Goal: Task Accomplishment & Management: Manage account settings

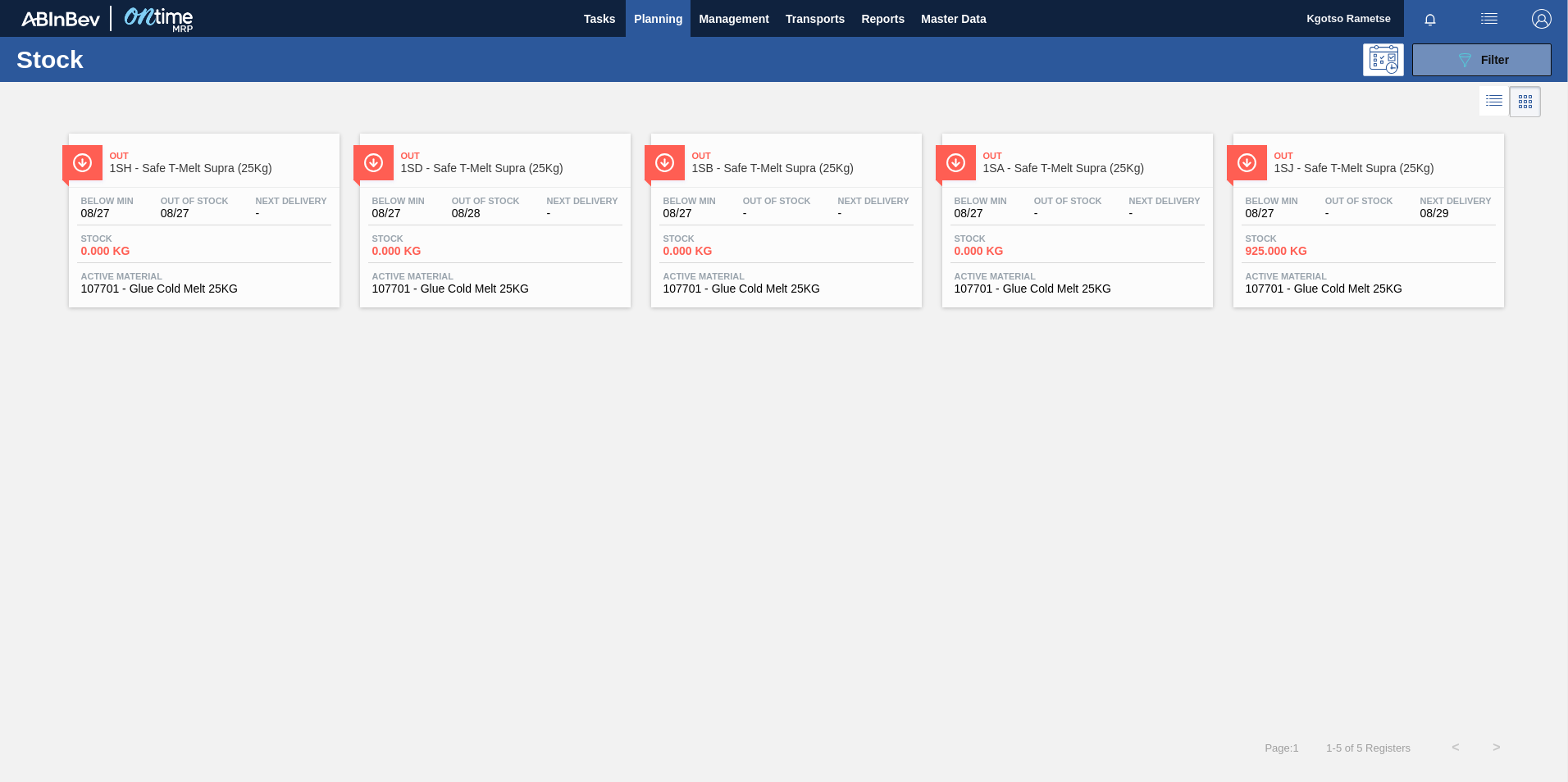
scroll to position [1, 0]
click at [1512, 59] on button "089F7B8B-B2A5-4AFE-B5C0-19BA573D28AC Filter" at bounding box center [1481, 60] width 140 height 33
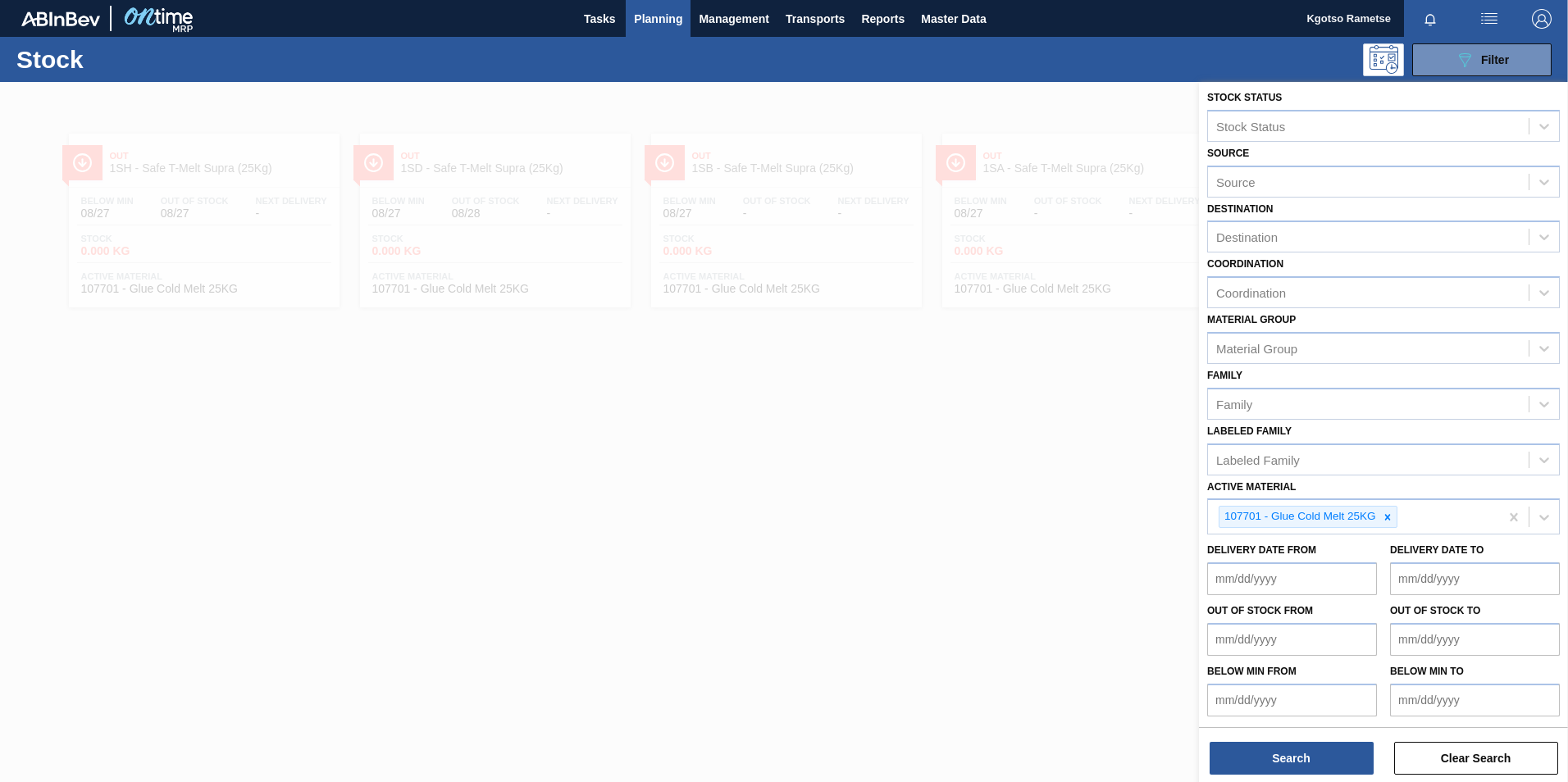
scroll to position [5, 0]
click at [1391, 513] on icon at bounding box center [1387, 517] width 12 height 12
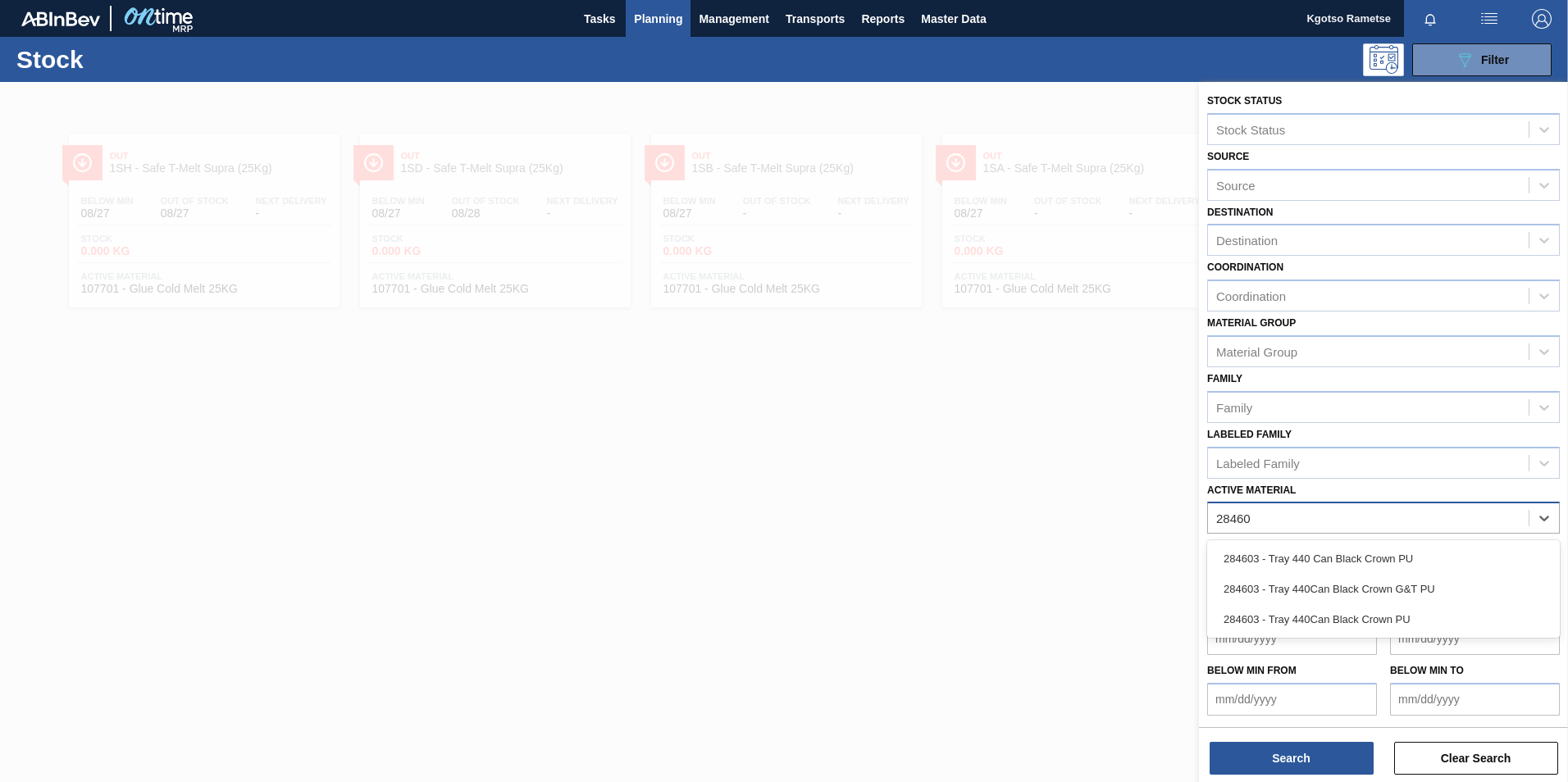
type Material "284603"
click at [1363, 550] on div "284603 - Tray 440 Can Black Crown PU" at bounding box center [1382, 559] width 352 height 30
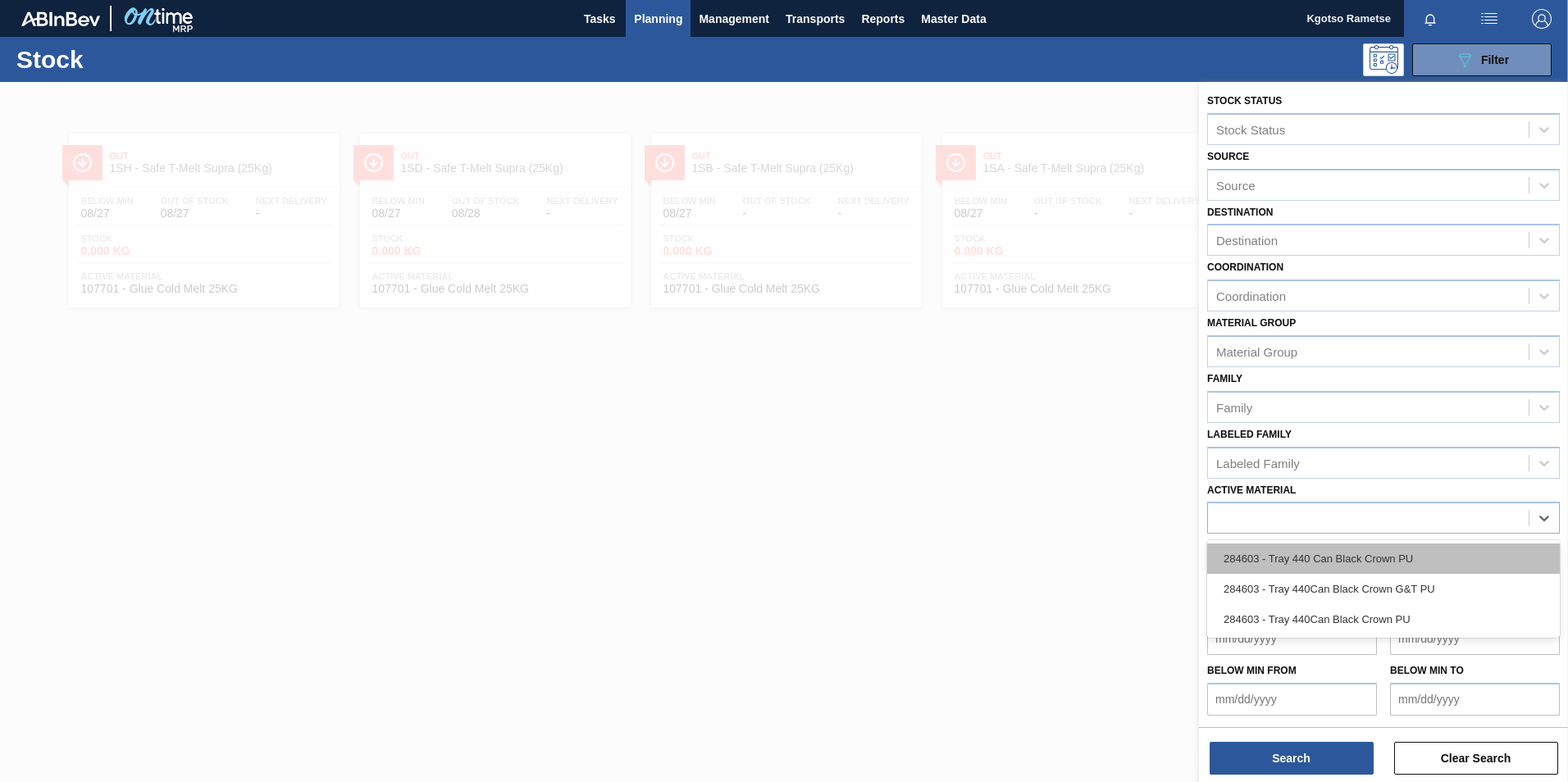
scroll to position [5, 0]
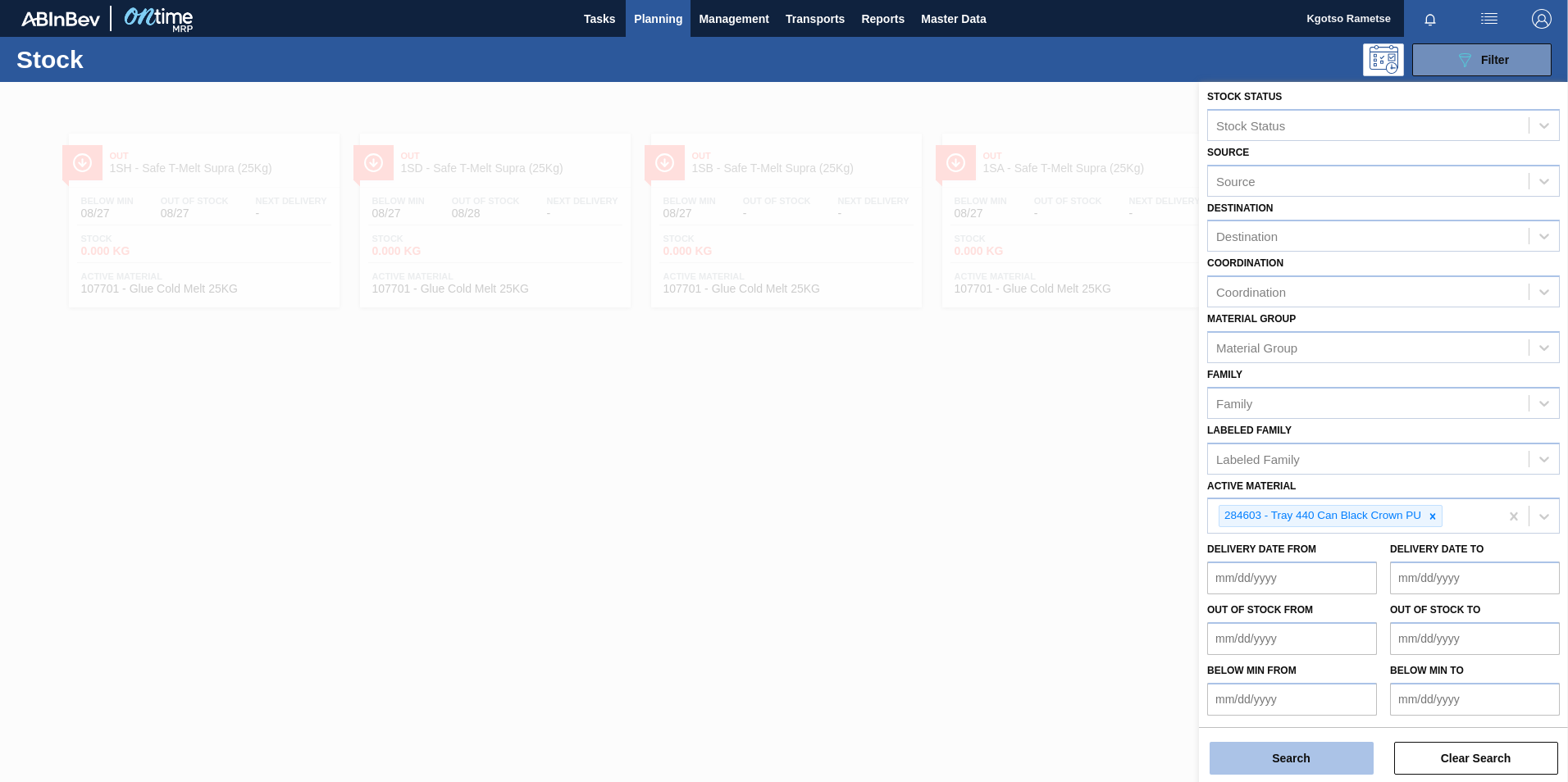
click at [1281, 743] on button "Search" at bounding box center [1291, 758] width 164 height 33
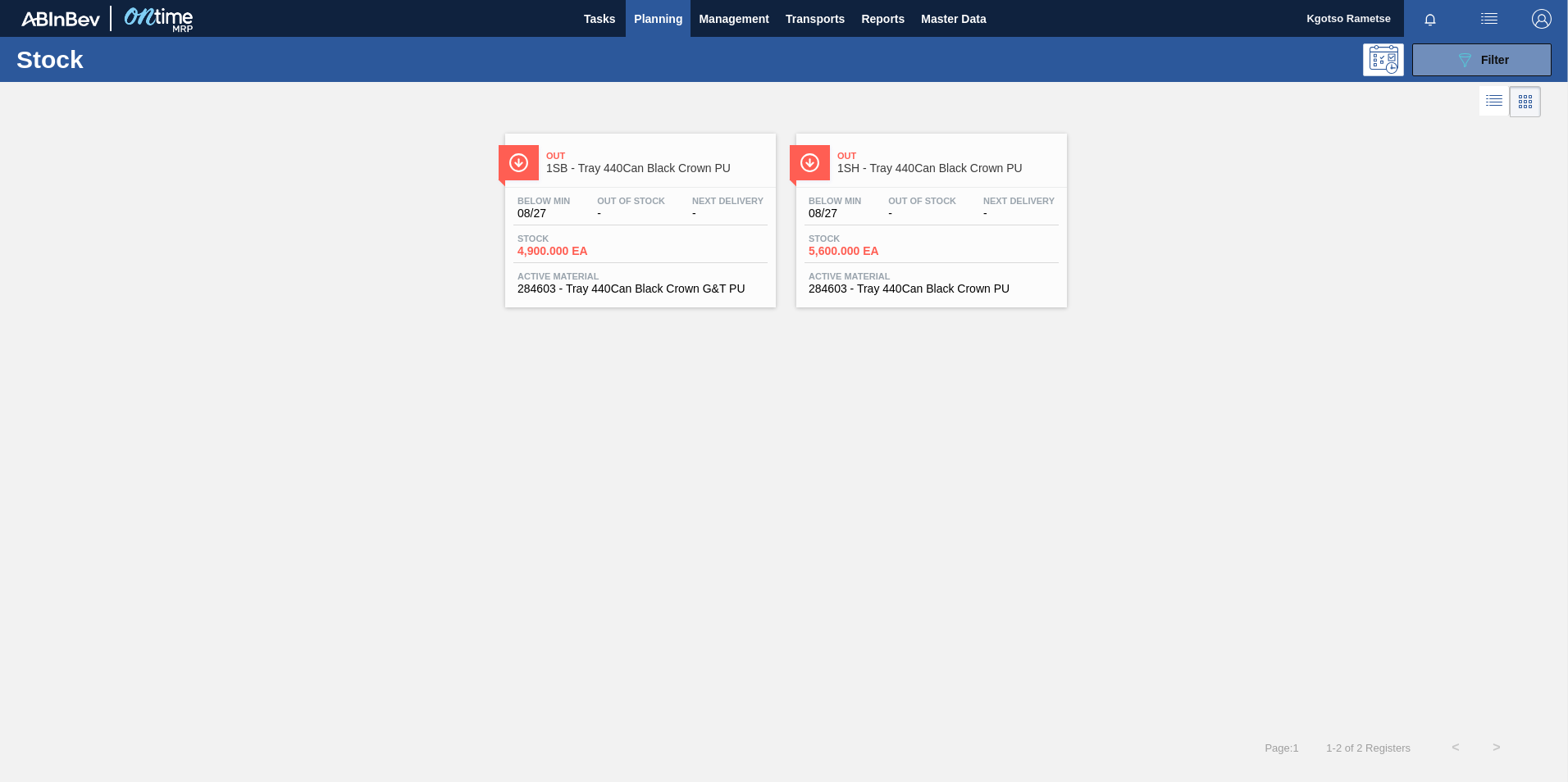
click at [624, 187] on div at bounding box center [640, 187] width 243 height 1
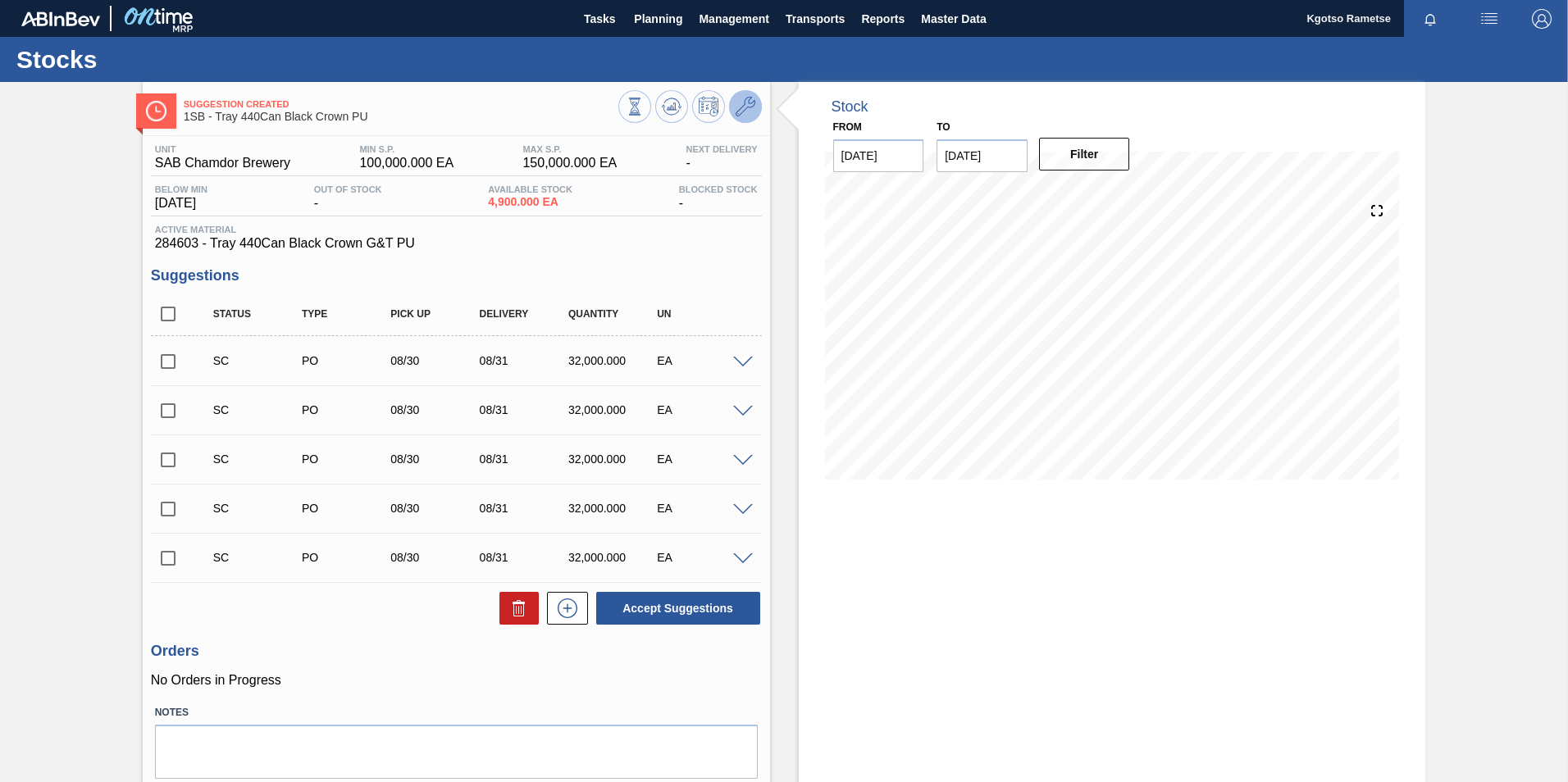
click at [751, 100] on icon at bounding box center [745, 107] width 20 height 20
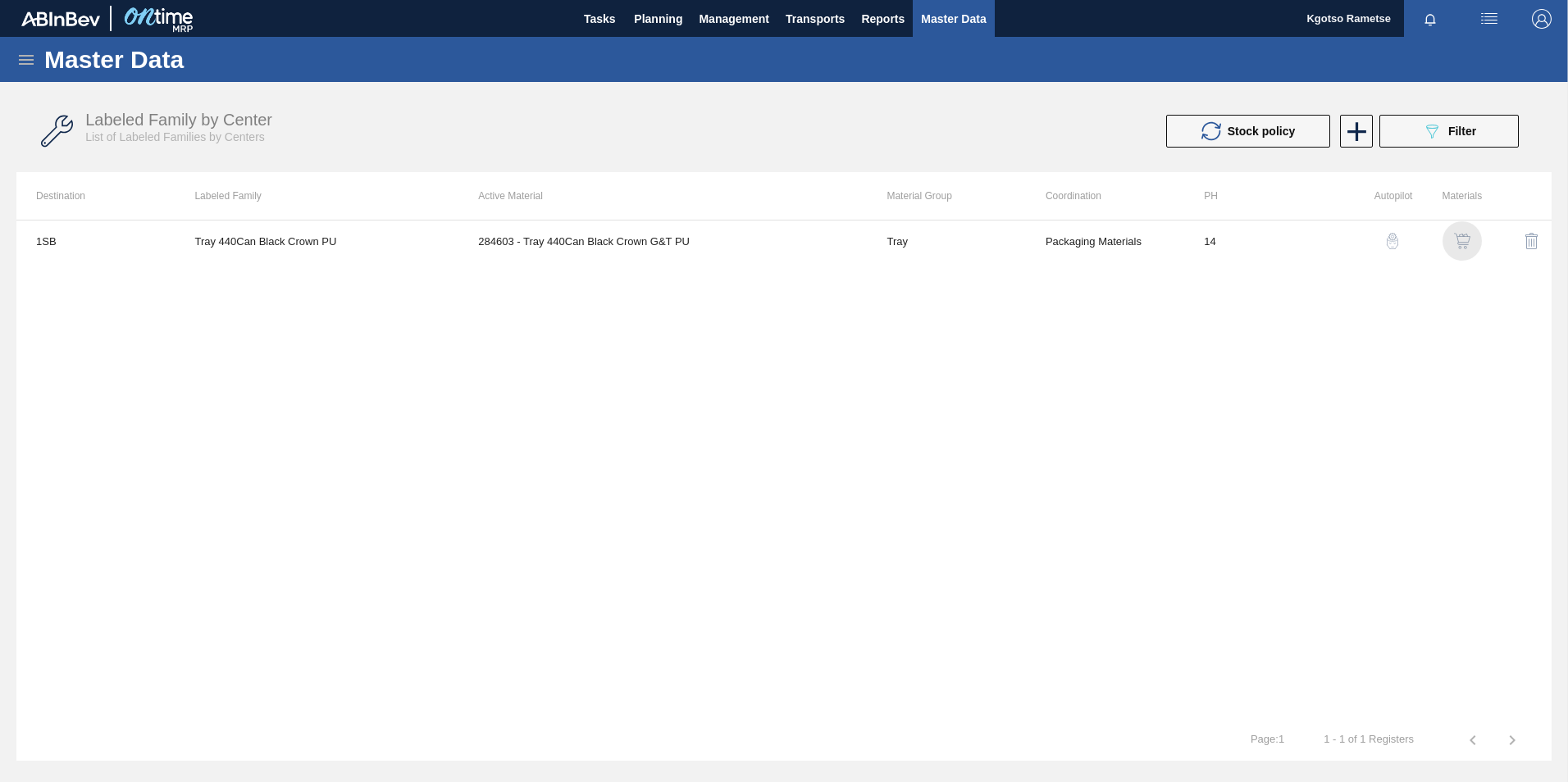
click at [1462, 240] on img "button" at bounding box center [1461, 240] width 16 height 16
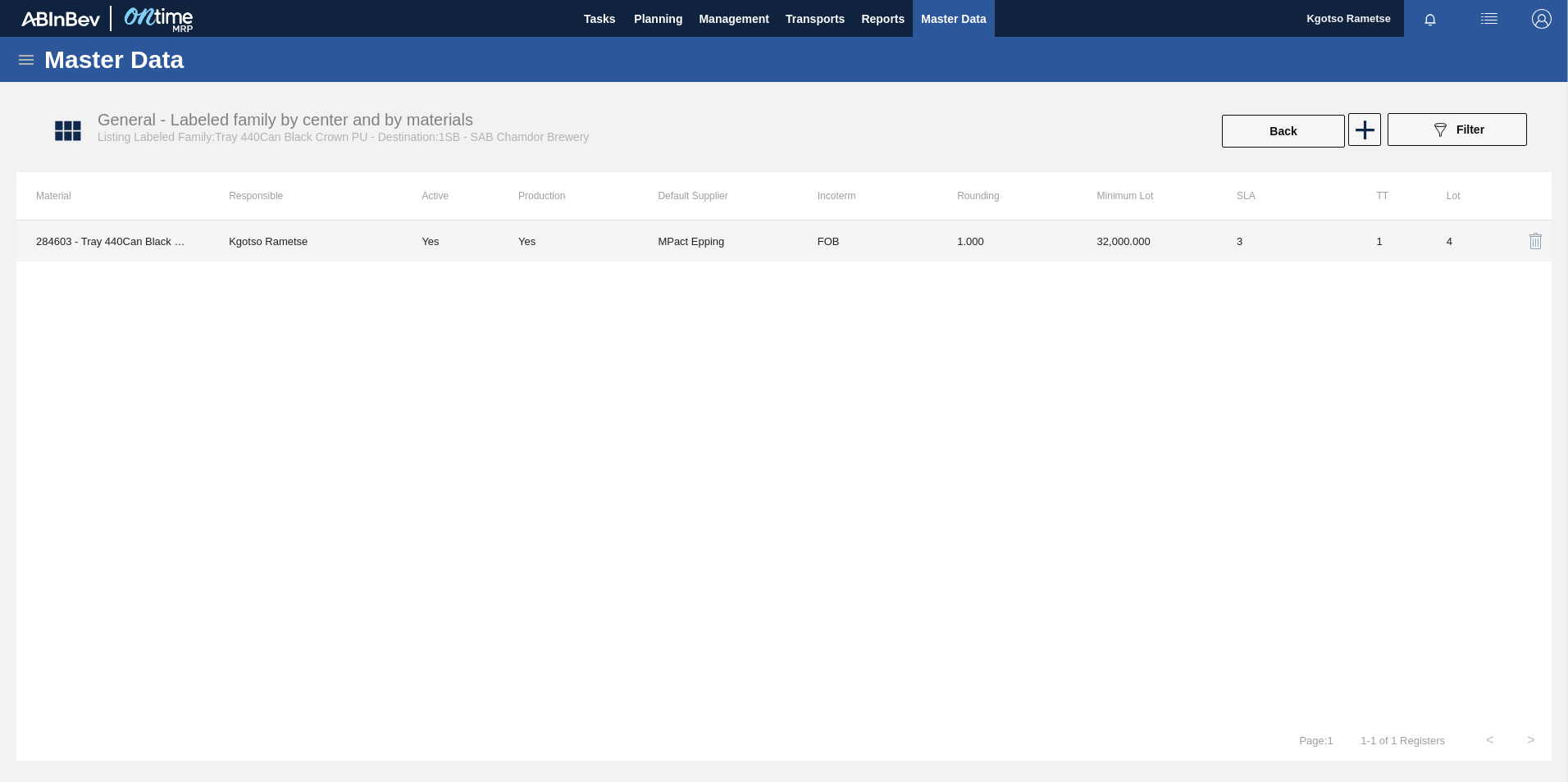
click at [1328, 248] on td "3" at bounding box center [1287, 240] width 140 height 41
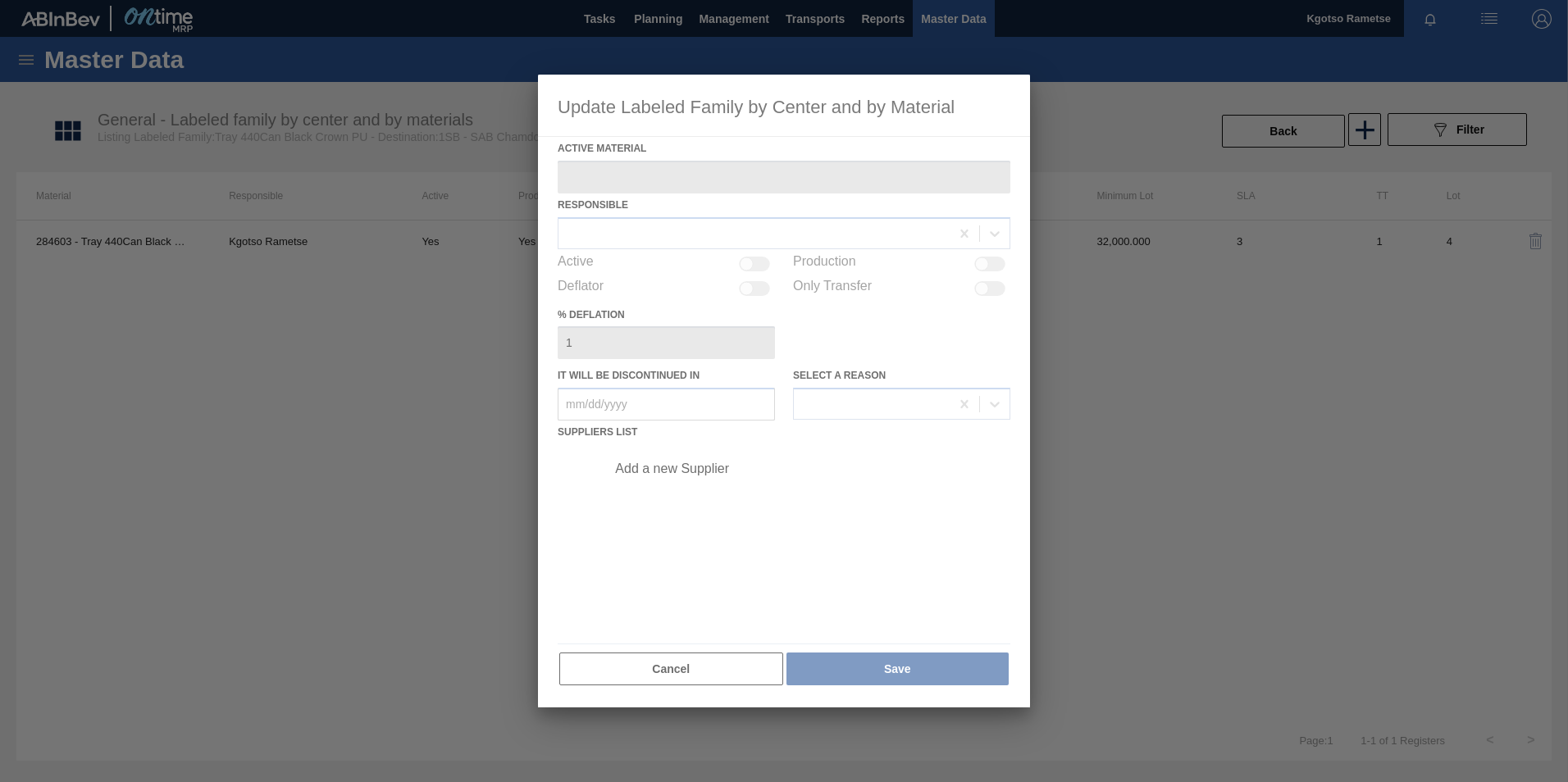
type Material "284603 - Tray 440Can Black Crown G&T PU"
checkbox input "true"
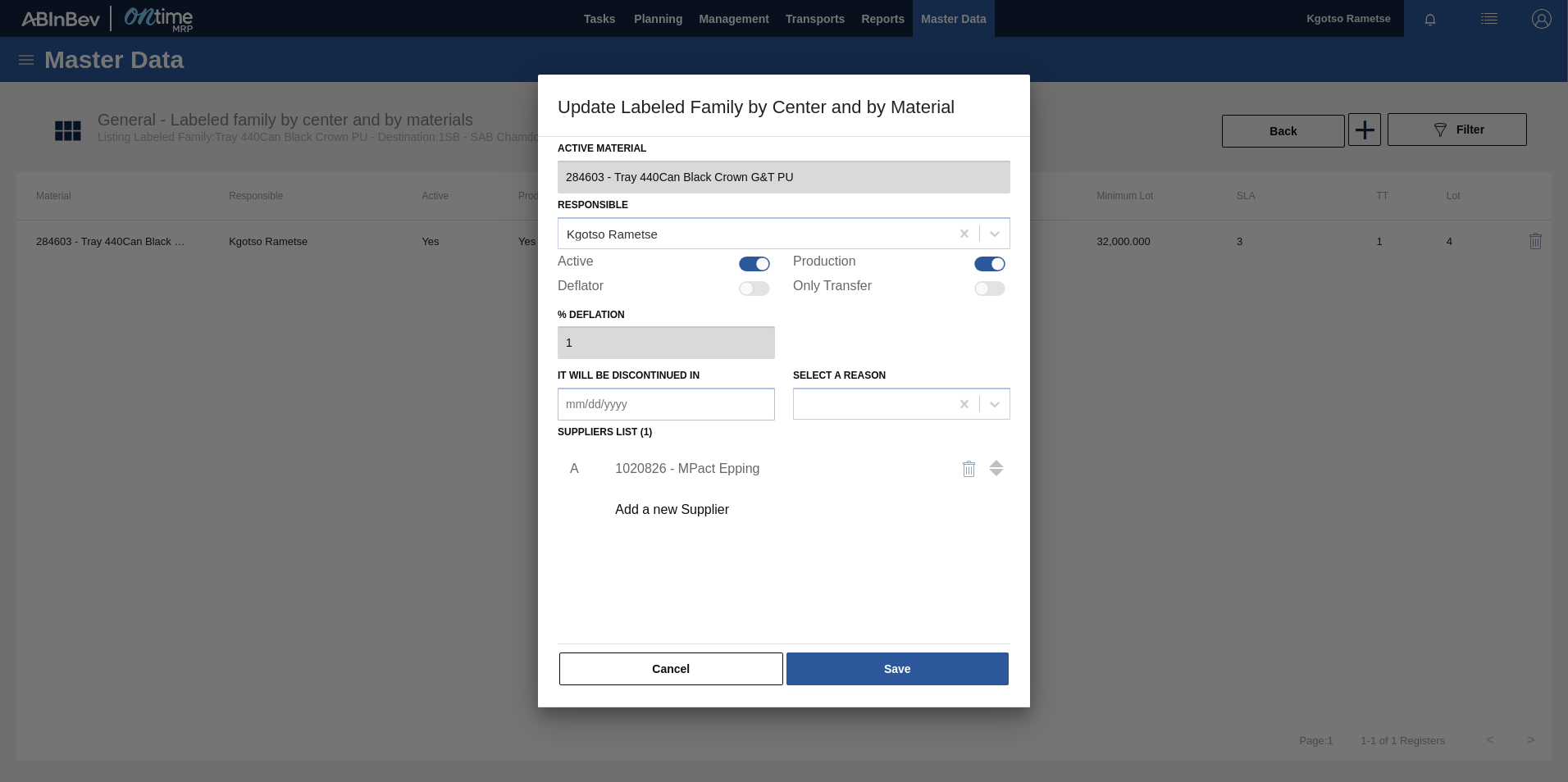
click at [658, 463] on div "1020826 - MPact Epping" at bounding box center [775, 469] width 321 height 15
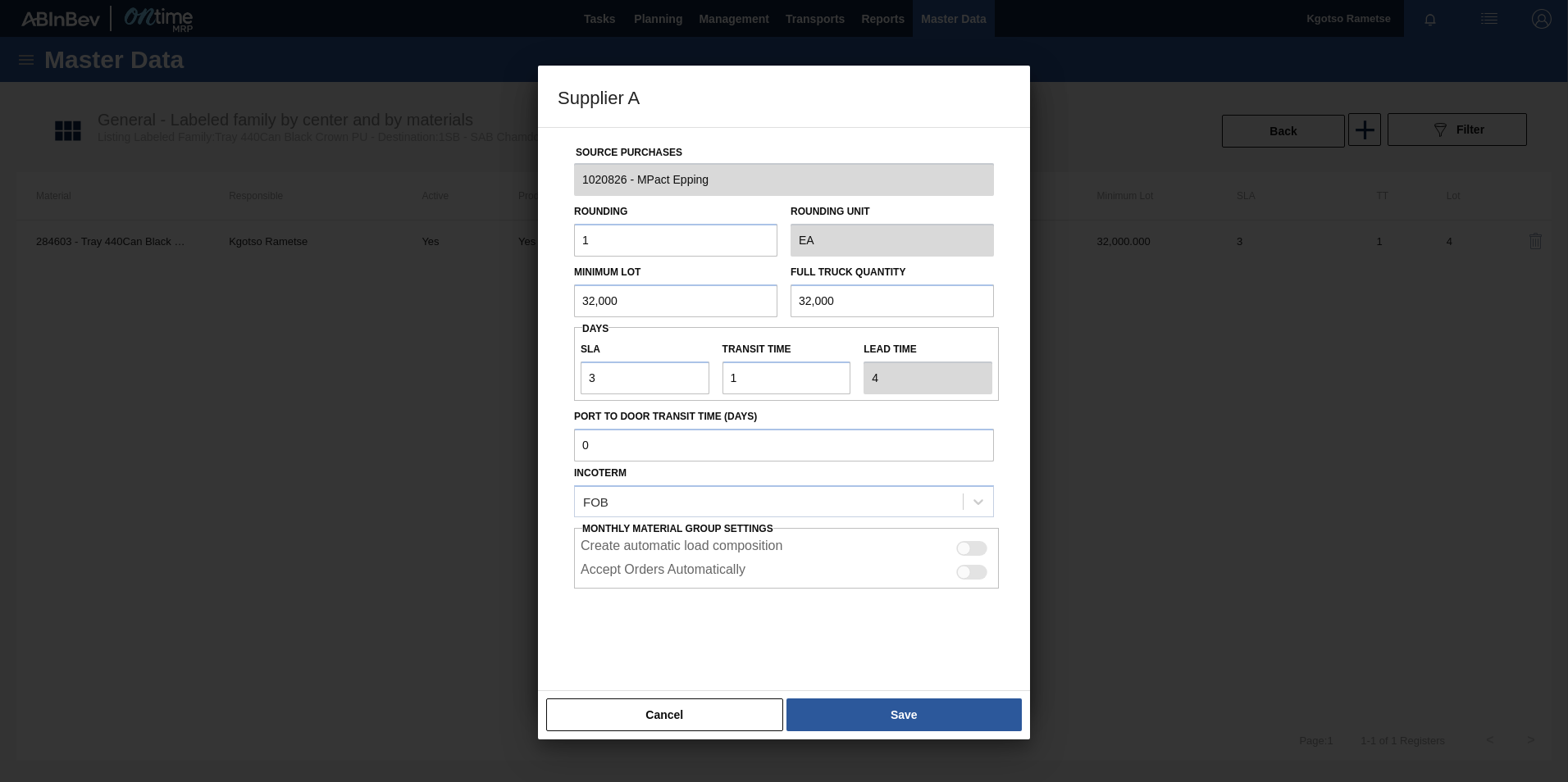
drag, startPoint x: 622, startPoint y: 306, endPoint x: 372, endPoint y: 409, distance: 270.4
click at [372, 409] on div "Supplier A Source Purchases 1020826 - MPact Epping Rounding 1 Rounding Unit EA …" at bounding box center [784, 391] width 1568 height 782
drag, startPoint x: 631, startPoint y: 291, endPoint x: 329, endPoint y: 316, distance: 303.0
click at [329, 316] on div "Supplier A Source Purchases 1020826 - MPact Epping Rounding 1 Rounding Unit EA …" at bounding box center [784, 391] width 1568 height 782
type input "57,600"
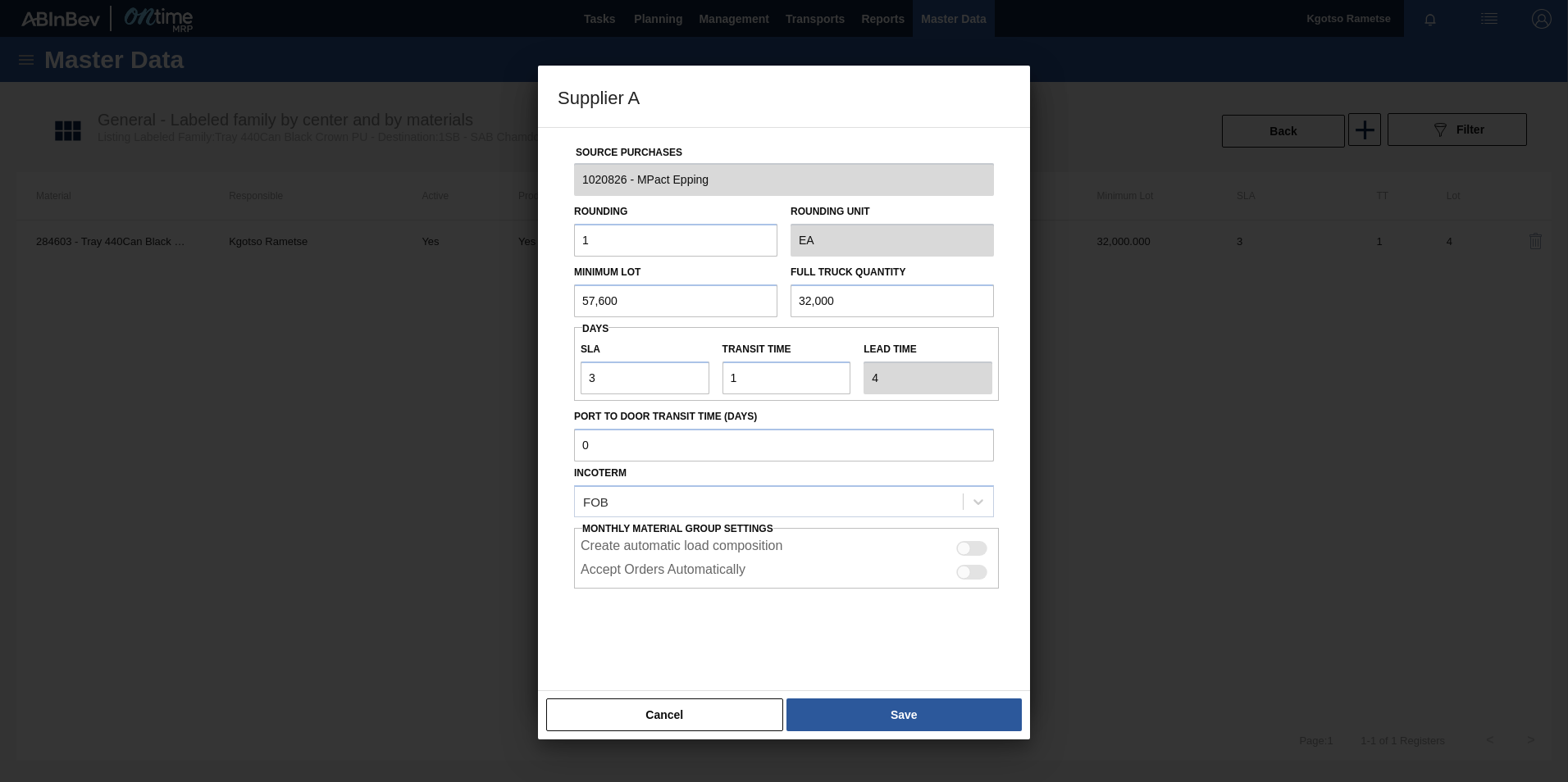
drag, startPoint x: 850, startPoint y: 288, endPoint x: 504, endPoint y: 323, distance: 347.8
click at [504, 323] on div "Supplier A Source Purchases 1020826 - MPact Epping Rounding 1 Rounding Unit EA …" at bounding box center [784, 391] width 1568 height 782
paste input "57,6"
type input "57,600"
drag, startPoint x: 599, startPoint y: 374, endPoint x: 361, endPoint y: 321, distance: 243.8
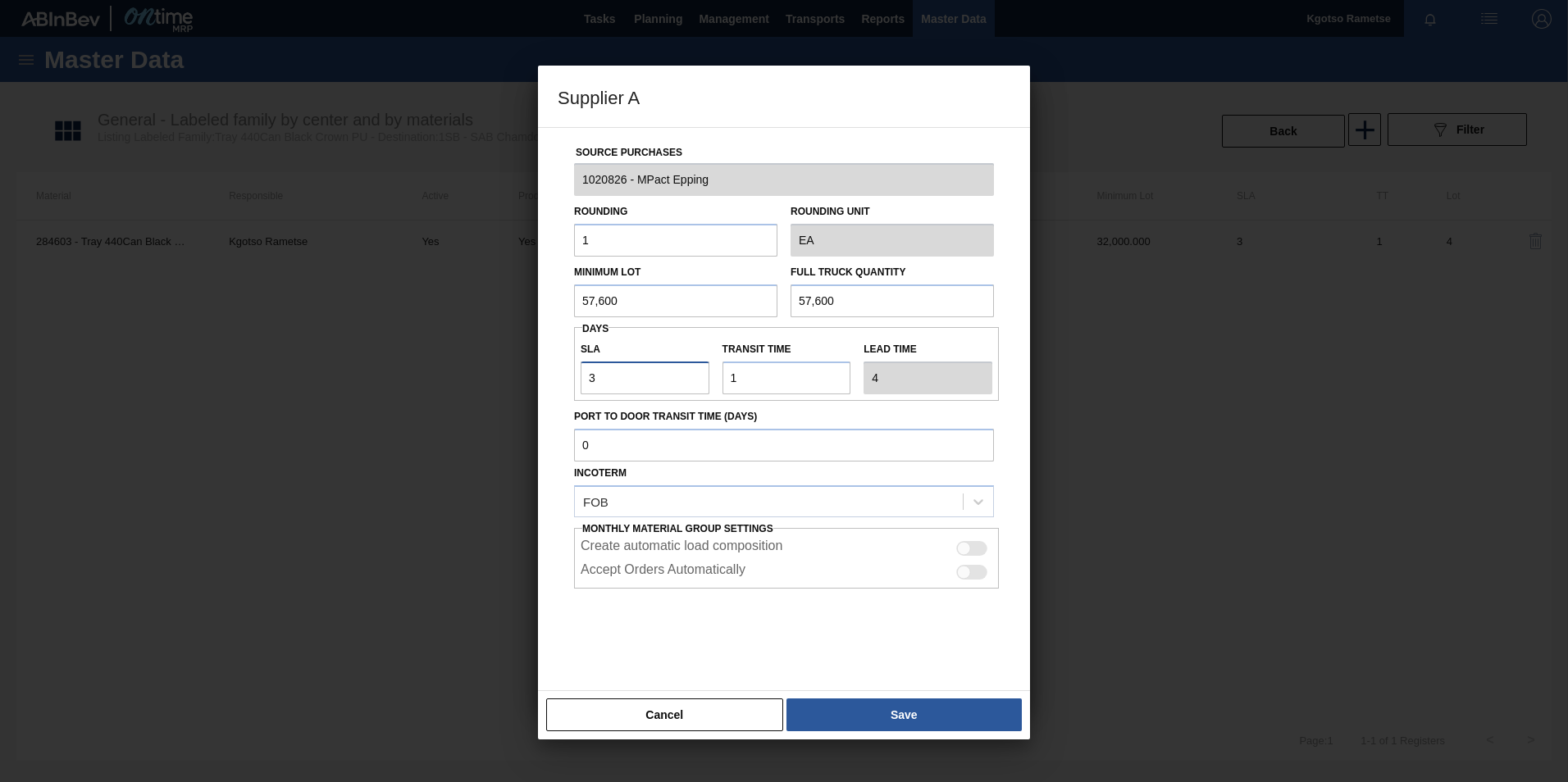
click at [361, 321] on div "Supplier A Source Purchases 1020826 - MPact Epping Rounding 1 Rounding Unit EA …" at bounding box center [784, 391] width 1568 height 782
type input "1"
type input "2"
type input "10"
type input "11"
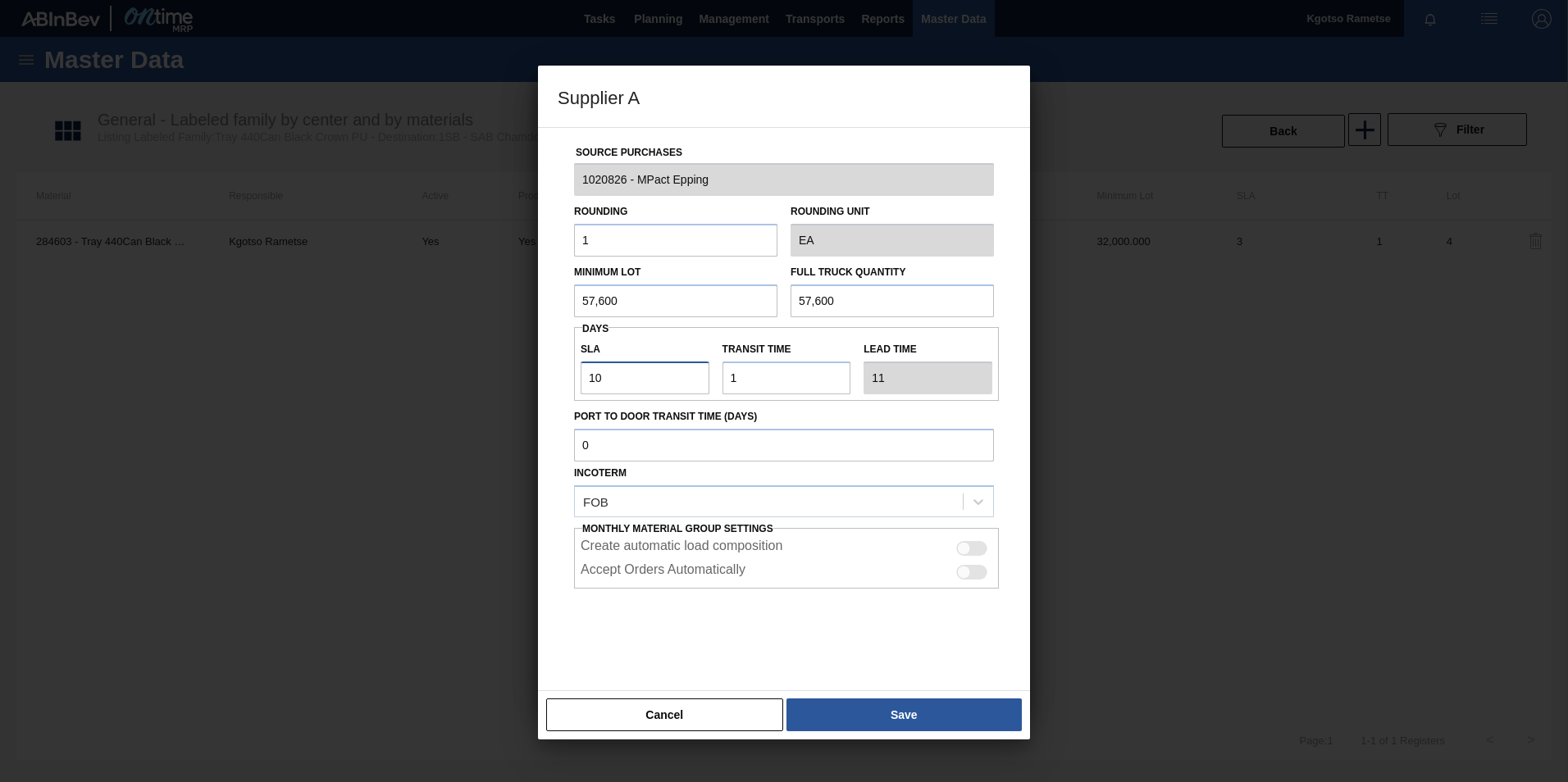
type input "1"
type input "2"
type input "13"
type input "14"
type input "13"
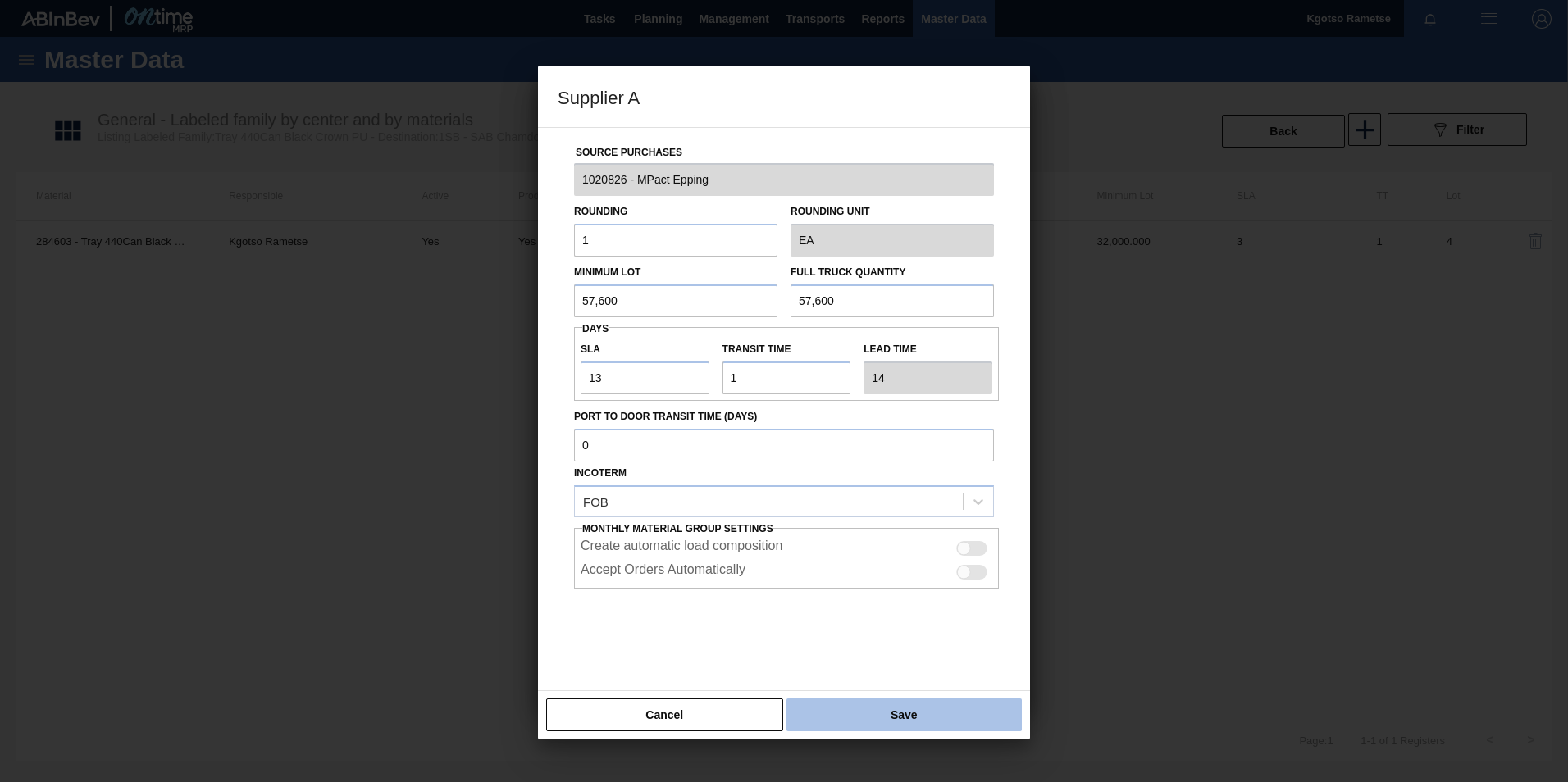
click at [831, 706] on button "Save" at bounding box center [904, 714] width 235 height 33
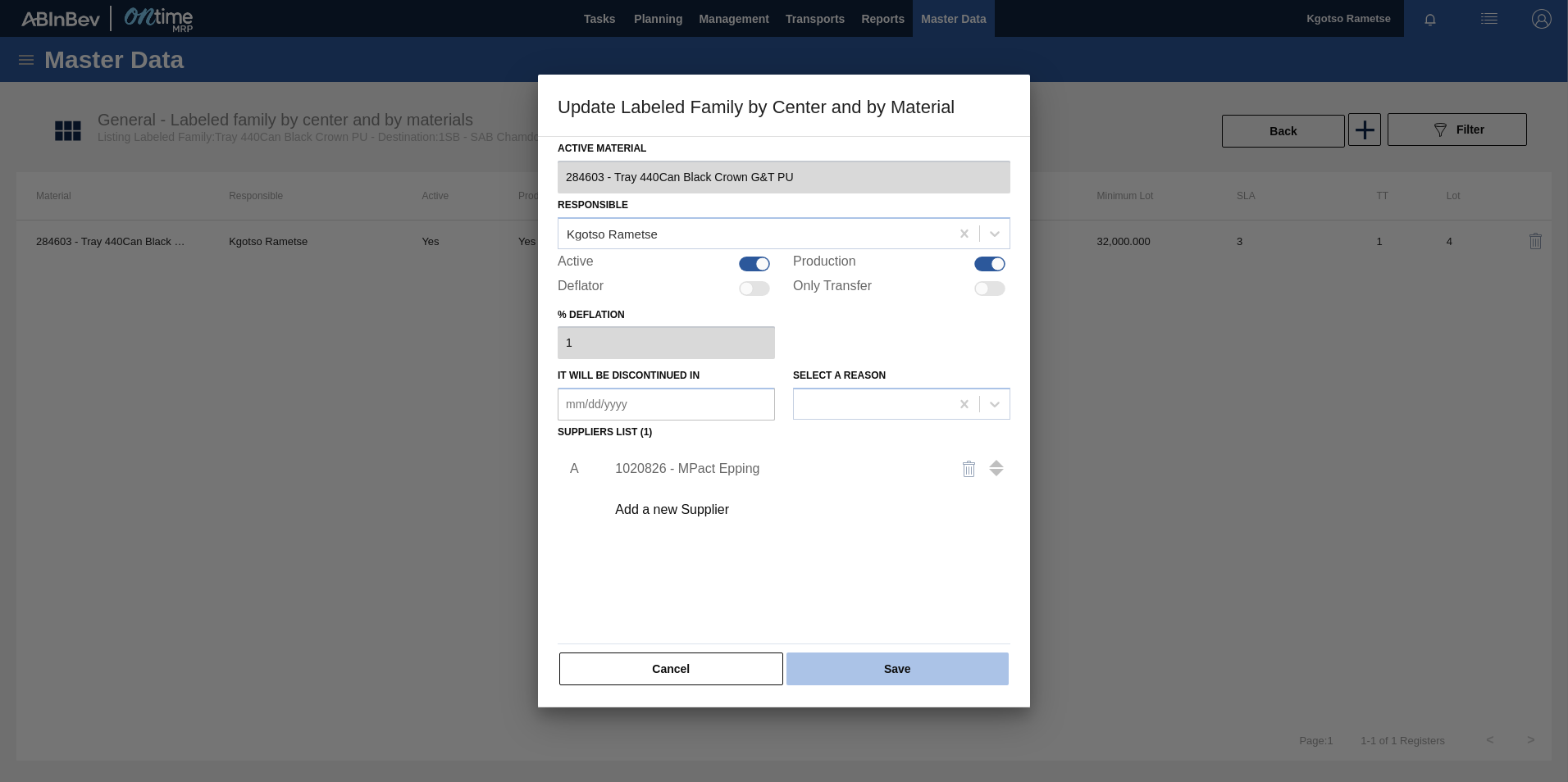
click at [838, 666] on button "Save" at bounding box center [897, 668] width 222 height 33
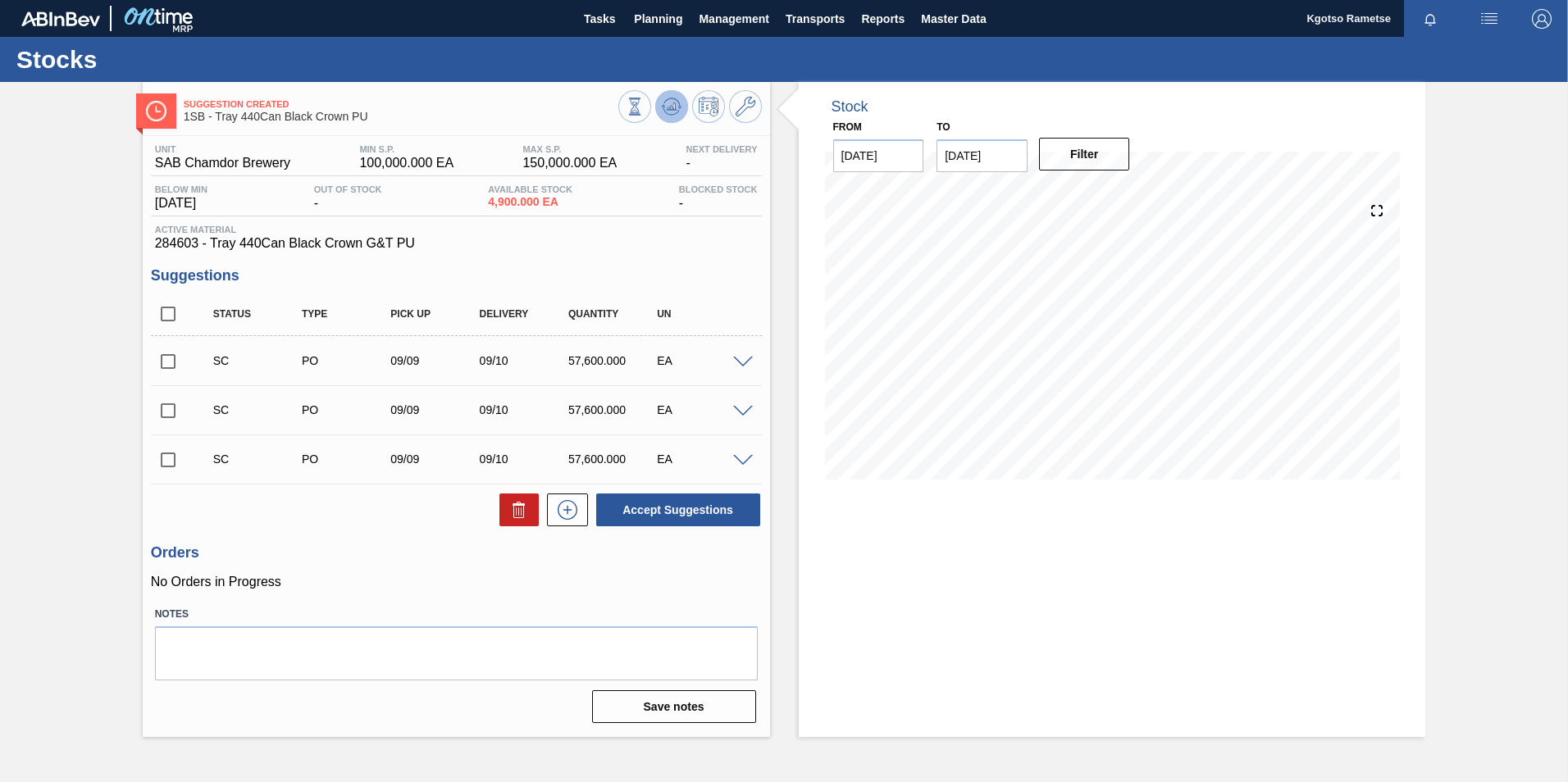
click at [674, 110] on icon at bounding box center [670, 106] width 11 height 7
click at [755, 114] on button at bounding box center [745, 106] width 33 height 33
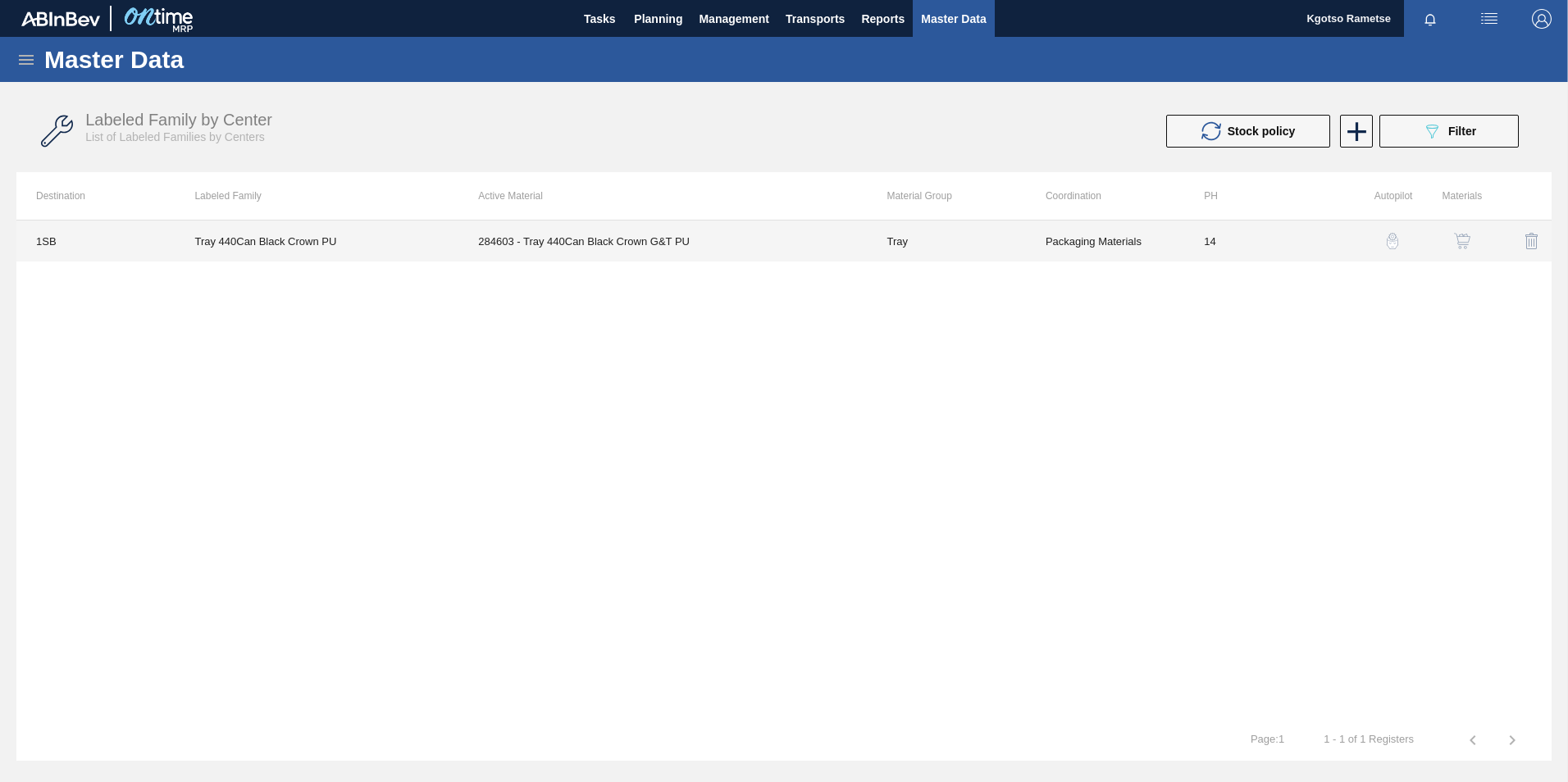
click at [677, 245] on td "284603 - Tray 440Can Black Crown G&T PU" at bounding box center [661, 240] width 408 height 41
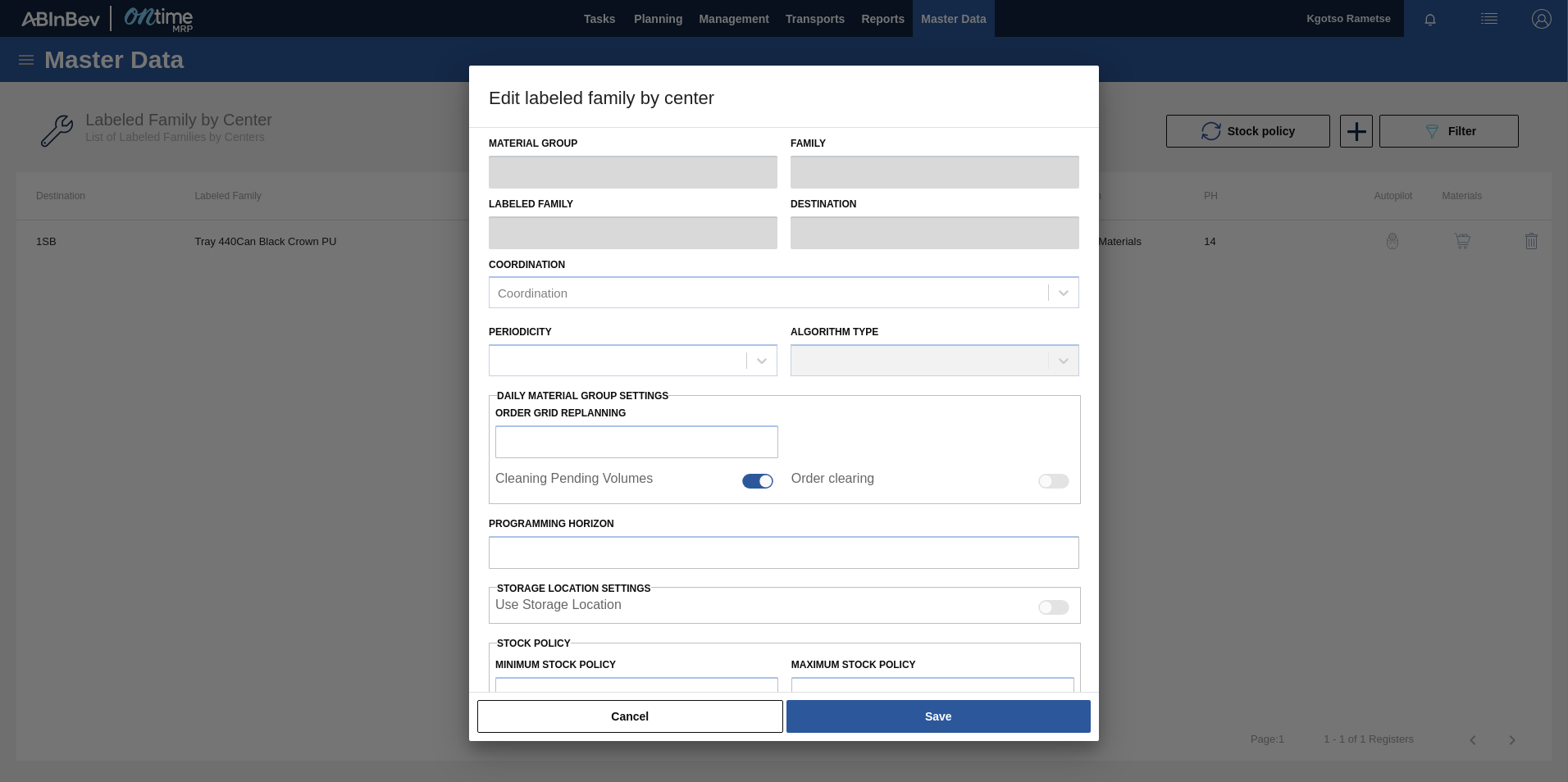
type input "Tray"
type input "440 BC"
type input "Tray 440Can Black Crown PU"
type input "1SB - SAB Chamdor Brewery"
type input "14"
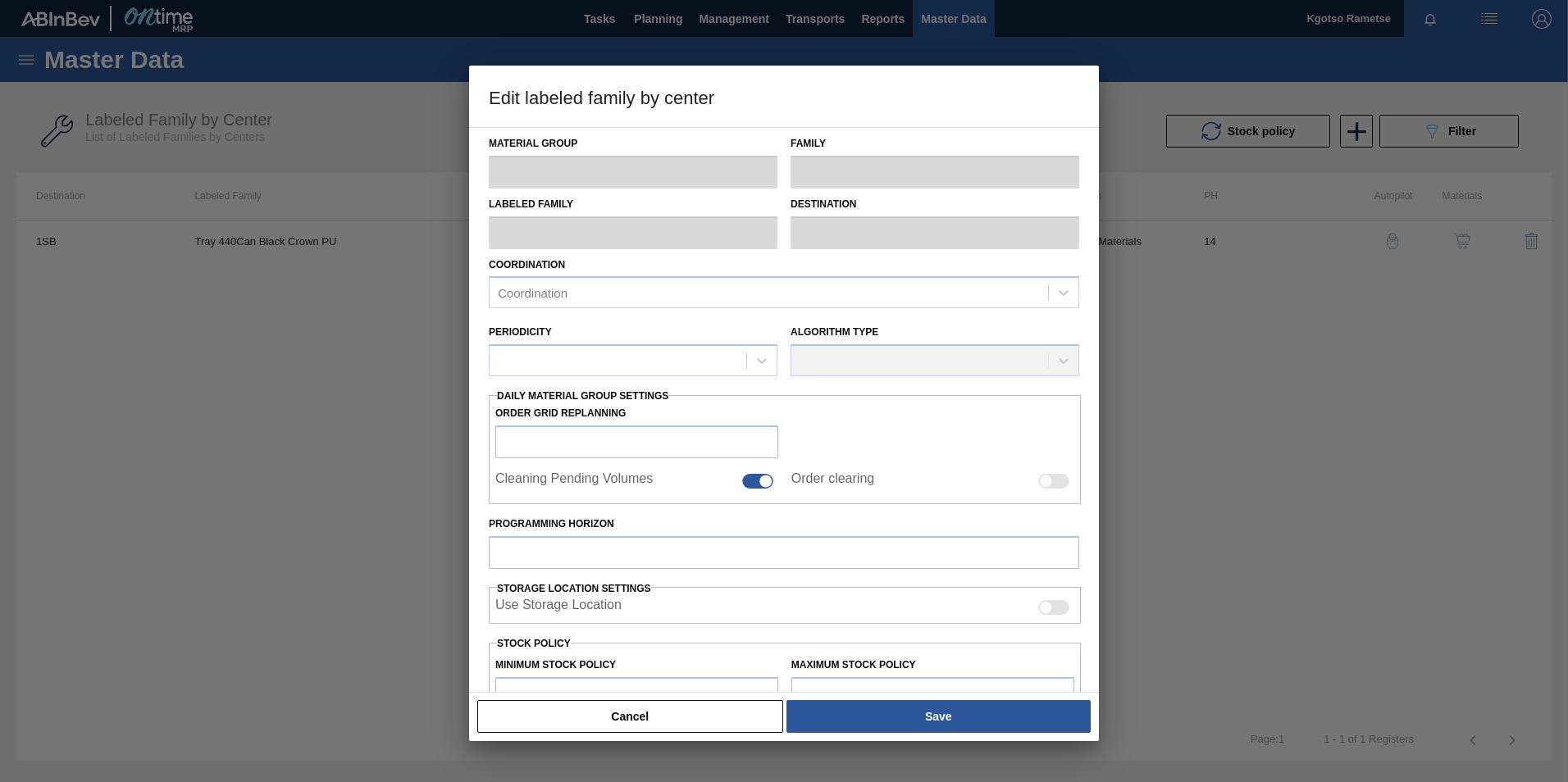
type input "100,000"
type input "150,000"
type input "100"
type input "150,000.000"
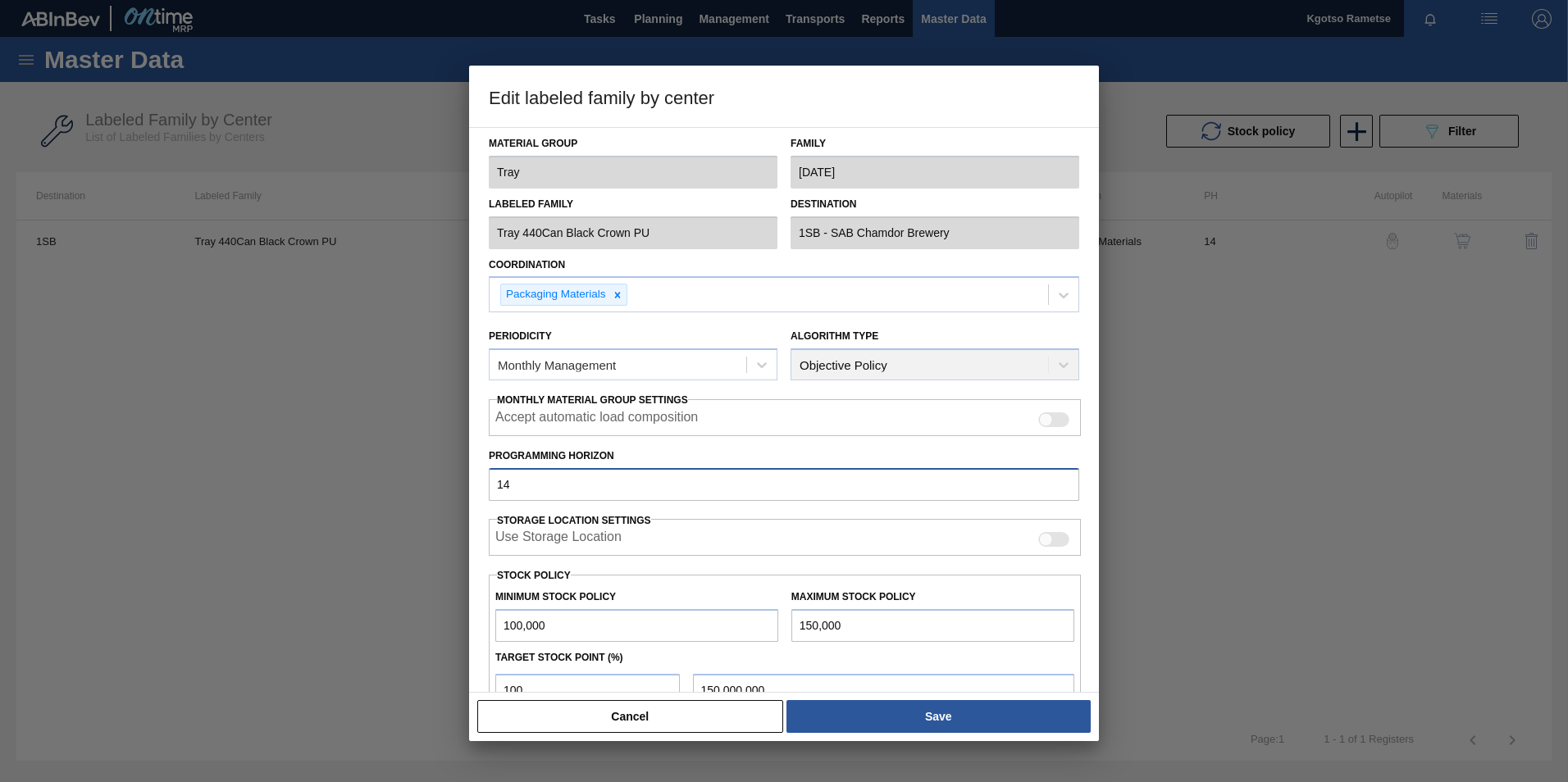
drag, startPoint x: 513, startPoint y: 491, endPoint x: 412, endPoint y: 493, distance: 101.0
click at [412, 493] on div "Edit labeled family by center Material Group Tray Family 440 BC Labeled Family …" at bounding box center [784, 391] width 1568 height 782
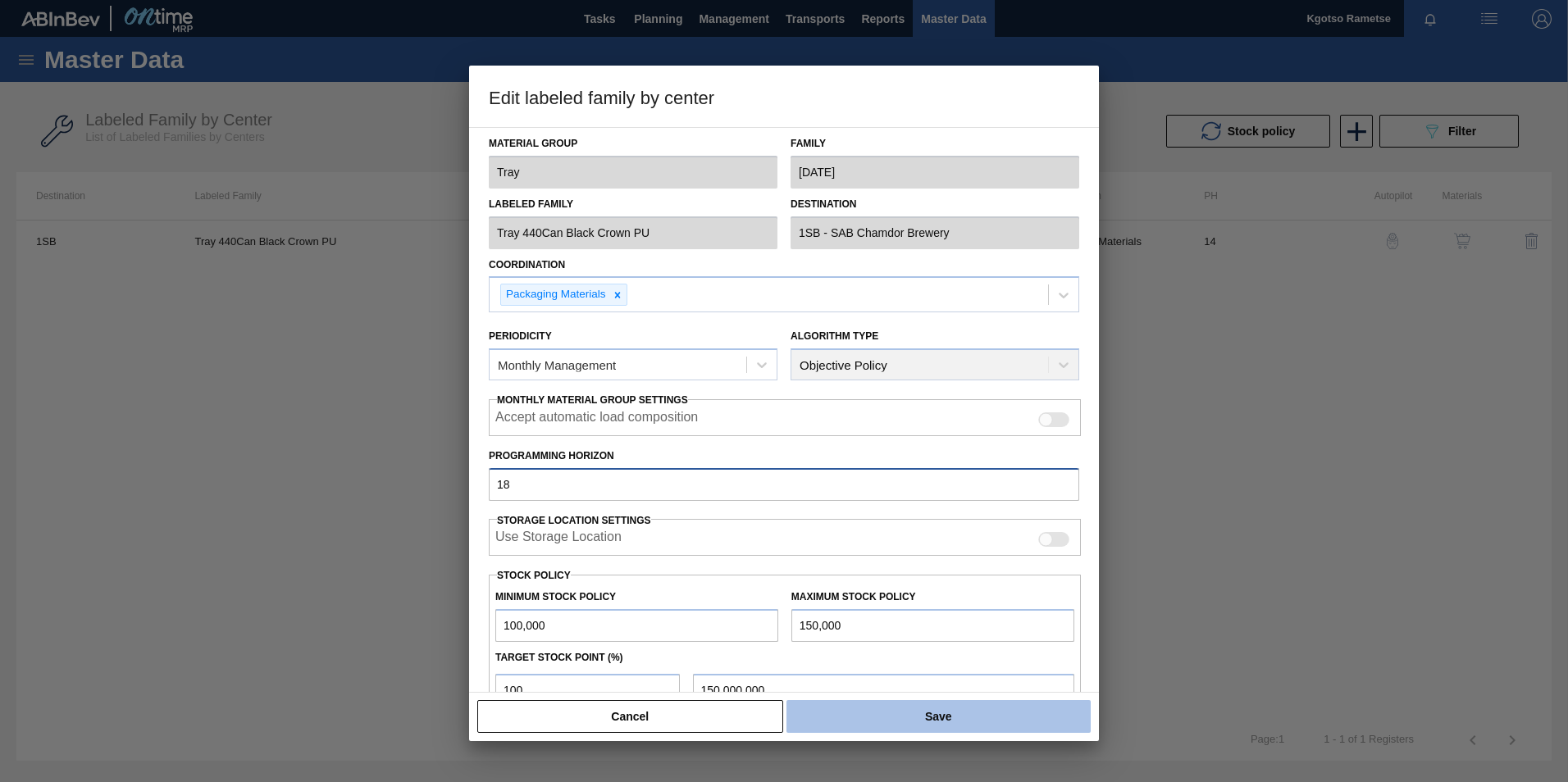
type input "18"
click at [889, 707] on button "Save" at bounding box center [938, 716] width 304 height 33
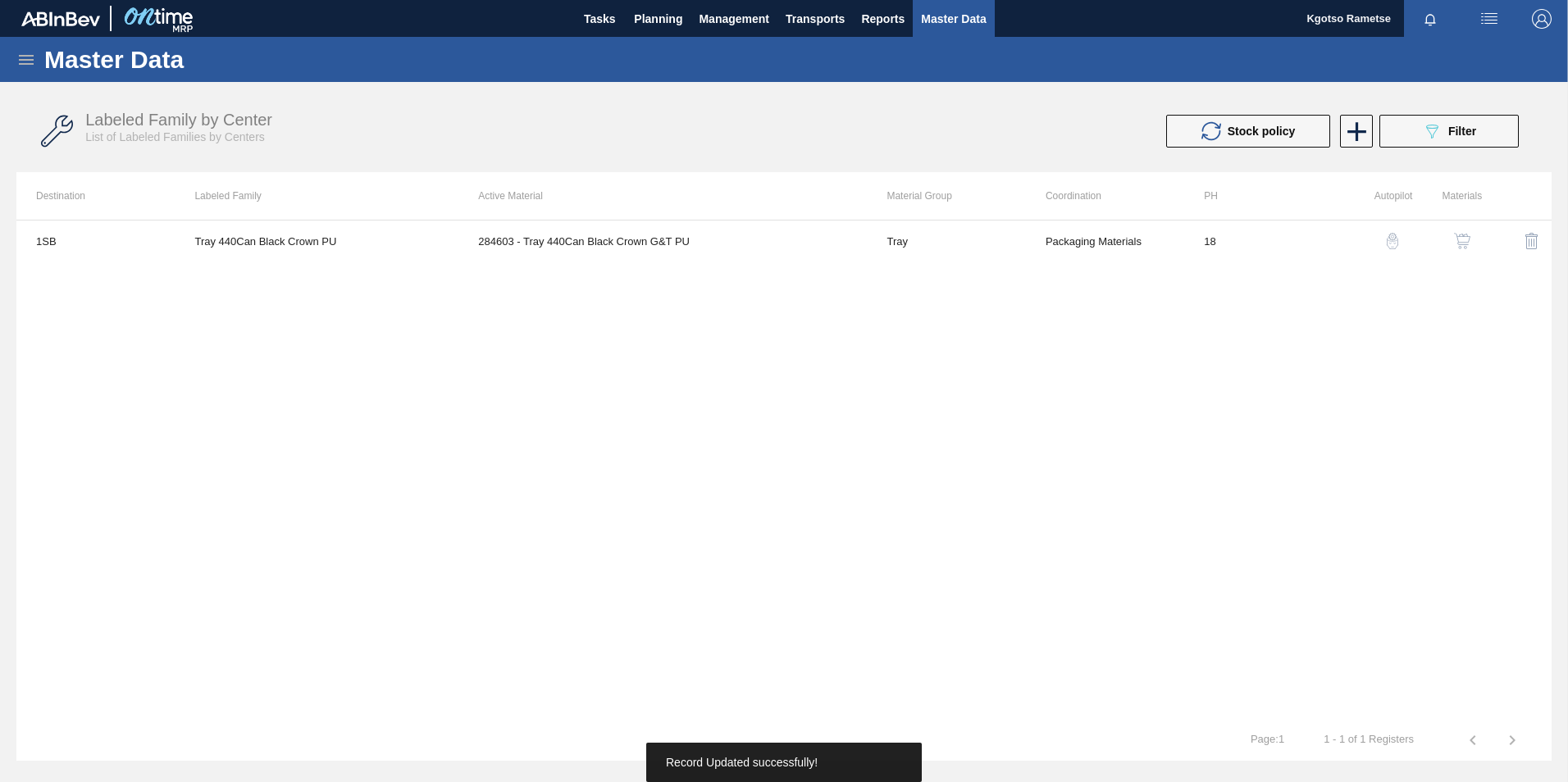
click at [1452, 240] on div "button" at bounding box center [1462, 240] width 20 height 16
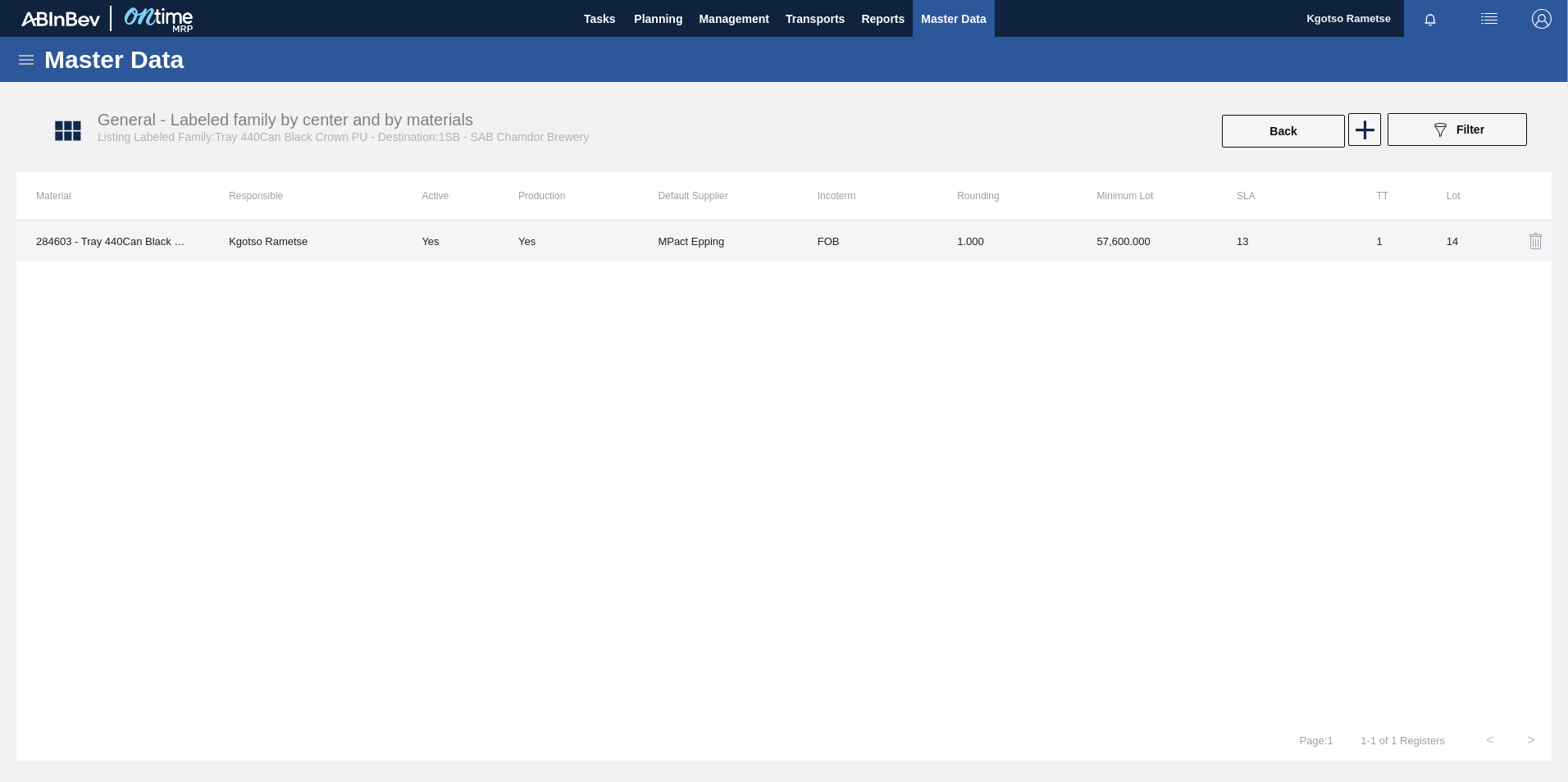
click at [1128, 246] on td "57,600.000" at bounding box center [1147, 240] width 140 height 41
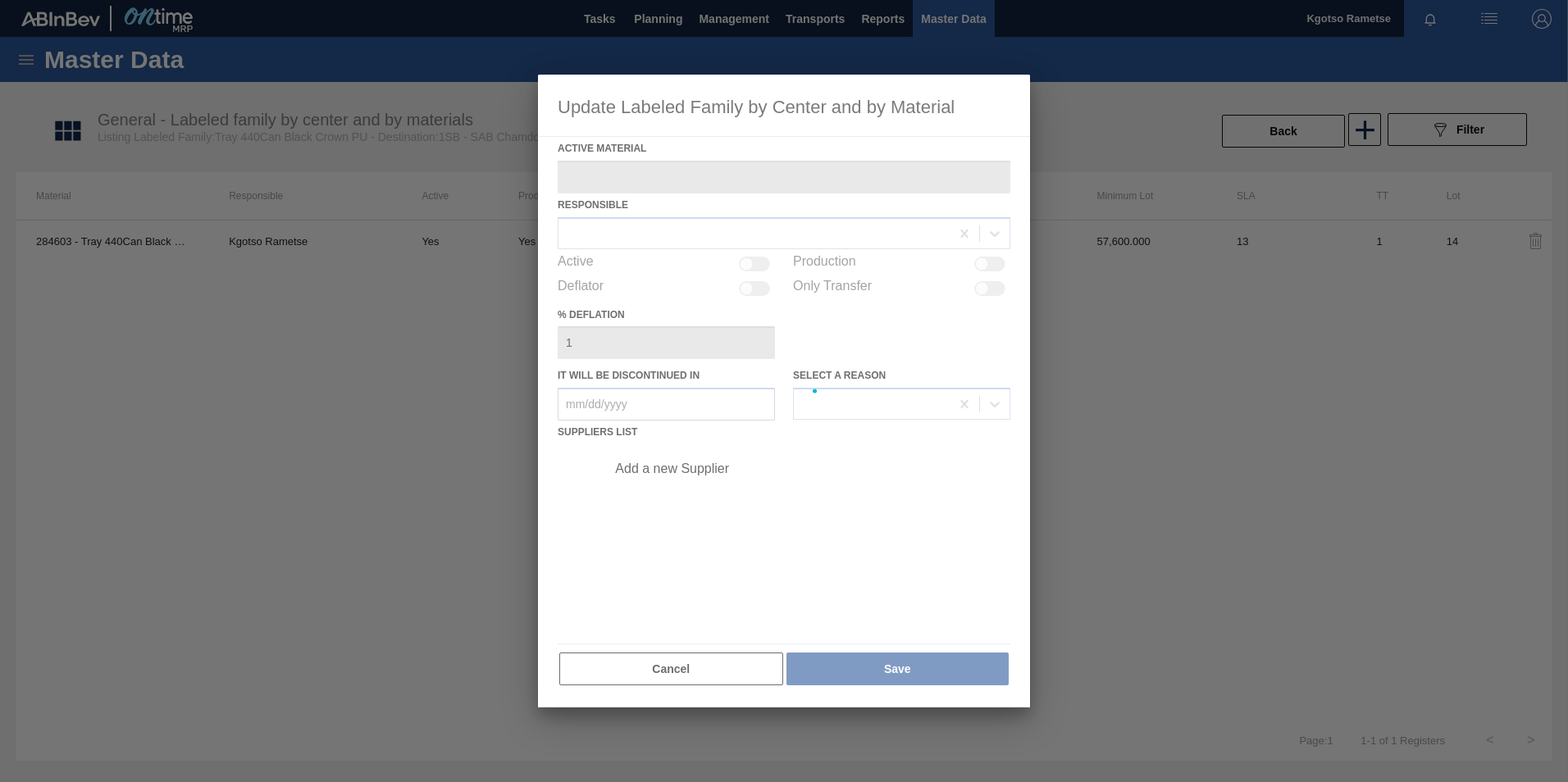
type Material "284603 - Tray 440Can Black Crown G&T PU"
checkbox input "true"
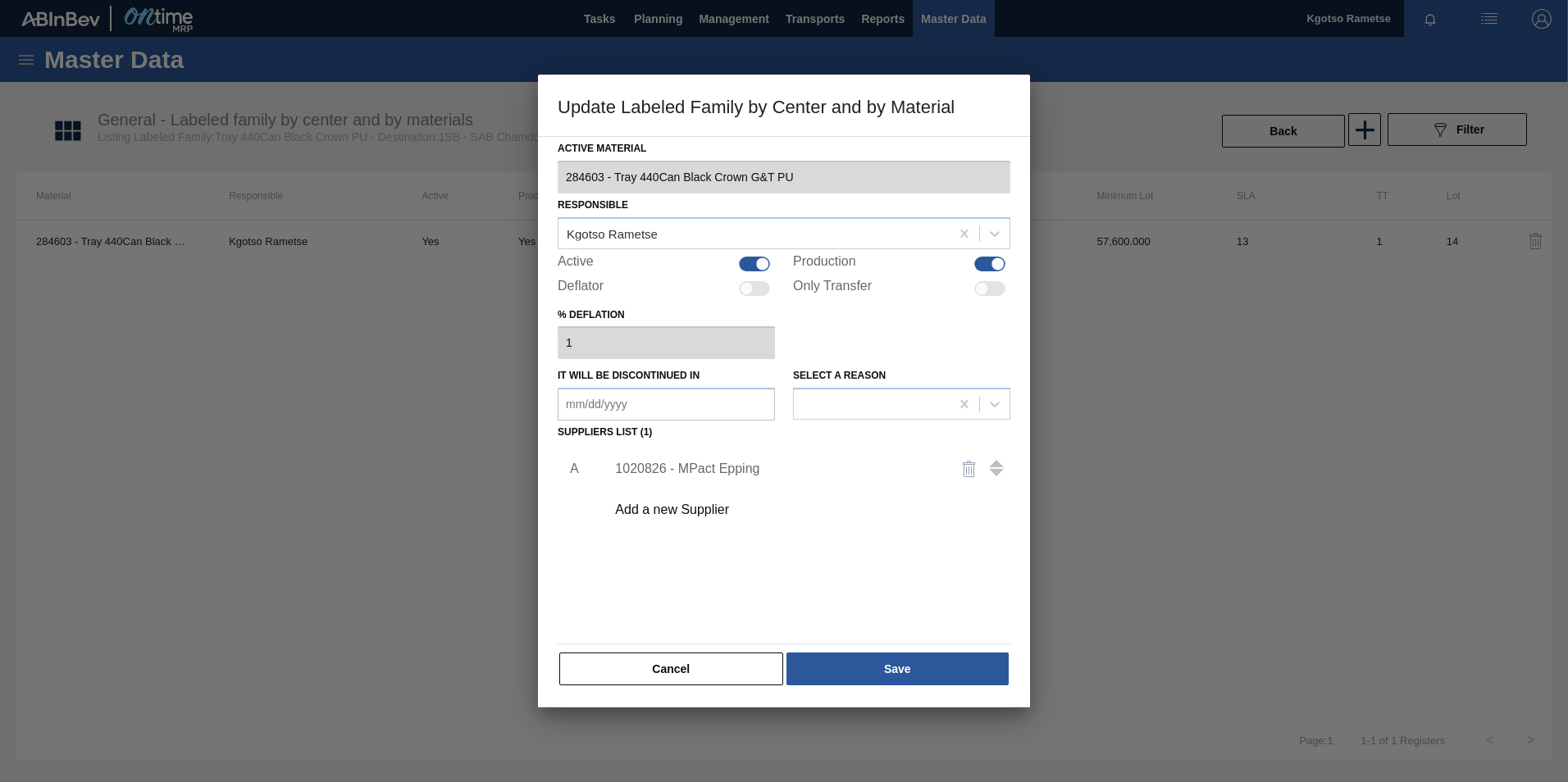
click at [689, 477] on div "1020826 - MPact Epping" at bounding box center [803, 469] width 414 height 41
click at [690, 470] on div "1020826 - MPact Epping" at bounding box center [775, 469] width 321 height 15
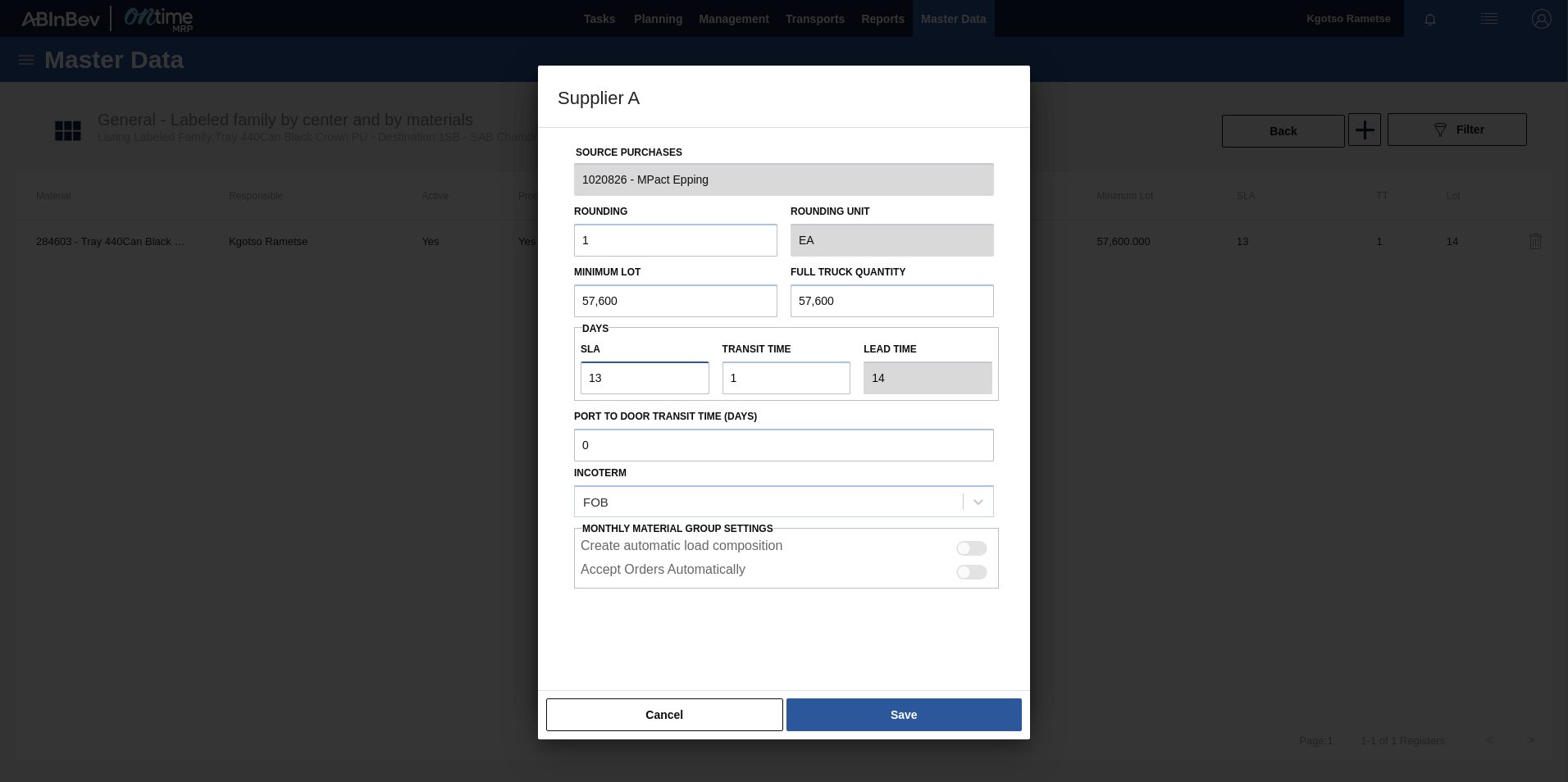
click at [594, 384] on input "13" at bounding box center [644, 377] width 129 height 33
type input "15"
type input "16"
type input "15"
click at [817, 707] on button "Save" at bounding box center [904, 714] width 235 height 33
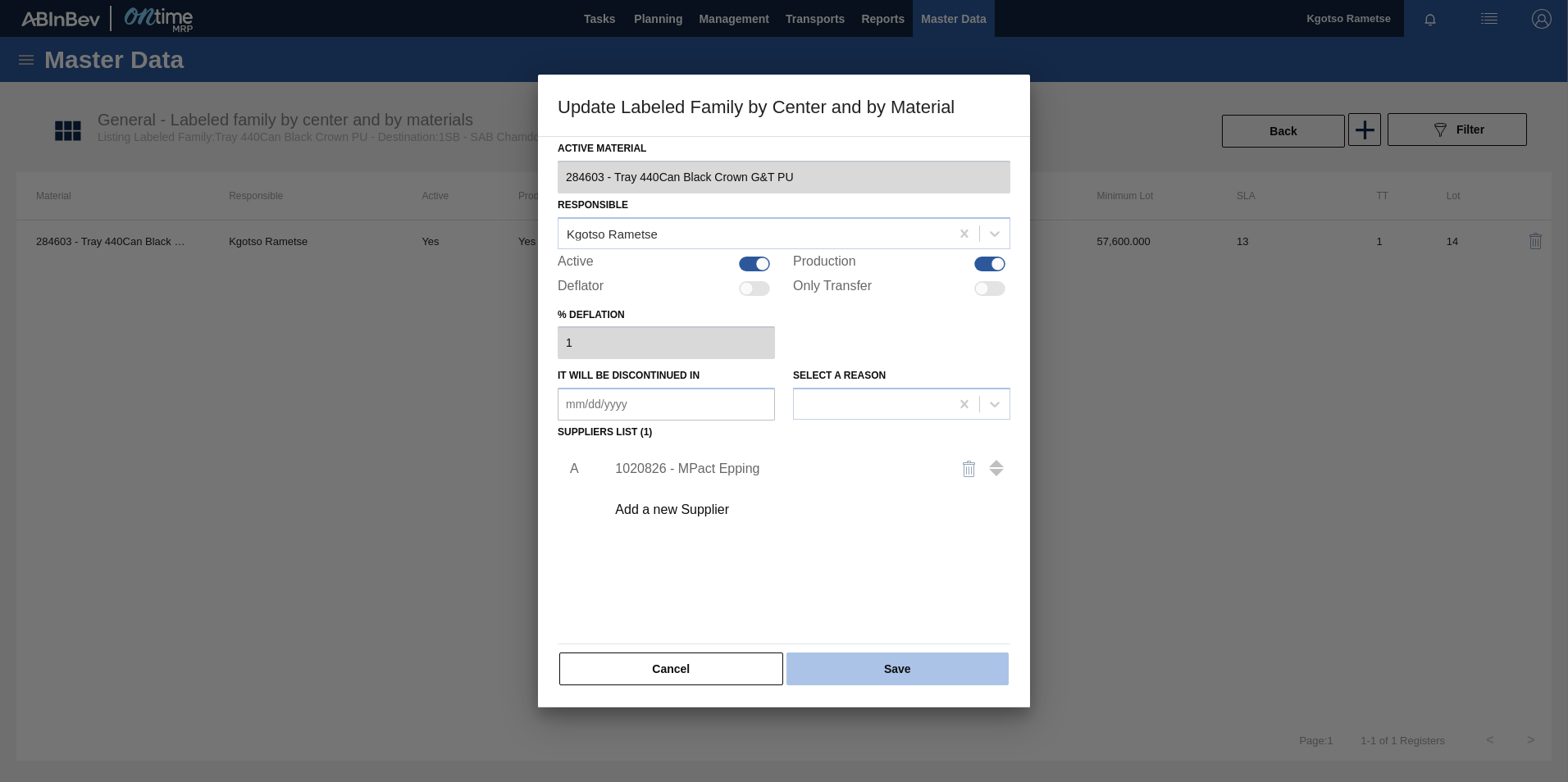
click at [814, 676] on button "Save" at bounding box center [897, 668] width 222 height 33
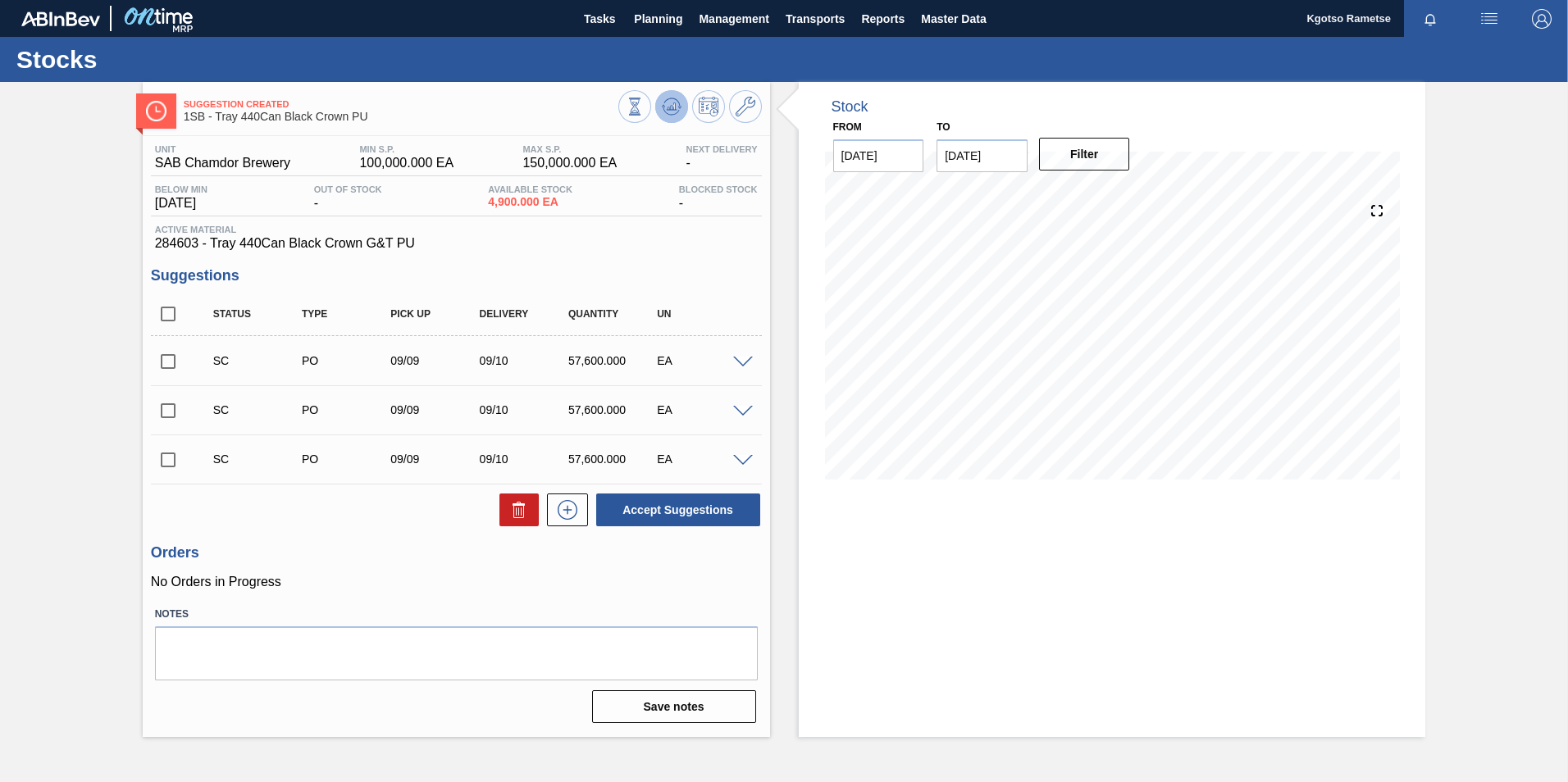
click at [656, 112] on button at bounding box center [671, 106] width 33 height 33
click at [672, 21] on span "Planning" at bounding box center [657, 19] width 48 height 20
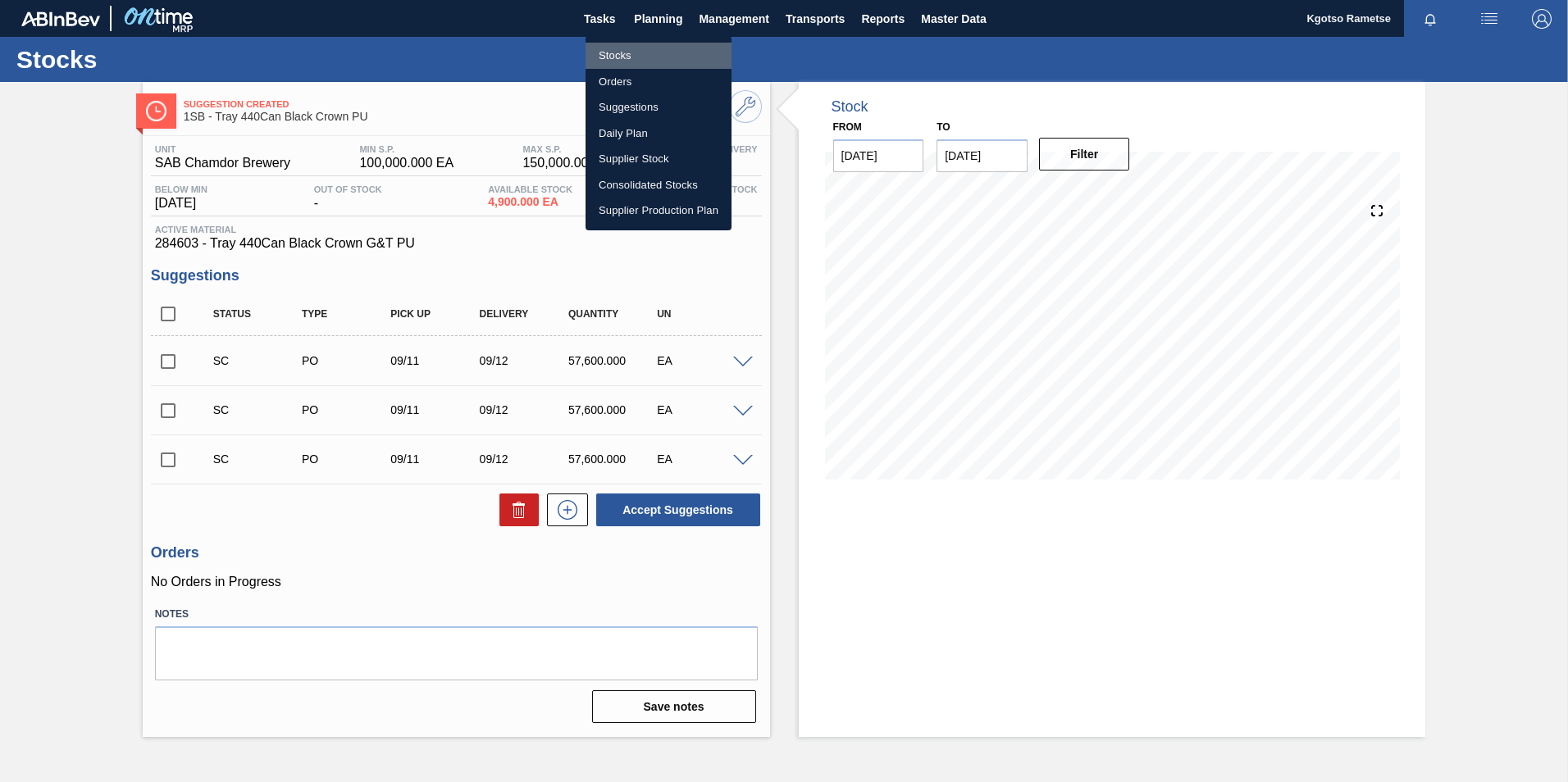
drag, startPoint x: 648, startPoint y: 43, endPoint x: 658, endPoint y: 56, distance: 16.4
click at [648, 43] on li "Stocks" at bounding box center [658, 56] width 146 height 26
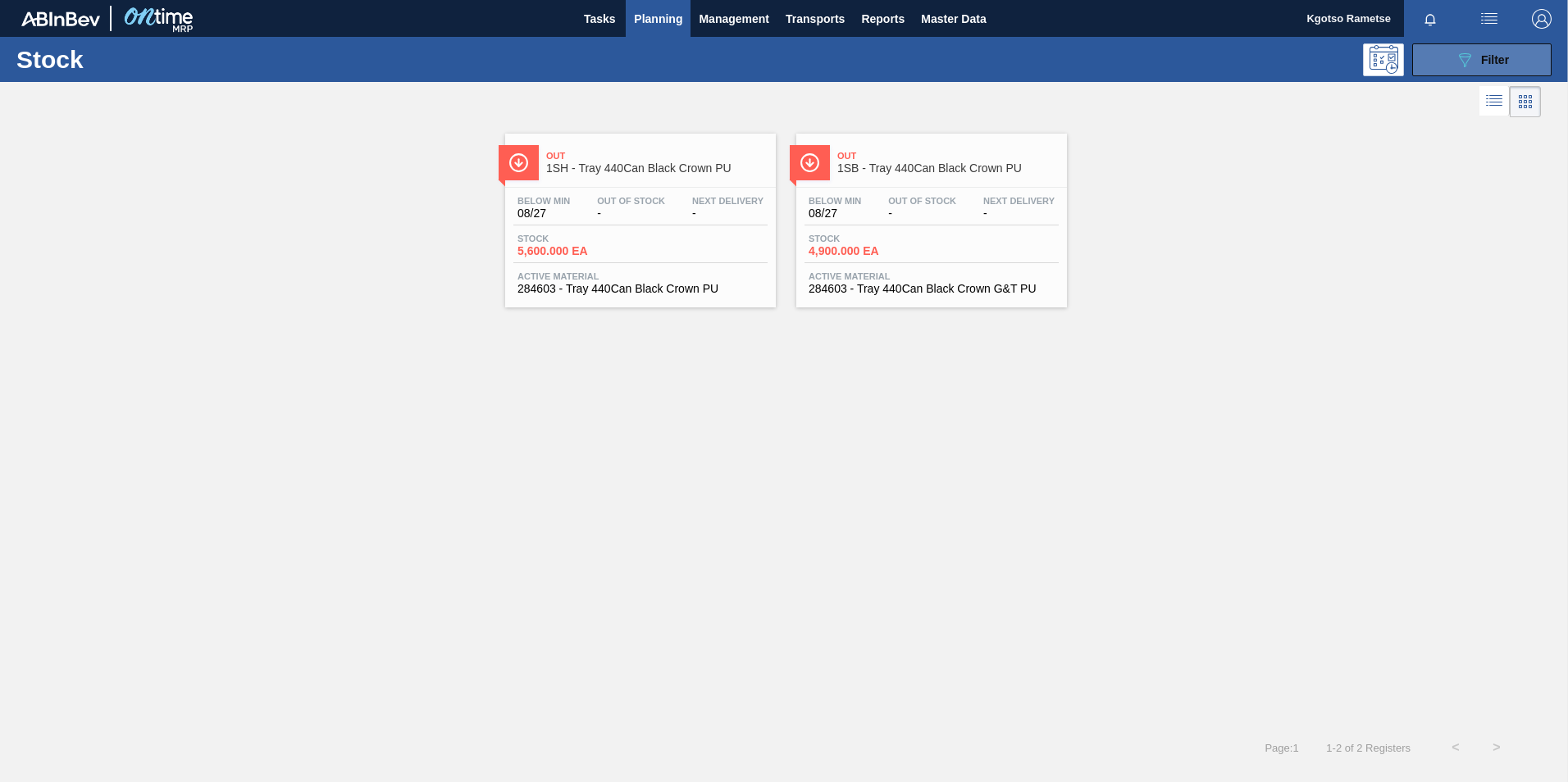
click at [1499, 59] on span "Filter" at bounding box center [1494, 59] width 28 height 13
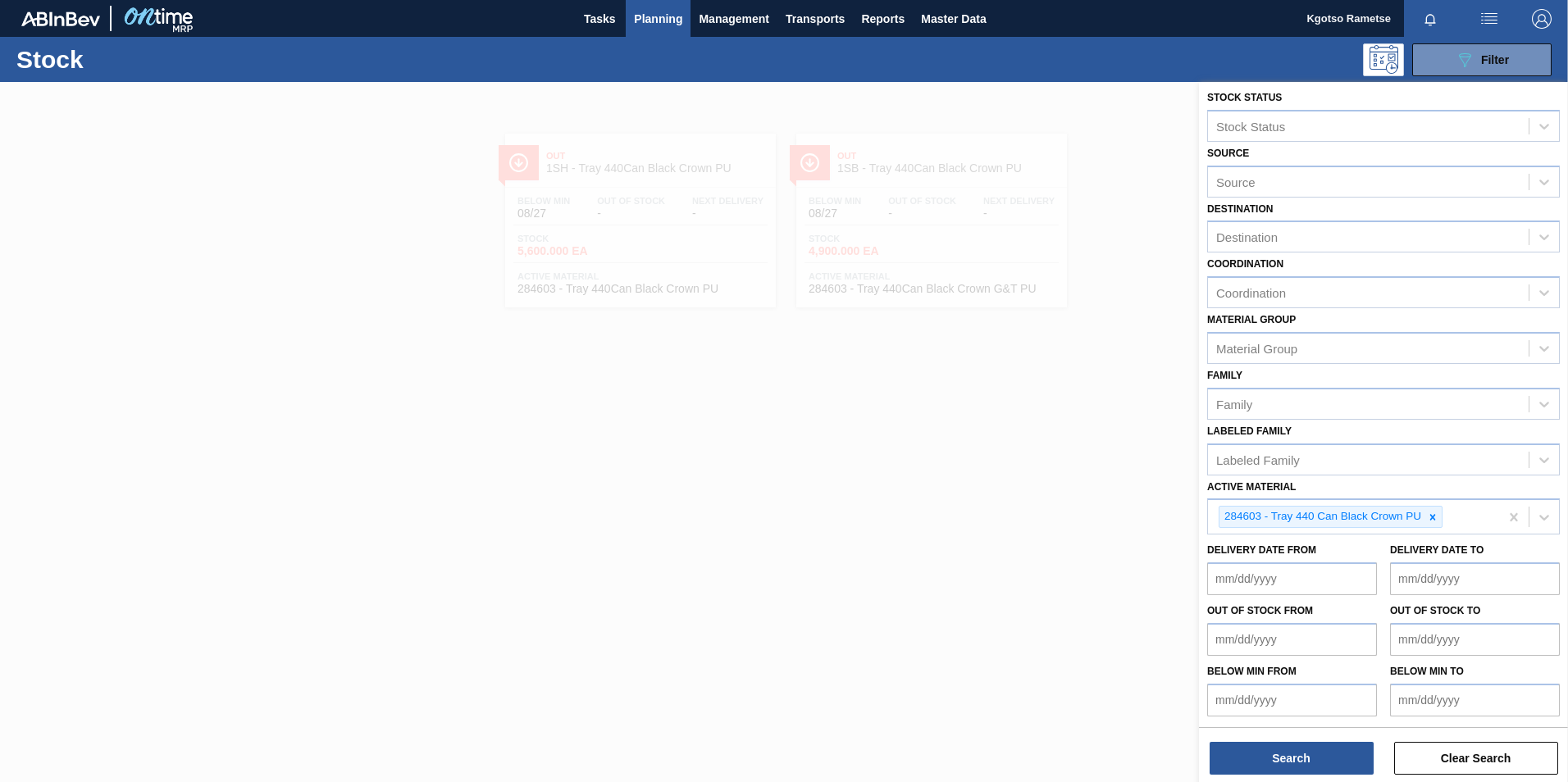
scroll to position [5, 0]
click at [1428, 512] on icon at bounding box center [1432, 517] width 12 height 12
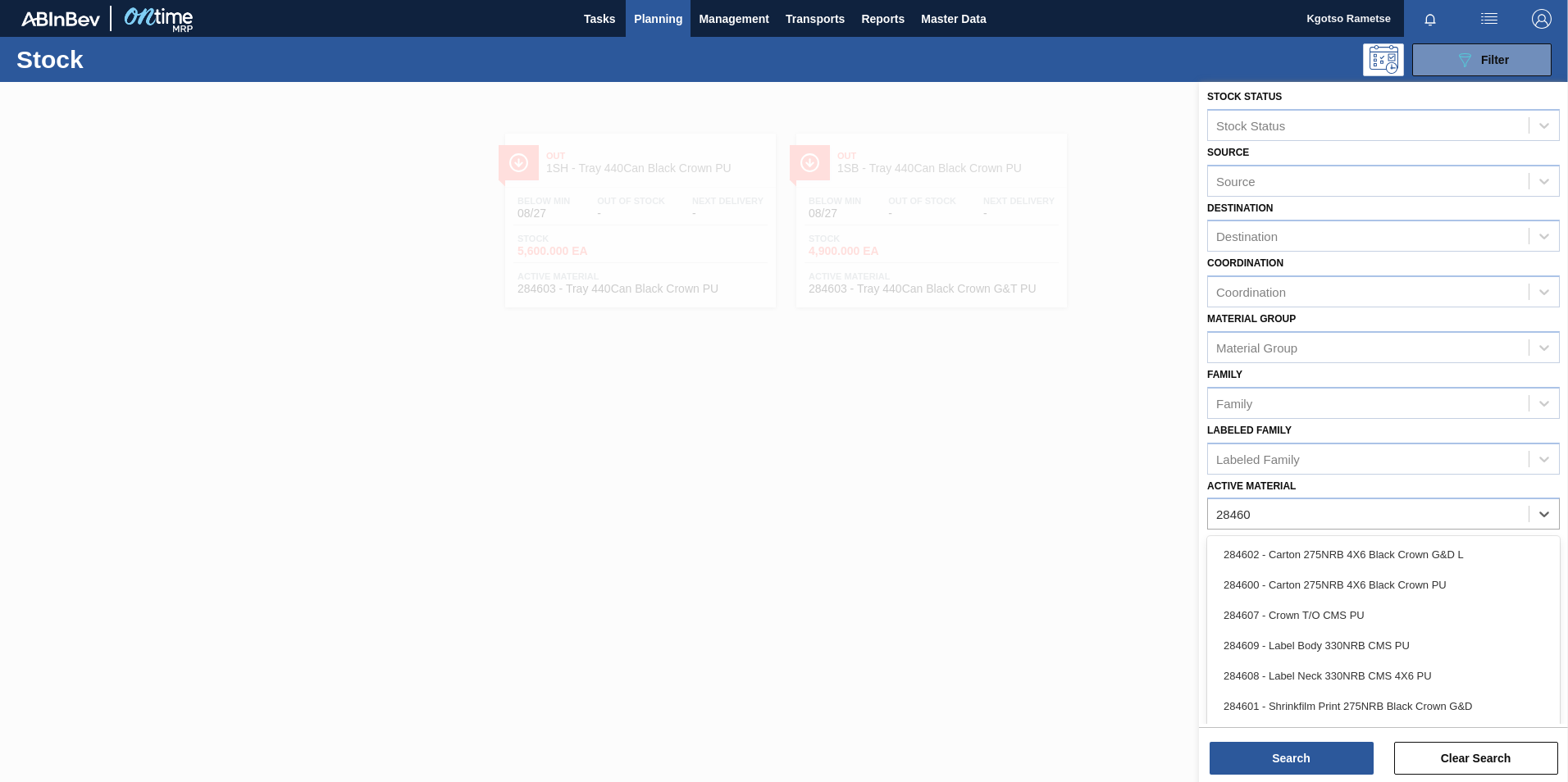
type Material "284606"
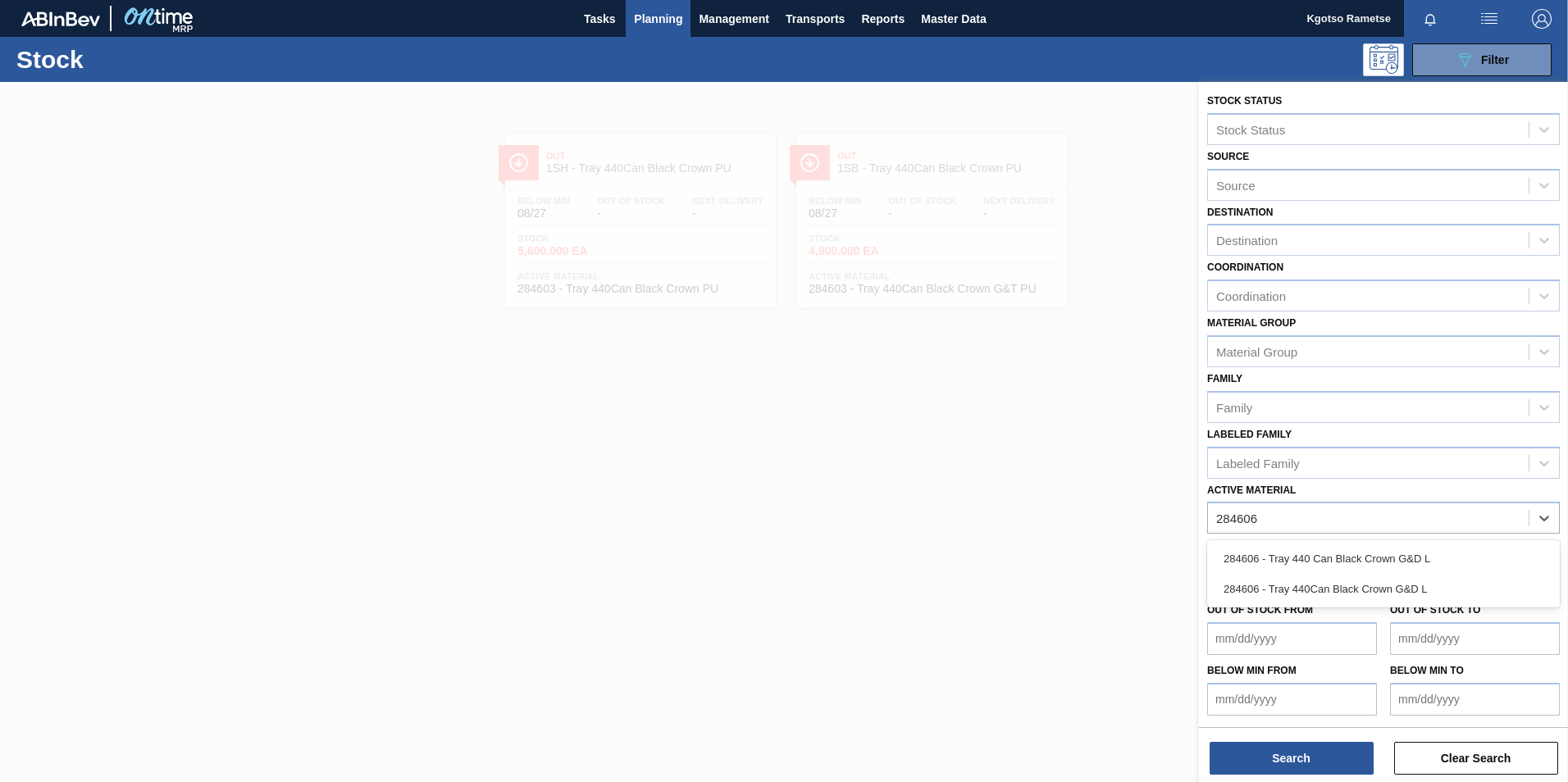
scroll to position [1, 0]
click at [1321, 560] on div "284606 - Tray 440 Can Black Crown G&D L" at bounding box center [1382, 559] width 352 height 30
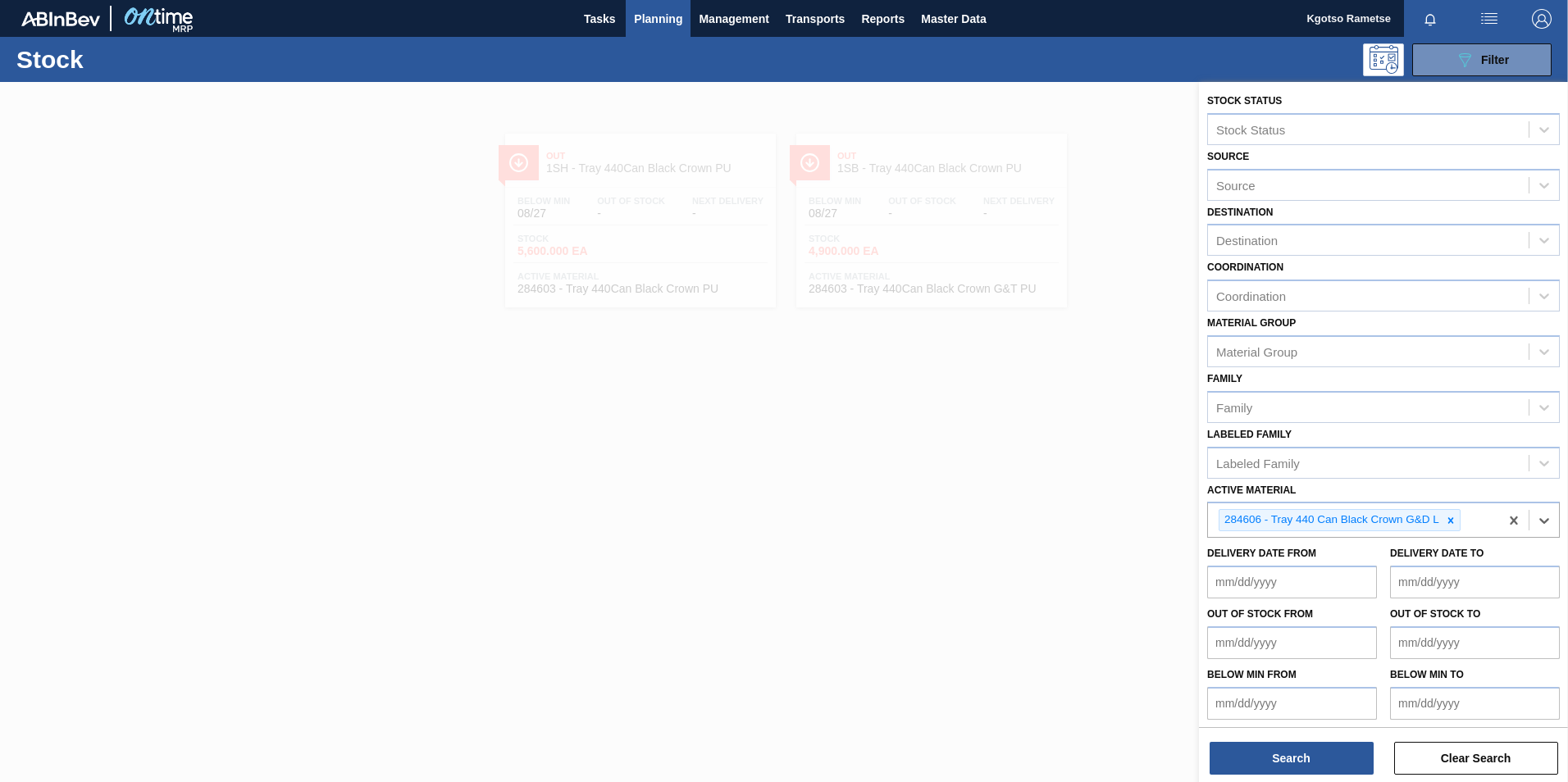
scroll to position [5, 0]
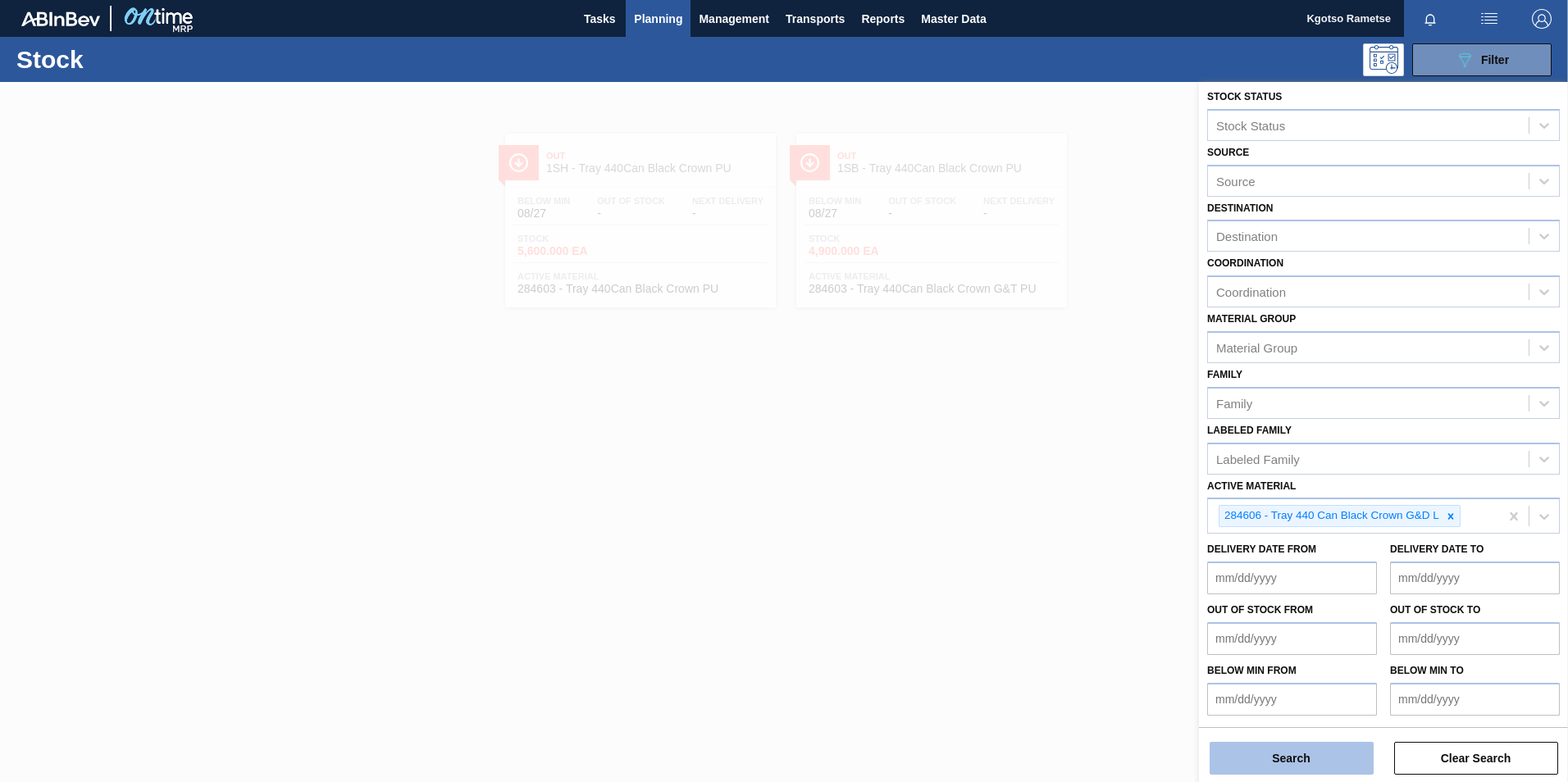
click at [1310, 756] on button "Search" at bounding box center [1291, 758] width 164 height 33
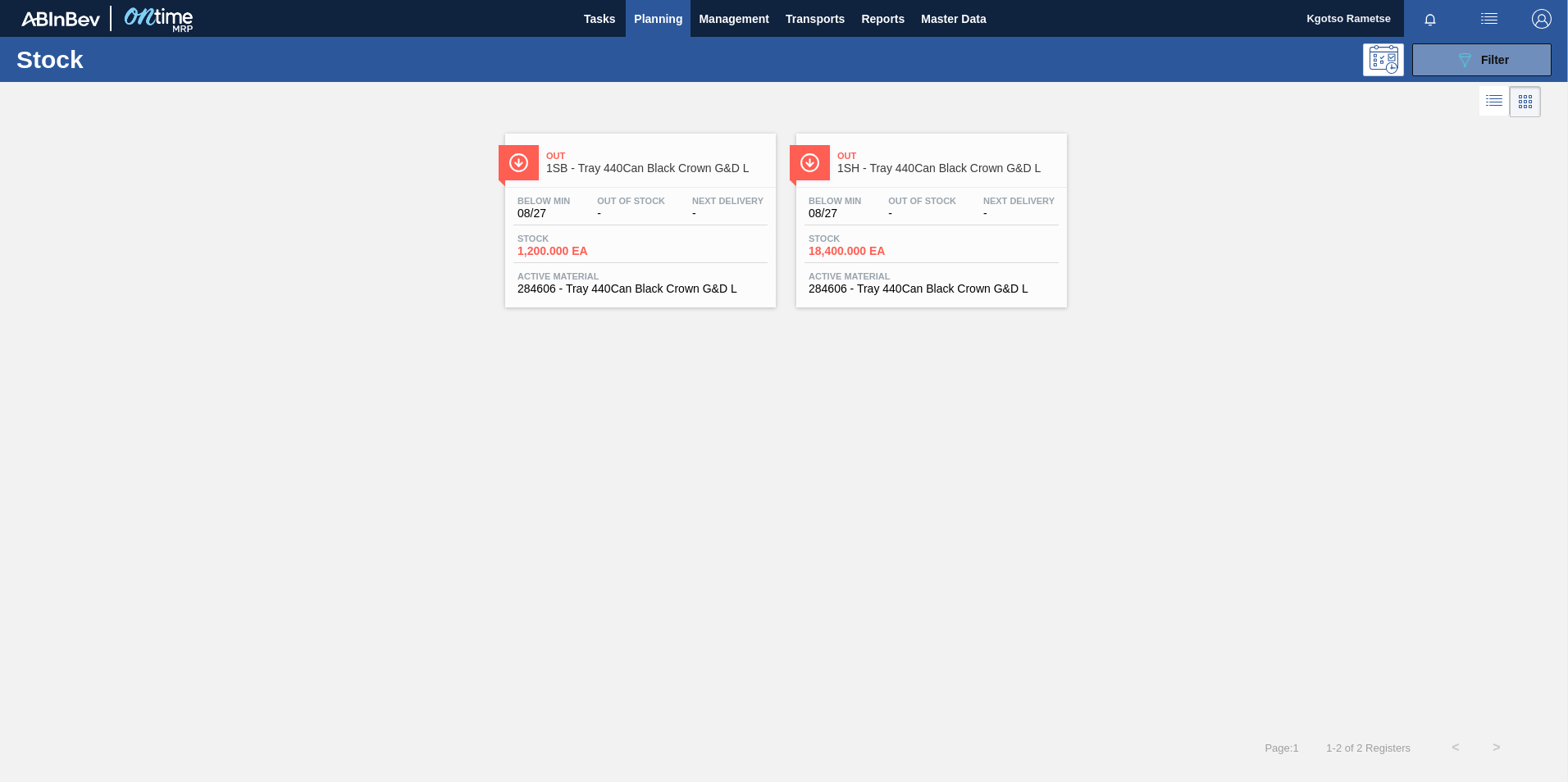
click at [641, 140] on div "Out 1SB - Tray 440Can Black Crown G&D L" at bounding box center [639, 156] width 270 height 45
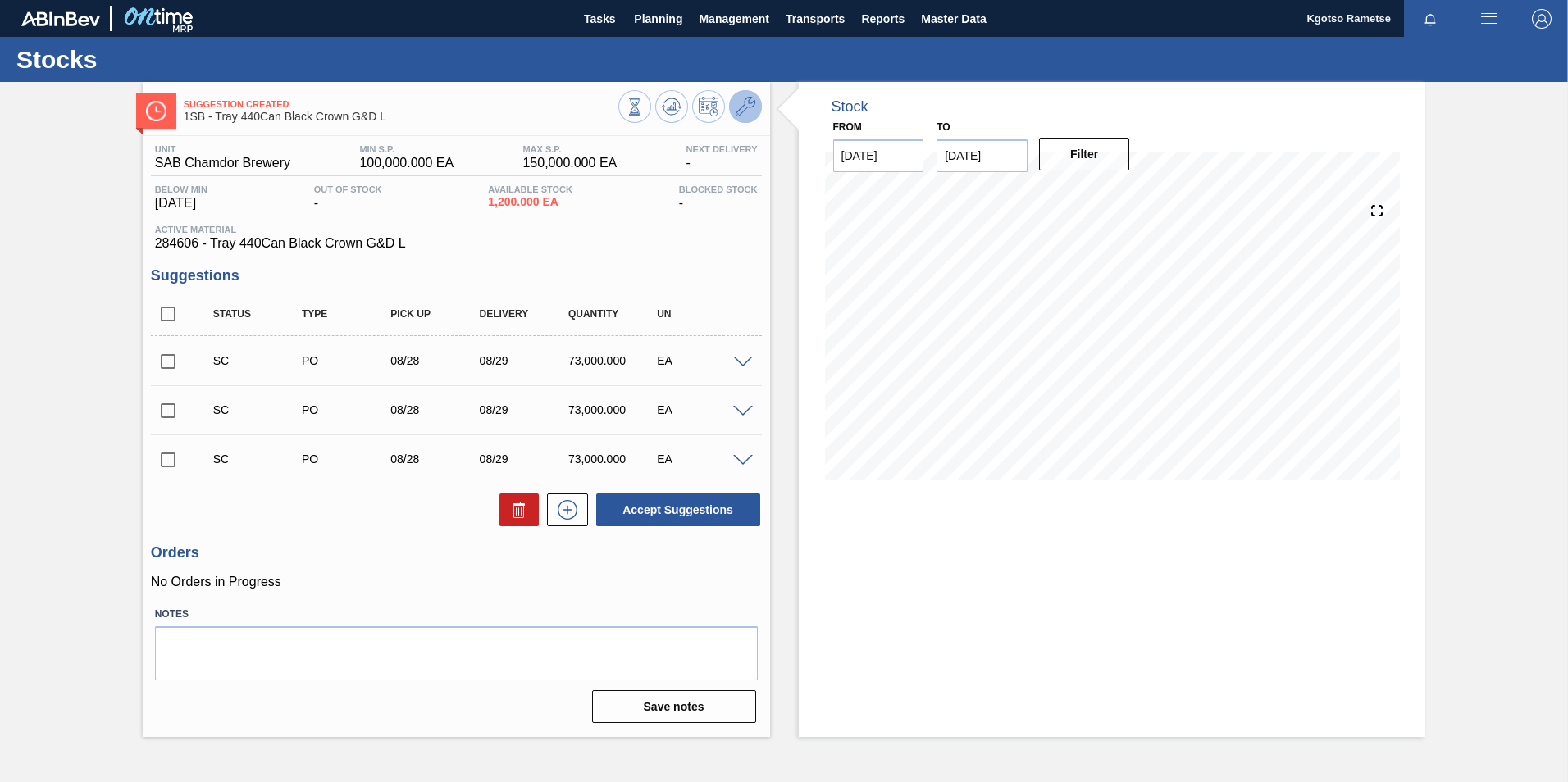
click at [748, 106] on icon at bounding box center [745, 107] width 20 height 20
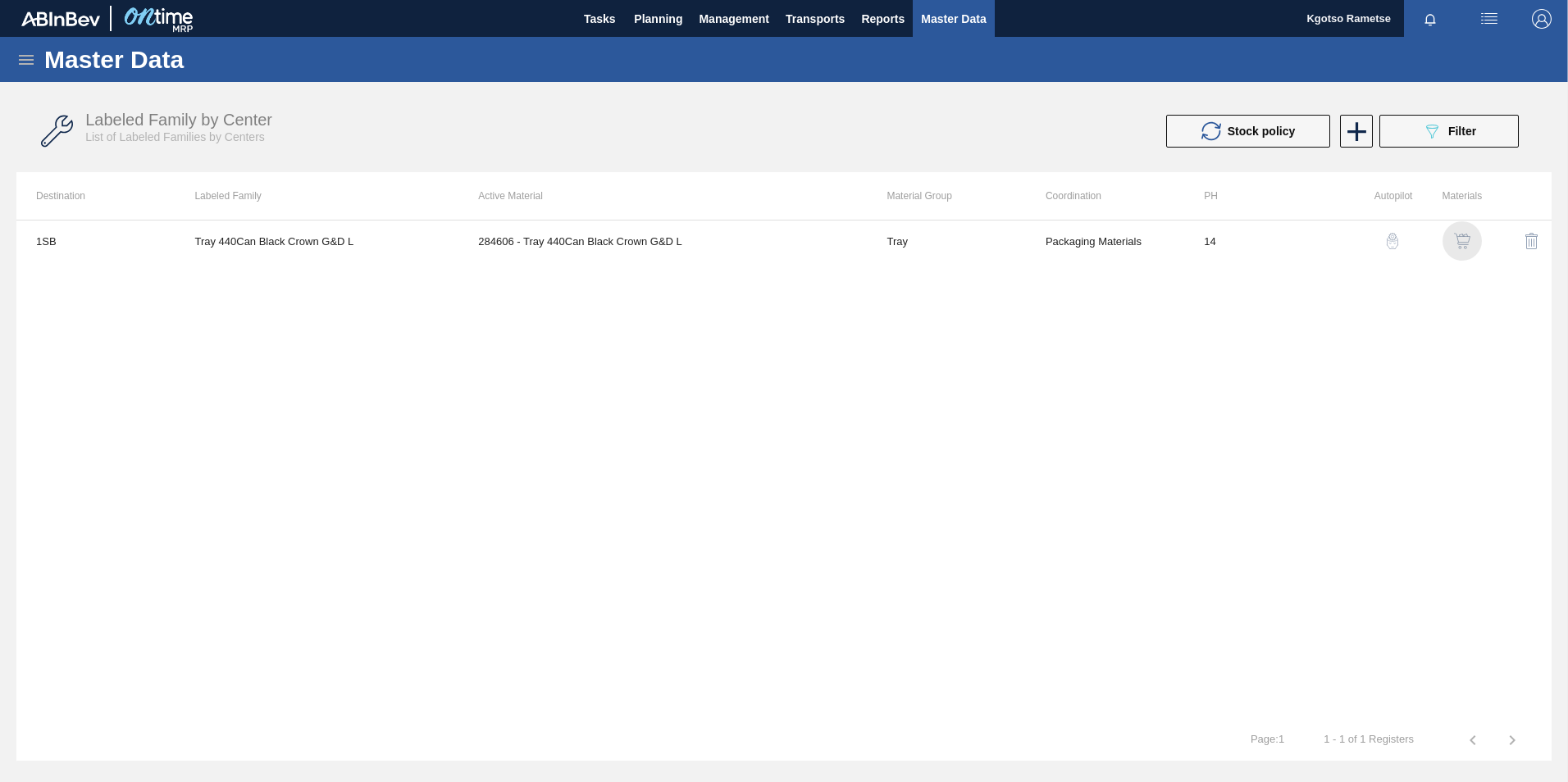
click at [1462, 237] on img "button" at bounding box center [1461, 240] width 16 height 16
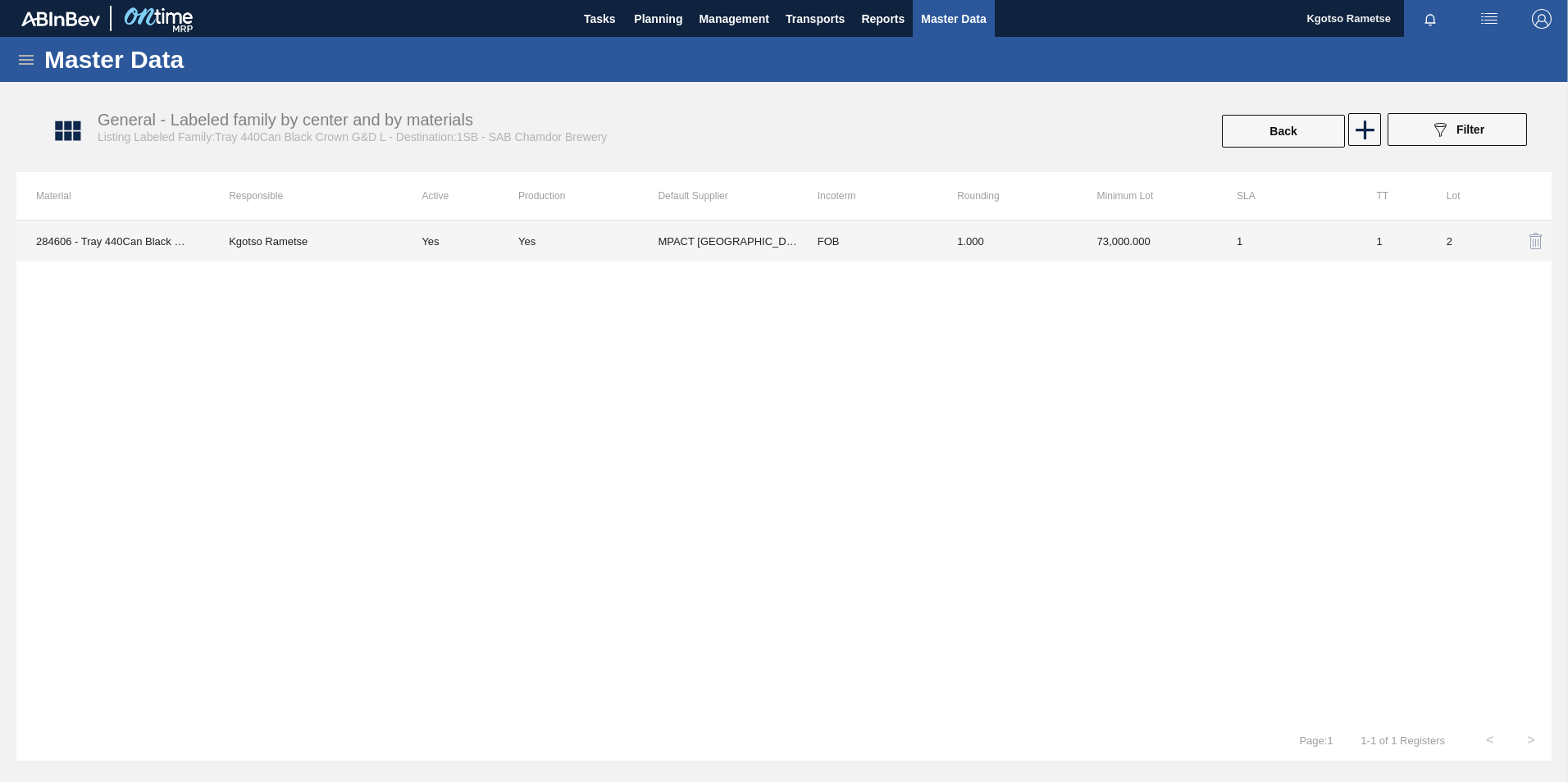
click at [1181, 252] on td "73,000.000" at bounding box center [1147, 240] width 140 height 41
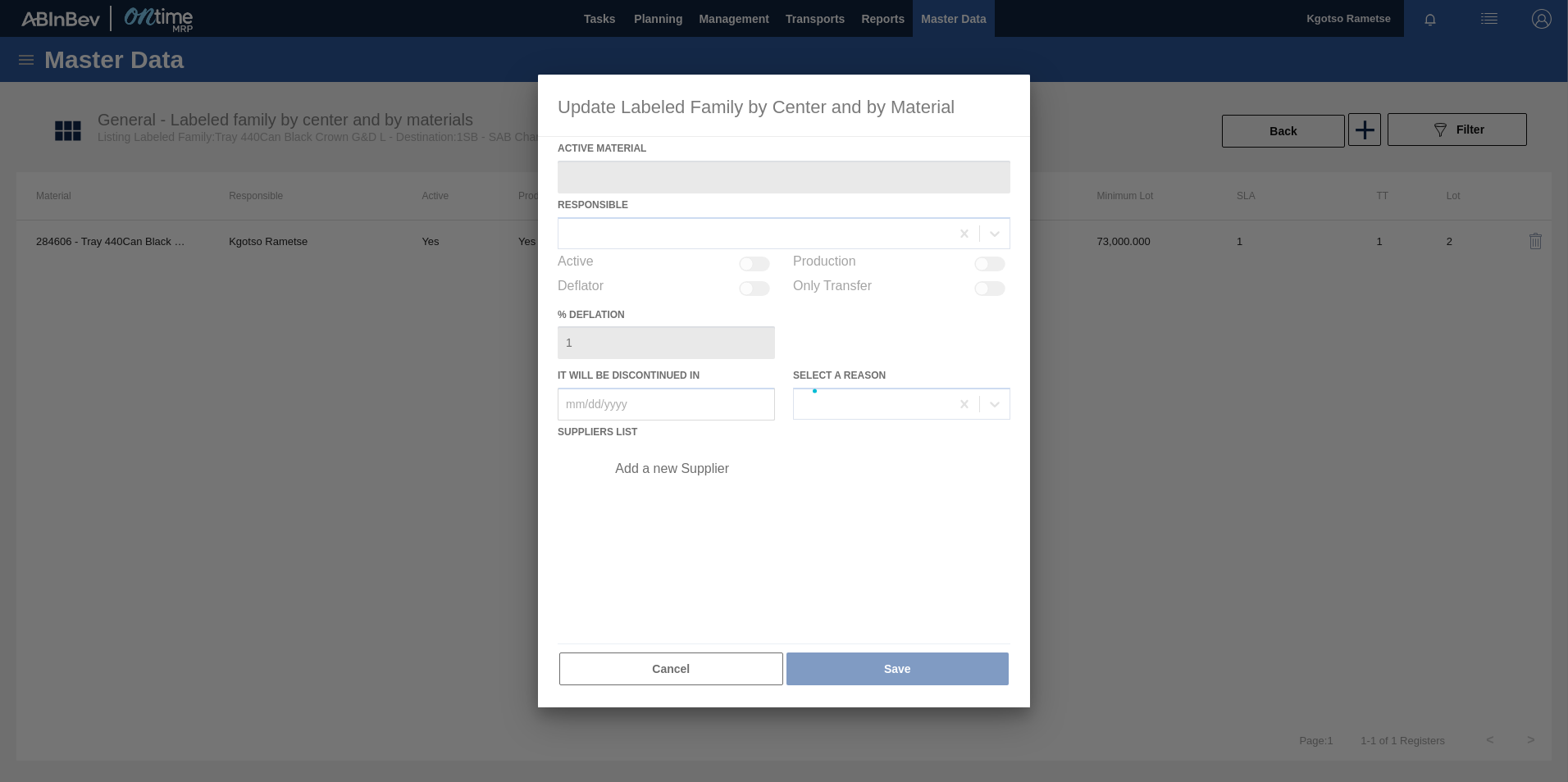
type Material "284606 - Tray 440Can Black Crown G&D L"
checkbox input "true"
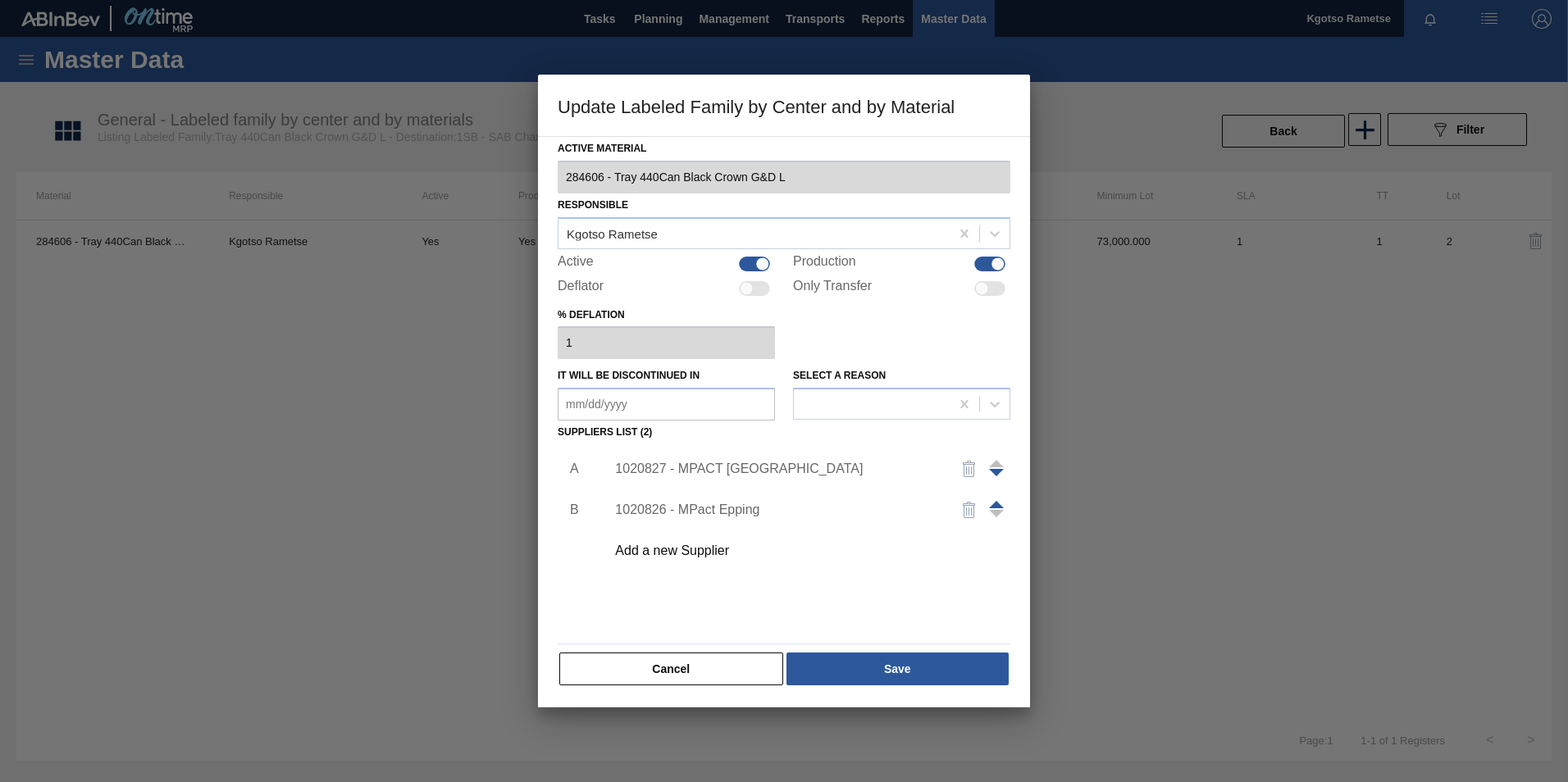
click at [729, 469] on div "1020827 - MPACT Pinetown" at bounding box center [775, 469] width 321 height 15
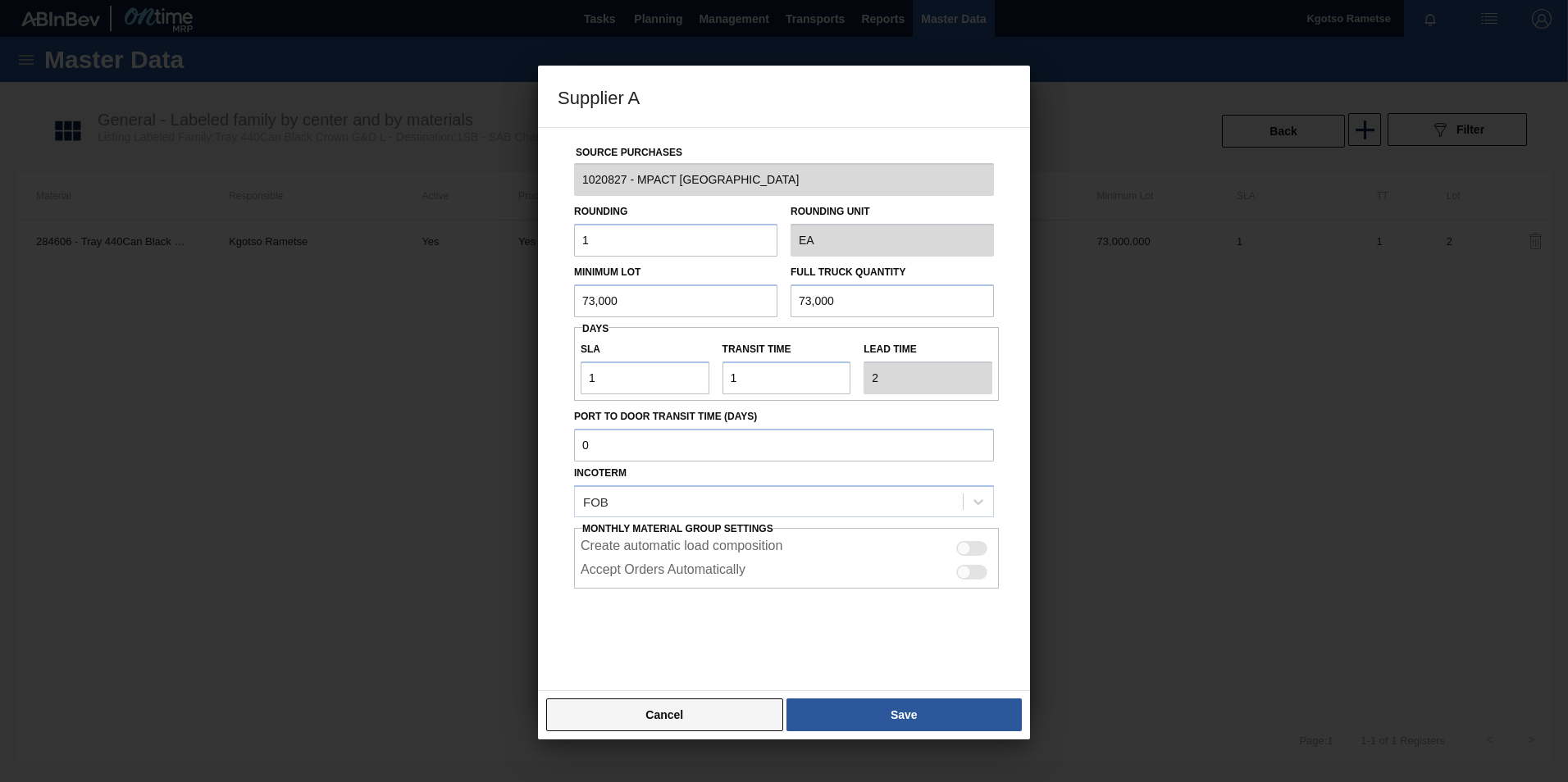
click at [724, 700] on button "Cancel" at bounding box center [664, 714] width 237 height 33
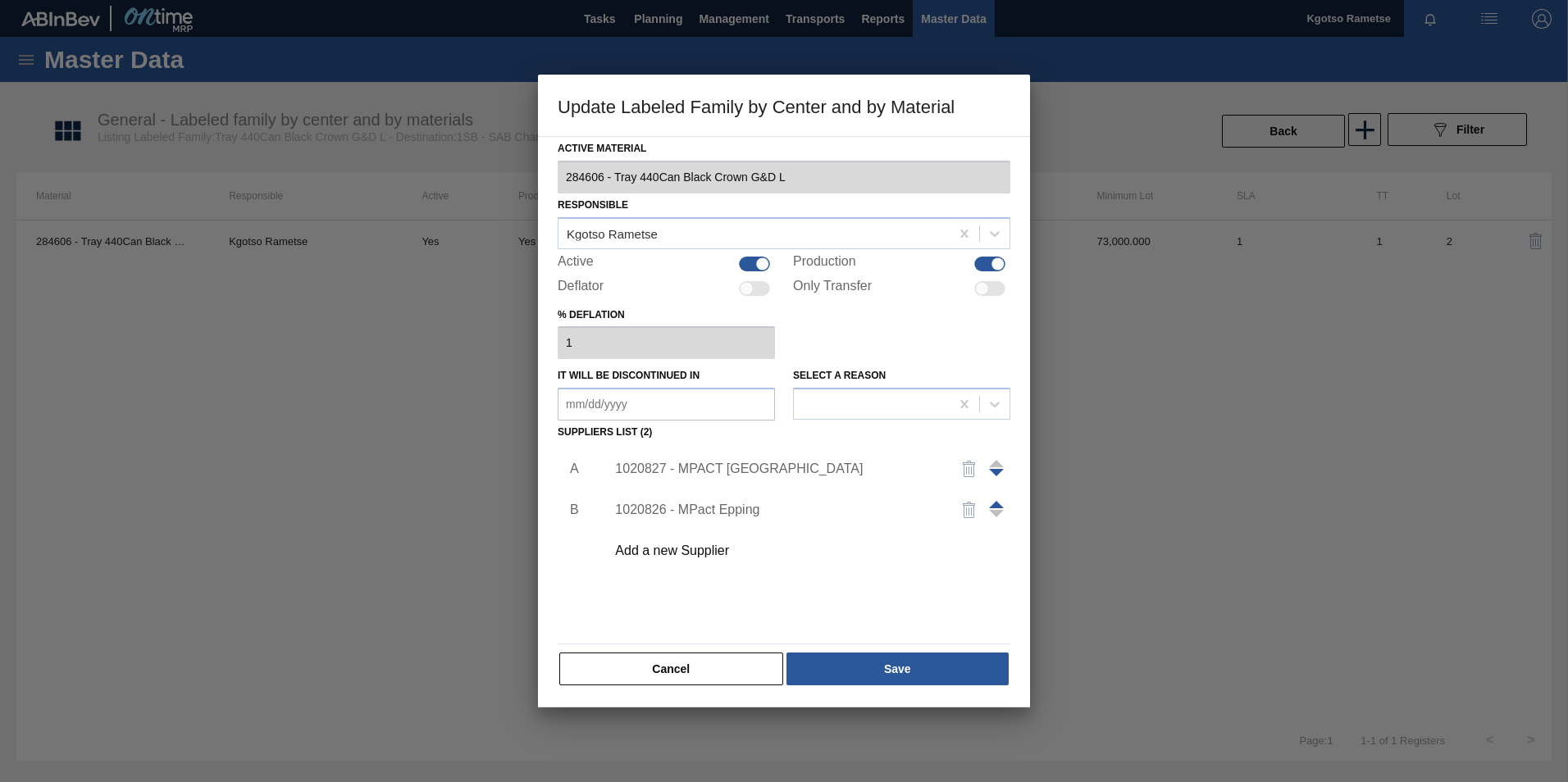
click at [739, 451] on div "1020827 - MPACT Pinetown" at bounding box center [803, 469] width 414 height 41
click at [734, 471] on div "1020827 - MPACT Pinetown" at bounding box center [775, 469] width 321 height 15
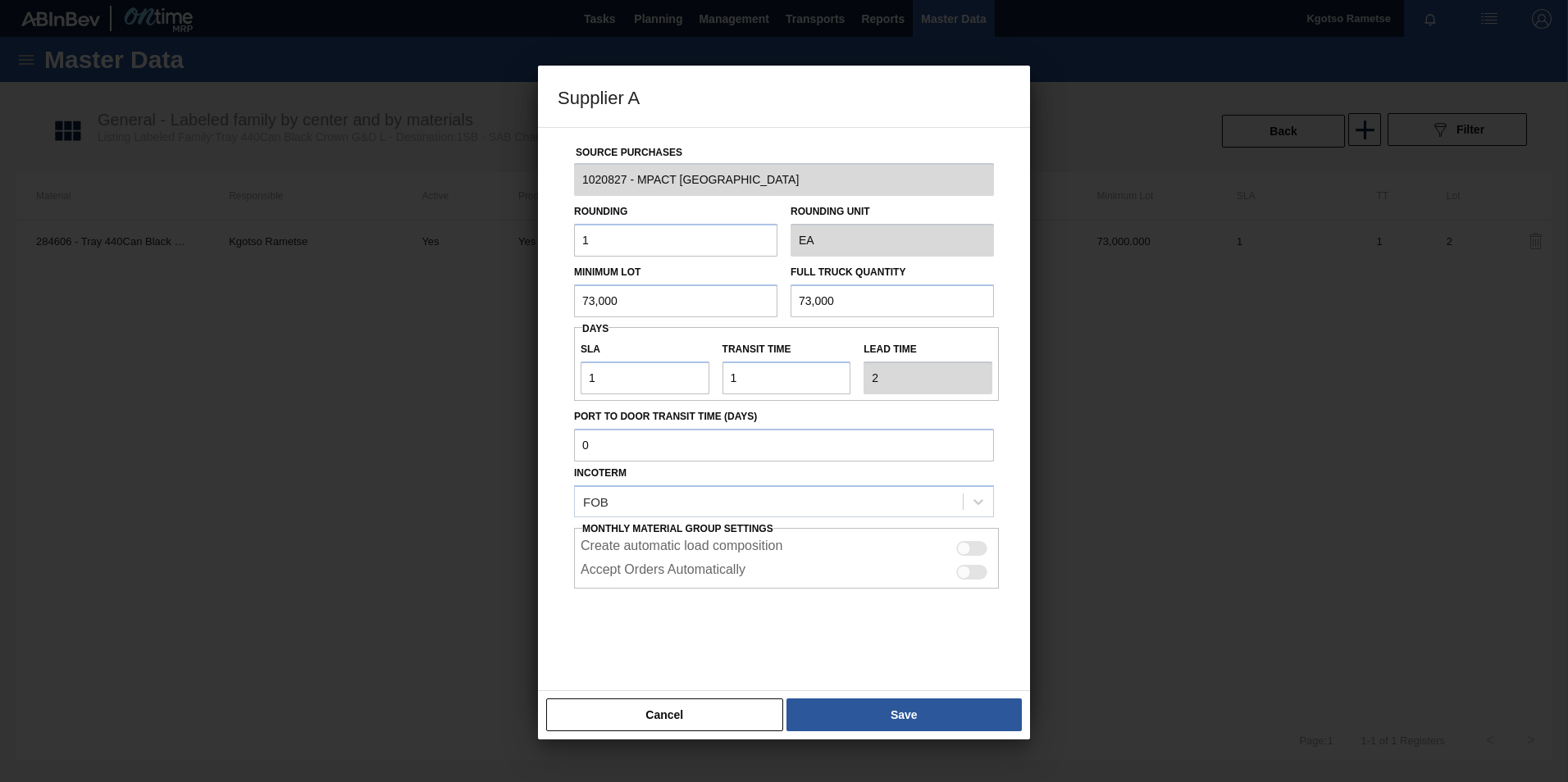
drag, startPoint x: 621, startPoint y: 302, endPoint x: 487, endPoint y: 299, distance: 134.0
click at [501, 301] on div "Supplier A Source Purchases 1020827 - MPACT Pinetown Rounding 1 Rounding Unit E…" at bounding box center [784, 391] width 1568 height 782
drag, startPoint x: 641, startPoint y: 305, endPoint x: 368, endPoint y: 321, distance: 273.5
click at [436, 315] on div "Supplier A Source Purchases 1020827 - MPACT Pinetown Rounding 1 Rounding Unit E…" at bounding box center [784, 391] width 1568 height 782
type input "118,400"
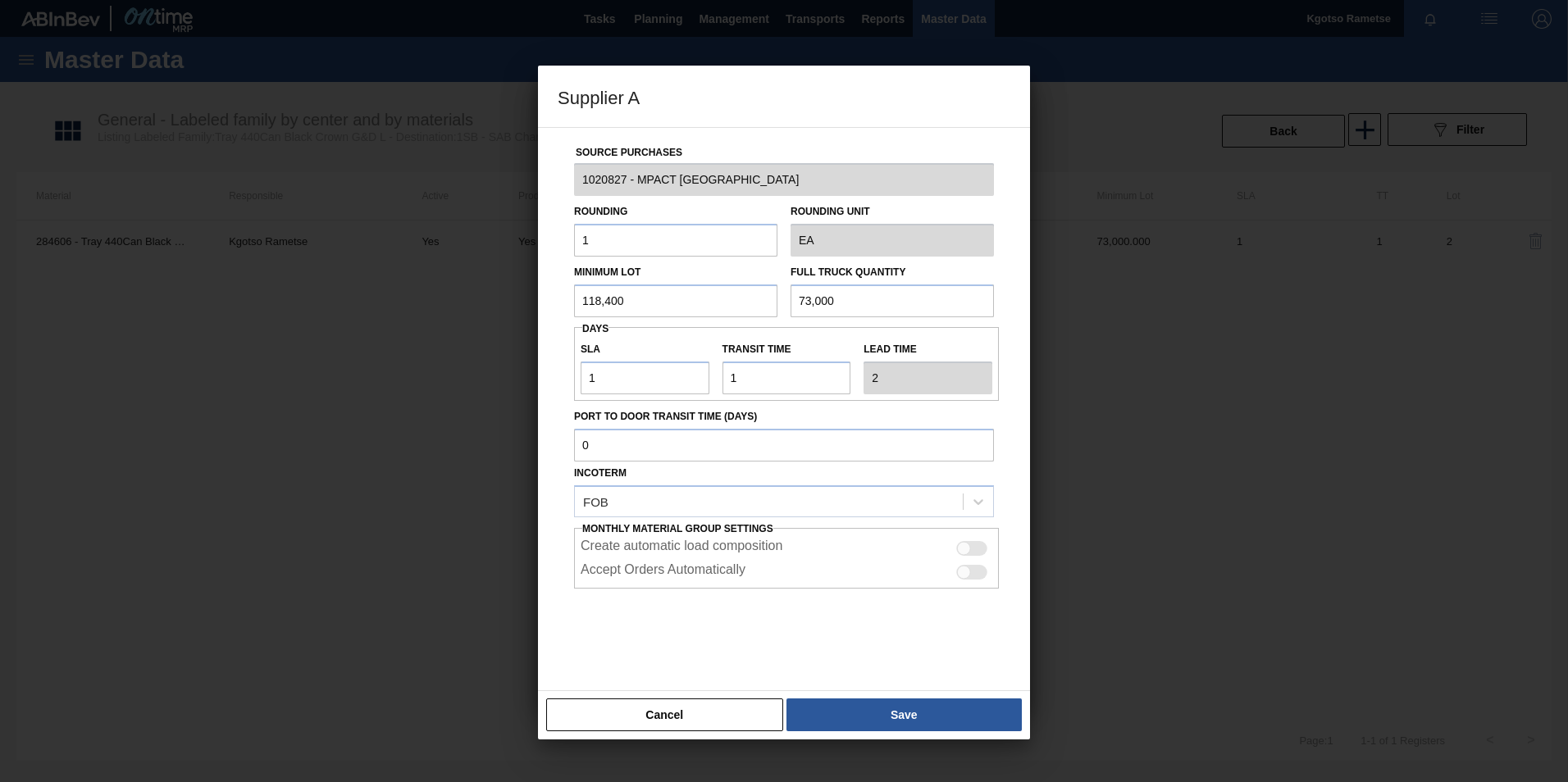
click at [665, 305] on div "Minimum Lot 118,400 Full Truck Quantity 73,000" at bounding box center [784, 286] width 433 height 61
paste input "118,4"
type input "118,400"
click at [426, 374] on div "Supplier A Source Purchases 1020827 - MPACT Pinetown Rounding 1 Rounding Unit E…" at bounding box center [784, 391] width 1568 height 782
type input "15"
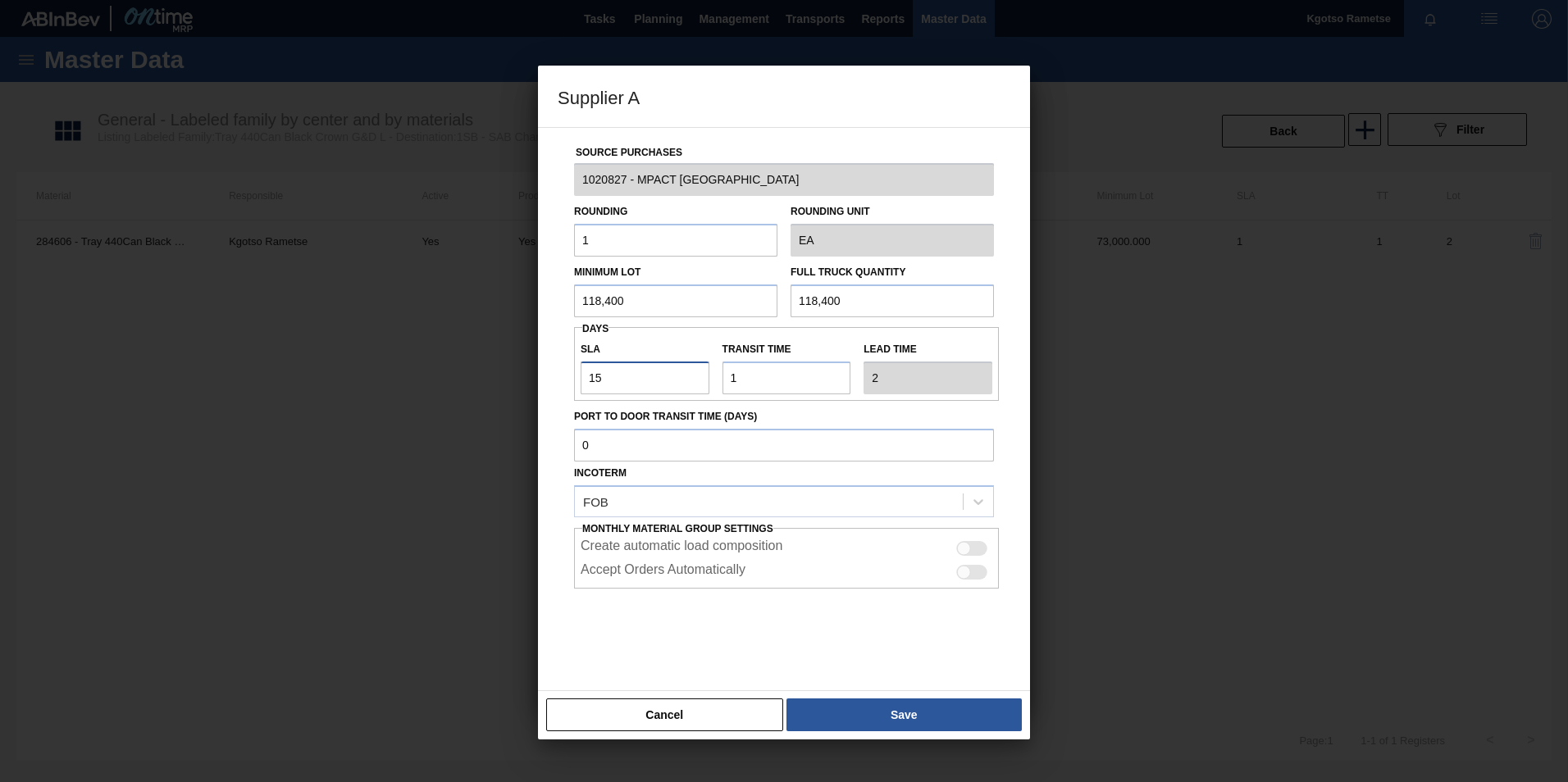
type input "16"
click at [854, 712] on button "Save" at bounding box center [904, 714] width 235 height 33
click at [458, 394] on div "Supplier A Source Purchases 1020827 - MPACT Pinetown Rounding 1 Rounding Unit E…" at bounding box center [784, 391] width 1568 height 782
type input "1"
type input "2"
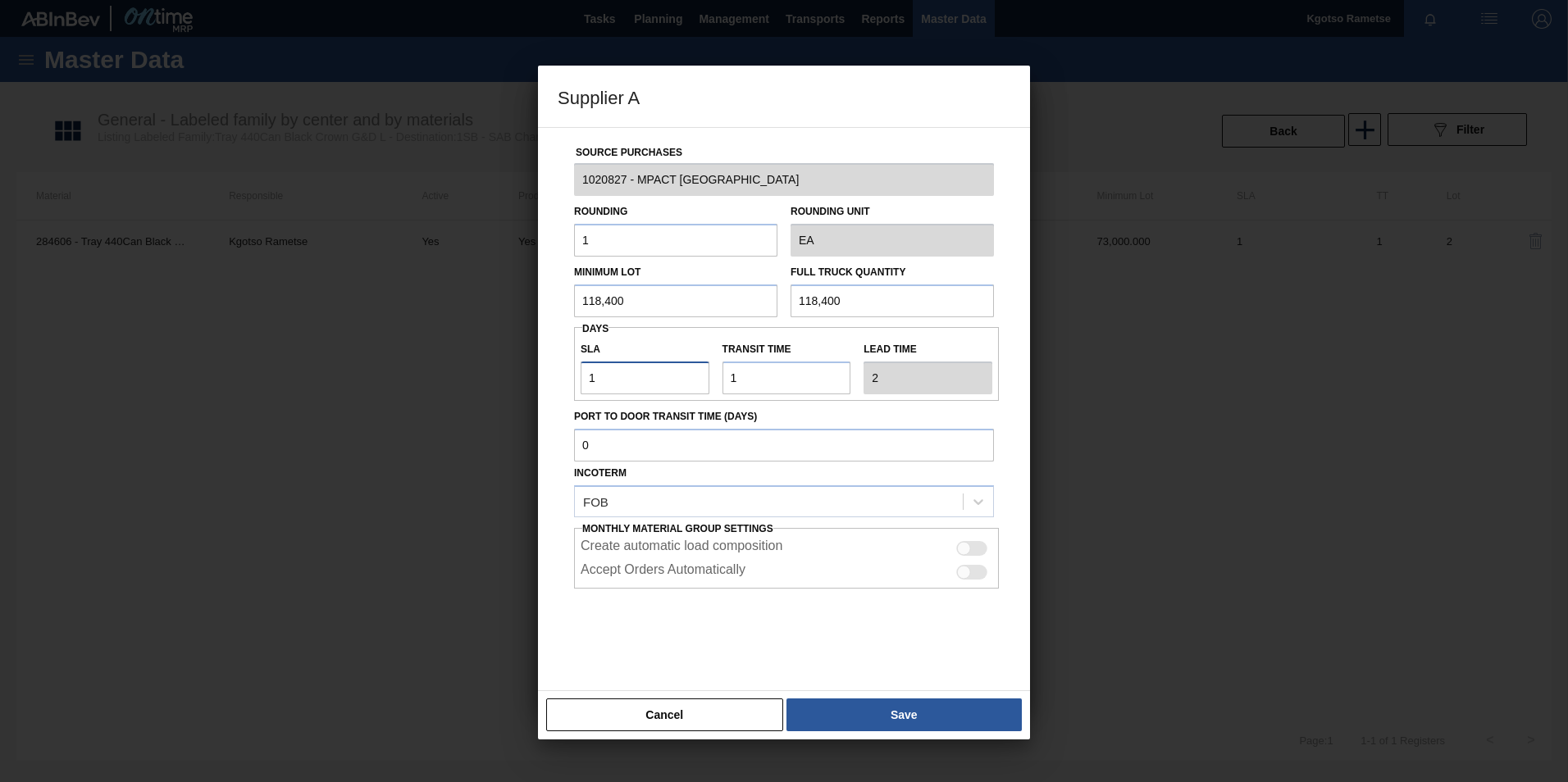
type input "13"
type input "14"
type input "13"
click at [896, 713] on button "Save" at bounding box center [904, 714] width 235 height 33
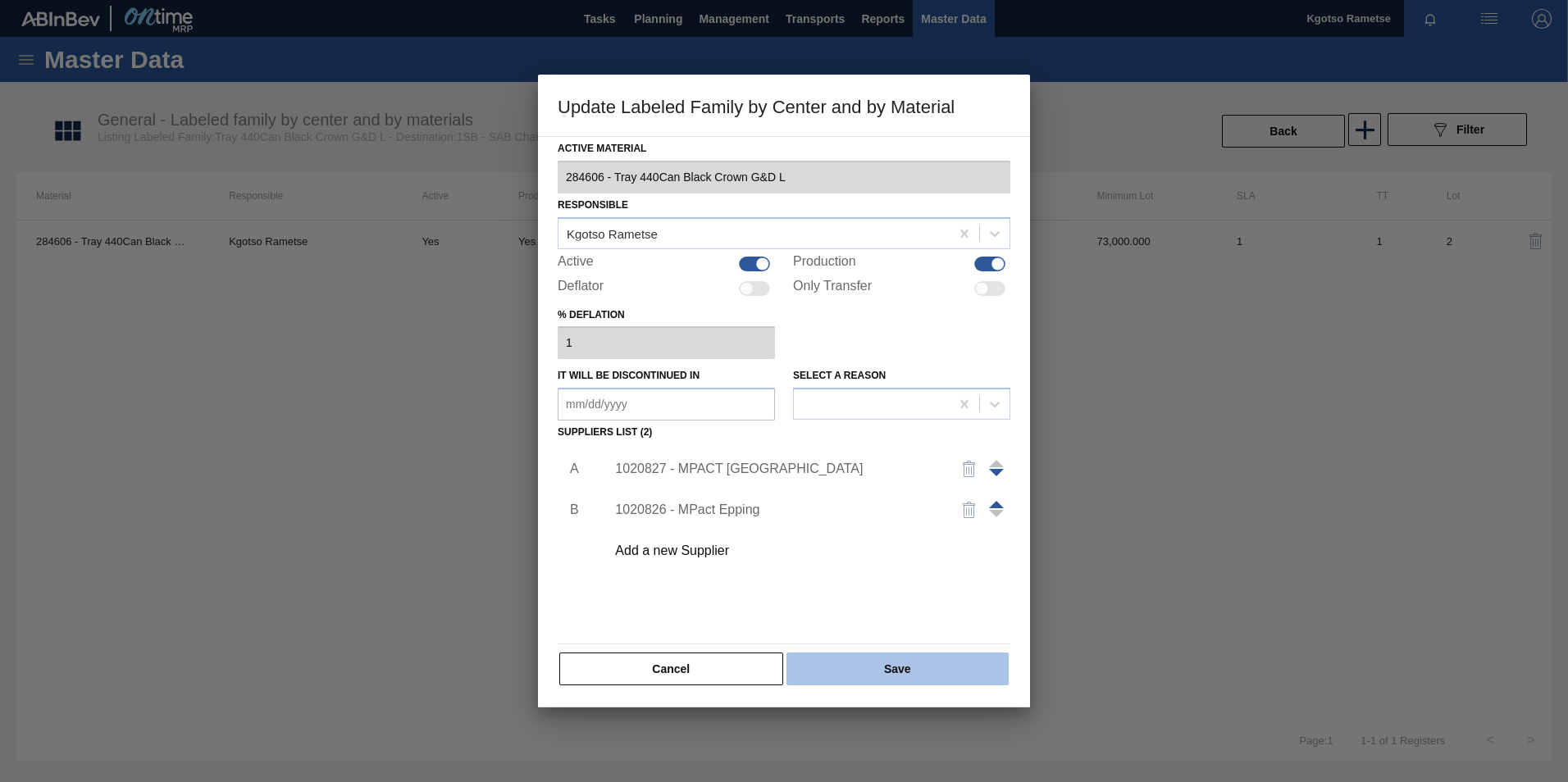
click at [879, 674] on button "Save" at bounding box center [897, 668] width 222 height 33
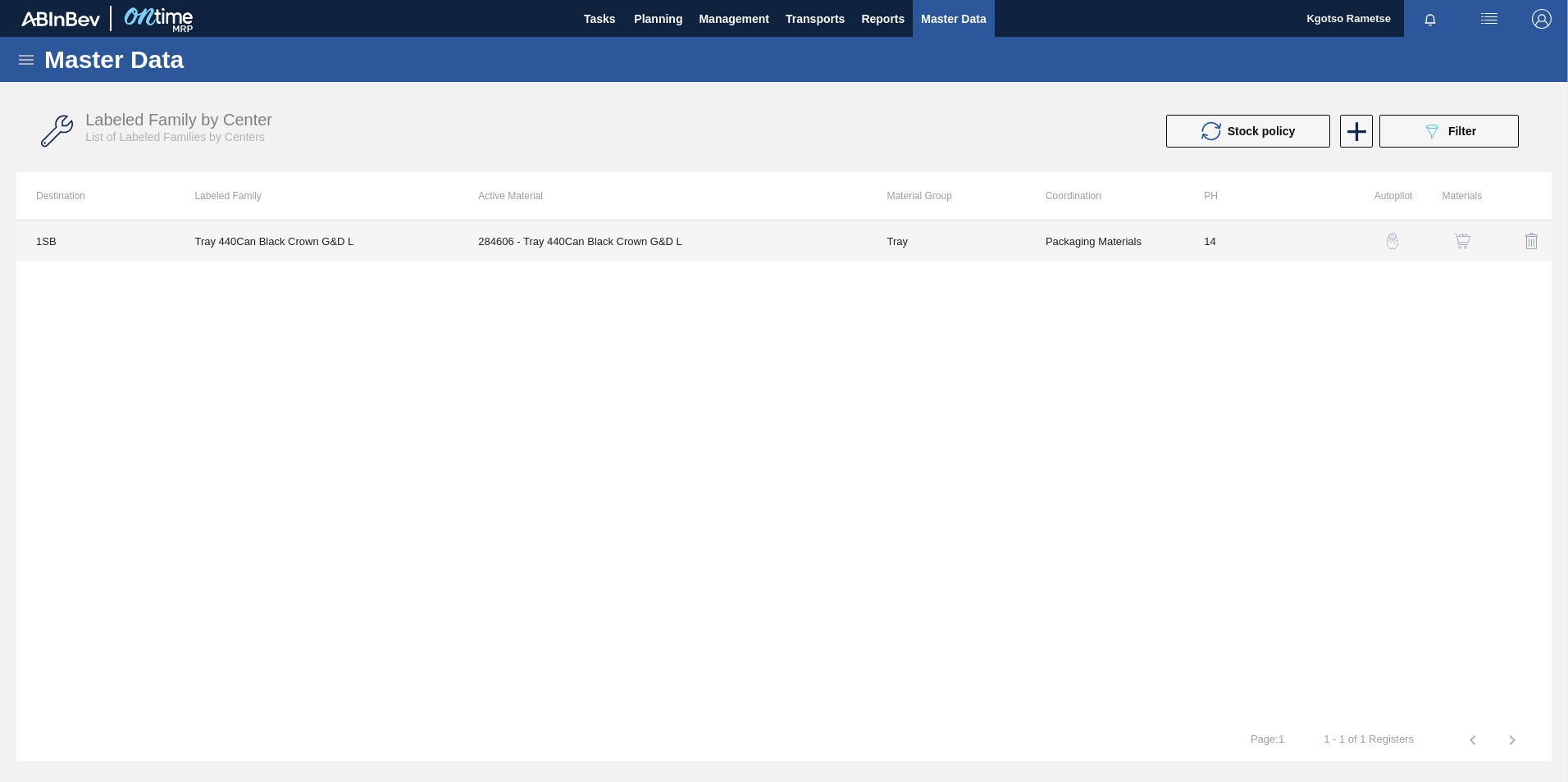
click at [580, 238] on td "284606 - Tray 440Can Black Crown G&D L" at bounding box center [661, 240] width 408 height 41
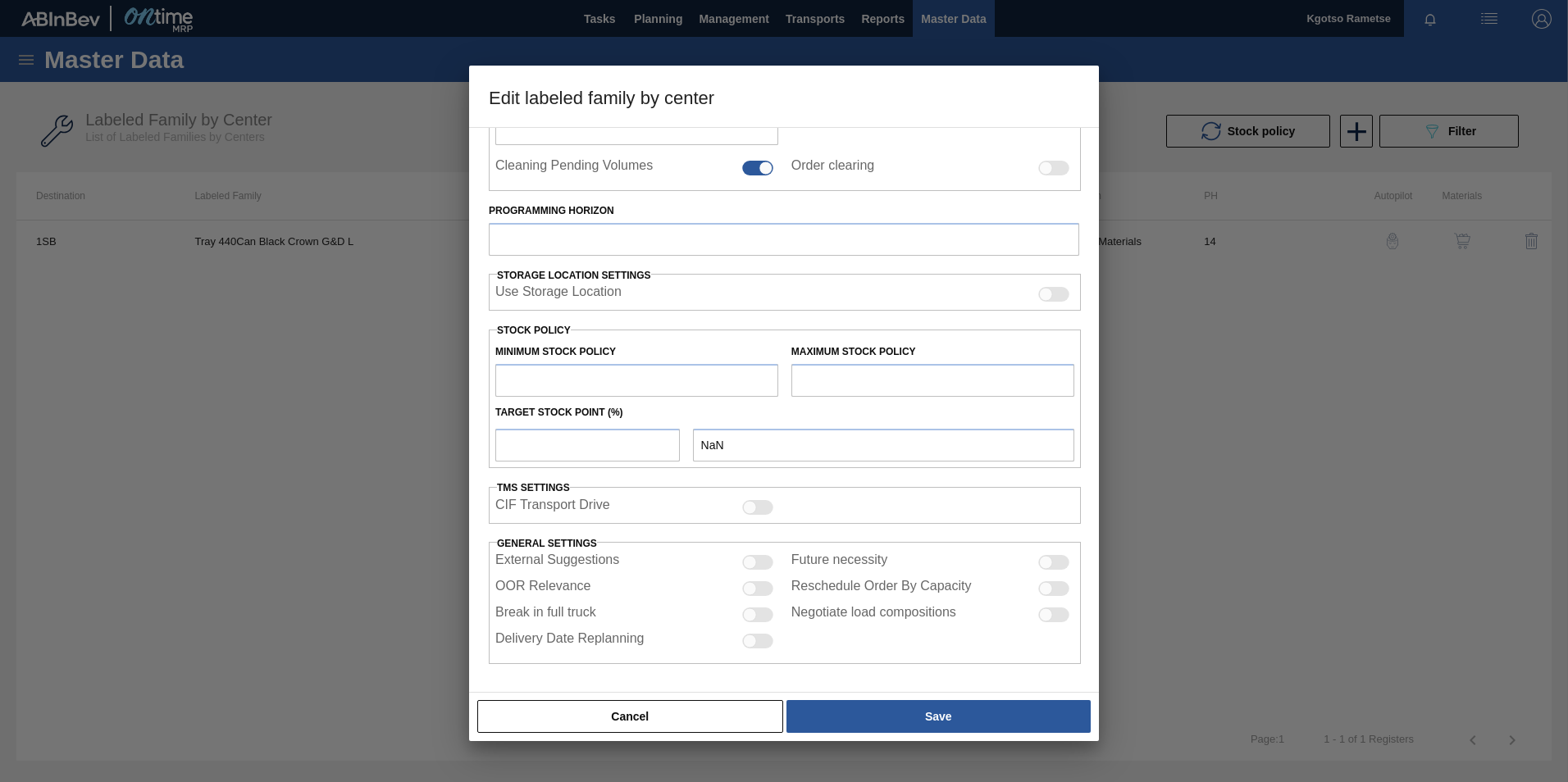
type input "Tray"
type input "440 BC"
type input "Tray 440Can Black Crown G&D L"
type input "1SB - SAB Chamdor Brewery"
type input "14"
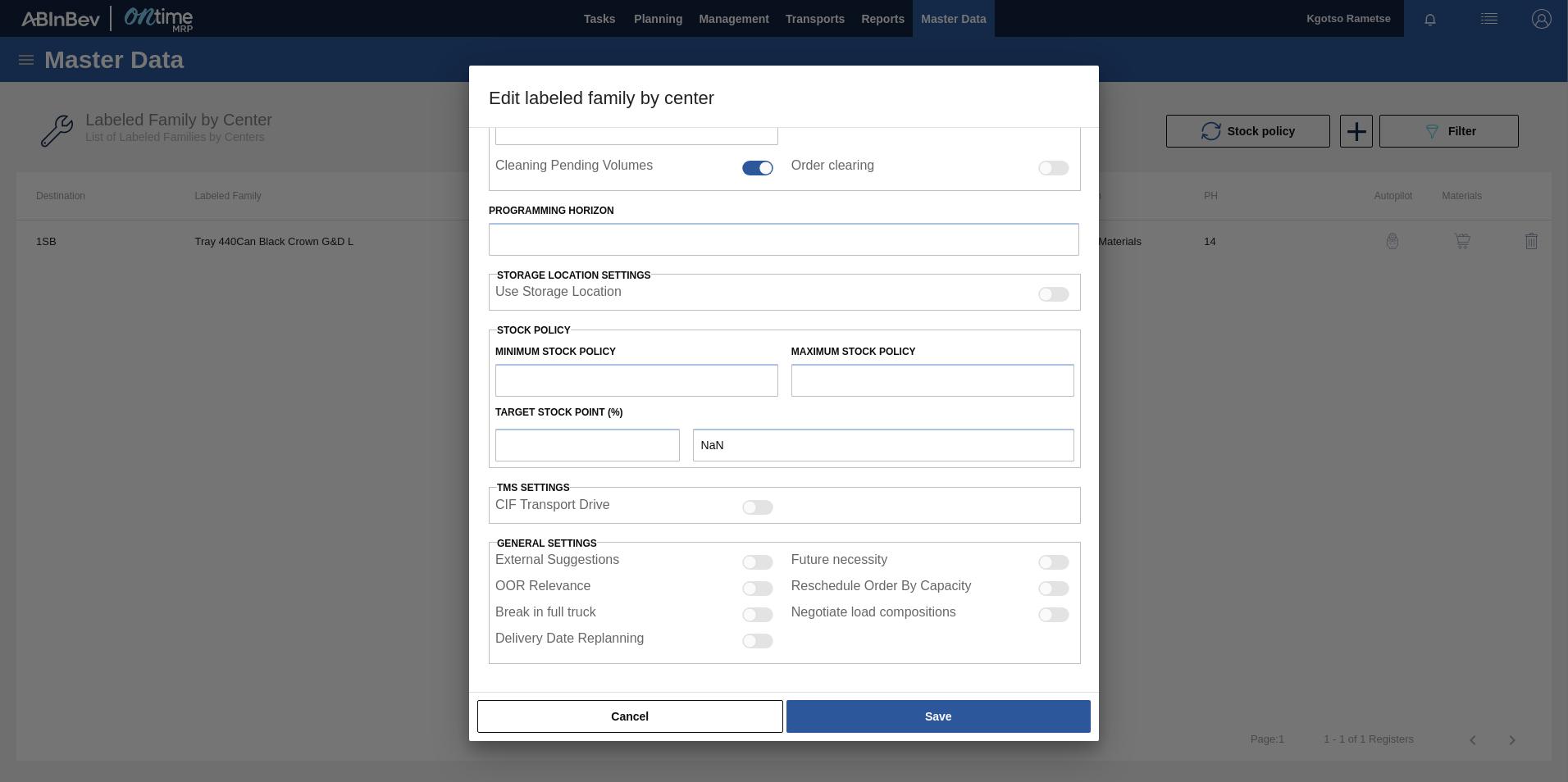
type input "100,000"
type input "150,000"
type input "100"
type input "150,000.000"
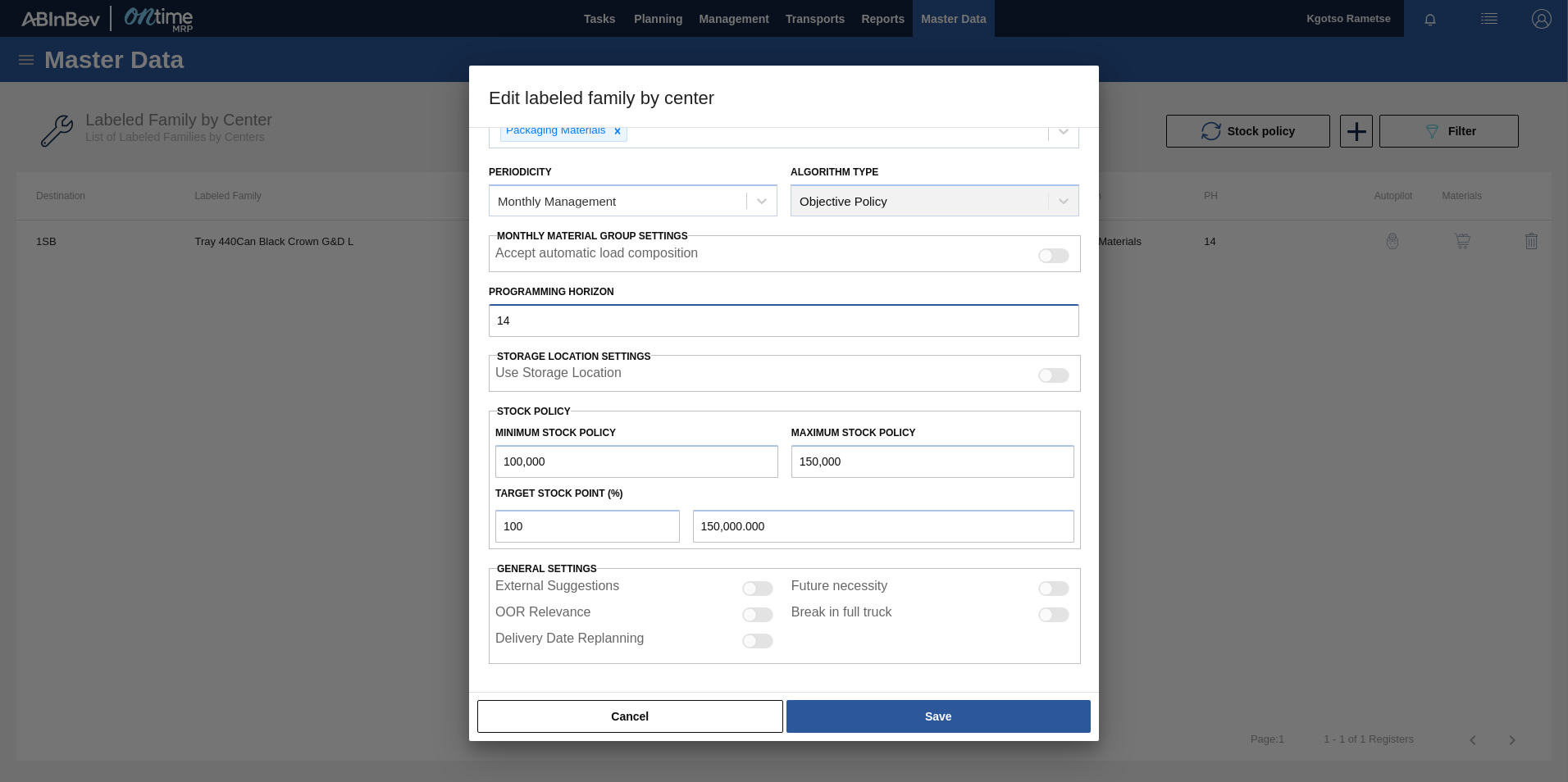
drag, startPoint x: 534, startPoint y: 314, endPoint x: 219, endPoint y: 321, distance: 315.1
click at [312, 318] on div "Edit labeled family by center Material Group Tray Family 440 BC Labeled Family …" at bounding box center [784, 391] width 1568 height 782
type input "18"
click at [811, 735] on div "Cancel Save" at bounding box center [783, 716] width 629 height 49
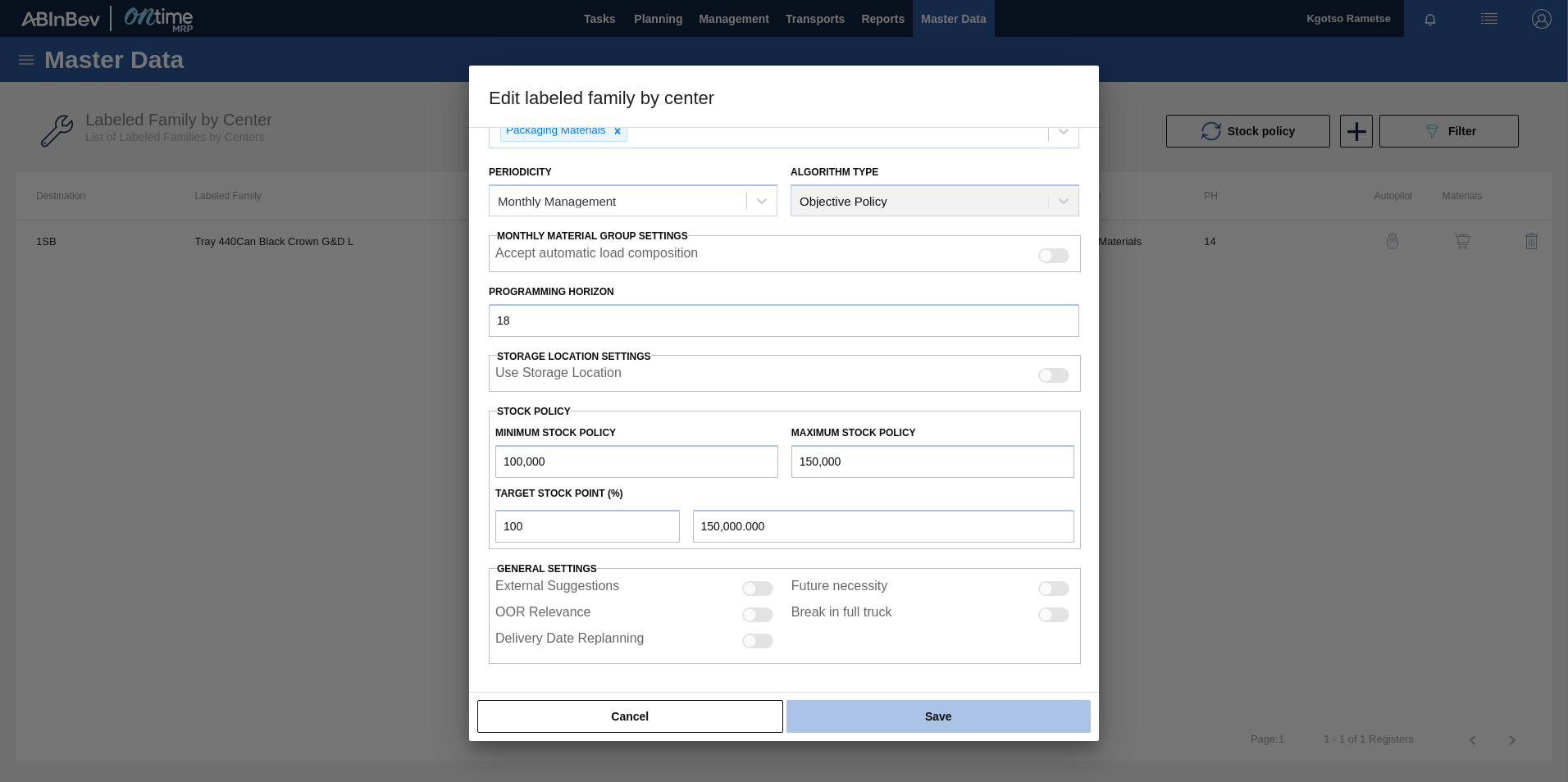
click at [804, 705] on button "Save" at bounding box center [938, 716] width 304 height 33
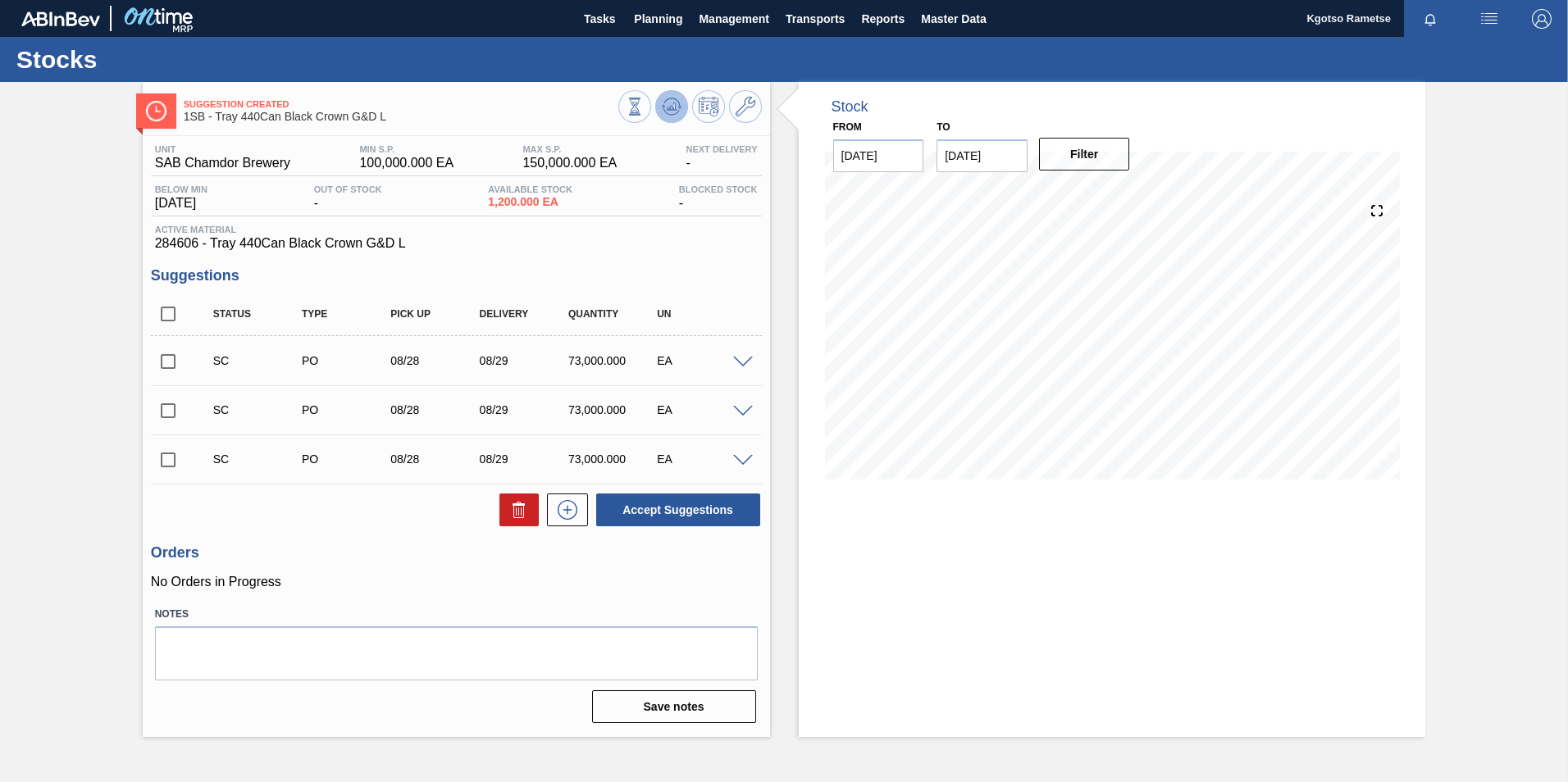
click at [670, 105] on icon at bounding box center [671, 107] width 20 height 20
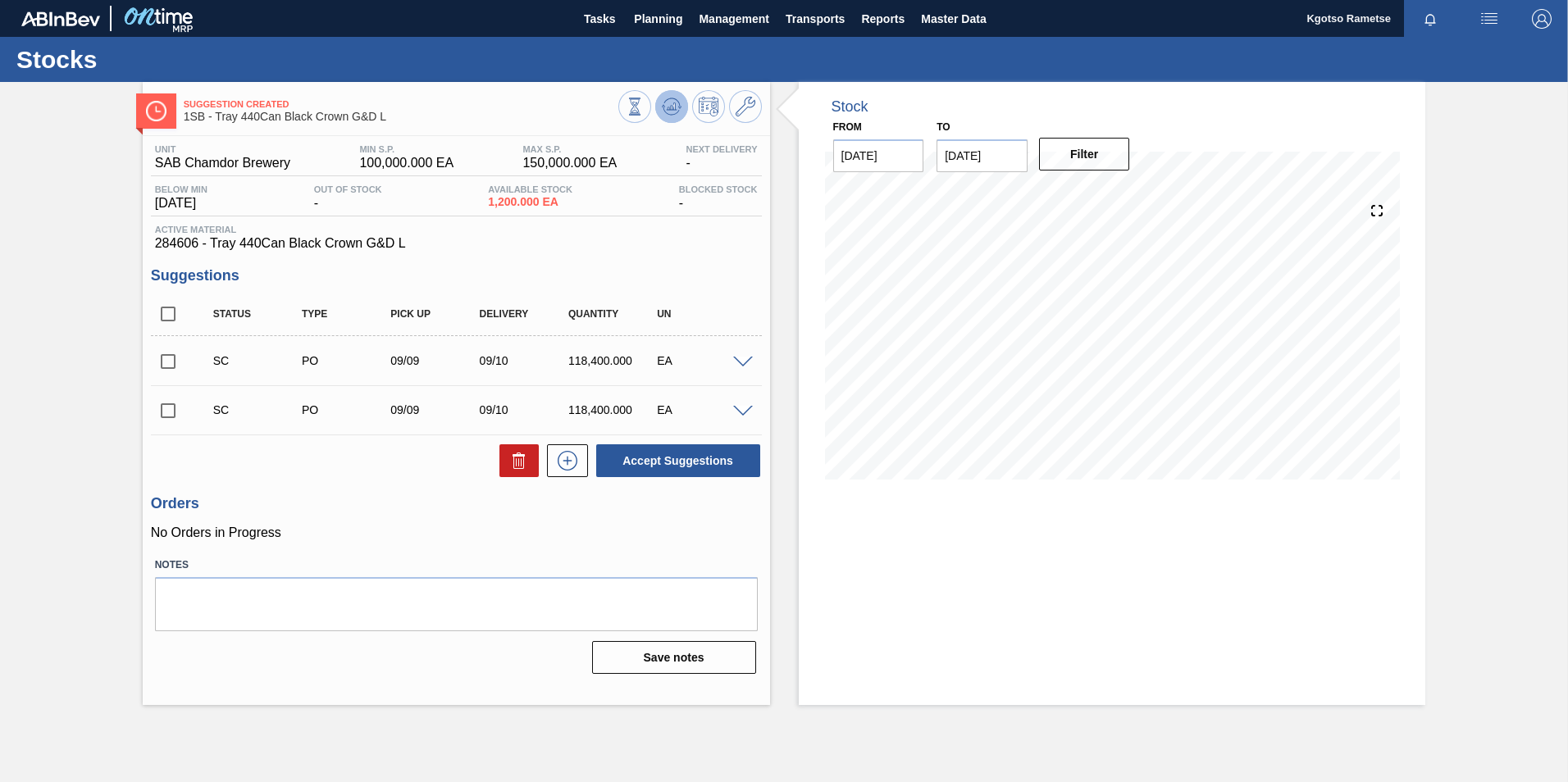
click at [669, 103] on icon at bounding box center [671, 107] width 20 height 20
click at [678, 104] on icon at bounding box center [671, 107] width 20 height 20
click at [742, 116] on icon at bounding box center [745, 107] width 20 height 20
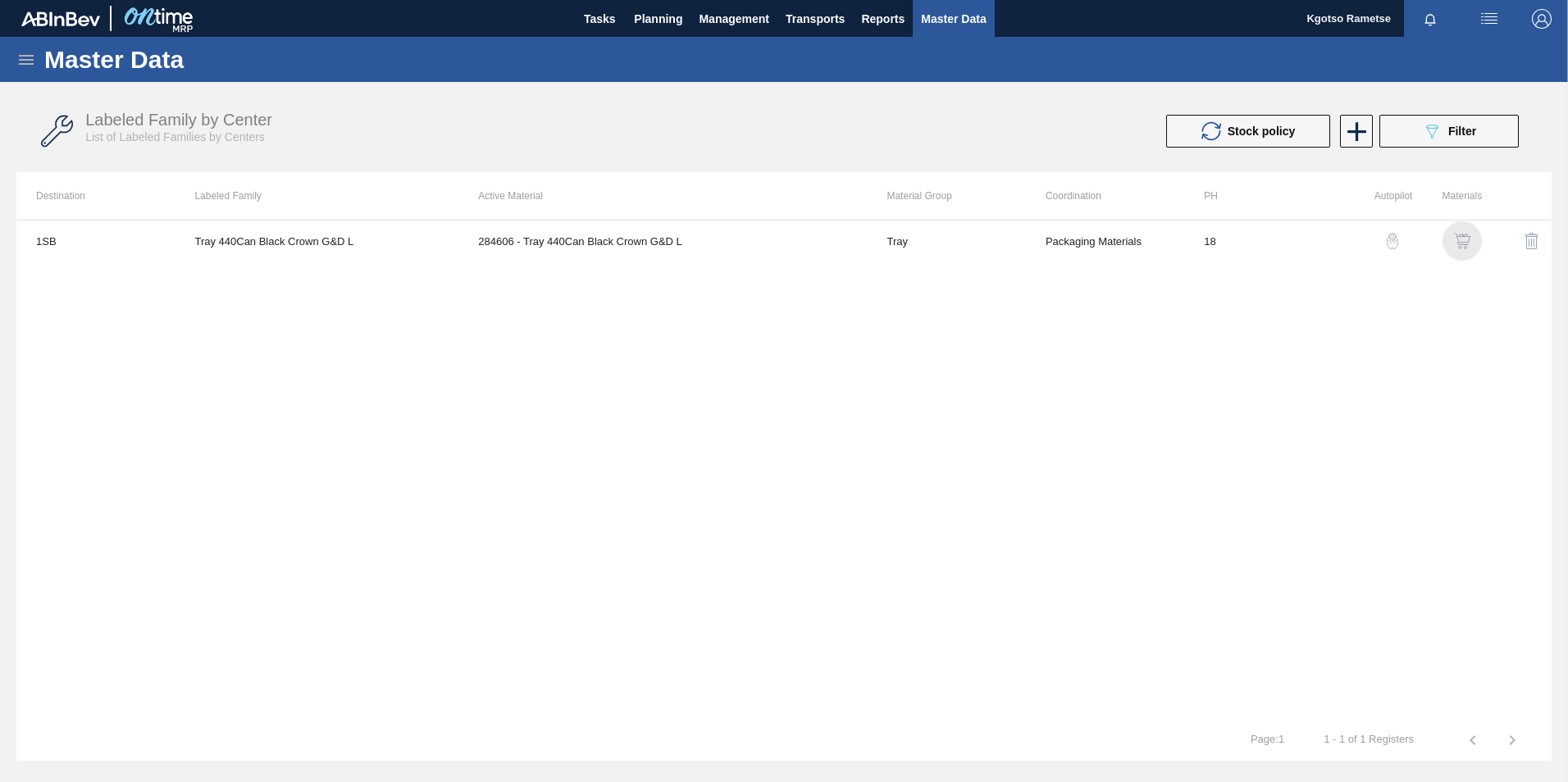
click at [1452, 238] on div "button" at bounding box center [1462, 240] width 20 height 16
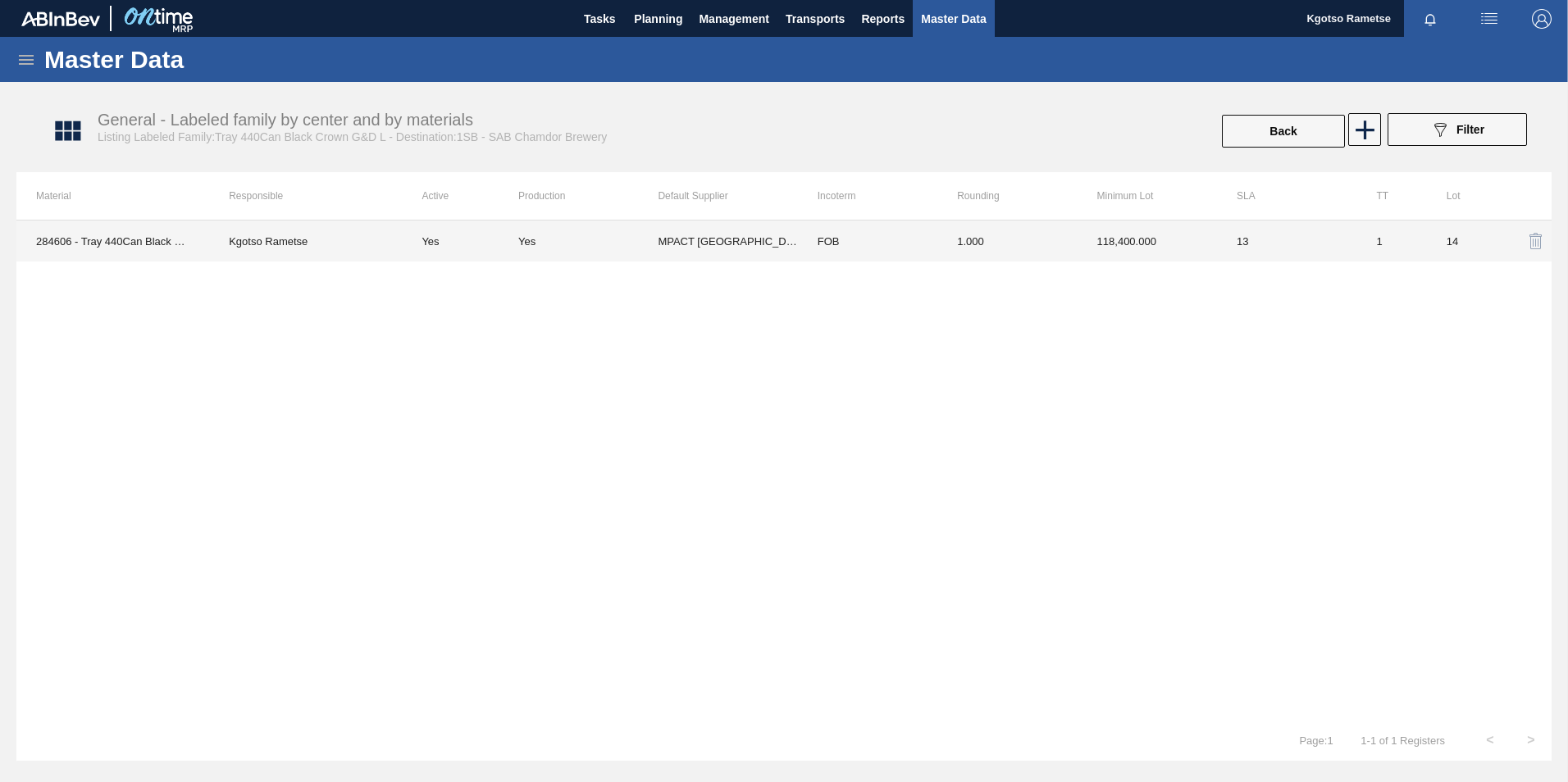
click at [978, 255] on td "1.000" at bounding box center [1006, 240] width 140 height 41
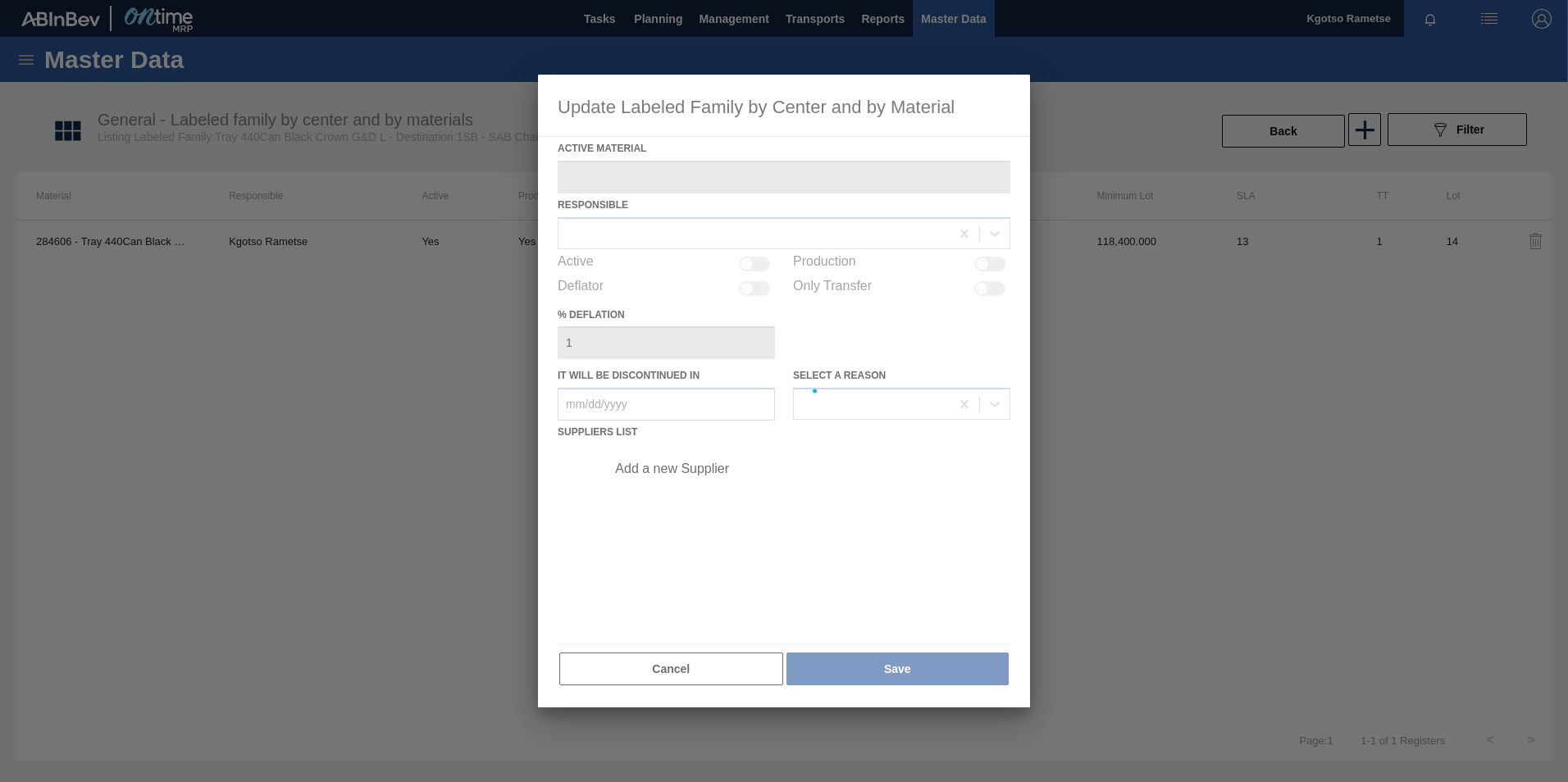
type Material "284606 - Tray 440Can Black Crown G&D L"
checkbox input "true"
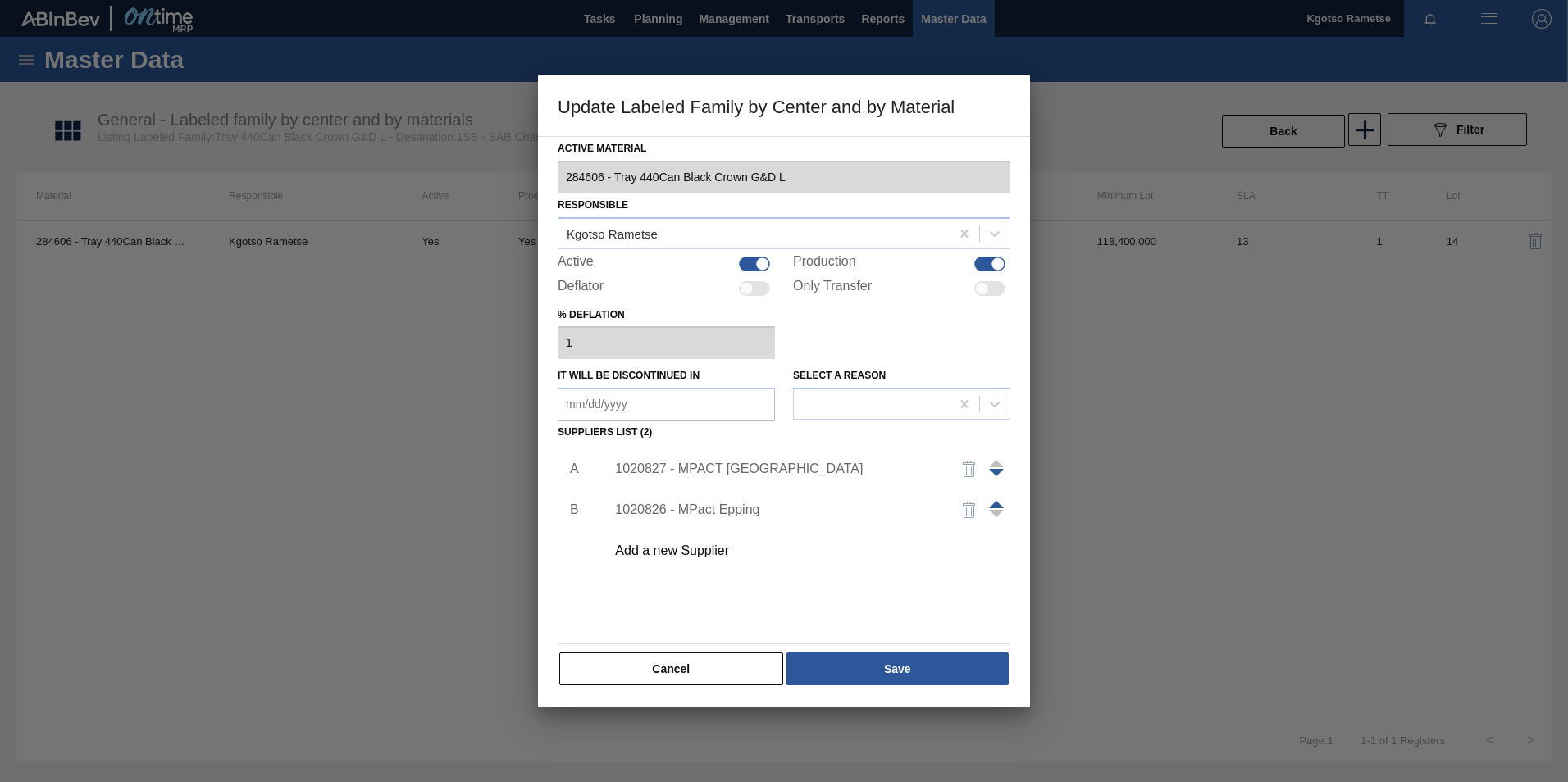
click at [700, 463] on div "1020827 - MPACT Pinetown" at bounding box center [775, 469] width 321 height 15
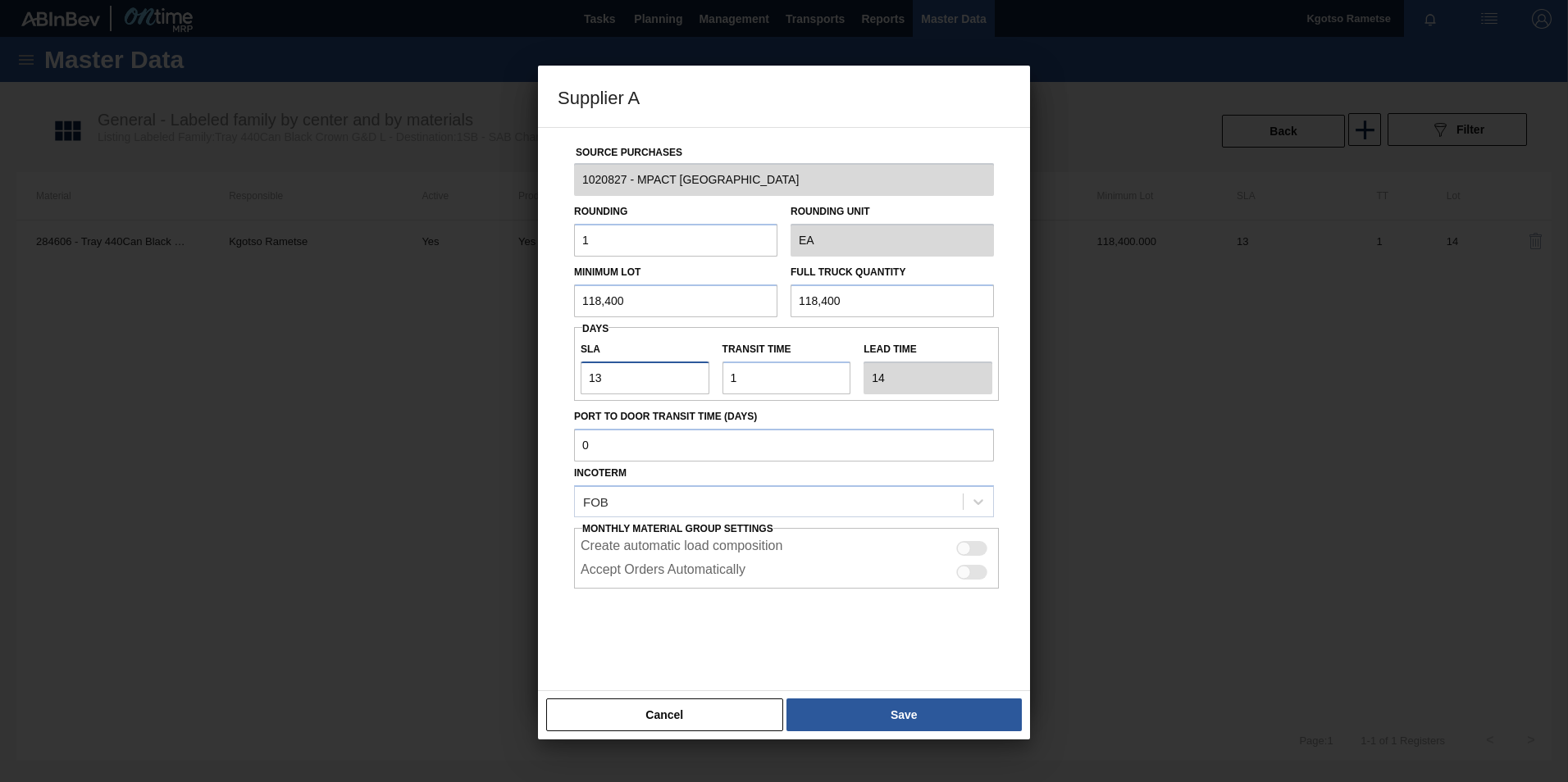
click at [614, 372] on input "13" at bounding box center [644, 377] width 129 height 33
drag, startPoint x: 605, startPoint y: 375, endPoint x: 588, endPoint y: 376, distance: 17.0
click at [588, 376] on input "13" at bounding box center [644, 377] width 129 height 33
click at [605, 375] on input "13" at bounding box center [644, 377] width 129 height 33
drag, startPoint x: 605, startPoint y: 375, endPoint x: 597, endPoint y: 376, distance: 8.1
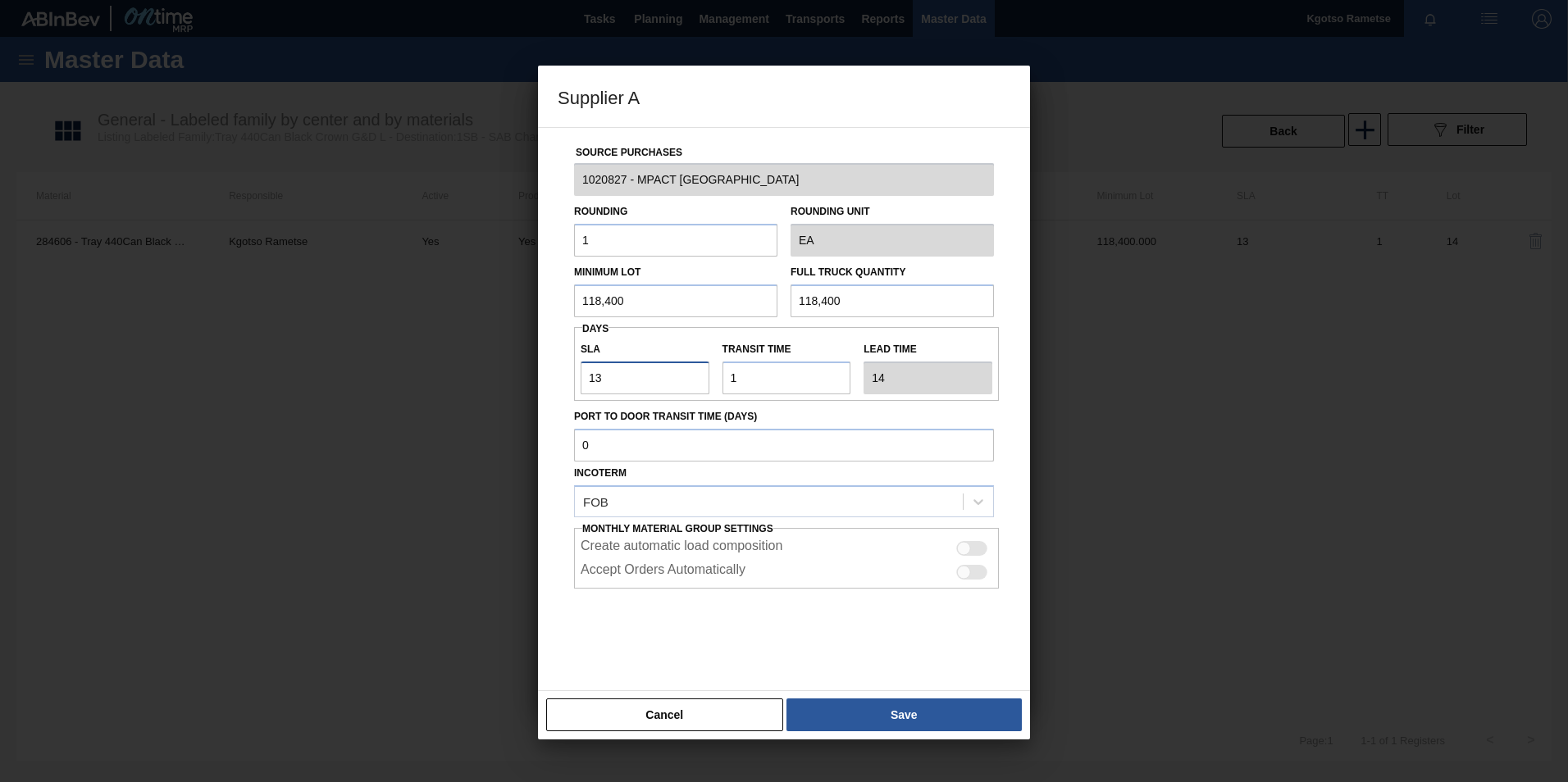
click at [597, 376] on input "13" at bounding box center [644, 377] width 129 height 33
click at [599, 376] on input "13" at bounding box center [644, 377] width 129 height 33
drag, startPoint x: 606, startPoint y: 376, endPoint x: 596, endPoint y: 376, distance: 10.0
click at [596, 376] on input "13" at bounding box center [644, 377] width 129 height 33
type input "15"
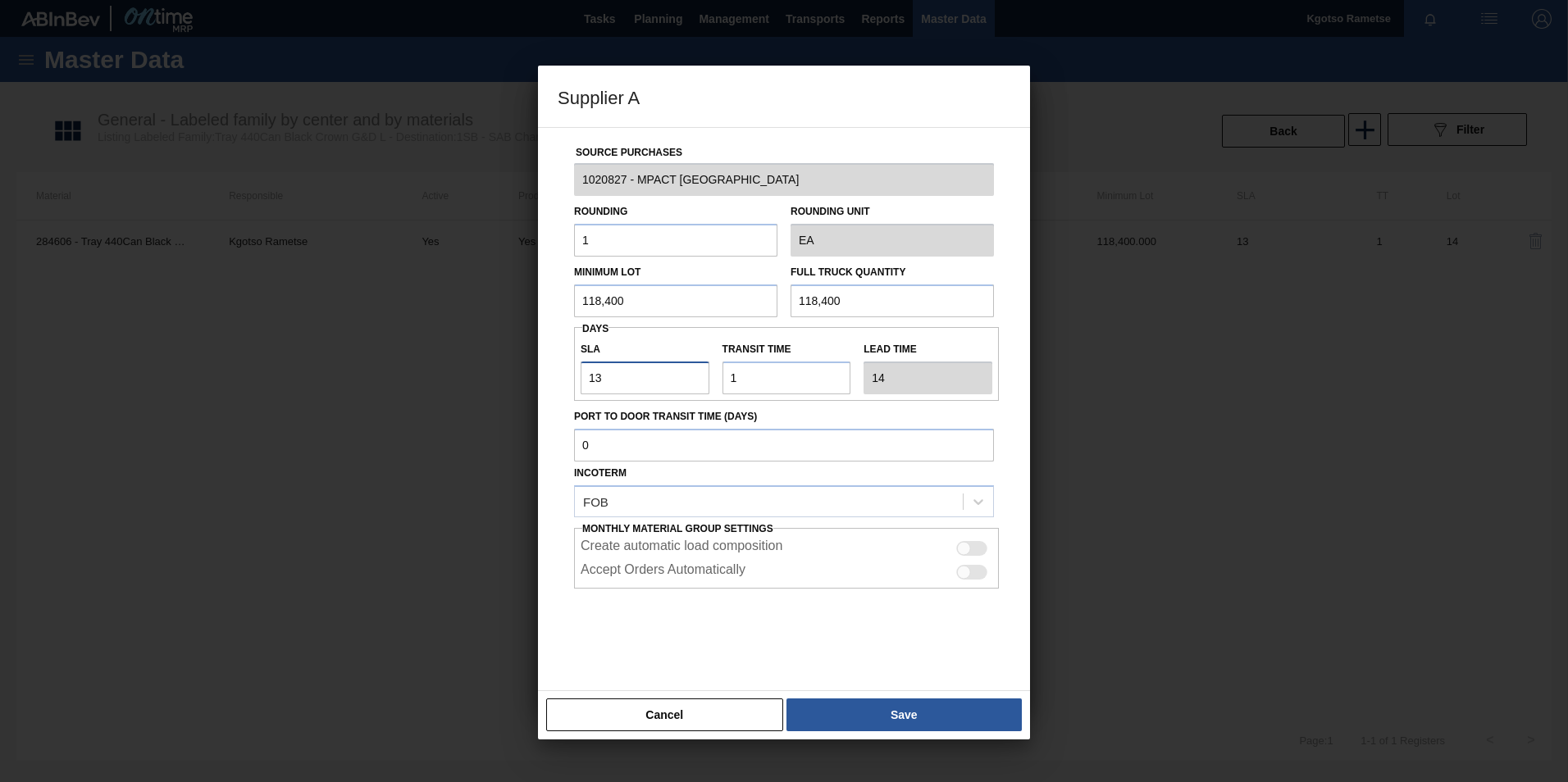
type input "16"
type input "15"
click at [887, 726] on button "Save" at bounding box center [904, 714] width 235 height 33
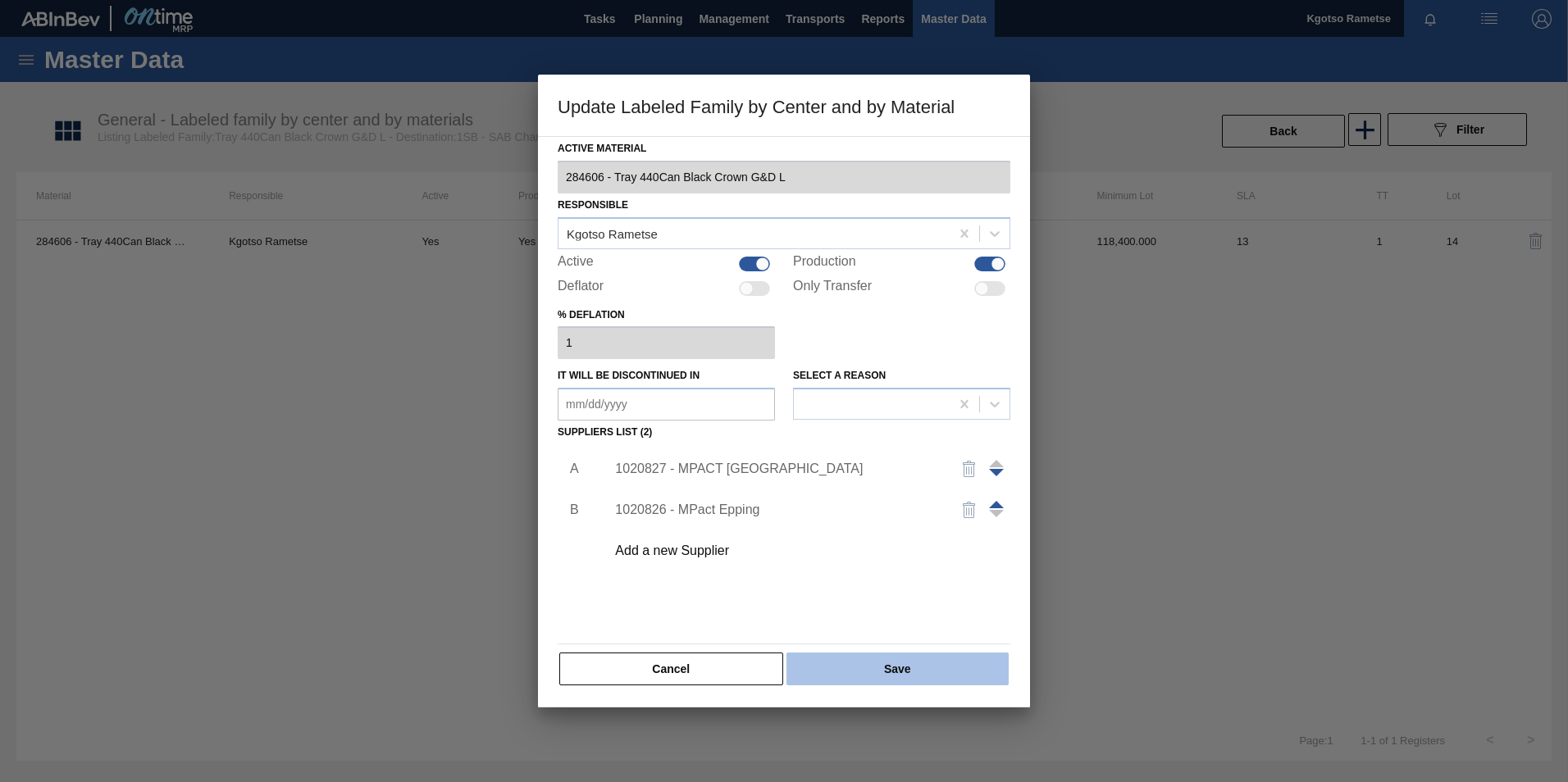
click at [868, 666] on button "Save" at bounding box center [897, 668] width 222 height 33
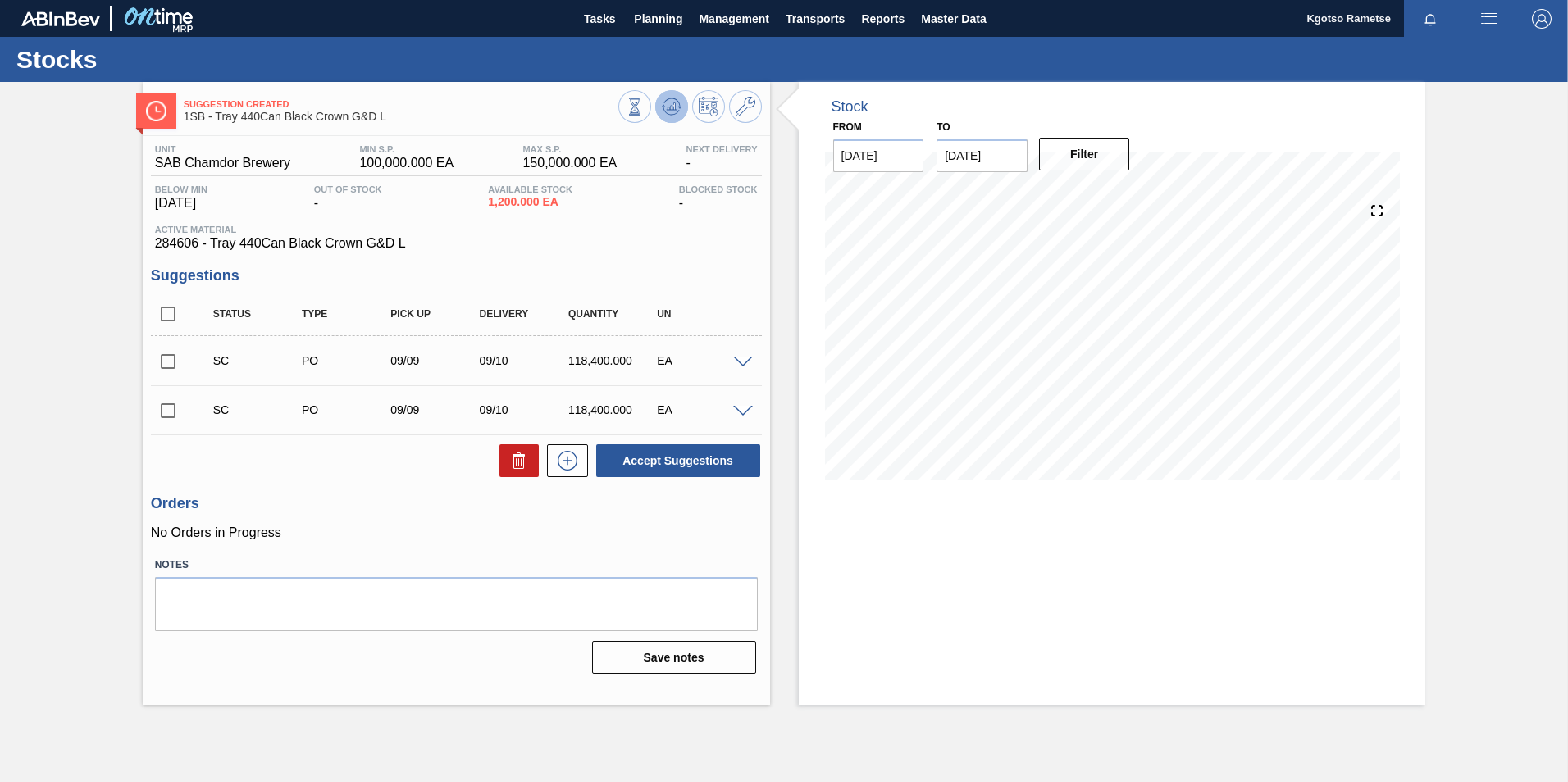
click at [665, 106] on icon at bounding box center [671, 107] width 20 height 20
click at [642, 22] on span "Planning" at bounding box center [657, 19] width 48 height 20
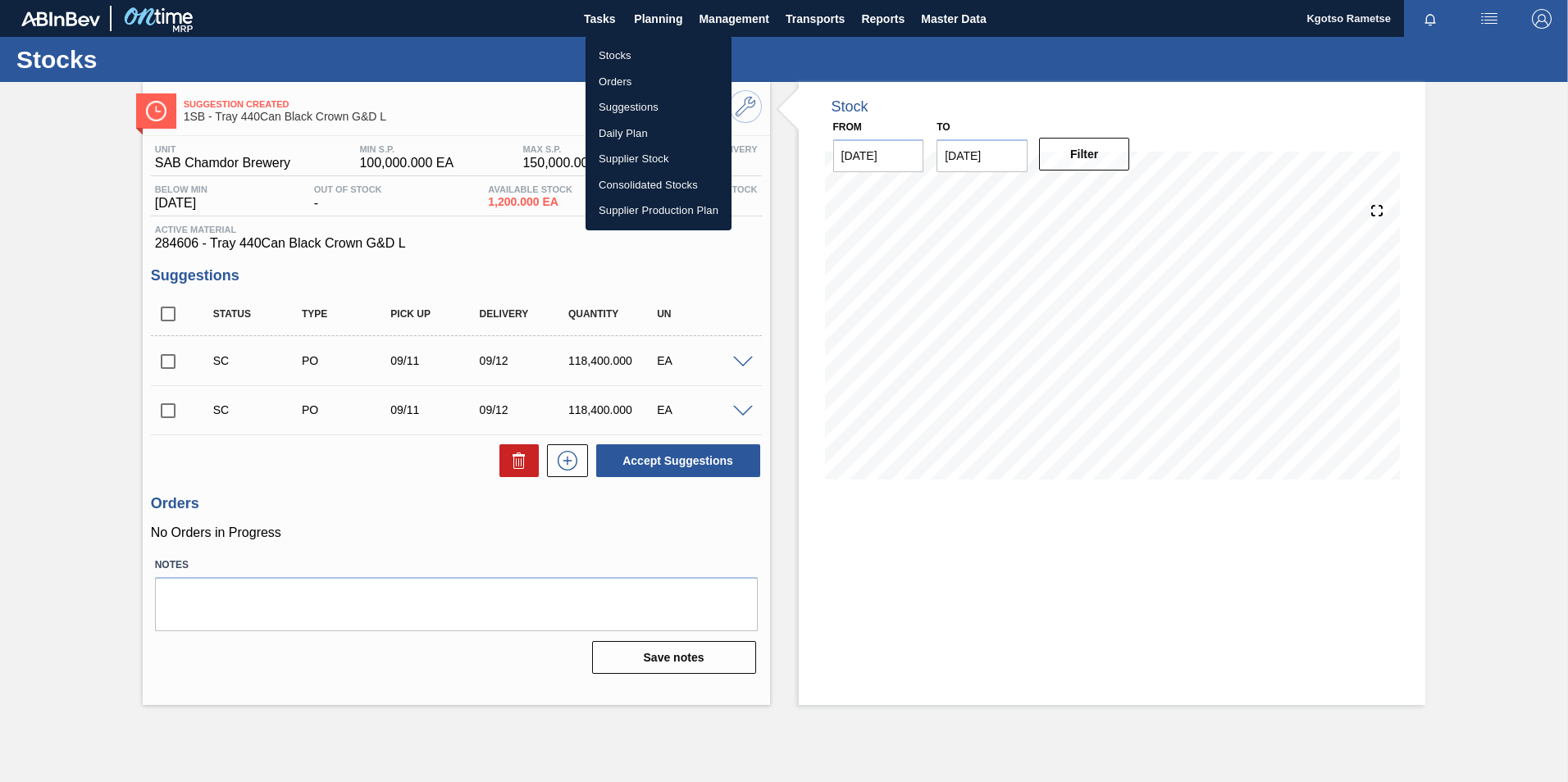
click at [635, 51] on li "Stocks" at bounding box center [658, 56] width 146 height 26
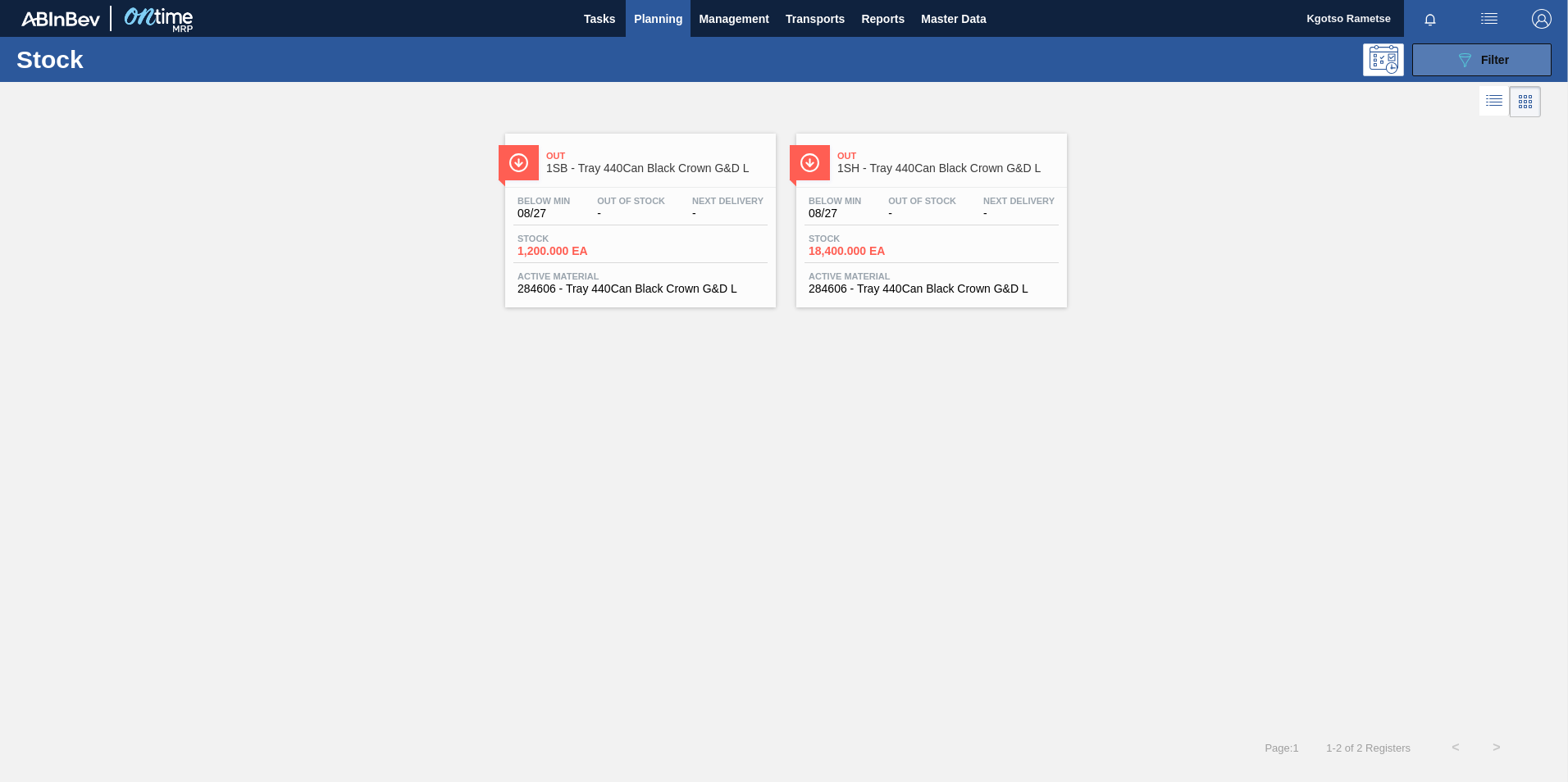
click at [1484, 58] on span "Filter" at bounding box center [1494, 59] width 28 height 13
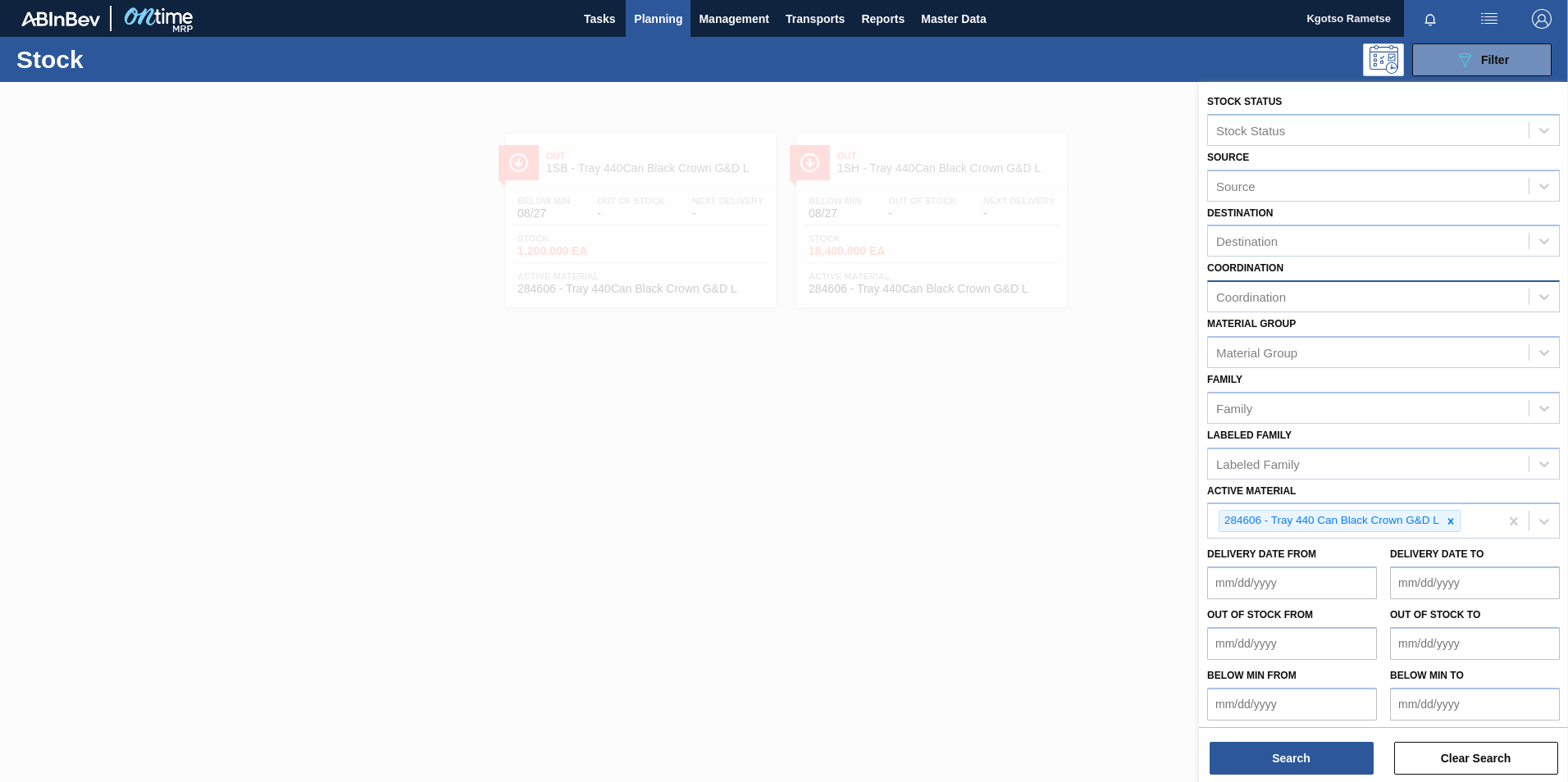
scroll to position [5, 0]
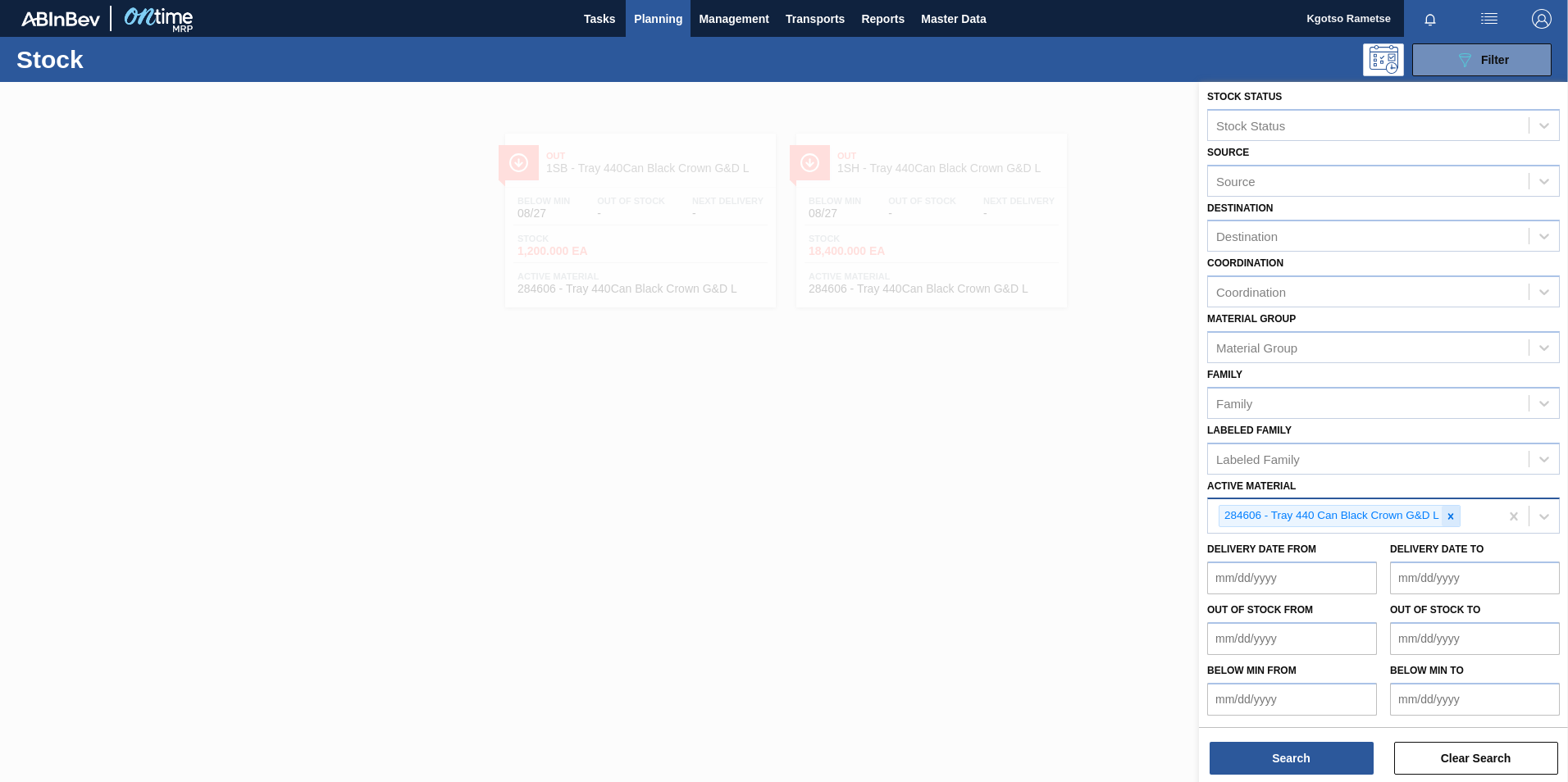
click at [1451, 518] on icon at bounding box center [1451, 517] width 6 height 6
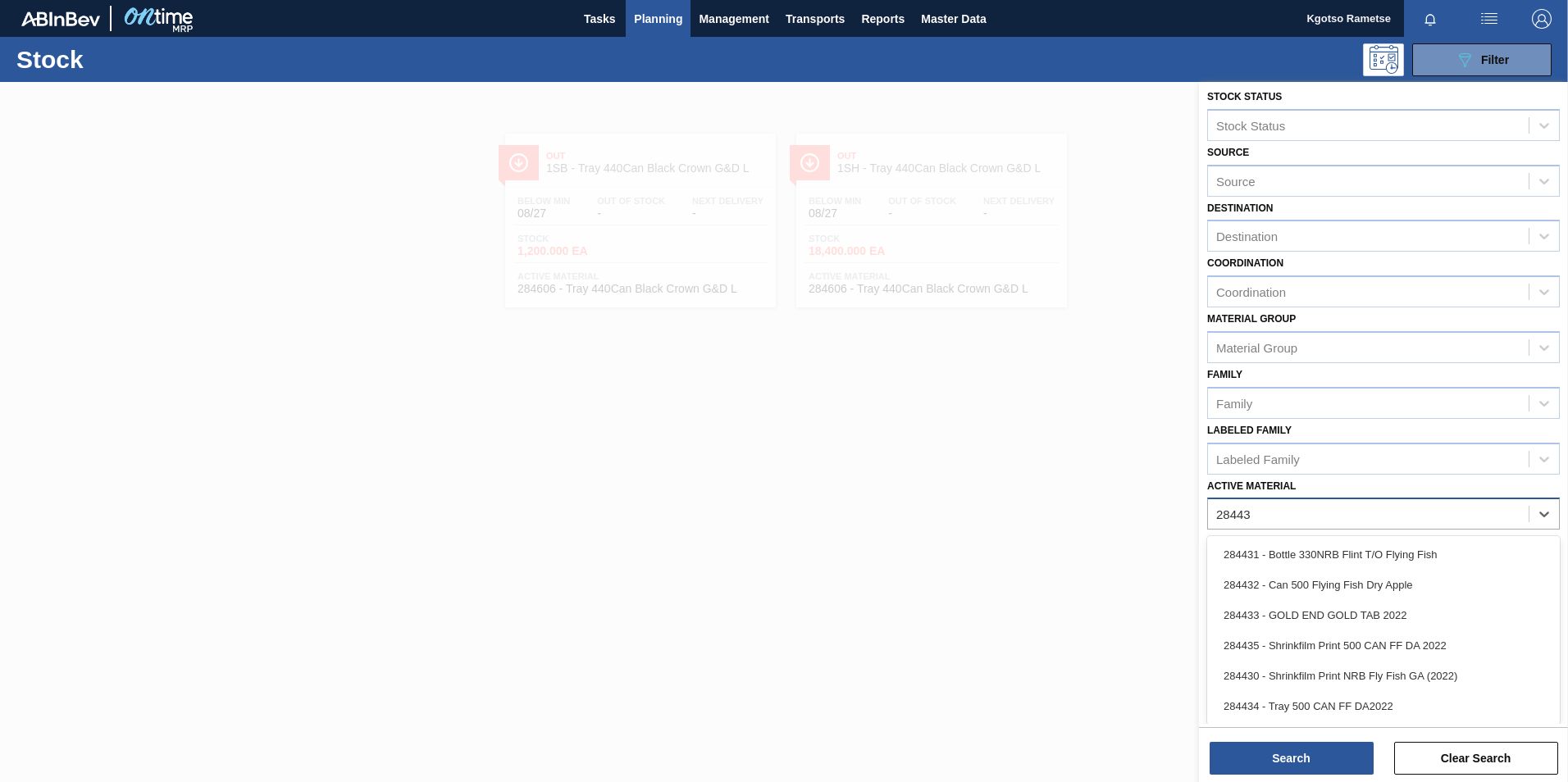
type Material "284434"
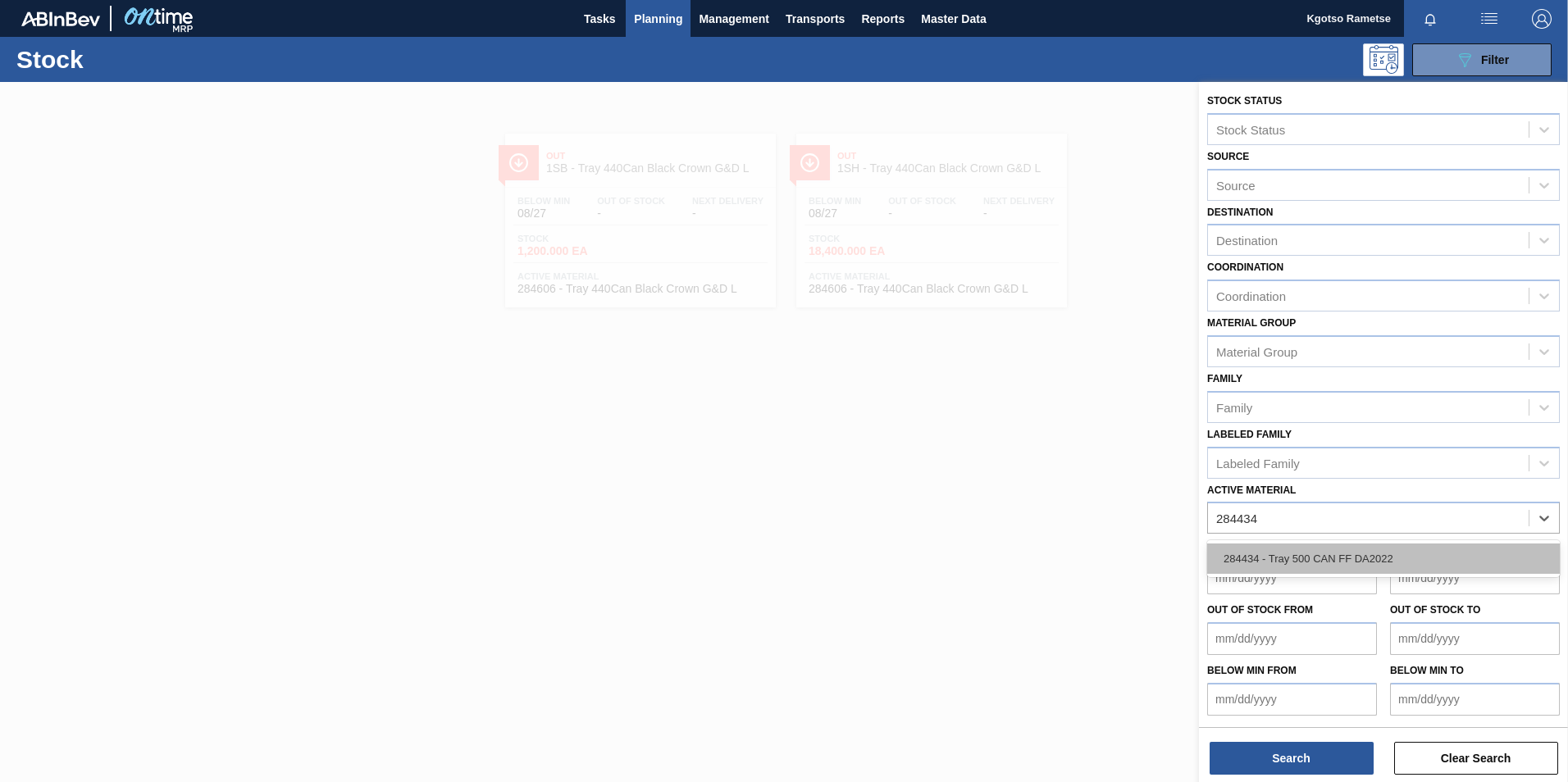
click at [1382, 555] on div "284434 - Tray 500 CAN FF DA2022" at bounding box center [1382, 559] width 352 height 30
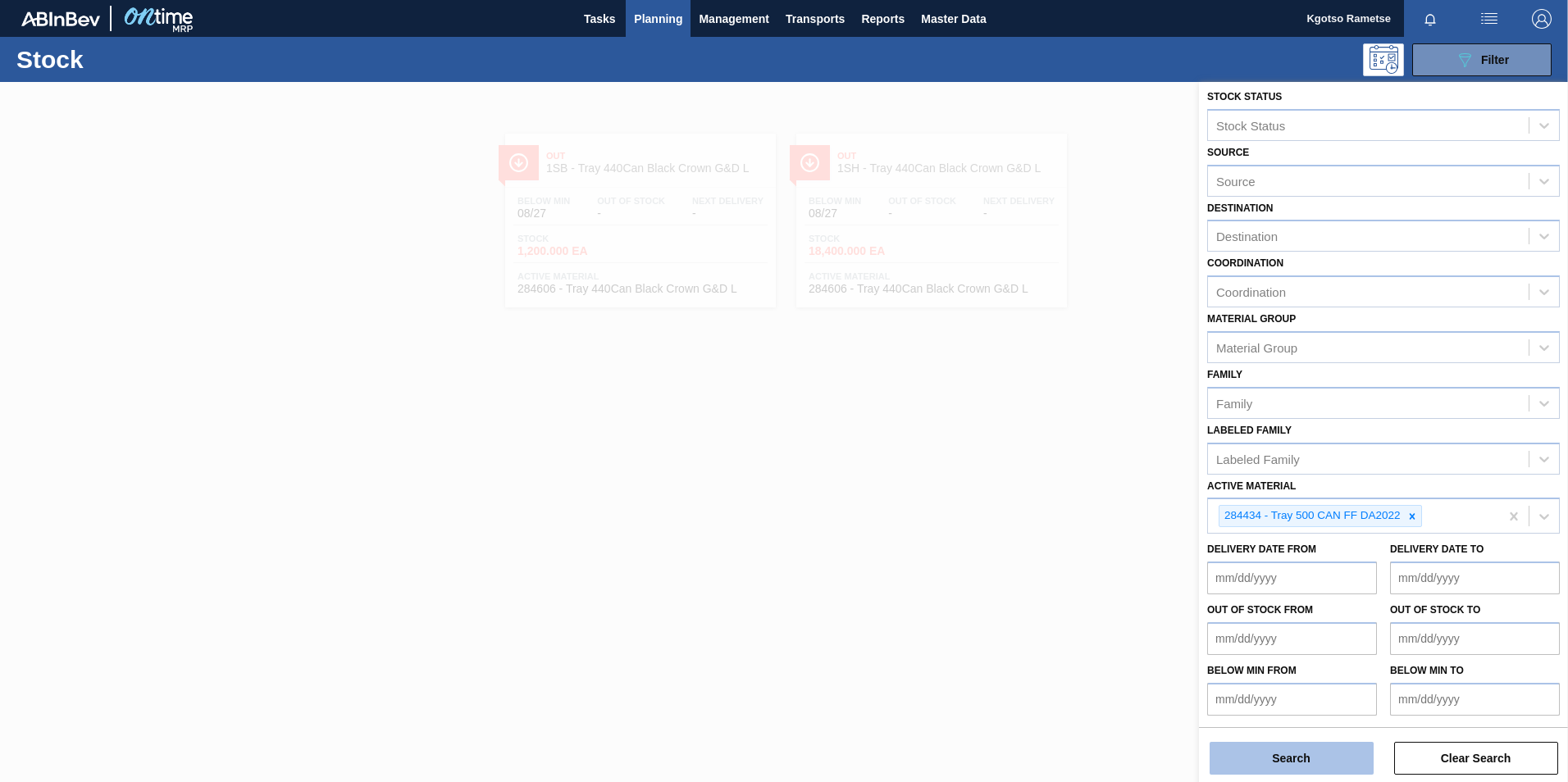
click at [1277, 761] on button "Search" at bounding box center [1291, 758] width 164 height 33
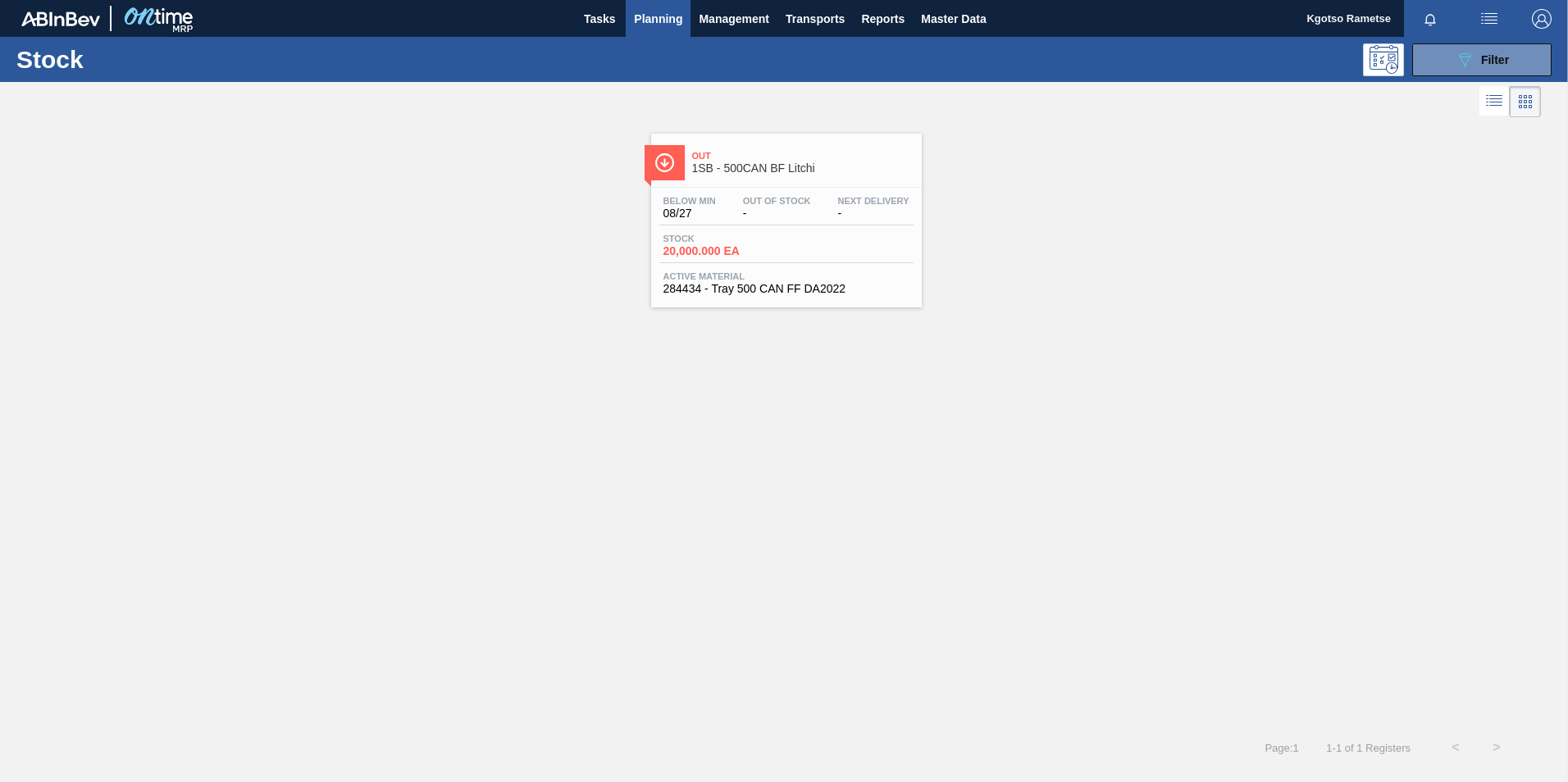
click at [686, 172] on div "Out 1SB - 500CAN BF Litchi" at bounding box center [786, 160] width 270 height 37
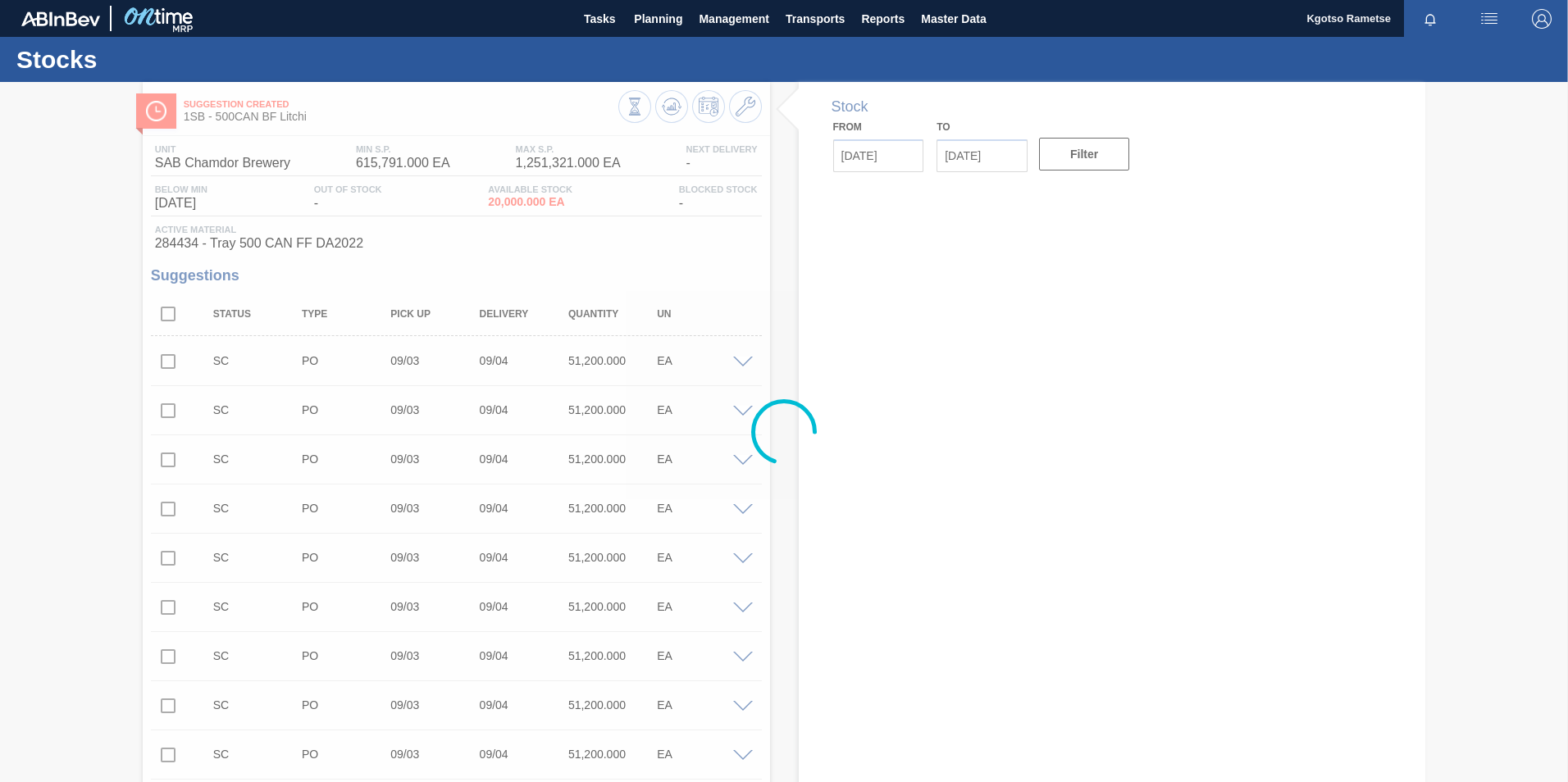
type input "[DATE]"
type input "09/10/2025"
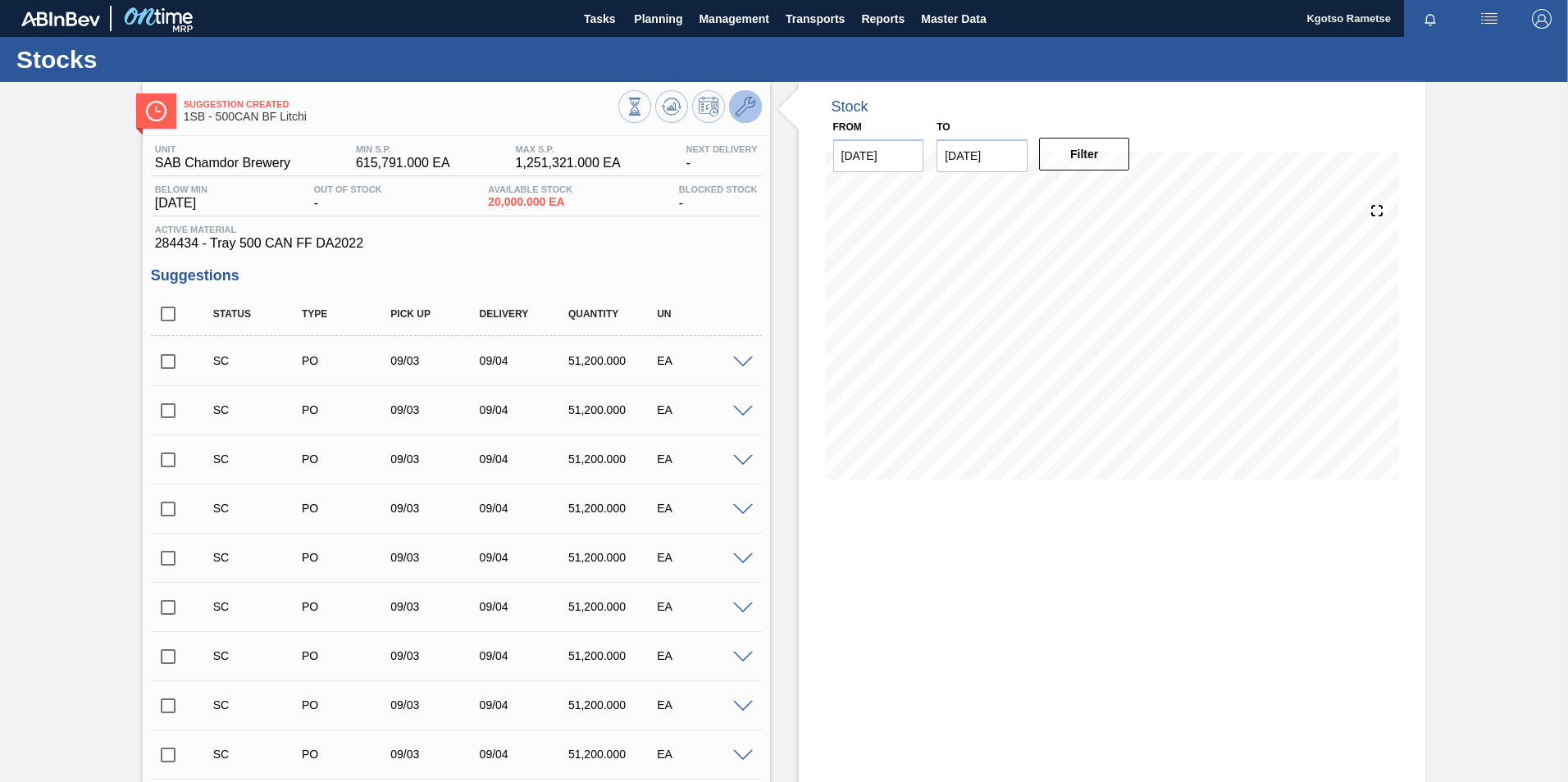
click at [740, 105] on icon at bounding box center [745, 107] width 20 height 20
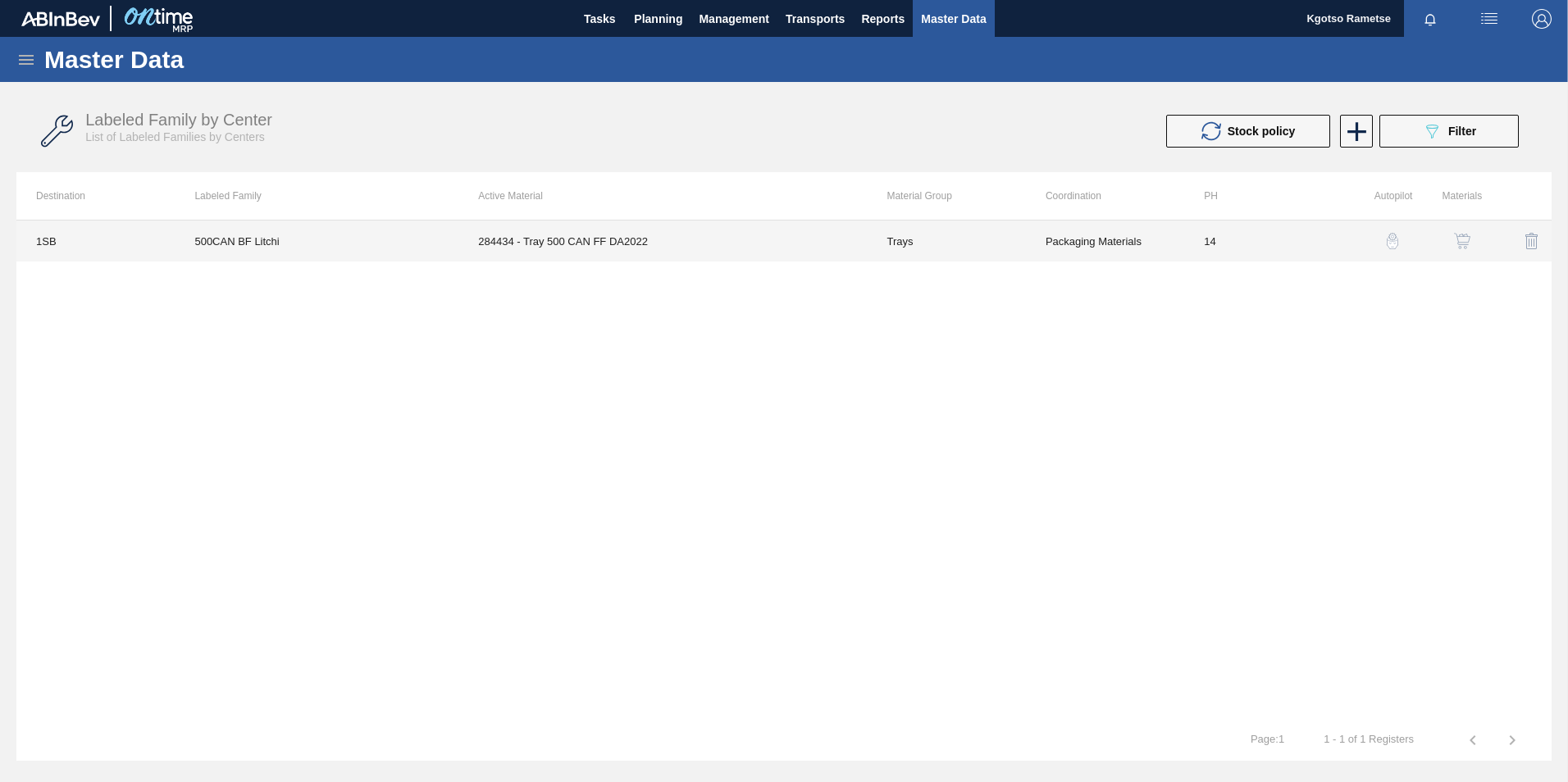
click at [643, 233] on td "284434 - Tray 500 CAN FF DA2022" at bounding box center [661, 240] width 408 height 41
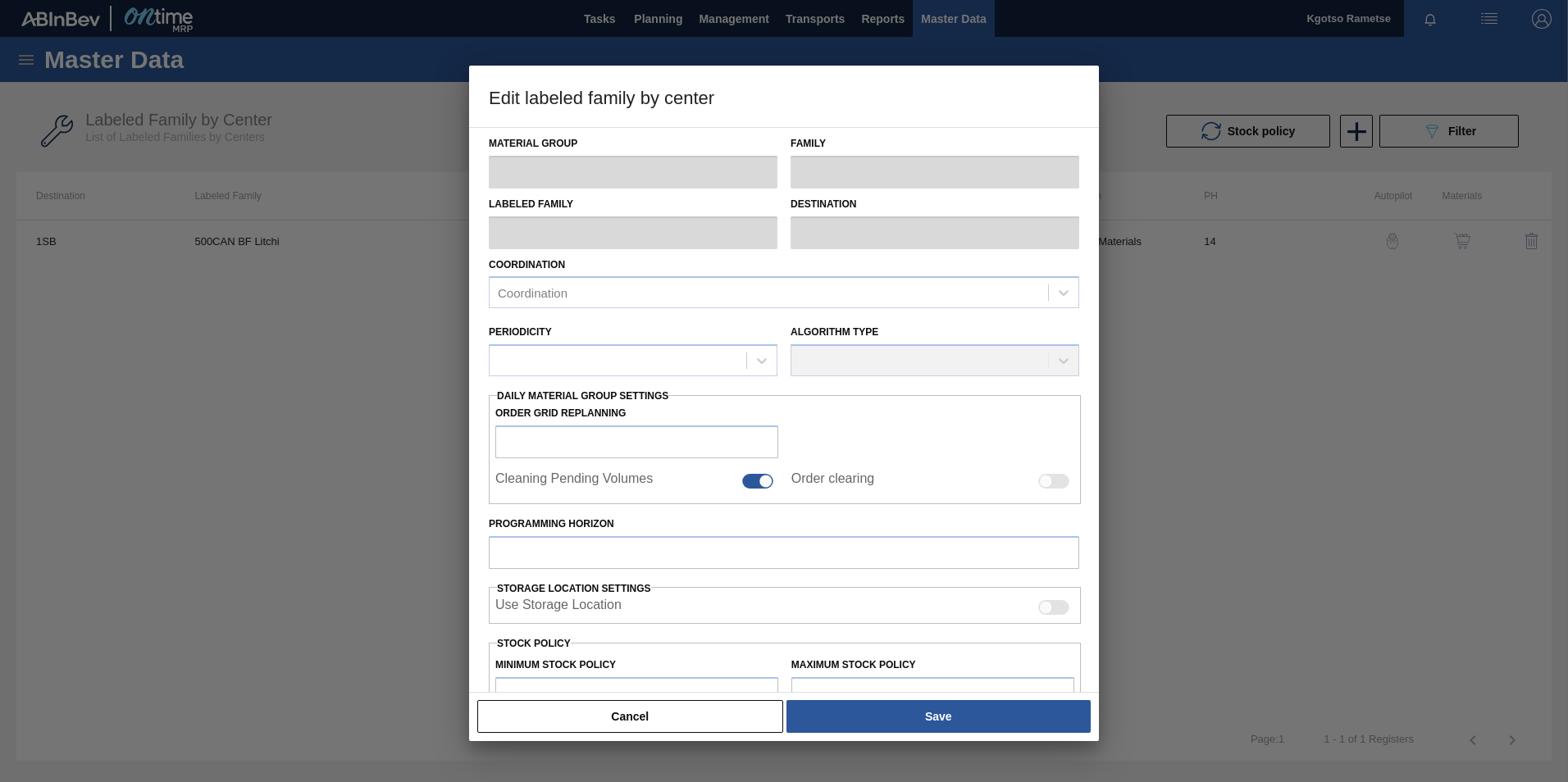
scroll to position [164, 0]
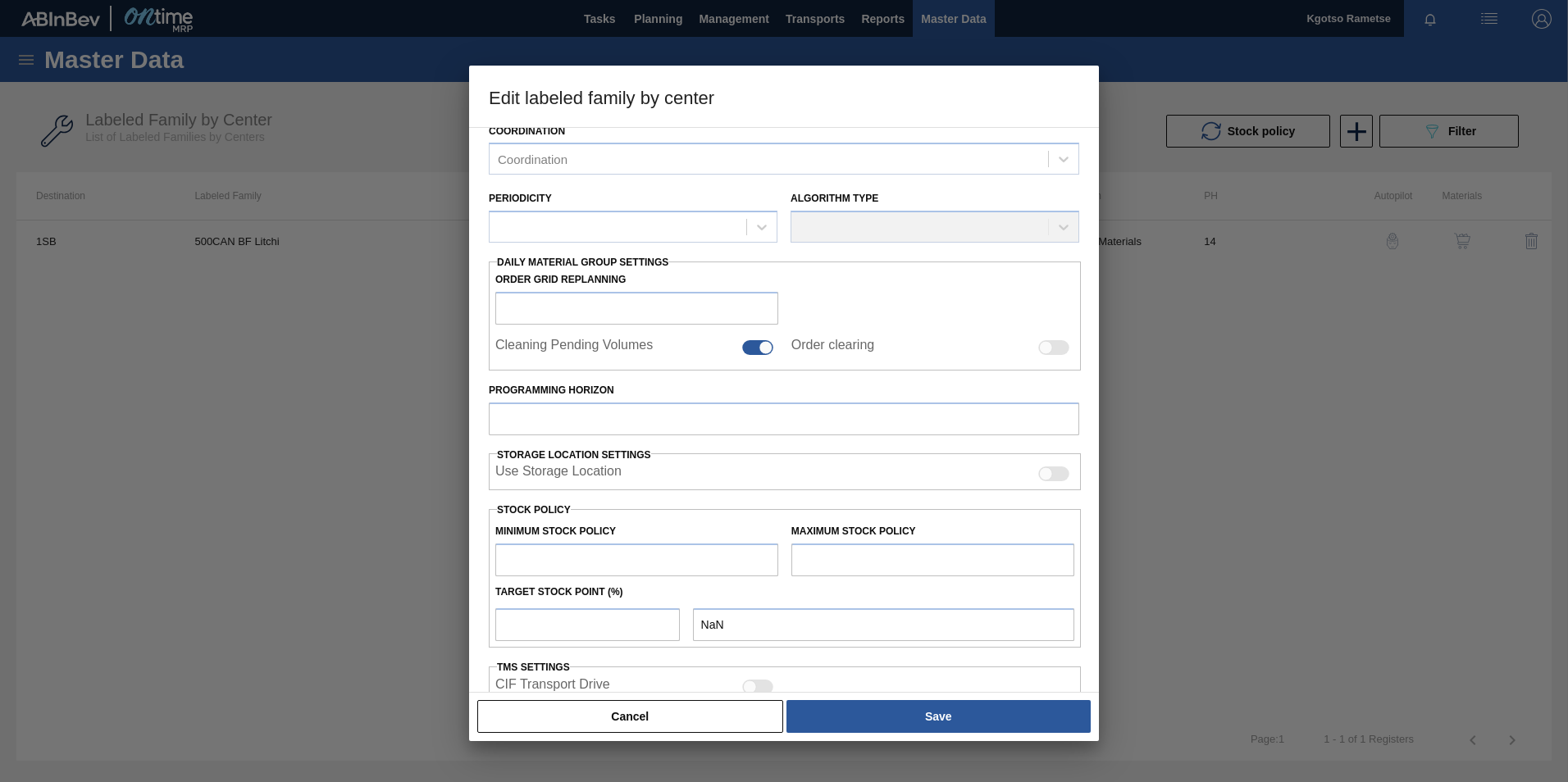
type input "Trays"
type input "Tray"
type input "500CAN BF Litchi"
type input "1SB - SAB Chamdor Brewery"
type input "14"
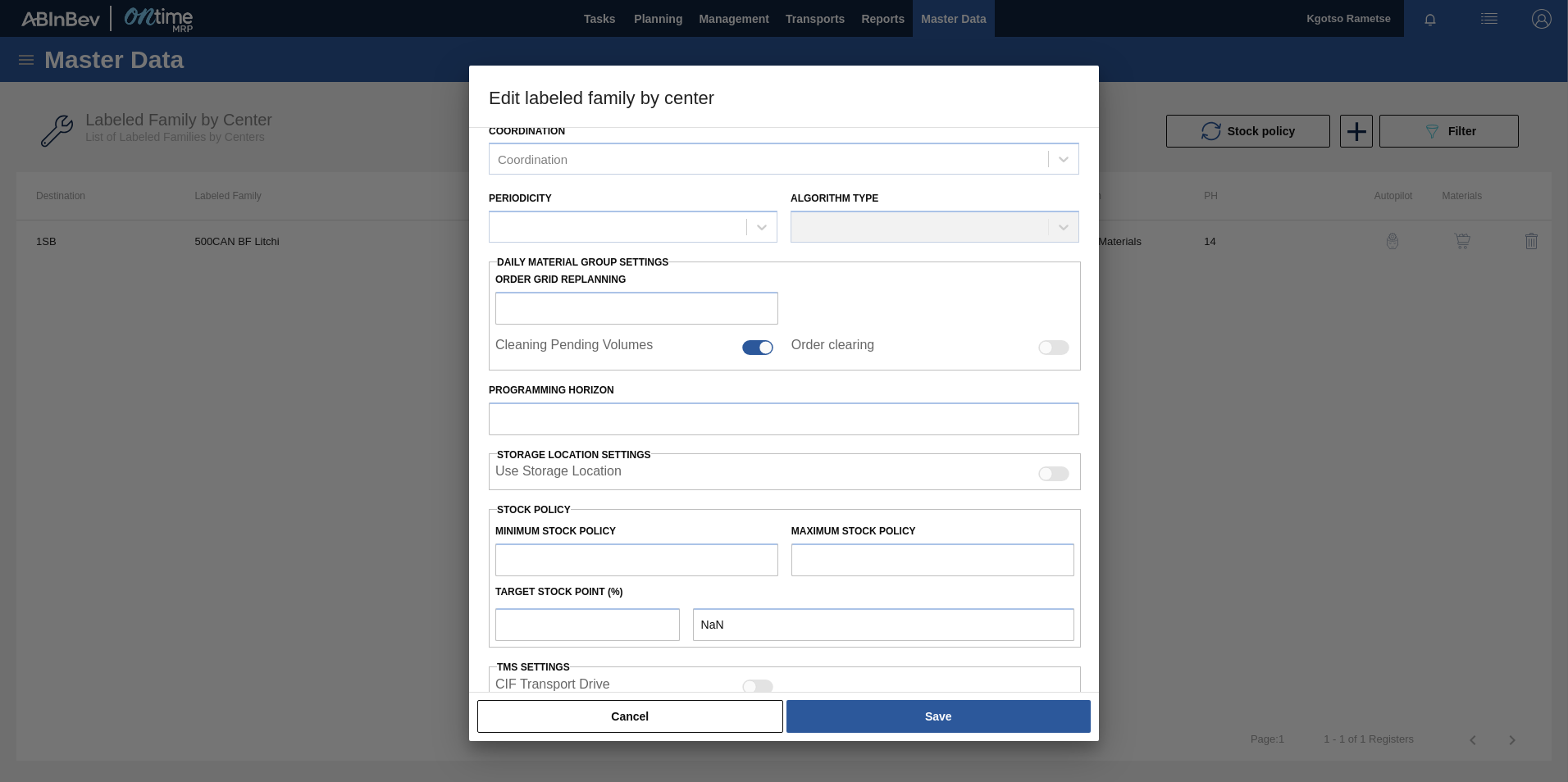
type input "615,791"
type input "1,251,321"
type input "100"
type input "1,251,321.000"
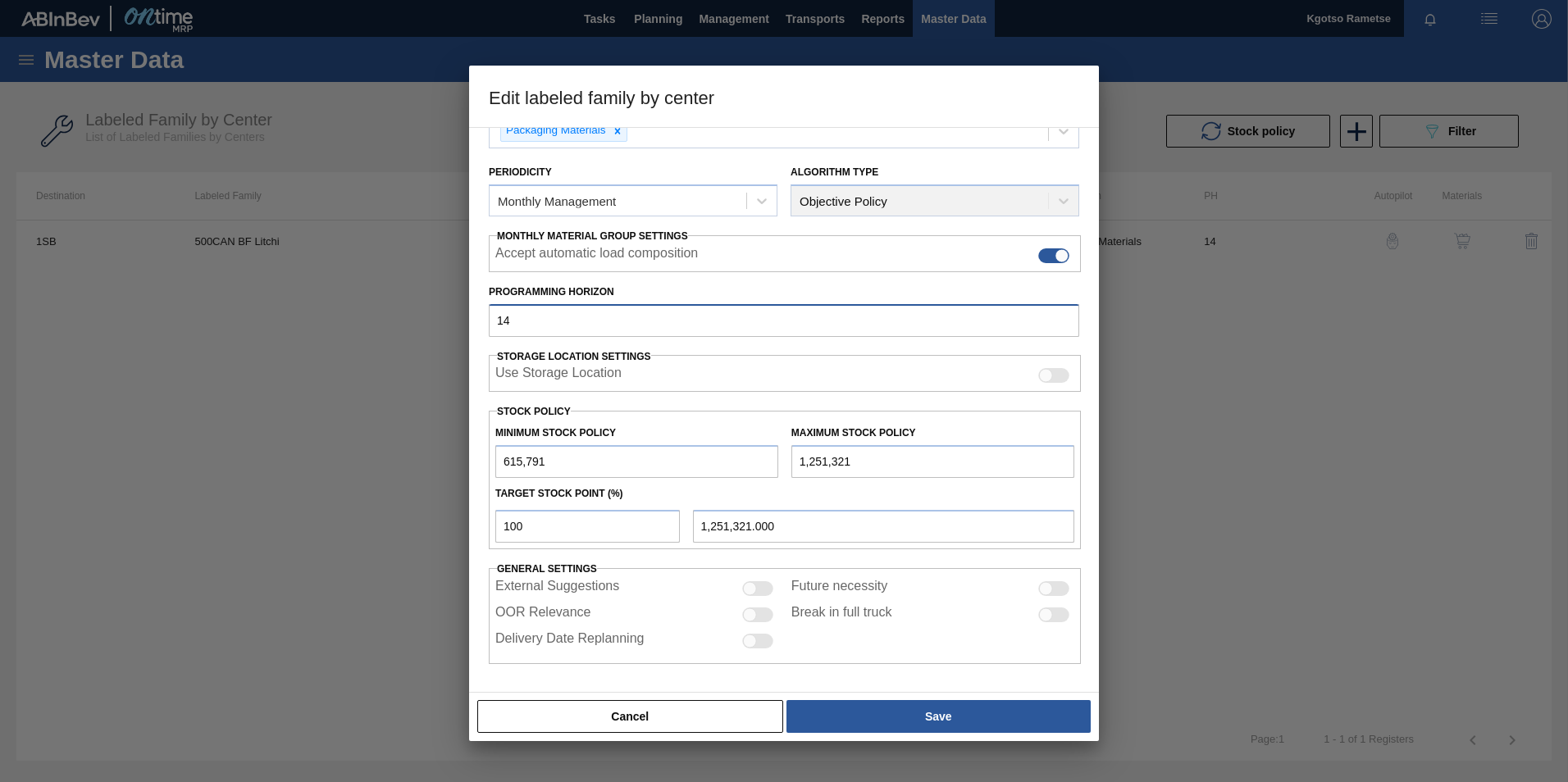
drag, startPoint x: 523, startPoint y: 322, endPoint x: 484, endPoint y: 329, distance: 39.6
click at [484, 329] on div "Programming Horizon 14" at bounding box center [783, 308] width 603 height 57
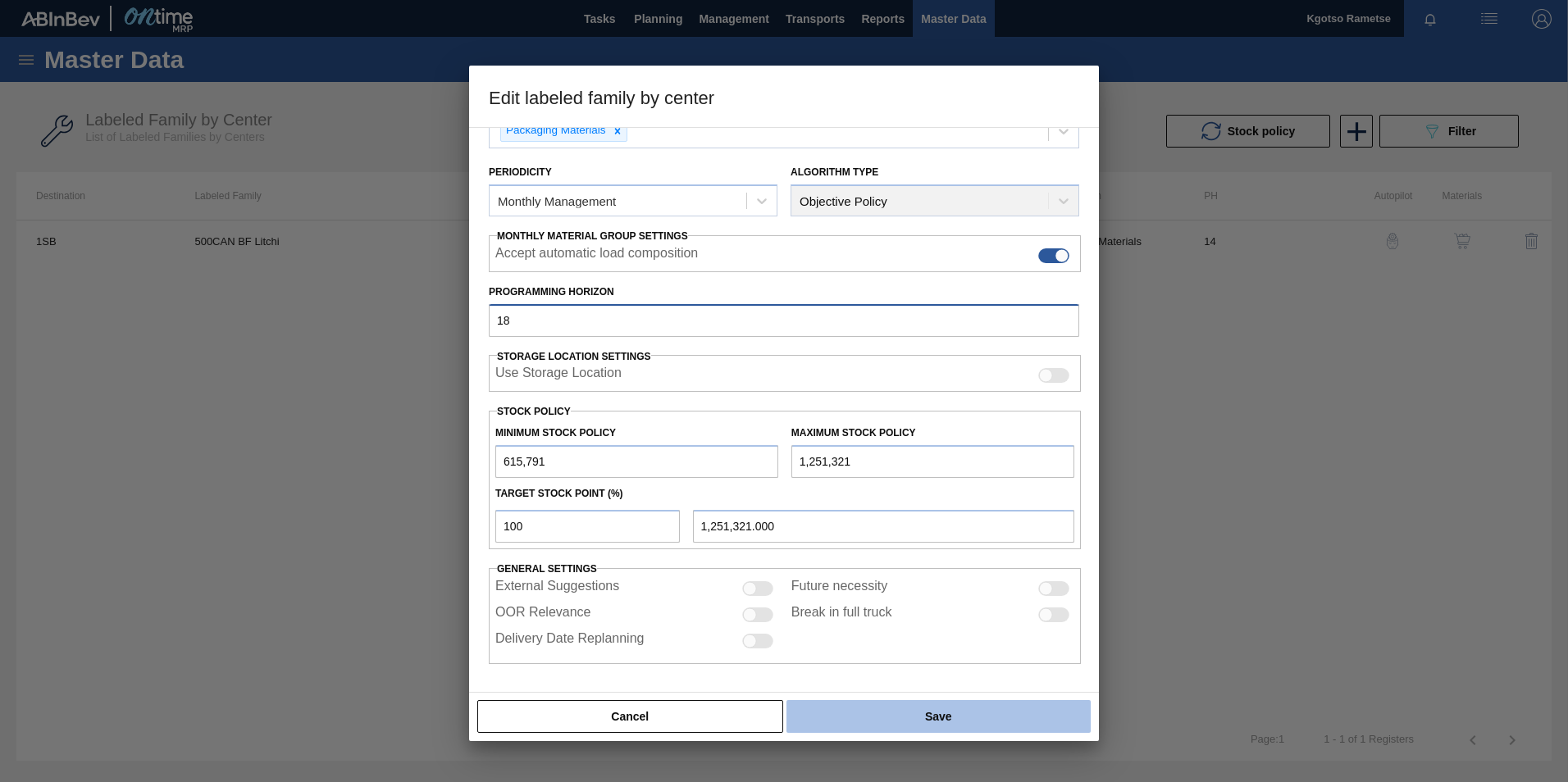
type input "18"
click at [841, 716] on button "Save" at bounding box center [938, 716] width 304 height 33
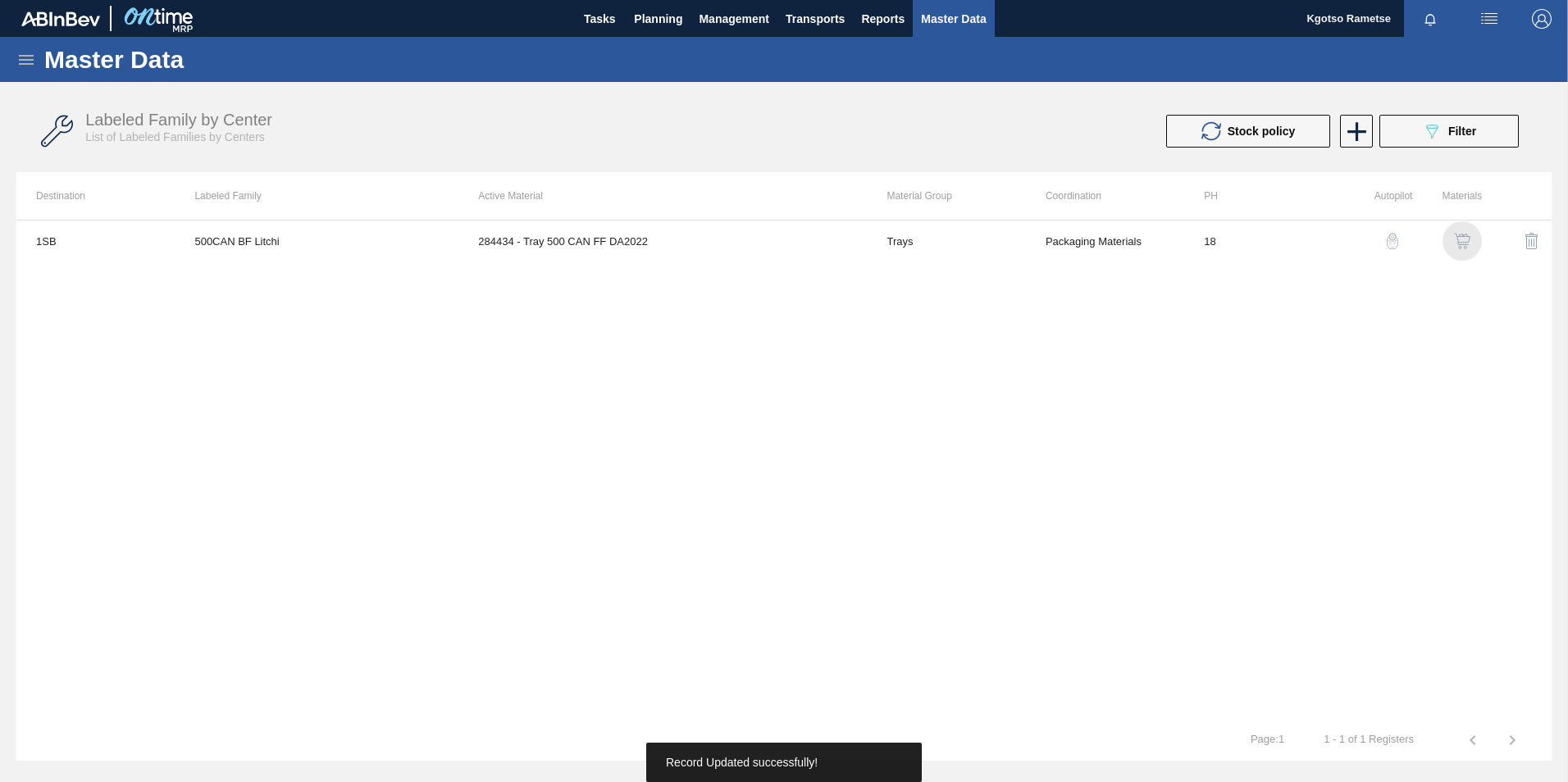
click at [1453, 241] on img "button" at bounding box center [1461, 240] width 16 height 16
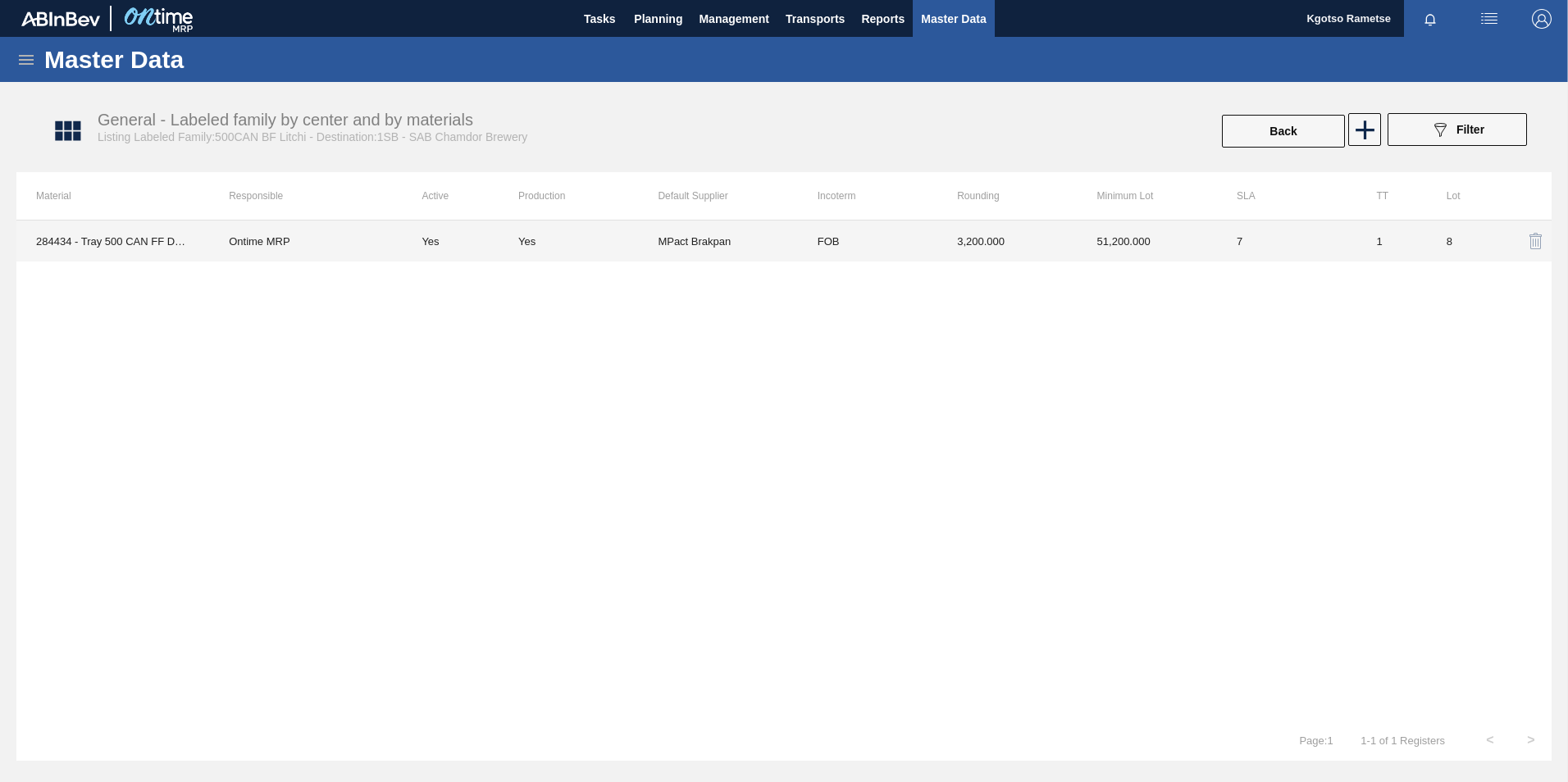
click at [1142, 244] on td "51,200.000" at bounding box center [1147, 240] width 140 height 41
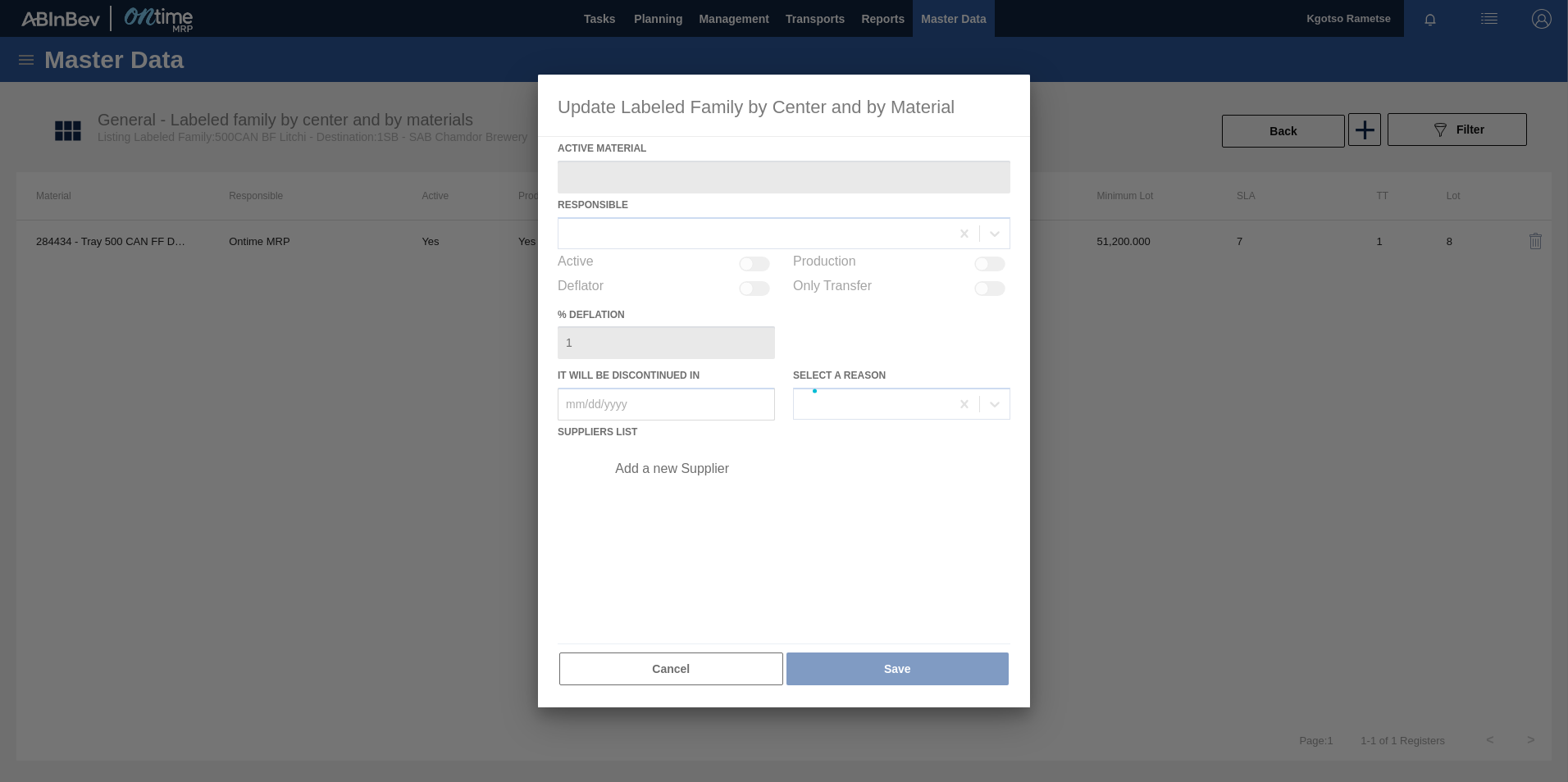
type Material "284434 - Tray 500 CAN FF DA2022"
checkbox input "true"
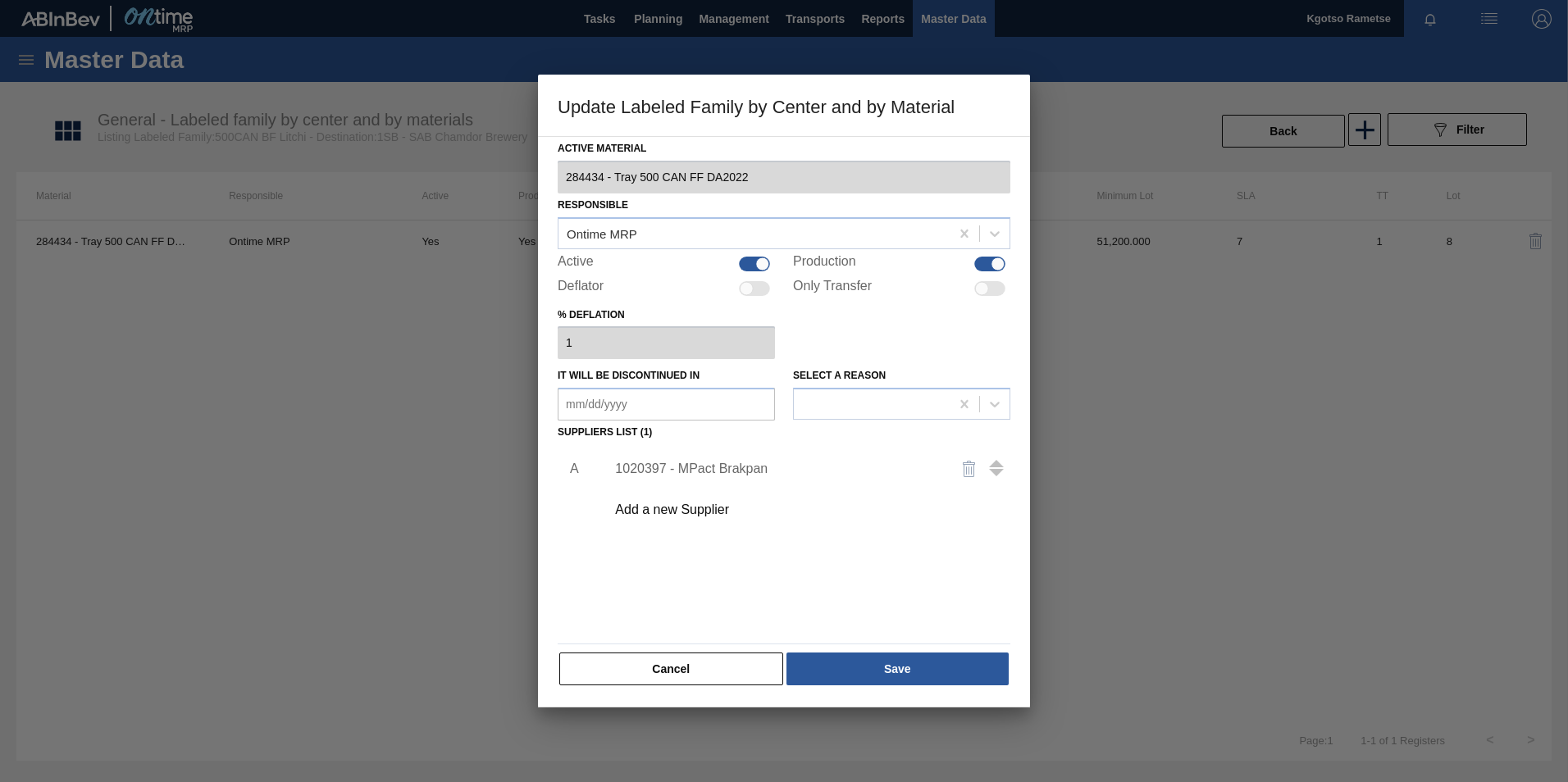
click at [744, 462] on div "1020397 - MPact Brakpan" at bounding box center [775, 469] width 321 height 15
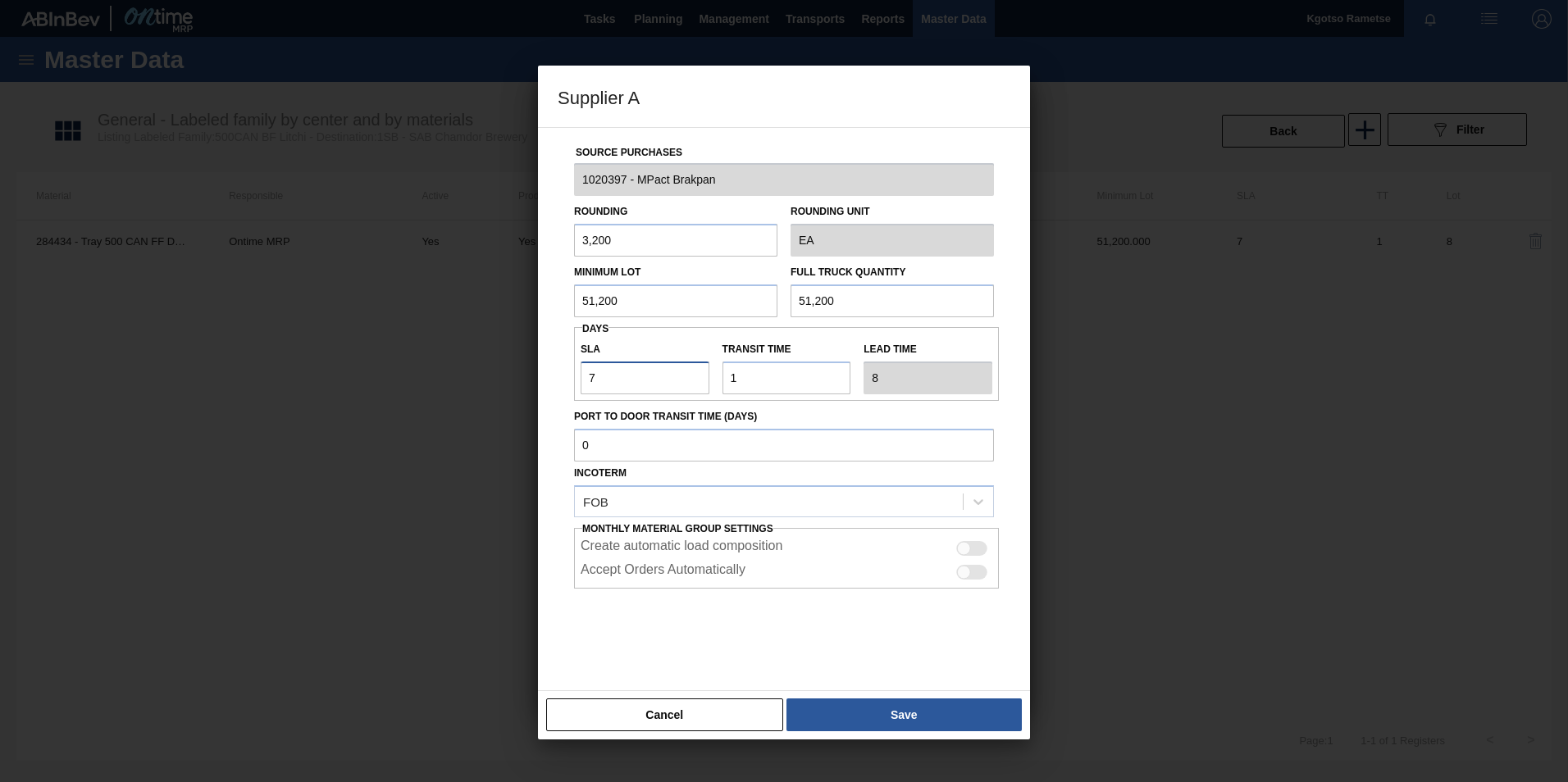
drag, startPoint x: 610, startPoint y: 378, endPoint x: 461, endPoint y: 383, distance: 149.1
click at [475, 386] on div "Supplier A Source Purchases 1020397 - MPact Brakpan Rounding 3,200 Rounding Uni…" at bounding box center [784, 391] width 1568 height 782
type input "1"
type input "2"
type input "15"
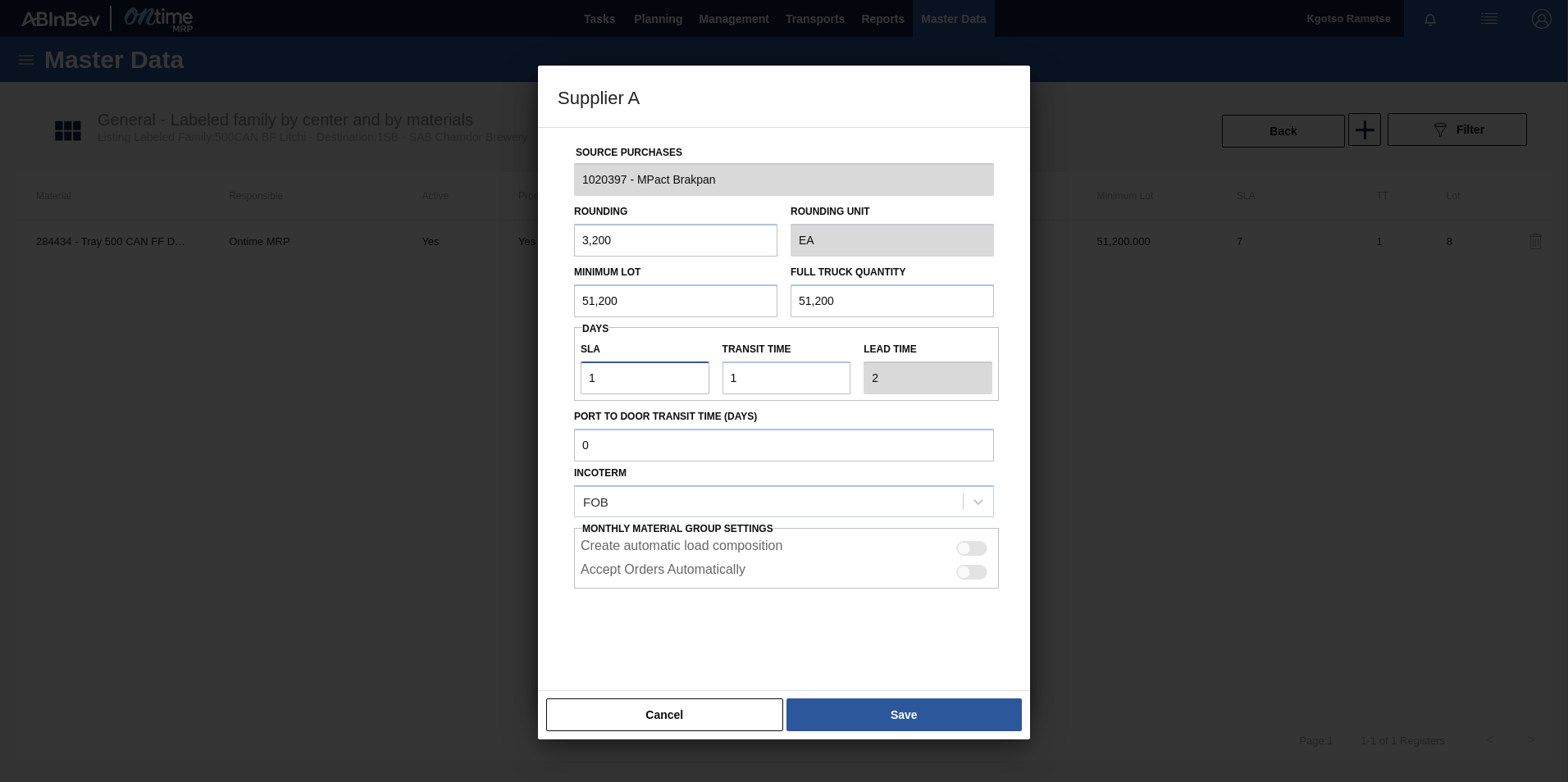
type input "16"
drag, startPoint x: 475, startPoint y: 306, endPoint x: 409, endPoint y: 323, distance: 68.2
click at [424, 320] on div "Supplier A Source Purchases 1020397 - MPact Brakpan Rounding 3,200 Rounding Uni…" at bounding box center [784, 391] width 1568 height 782
drag, startPoint x: 605, startPoint y: 380, endPoint x: 496, endPoint y: 380, distance: 109.0
click at [503, 380] on div "Supplier A Source Purchases 1020397 - MPact Brakpan Rounding 3,200 Rounding Uni…" at bounding box center [784, 391] width 1568 height 782
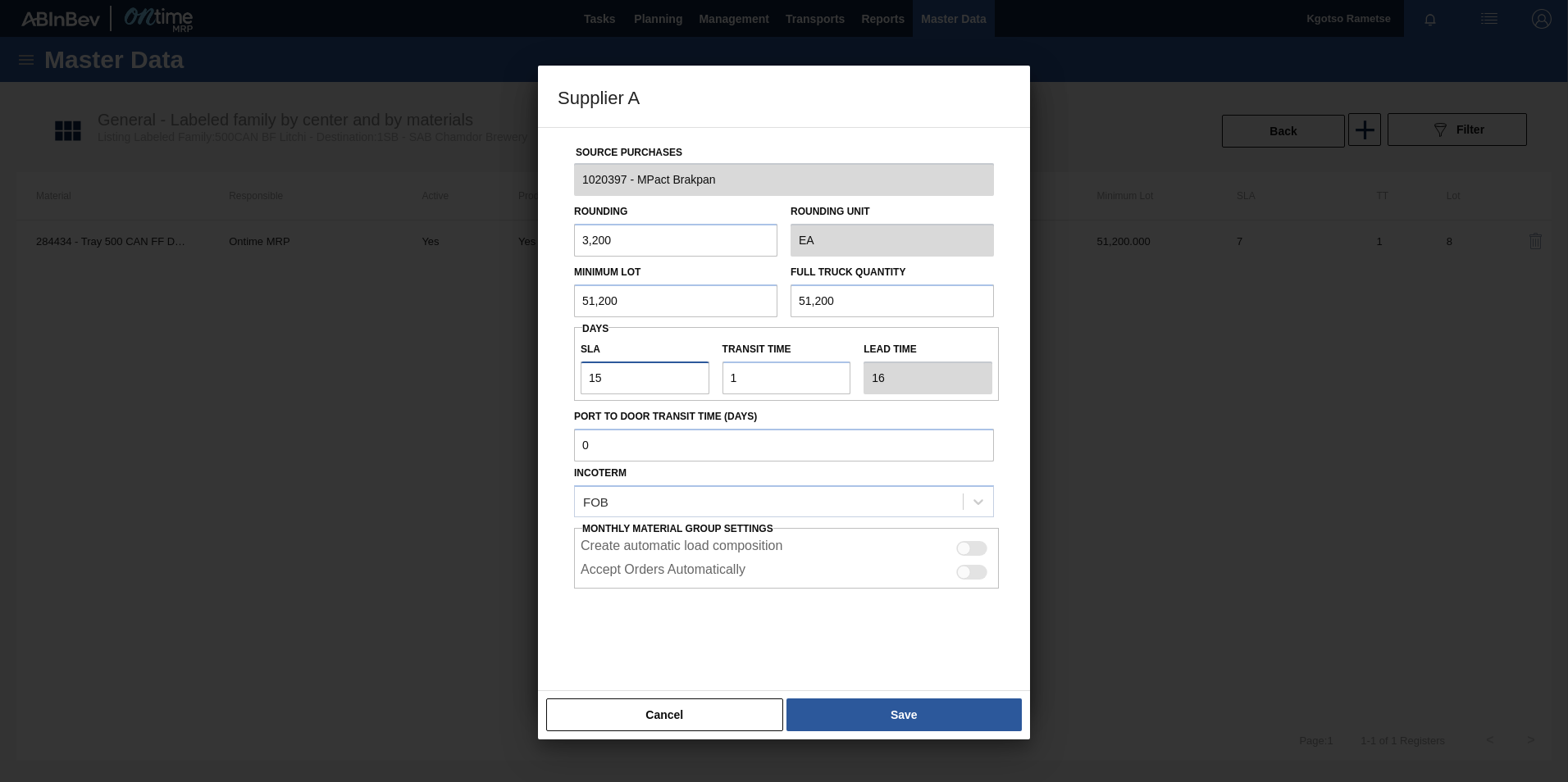
type input "1"
type input "2"
type input "1"
click at [567, 305] on div "Source Purchases 1020397 - MPact Brakpan Rounding 3,200 Rounding Unit EA Minimu…" at bounding box center [784, 399] width 453 height 543
drag, startPoint x: 601, startPoint y: 290, endPoint x: 617, endPoint y: 294, distance: 16.5
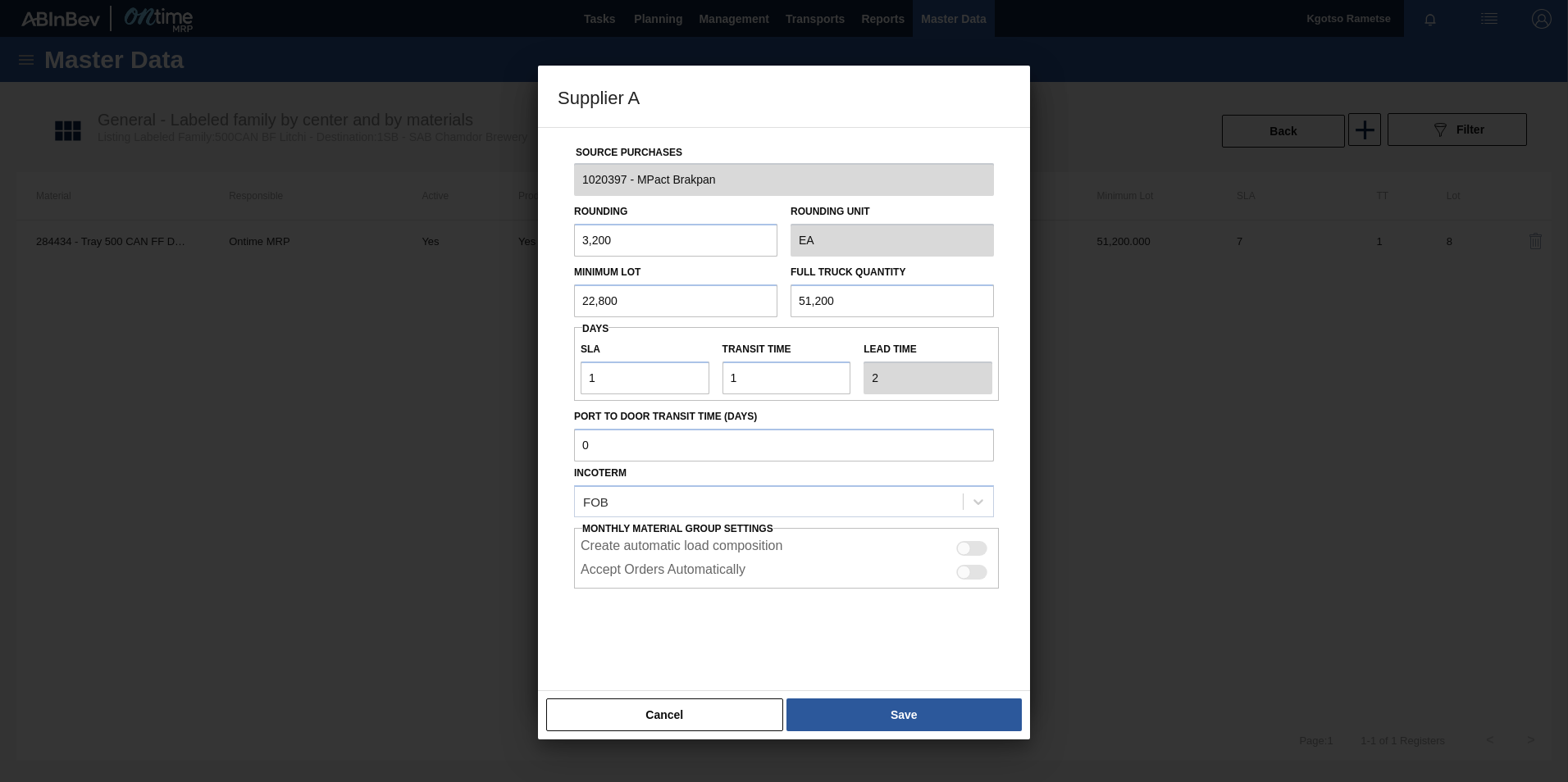
click at [602, 291] on input "22,800" at bounding box center [675, 300] width 203 height 33
drag, startPoint x: 617, startPoint y: 294, endPoint x: 508, endPoint y: 310, distance: 110.2
click at [528, 305] on div "Supplier A Source Purchases 1020397 - MPact Brakpan Rounding 3,200 Rounding Uni…" at bounding box center [784, 391] width 1568 height 782
type input "22,800"
drag, startPoint x: 859, startPoint y: 300, endPoint x: 670, endPoint y: 316, distance: 189.7
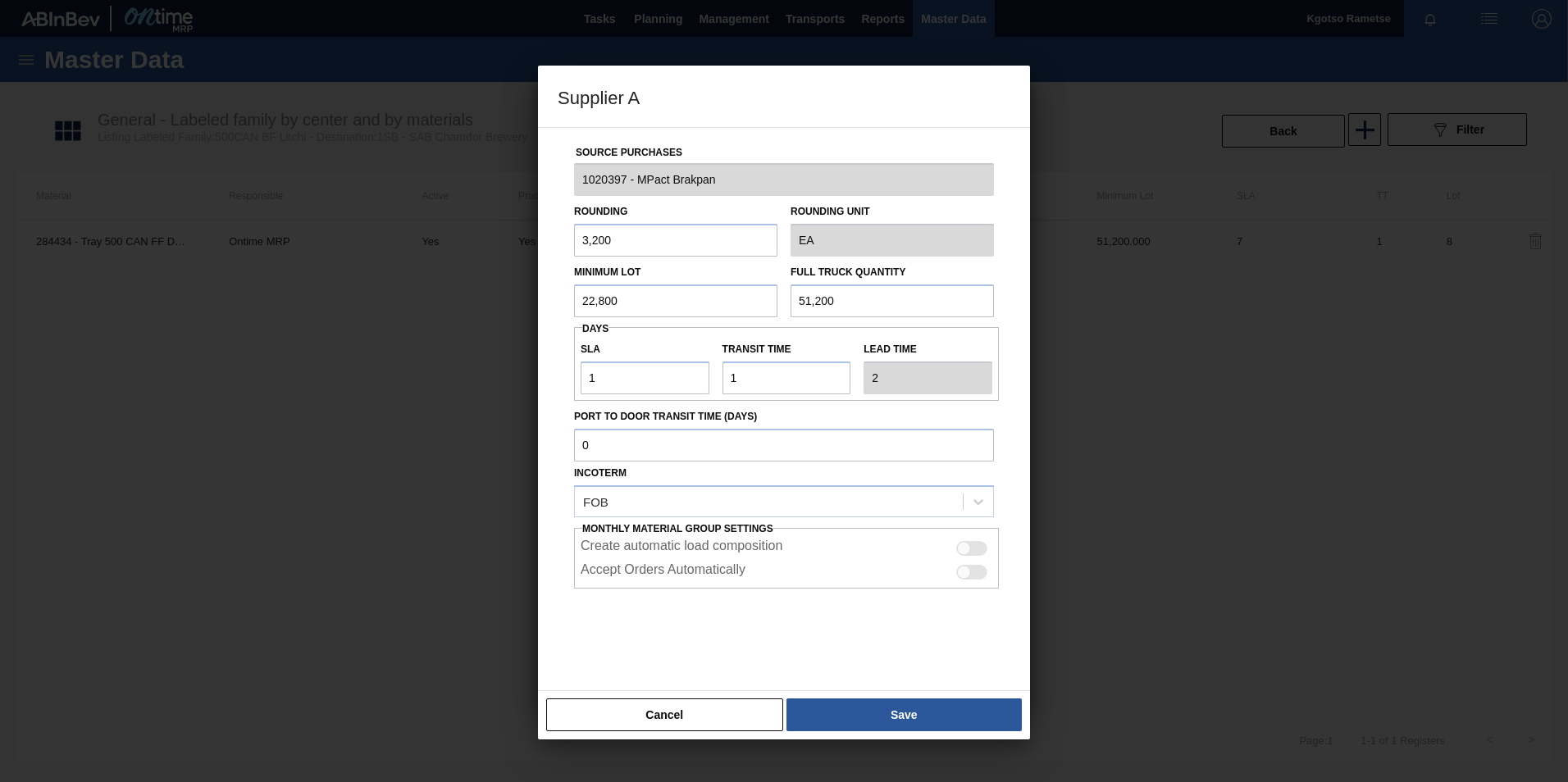
click at [753, 311] on div "Minimum Lot 22,800 Full Truck Quantity 51,200" at bounding box center [784, 286] width 433 height 61
paste input "22,8"
type input "22,800"
click at [856, 704] on button "Save" at bounding box center [904, 714] width 235 height 33
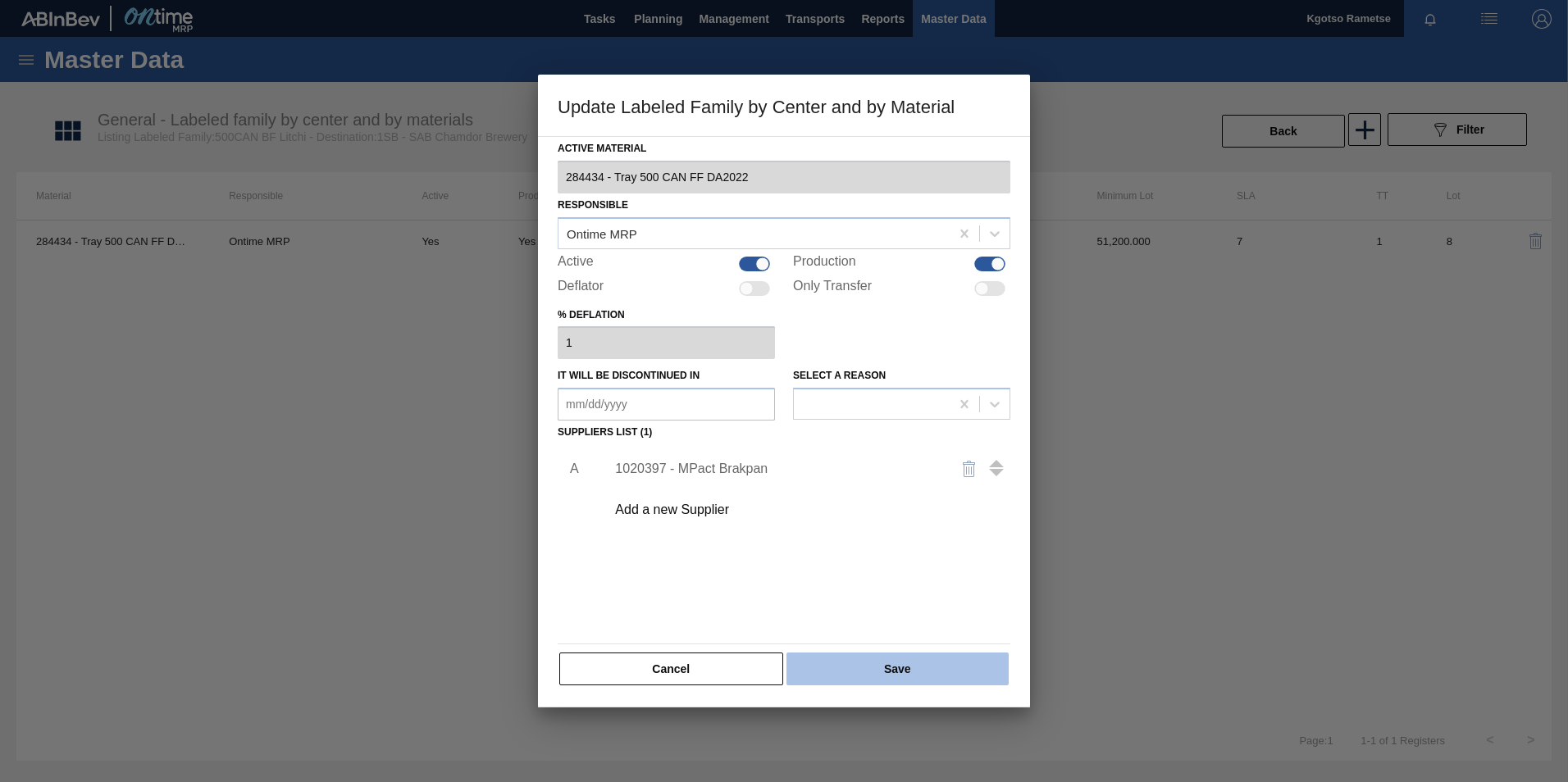
click at [857, 656] on button "Save" at bounding box center [897, 668] width 222 height 33
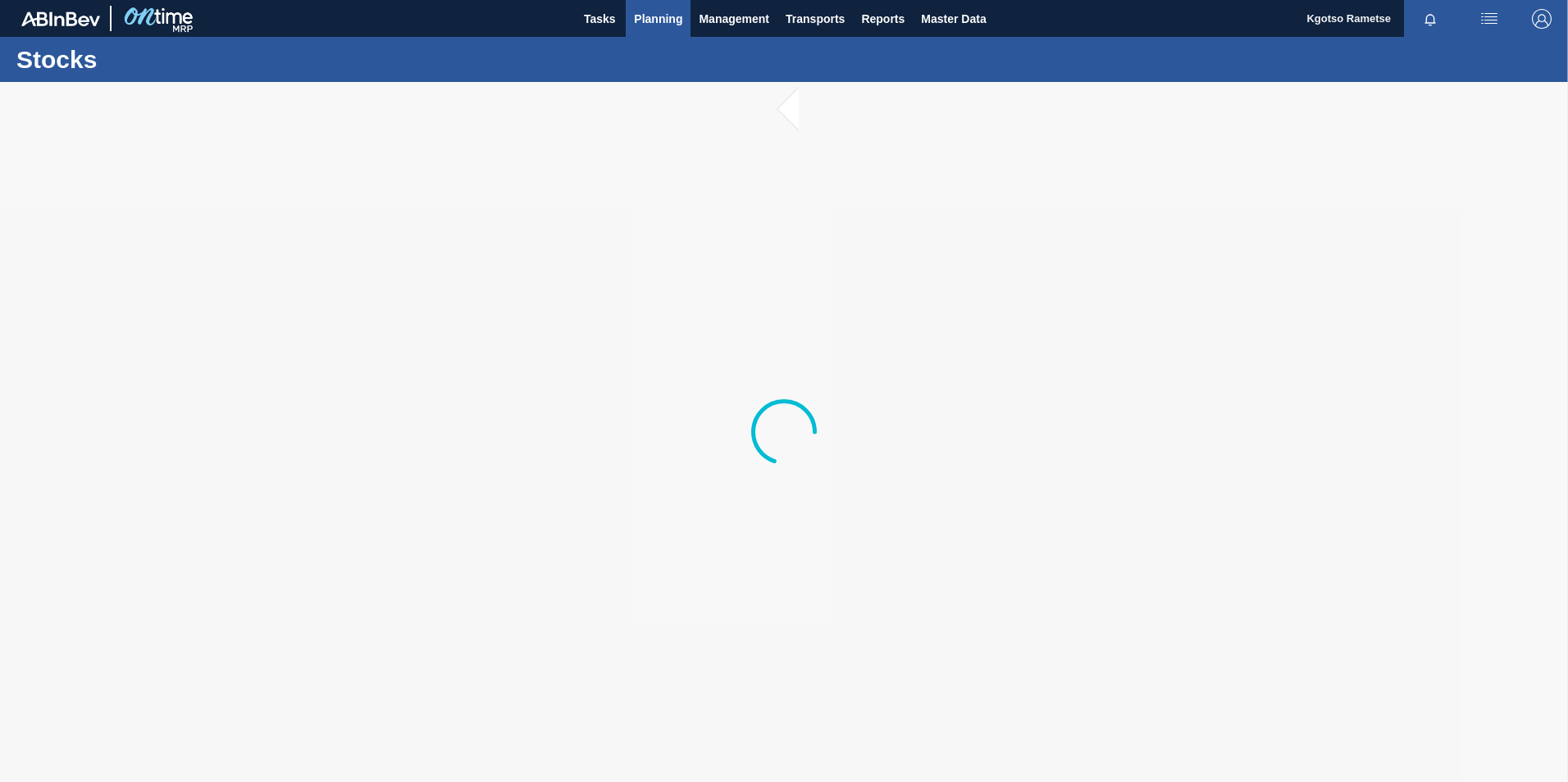
click at [666, 24] on span "Planning" at bounding box center [657, 19] width 48 height 20
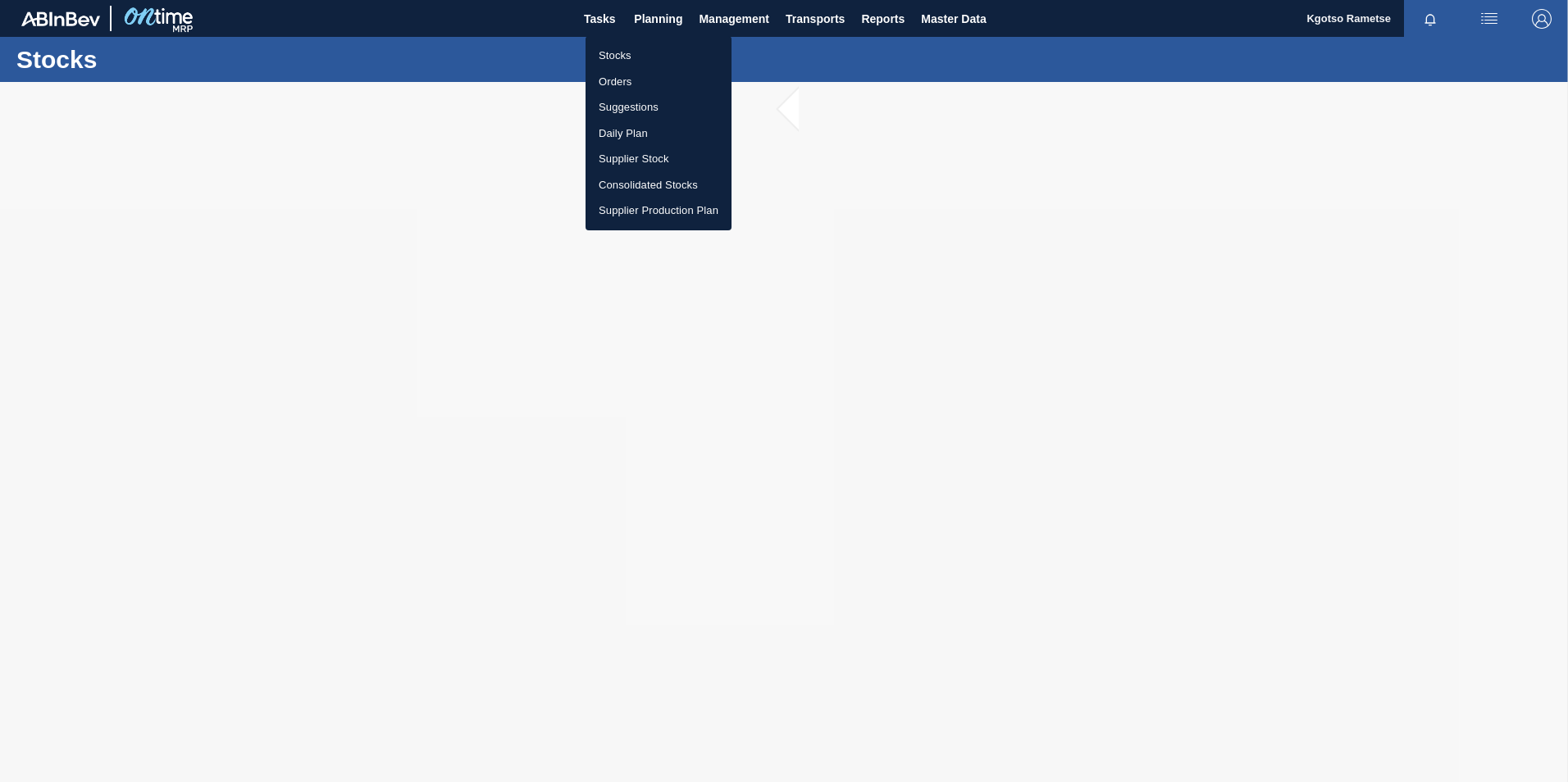
drag, startPoint x: 636, startPoint y: 62, endPoint x: 647, endPoint y: 69, distance: 13.0
click at [636, 62] on li "Stocks" at bounding box center [658, 56] width 146 height 26
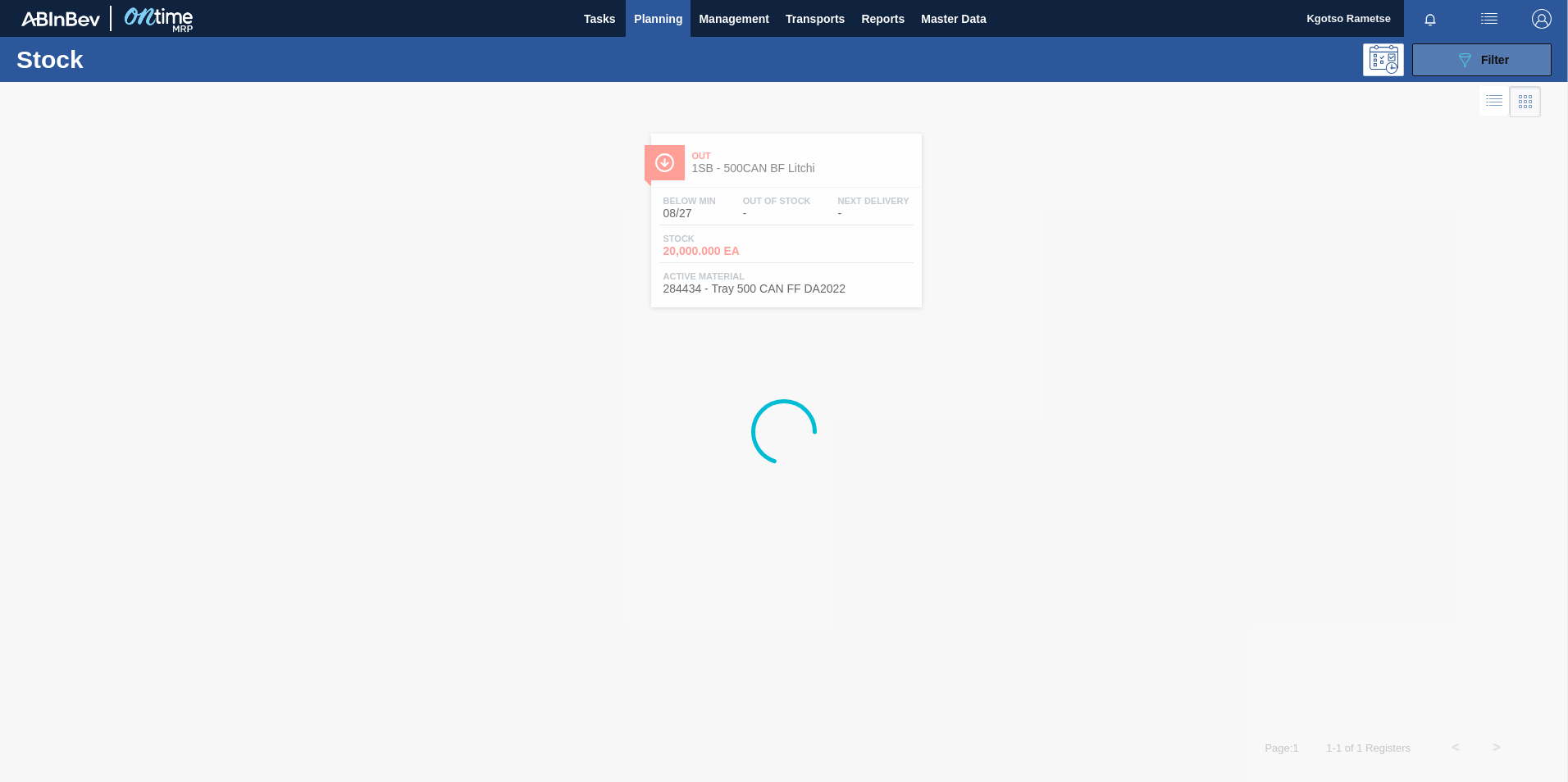
click at [1463, 55] on icon "089F7B8B-B2A5-4AFE-B5C0-19BA573D28AC" at bounding box center [1464, 60] width 20 height 20
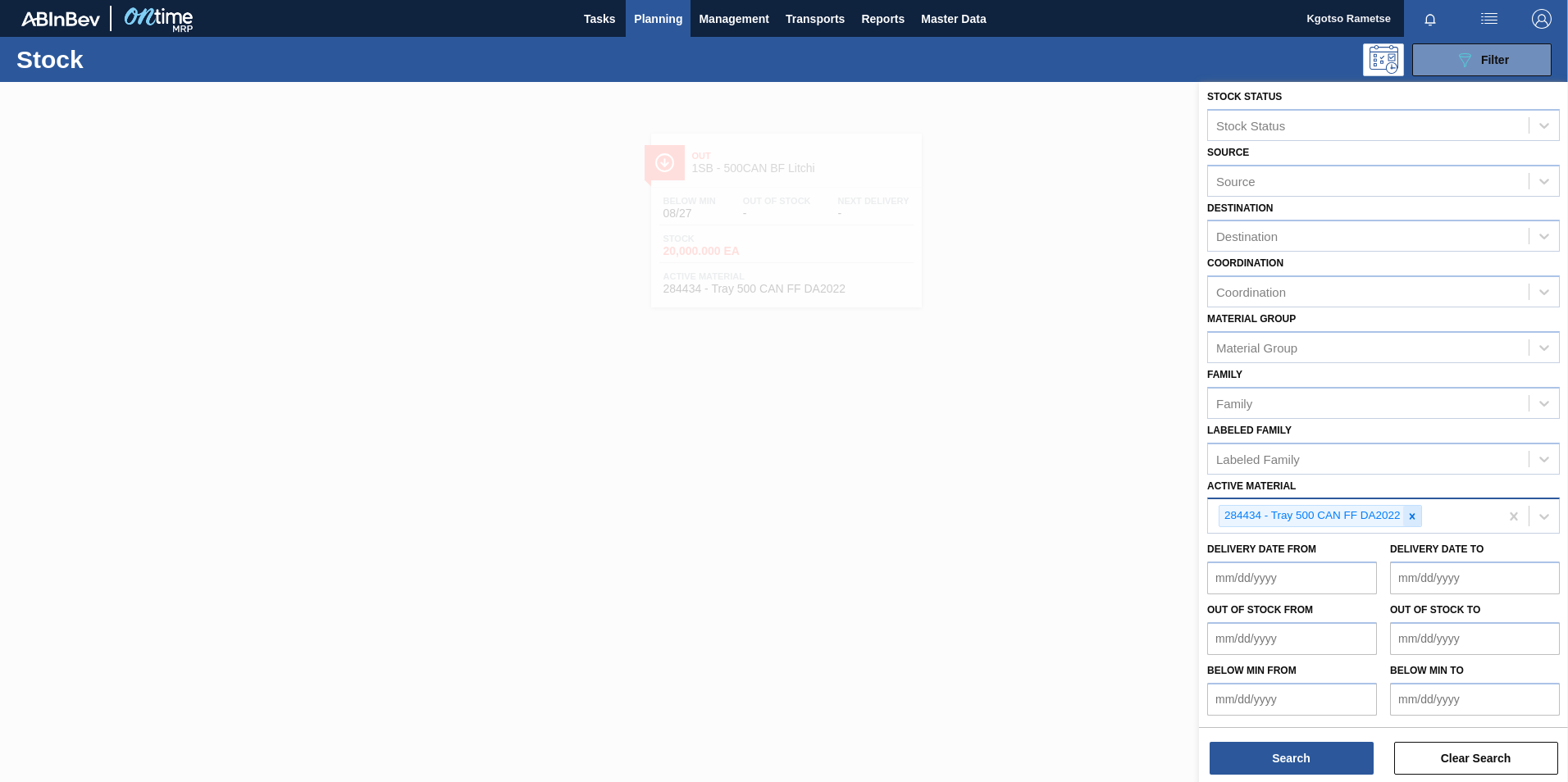
click at [1408, 518] on icon at bounding box center [1412, 517] width 12 height 12
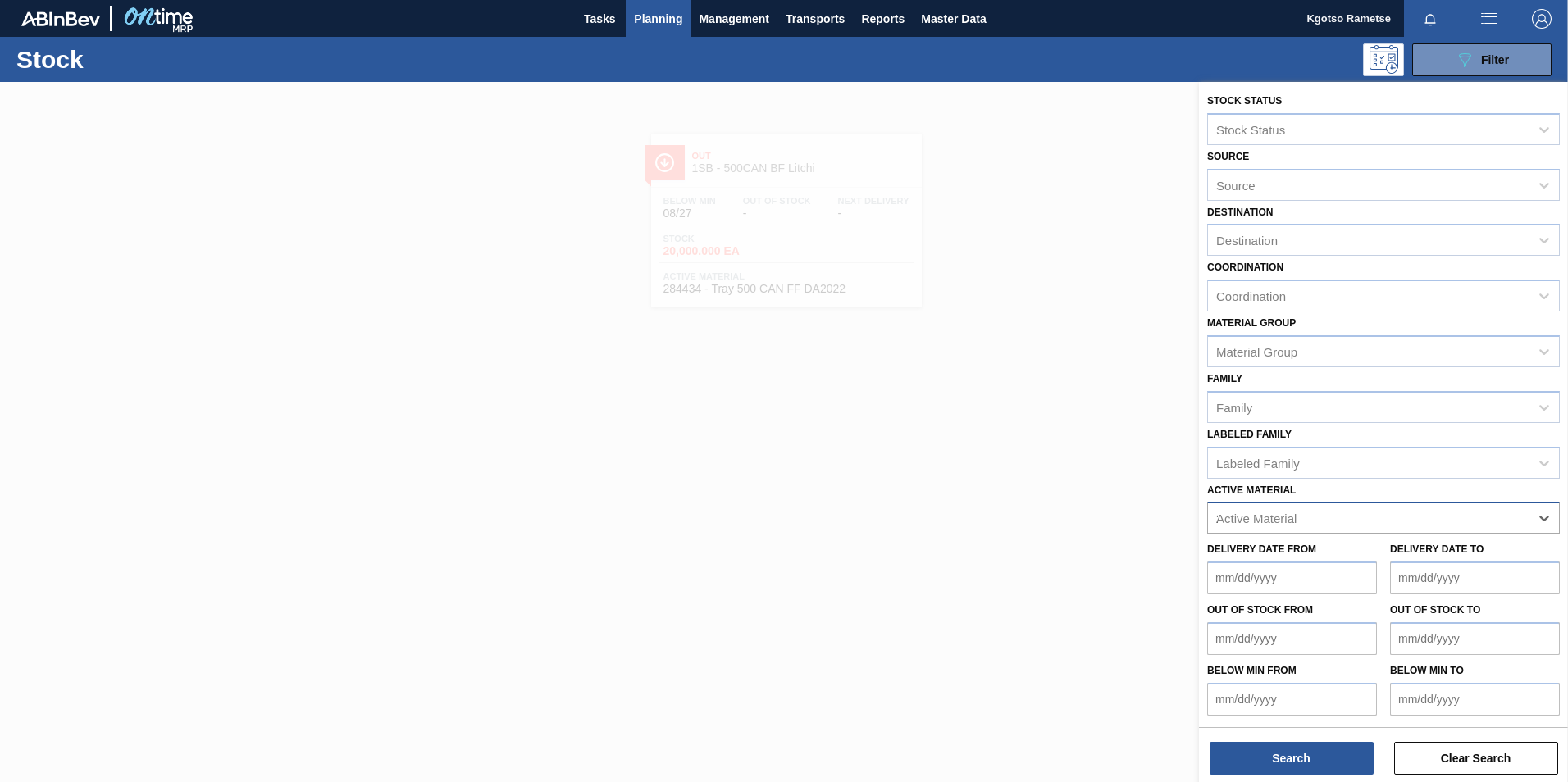
scroll to position [5, 0]
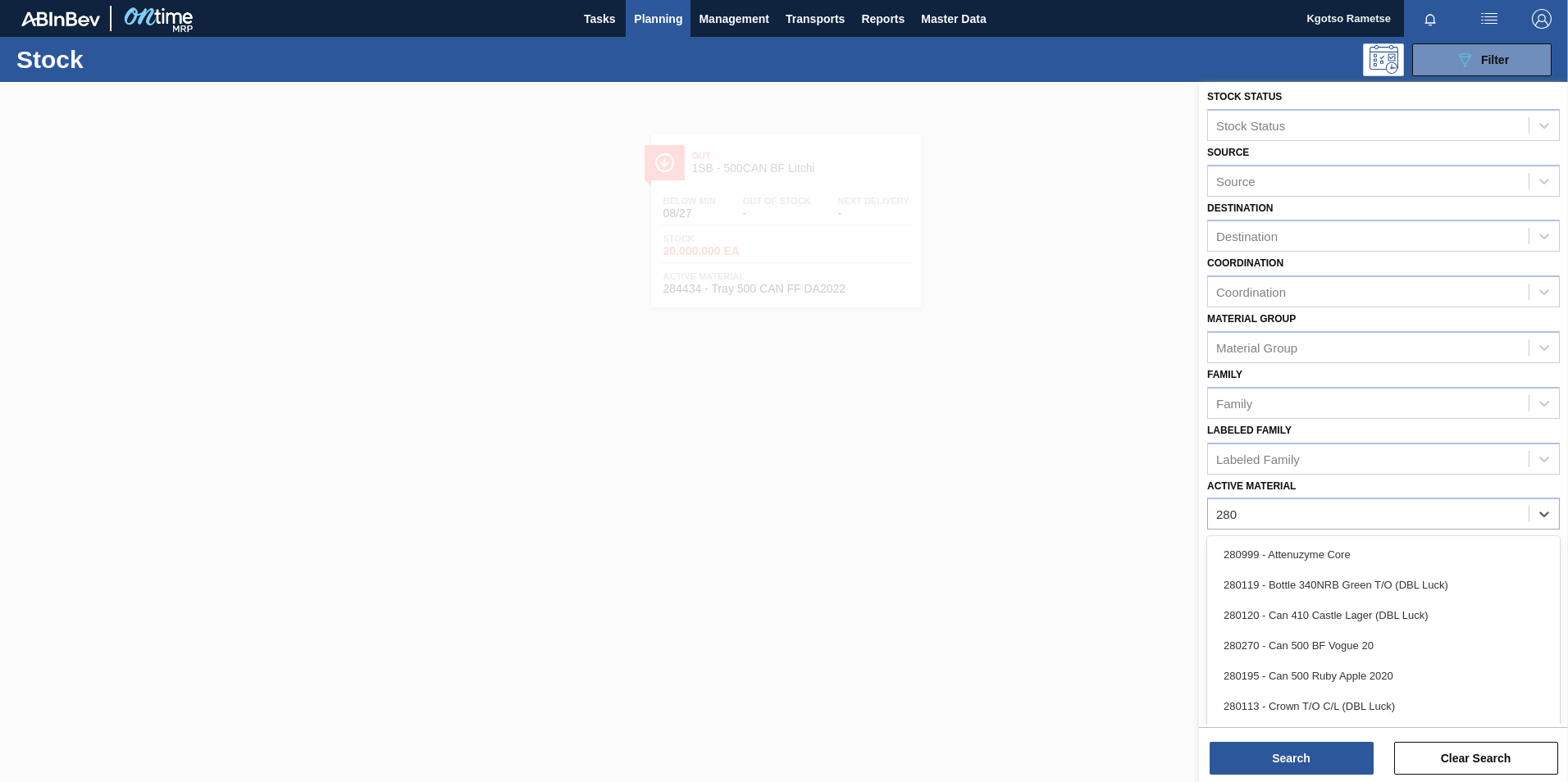
type Material "280"
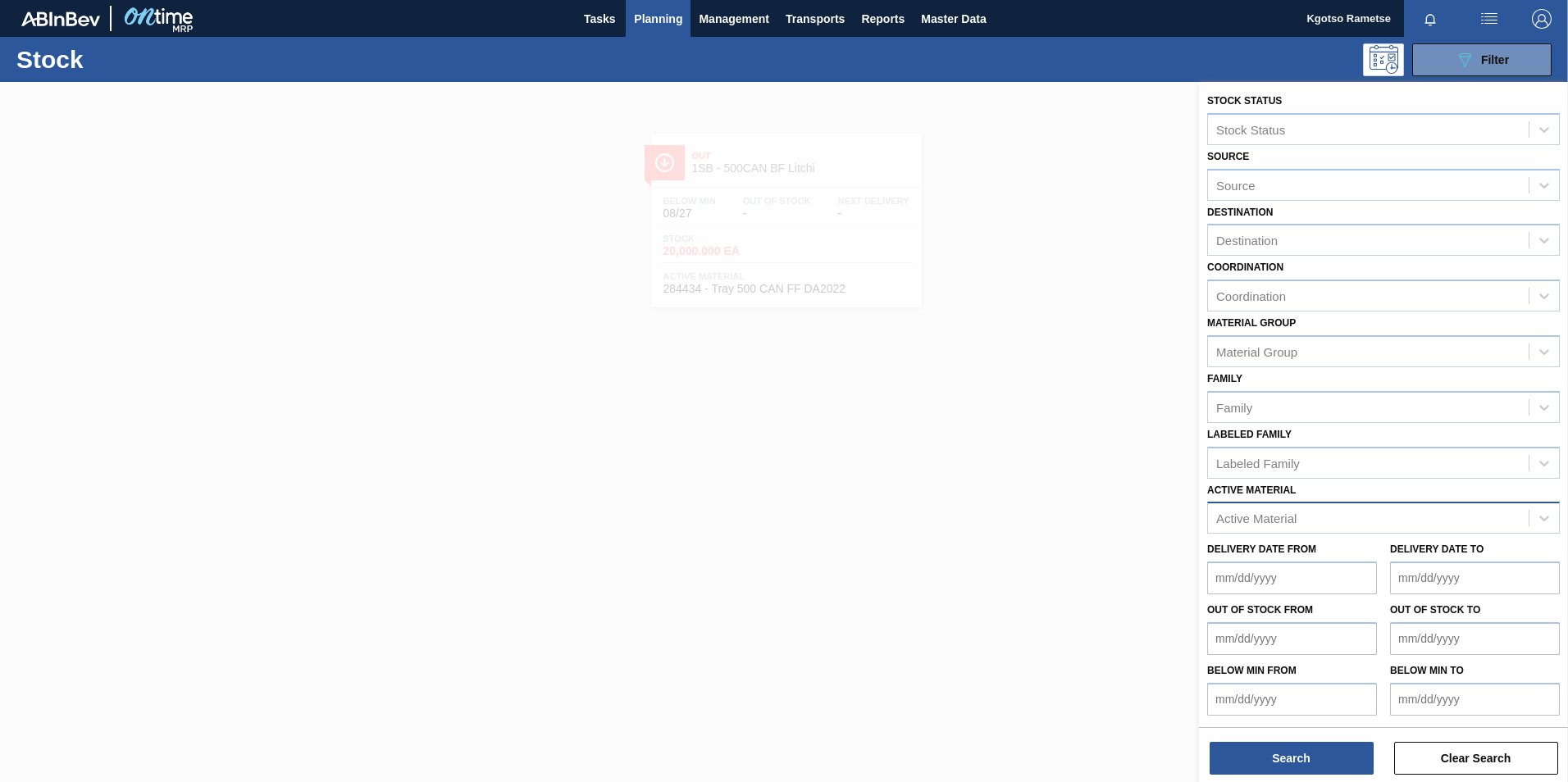
click at [1228, 518] on div "Active Material" at bounding box center [1256, 519] width 81 height 14
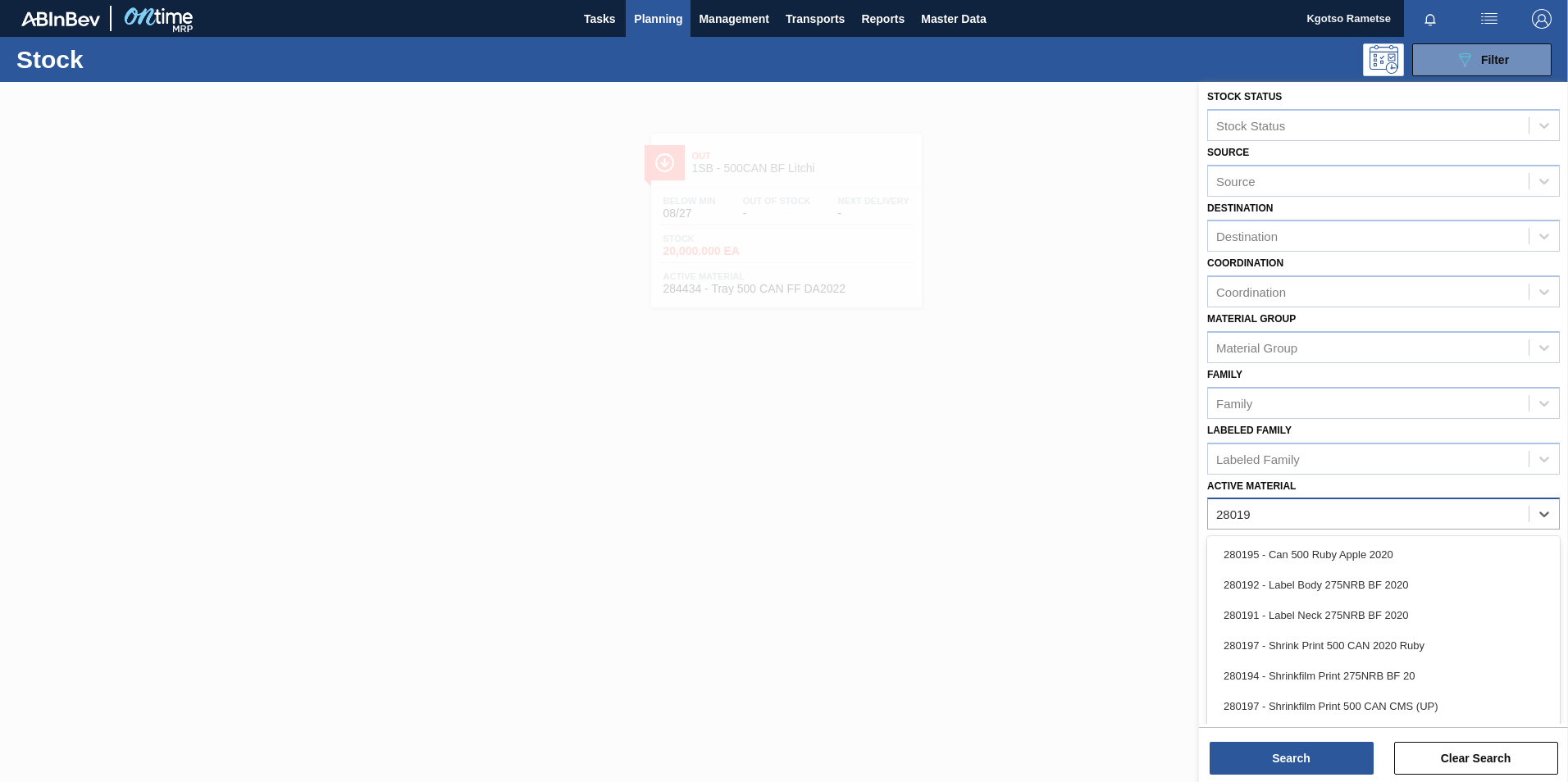
type Material "280193"
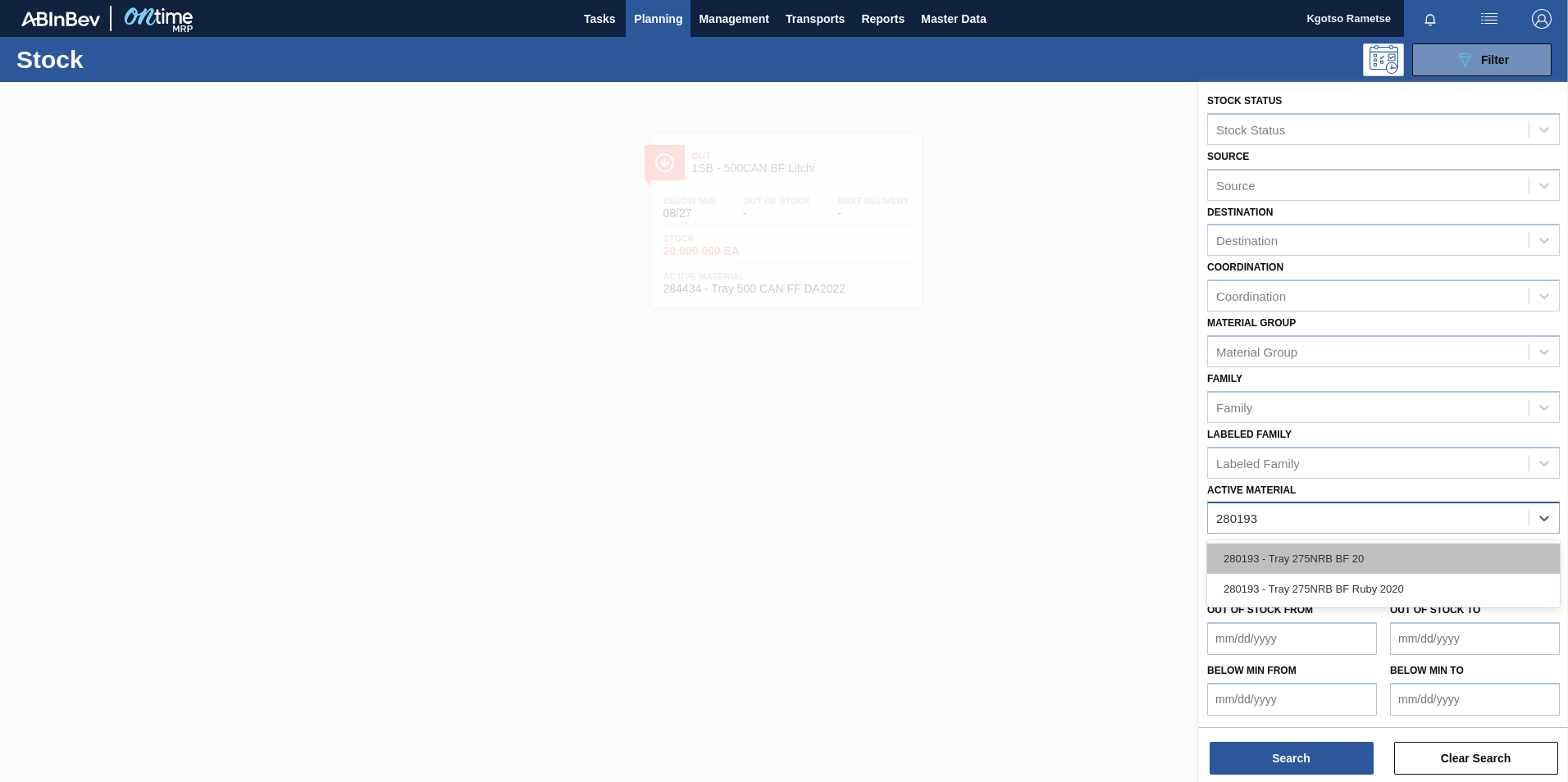
click at [1293, 561] on div "280193 - Tray 275NRB BF 20" at bounding box center [1382, 559] width 352 height 30
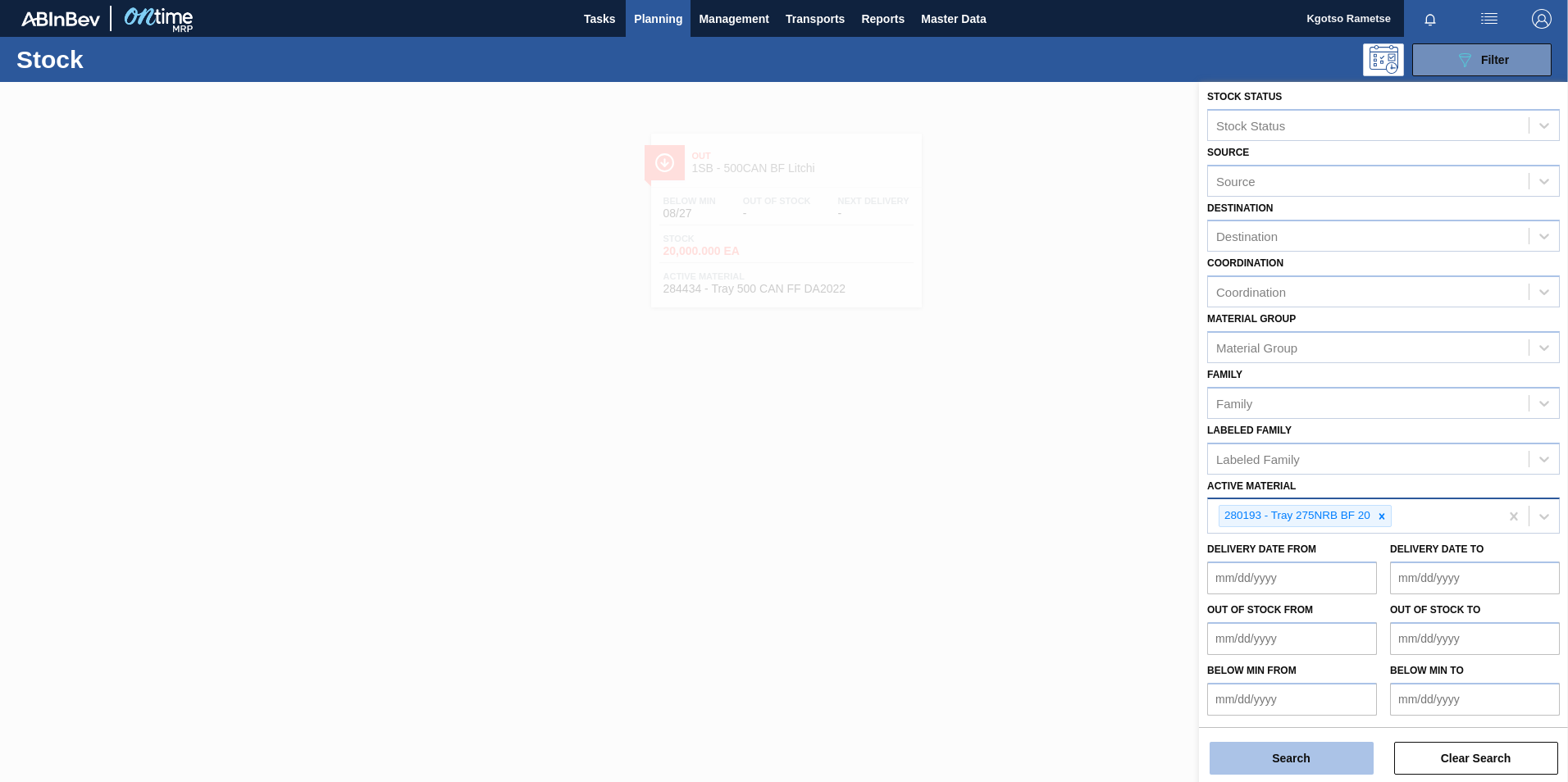
click at [1340, 751] on button "Search" at bounding box center [1291, 758] width 164 height 33
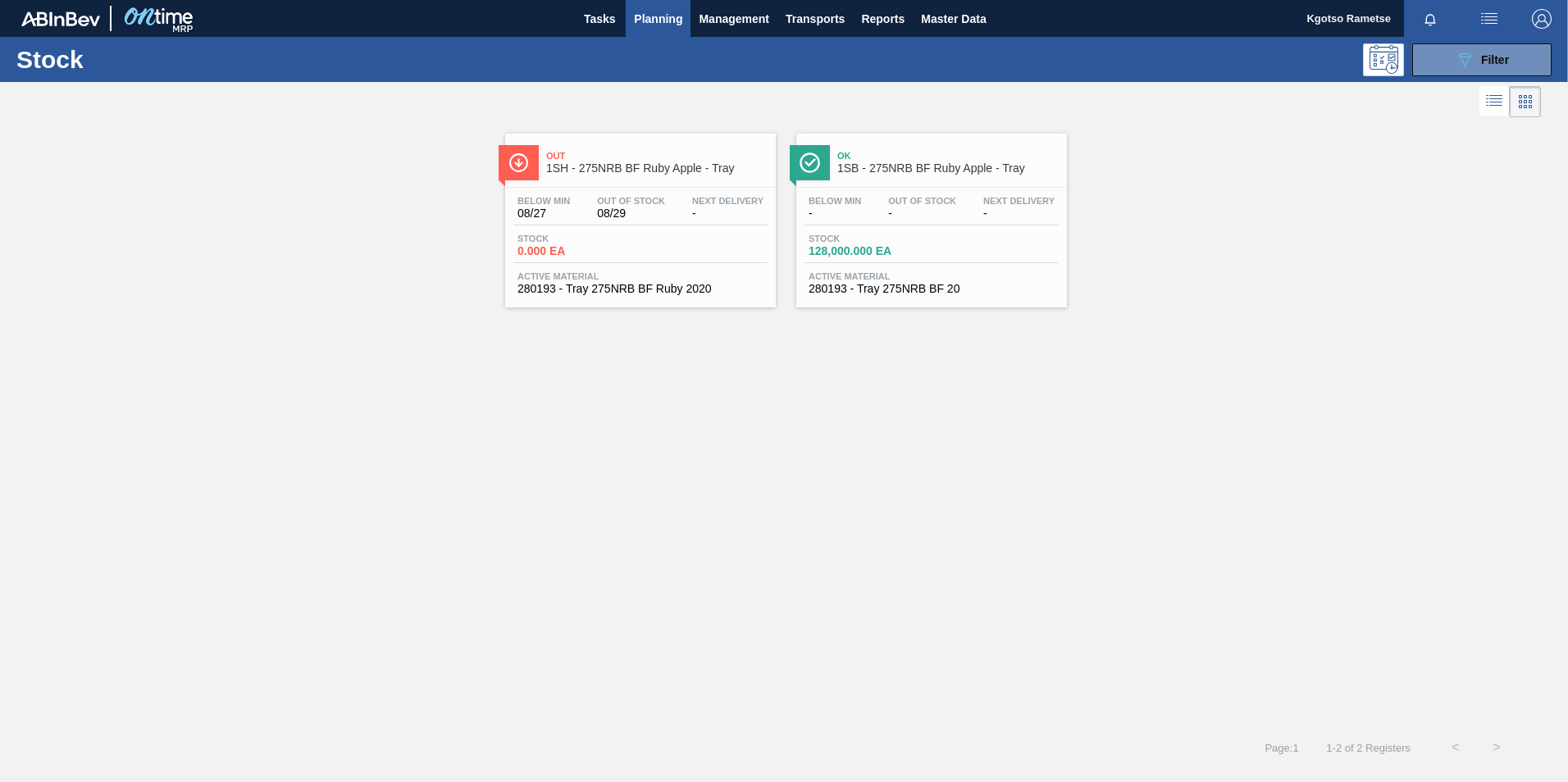
click at [656, 252] on div "Stock 0.000 EA" at bounding box center [640, 248] width 254 height 30
click at [836, 145] on div "Ok 1SB - 275NRB BF Ruby Apple - Tray" at bounding box center [931, 160] width 270 height 37
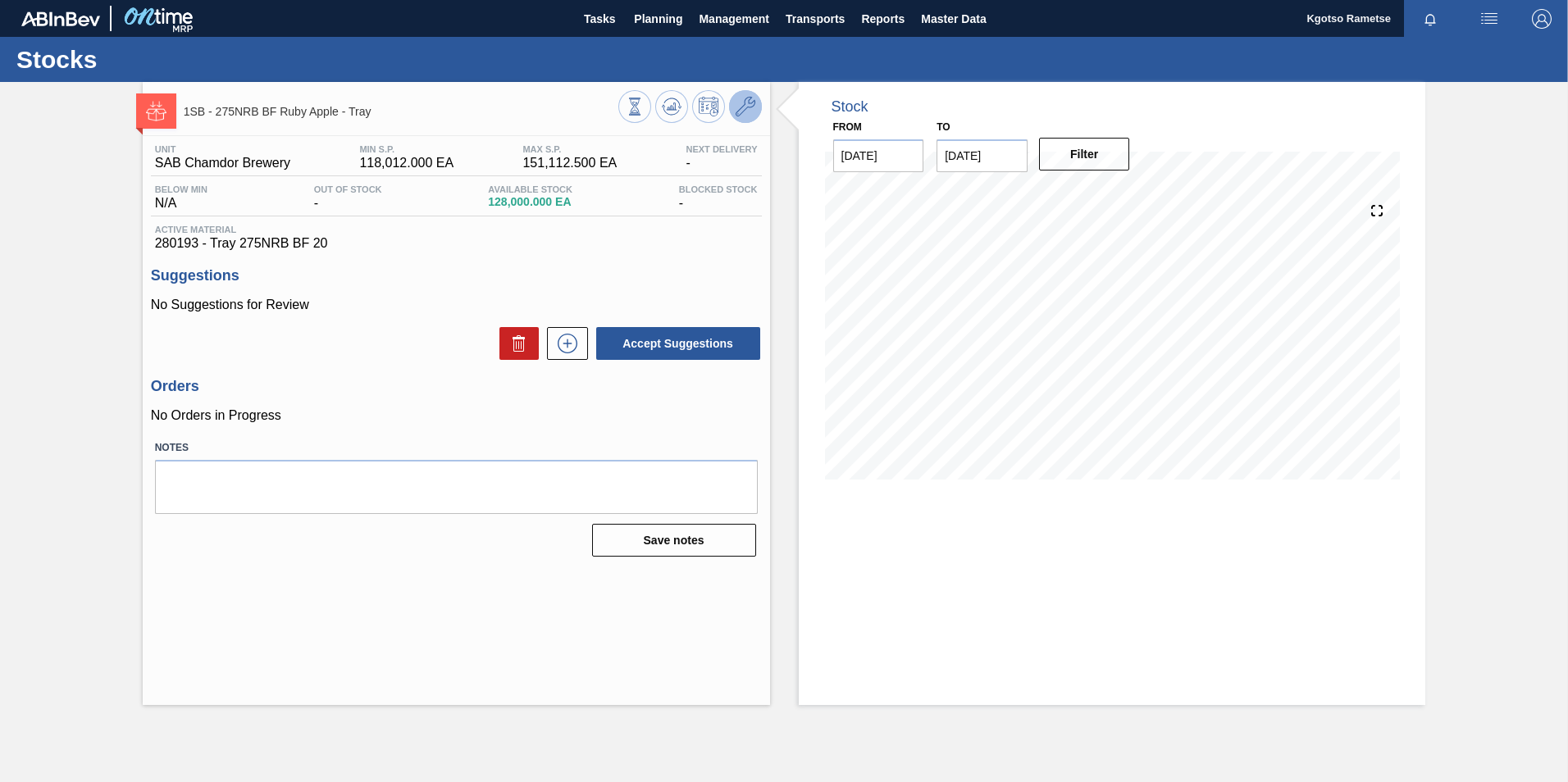
click at [739, 105] on icon at bounding box center [745, 107] width 20 height 20
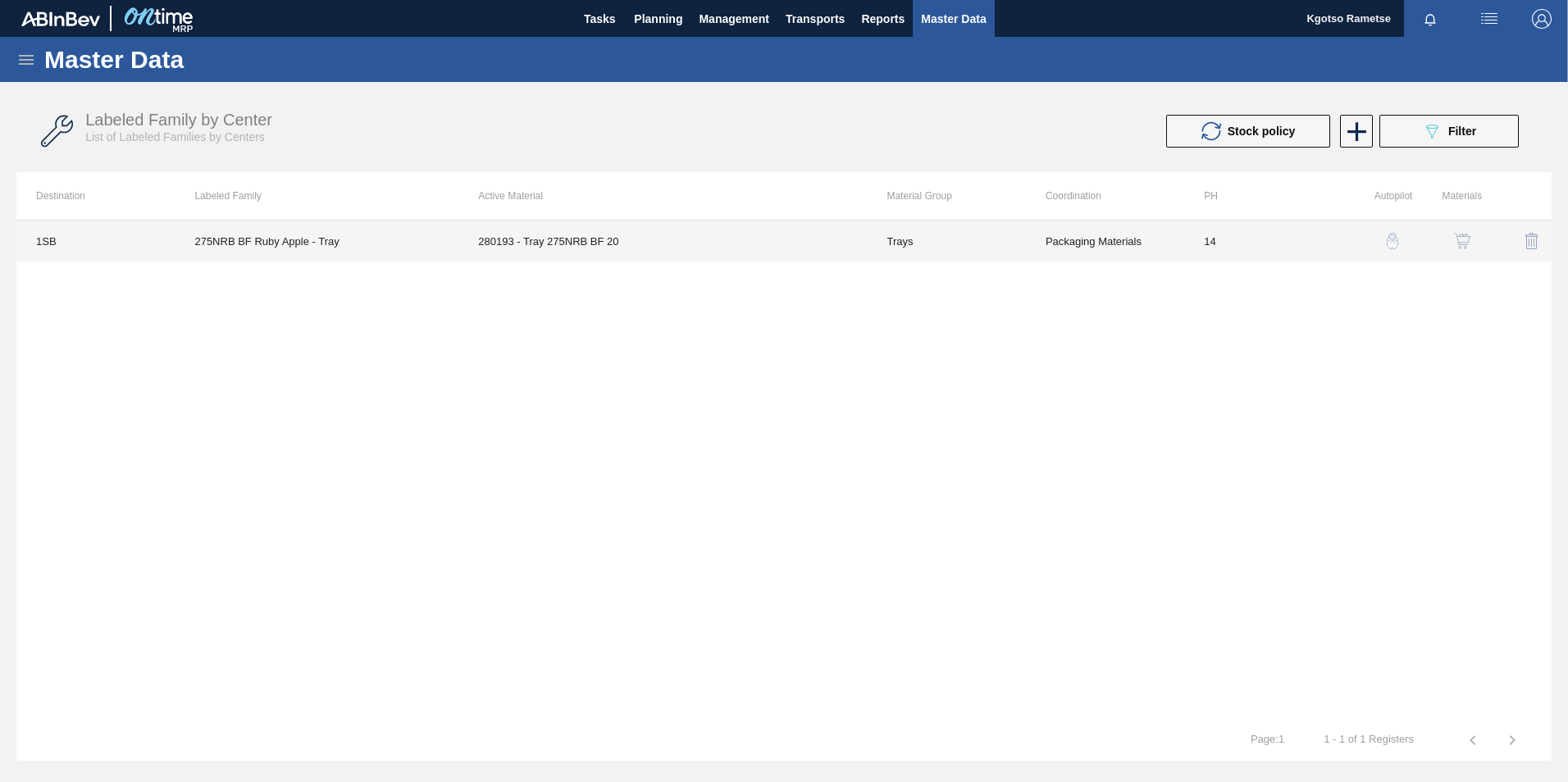
click at [679, 228] on td "280193 - Tray 275NRB BF 20" at bounding box center [661, 240] width 408 height 41
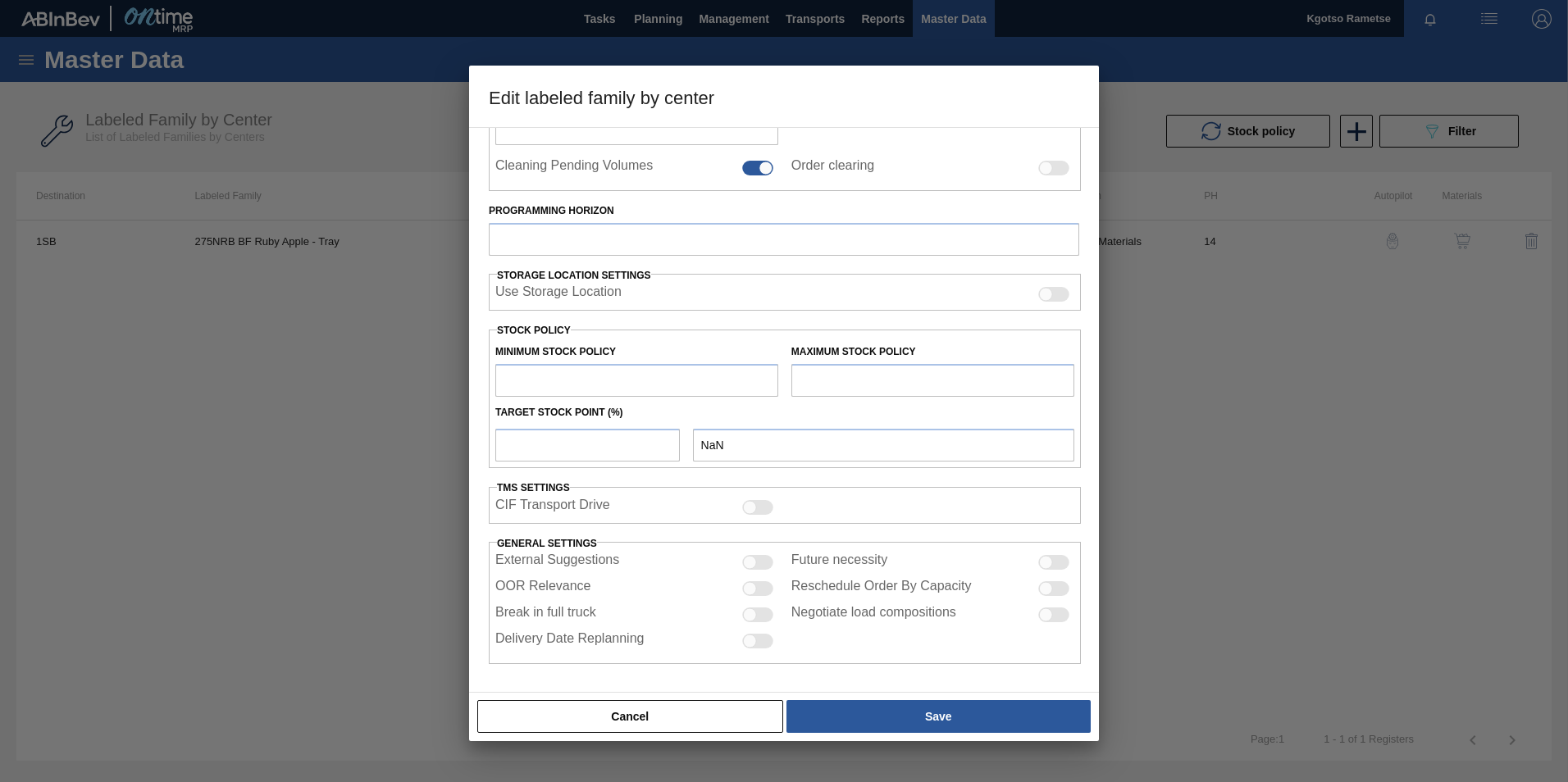
type input "Trays"
type input "Tray"
type input "275NRB BF Ruby Apple - Tray"
type input "1SB - SAB Chamdor Brewery"
type input "14"
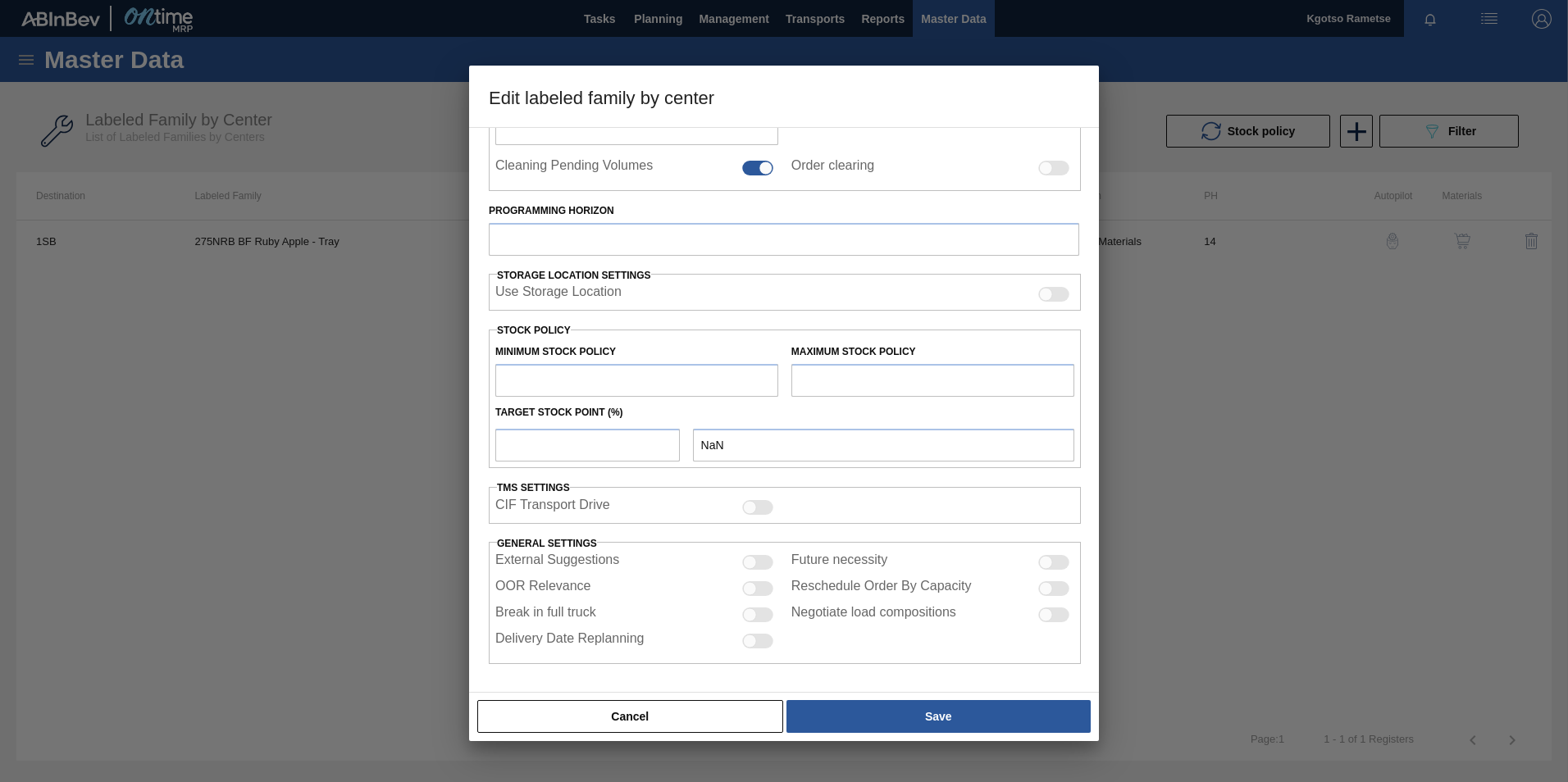
type input "118,012"
type input "151,112.5"
type input "100"
type input "151,112.500"
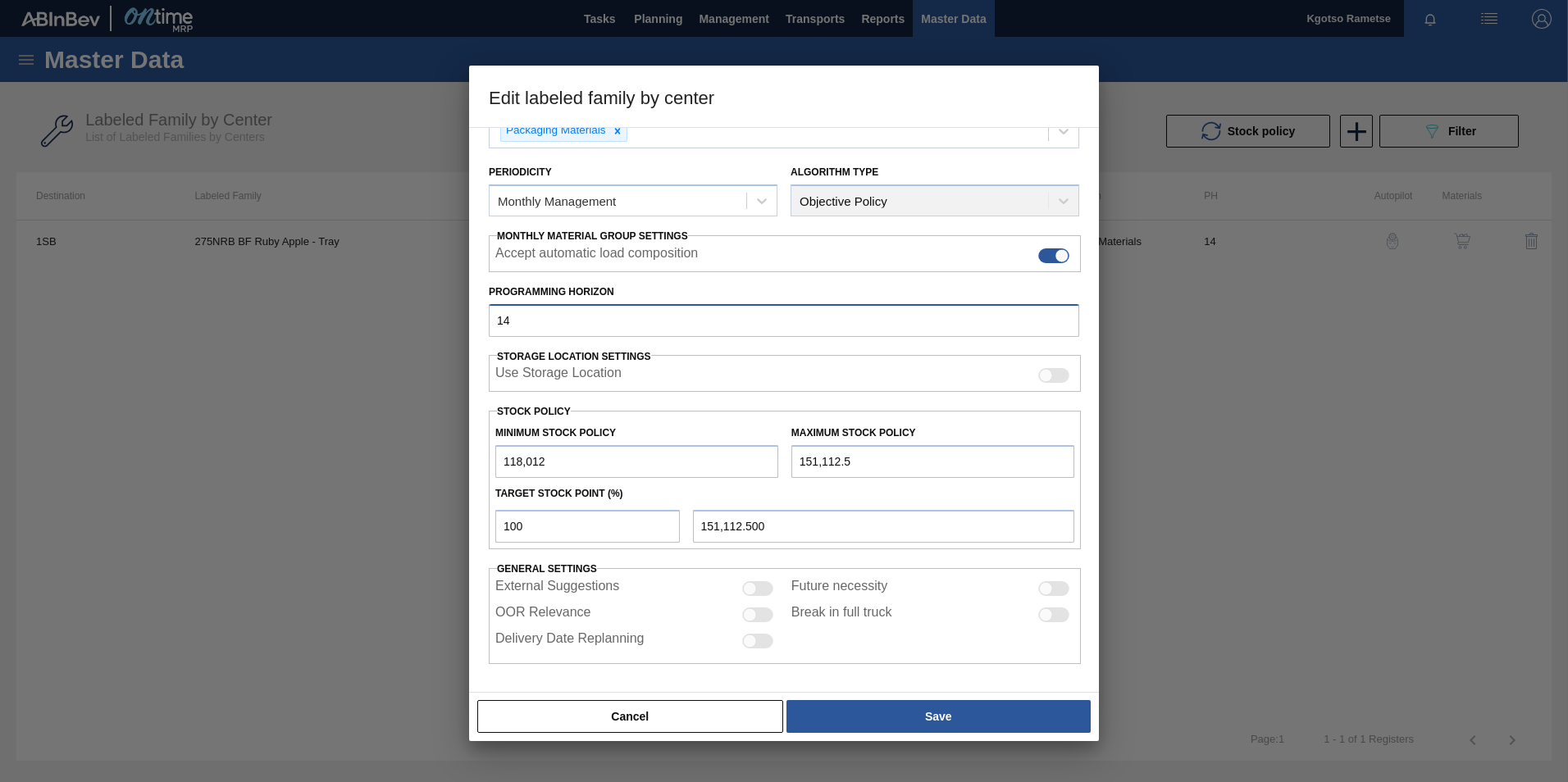
drag, startPoint x: 524, startPoint y: 330, endPoint x: 274, endPoint y: 337, distance: 250.1
click at [274, 342] on div "Edit labeled family by center Material Group Trays Family Tray Labeled Family 2…" at bounding box center [784, 391] width 1568 height 782
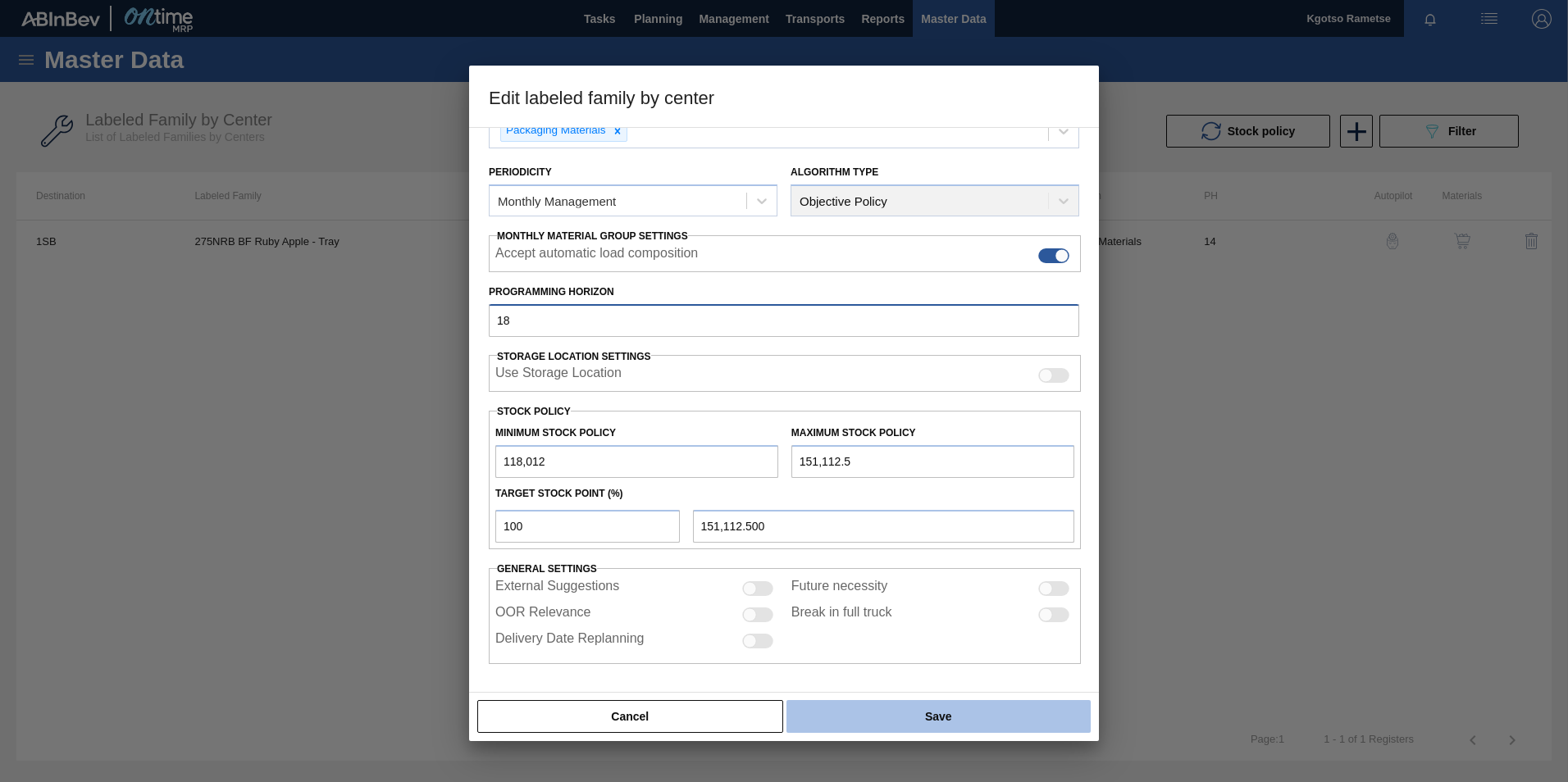
type input "18"
click at [854, 703] on button "Save" at bounding box center [938, 716] width 304 height 33
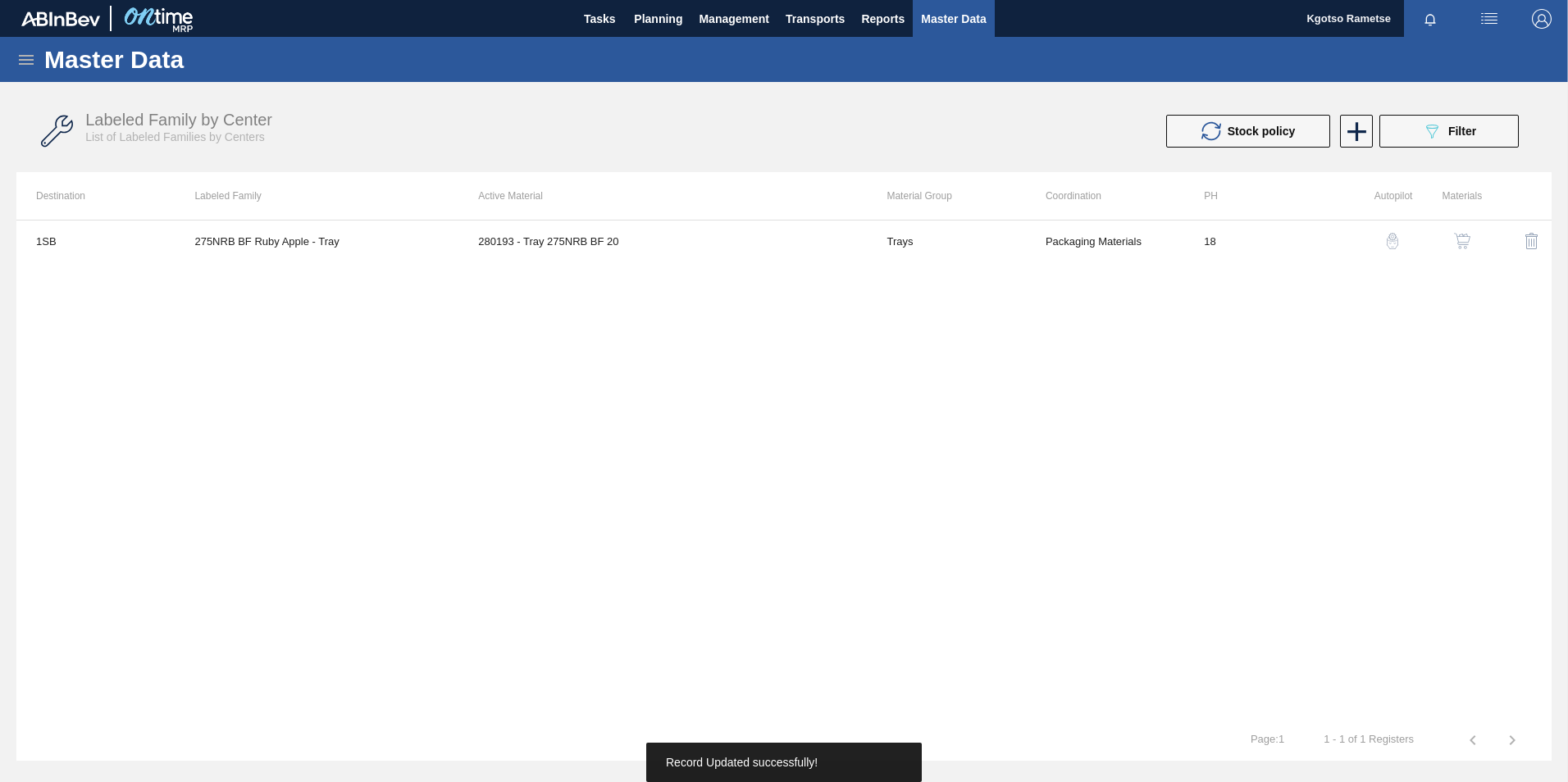
click at [1461, 234] on img "button" at bounding box center [1461, 240] width 16 height 16
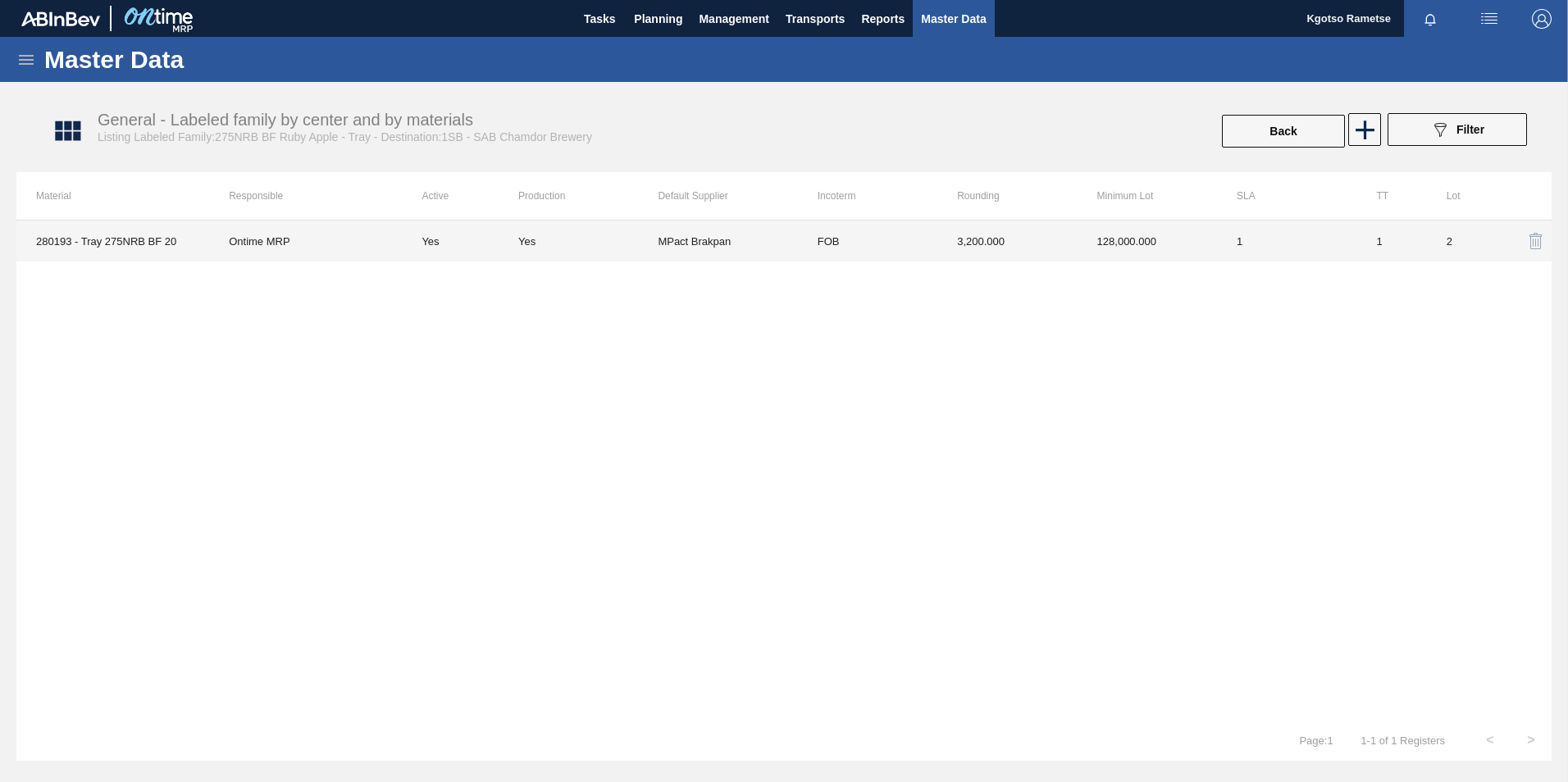
click at [974, 232] on td "3,200.000" at bounding box center [1006, 240] width 140 height 41
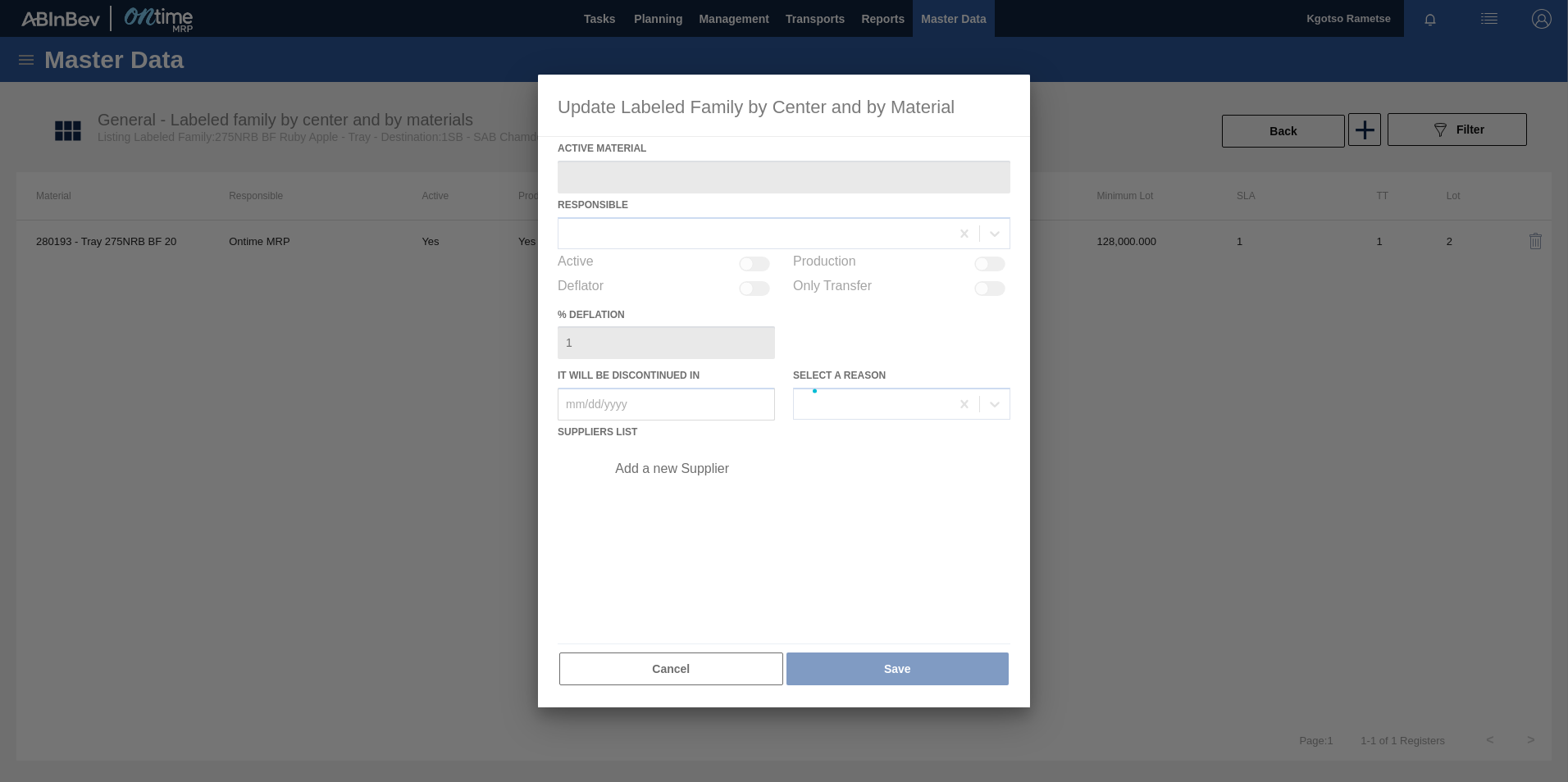
type Material "280193 - Tray 275NRB BF 20"
checkbox input "true"
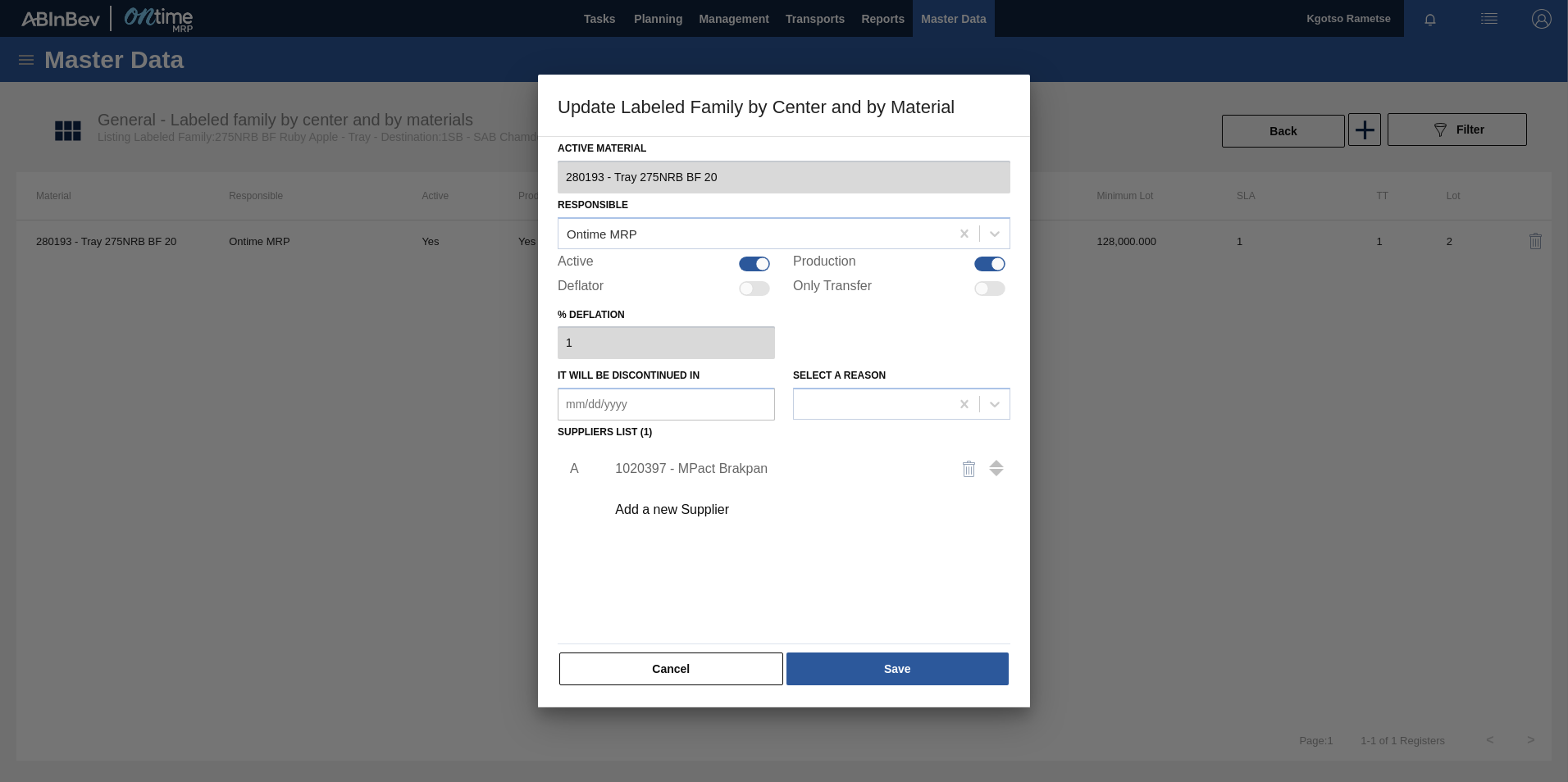
click at [726, 468] on div "1020397 - MPact Brakpan" at bounding box center [775, 469] width 321 height 15
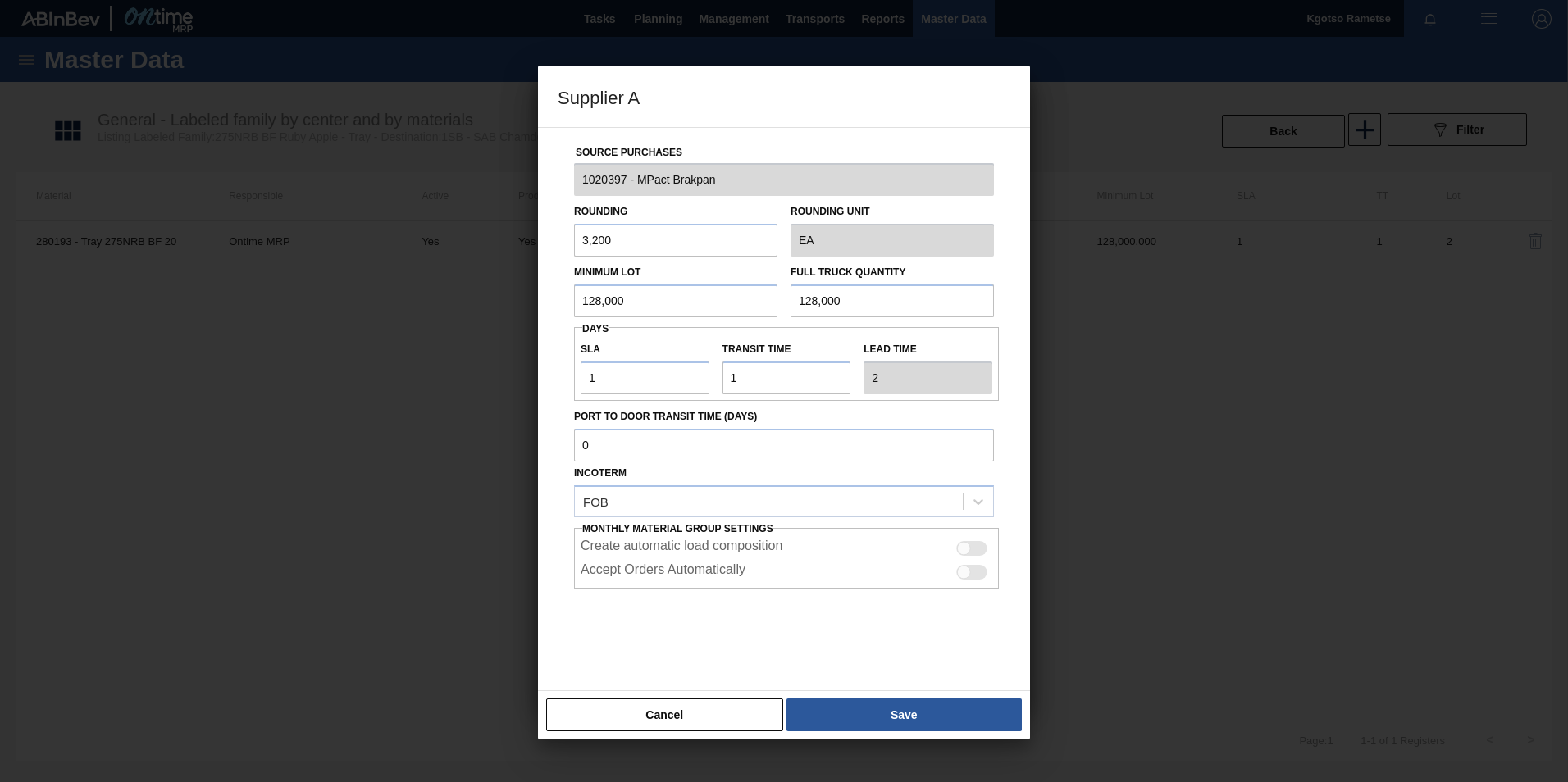
drag, startPoint x: 637, startPoint y: 297, endPoint x: 336, endPoint y: 309, distance: 301.2
click at [349, 309] on div "Supplier A Source Purchases 1020397 - MPact Brakpan Rounding 3,200 Rounding Uni…" at bounding box center [784, 391] width 1568 height 782
drag, startPoint x: 631, startPoint y: 300, endPoint x: 481, endPoint y: 311, distance: 150.4
click at [492, 307] on div "Supplier A Source Purchases 1020397 - MPact Brakpan Rounding 3,200 Rounding Uni…" at bounding box center [784, 391] width 1568 height 782
type input "44,800"
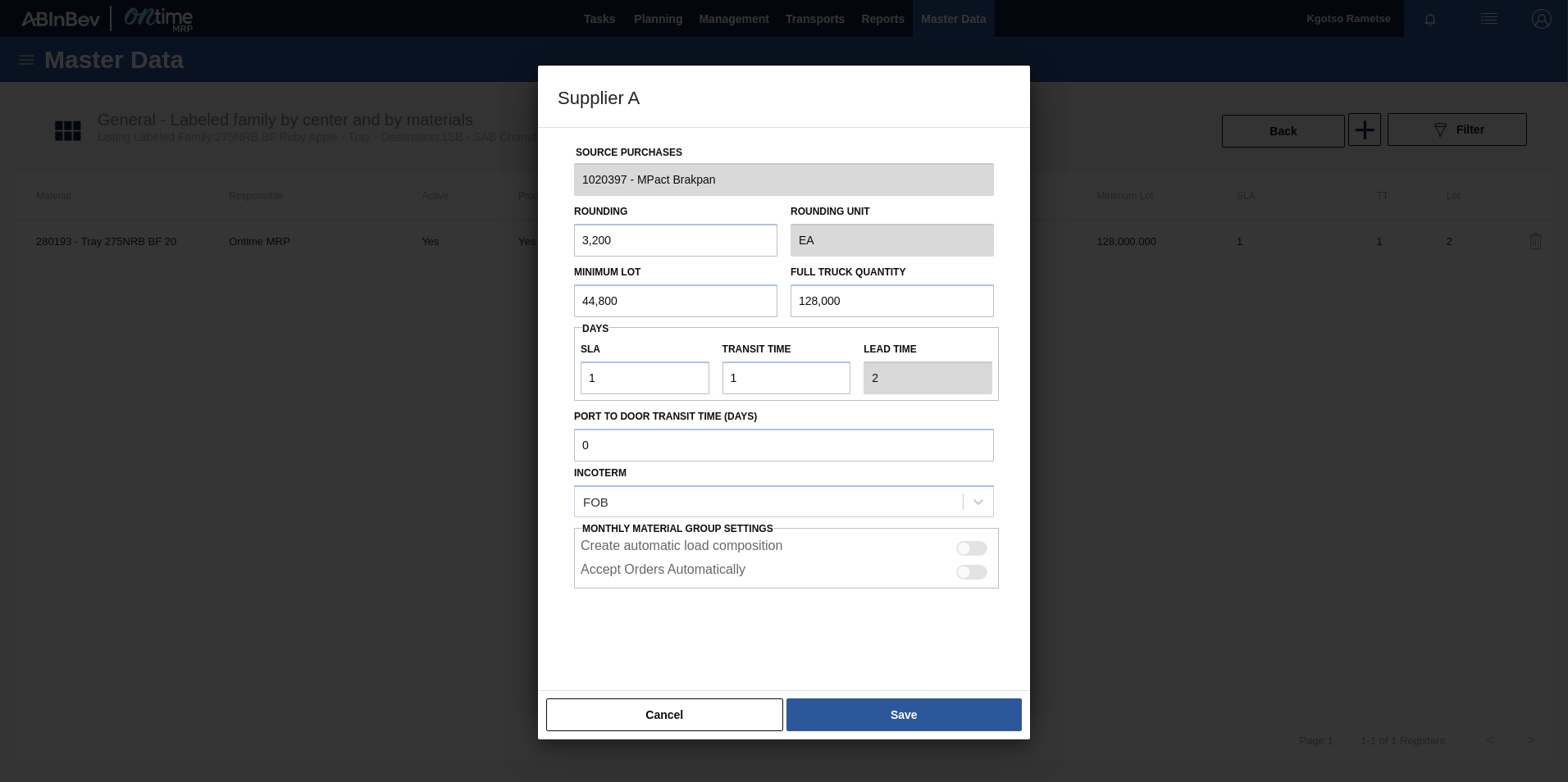
drag, startPoint x: 870, startPoint y: 297, endPoint x: 565, endPoint y: 306, distance: 305.1
click at [620, 305] on div "Minimum Lot 44,800 Full Truck Quantity 128,000" at bounding box center [784, 286] width 433 height 61
paste input "44,8"
type input "44,800"
click at [864, 716] on button "Save" at bounding box center [904, 714] width 235 height 33
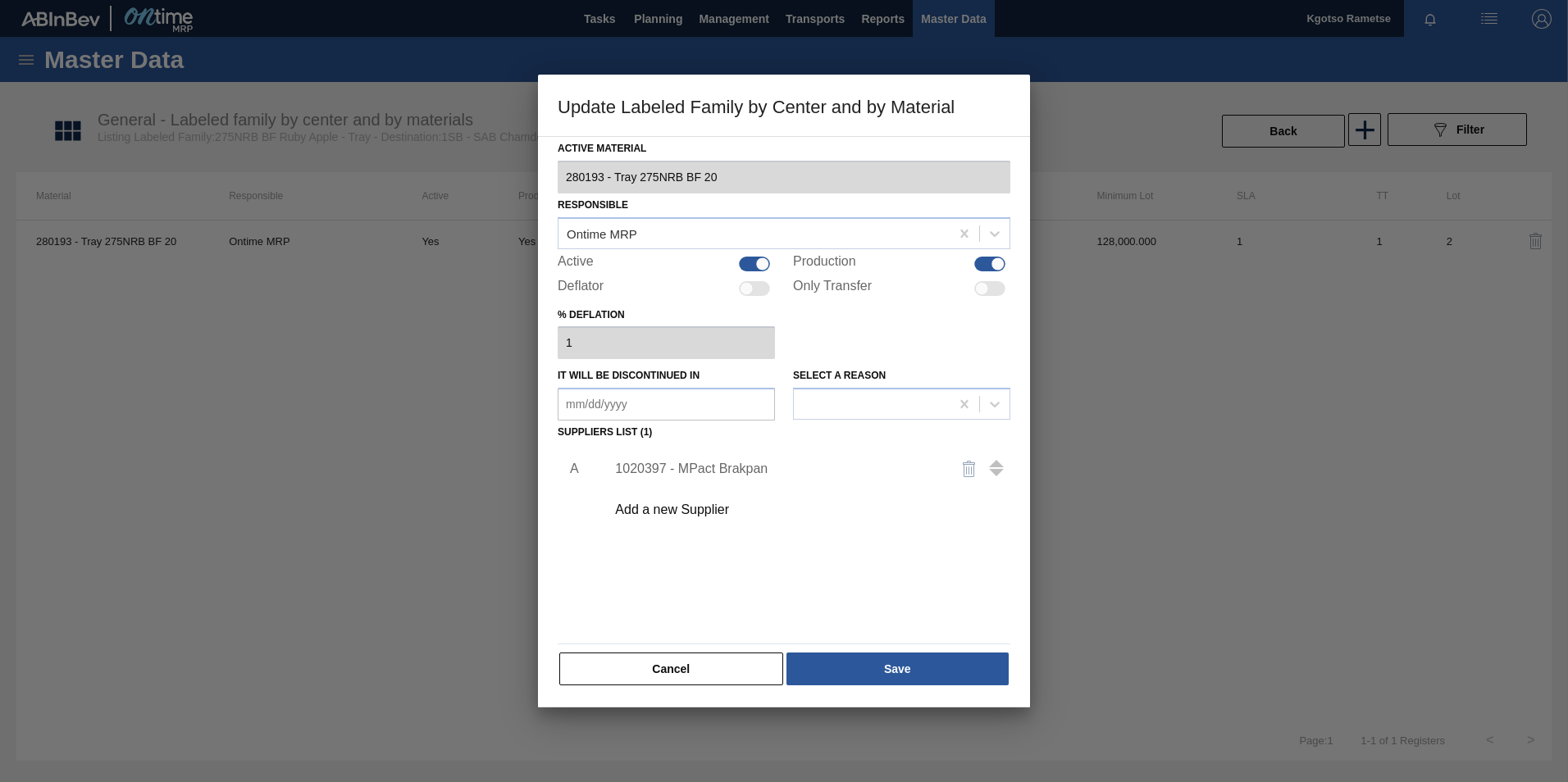
click at [861, 697] on div "Active Material 280193 - Tray 275NRB BF 20 Responsible Ontime MRP Active Produc…" at bounding box center [783, 421] width 492 height 572
click at [857, 688] on div "Active Material 280193 - Tray 275NRB BF 20 Responsible Ontime MRP Active Produc…" at bounding box center [783, 421] width 492 height 572
click at [850, 678] on button "Save" at bounding box center [897, 668] width 222 height 33
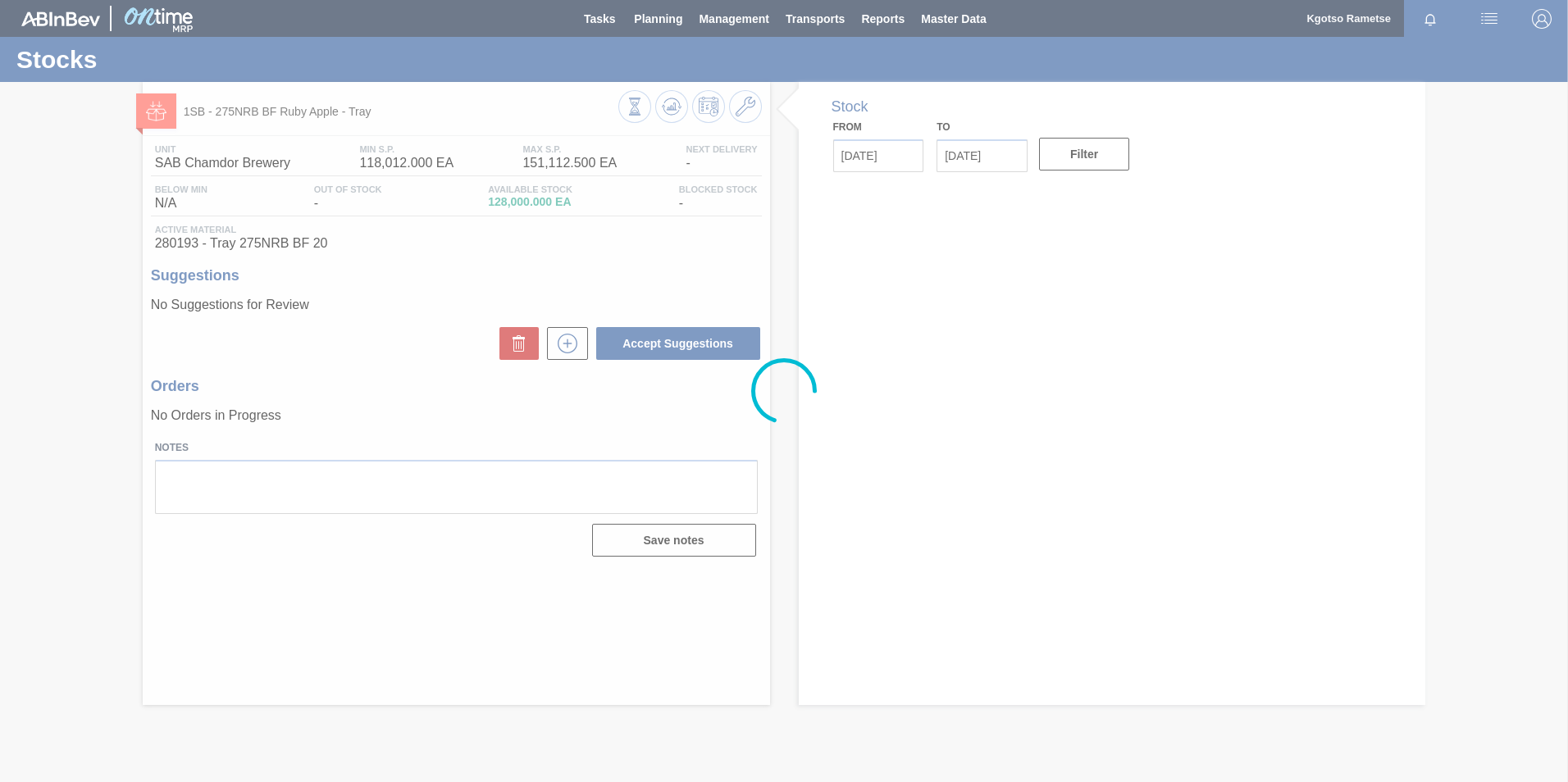
click at [667, 107] on div at bounding box center [784, 391] width 1568 height 782
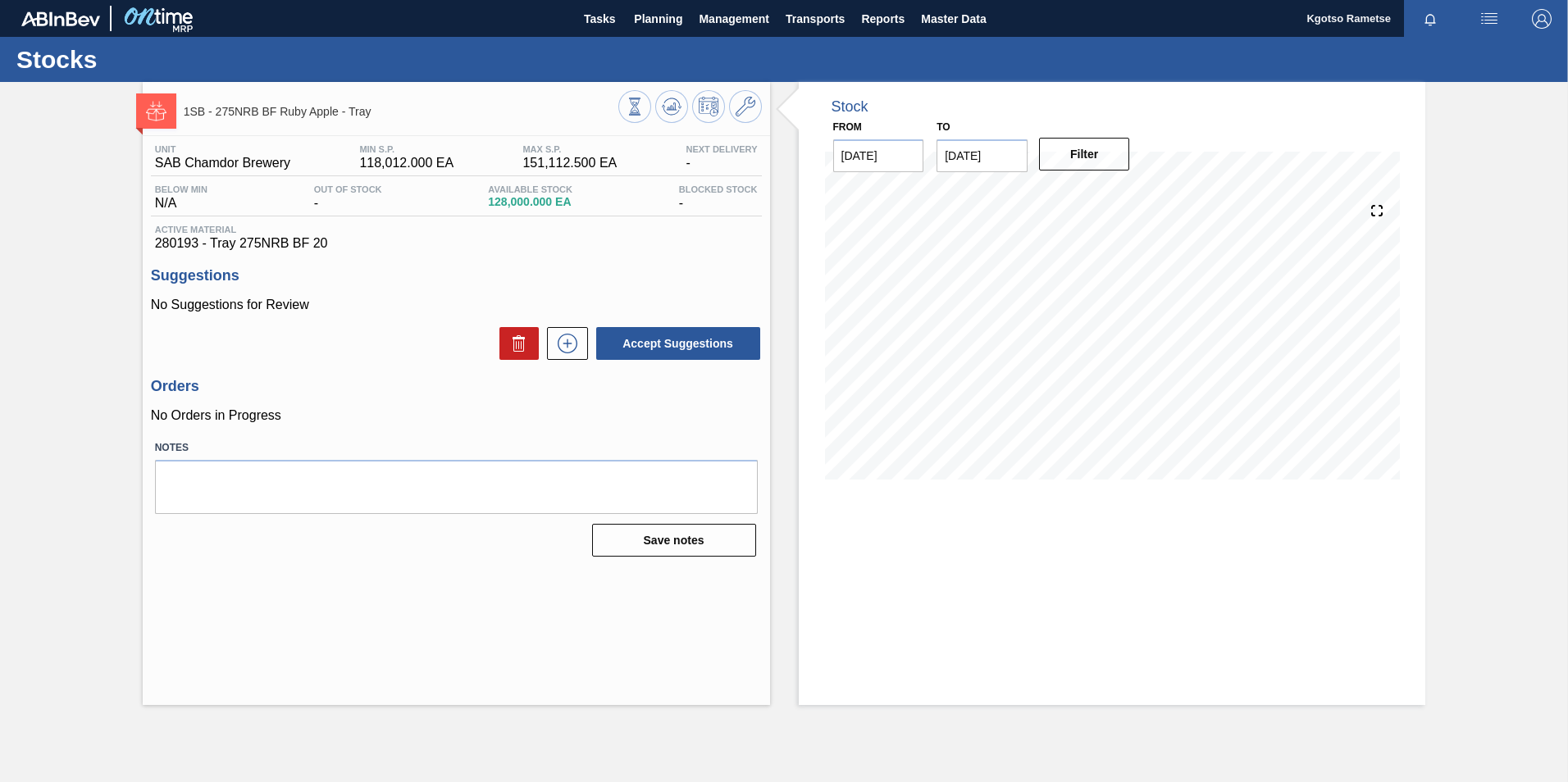
click at [667, 107] on icon at bounding box center [671, 107] width 20 height 20
click at [745, 115] on icon at bounding box center [745, 107] width 20 height 20
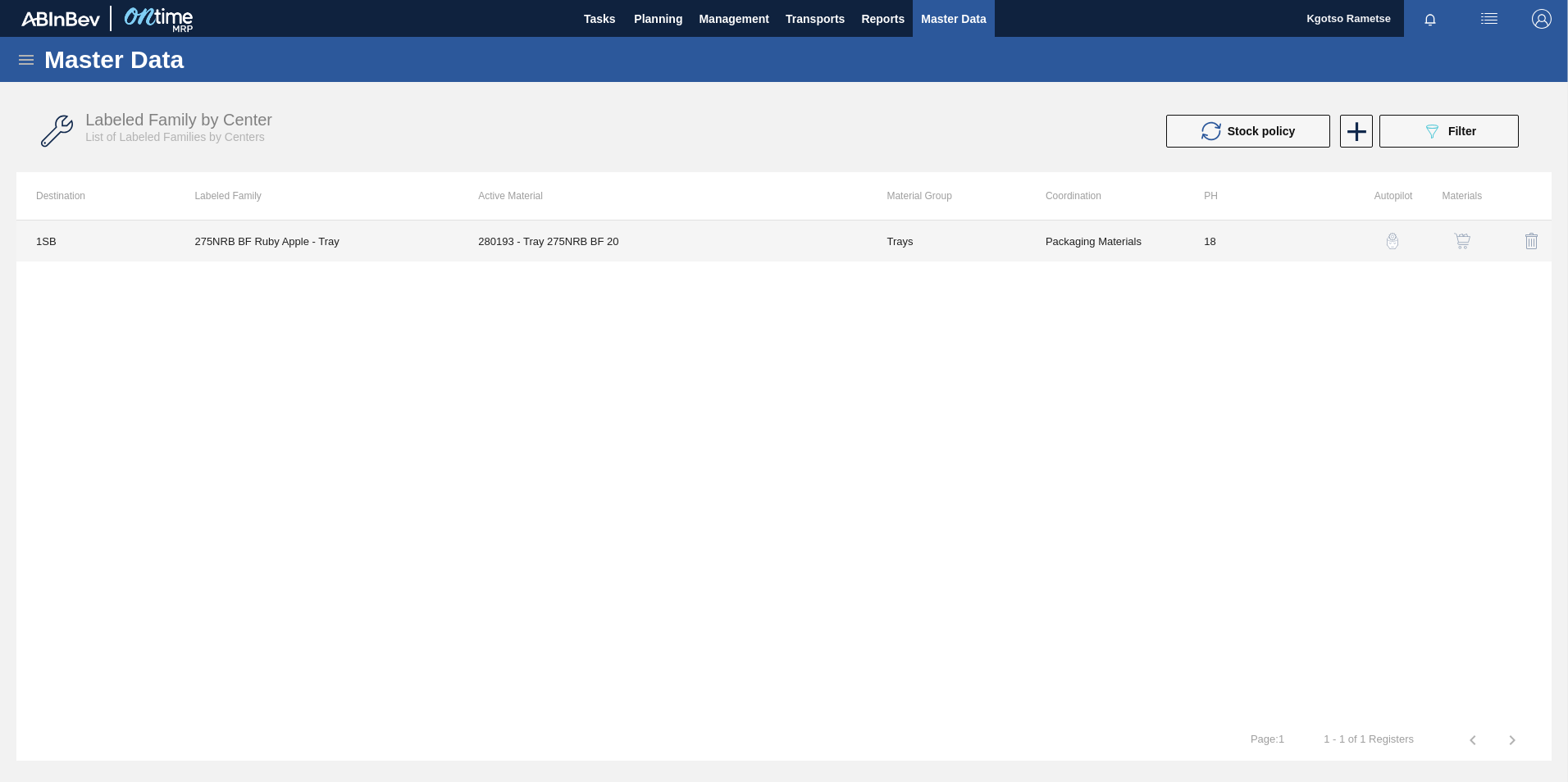
click at [660, 244] on td "280193 - Tray 275NRB BF 20" at bounding box center [661, 240] width 408 height 41
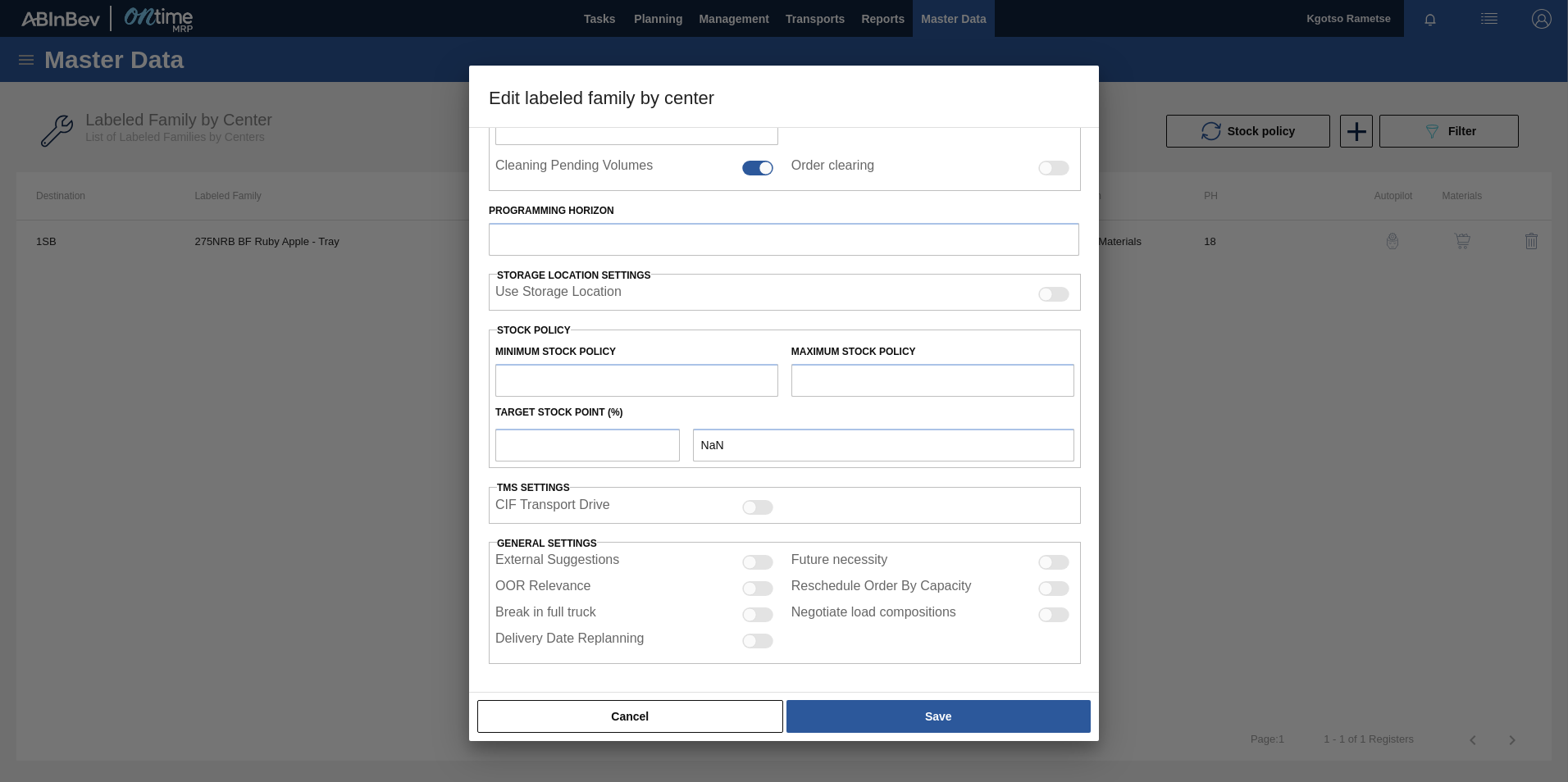
type input "Trays"
type input "Tray"
type input "275NRB BF Ruby Apple - Tray"
type input "1SB - SAB Chamdor Brewery"
type input "18"
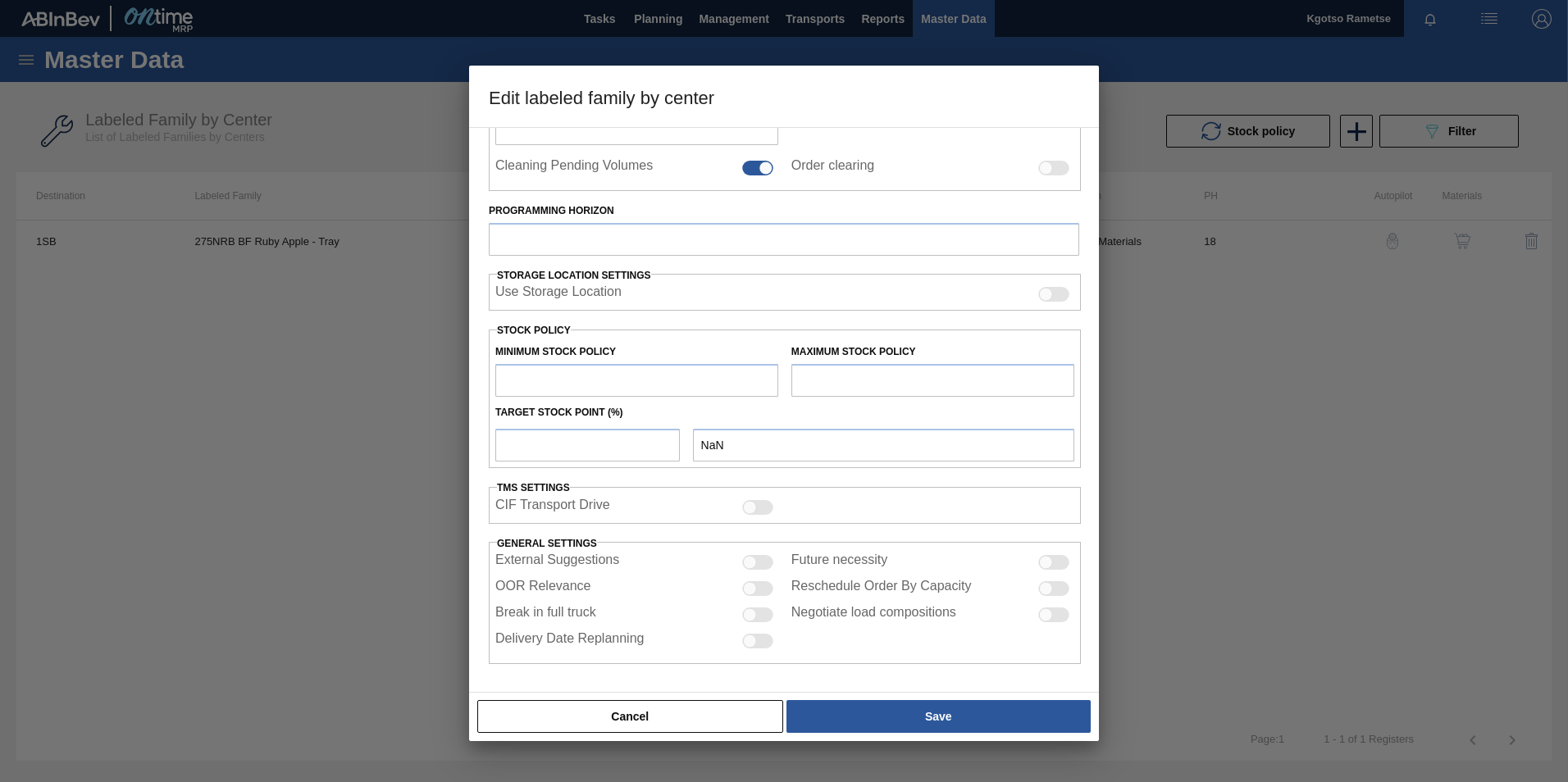
type input "118,012"
type input "151,112.5"
type input "100"
type input "151,112.500"
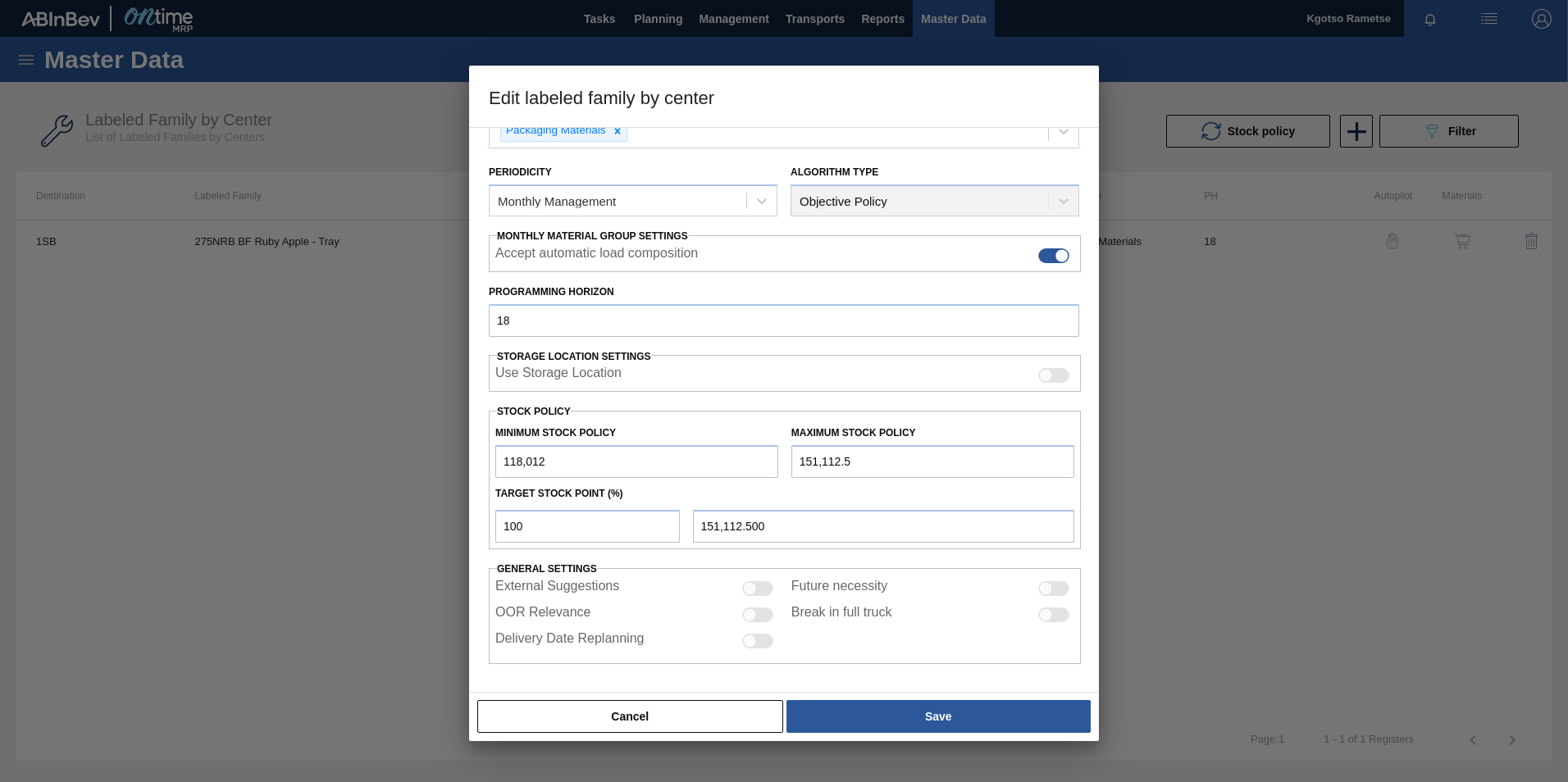
click at [503, 462] on input "118,012" at bounding box center [636, 461] width 283 height 33
type input "418,012"
drag, startPoint x: 803, startPoint y: 458, endPoint x: 782, endPoint y: 459, distance: 21.0
click at [782, 459] on div "Minimum Stock Policy 418,012 Maximum Stock Policy 151,112.5" at bounding box center [784, 447] width 591 height 61
type input "651,112.5"
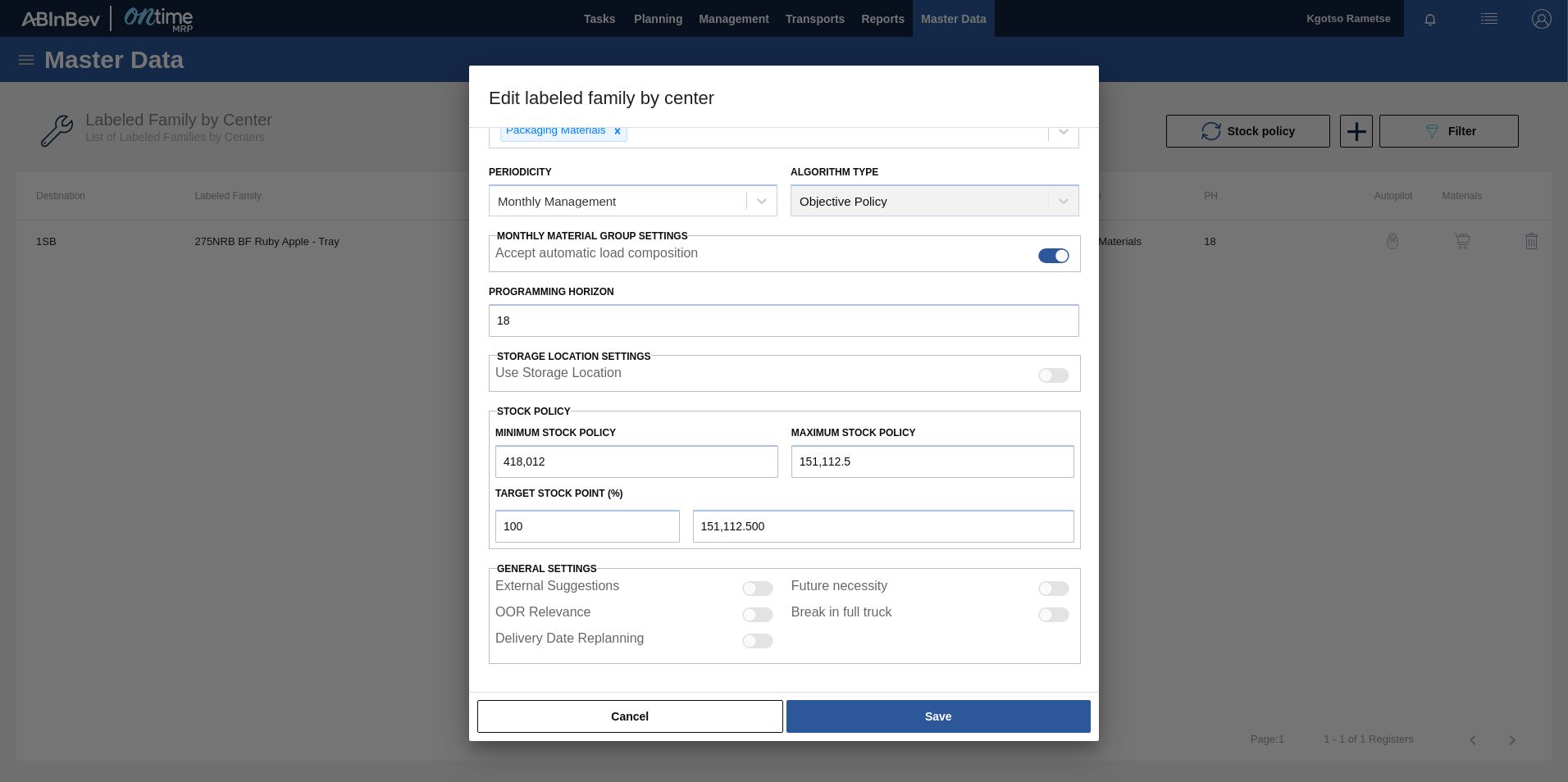
type input "651,112.500"
type input "651,112.5"
click at [891, 699] on div "Cancel Save" at bounding box center [784, 716] width 616 height 36
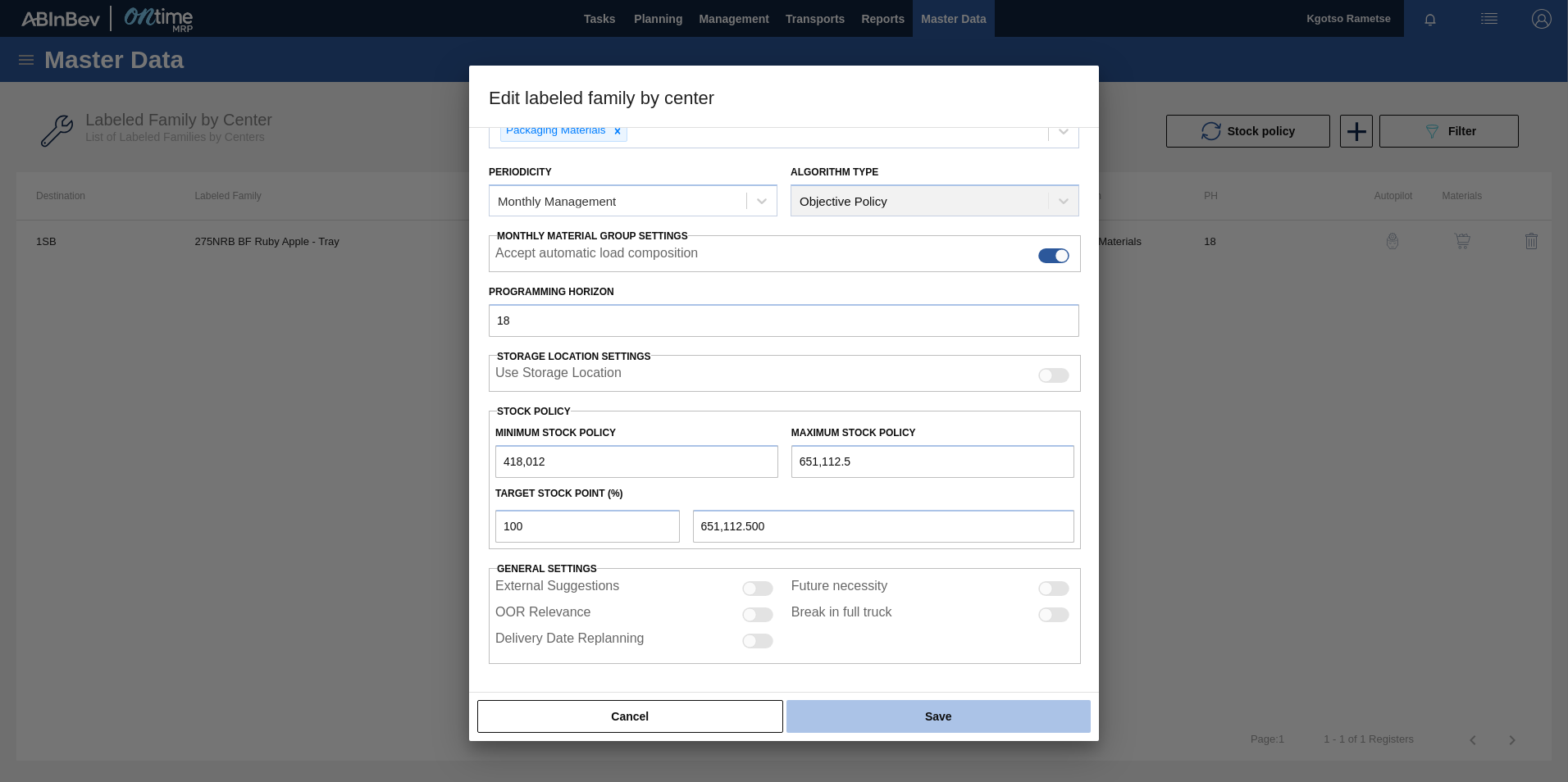
click at [895, 706] on button "Save" at bounding box center [938, 716] width 304 height 33
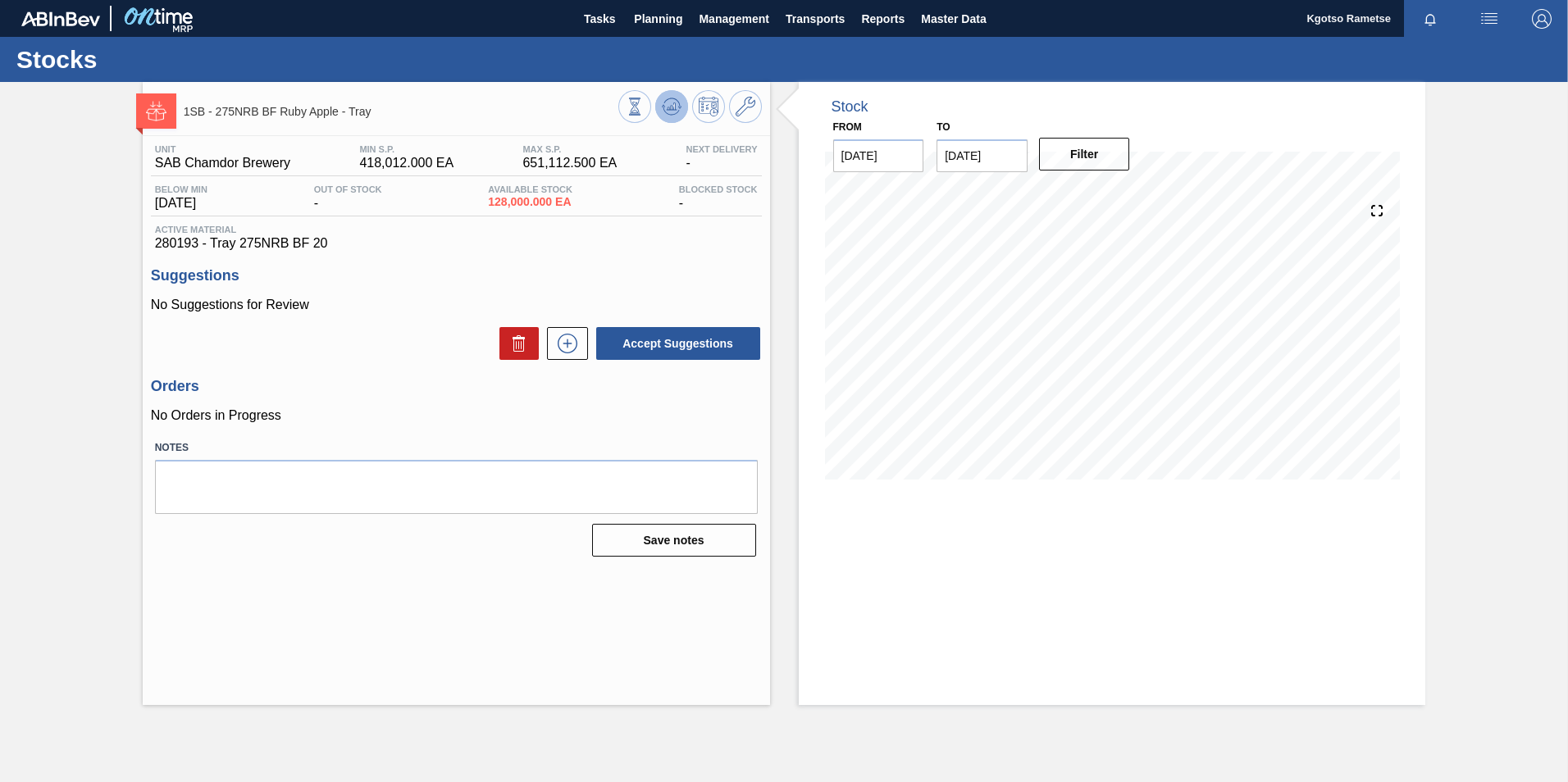
click at [676, 104] on icon at bounding box center [671, 107] width 20 height 20
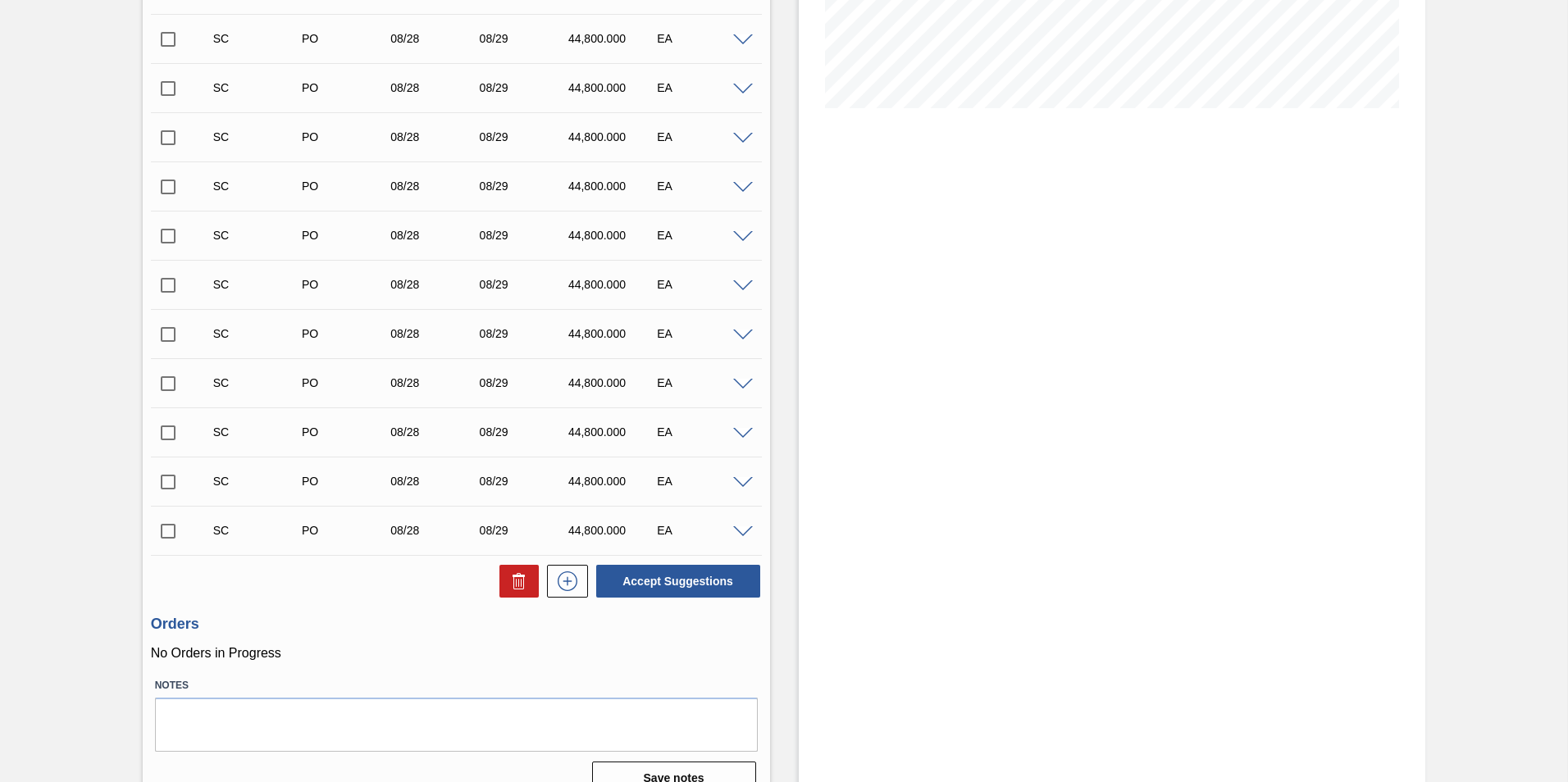
scroll to position [398, 0]
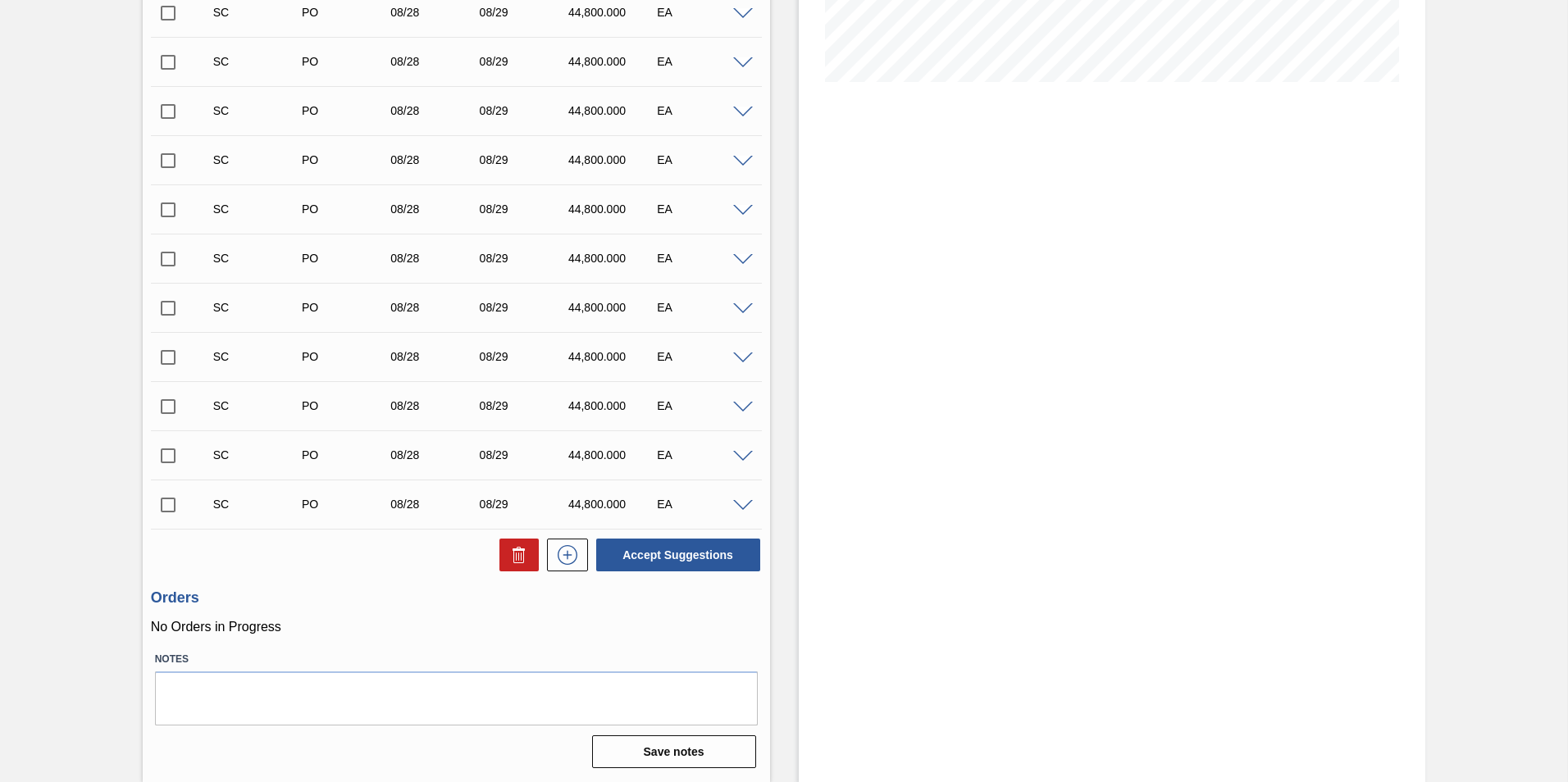
click at [1186, 523] on div "Stock From 08/27/2025 to 09/10/2025 Filter" at bounding box center [1112, 233] width 627 height 1098
click at [1276, 176] on div "Stock From 08/27/2025 to 09/10/2025 Filter" at bounding box center [1112, 233] width 627 height 1098
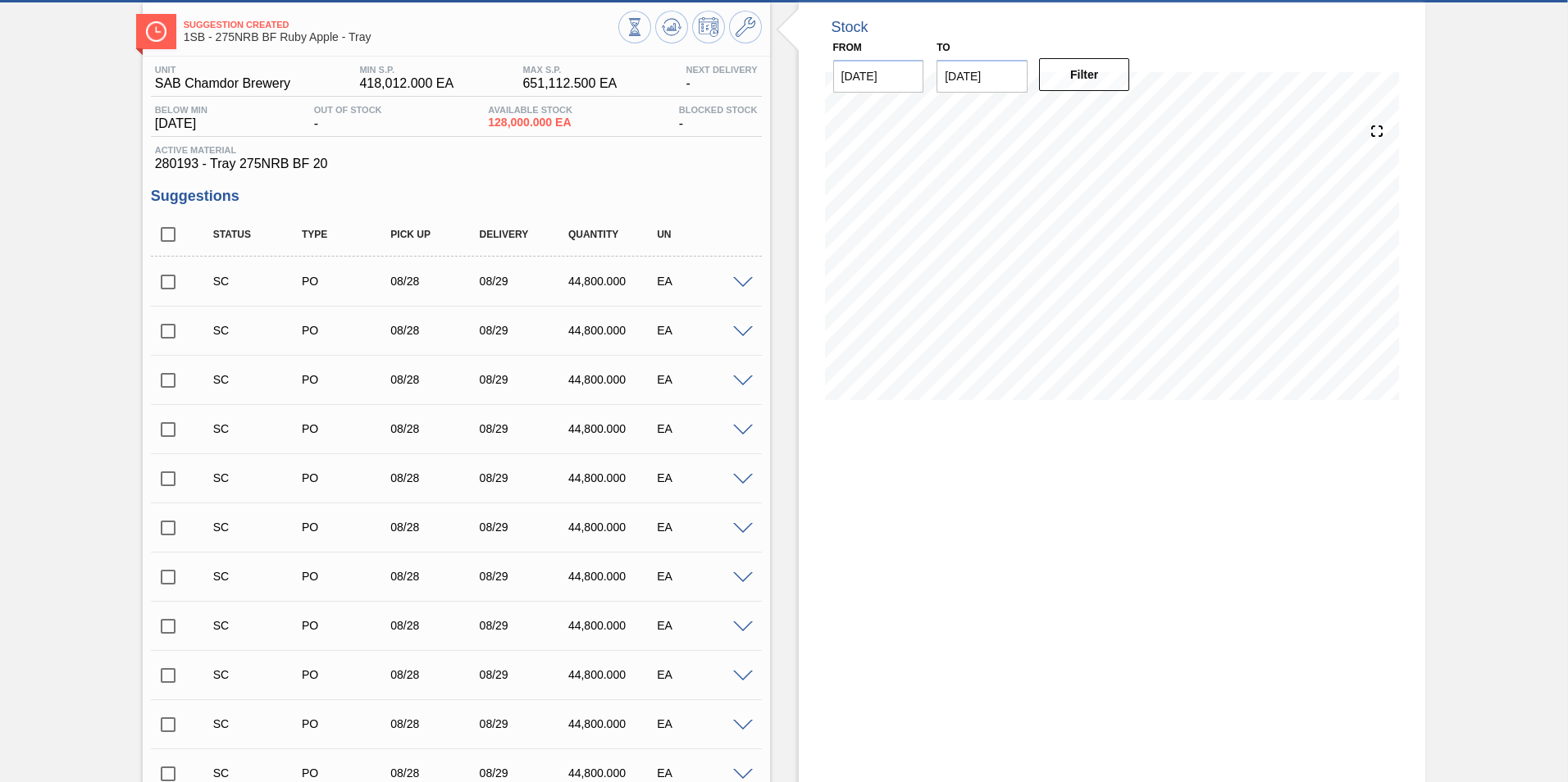
scroll to position [0, 0]
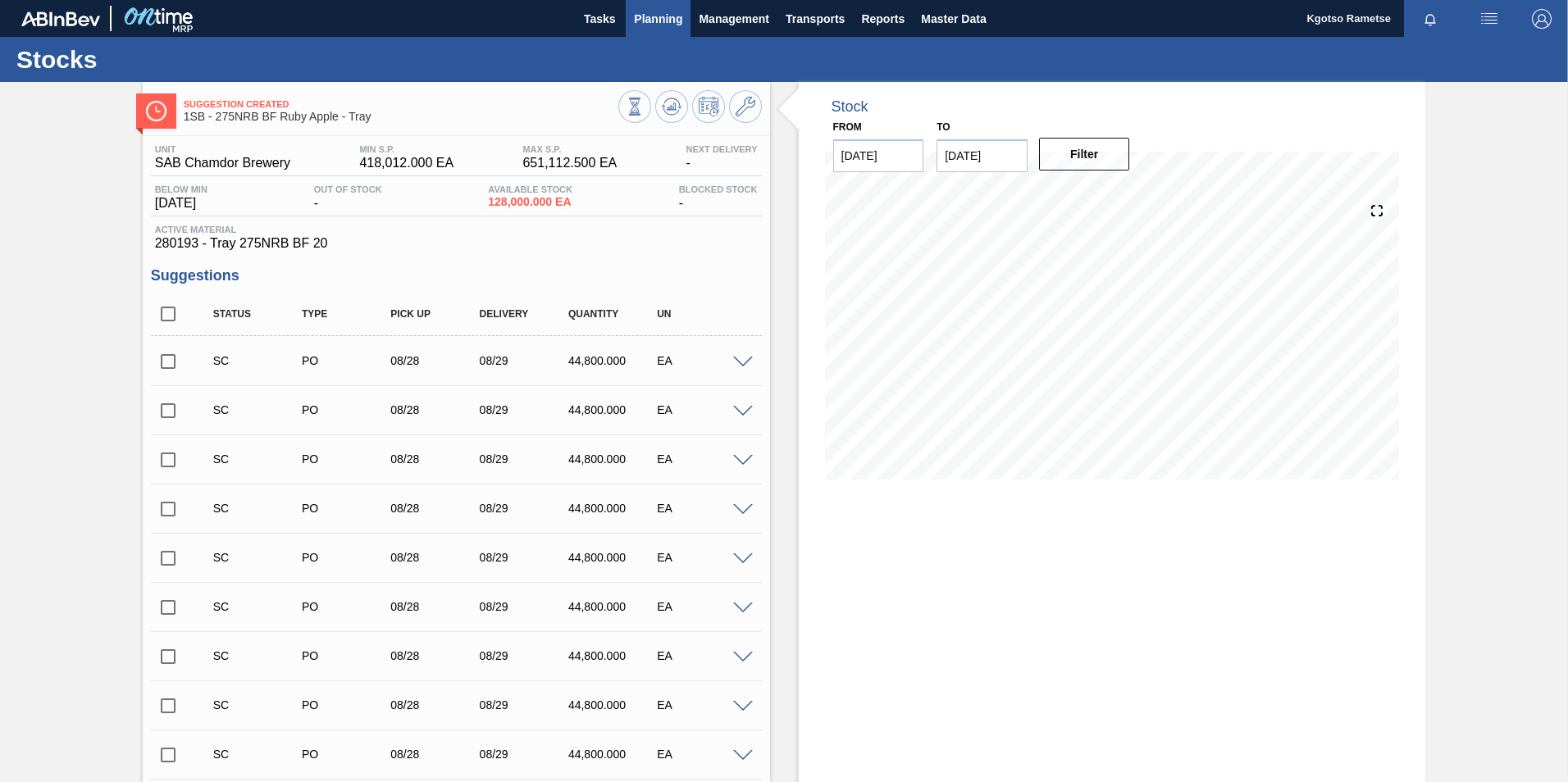
click at [656, 11] on span "Planning" at bounding box center [657, 19] width 48 height 20
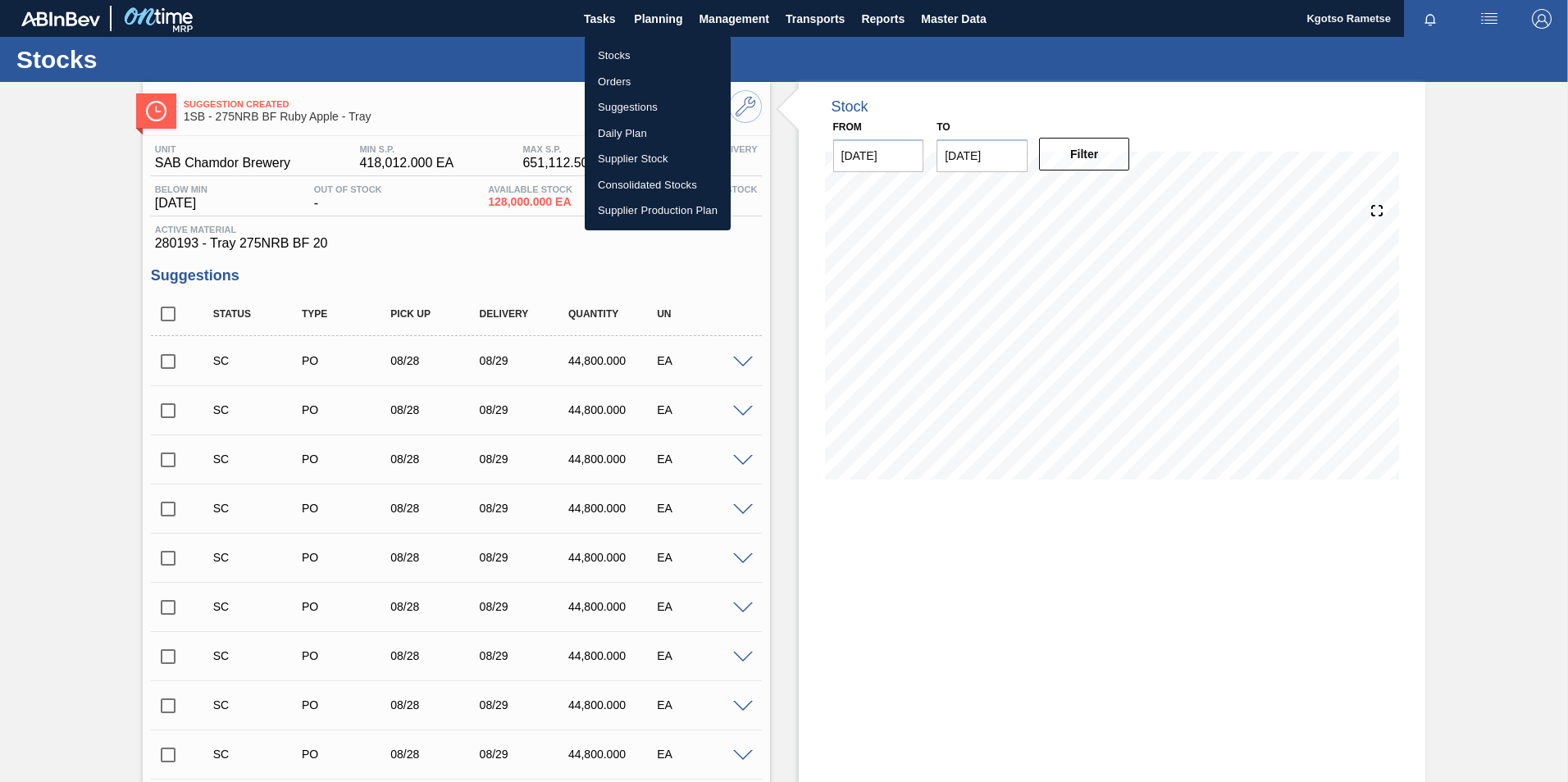
click at [629, 48] on li "Stocks" at bounding box center [657, 56] width 146 height 26
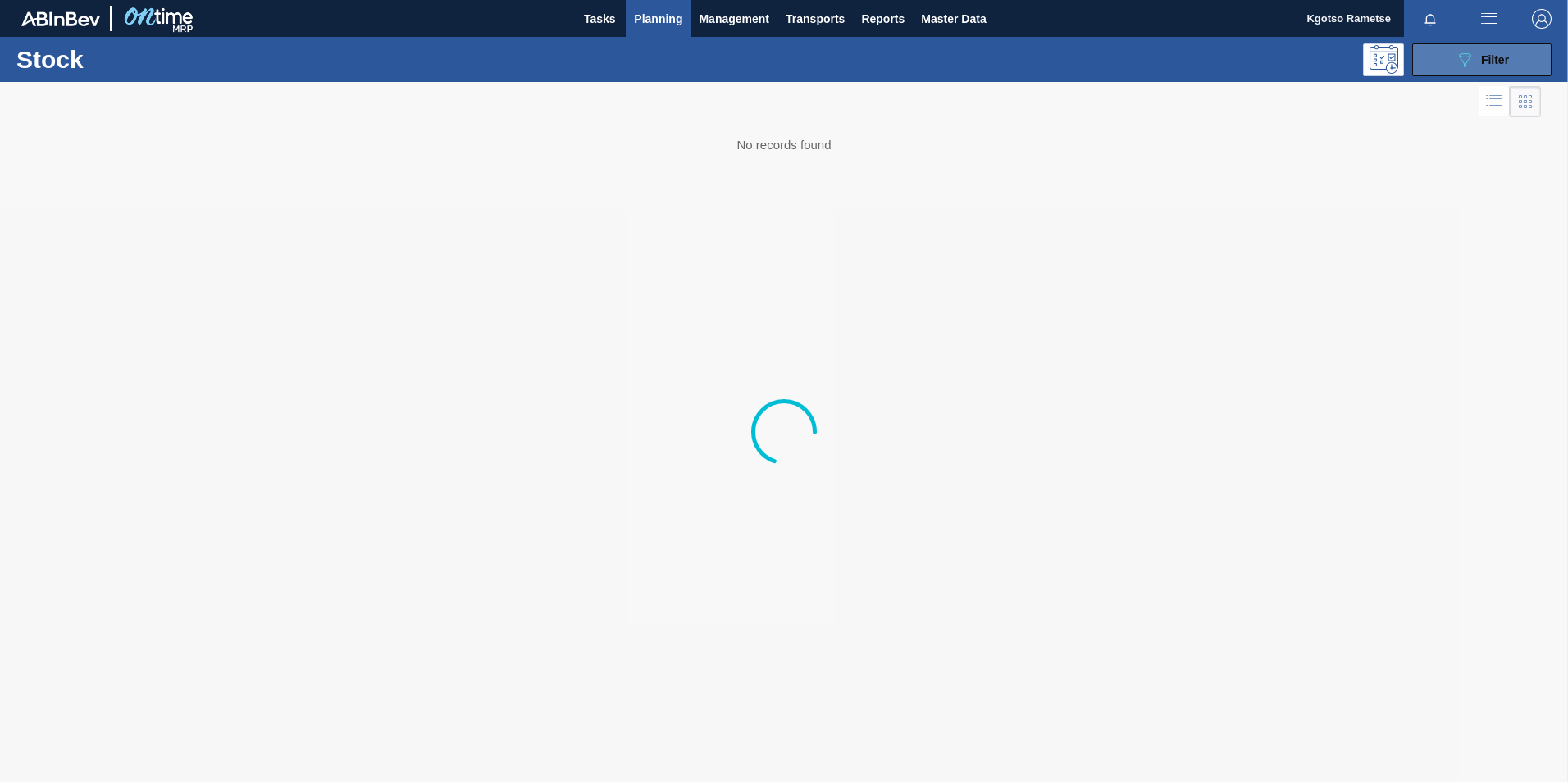
click at [1473, 67] on icon "089F7B8B-B2A5-4AFE-B5C0-19BA573D28AC" at bounding box center [1464, 60] width 20 height 20
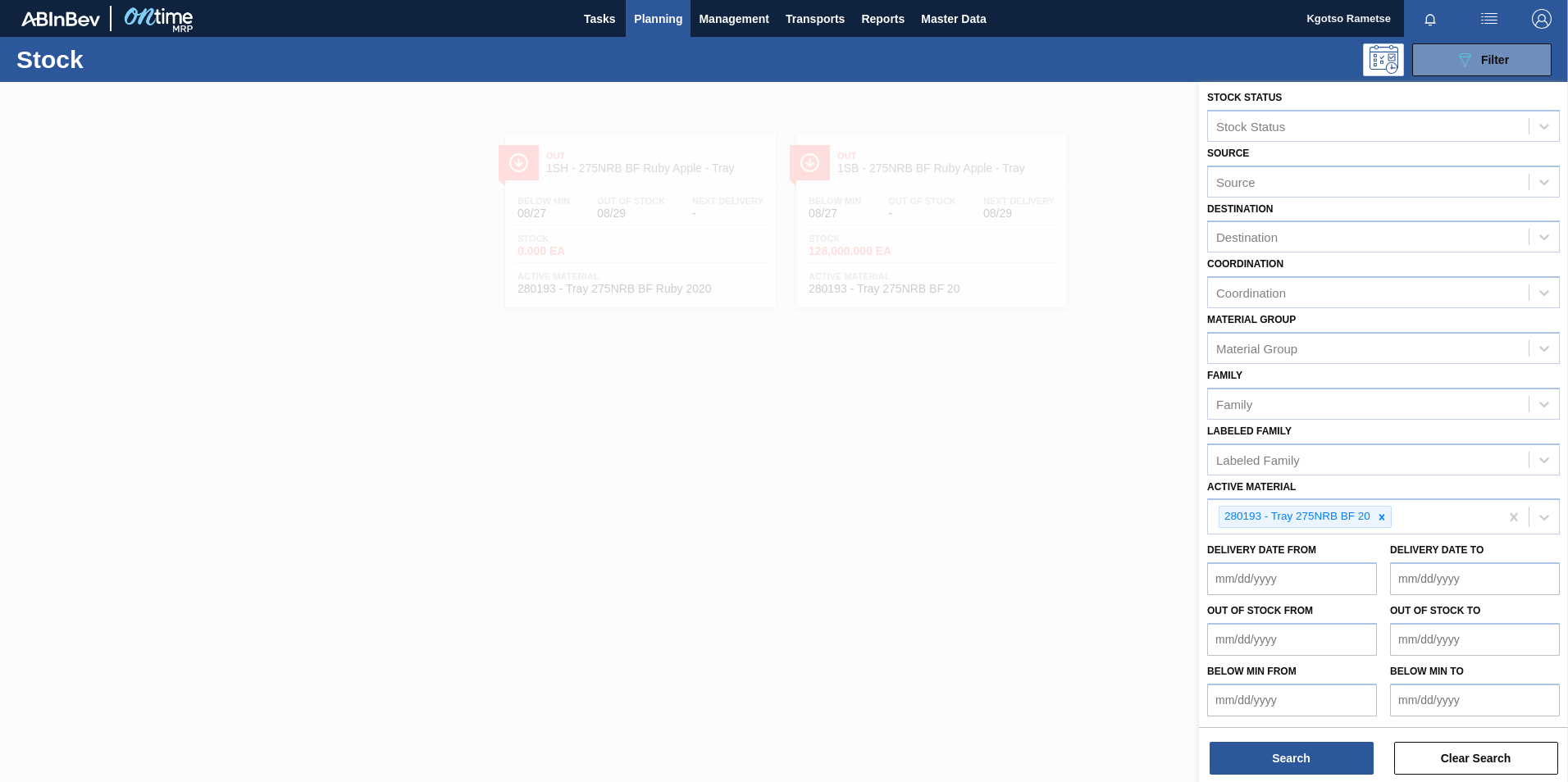
scroll to position [5, 0]
click at [1379, 522] on icon at bounding box center [1381, 517] width 12 height 12
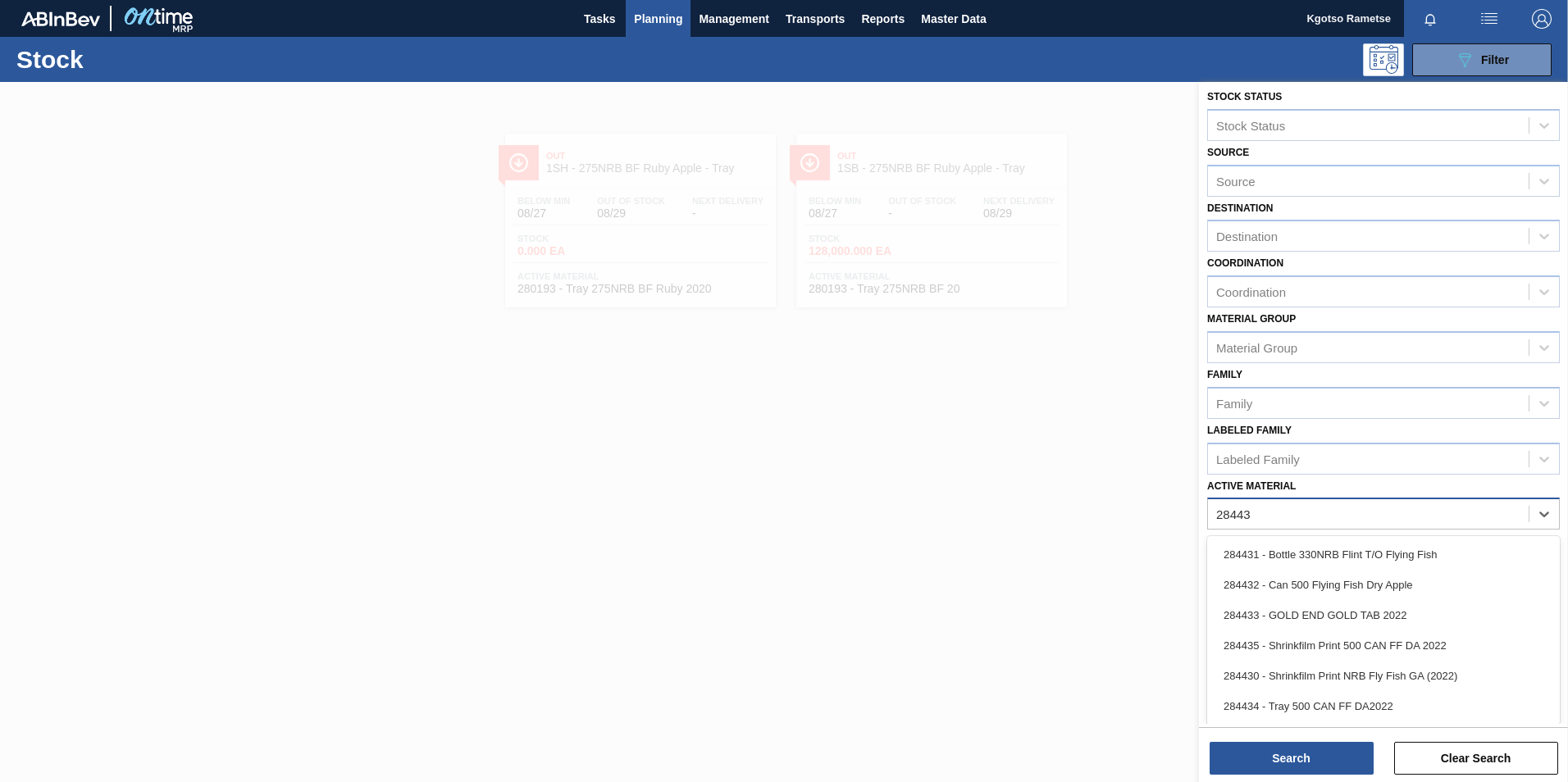
type Material "284434"
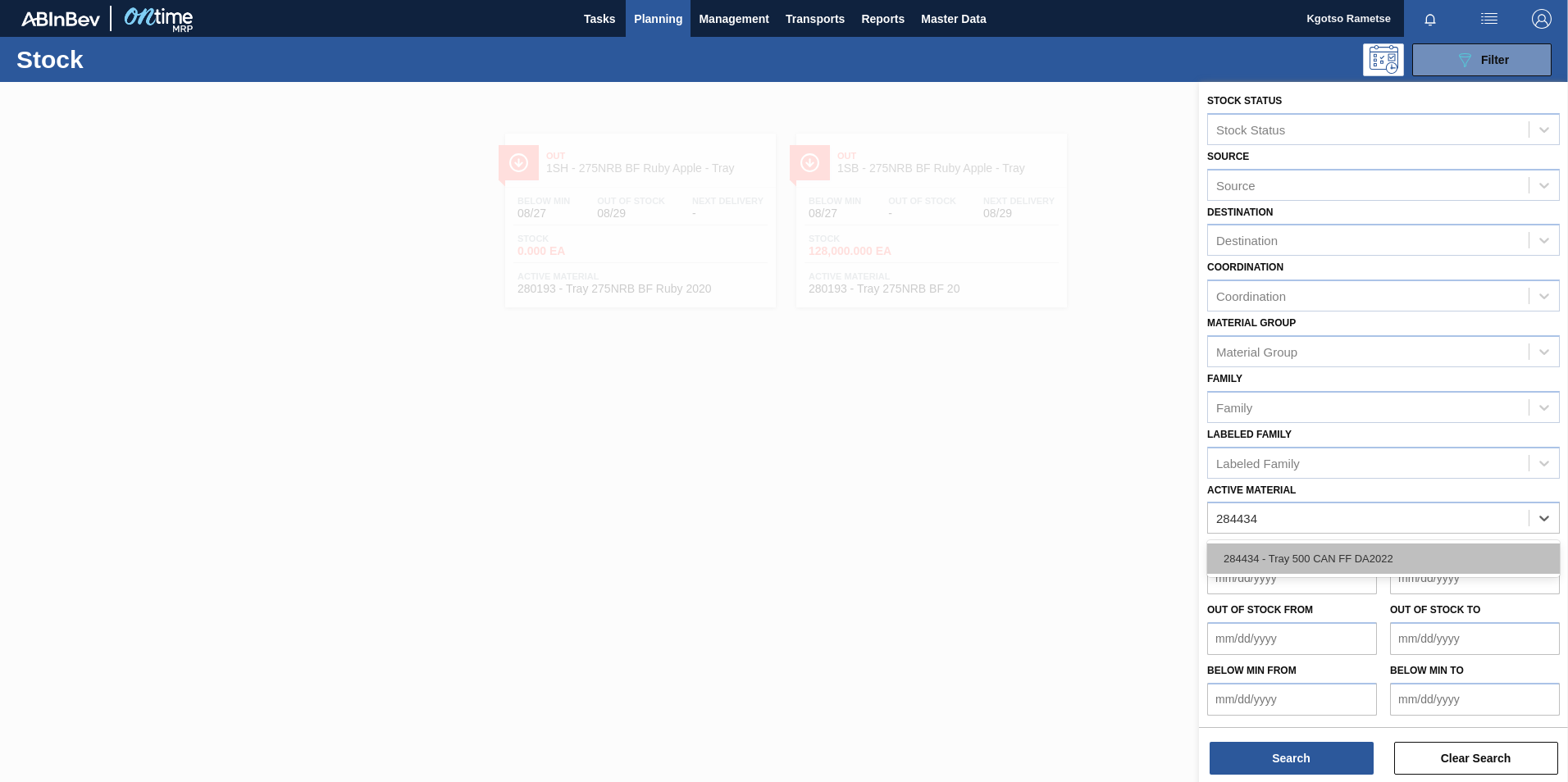
click at [1352, 569] on div "284434 - Tray 500 CAN FF DA2022" at bounding box center [1382, 559] width 352 height 30
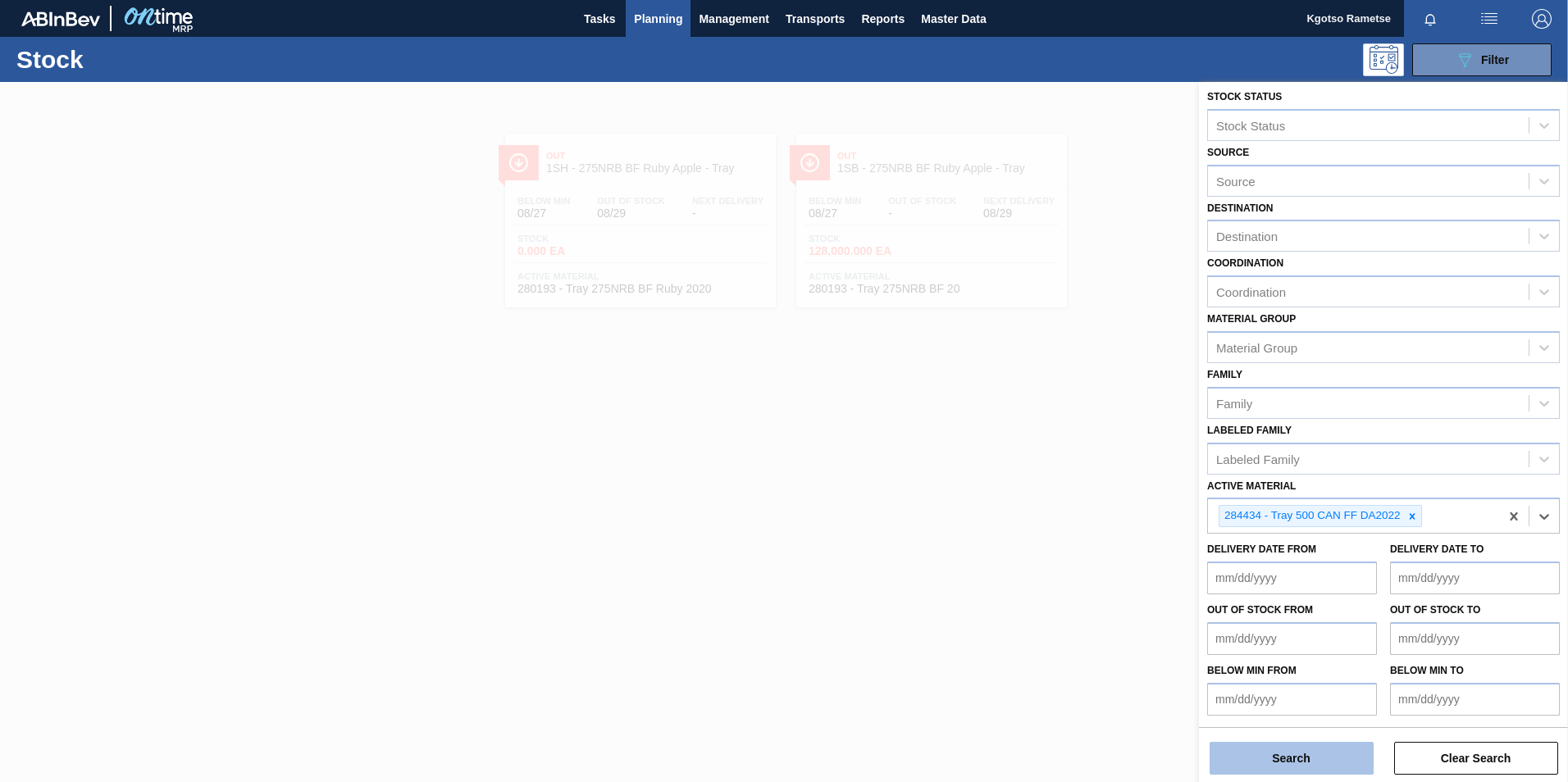
click at [1288, 753] on button "Search" at bounding box center [1291, 758] width 164 height 33
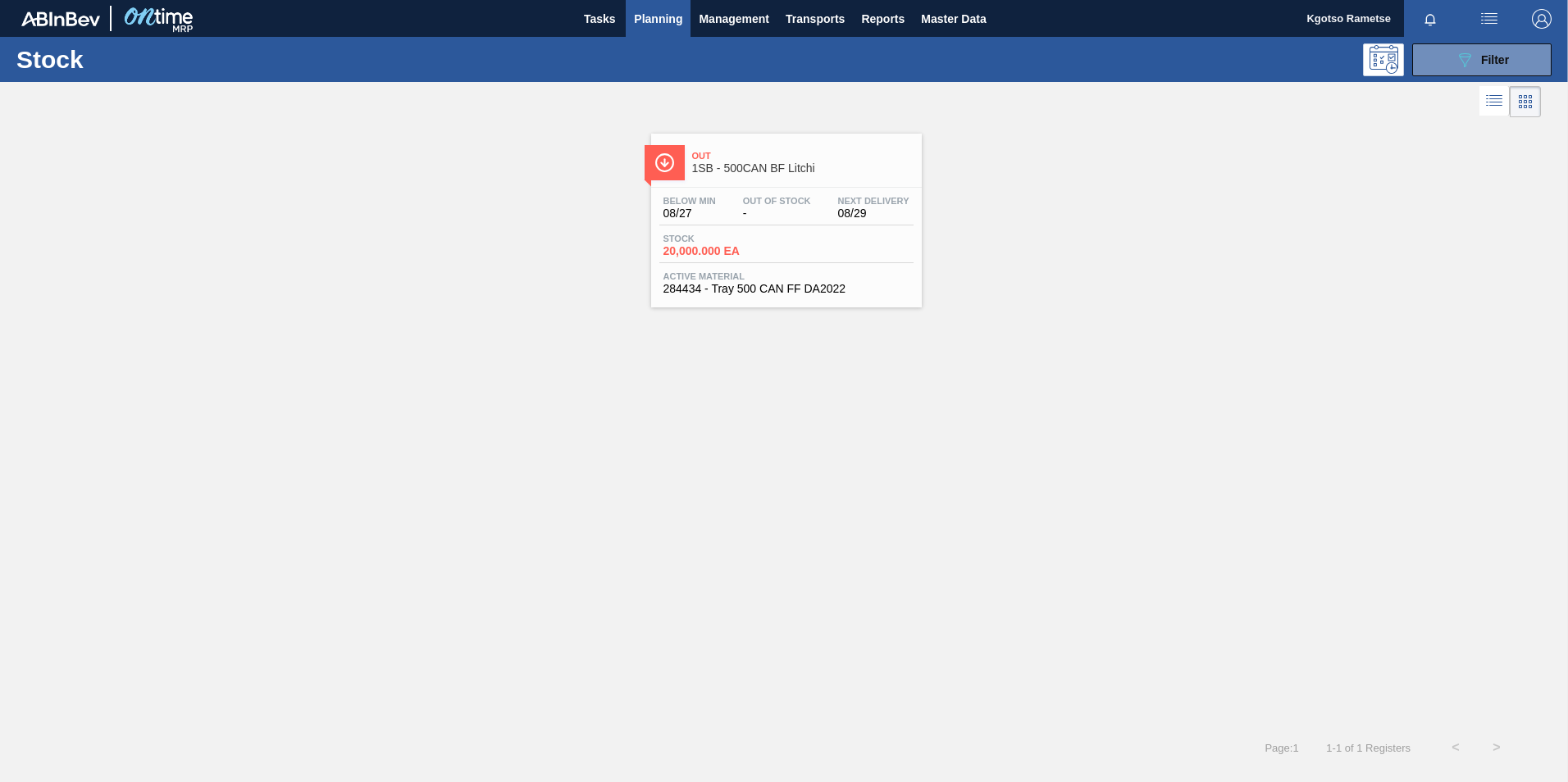
click at [850, 258] on div "Stock 20,000.000 EA" at bounding box center [786, 248] width 254 height 30
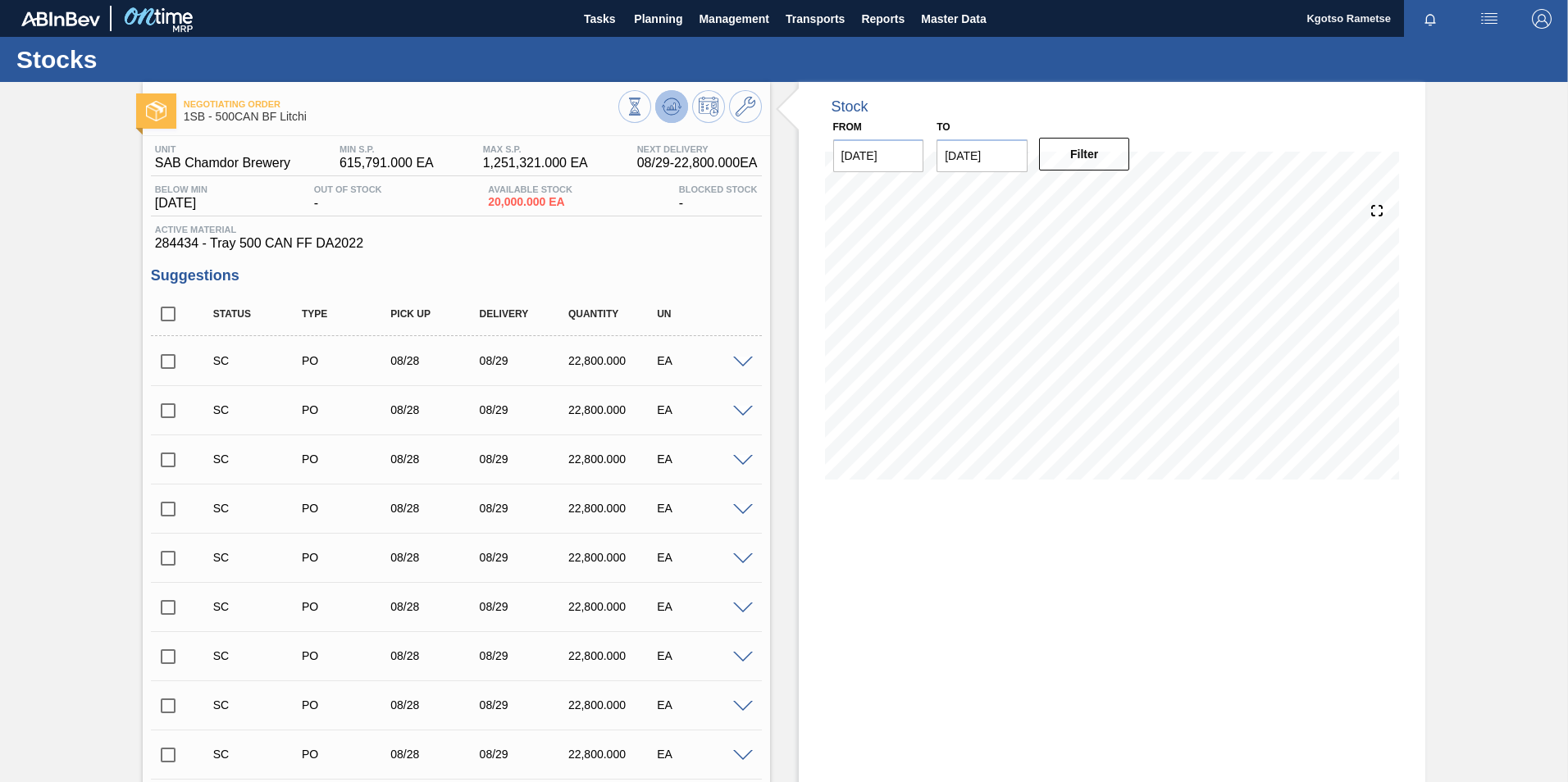
click at [676, 95] on button at bounding box center [671, 106] width 33 height 33
click at [751, 103] on icon at bounding box center [745, 107] width 20 height 20
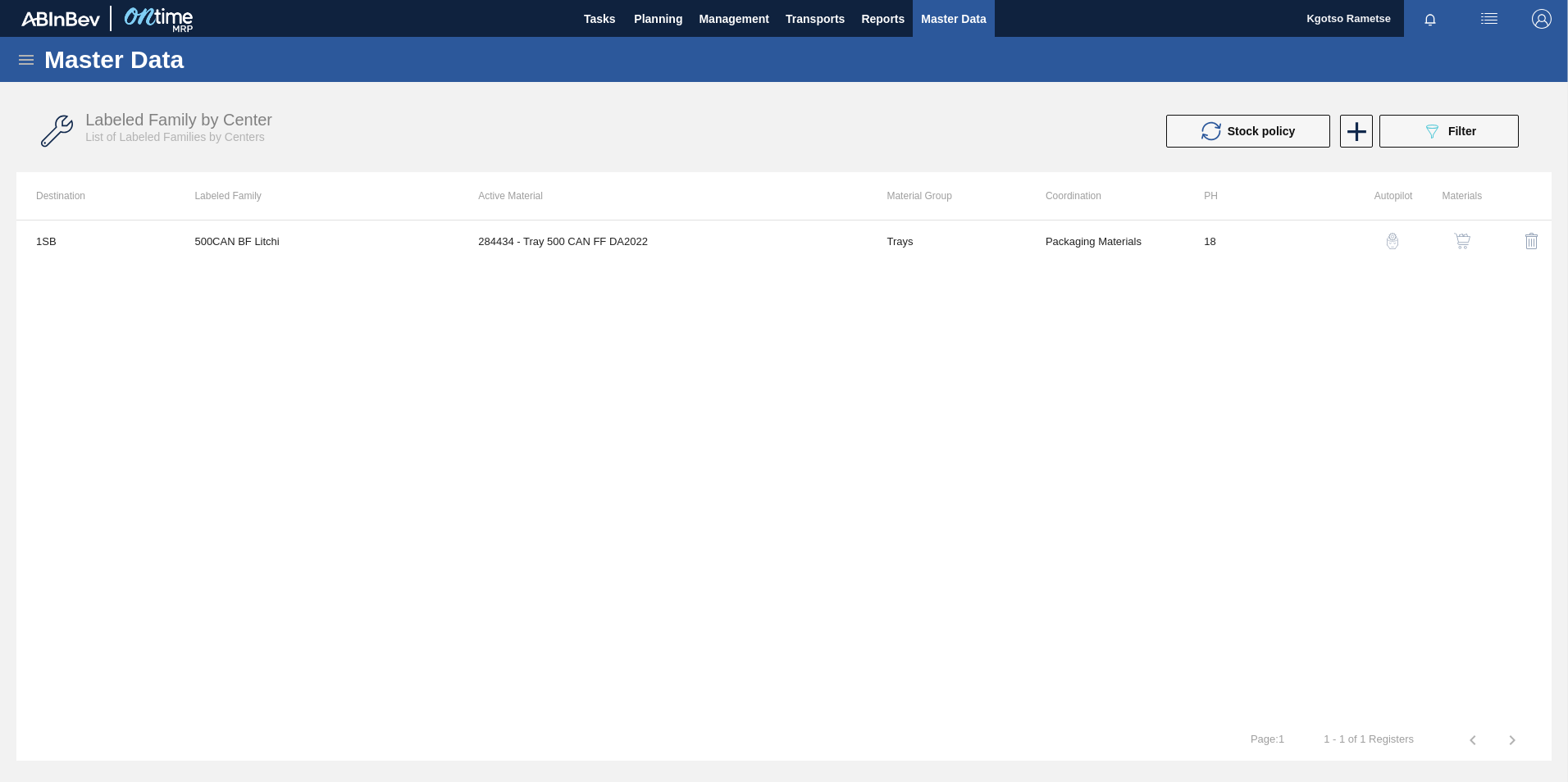
click at [1456, 229] on button "button" at bounding box center [1461, 240] width 39 height 39
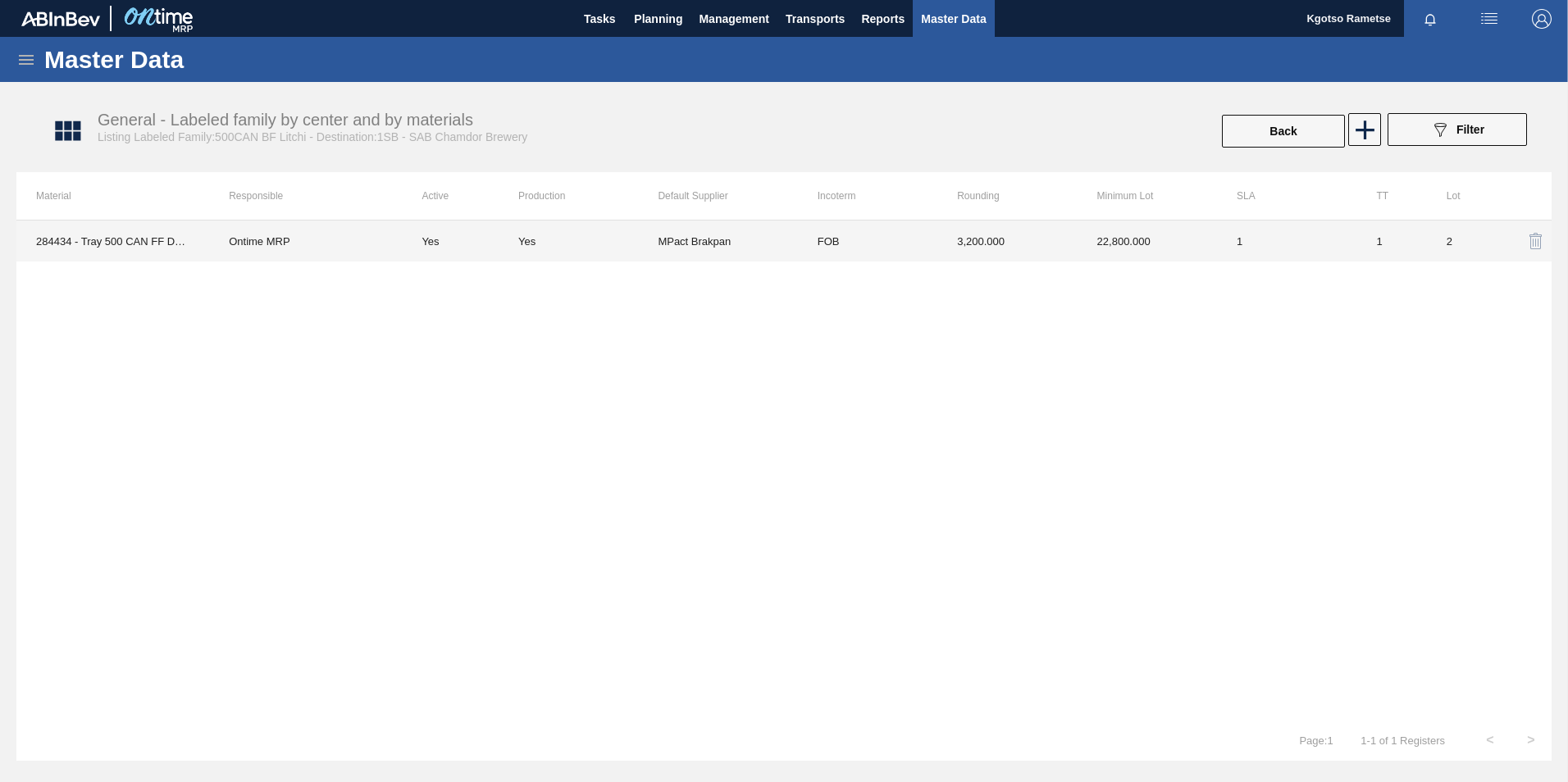
click at [793, 221] on td "MPact Brakpan" at bounding box center [727, 240] width 140 height 41
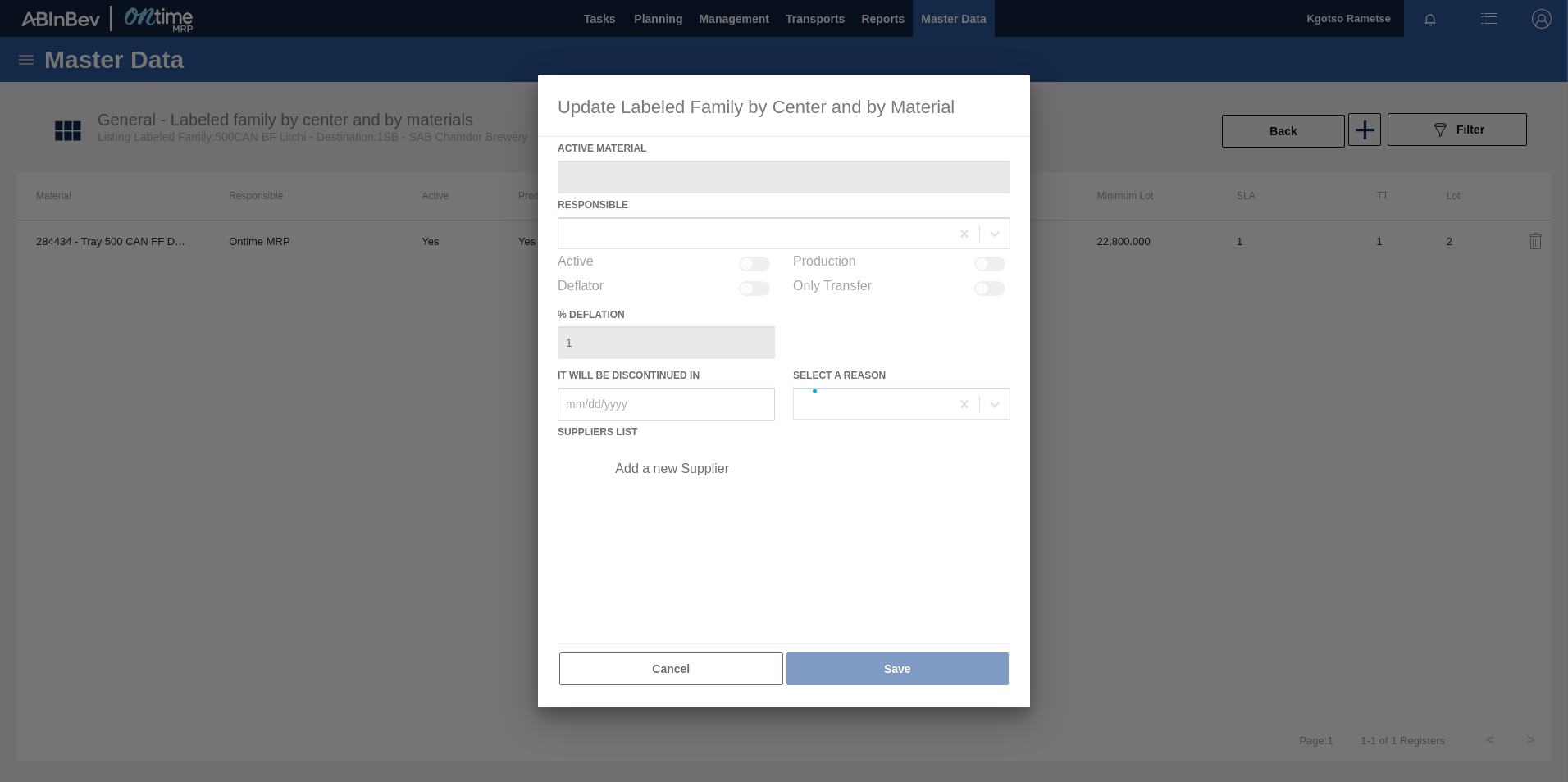
type Material "284434 - Tray 500 CAN FF DA2022"
checkbox input "true"
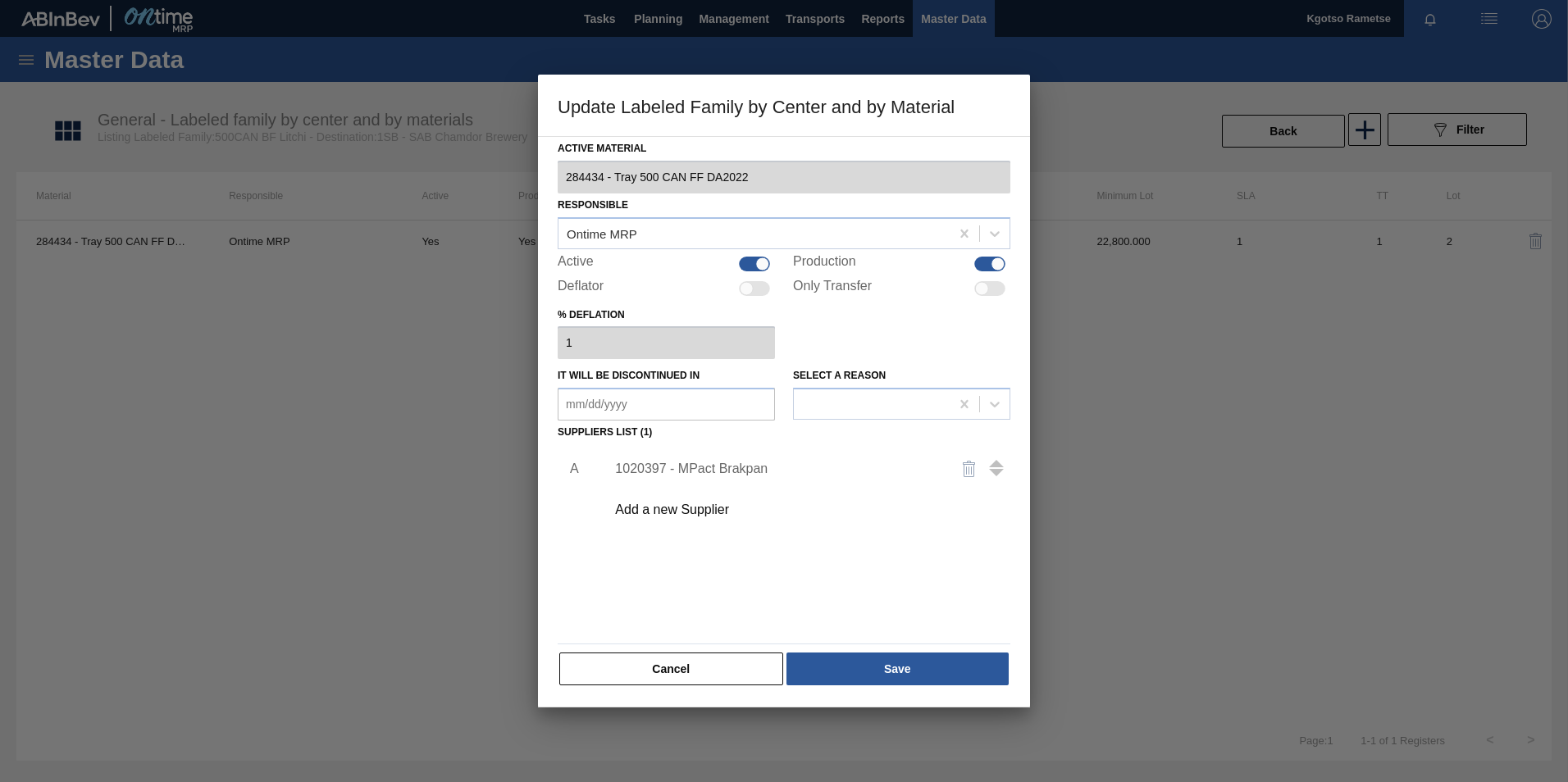
click at [659, 467] on div "1020397 - MPact Brakpan" at bounding box center [775, 469] width 321 height 15
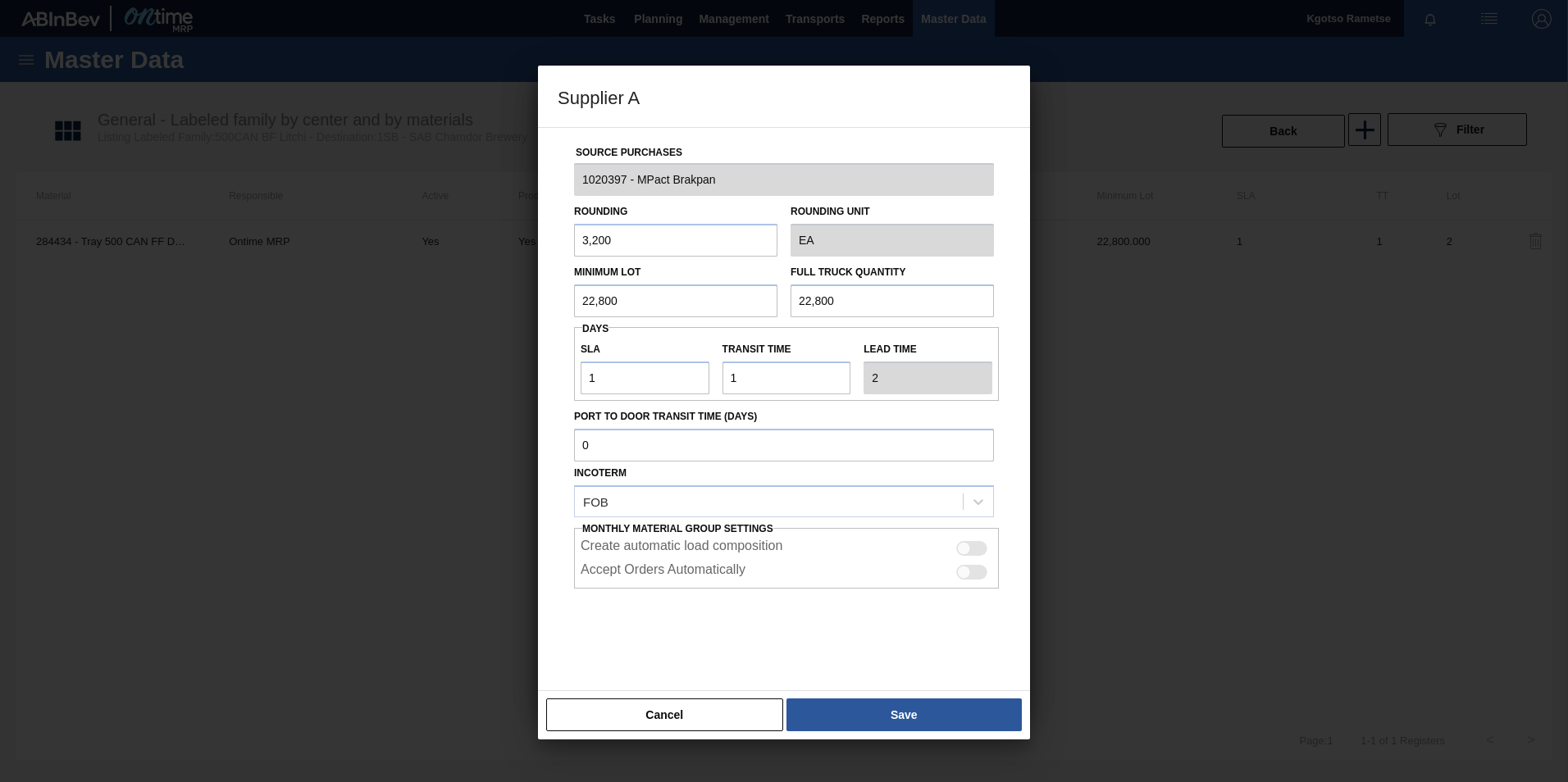
drag, startPoint x: 628, startPoint y: 290, endPoint x: 519, endPoint y: 292, distance: 109.0
click at [519, 292] on div "Supplier A Source Purchases 1020397 - MPact Brakpan Rounding 3,200 Rounding Uni…" at bounding box center [784, 391] width 1568 height 782
drag, startPoint x: 638, startPoint y: 299, endPoint x: 417, endPoint y: 325, distance: 222.5
click at [417, 325] on div "Supplier A Source Purchases 1020397 - MPact Brakpan Rounding 3,200 Rounding Uni…" at bounding box center [784, 391] width 1568 height 782
type input "28,800"
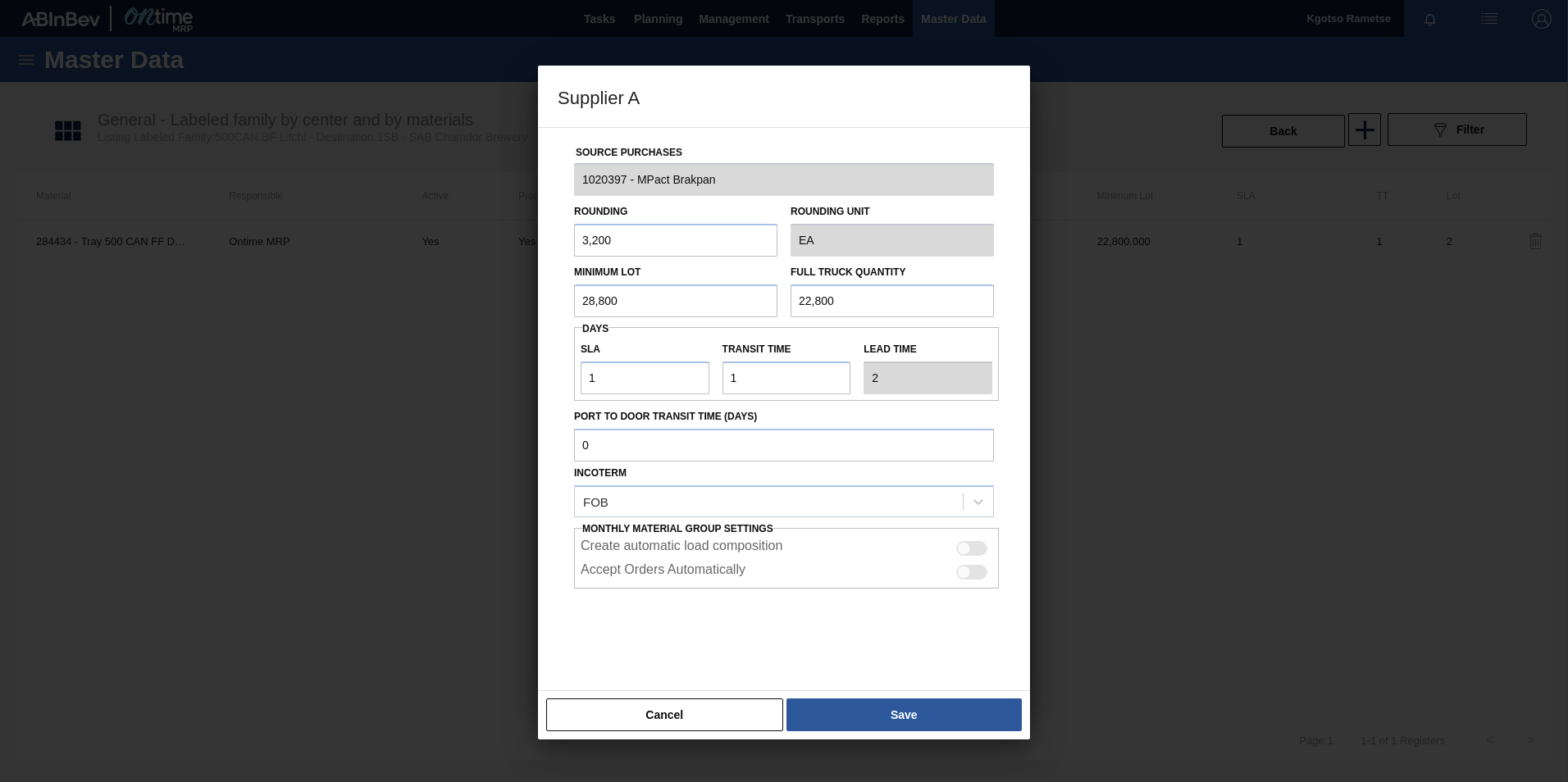
drag, startPoint x: 856, startPoint y: 297, endPoint x: 603, endPoint y: 319, distance: 254.0
click at [603, 319] on div "Source Purchases 1020397 - MPact Brakpan Rounding 3,200 Rounding Unit EA Minimu…" at bounding box center [784, 399] width 453 height 543
paste input "8"
type input "28,800"
click at [910, 714] on button "Save" at bounding box center [904, 714] width 235 height 33
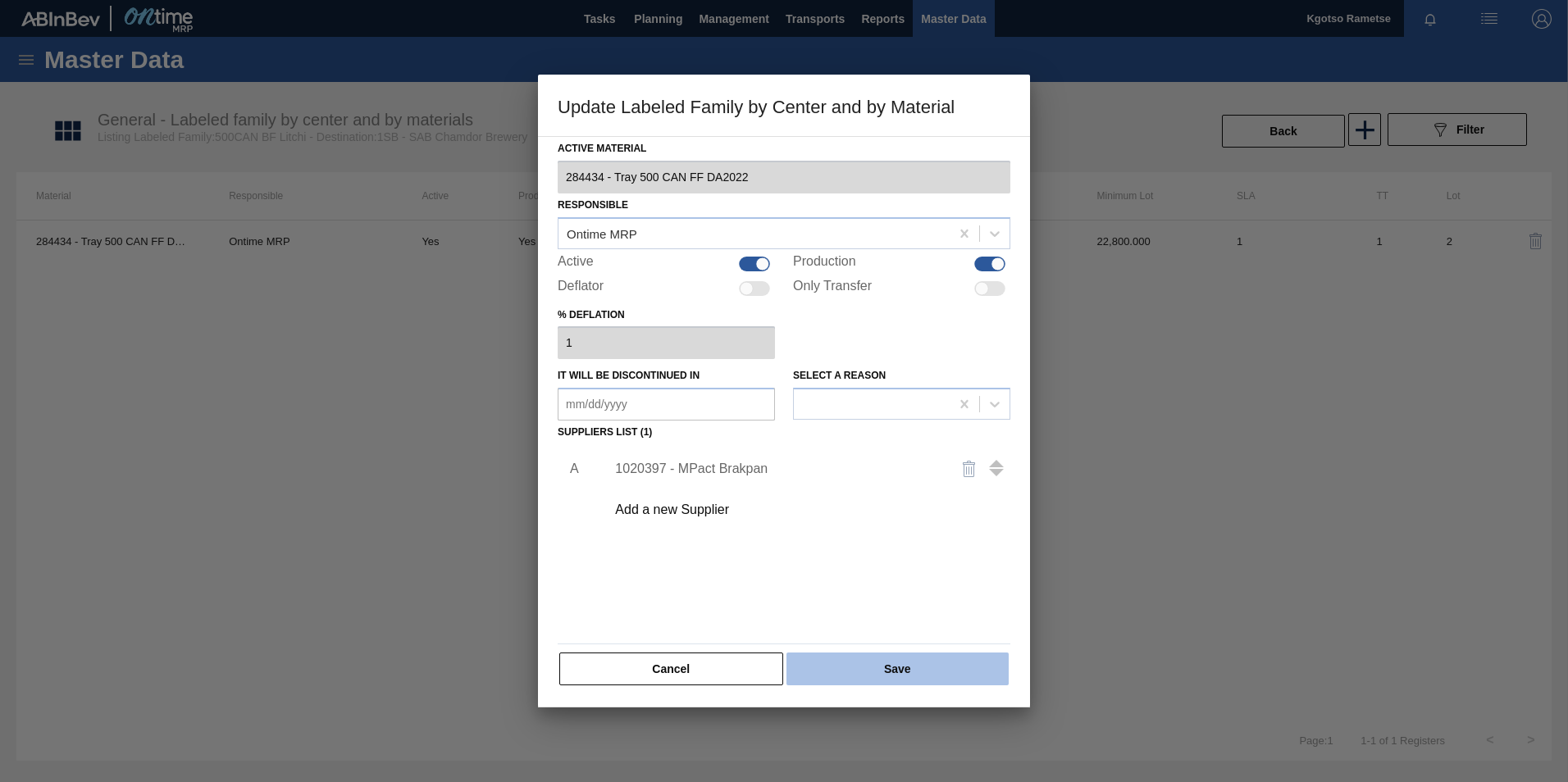
click at [878, 656] on button "Save" at bounding box center [897, 668] width 222 height 33
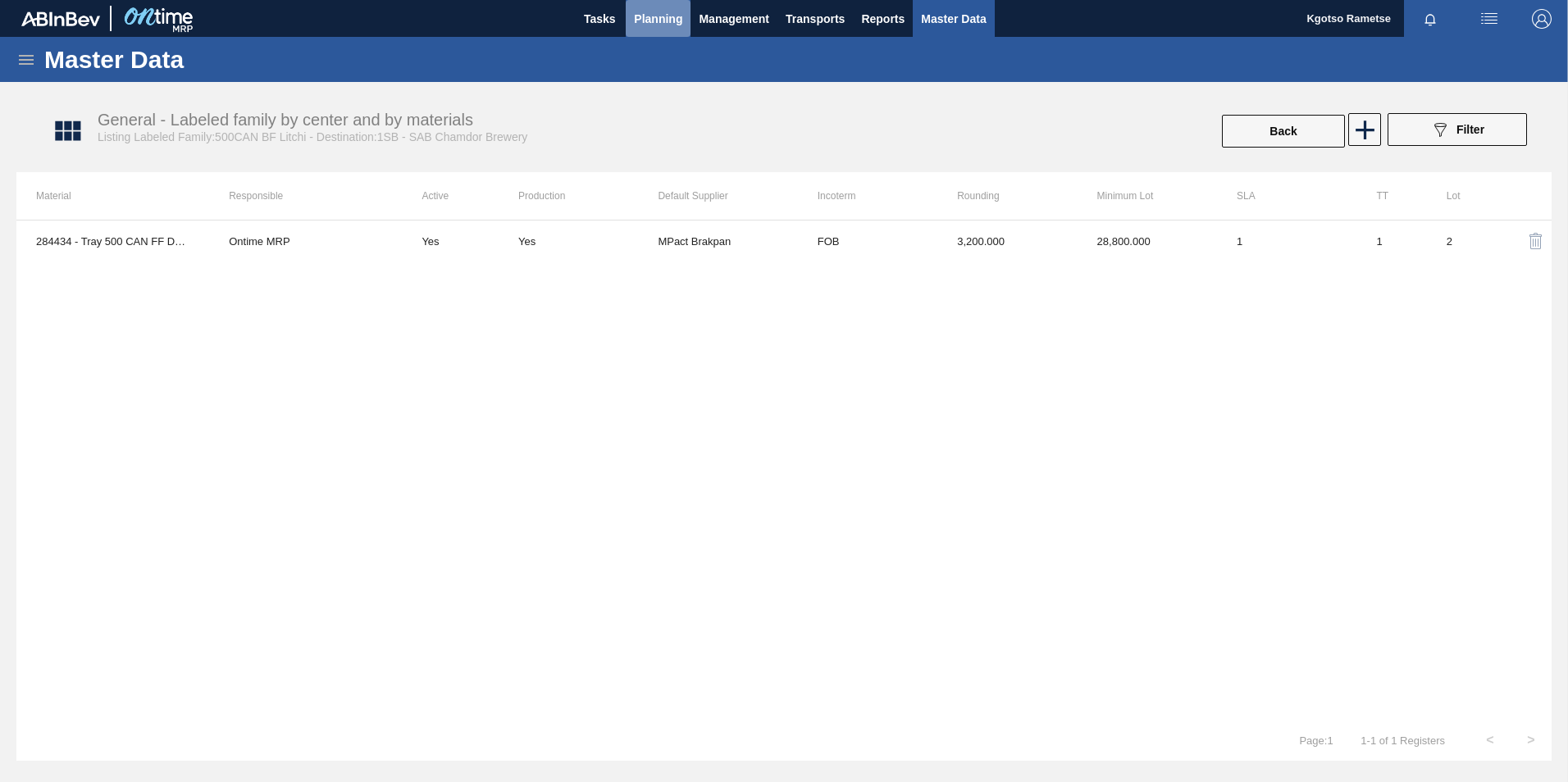
click at [632, 18] on button "Planning" at bounding box center [657, 18] width 65 height 37
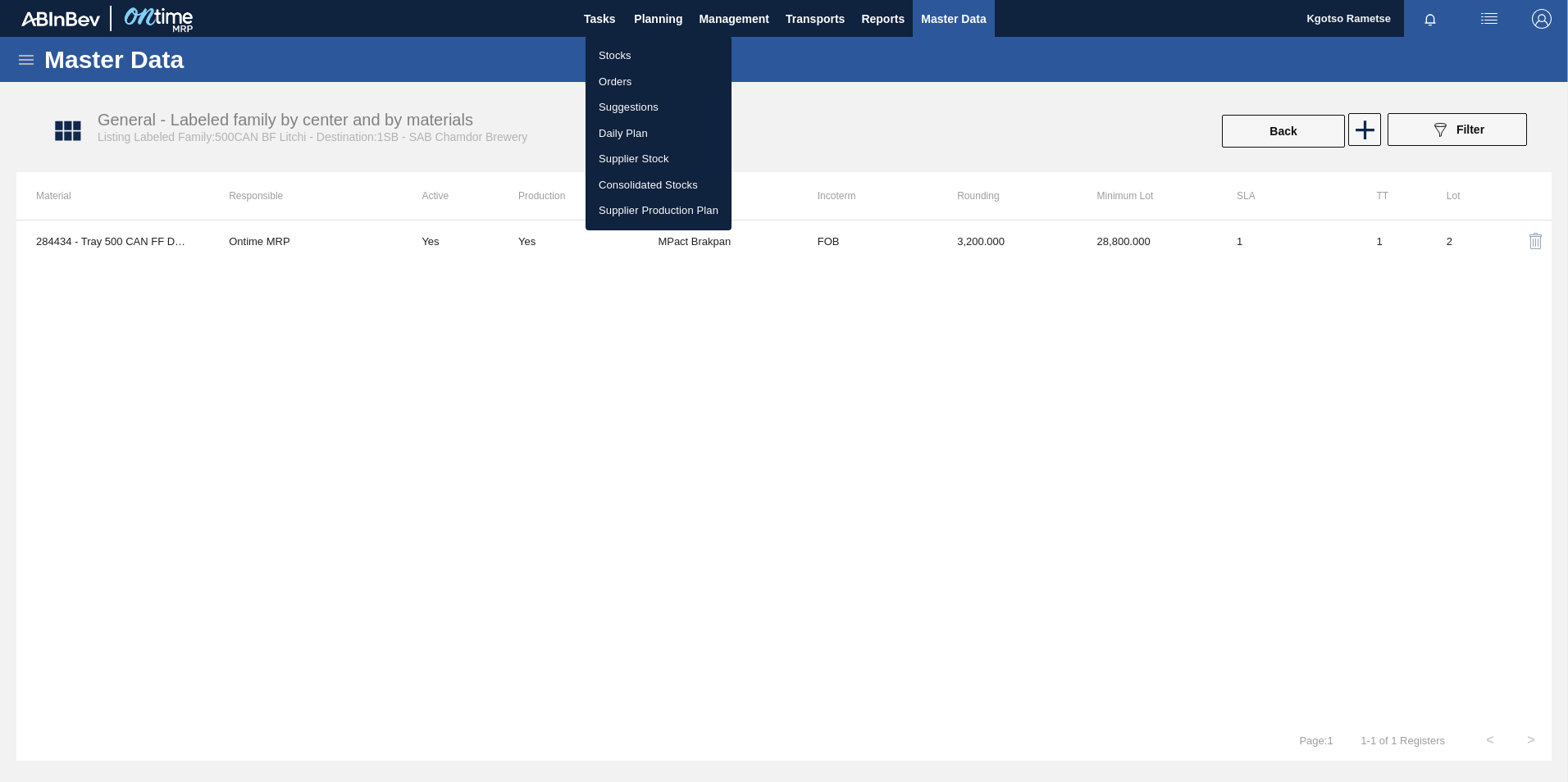
click at [615, 57] on li "Stocks" at bounding box center [658, 56] width 146 height 26
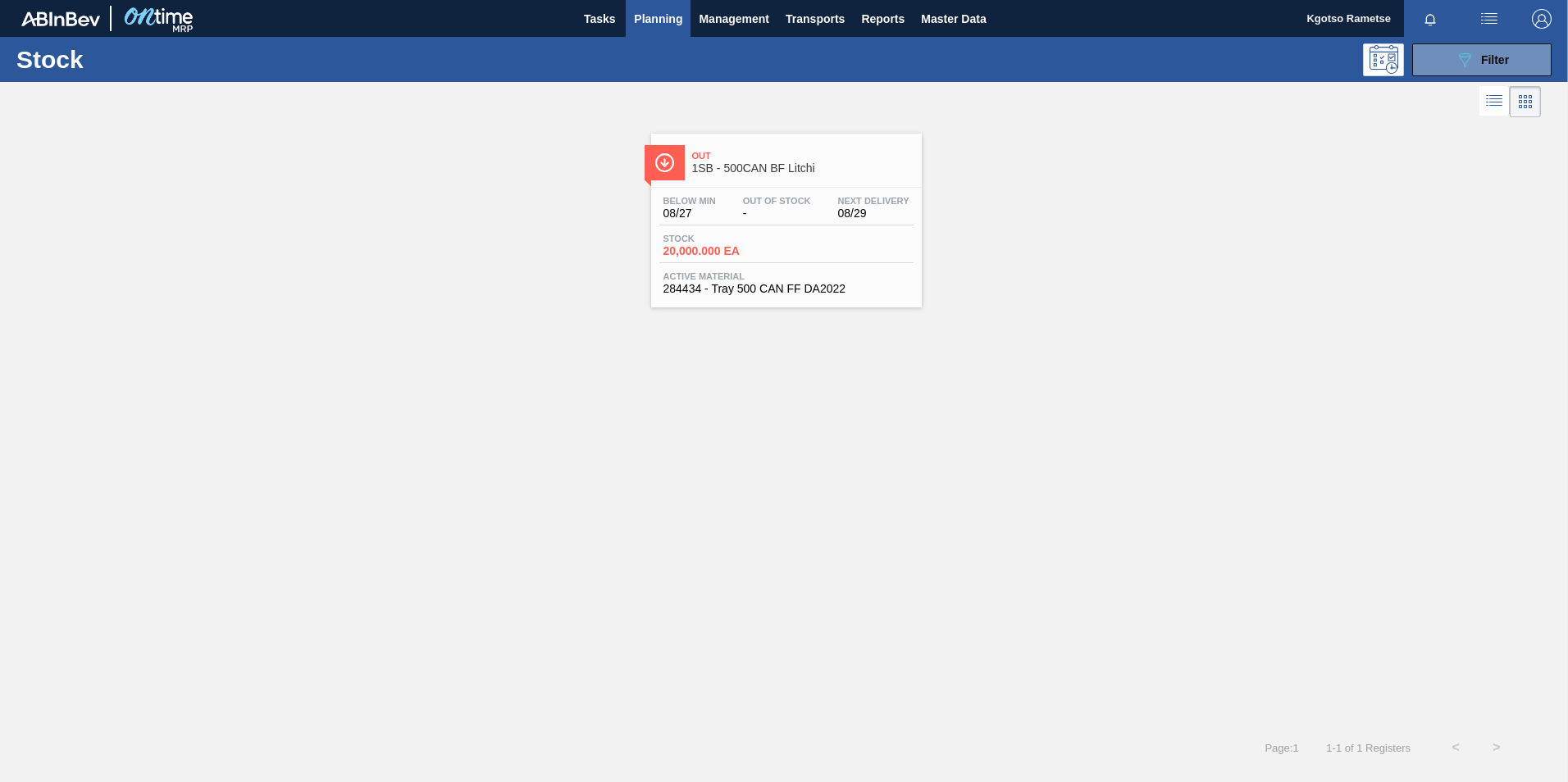
click at [561, 574] on div "Out 1SB - 500CAN BF Litchi Below Min 08/27 Out Of Stock - Next Delivery 08/29 S…" at bounding box center [784, 424] width 1568 height 605
click at [1469, 47] on button "089F7B8B-B2A5-4AFE-B5C0-19BA573D28AC Filter" at bounding box center [1481, 60] width 140 height 33
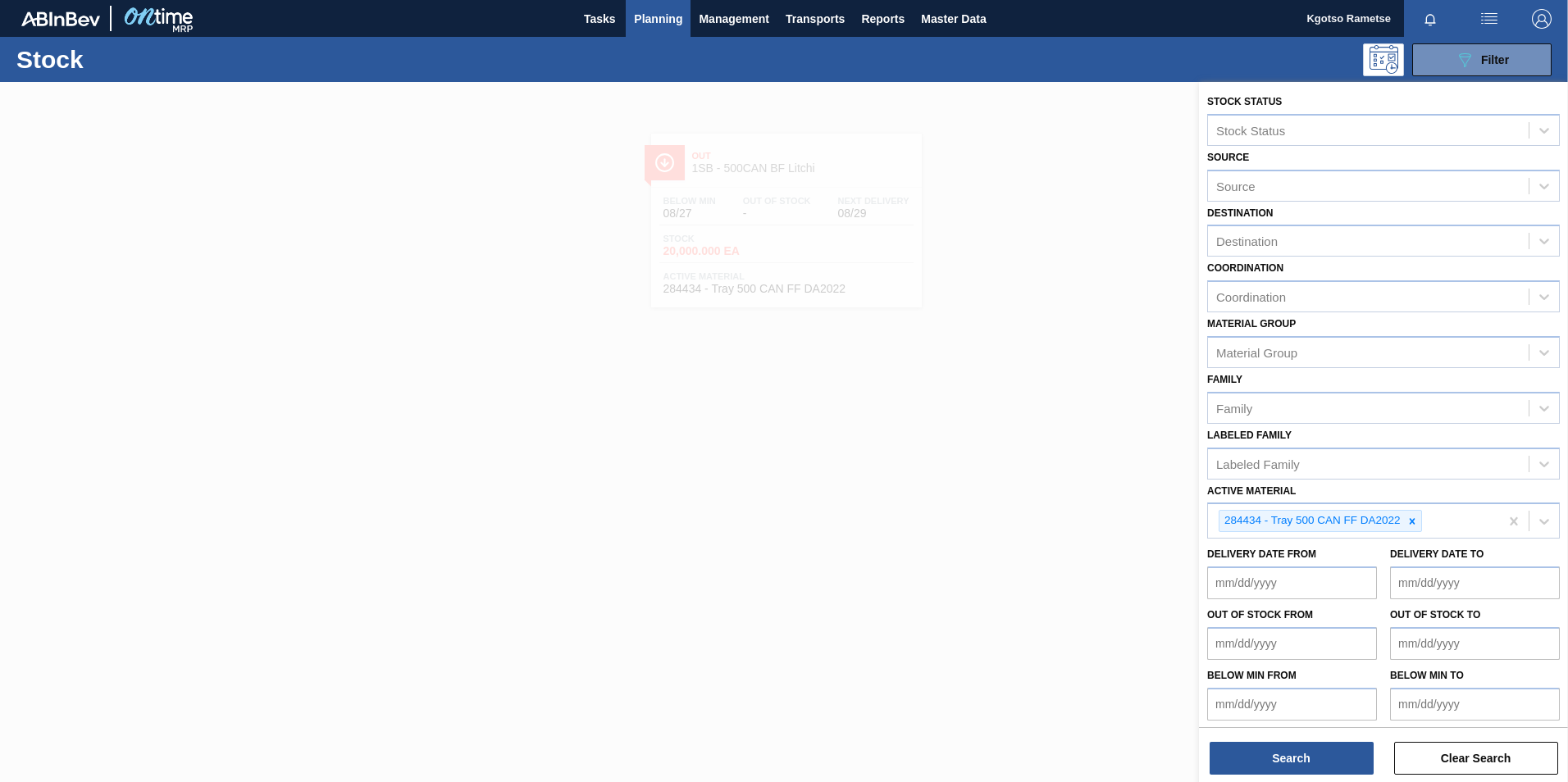
scroll to position [5, 0]
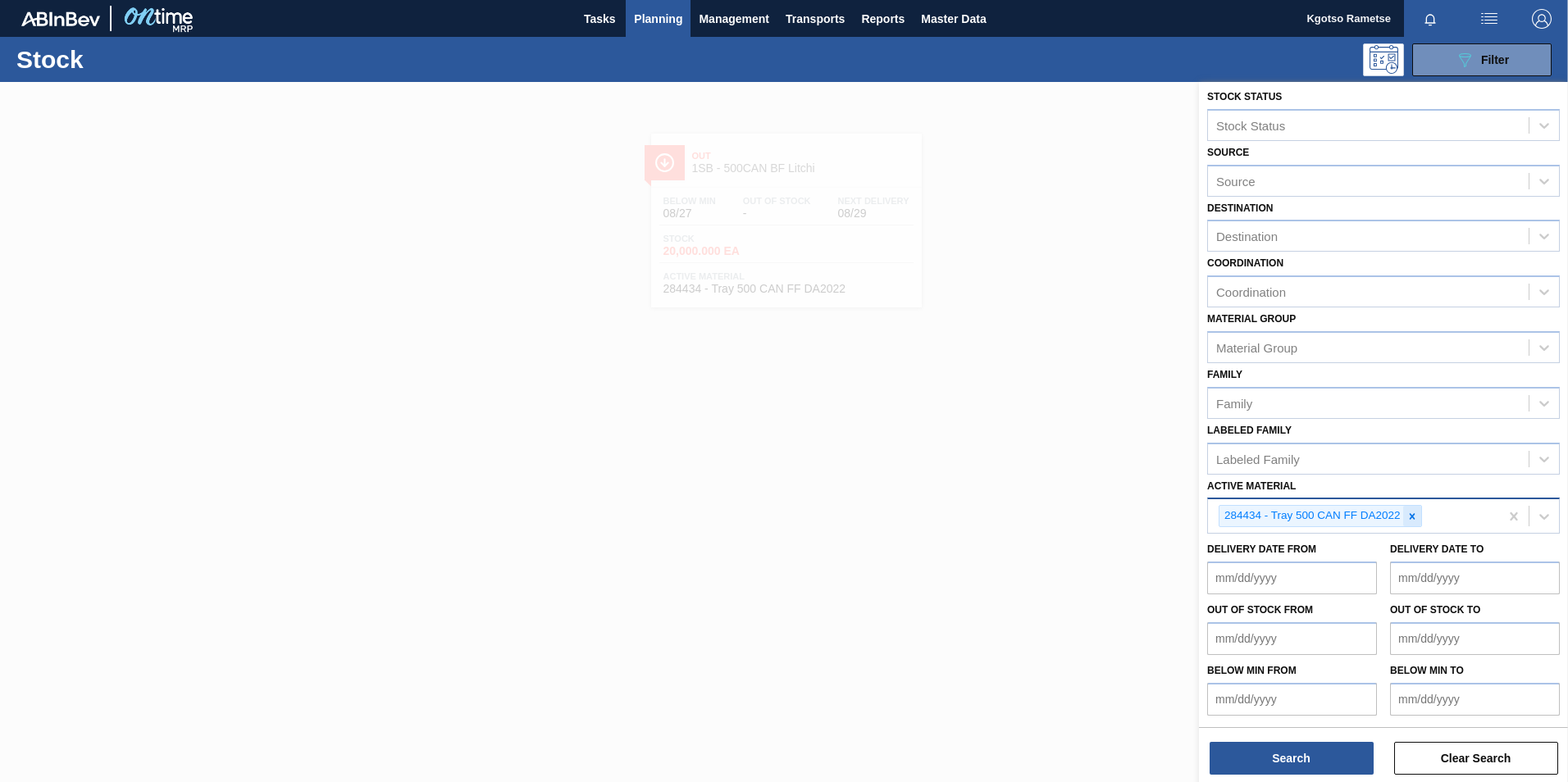
click at [1410, 521] on icon at bounding box center [1412, 517] width 12 height 12
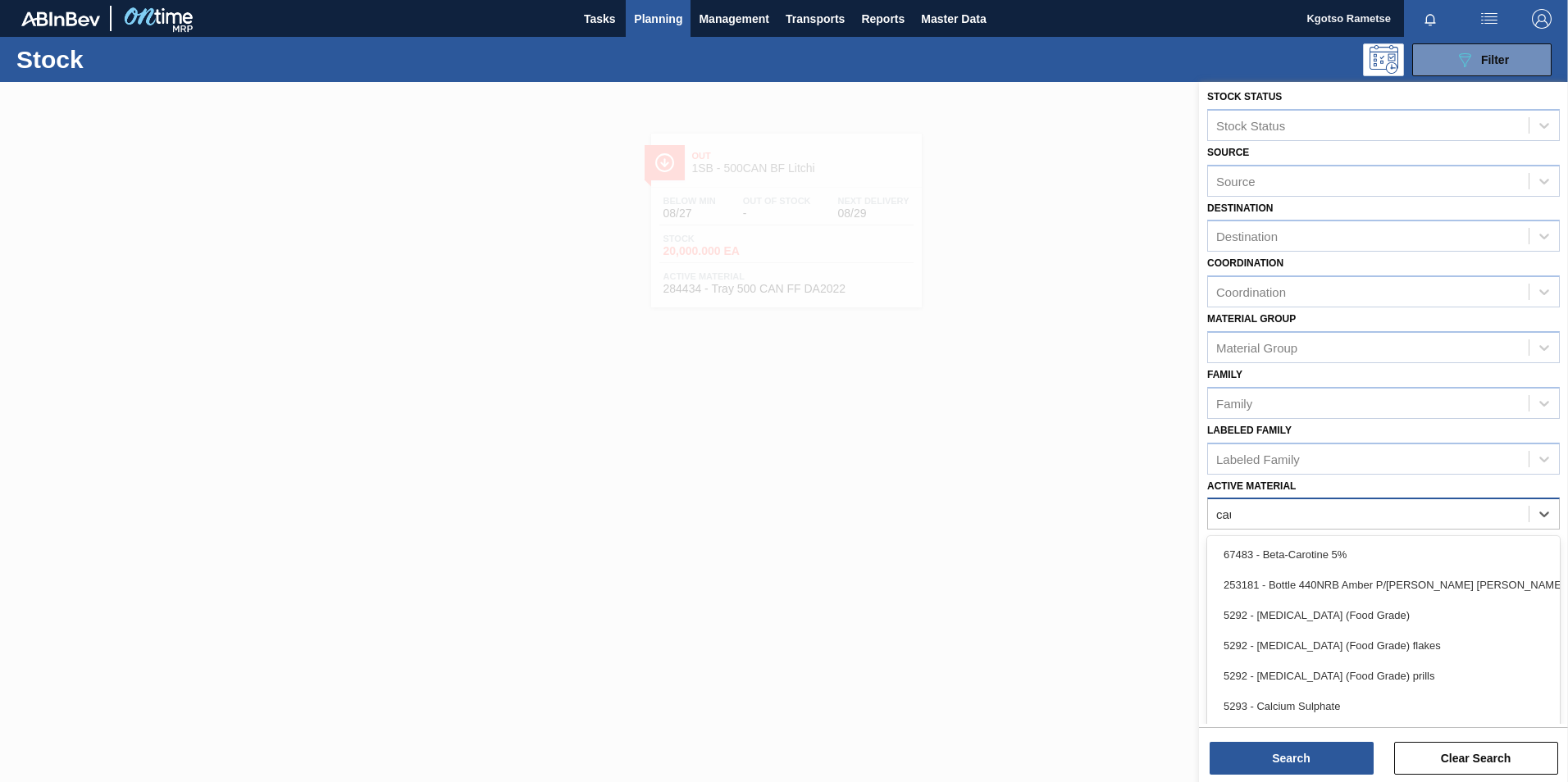
scroll to position [1, 0]
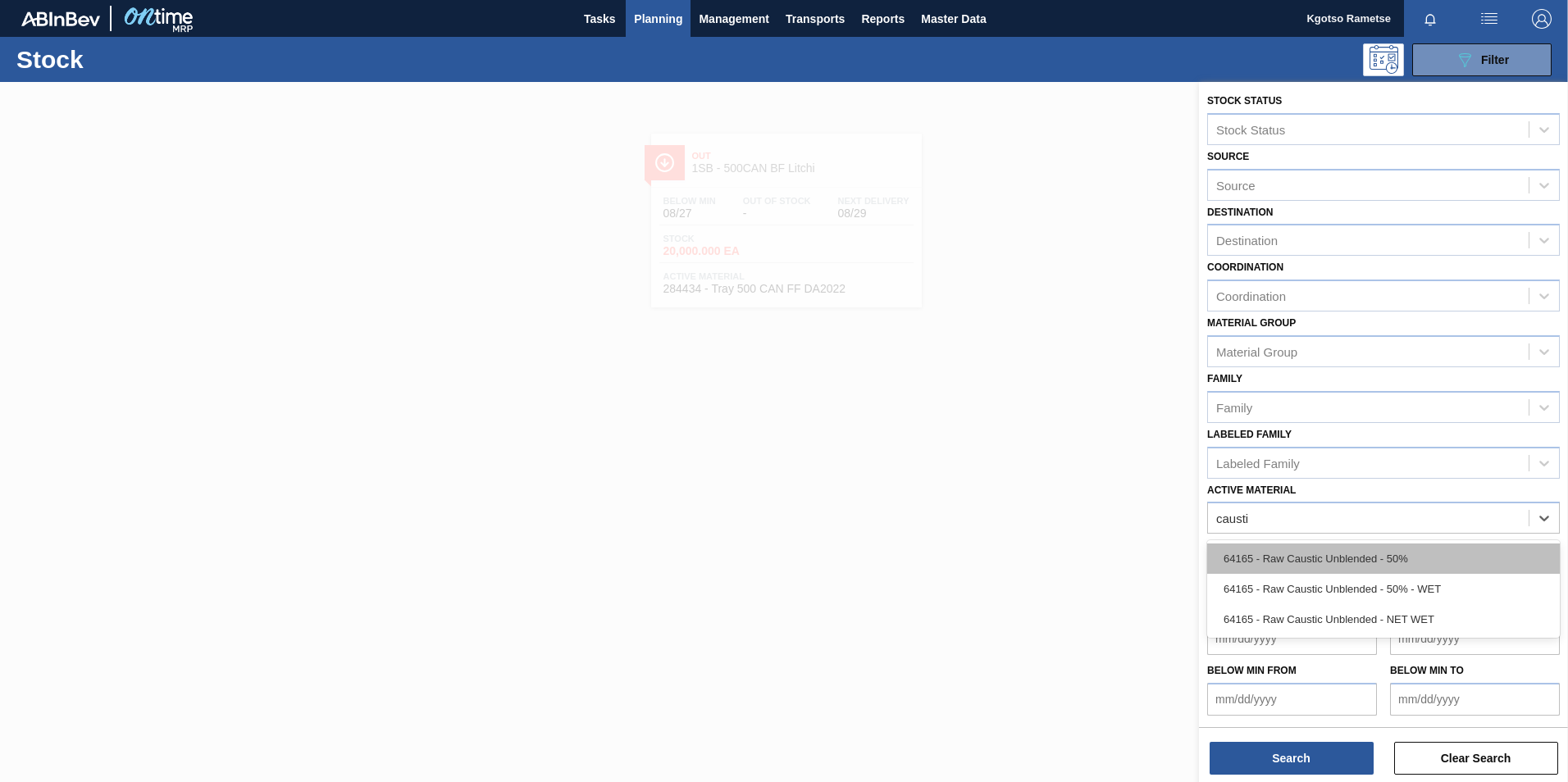
type Material "caustic"
click at [1317, 561] on div "64165 - Raw Caustic Unblended - 50%" at bounding box center [1382, 559] width 352 height 30
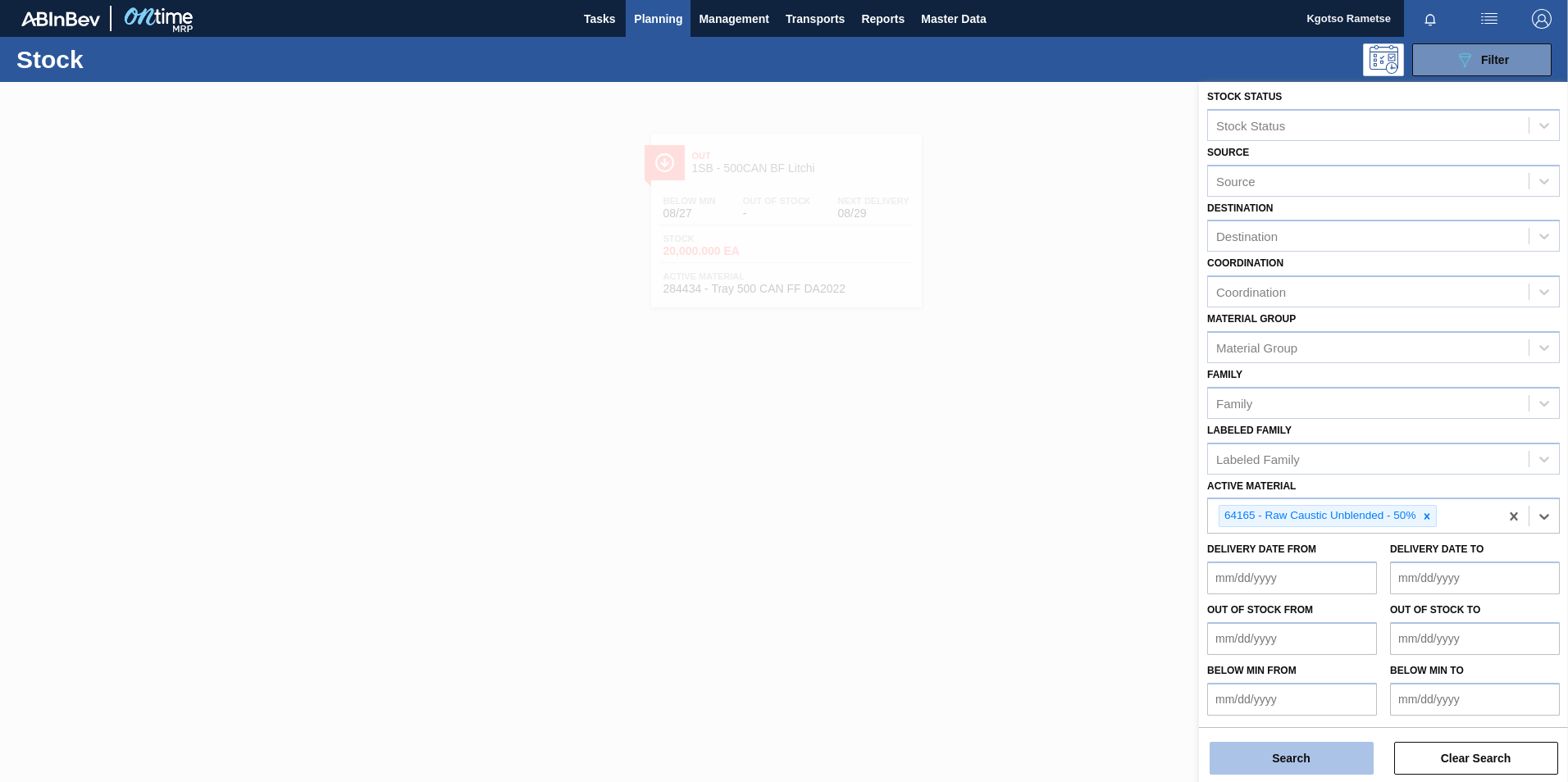
click at [1241, 755] on button "Search" at bounding box center [1291, 758] width 164 height 33
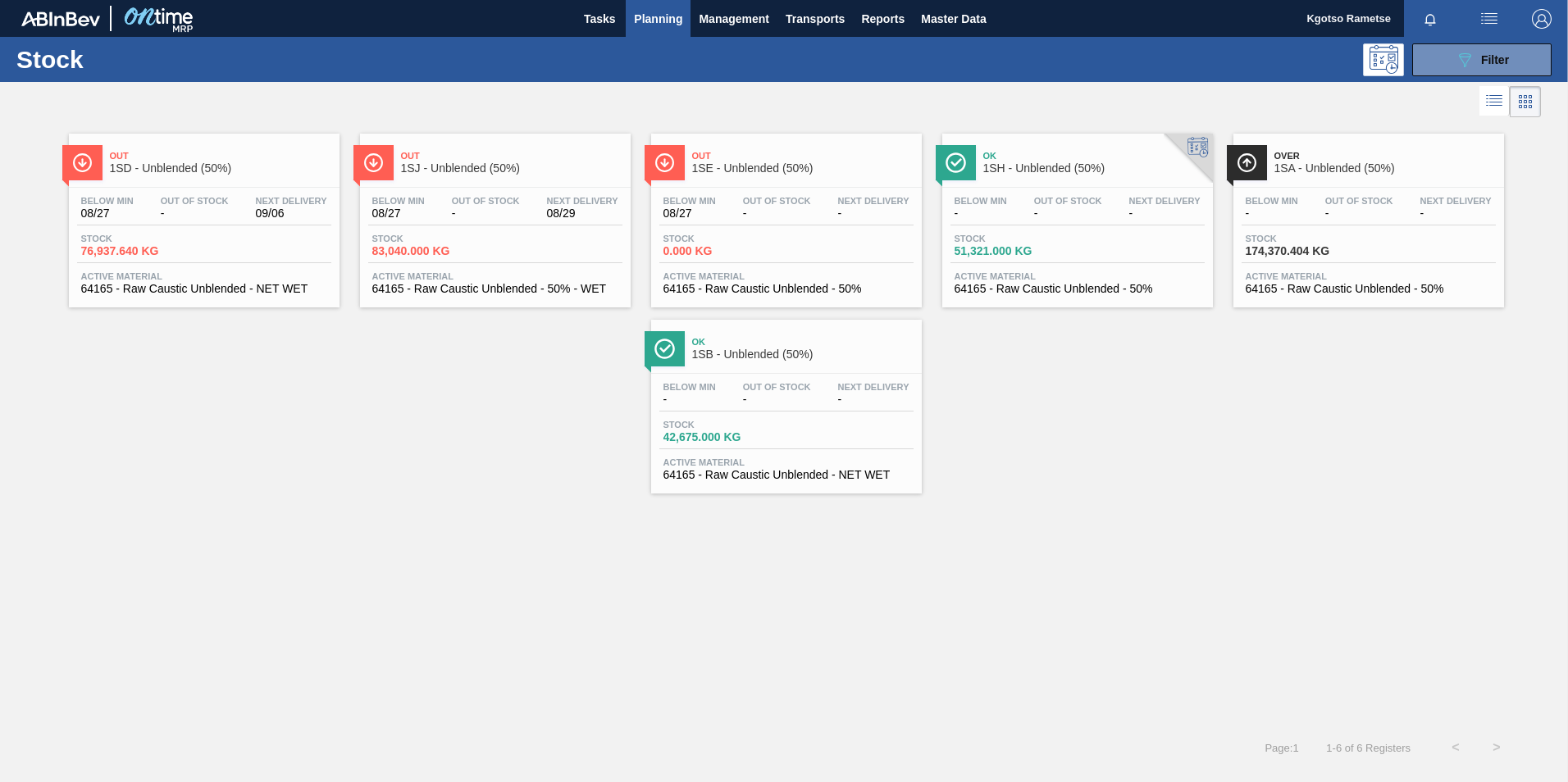
click at [1347, 158] on span "Over" at bounding box center [1384, 156] width 221 height 10
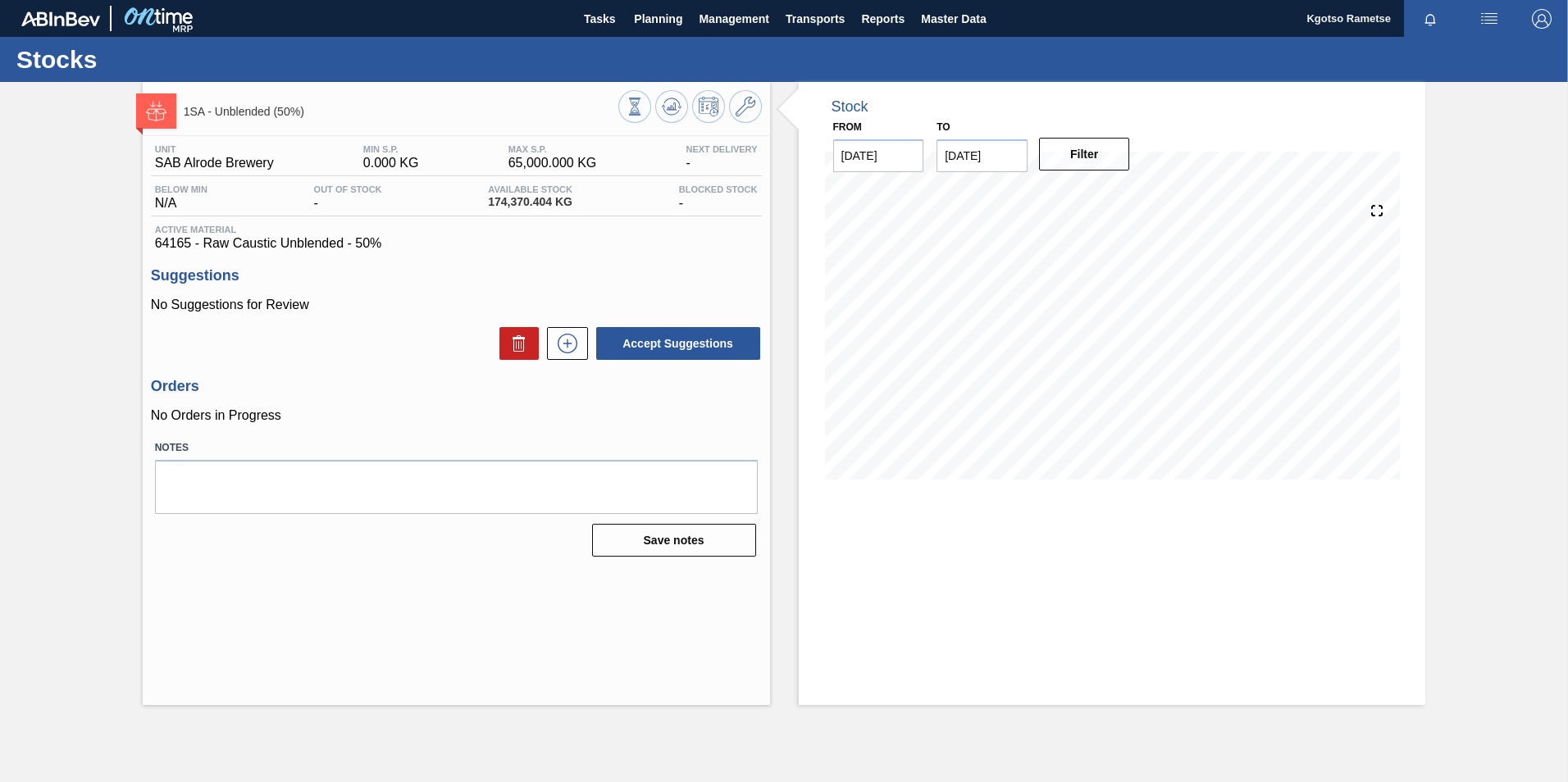
click at [734, 121] on div at bounding box center [690, 108] width 144 height 37
click at [753, 117] on span at bounding box center [745, 107] width 20 height 20
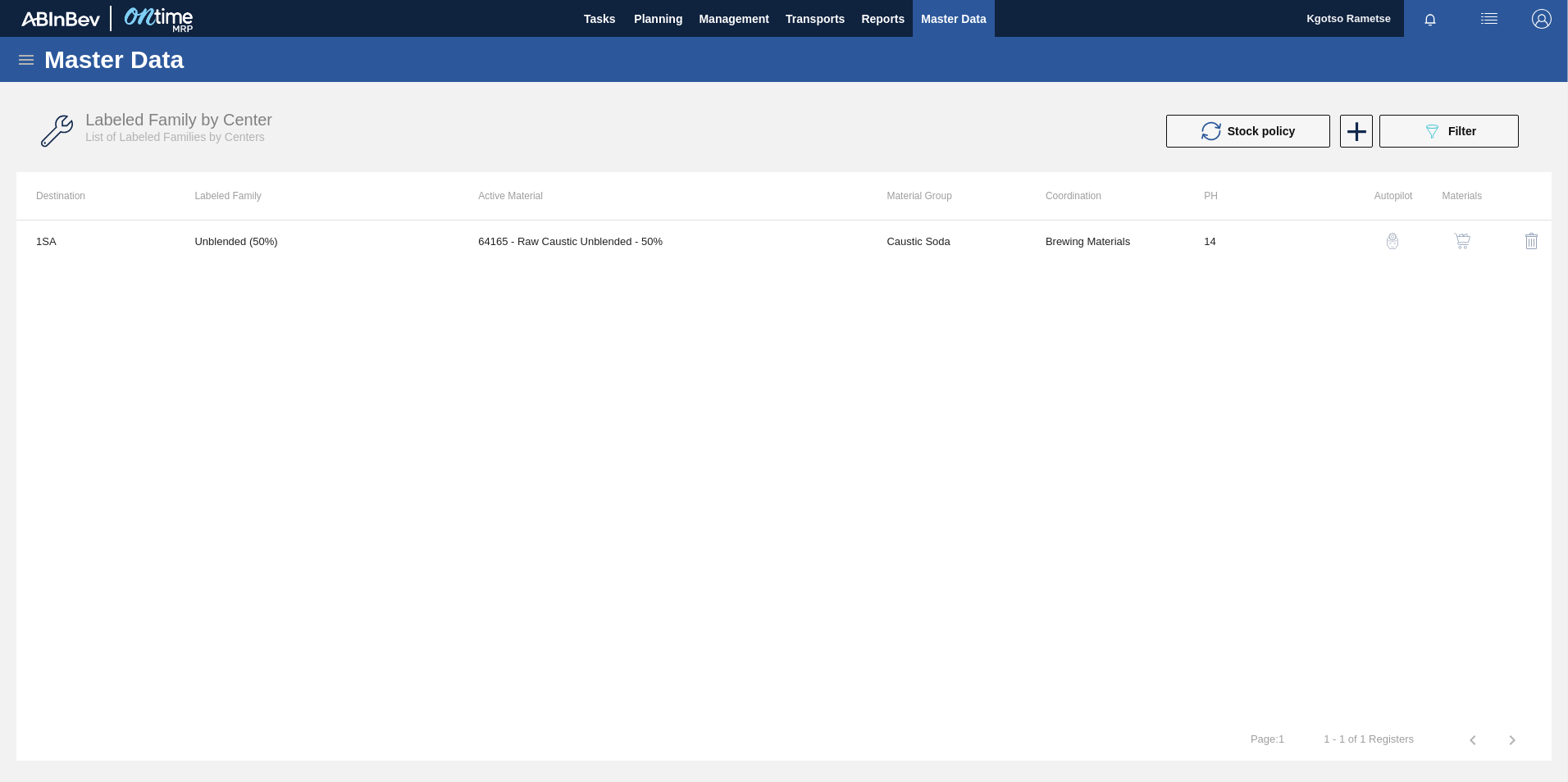
click at [1453, 243] on img "button" at bounding box center [1461, 240] width 16 height 16
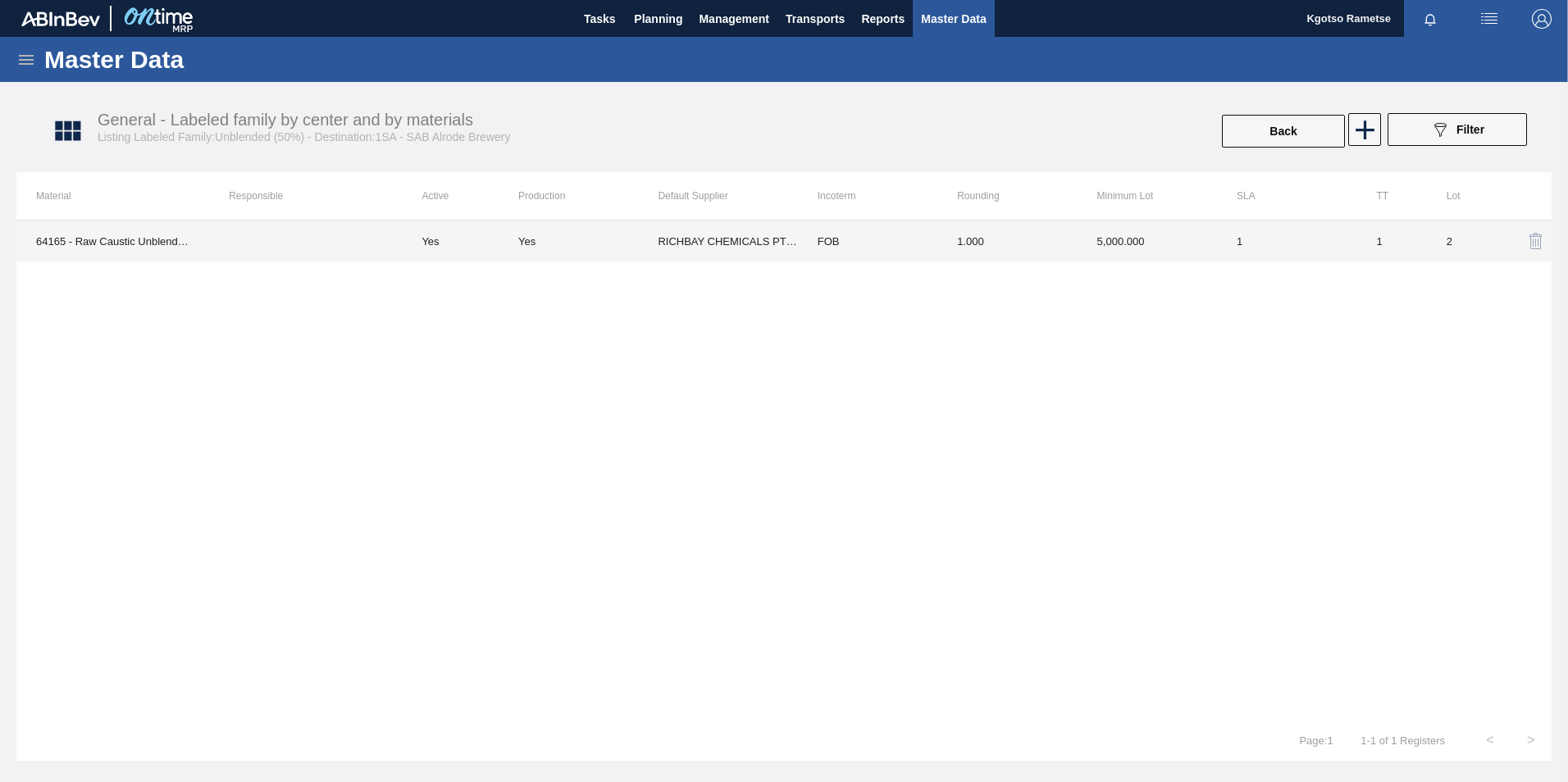
click at [1036, 251] on td "1.000" at bounding box center [1006, 240] width 140 height 41
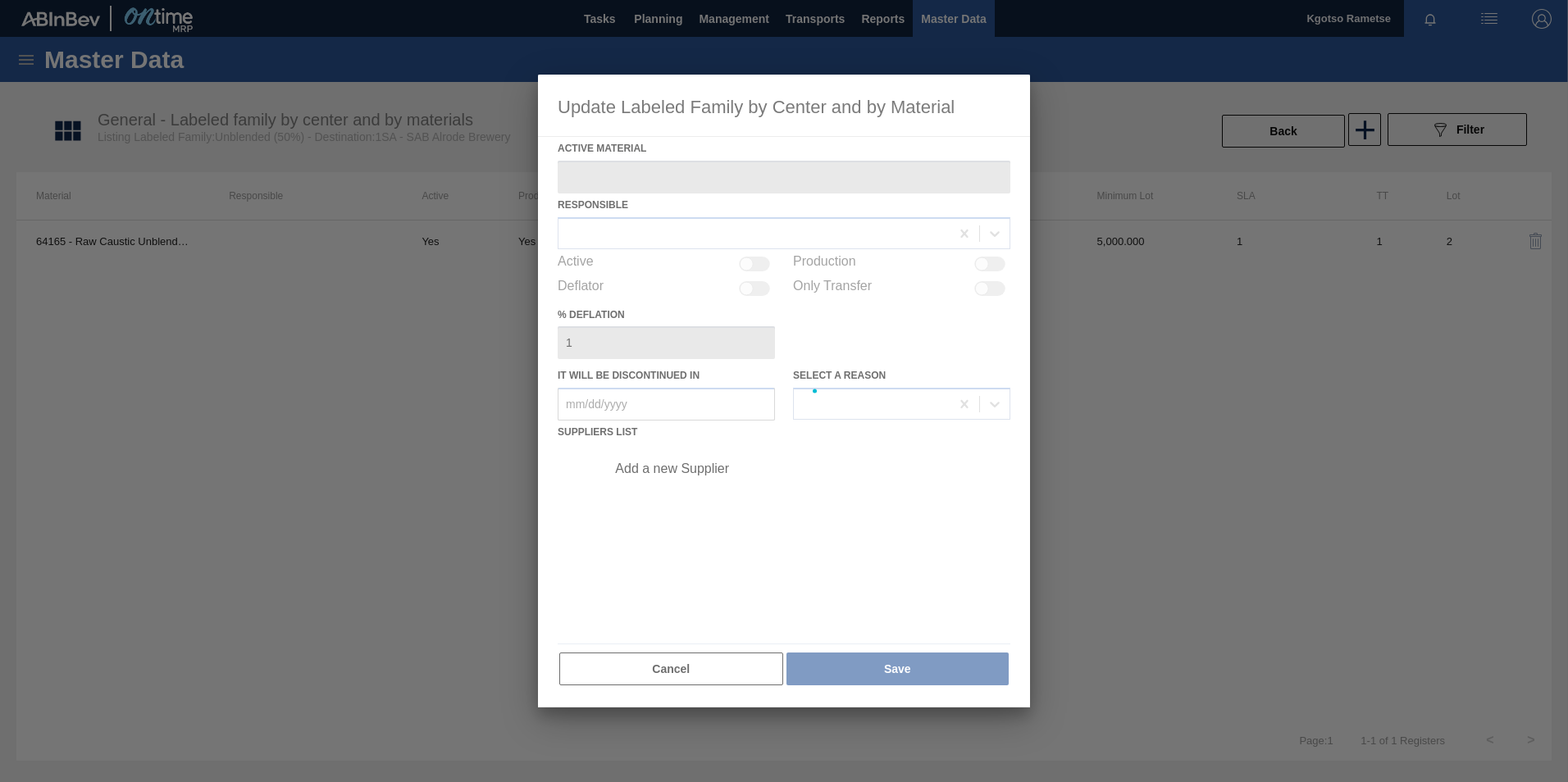
type Material "64165 - Raw Caustic Unblended - 50%"
checkbox input "true"
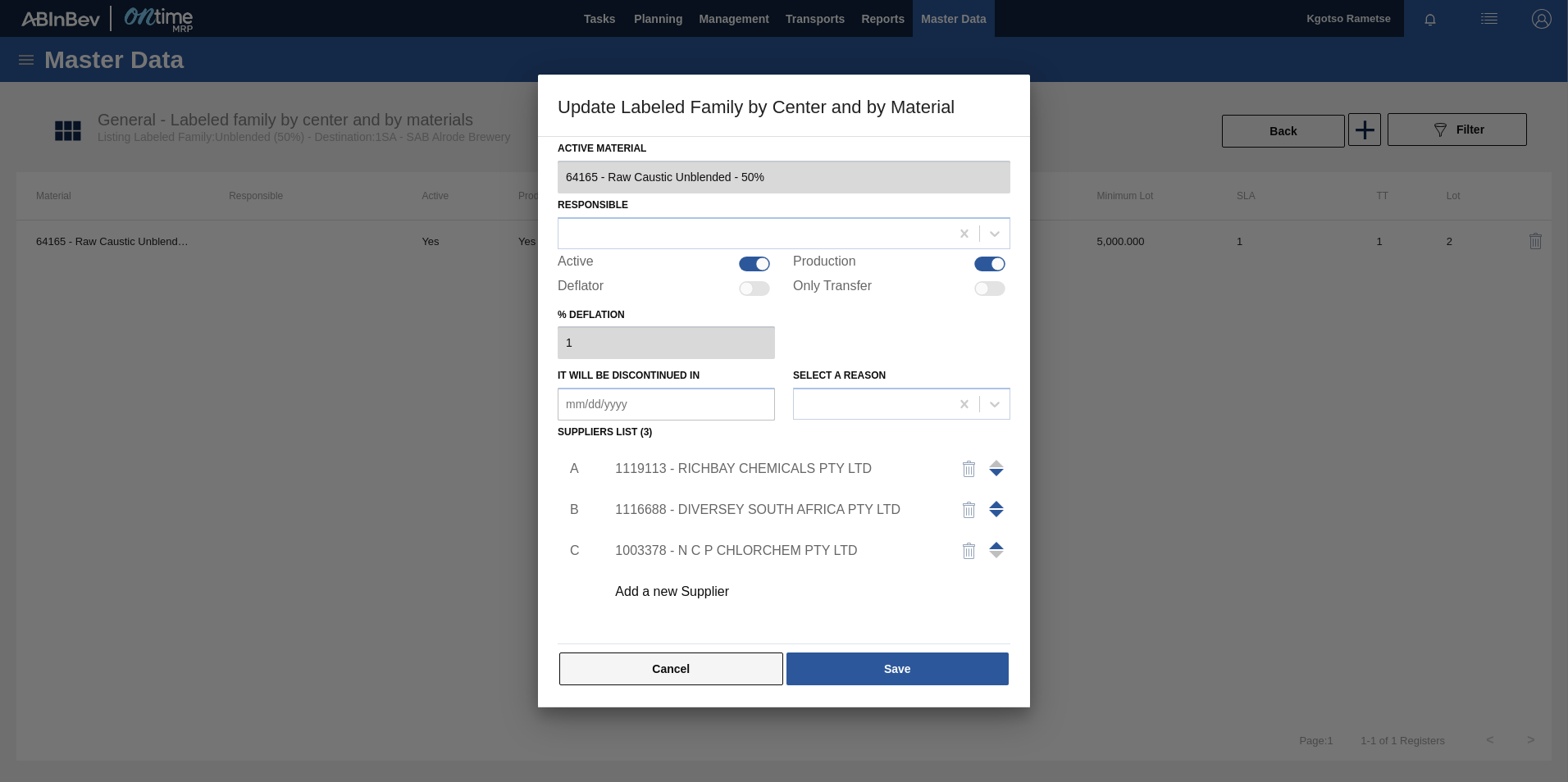
click at [651, 664] on button "Cancel" at bounding box center [671, 668] width 223 height 33
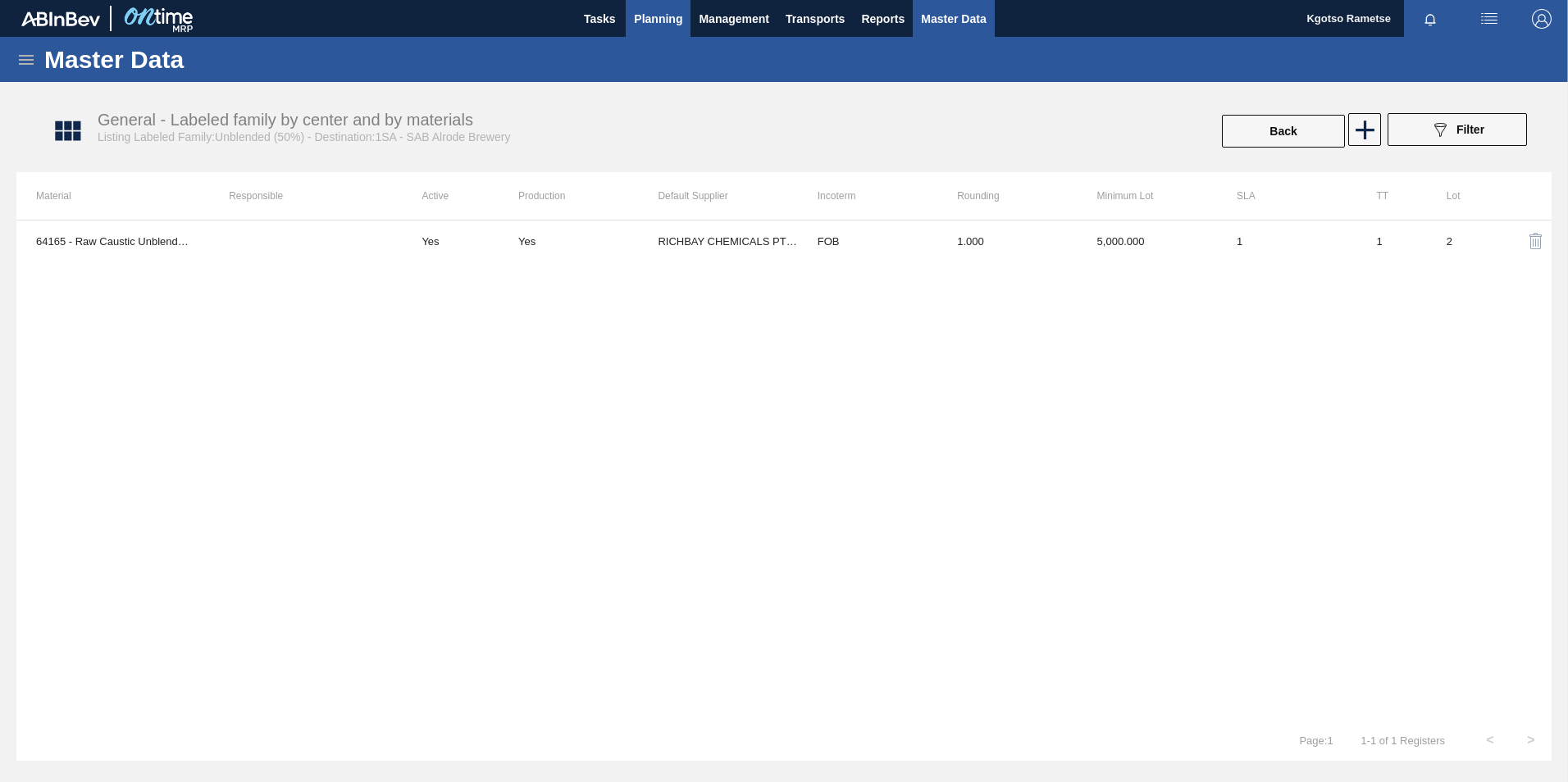
click at [651, 4] on button "Planning" at bounding box center [657, 18] width 65 height 37
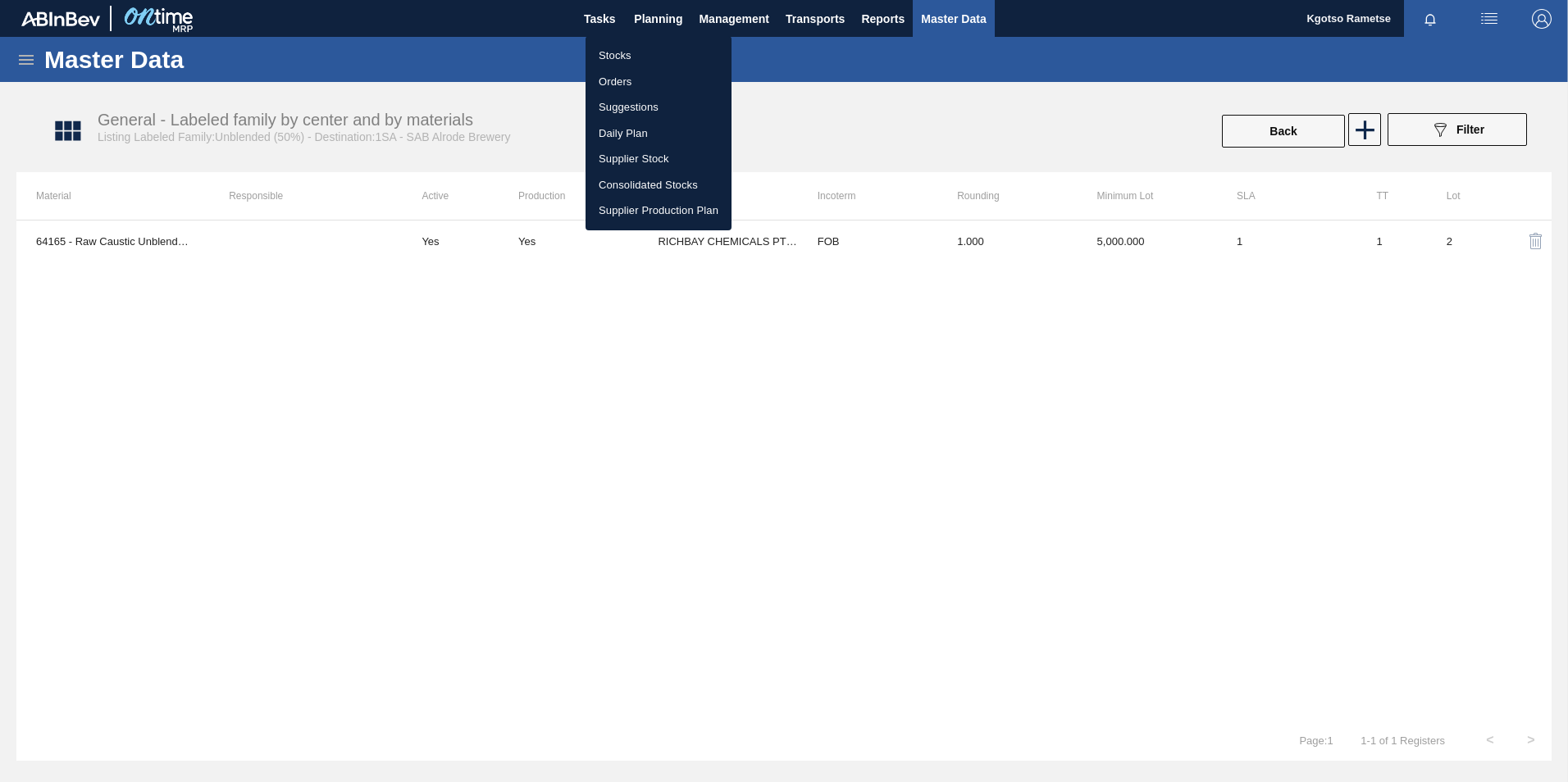
click at [605, 48] on li "Stocks" at bounding box center [658, 56] width 146 height 26
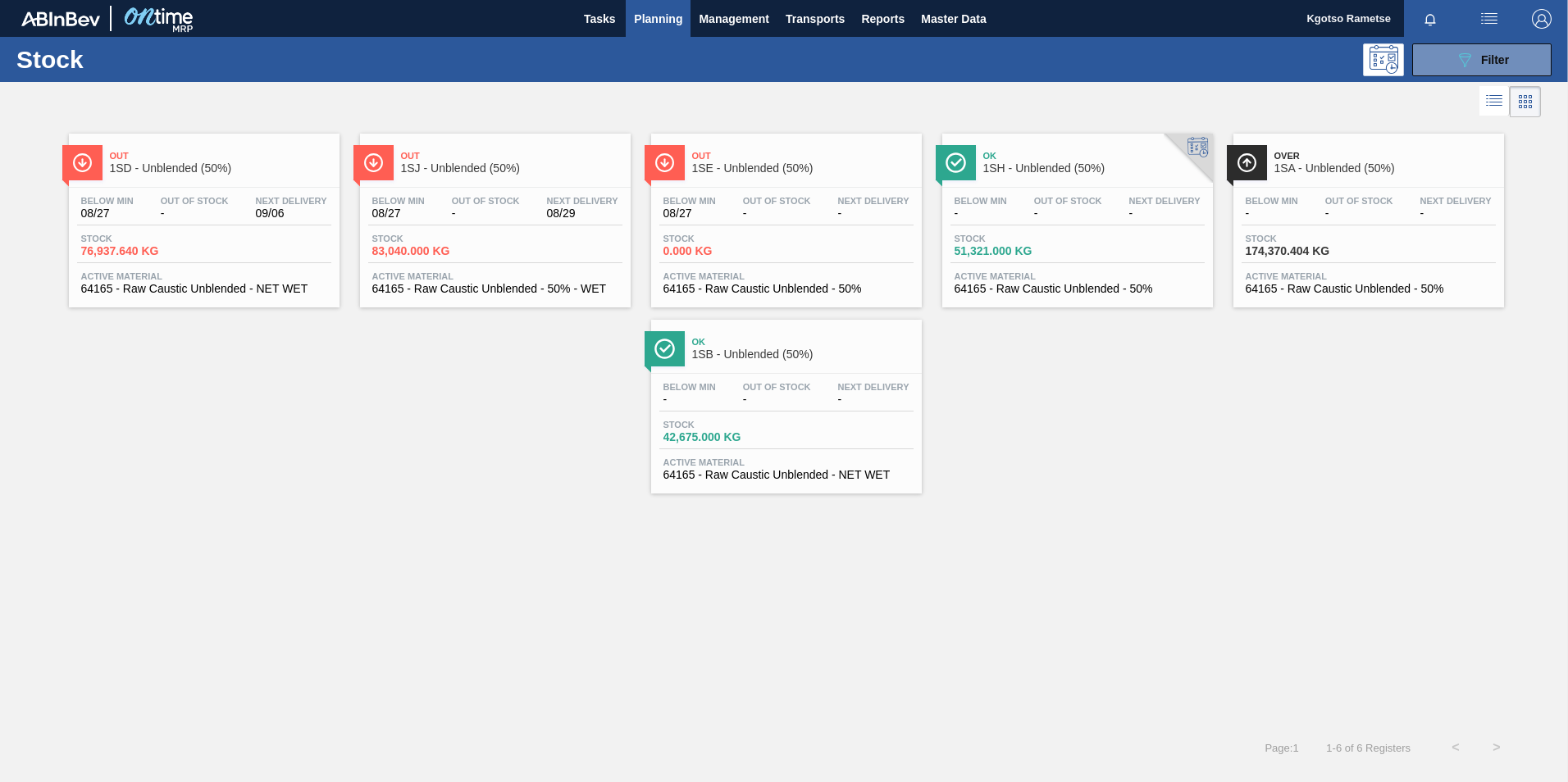
click at [1310, 144] on div "Over 1SA - Unblended (50%)" at bounding box center [1368, 156] width 270 height 45
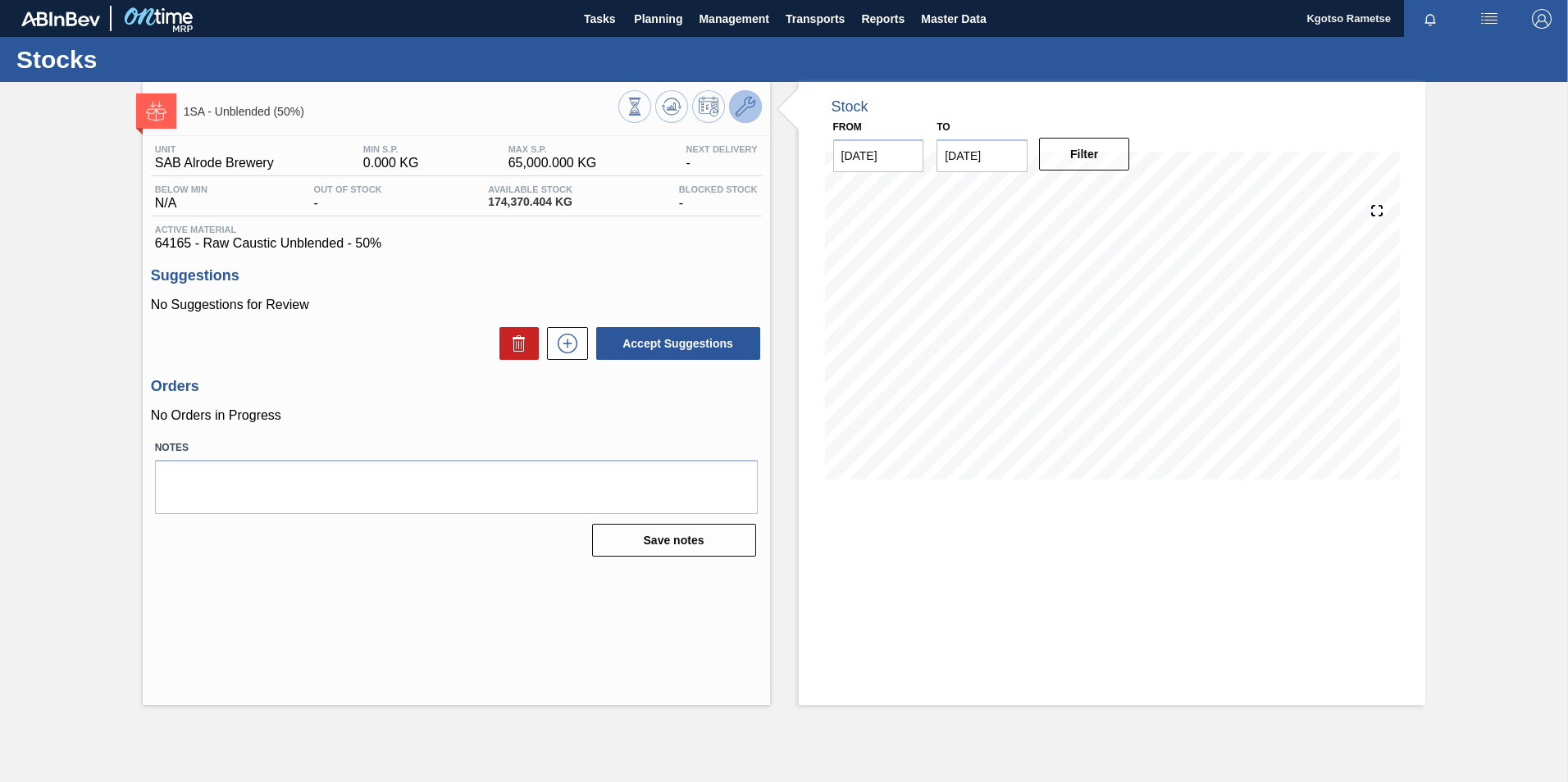
click at [748, 108] on icon at bounding box center [745, 107] width 20 height 20
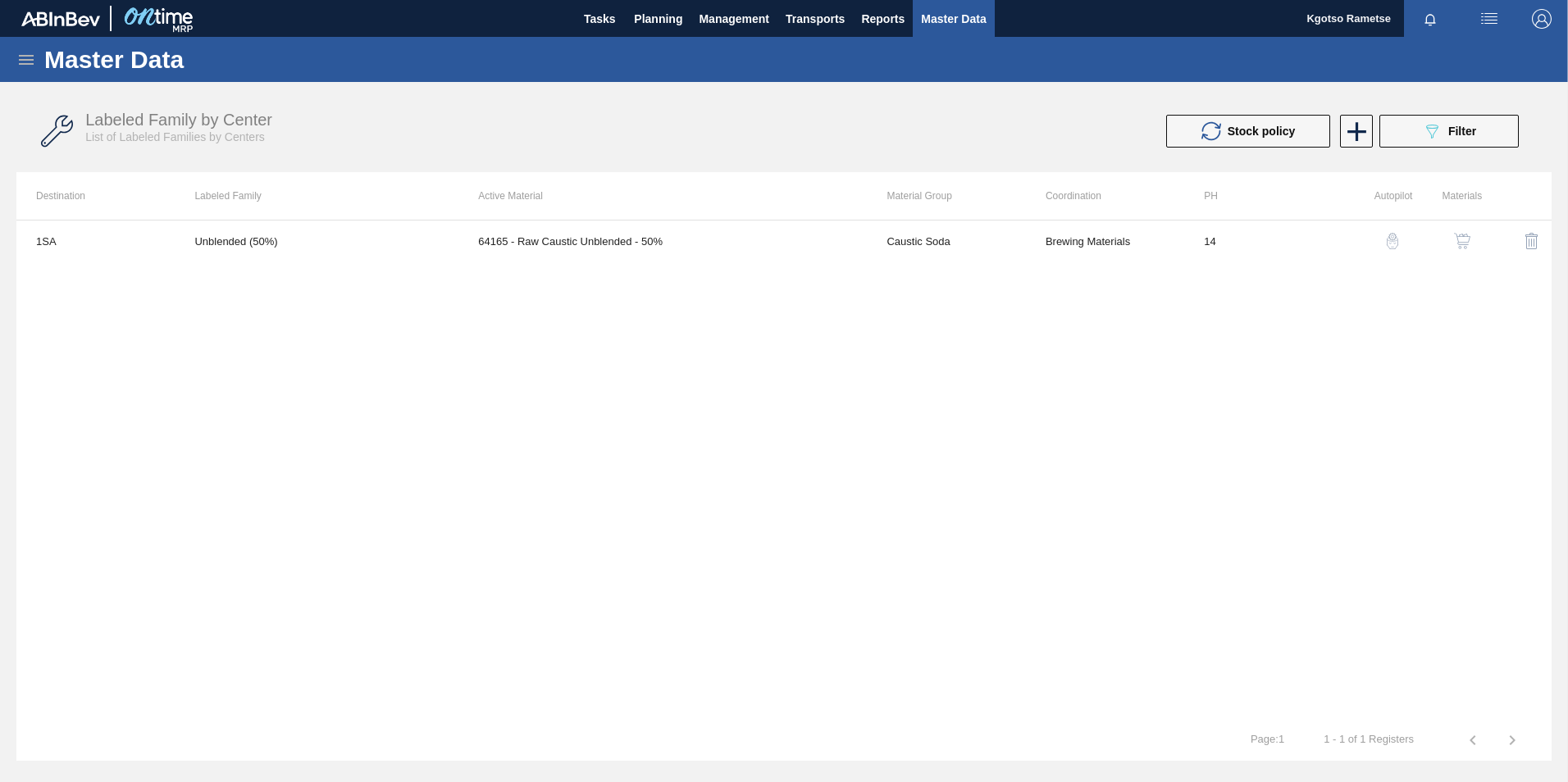
click at [1470, 232] on button "button" at bounding box center [1461, 240] width 39 height 39
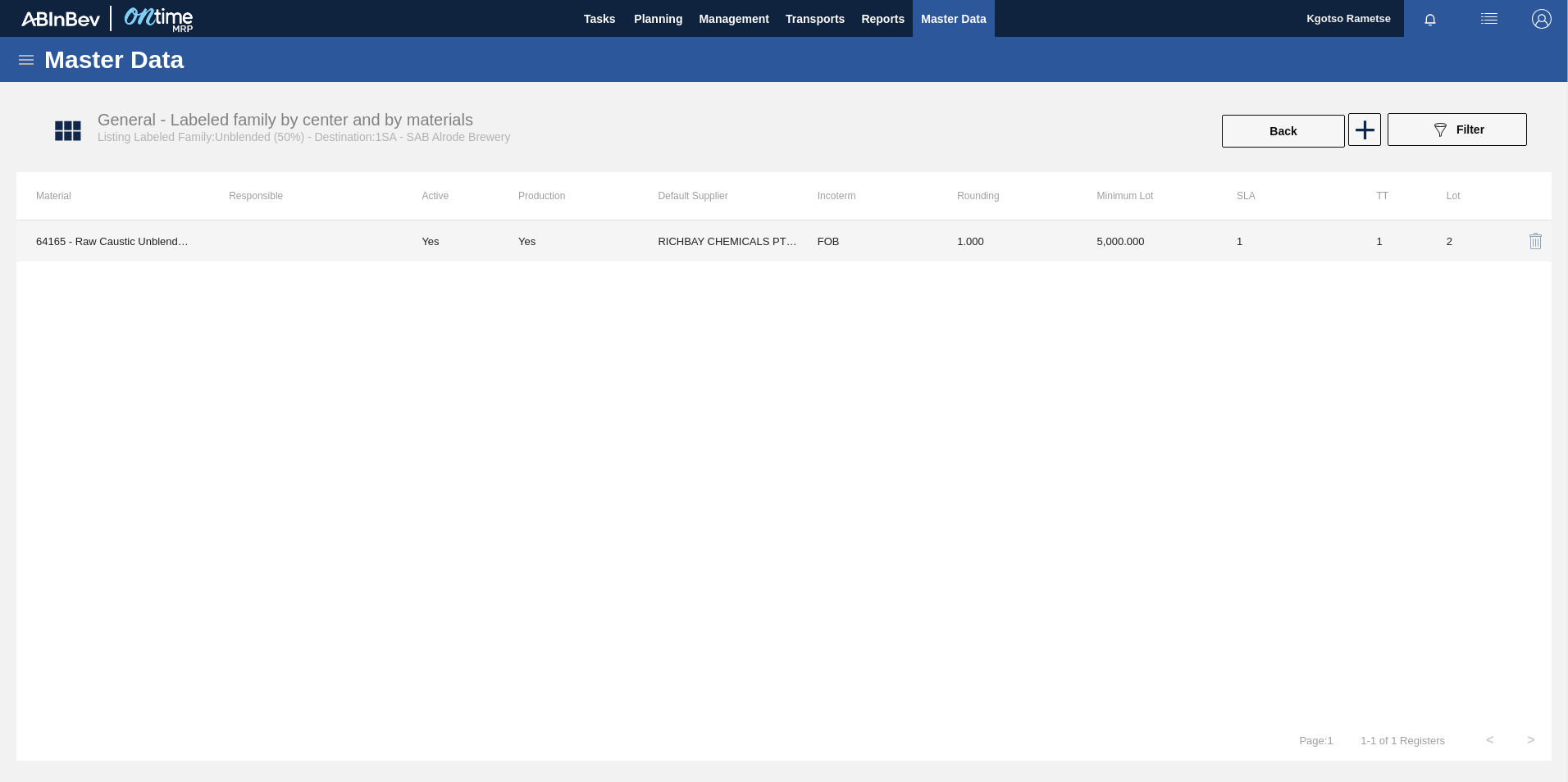
click at [903, 251] on td "FOB" at bounding box center [868, 240] width 140 height 41
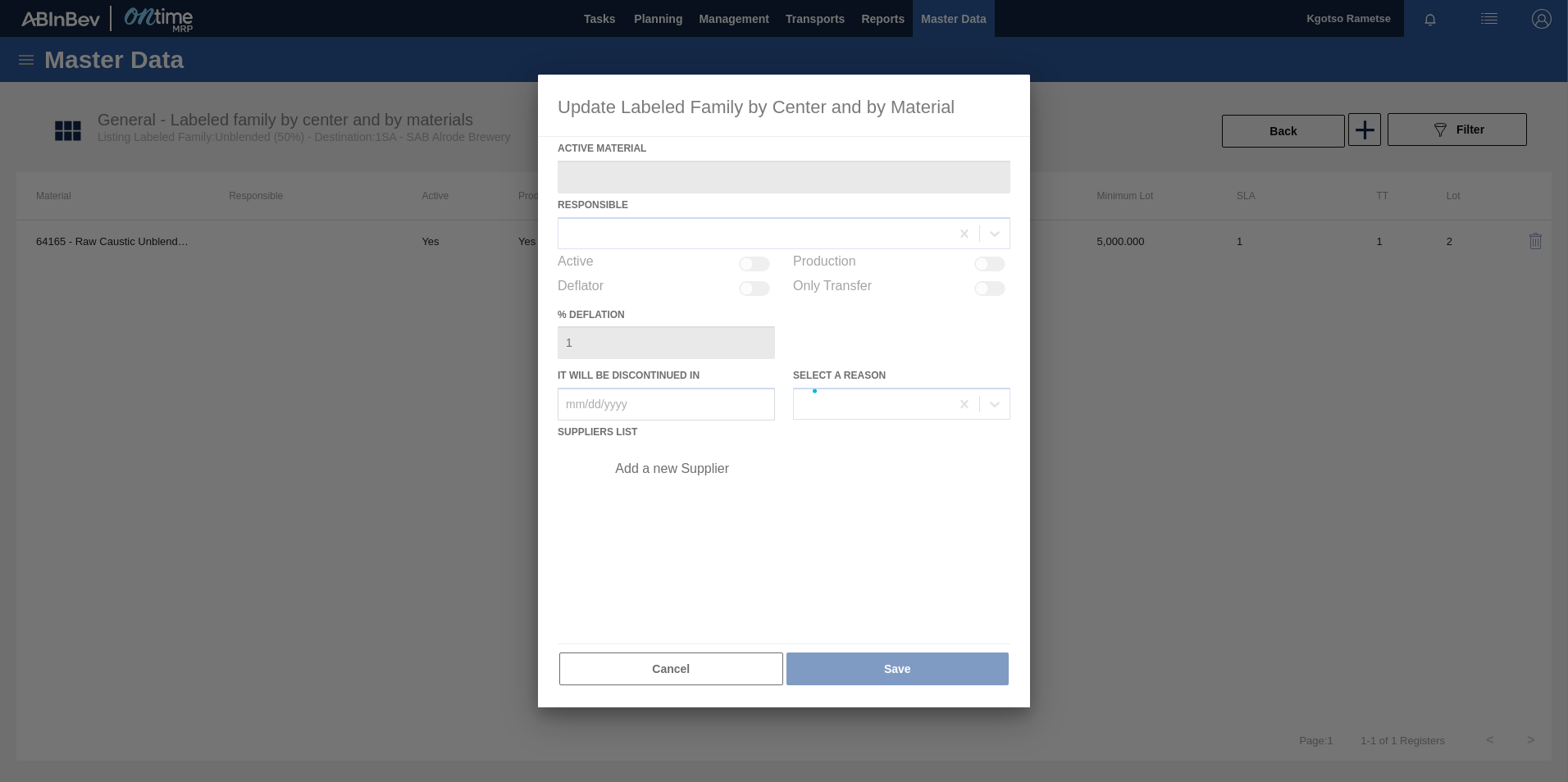
type Material "64165 - Raw Caustic Unblended - 50%"
checkbox input "true"
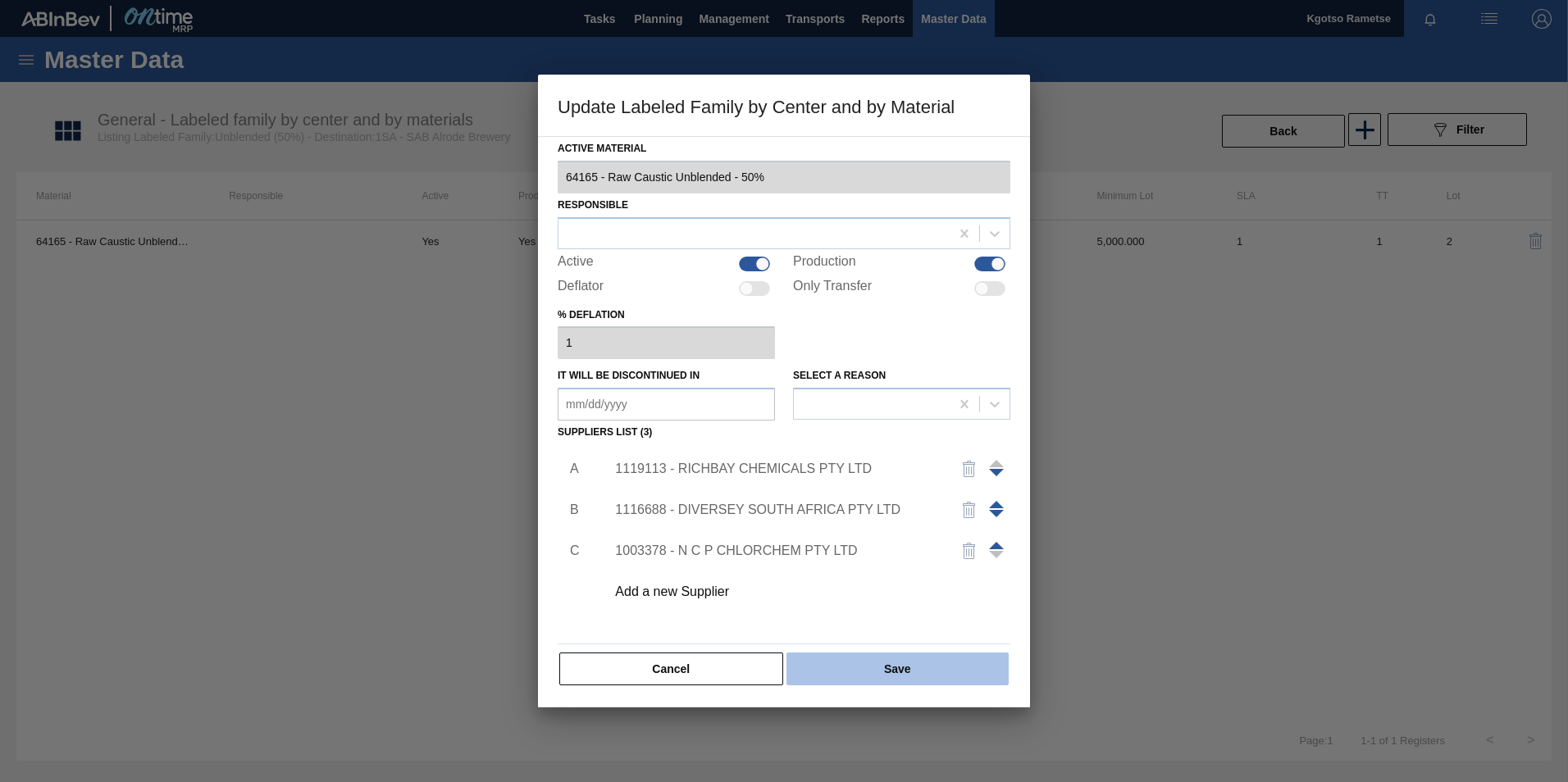
click at [817, 665] on button "Save" at bounding box center [897, 668] width 222 height 33
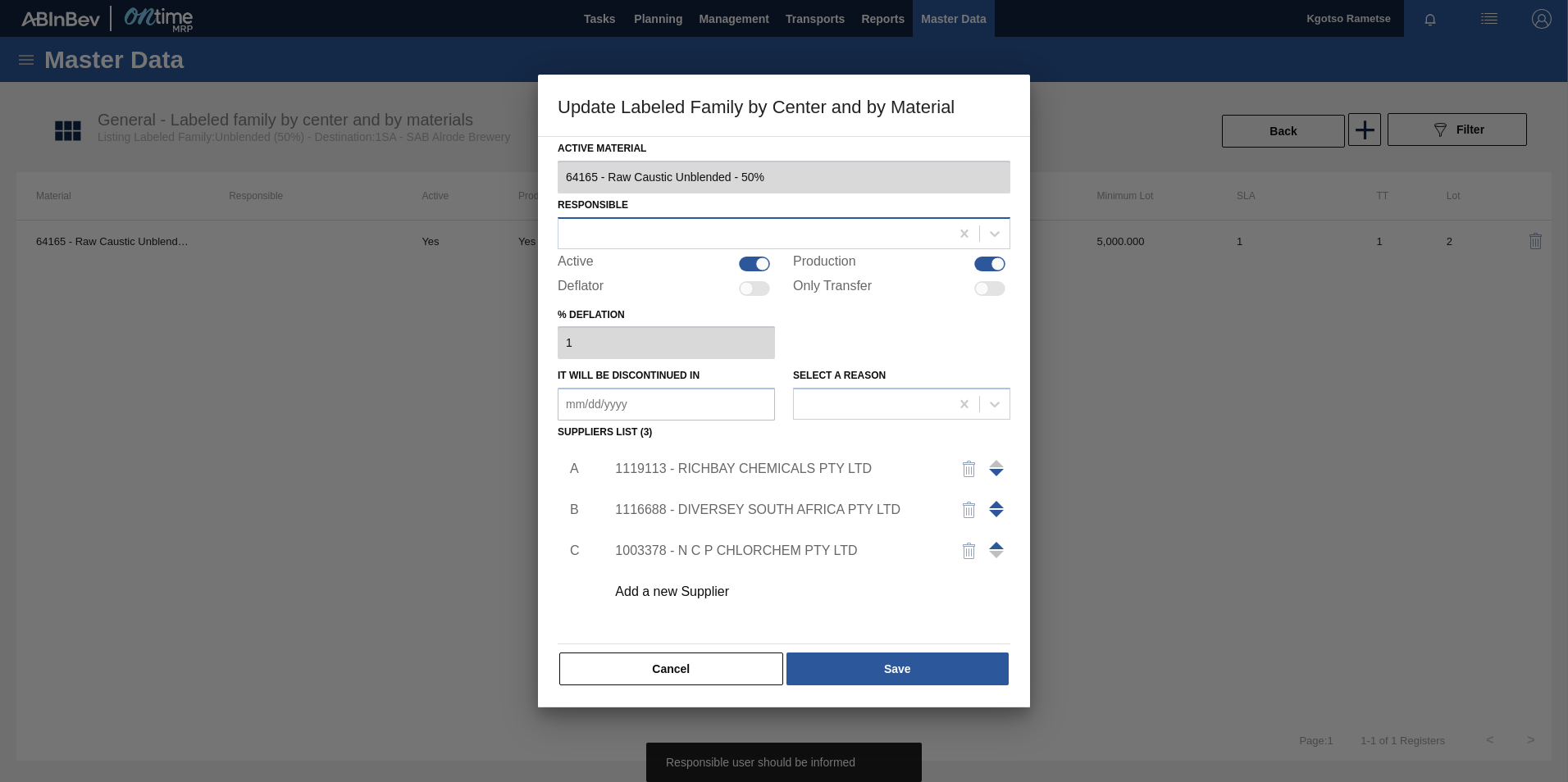
click at [628, 238] on div at bounding box center [754, 233] width 391 height 24
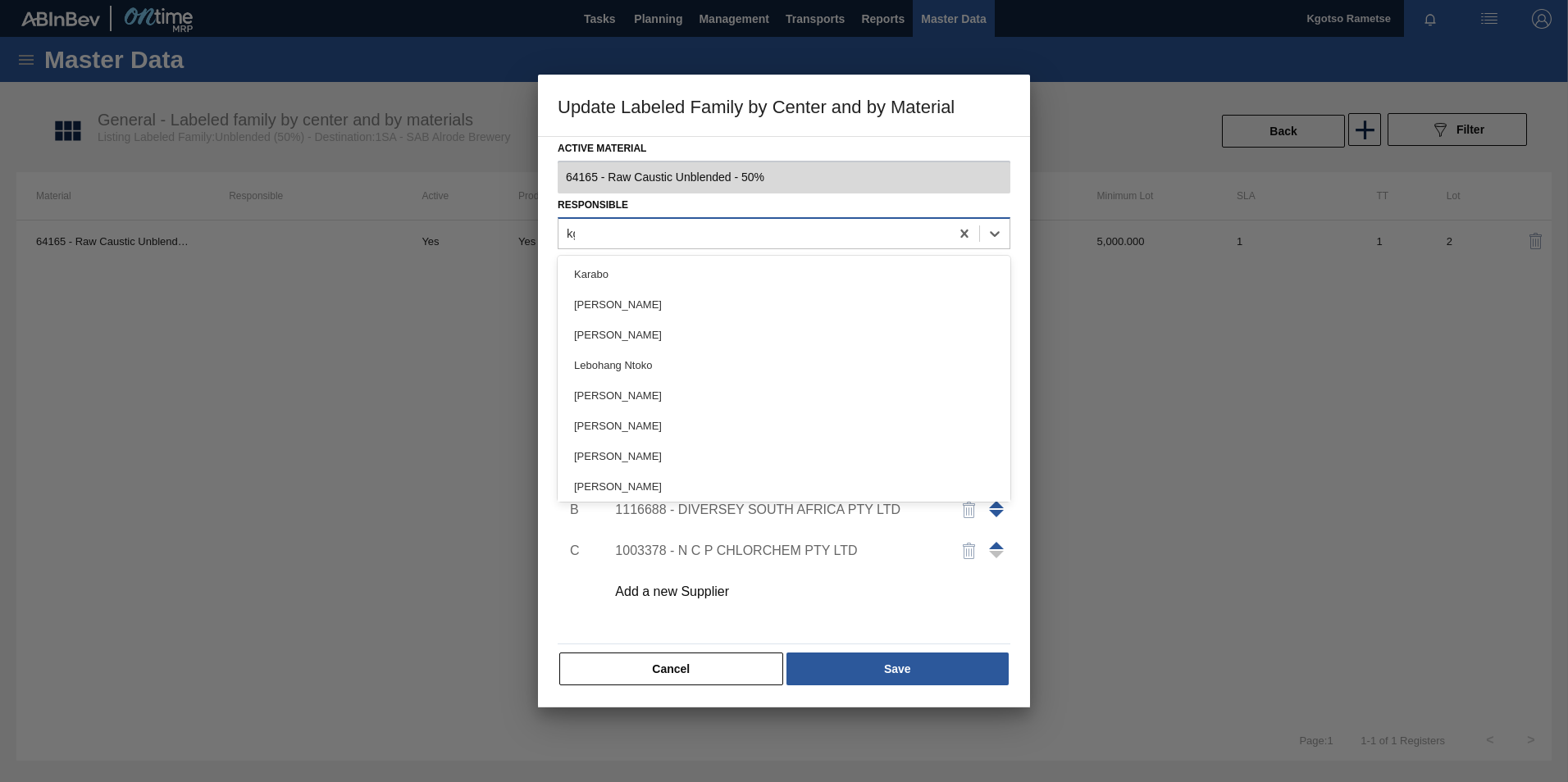
type input "kgo"
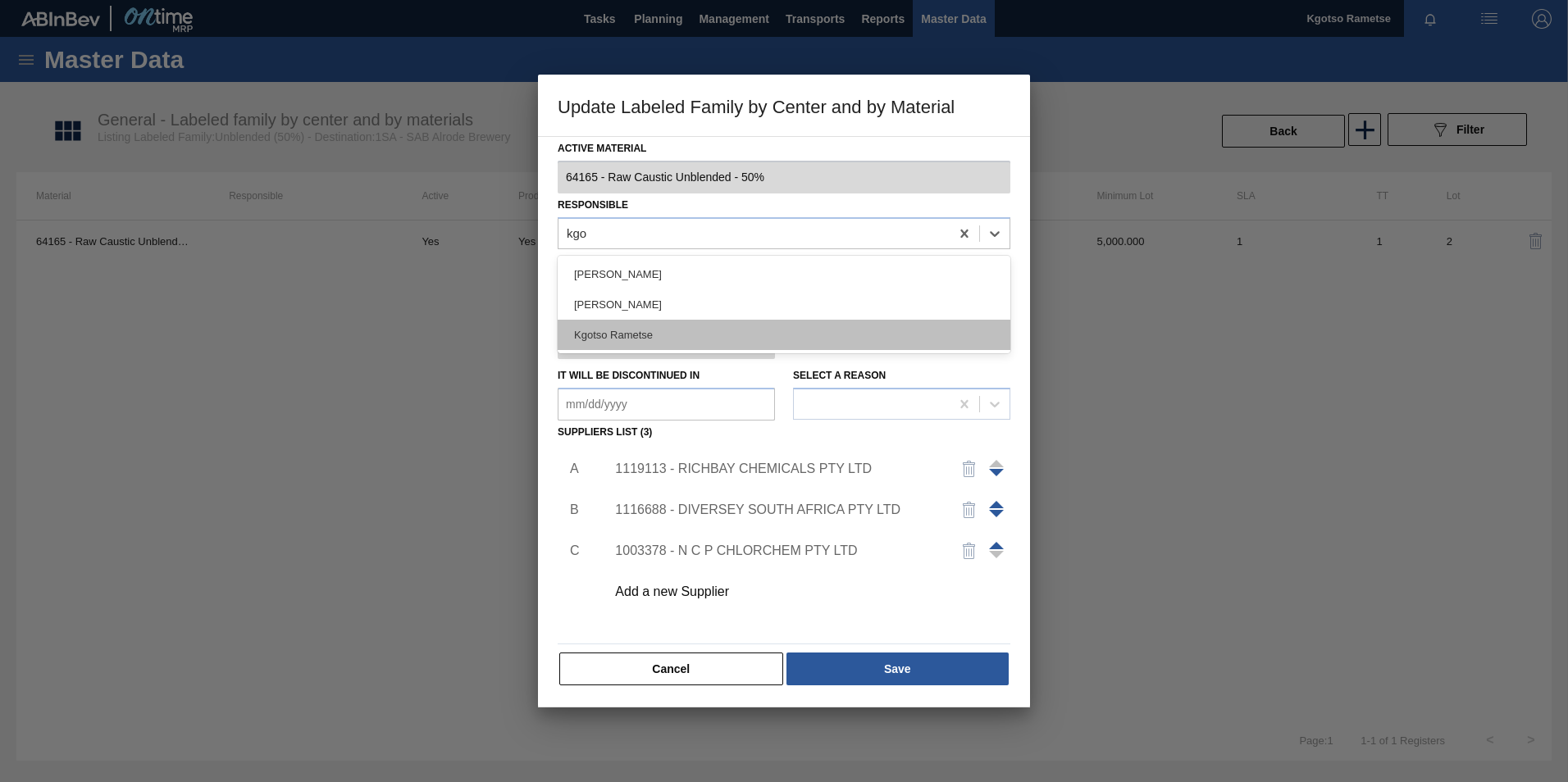
click at [676, 335] on div "Kgotso Rametse" at bounding box center [784, 335] width 453 height 30
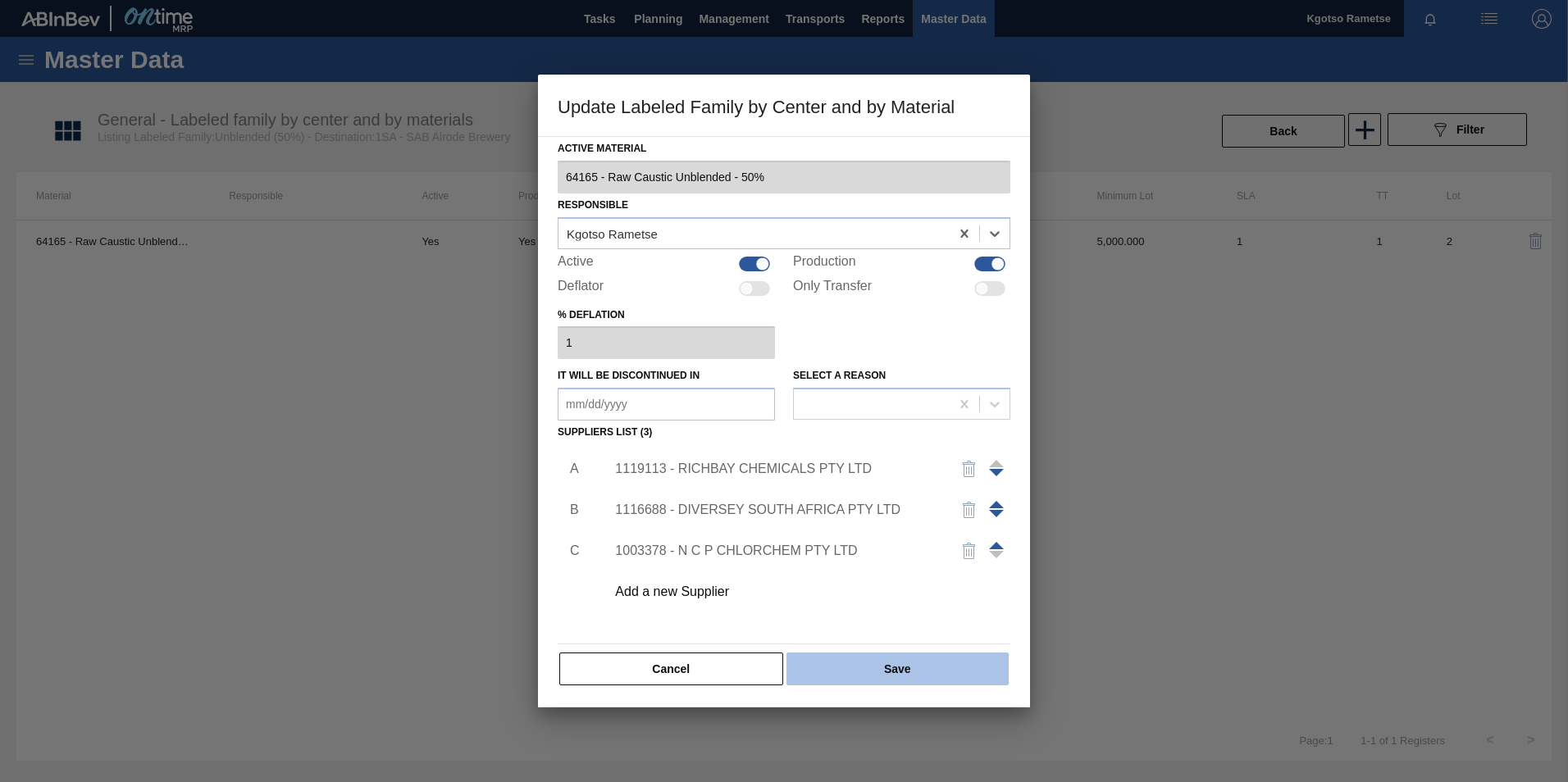
click at [850, 656] on button "Save" at bounding box center [897, 668] width 222 height 33
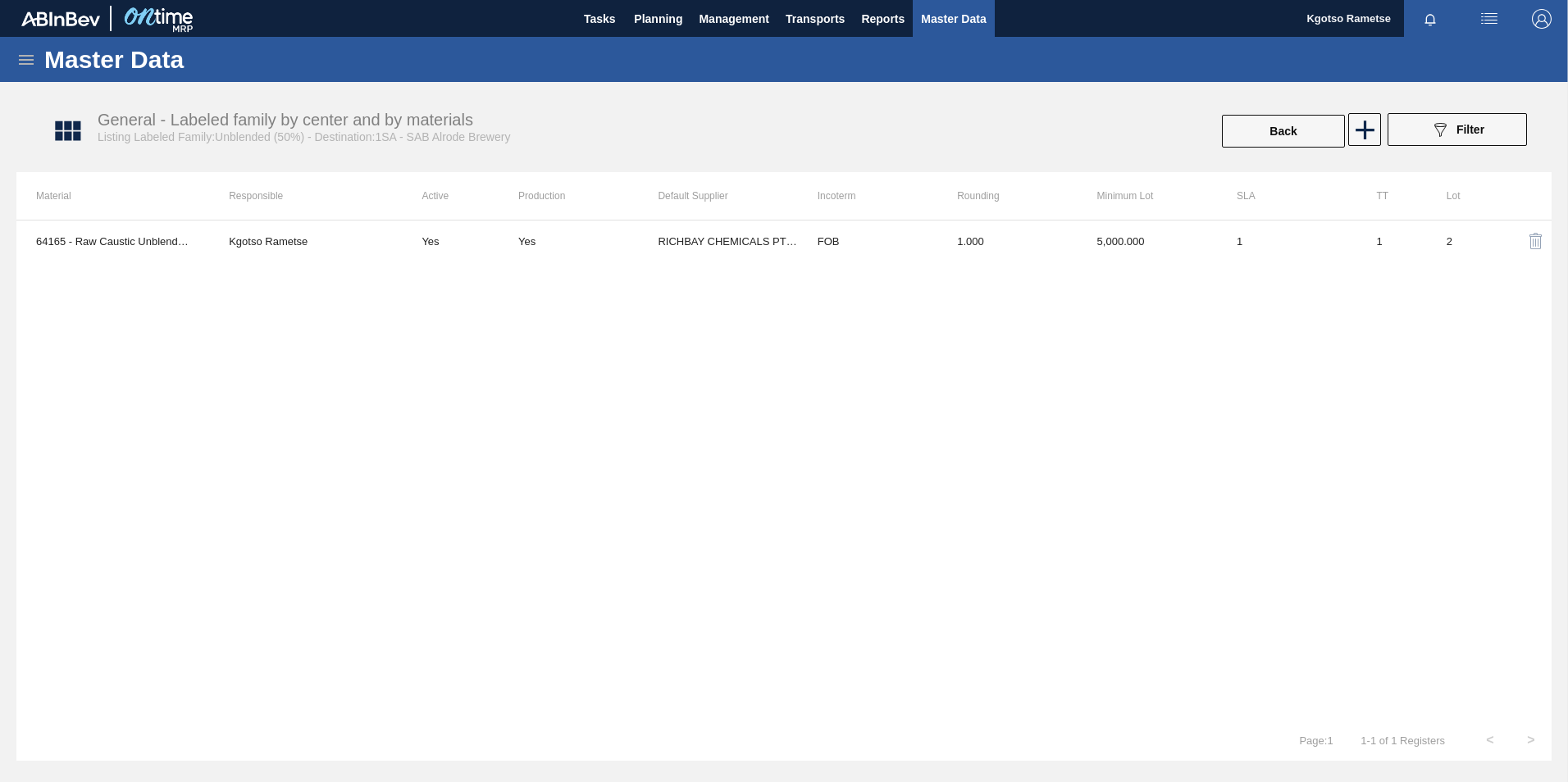
click at [29, 62] on icon at bounding box center [26, 60] width 20 height 20
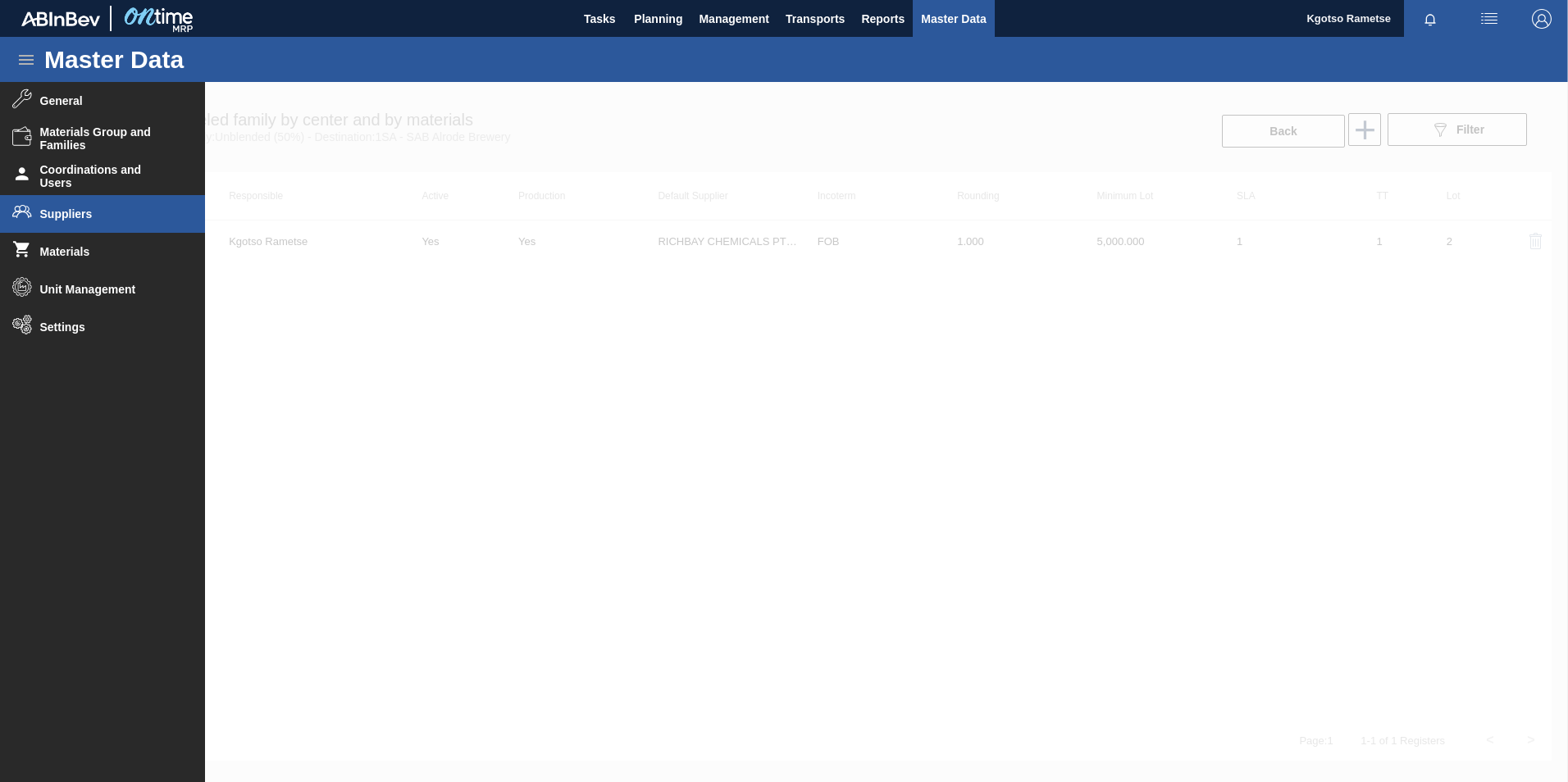
click at [64, 218] on span "Suppliers" at bounding box center [108, 213] width 136 height 13
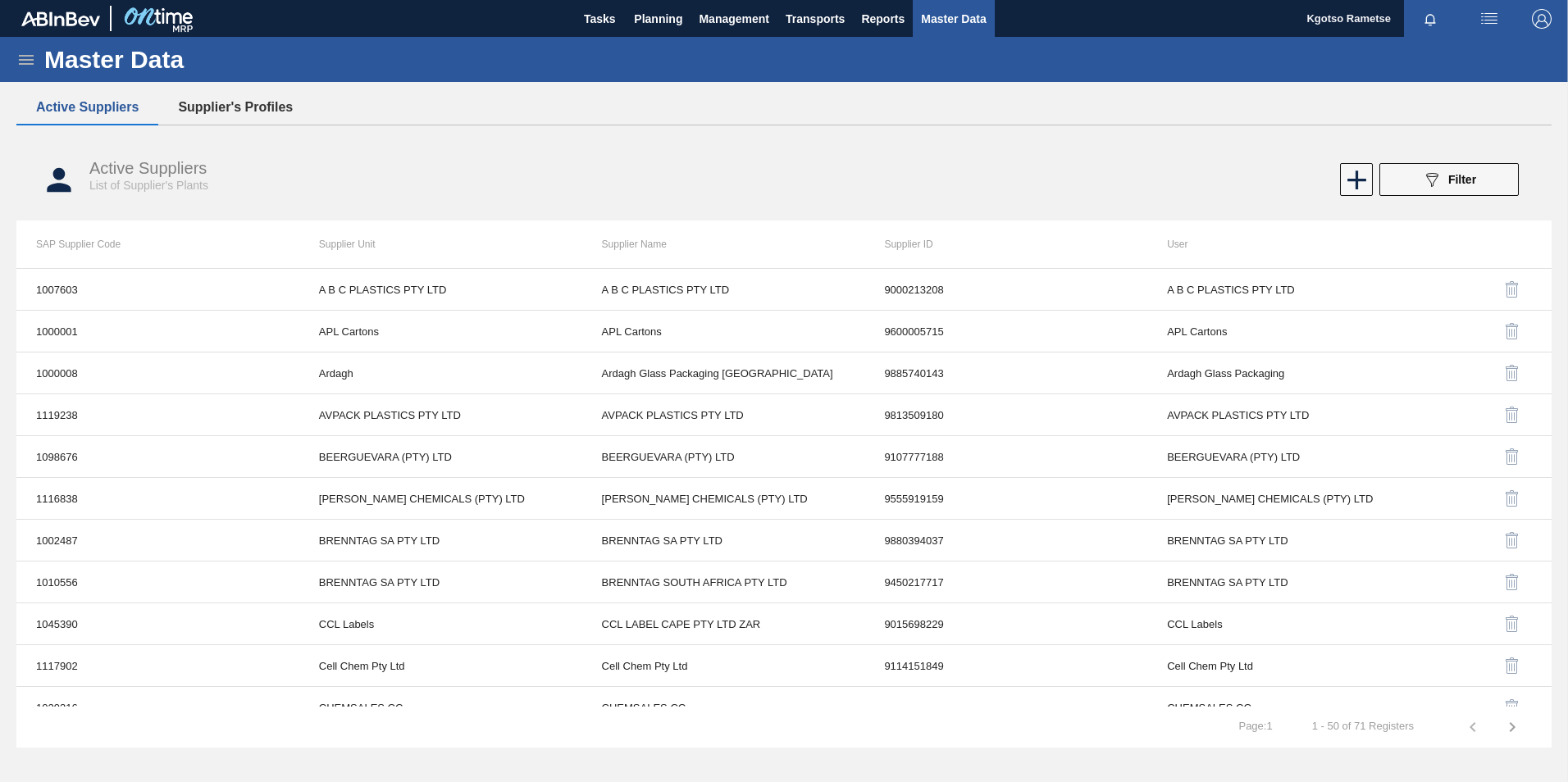
click at [208, 106] on button "Supplier's Profiles" at bounding box center [235, 107] width 155 height 35
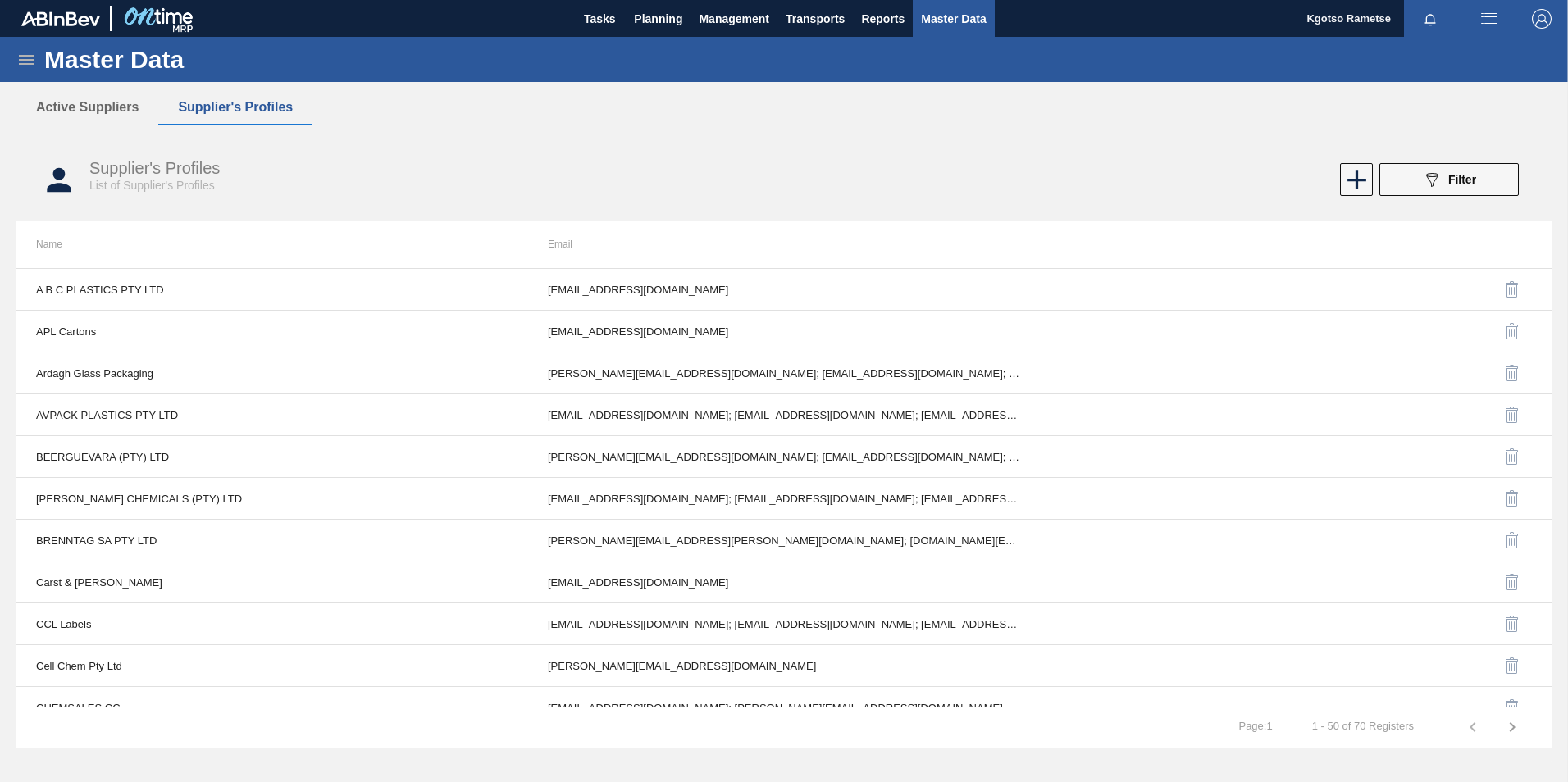
click at [1427, 189] on icon "089F7B8B-B2A5-4AFE-B5C0-19BA573D28AC" at bounding box center [1431, 180] width 20 height 20
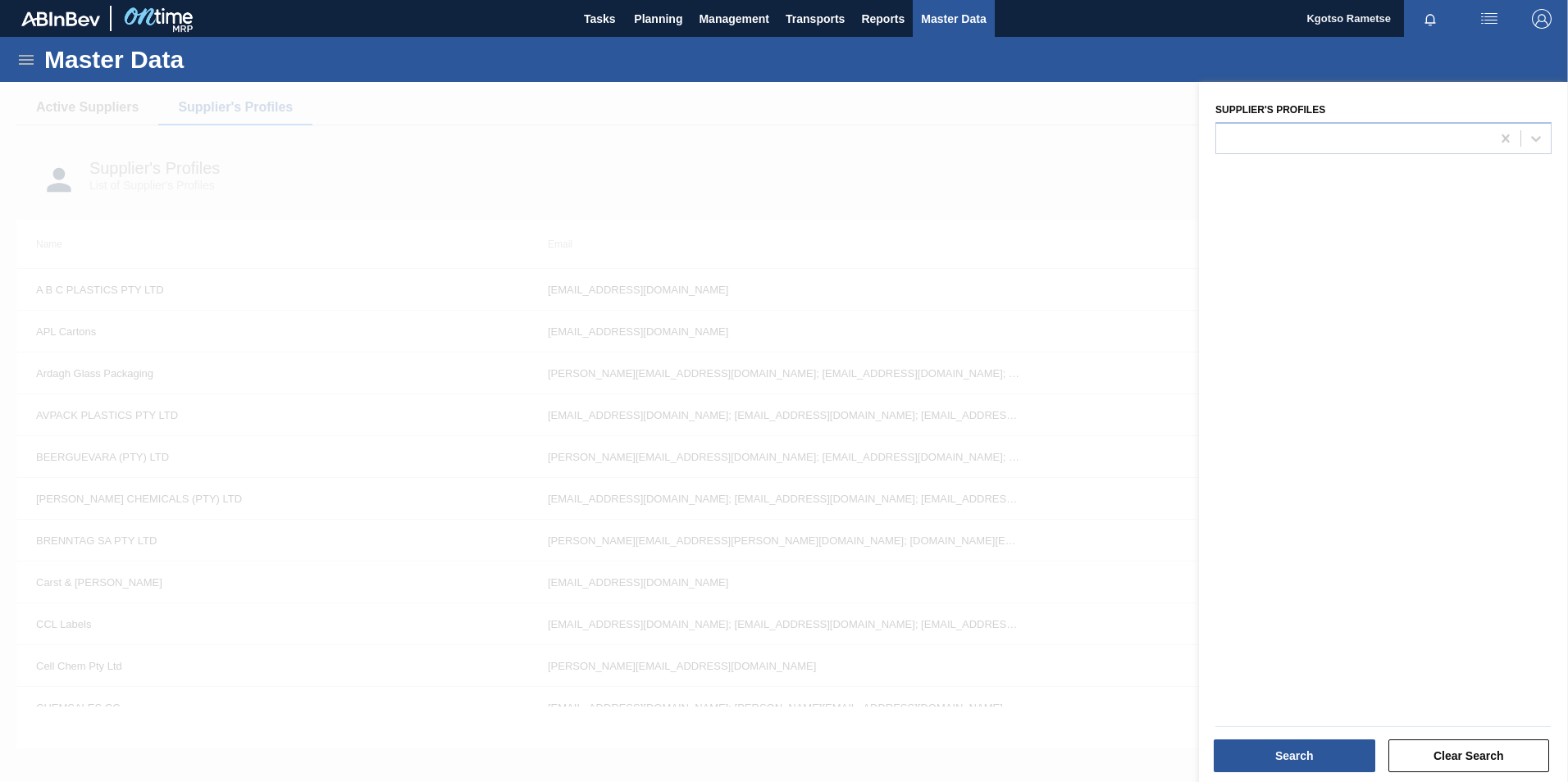
click at [1246, 161] on div "Supplier's Profiles" at bounding box center [1383, 434] width 369 height 704
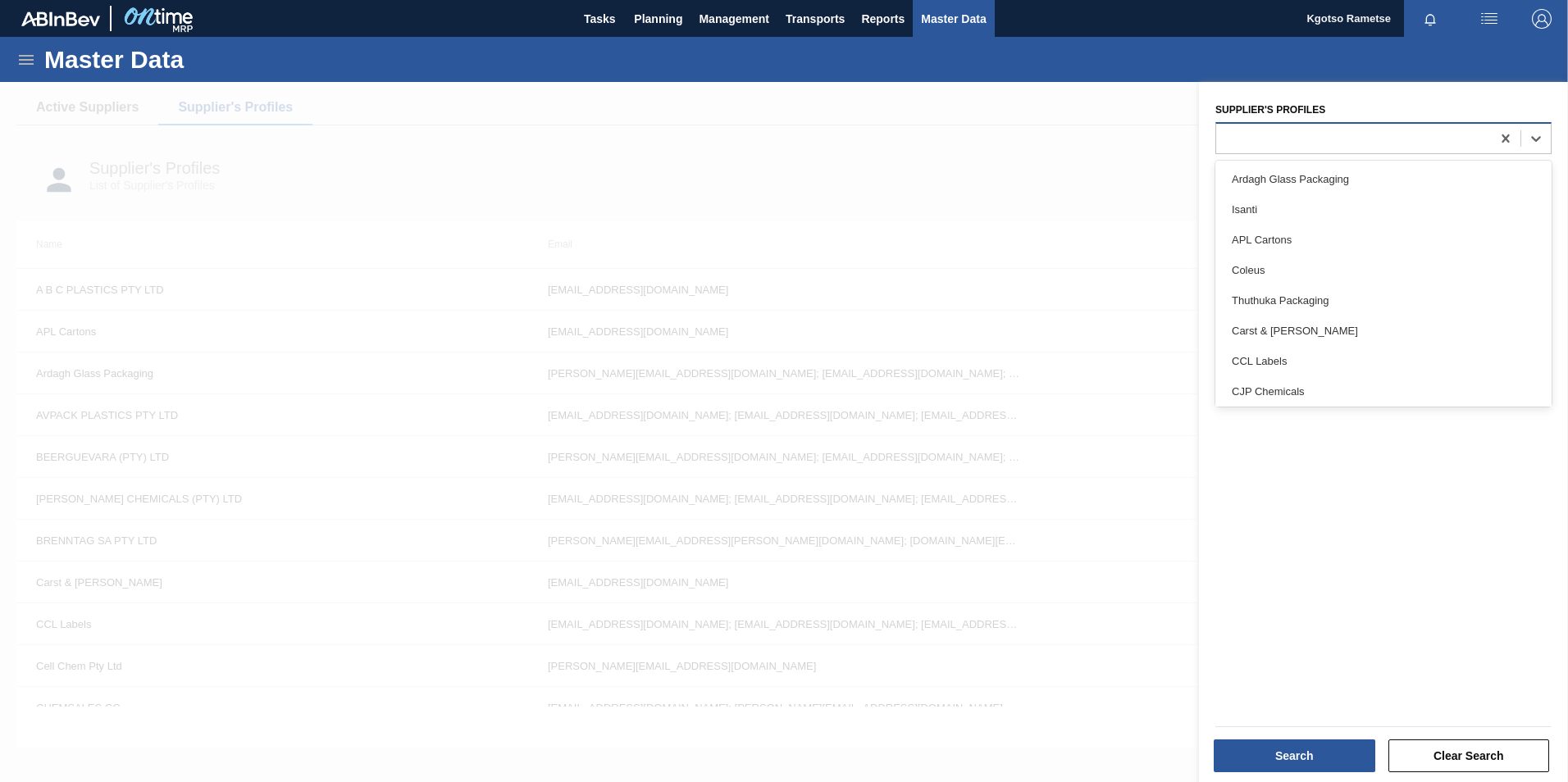
click at [1252, 134] on div at bounding box center [1353, 139] width 274 height 24
type Profiles "global"
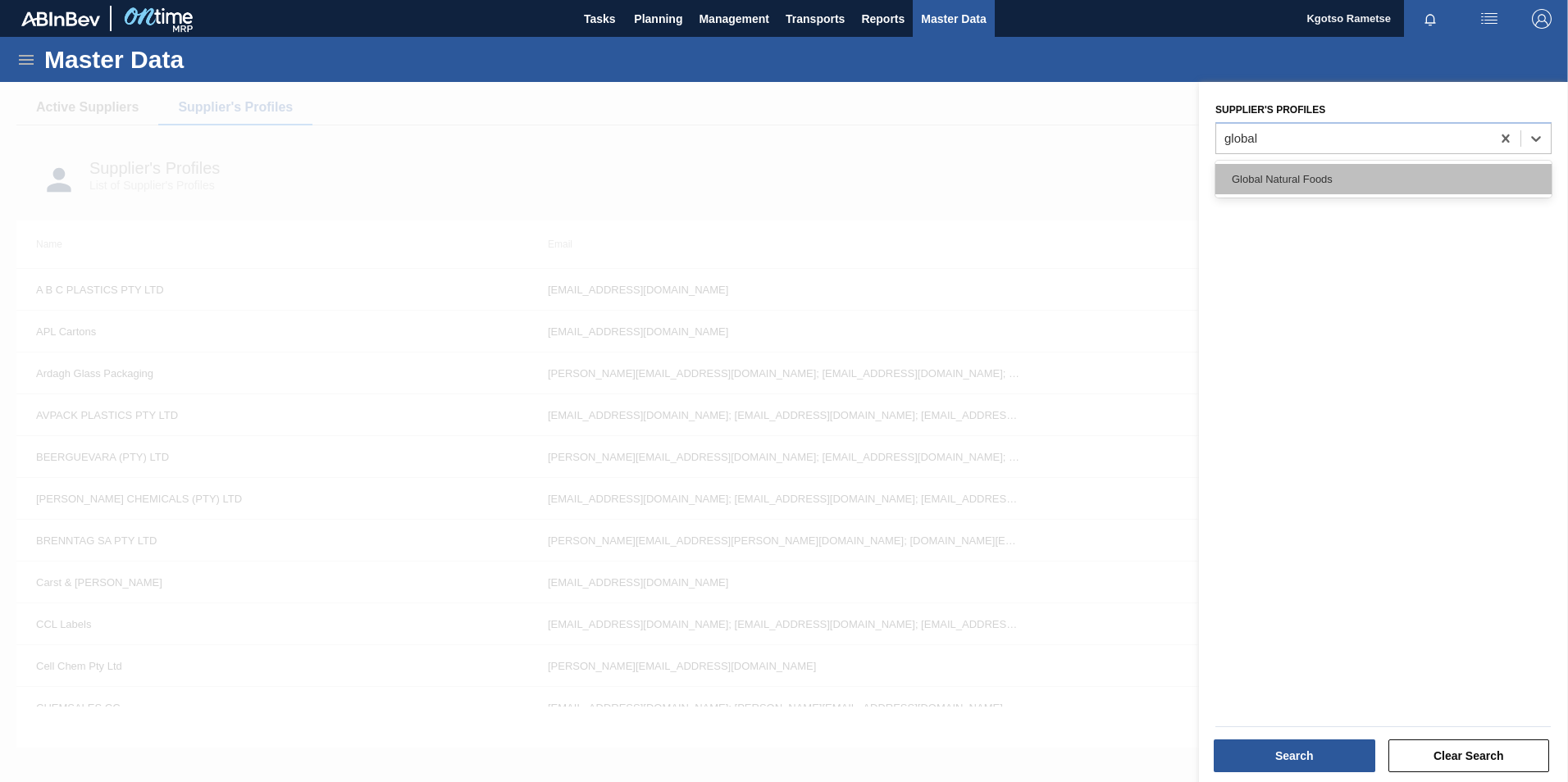
click at [1287, 180] on div "Global Natural Foods" at bounding box center [1382, 179] width 336 height 30
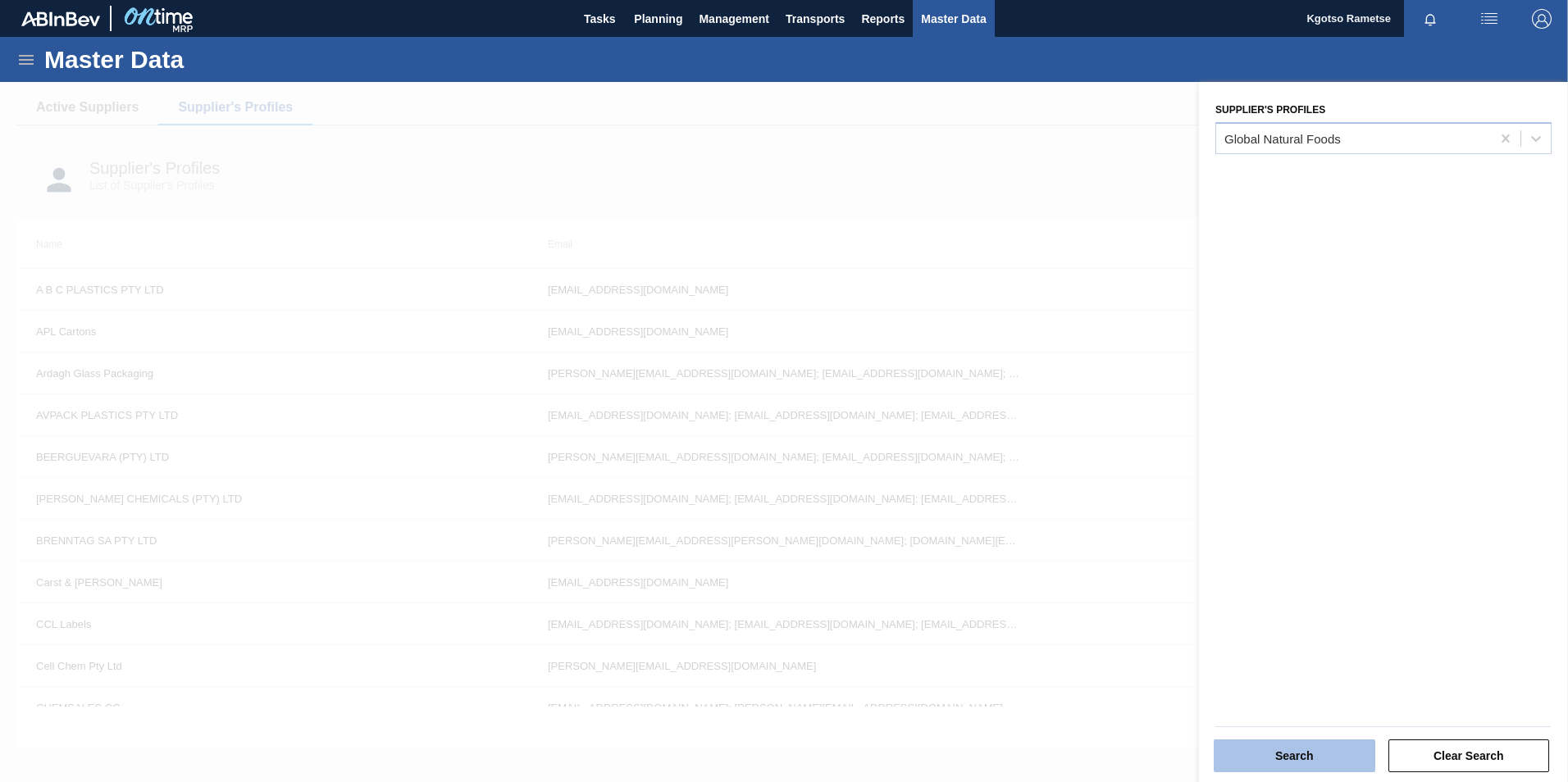
click at [1314, 744] on button "Search" at bounding box center [1294, 755] width 162 height 33
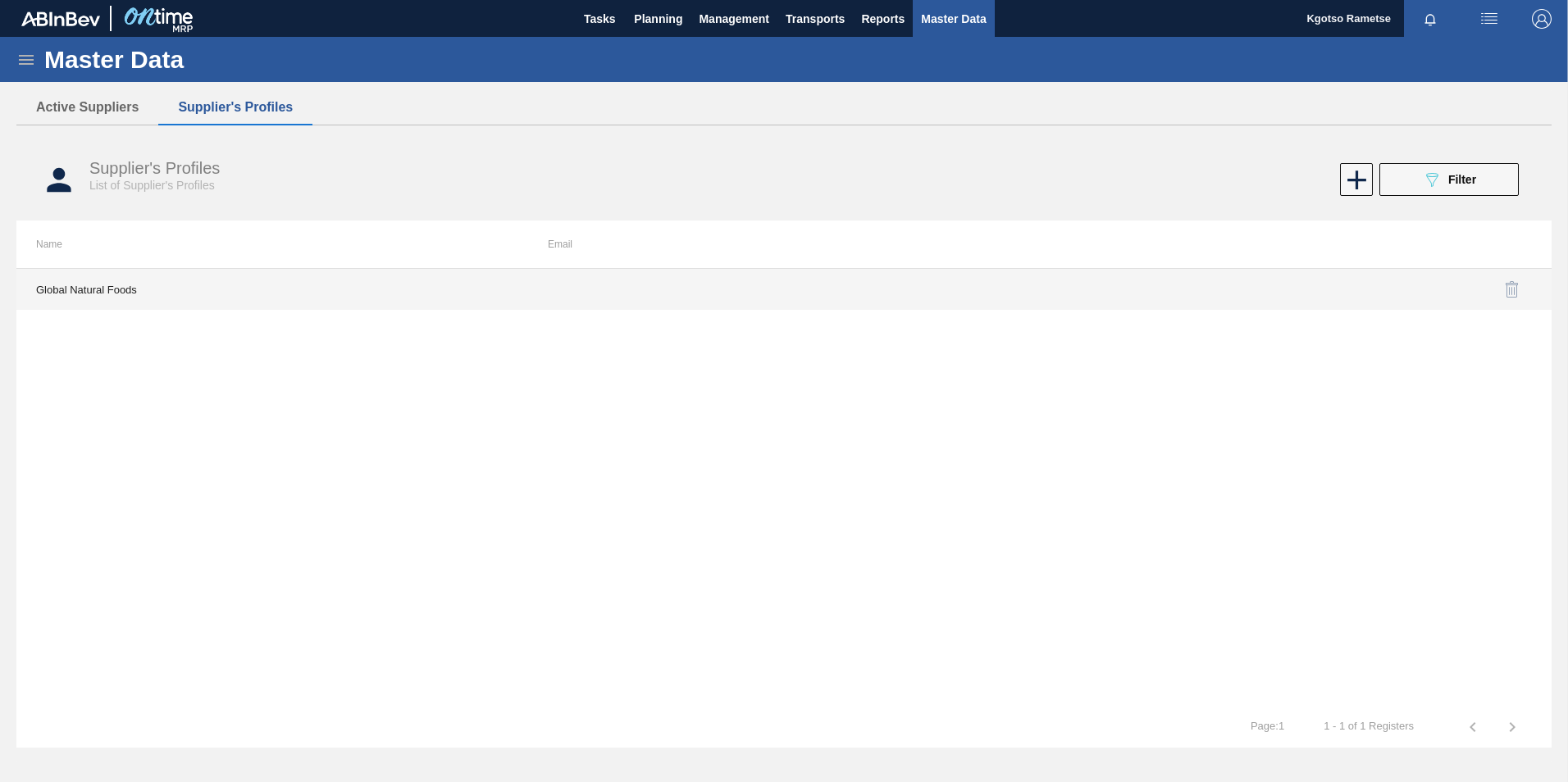
click at [381, 290] on td "Global Natural Foods" at bounding box center [271, 289] width 512 height 41
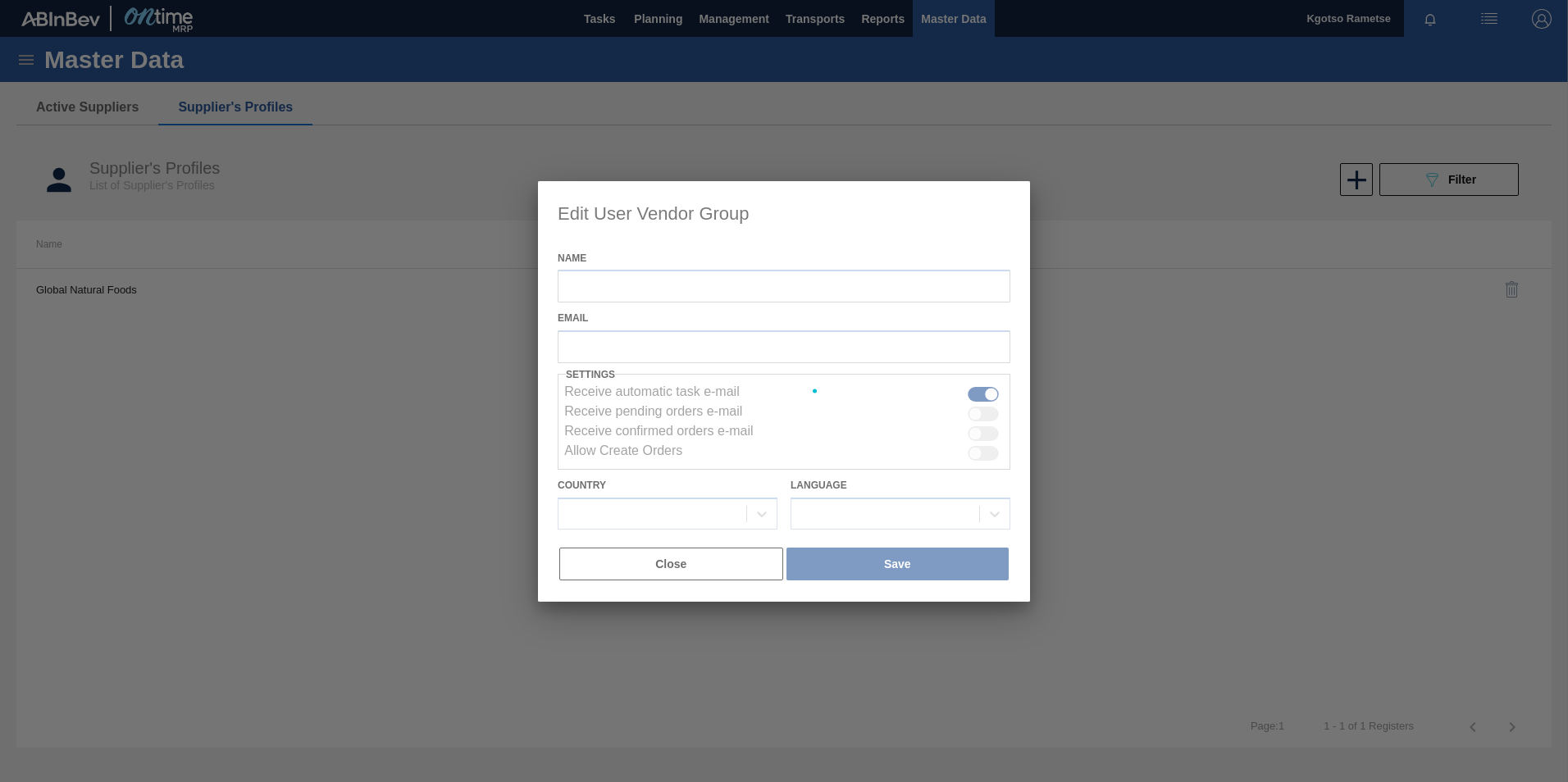
type input "Global Natural Foods"
checkbox input "true"
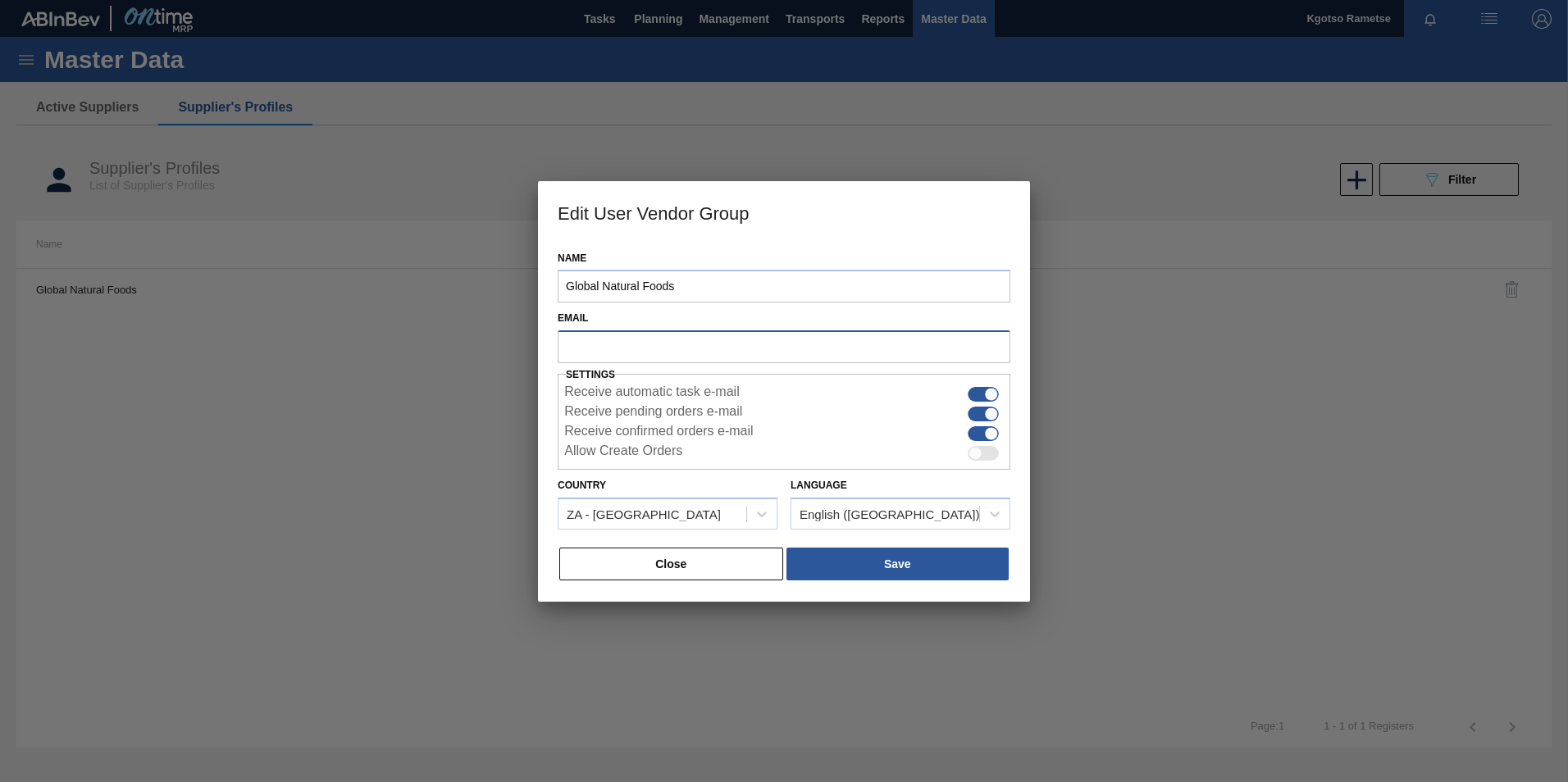
click at [610, 349] on input "text" at bounding box center [784, 345] width 453 height 31
click at [574, 341] on input "text" at bounding box center [784, 345] width 453 height 31
drag, startPoint x: 598, startPoint y: 343, endPoint x: 481, endPoint y: 354, distance: 117.5
click at [481, 354] on div "Edit User Vendor Group Name Global Natural Foods Email marie Settings Receive a…" at bounding box center [784, 391] width 1568 height 782
paste input "micven@gmail.com"
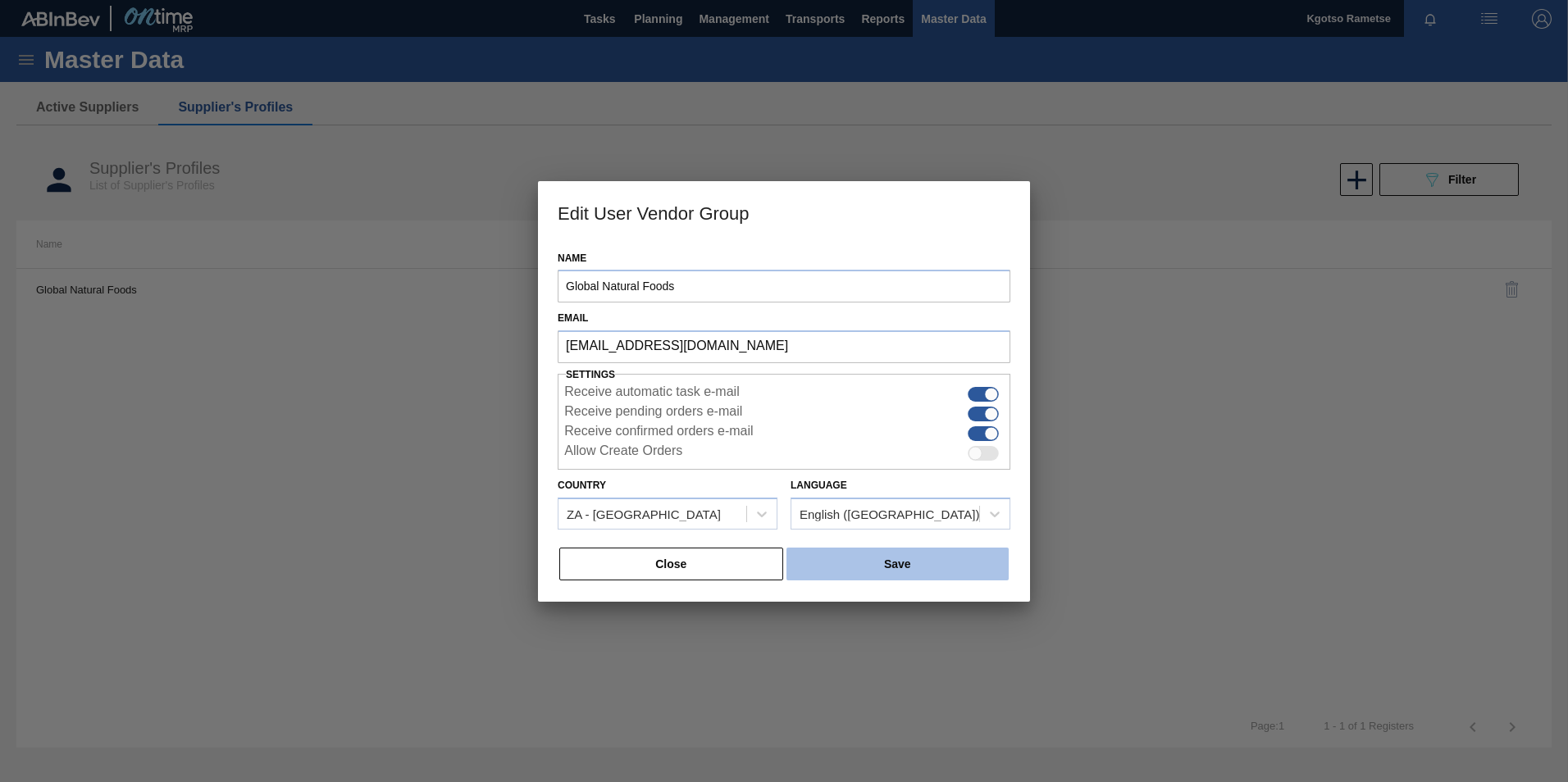
type input "marmicven@gmail.com"
click at [910, 555] on div "Name Global Natural Foods Email Settings Receive automatic task e-mail Receive …" at bounding box center [783, 422] width 492 height 359
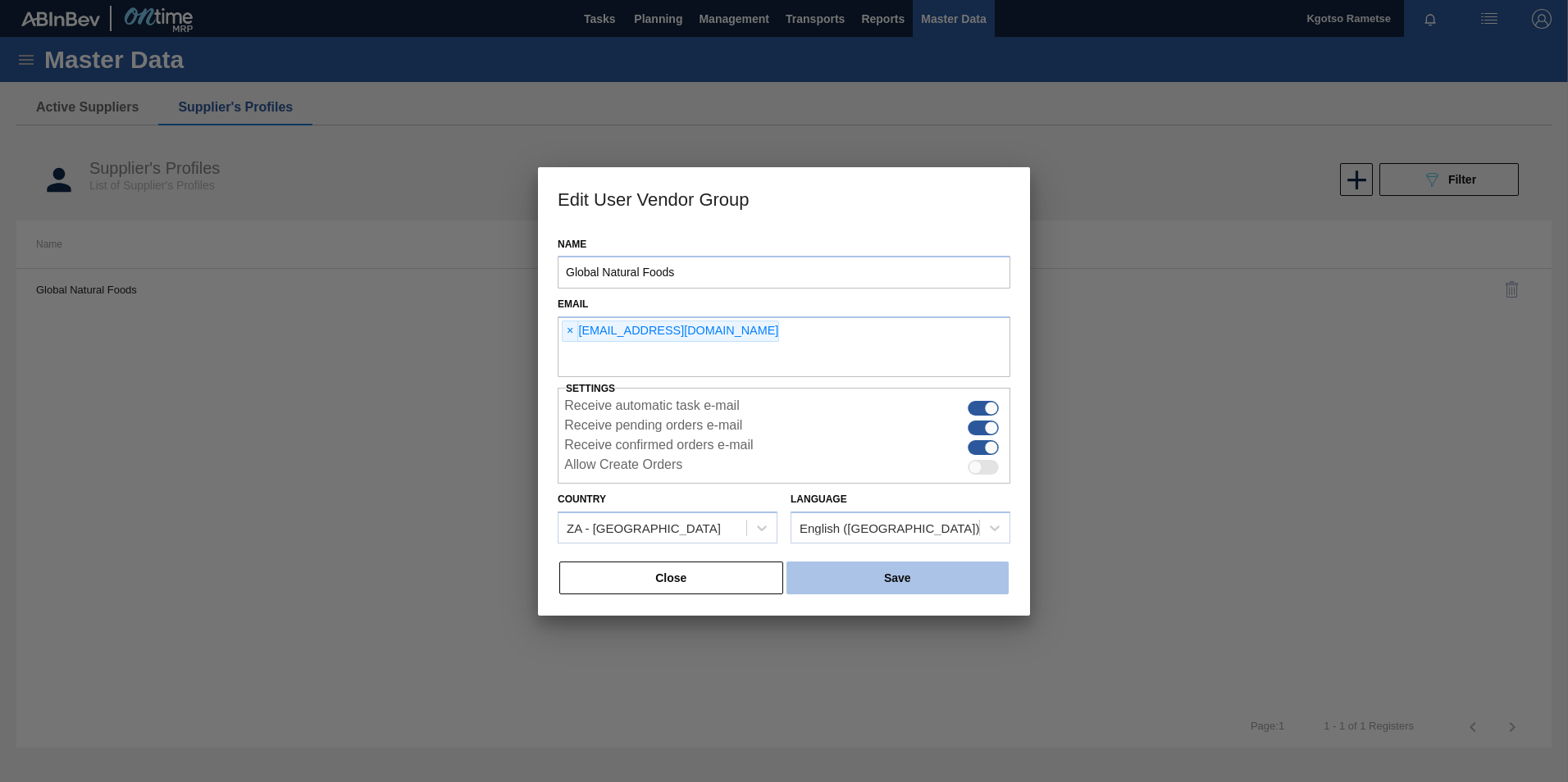
click at [879, 575] on button "Save" at bounding box center [897, 578] width 222 height 33
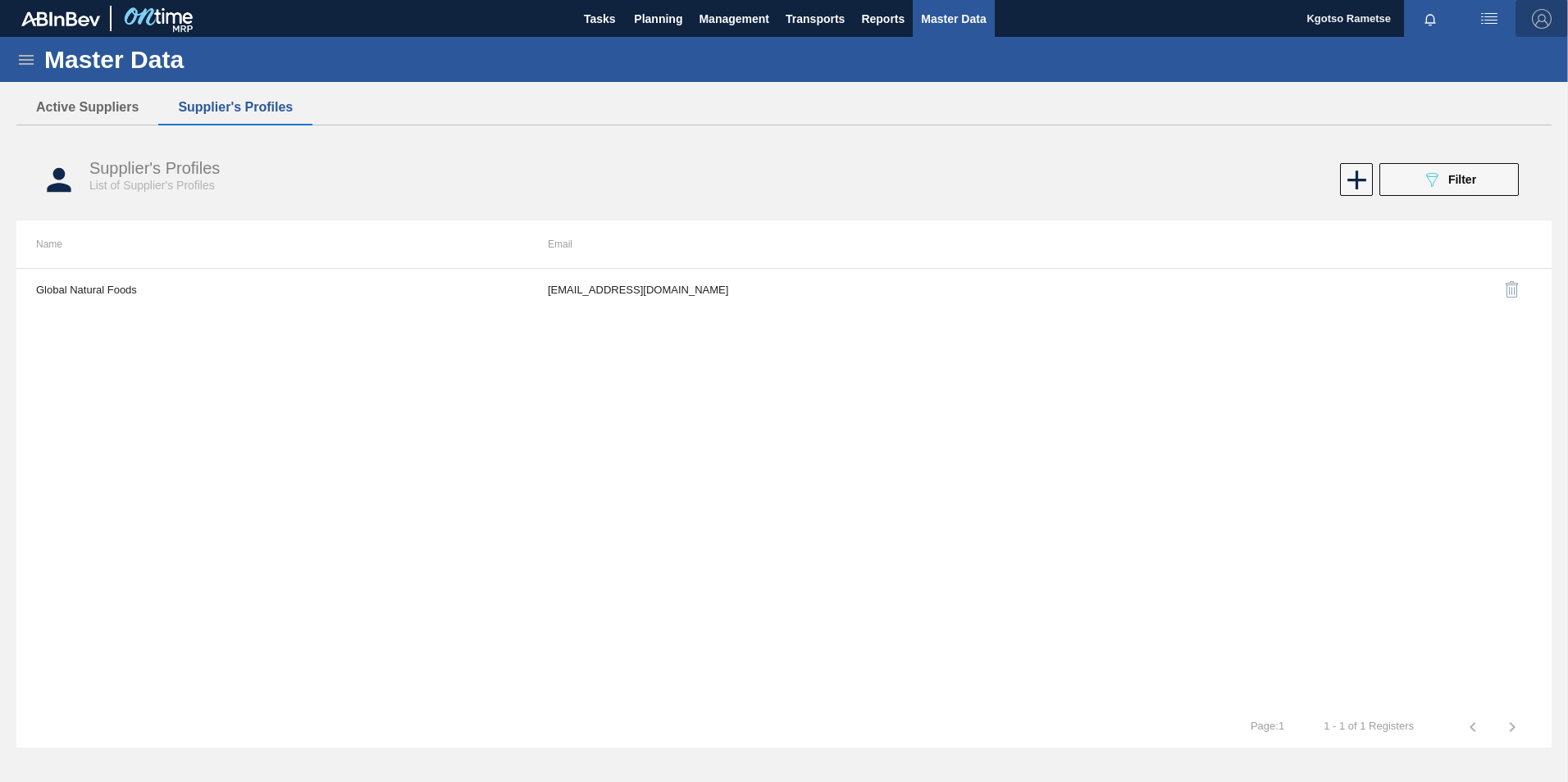
click at [1543, 15] on img "button" at bounding box center [1541, 19] width 20 height 20
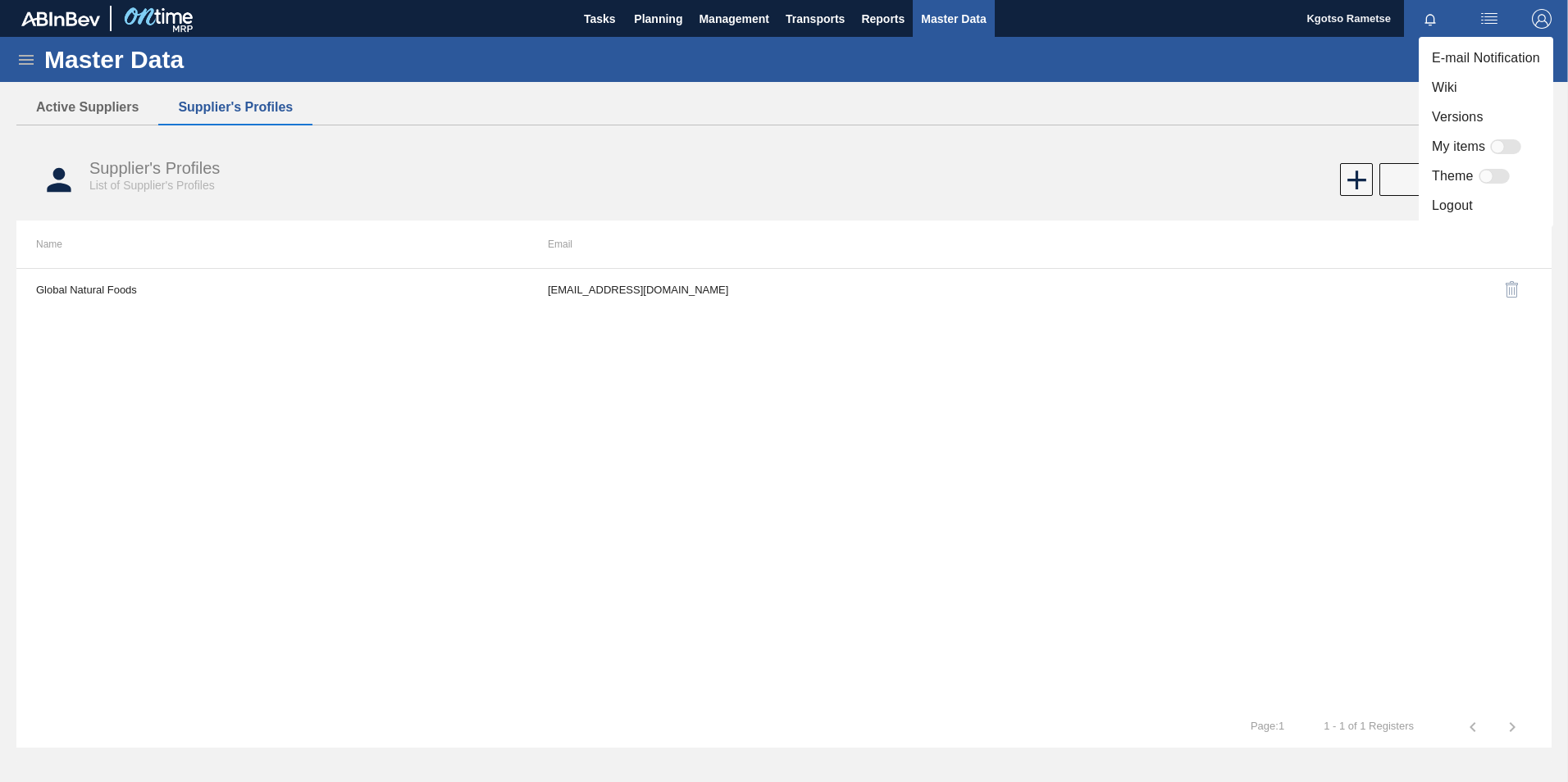
click at [1441, 196] on li "Logout" at bounding box center [1485, 206] width 135 height 30
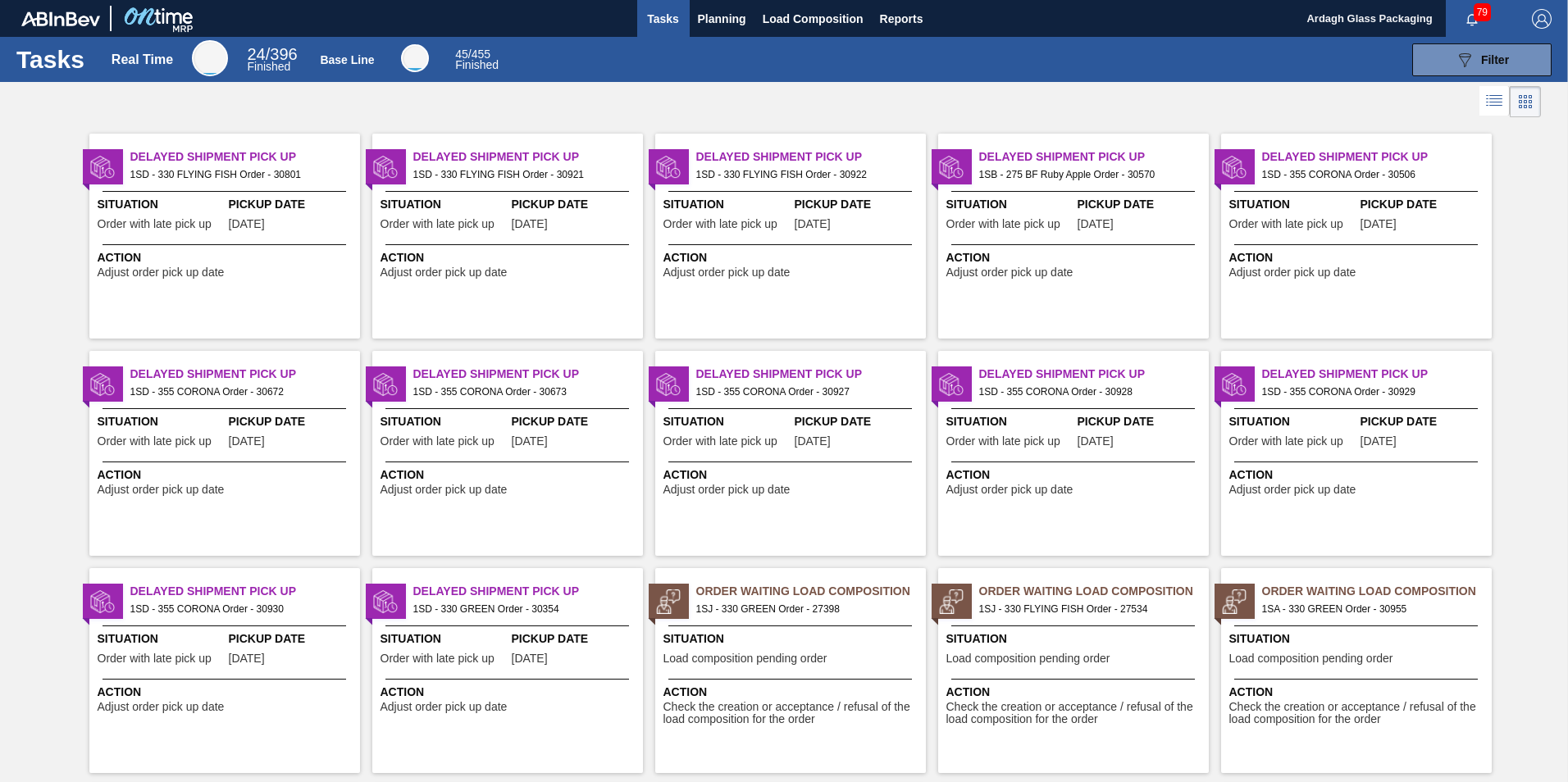
click at [1535, 16] on img "button" at bounding box center [1541, 19] width 20 height 20
click at [1454, 150] on li "Logout" at bounding box center [1475, 147] width 155 height 30
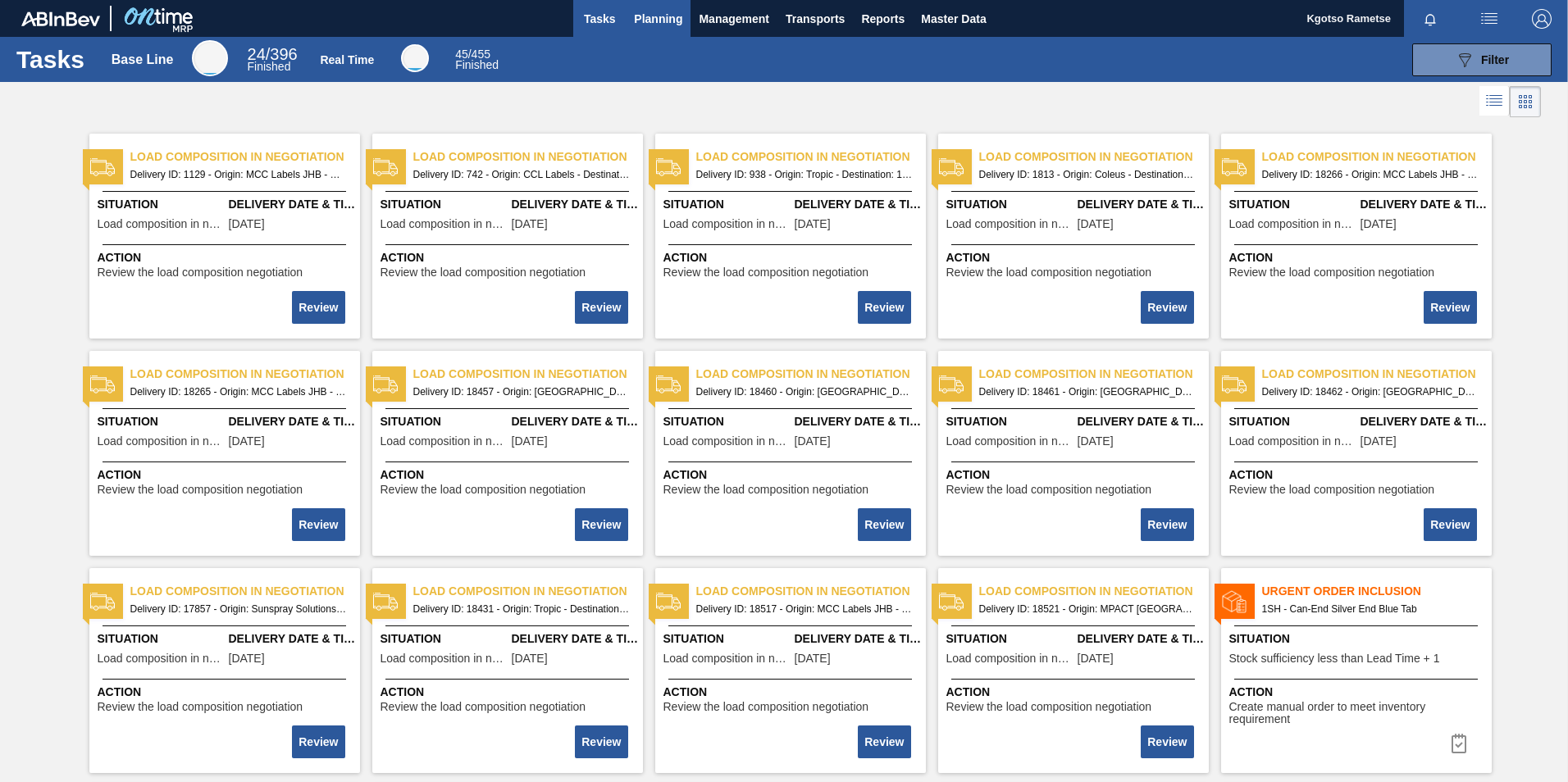
click at [646, 21] on span "Planning" at bounding box center [657, 19] width 48 height 20
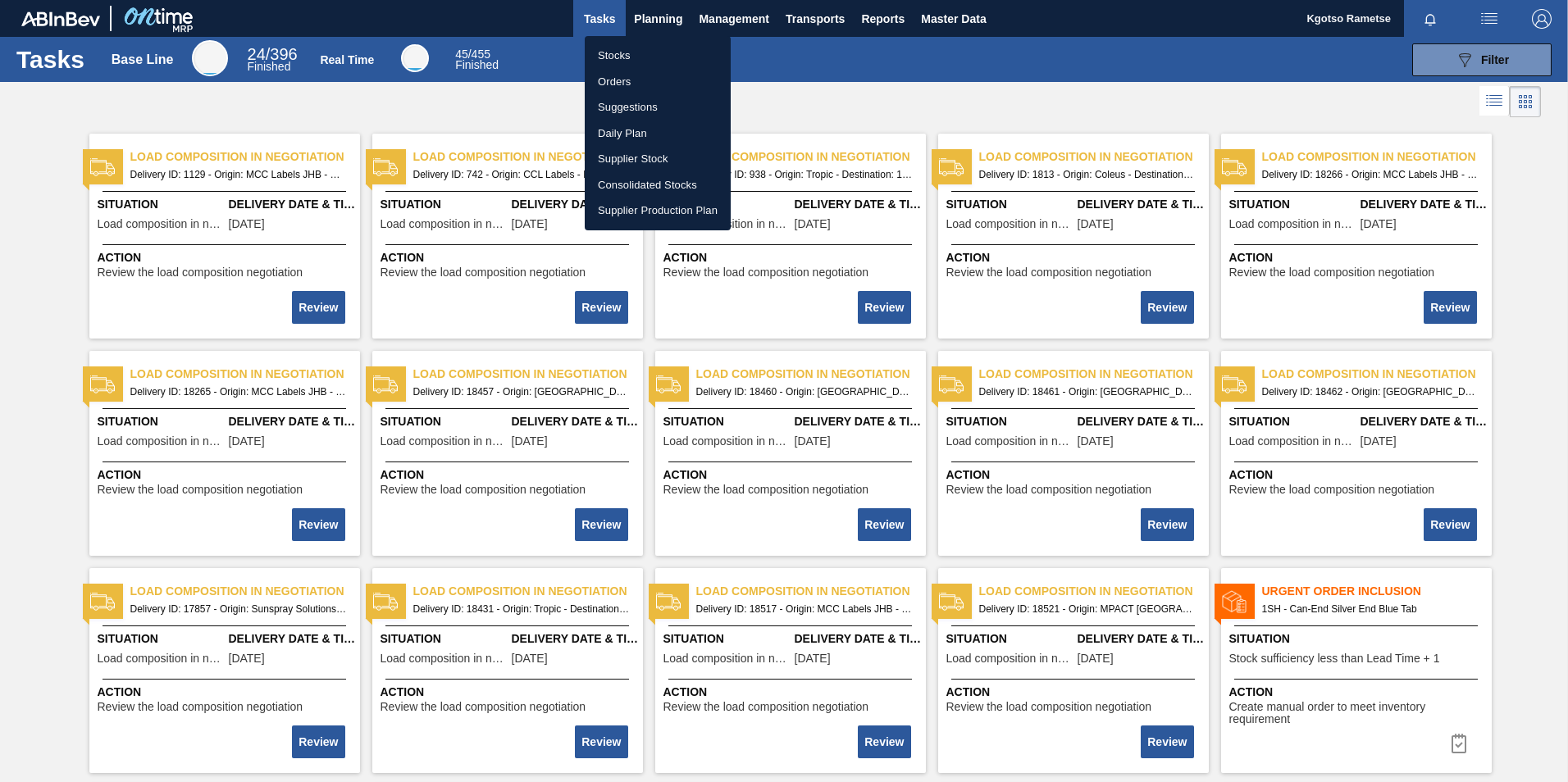
click at [971, 17] on div at bounding box center [784, 391] width 1568 height 782
click at [971, 17] on div "Stocks Orders Suggestions Daily Plan Supplier Stock Consolidated Stocks Supplie…" at bounding box center [784, 391] width 1568 height 782
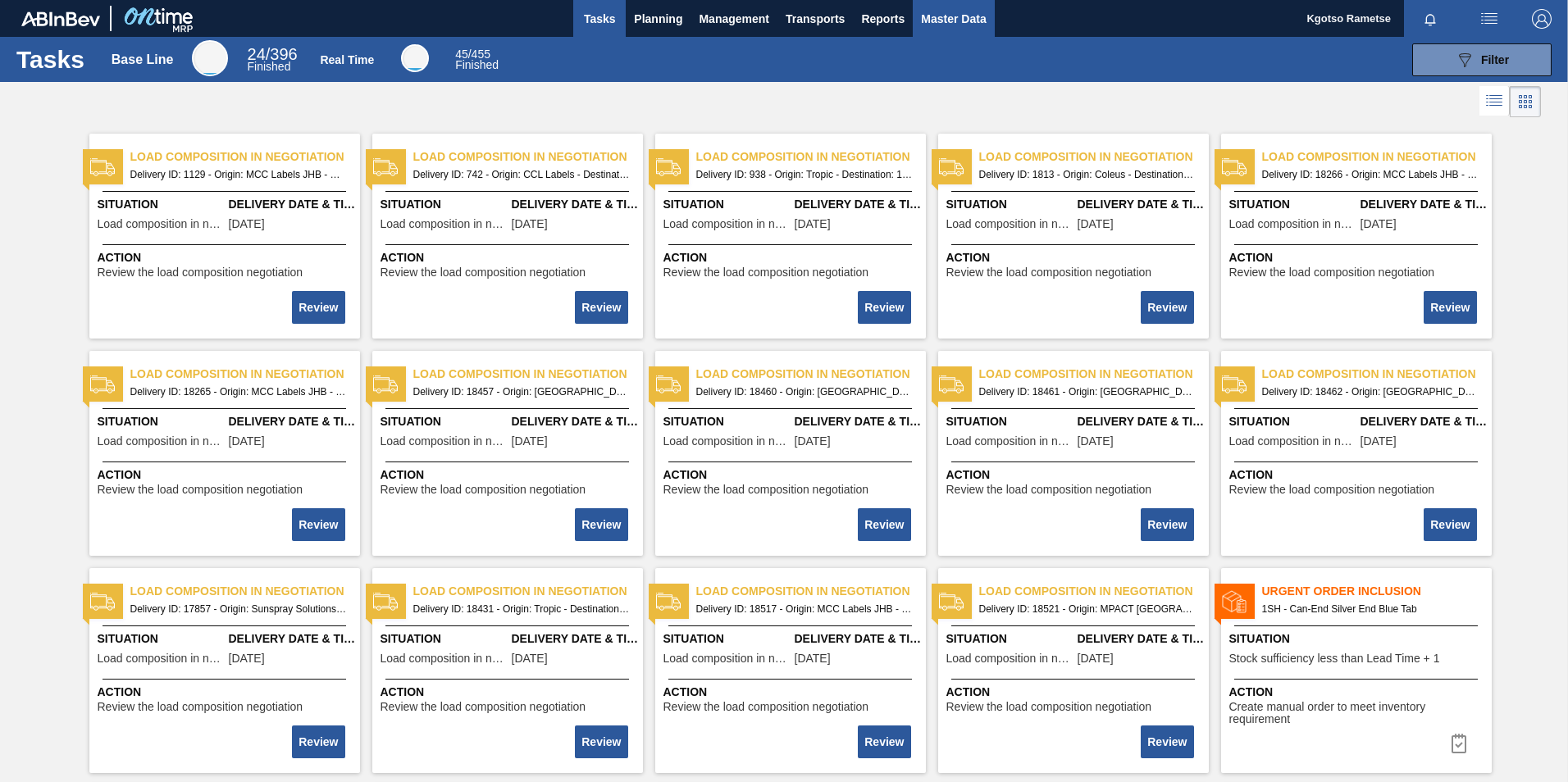
click at [971, 17] on span "Master Data" at bounding box center [953, 19] width 65 height 20
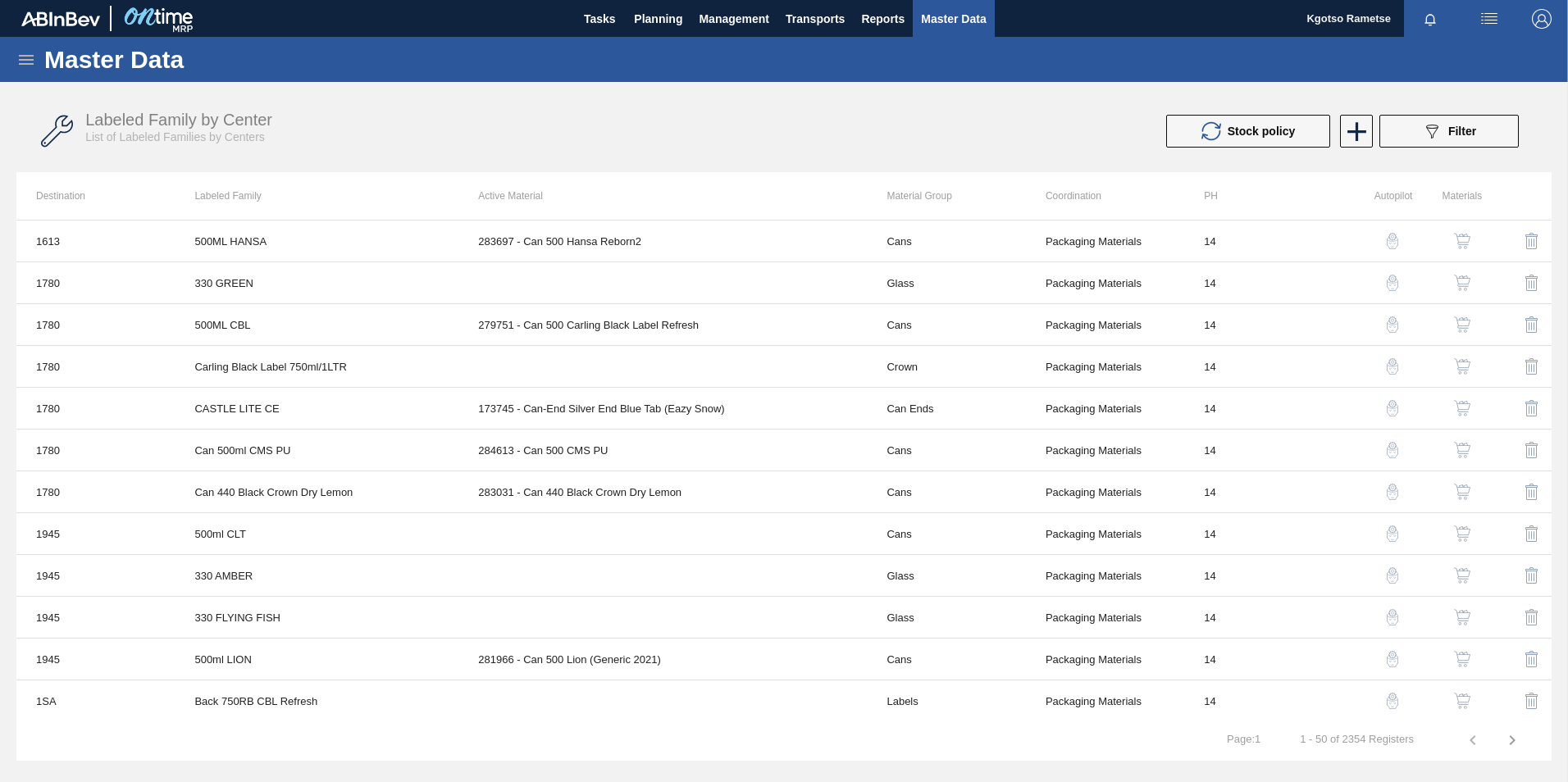
click at [27, 57] on icon at bounding box center [26, 60] width 20 height 20
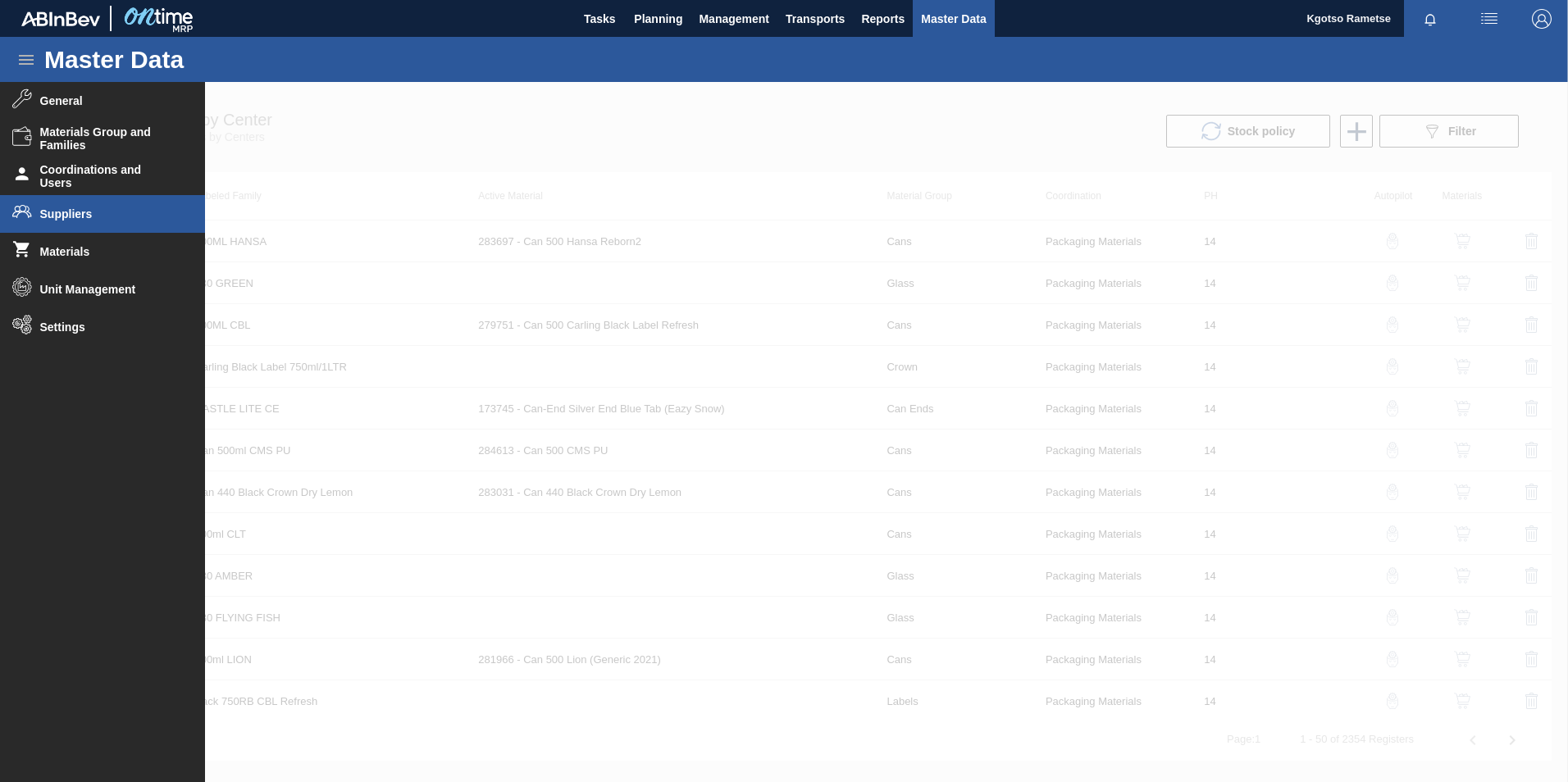
click at [65, 212] on span "Suppliers" at bounding box center [108, 213] width 136 height 13
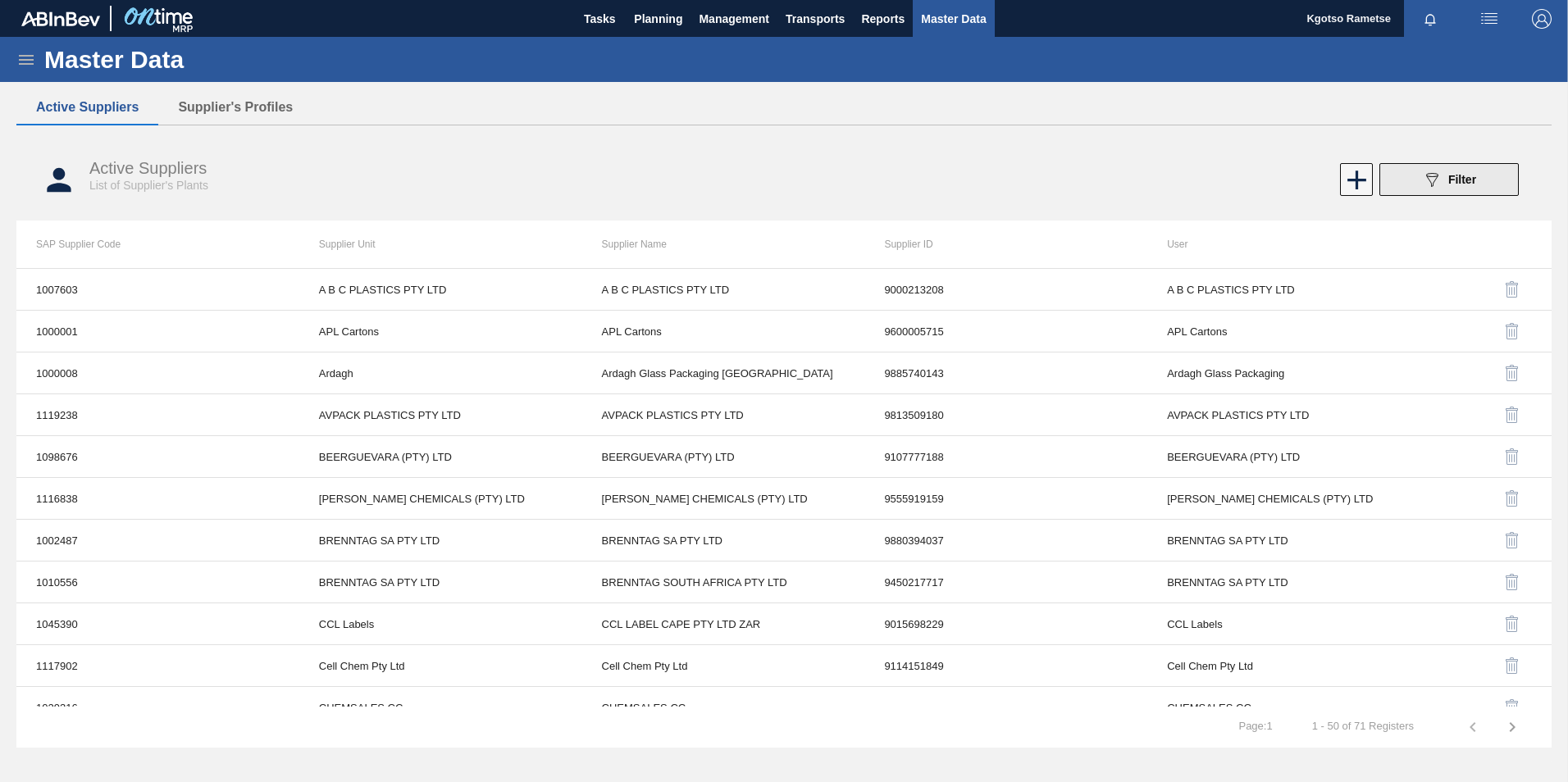
click at [1489, 176] on button "089F7B8B-B2A5-4AFE-B5C0-19BA573D28AC Filter" at bounding box center [1449, 180] width 140 height 33
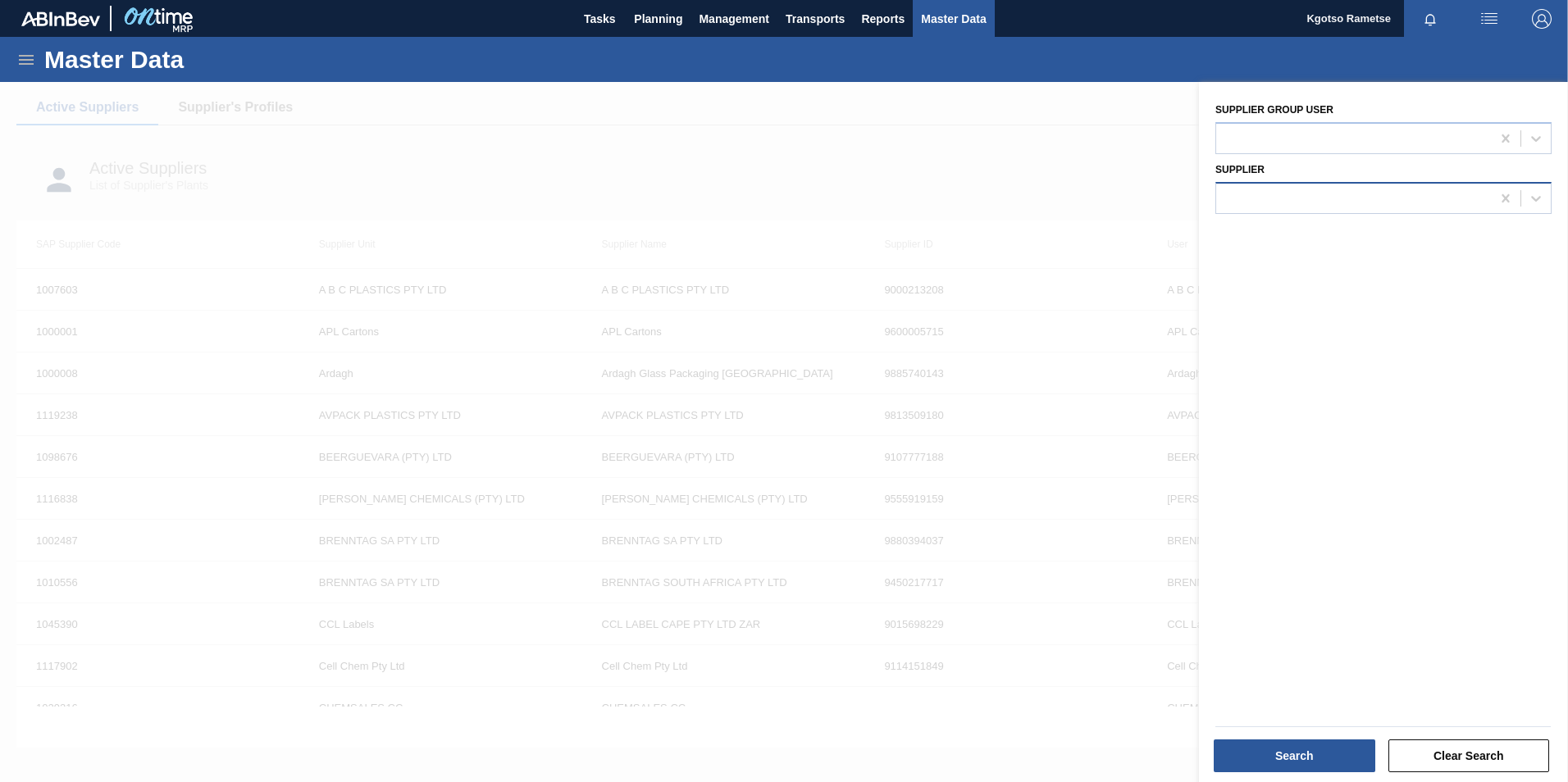
click at [1281, 196] on div at bounding box center [1353, 198] width 274 height 24
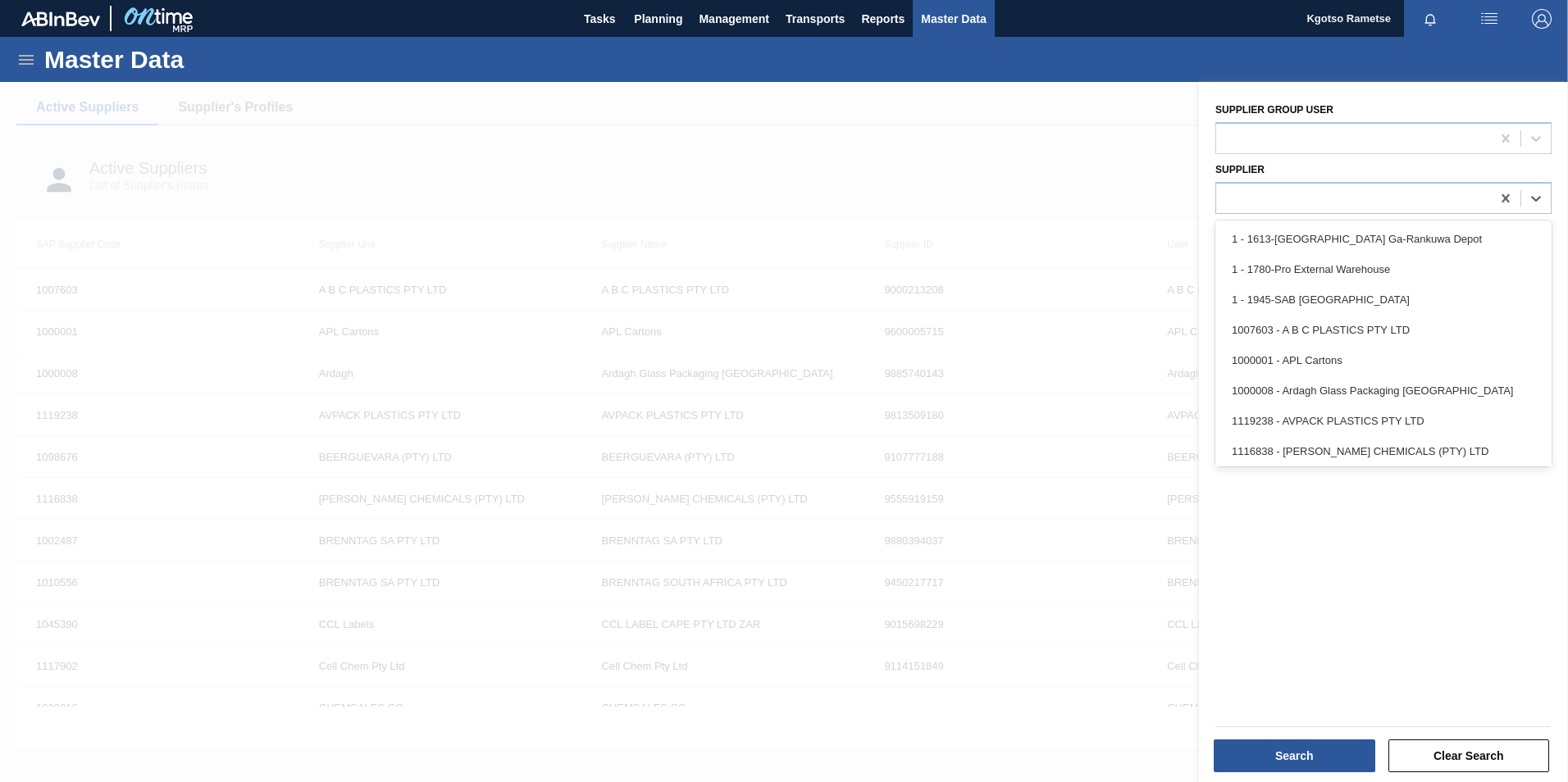
click at [301, 127] on div at bounding box center [784, 473] width 1568 height 782
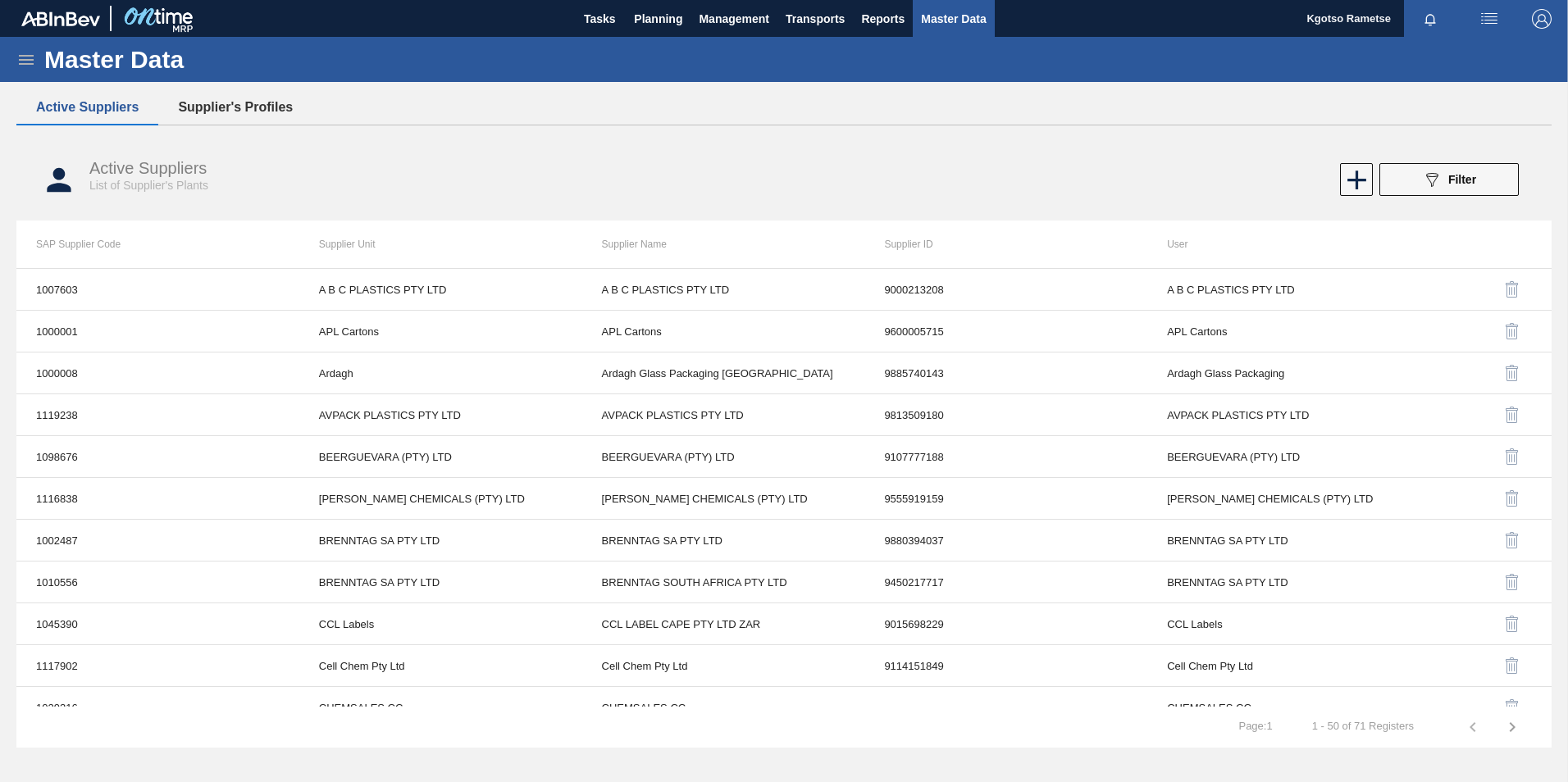
click at [263, 112] on button "Supplier's Profiles" at bounding box center [235, 107] width 155 height 35
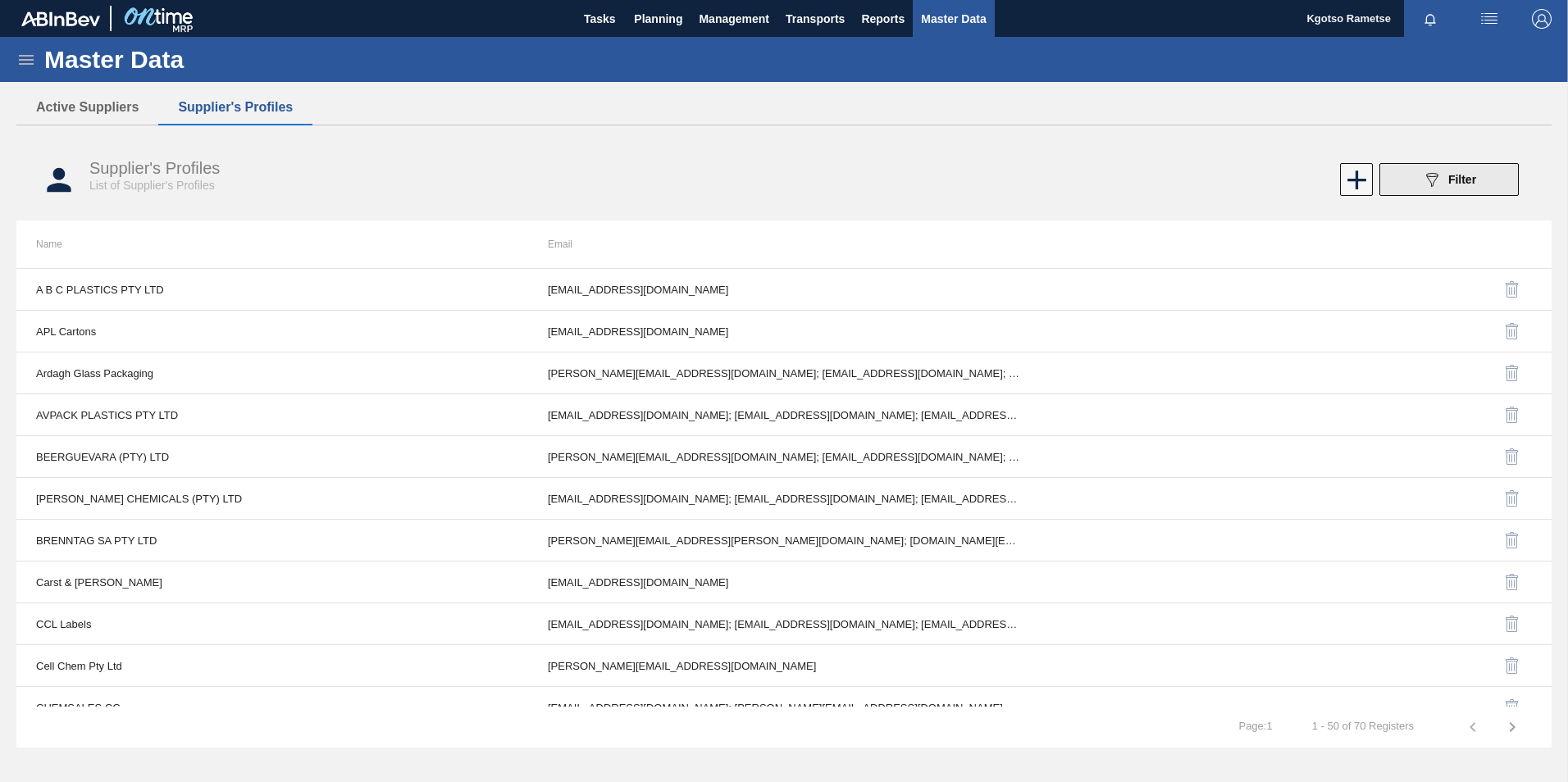
click at [1408, 178] on button "089F7B8B-B2A5-4AFE-B5C0-19BA573D28AC Filter" at bounding box center [1449, 180] width 140 height 33
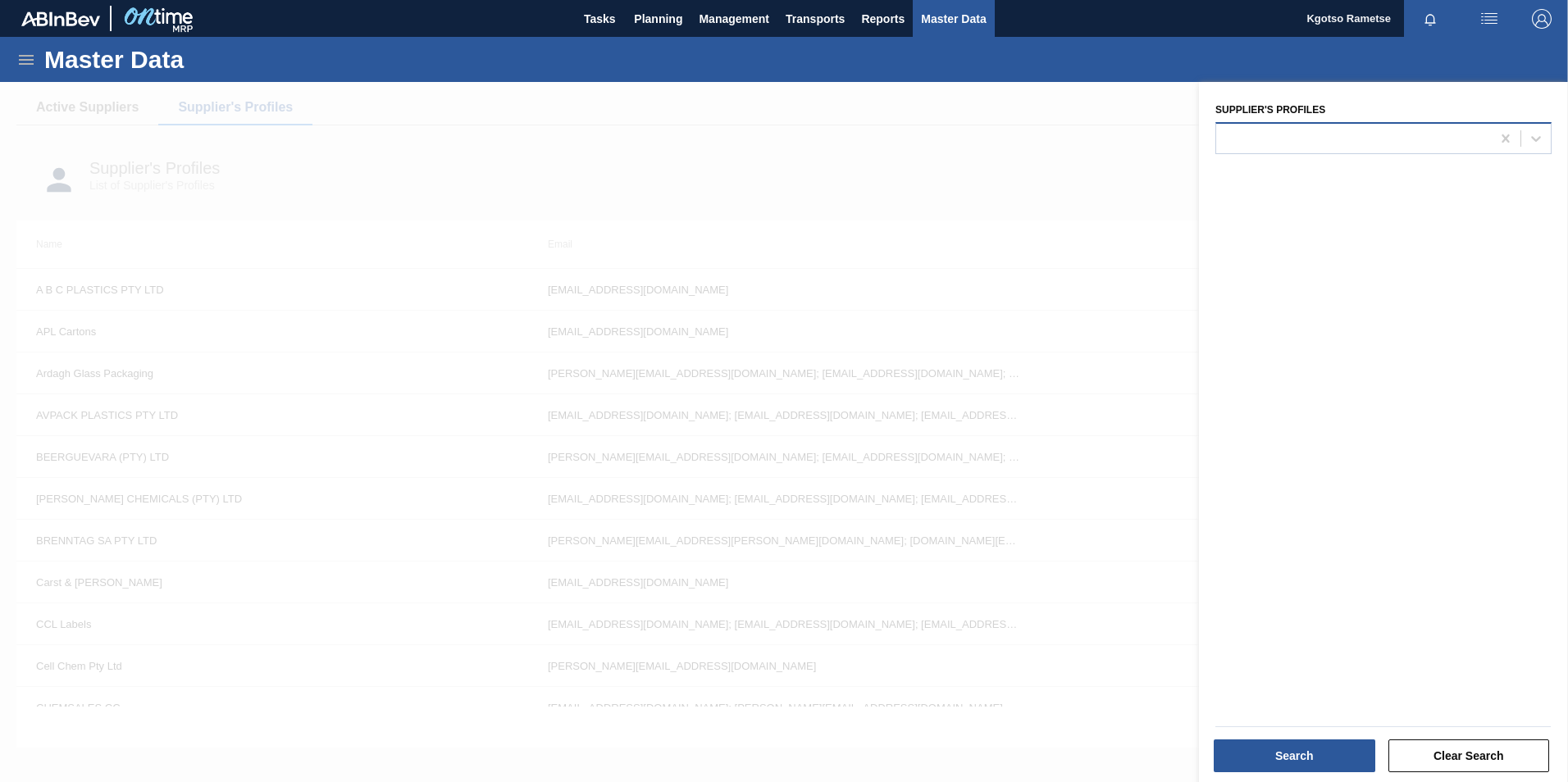
click at [1260, 141] on div at bounding box center [1353, 139] width 274 height 24
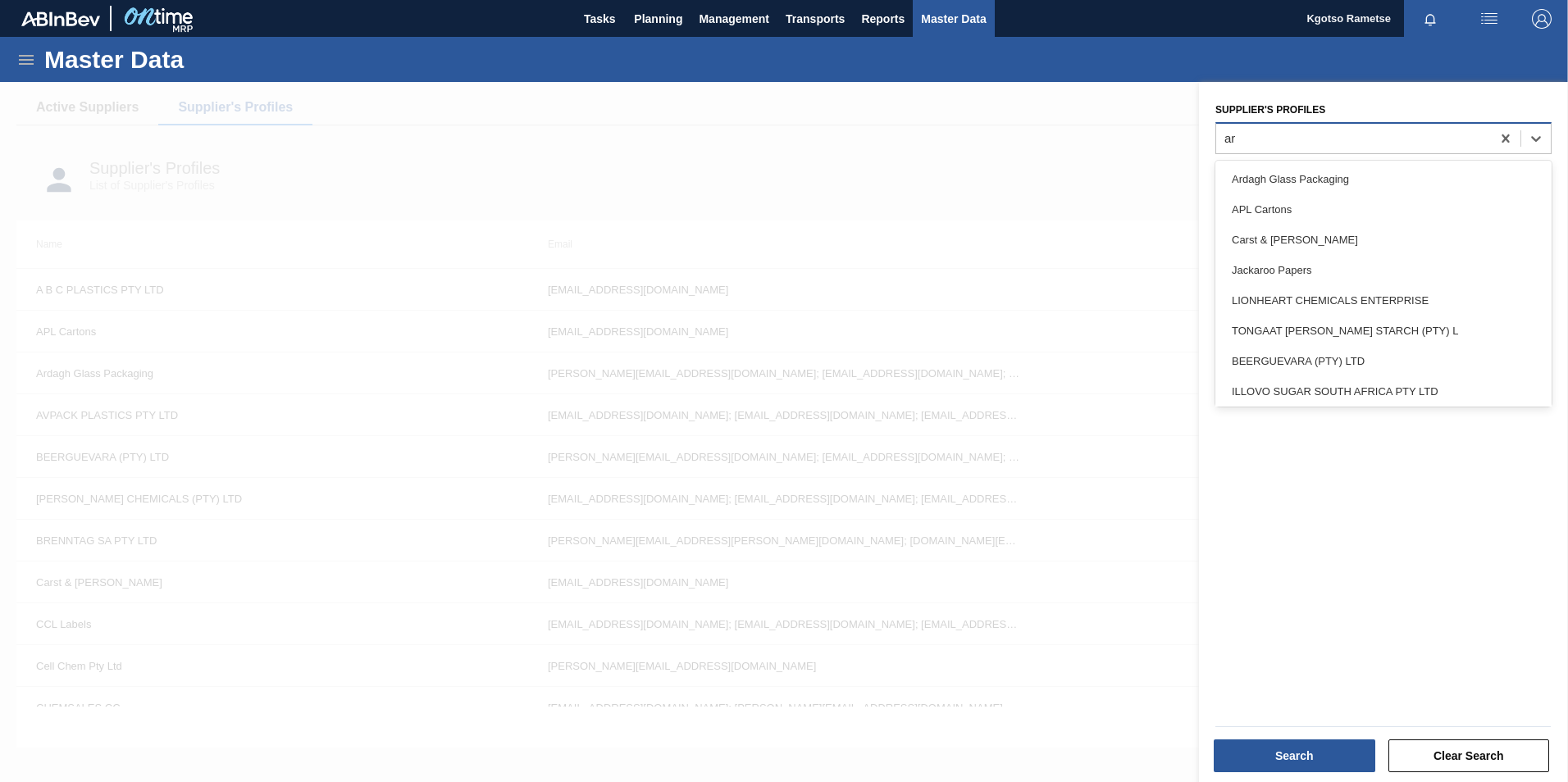
type Profiles "ard"
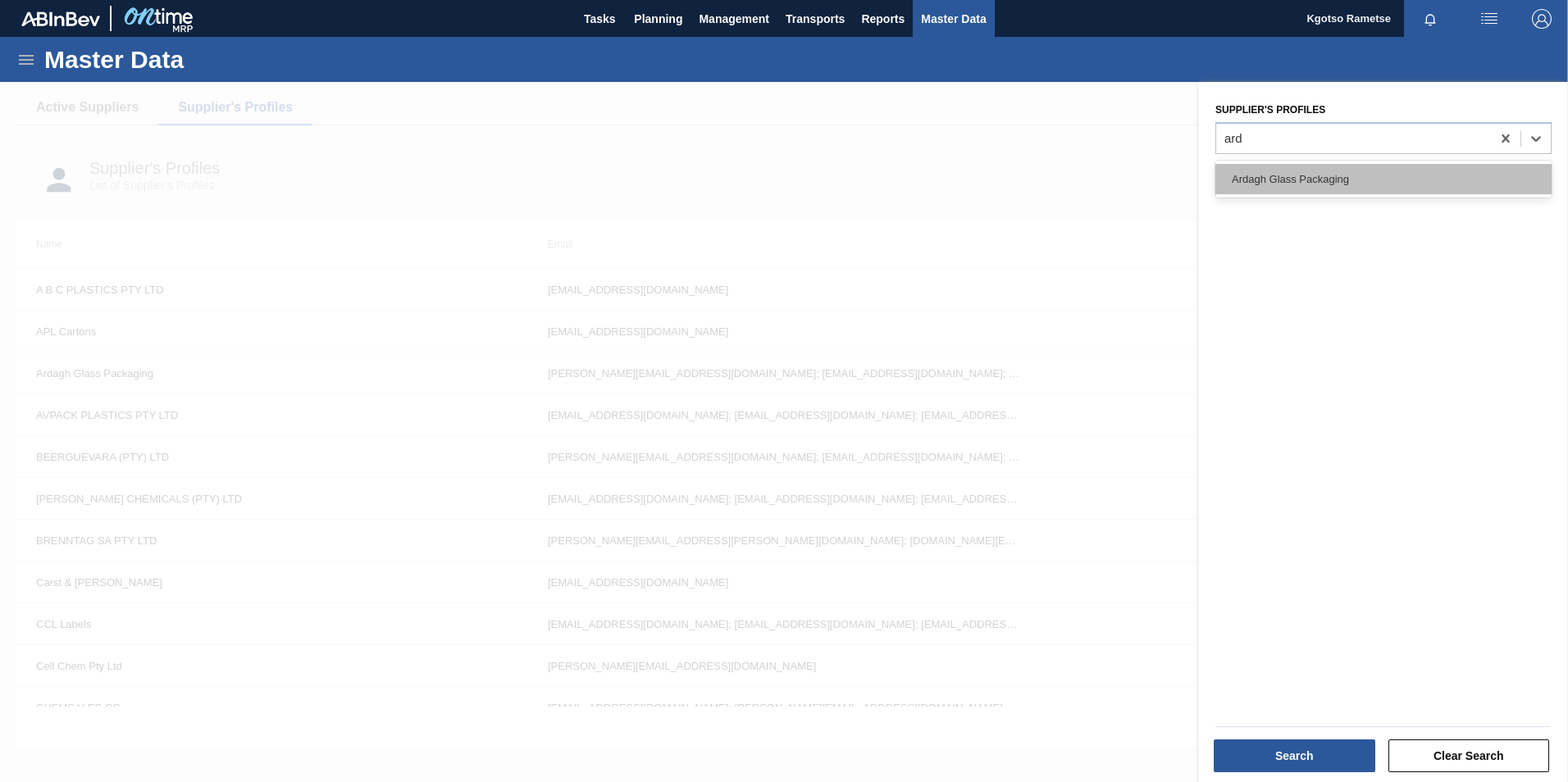
click at [1256, 180] on div "Ardagh Glass Packaging" at bounding box center [1382, 179] width 336 height 30
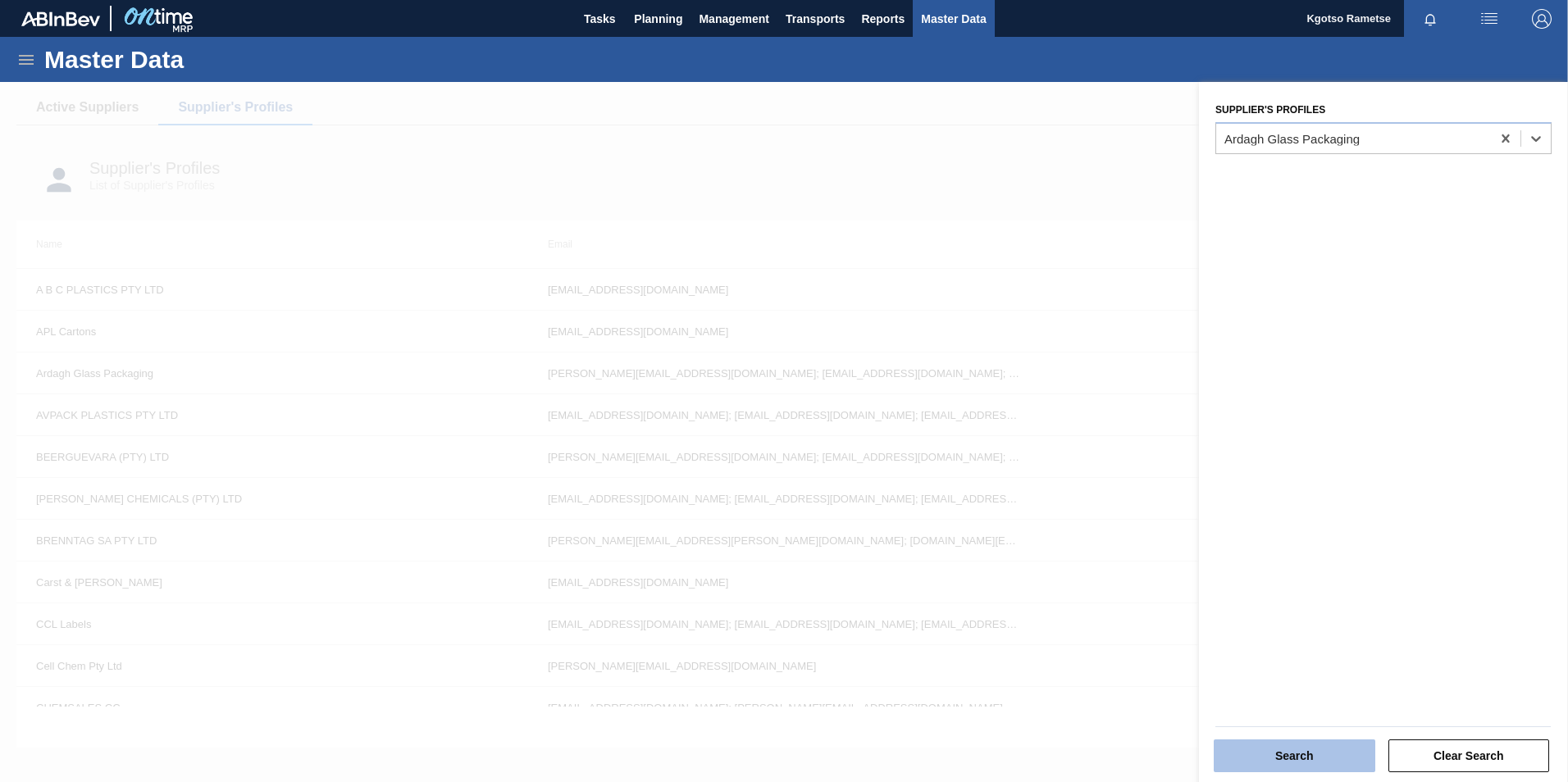
click at [1303, 766] on button "Search" at bounding box center [1294, 755] width 162 height 33
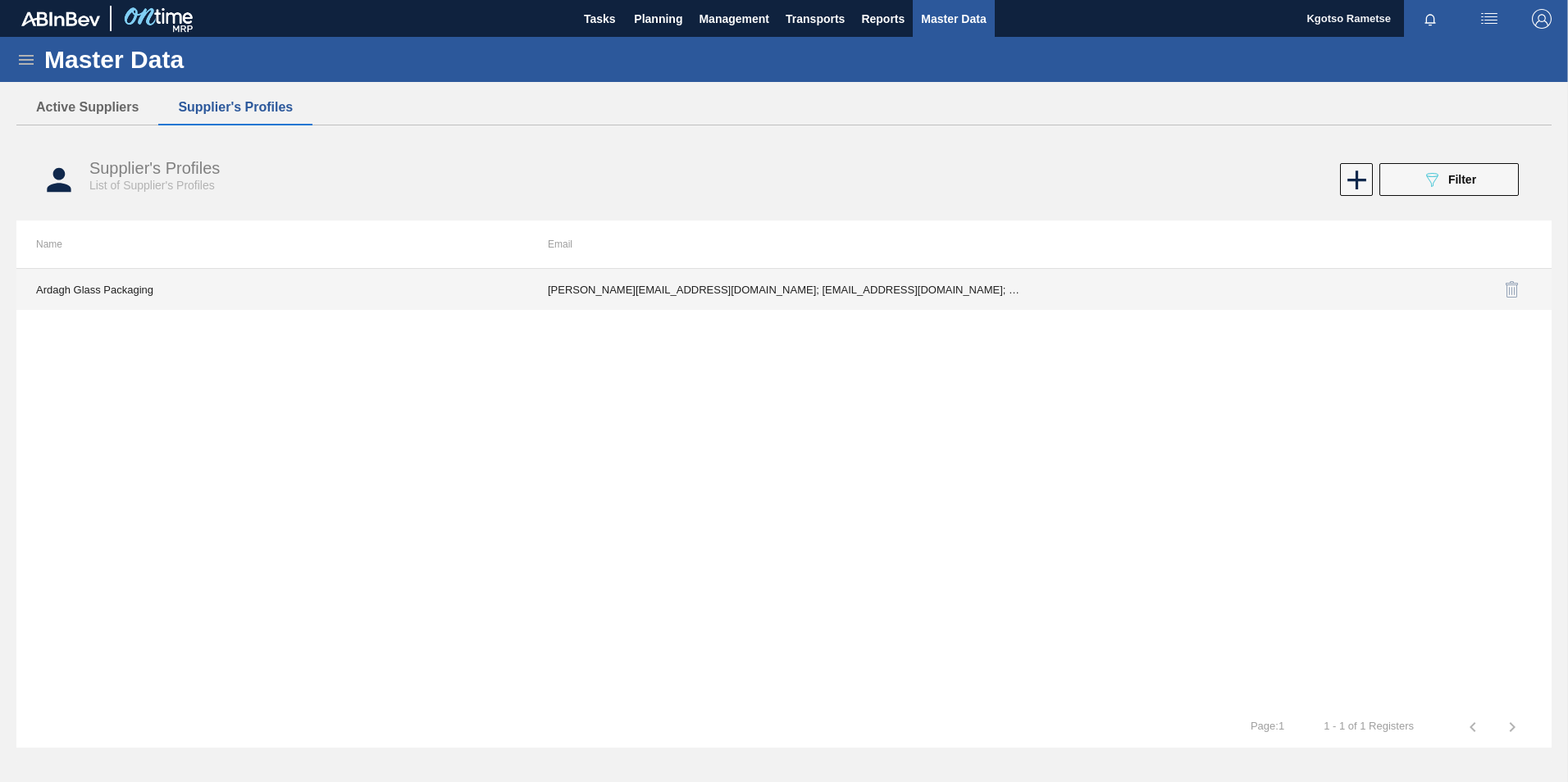
click at [822, 300] on td "Alessandro.Mayes@ardaghgroup.com; Ithi.Muteyi@ardaghgroup.com; Ofentse.Matekane…" at bounding box center [783, 289] width 512 height 41
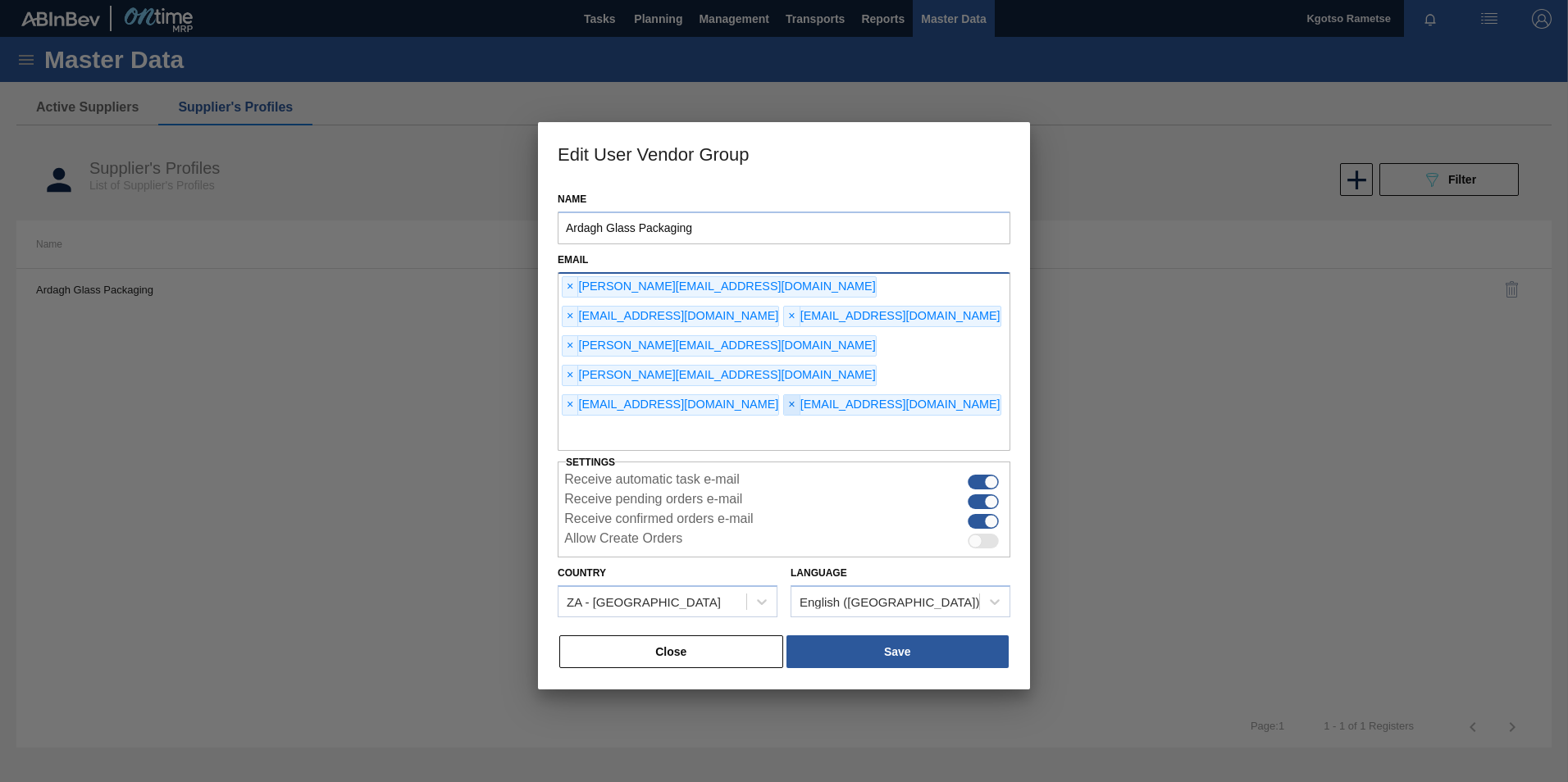
click at [784, 395] on span "×" at bounding box center [792, 405] width 16 height 20
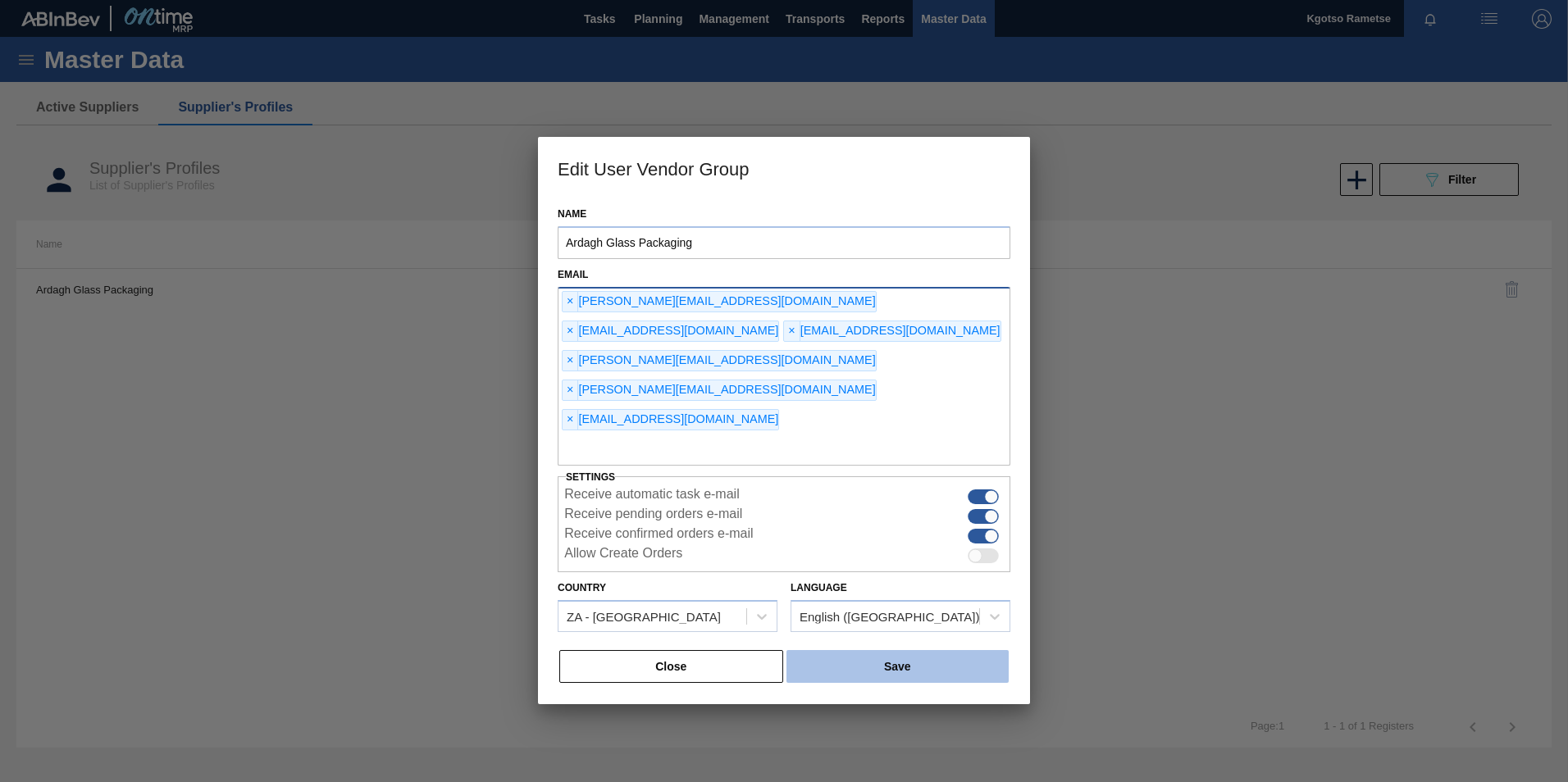
click at [877, 650] on button "Save" at bounding box center [897, 666] width 222 height 33
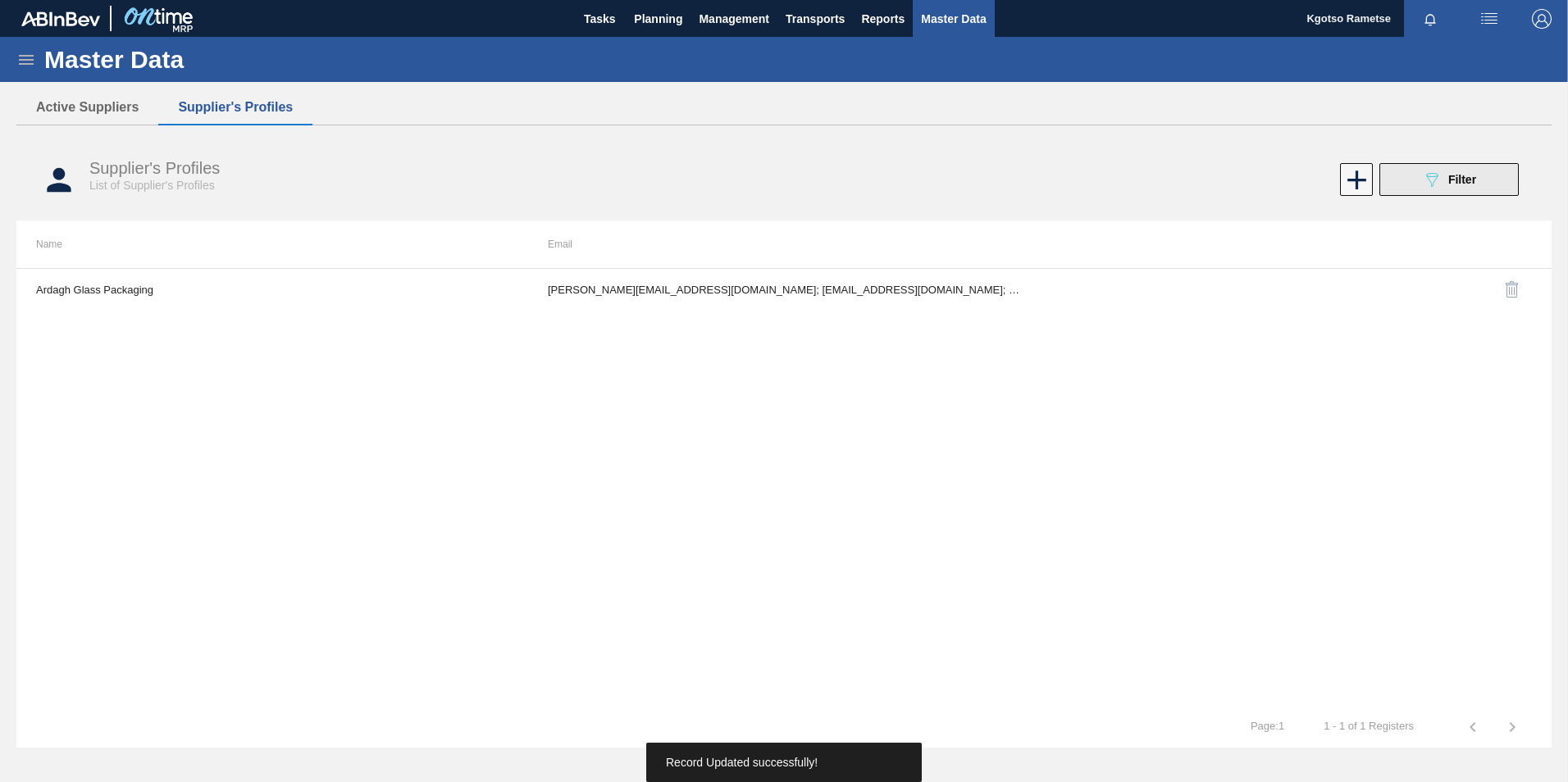
click at [1469, 186] on span "Filter" at bounding box center [1462, 179] width 28 height 13
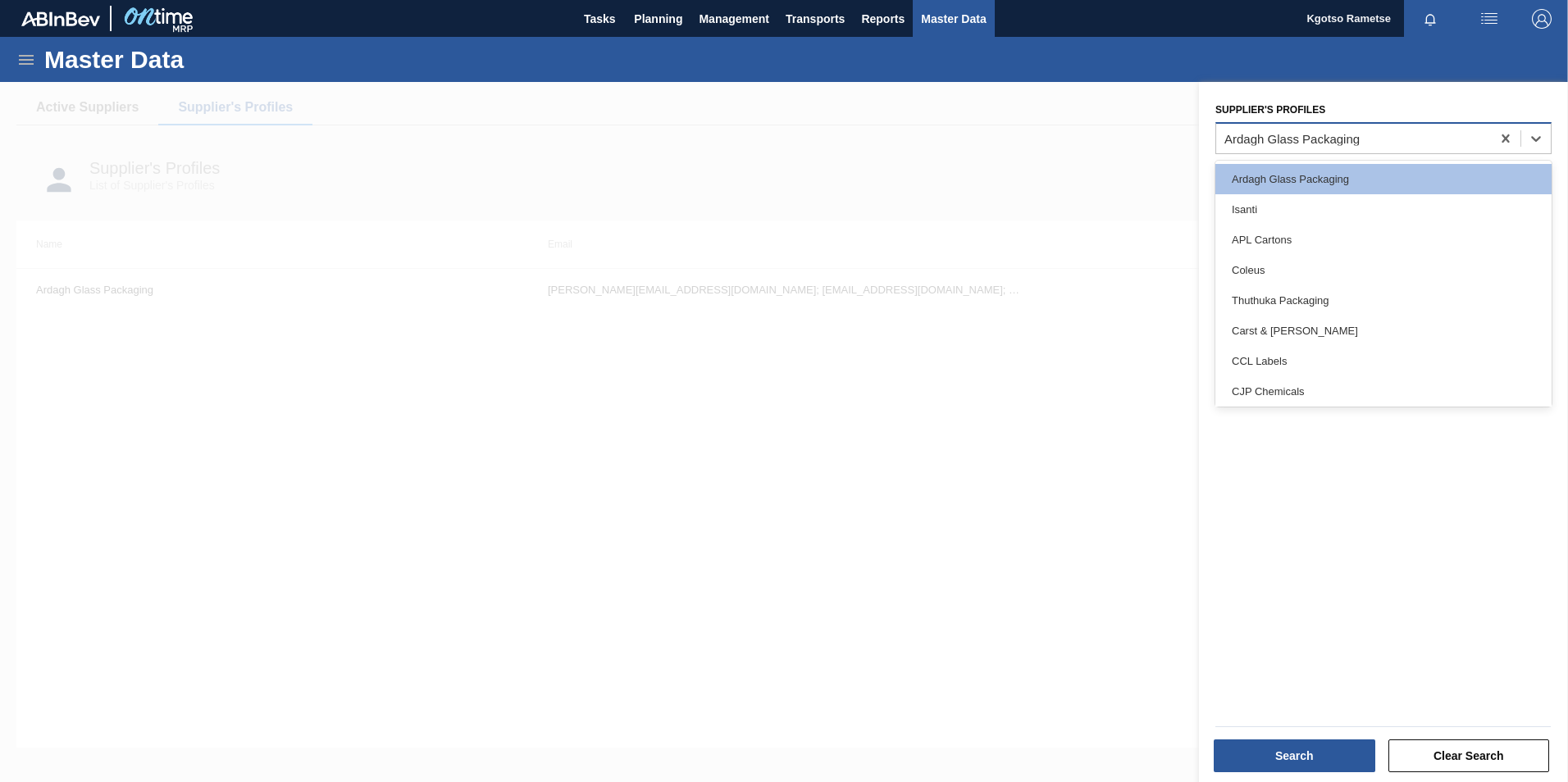
click at [1273, 141] on div "Ardagh Glass Packaging" at bounding box center [1292, 139] width 136 height 14
type Profiles "glo"
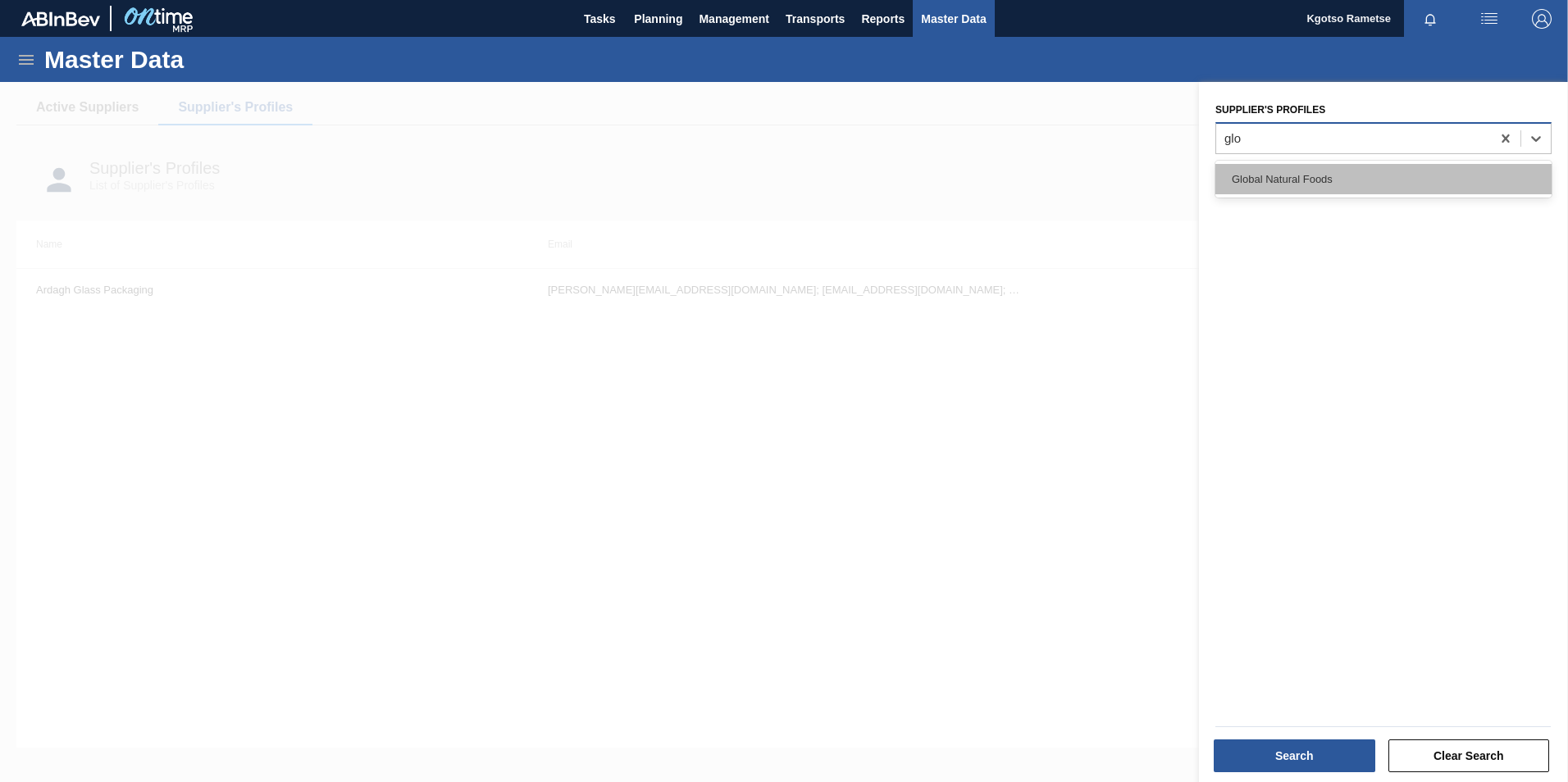
click at [1265, 173] on div "Global Natural Foods" at bounding box center [1382, 179] width 336 height 30
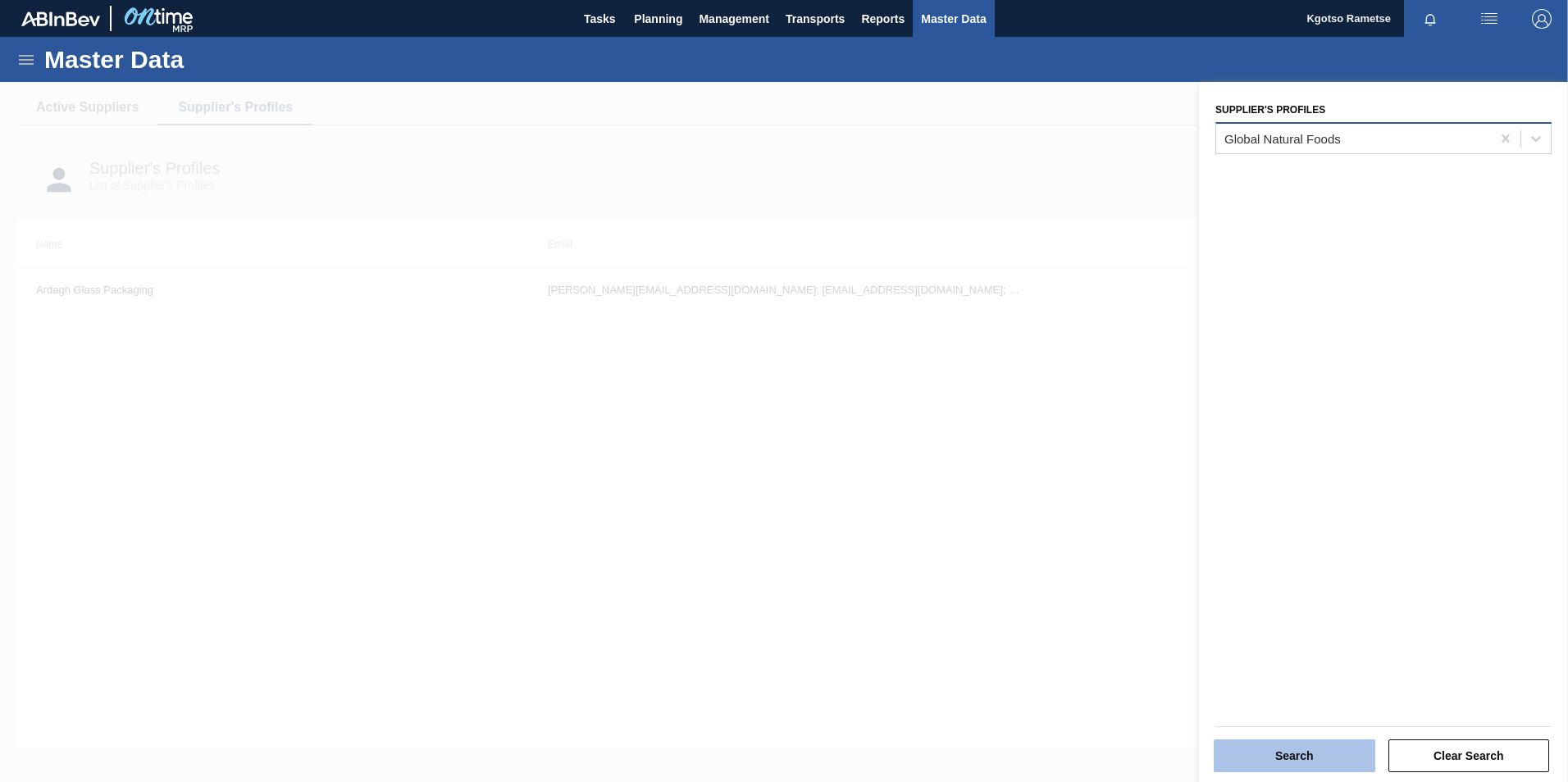
click at [1328, 769] on button "Search" at bounding box center [1294, 755] width 162 height 33
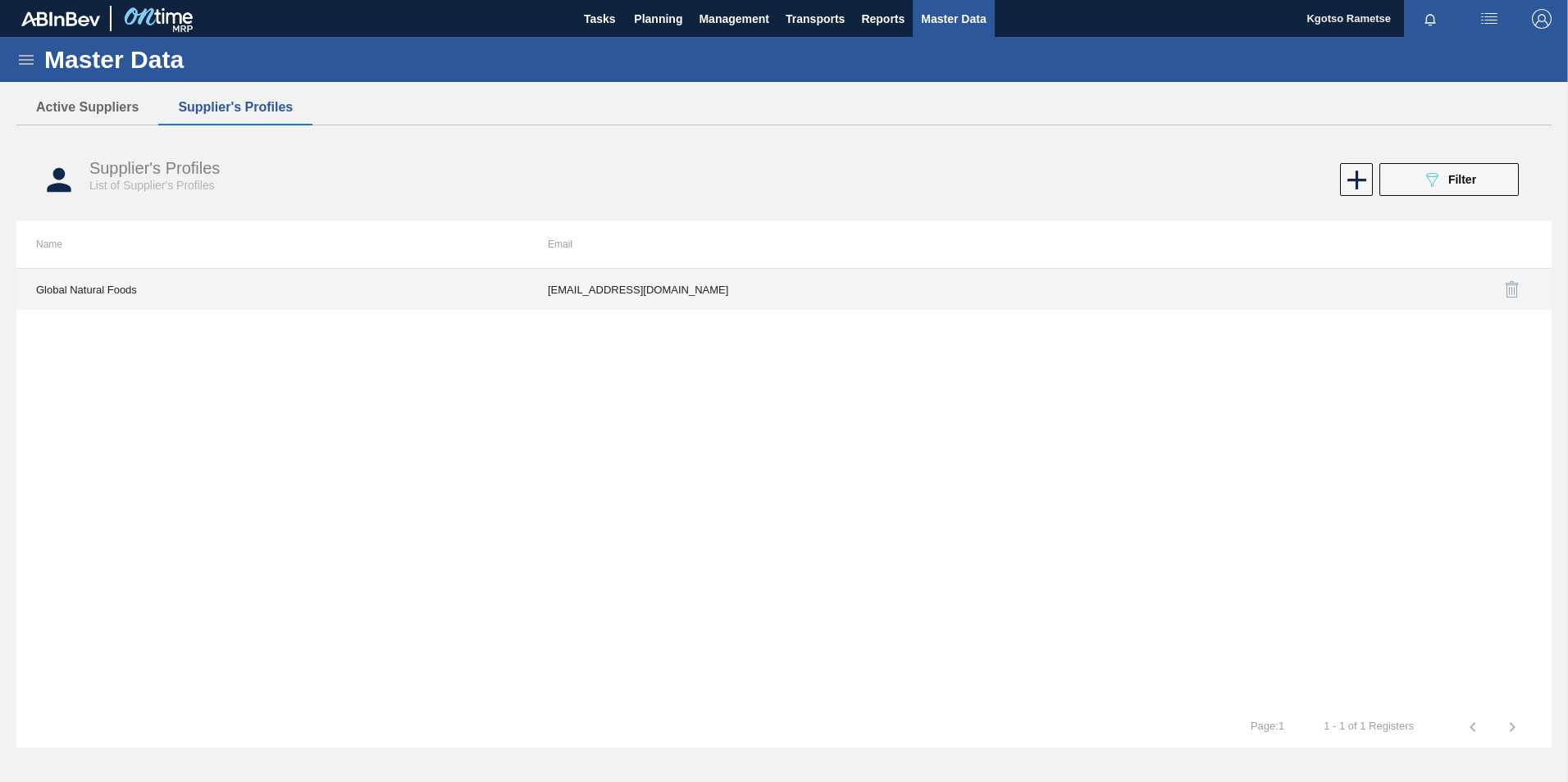
click at [648, 271] on td "marmicven@gmail.com" at bounding box center [783, 289] width 512 height 41
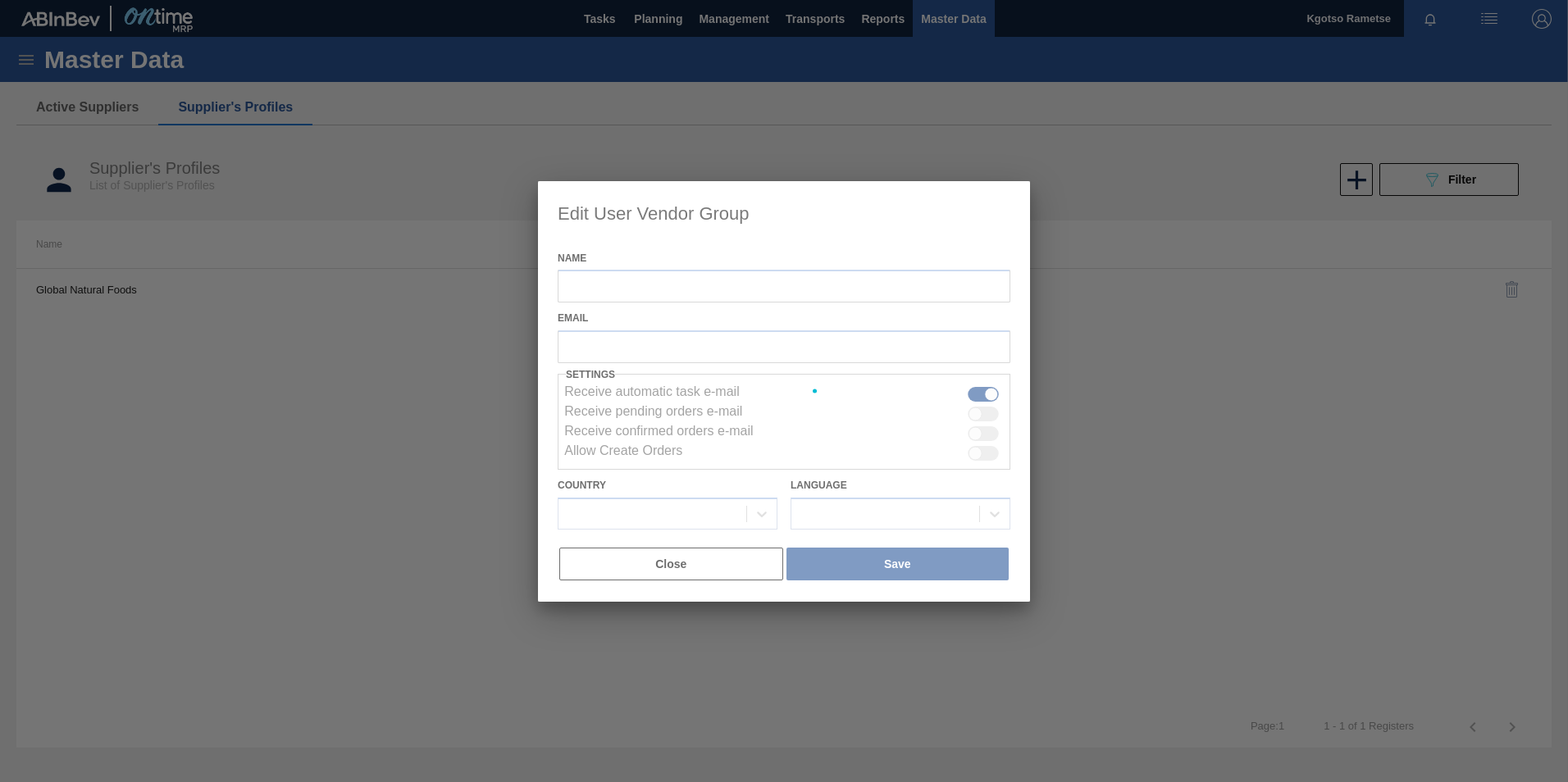
type input "Global Natural Foods"
checkbox input "true"
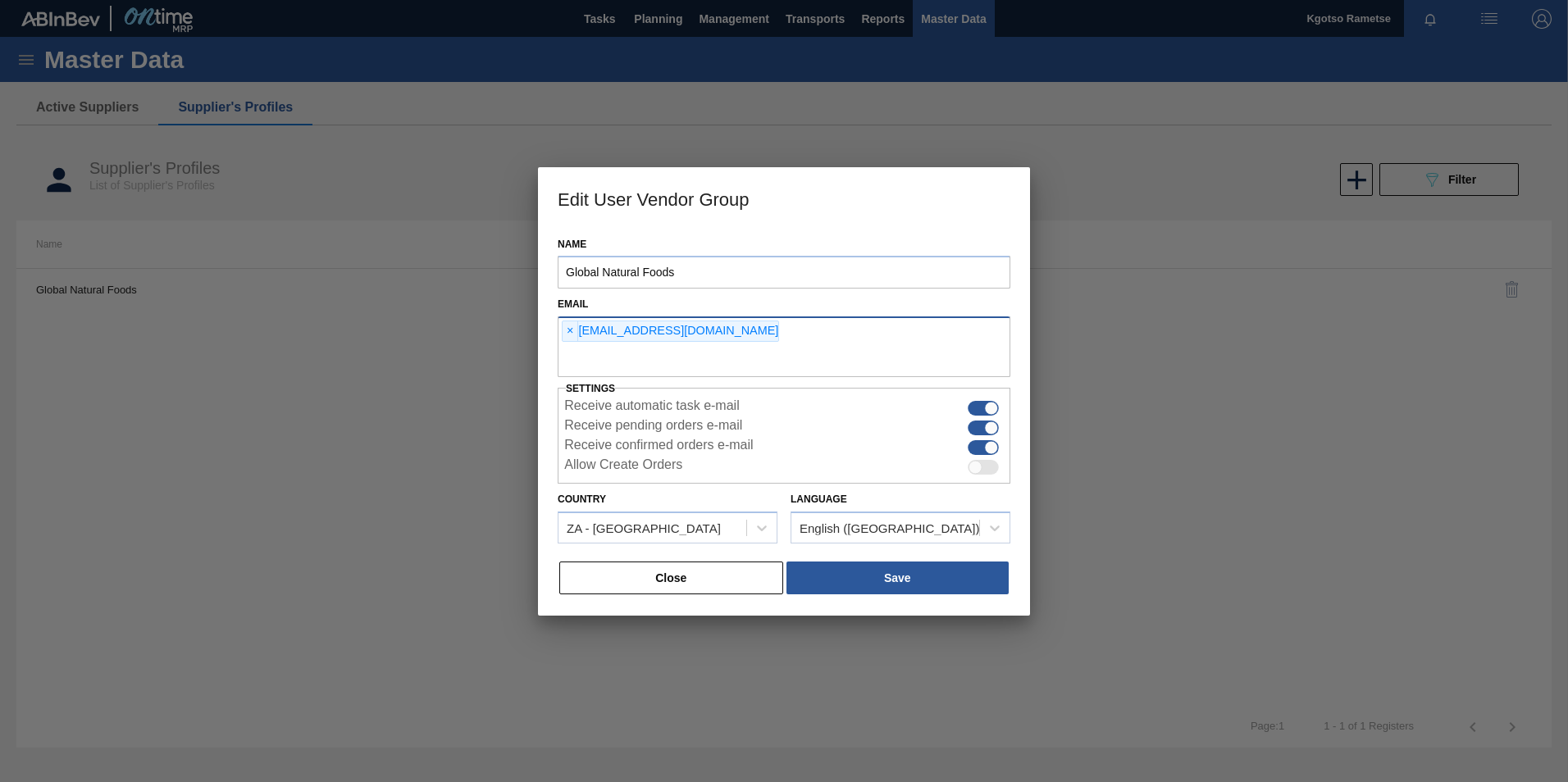
click at [600, 354] on input "text" at bounding box center [784, 361] width 453 height 31
type input "kgotso.ramtese@gmail.com"
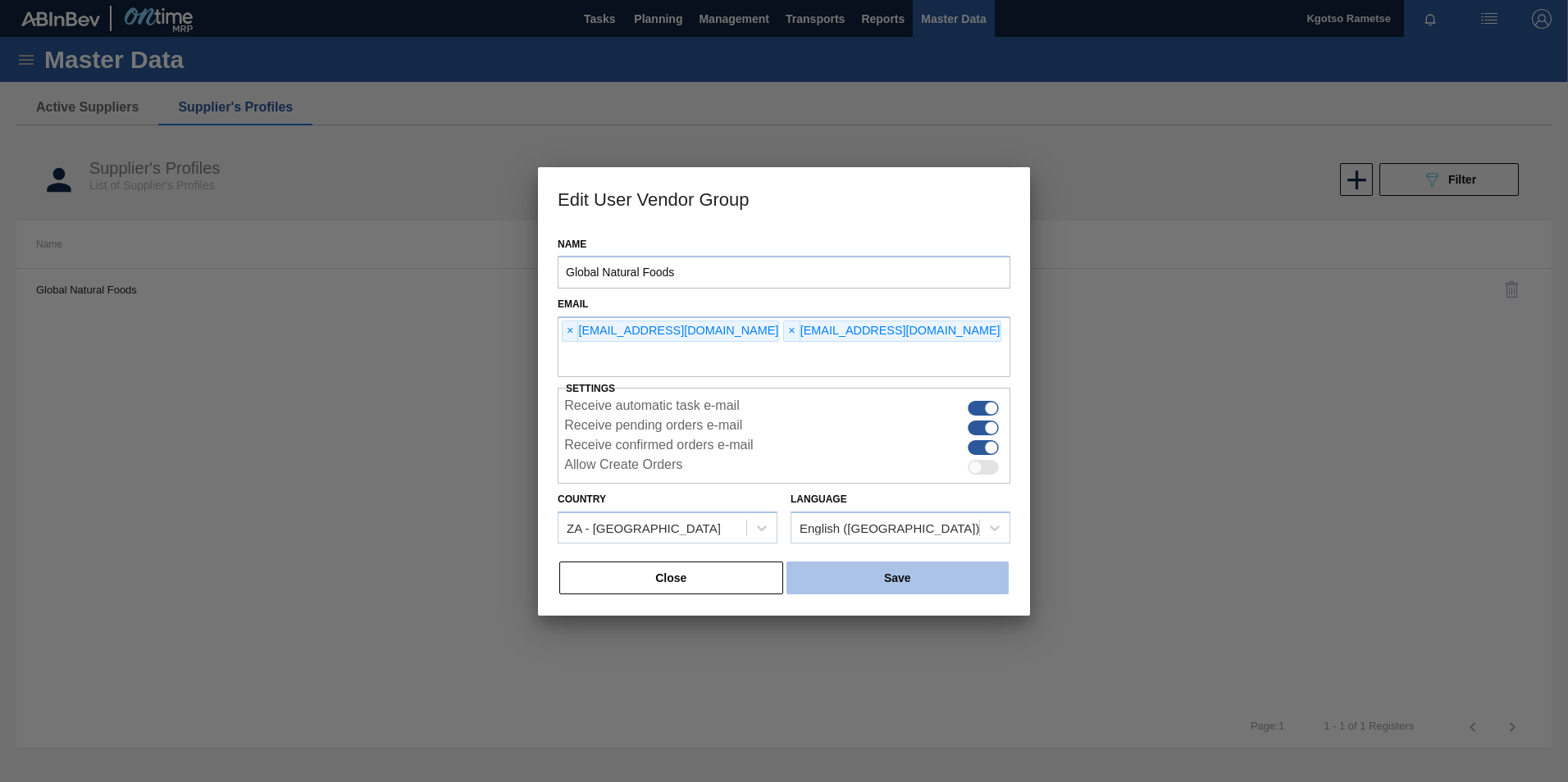
click at [868, 578] on button "Save" at bounding box center [897, 578] width 222 height 33
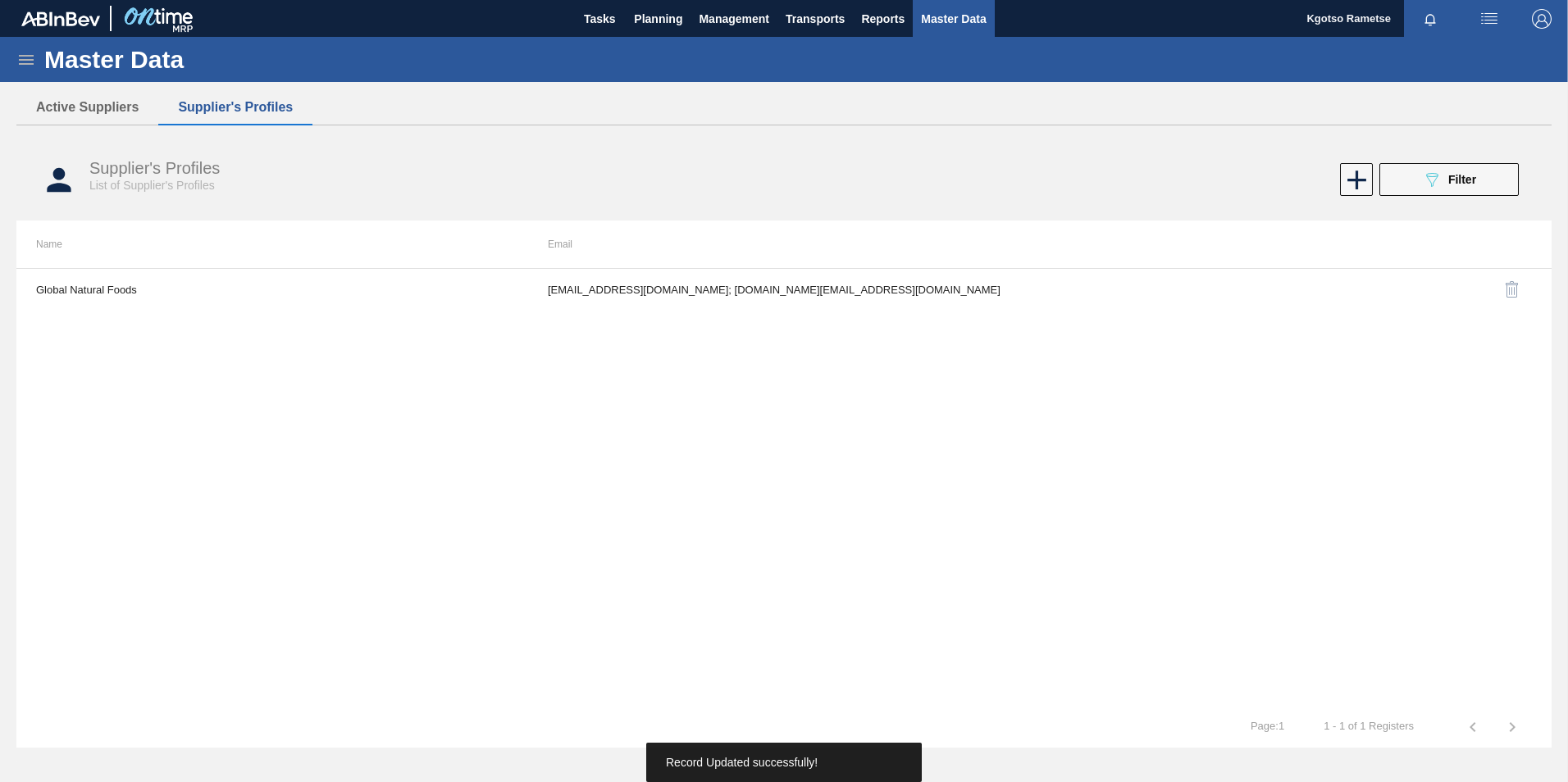
click at [1543, 27] on img "button" at bounding box center [1541, 19] width 20 height 20
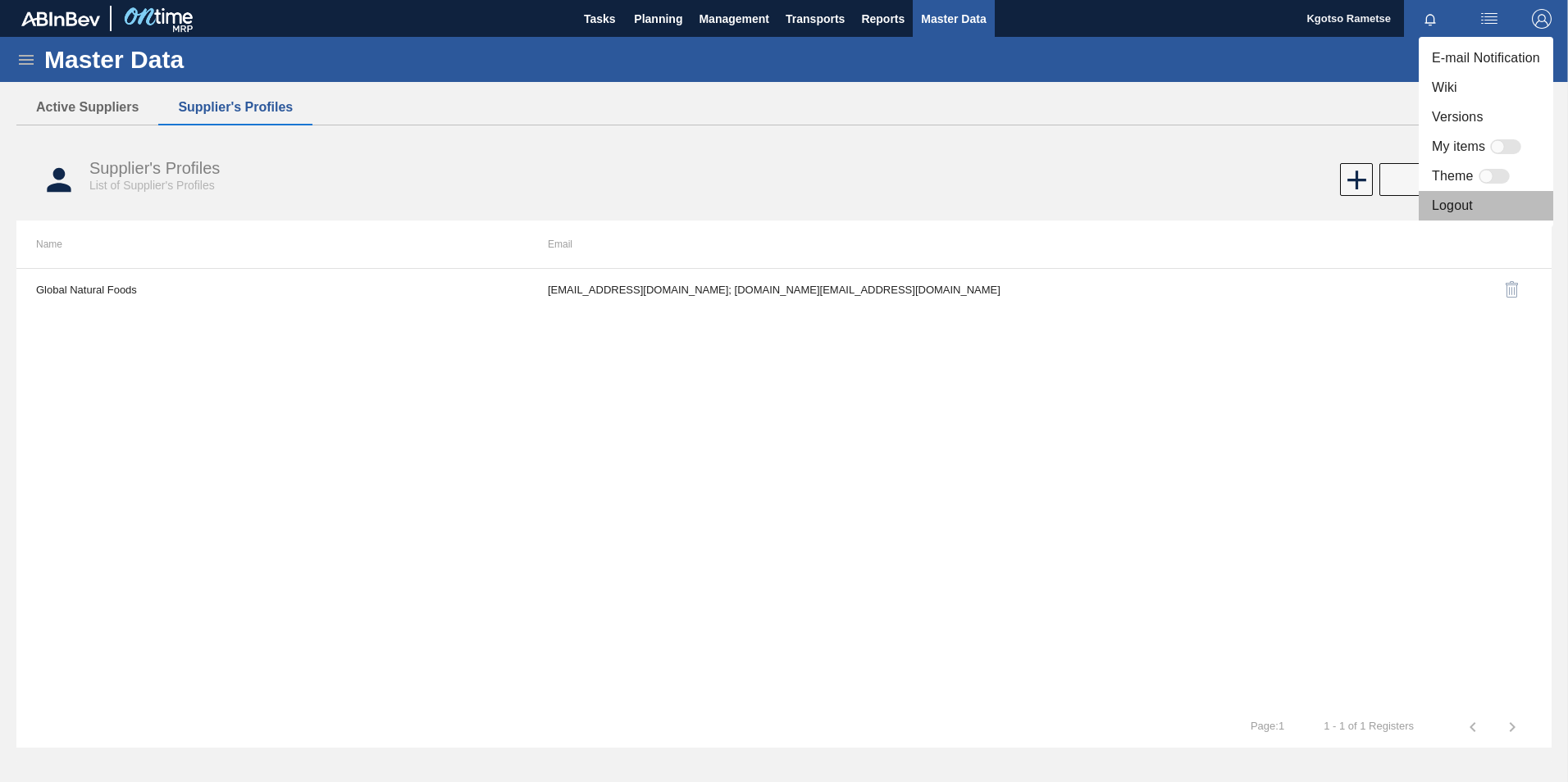
click at [1439, 202] on li "Logout" at bounding box center [1485, 206] width 135 height 30
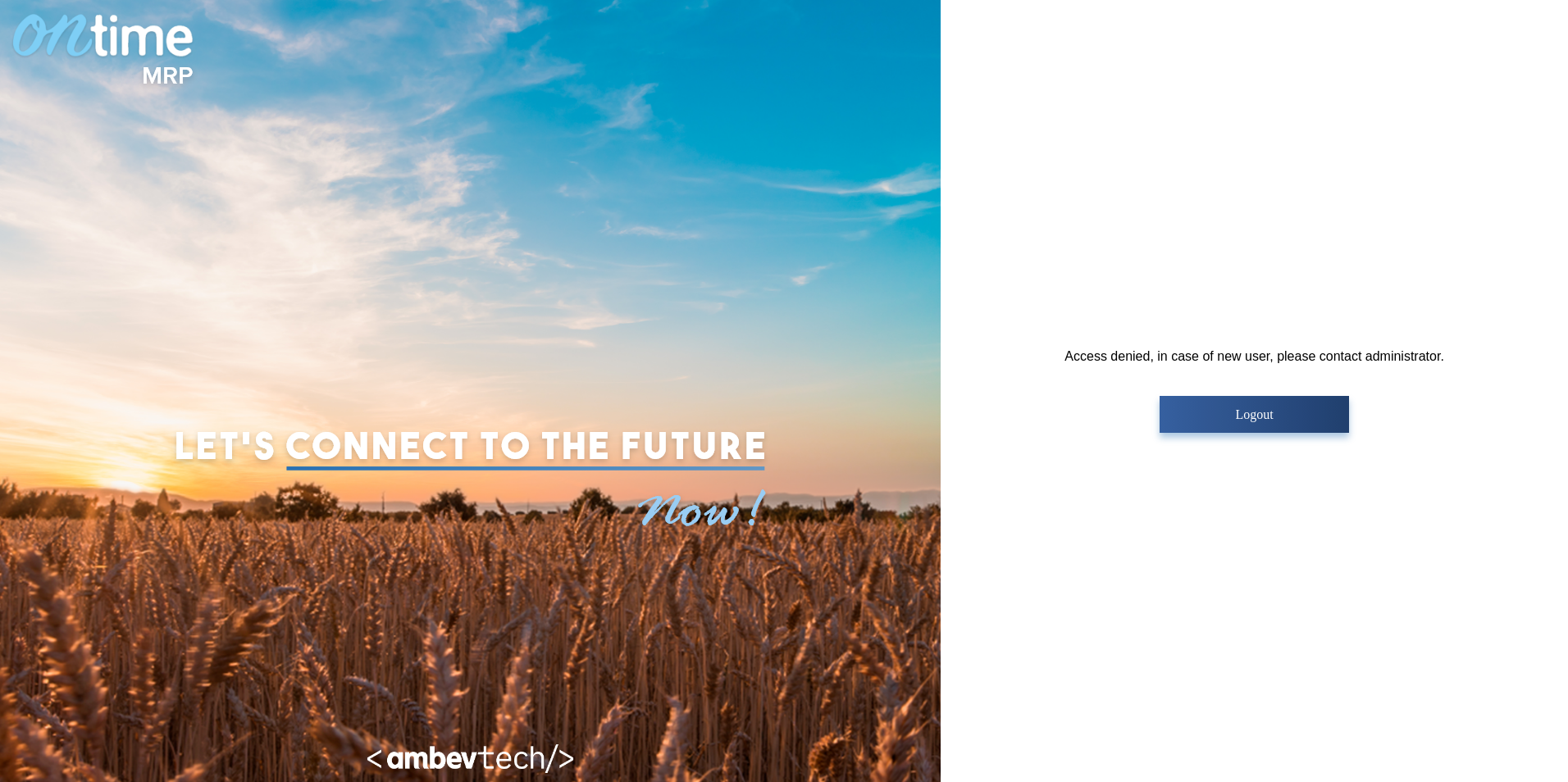
click at [1220, 413] on p "Logout" at bounding box center [1254, 415] width 180 height 15
click at [1299, 406] on button "Logout" at bounding box center [1254, 414] width 190 height 37
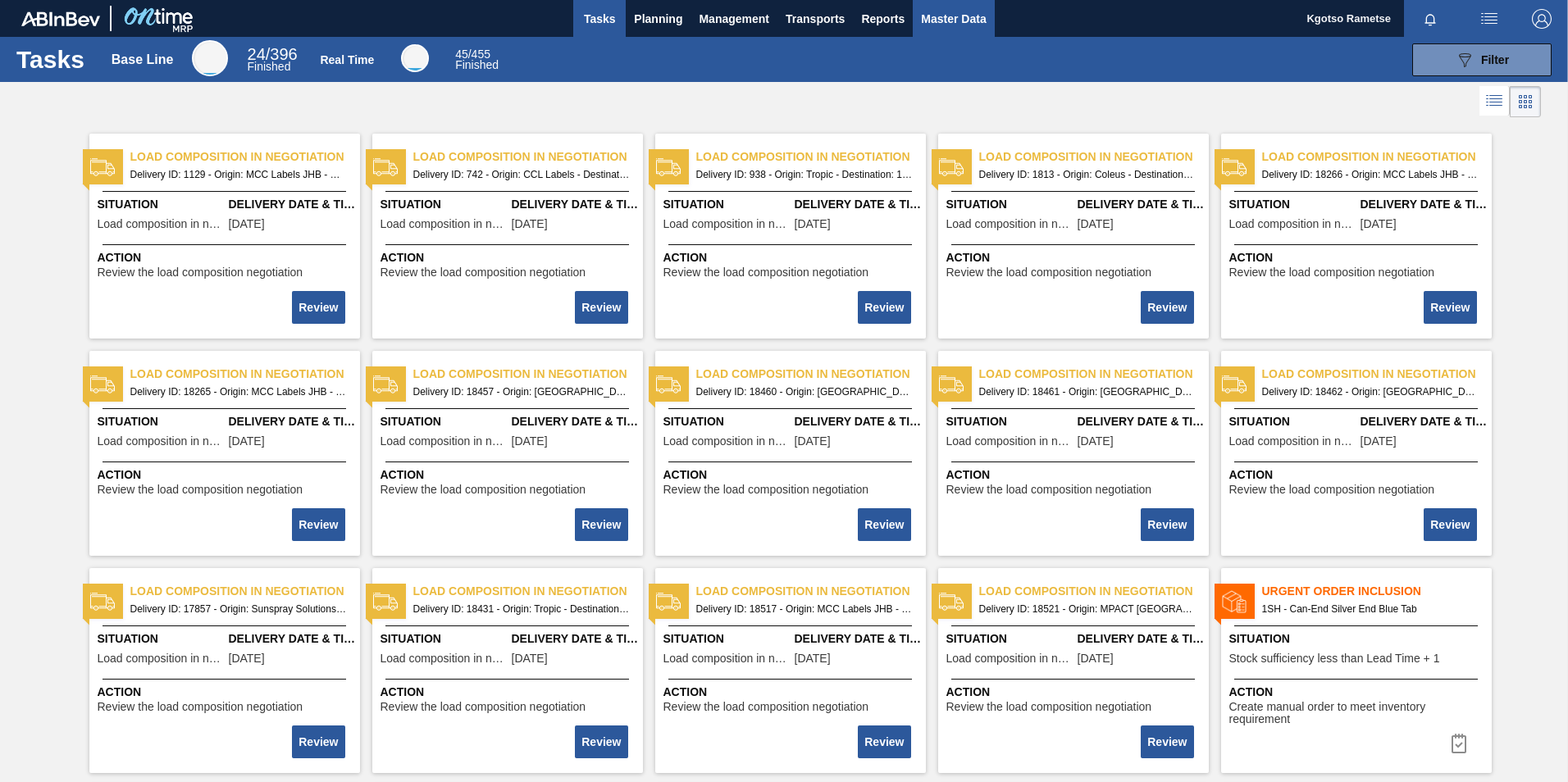
click at [933, 34] on button "Master Data" at bounding box center [953, 18] width 81 height 37
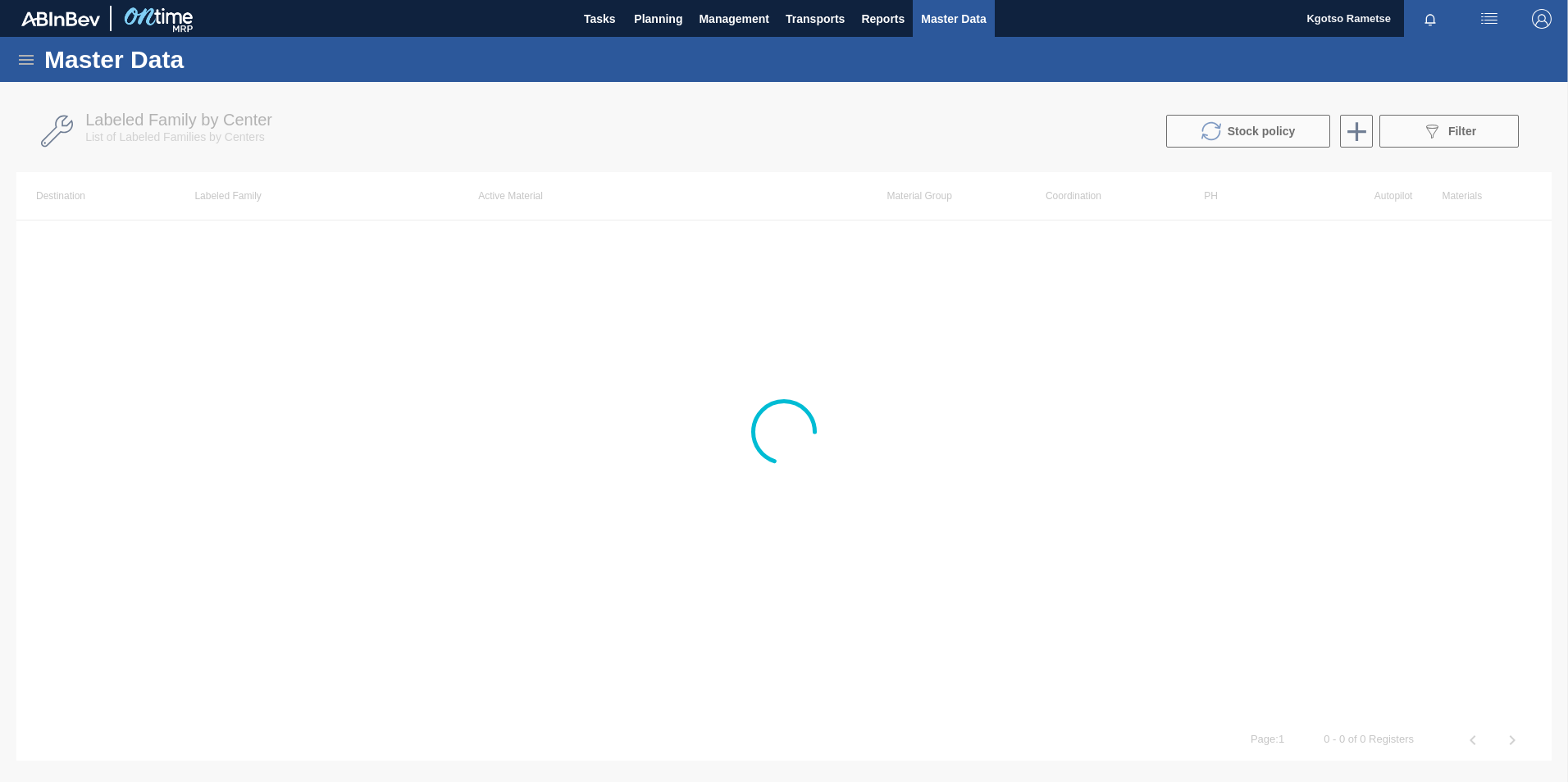
click at [36, 56] on div "Master Data" at bounding box center [784, 59] width 1568 height 45
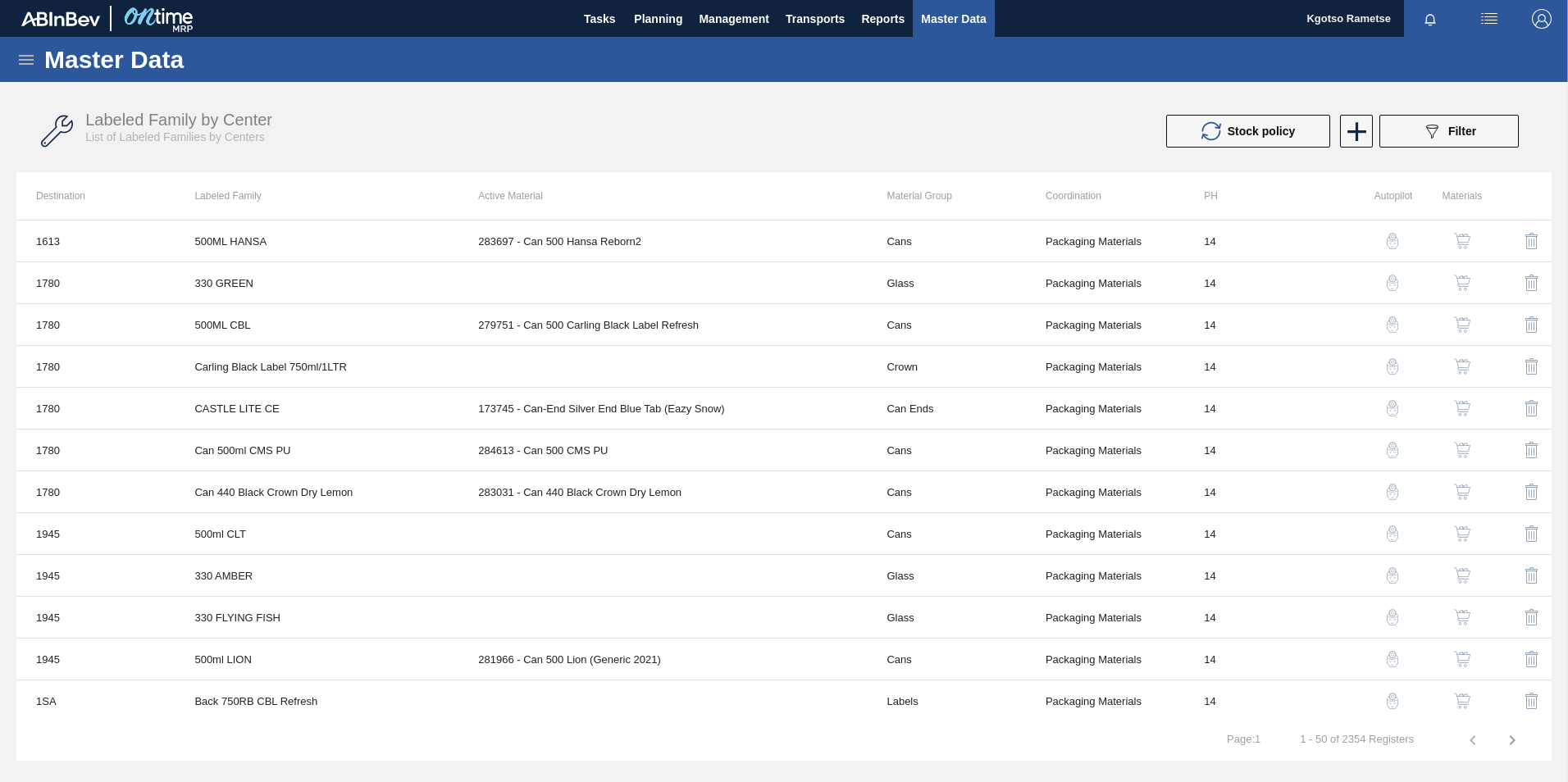
click at [28, 59] on icon at bounding box center [26, 60] width 15 height 10
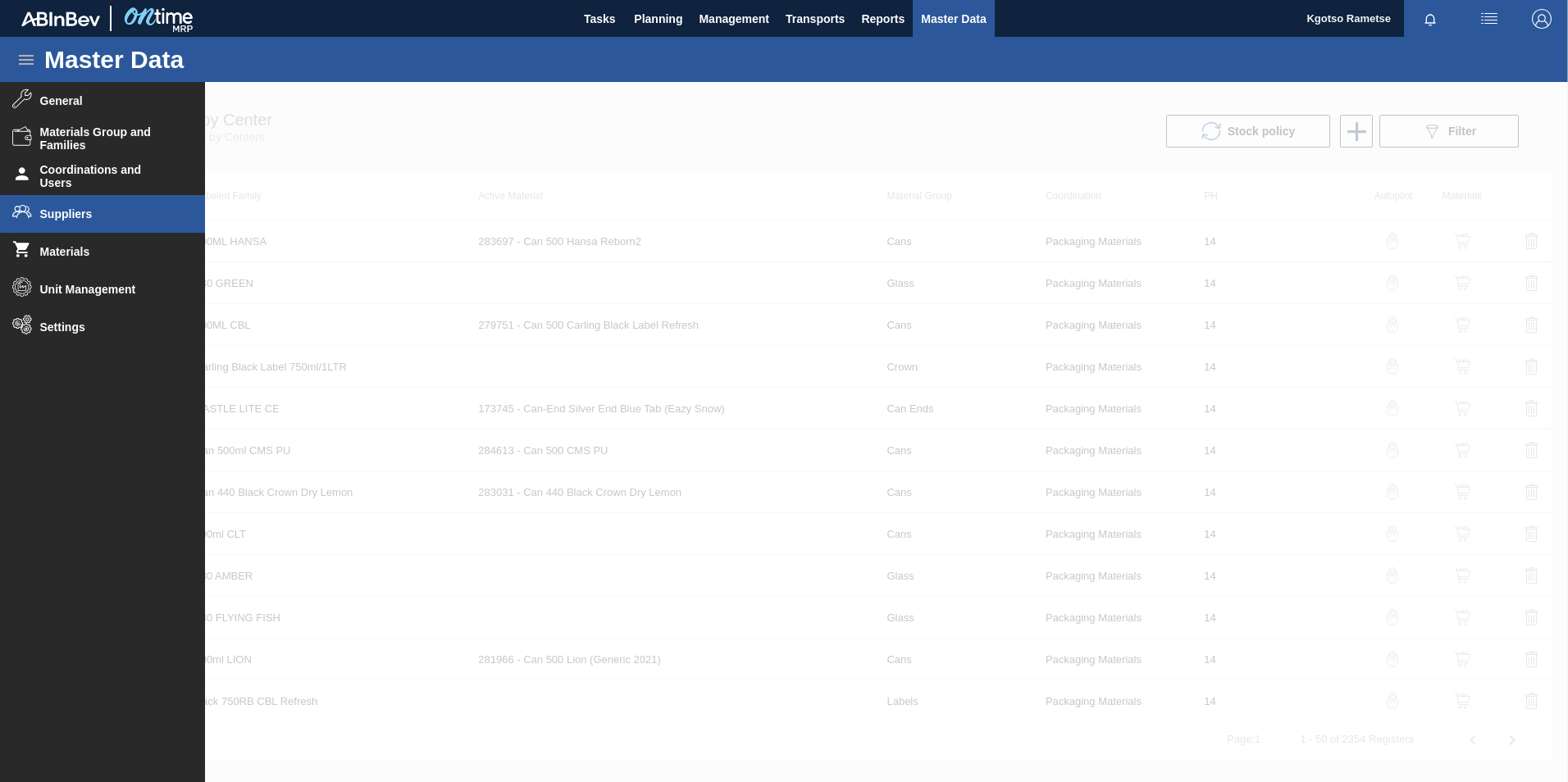
click at [113, 224] on li "Suppliers" at bounding box center [102, 214] width 204 height 38
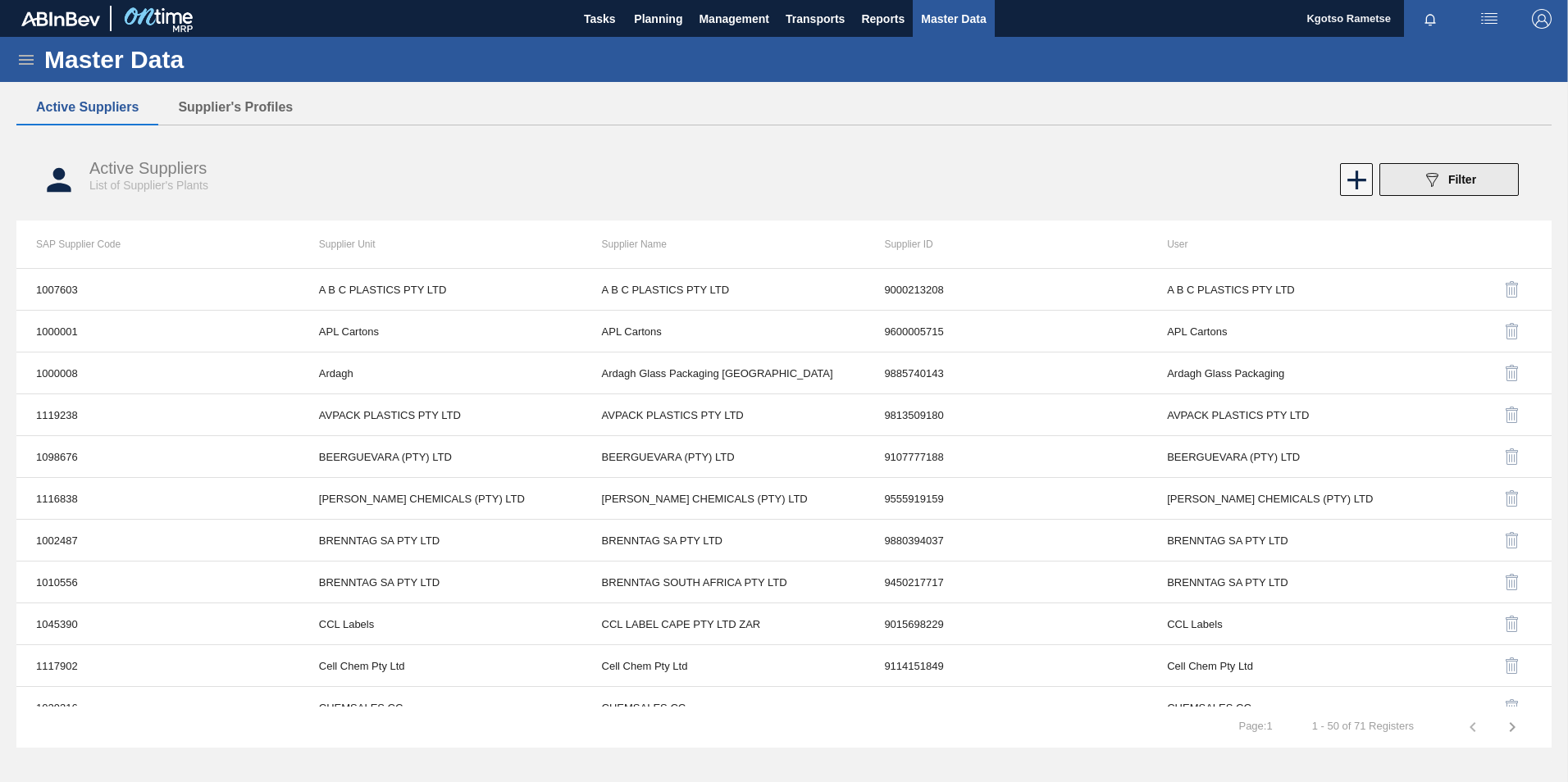
click at [1445, 182] on div "089F7B8B-B2A5-4AFE-B5C0-19BA573D28AC Filter" at bounding box center [1448, 180] width 54 height 20
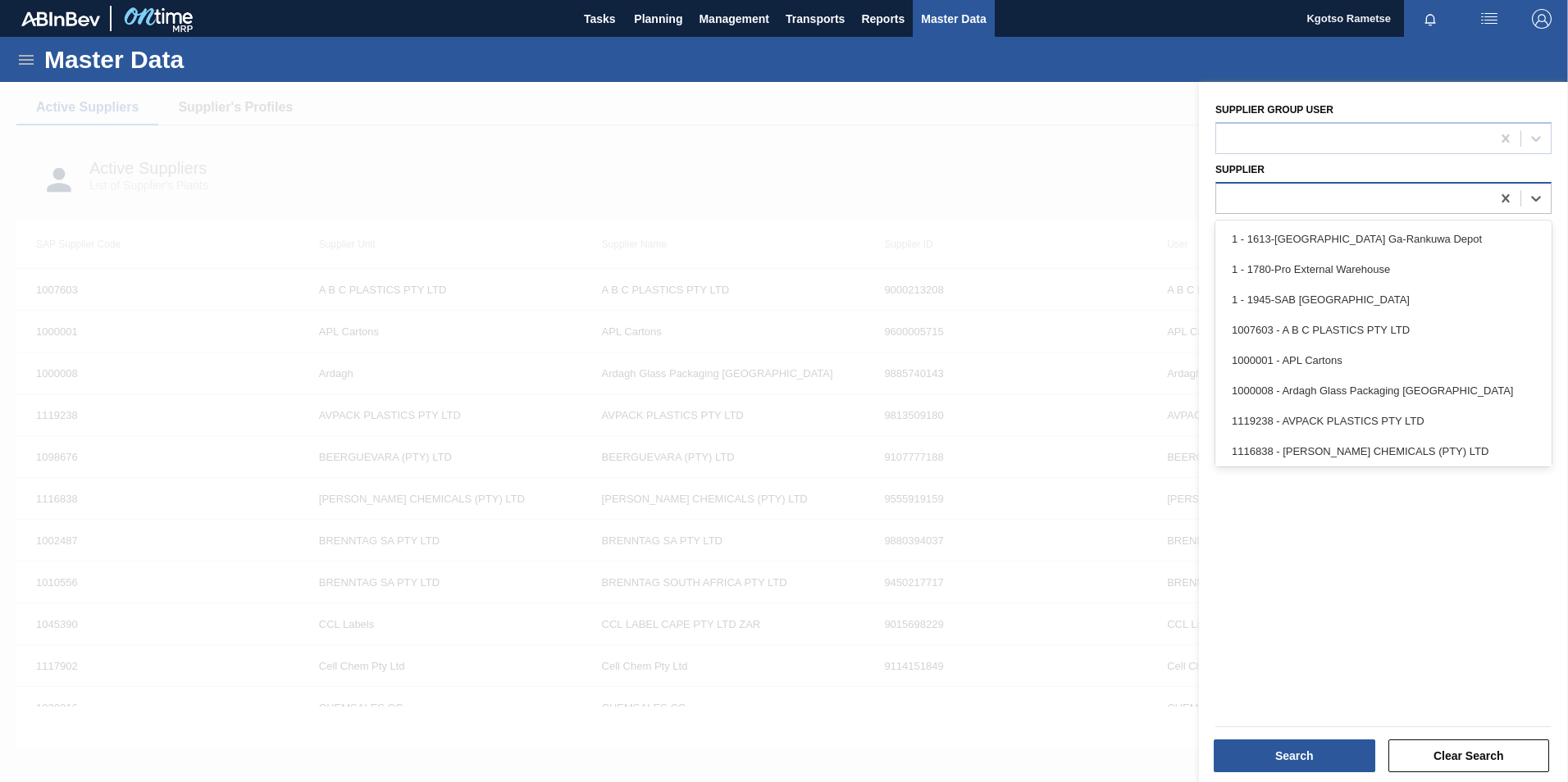
click at [1247, 211] on div at bounding box center [1382, 197] width 336 height 32
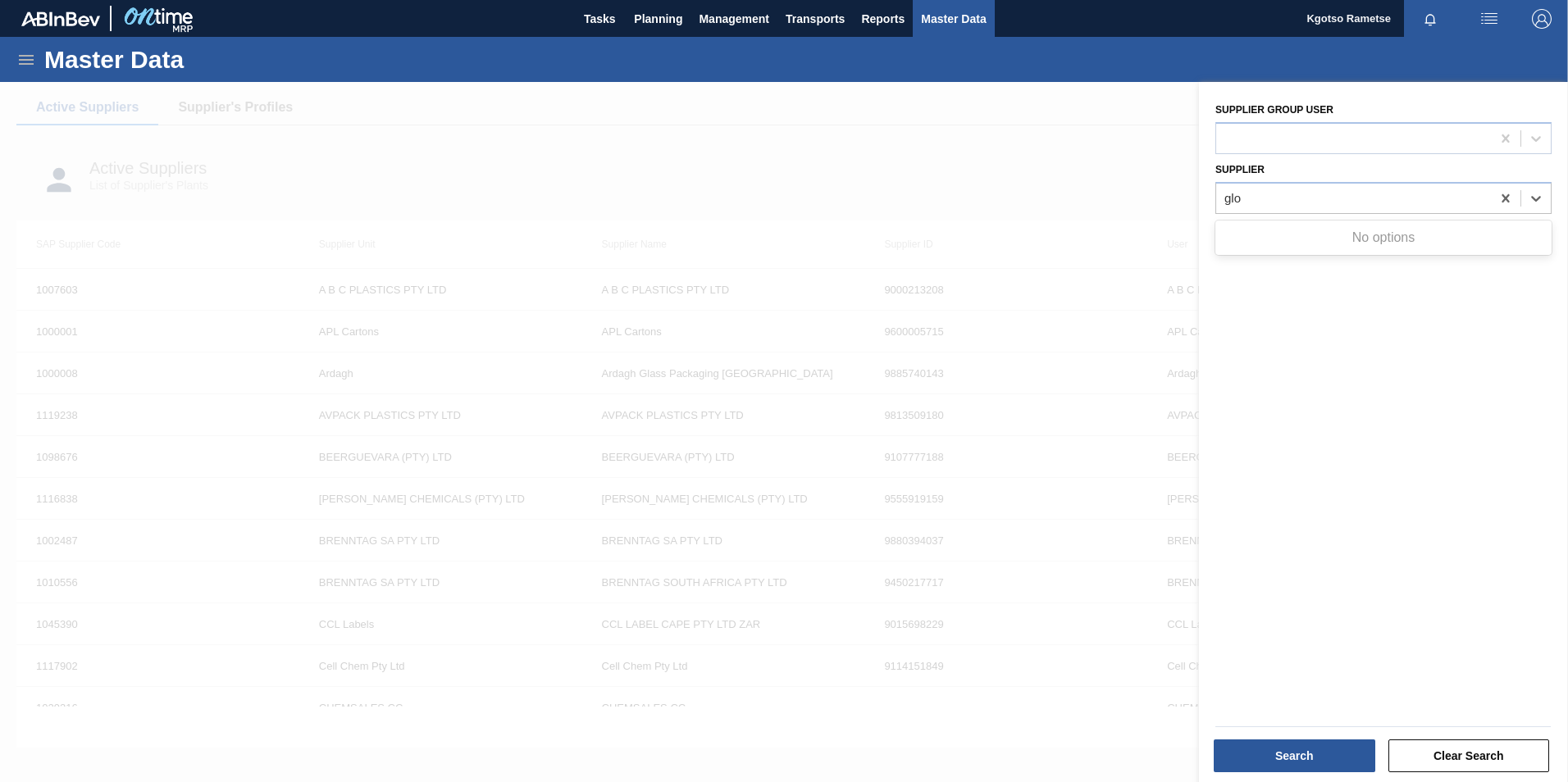
type input "glo"
click at [642, 133] on div at bounding box center [784, 473] width 1568 height 782
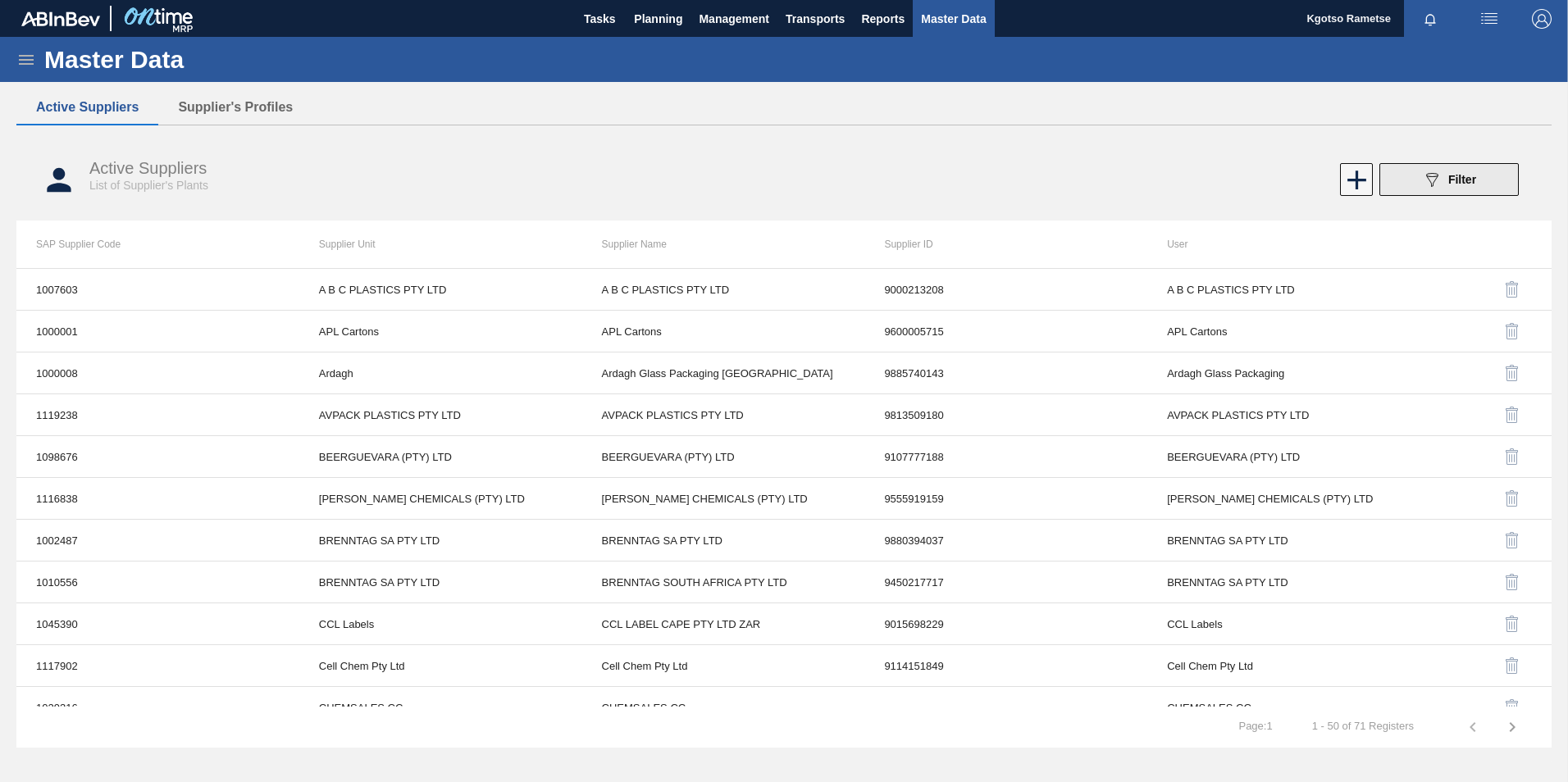
click at [1485, 187] on button "089F7B8B-B2A5-4AFE-B5C0-19BA573D28AC Filter" at bounding box center [1449, 180] width 140 height 33
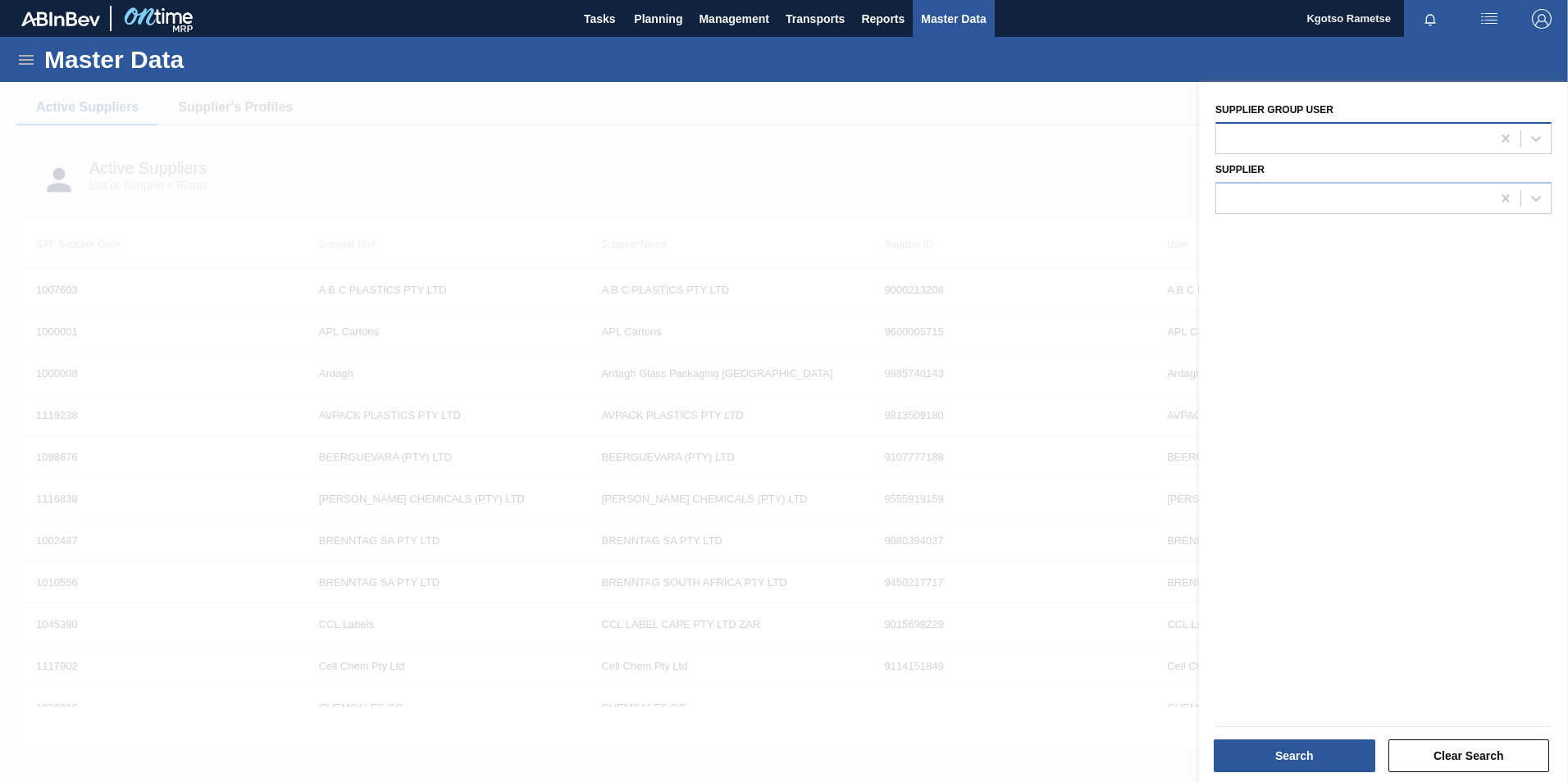
click at [1293, 145] on div at bounding box center [1353, 139] width 274 height 24
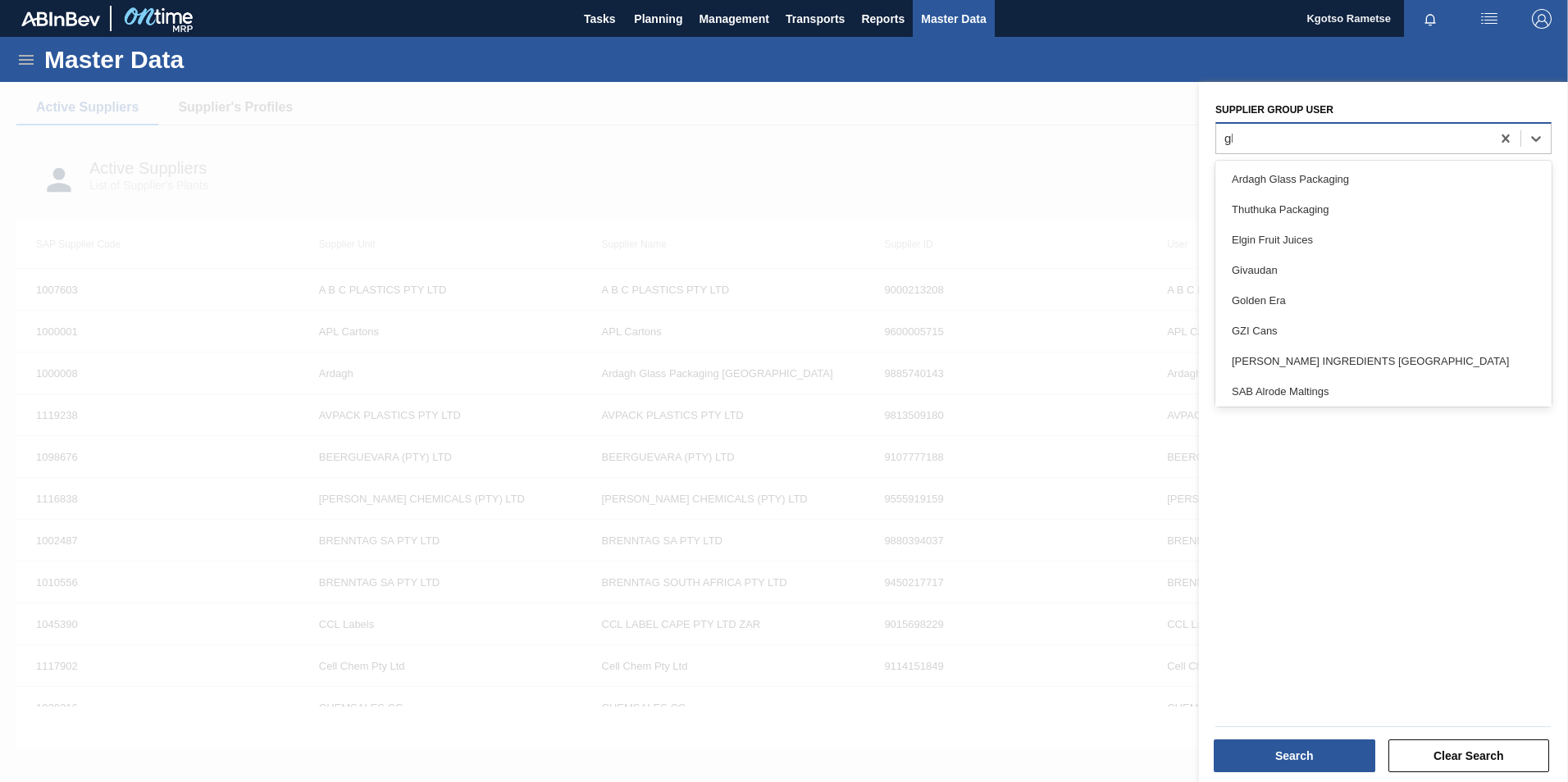
type user "glo"
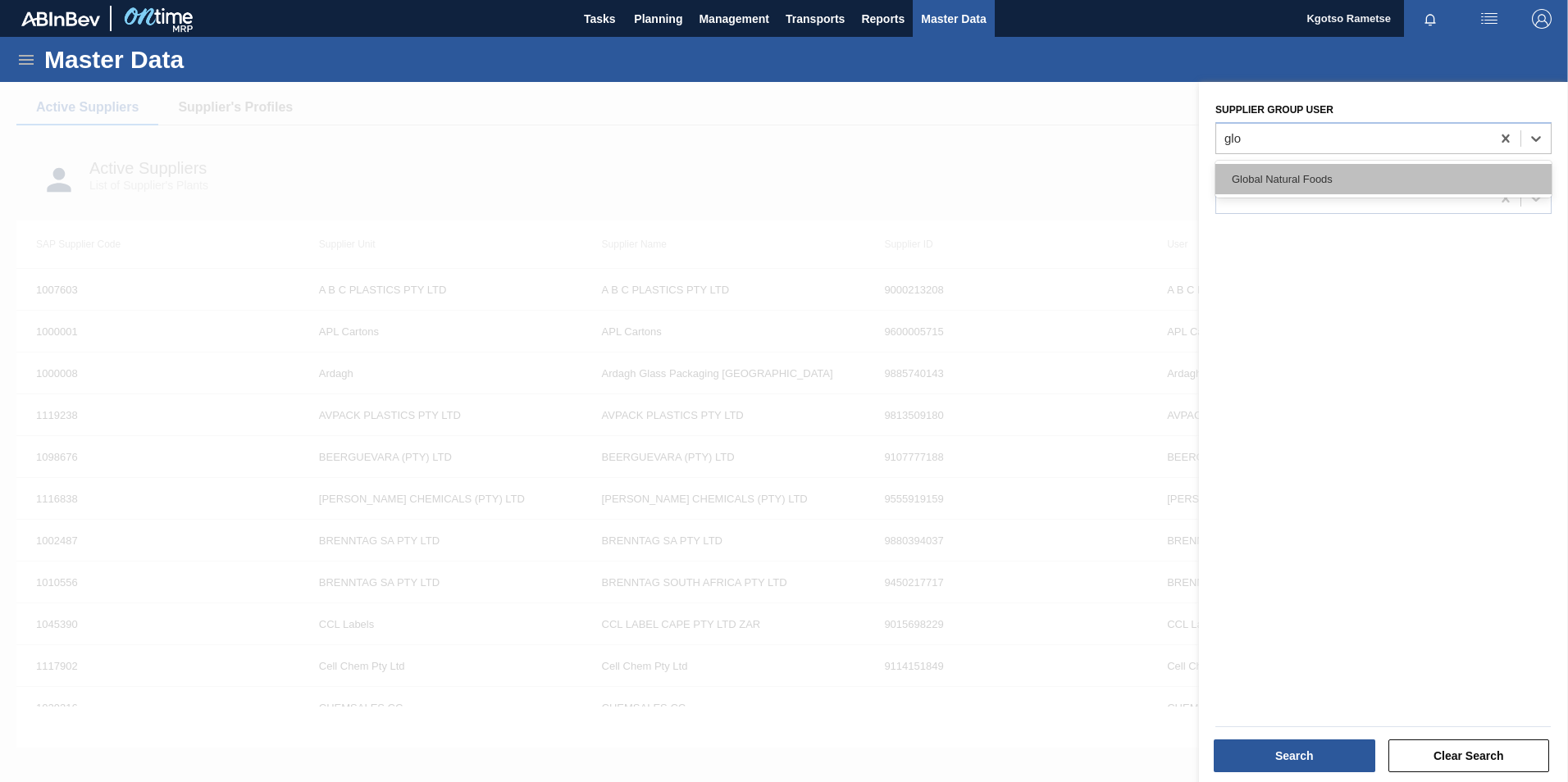
click at [1272, 181] on div "Global Natural Foods" at bounding box center [1382, 179] width 336 height 30
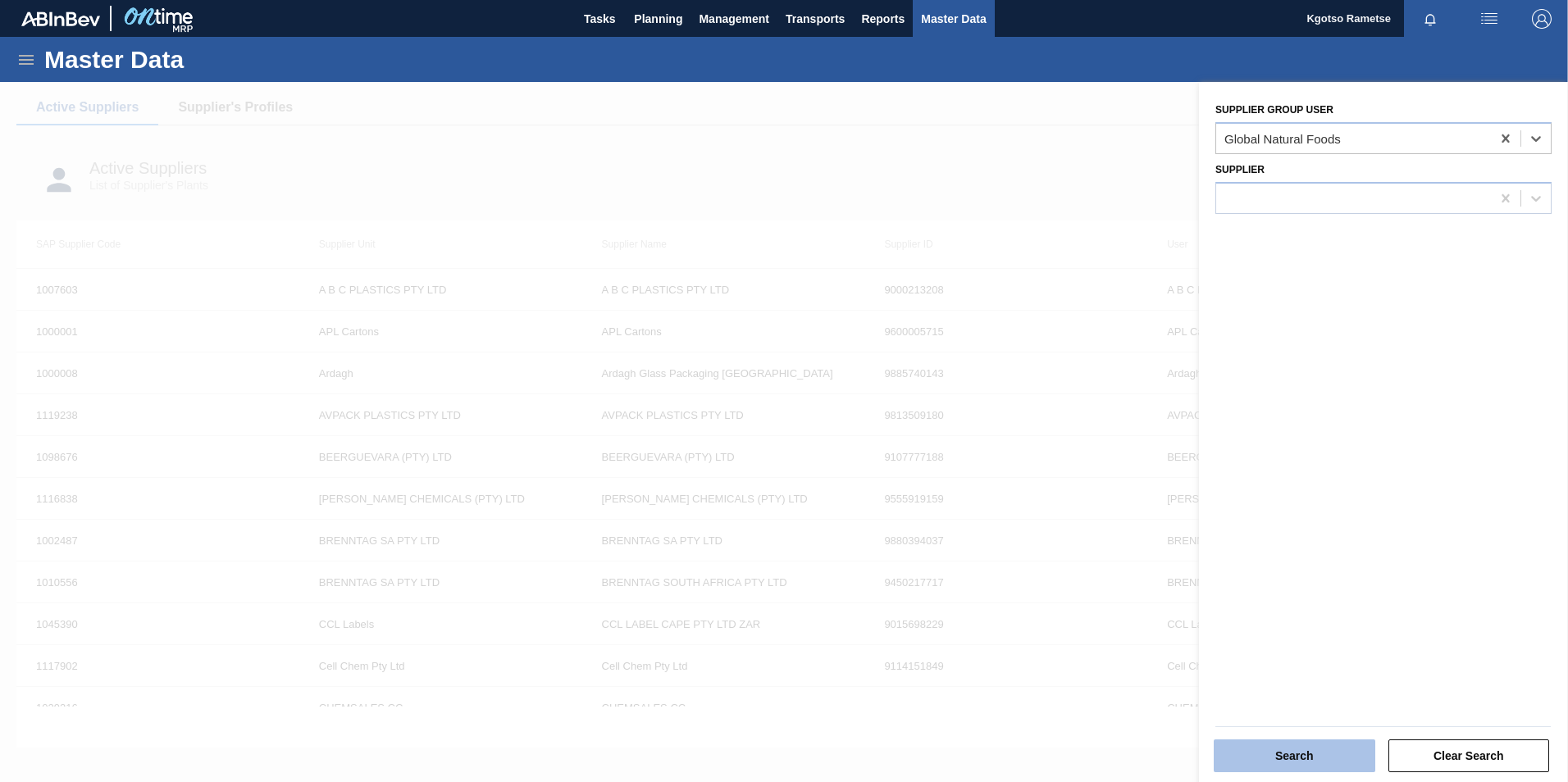
click at [1332, 760] on button "Search" at bounding box center [1294, 755] width 162 height 33
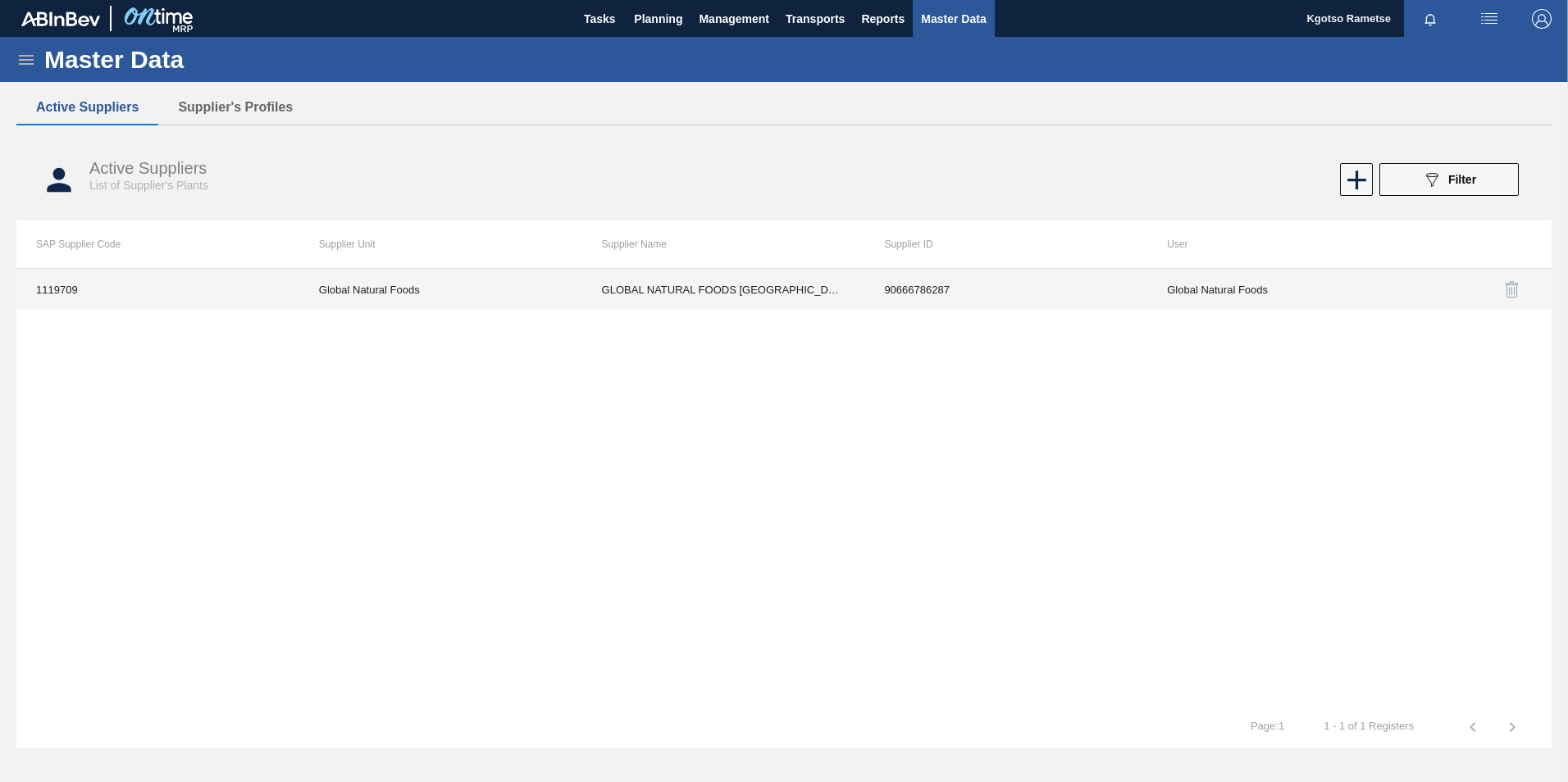
click at [685, 278] on td "GLOBAL NATURAL FOODS SOUTH AFRICA P" at bounding box center [724, 289] width 283 height 41
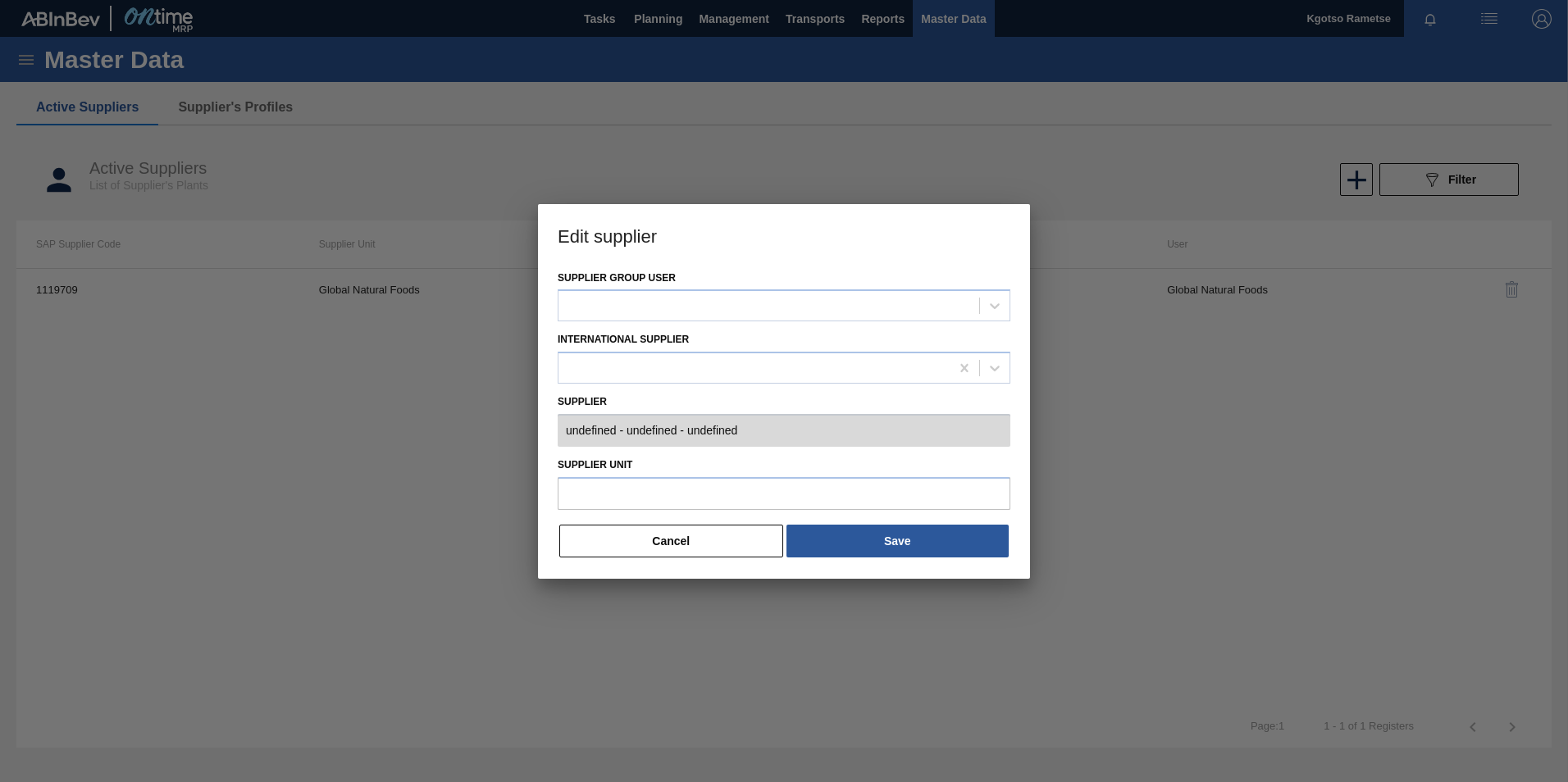
type input "0001119709 - GLOBAL NATURAL FOODS SOUTH AFRICA P - 90666786287"
type input "Global Natural Foods"
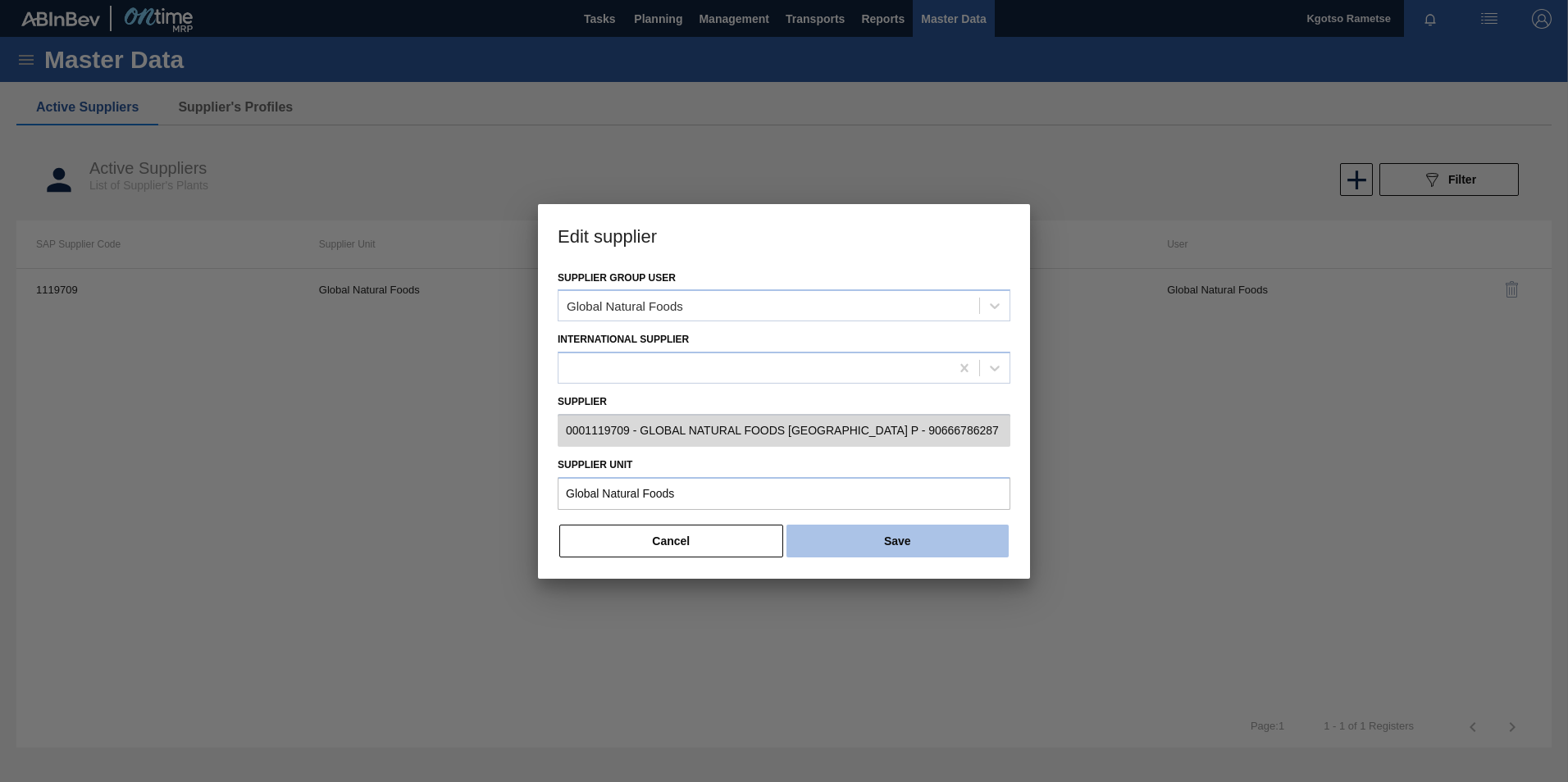
click at [847, 538] on button "Save" at bounding box center [897, 541] width 222 height 33
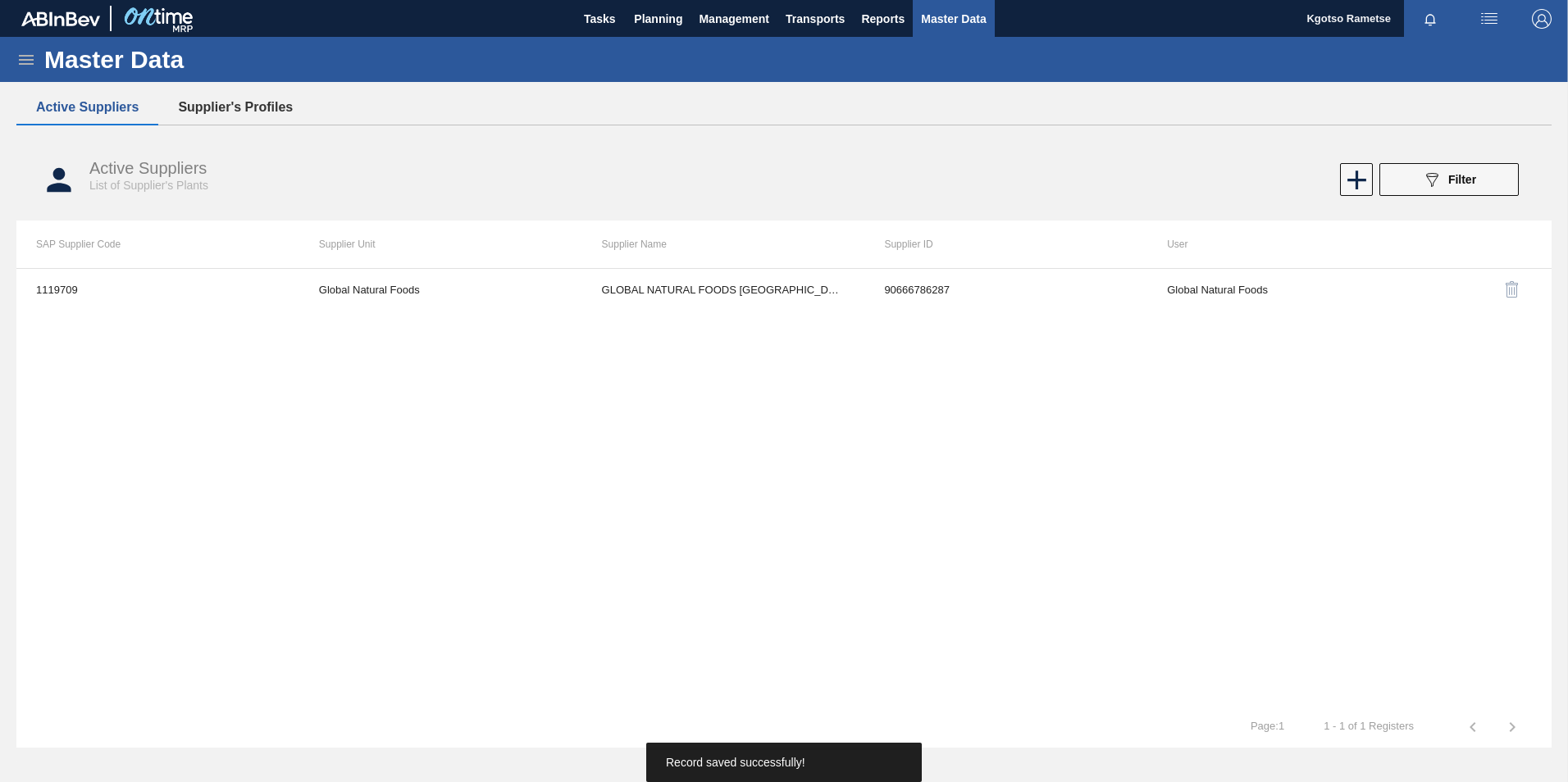
click at [220, 116] on button "Supplier's Profiles" at bounding box center [235, 107] width 155 height 35
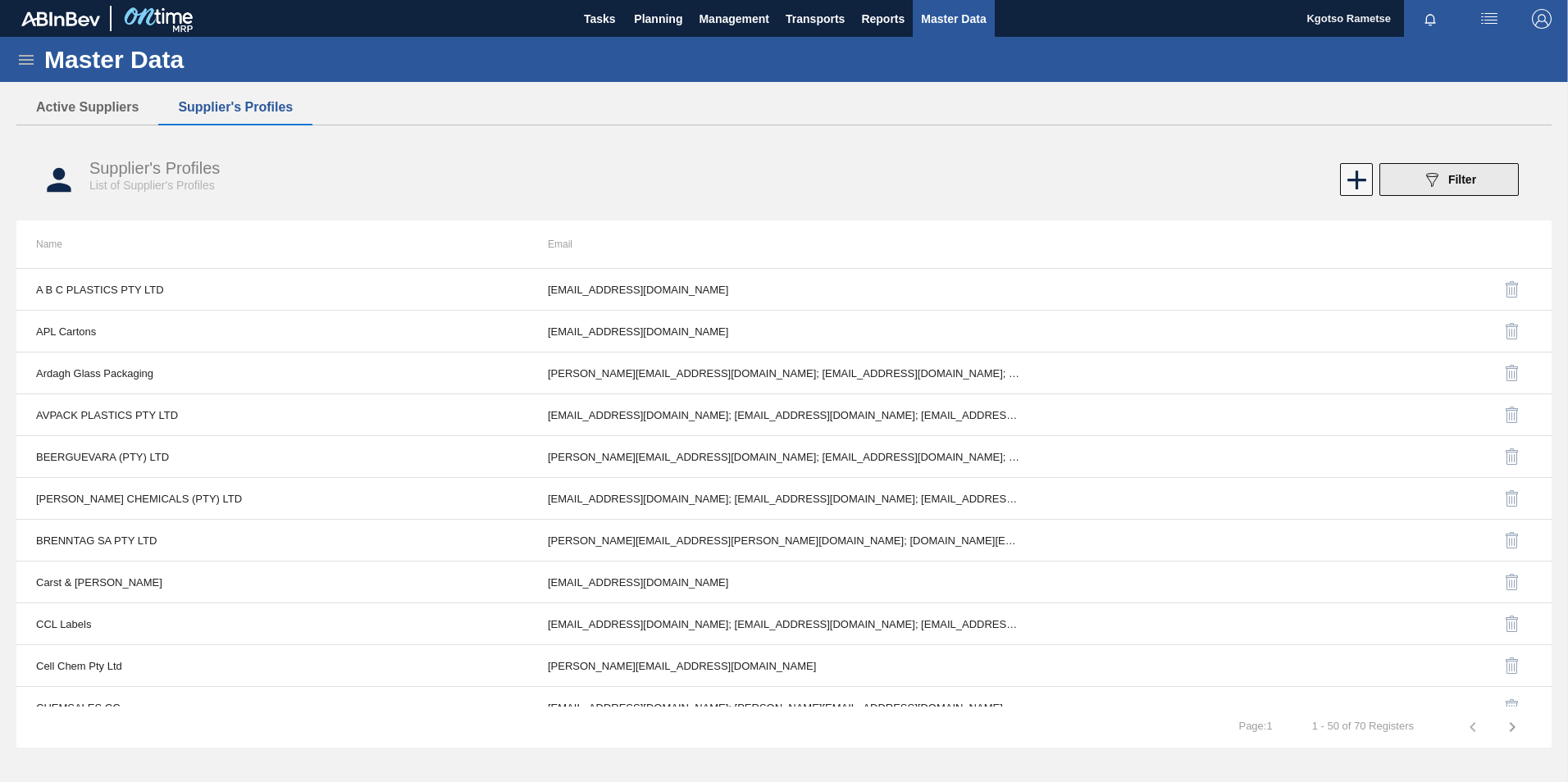
click at [1448, 186] on span "Filter" at bounding box center [1462, 179] width 28 height 13
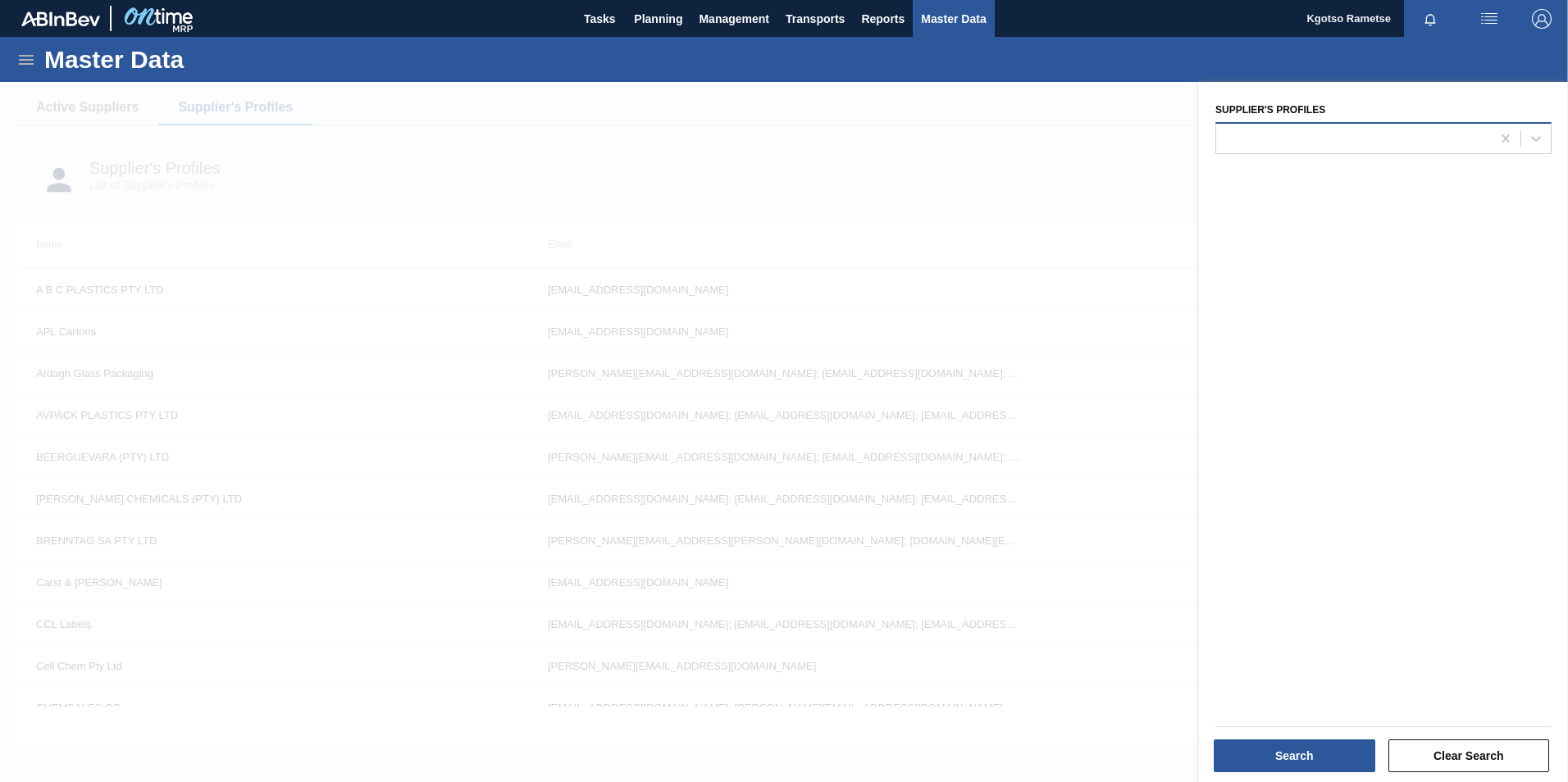
click at [1283, 150] on div at bounding box center [1353, 139] width 274 height 24
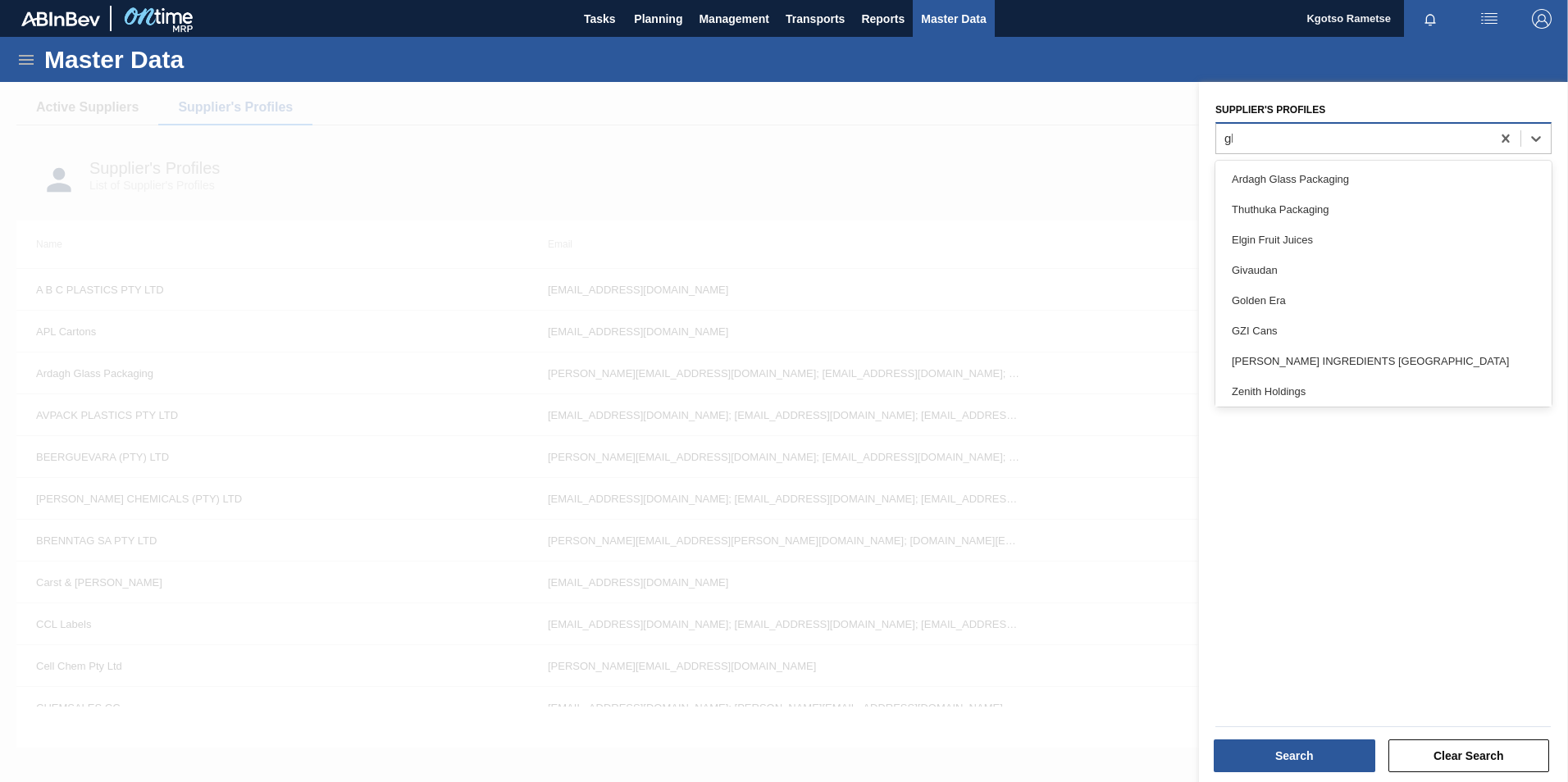
type Profiles "glo"
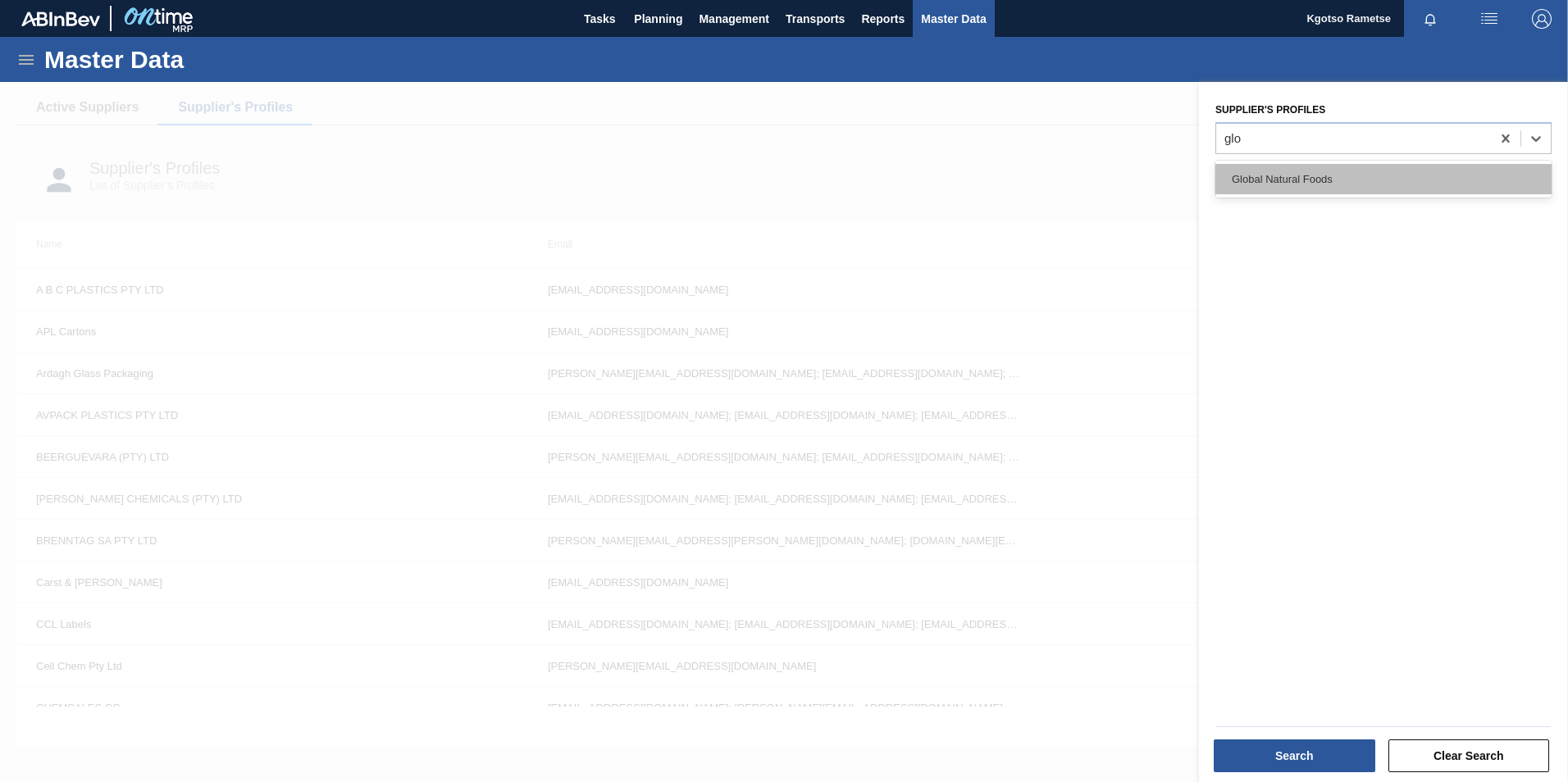
click at [1259, 186] on div "Global Natural Foods" at bounding box center [1382, 179] width 336 height 30
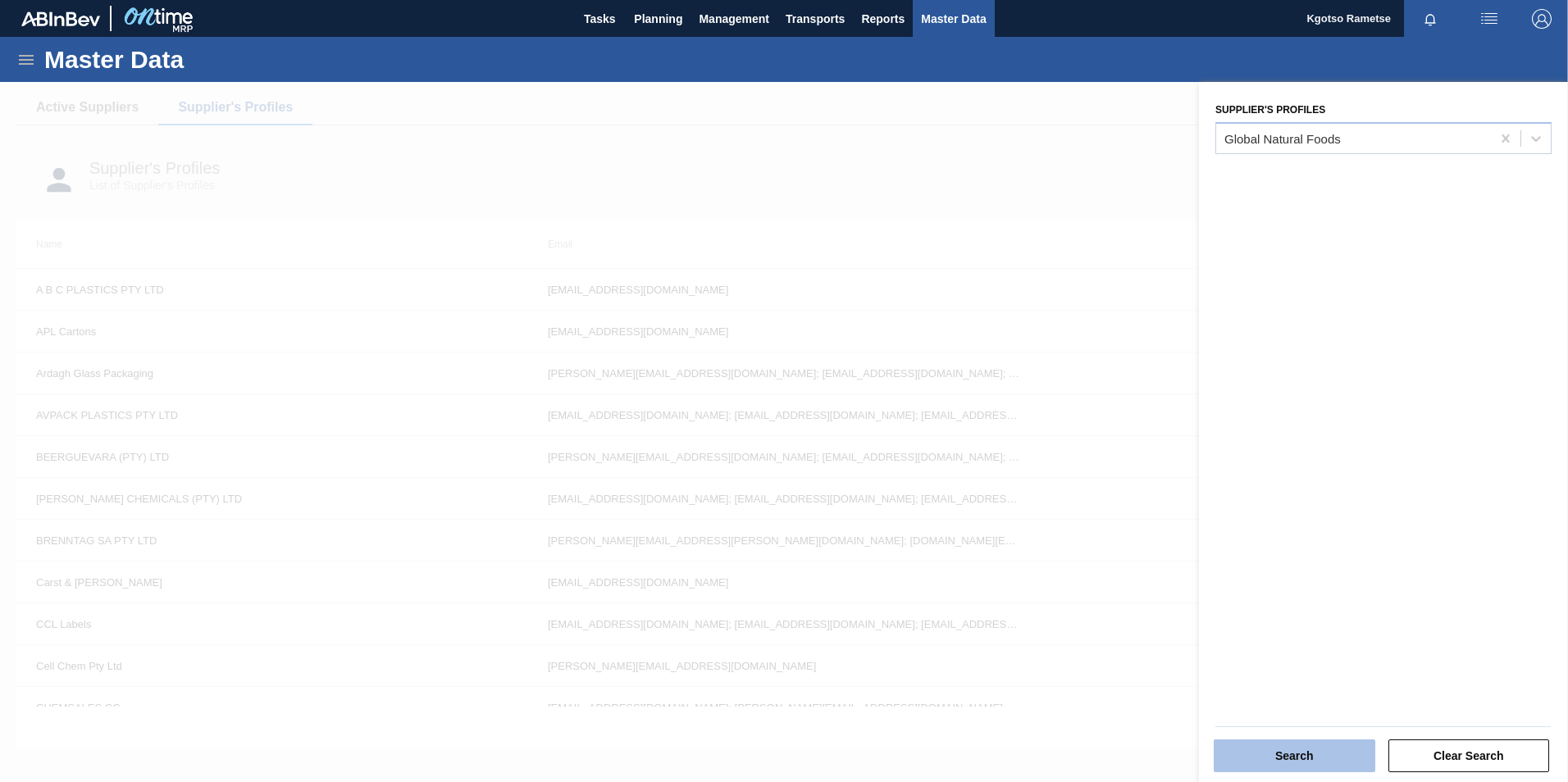
click at [1235, 739] on button "Search" at bounding box center [1294, 755] width 162 height 33
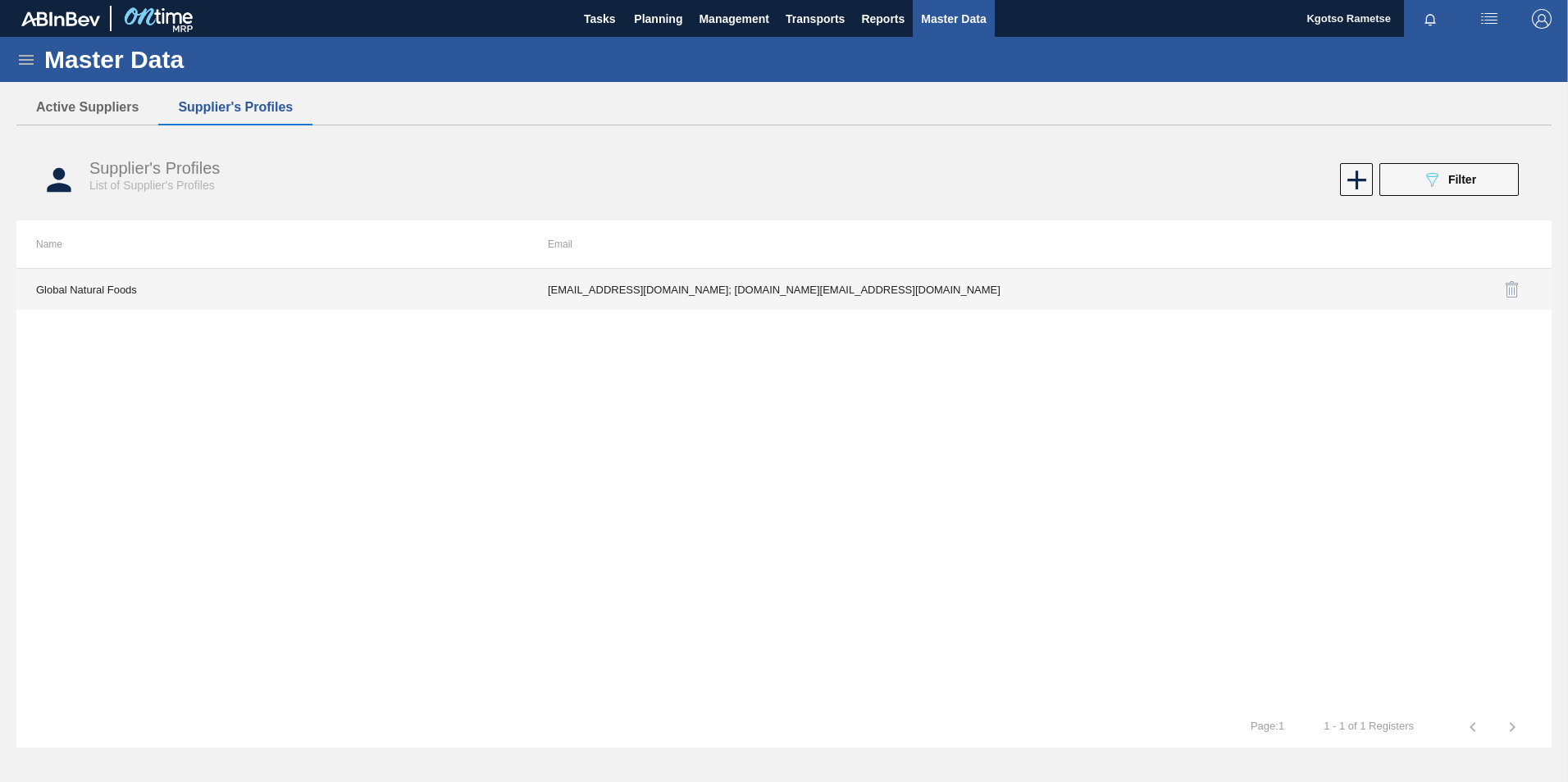
click at [670, 283] on td "marmicven@gmail.com; kgotso.ramtese@gmail.com" at bounding box center [783, 289] width 512 height 41
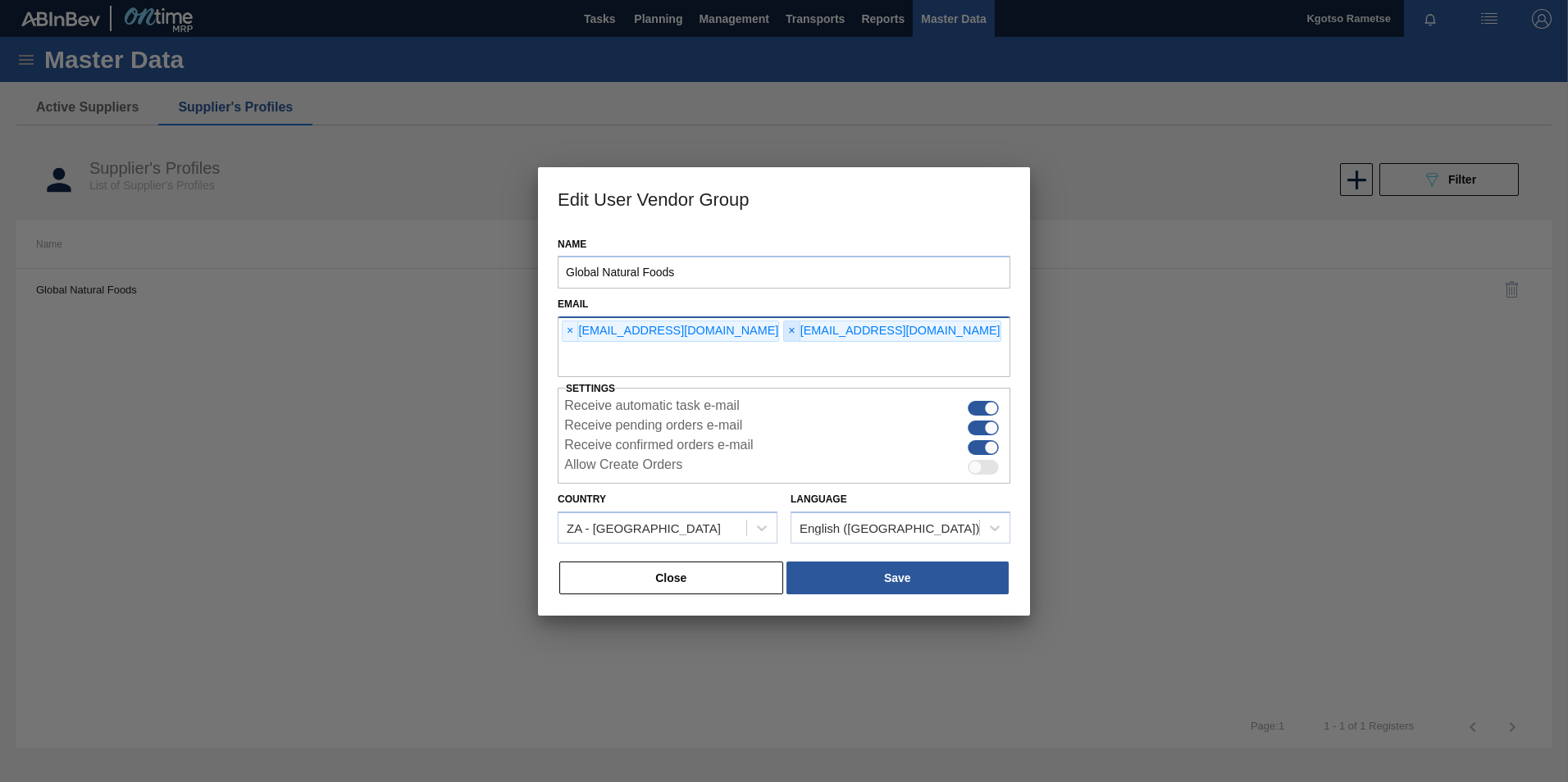
click at [784, 333] on span "×" at bounding box center [792, 331] width 16 height 20
type input "kgotso.rametse201@gmail.com"
click at [914, 581] on button "Save" at bounding box center [897, 578] width 222 height 33
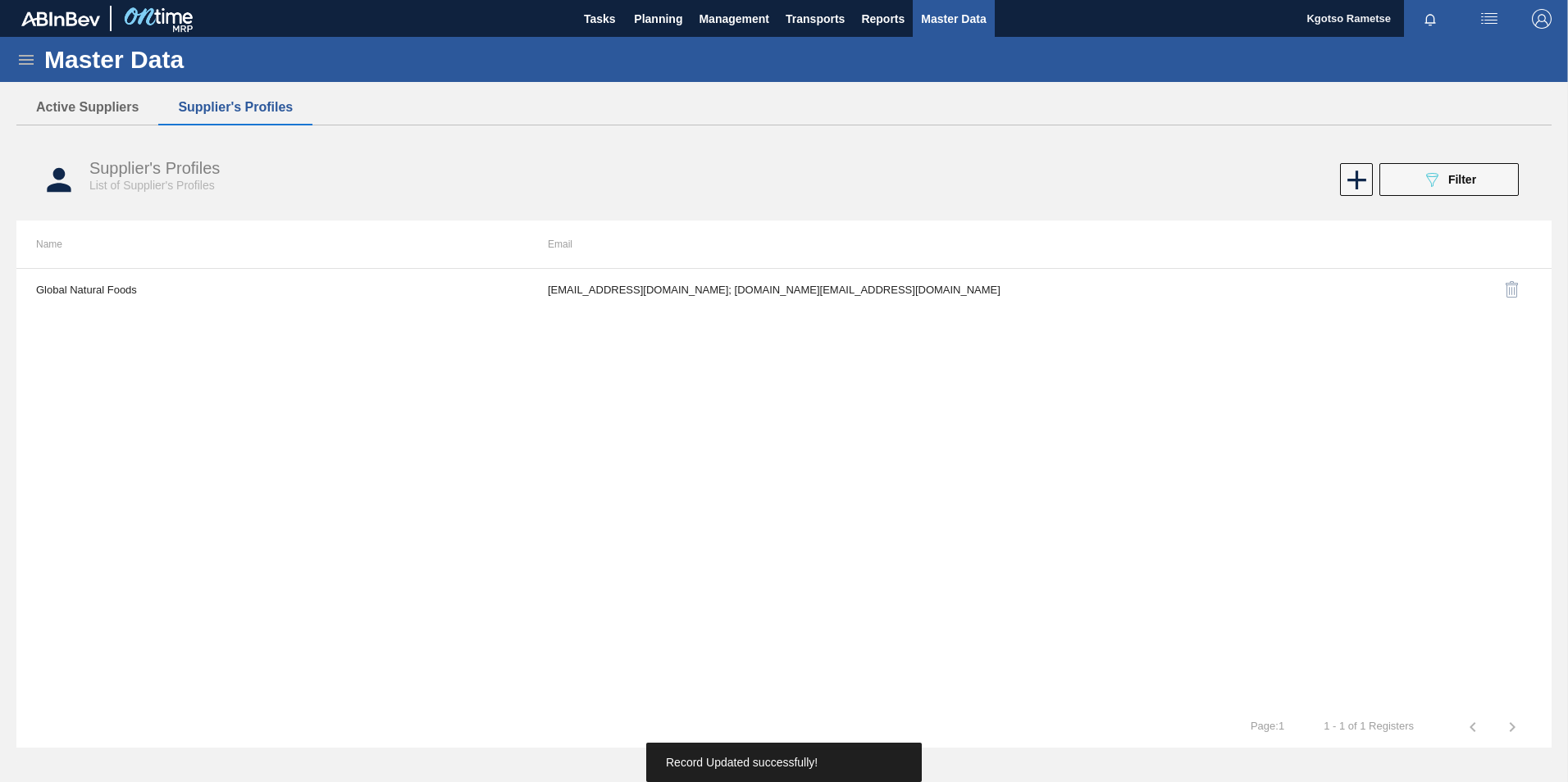
click at [1535, 22] on img "button" at bounding box center [1541, 19] width 20 height 20
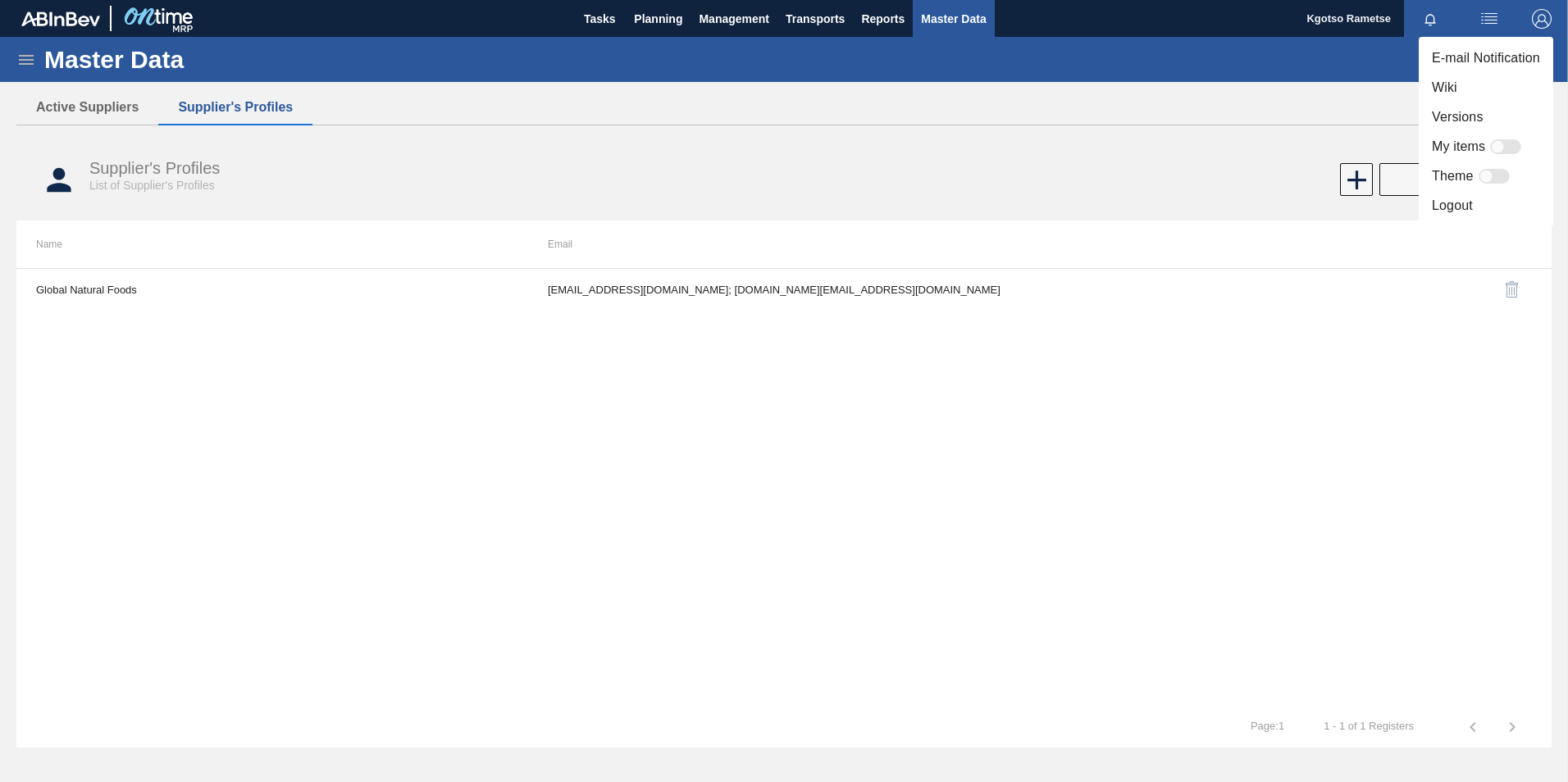
click at [1457, 209] on li "Logout" at bounding box center [1485, 206] width 135 height 30
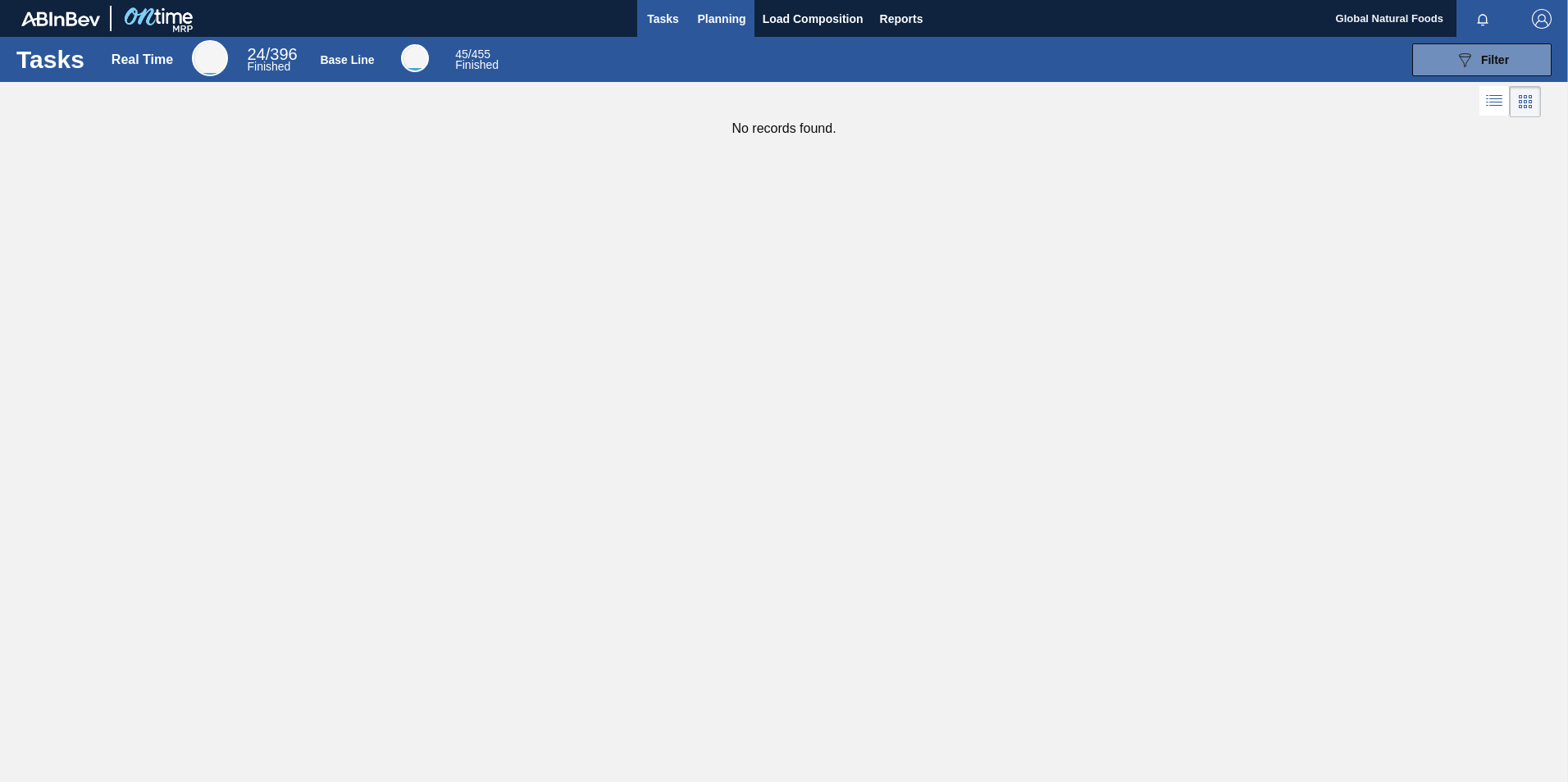
click at [742, 24] on span "Planning" at bounding box center [721, 19] width 48 height 20
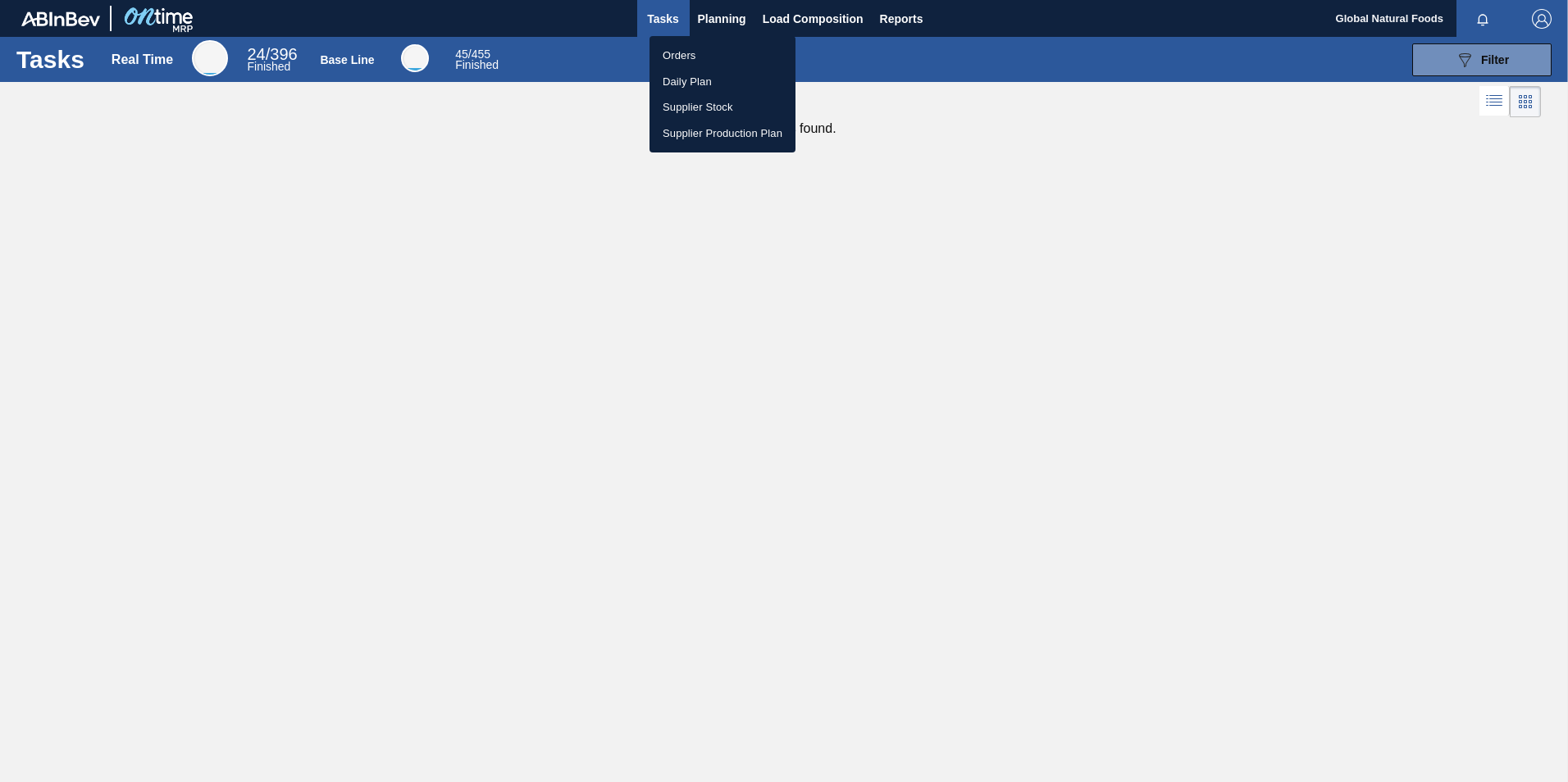
click at [712, 15] on div at bounding box center [784, 391] width 1568 height 782
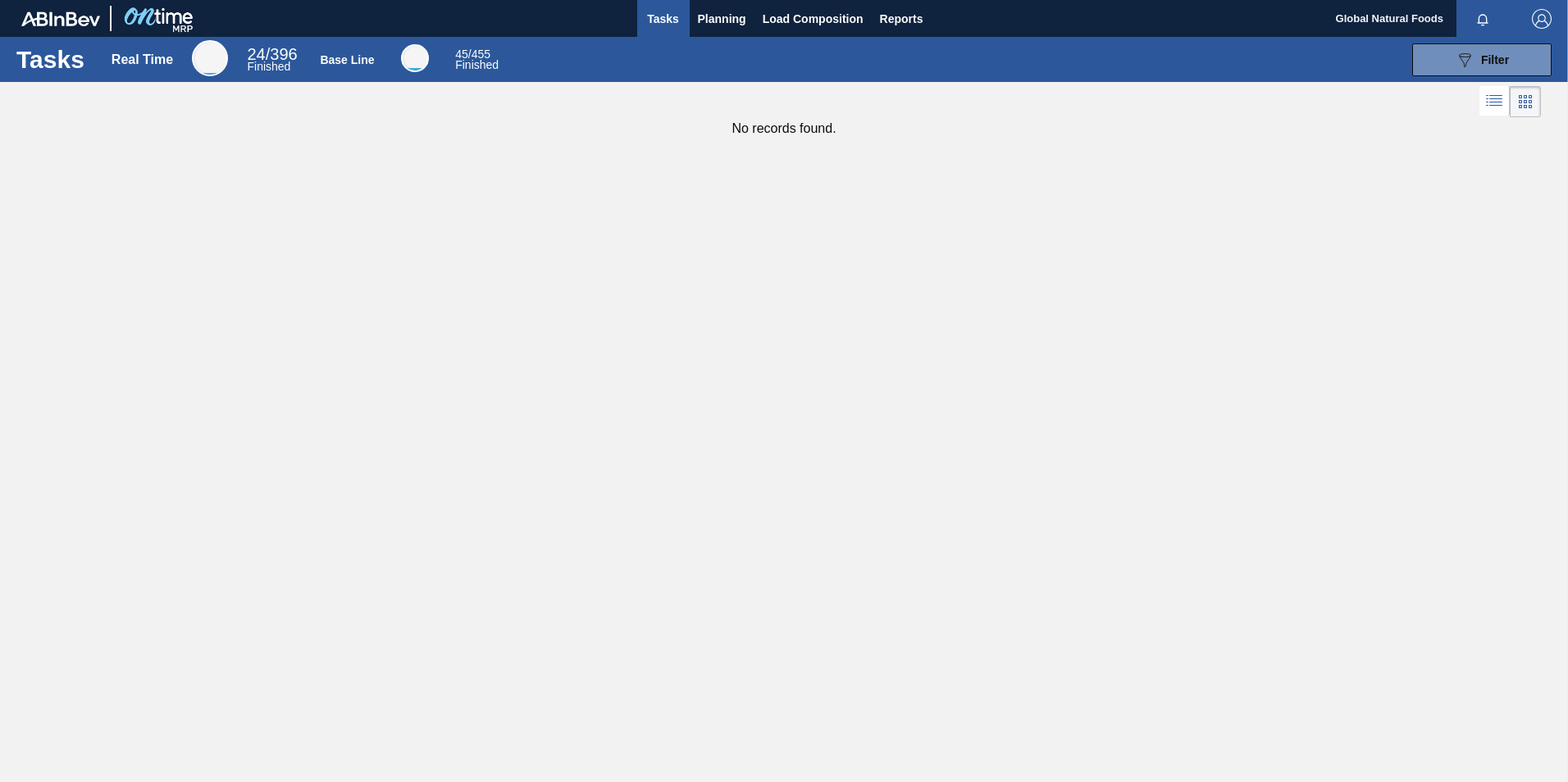
click at [712, 15] on span "Planning" at bounding box center [721, 19] width 48 height 20
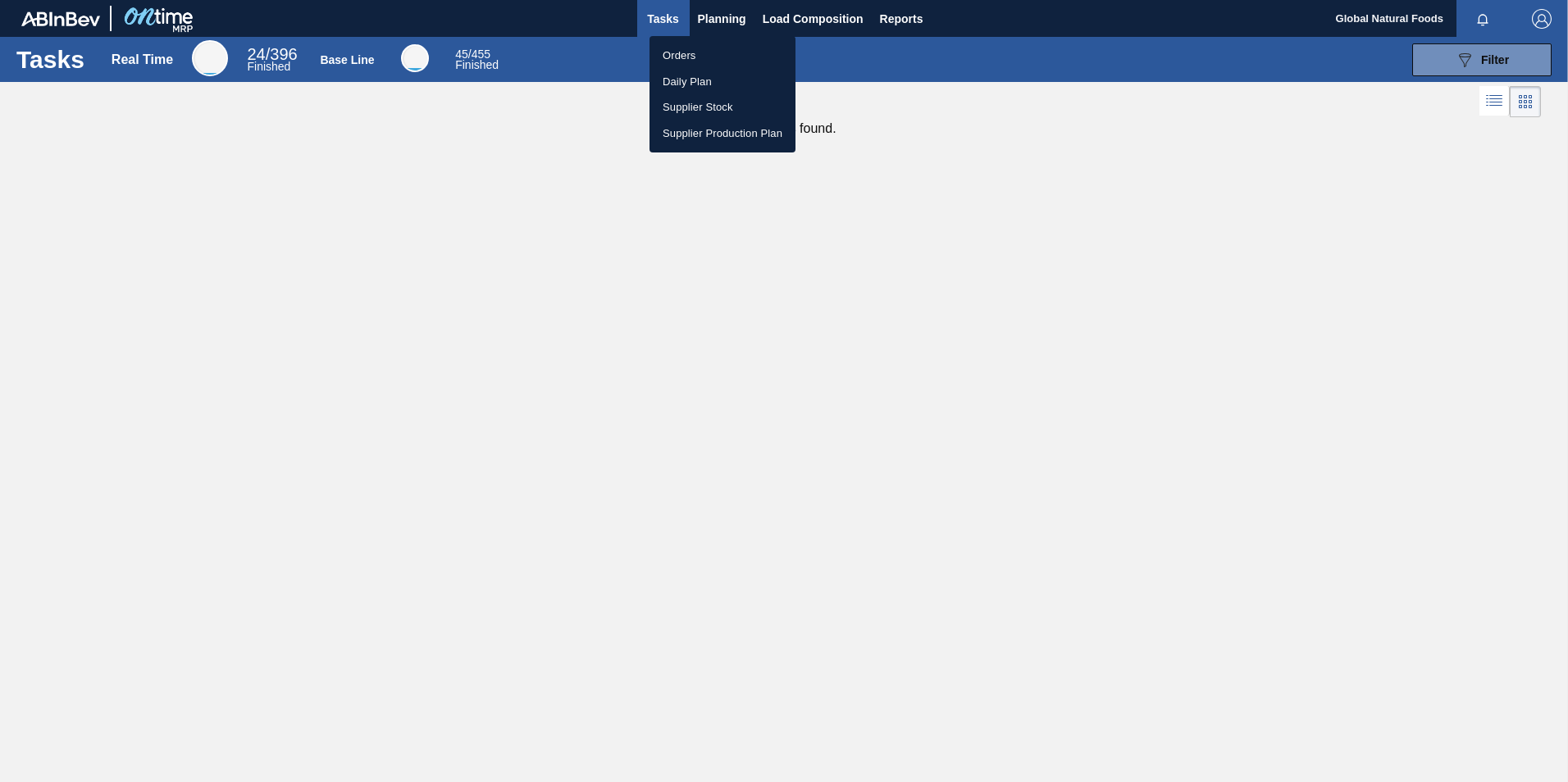
click at [682, 52] on li "Orders" at bounding box center [722, 56] width 146 height 26
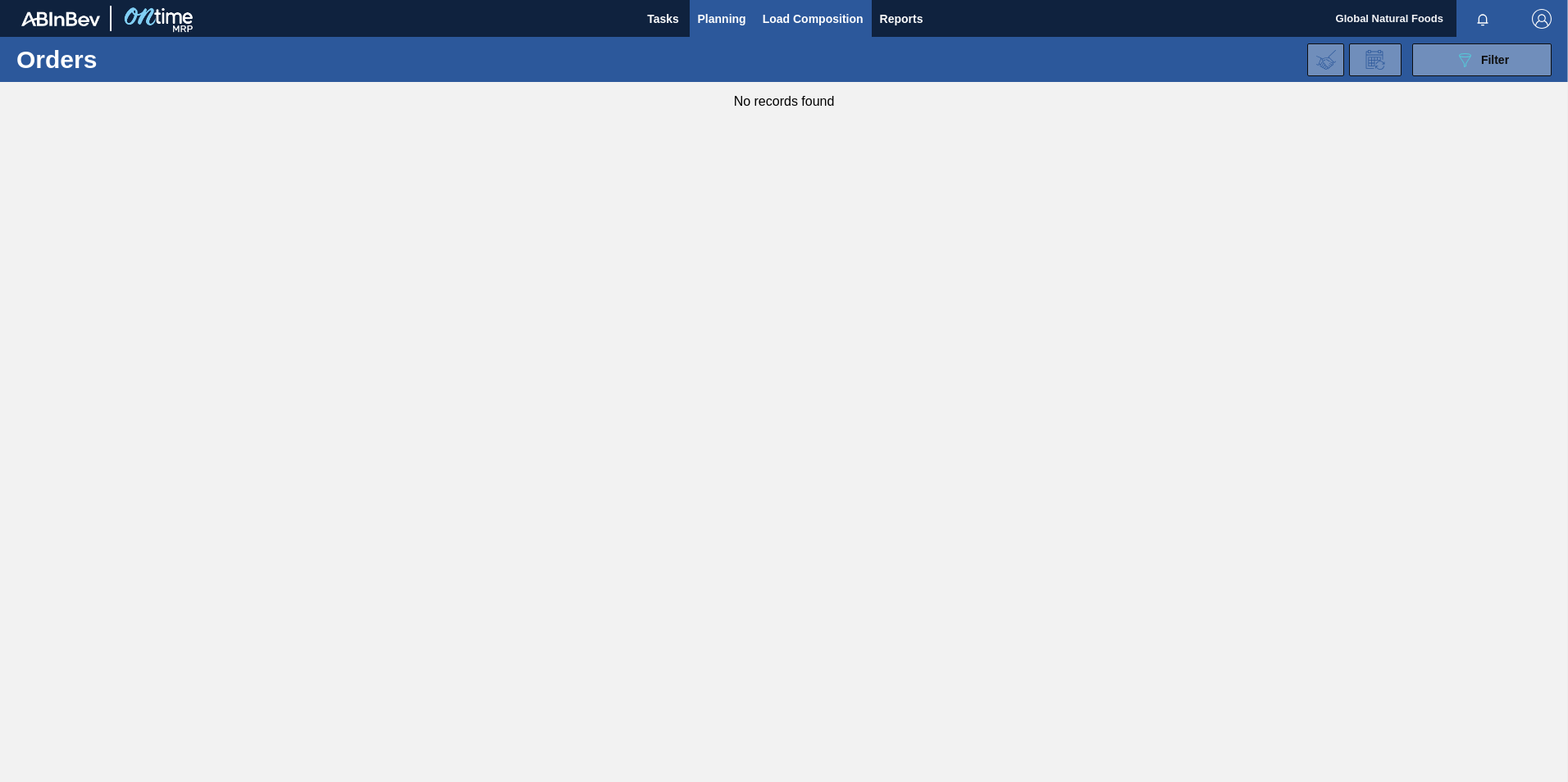
click at [786, 14] on span "Load Composition" at bounding box center [812, 19] width 101 height 20
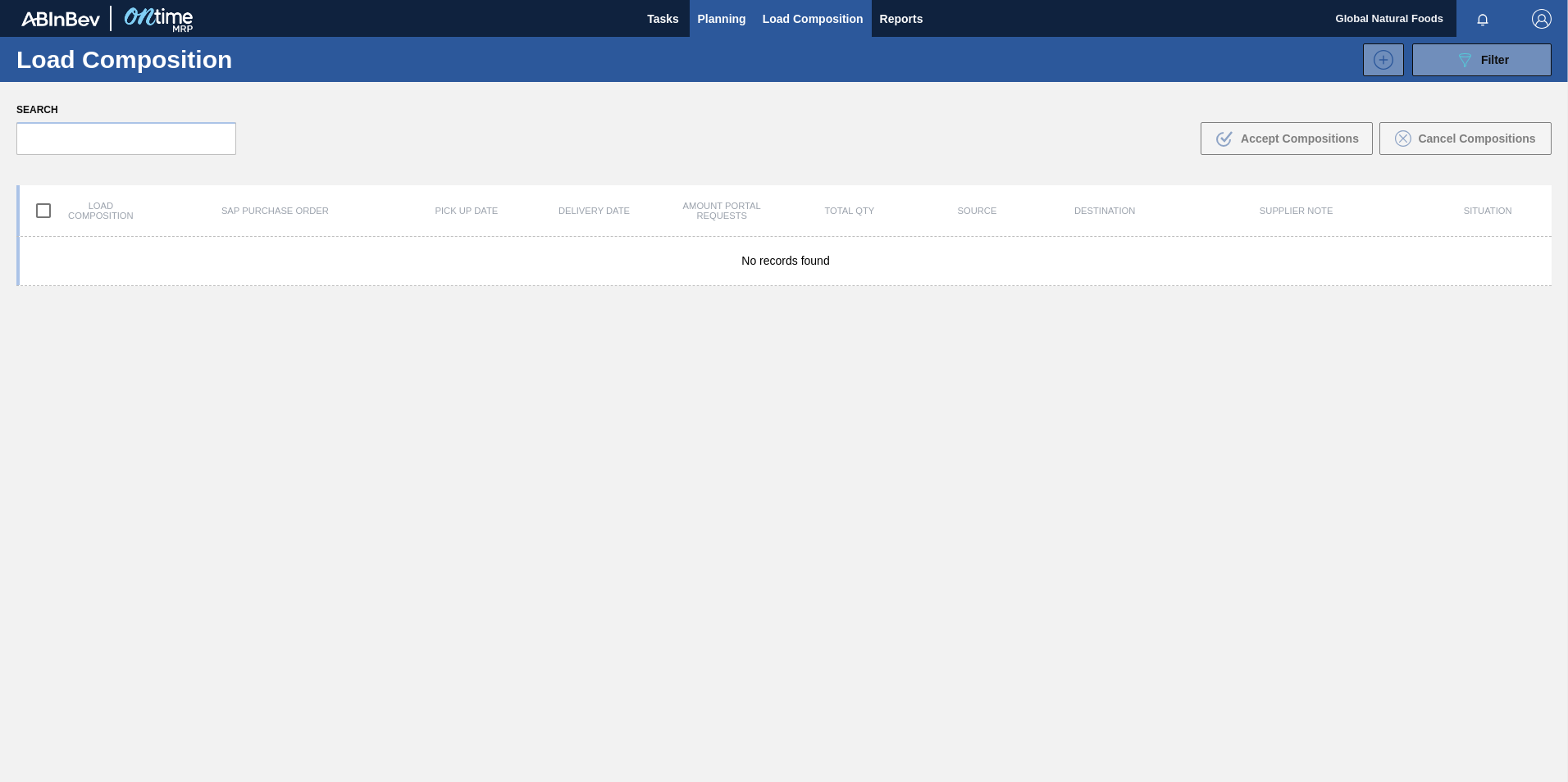
click at [711, 23] on span "Planning" at bounding box center [721, 19] width 48 height 20
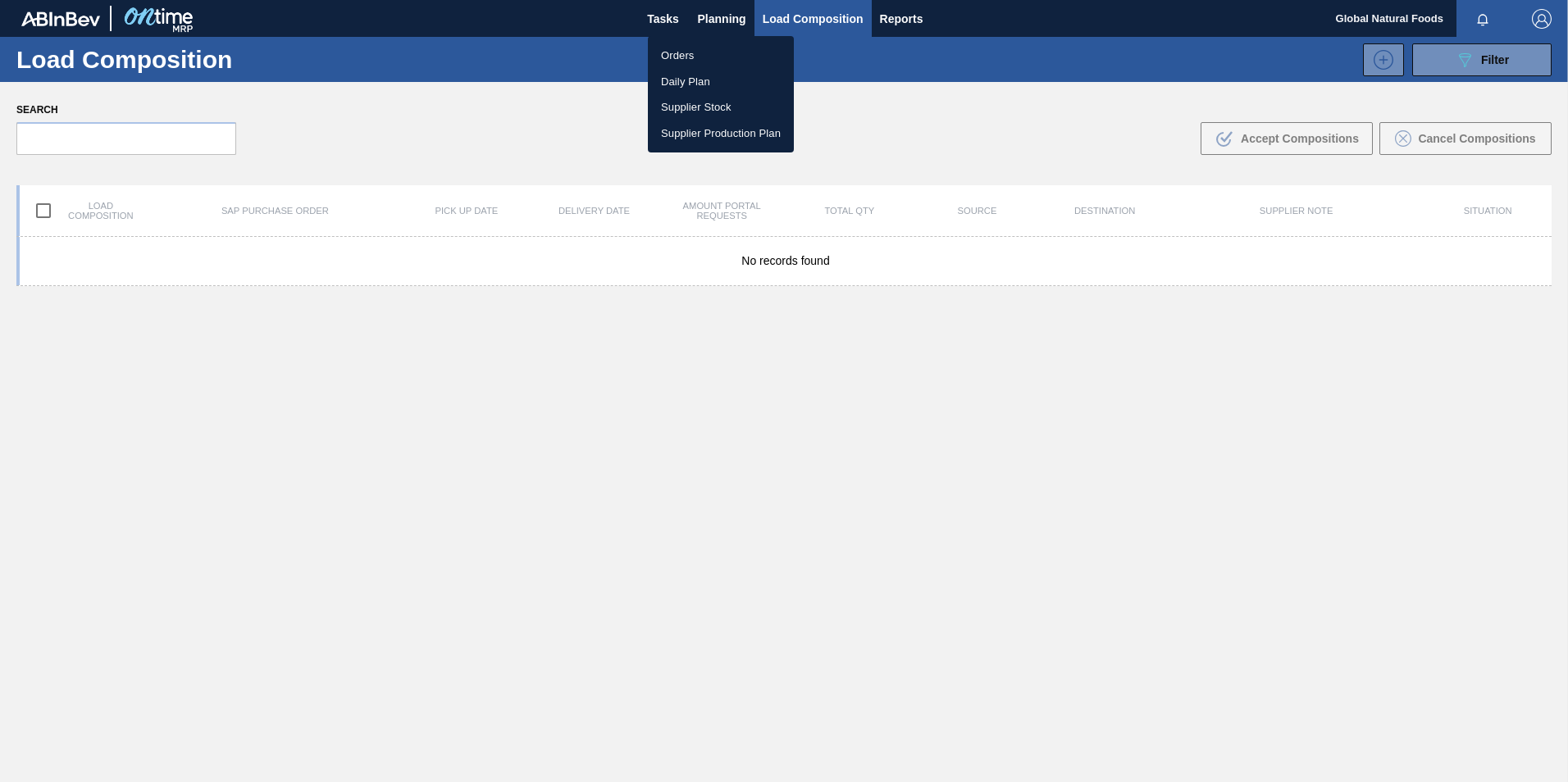
click at [657, 20] on div at bounding box center [784, 391] width 1568 height 782
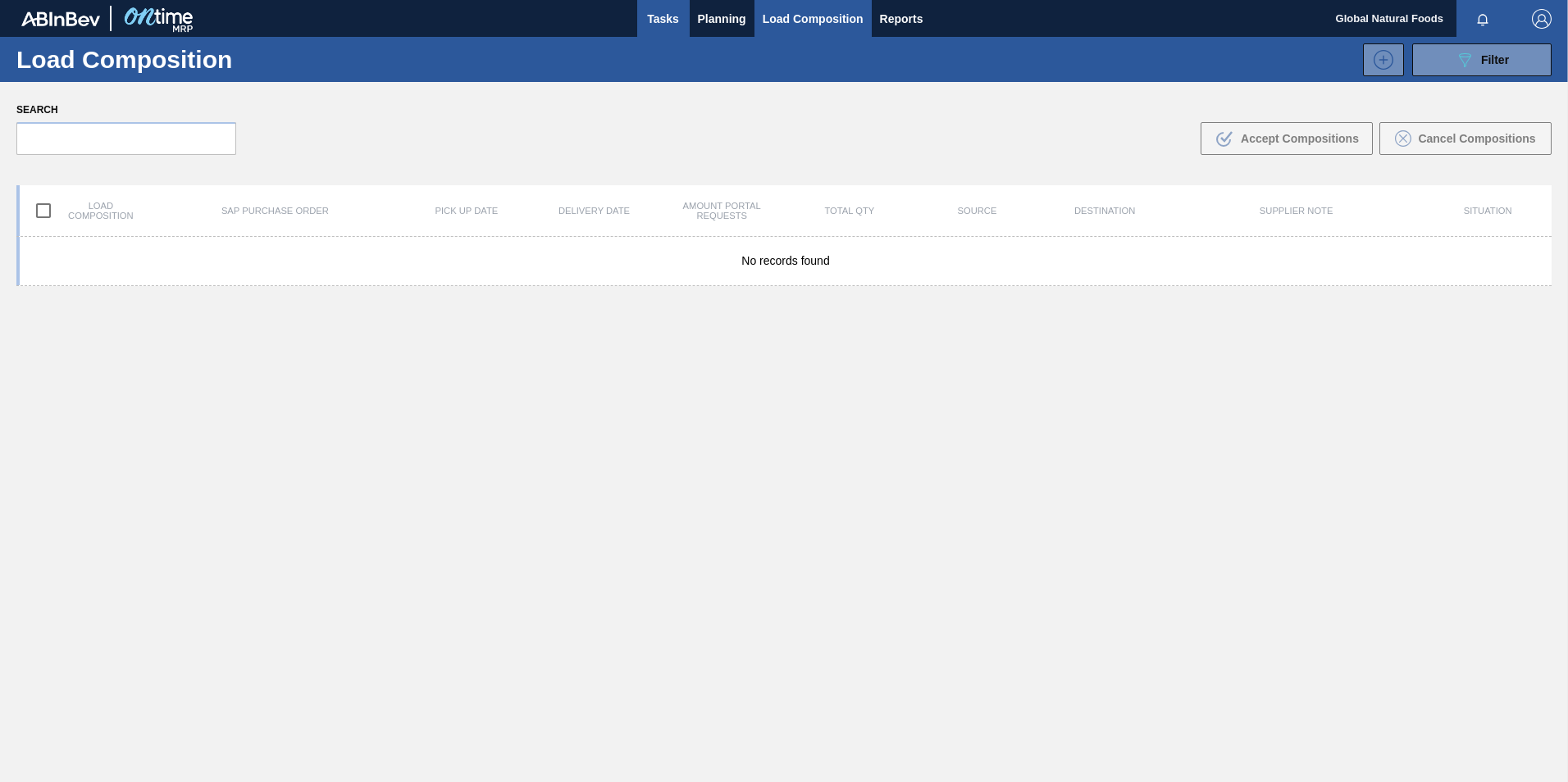
click at [657, 20] on span "Tasks" at bounding box center [663, 19] width 36 height 20
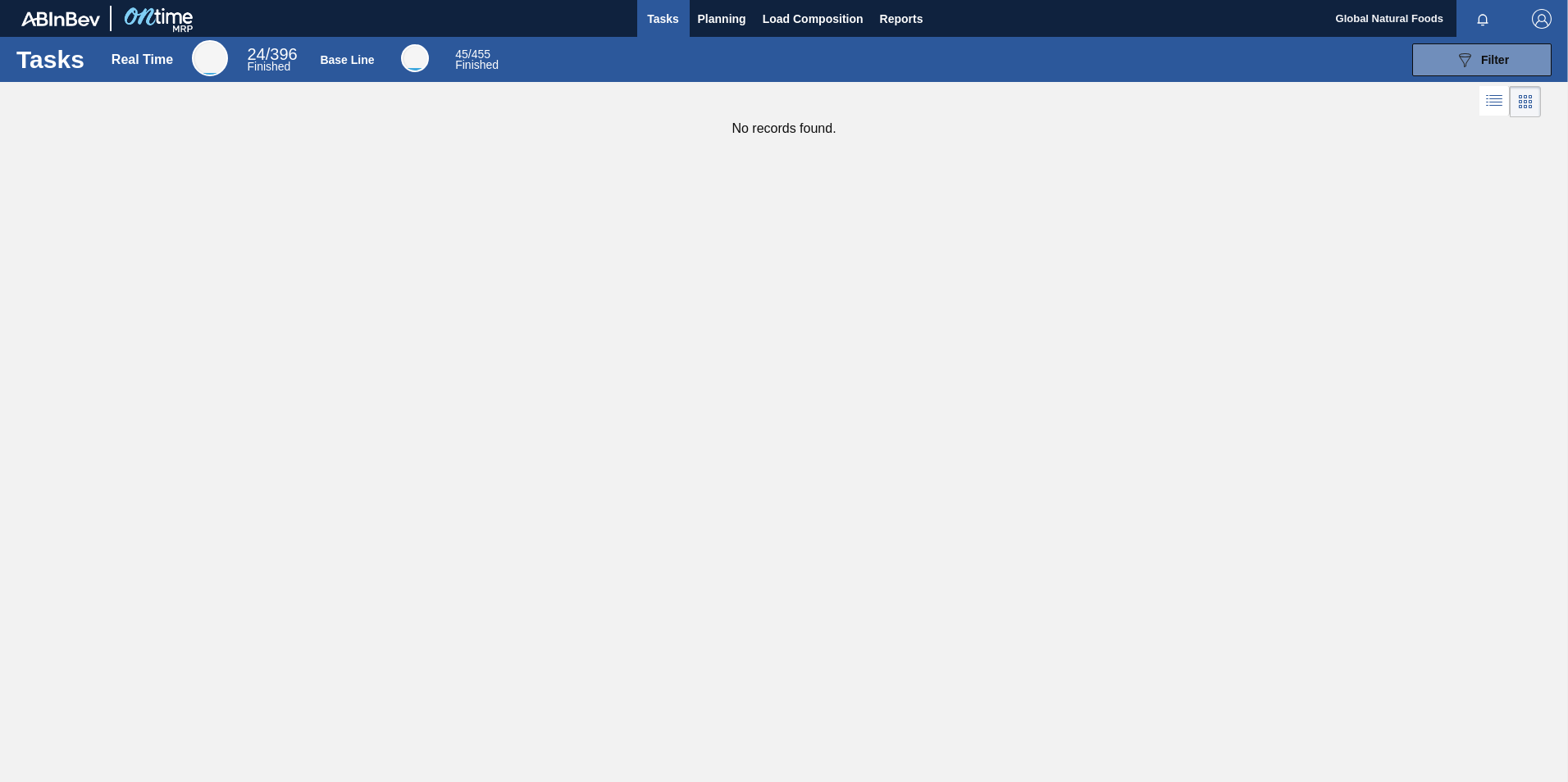
click at [1537, 15] on img "button" at bounding box center [1541, 19] width 20 height 20
click at [1425, 164] on ul "Wiki Upload Commitments Theme Logout" at bounding box center [1475, 103] width 155 height 132
click at [1425, 124] on label "Theme" at bounding box center [1432, 118] width 42 height 20
click at [1457, 124] on input "Theme" at bounding box center [1457, 124] width 1 height 1
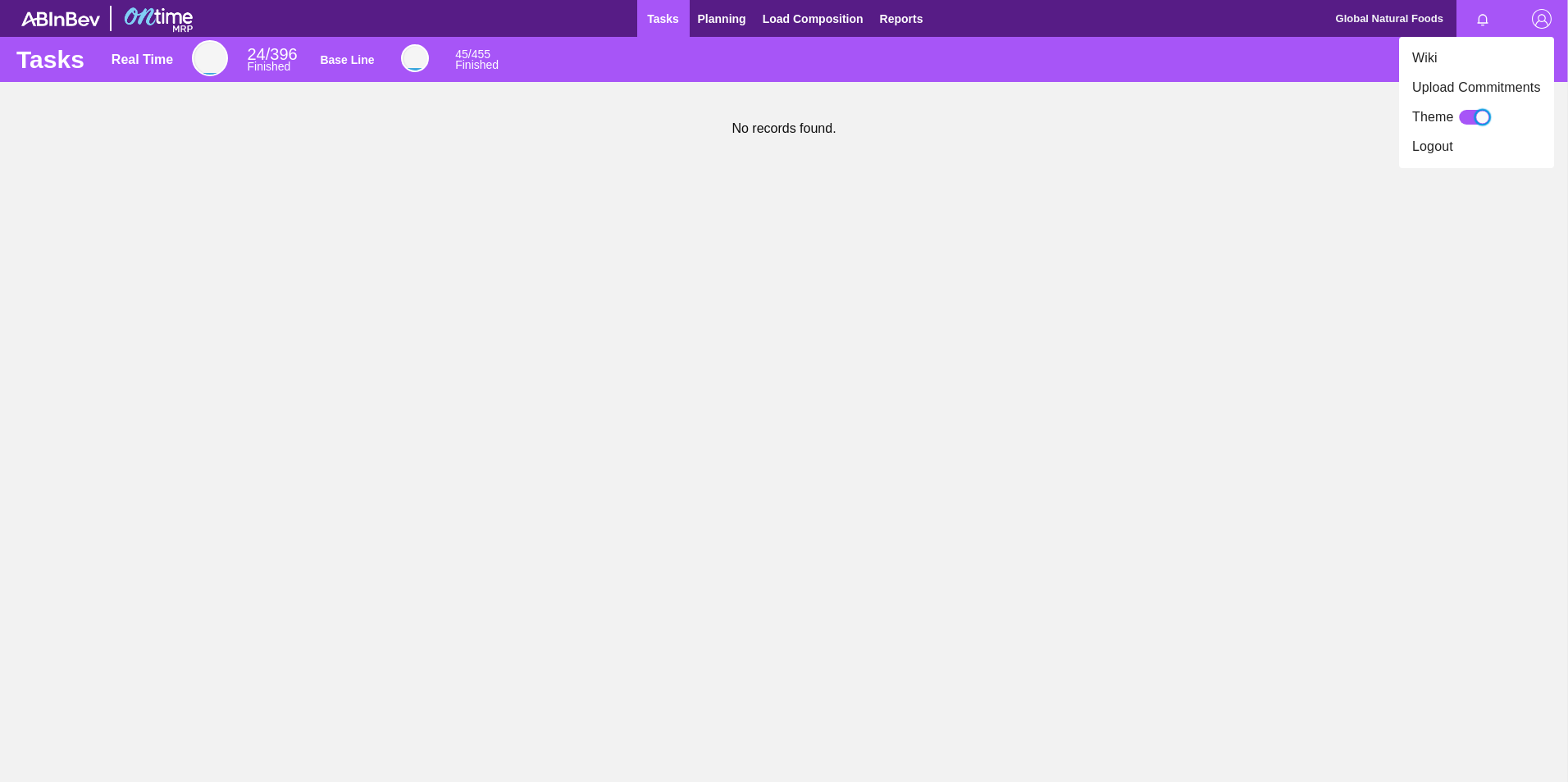
click at [1439, 122] on label "Theme" at bounding box center [1432, 118] width 42 height 20
click at [1457, 124] on input "Theme" at bounding box center [1457, 124] width 1 height 1
checkbox input "false"
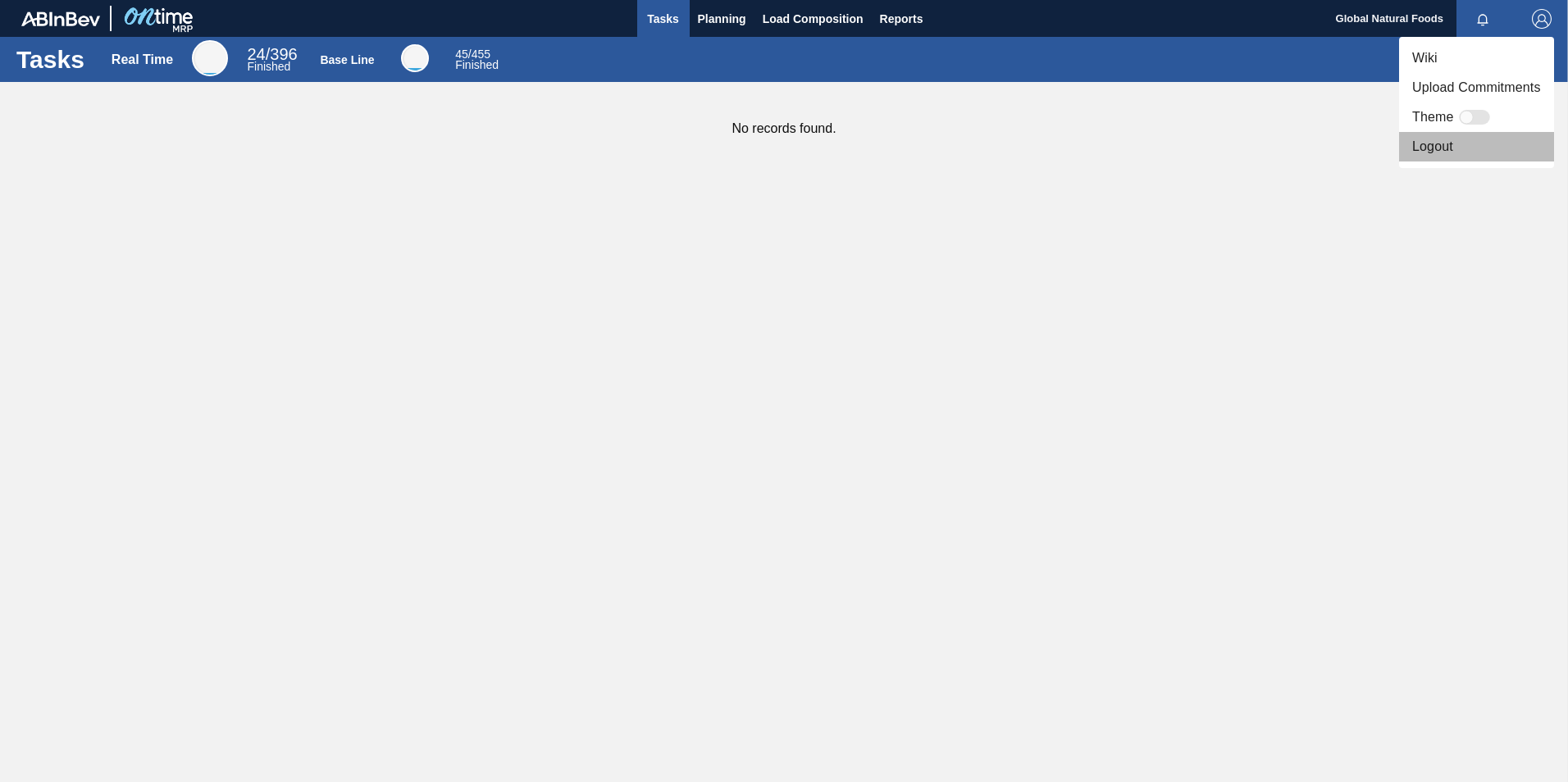
click at [1443, 146] on li "Logout" at bounding box center [1475, 147] width 155 height 30
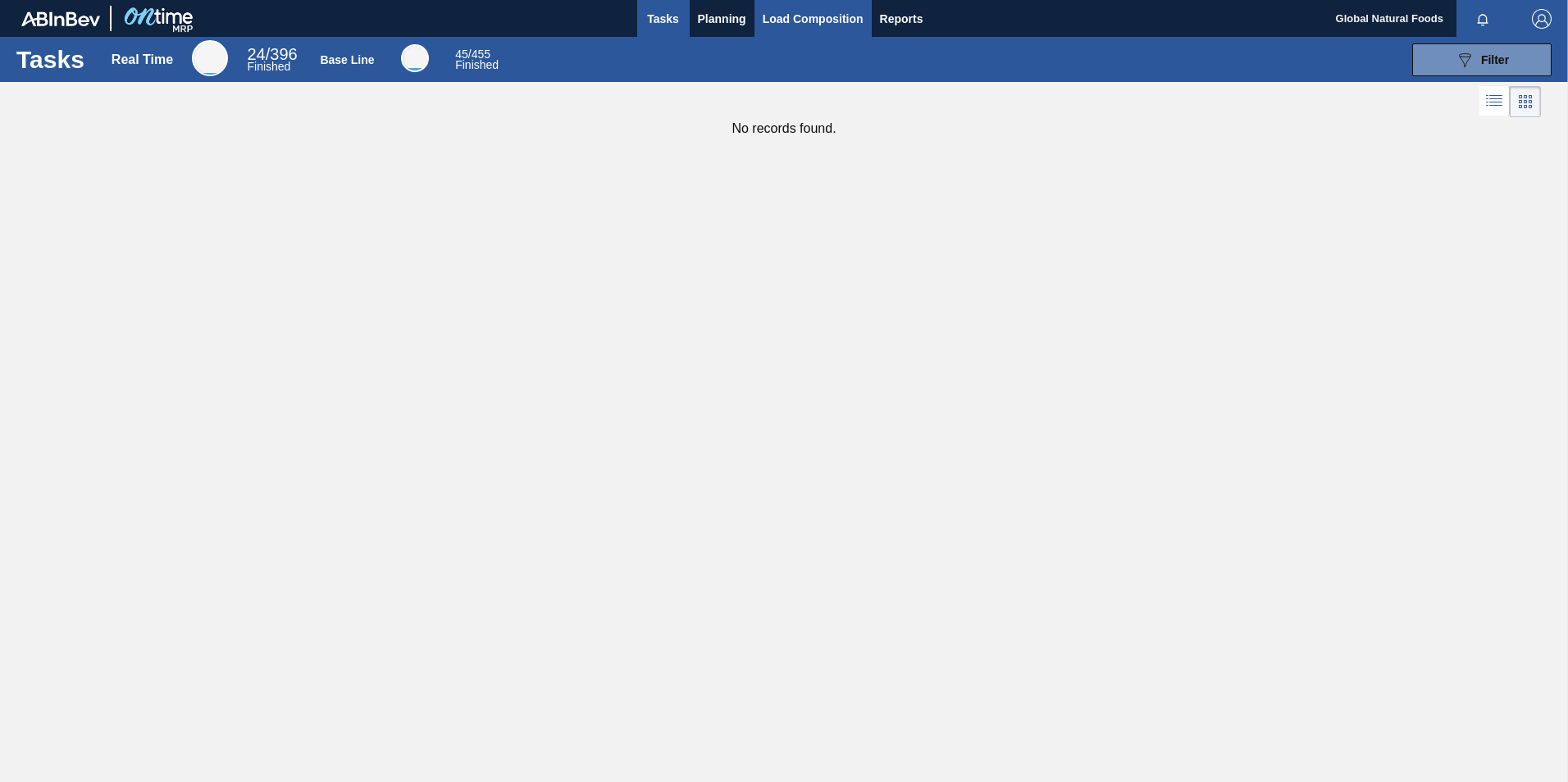
click at [778, 16] on span "Load Composition" at bounding box center [812, 19] width 101 height 20
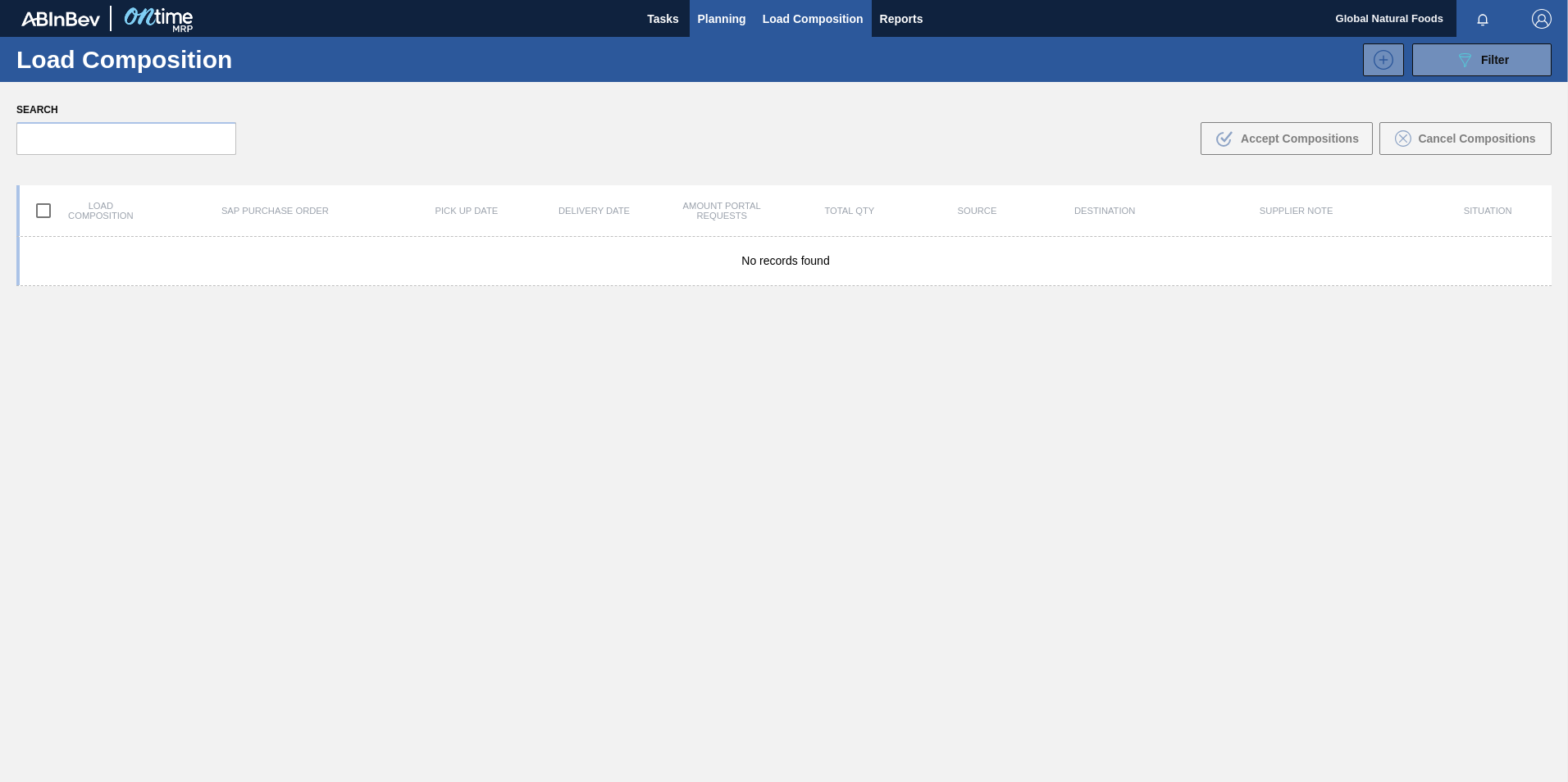
click at [717, 17] on span "Planning" at bounding box center [721, 19] width 48 height 20
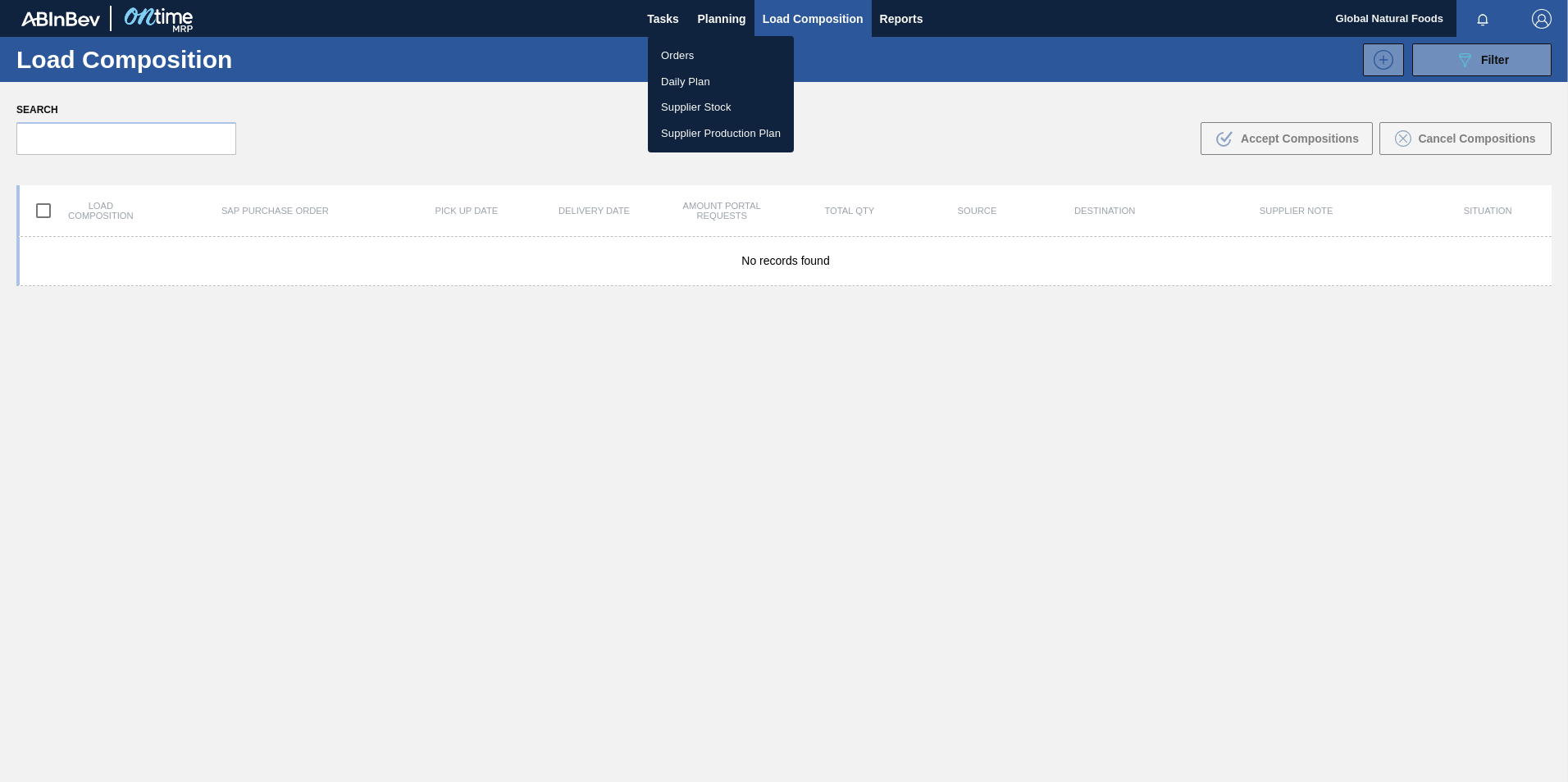
click at [690, 45] on li "Orders" at bounding box center [720, 56] width 146 height 26
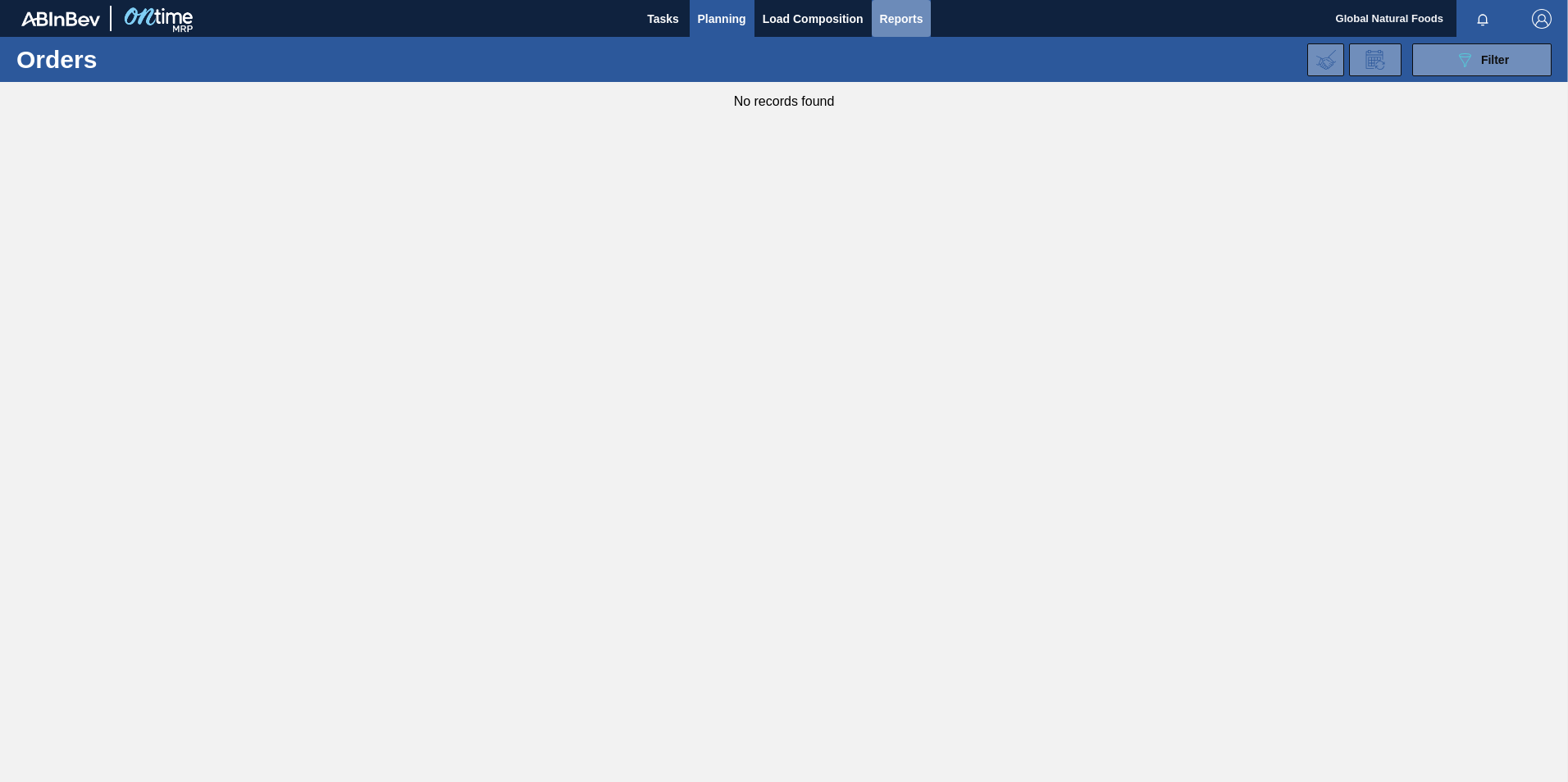
click at [890, 26] on span "Reports" at bounding box center [902, 19] width 44 height 20
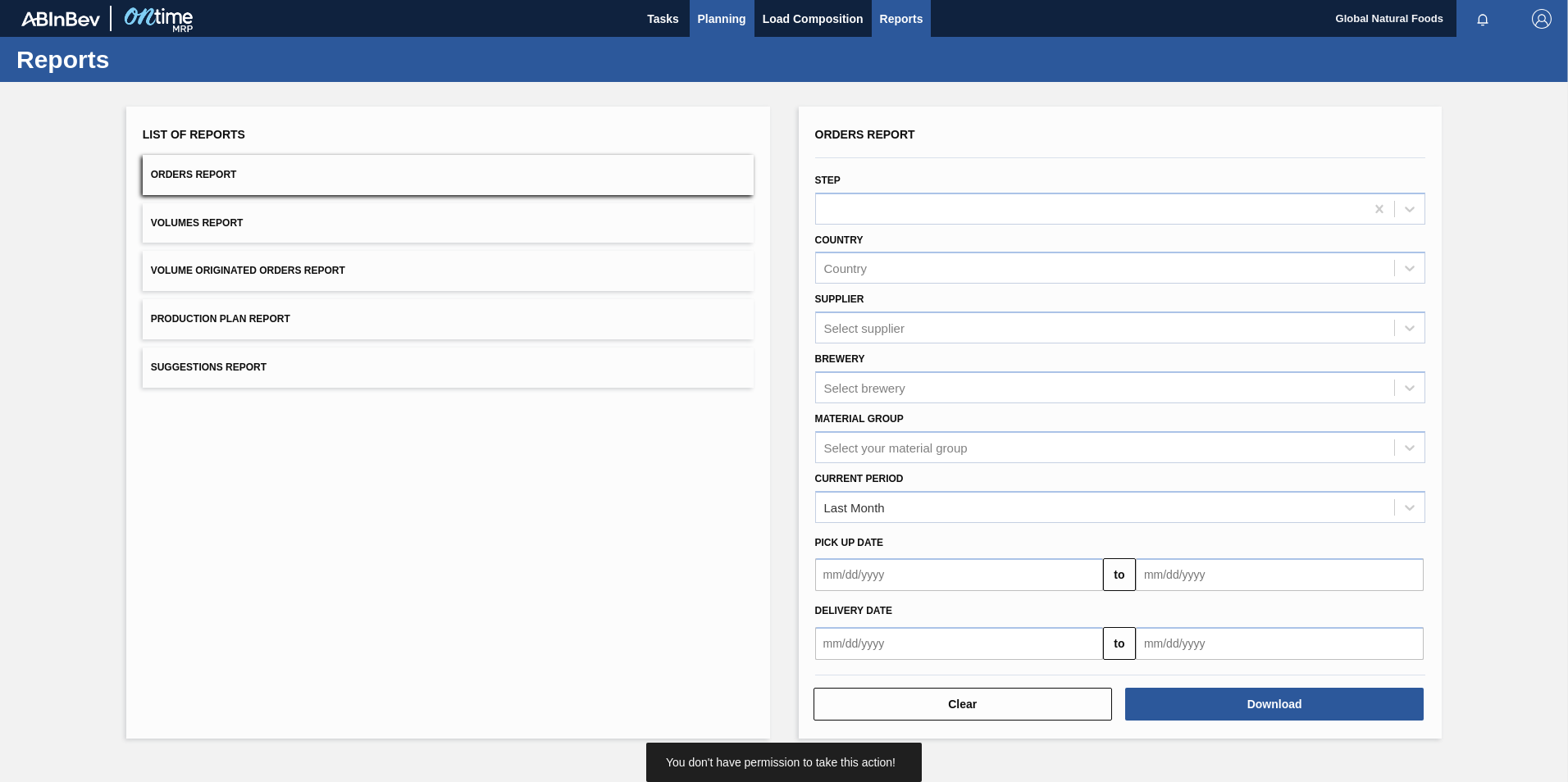
click at [725, 16] on span "Planning" at bounding box center [721, 19] width 48 height 20
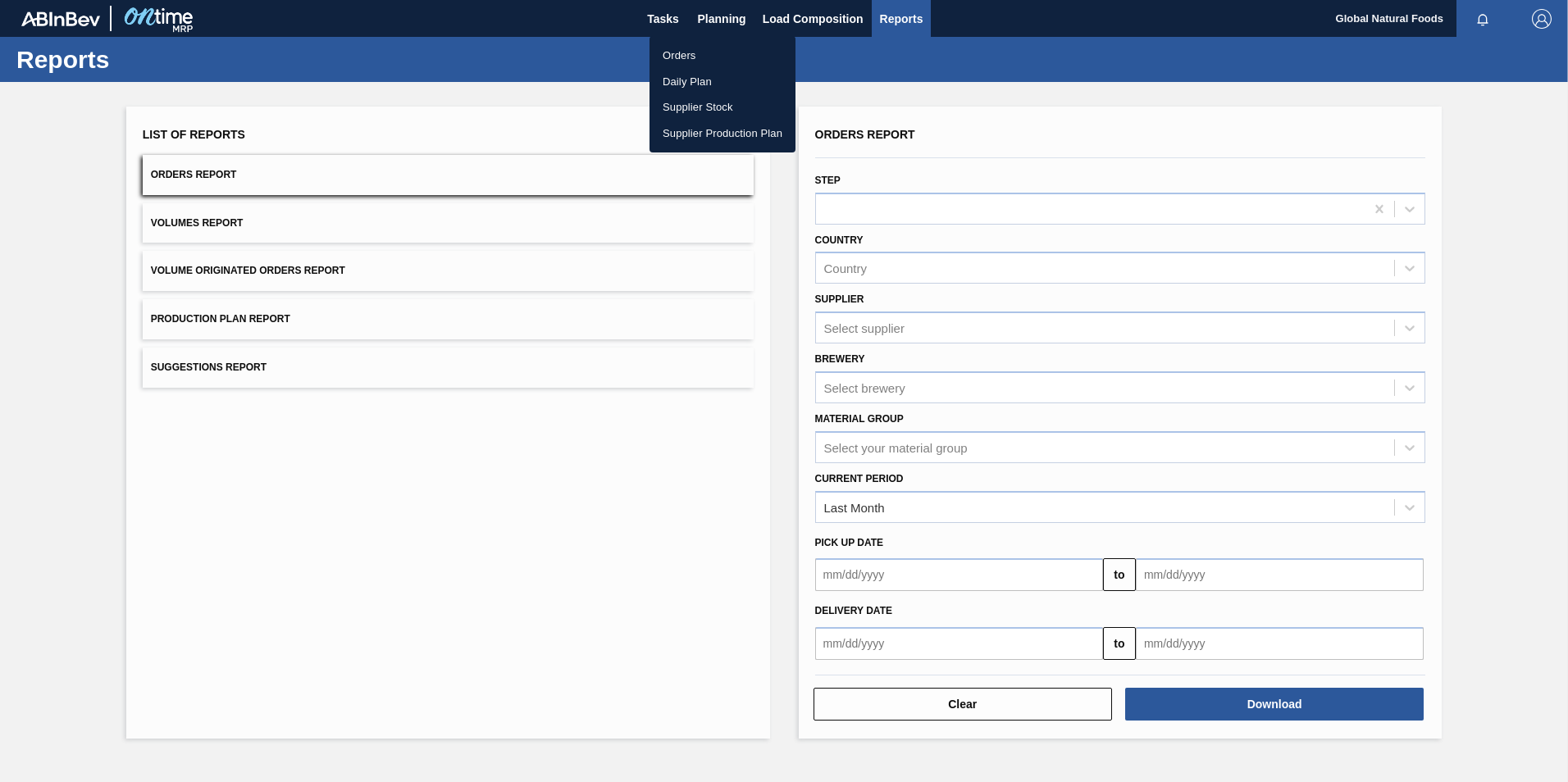
click at [683, 42] on ul "Orders Daily Plan Supplier Stock Supplier Production Plan" at bounding box center [722, 94] width 146 height 117
click at [696, 53] on li "Orders" at bounding box center [722, 56] width 146 height 26
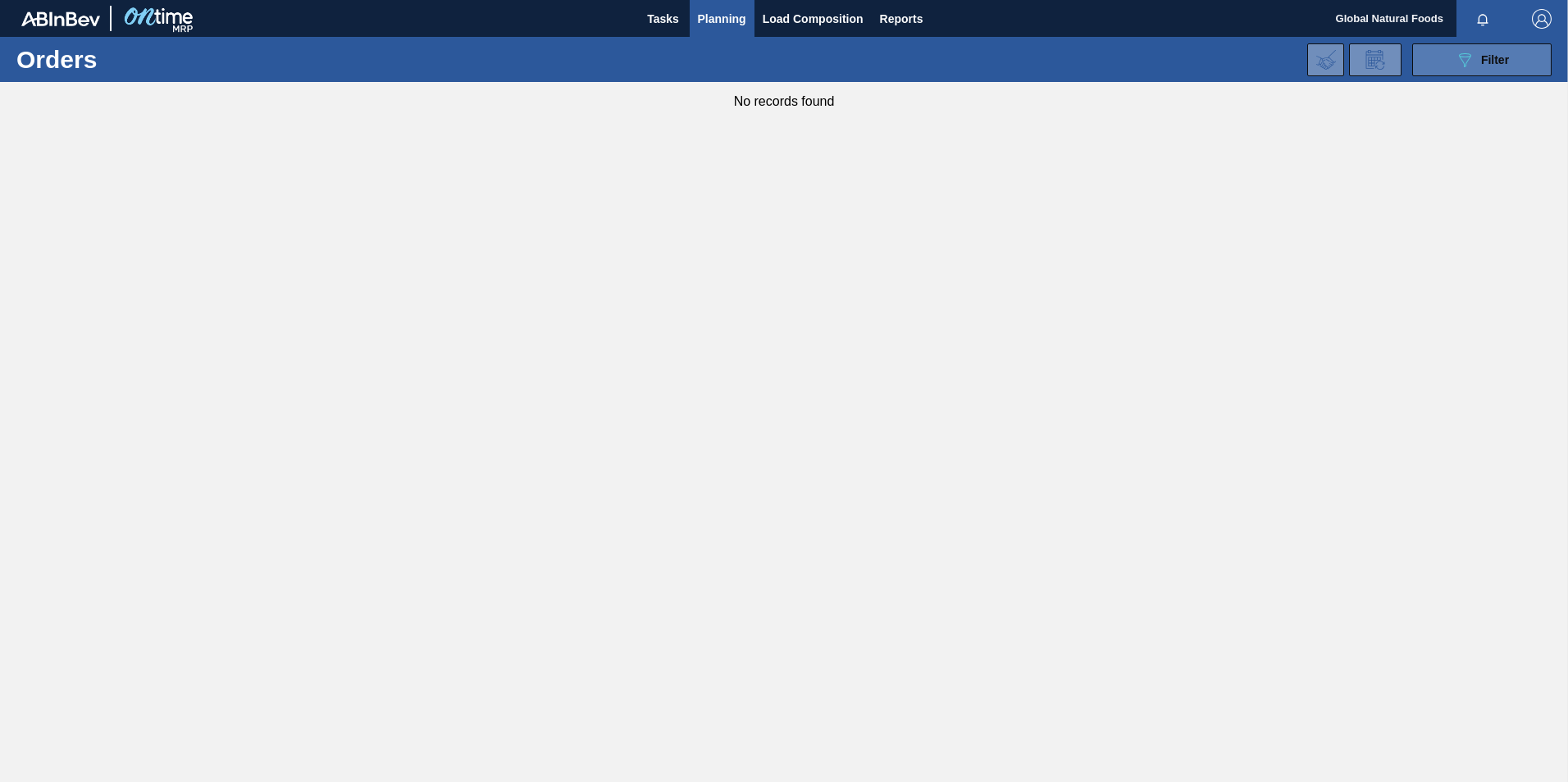
click at [1475, 52] on div "089F7B8B-B2A5-4AFE-B5C0-19BA573D28AC Filter" at bounding box center [1481, 60] width 54 height 20
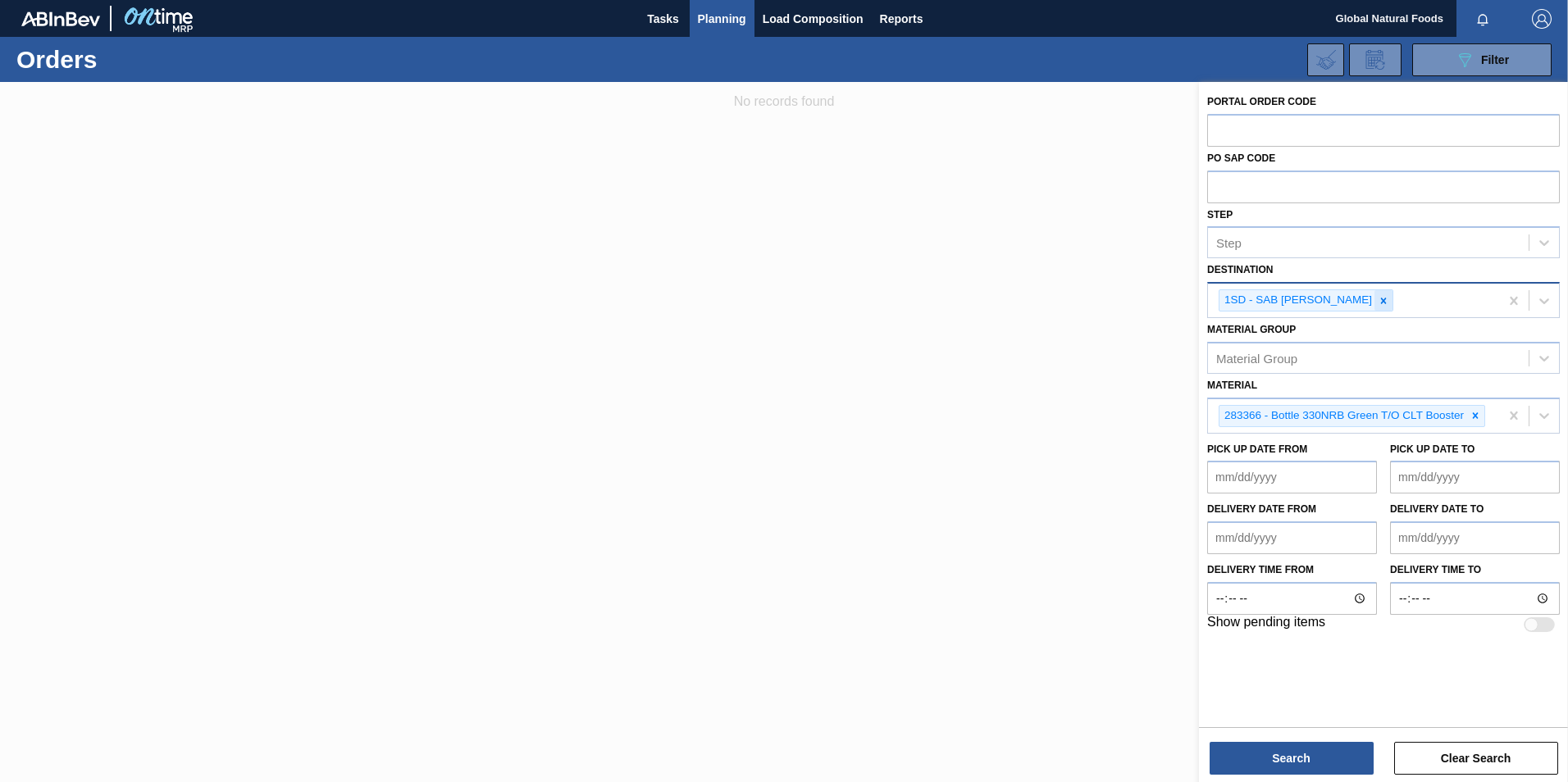
click at [1377, 295] on icon at bounding box center [1383, 301] width 12 height 12
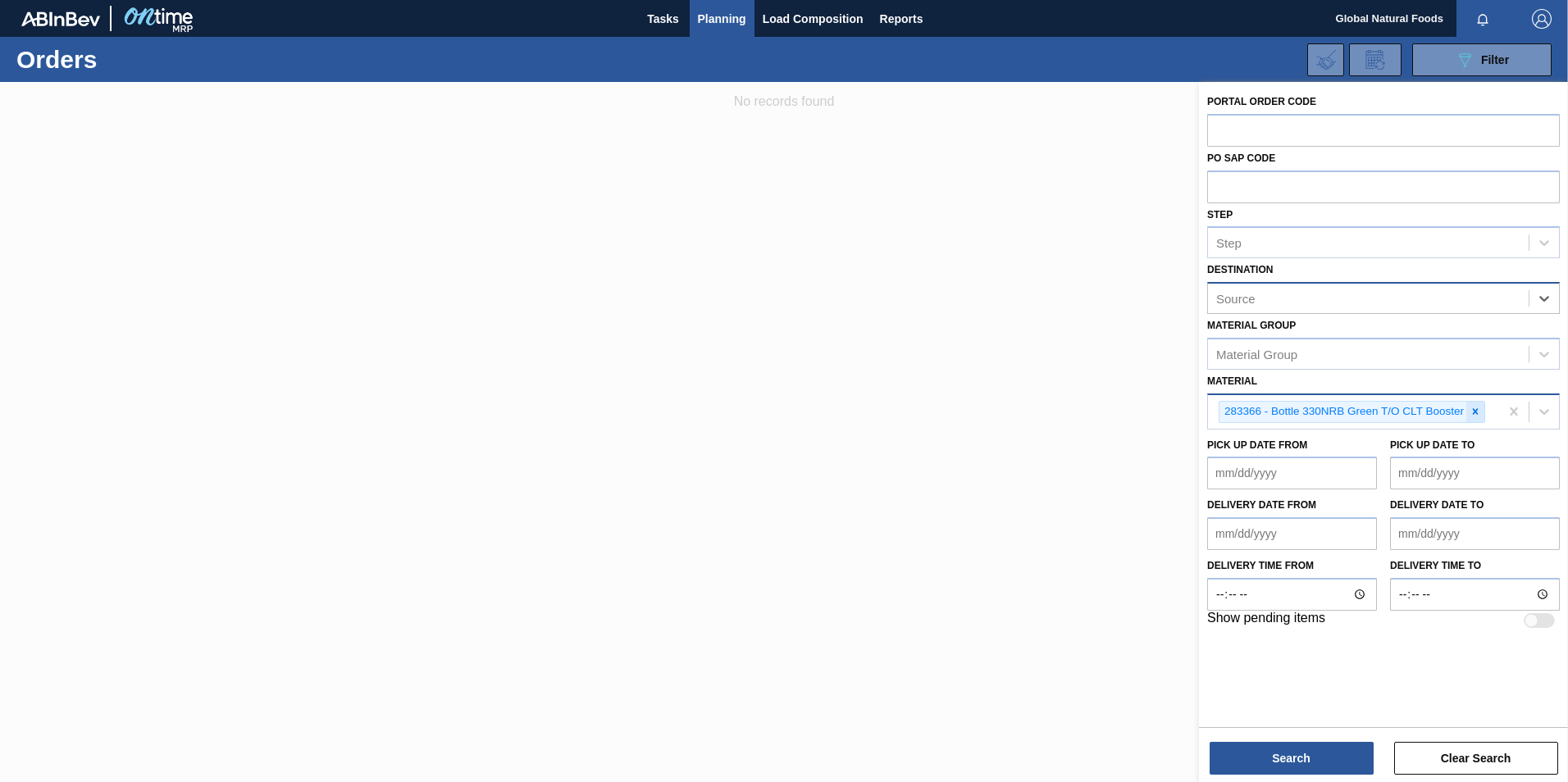
click at [1471, 415] on icon at bounding box center [1475, 412] width 12 height 12
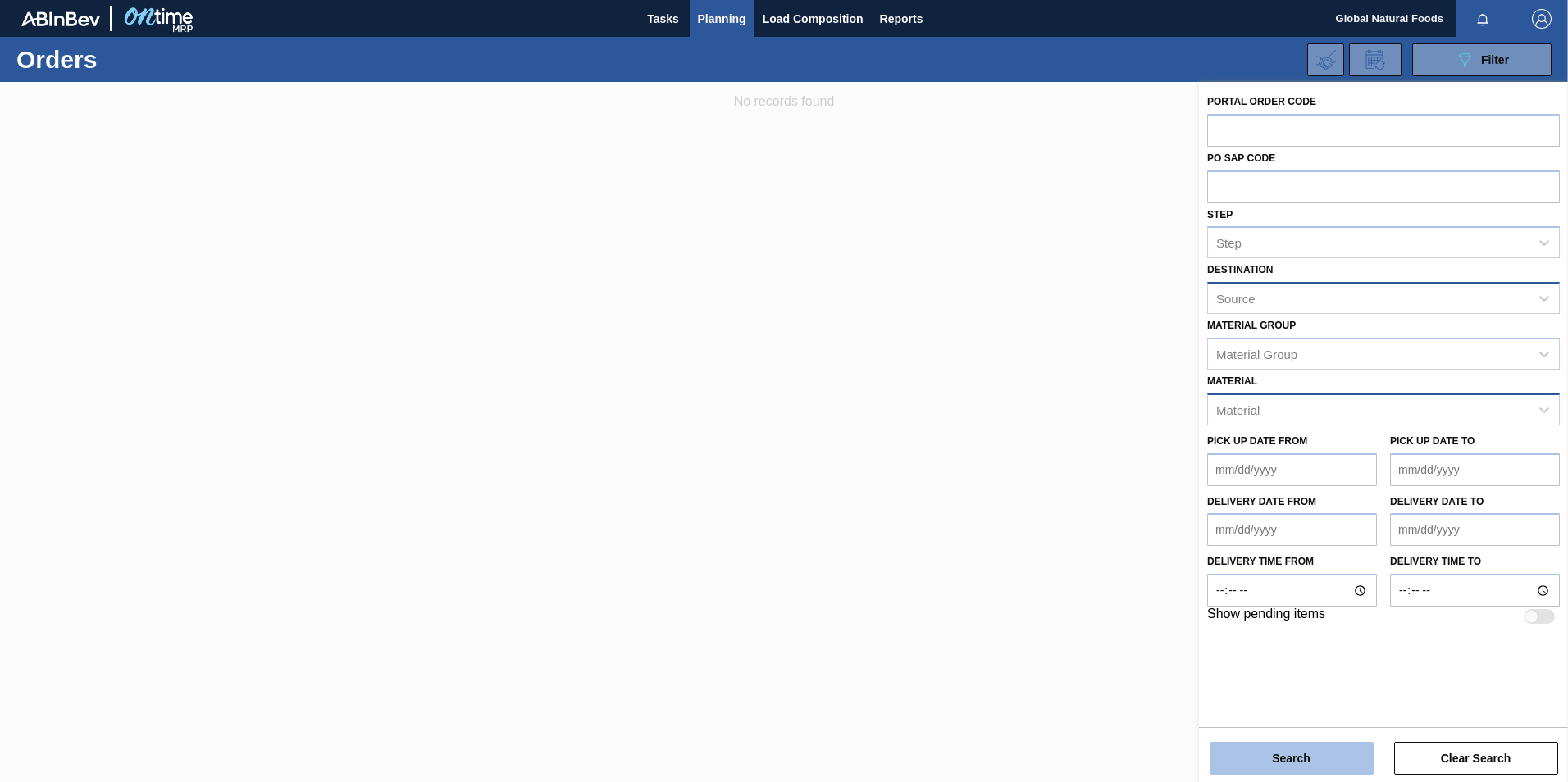
click at [1327, 756] on button "Search" at bounding box center [1291, 758] width 164 height 33
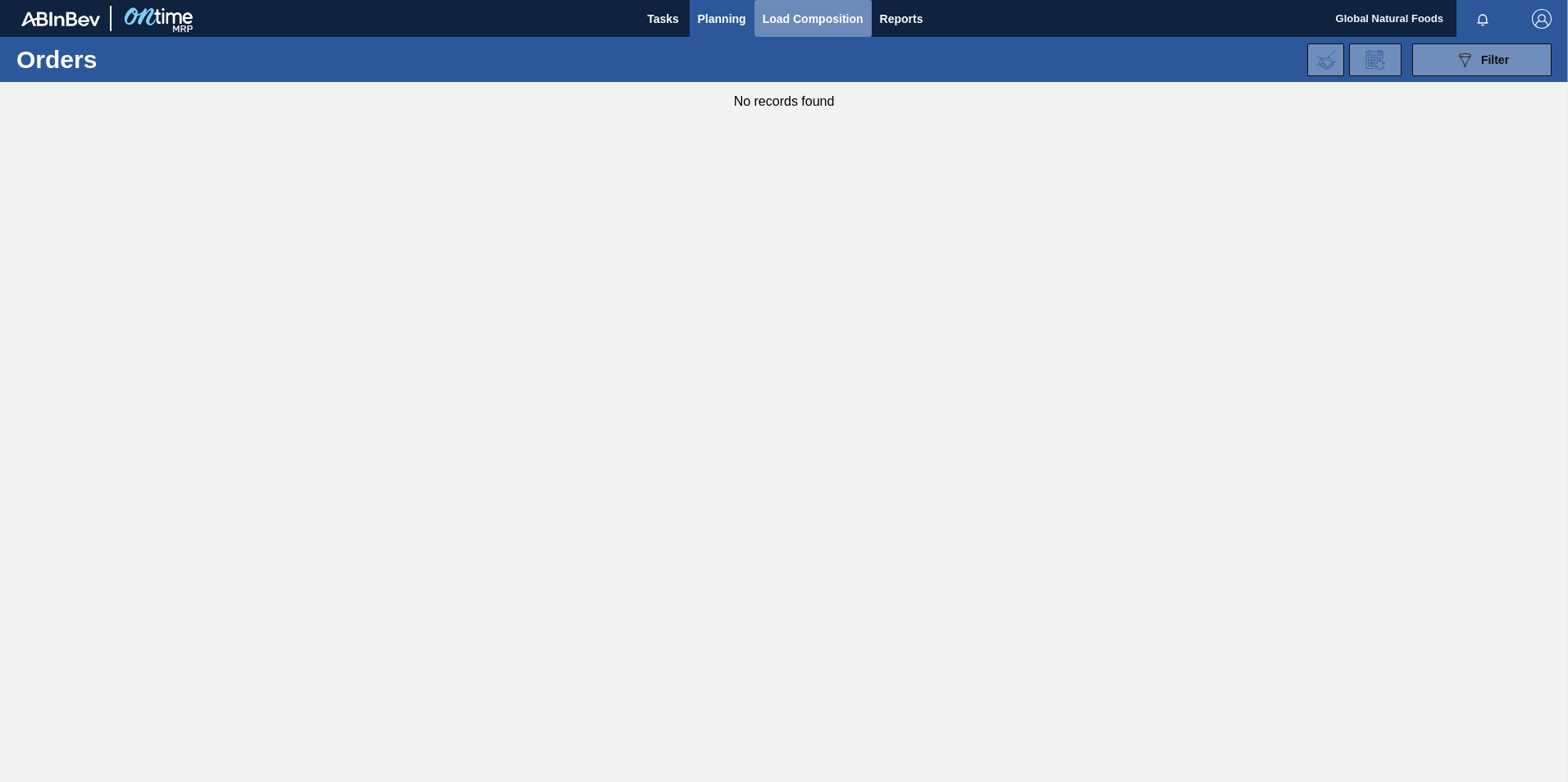
click at [781, 7] on button "Load Composition" at bounding box center [813, 18] width 118 height 37
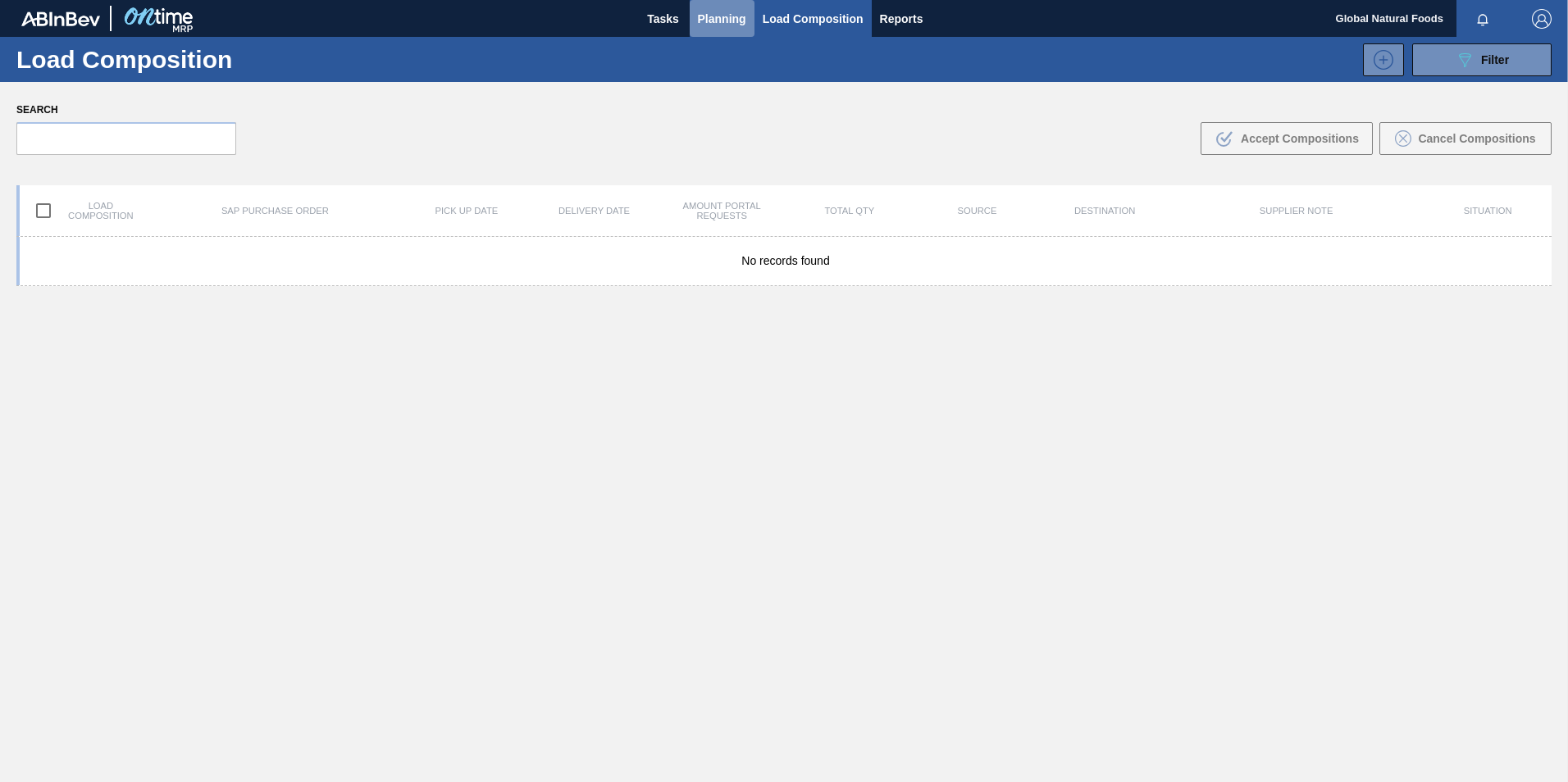
click at [701, 21] on span "Planning" at bounding box center [721, 19] width 48 height 20
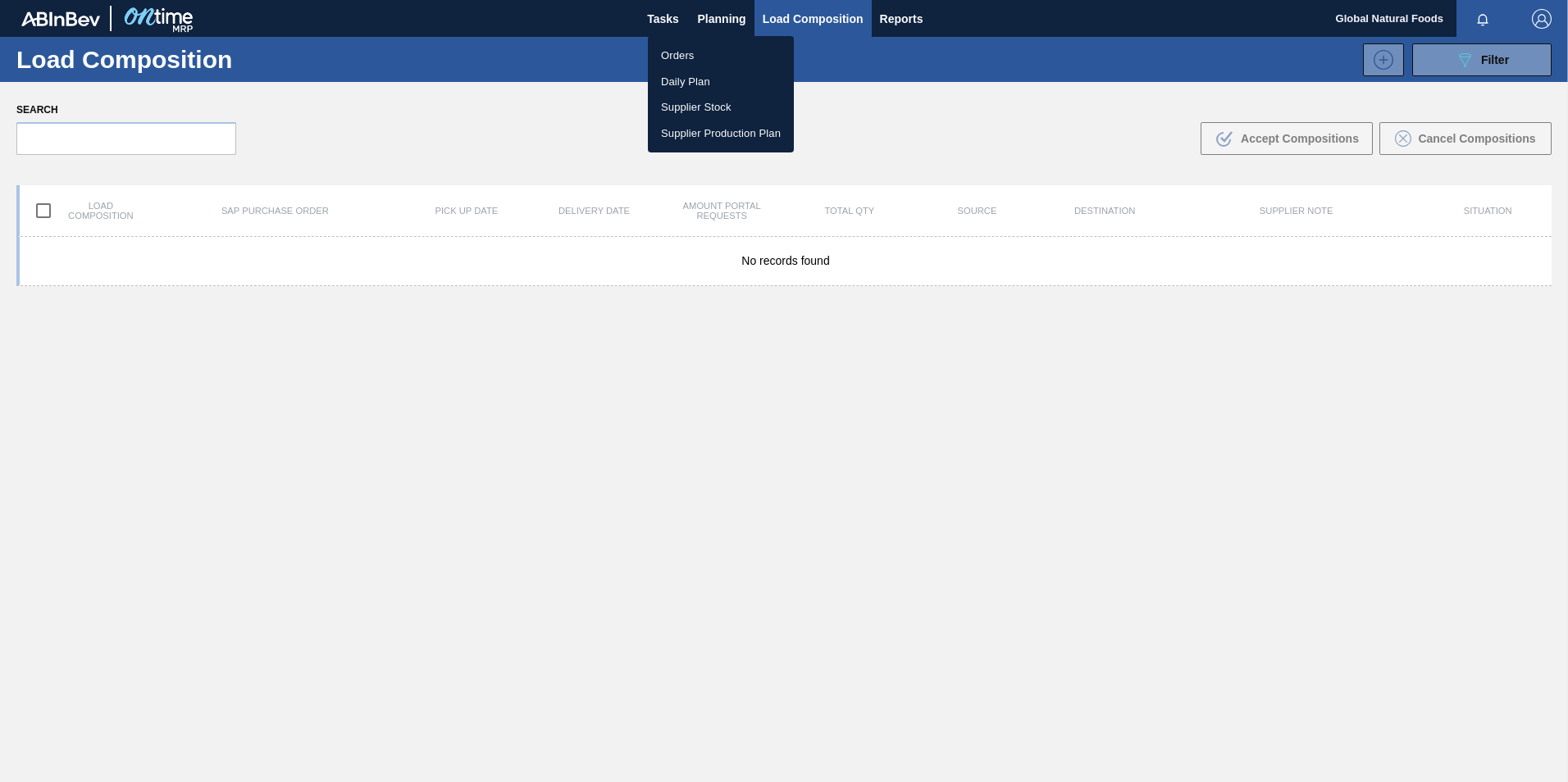
click at [523, 48] on div at bounding box center [784, 391] width 1568 height 782
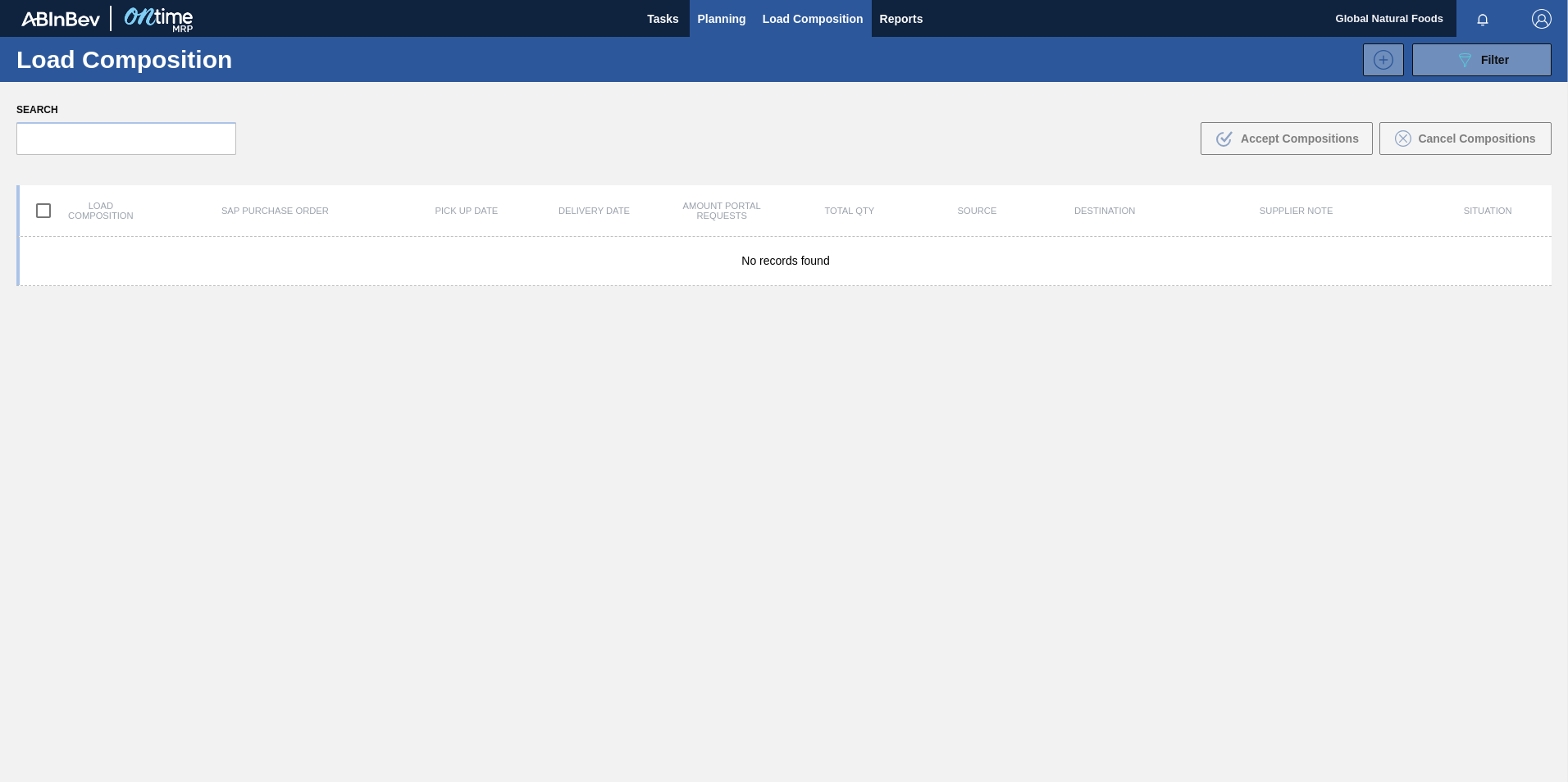
click at [717, 22] on span "Planning" at bounding box center [721, 19] width 48 height 20
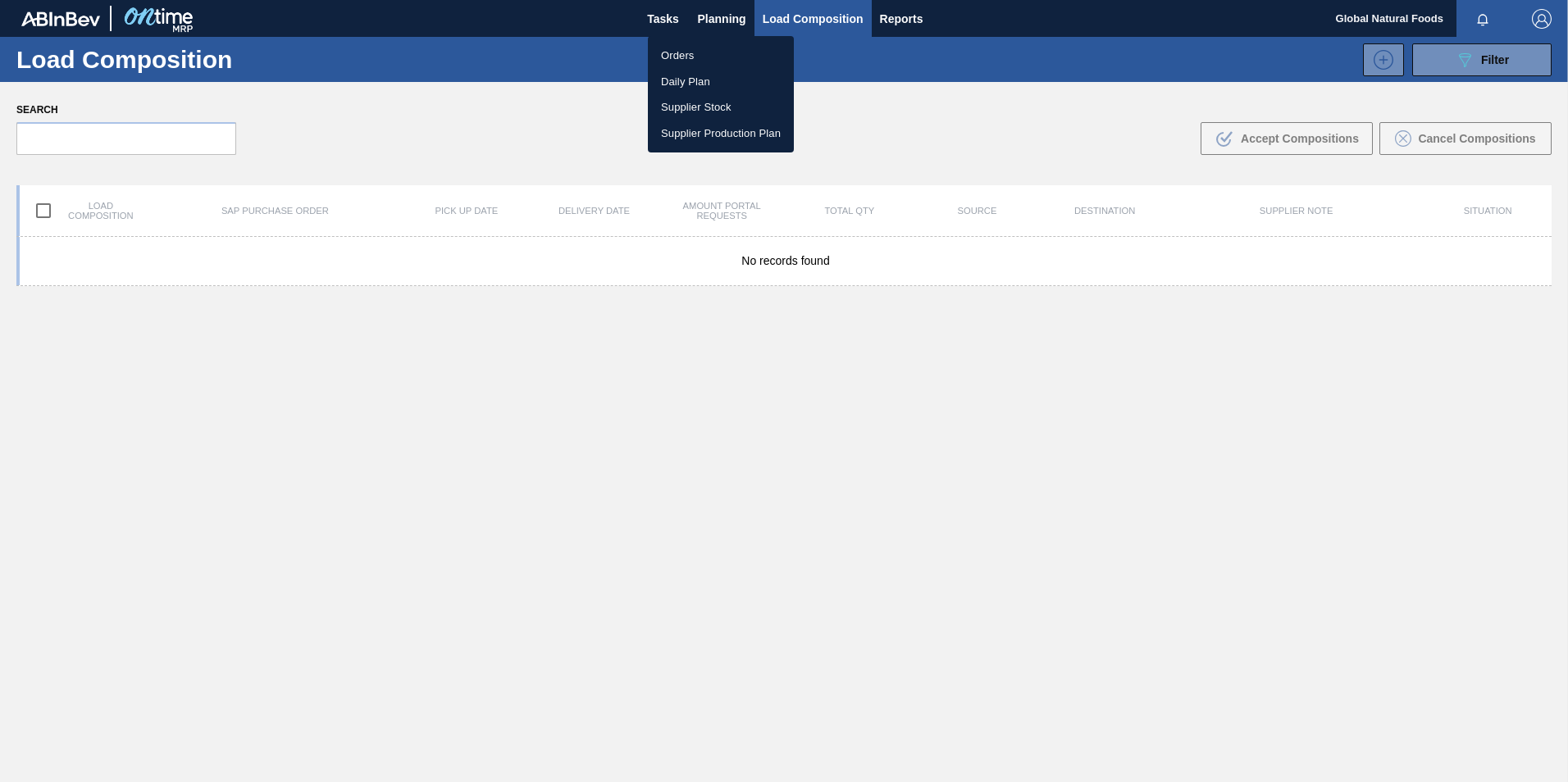
click at [1451, 59] on div at bounding box center [784, 391] width 1568 height 782
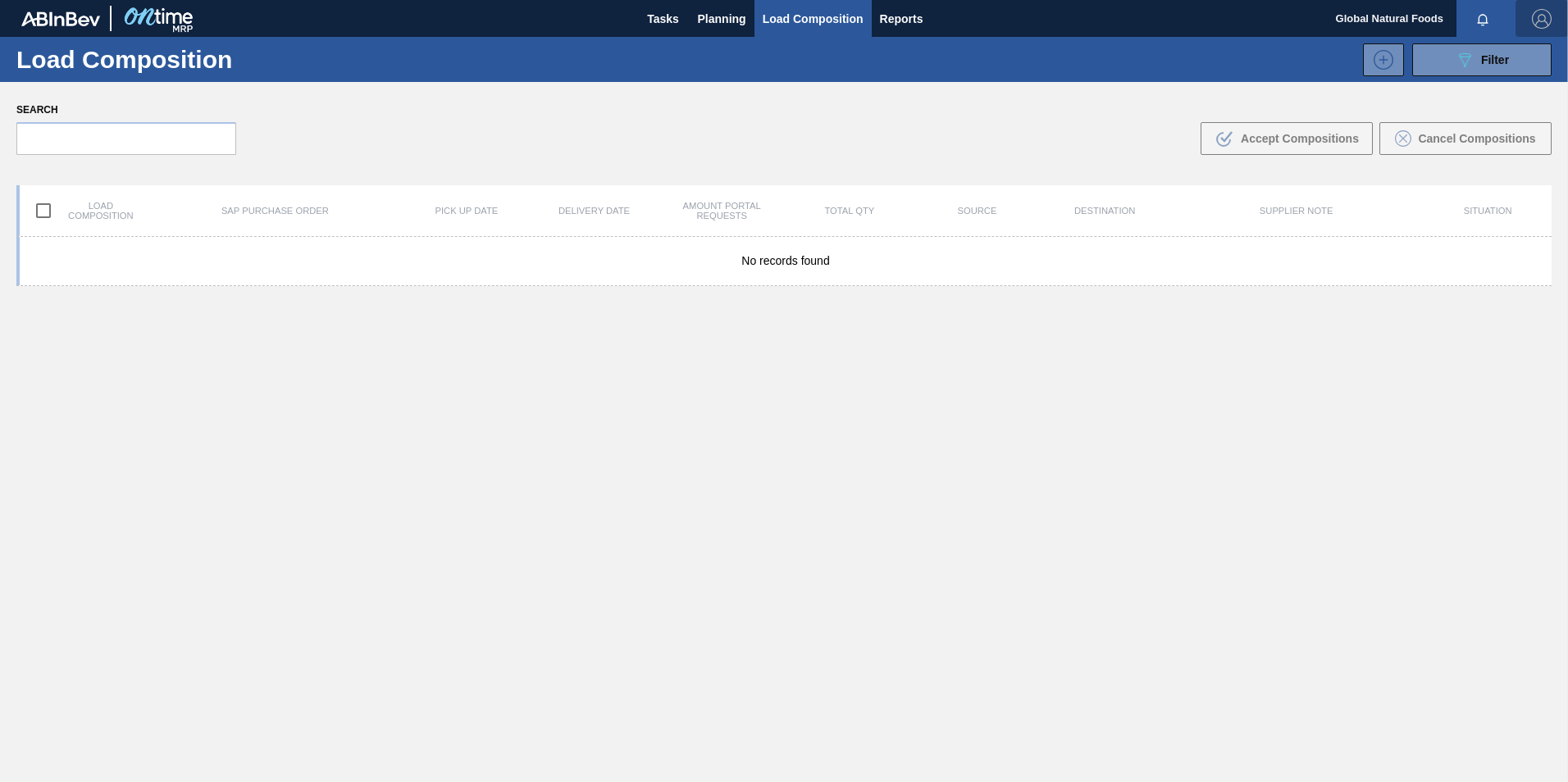
click at [1534, 20] on img "button" at bounding box center [1541, 19] width 20 height 20
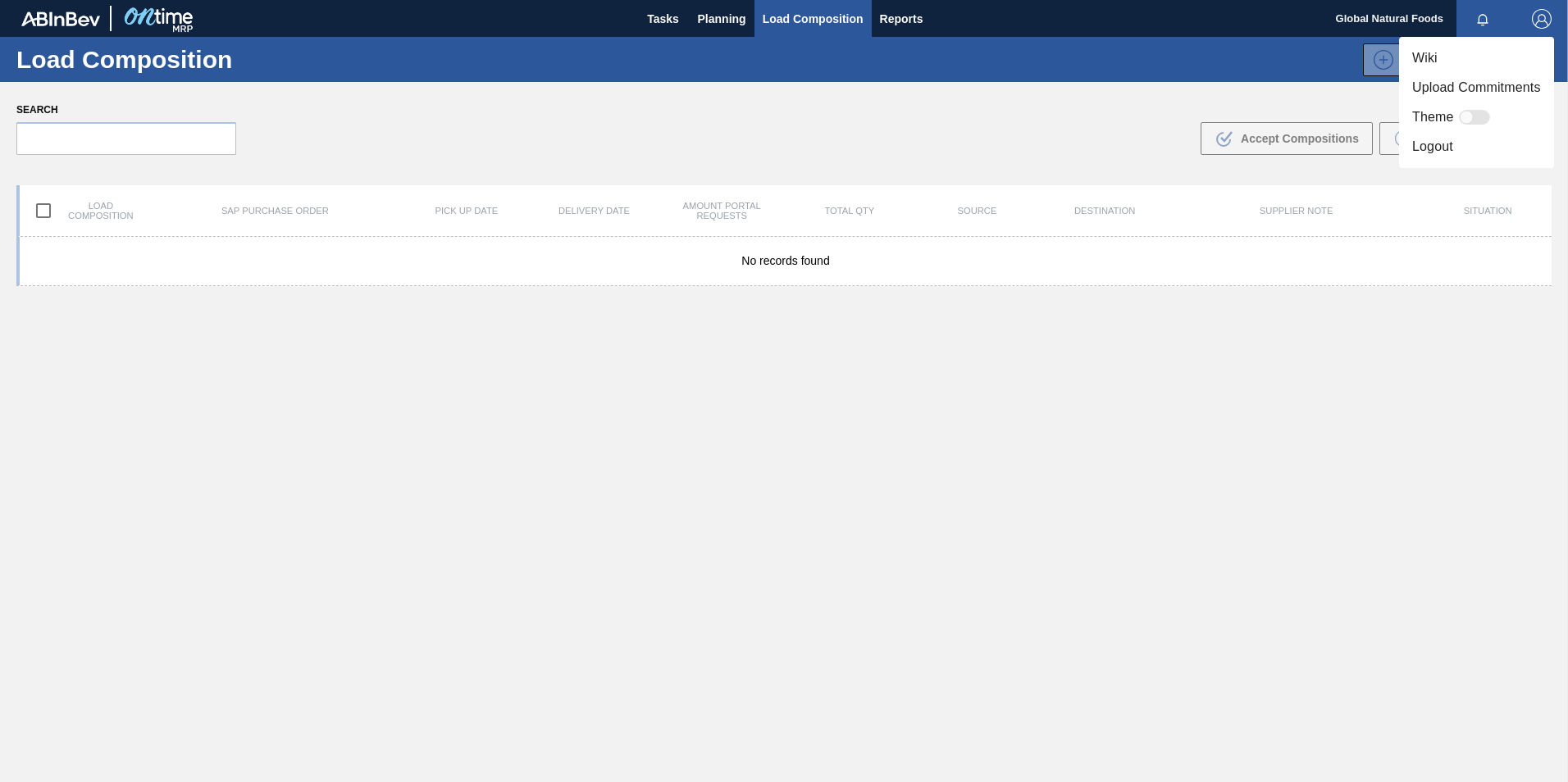
click at [1456, 150] on li "Logout" at bounding box center [1475, 147] width 155 height 30
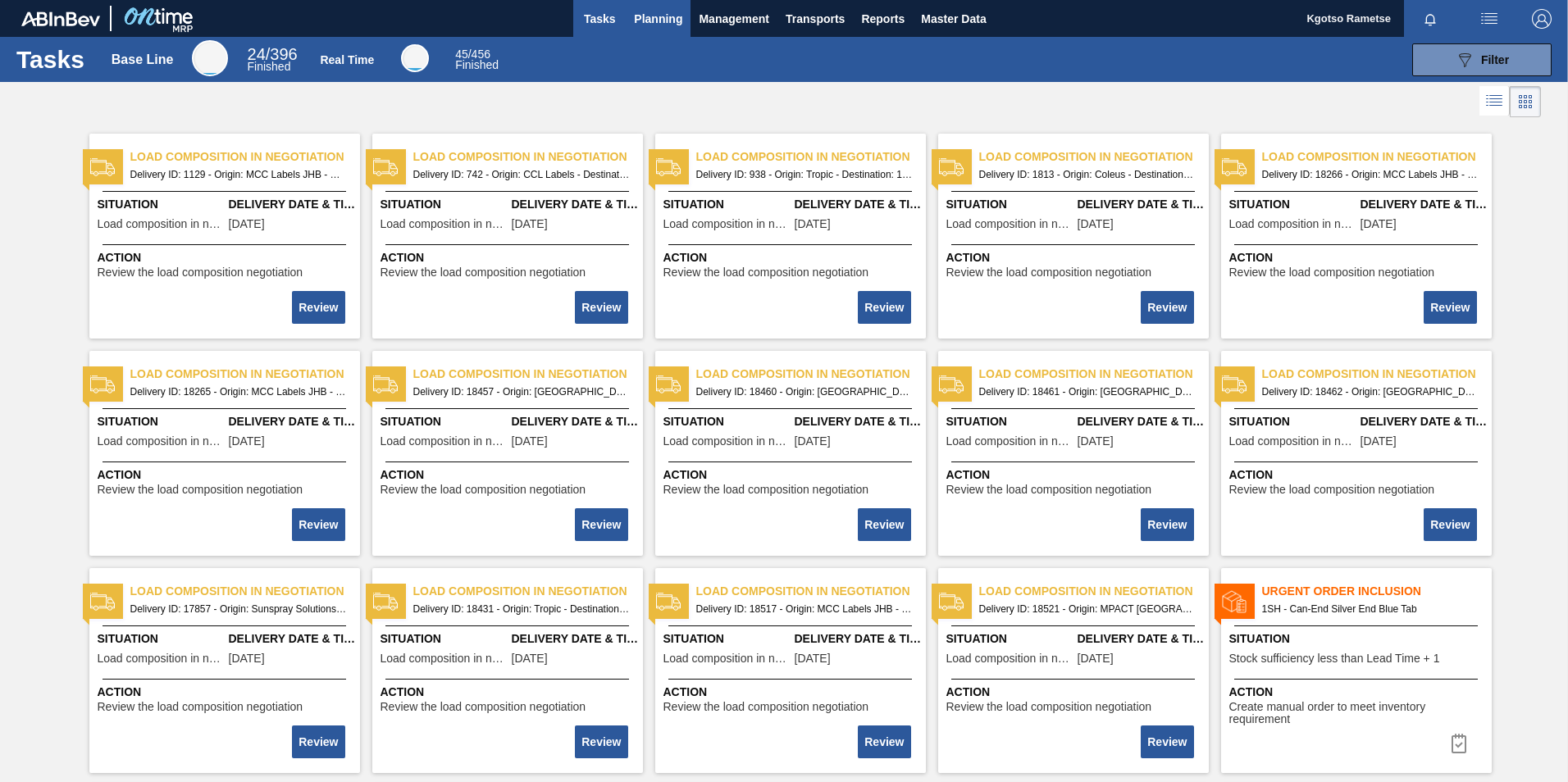
click at [648, 16] on span "Planning" at bounding box center [657, 19] width 48 height 20
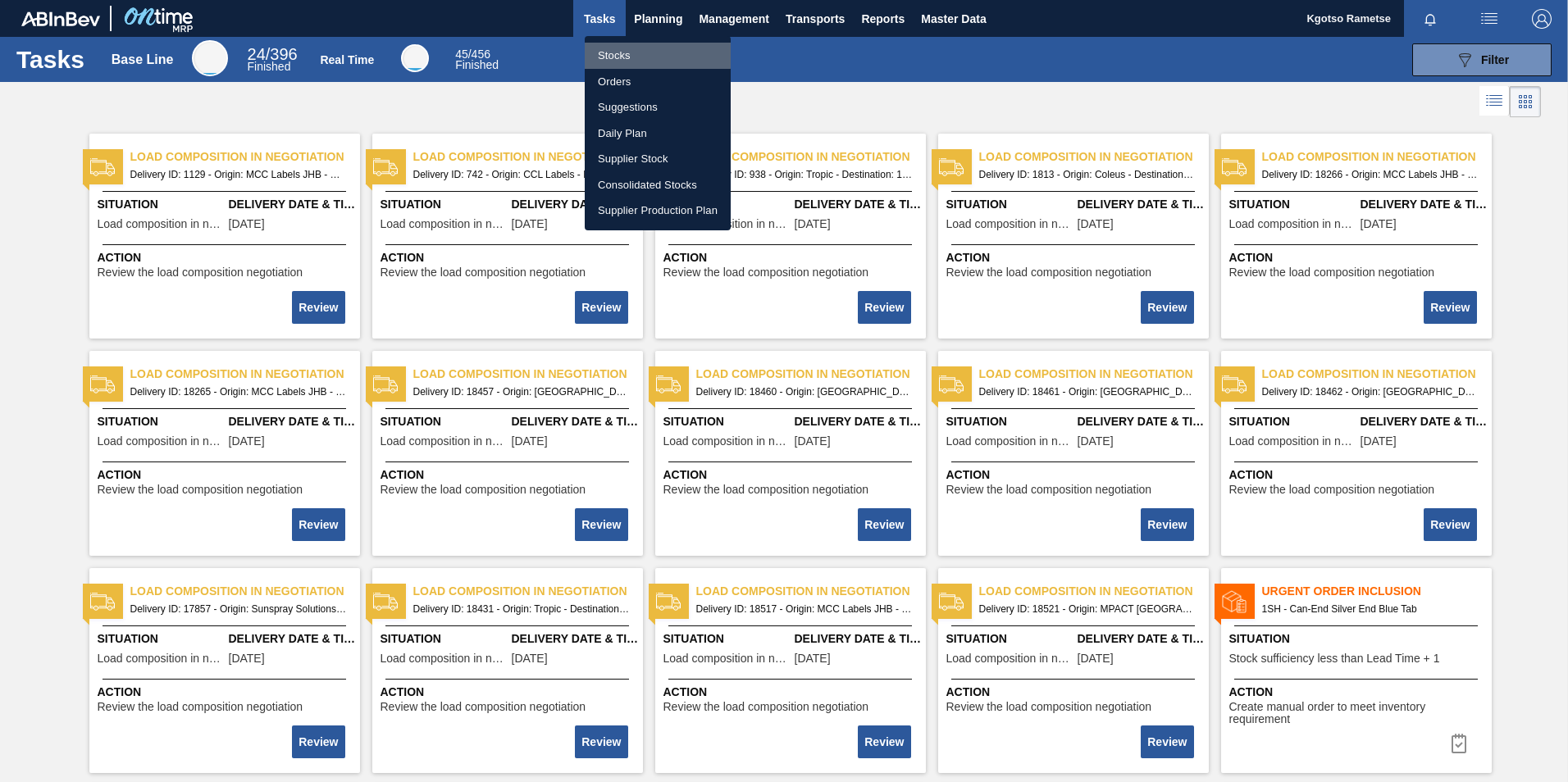
click at [640, 51] on li "Stocks" at bounding box center [657, 56] width 146 height 26
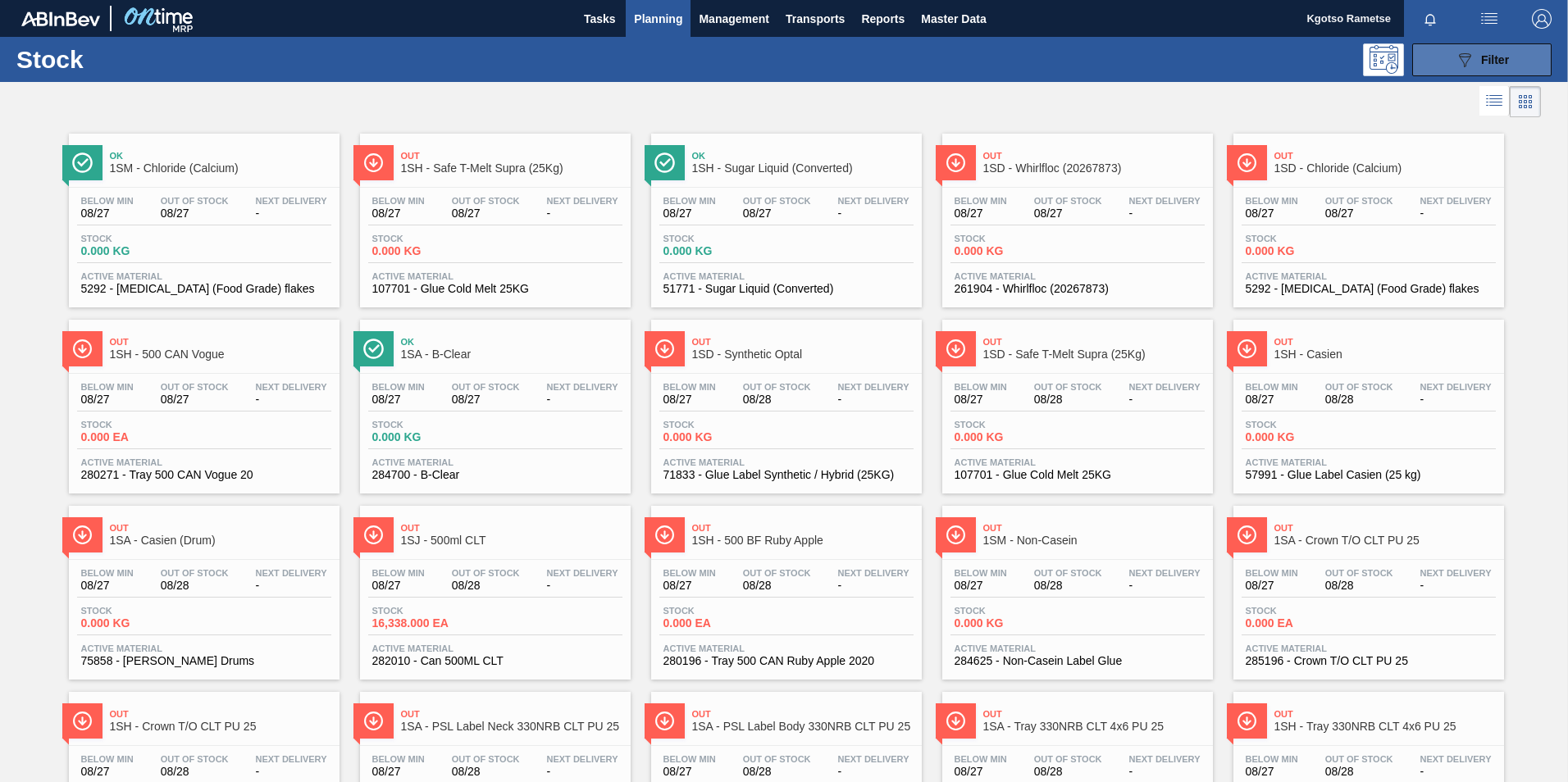
click at [1470, 60] on icon "089F7B8B-B2A5-4AFE-B5C0-19BA573D28AC" at bounding box center [1464, 60] width 20 height 20
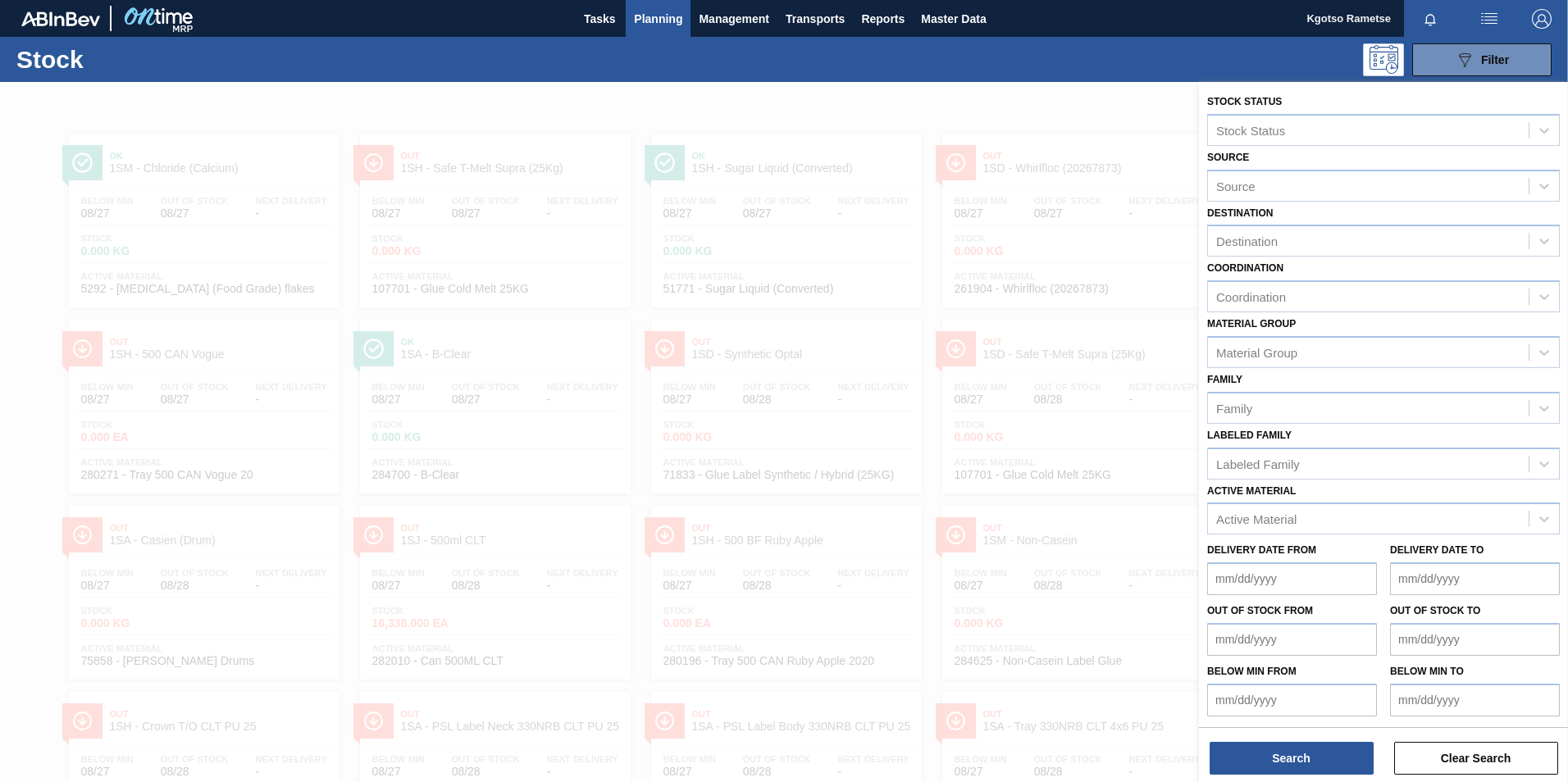
scroll to position [1, 0]
click at [1306, 514] on div "Active Material" at bounding box center [1368, 519] width 320 height 24
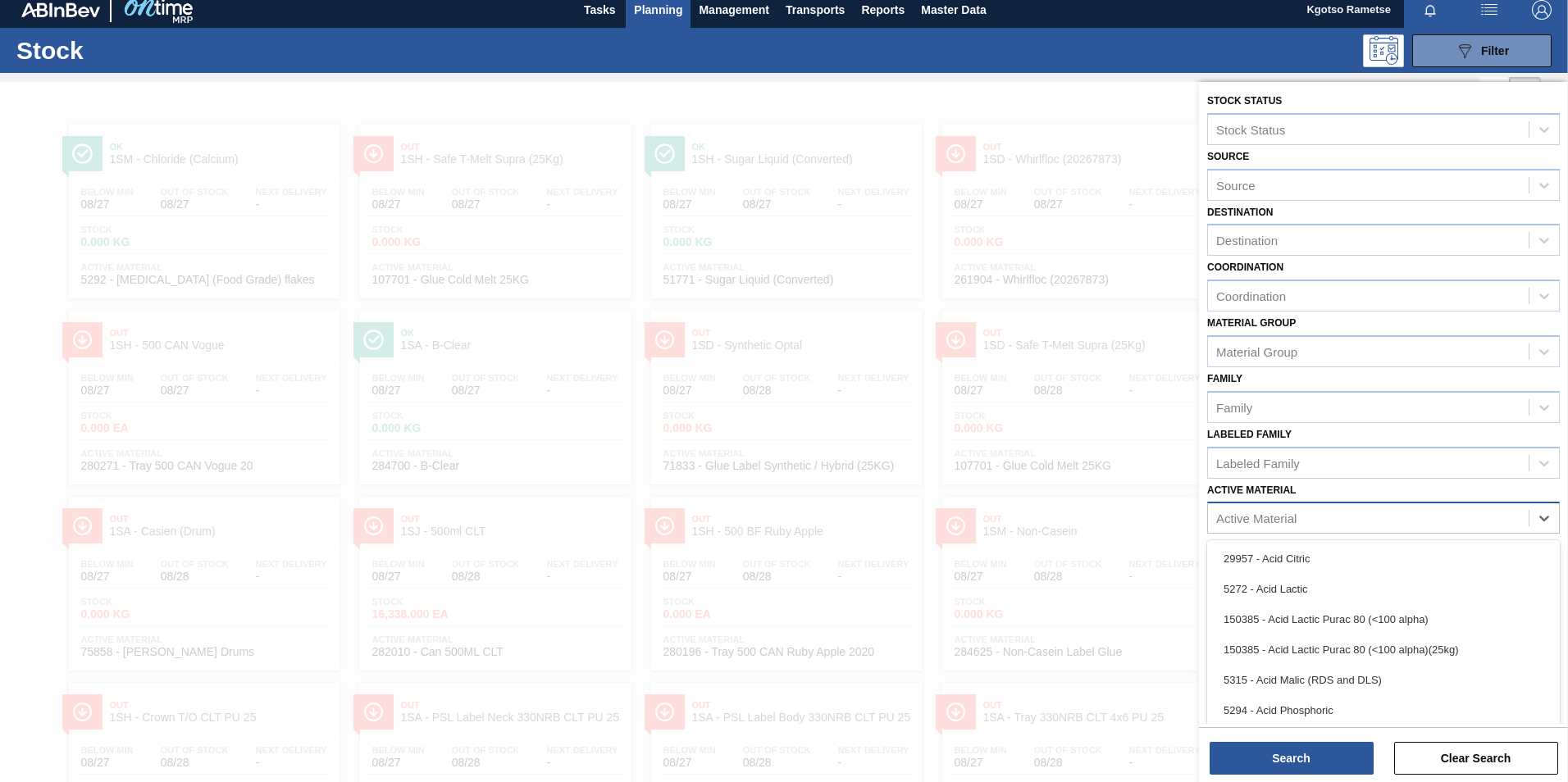
scroll to position [11, 0]
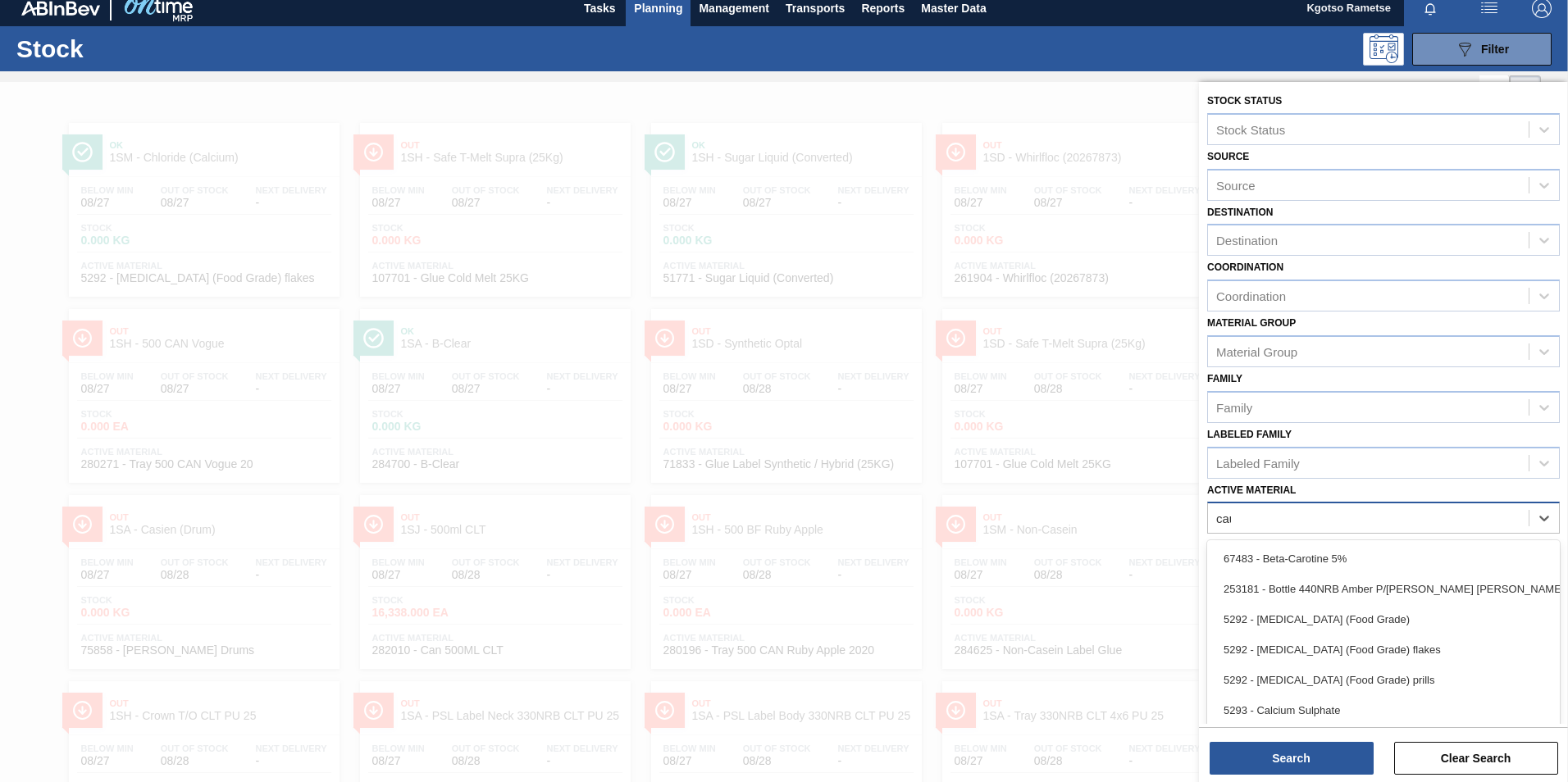
type Material "caus"
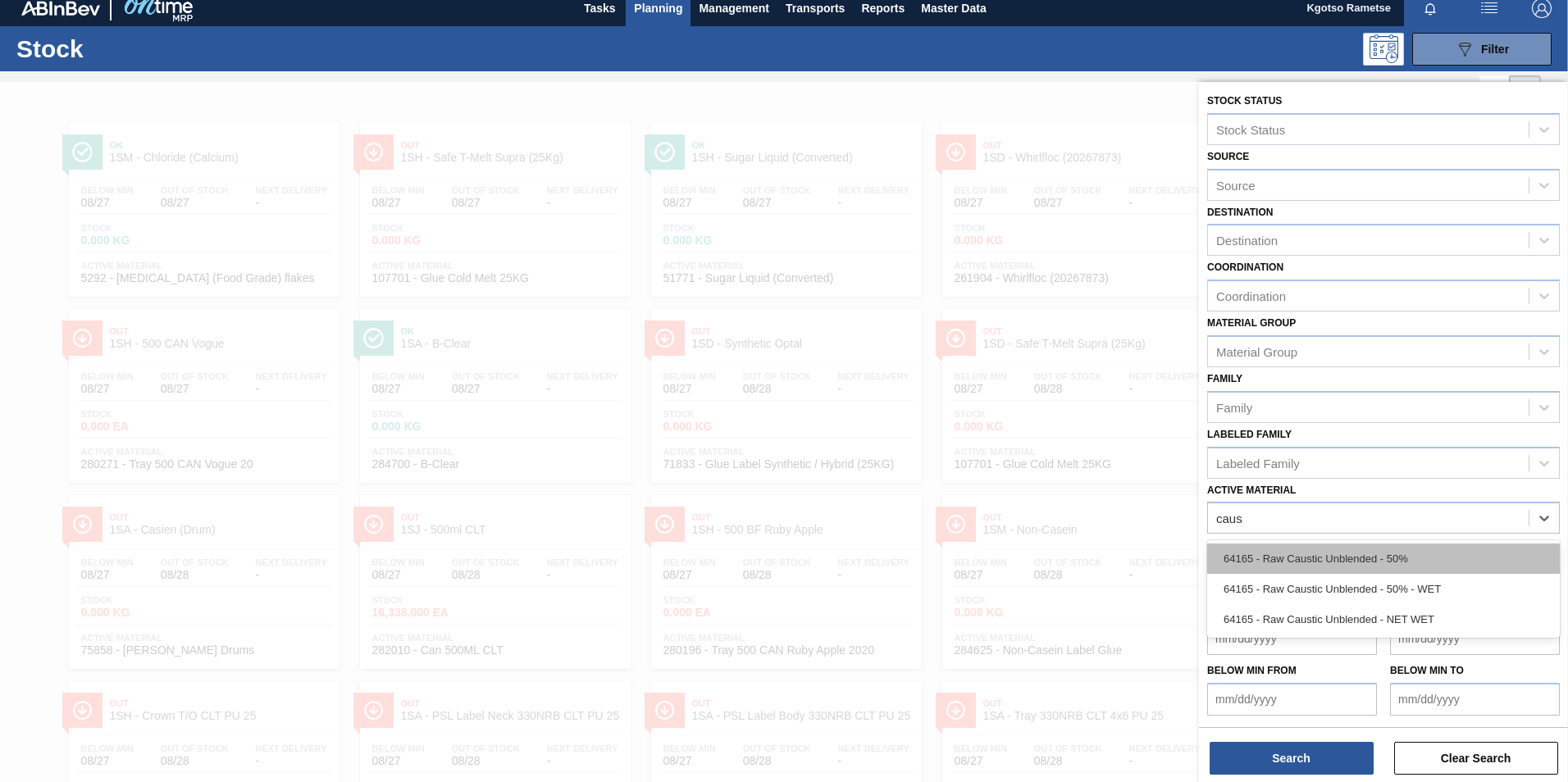
click at [1240, 545] on div "64165 - Raw Caustic Unblended - 50%" at bounding box center [1382, 559] width 352 height 30
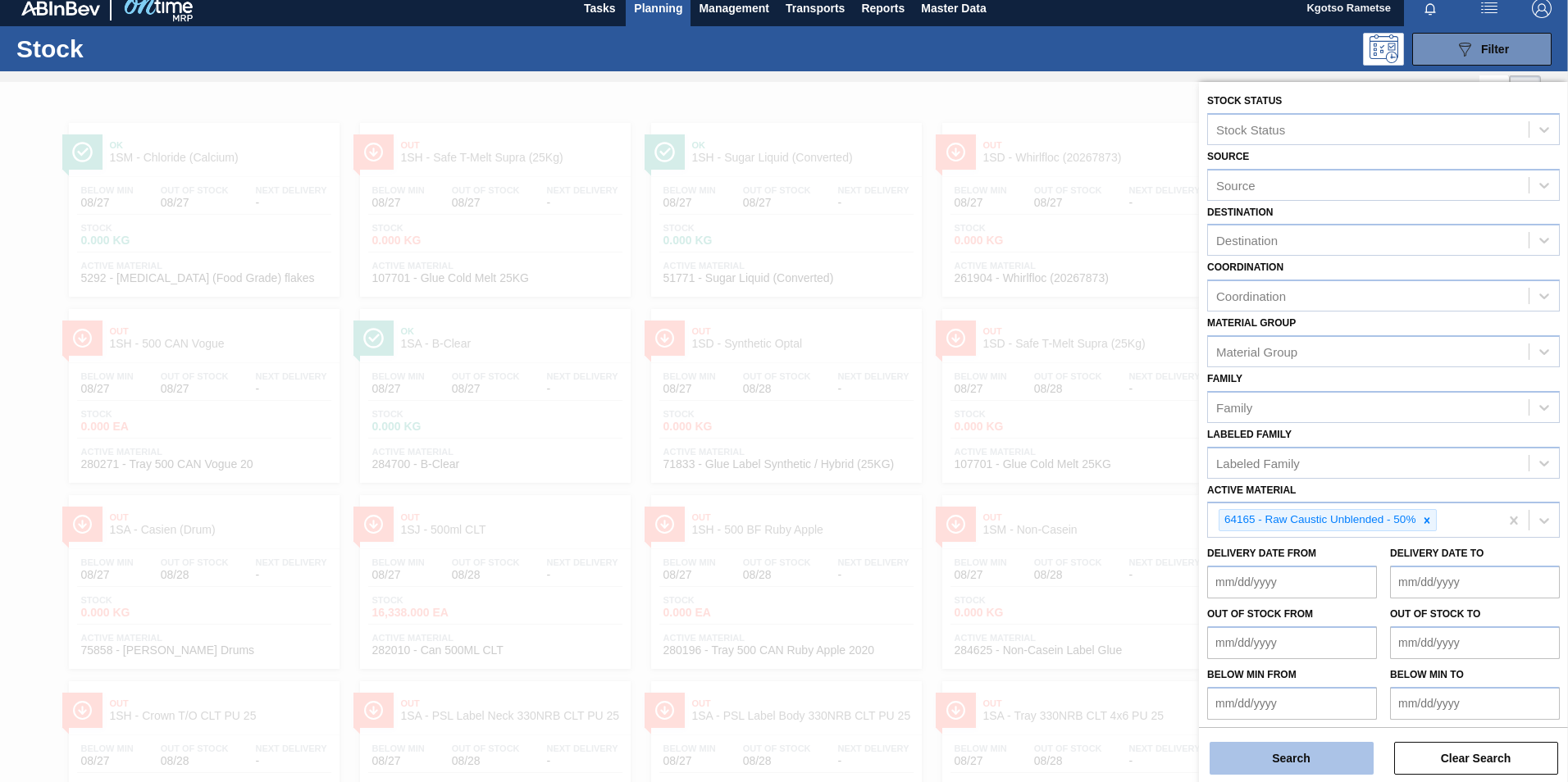
click at [1227, 764] on button "Search" at bounding box center [1291, 758] width 164 height 33
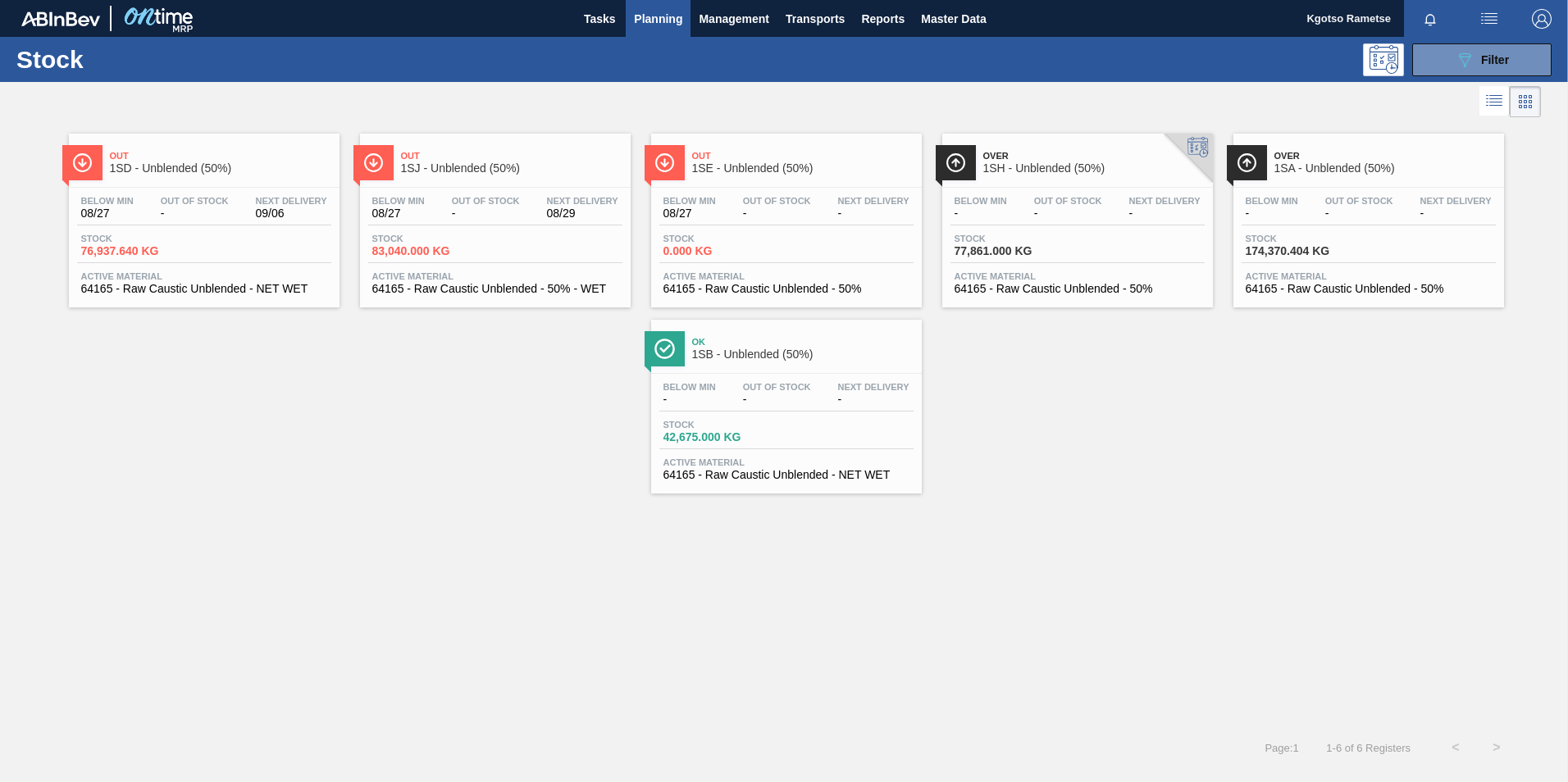
click at [147, 167] on span "1SD - Unblended (50%)" at bounding box center [220, 169] width 221 height 12
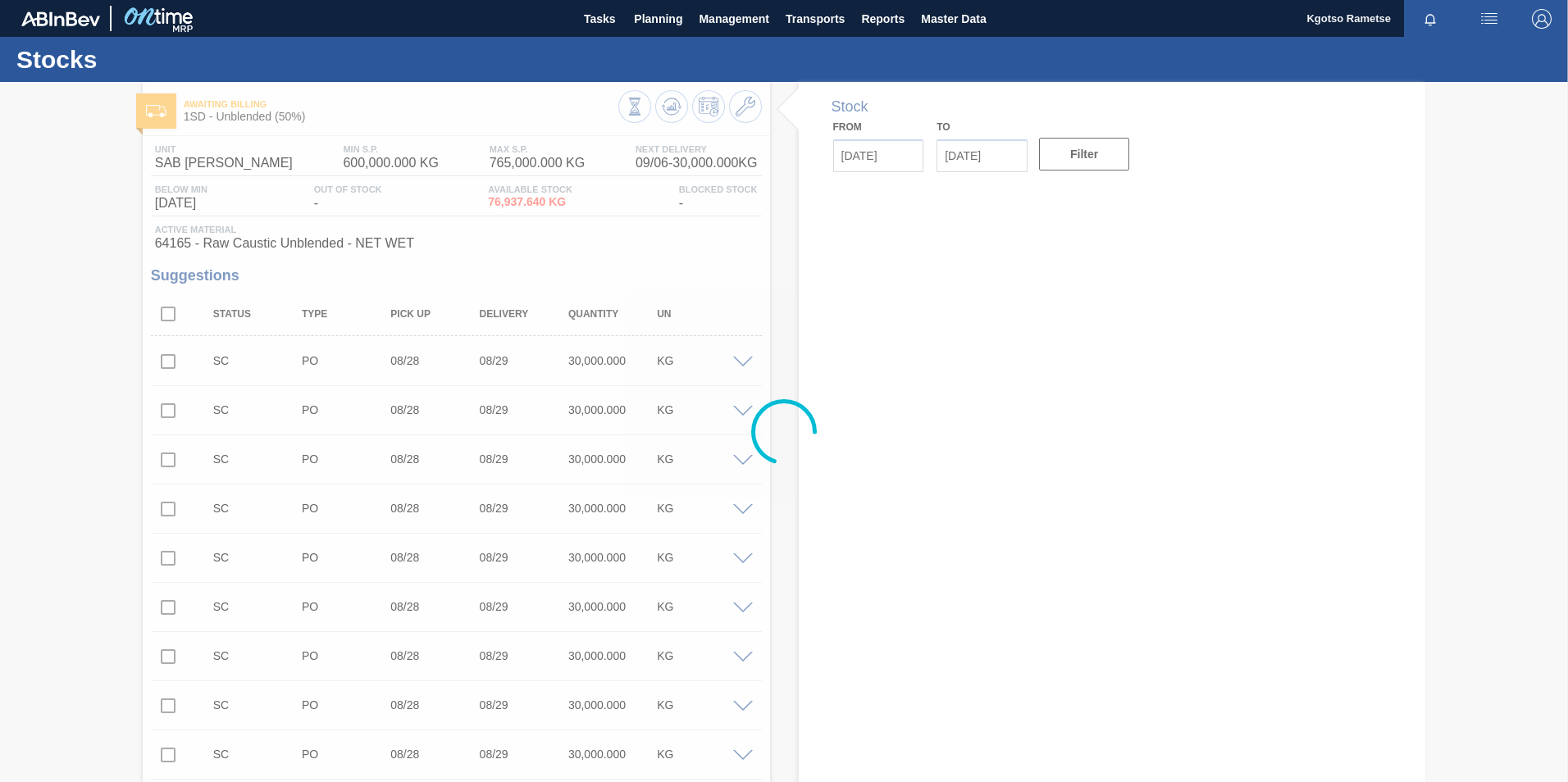
type input "[DATE]"
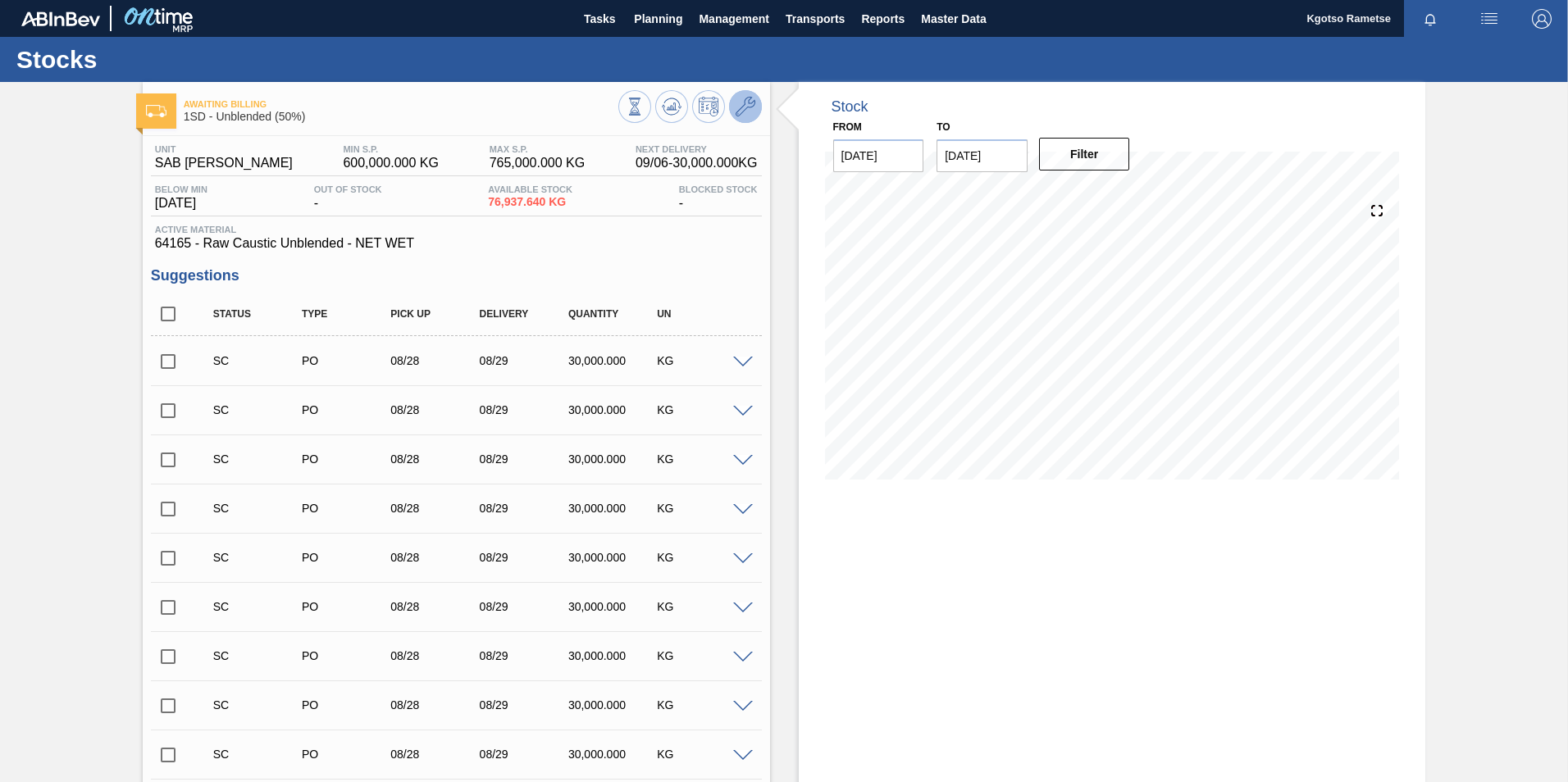
click at [735, 108] on icon at bounding box center [745, 107] width 20 height 20
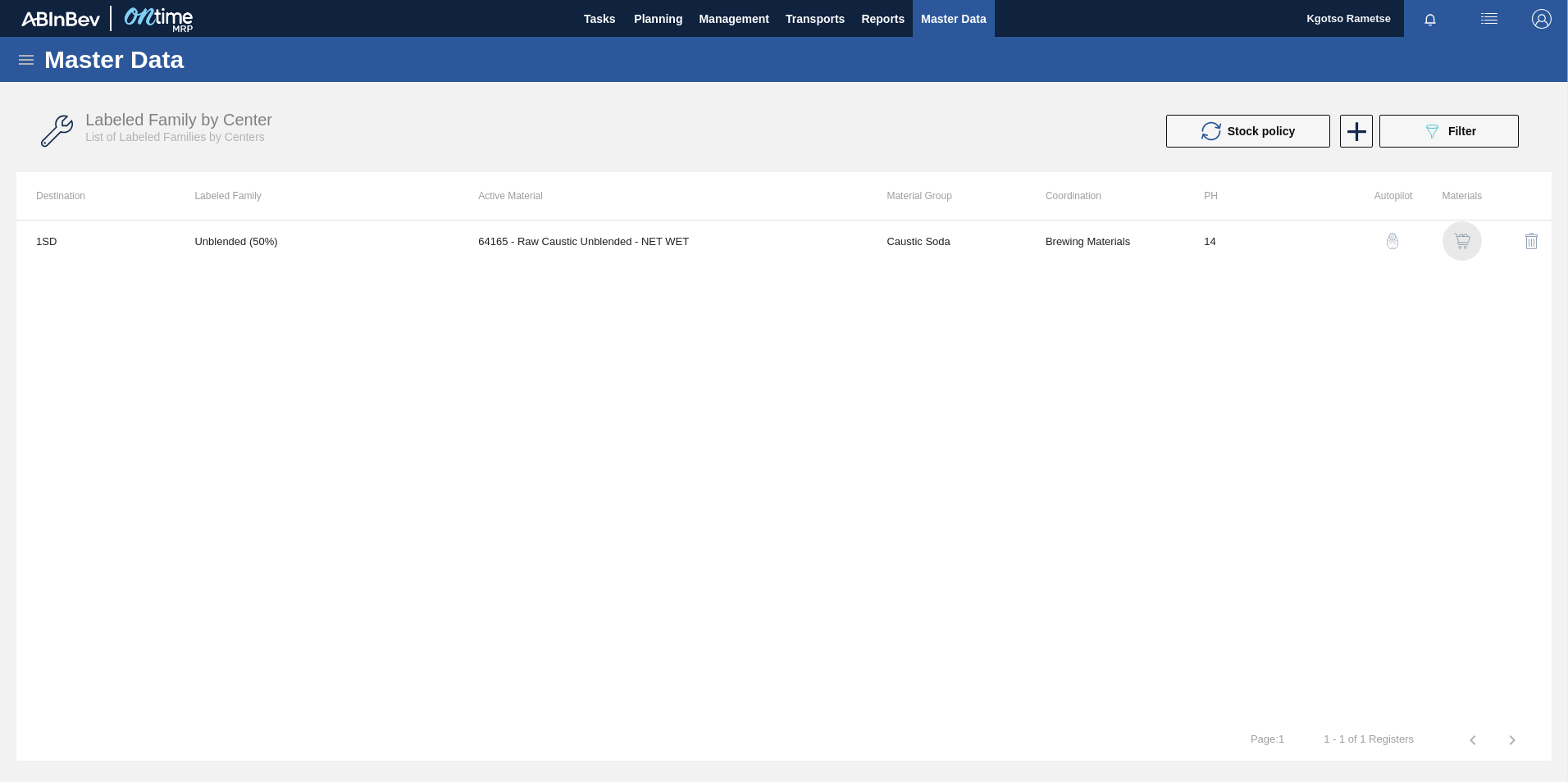
click at [1457, 239] on img "button" at bounding box center [1461, 240] width 16 height 16
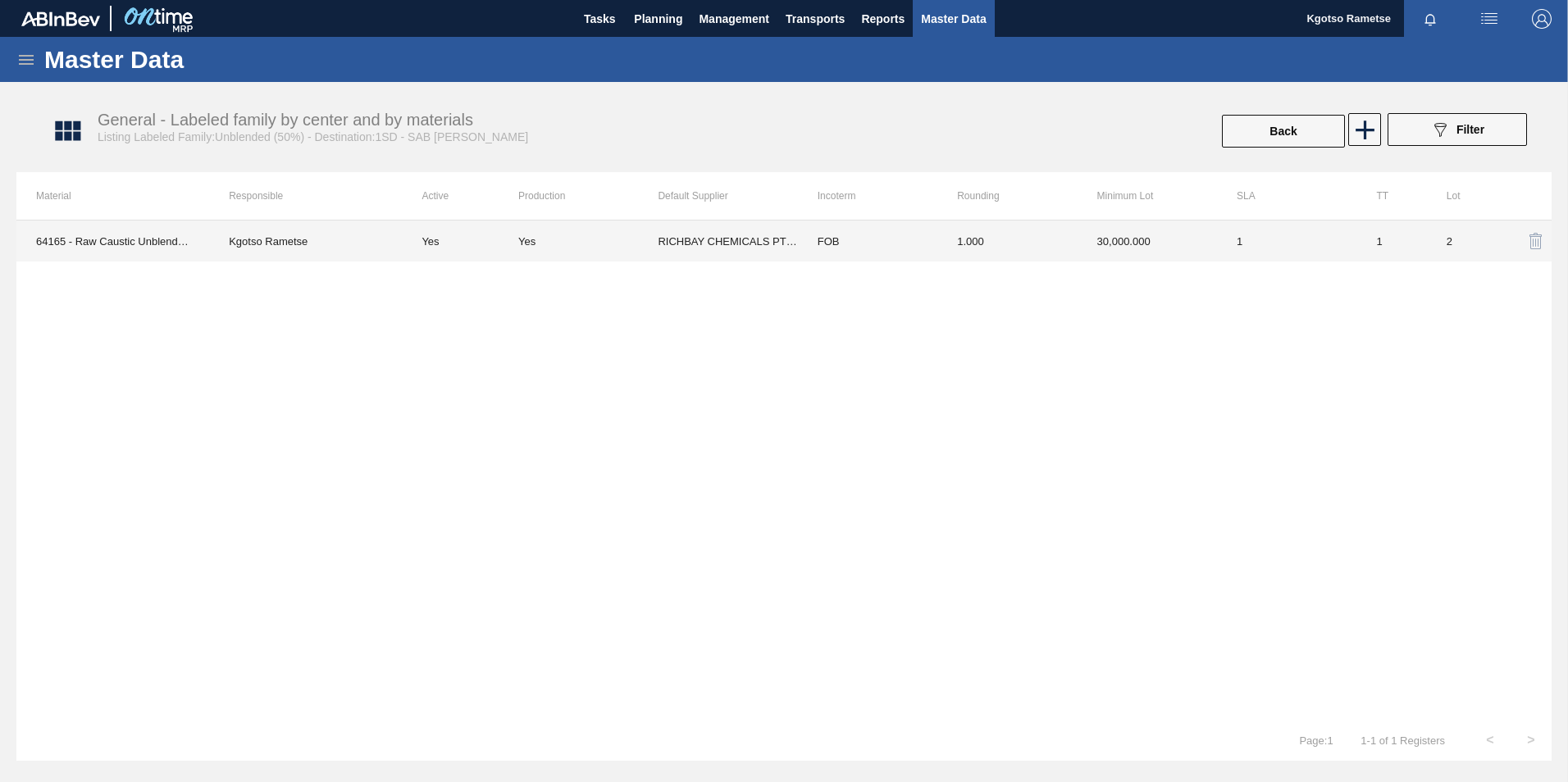
click at [901, 252] on td "FOB" at bounding box center [868, 240] width 140 height 41
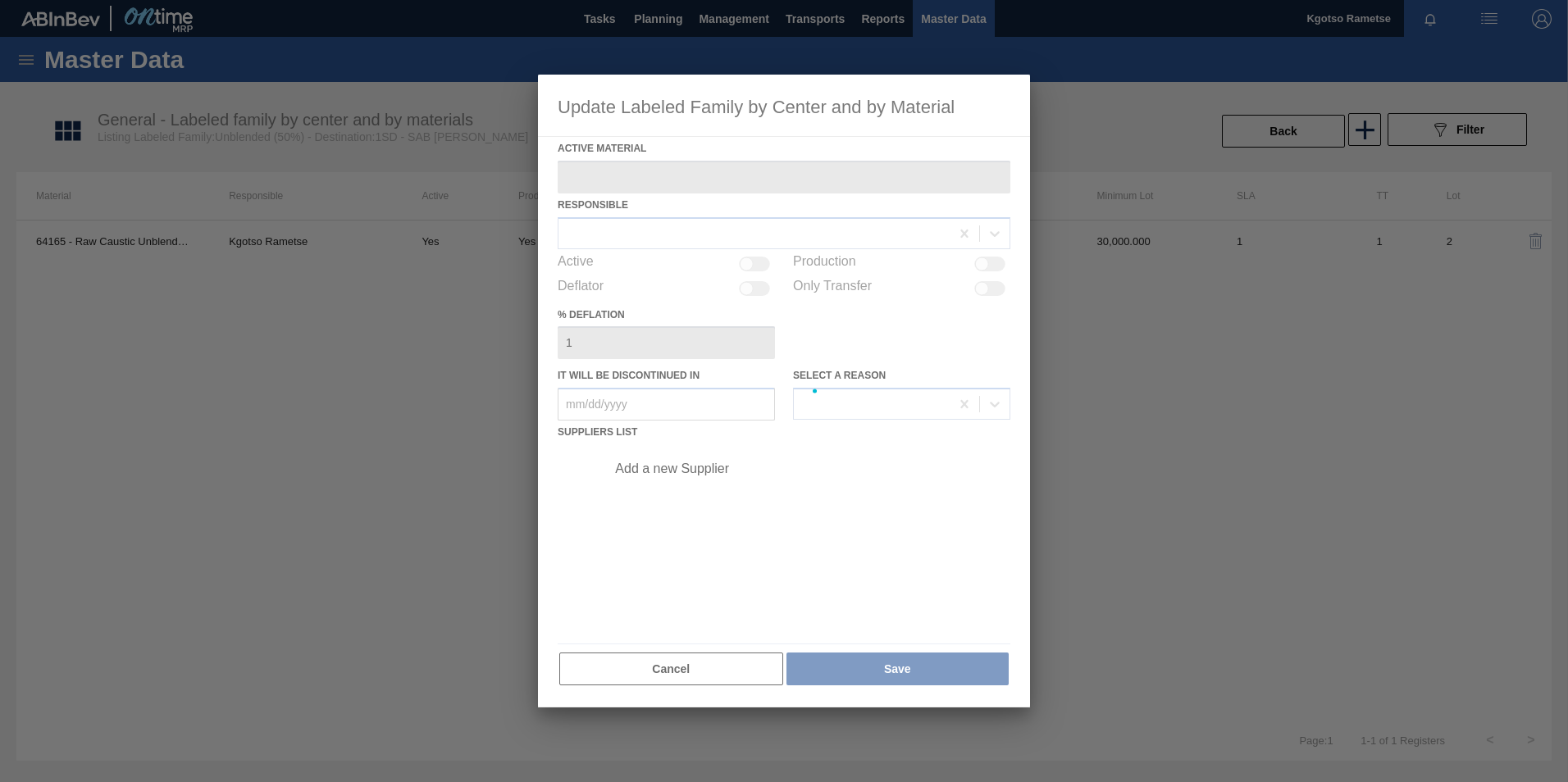
type Material "64165 - Raw Caustic Unblended - NET WET"
checkbox input "true"
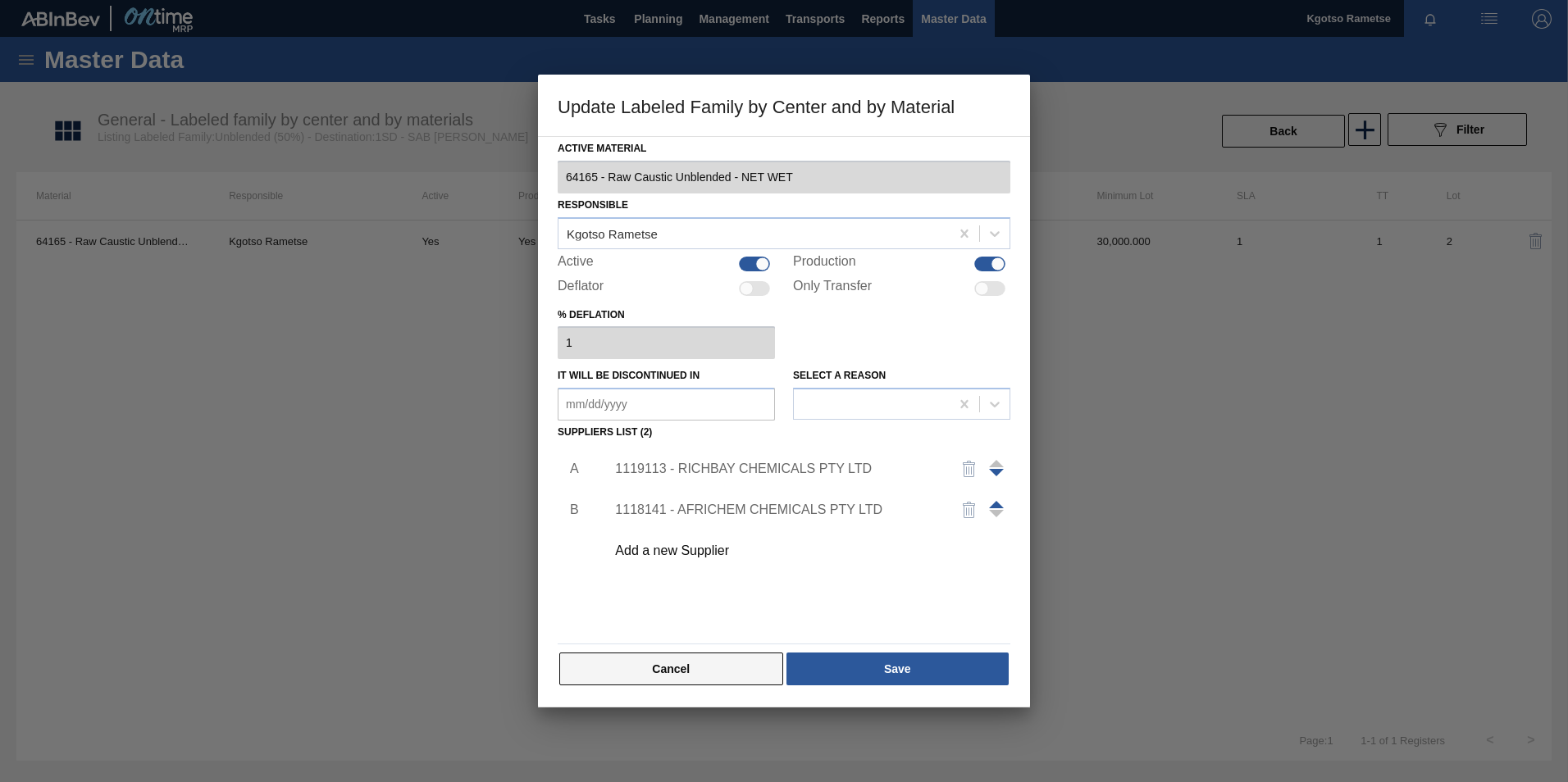
click at [580, 660] on button "Cancel" at bounding box center [671, 668] width 223 height 33
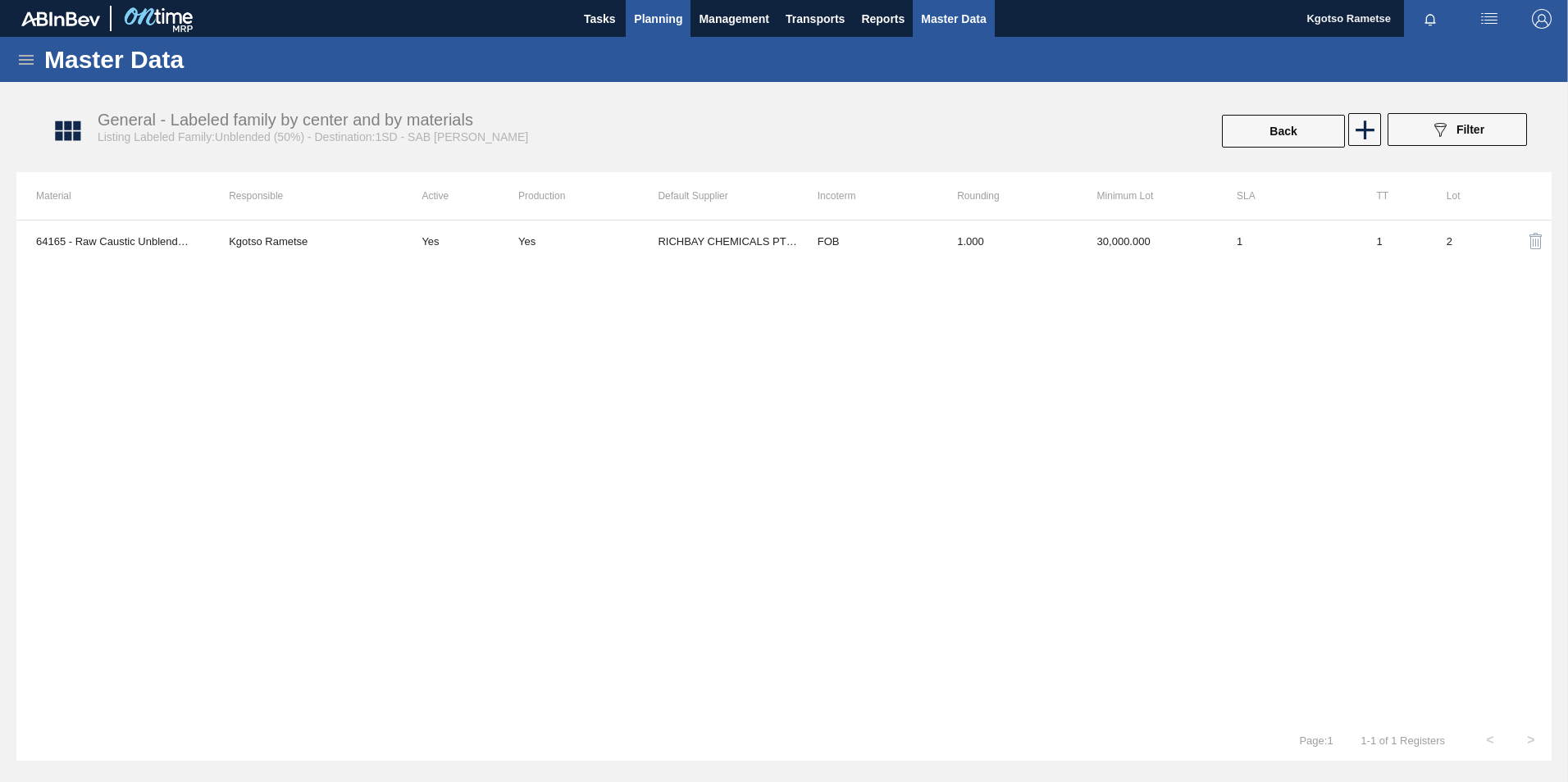
click at [660, 30] on button "Planning" at bounding box center [657, 18] width 65 height 37
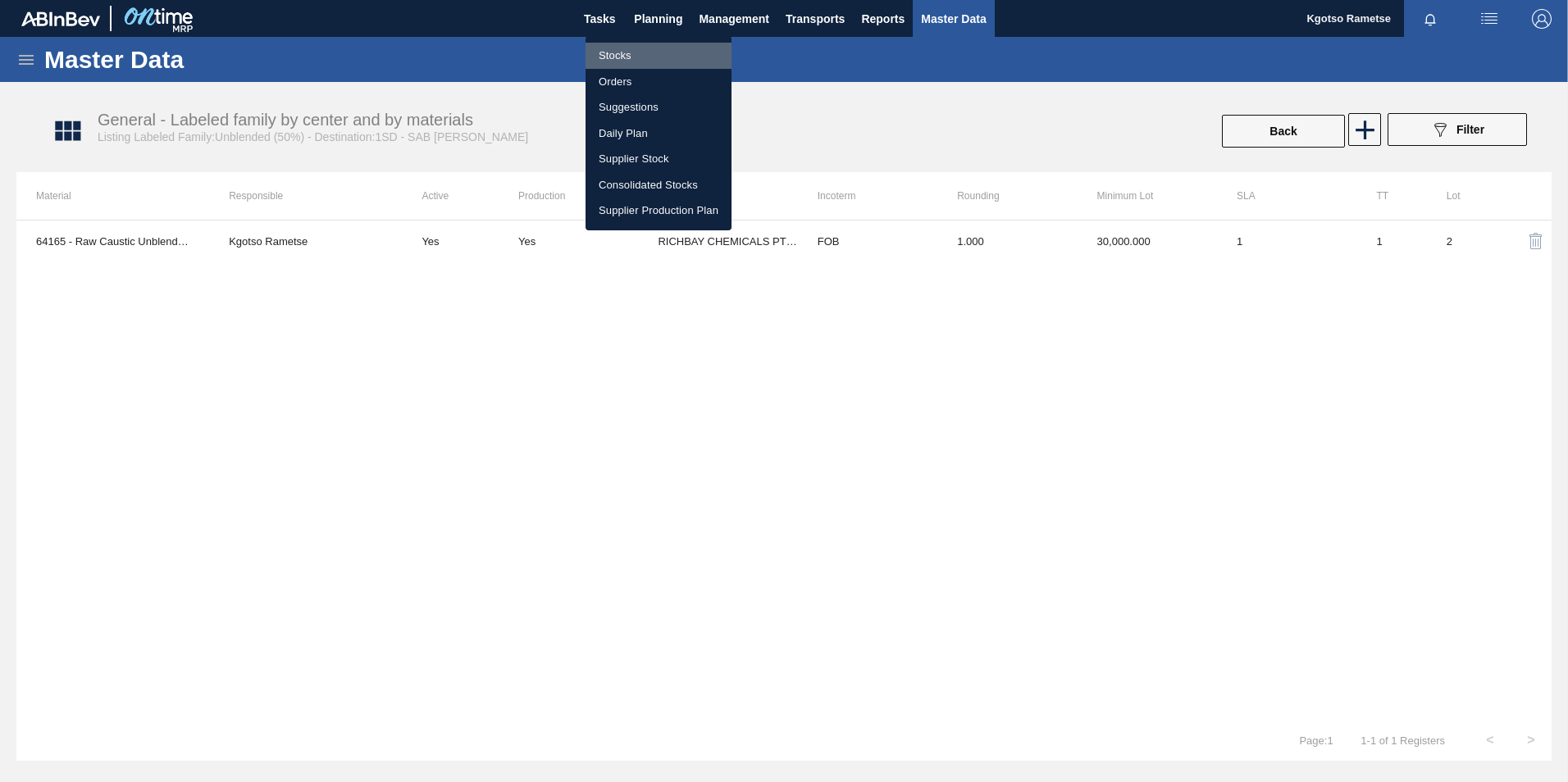
click at [607, 62] on li "Stocks" at bounding box center [658, 56] width 146 height 26
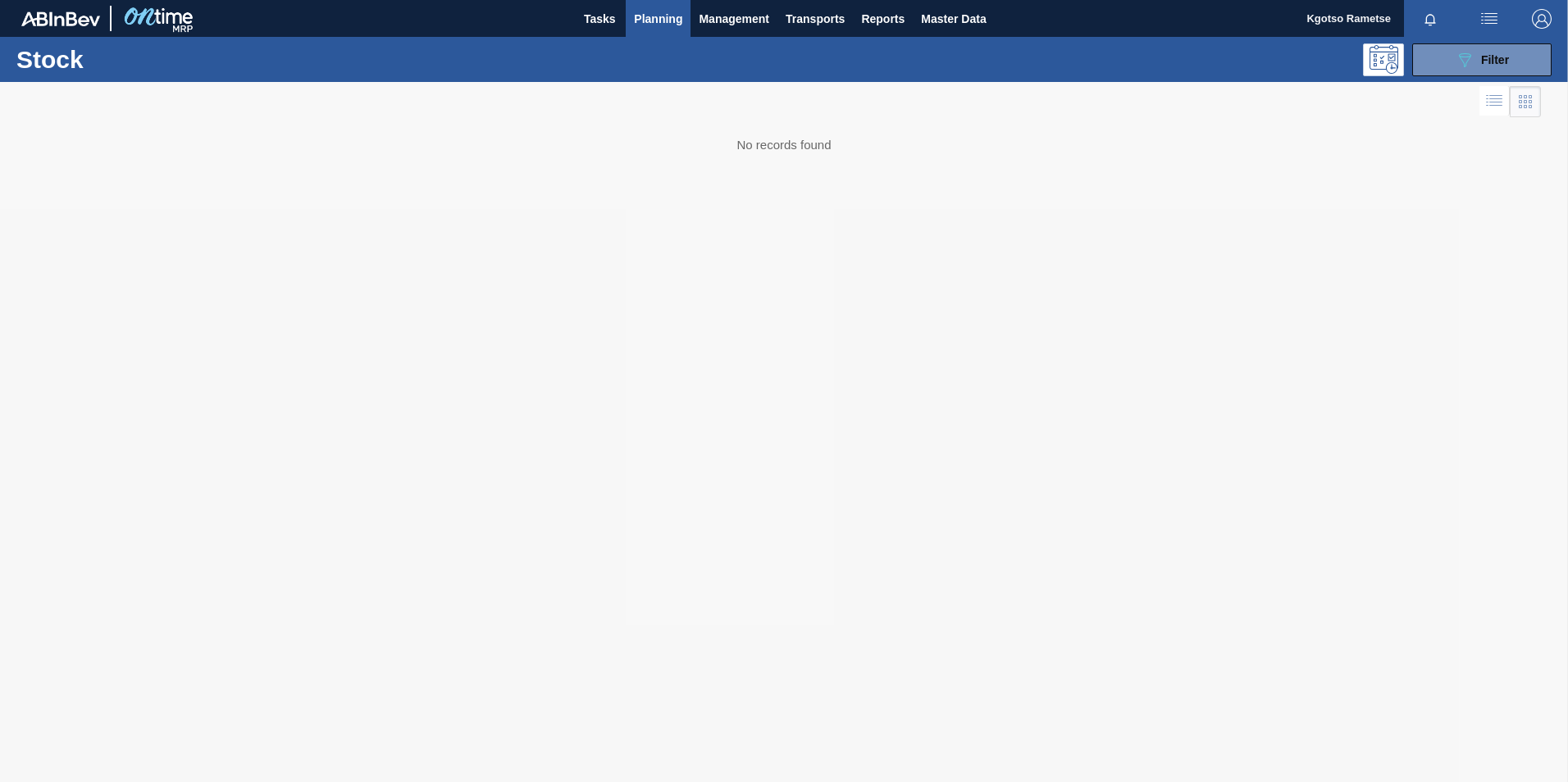
click at [1406, 52] on div "089F7B8B-B2A5-4AFE-B5C0-19BA573D28AC Filter" at bounding box center [1481, 60] width 156 height 33
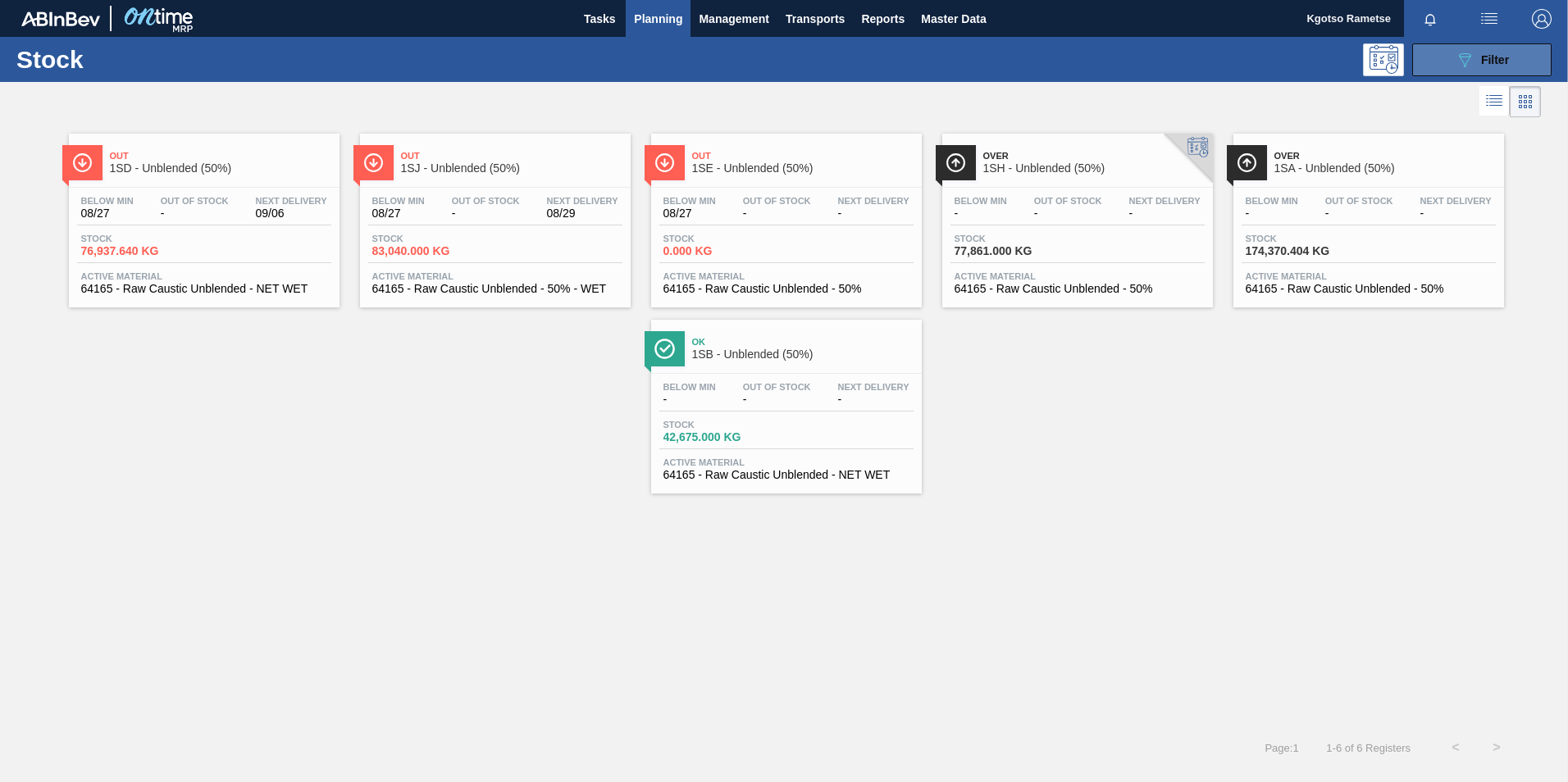
click at [1426, 53] on button "089F7B8B-B2A5-4AFE-B5C0-19BA573D28AC Filter" at bounding box center [1481, 60] width 140 height 33
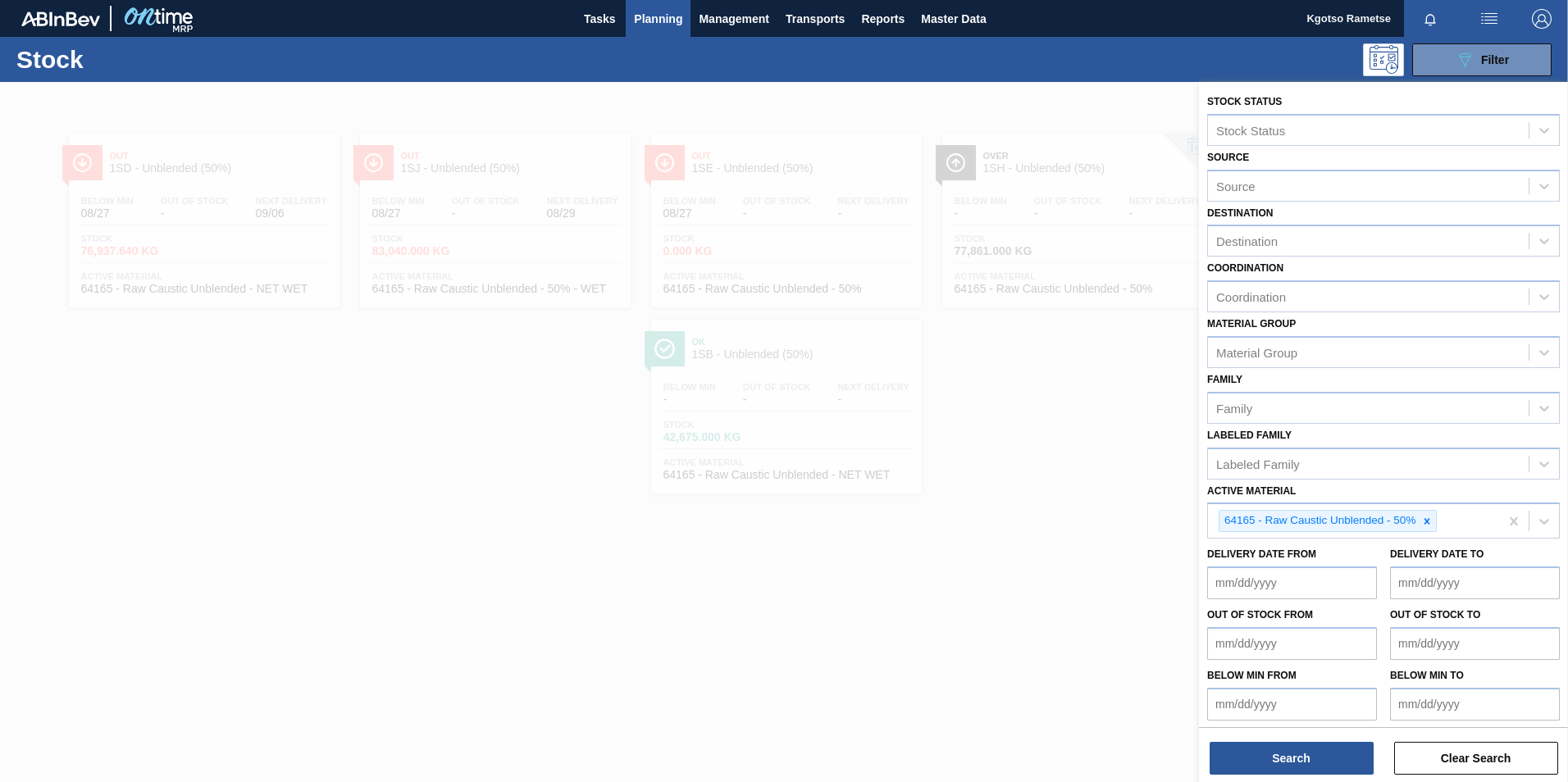
click at [374, 530] on div at bounding box center [784, 473] width 1568 height 782
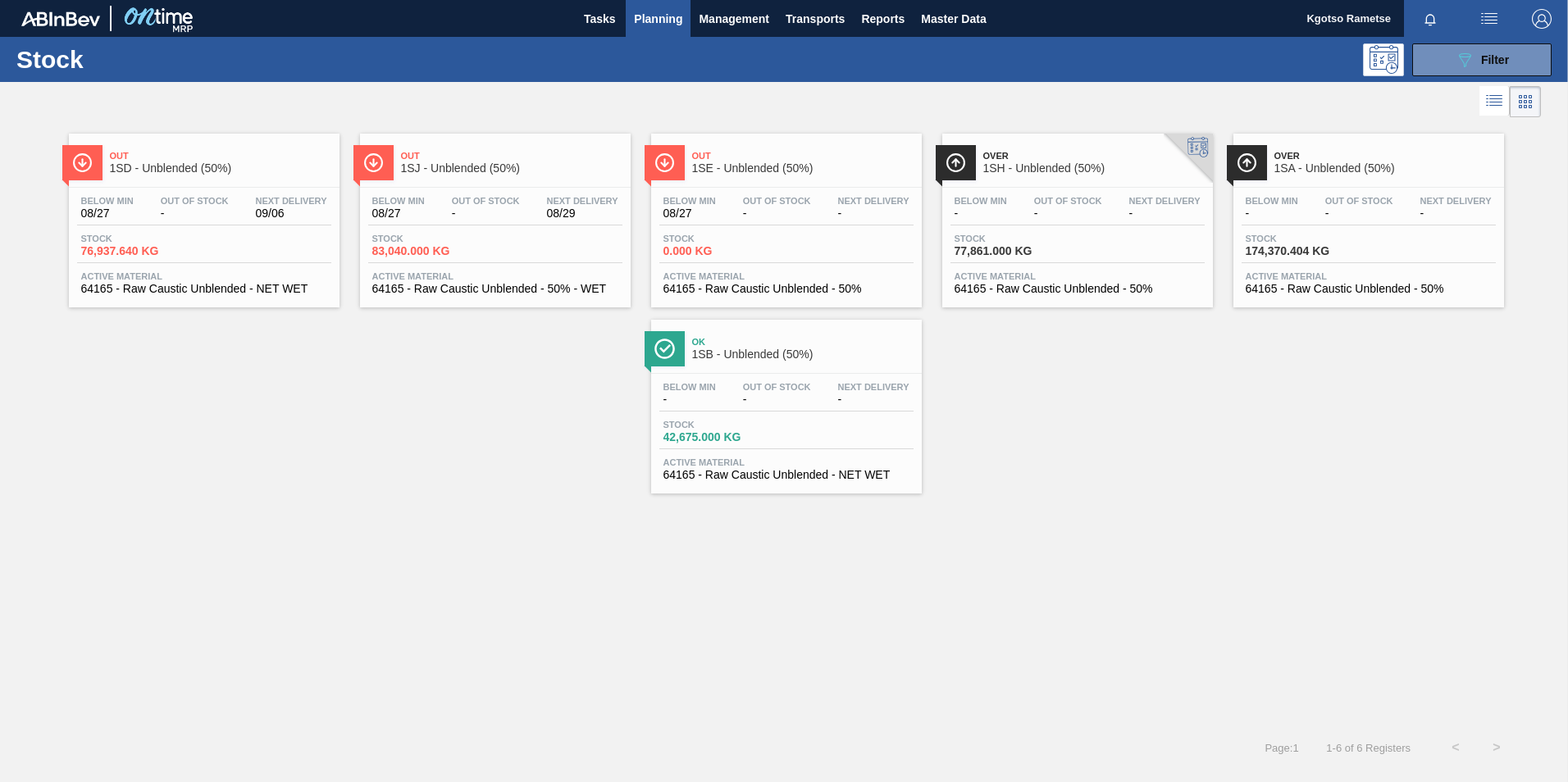
click at [770, 373] on div at bounding box center [786, 373] width 243 height 1
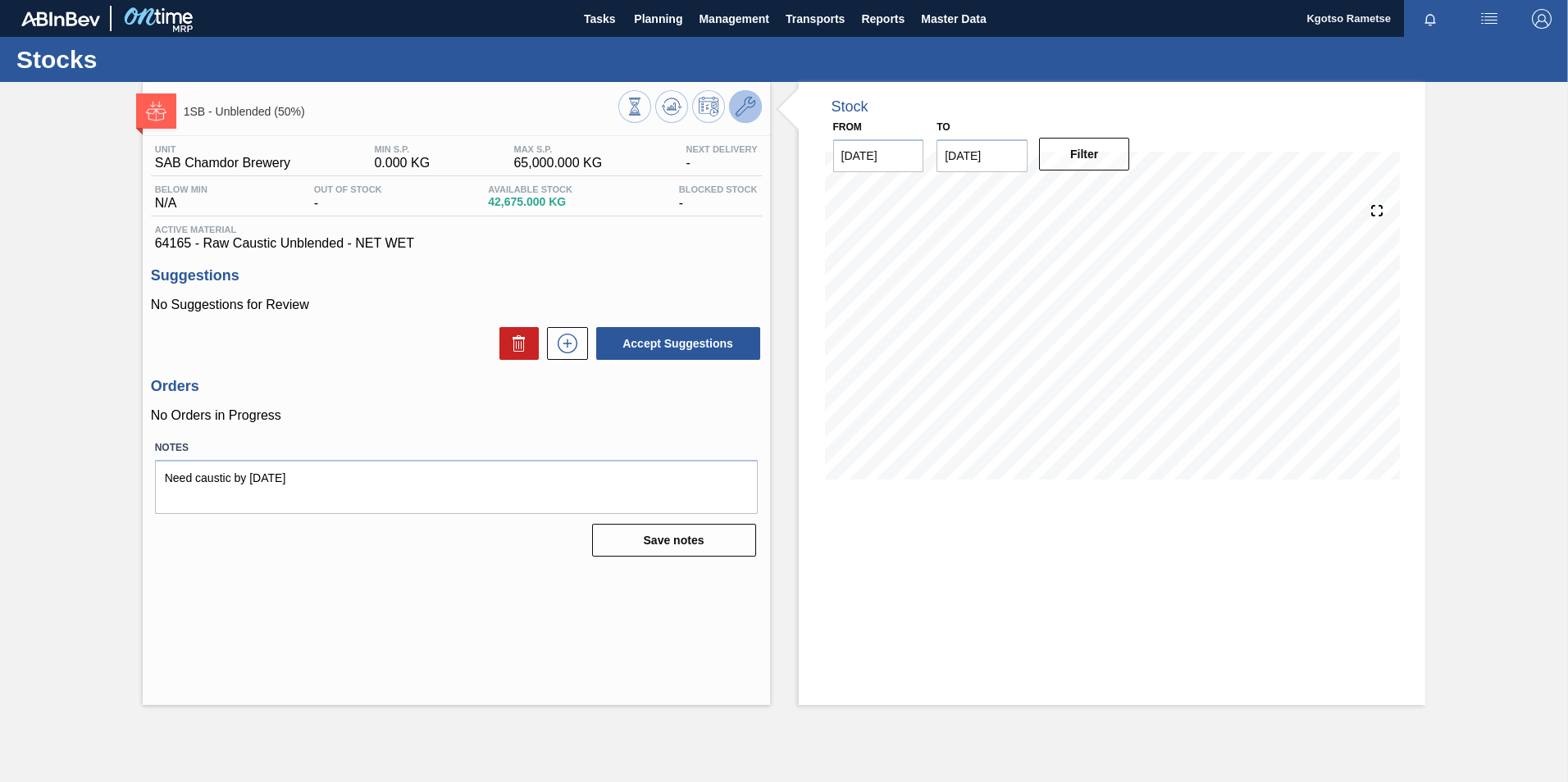
click at [739, 114] on icon at bounding box center [745, 107] width 20 height 20
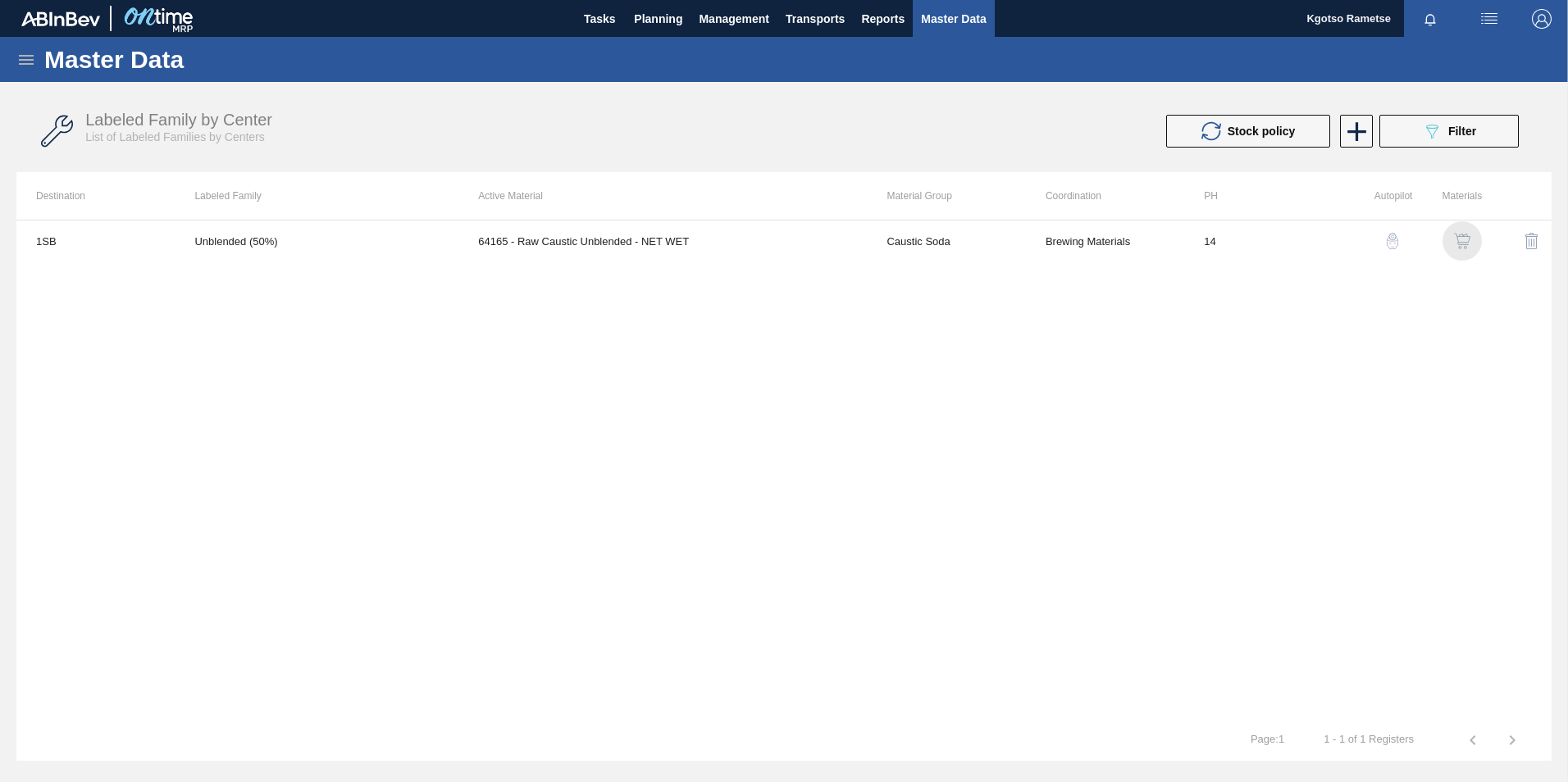
click at [1471, 243] on div "button" at bounding box center [1462, 240] width 20 height 16
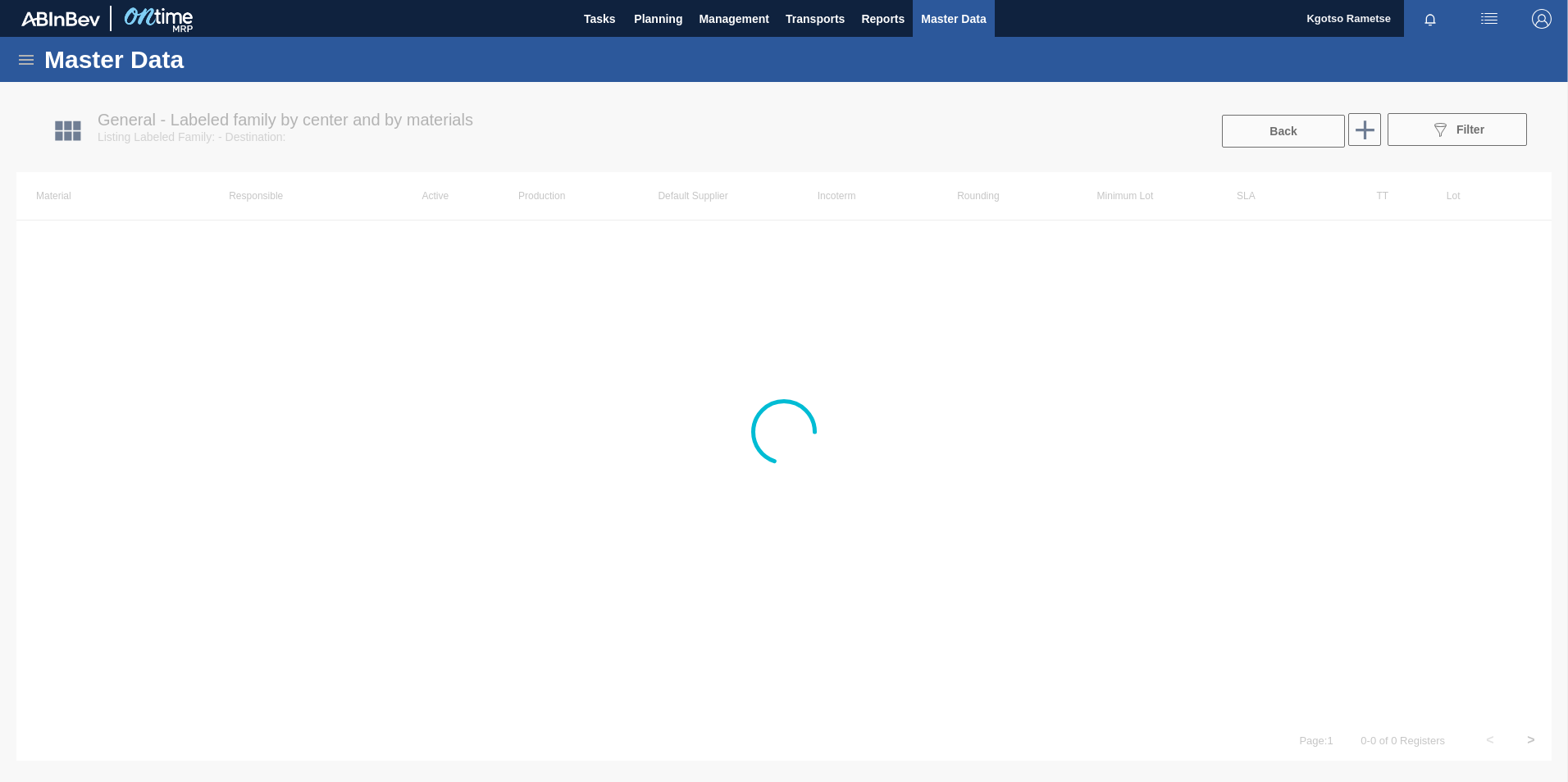
click at [1144, 241] on div at bounding box center [784, 432] width 1568 height 700
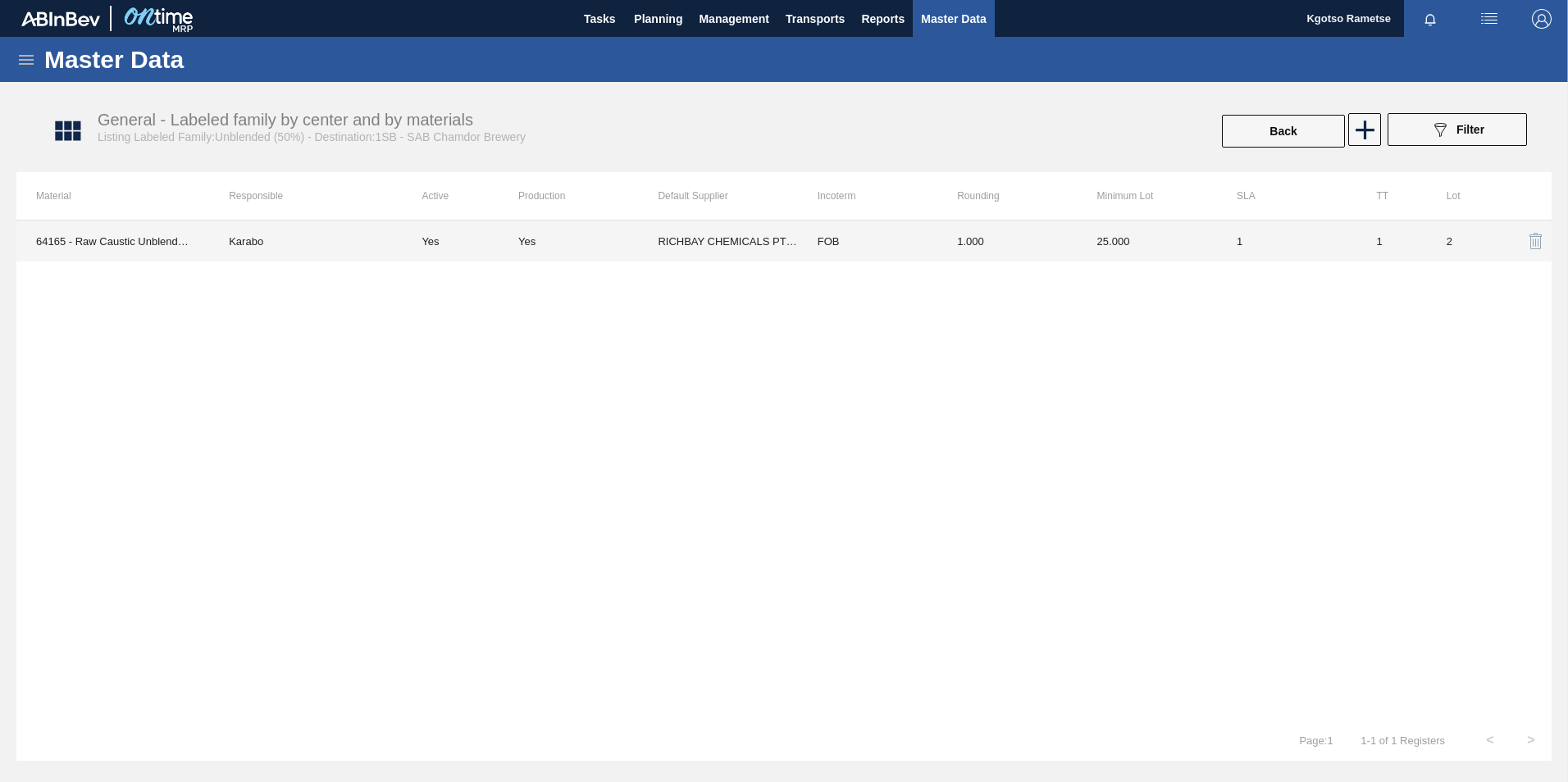
click at [1045, 240] on td "1.000" at bounding box center [1006, 240] width 140 height 41
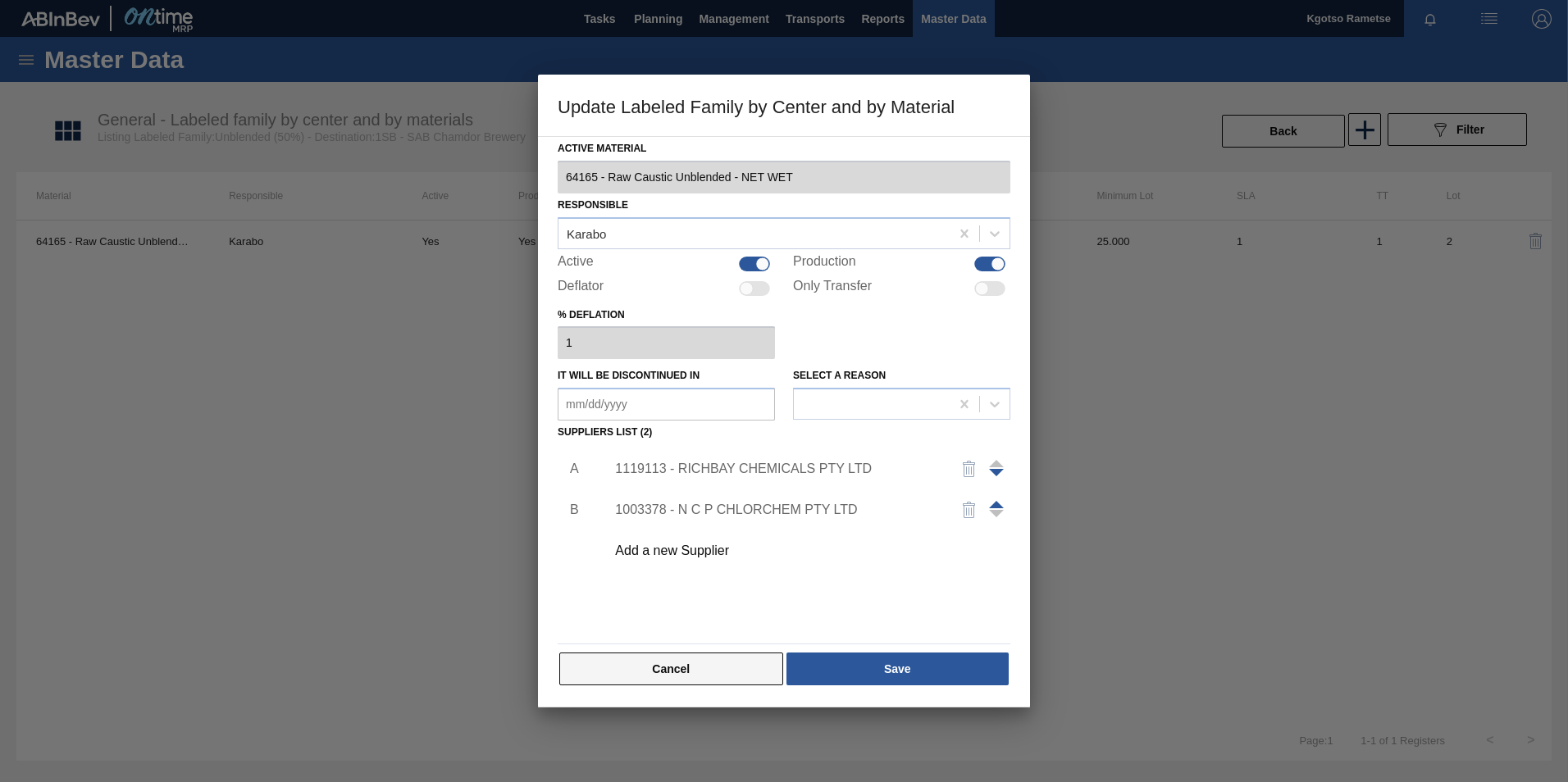
click at [682, 669] on button "Cancel" at bounding box center [671, 668] width 223 height 33
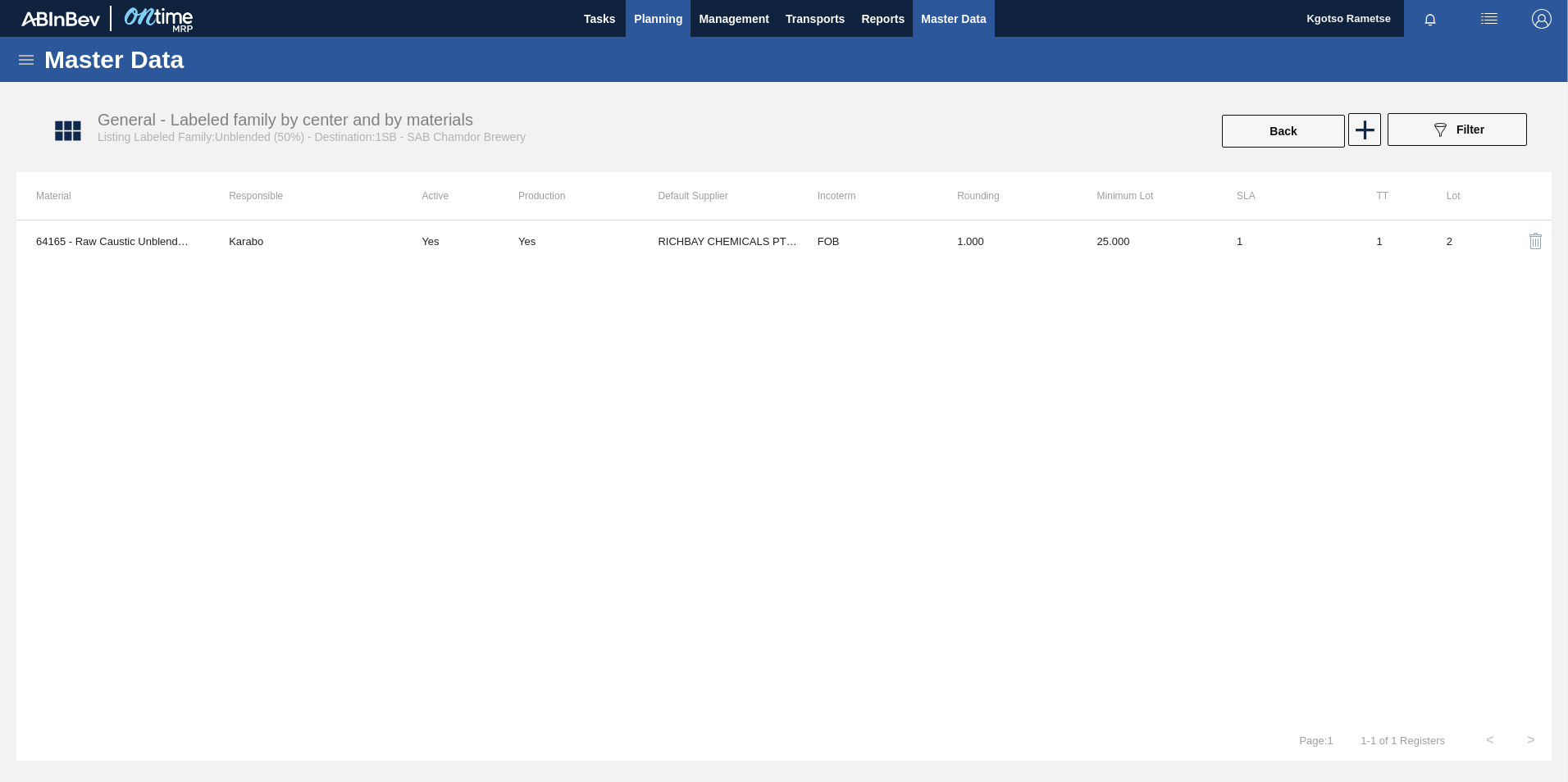
click at [666, 6] on button "Planning" at bounding box center [657, 18] width 65 height 37
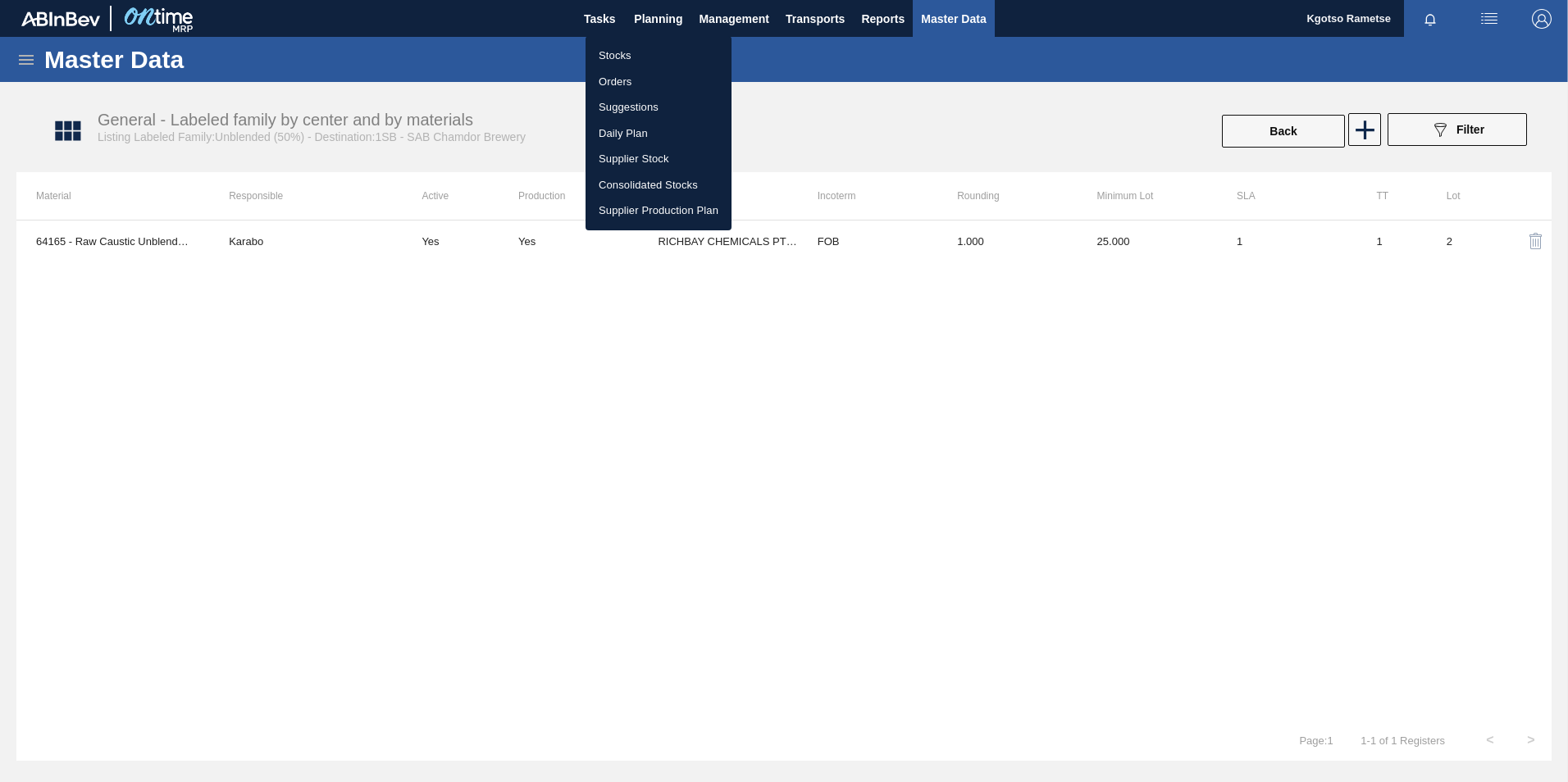
click at [641, 48] on li "Stocks" at bounding box center [658, 56] width 146 height 26
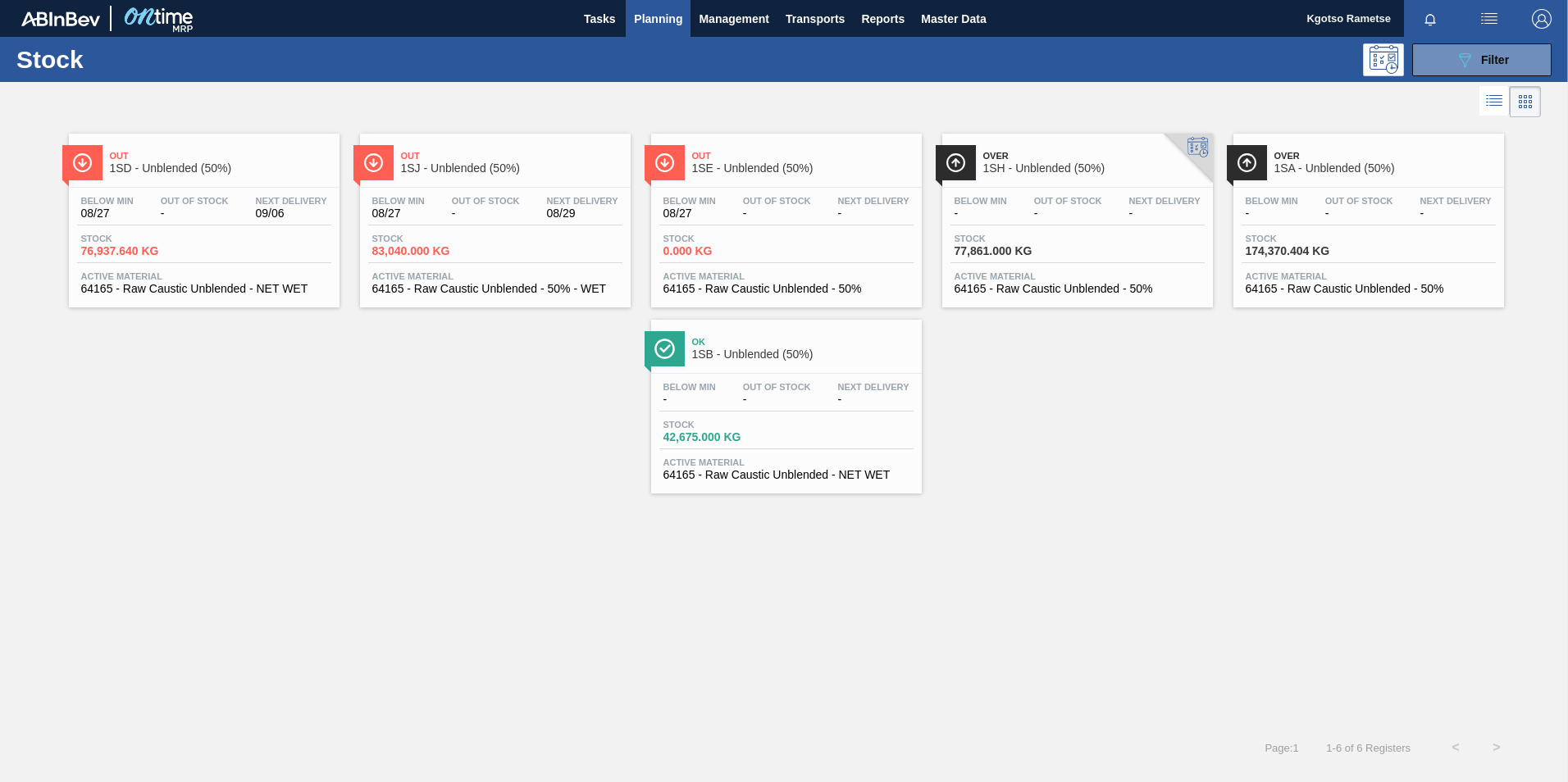
click at [465, 150] on div "Out 1SJ - Unblended (50%)" at bounding box center [512, 163] width 221 height 37
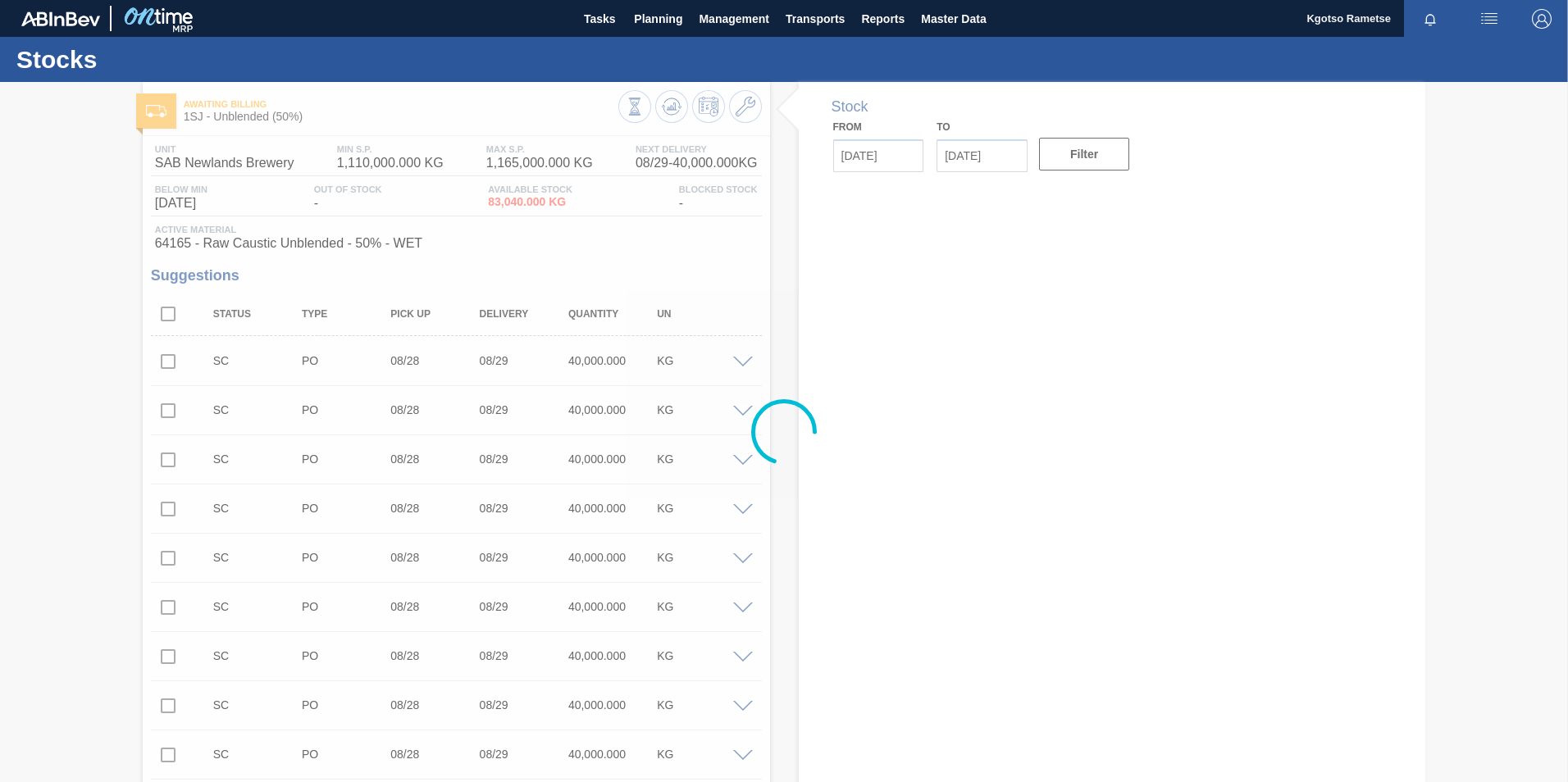
type input "[DATE]"
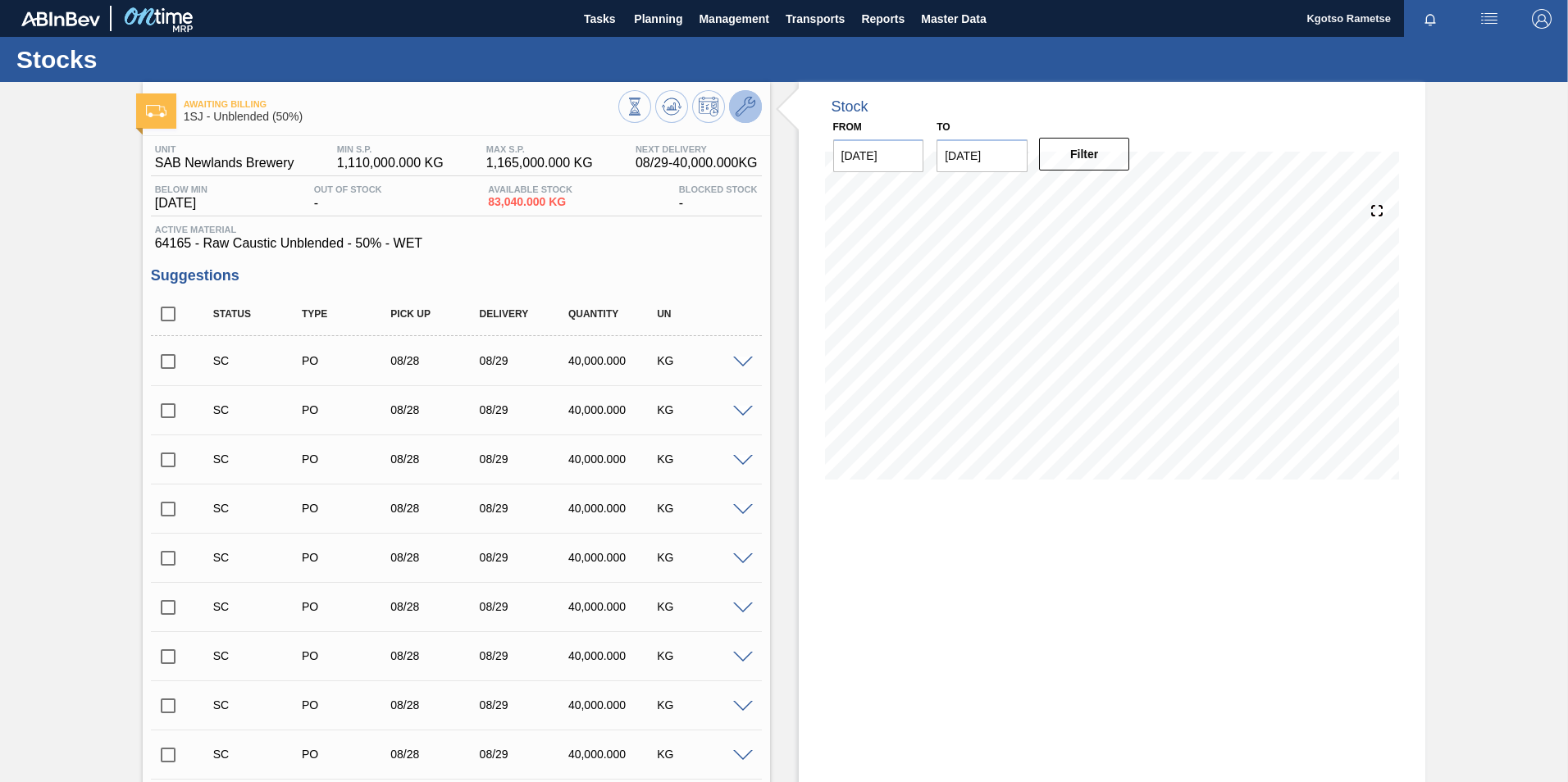
click at [746, 112] on icon at bounding box center [745, 107] width 20 height 20
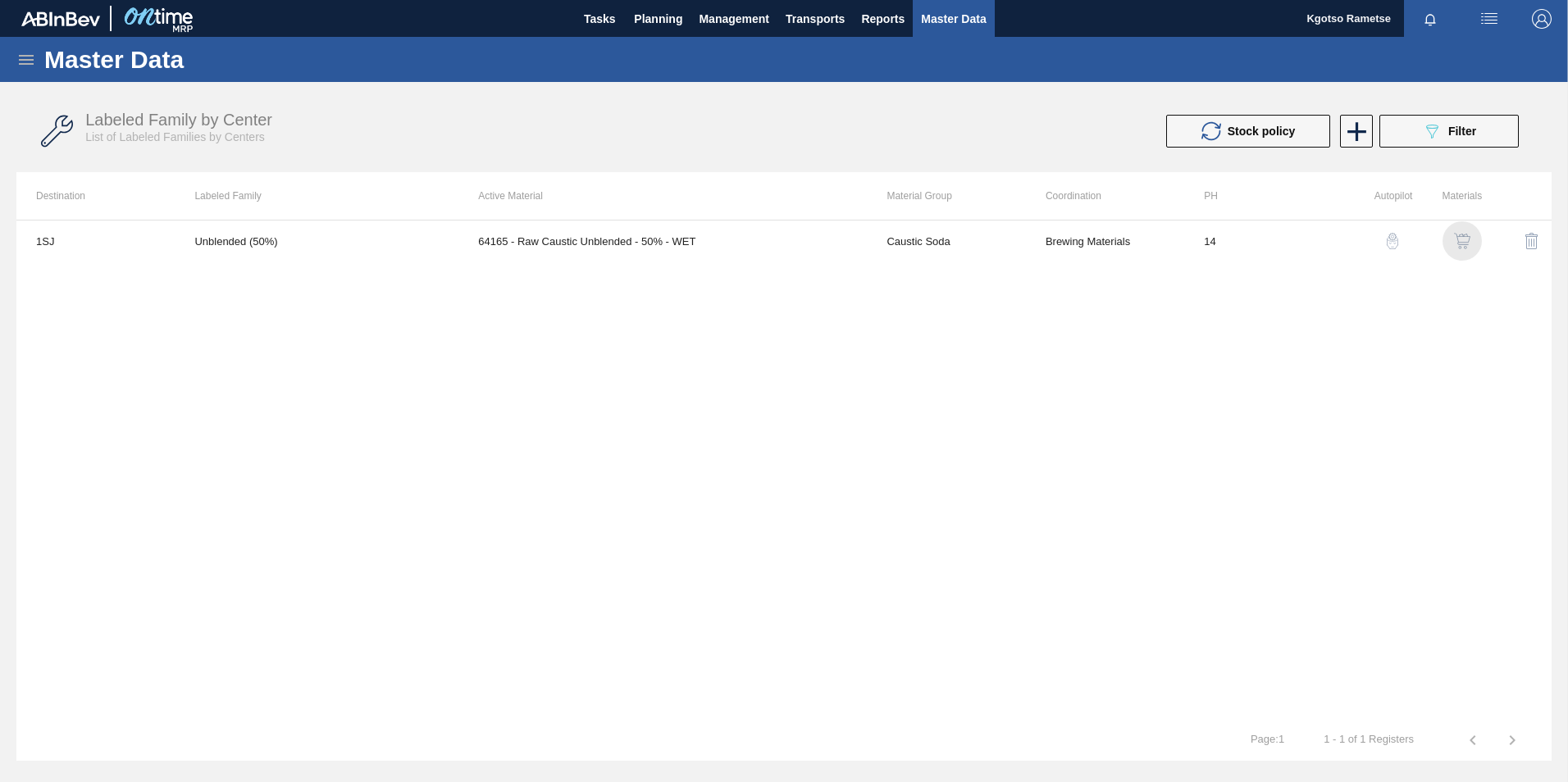
click at [1464, 237] on img "button" at bounding box center [1461, 240] width 16 height 16
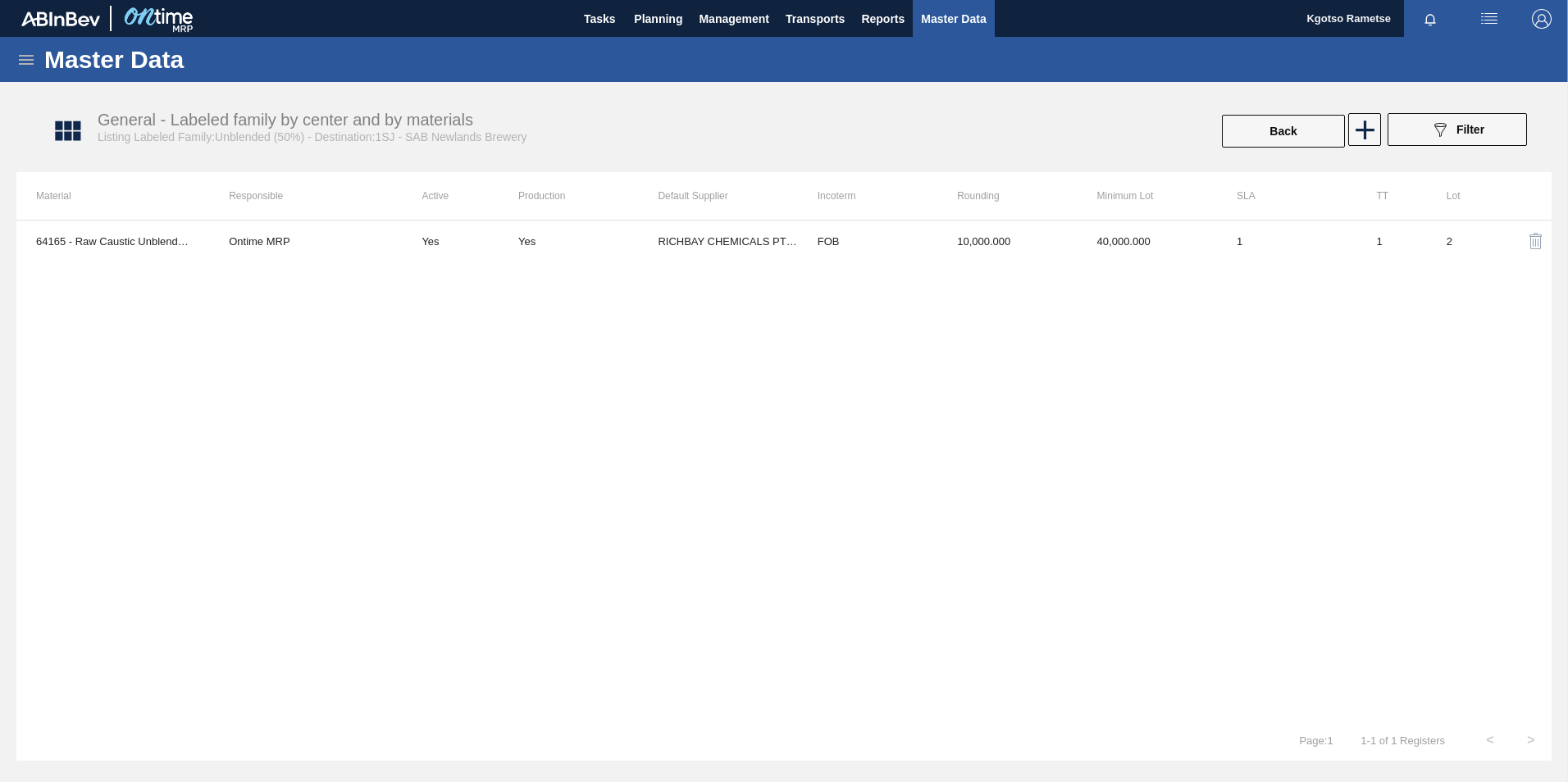
click at [909, 263] on div "64165 - Raw Caustic Unblended - 50% - WET Ontime MRP Yes Yes RICHBAY CHEMICALS …" at bounding box center [783, 469] width 1535 height 500
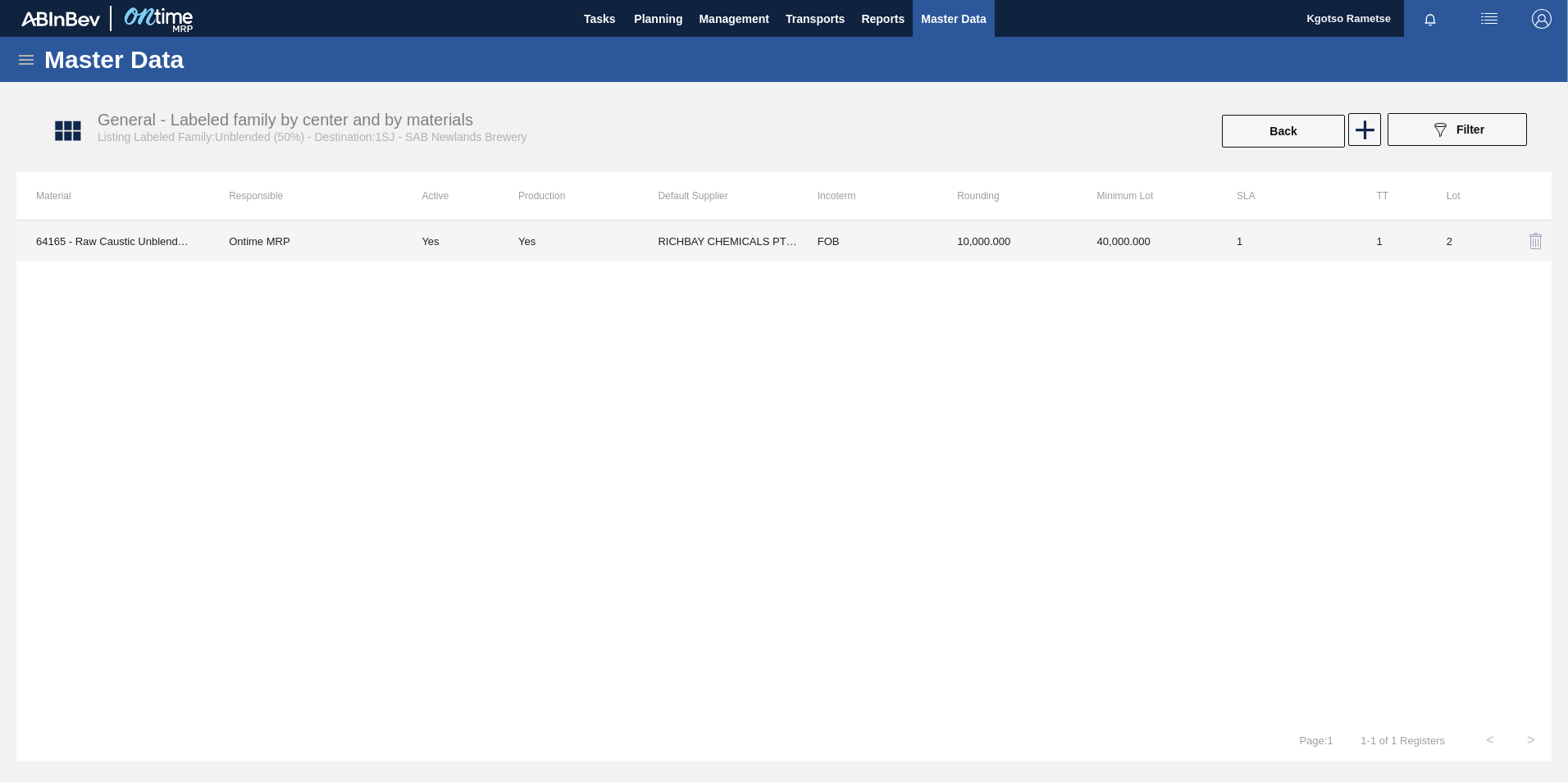
click at [902, 246] on td "FOB" at bounding box center [868, 240] width 140 height 41
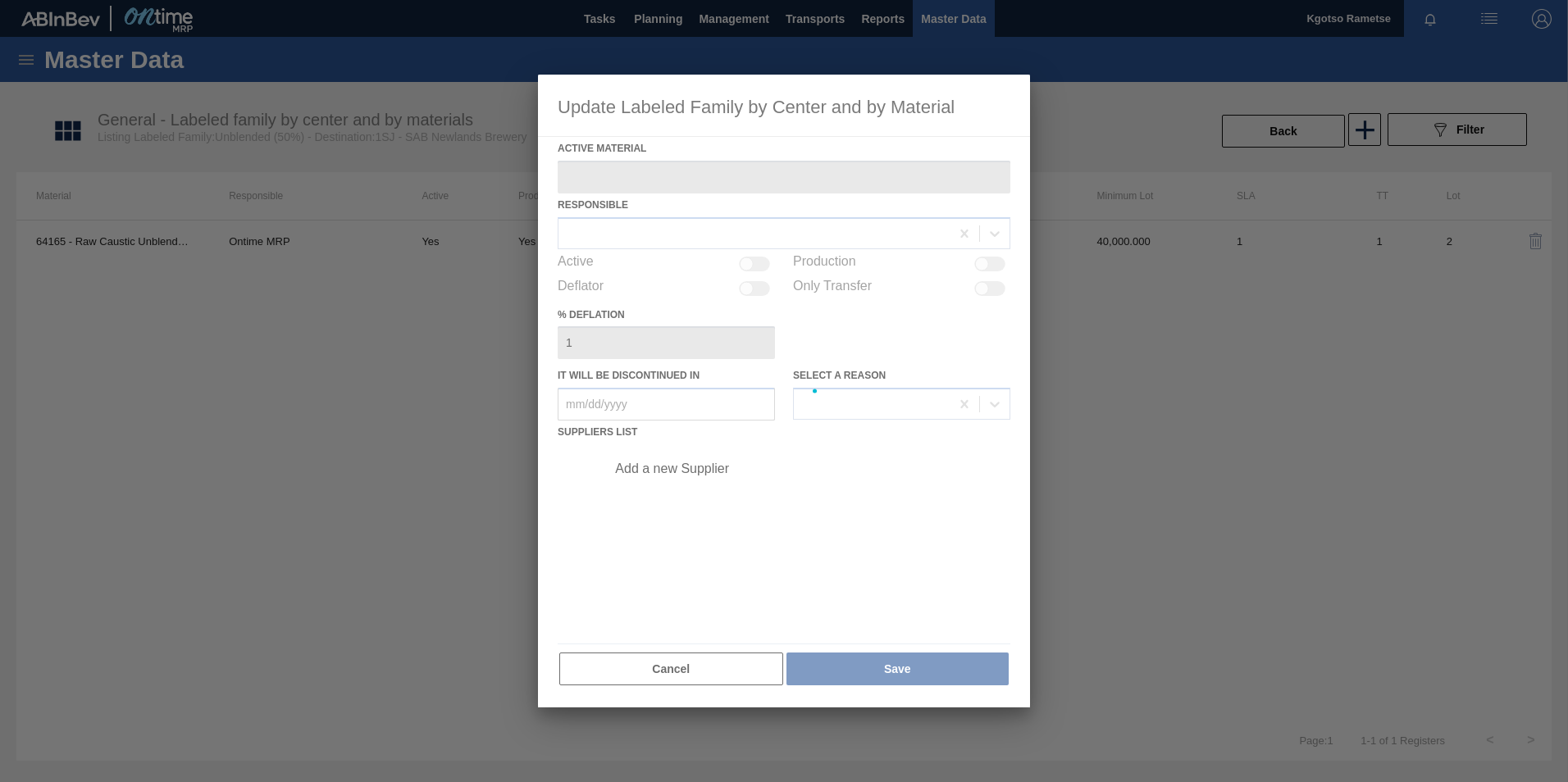
type Material "64165 - Raw Caustic Unblended - 50% - WET"
checkbox input "true"
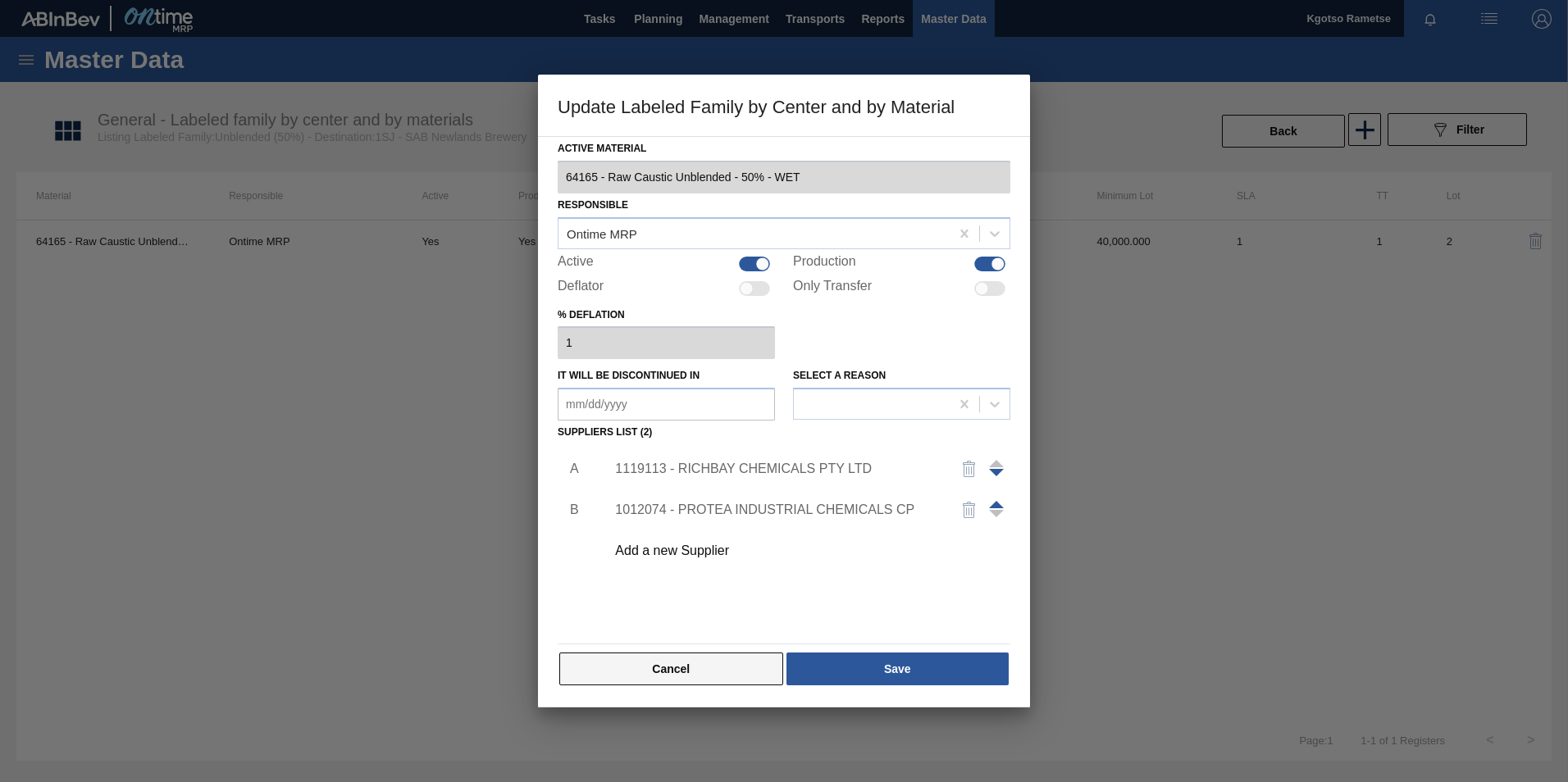
click at [714, 661] on button "Cancel" at bounding box center [671, 668] width 223 height 33
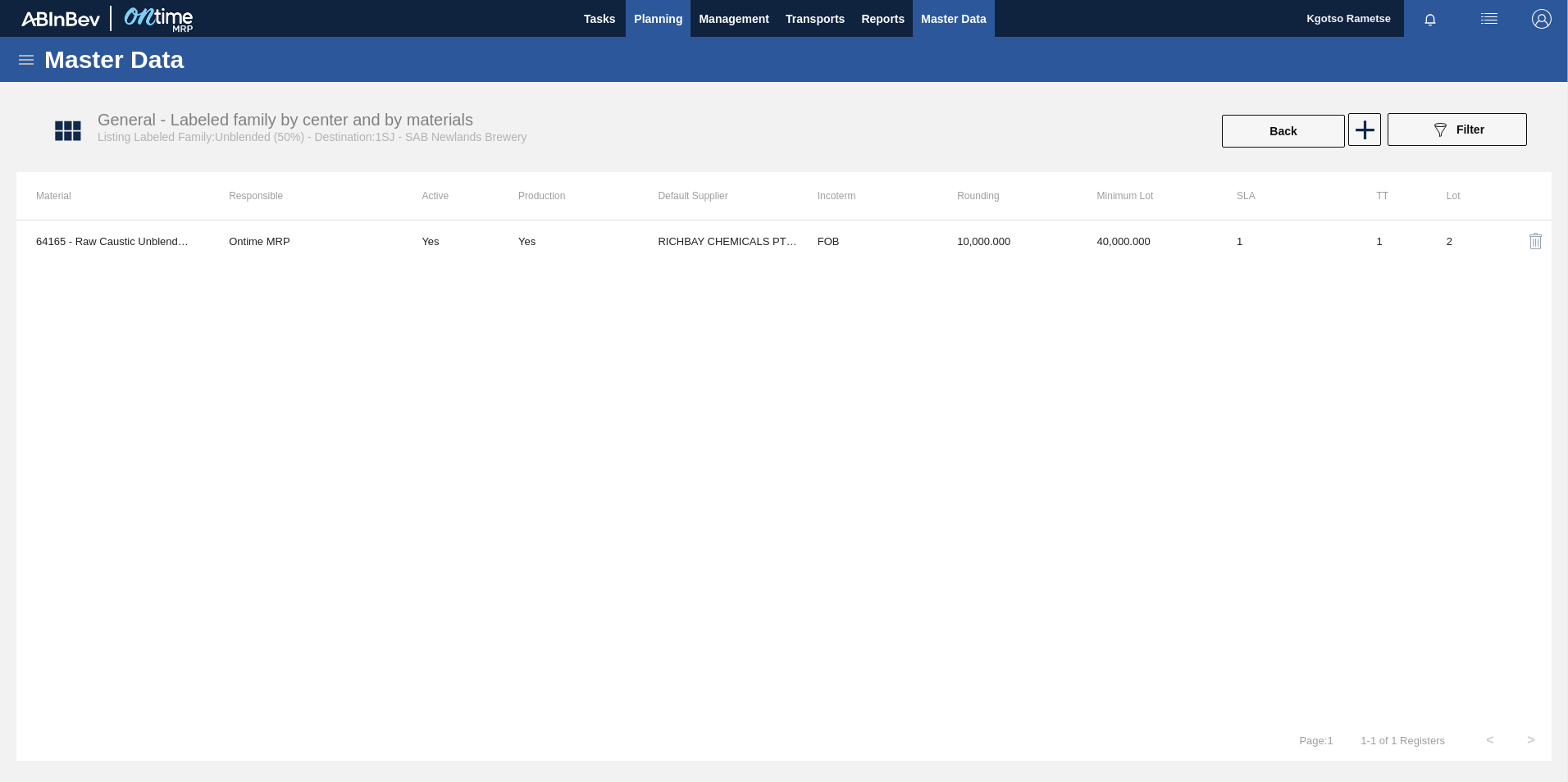
click at [651, 14] on span "Planning" at bounding box center [657, 19] width 48 height 20
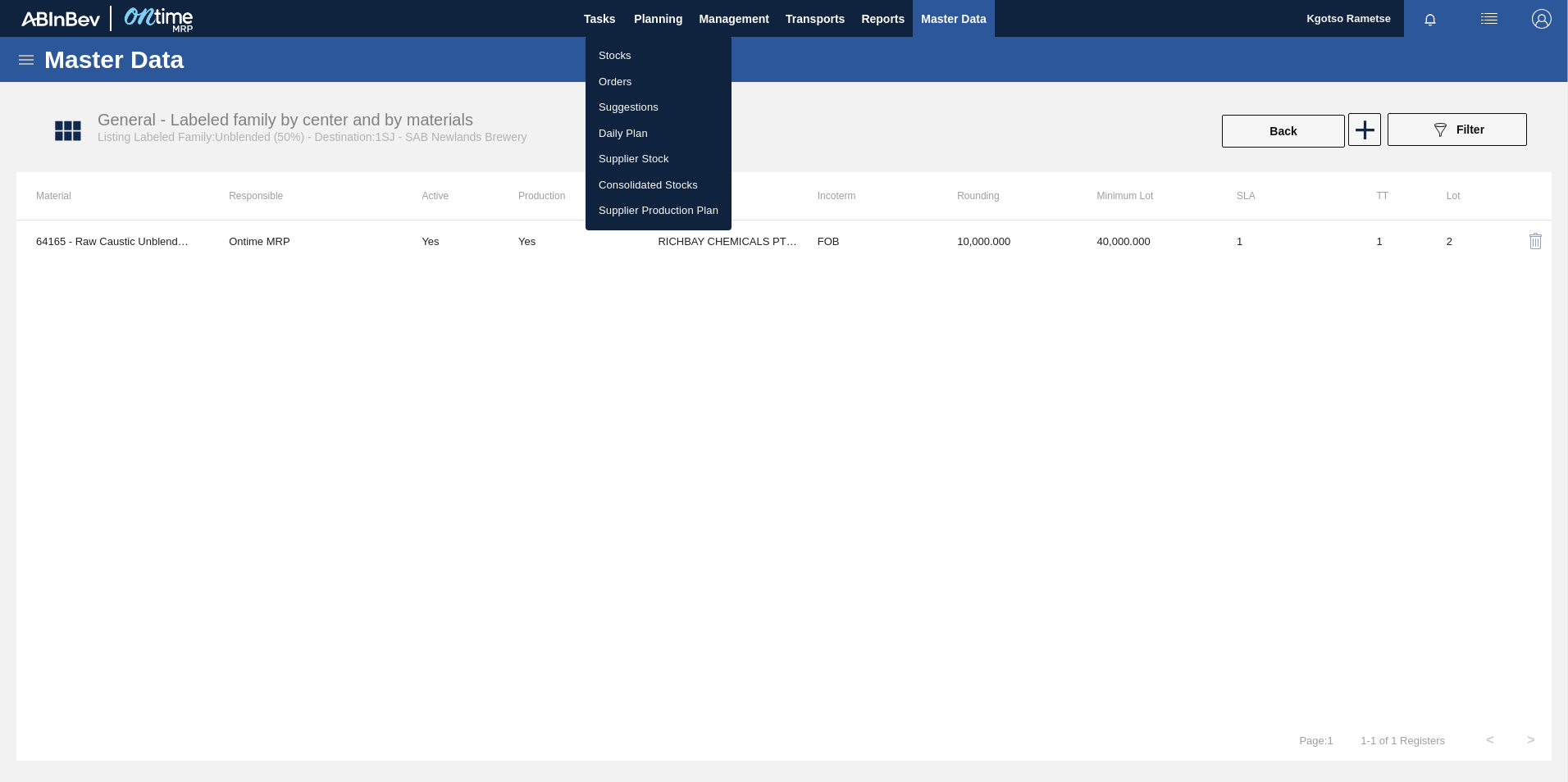
click at [640, 58] on li "Stocks" at bounding box center [658, 56] width 146 height 26
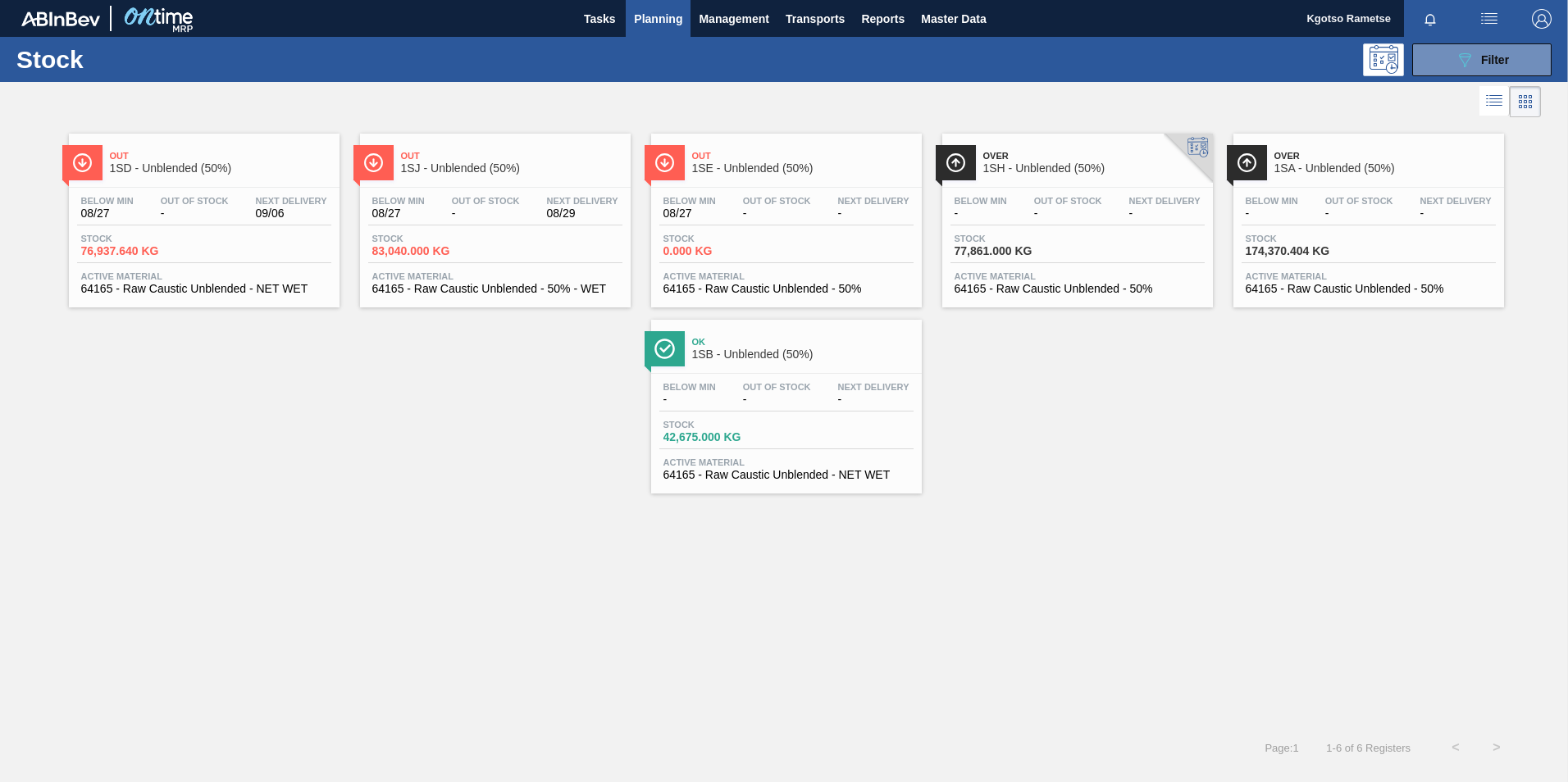
click at [1064, 154] on span "Over" at bounding box center [1094, 156] width 221 height 10
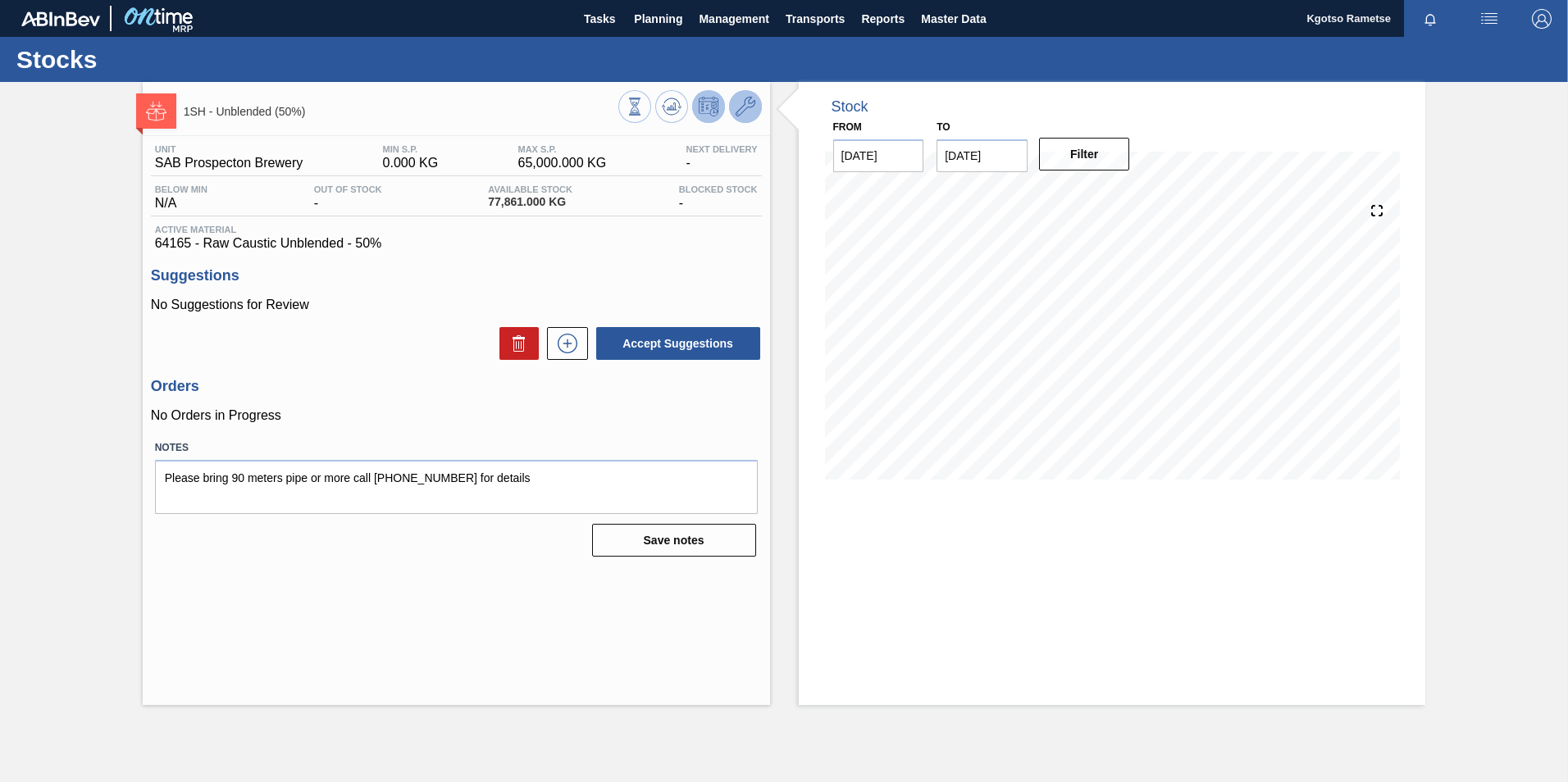
click at [752, 112] on icon at bounding box center [745, 107] width 20 height 20
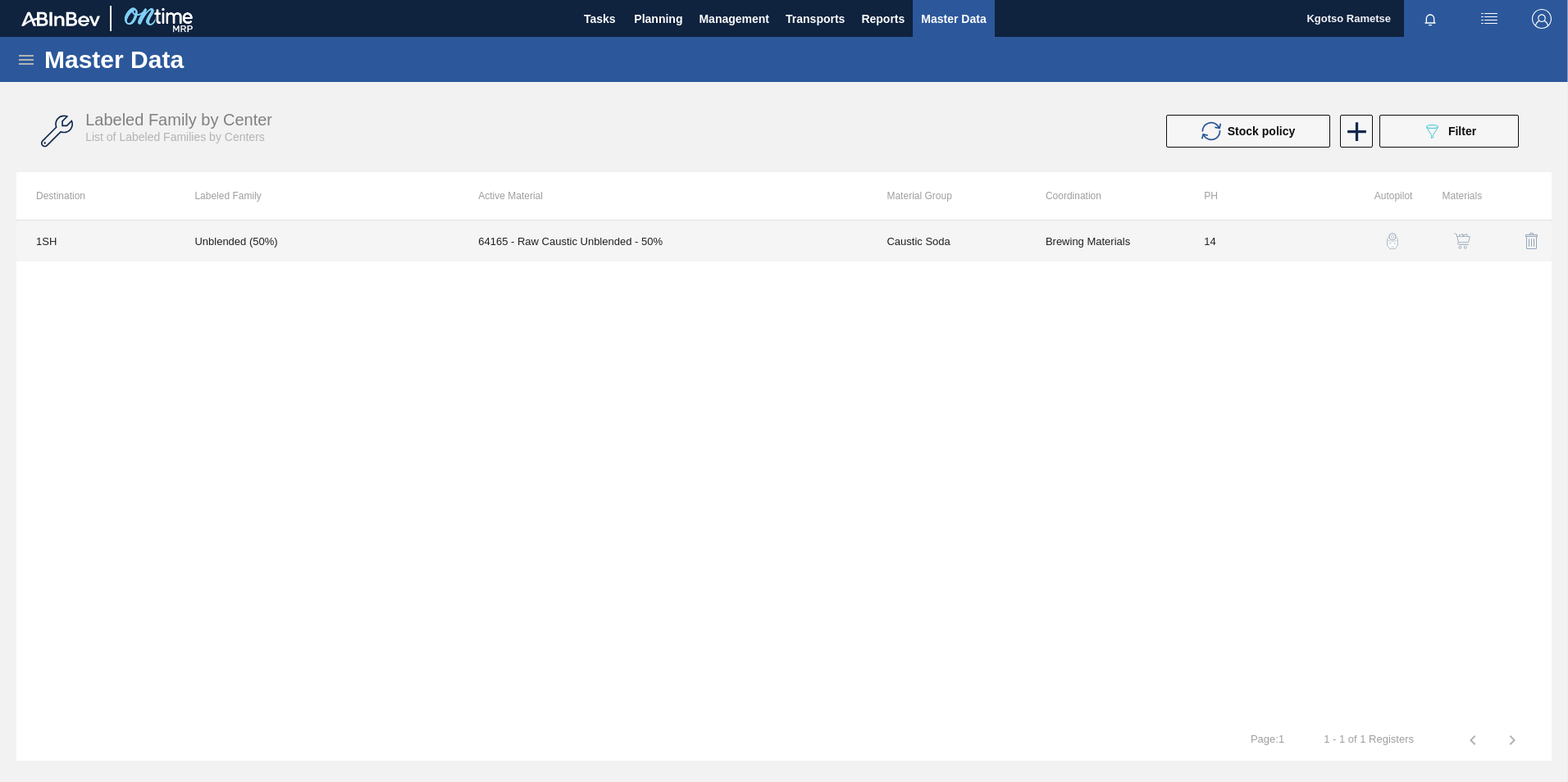
click at [978, 234] on td "Caustic Soda" at bounding box center [946, 240] width 159 height 41
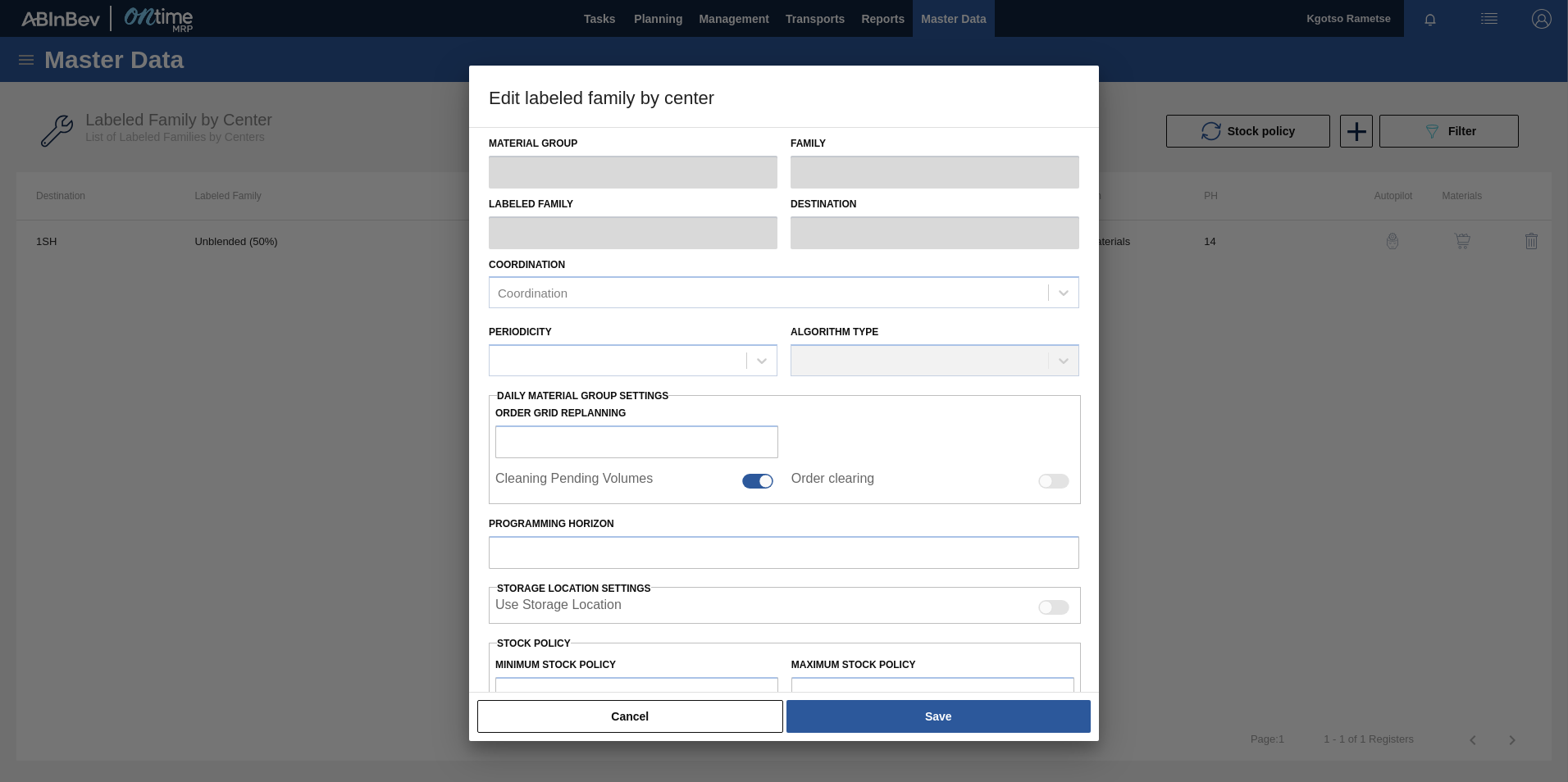
type input "Caustic Soda"
type input "Raw Caustic"
type input "Unblended (50%)"
type input "1SH - SAB Prospecton Brewery"
type input "14"
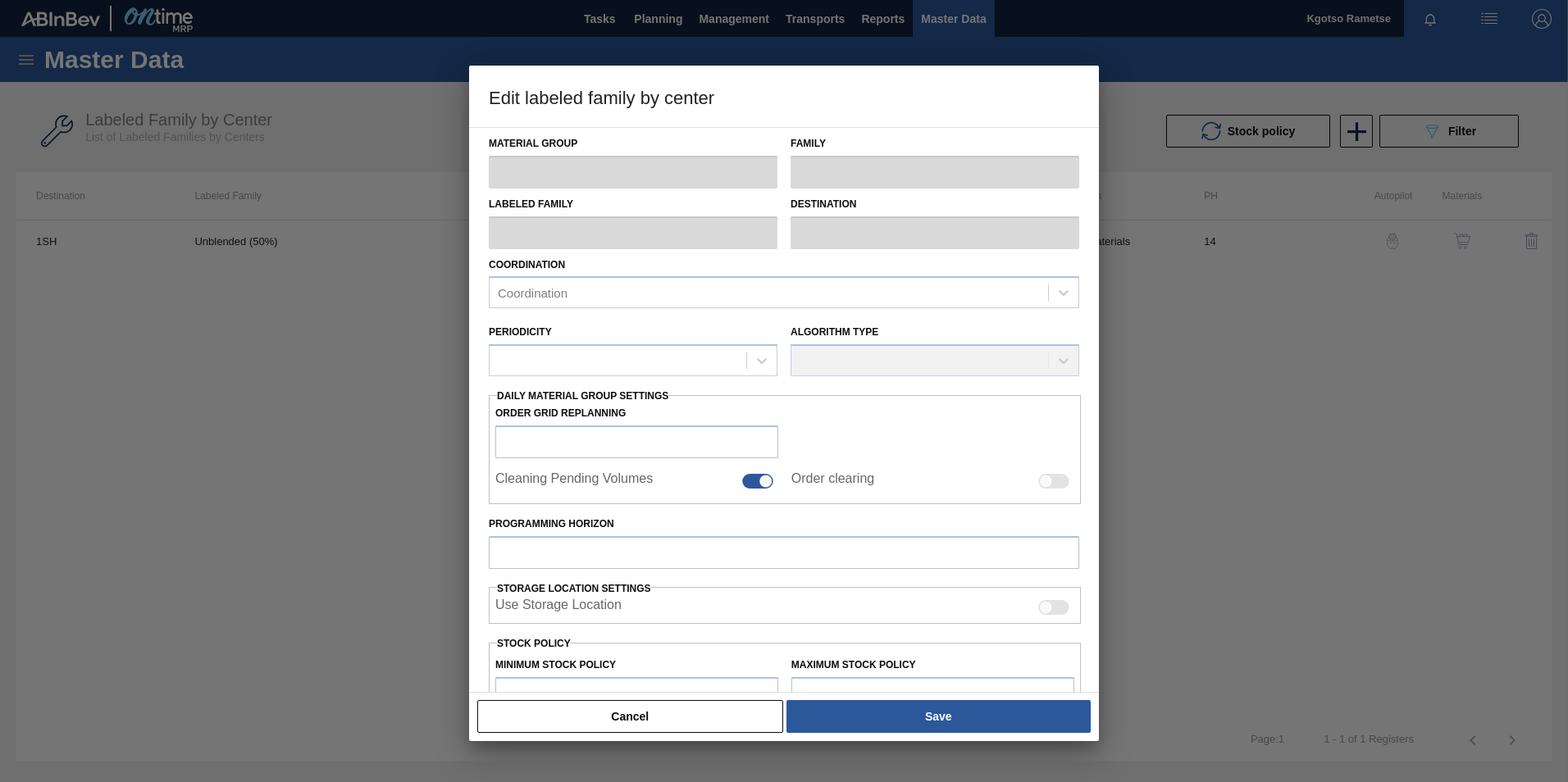
type input "0"
type input "65,000"
type input "100"
type input "65,000.000"
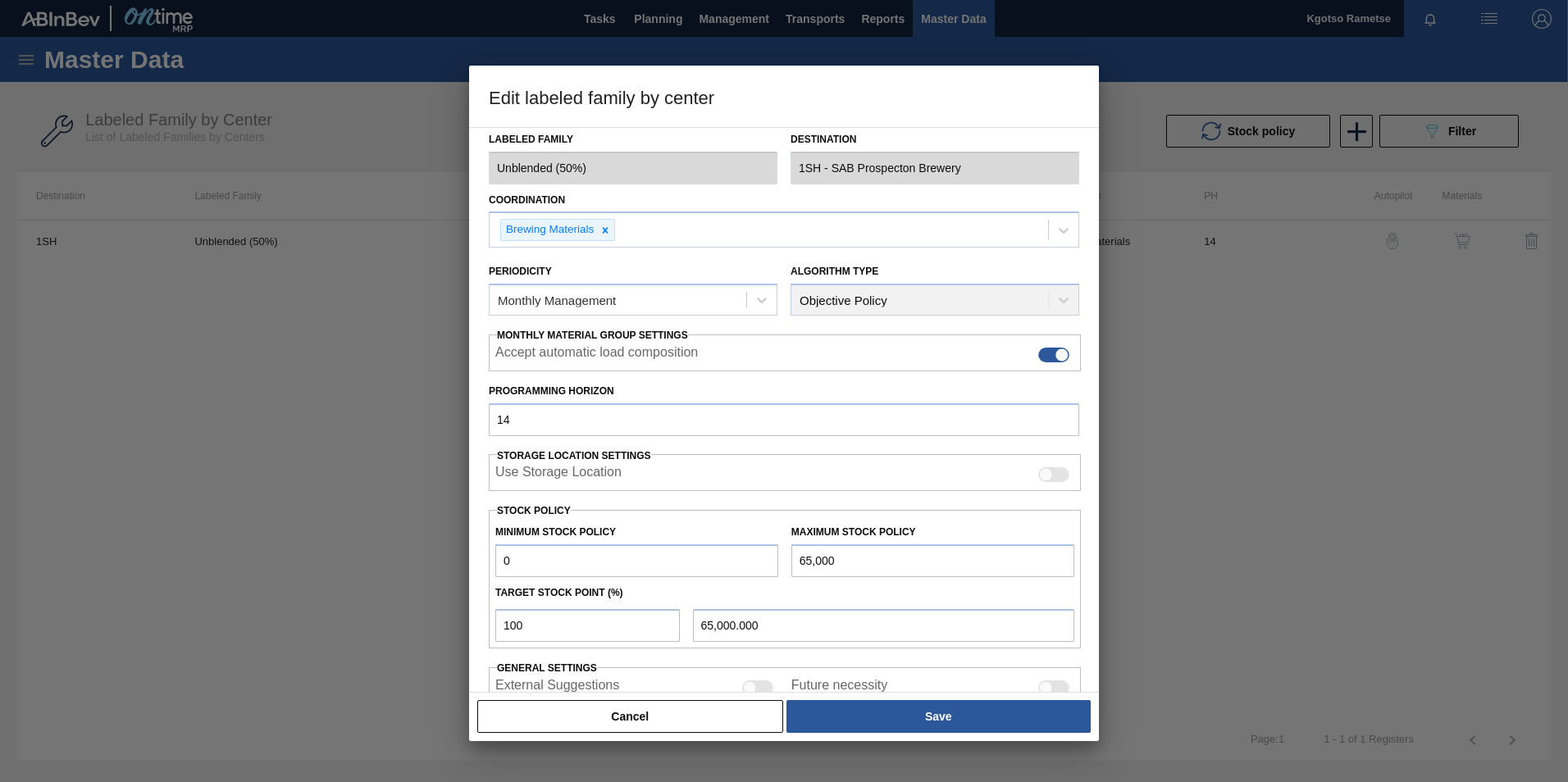
scroll to position [164, 0]
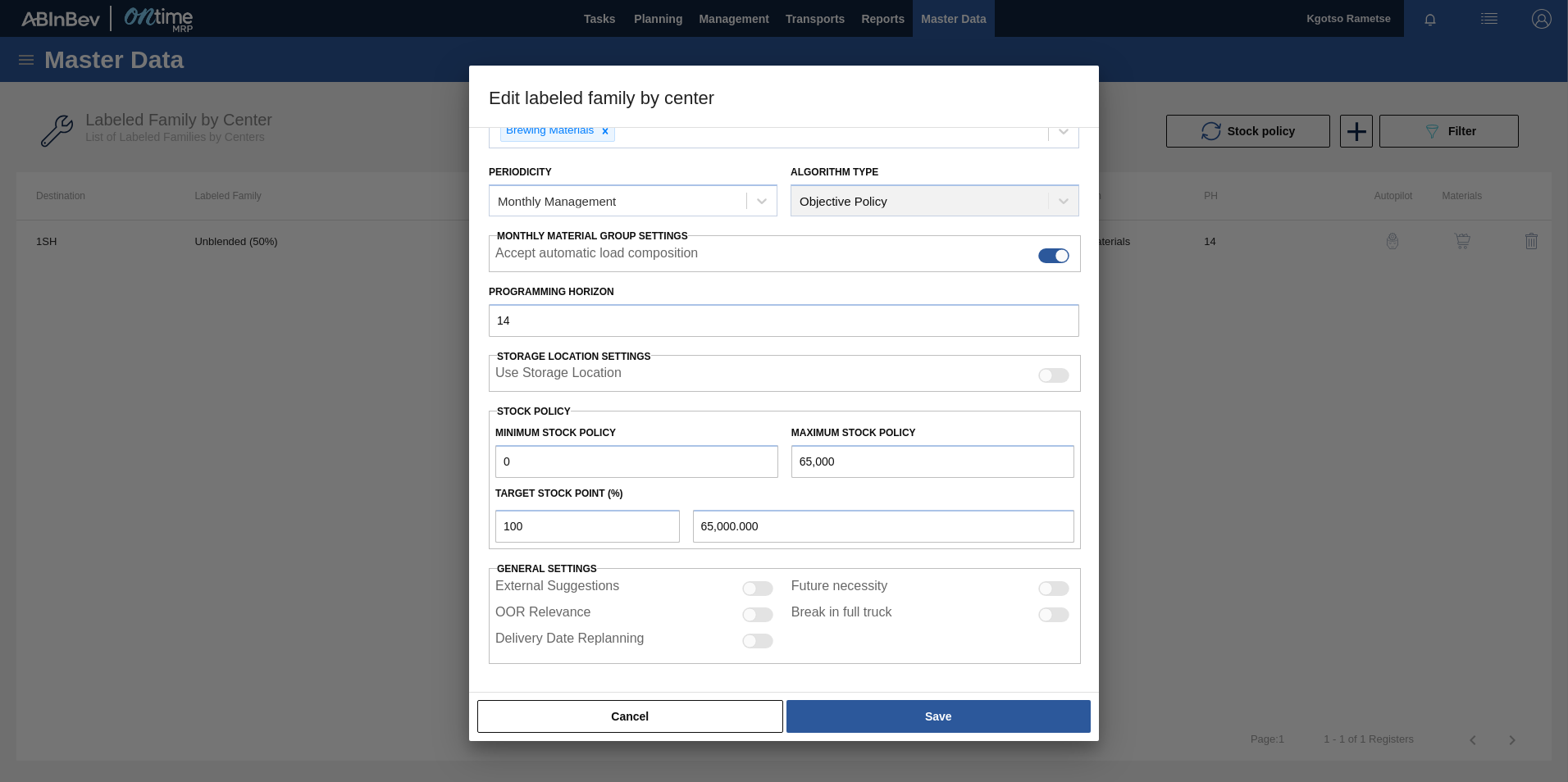
click at [574, 709] on button "Cancel" at bounding box center [629, 716] width 306 height 33
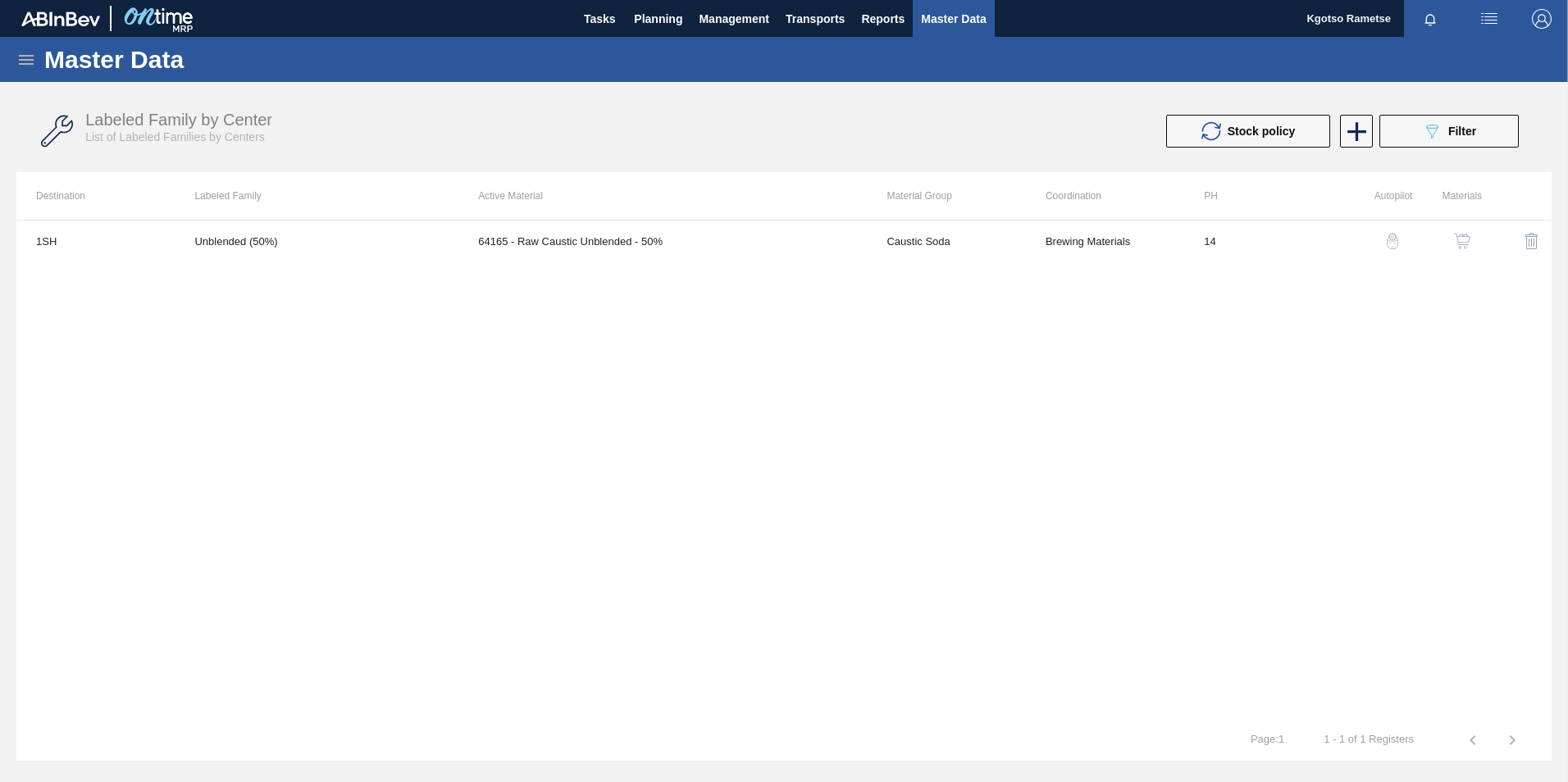
click at [1460, 232] on img "button" at bounding box center [1461, 240] width 16 height 16
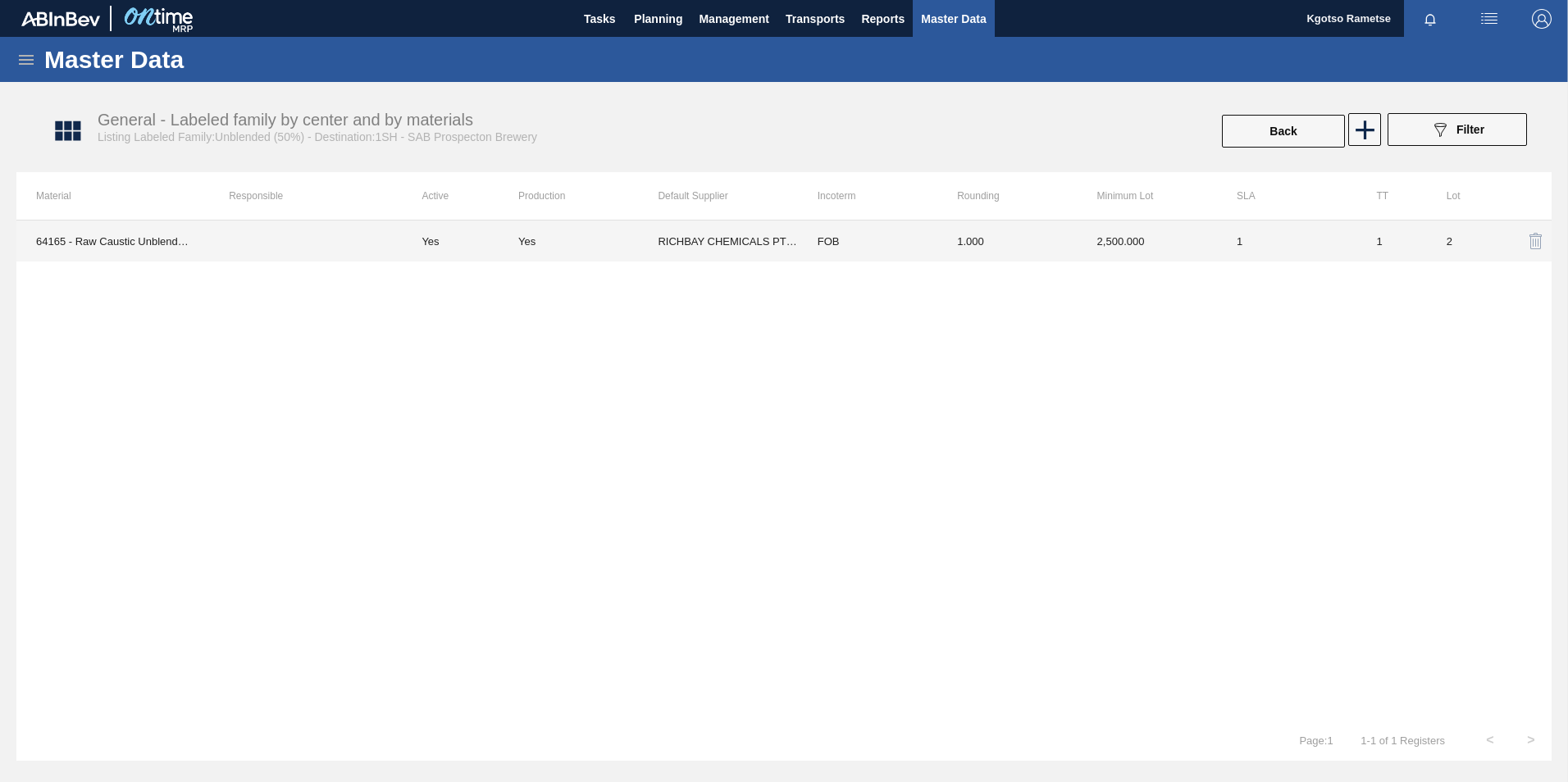
click at [942, 226] on td "1.000" at bounding box center [1006, 240] width 140 height 41
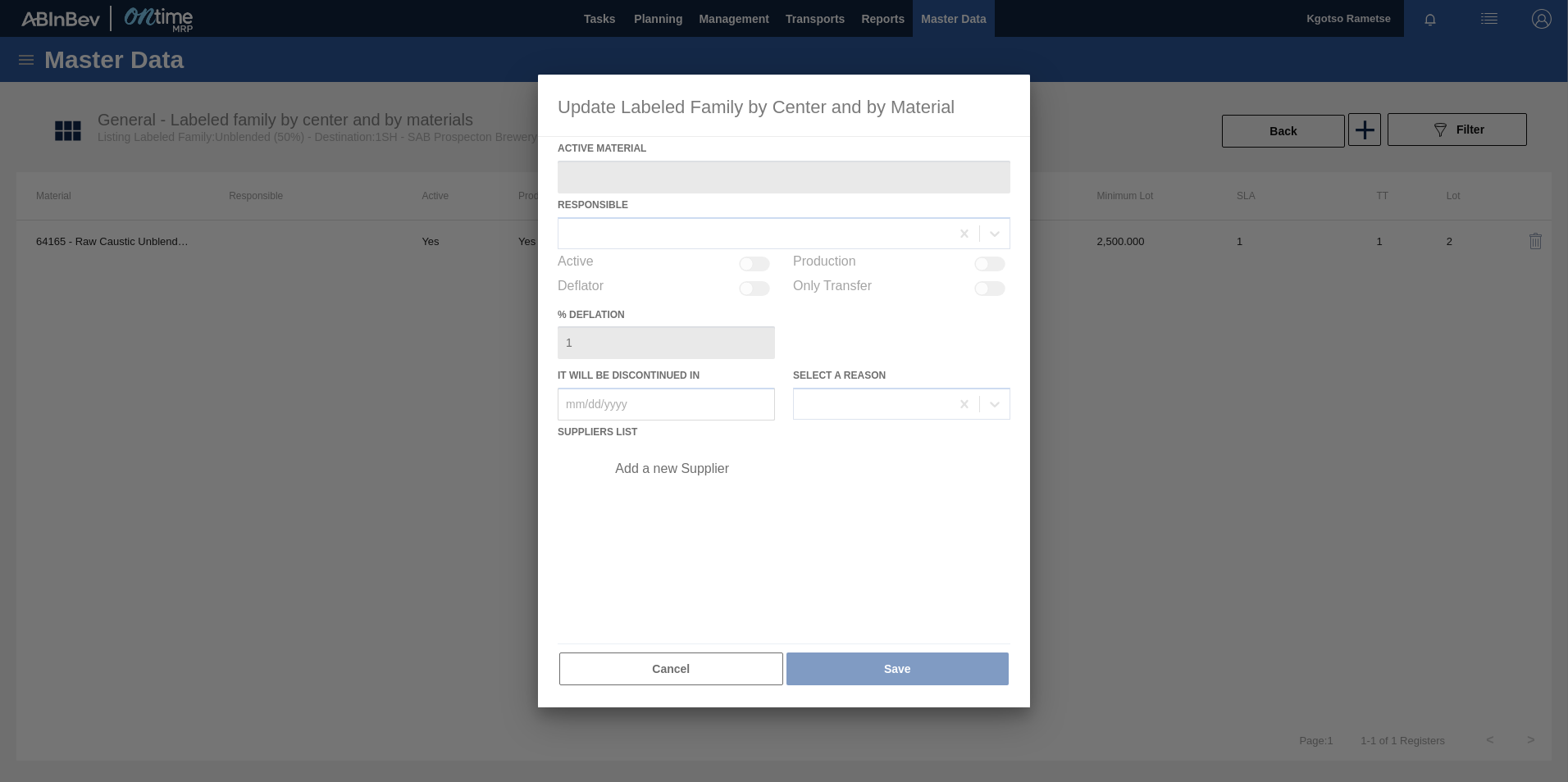
type Material "64165 - Raw Caustic Unblended - 50%"
checkbox input "true"
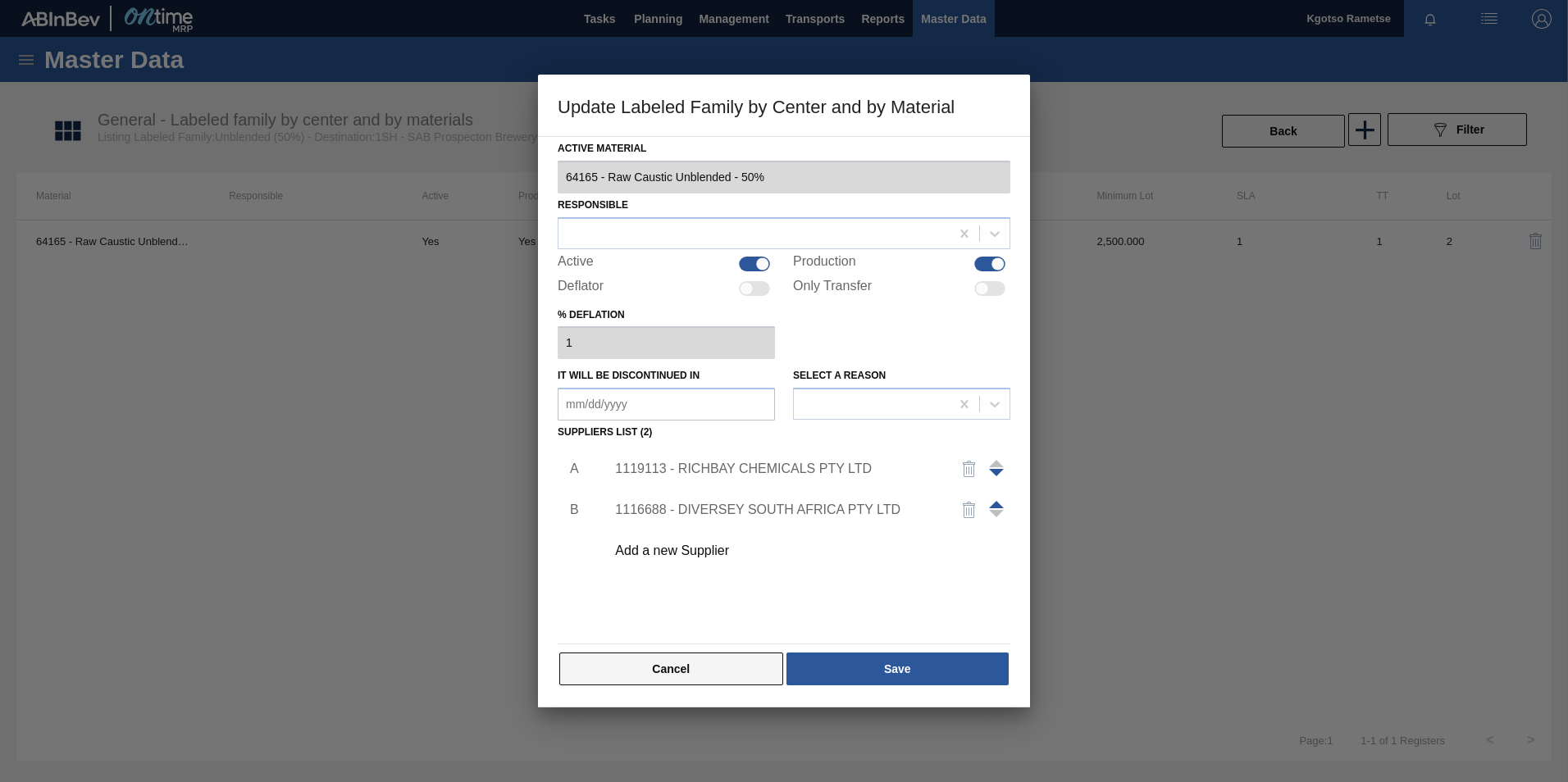
click at [645, 670] on button "Cancel" at bounding box center [671, 668] width 223 height 33
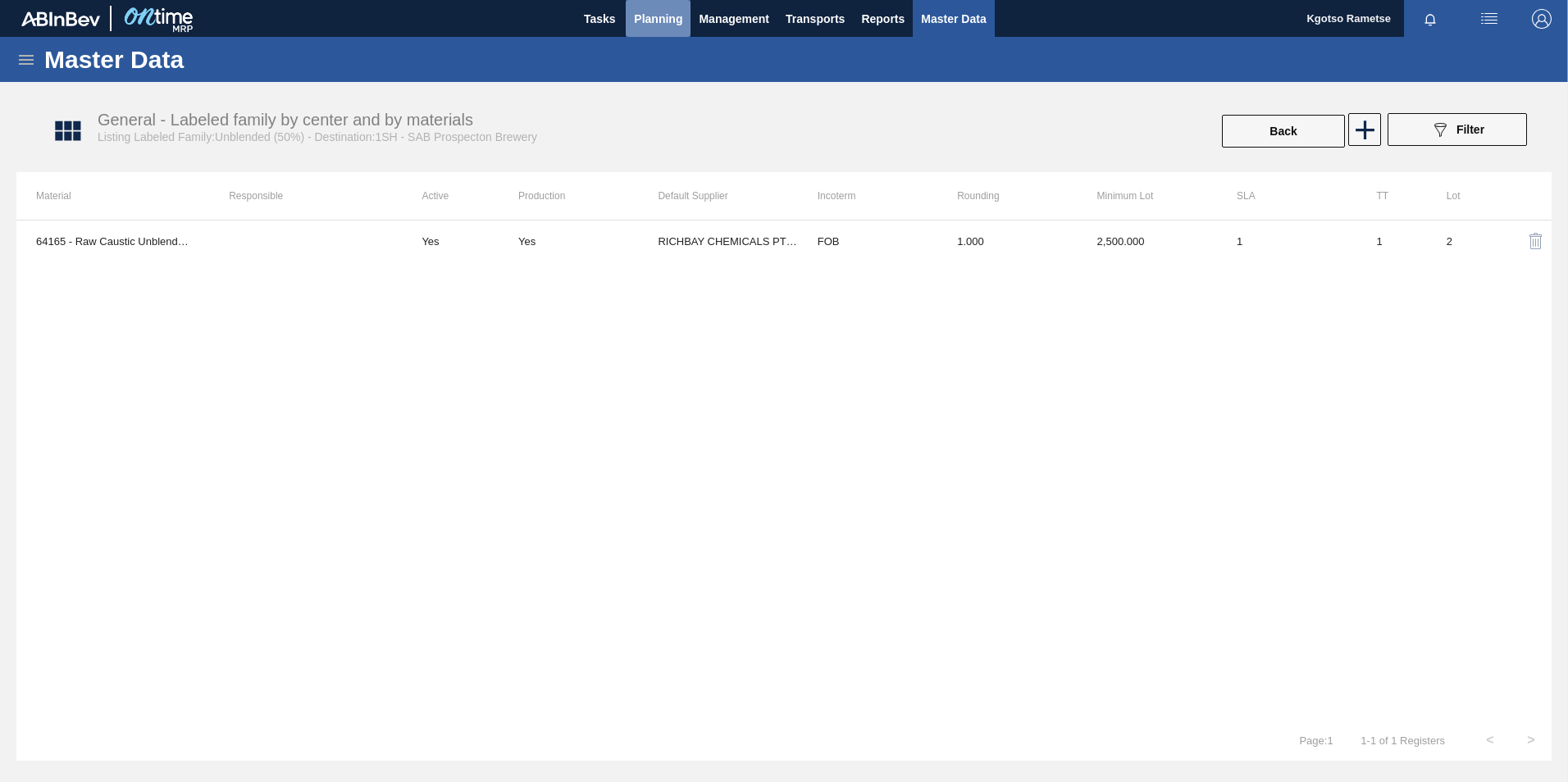
click at [635, 15] on span "Planning" at bounding box center [657, 19] width 48 height 20
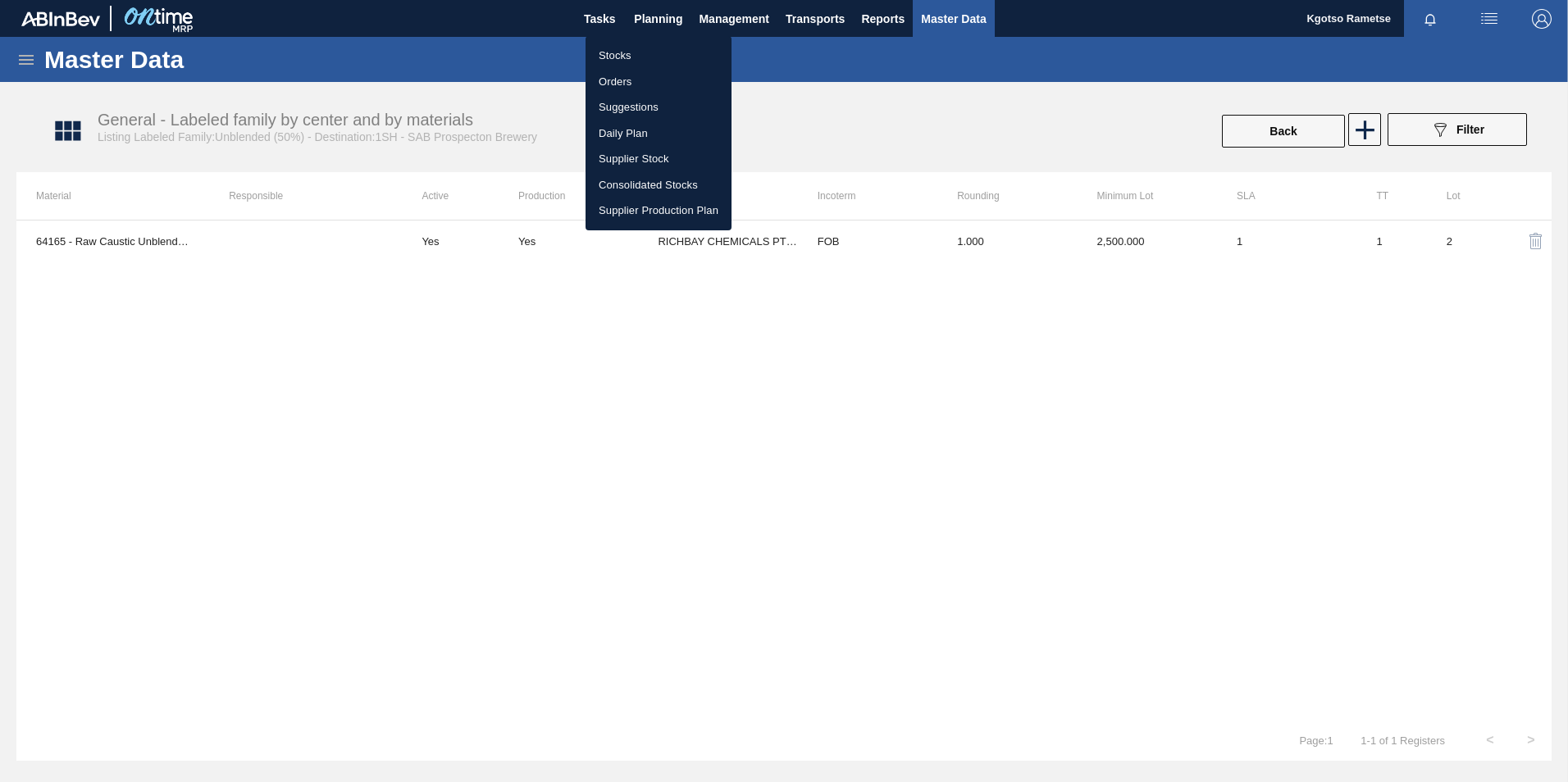
click at [604, 48] on li "Stocks" at bounding box center [658, 56] width 146 height 26
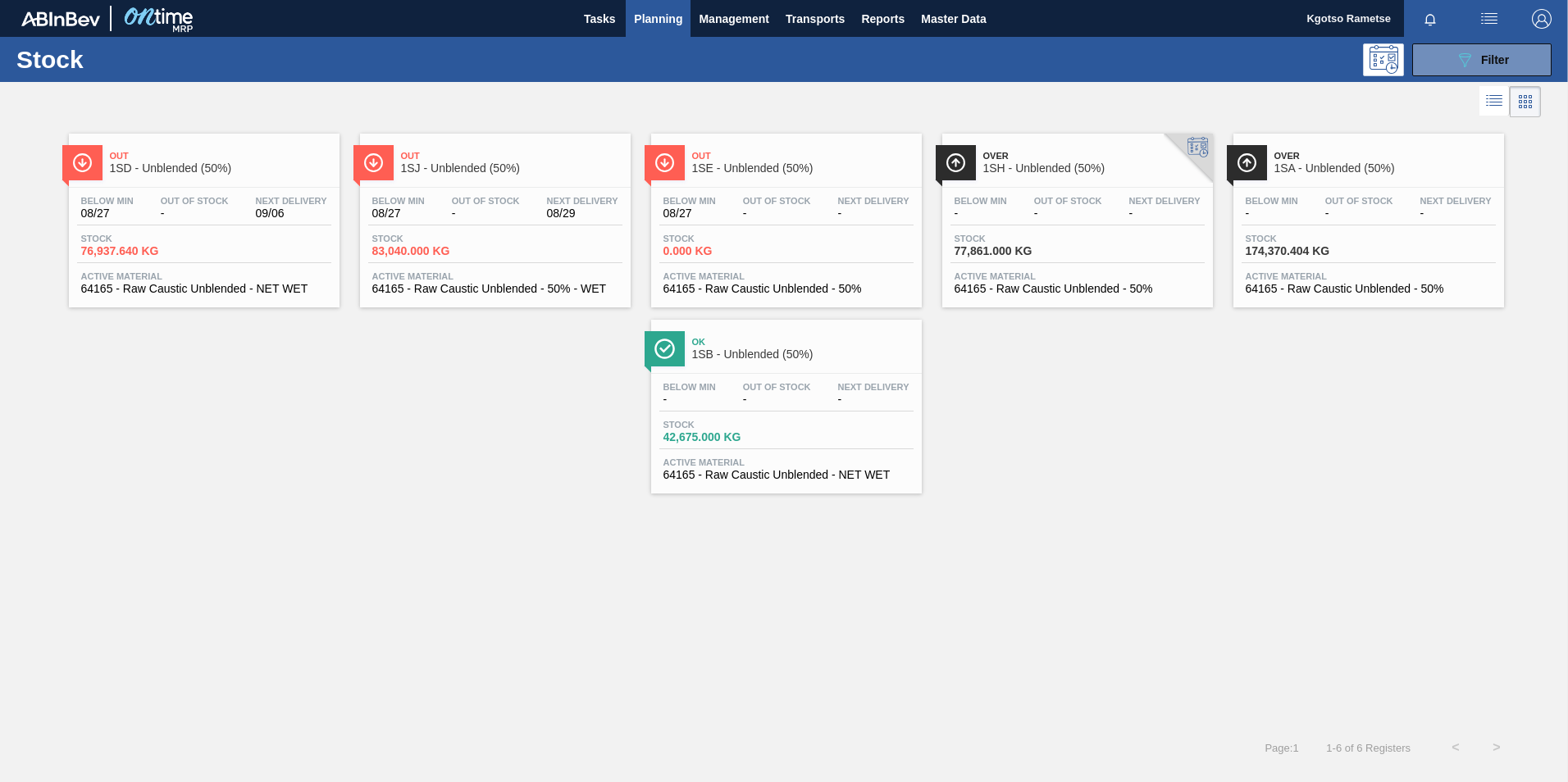
click at [766, 159] on span "Out" at bounding box center [803, 156] width 221 height 10
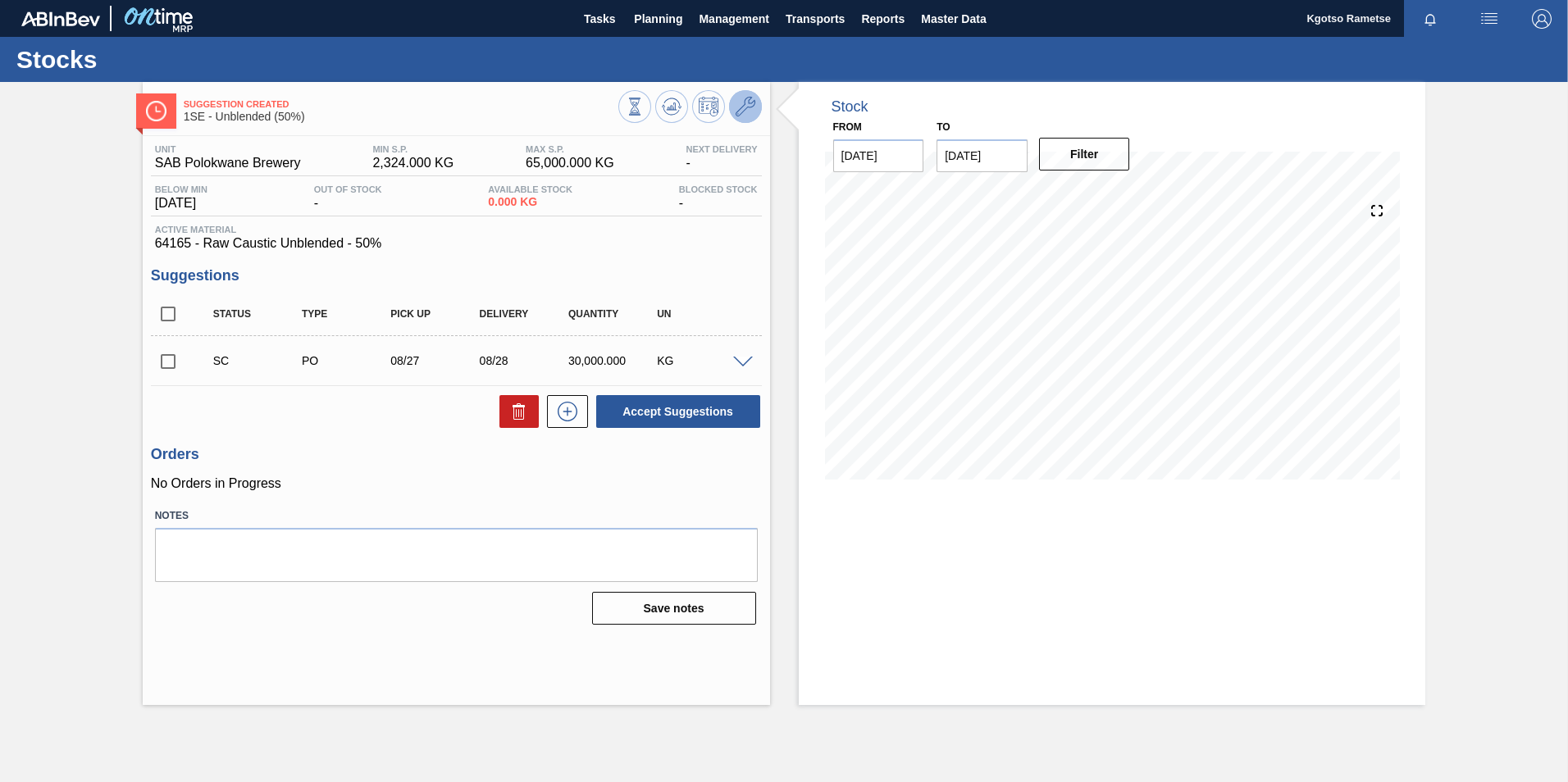
click at [742, 102] on icon at bounding box center [745, 107] width 20 height 20
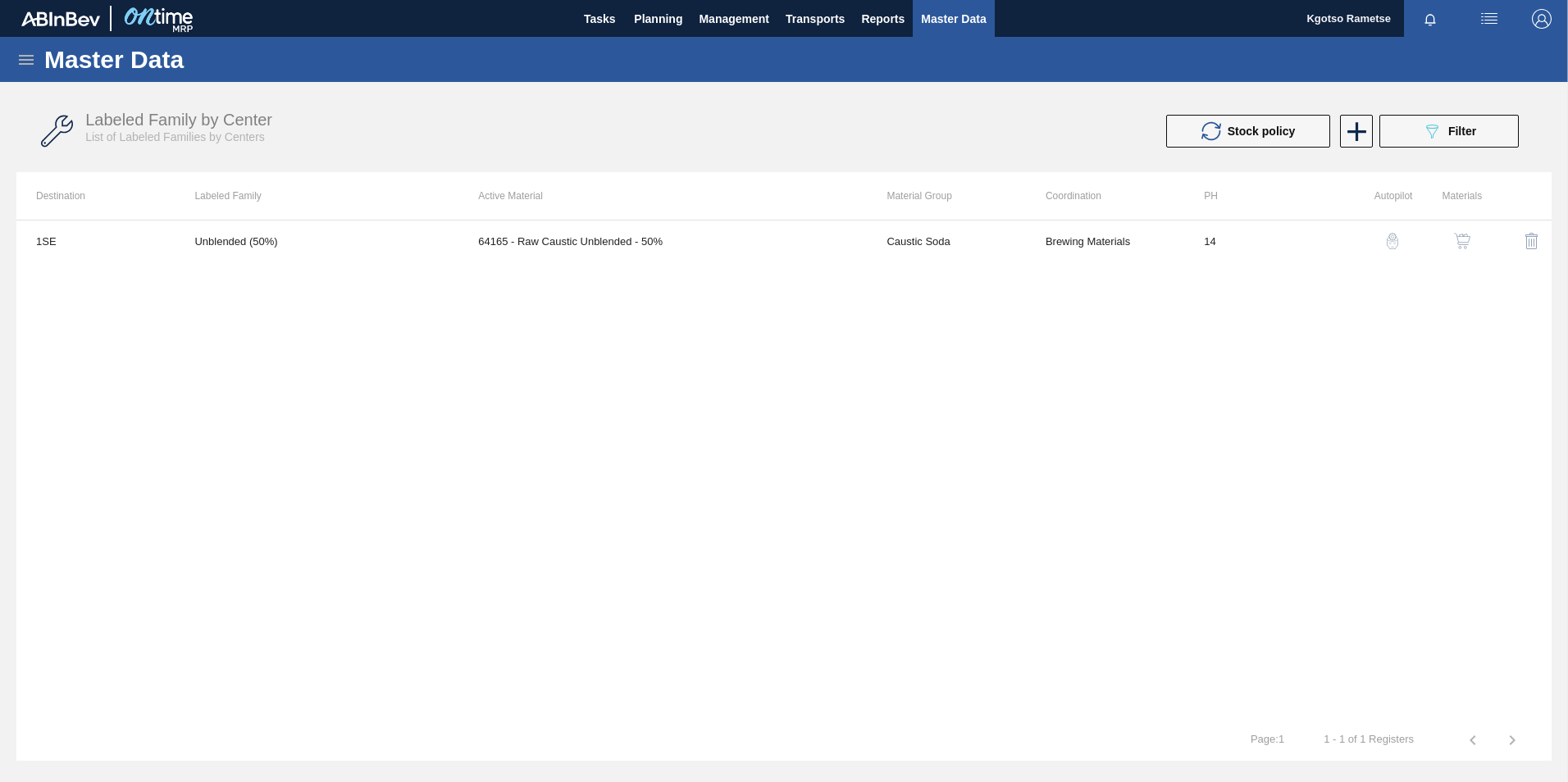
click at [1457, 243] on img "button" at bounding box center [1461, 240] width 16 height 16
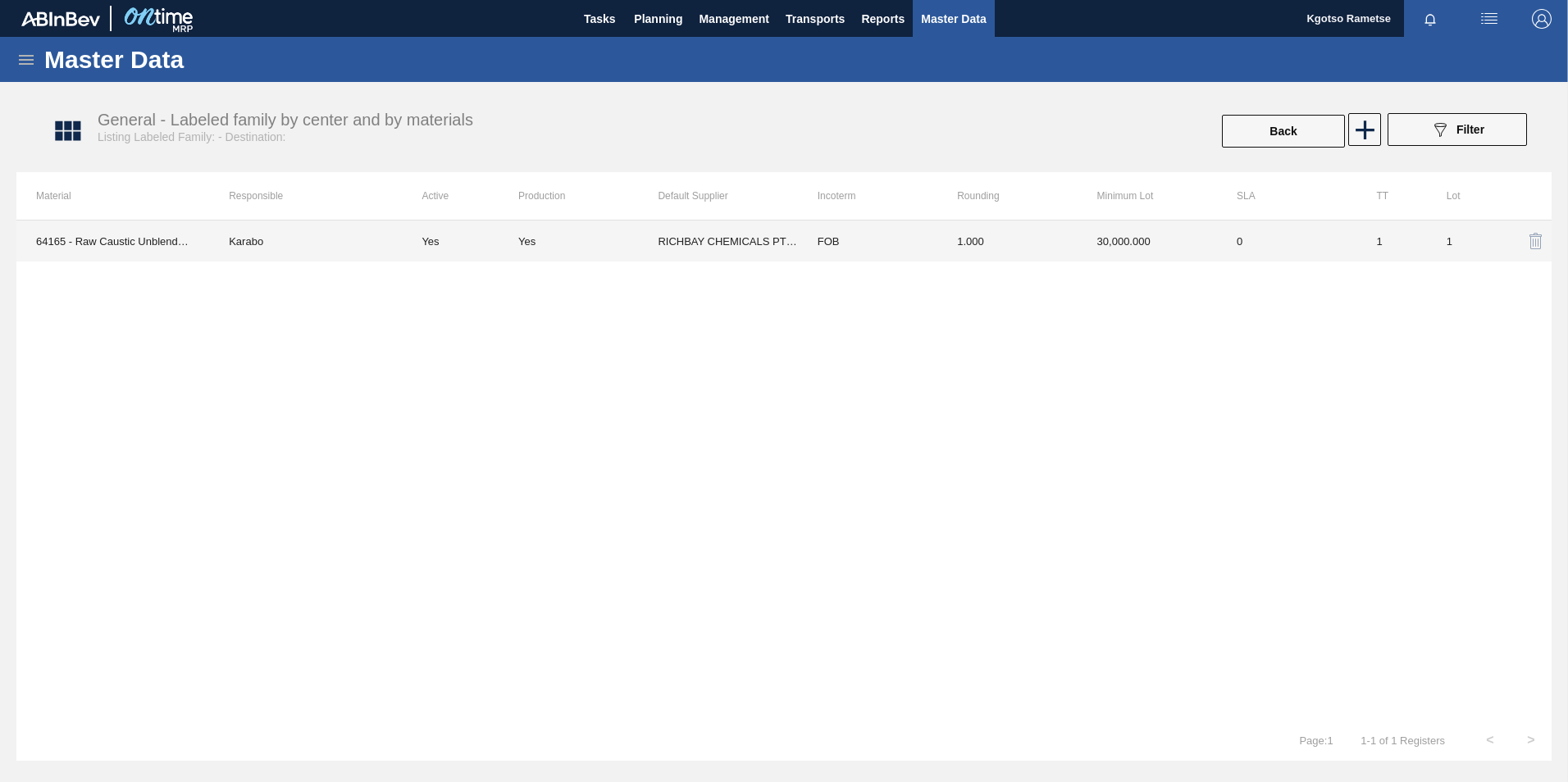
click at [996, 249] on td "1.000" at bounding box center [1006, 240] width 140 height 41
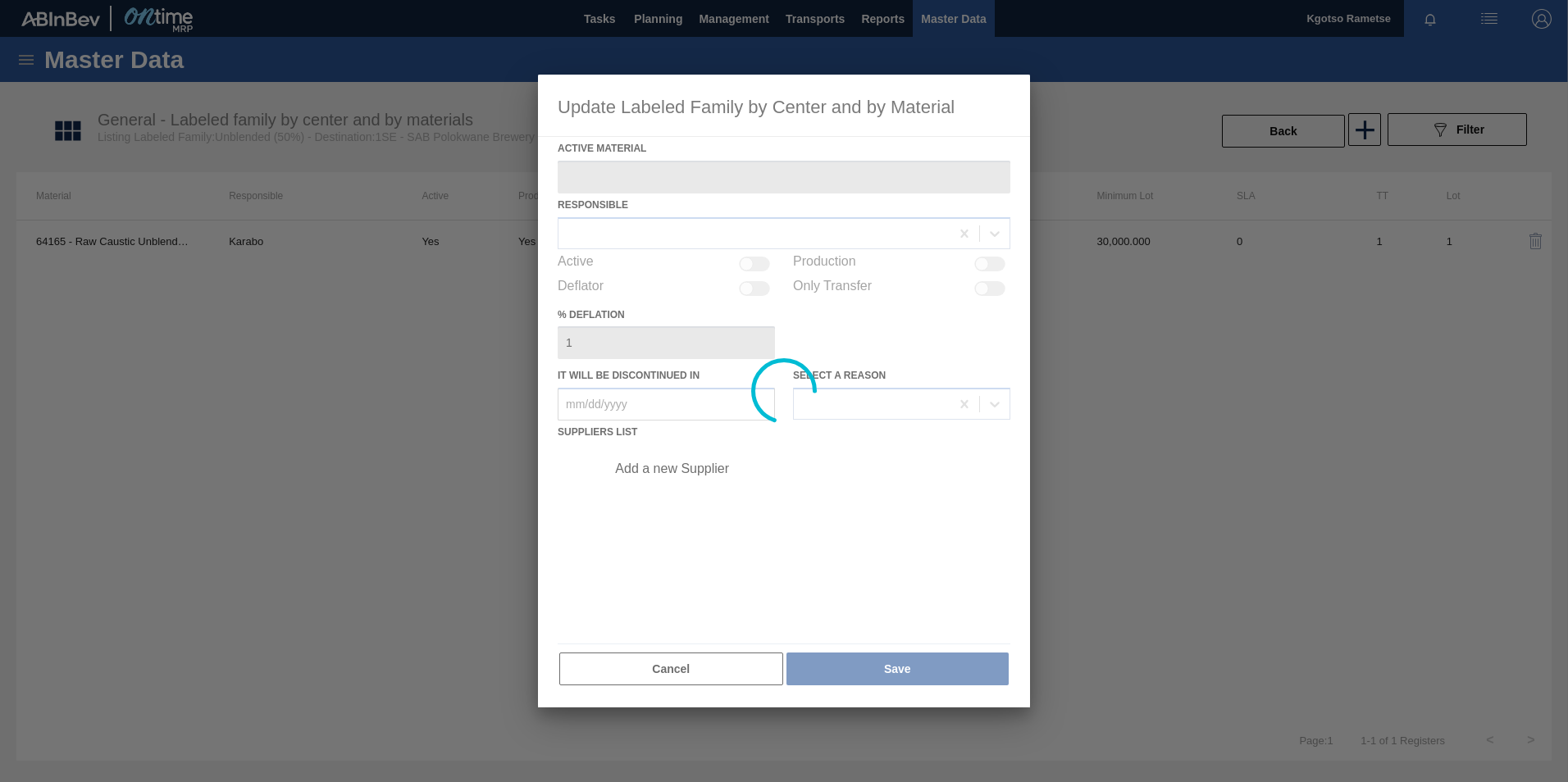
type Material "64165 - Raw Caustic Unblended - 50%"
checkbox input "true"
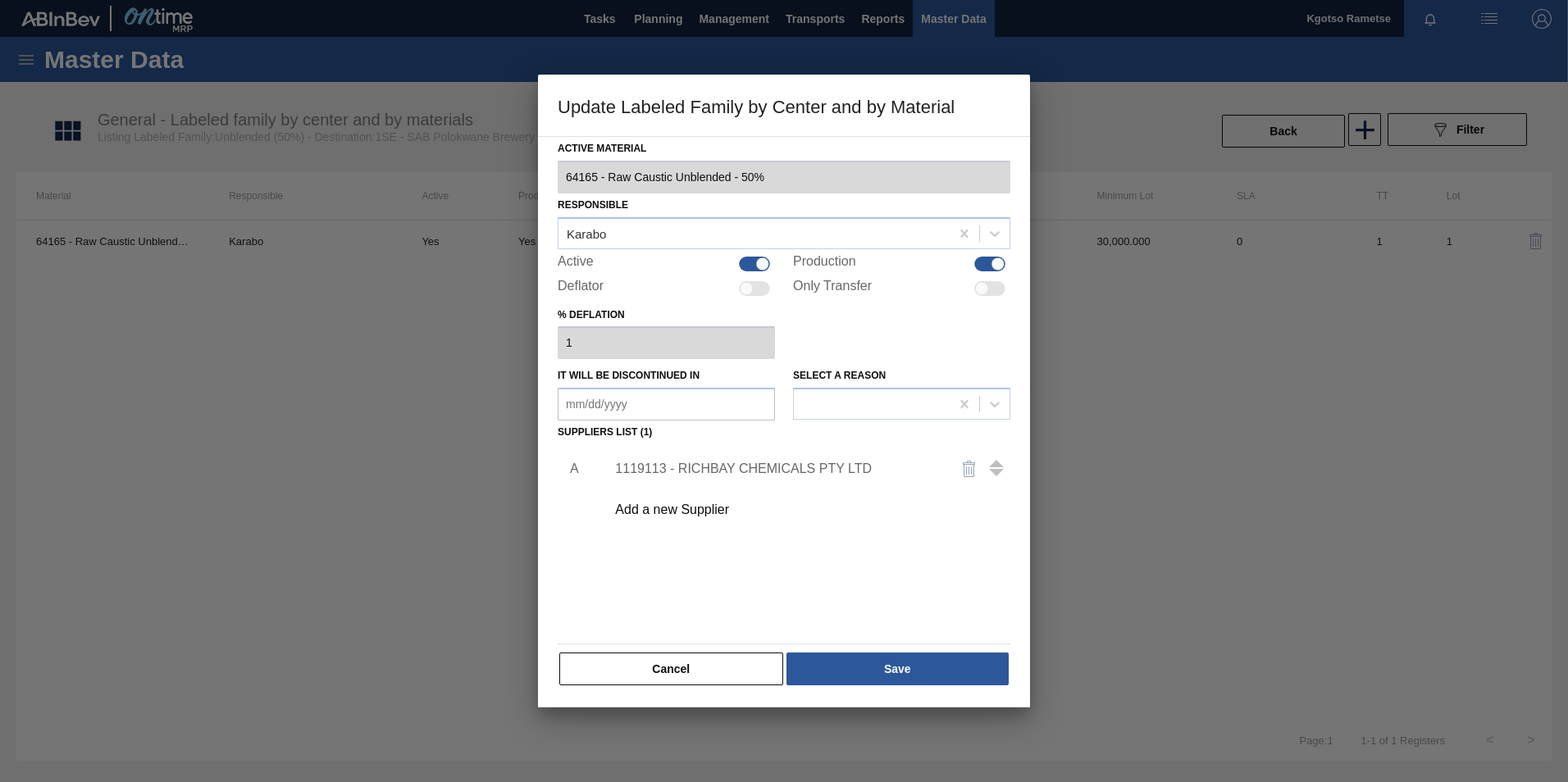
click at [772, 462] on div "1119113 - RICHBAY CHEMICALS PTY LTD" at bounding box center [775, 469] width 321 height 15
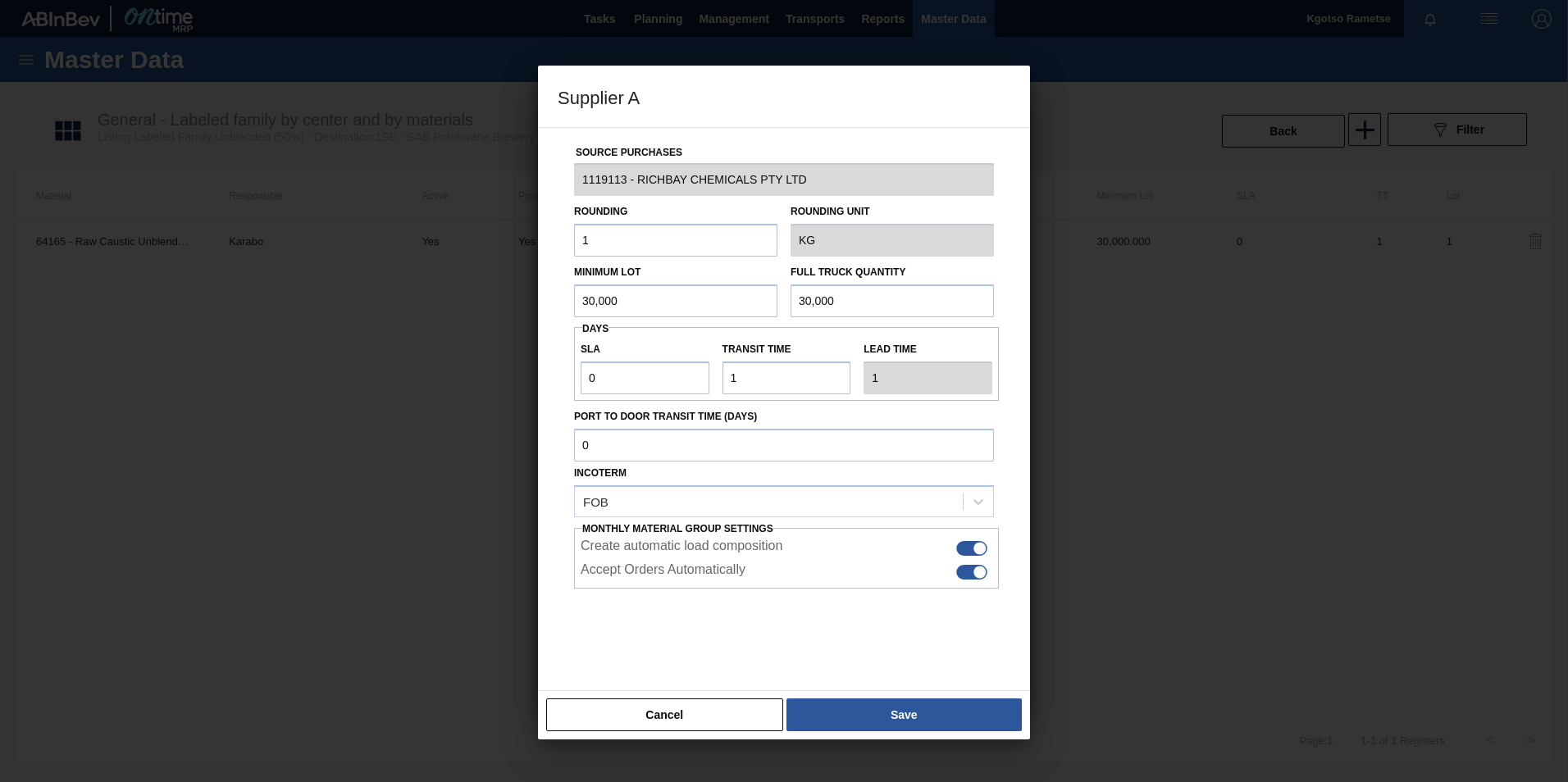
drag, startPoint x: 612, startPoint y: 728, endPoint x: 709, endPoint y: 648, distance: 125.7
click at [614, 721] on button "Cancel" at bounding box center [664, 714] width 237 height 33
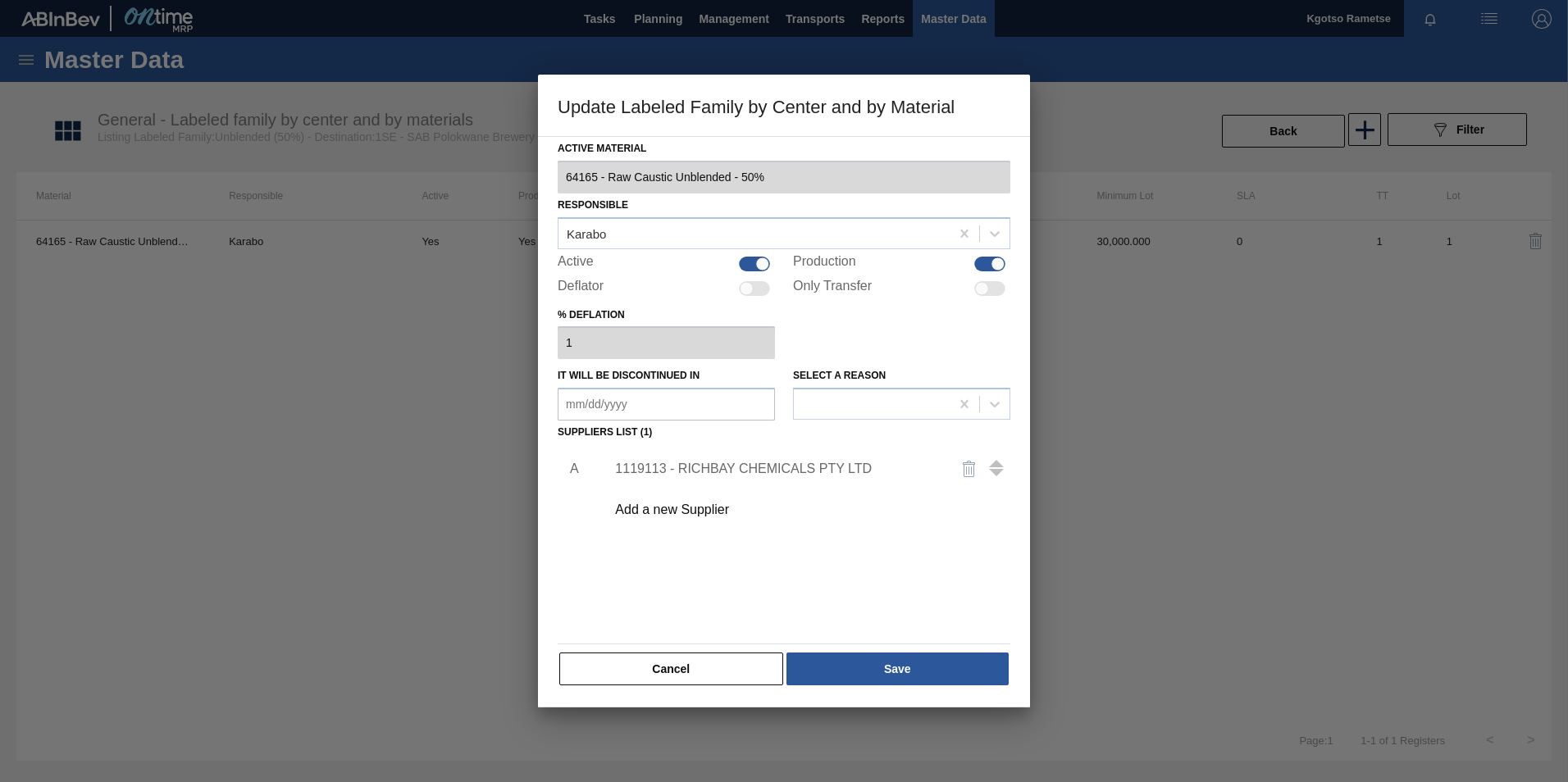
drag, startPoint x: 628, startPoint y: 676, endPoint x: 682, endPoint y: 641, distance: 64.4
click at [629, 675] on button "Cancel" at bounding box center [671, 668] width 223 height 33
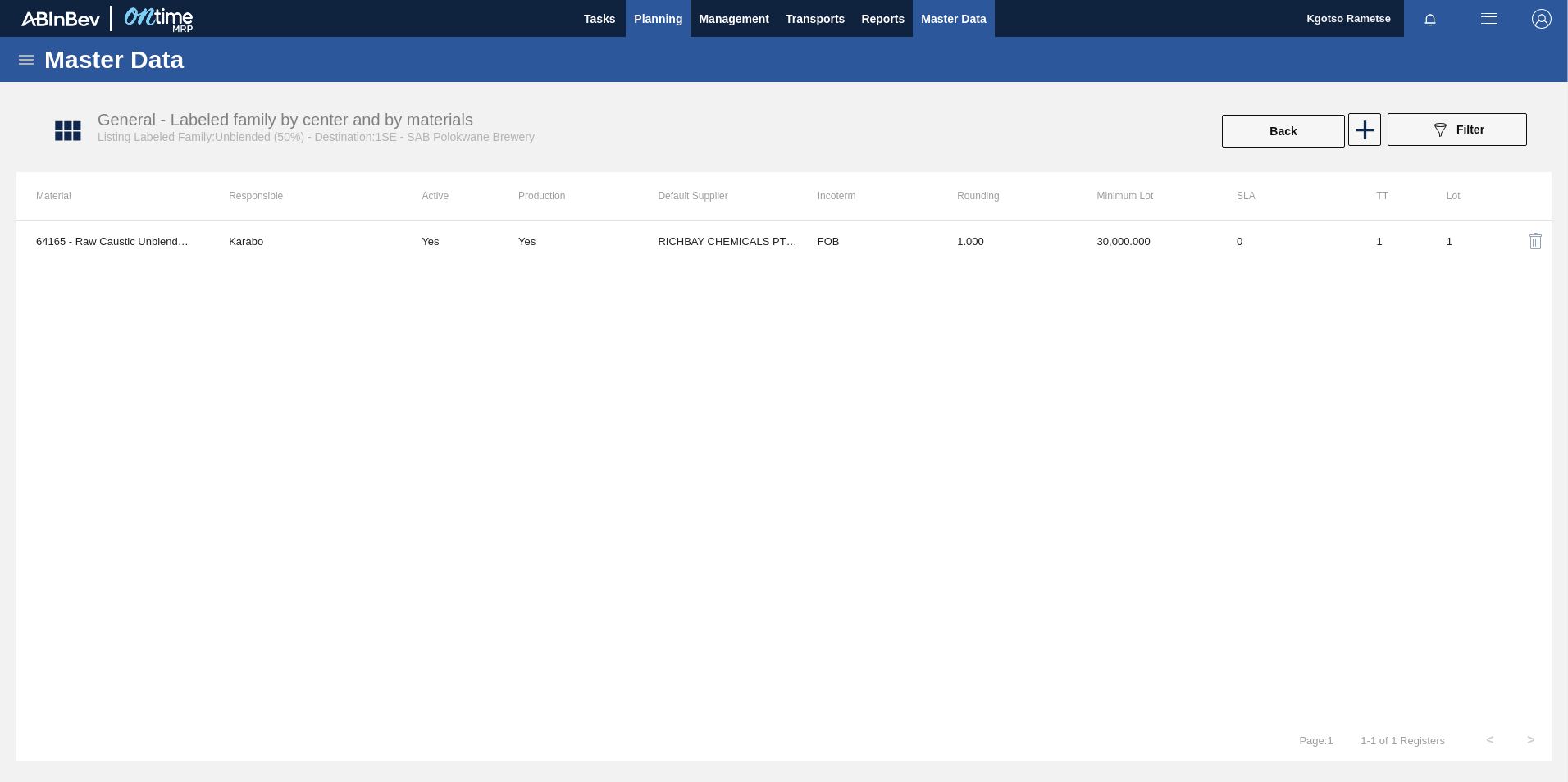
click at [652, 14] on span "Planning" at bounding box center [657, 19] width 48 height 20
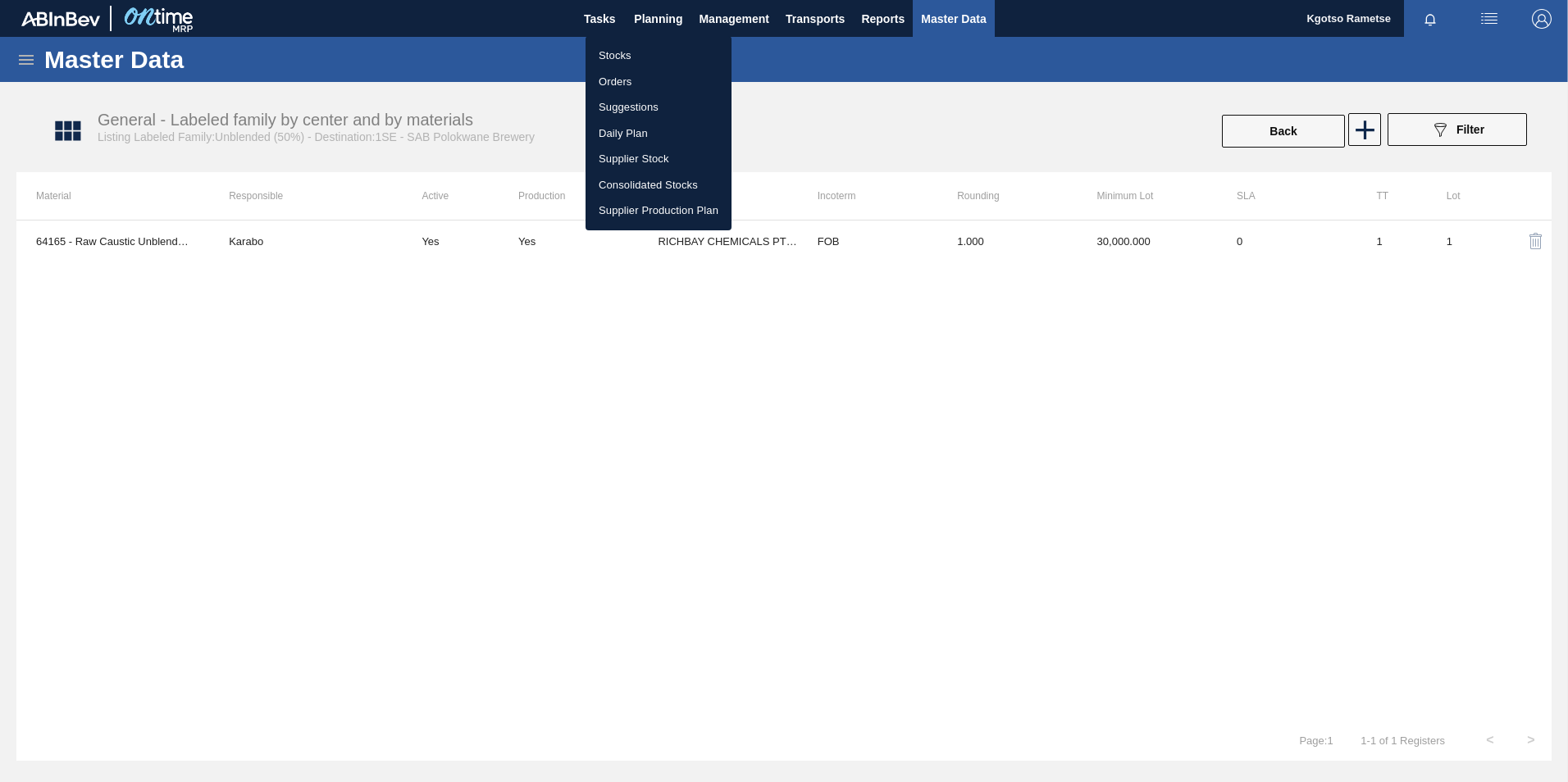
click at [627, 44] on li "Stocks" at bounding box center [658, 56] width 146 height 26
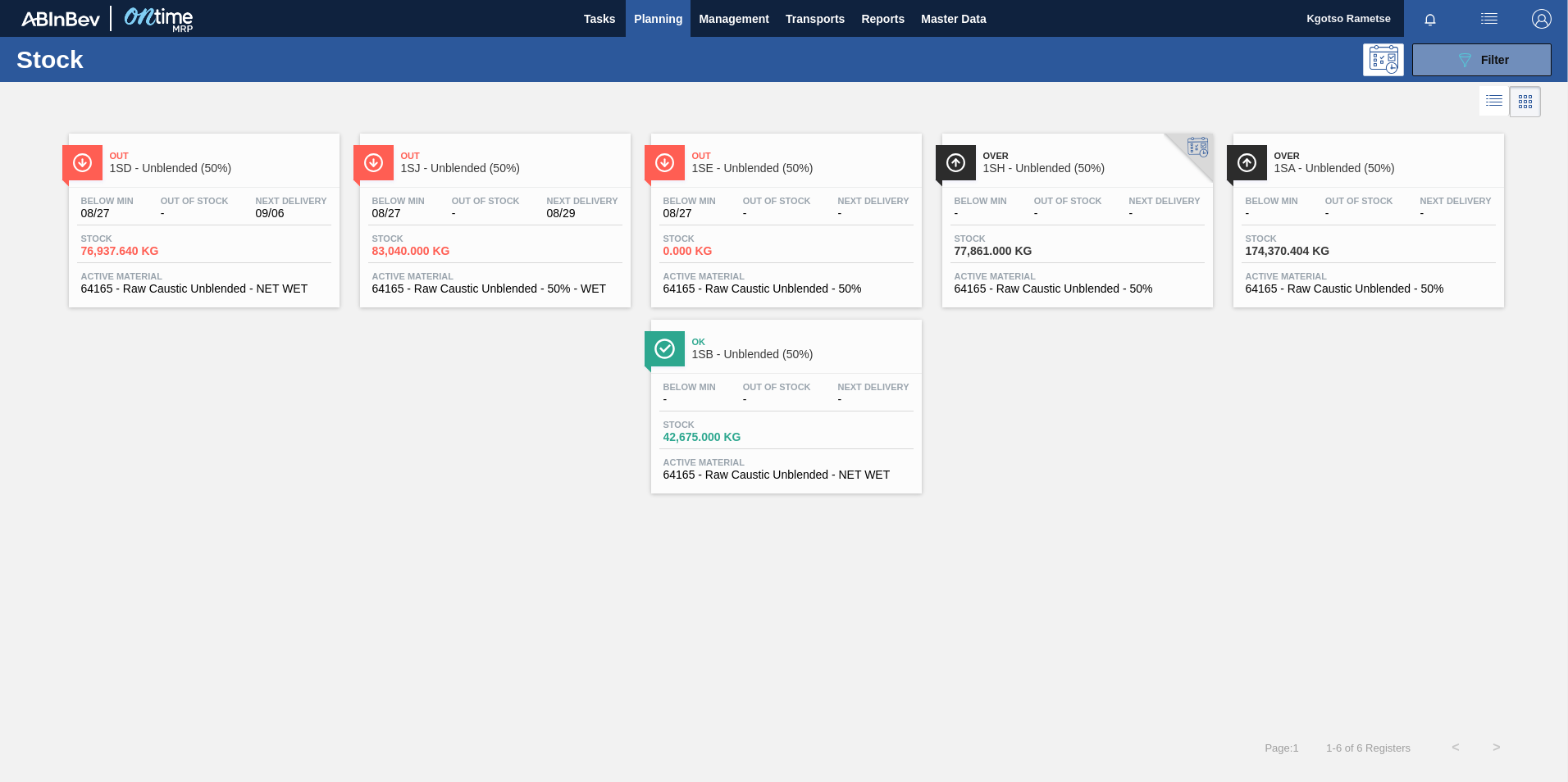
click at [186, 171] on span "1SD - Unblended (50%)" at bounding box center [220, 169] width 221 height 12
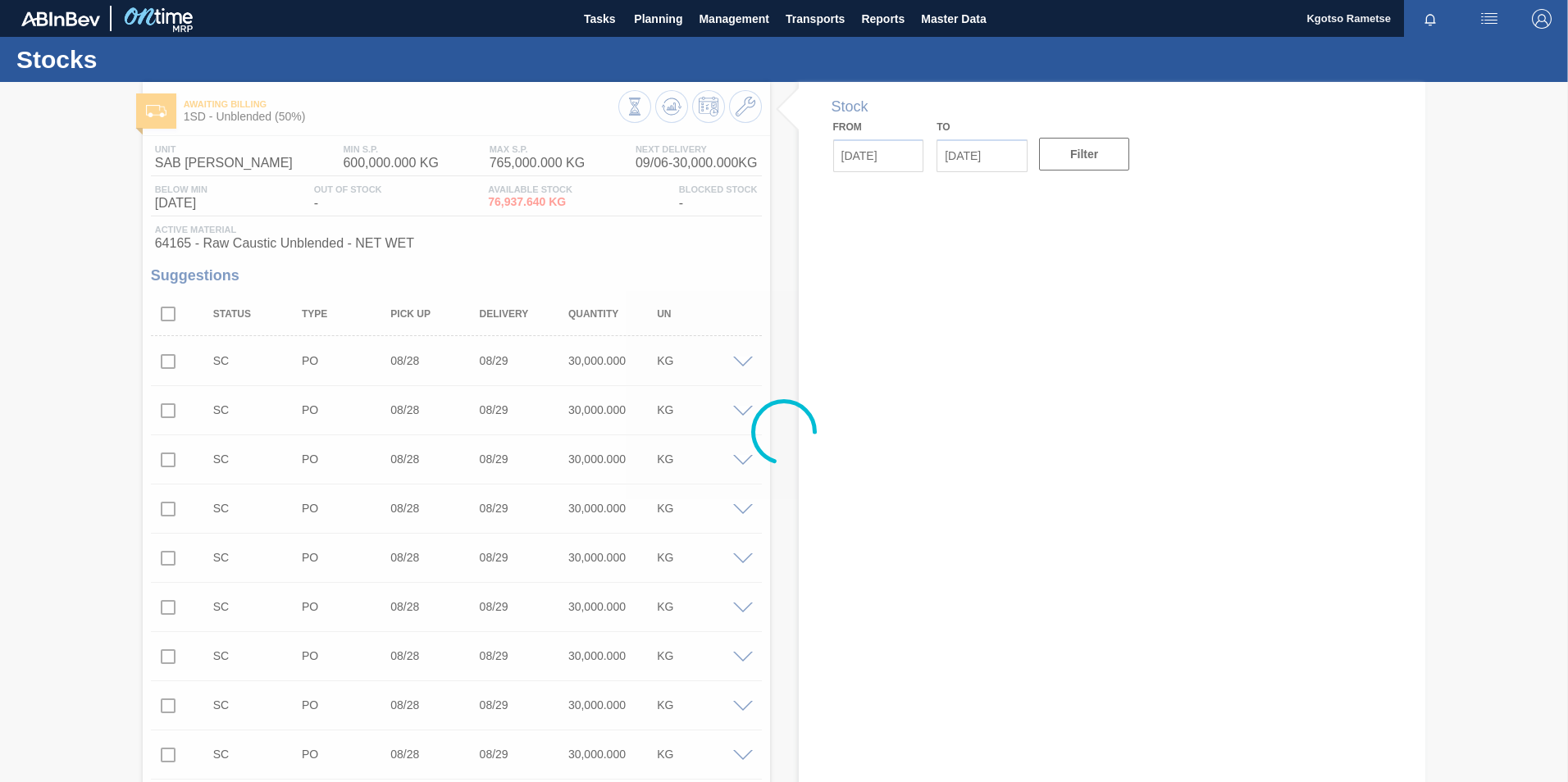
type input "[DATE]"
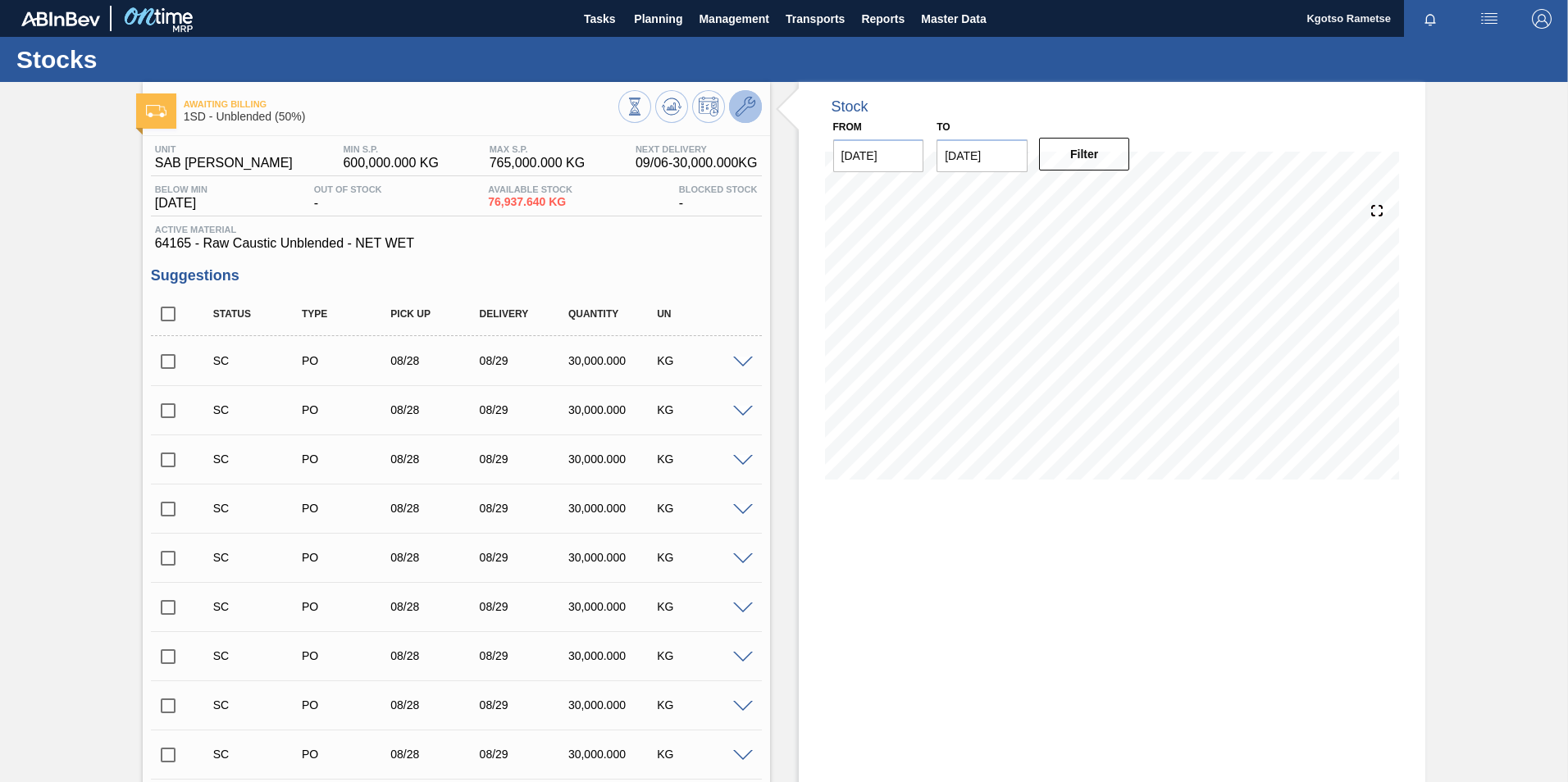
click at [748, 109] on icon at bounding box center [745, 107] width 20 height 20
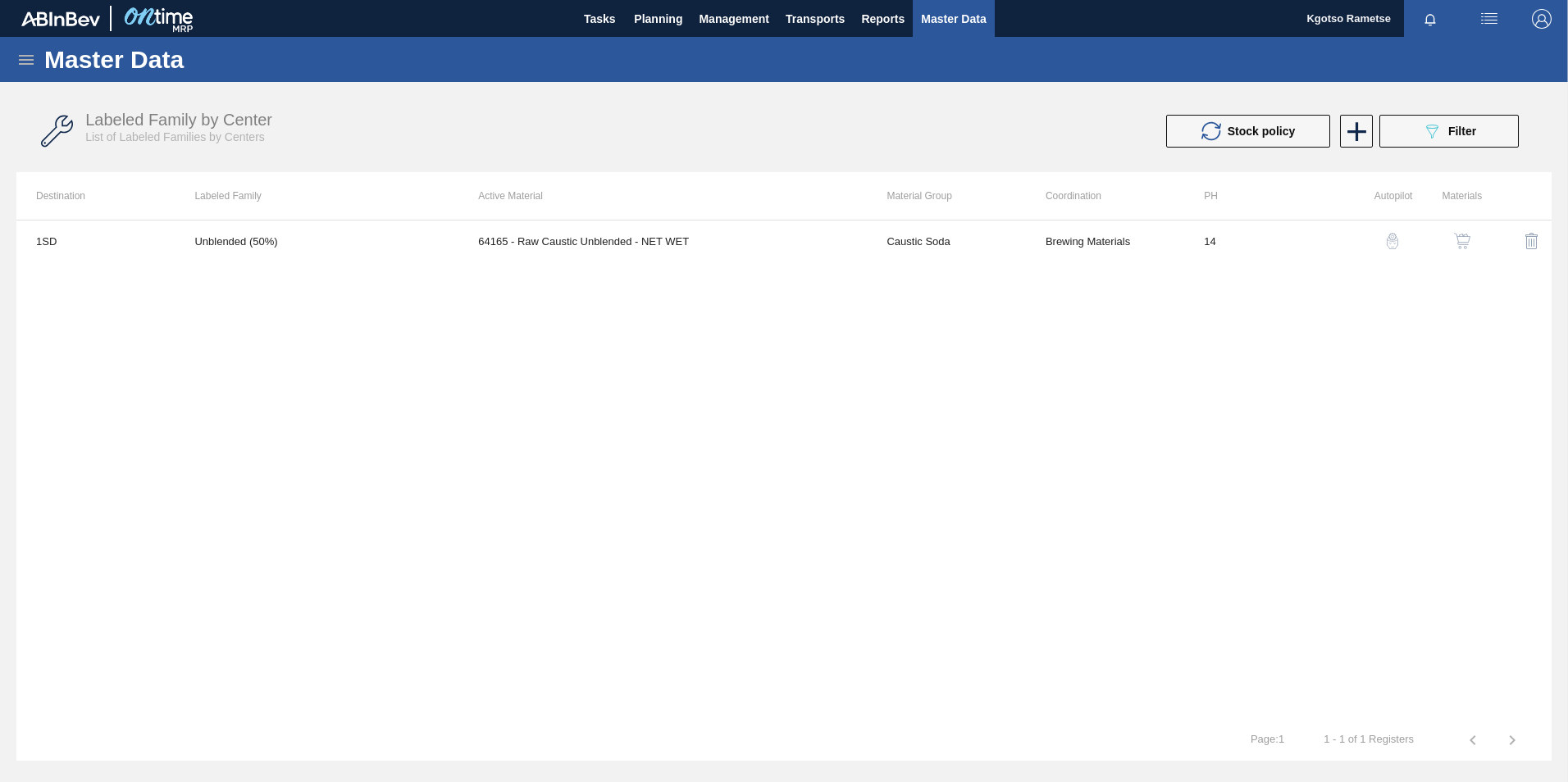
click at [1458, 242] on img "button" at bounding box center [1461, 240] width 16 height 16
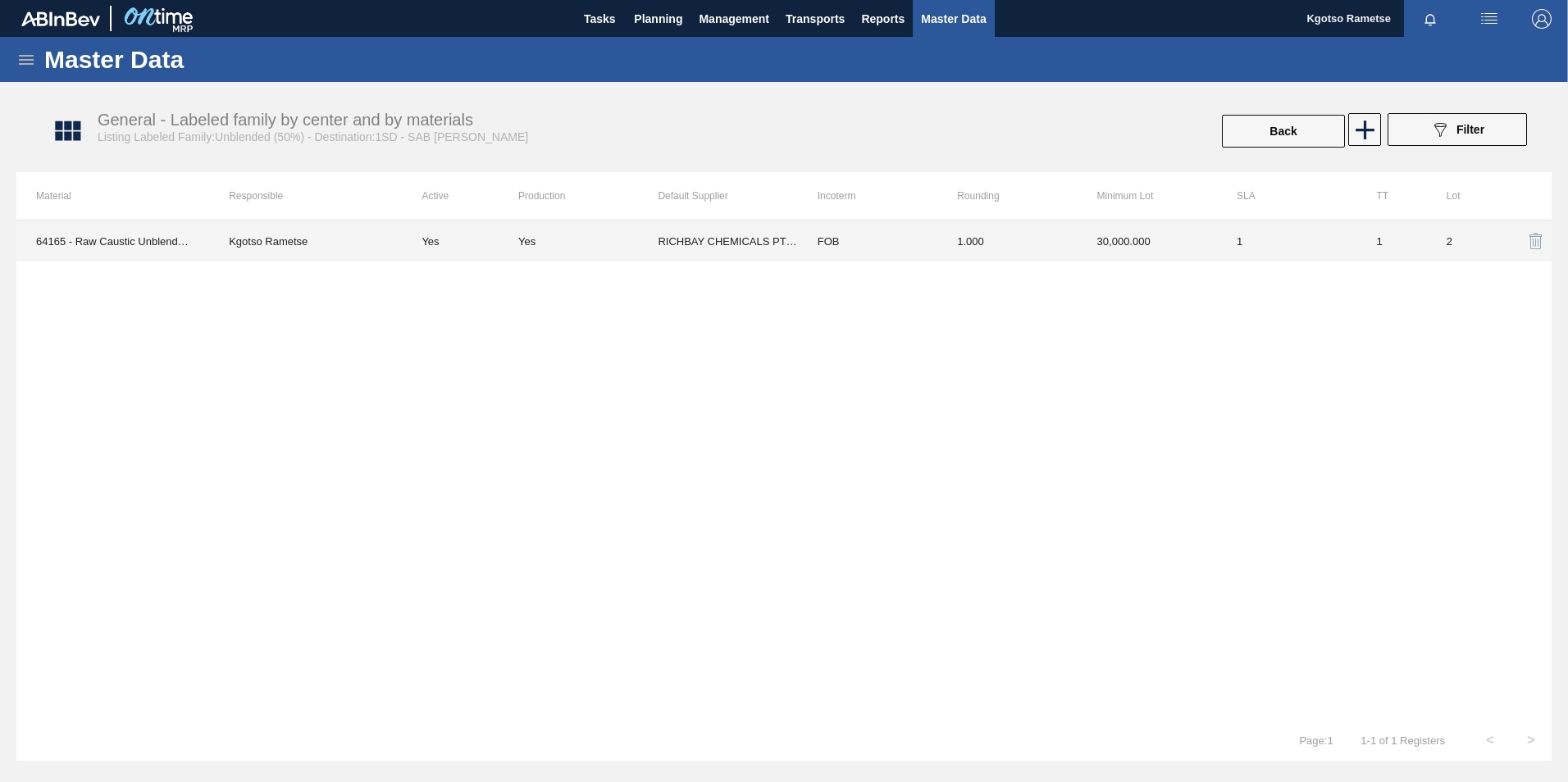
click at [785, 249] on td "RICHBAY CHEMICALS PTY LTD" at bounding box center [727, 240] width 140 height 41
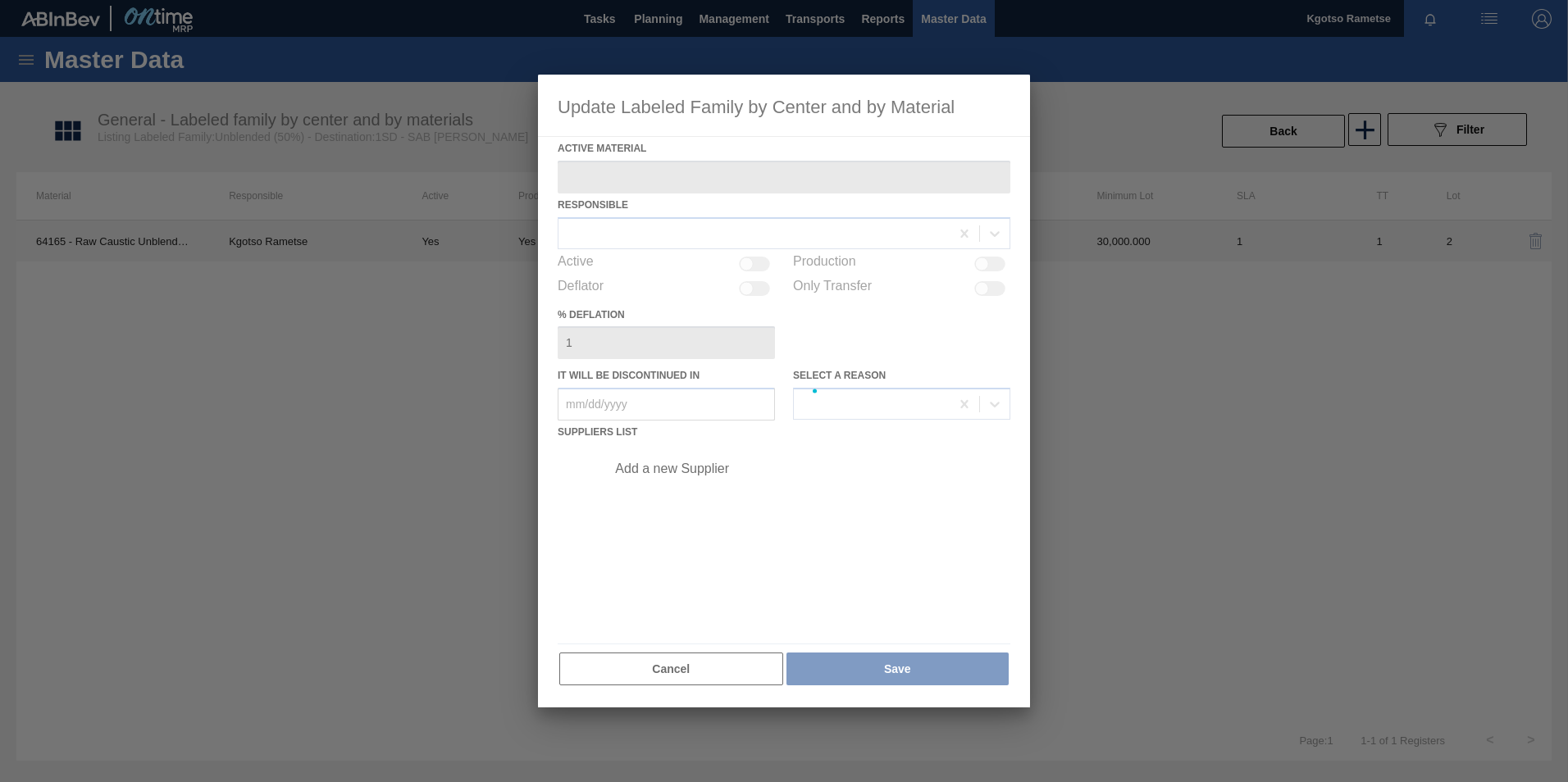
type Material "64165 - Raw Caustic Unblended - NET WET"
checkbox input "true"
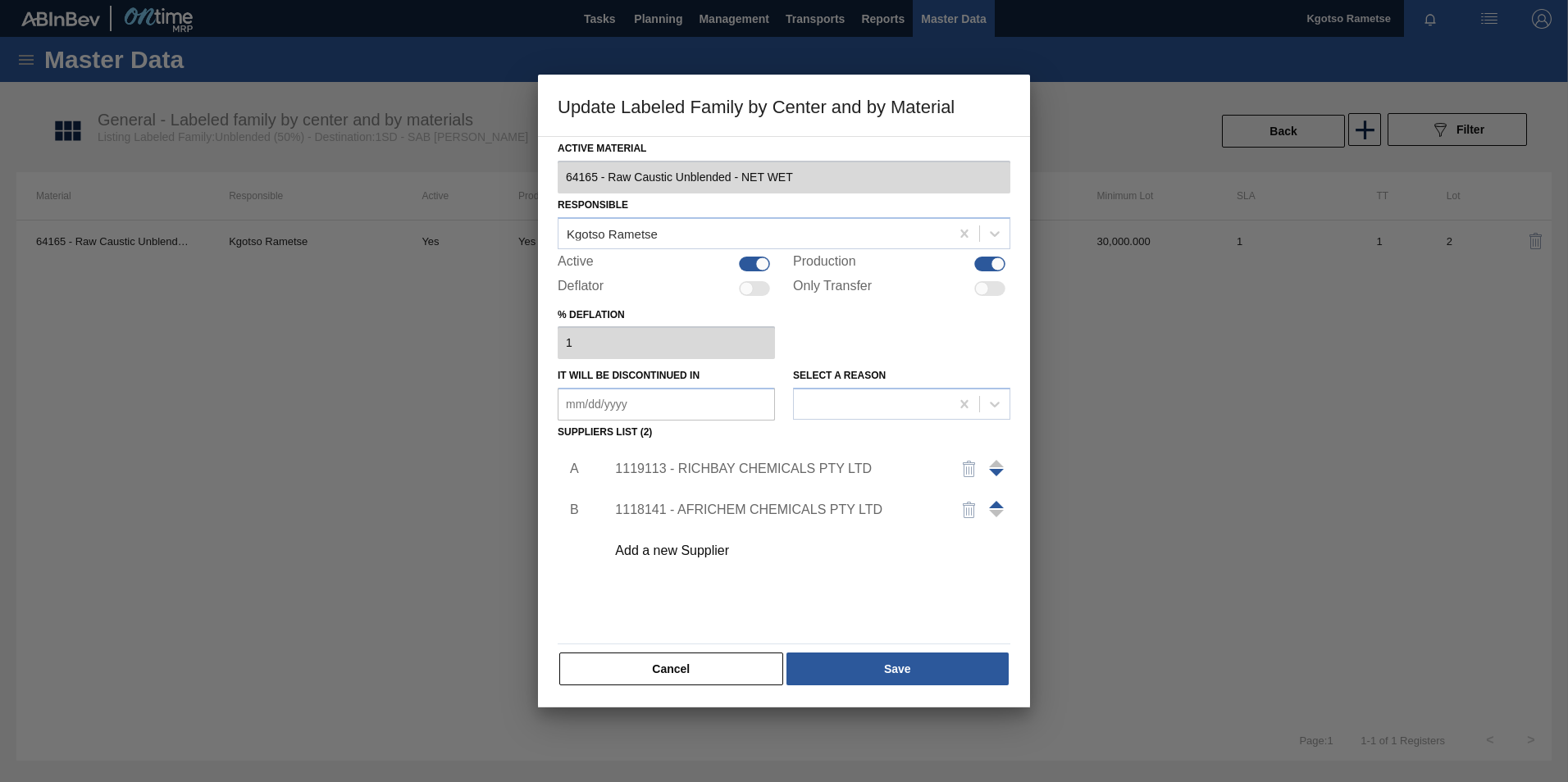
click at [992, 504] on span at bounding box center [995, 504] width 15 height 7
click at [895, 672] on button "Save" at bounding box center [897, 668] width 222 height 33
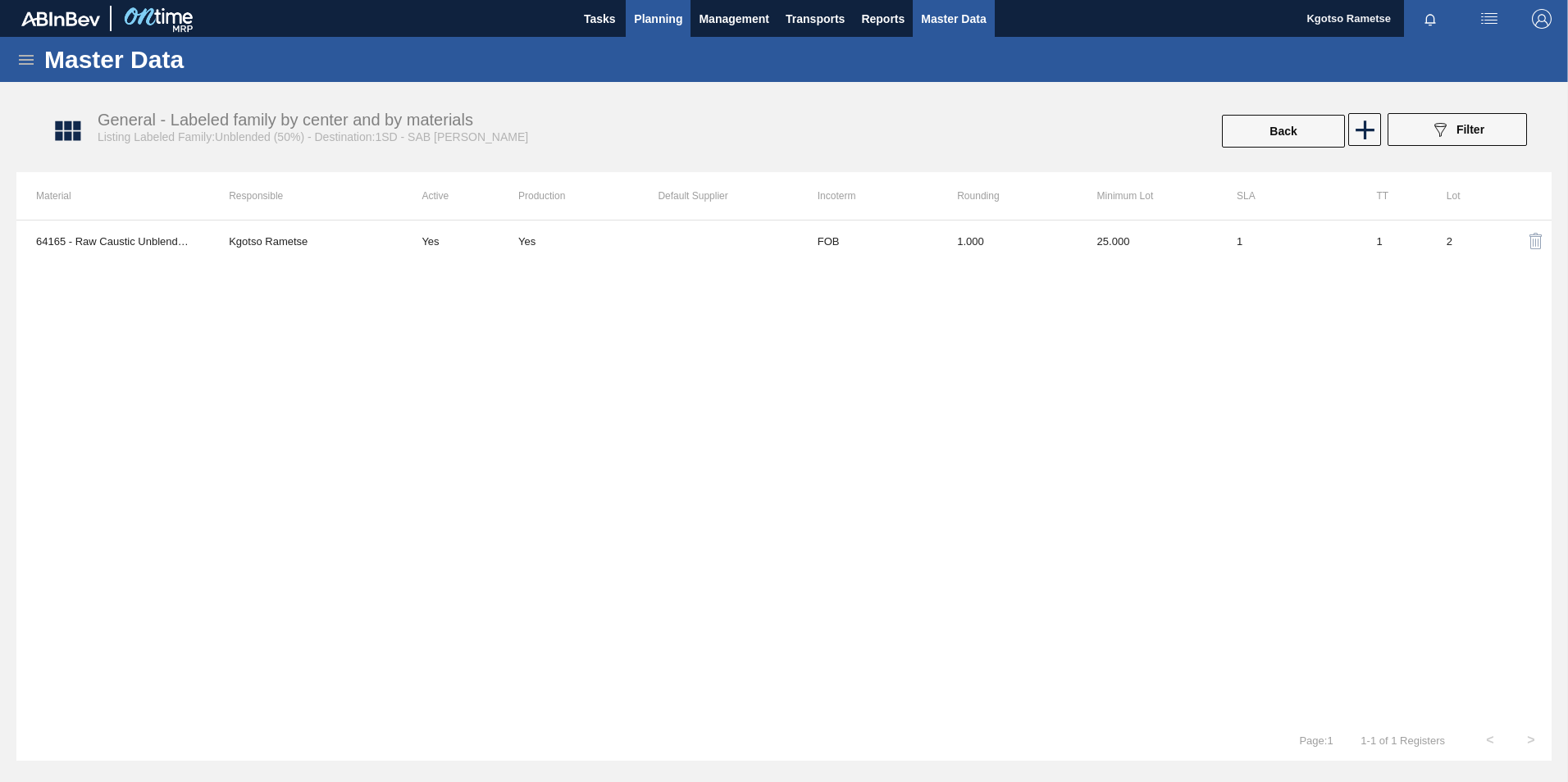
click at [670, 12] on span "Planning" at bounding box center [657, 19] width 48 height 20
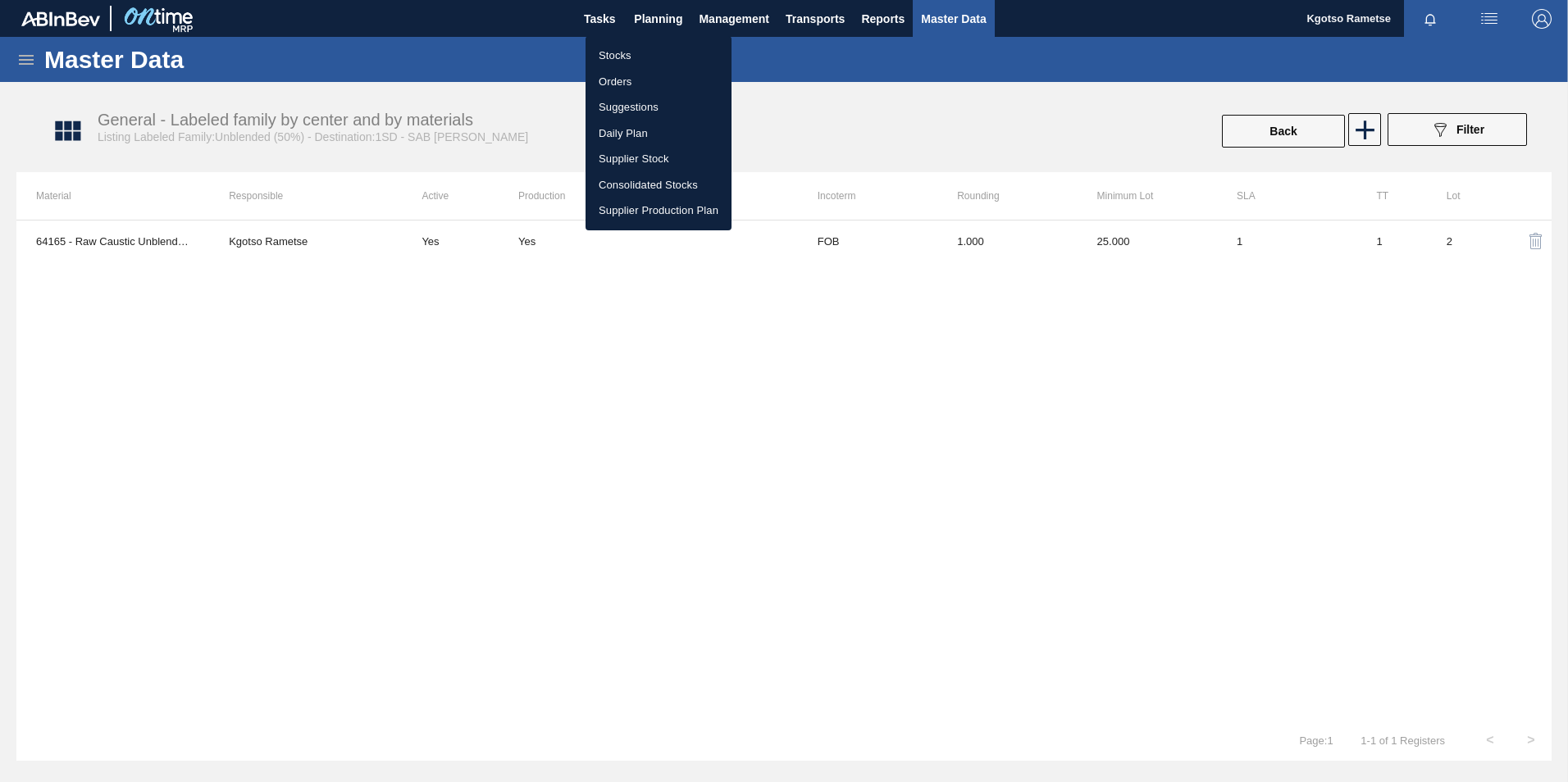
click at [599, 50] on li "Stocks" at bounding box center [658, 56] width 146 height 26
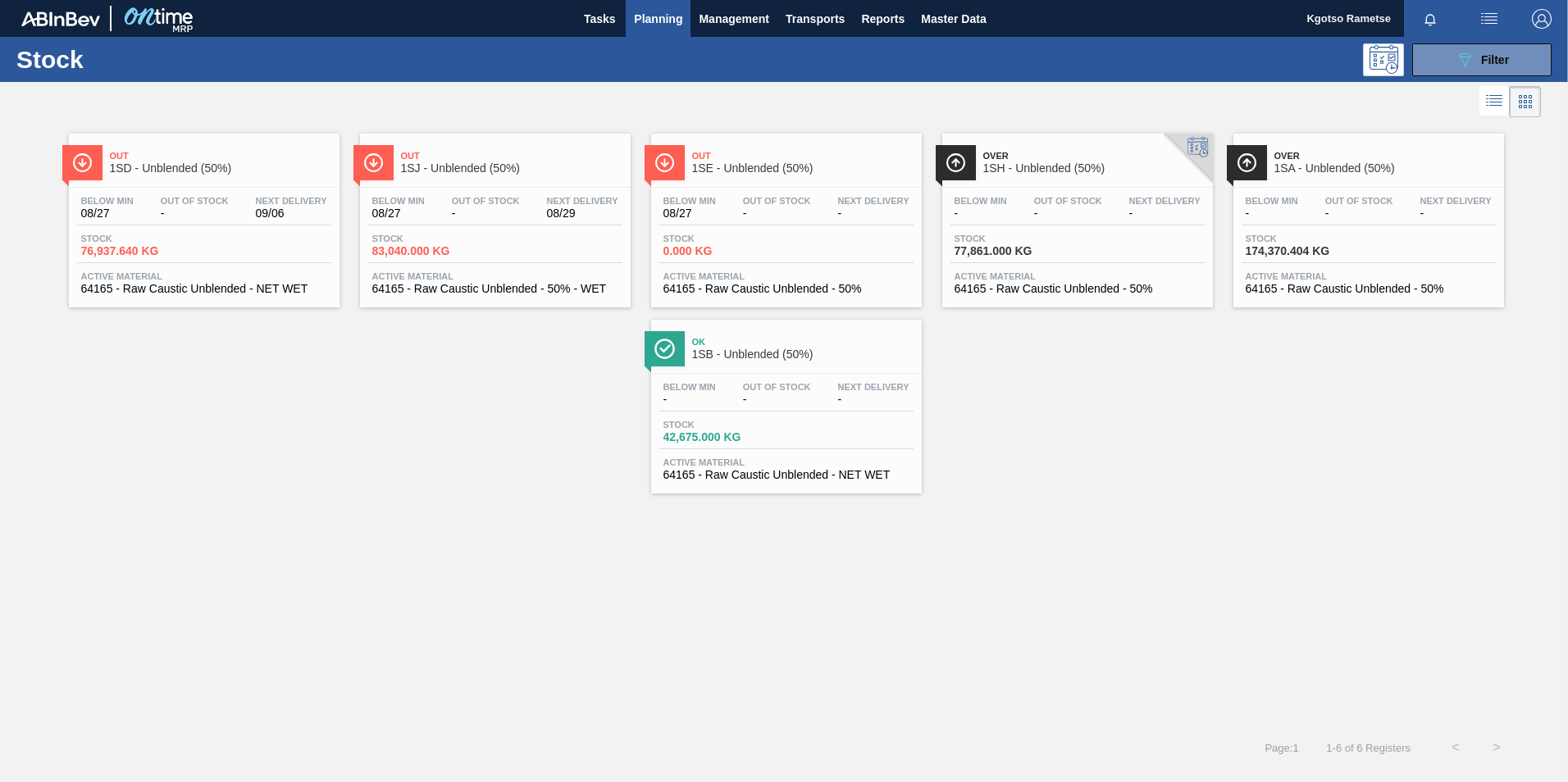
click at [232, 189] on div "Below Min 08/27 Out Of Stock - Next Delivery 09/06 Stock 76,937.640 KG Active M…" at bounding box center [203, 243] width 270 height 112
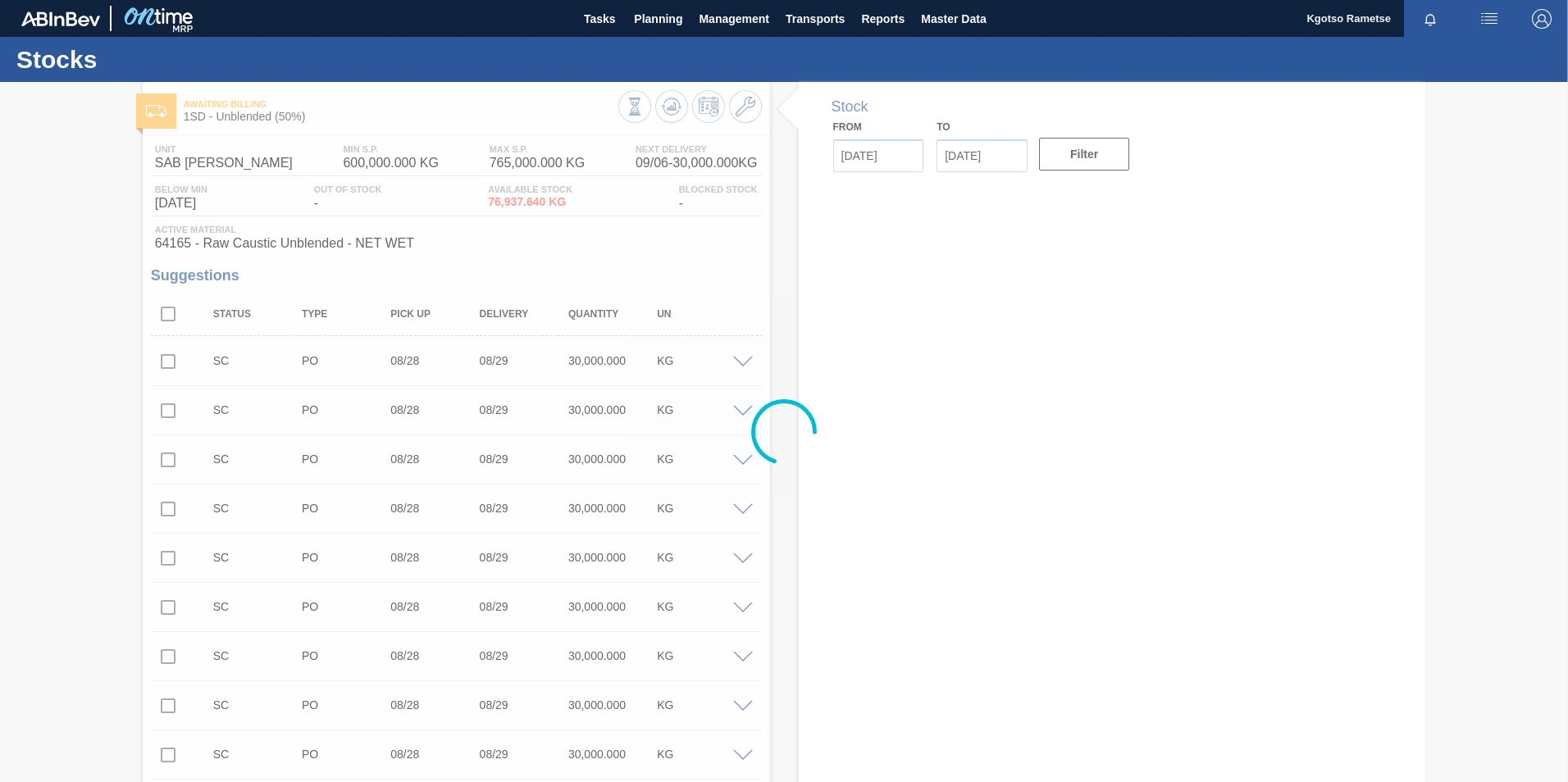
type input "[DATE]"
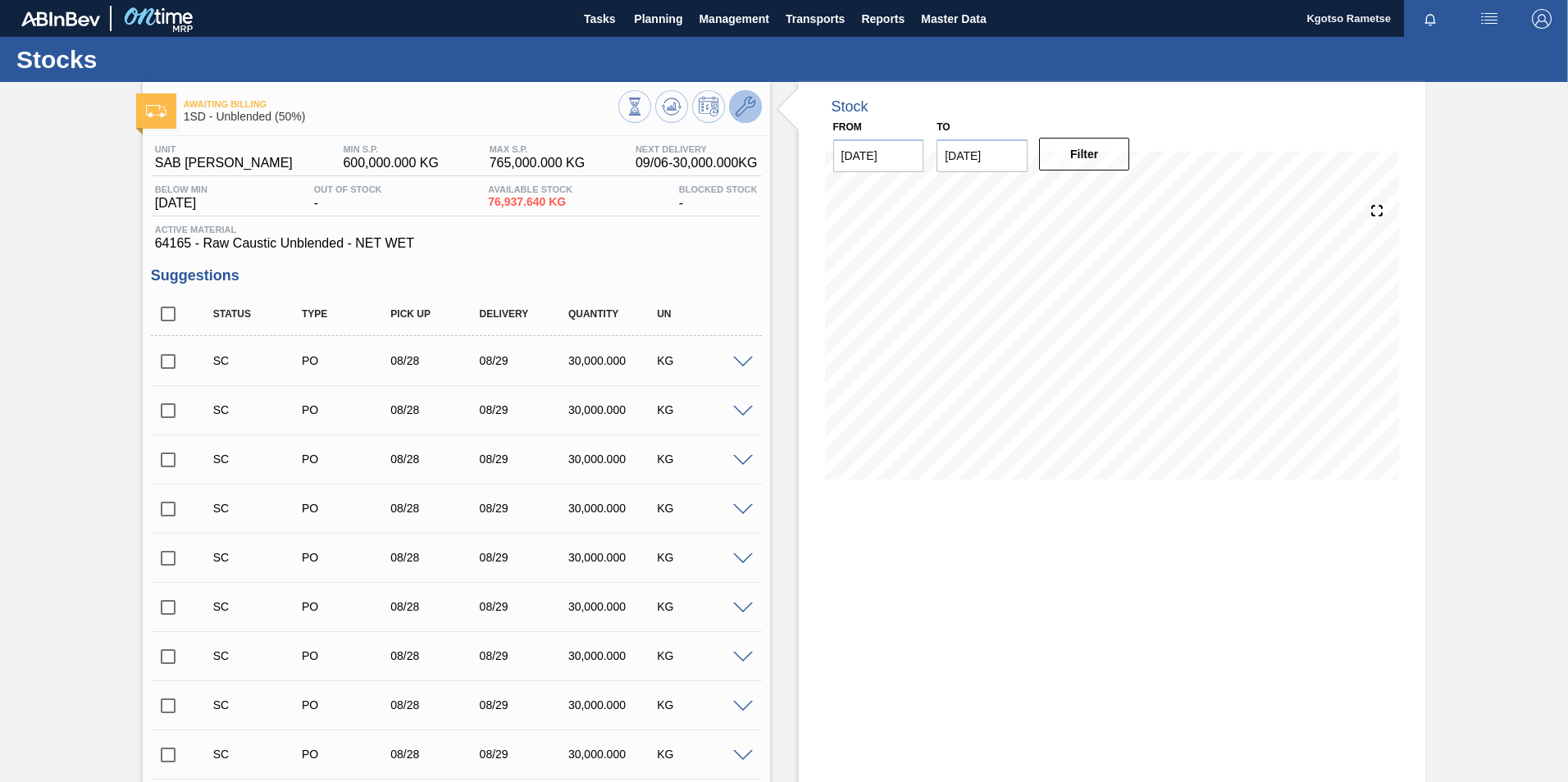
click at [735, 111] on icon at bounding box center [745, 107] width 20 height 20
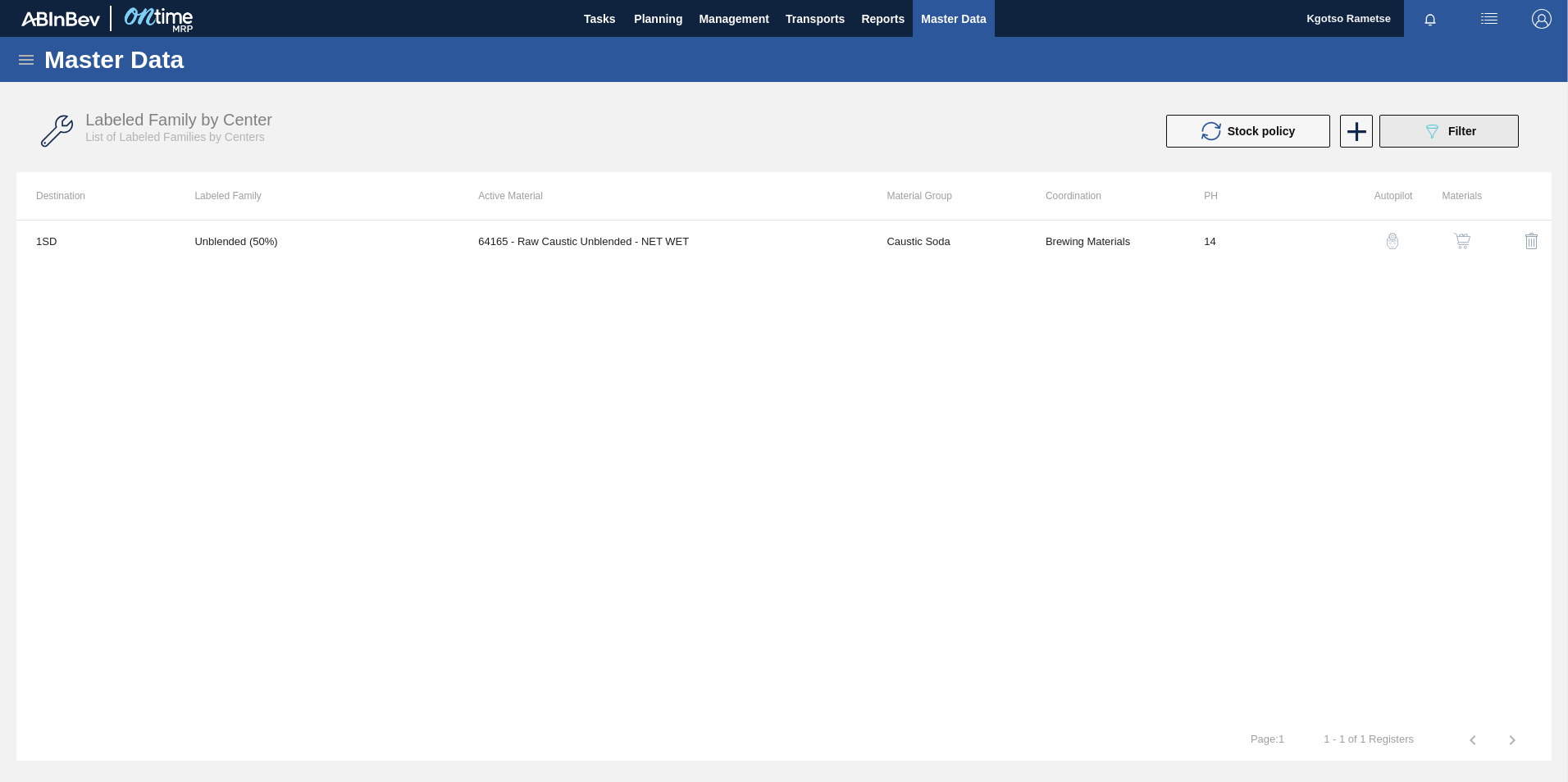
click at [1455, 139] on div "089F7B8B-B2A5-4AFE-B5C0-19BA573D28AC Filter" at bounding box center [1448, 132] width 54 height 20
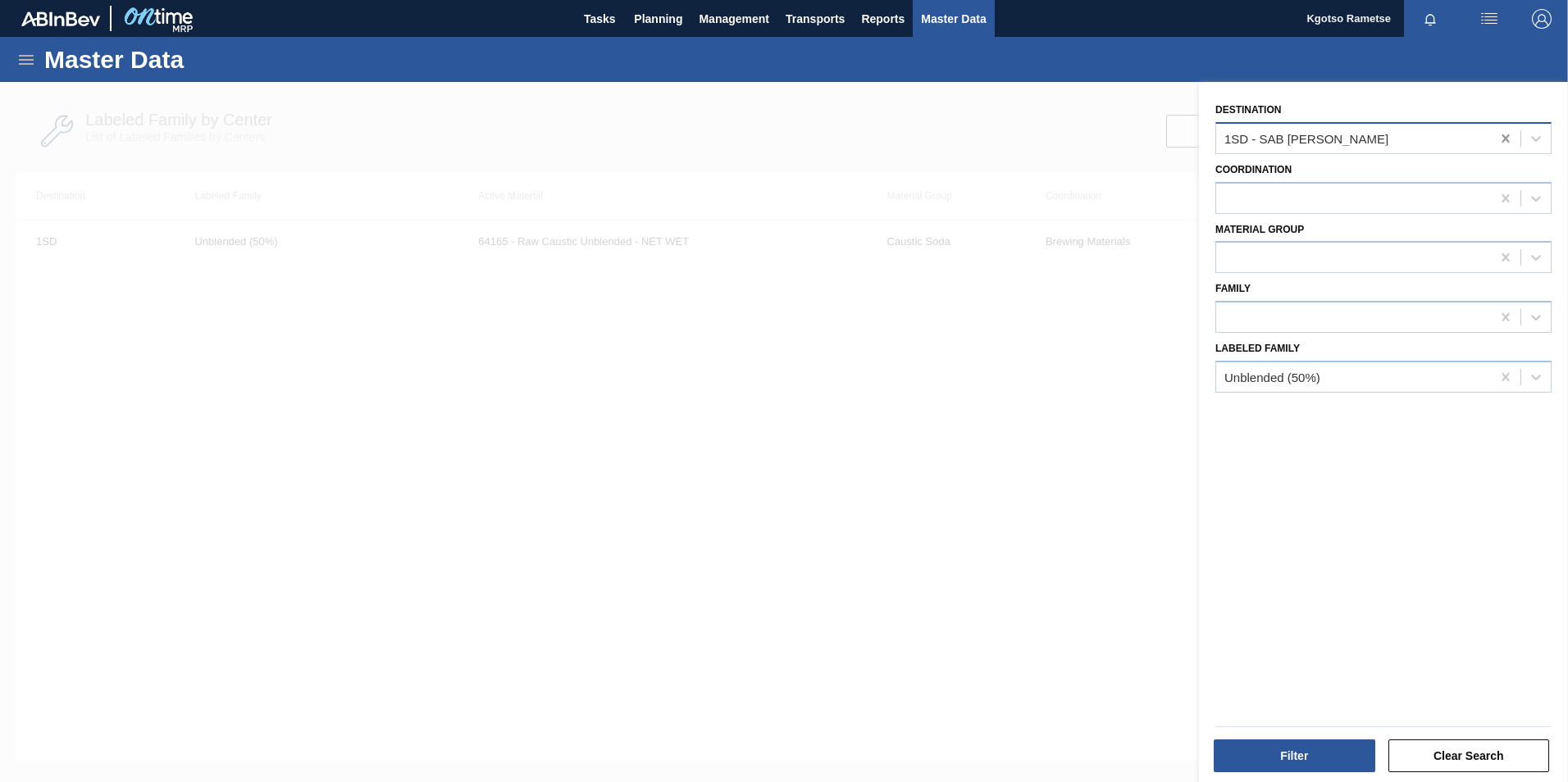
click at [1507, 135] on icon at bounding box center [1505, 139] width 16 height 16
click at [1261, 753] on button "Filter" at bounding box center [1294, 755] width 162 height 33
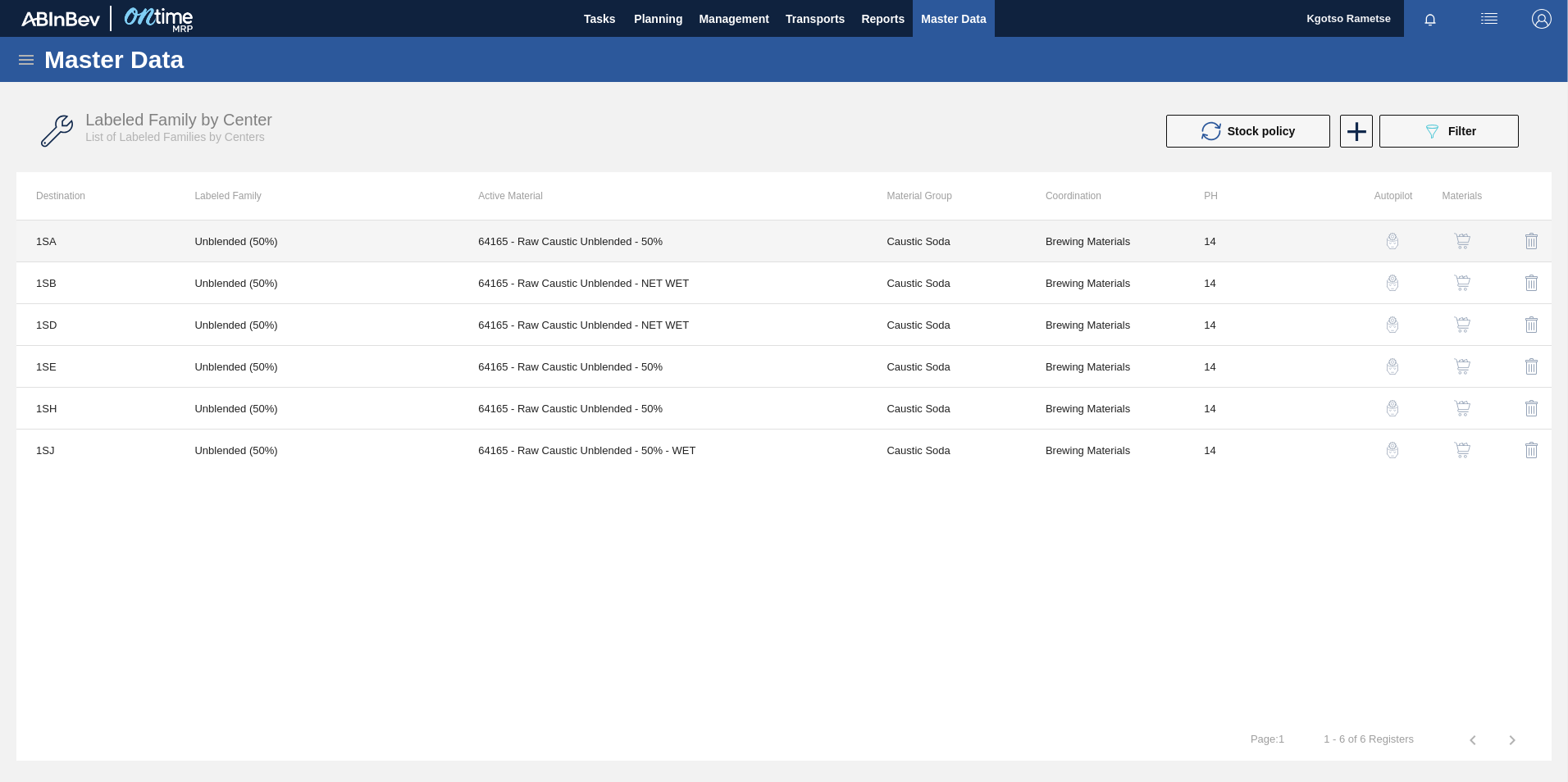
click at [610, 237] on td "64165 - Raw Caustic Unblended - 50%" at bounding box center [661, 241] width 408 height 42
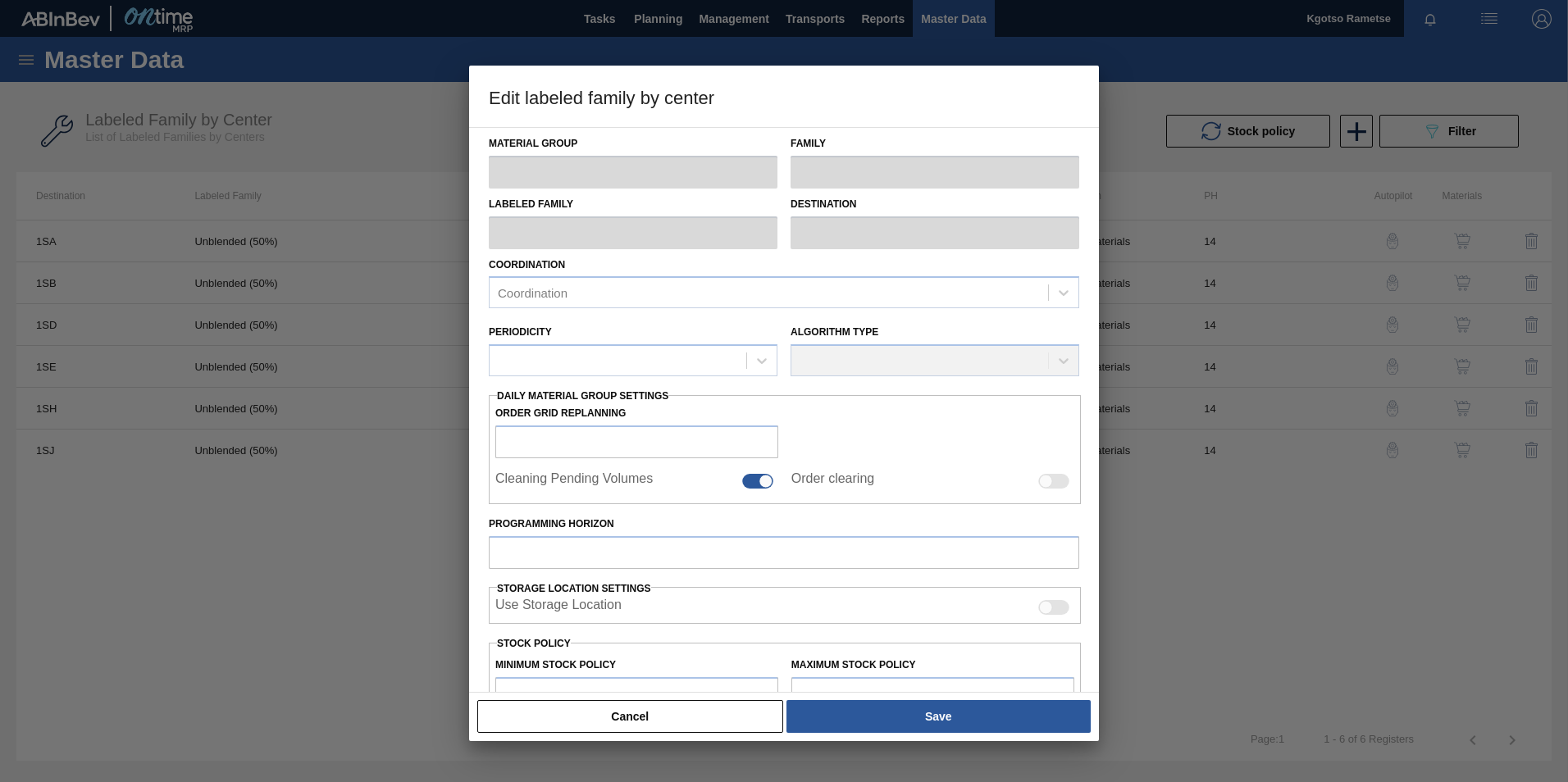
type input "Caustic Soda"
type input "Raw Caustic"
type input "Unblended (50%)"
type input "1SA - SAB Alrode Brewery"
type input "14"
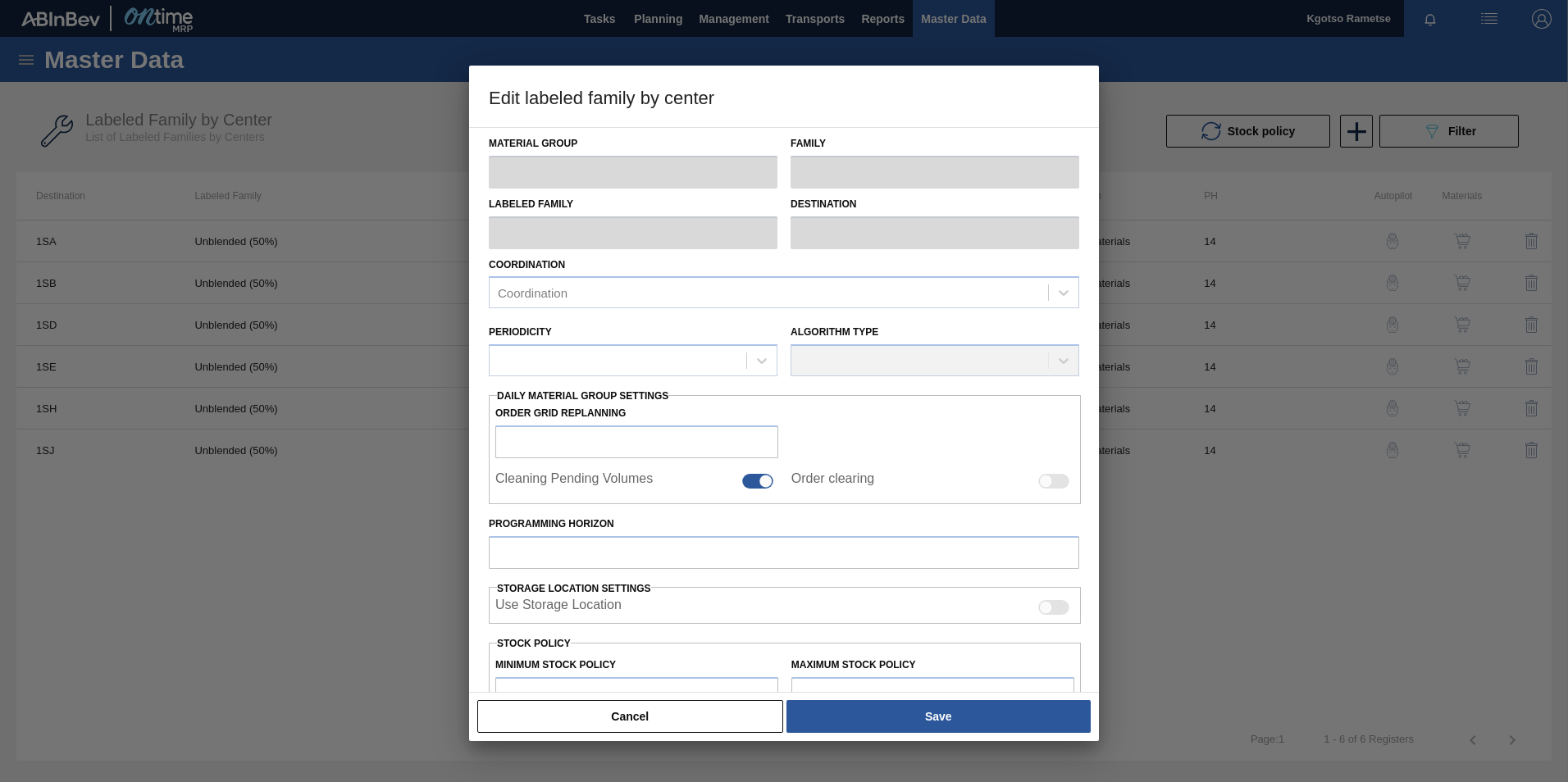
type input "0"
type input "65,000"
type input "100"
type input "65,000.000"
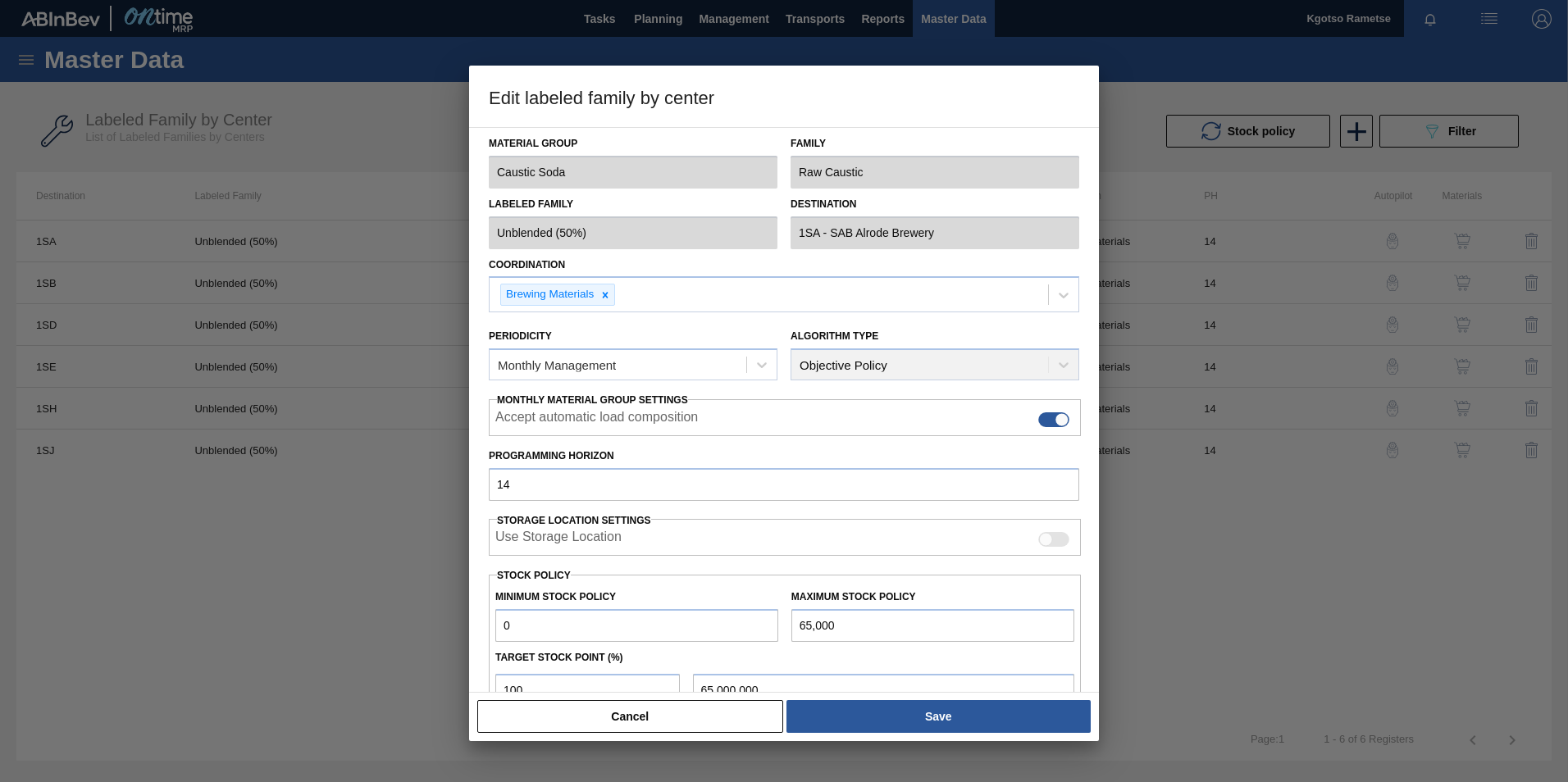
click at [311, 425] on div at bounding box center [784, 391] width 1568 height 782
drag, startPoint x: 413, startPoint y: 210, endPoint x: 458, endPoint y: 246, distance: 57.6
click at [413, 209] on div at bounding box center [784, 391] width 1568 height 782
click at [715, 730] on button "Cancel" at bounding box center [629, 716] width 306 height 33
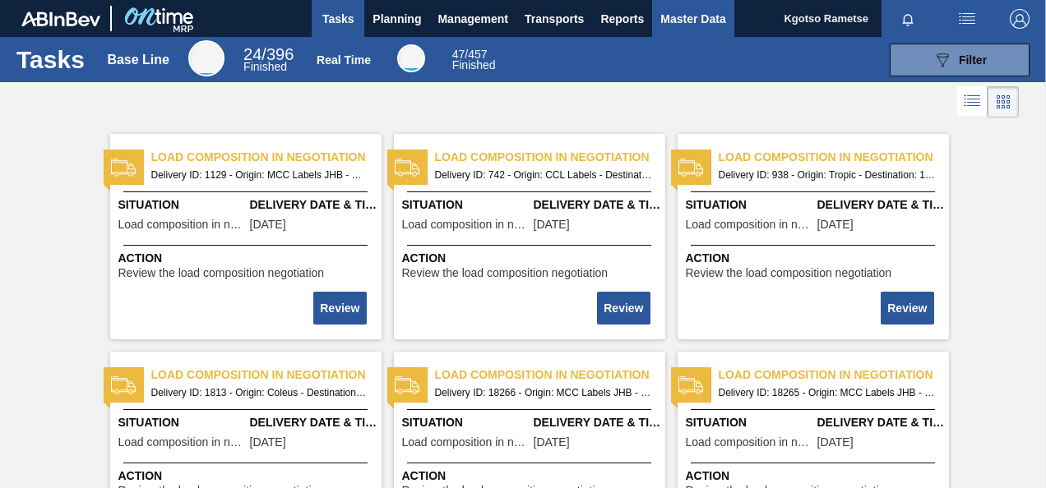
drag, startPoint x: 683, startPoint y: 31, endPoint x: 672, endPoint y: 33, distance: 10.8
click at [683, 31] on button "Master Data" at bounding box center [692, 18] width 81 height 37
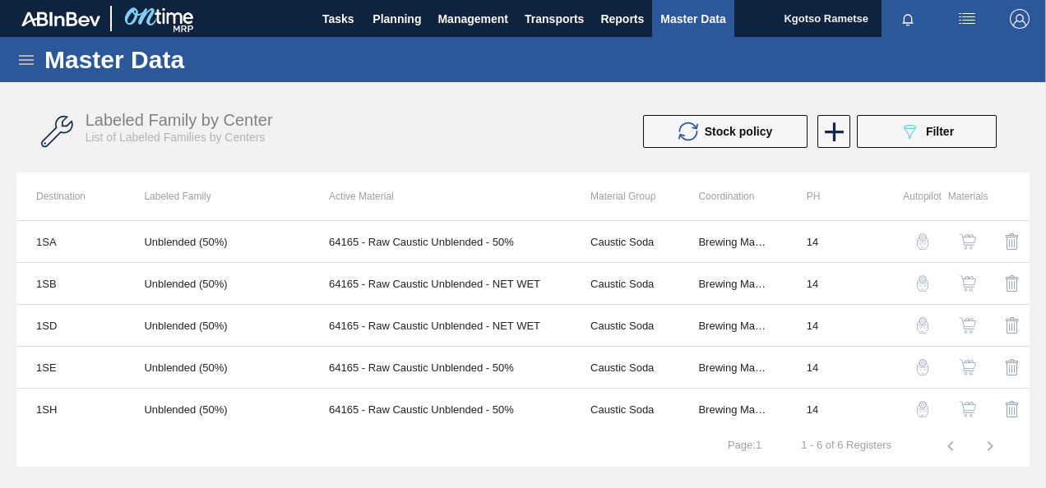
click at [23, 62] on icon at bounding box center [26, 60] width 20 height 20
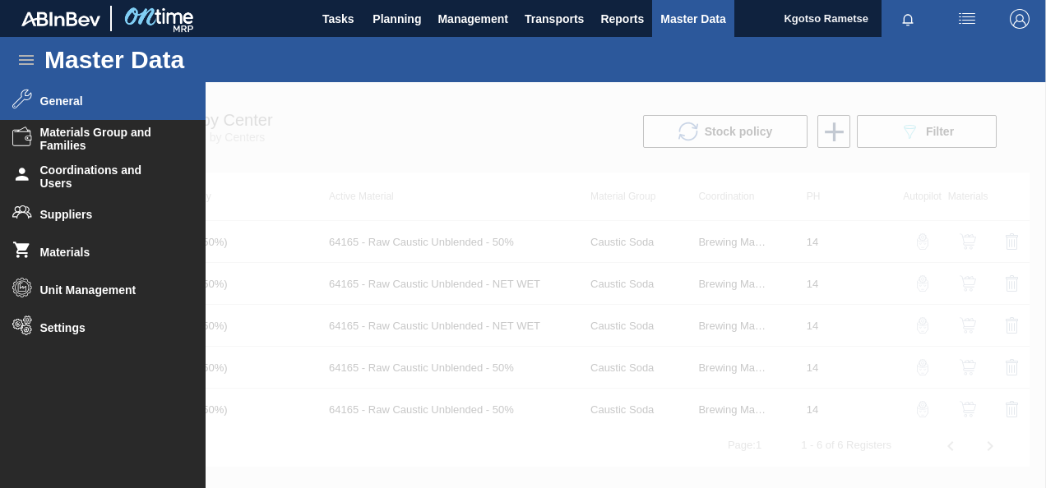
click at [45, 97] on span "General" at bounding box center [108, 101] width 136 height 13
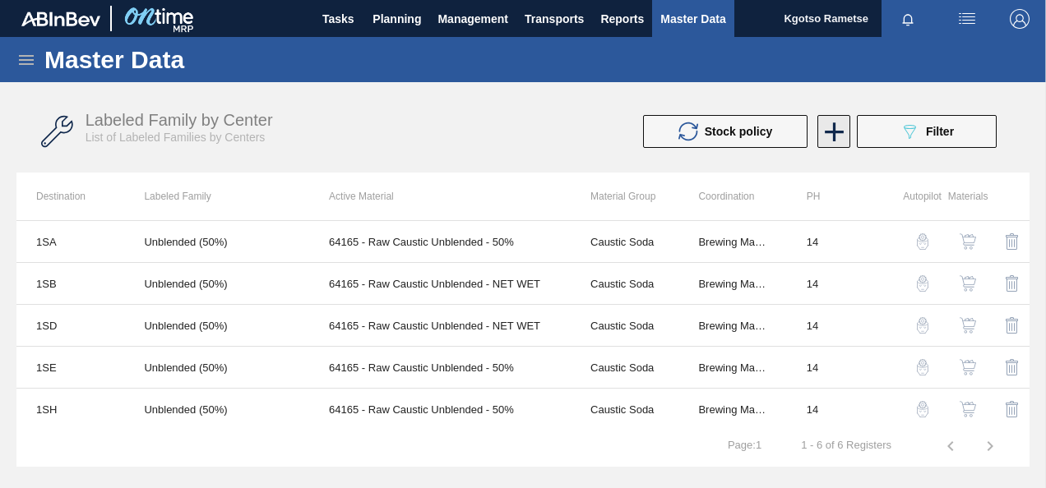
click at [829, 137] on icon at bounding box center [834, 132] width 32 height 32
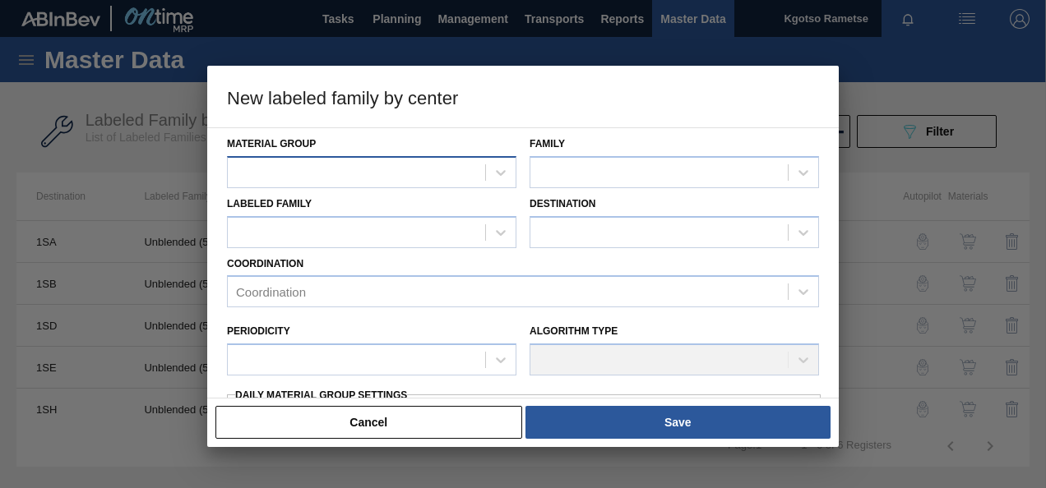
click at [238, 177] on div at bounding box center [356, 172] width 257 height 24
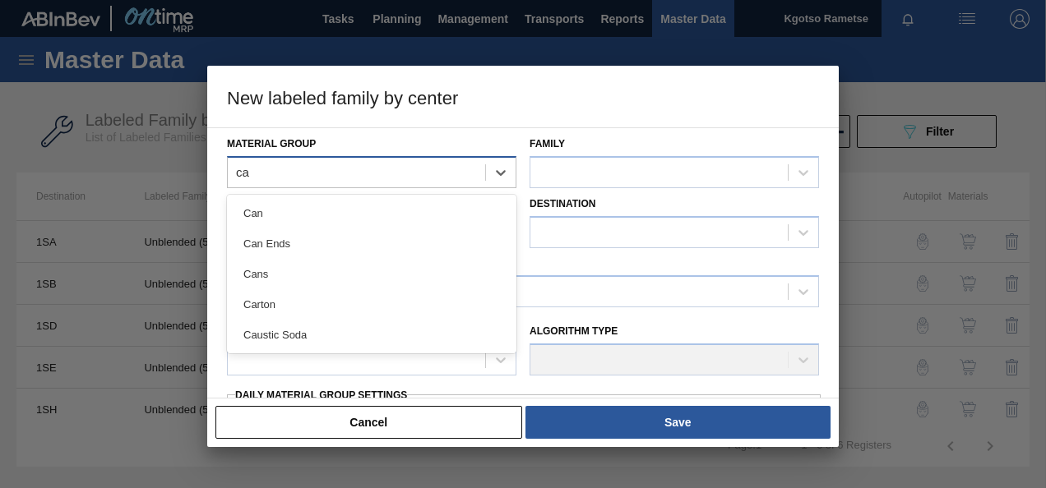
type Group "cau"
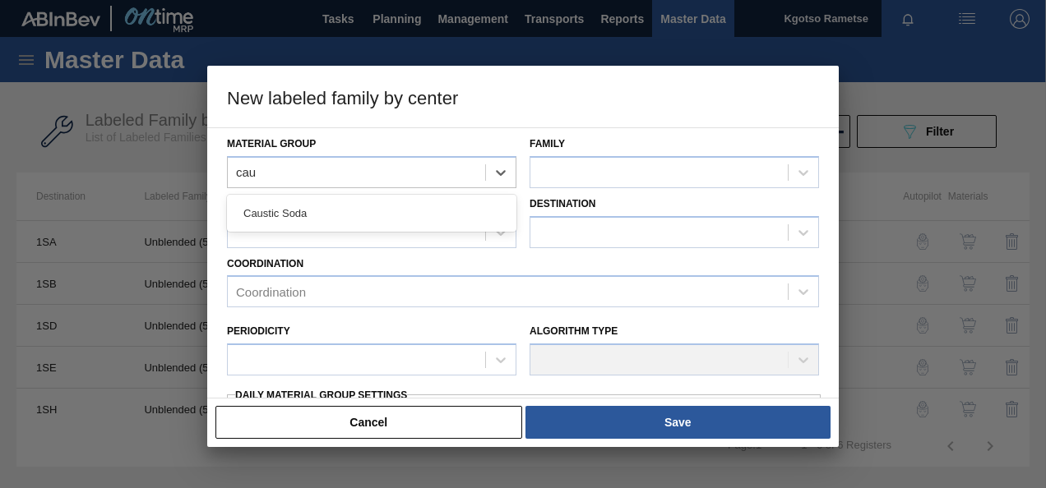
click at [265, 196] on div "Caustic Soda" at bounding box center [371, 213] width 289 height 37
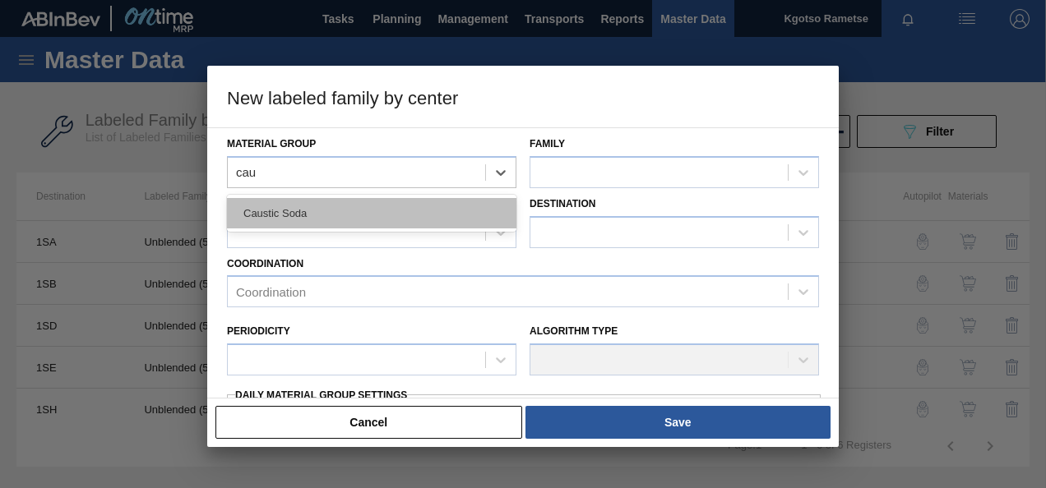
click at [268, 207] on div "Caustic Soda" at bounding box center [371, 213] width 289 height 30
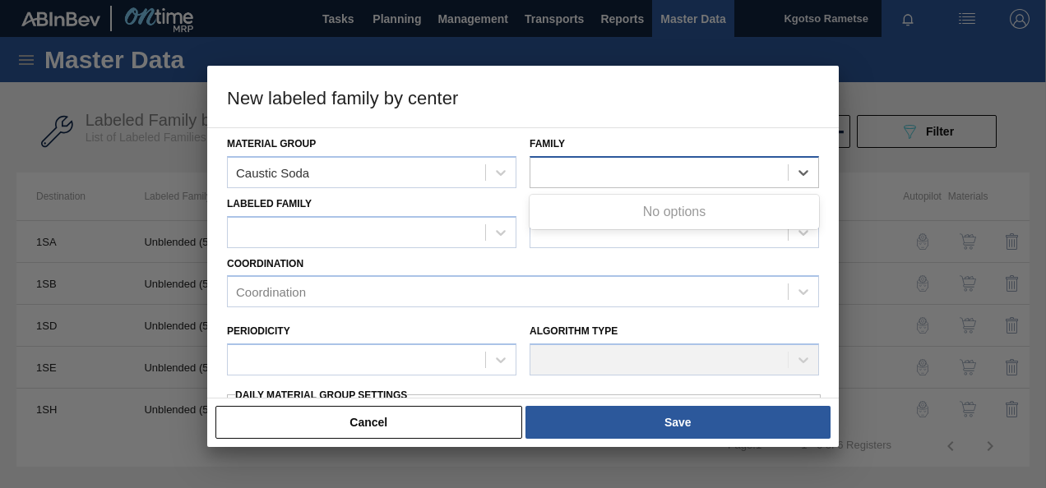
click at [548, 176] on div at bounding box center [658, 172] width 257 height 24
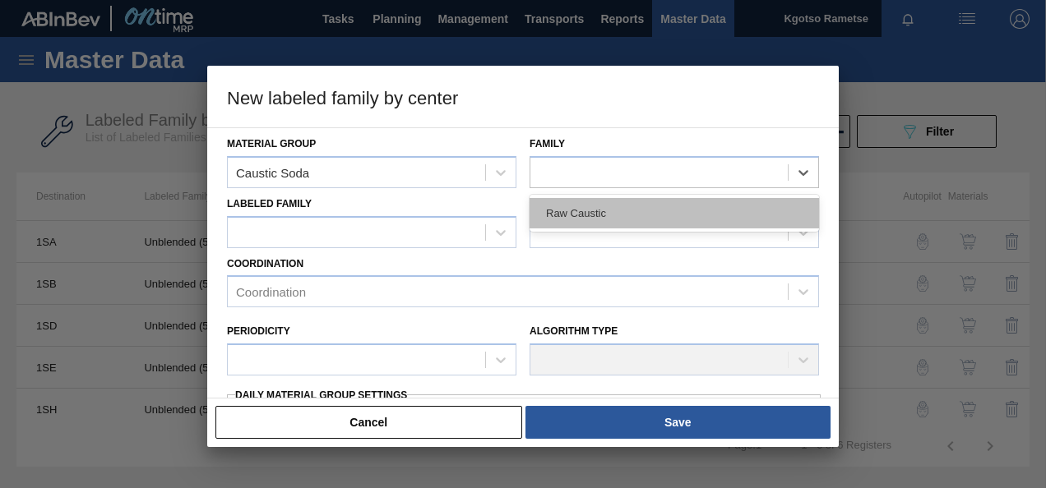
click at [552, 198] on div "Raw Caustic" at bounding box center [673, 213] width 289 height 30
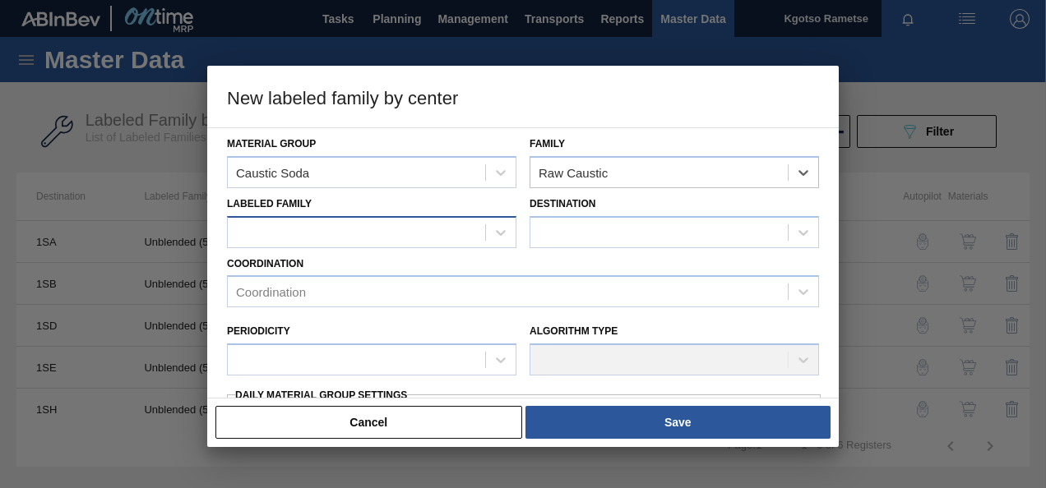
click at [340, 243] on div at bounding box center [371, 232] width 289 height 32
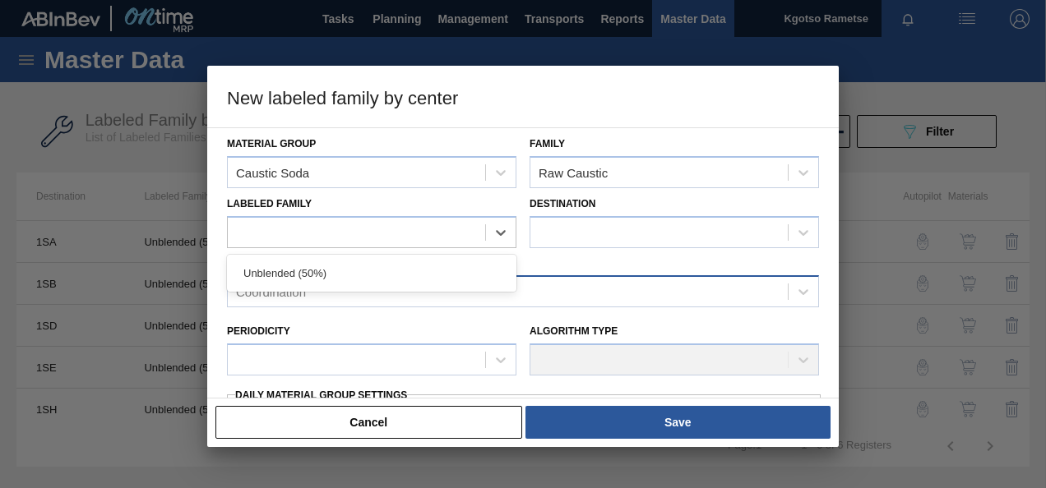
click at [327, 279] on div "Unblended (50%)" at bounding box center [371, 273] width 289 height 30
checkbox input "false"
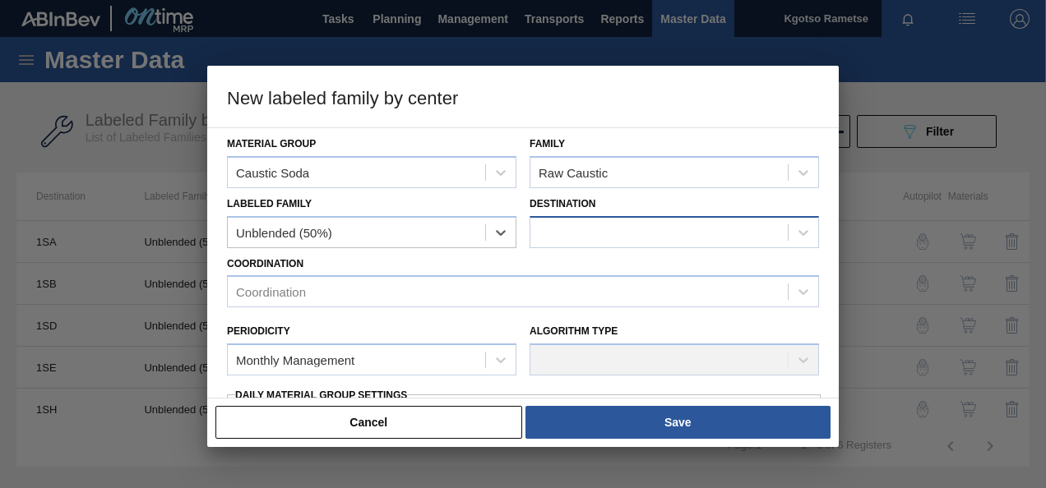
click at [591, 227] on div at bounding box center [658, 232] width 257 height 24
type input "1sm"
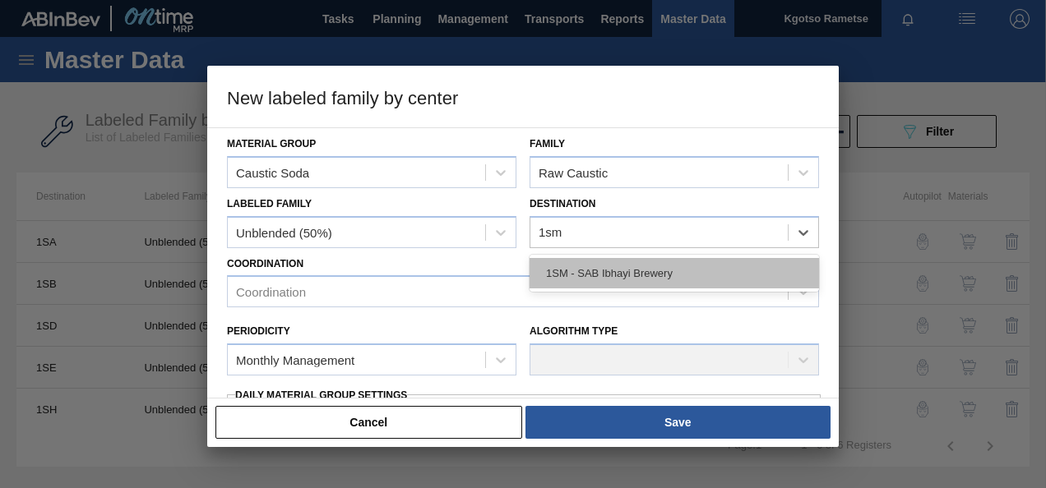
click at [596, 263] on div "1SM - SAB Ibhayi Brewery" at bounding box center [673, 273] width 289 height 30
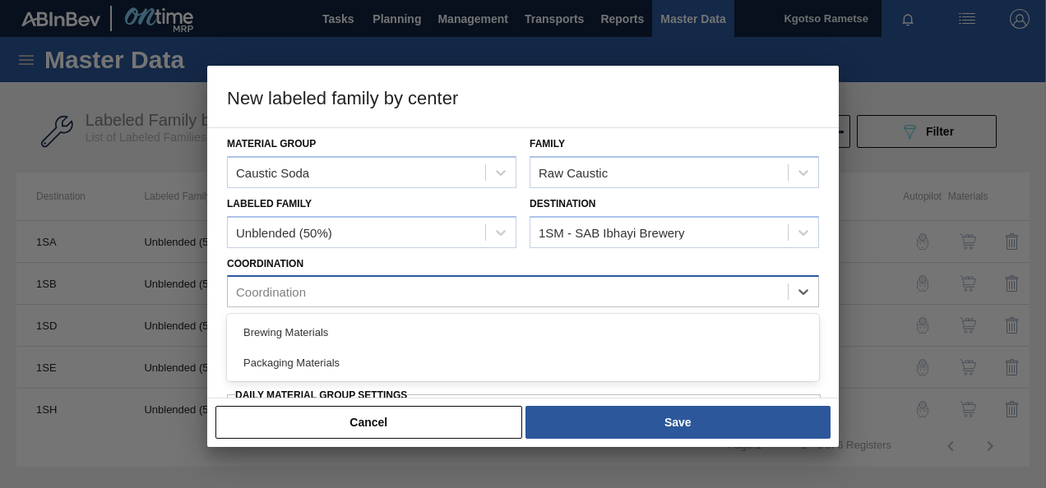
drag, startPoint x: 418, startPoint y: 298, endPoint x: 409, endPoint y: 302, distance: 10.3
click at [417, 298] on div "Coordination" at bounding box center [508, 292] width 560 height 24
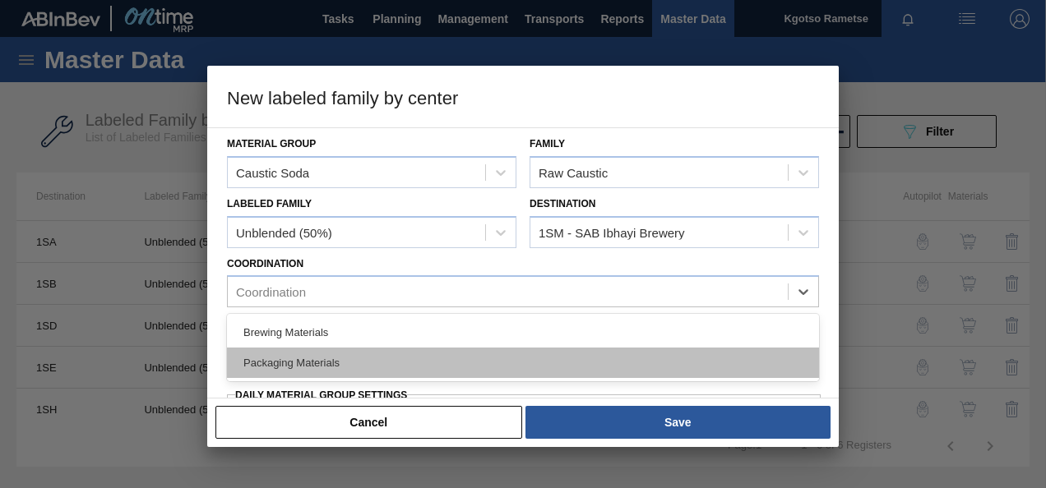
click at [352, 359] on div "Packaging Materials" at bounding box center [523, 363] width 592 height 30
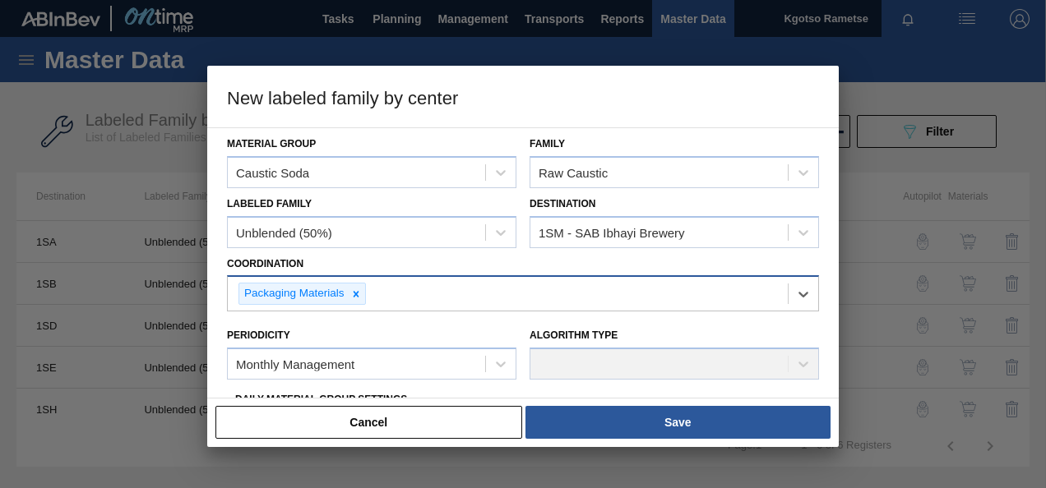
click at [334, 281] on div "Packaging Materials" at bounding box center [508, 294] width 560 height 34
click at [356, 296] on icon at bounding box center [356, 295] width 12 height 12
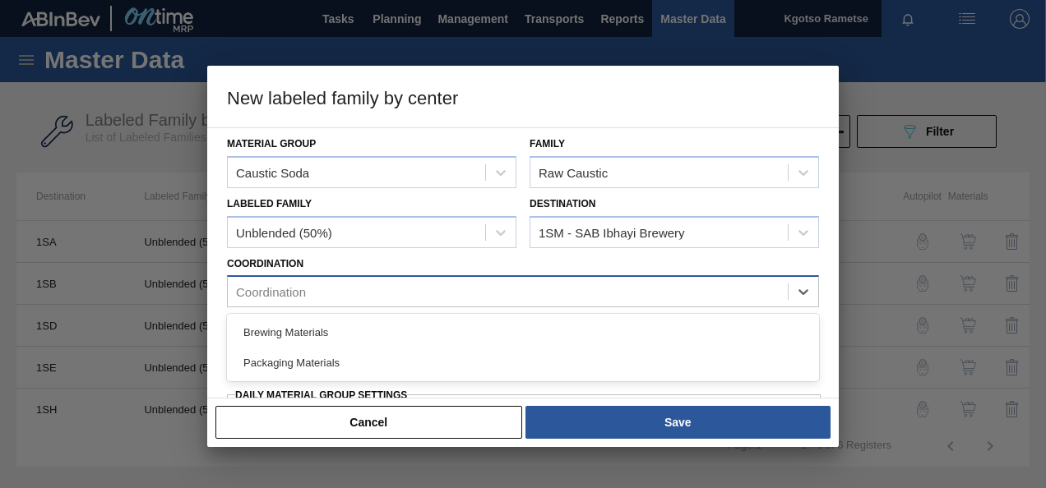
click at [335, 293] on div "Coordination" at bounding box center [508, 292] width 560 height 24
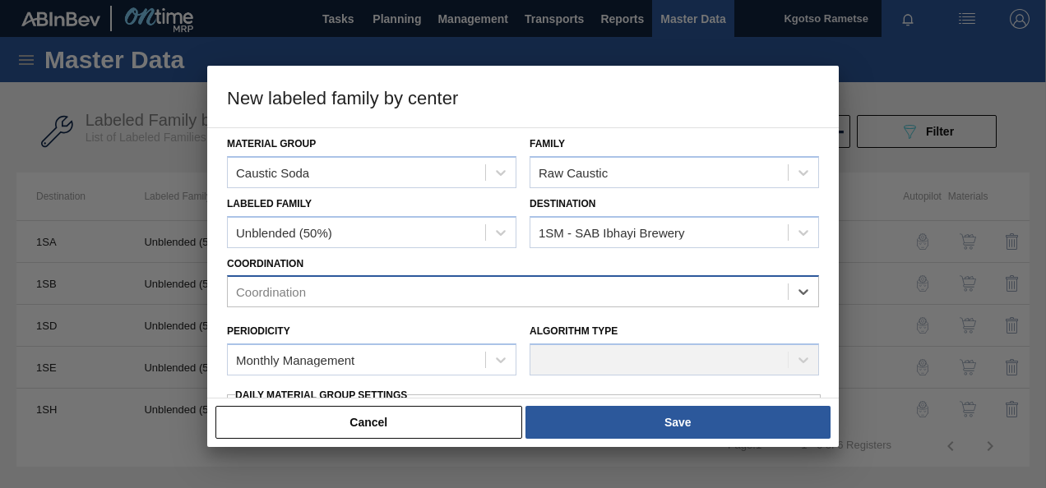
click at [311, 283] on div "Coordination" at bounding box center [508, 292] width 560 height 24
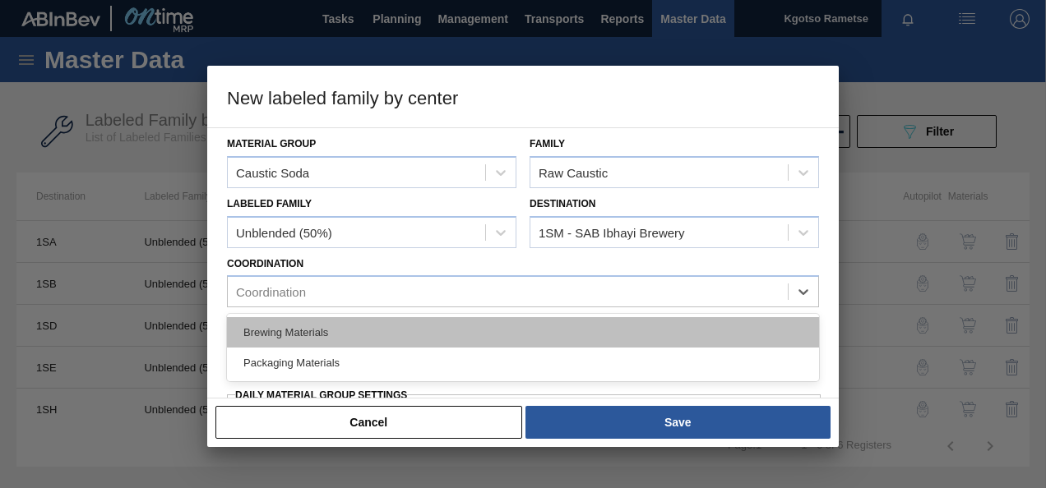
click at [300, 329] on div "Brewing Materials" at bounding box center [523, 332] width 592 height 30
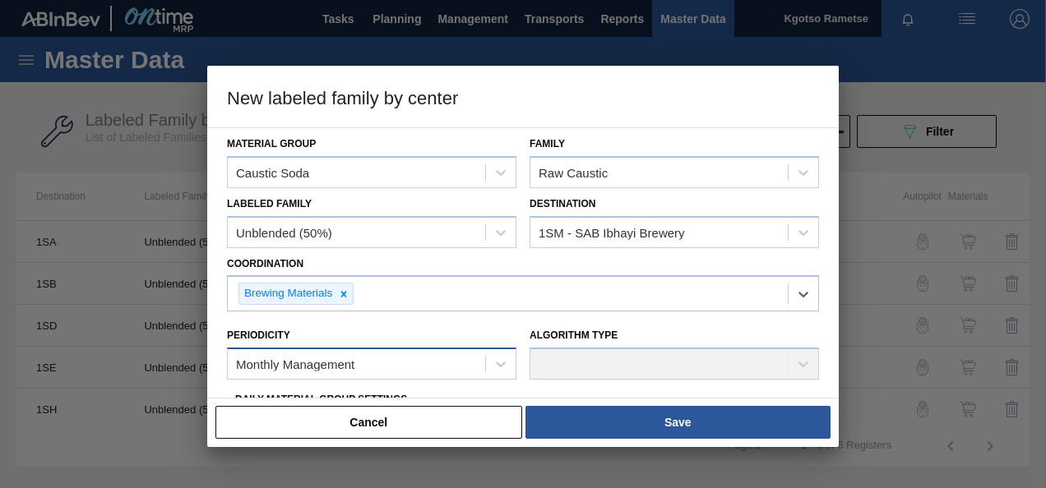
scroll to position [164, 0]
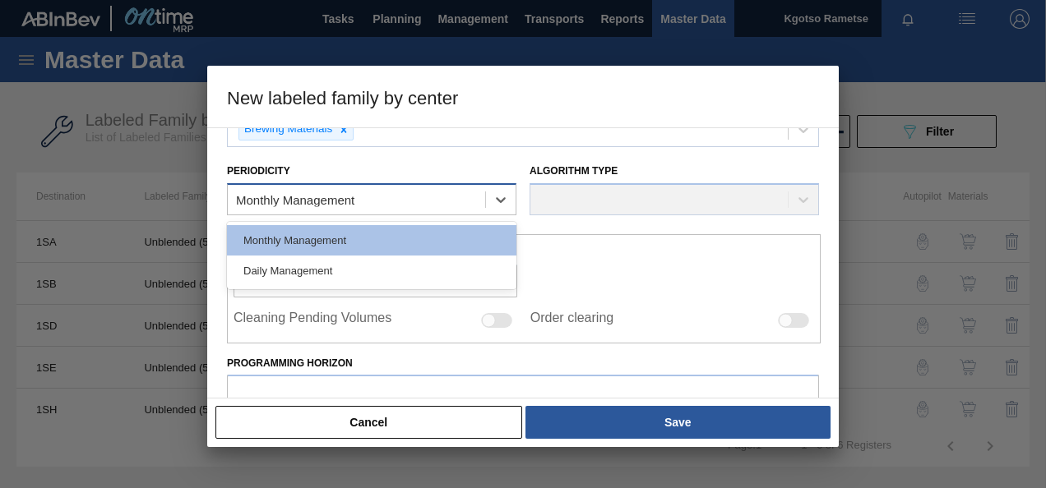
click at [299, 201] on div "Monthly Management" at bounding box center [295, 200] width 118 height 14
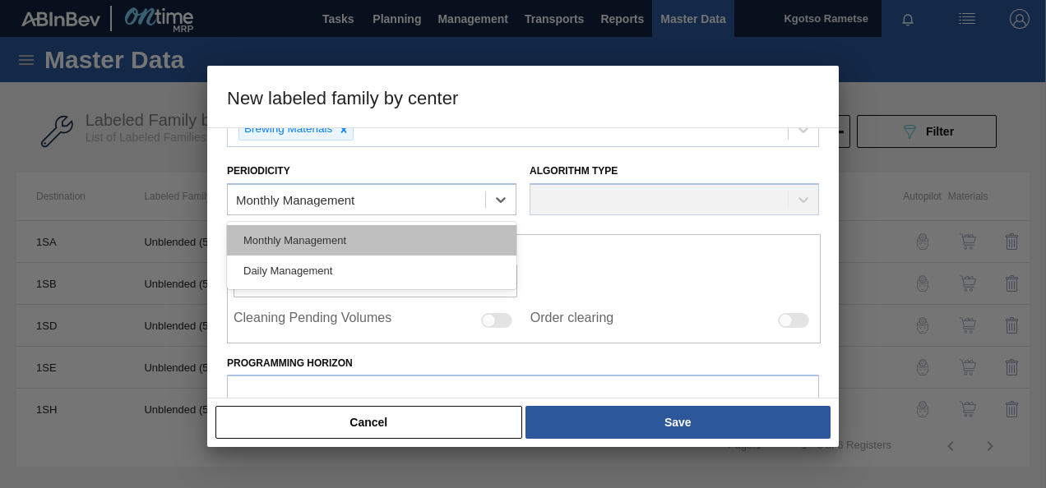
click at [286, 233] on div "Monthly Management" at bounding box center [371, 240] width 289 height 30
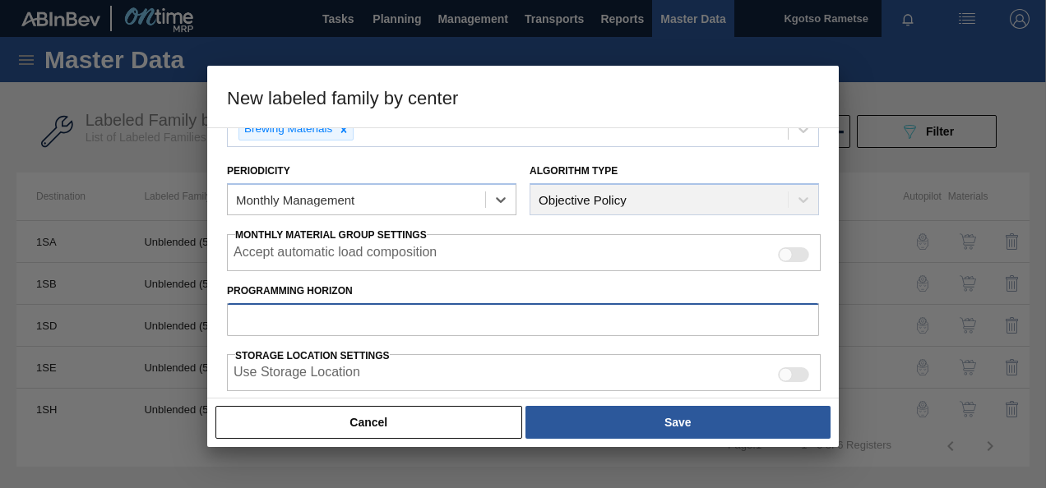
click at [275, 312] on input "Programming Horizon" at bounding box center [523, 319] width 592 height 33
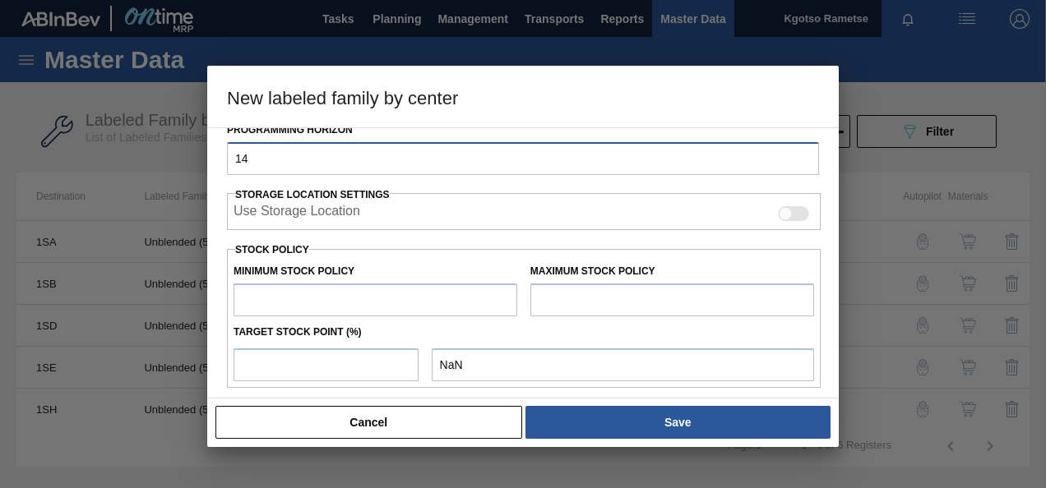
scroll to position [329, 0]
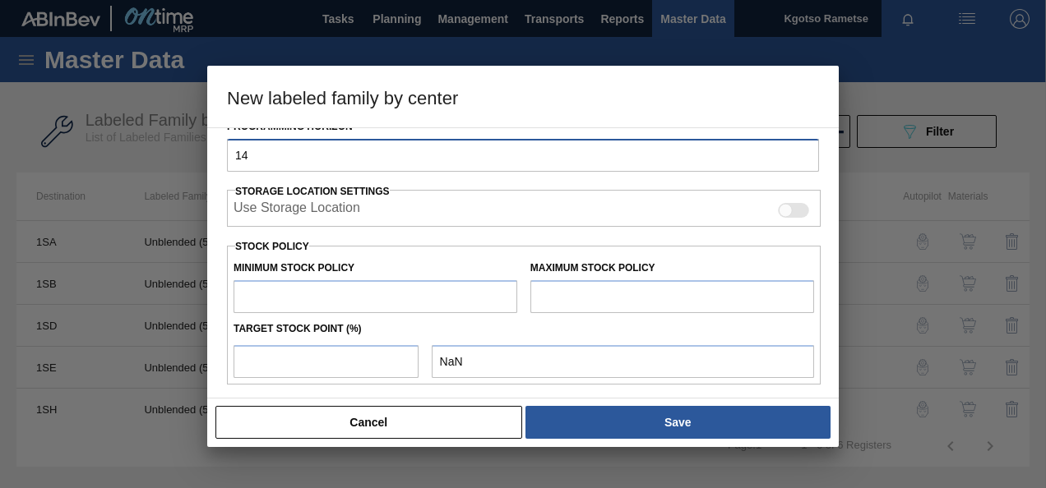
type input "14"
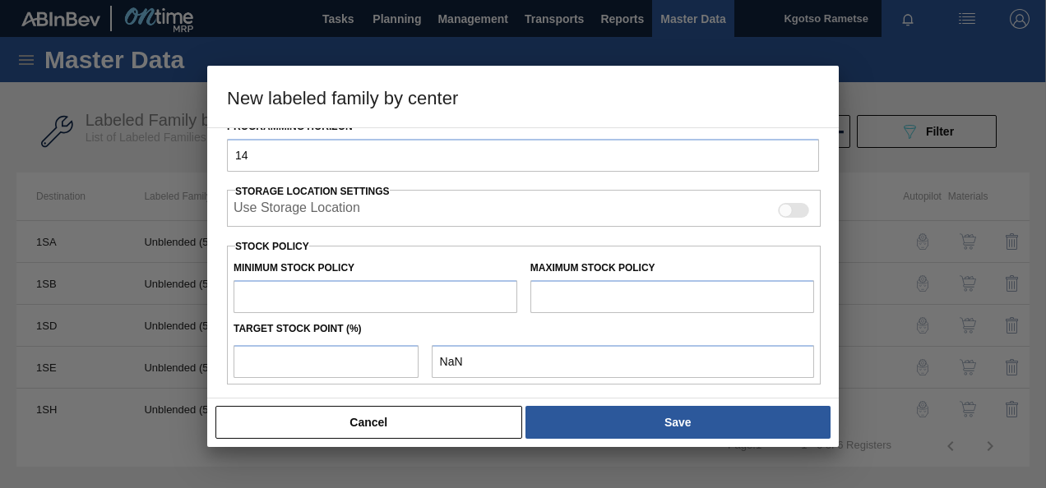
click at [288, 289] on input "text" at bounding box center [375, 296] width 284 height 33
type input "1"
type input "1.000"
type input "10"
type input "10.000"
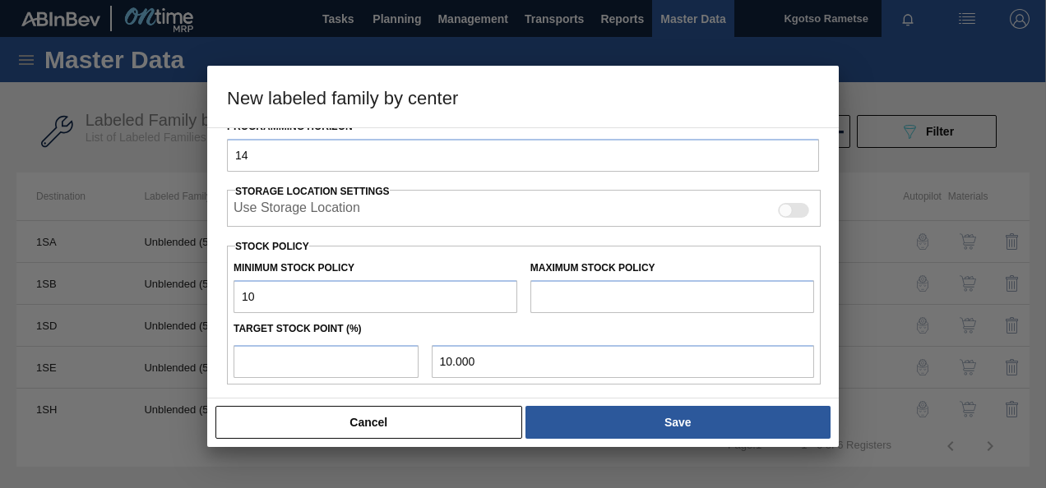
type input "100"
type input "100.000"
type input "1,000"
type input "1,000.000"
type input "10,000"
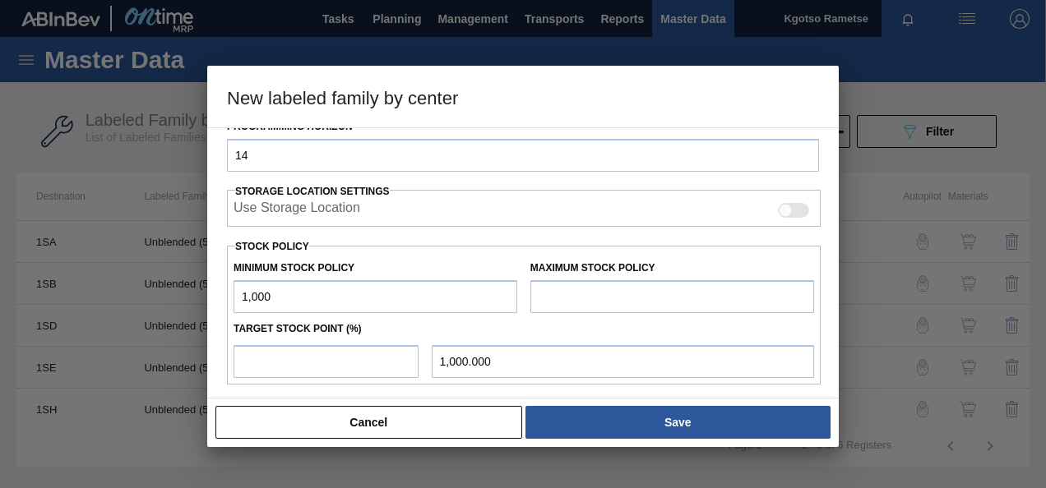
type input "10,000.000"
type input "100,000"
type input "100,000.000"
type input "100,000"
click at [570, 291] on input "text" at bounding box center [672, 296] width 284 height 33
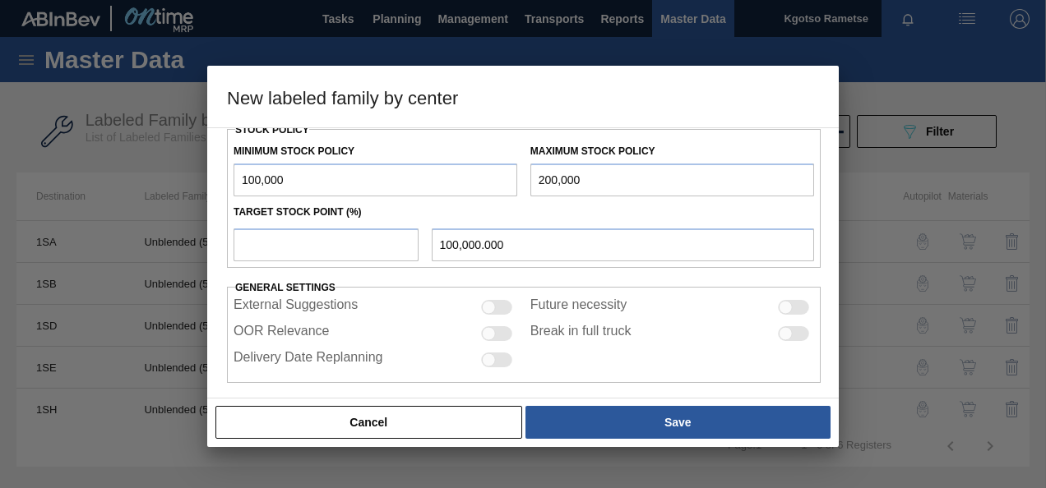
scroll to position [454, 0]
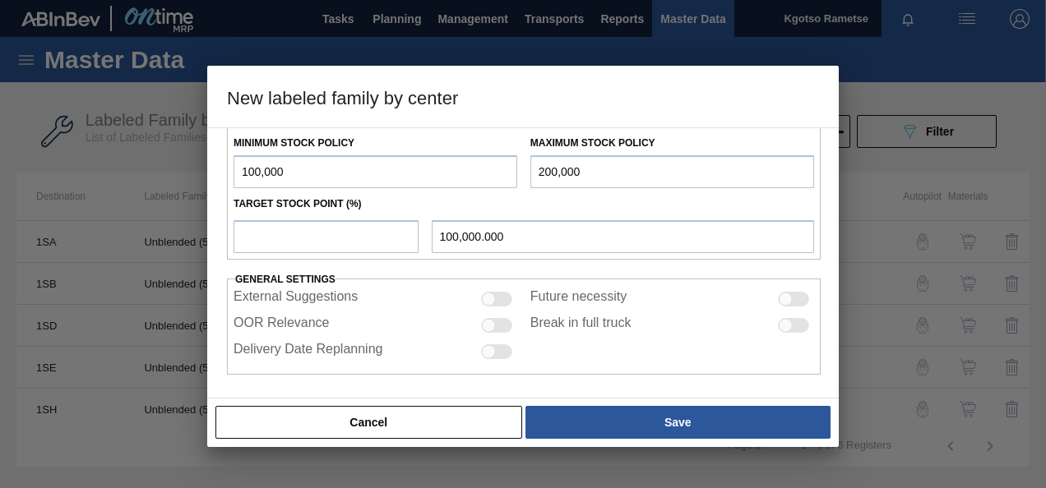
type input "200,000"
click at [315, 240] on input "number" at bounding box center [325, 236] width 185 height 33
type input "1"
type input "101,000.000"
type input "10"
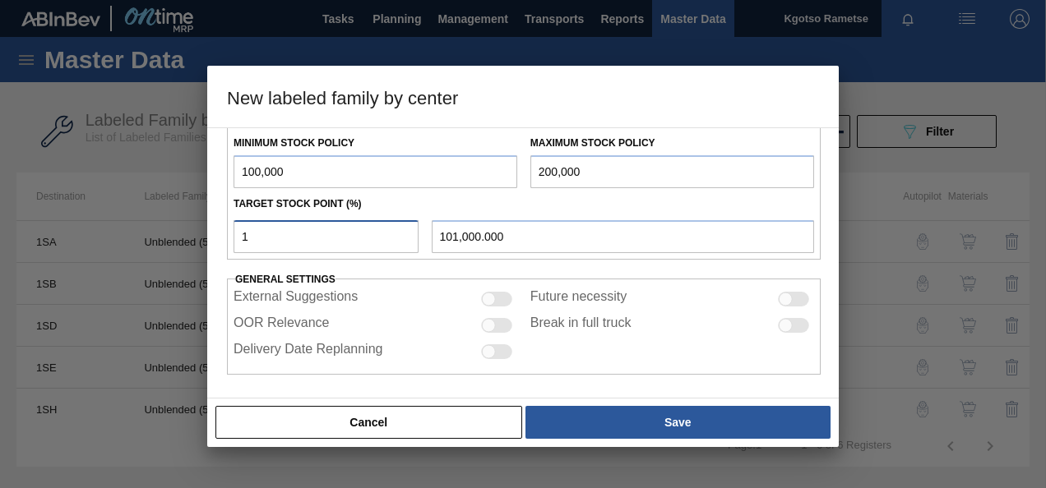
type input "110,000.000"
type input "100"
type input "200,000.000"
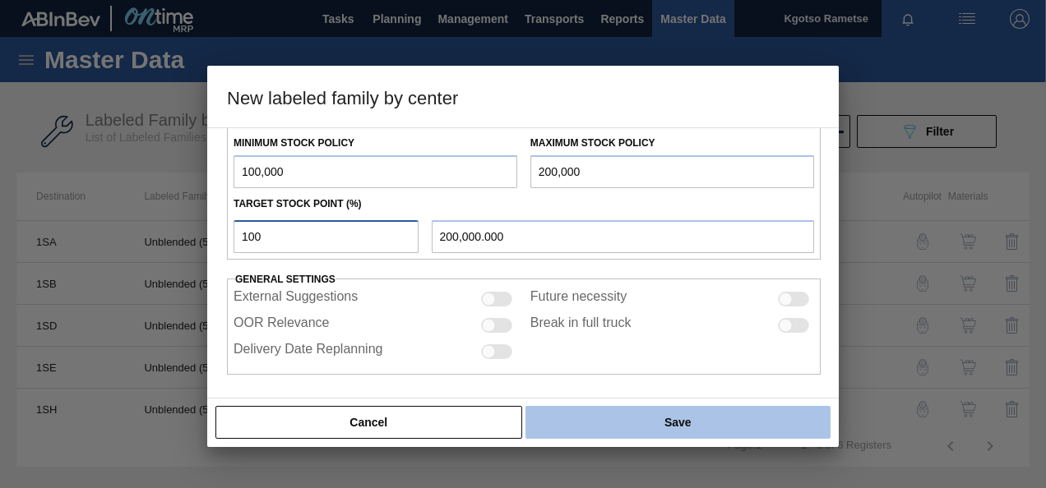
type input "100"
click at [611, 409] on button "Save" at bounding box center [677, 422] width 305 height 33
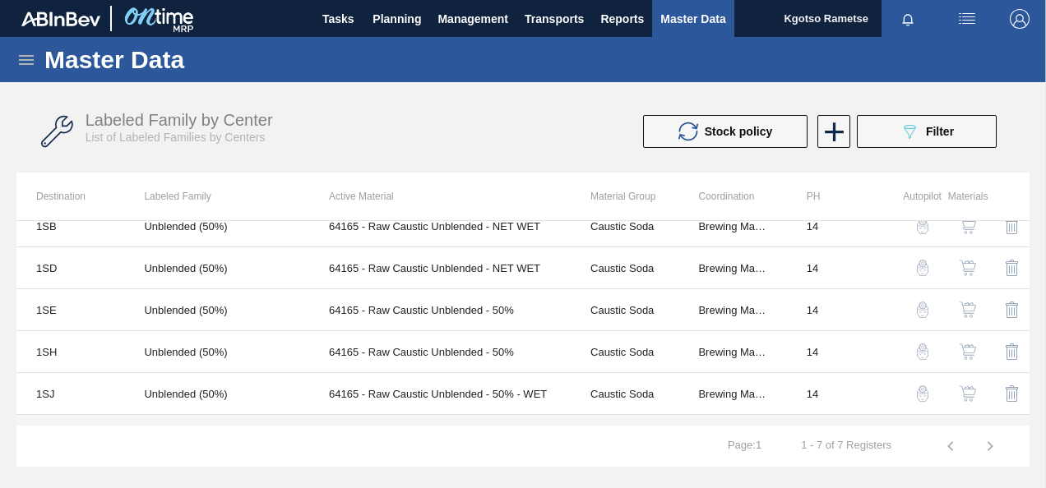
scroll to position [85, 0]
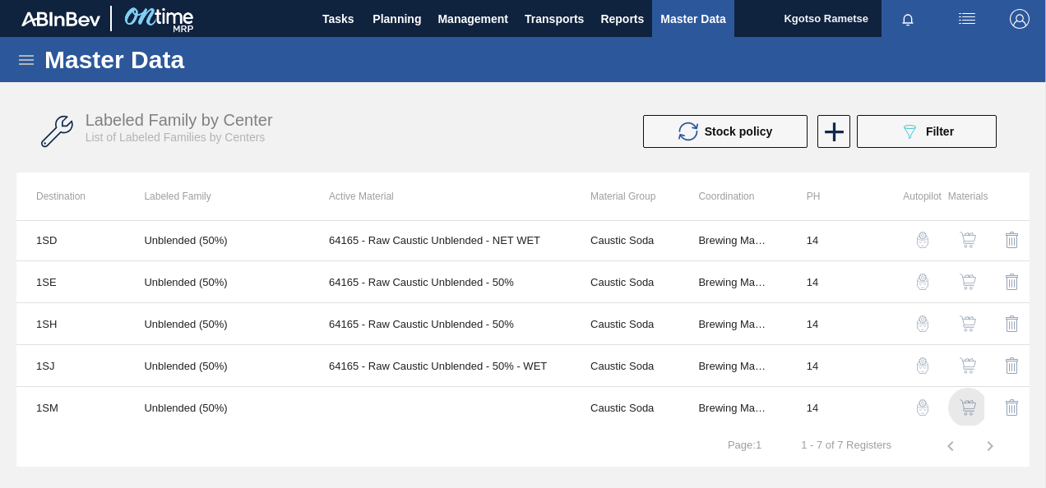
click at [967, 400] on img "button" at bounding box center [967, 407] width 16 height 16
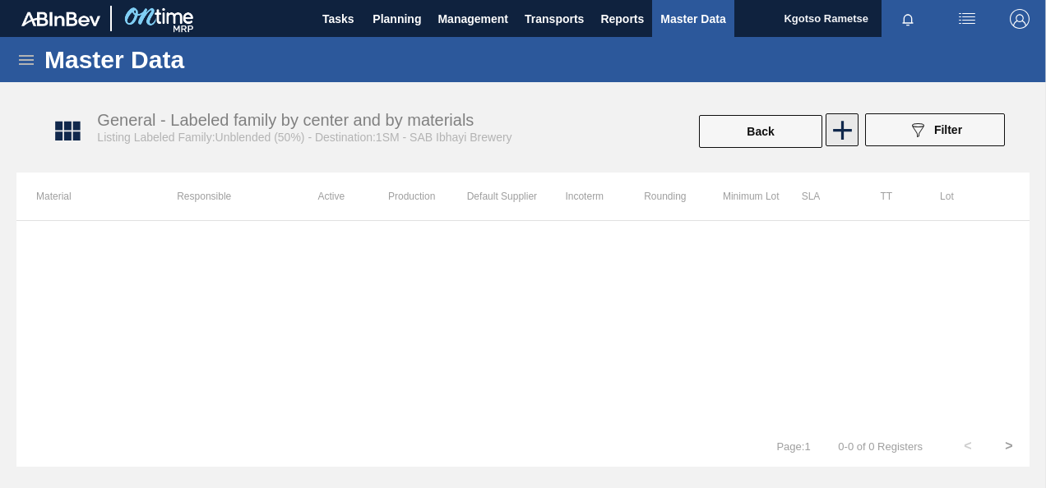
click at [842, 136] on icon at bounding box center [842, 130] width 19 height 19
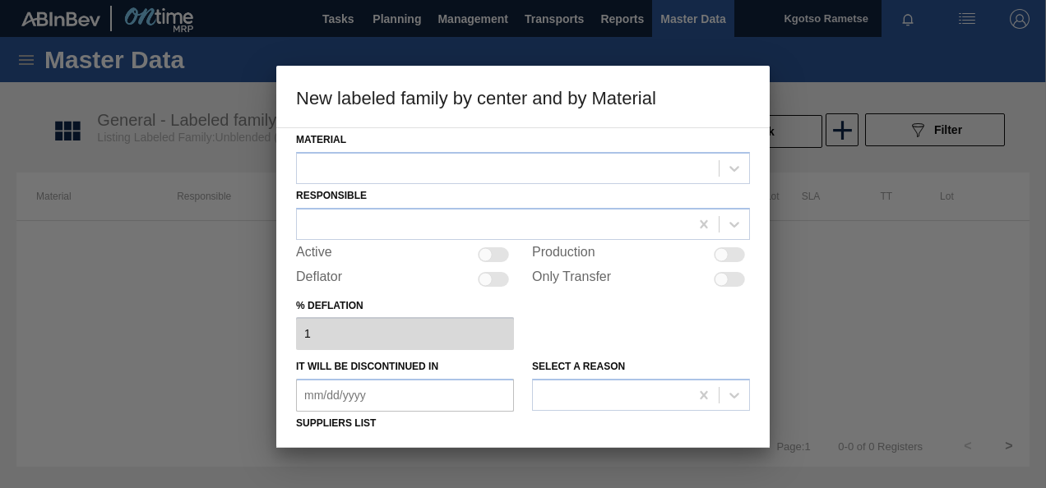
click at [470, 150] on div "Material" at bounding box center [523, 156] width 454 height 56
click at [445, 178] on div at bounding box center [508, 168] width 422 height 24
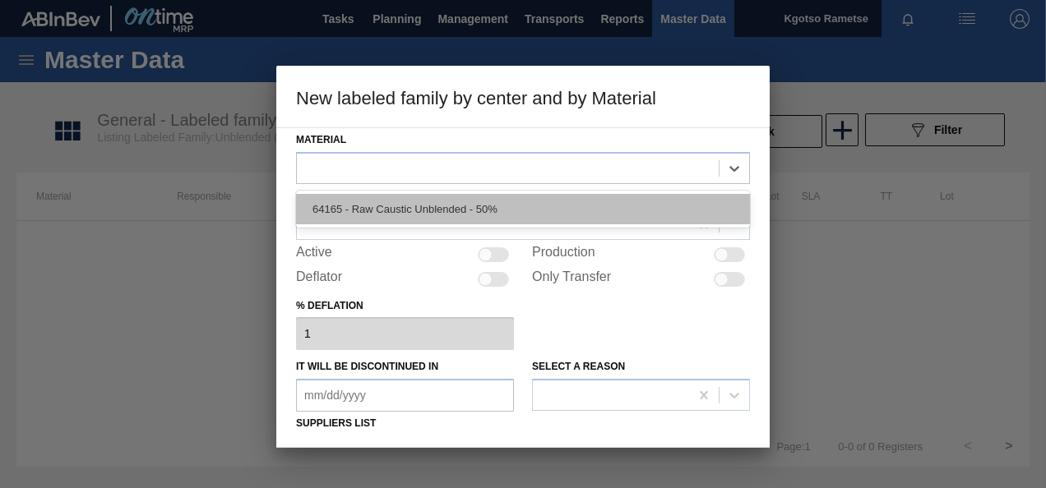
click at [435, 202] on div "64165 - Raw Caustic Unblended - 50%" at bounding box center [523, 209] width 454 height 30
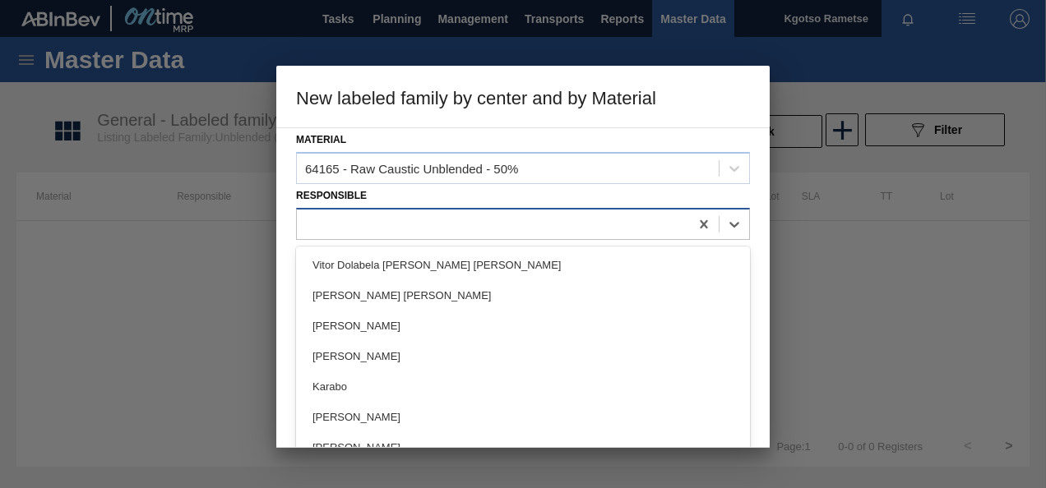
click at [384, 227] on div at bounding box center [493, 224] width 392 height 24
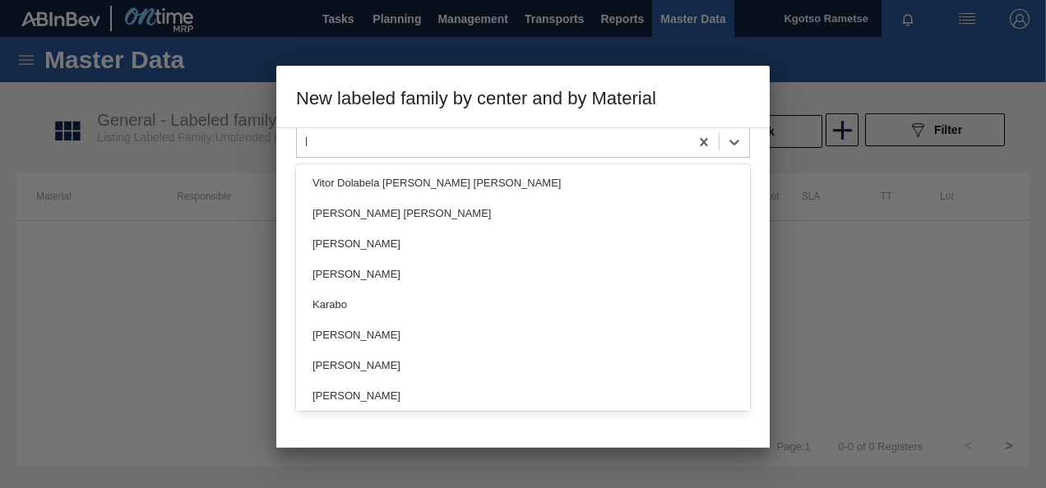
type input "kgo"
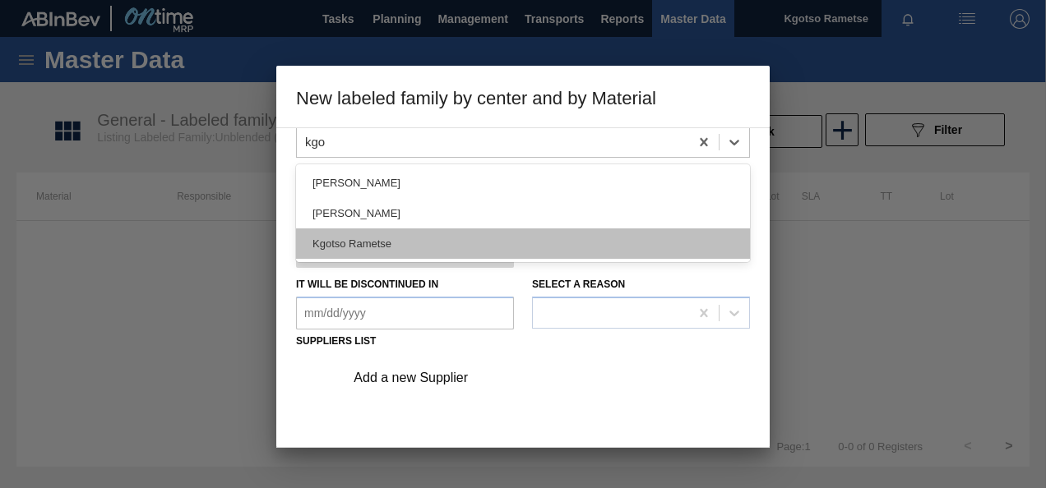
click at [403, 242] on div "Kgotso Rametse" at bounding box center [523, 244] width 454 height 30
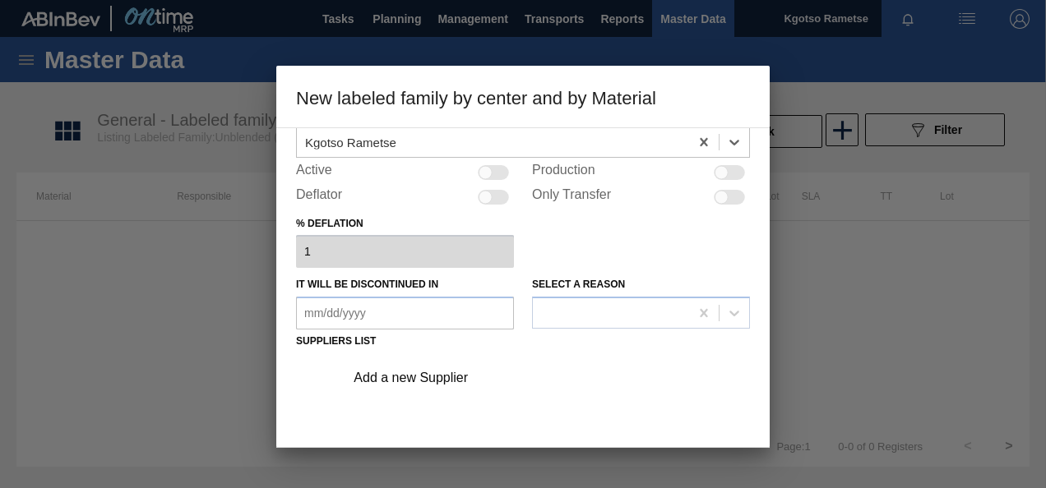
click at [496, 170] on div at bounding box center [493, 172] width 31 height 15
checkbox input "true"
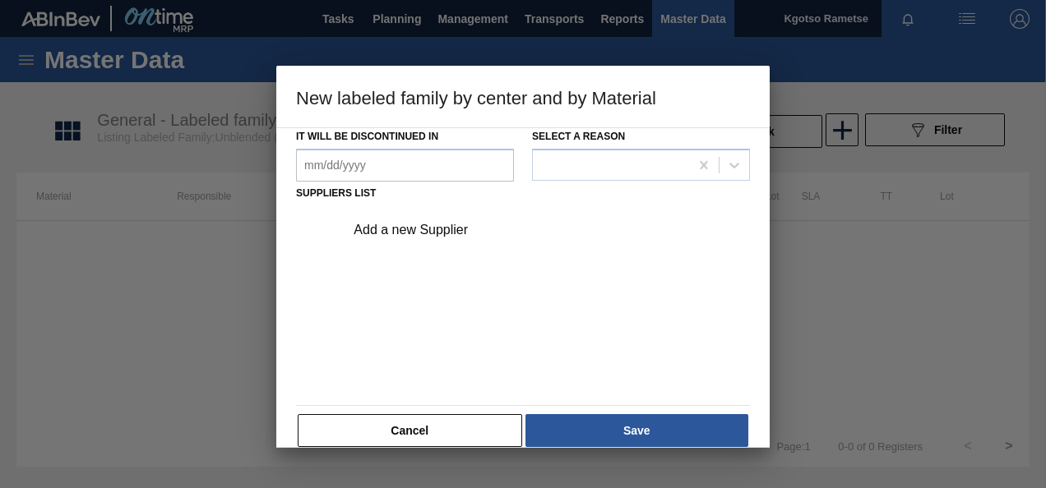
scroll to position [250, 0]
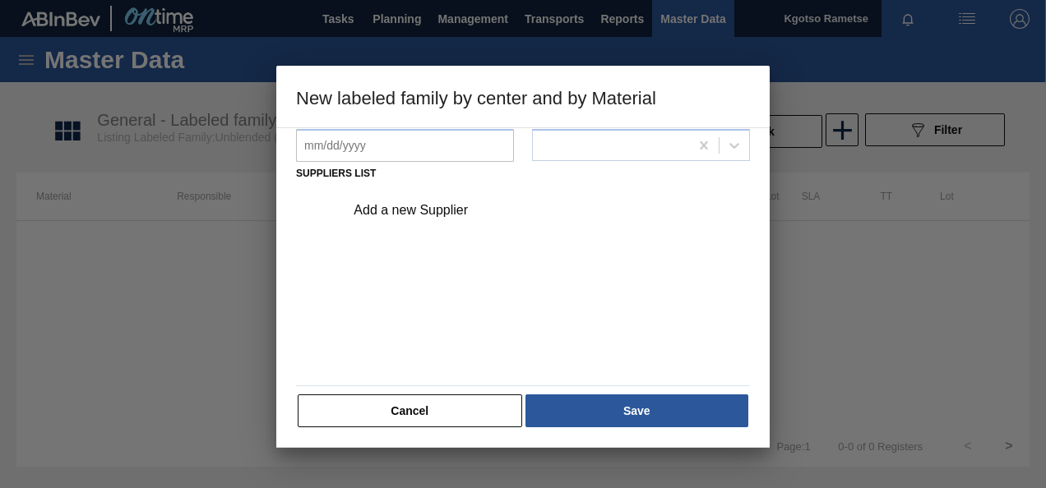
click at [426, 201] on div "Add a new Supplier" at bounding box center [542, 210] width 415 height 41
click at [409, 213] on div "Add a new Supplier" at bounding box center [514, 210] width 322 height 15
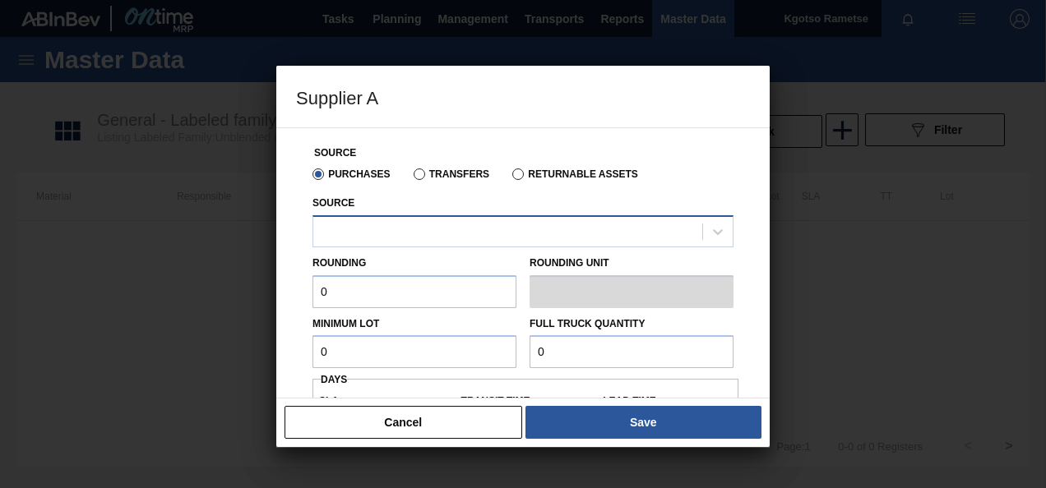
click at [387, 245] on div at bounding box center [522, 231] width 421 height 32
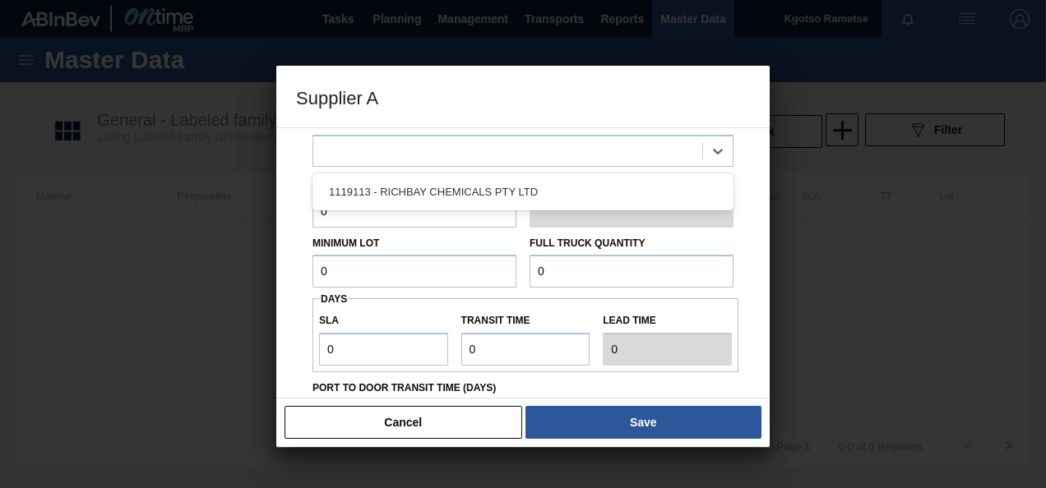
scroll to position [0, 0]
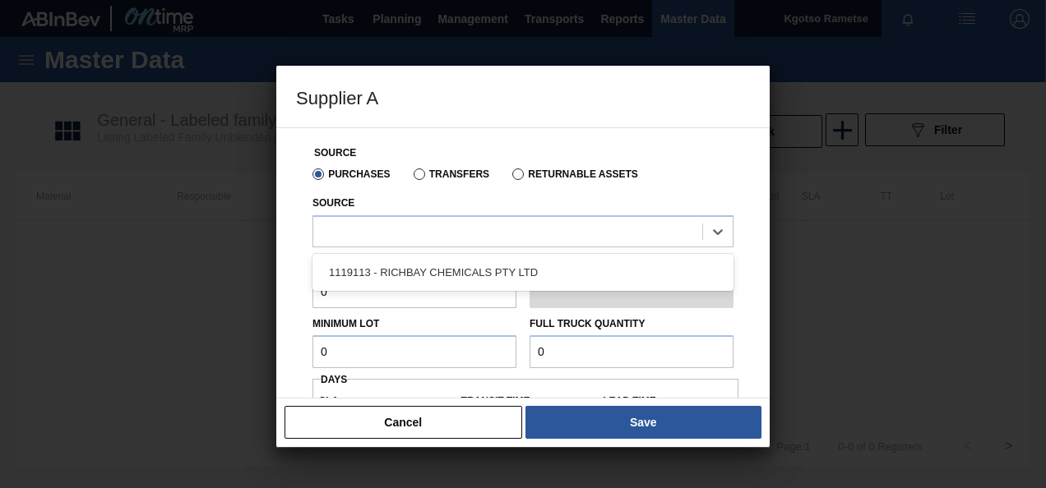
click at [384, 265] on div "1119113 - RICHBAY CHEMICALS PTY LTD" at bounding box center [522, 272] width 421 height 30
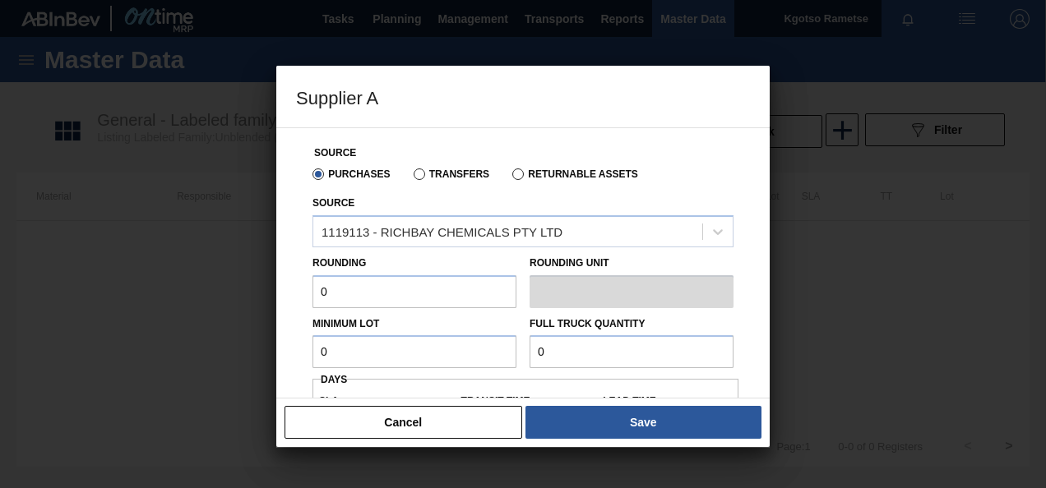
drag, startPoint x: 357, startPoint y: 293, endPoint x: 191, endPoint y: 302, distance: 166.3
click at [224, 302] on div "Supplier A Source Purchases Transfers Returnable Assets Source 1119113 - RICHBA…" at bounding box center [523, 244] width 1046 height 488
type input "1"
drag, startPoint x: 273, startPoint y: 356, endPoint x: 162, endPoint y: 356, distance: 111.0
click at [192, 356] on div "Supplier A Source Purchases Transfers Returnable Assets Source 1119113 - RICHBA…" at bounding box center [523, 244] width 1046 height 488
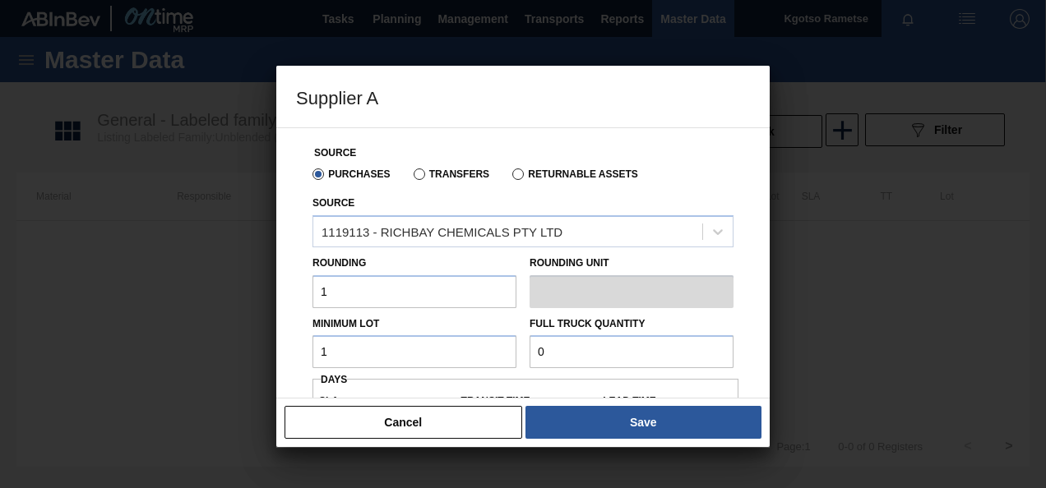
type input "1"
drag, startPoint x: 542, startPoint y: 349, endPoint x: 524, endPoint y: 354, distance: 19.0
click at [524, 354] on div "Full Truck Quantity 0" at bounding box center [631, 340] width 217 height 57
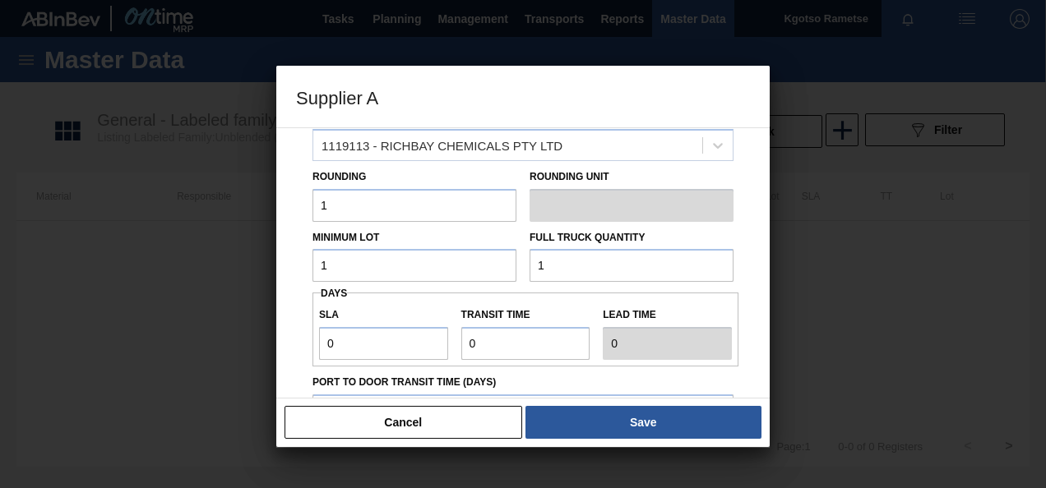
scroll to position [164, 0]
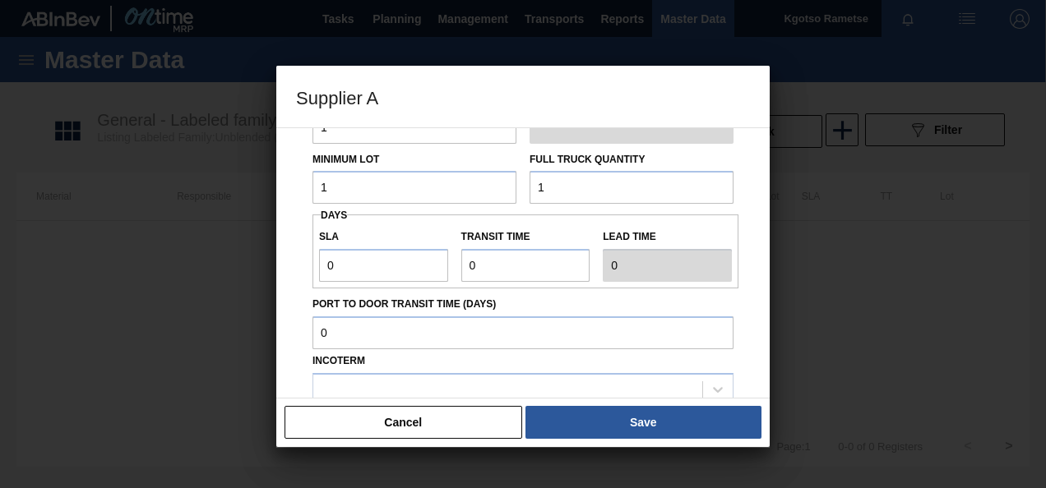
type input "1"
click at [230, 289] on div at bounding box center [523, 244] width 1046 height 488
drag, startPoint x: 346, startPoint y: 276, endPoint x: 240, endPoint y: 276, distance: 106.0
click at [243, 276] on div "Supplier A Source Purchases Transfers Returnable Assets Source 1119113 - RICHBA…" at bounding box center [523, 244] width 1046 height 488
type input "1"
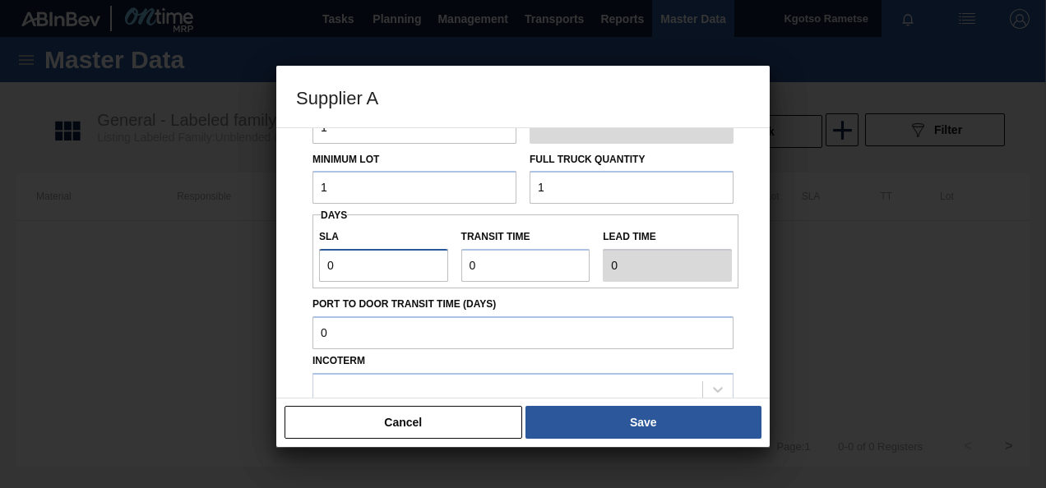
type input "1"
drag, startPoint x: 325, startPoint y: 279, endPoint x: 181, endPoint y: 293, distance: 145.3
click at [287, 283] on div "Source Purchases Transfers Returnable Assets Source 1119113 - RICHBAY CHEMICALS…" at bounding box center [522, 262] width 493 height 271
type input "1"
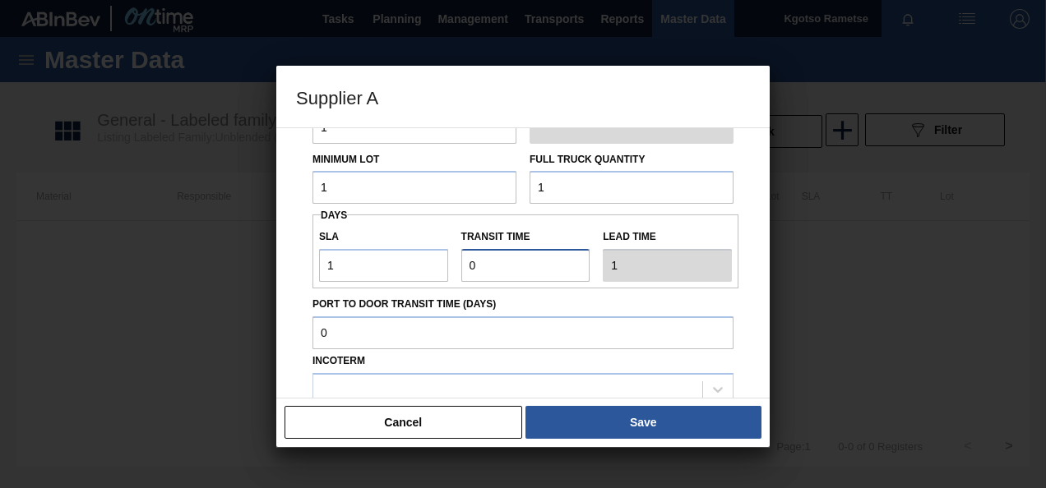
type input "2"
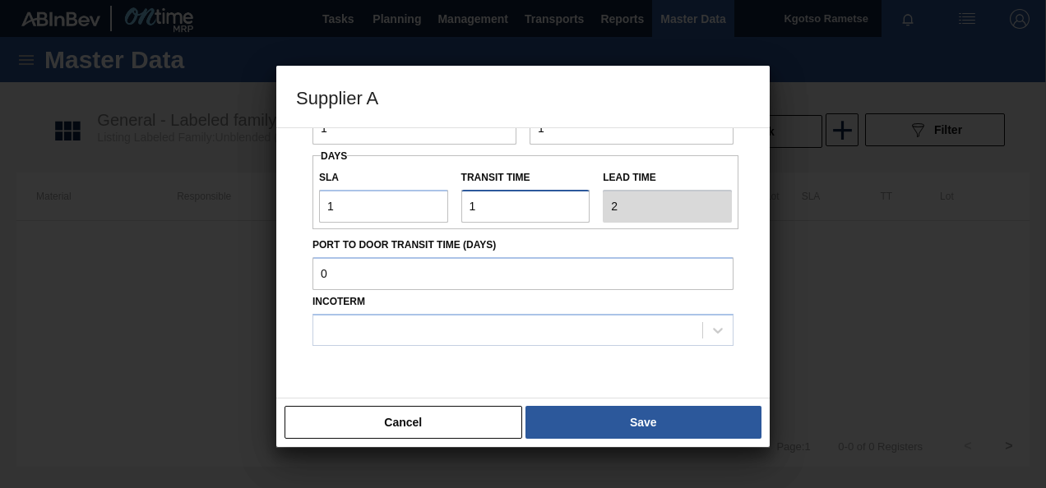
scroll to position [247, 0]
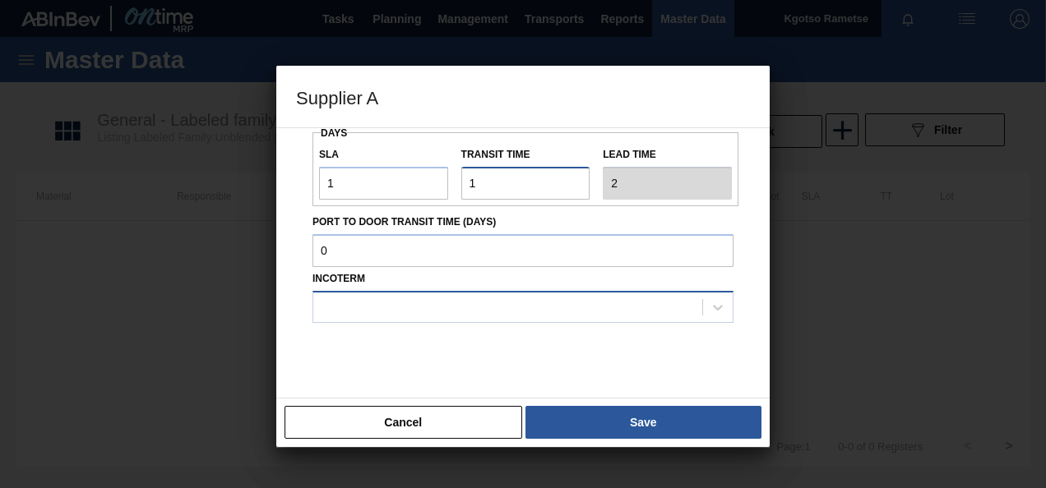
type input "1"
click at [356, 295] on div at bounding box center [507, 307] width 389 height 24
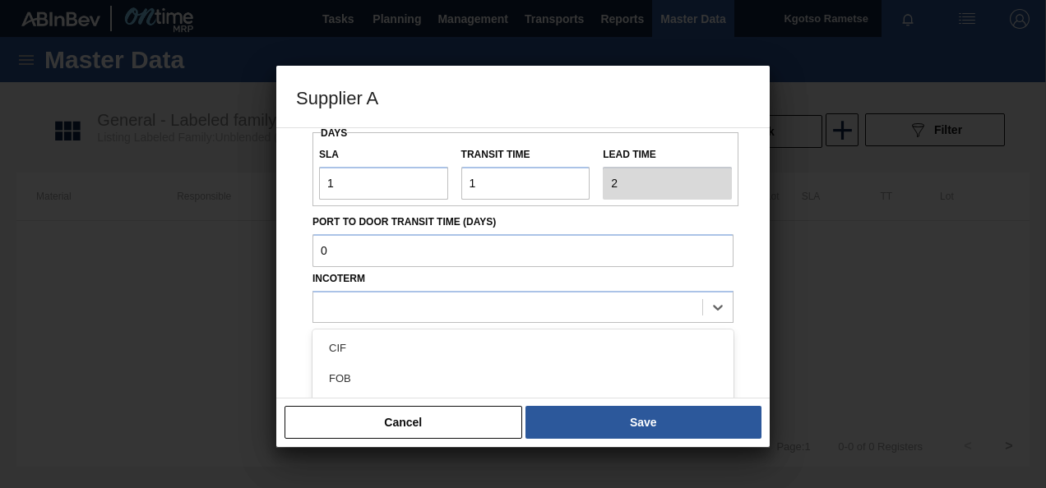
click at [357, 370] on div "FOB" at bounding box center [522, 378] width 421 height 30
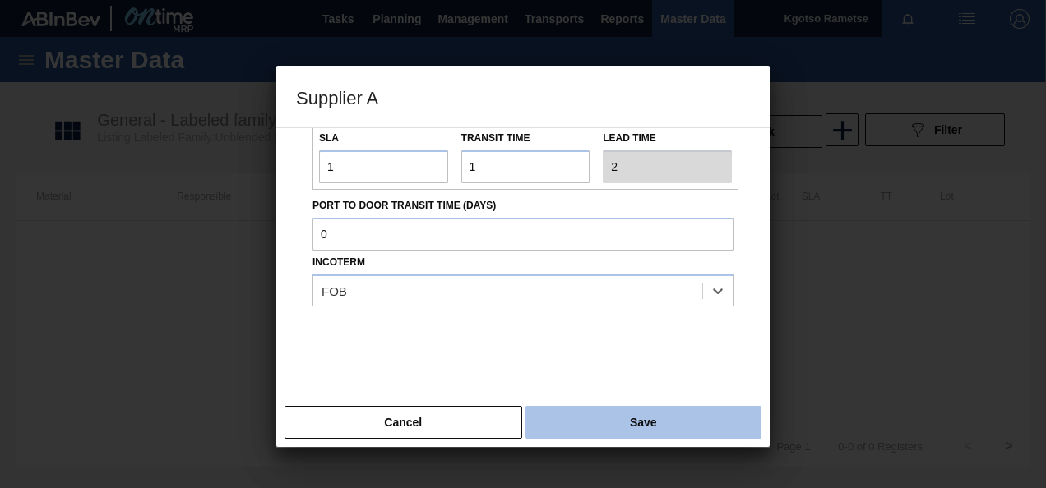
scroll to position [272, 0]
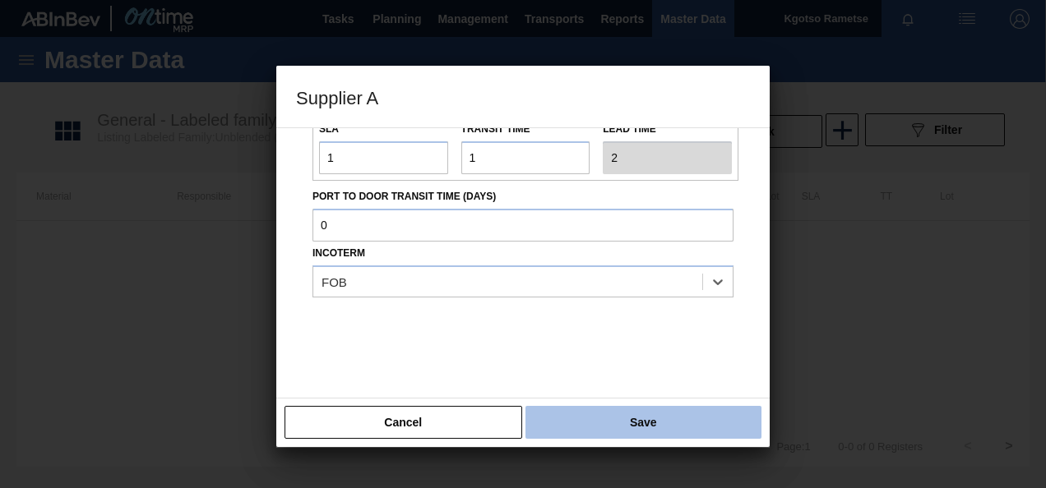
click at [589, 419] on button "Save" at bounding box center [643, 422] width 236 height 33
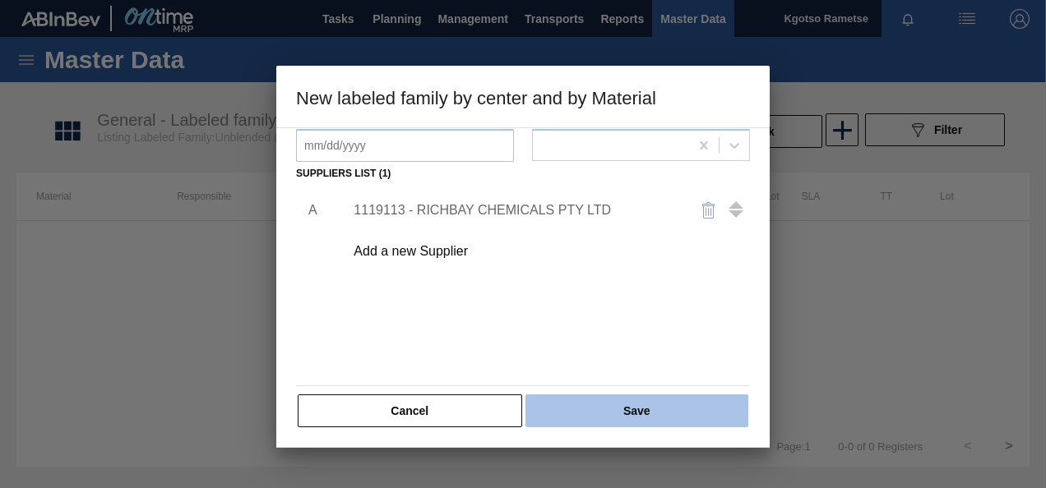
click at [590, 404] on button "Save" at bounding box center [636, 411] width 223 height 33
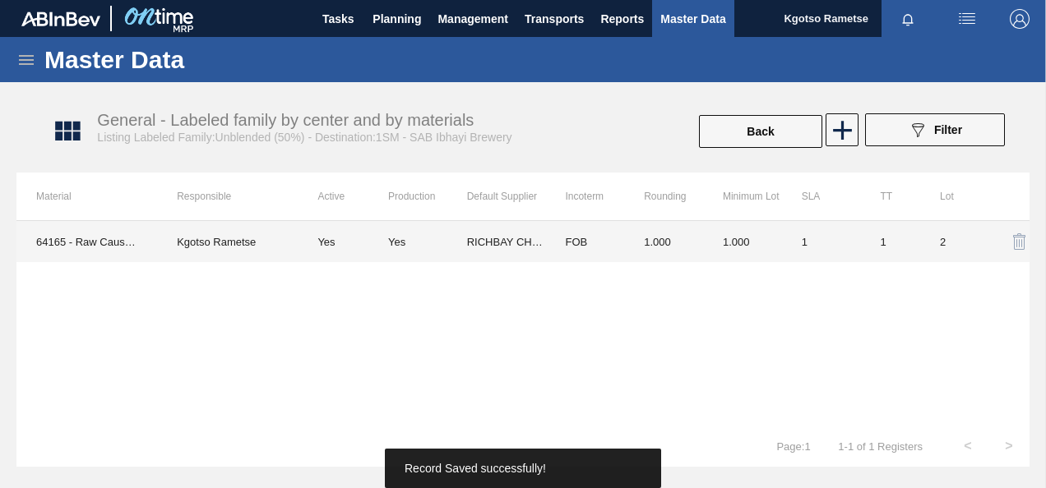
click at [709, 238] on td "1.000" at bounding box center [742, 241] width 79 height 41
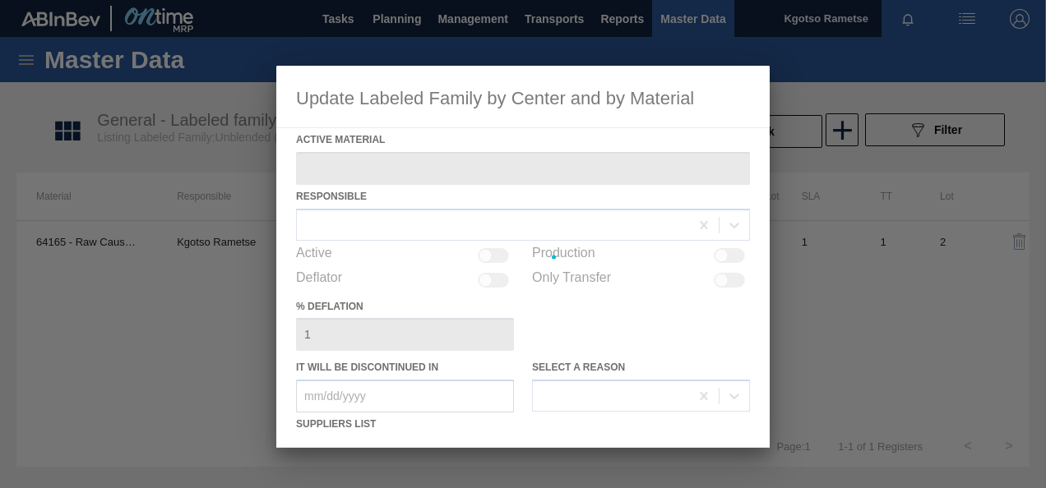
type Material "64165 - Raw Caustic Unblended - 50%"
checkbox input "true"
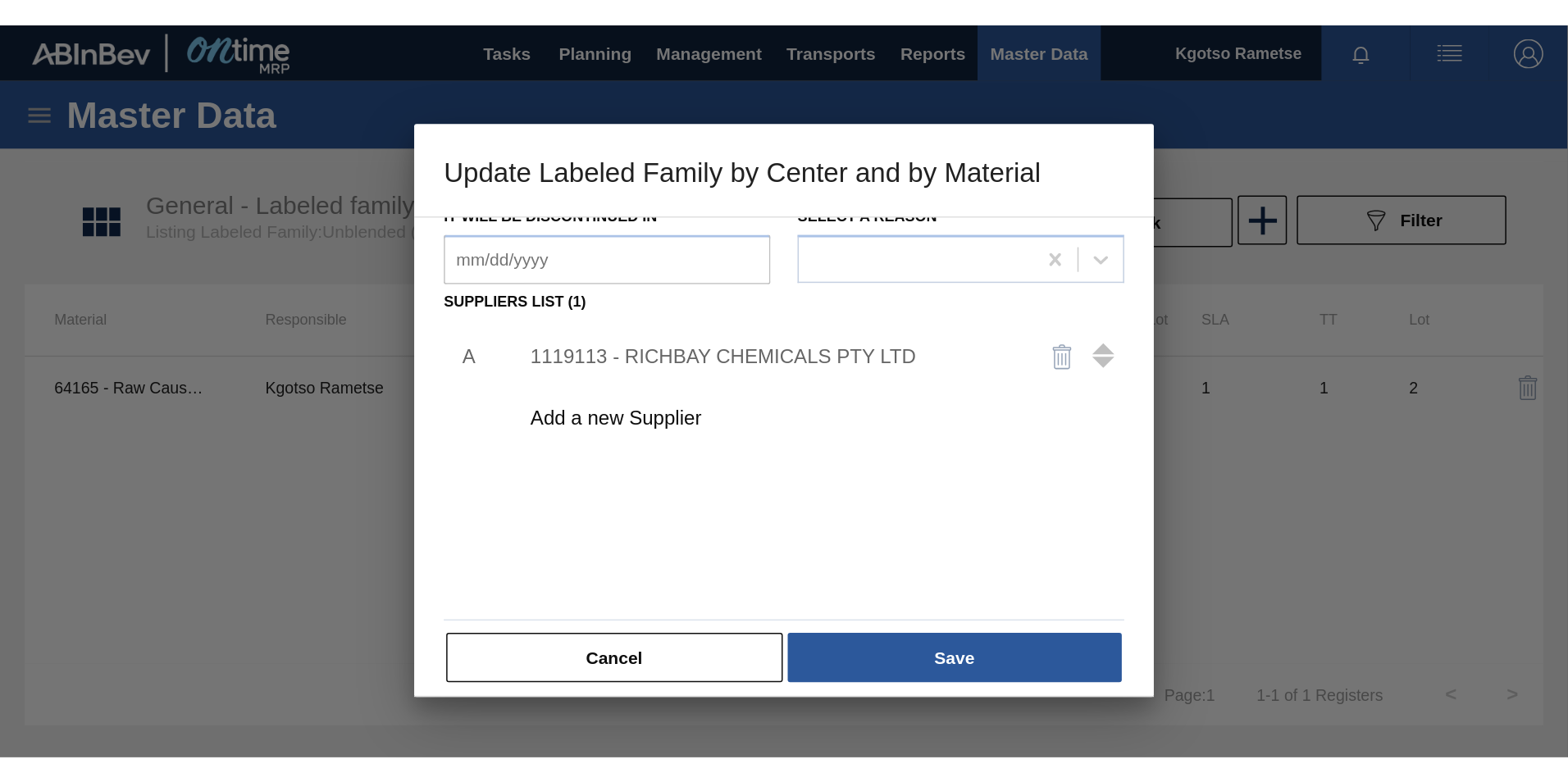
scroll to position [251, 0]
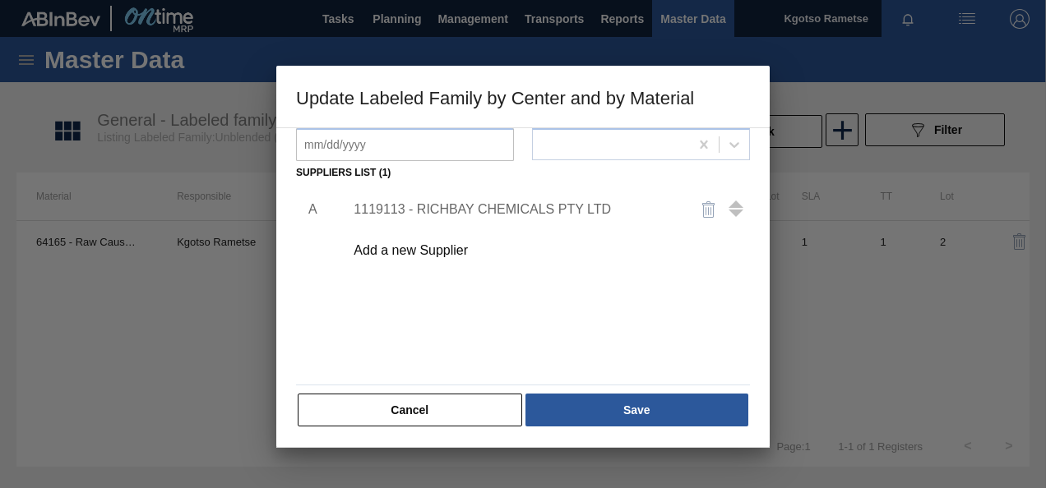
click at [383, 238] on div "Add a new Supplier" at bounding box center [542, 250] width 415 height 41
click at [383, 252] on div "Add a new Supplier" at bounding box center [514, 250] width 322 height 15
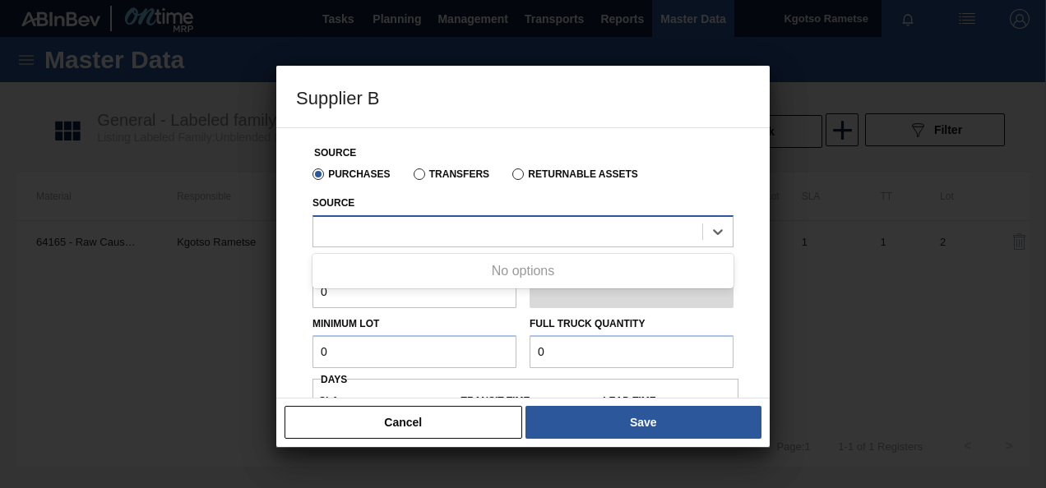
click at [409, 232] on div at bounding box center [507, 231] width 389 height 24
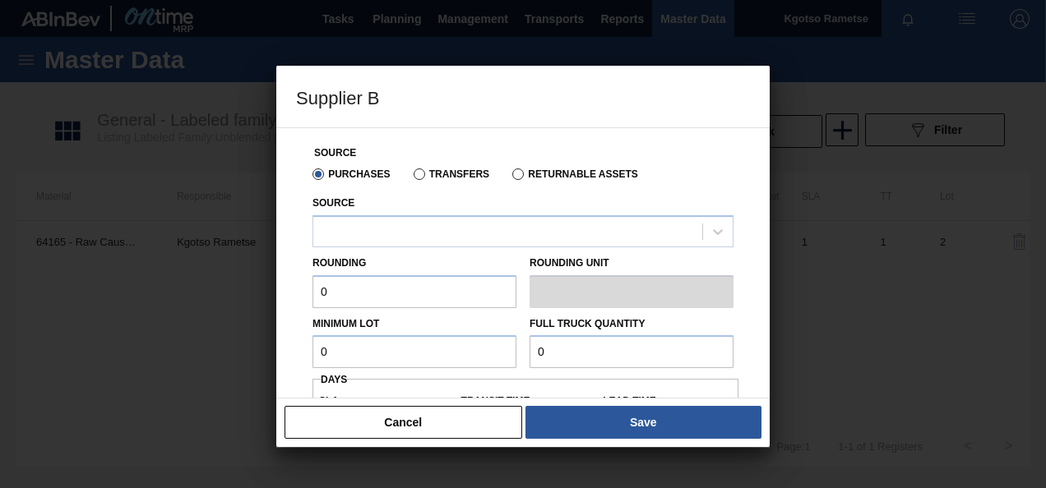
click at [309, 339] on div "Minimum Lot 0" at bounding box center [414, 340] width 217 height 57
click at [411, 422] on button "Cancel" at bounding box center [403, 422] width 238 height 33
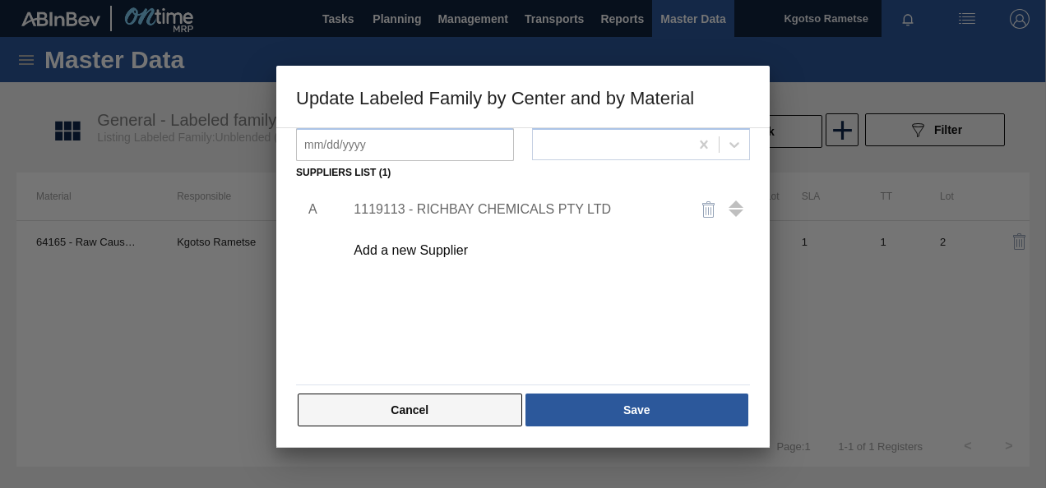
click at [410, 408] on button "Cancel" at bounding box center [410, 410] width 224 height 33
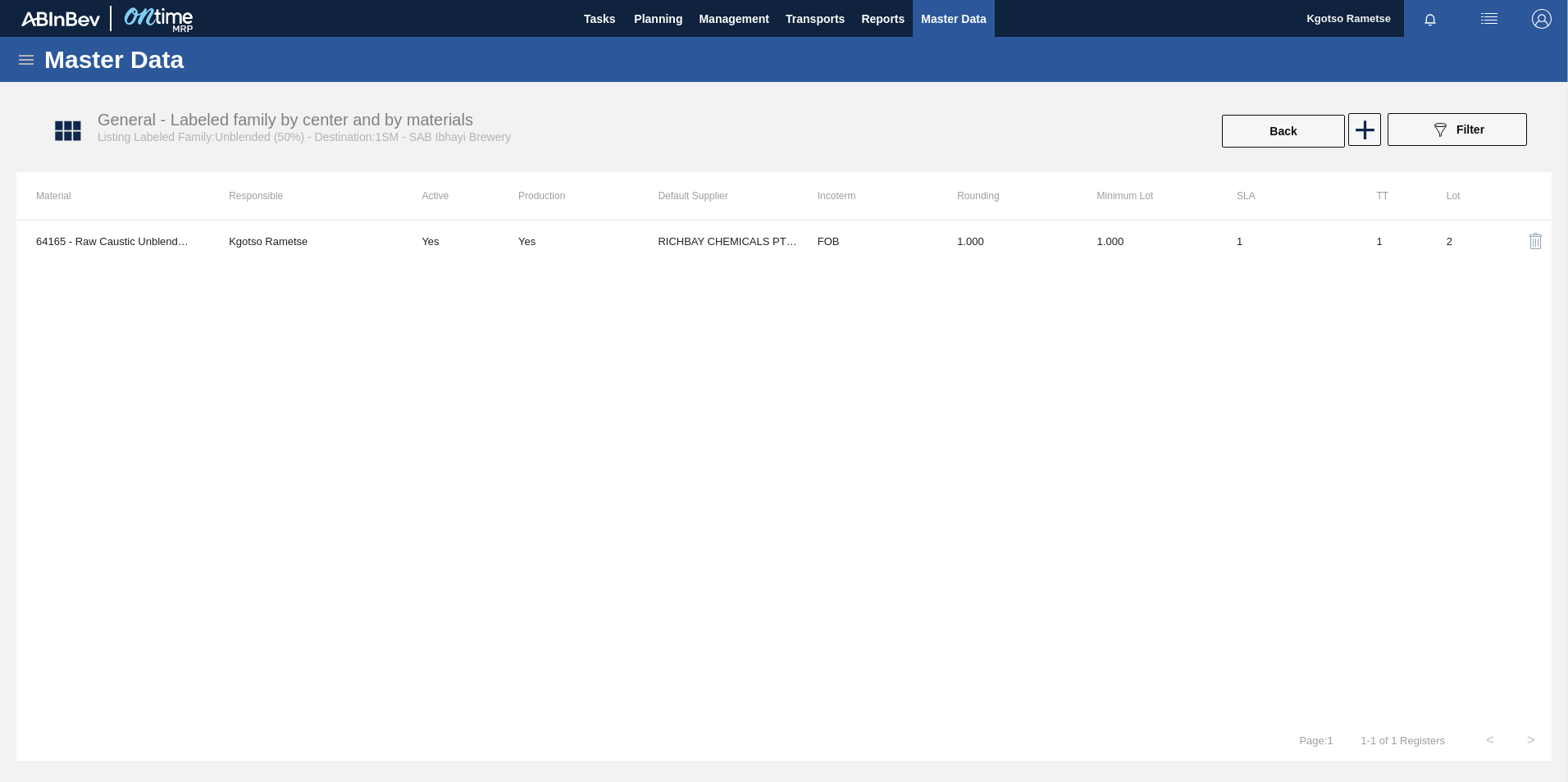
click at [1042, 12] on img "button" at bounding box center [1541, 19] width 20 height 20
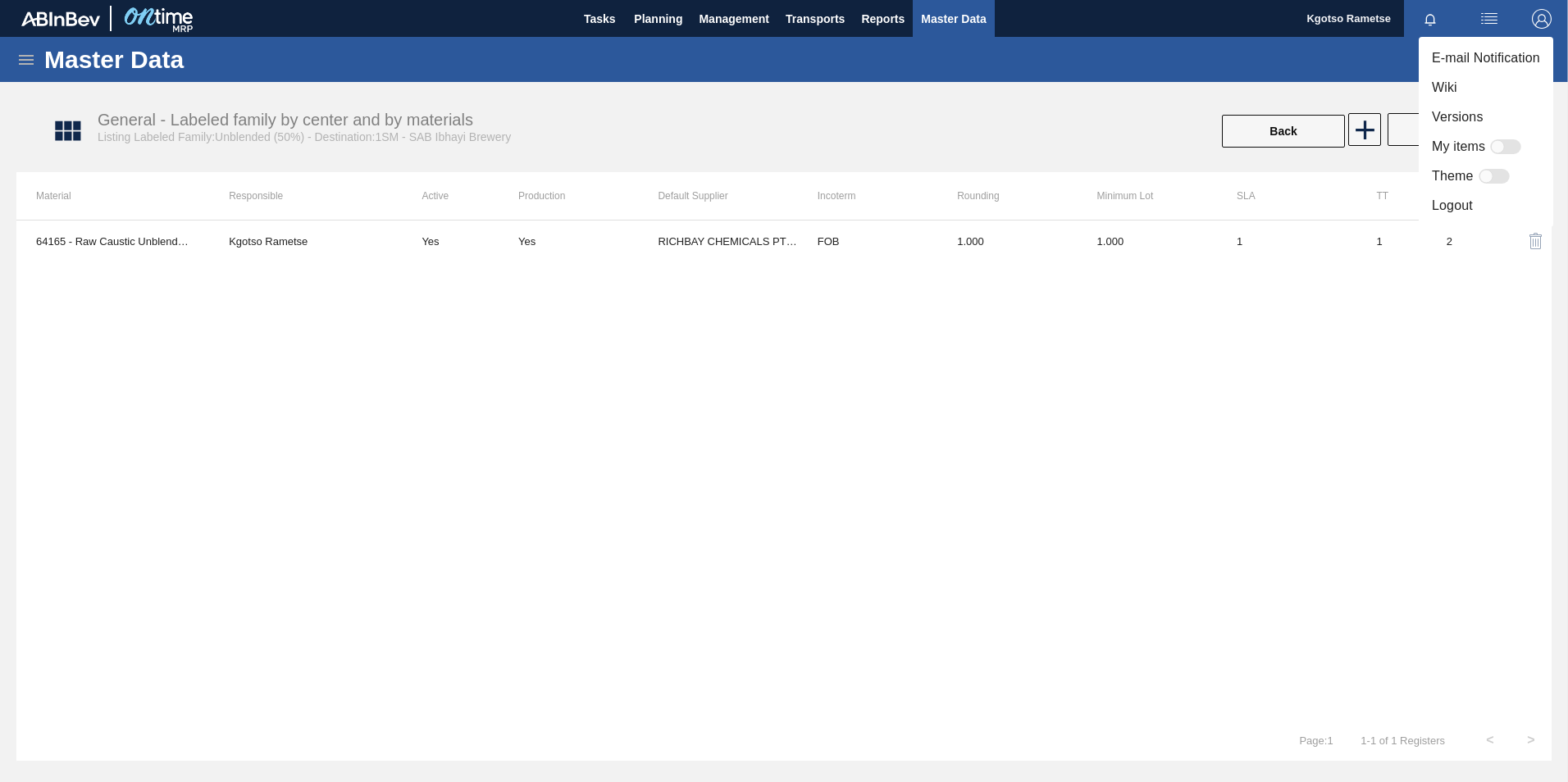
click at [21, 65] on div at bounding box center [784, 391] width 1568 height 782
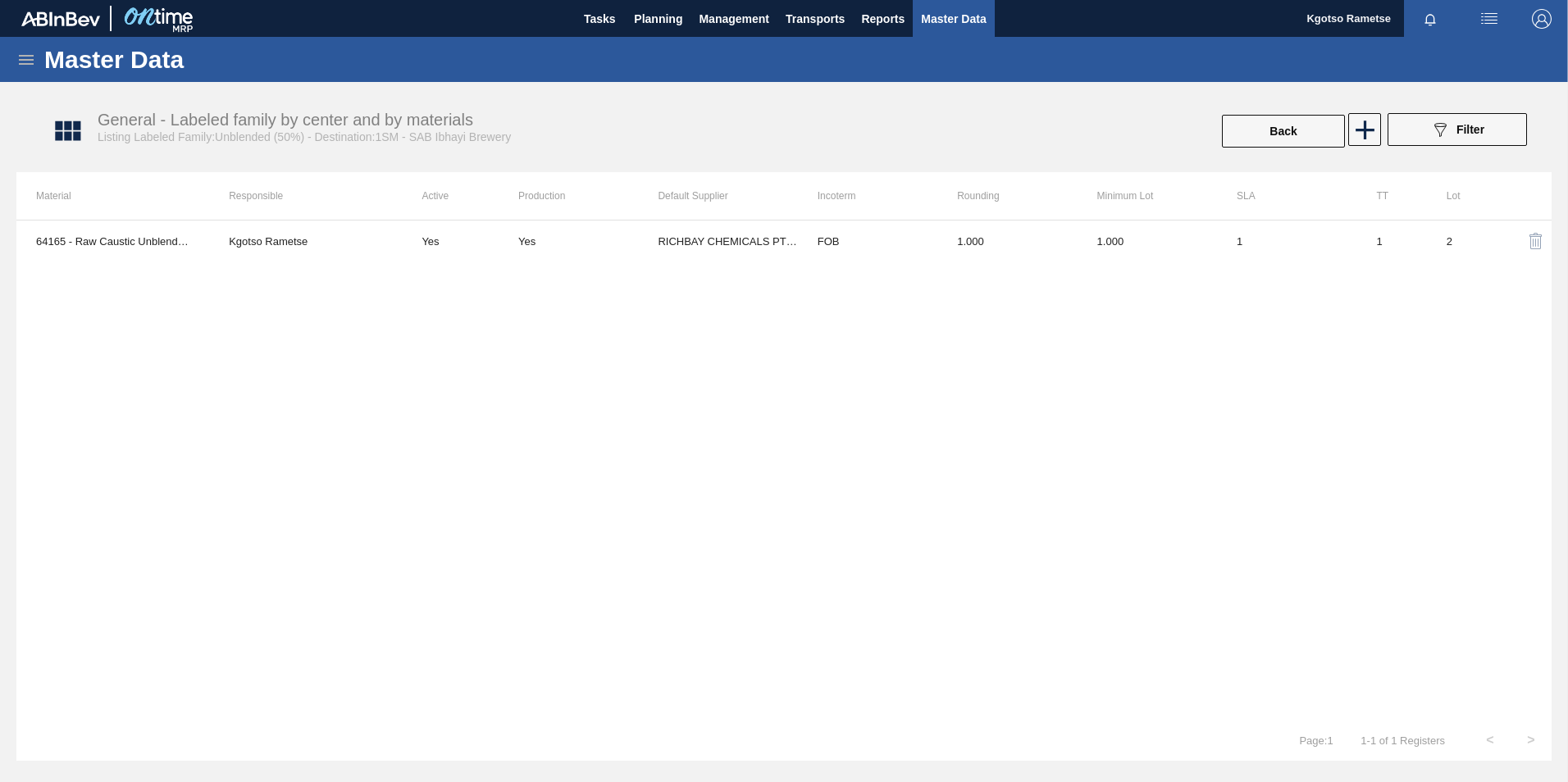
click at [21, 56] on icon at bounding box center [26, 60] width 15 height 10
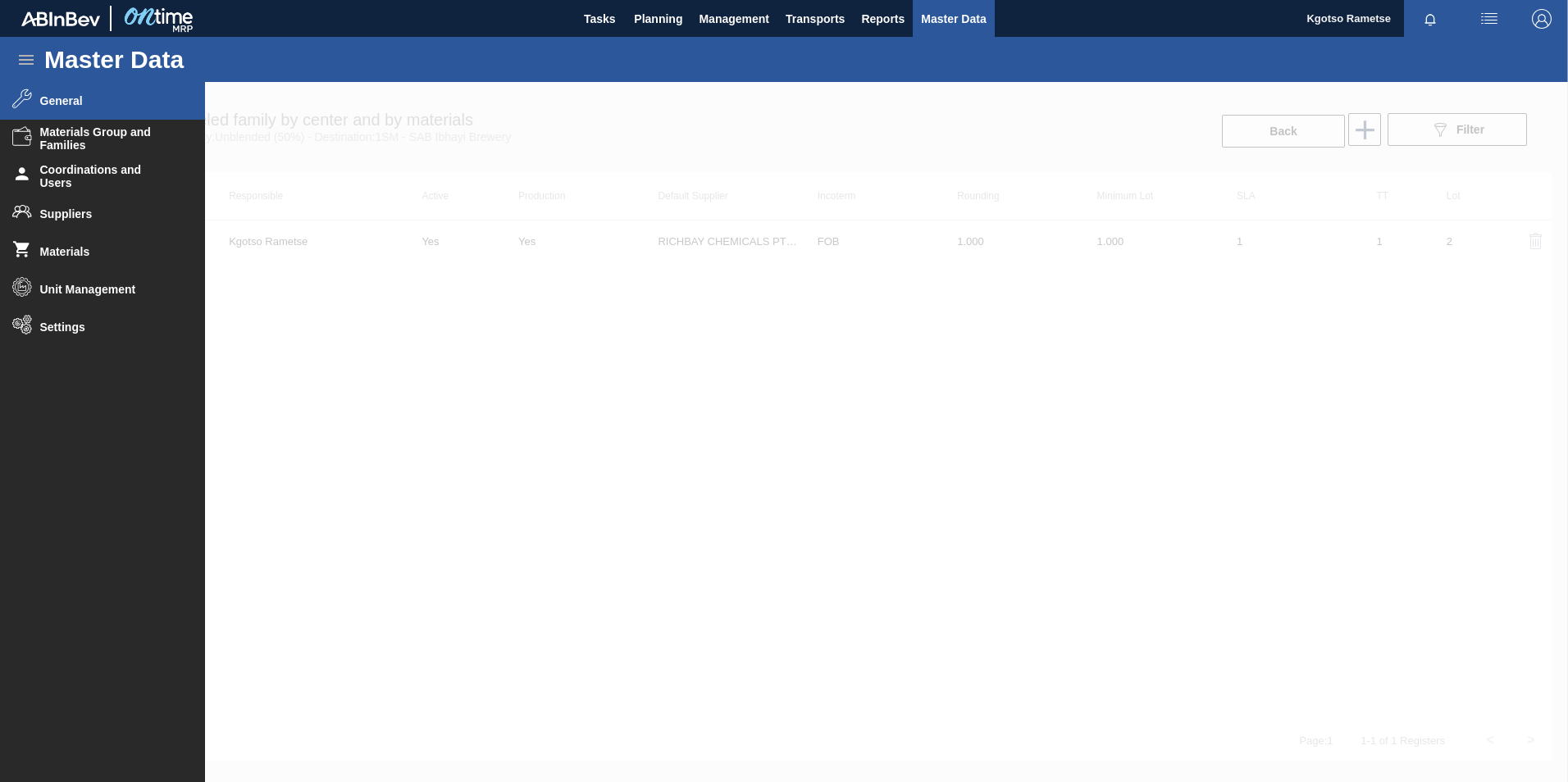
click at [21, 56] on icon at bounding box center [26, 60] width 15 height 10
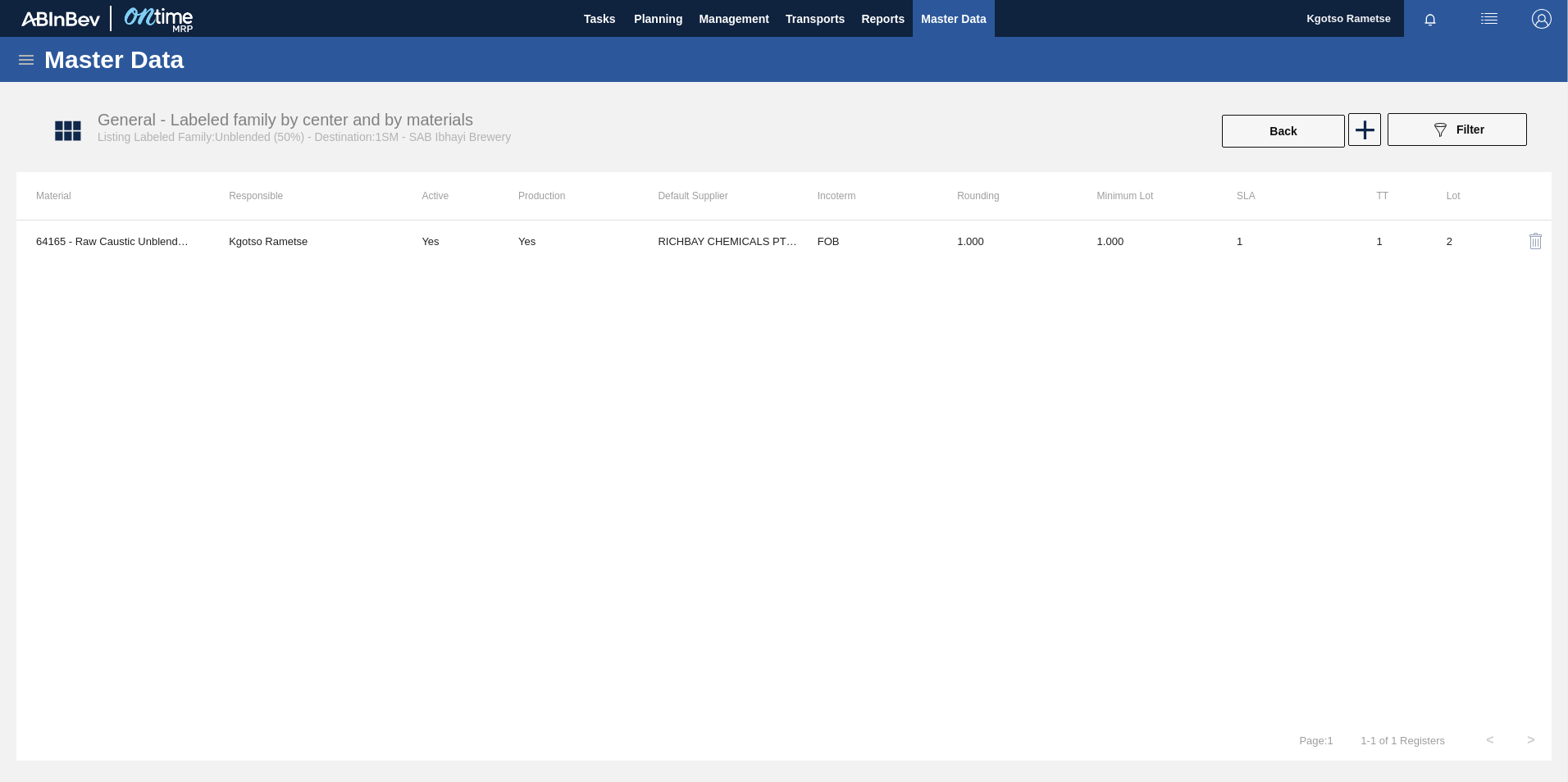
click at [25, 61] on icon at bounding box center [26, 60] width 20 height 20
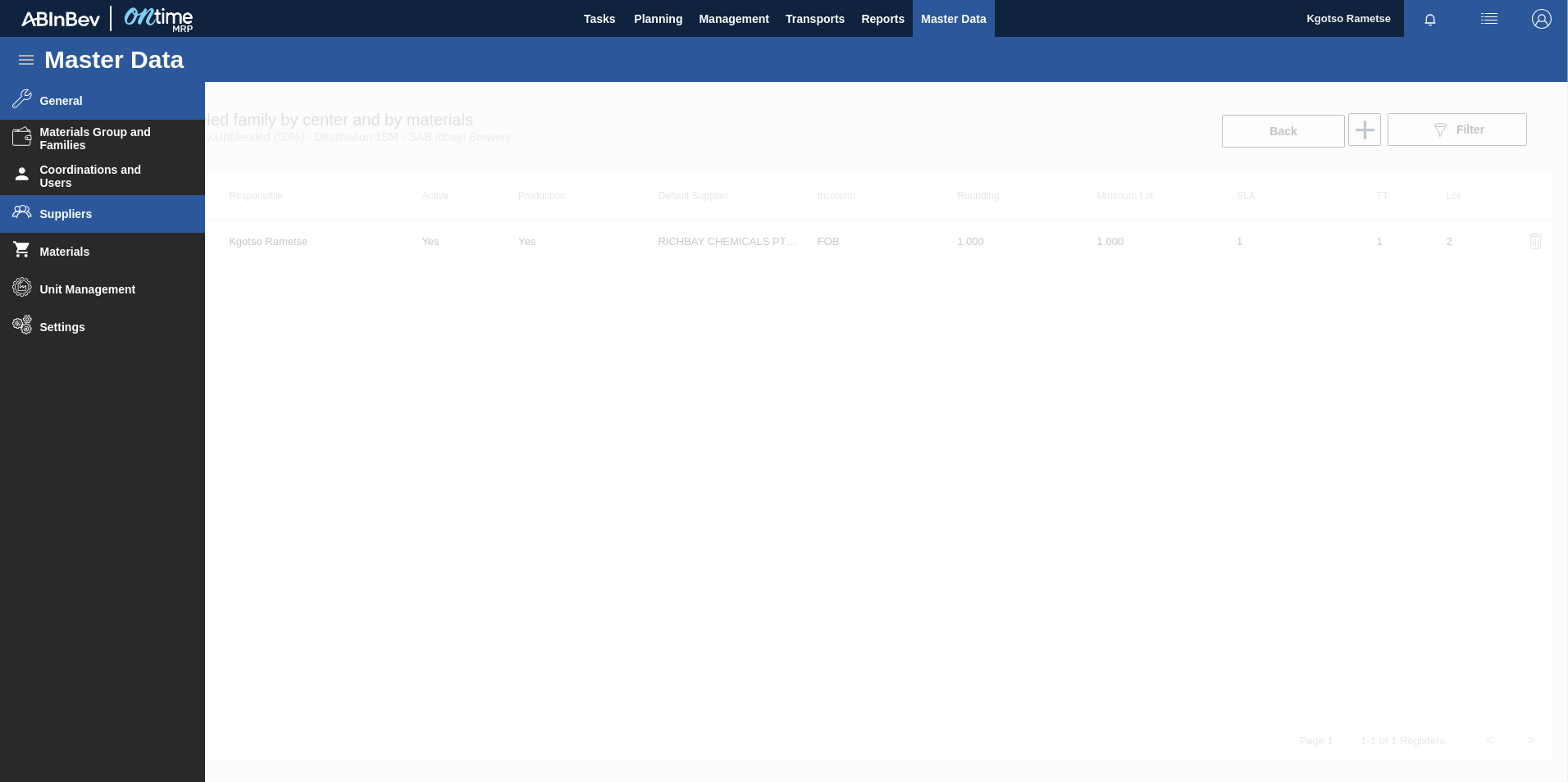
click at [45, 214] on span "Suppliers" at bounding box center [108, 213] width 136 height 13
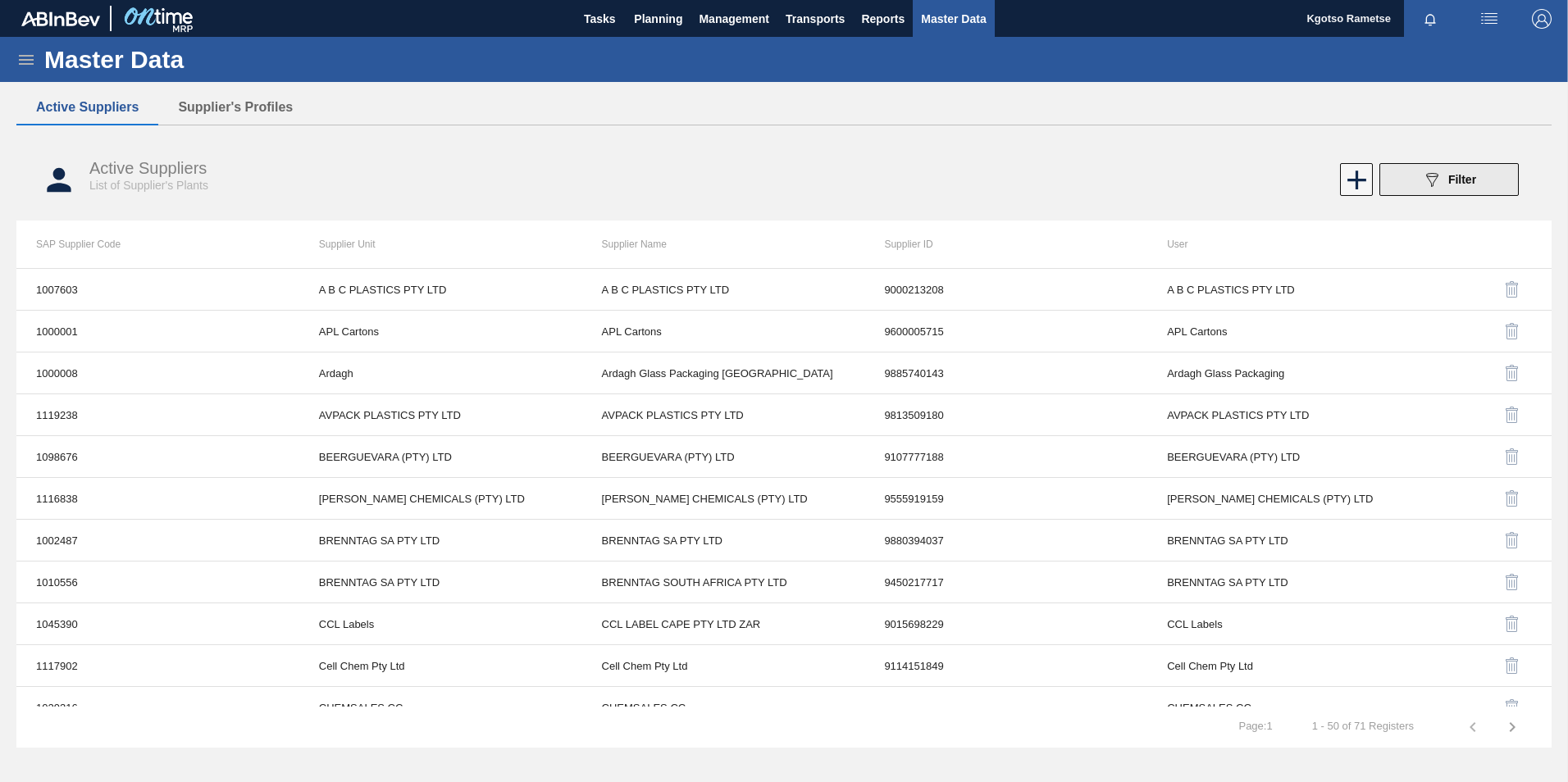
click at [1042, 183] on span "Filter" at bounding box center [1462, 179] width 28 height 13
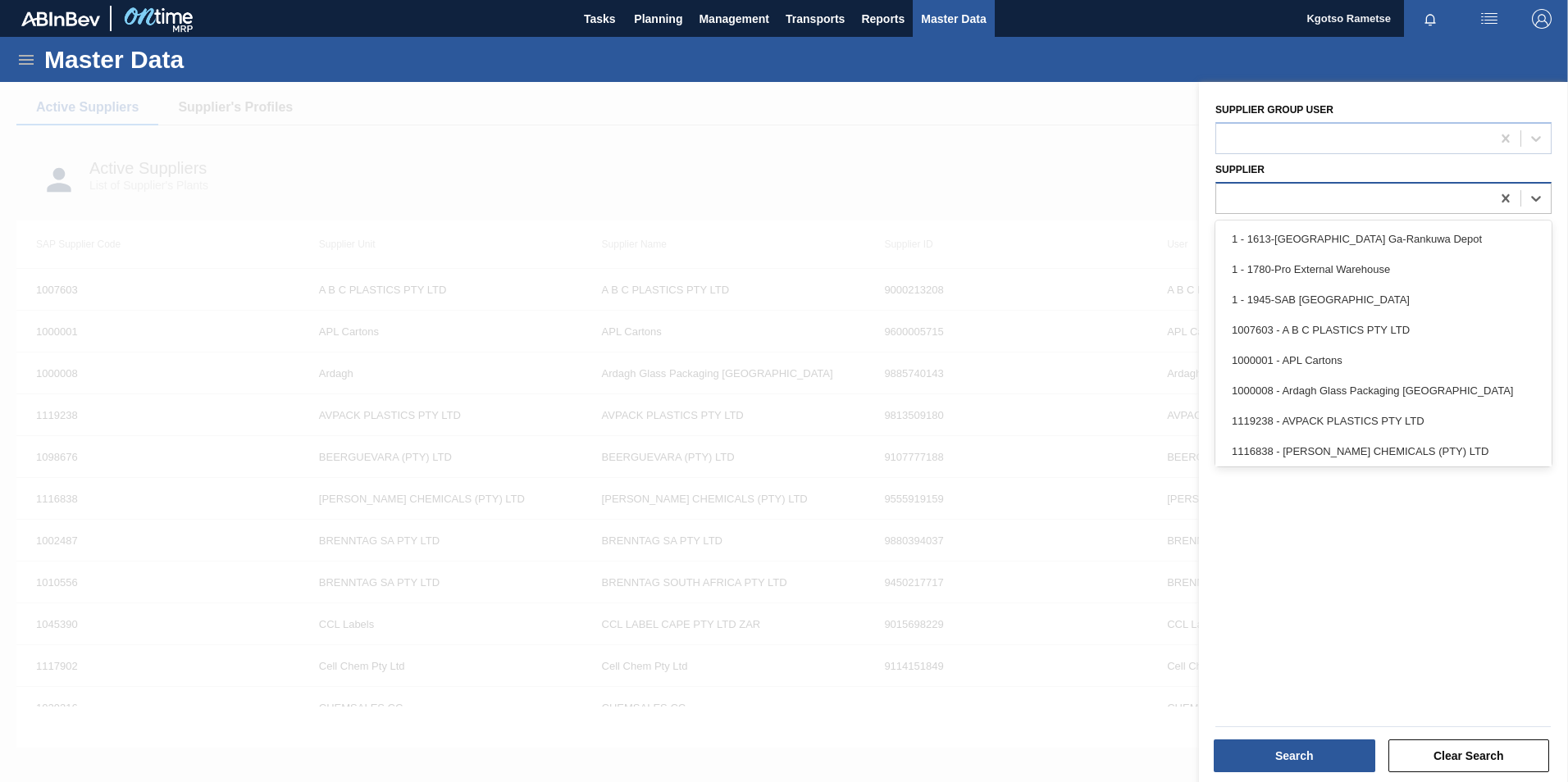
click at [1042, 196] on div at bounding box center [1353, 198] width 274 height 24
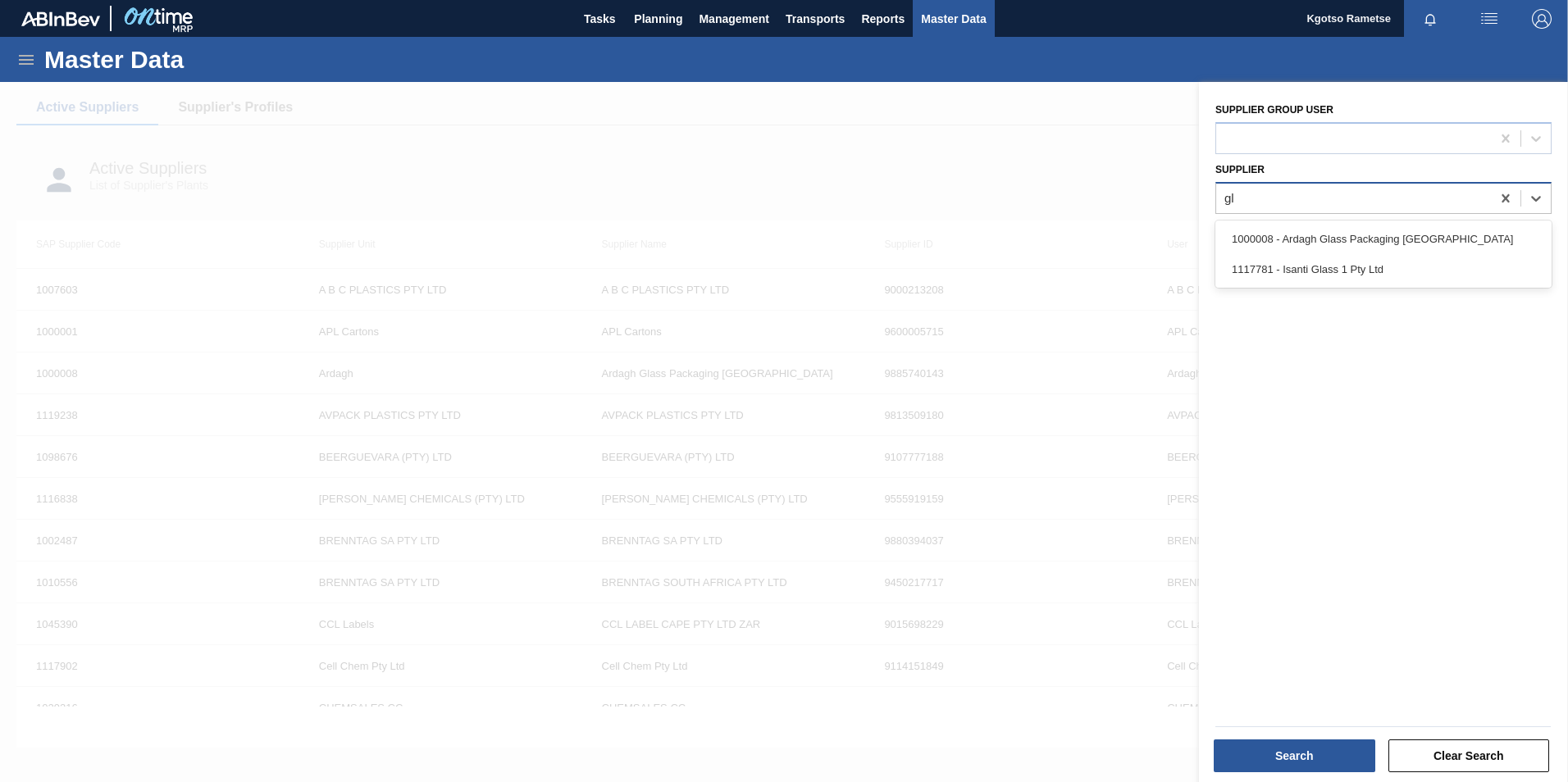
type input "g"
type input "n"
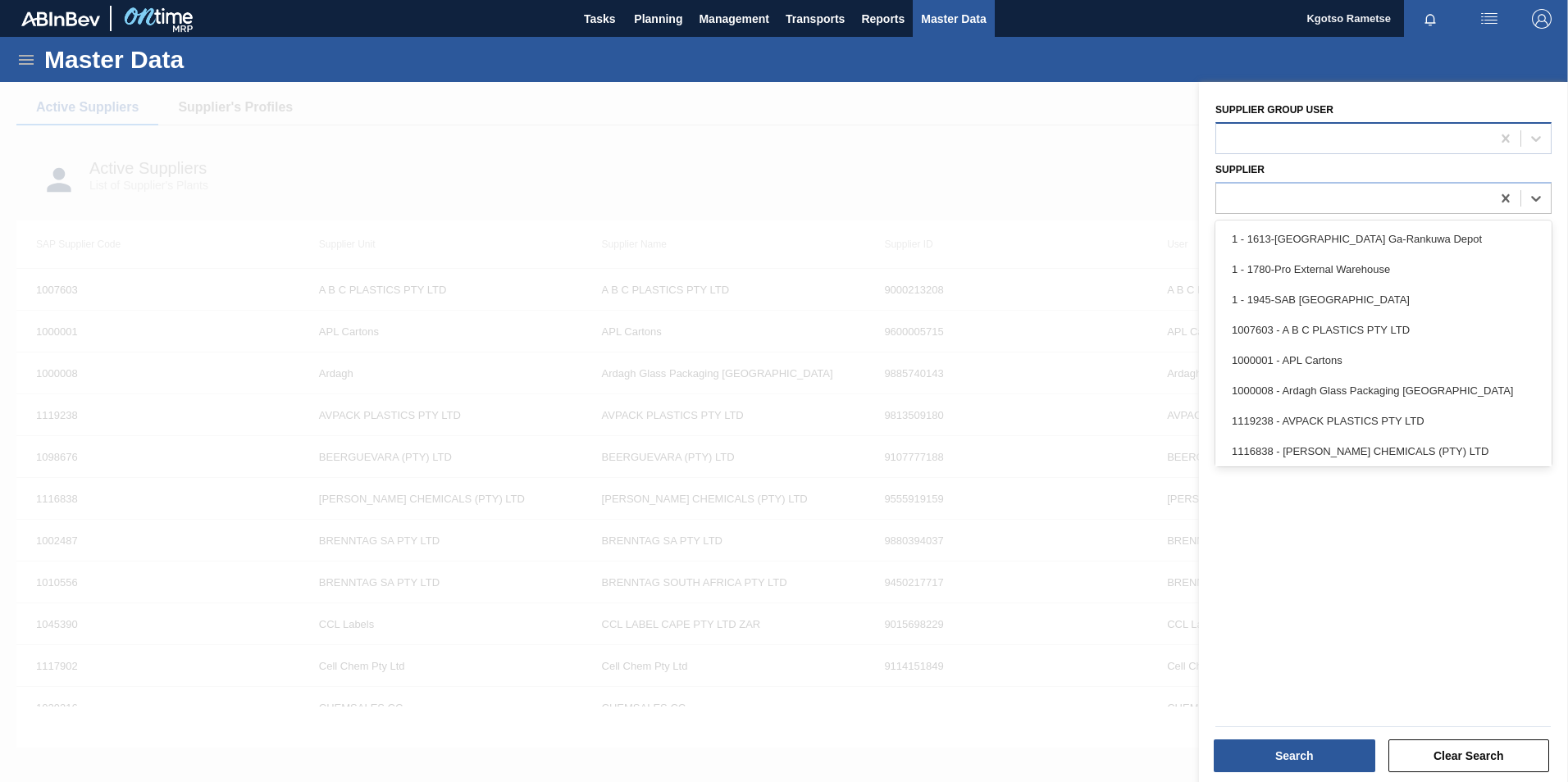
click at [1042, 126] on div at bounding box center [1382, 138] width 336 height 32
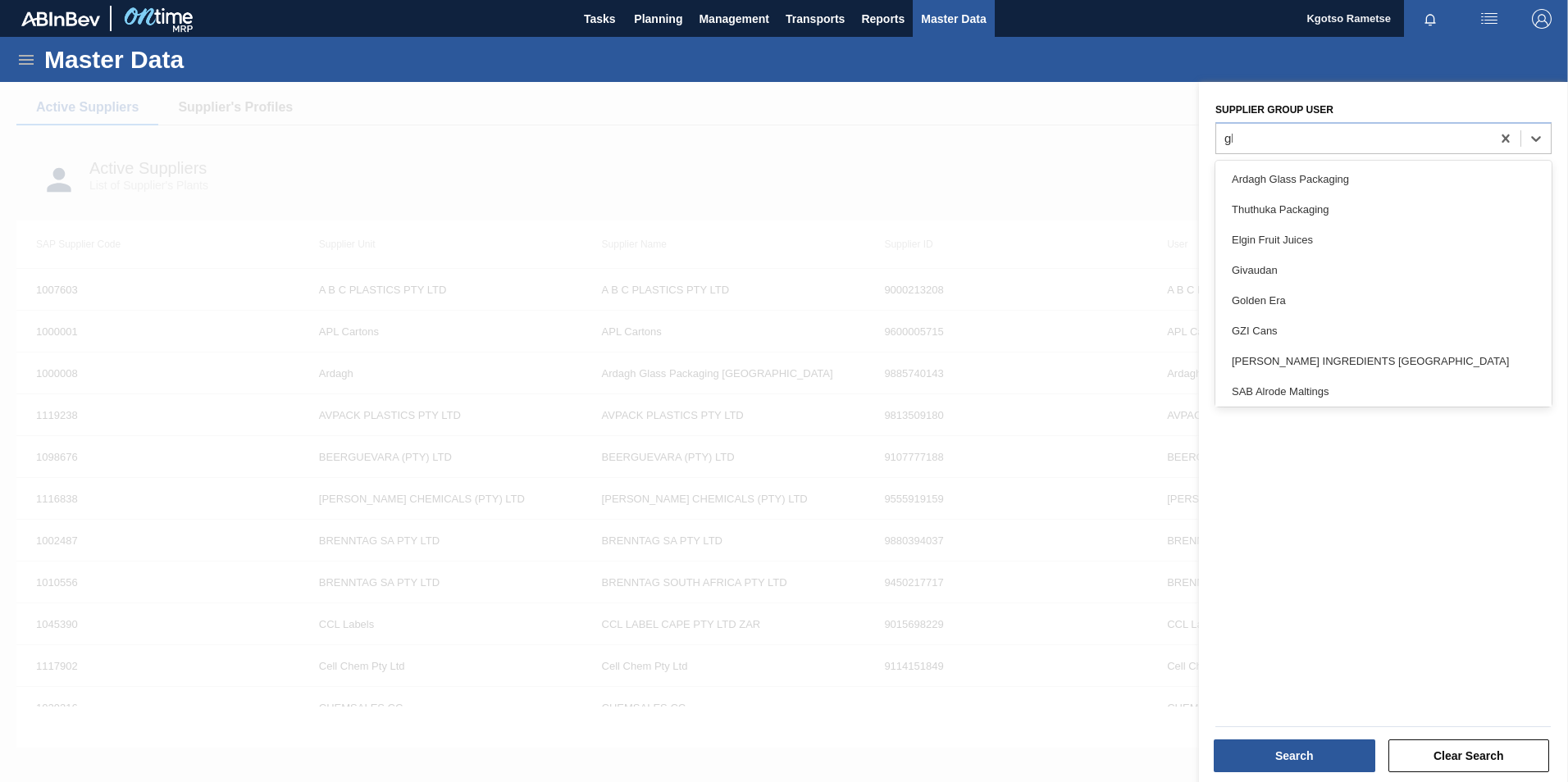
type user "glo"
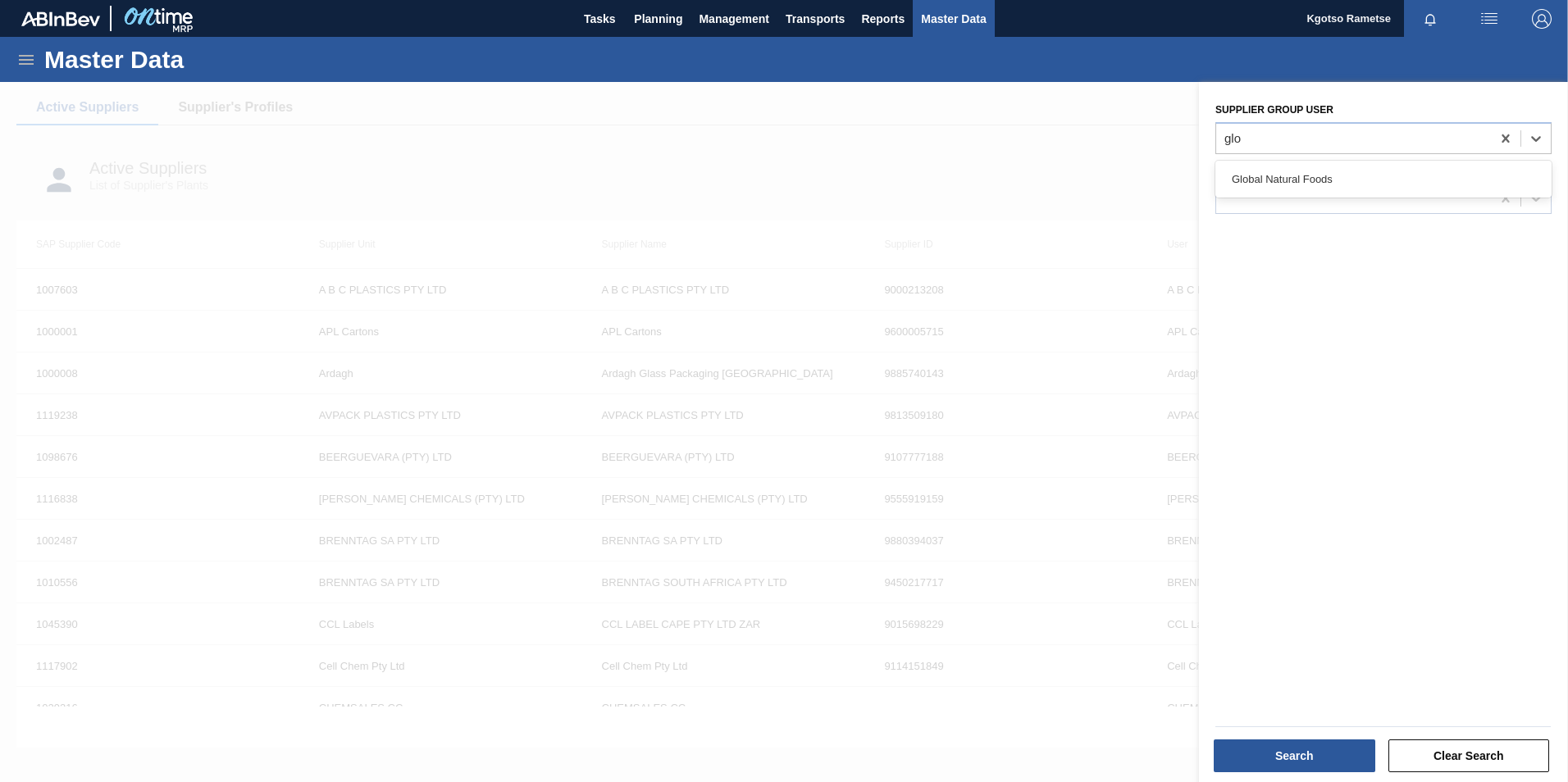
click at [1042, 179] on div "Global Natural Foods" at bounding box center [1382, 179] width 336 height 30
click at [1042, 486] on button "Search" at bounding box center [1294, 755] width 162 height 33
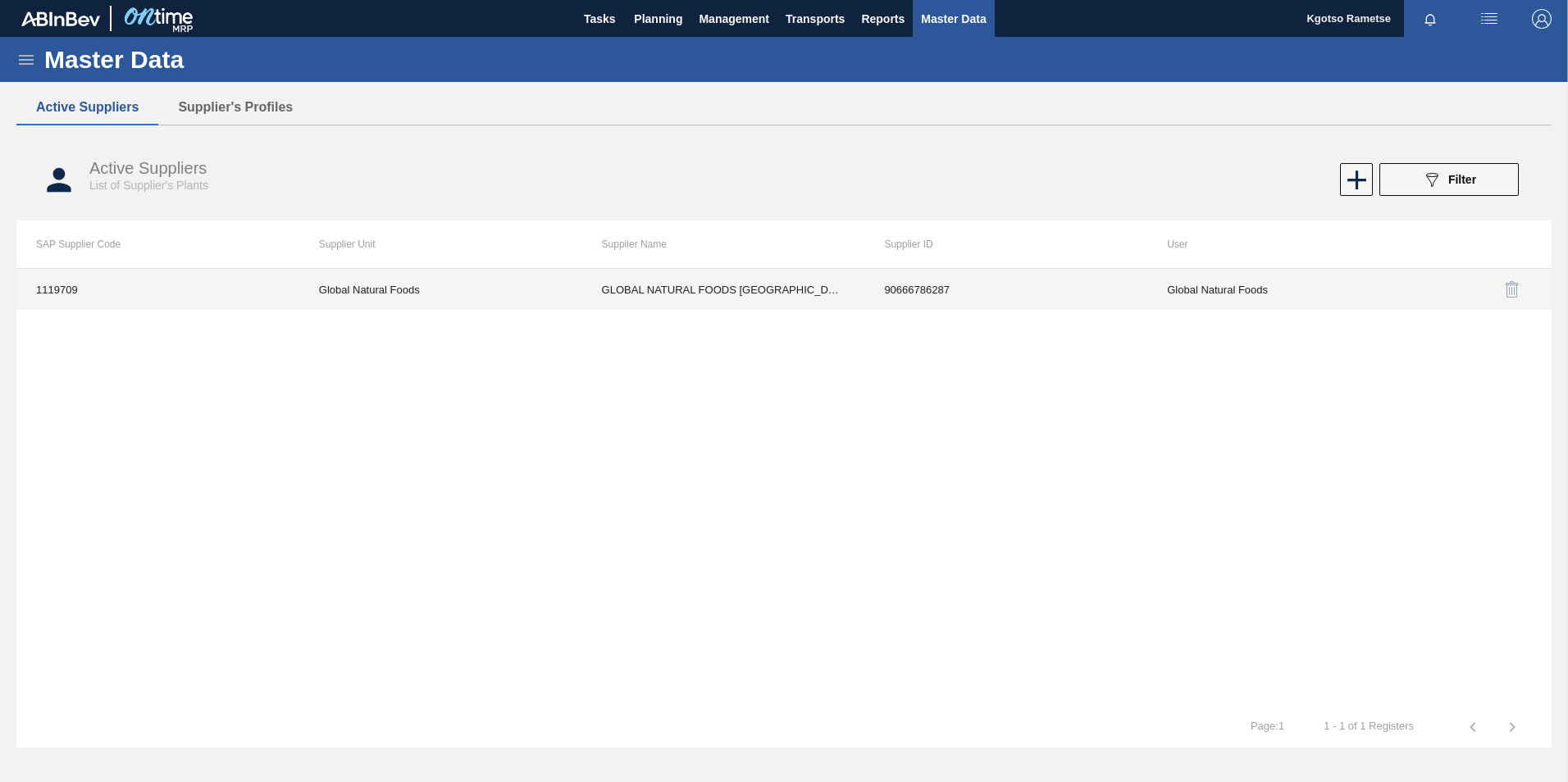
click at [863, 292] on td "GLOBAL NATURAL FOODS SOUTH AFRICA P" at bounding box center [724, 289] width 283 height 41
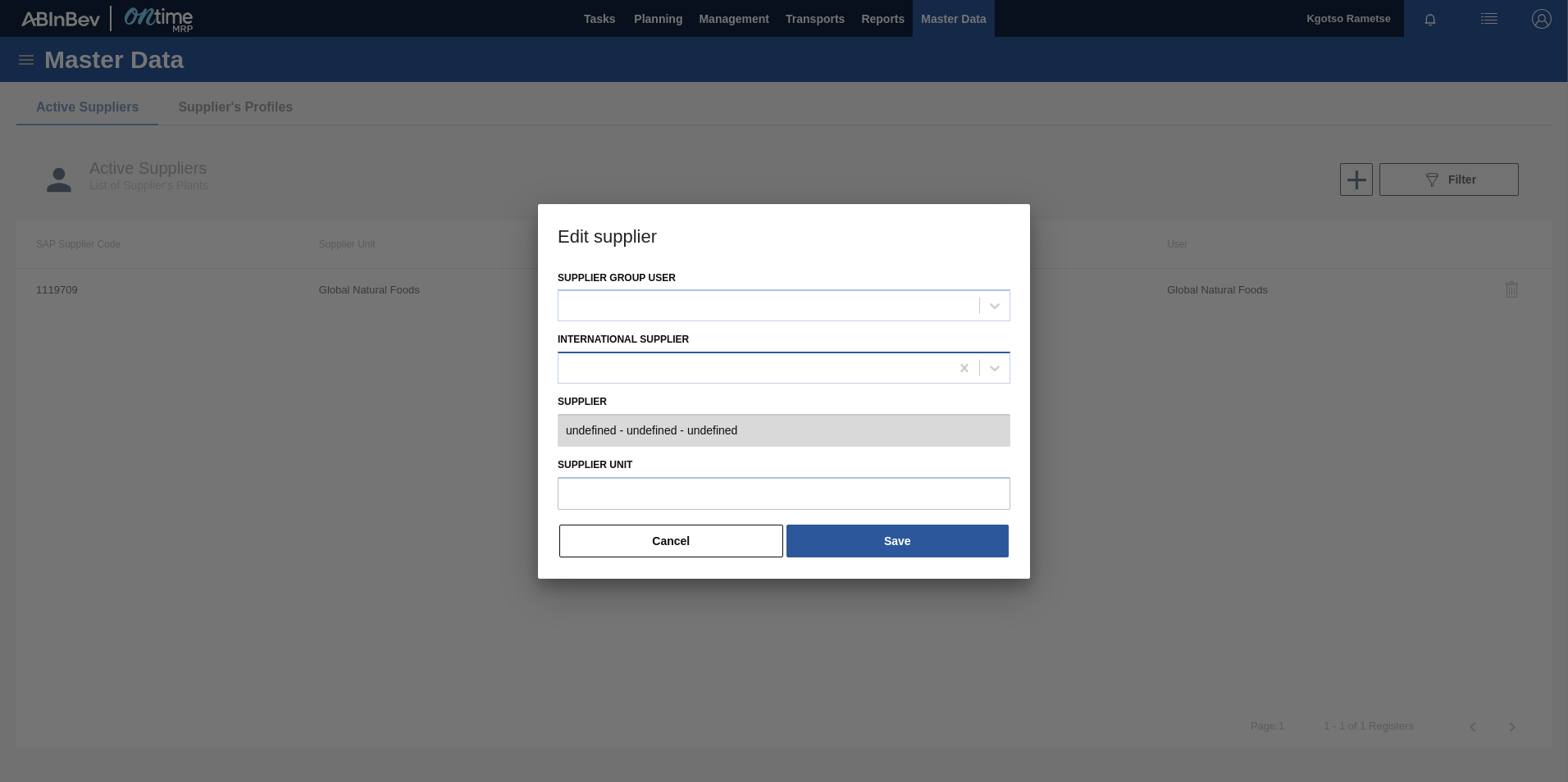
type input "0001119709 - GLOBAL NATURAL FOODS SOUTH AFRICA P - 90666786287"
type input "Global Natural Foods"
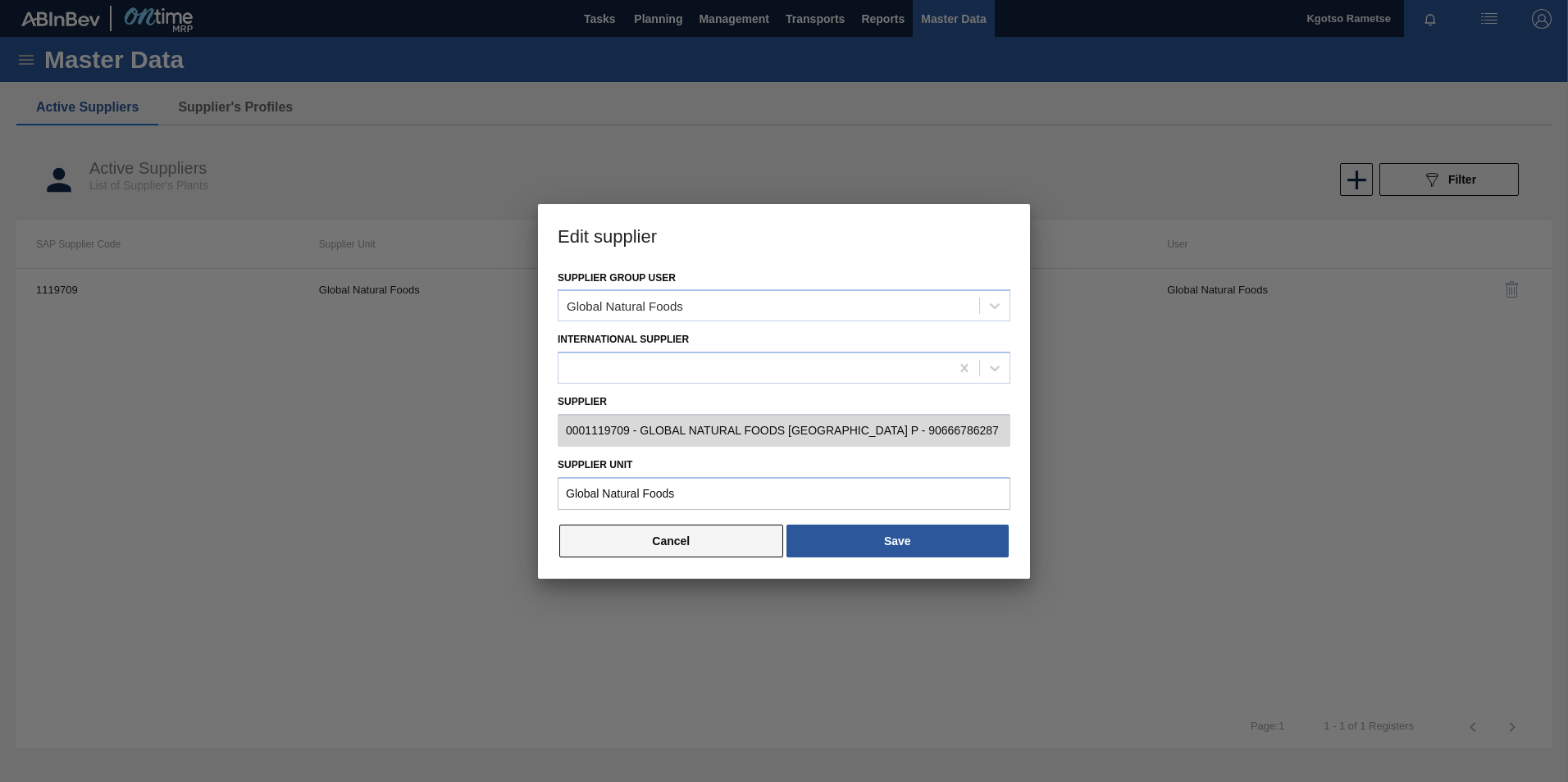
click at [674, 486] on button "Cancel" at bounding box center [671, 541] width 223 height 33
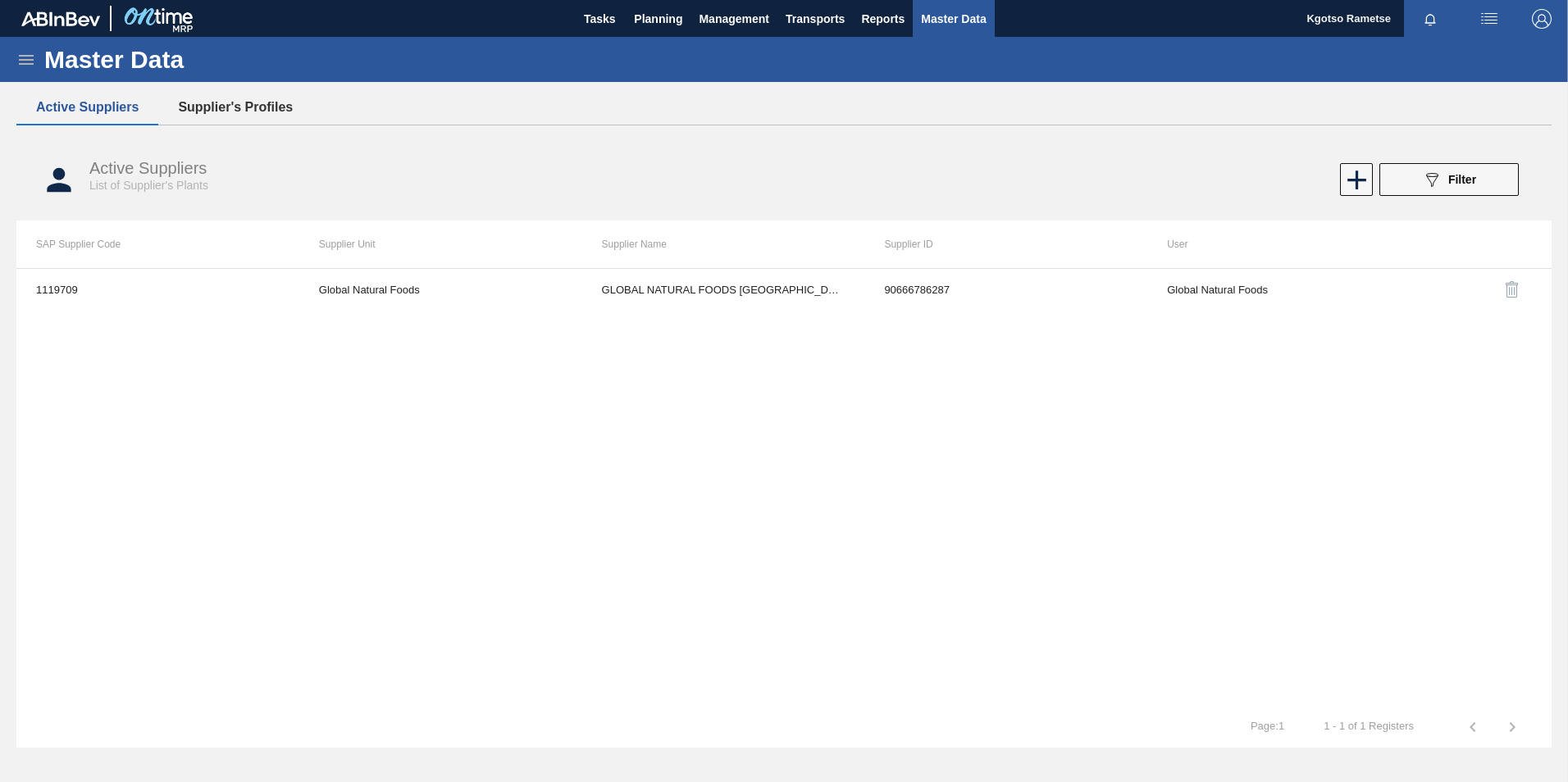
click at [236, 118] on button "Supplier's Profiles" at bounding box center [235, 107] width 155 height 35
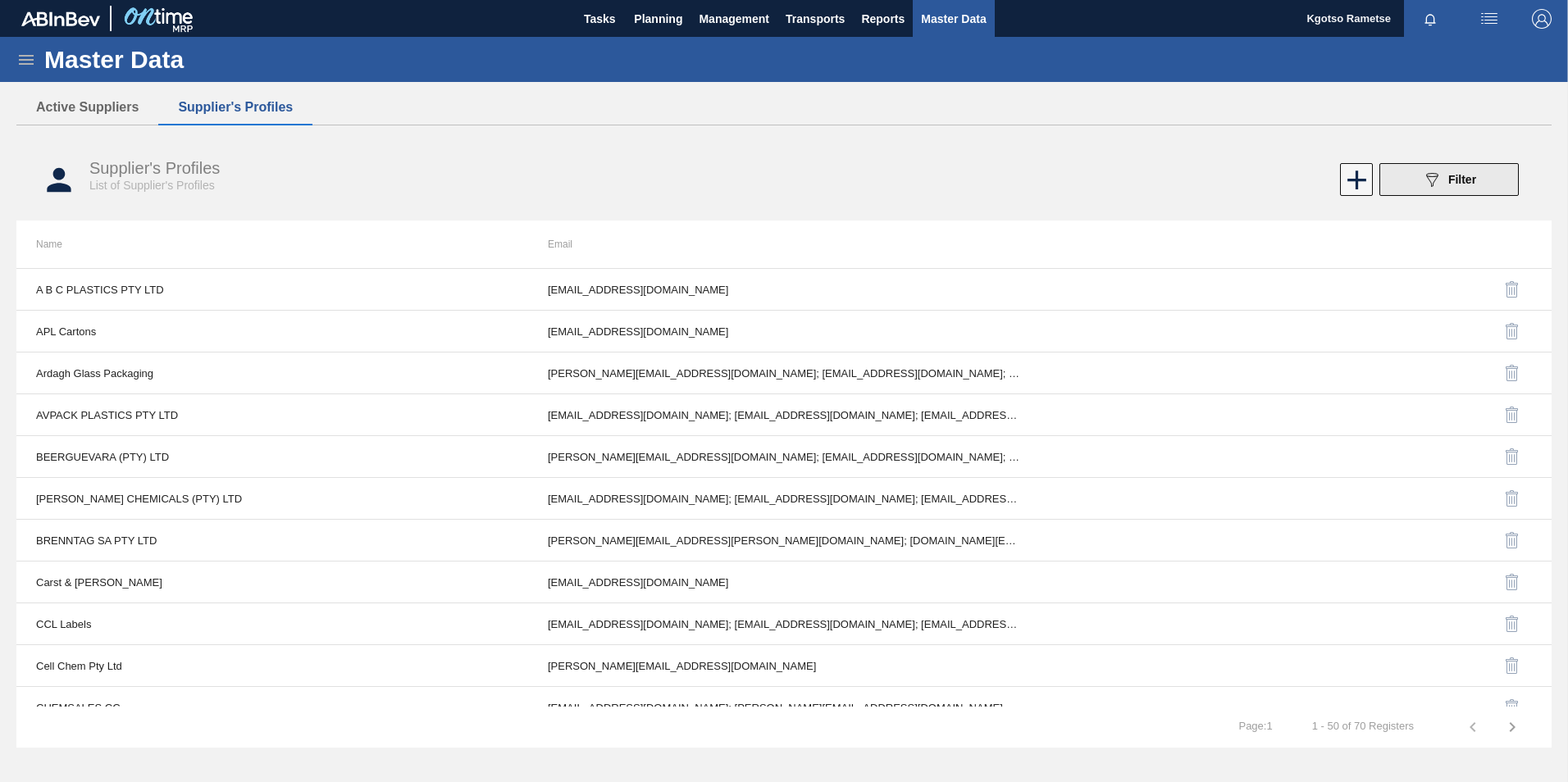
click at [1042, 188] on button "089F7B8B-B2A5-4AFE-B5C0-19BA573D28AC Filter" at bounding box center [1449, 180] width 140 height 33
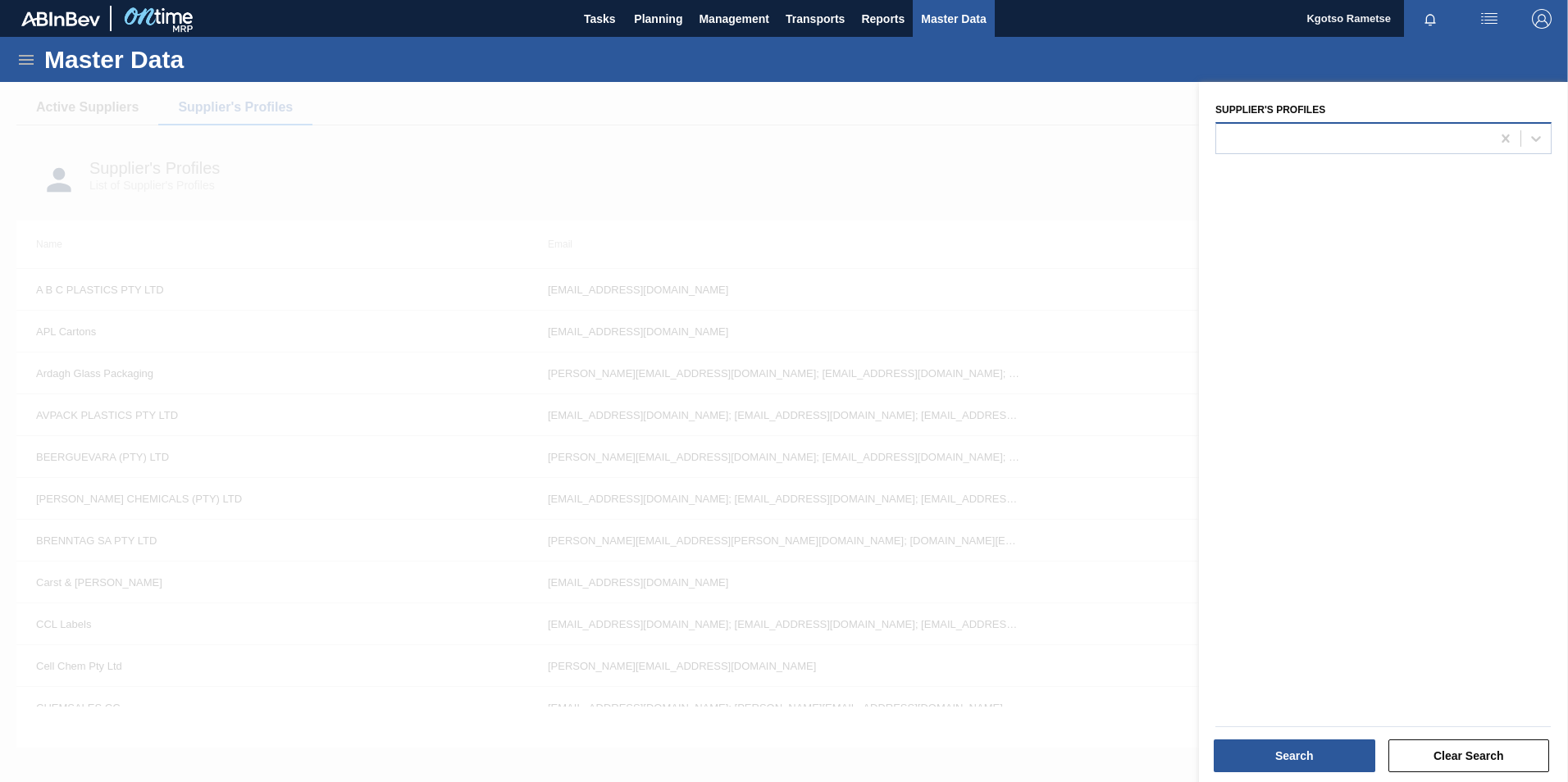
click at [1042, 149] on div at bounding box center [1353, 139] width 274 height 24
type Profiles "glo"
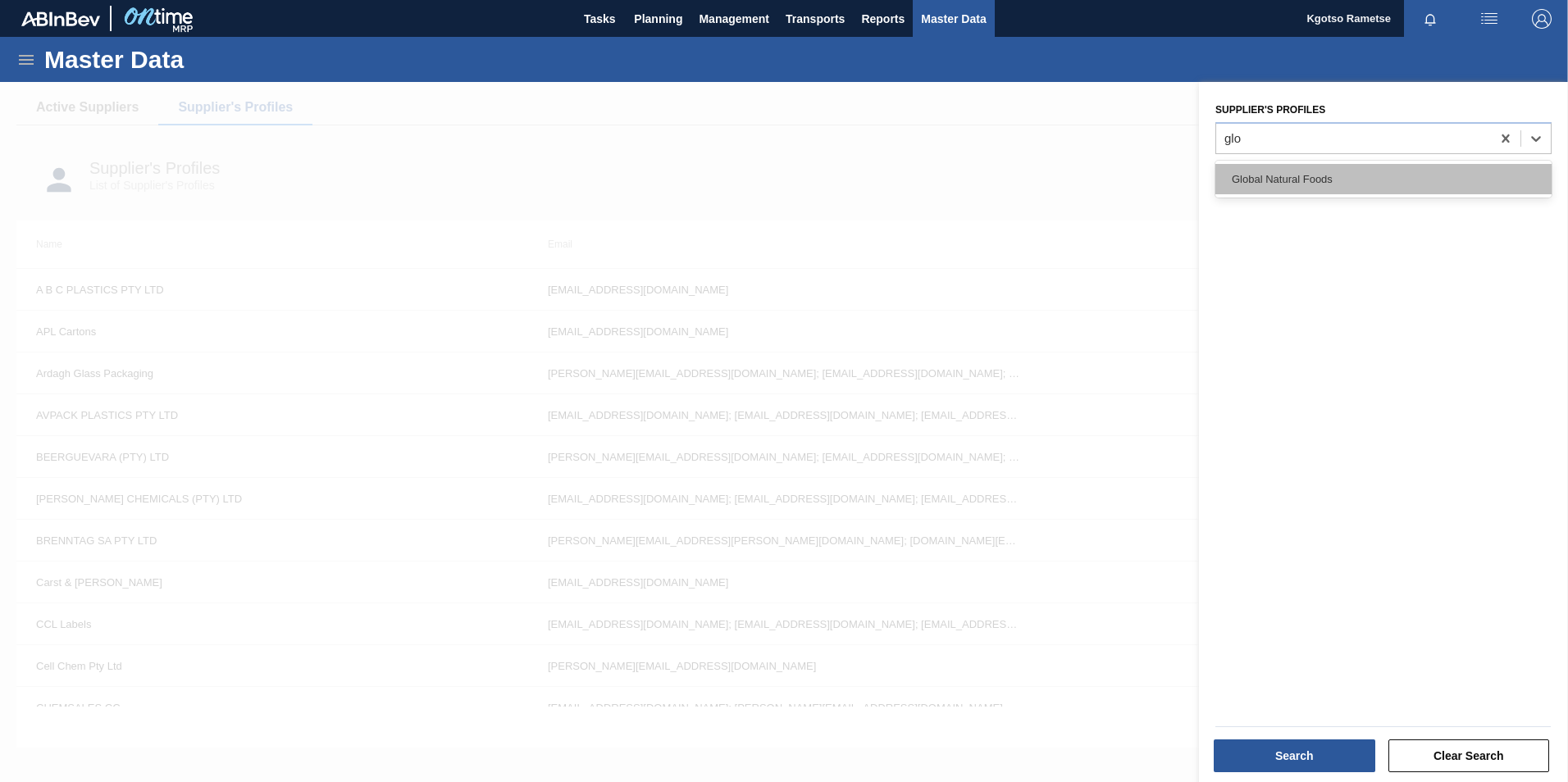
click at [1042, 182] on div "Global Natural Foods" at bounding box center [1382, 179] width 336 height 30
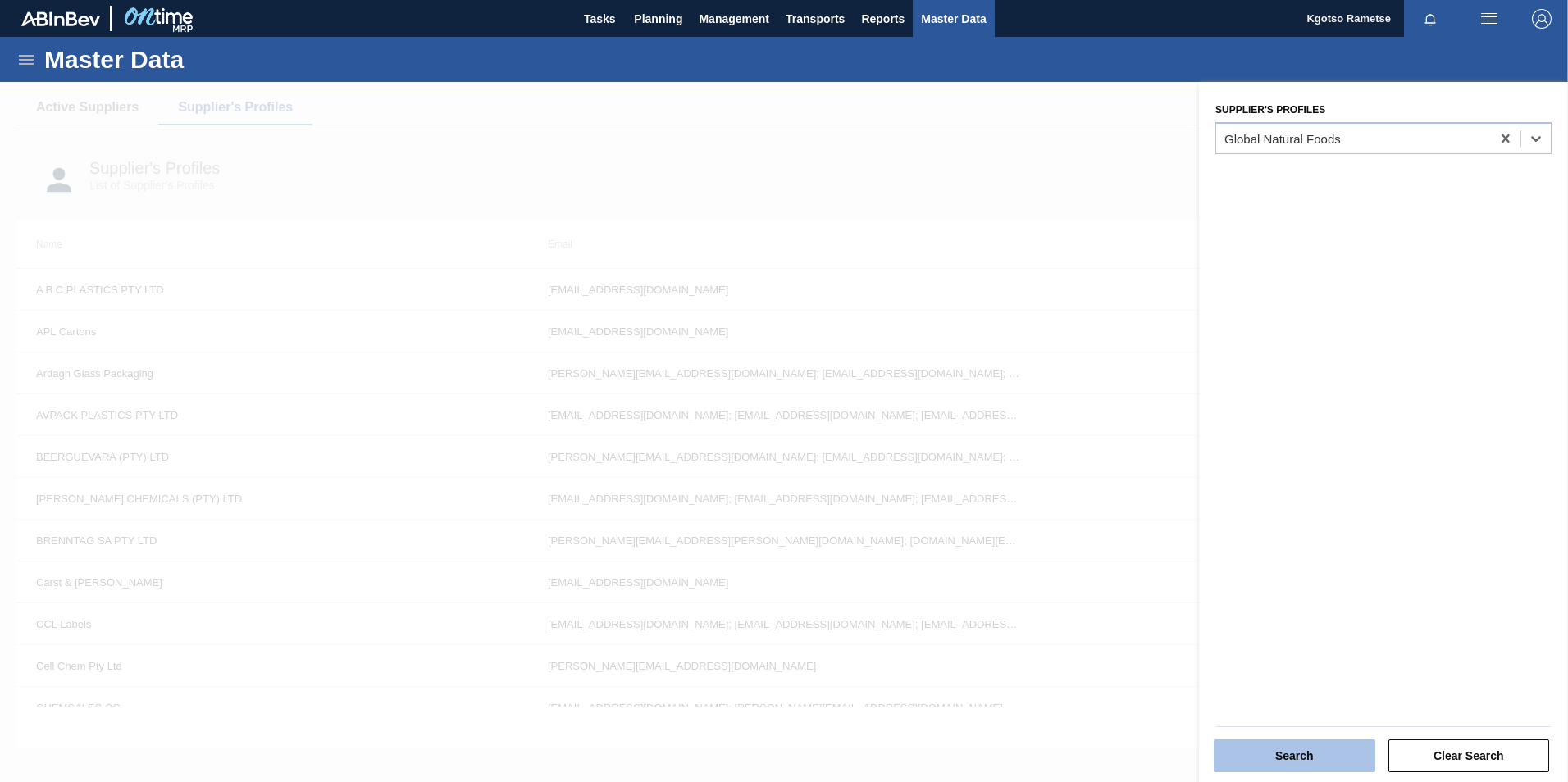
click at [1042, 486] on button "Search" at bounding box center [1294, 755] width 162 height 33
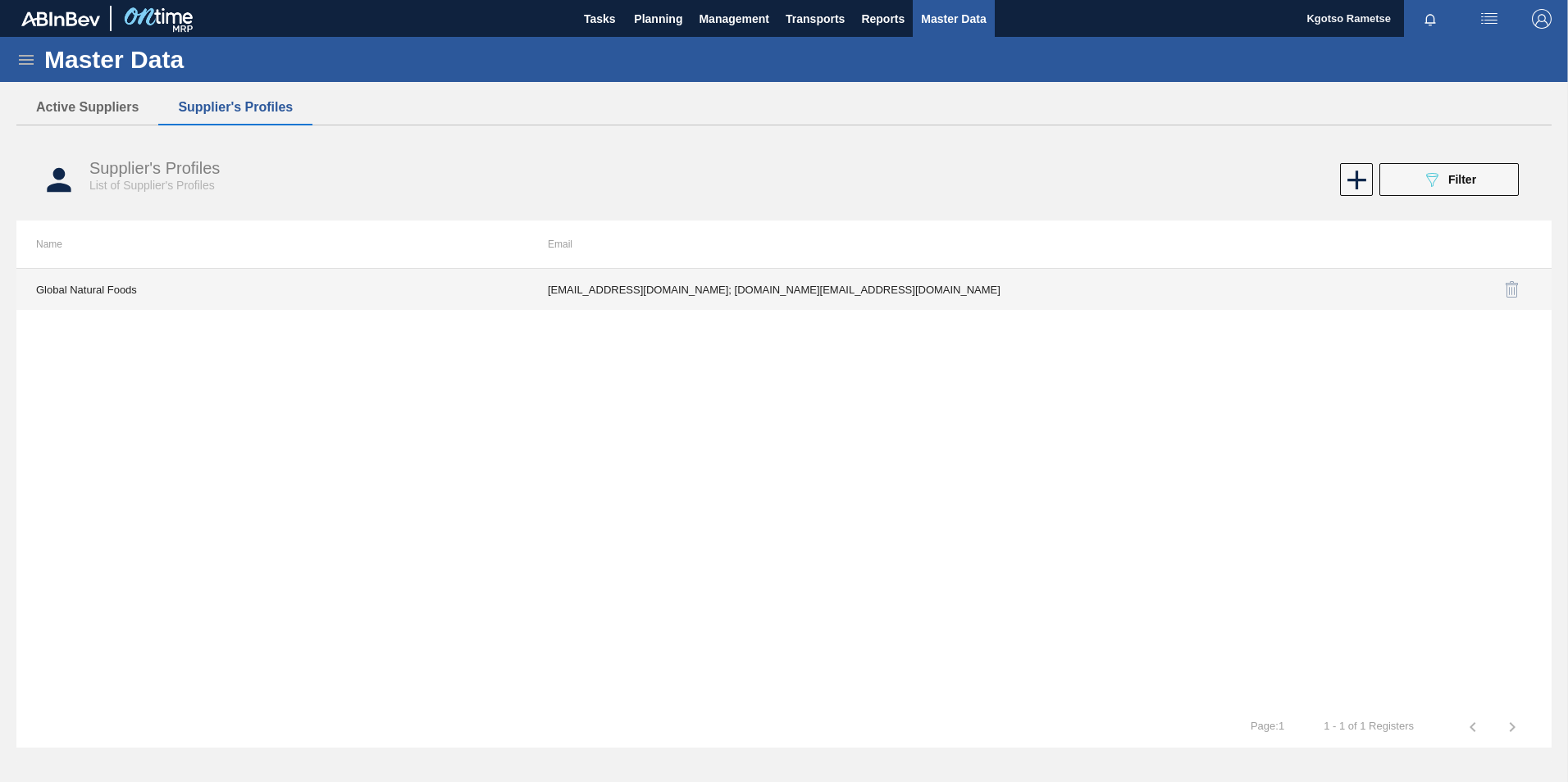
click at [725, 288] on td "marmicven@gmail.com; kgotso.rametse201@gmail.com" at bounding box center [783, 289] width 512 height 41
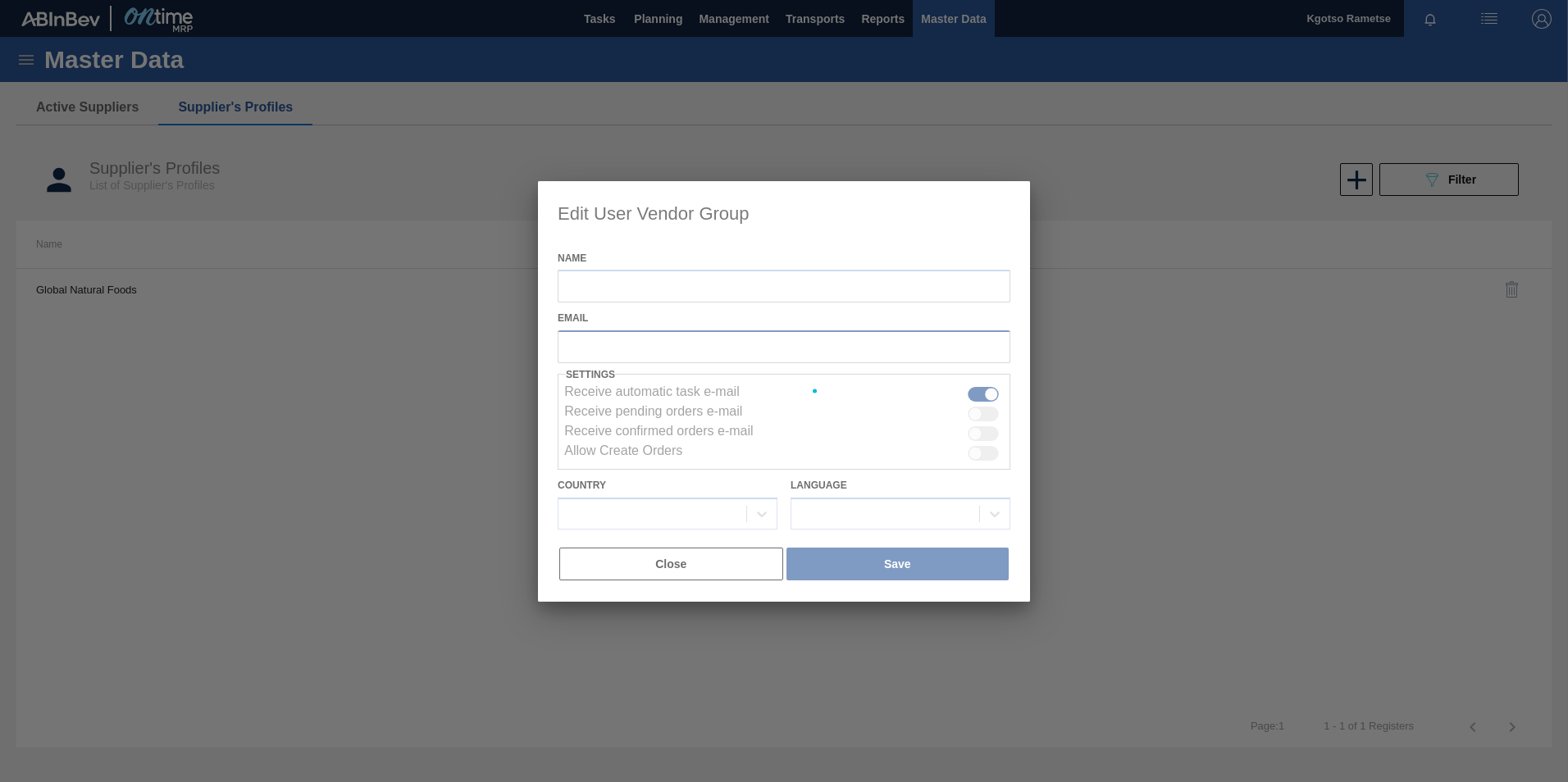
type input "Global Natural Foods"
checkbox input "true"
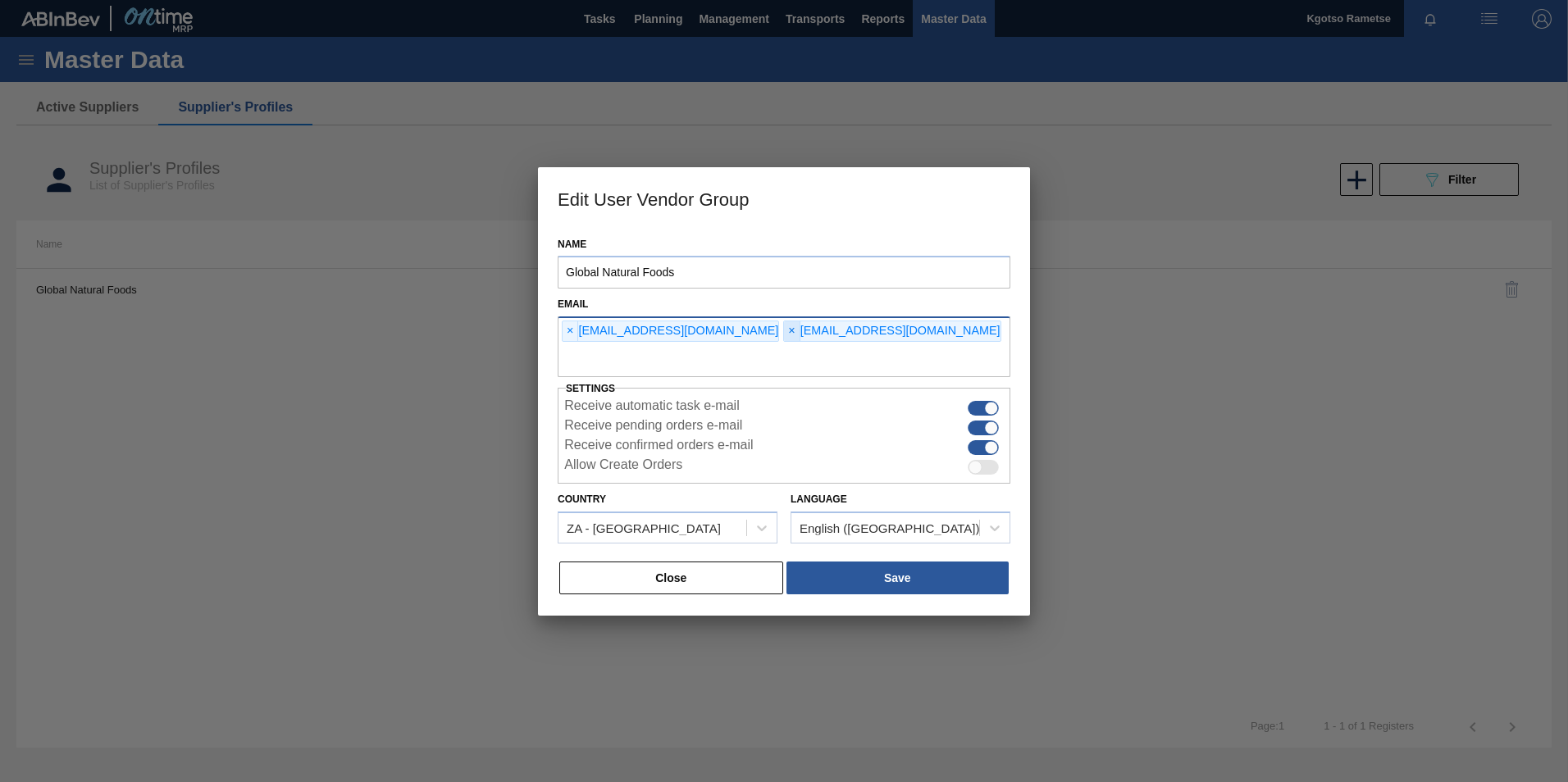
click at [784, 330] on span "×" at bounding box center [792, 331] width 16 height 20
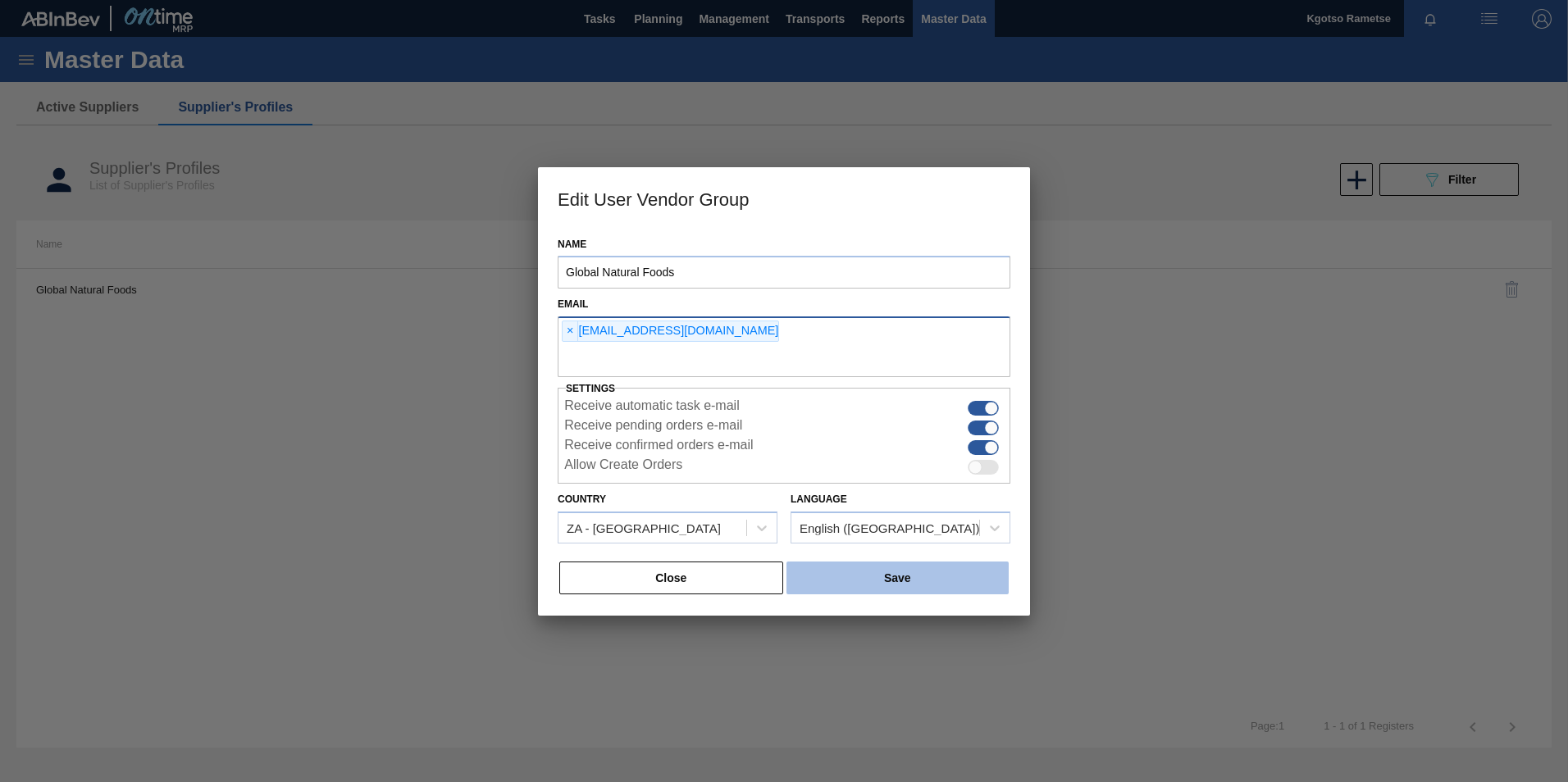
click at [846, 486] on button "Save" at bounding box center [897, 578] width 222 height 33
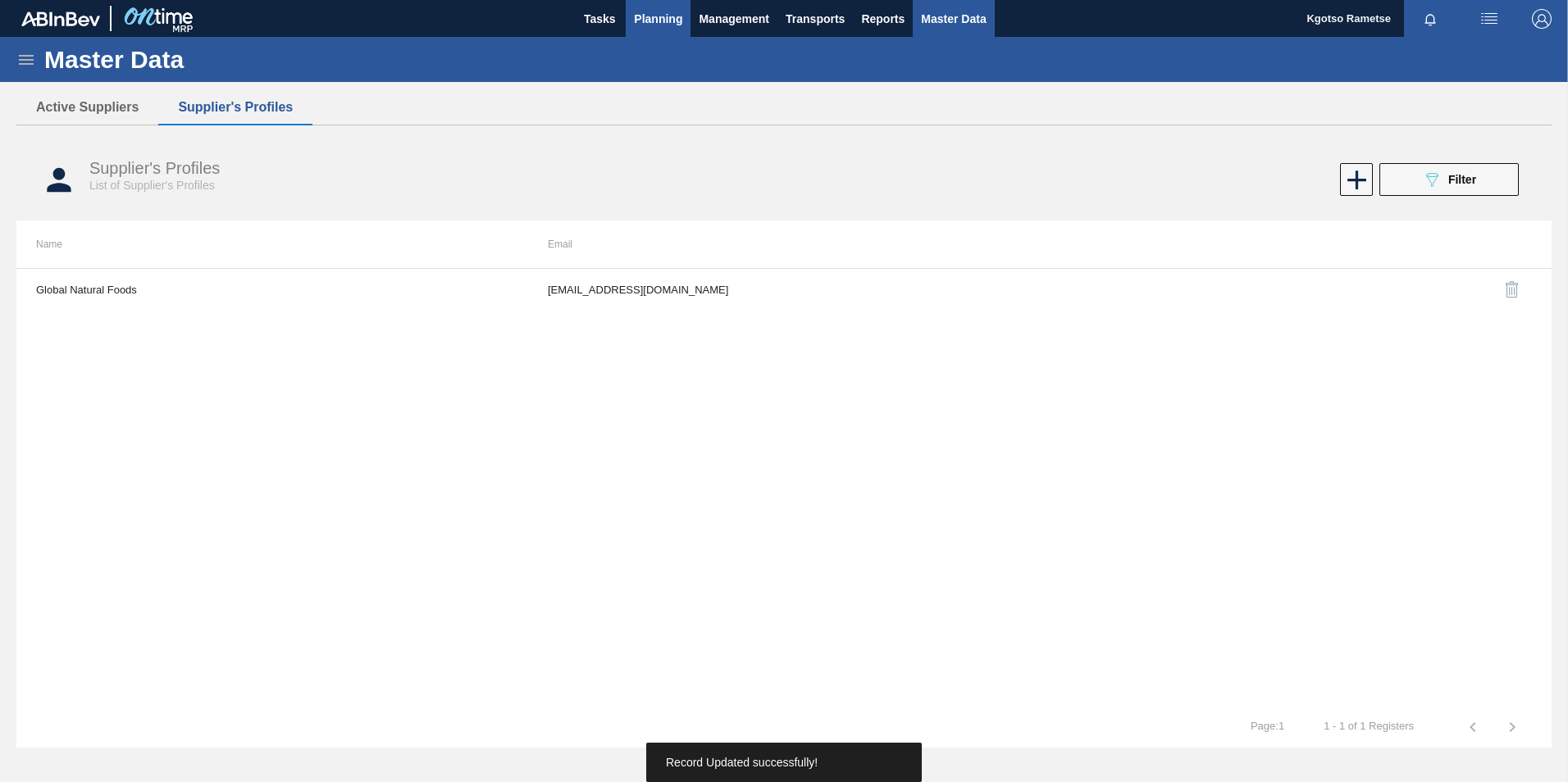
click at [672, 16] on span "Planning" at bounding box center [657, 19] width 48 height 20
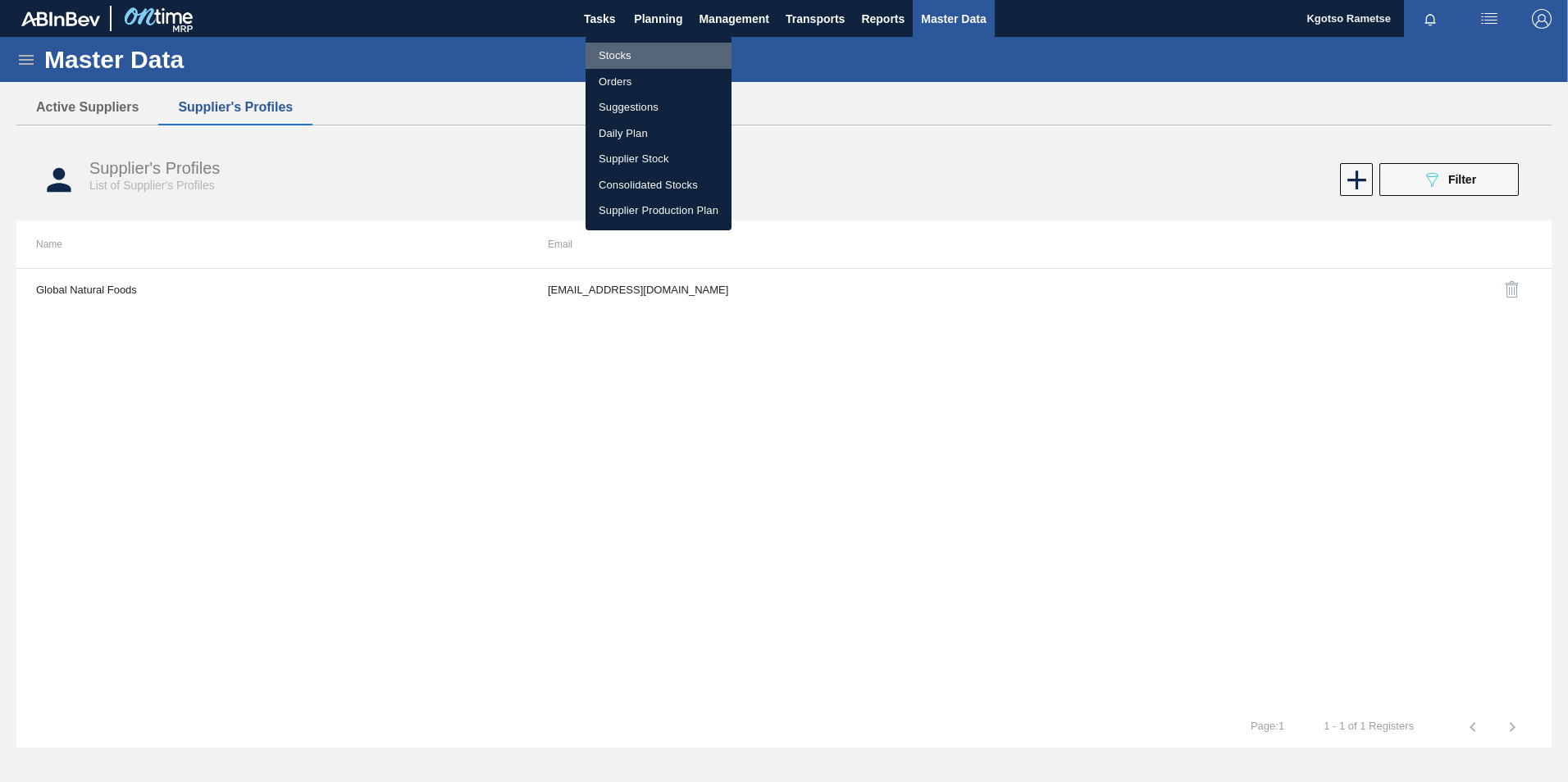
click at [638, 52] on li "Stocks" at bounding box center [658, 56] width 146 height 26
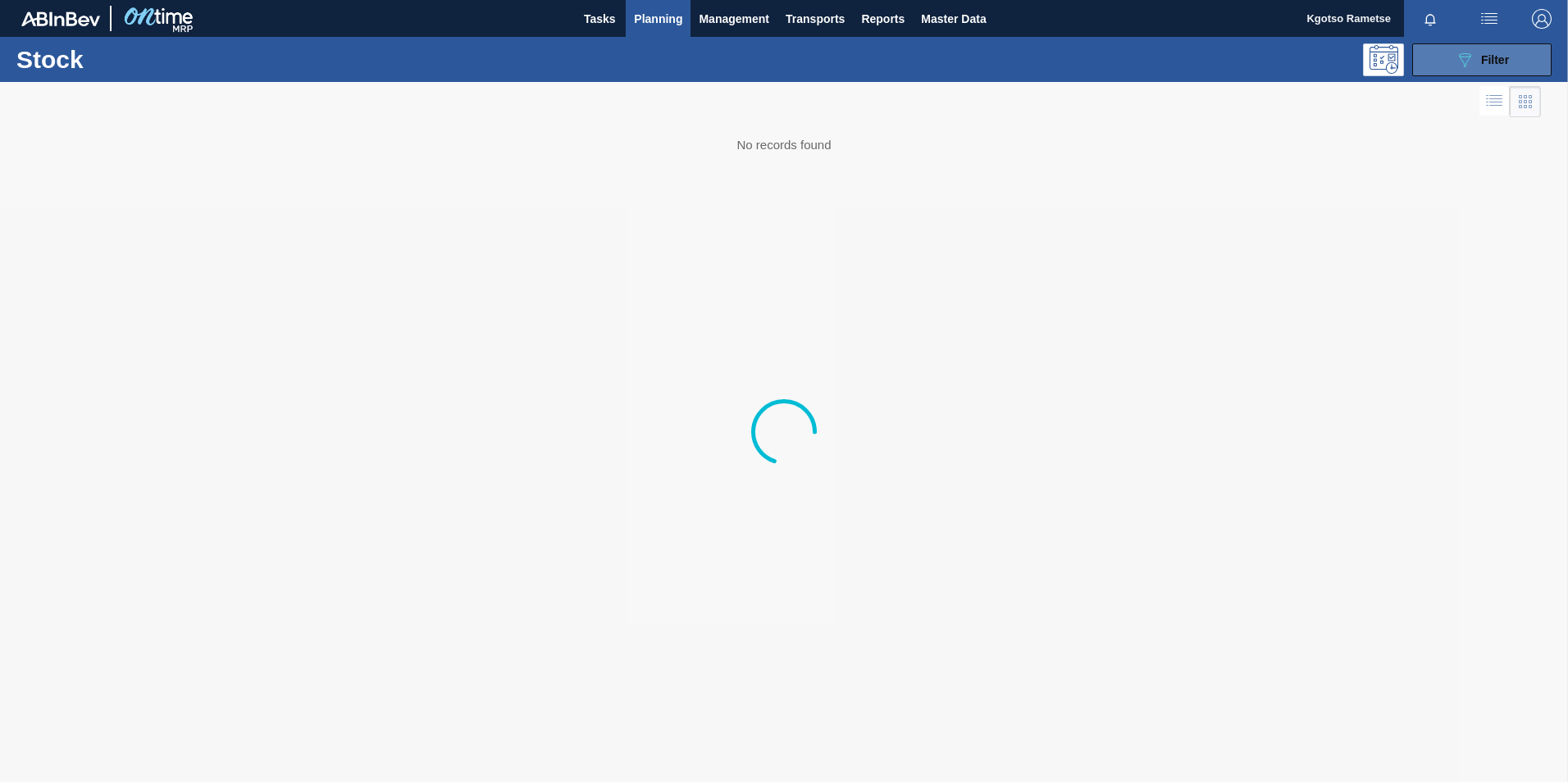
click at [1042, 56] on icon at bounding box center [1464, 60] width 12 height 14
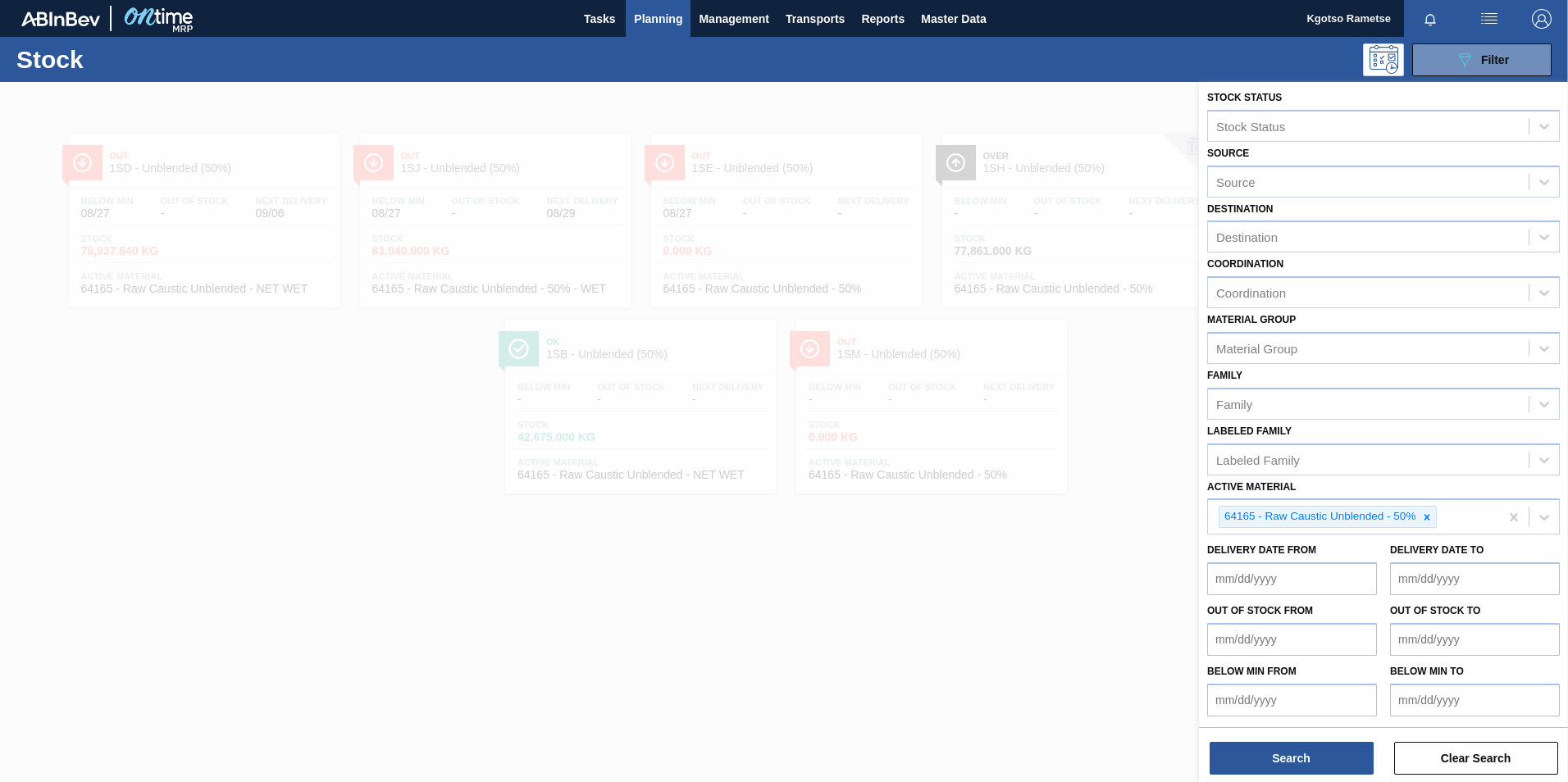
scroll to position [5, 0]
click at [659, 13] on span "Planning" at bounding box center [657, 19] width 48 height 20
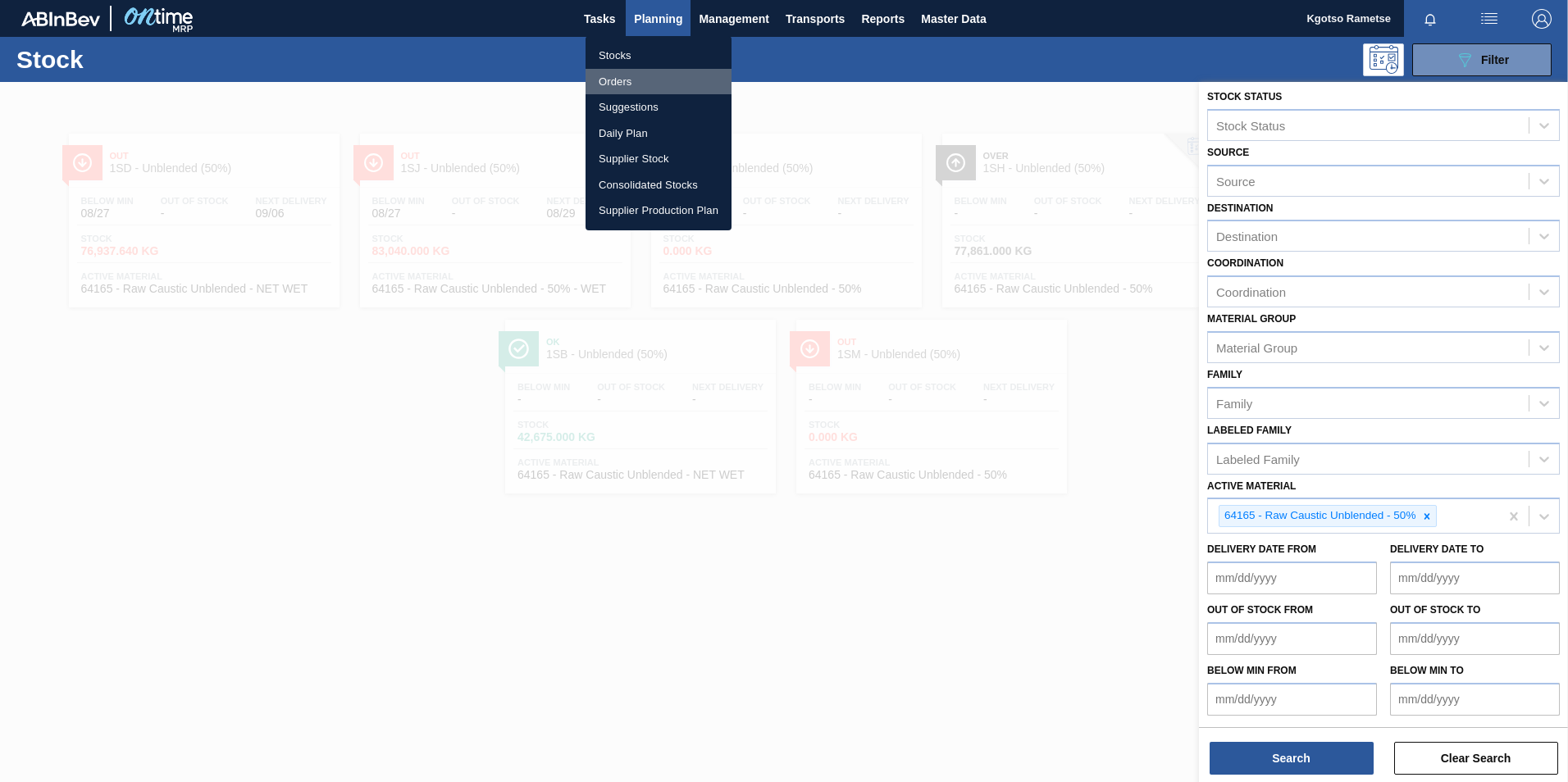
click at [635, 79] on li "Orders" at bounding box center [658, 82] width 146 height 26
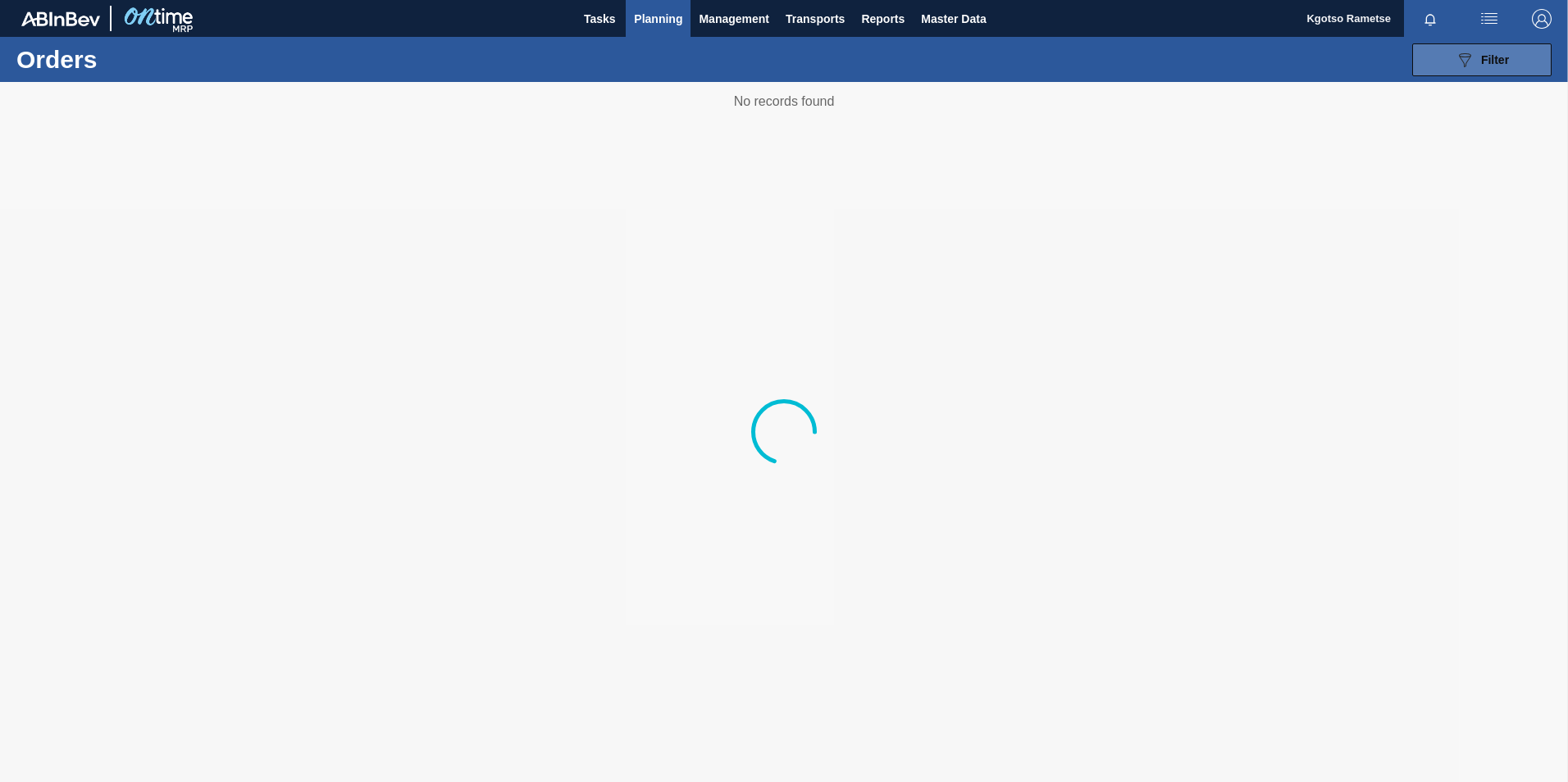
click at [1042, 59] on icon "089F7B8B-B2A5-4AFE-B5C0-19BA573D28AC" at bounding box center [1464, 60] width 20 height 20
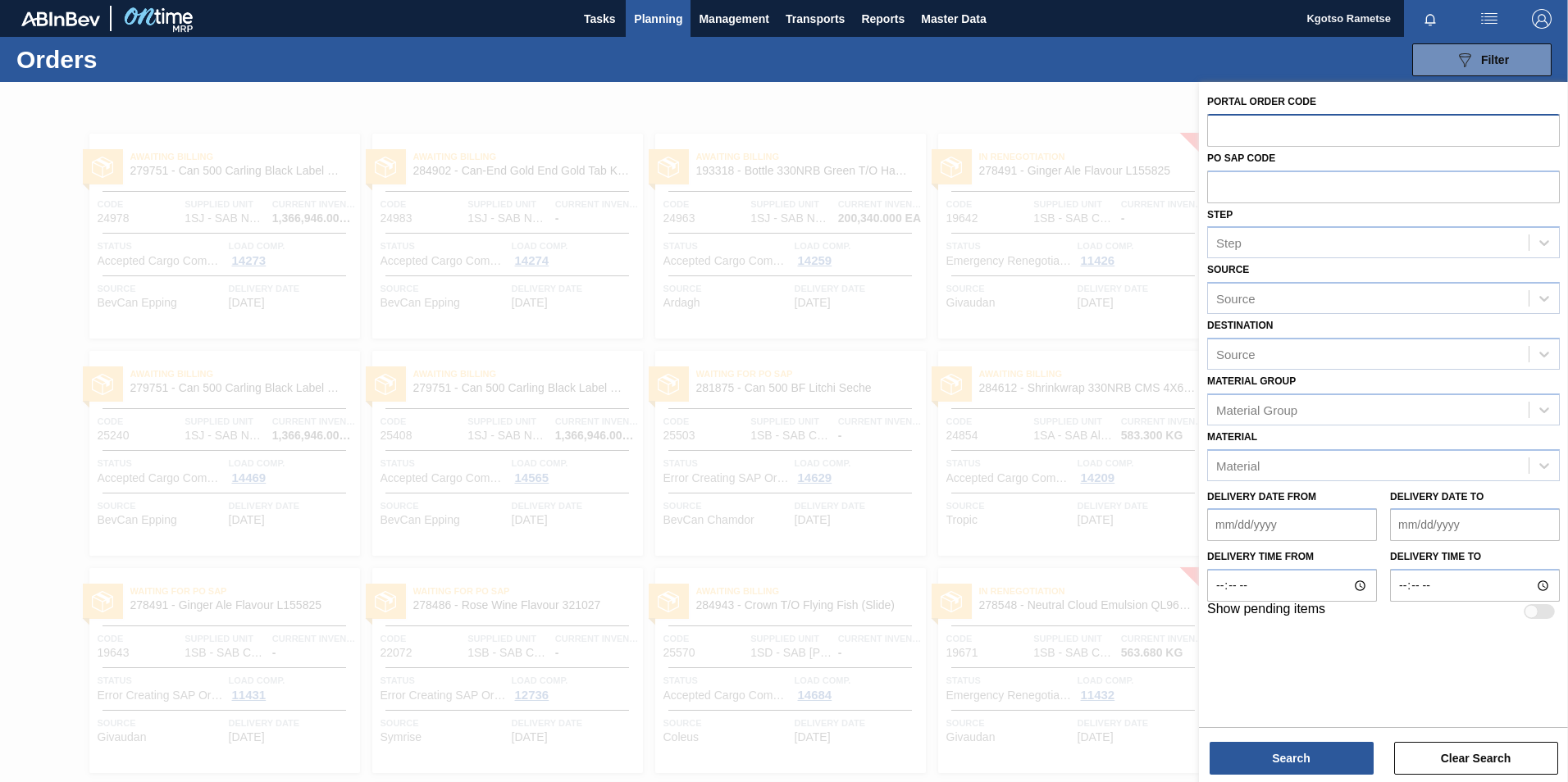
click at [1042, 121] on input "text" at bounding box center [1382, 129] width 352 height 31
paste input "31035"
type input "31035"
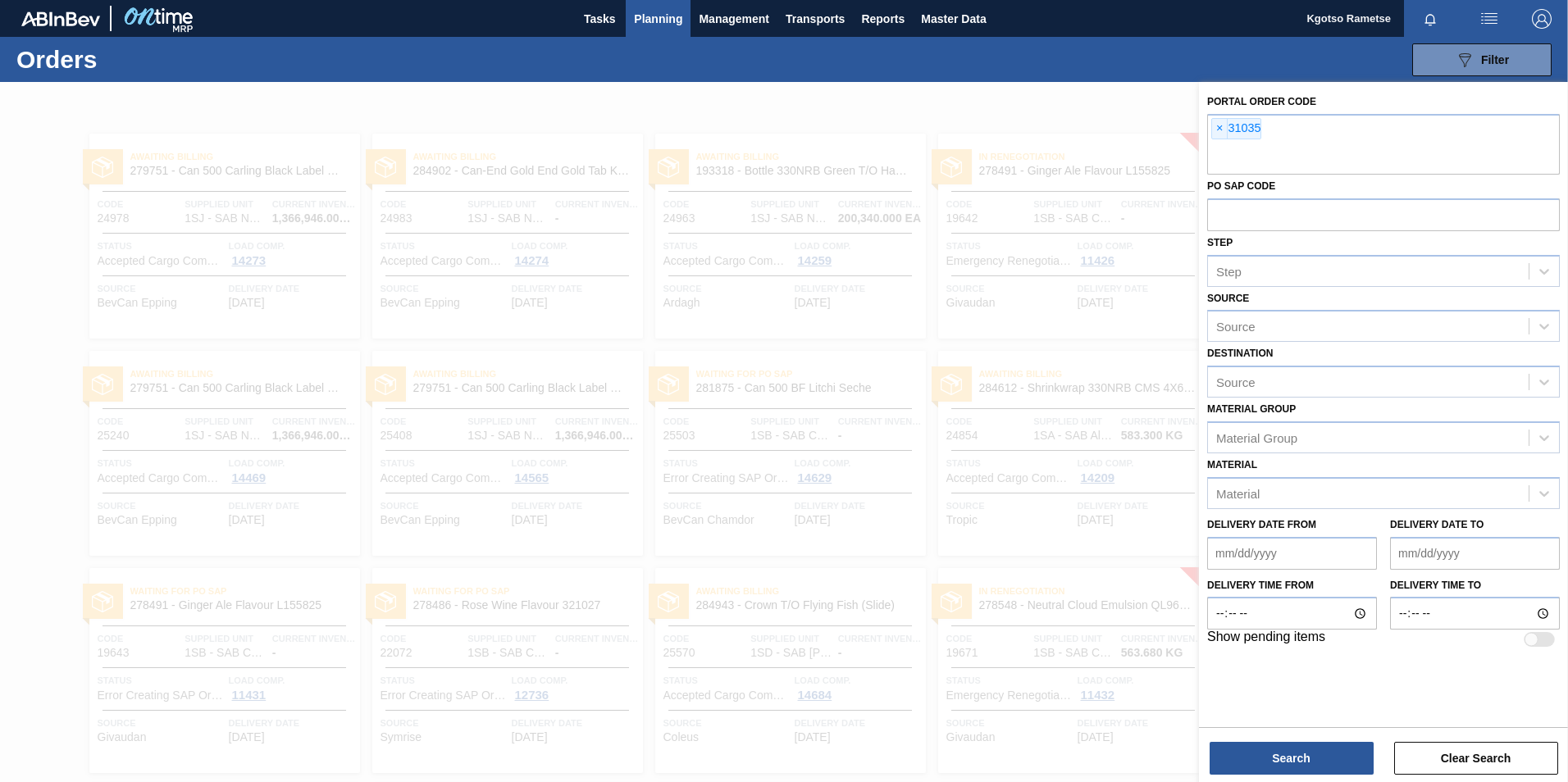
click at [1042, 486] on div "Portal Order Code × 31035 PO SAP Code Step Step Source Source Destination Sourc…" at bounding box center [1383, 433] width 369 height 703
click at [1042, 486] on button "Search" at bounding box center [1291, 758] width 164 height 33
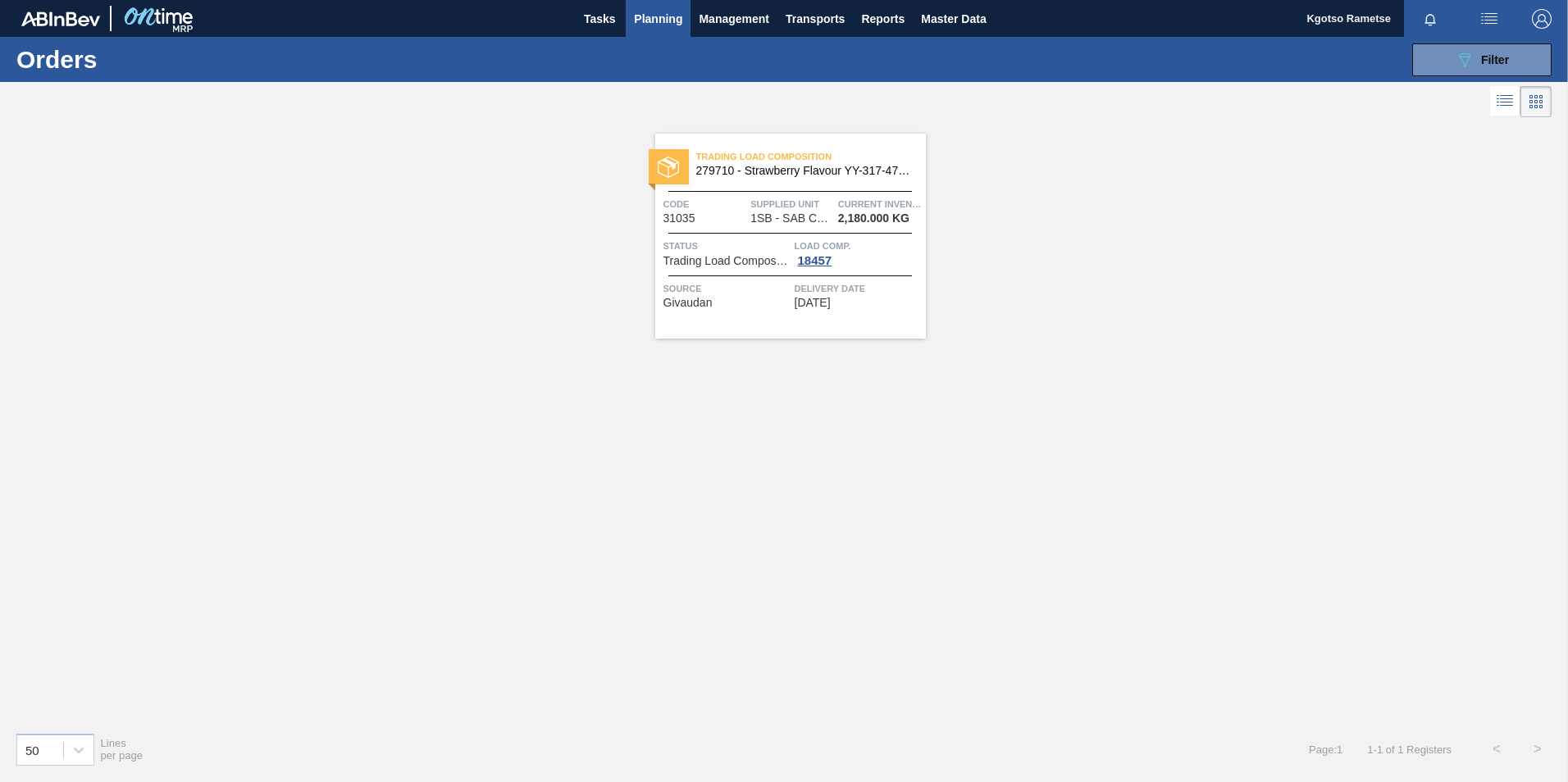
click at [760, 173] on span "279710 - Strawberry Flavour YY-317-475-2" at bounding box center [804, 171] width 216 height 12
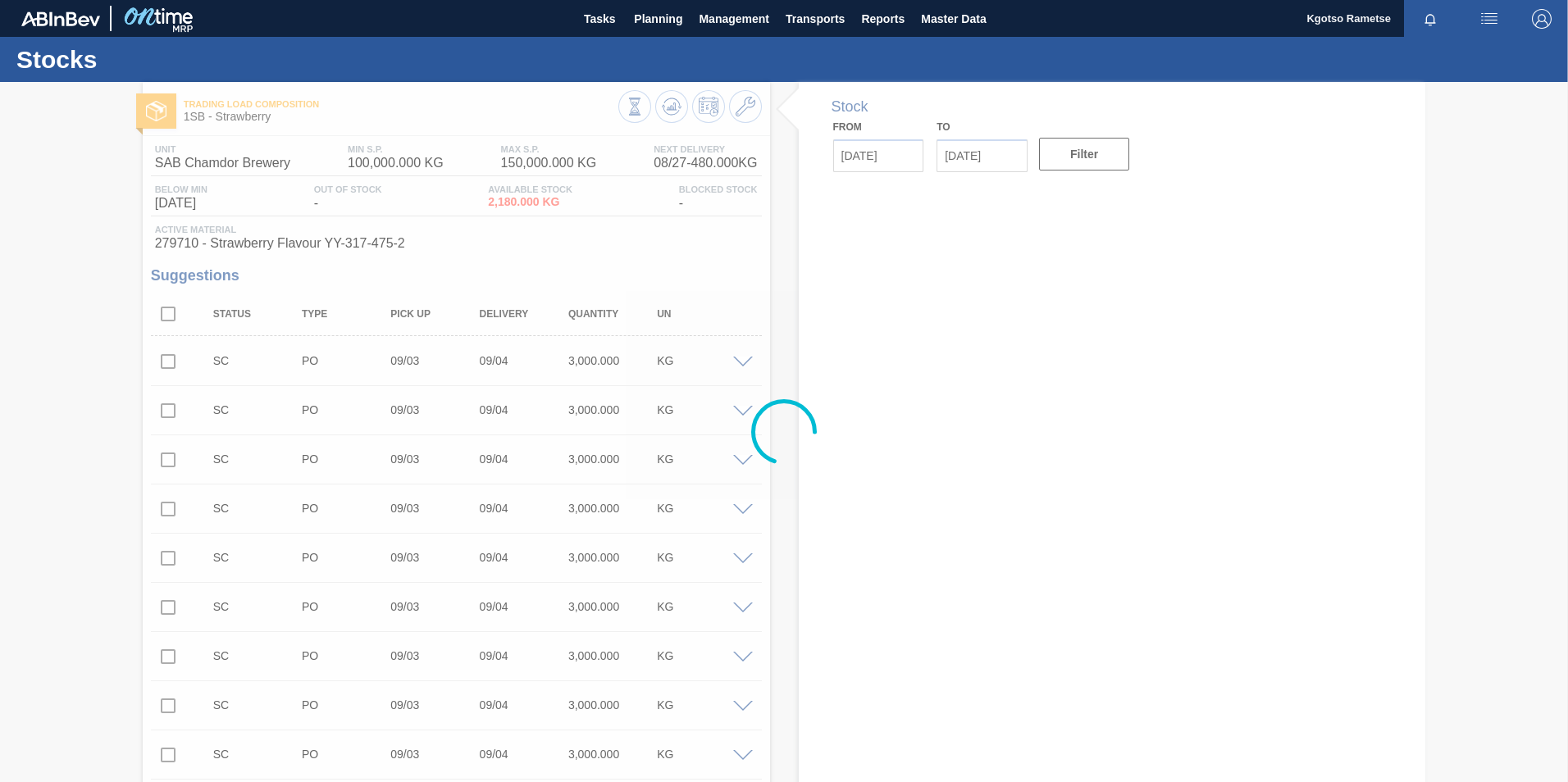
type input "[DATE]"
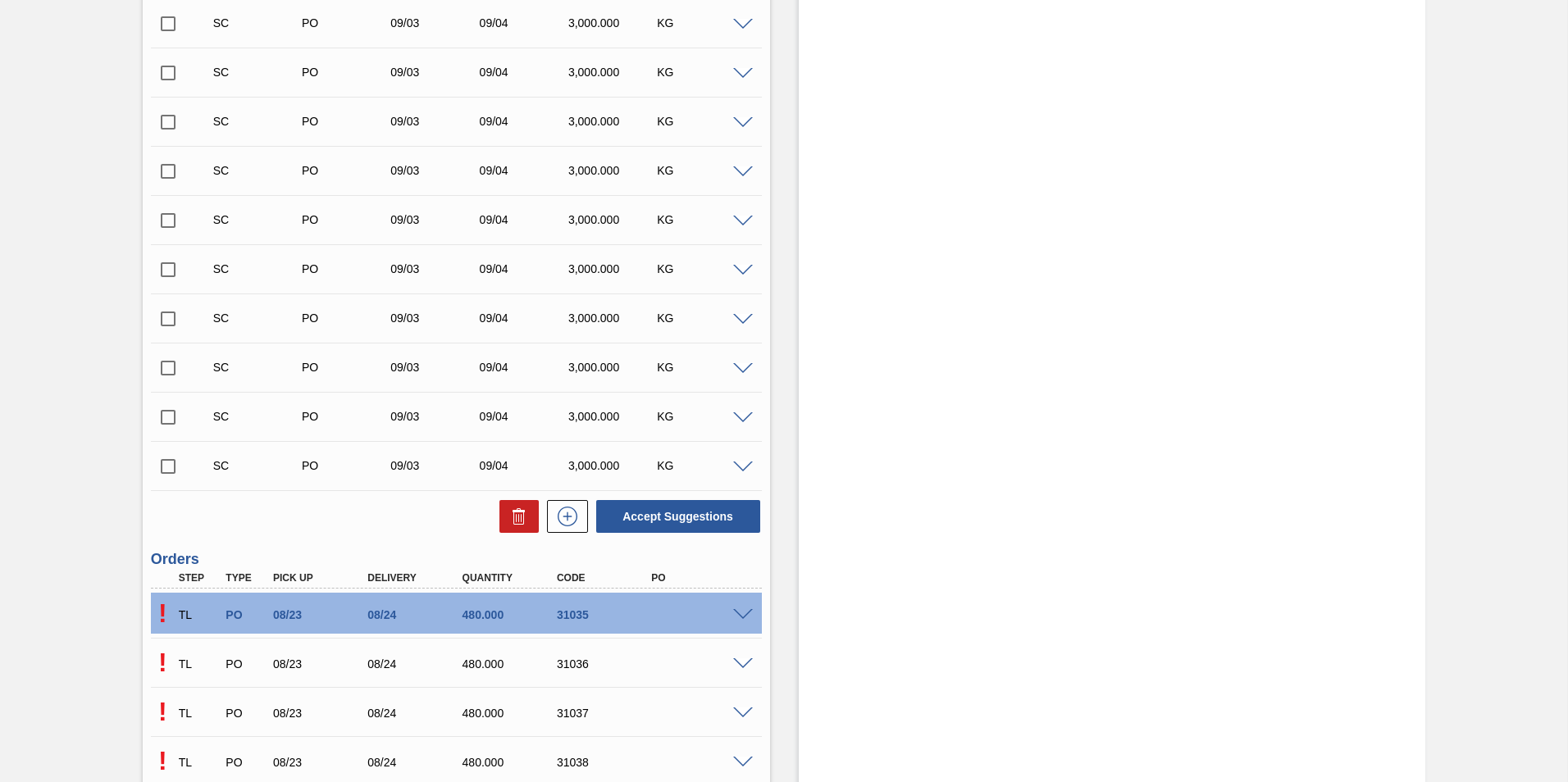
scroll to position [2394, 0]
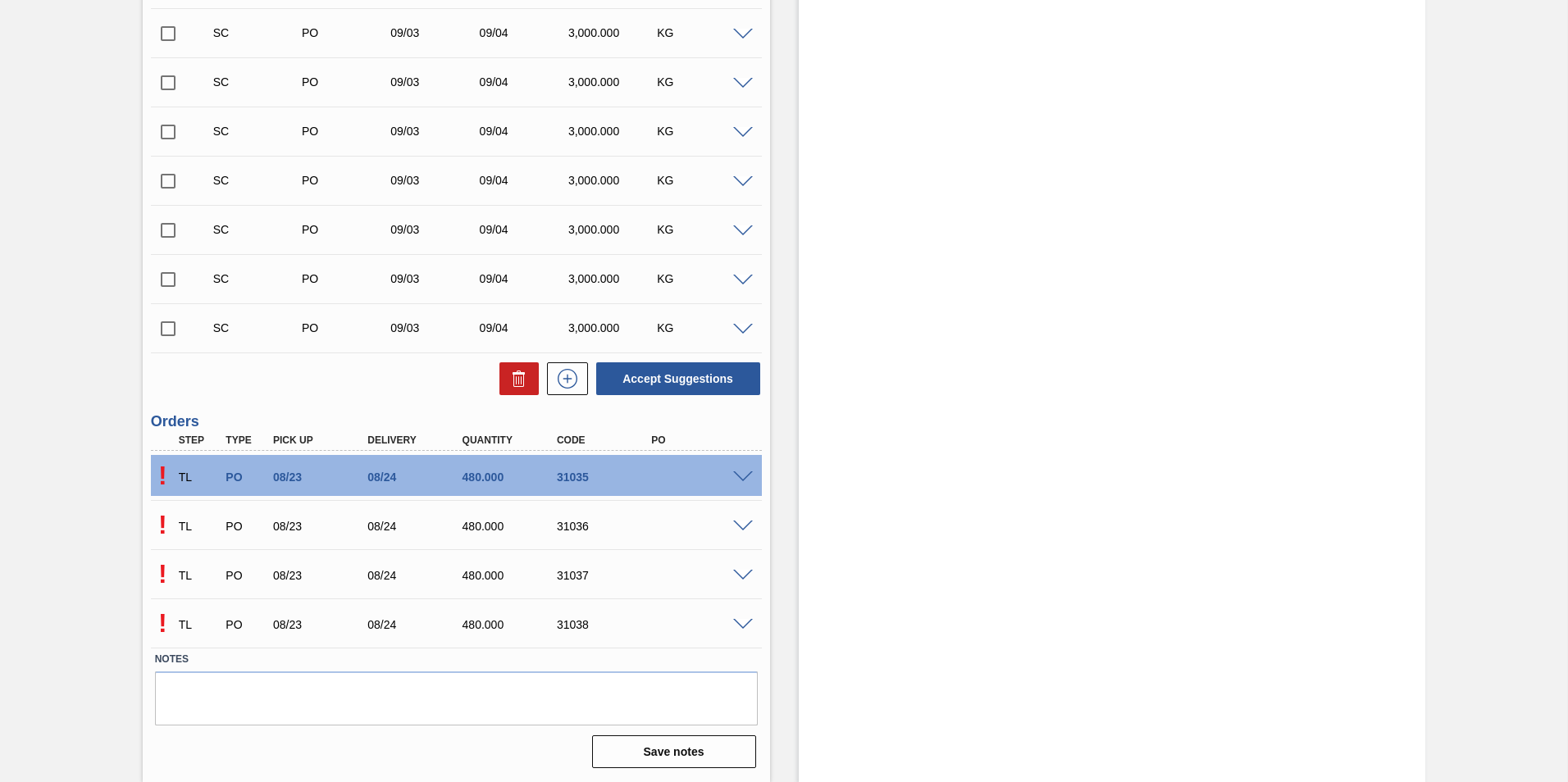
click at [742, 475] on span at bounding box center [743, 478] width 20 height 12
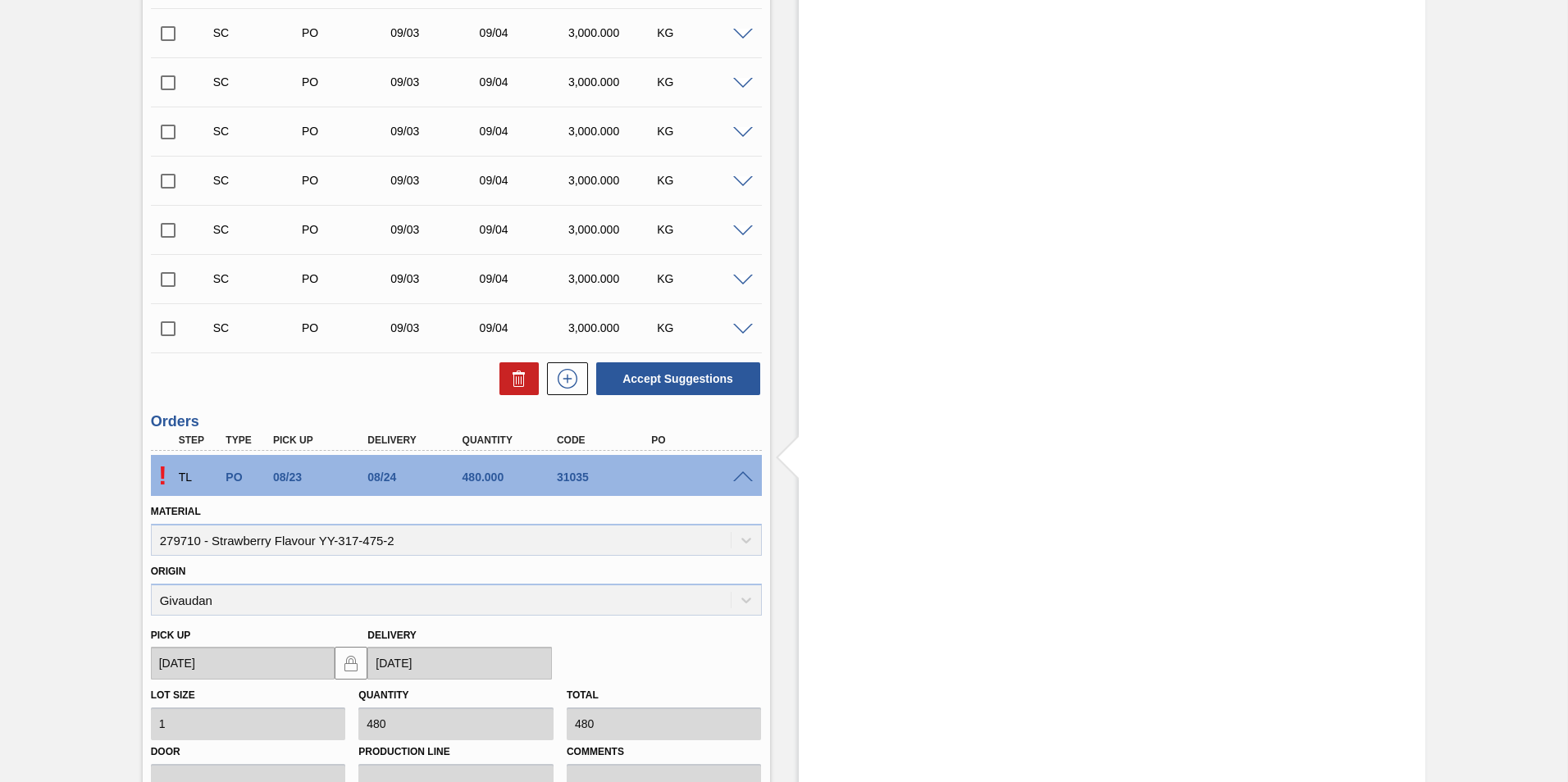
click at [742, 475] on span at bounding box center [743, 478] width 20 height 12
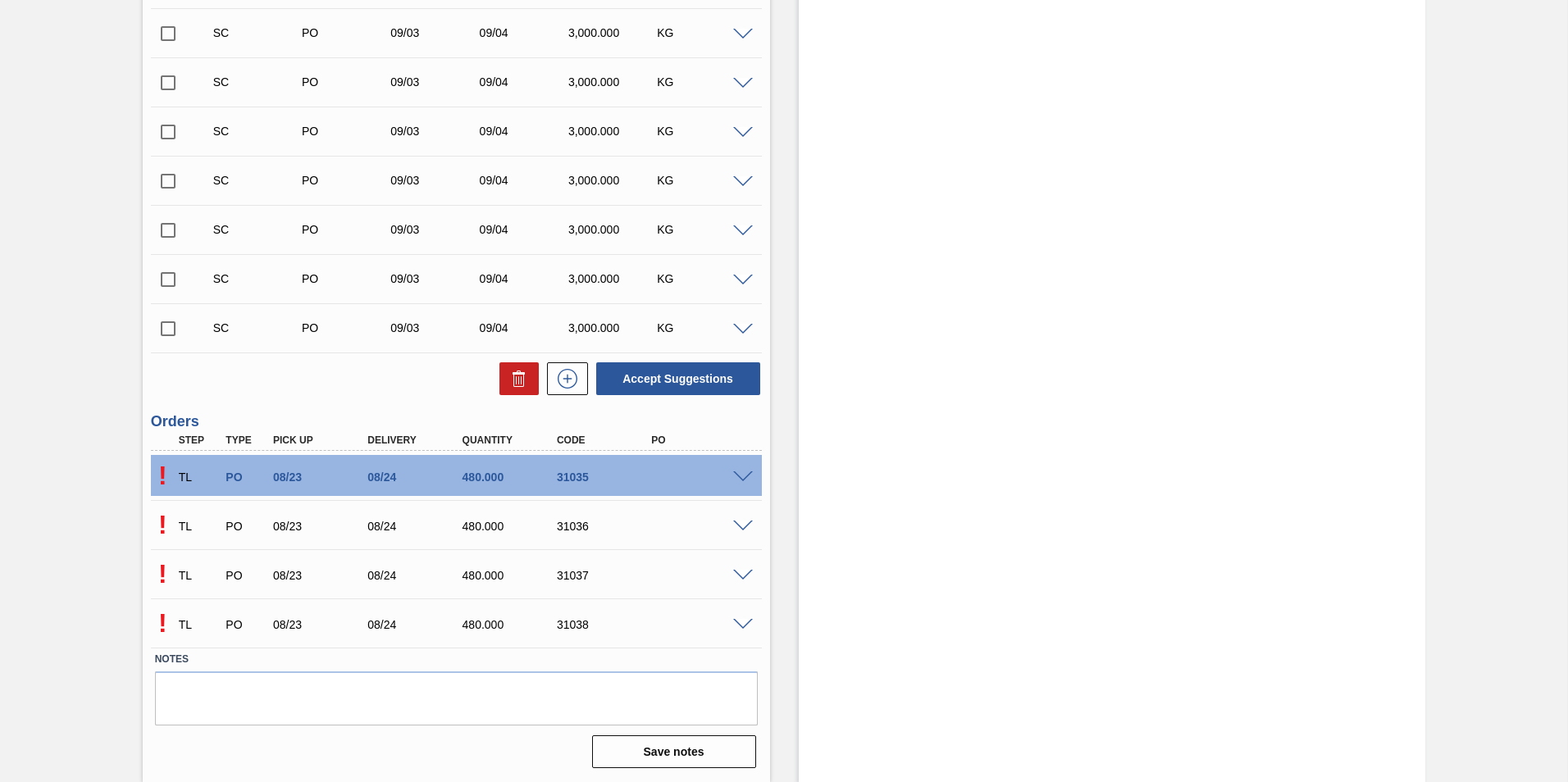
click at [735, 486] on span at bounding box center [743, 527] width 20 height 12
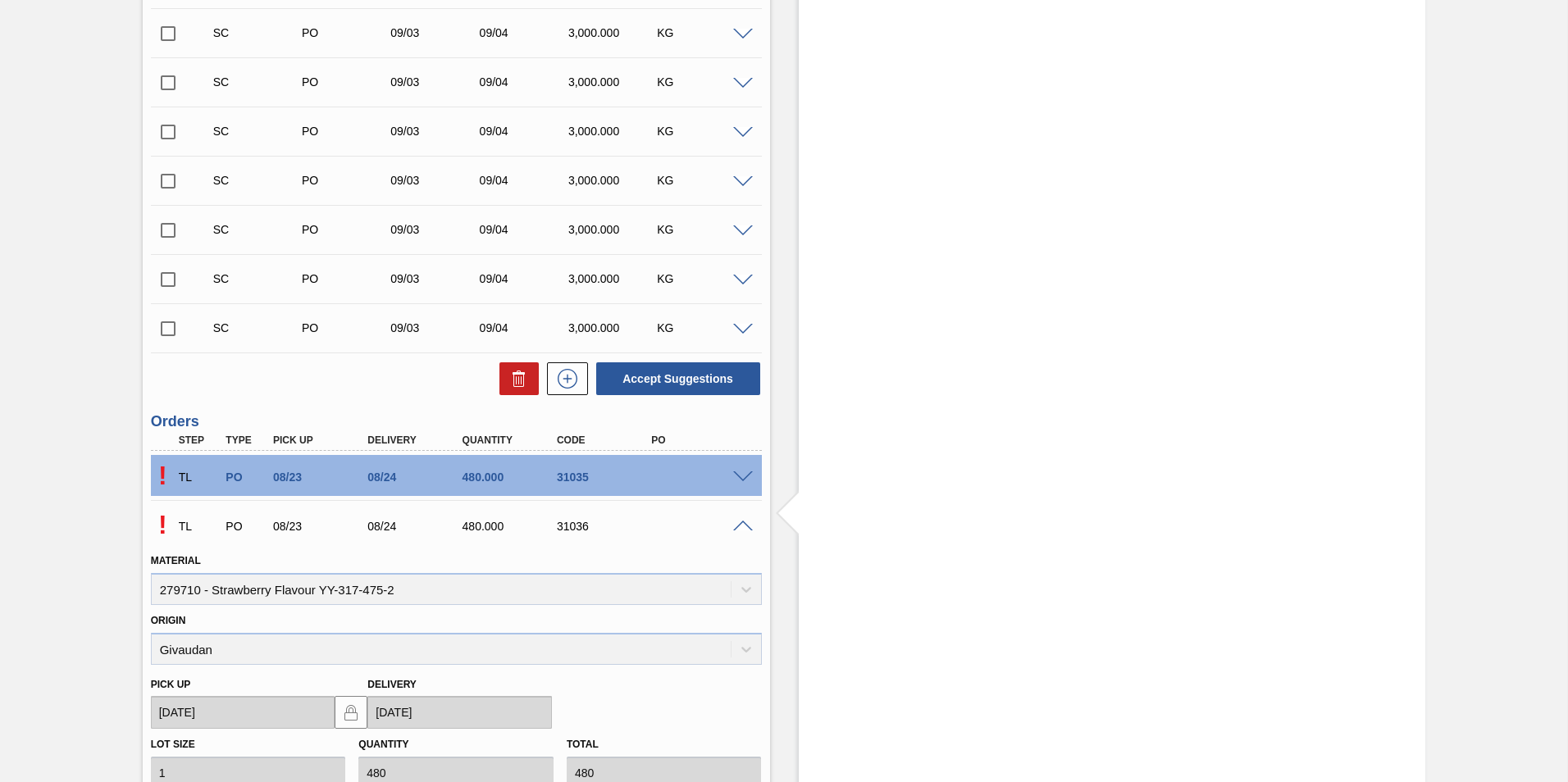
click at [735, 486] on span at bounding box center [743, 527] width 20 height 12
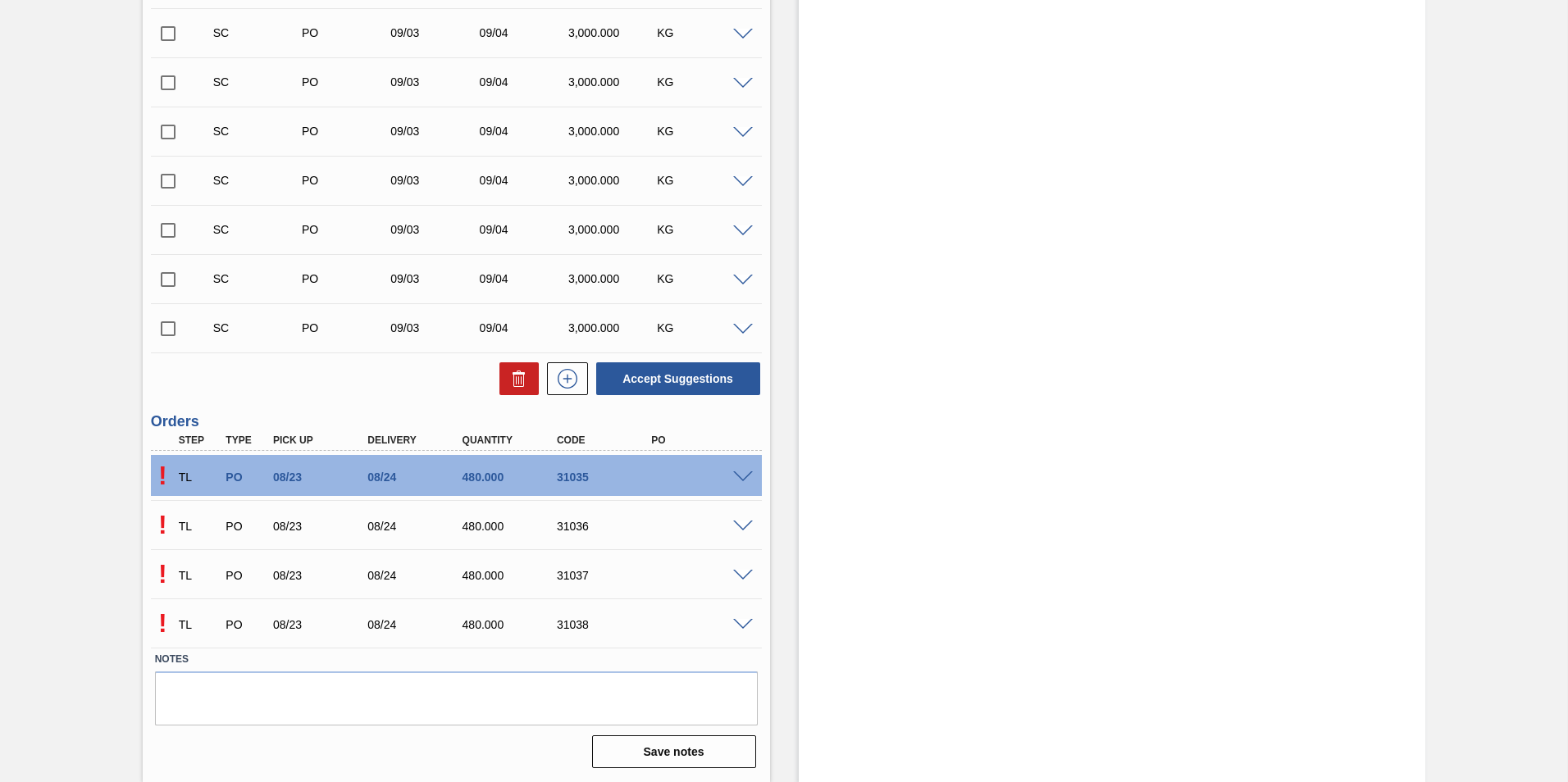
click at [737, 486] on span at bounding box center [743, 576] width 20 height 12
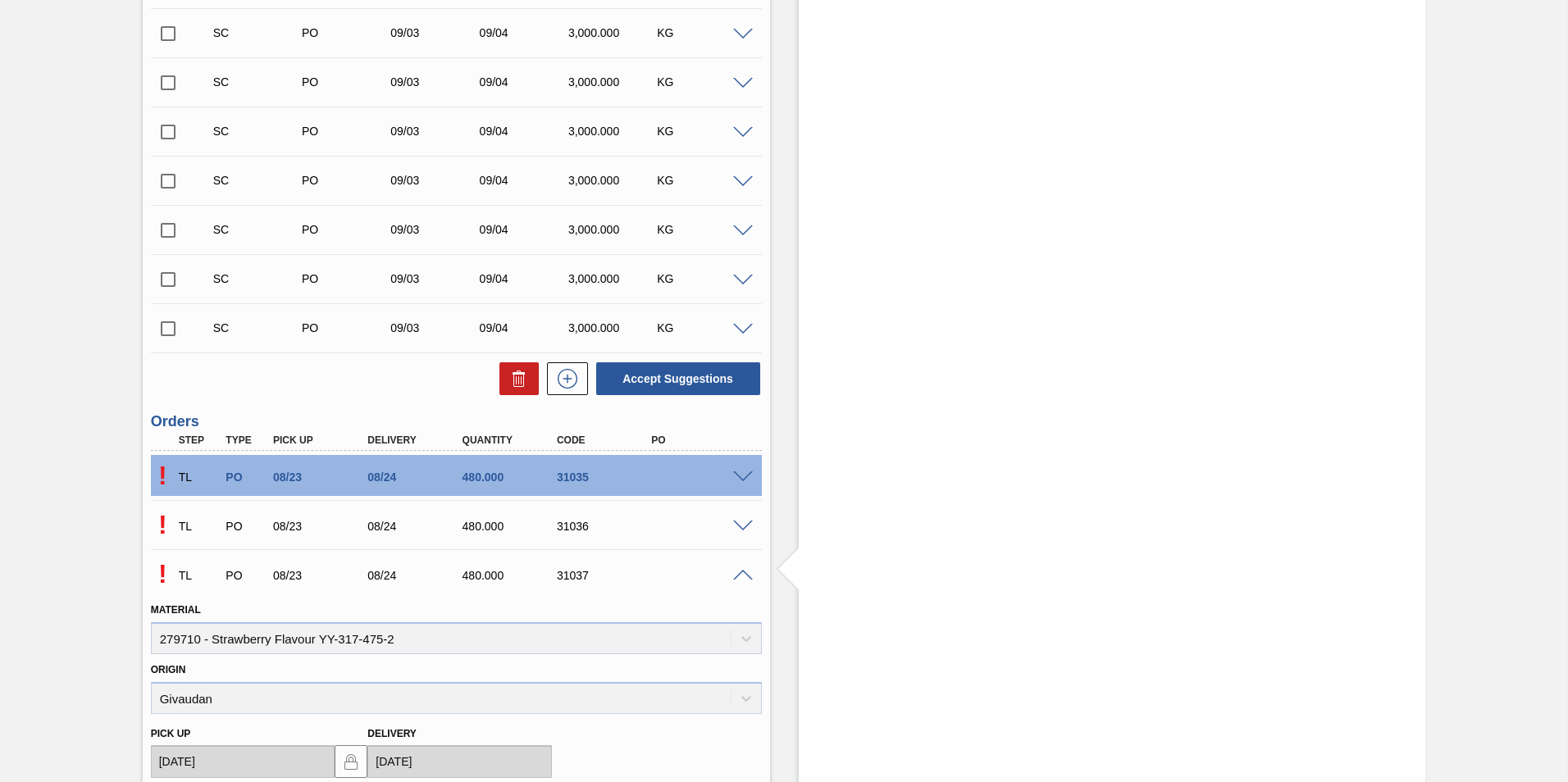
click at [737, 486] on span at bounding box center [743, 576] width 20 height 12
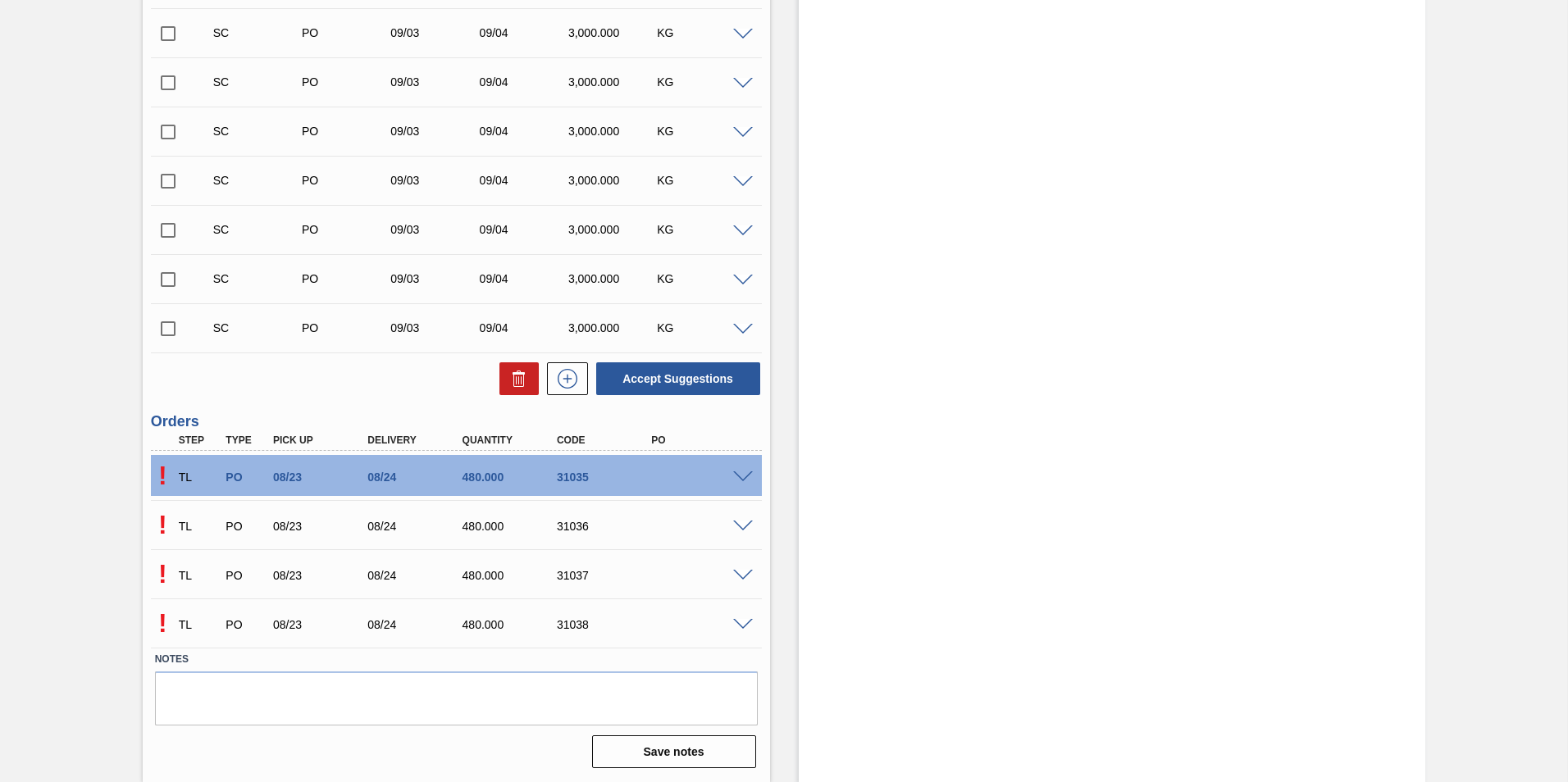
click at [738, 486] on div "! TL PO 08/23 08/24 480.000 31038" at bounding box center [456, 622] width 610 height 41
click at [739, 472] on span at bounding box center [743, 478] width 20 height 12
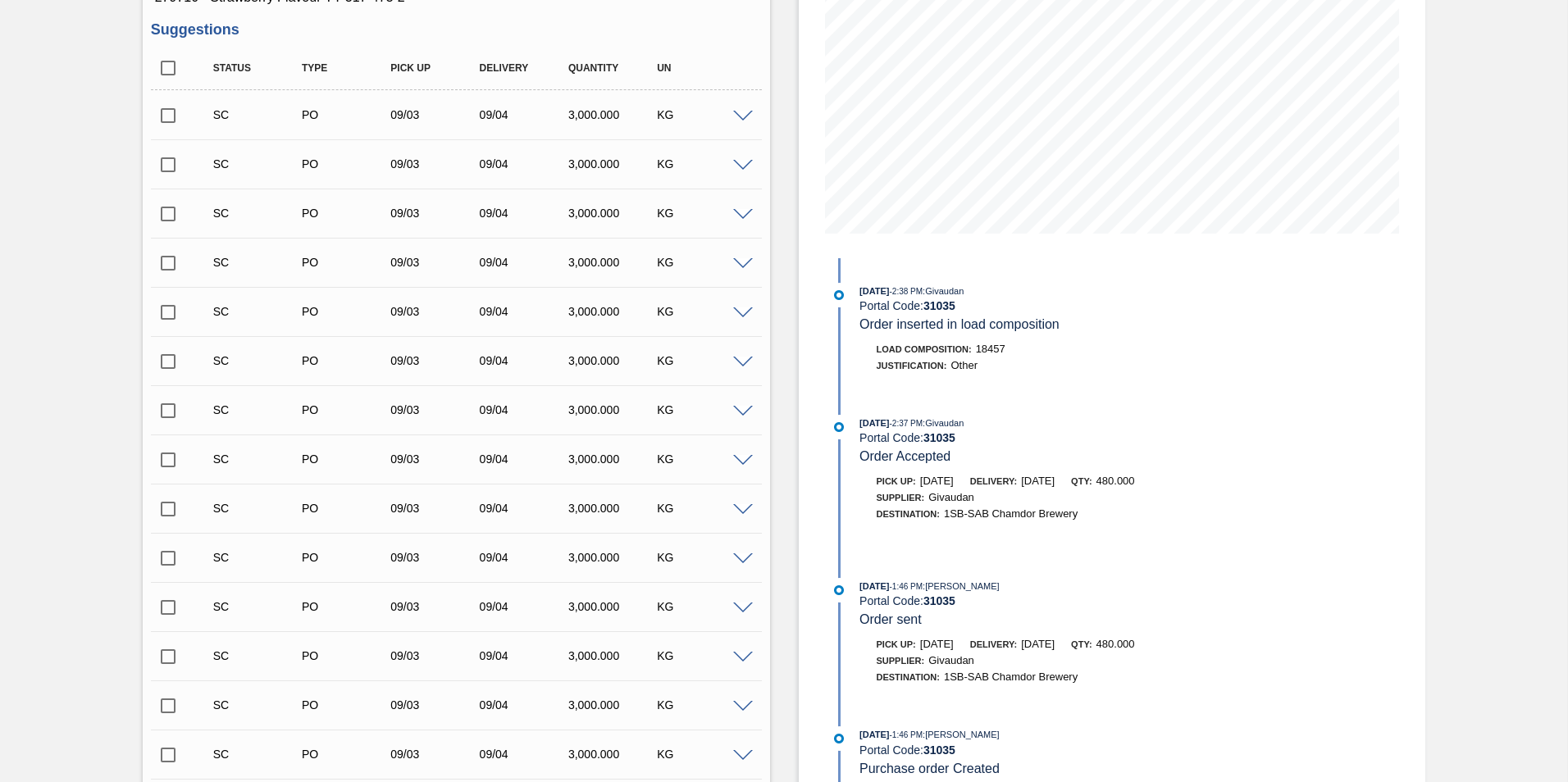
scroll to position [246, 0]
click at [693, 30] on h3 "Suggestions" at bounding box center [456, 29] width 610 height 17
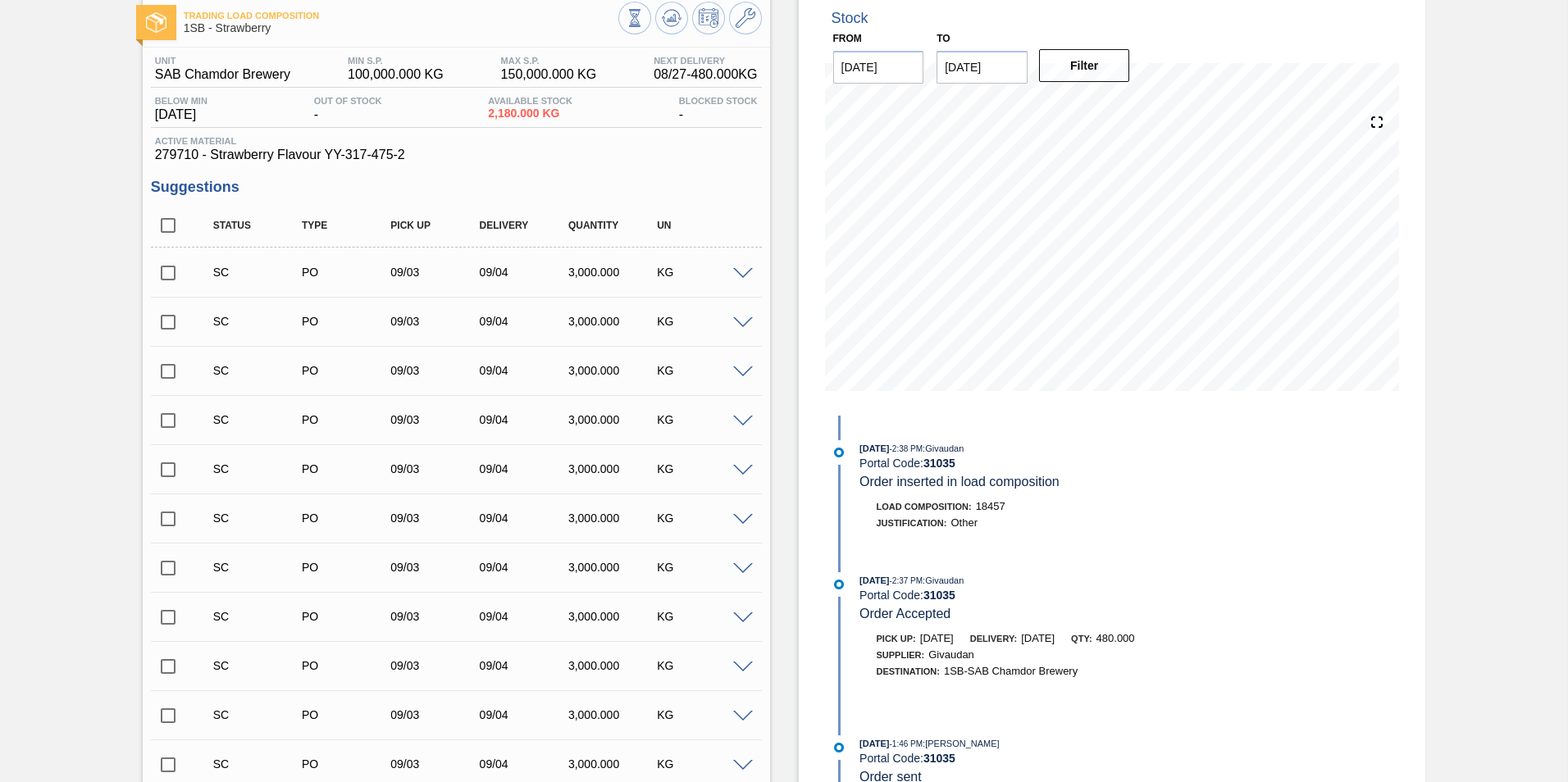
scroll to position [0, 0]
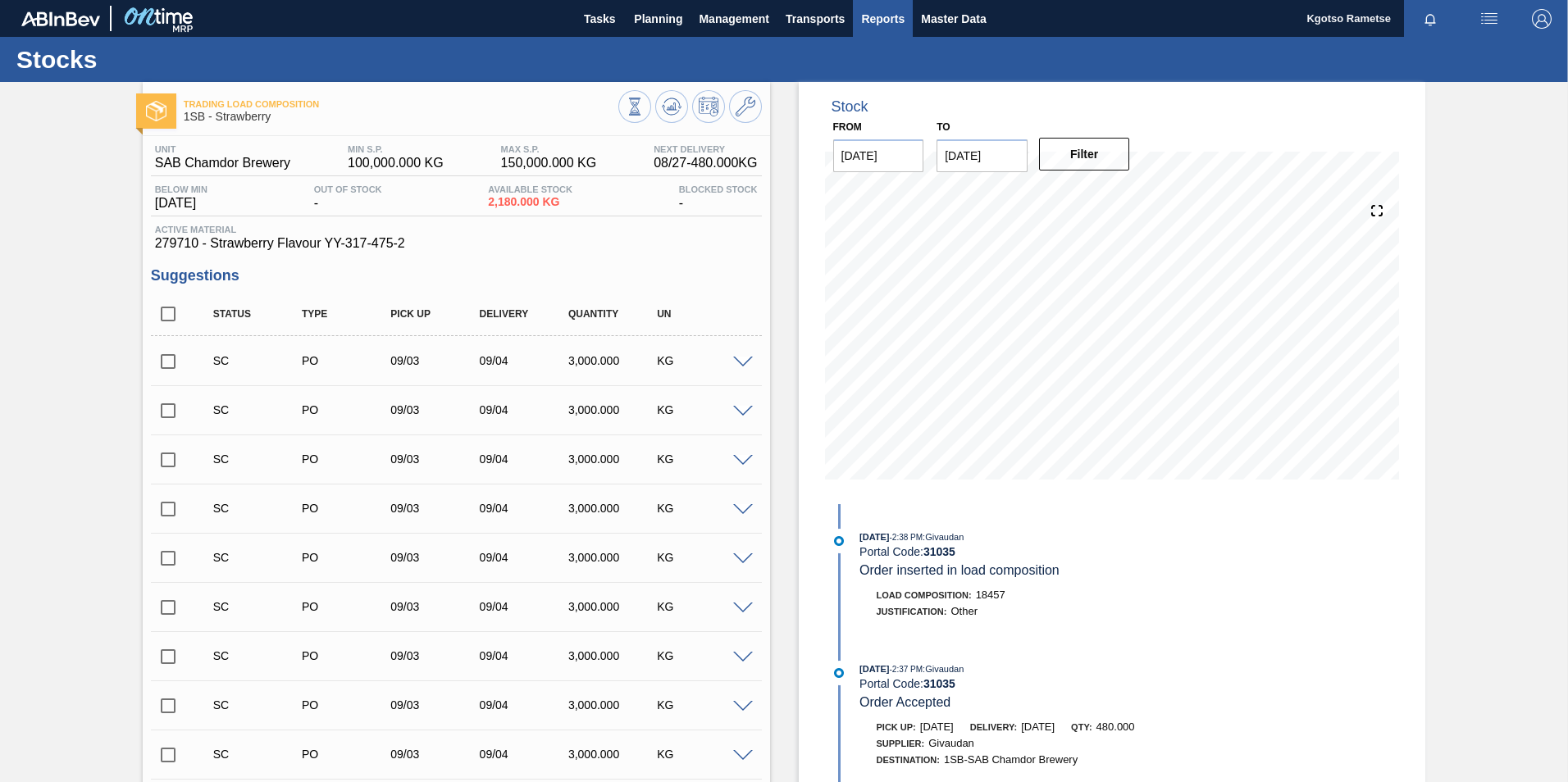
drag, startPoint x: 948, startPoint y: 16, endPoint x: 905, endPoint y: 35, distance: 47.0
click at [948, 16] on span "Master Data" at bounding box center [953, 19] width 65 height 20
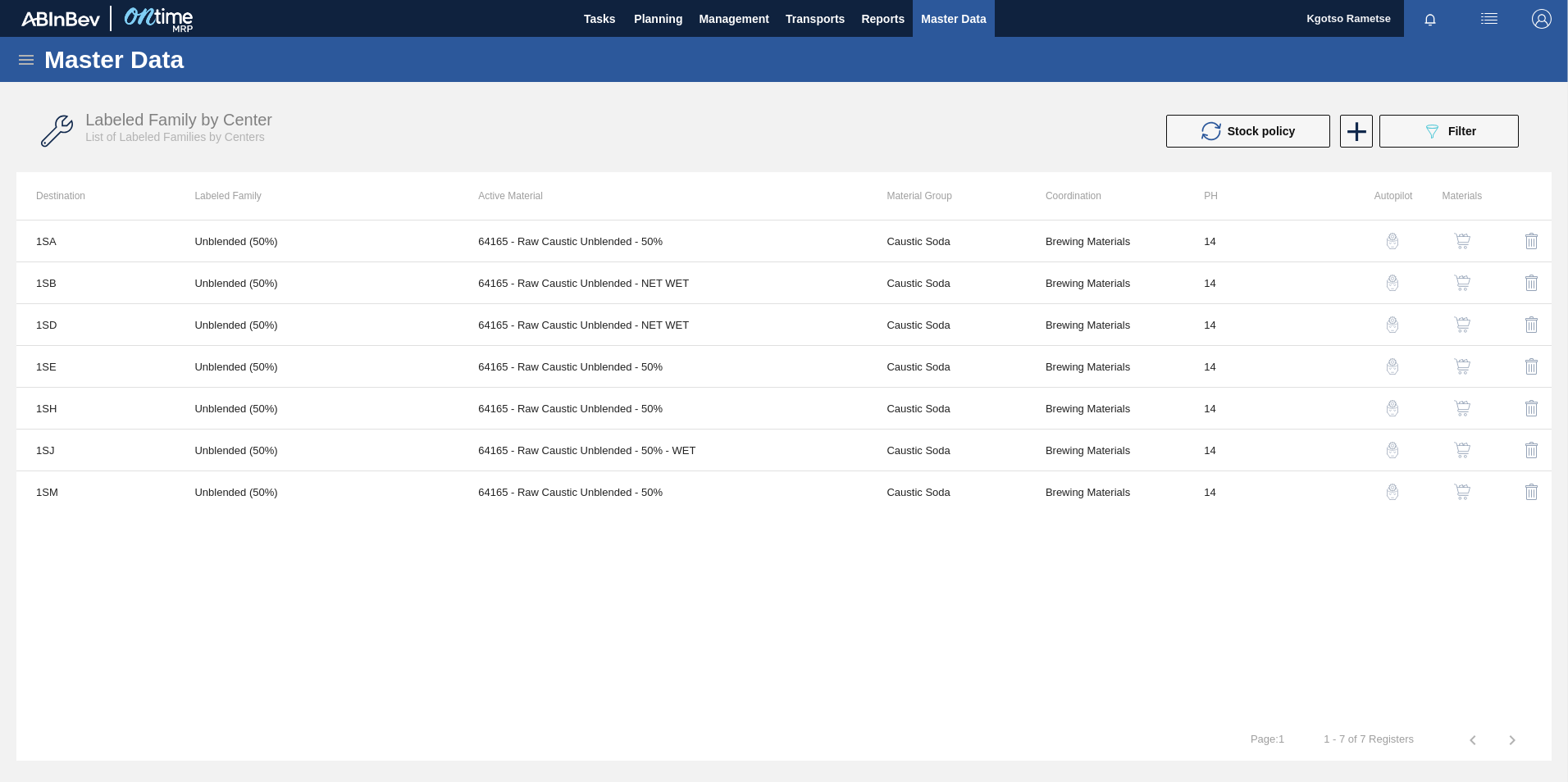
click at [21, 67] on icon at bounding box center [26, 60] width 20 height 20
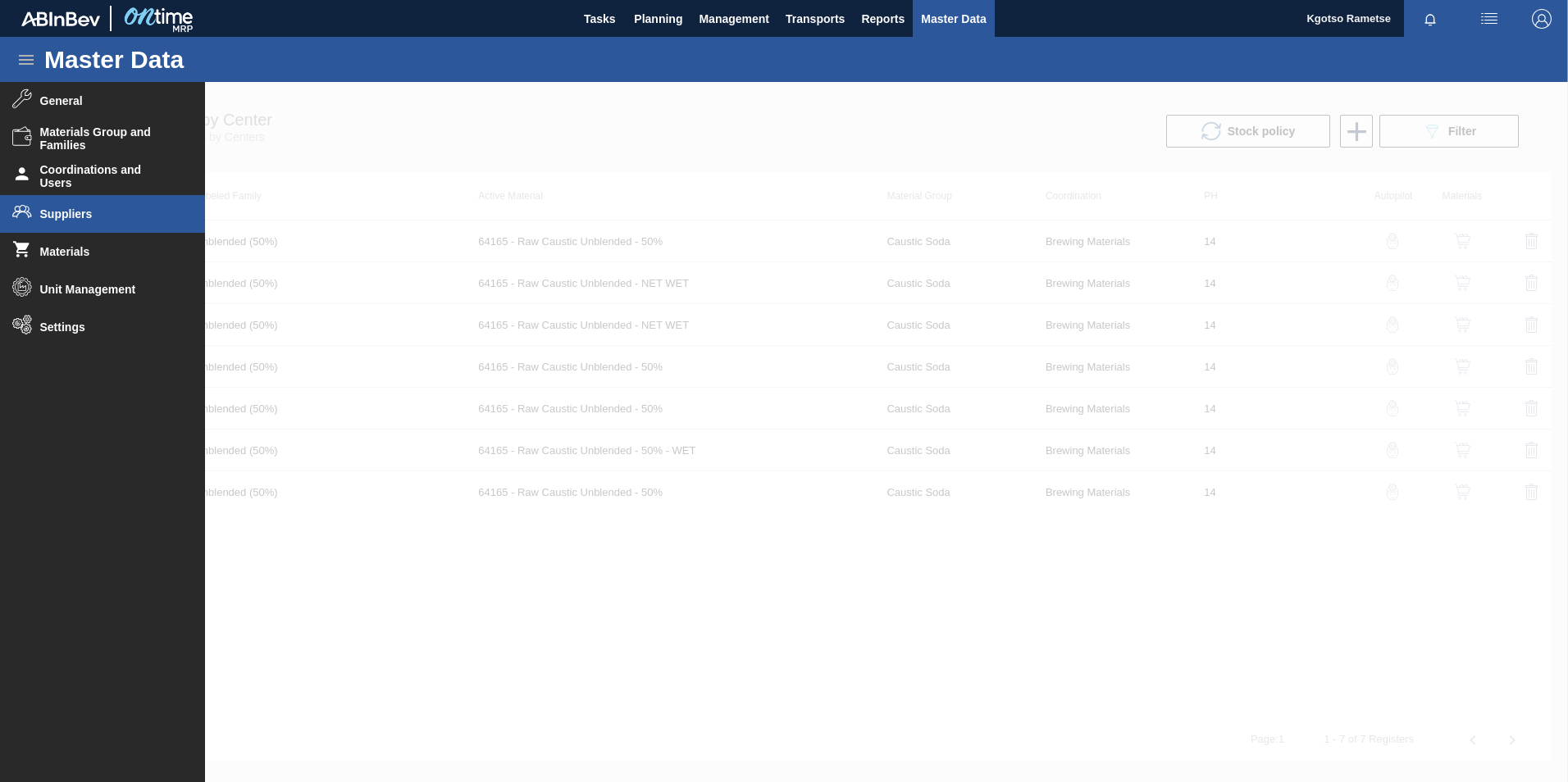
click at [75, 220] on li "Suppliers" at bounding box center [102, 214] width 204 height 38
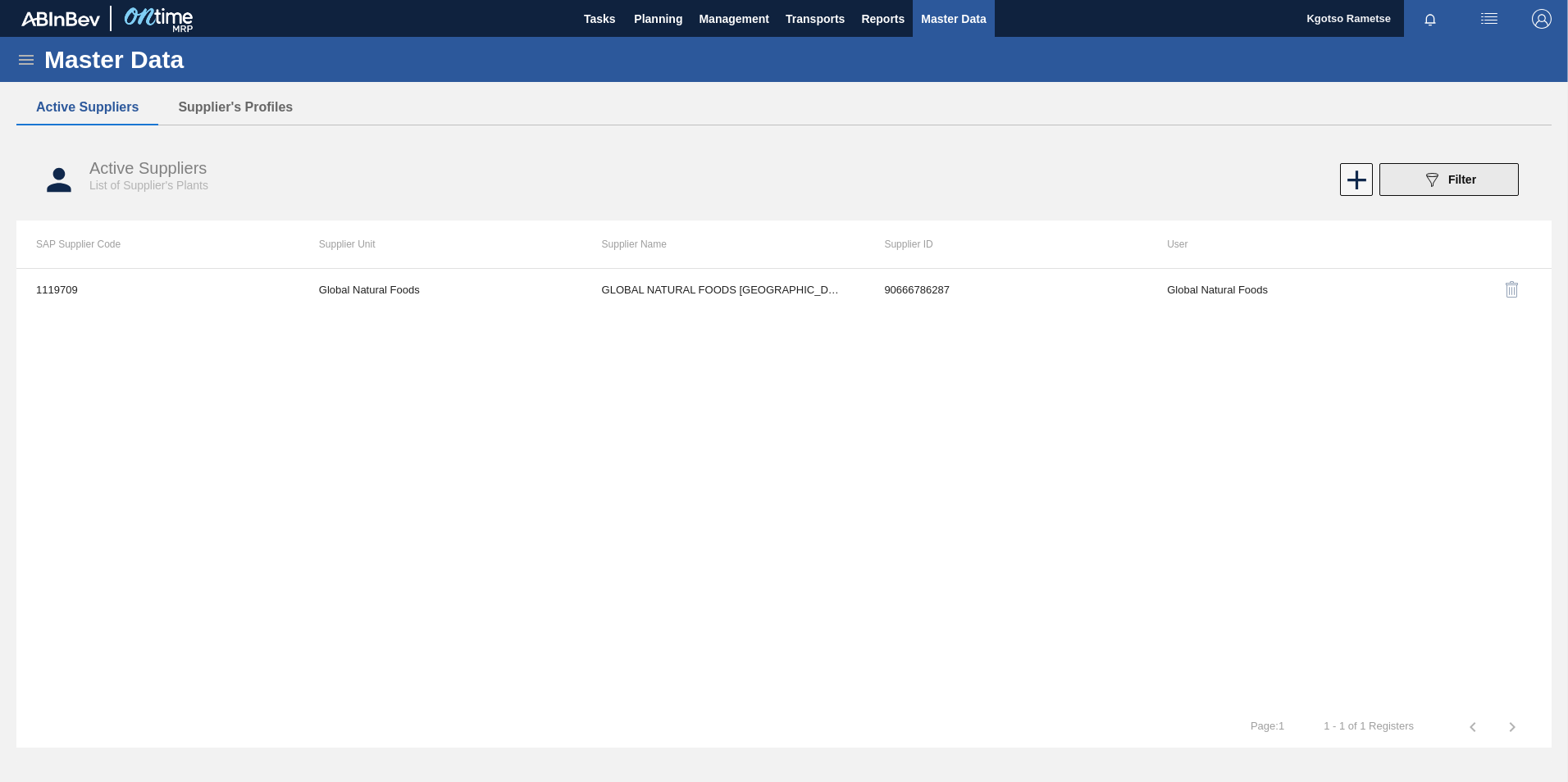
click at [1042, 186] on button "089F7B8B-B2A5-4AFE-B5C0-19BA573D28AC Filter" at bounding box center [1449, 180] width 140 height 33
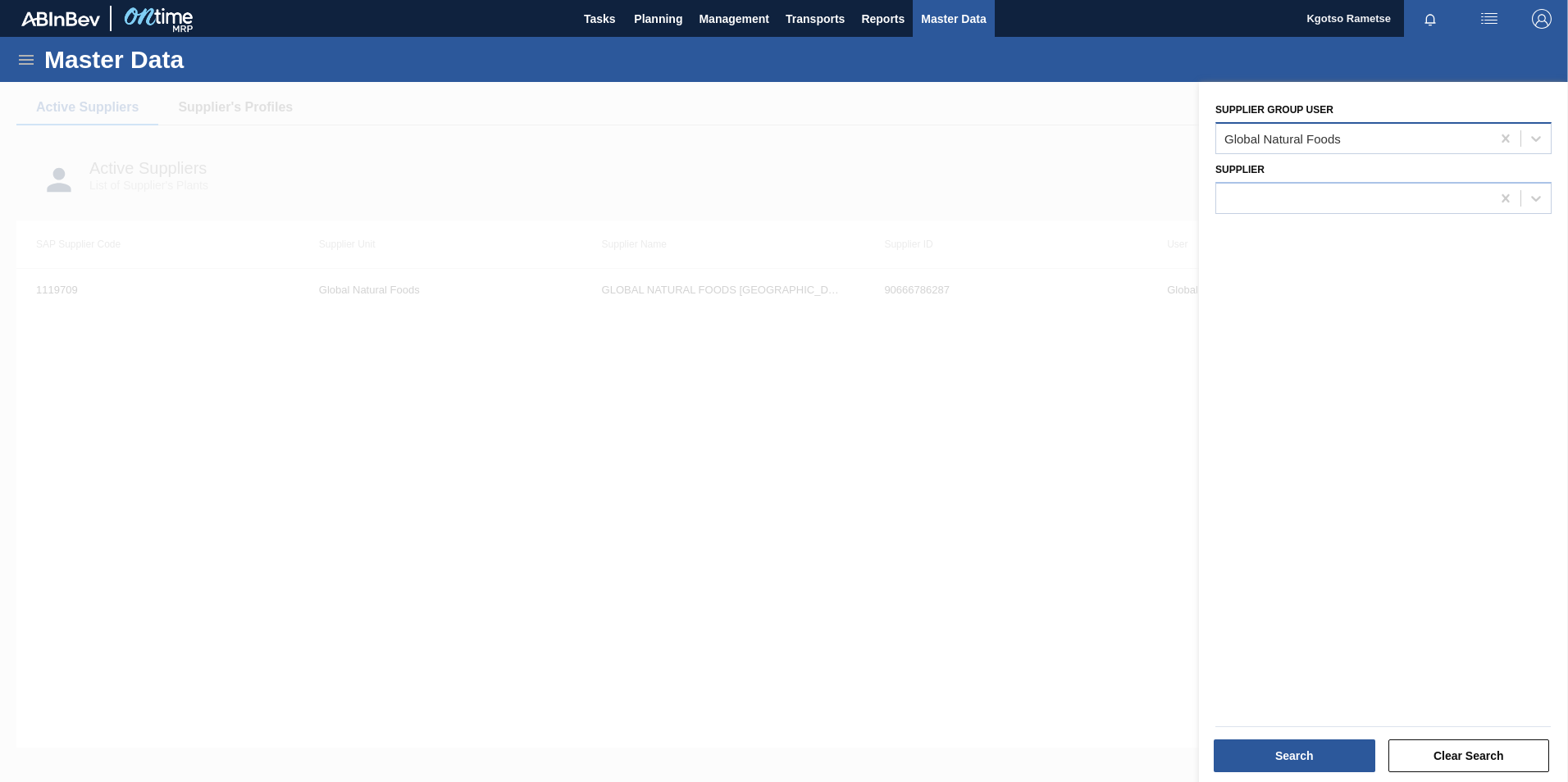
click at [1042, 147] on div "Global Natural Foods" at bounding box center [1353, 139] width 274 height 24
click at [1042, 125] on div "Global Natural Foods" at bounding box center [1382, 138] width 336 height 32
type user "giv"
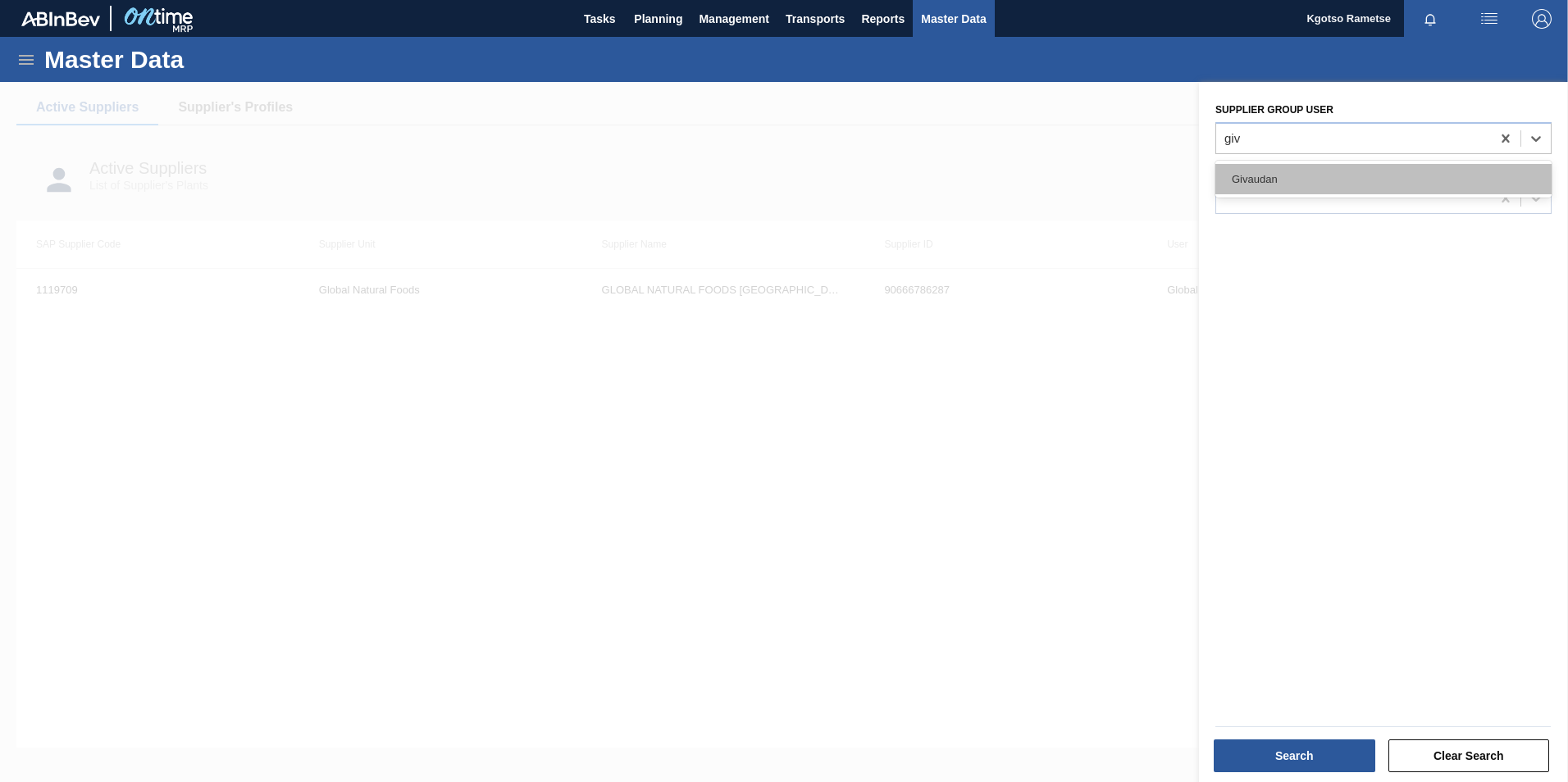
click at [1042, 190] on div "Givaudan" at bounding box center [1382, 179] width 336 height 30
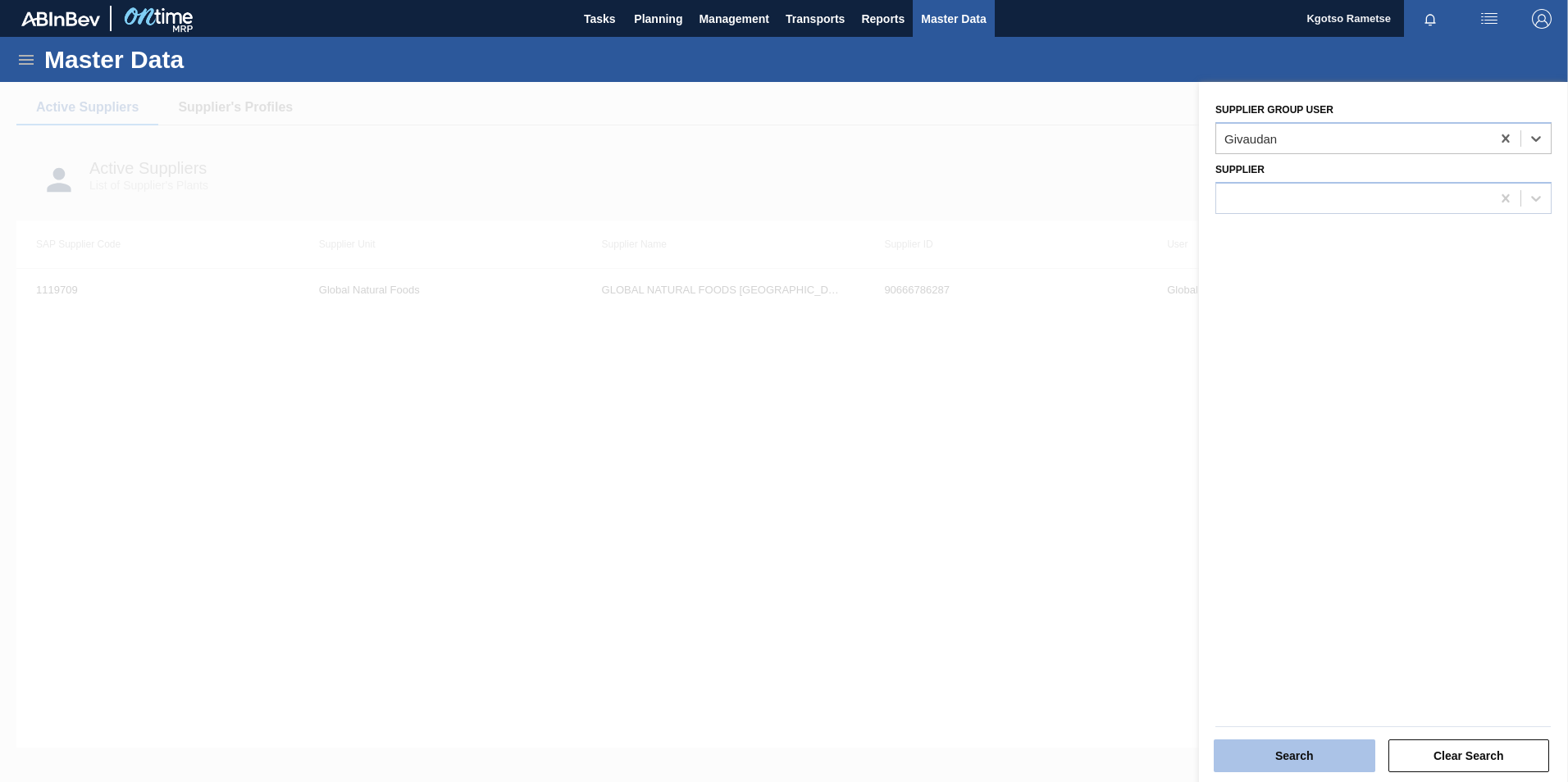
click at [1042, 486] on button "Search" at bounding box center [1294, 755] width 162 height 33
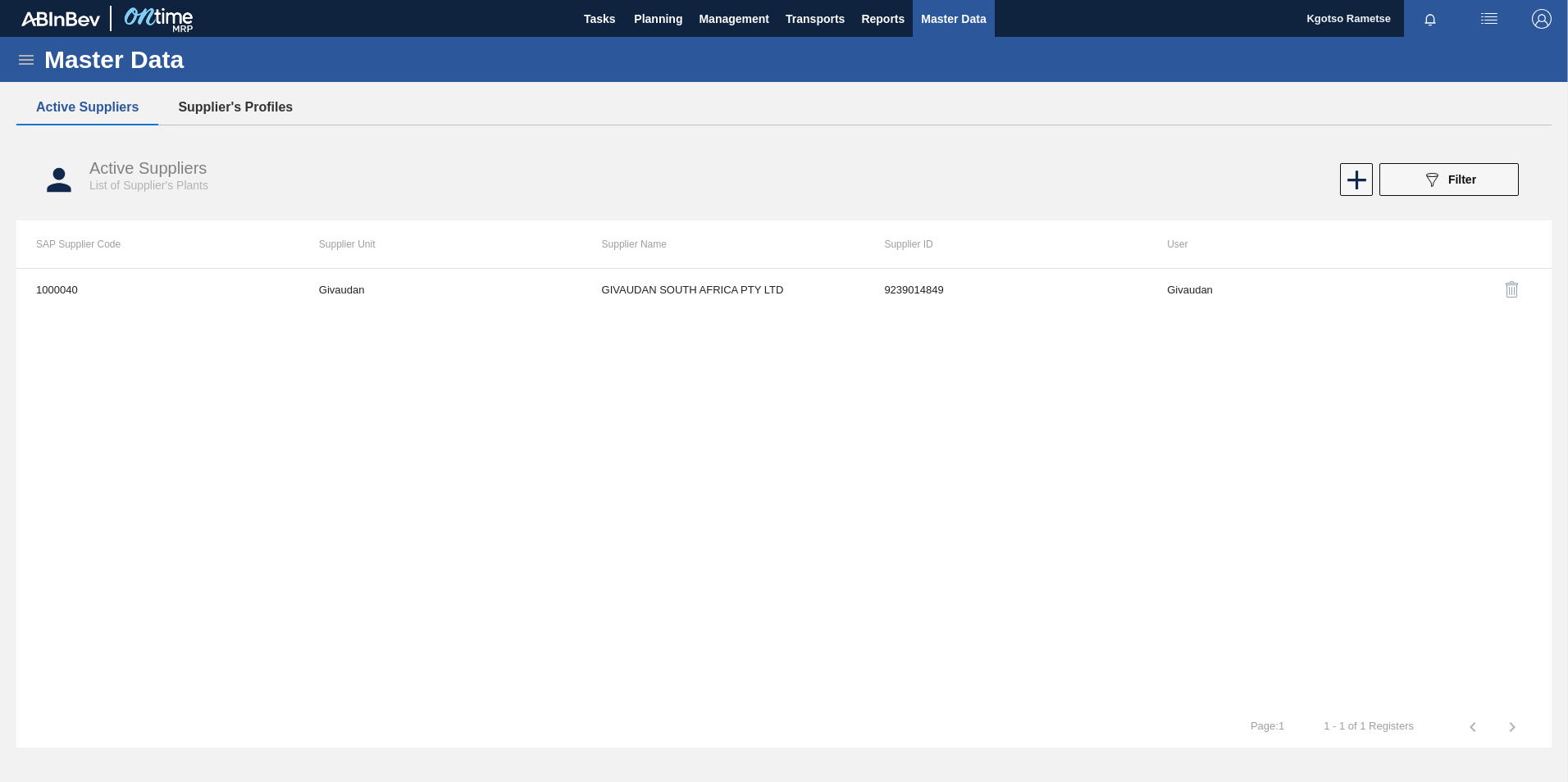
click at [258, 102] on button "Supplier's Profiles" at bounding box center [235, 107] width 155 height 35
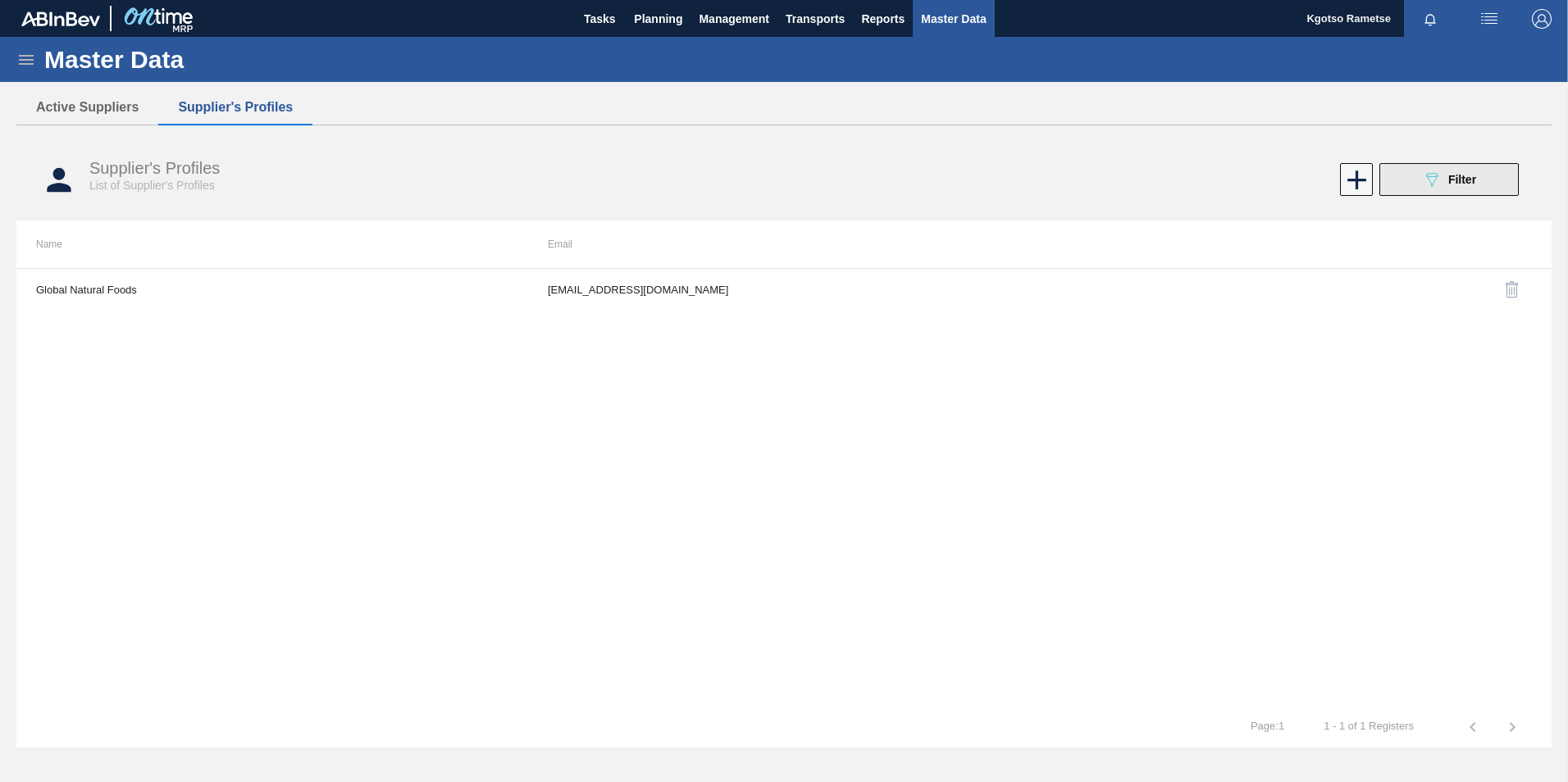
click at [1042, 177] on button "089F7B8B-B2A5-4AFE-B5C0-19BA573D28AC Filter" at bounding box center [1449, 180] width 140 height 33
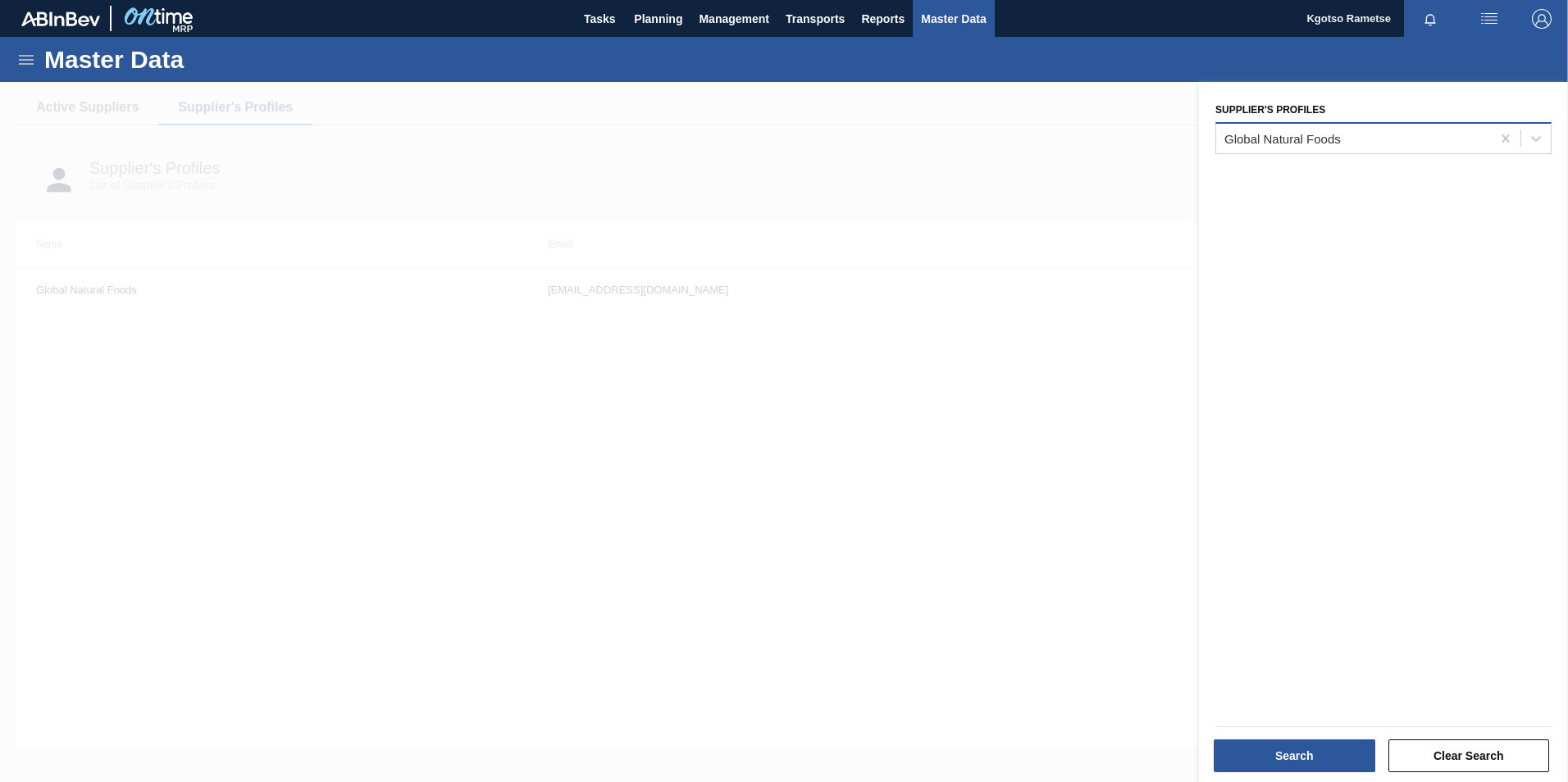
click at [1042, 143] on div "Global Natural Foods" at bounding box center [1282, 139] width 117 height 14
type Profiles "giv"
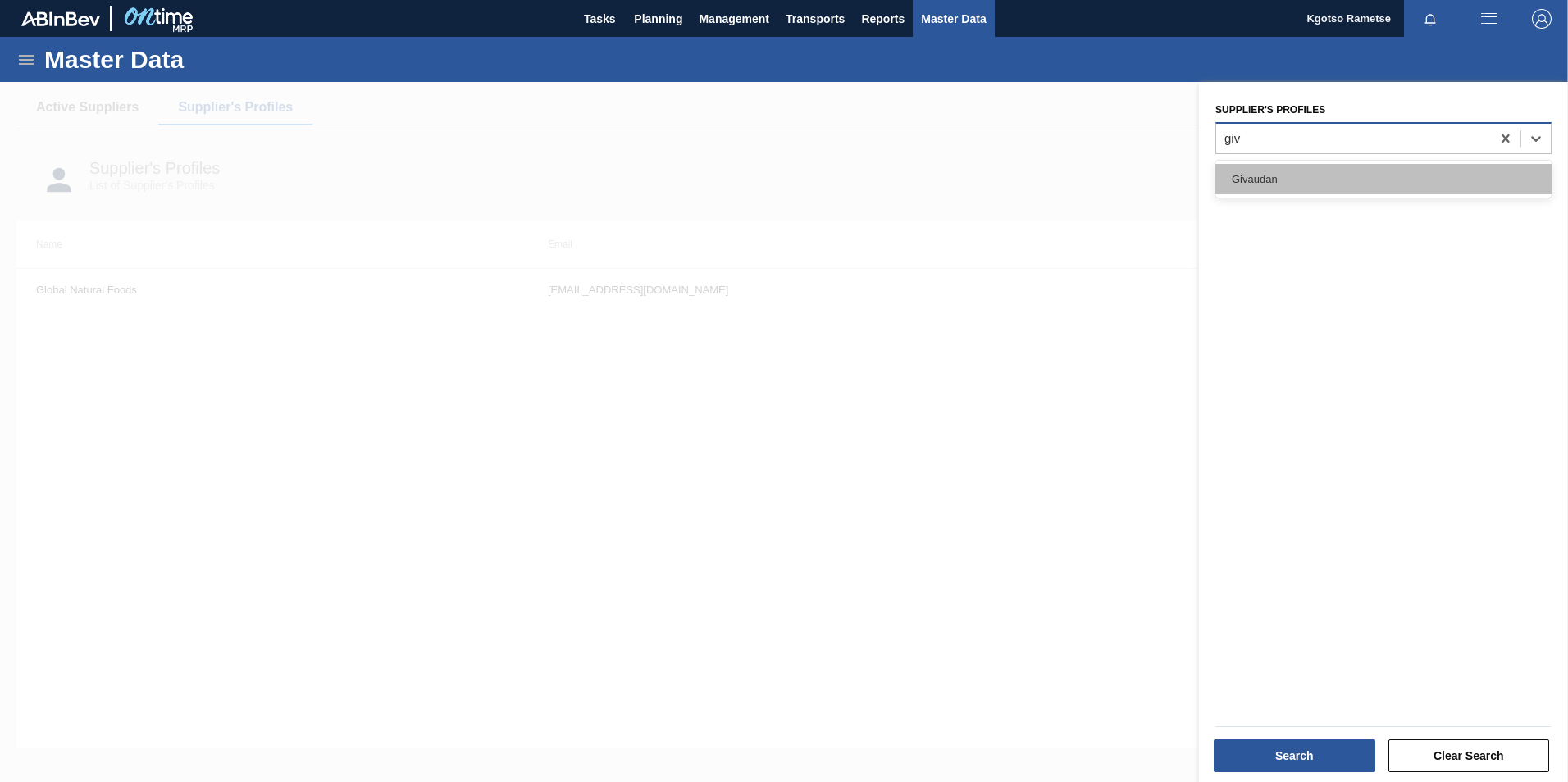
click at [1042, 179] on div "Givaudan" at bounding box center [1382, 179] width 336 height 30
click at [1042, 486] on button "Search" at bounding box center [1294, 755] width 162 height 33
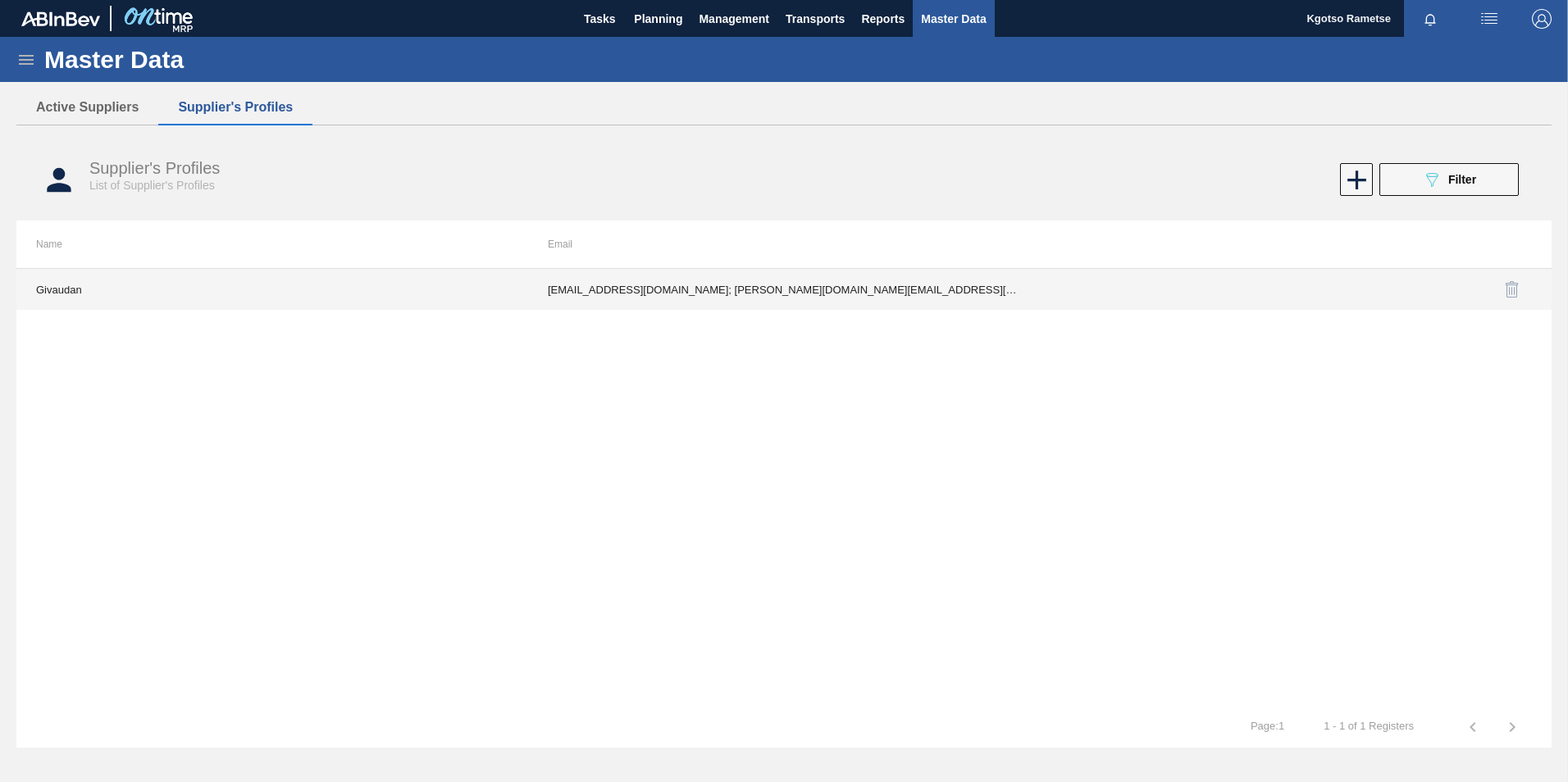
click at [630, 290] on td "ria.harmse@givaudan.com; angela.kambouris@givaudan.com; augustine.kafuko@givaud…" at bounding box center [783, 289] width 512 height 41
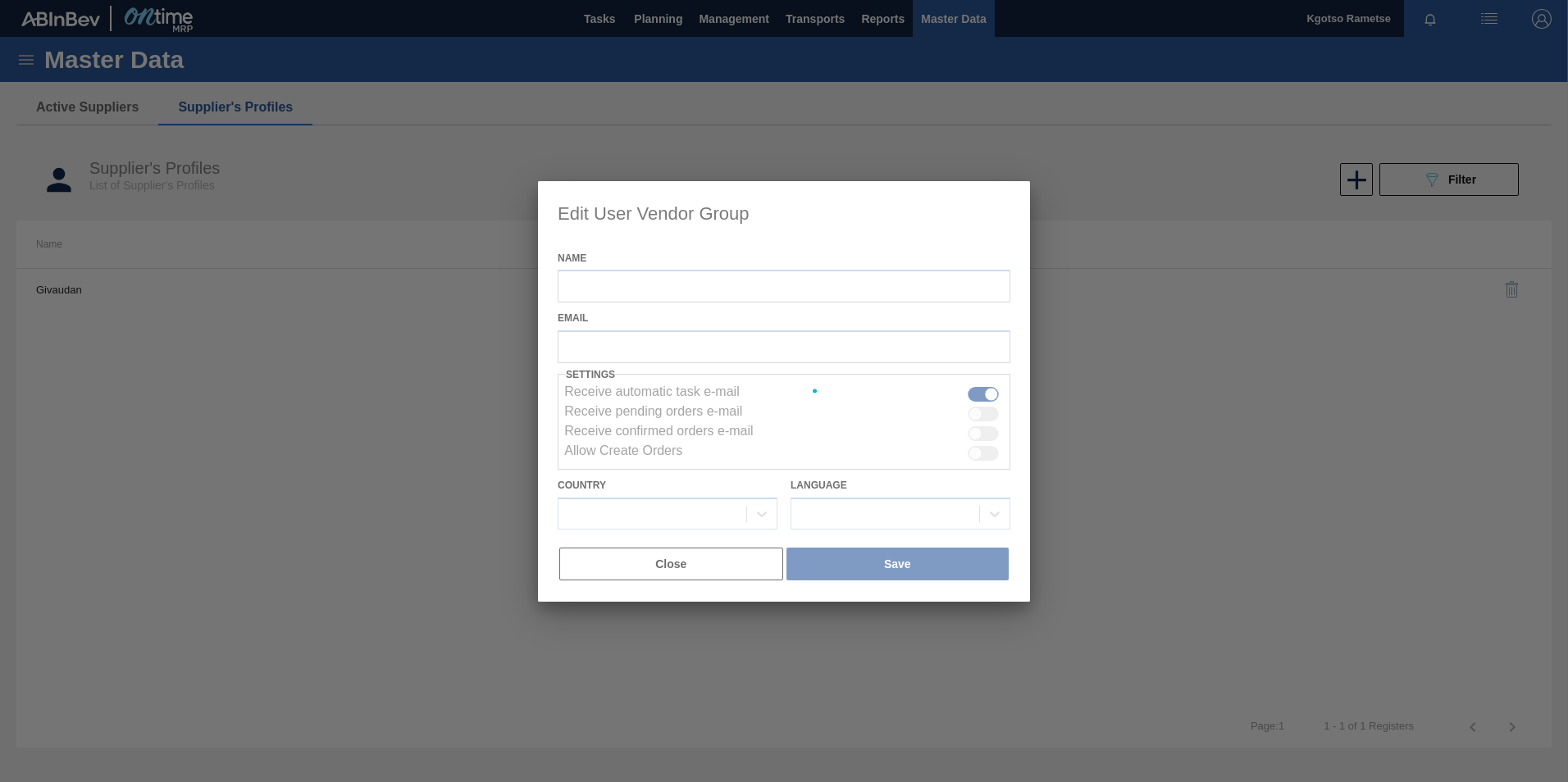
type input "Givaudan"
checkbox input "true"
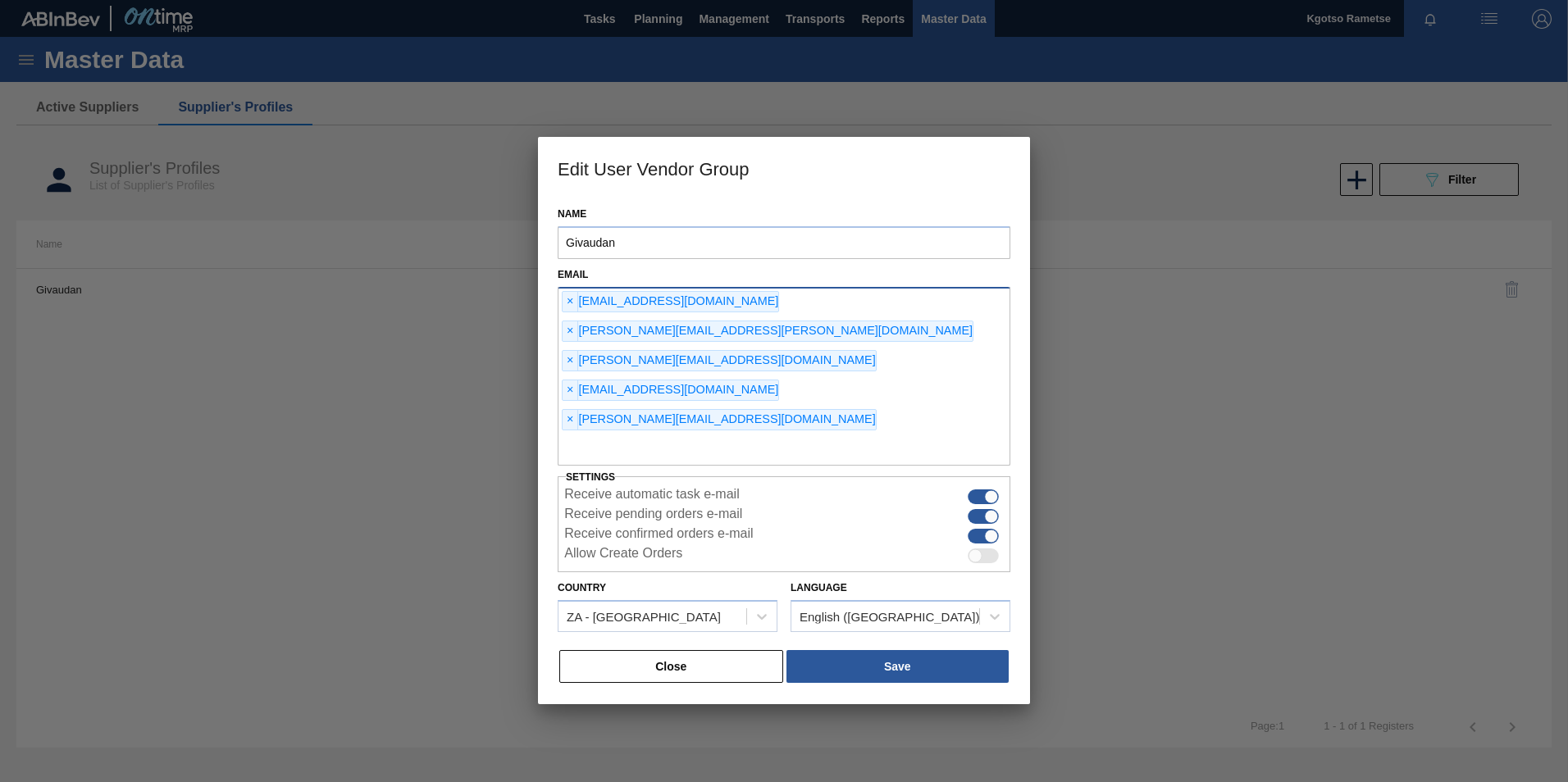
click at [596, 435] on input "text" at bounding box center [784, 450] width 453 height 31
type input "kgotso.rametse201@gmail.com"
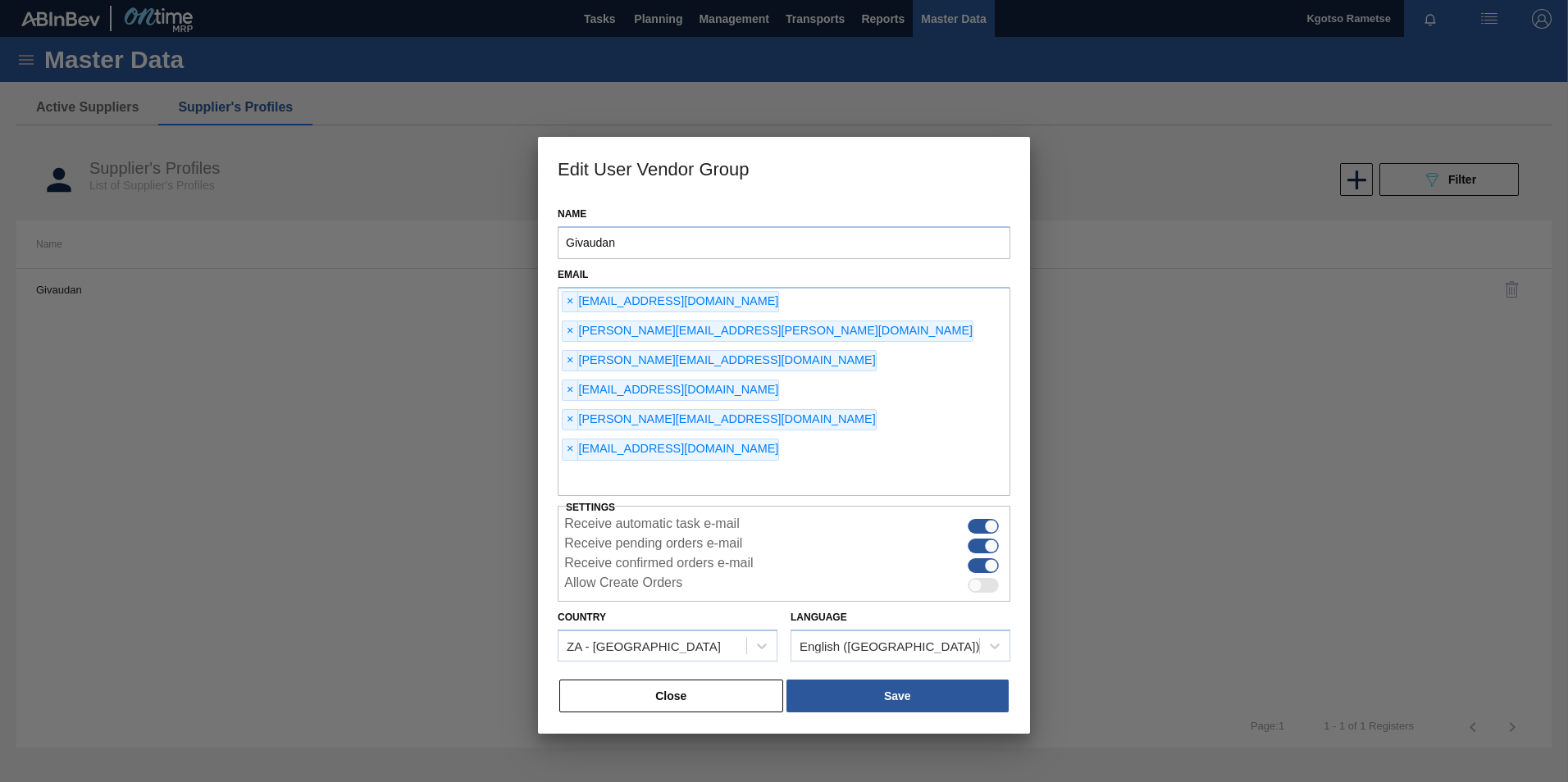
click at [864, 486] on div "Close Save" at bounding box center [784, 696] width 453 height 36
click at [857, 486] on button "Save" at bounding box center [897, 695] width 222 height 33
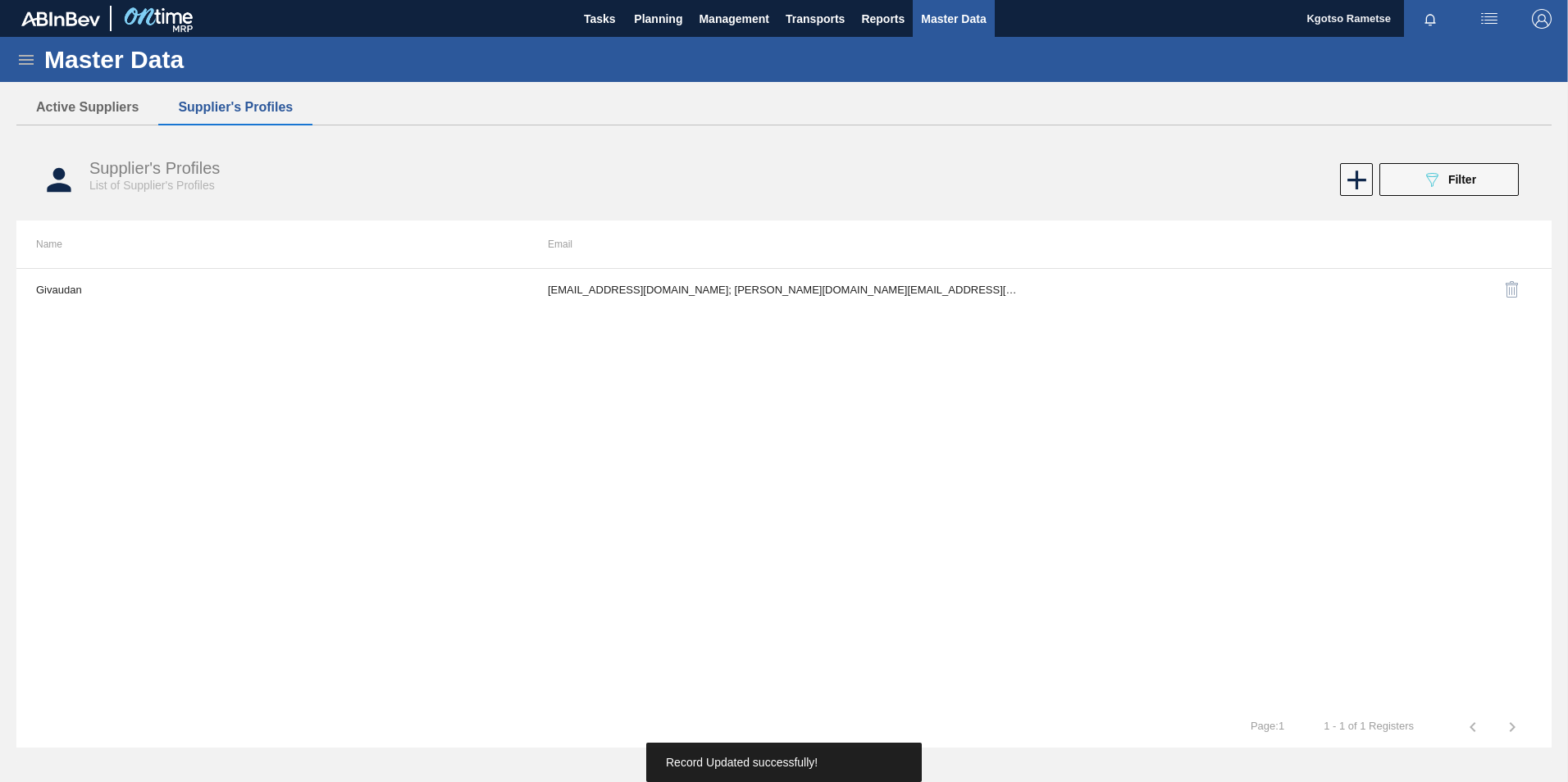
click at [1042, 22] on img "button" at bounding box center [1541, 19] width 20 height 20
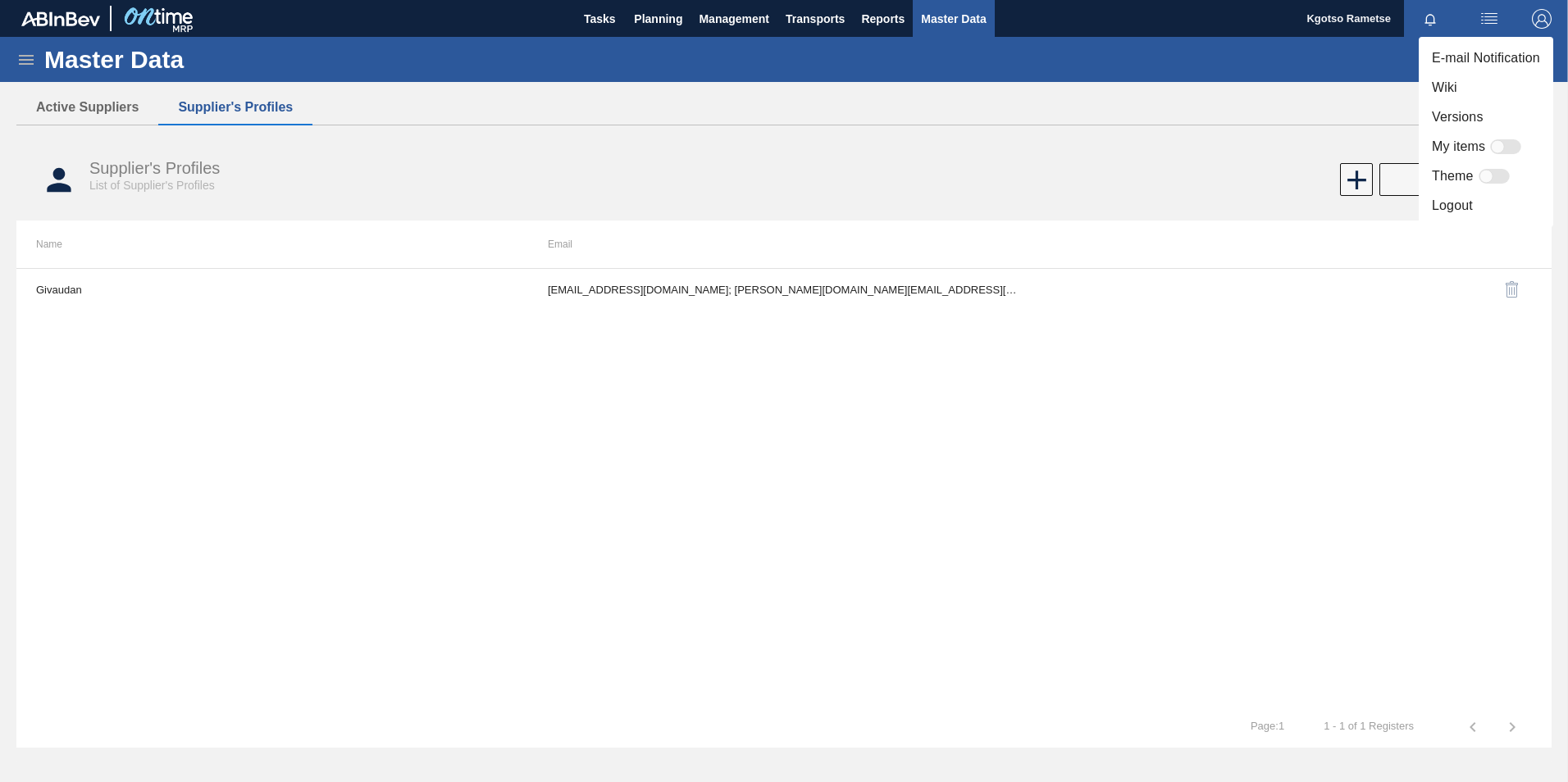
click at [1042, 206] on li "Logout" at bounding box center [1485, 206] width 135 height 30
click at [1042, 207] on li "Logout" at bounding box center [1485, 206] width 135 height 30
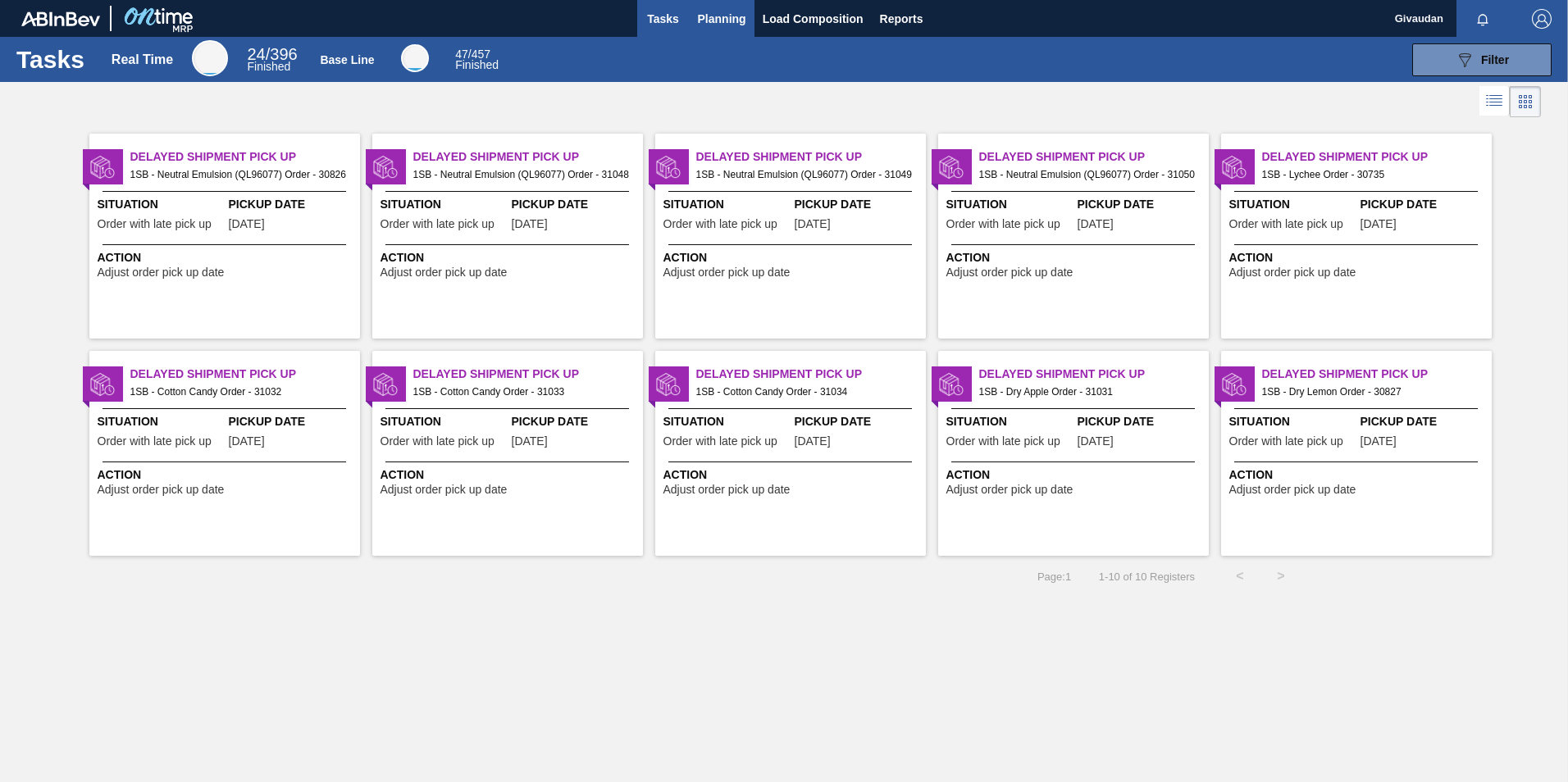
click at [705, 14] on span "Planning" at bounding box center [721, 19] width 48 height 20
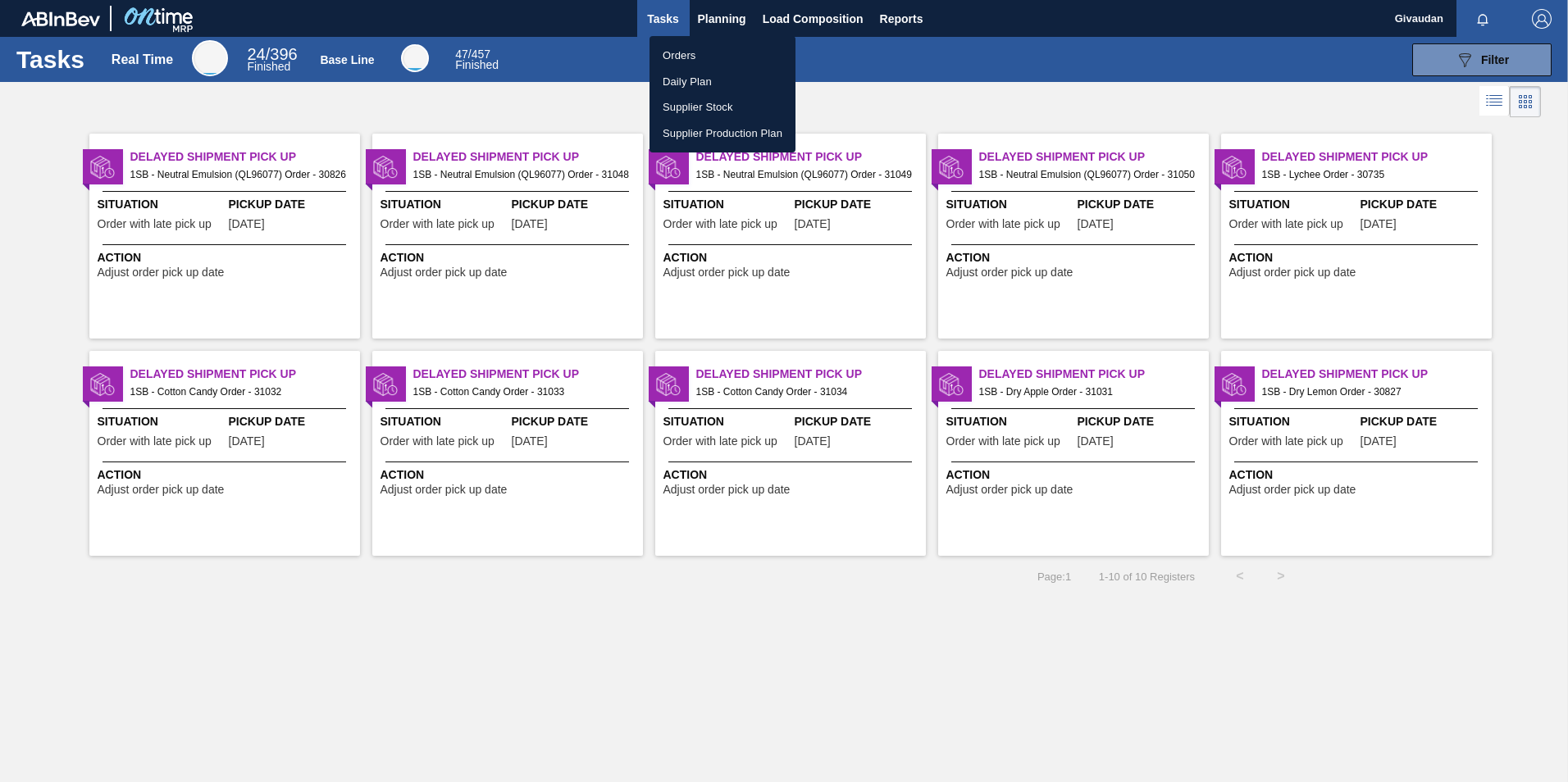
click at [694, 44] on li "Orders" at bounding box center [722, 56] width 146 height 26
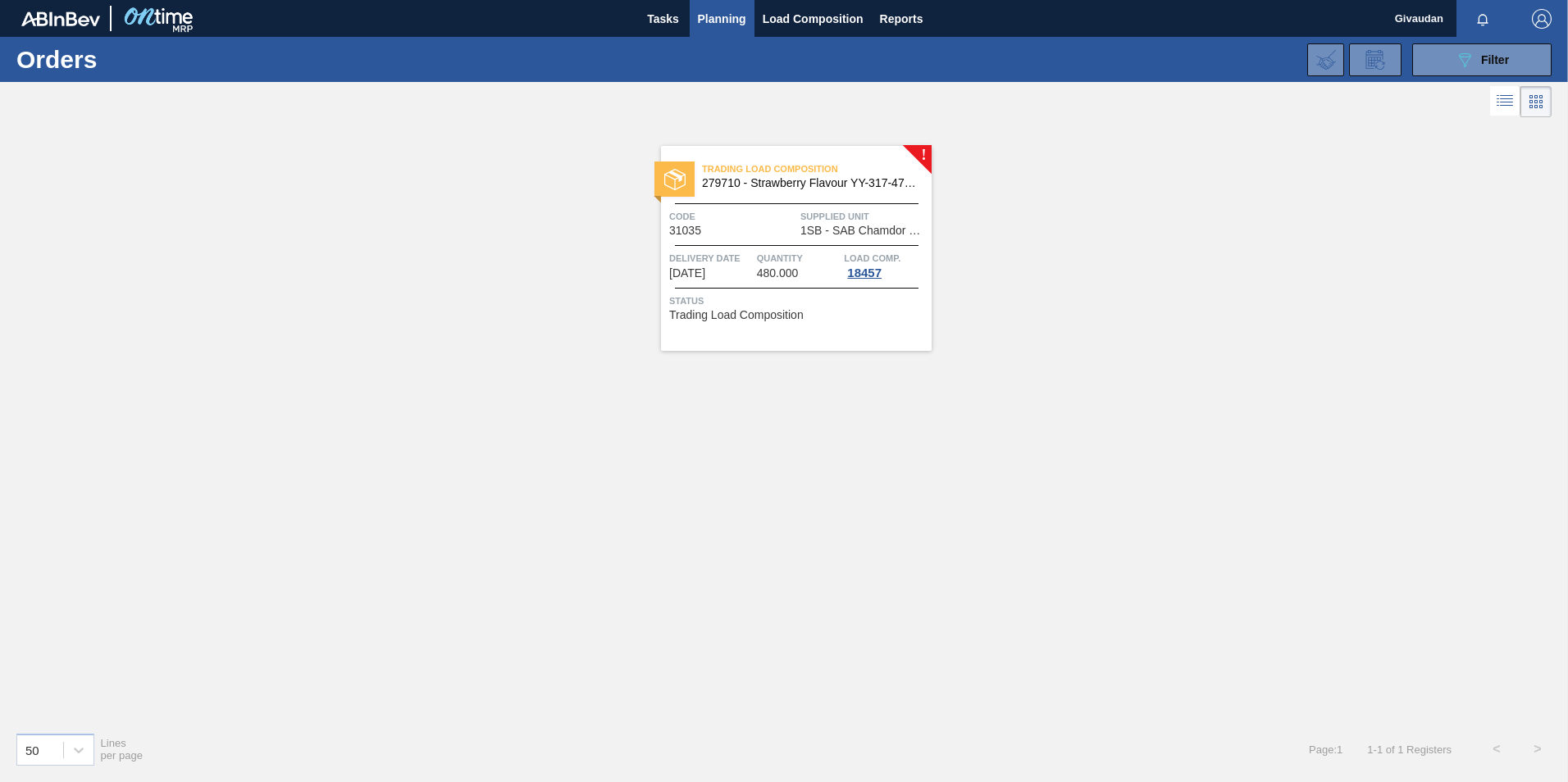
click at [769, 218] on span "Code" at bounding box center [732, 216] width 127 height 16
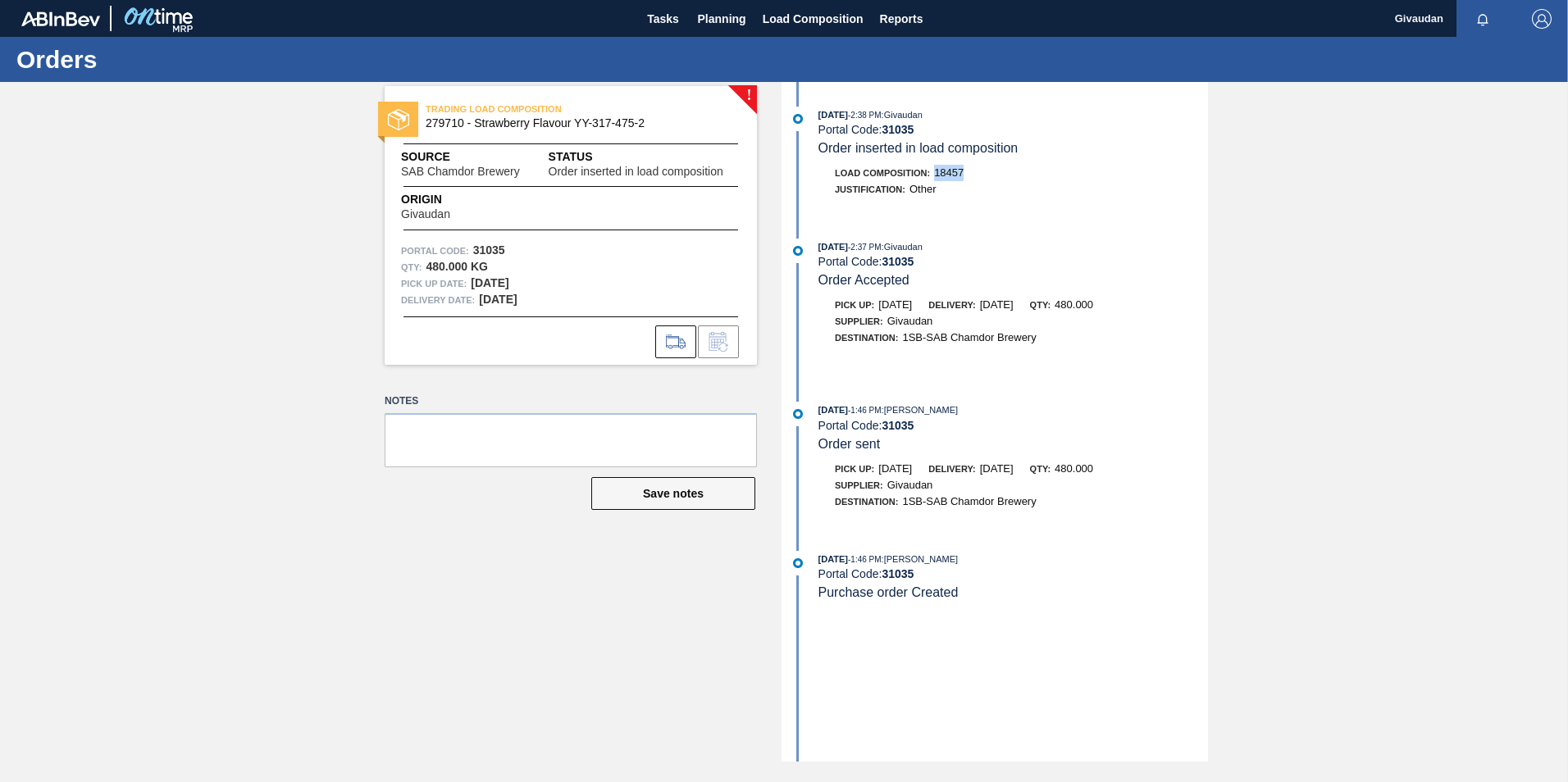
drag, startPoint x: 934, startPoint y: 173, endPoint x: 966, endPoint y: 172, distance: 32.0
click at [966, 172] on div "Load Composition : 18457" at bounding box center [1012, 173] width 389 height 16
copy span "18457"
click at [778, 16] on span "Load Composition" at bounding box center [812, 19] width 101 height 20
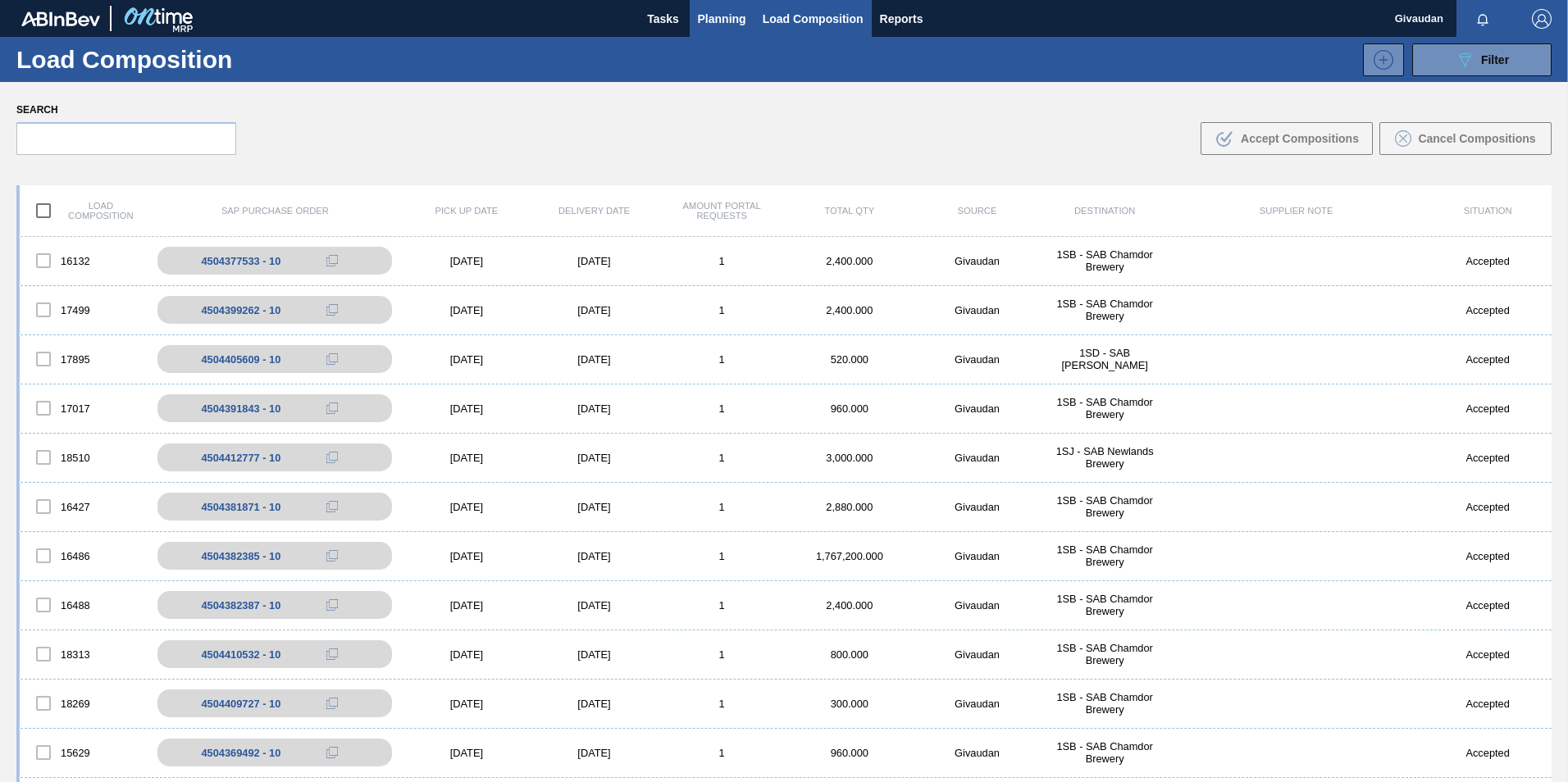
click at [713, 11] on span "Planning" at bounding box center [721, 19] width 48 height 20
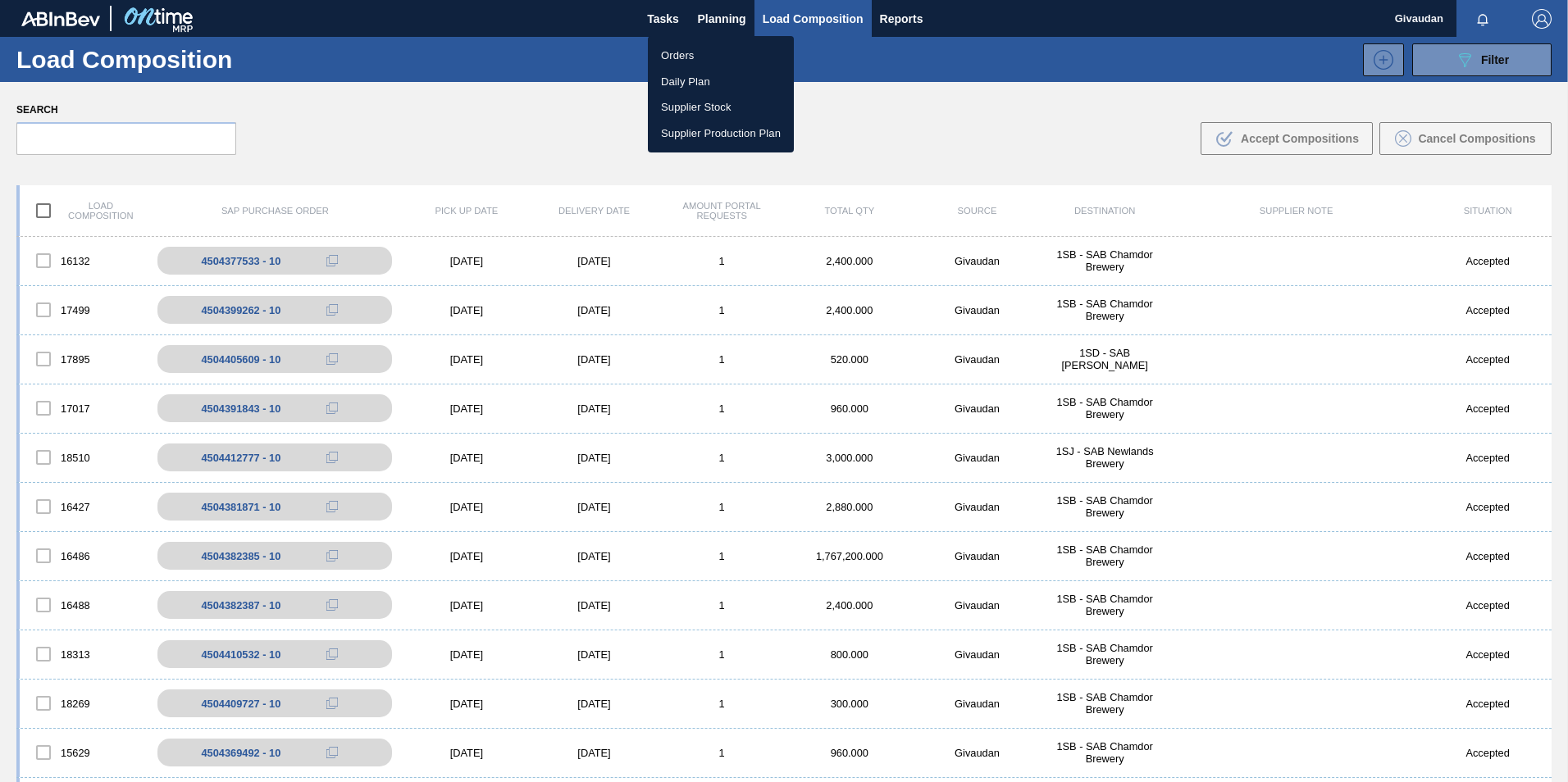
click at [689, 57] on li "Orders" at bounding box center [720, 56] width 146 height 26
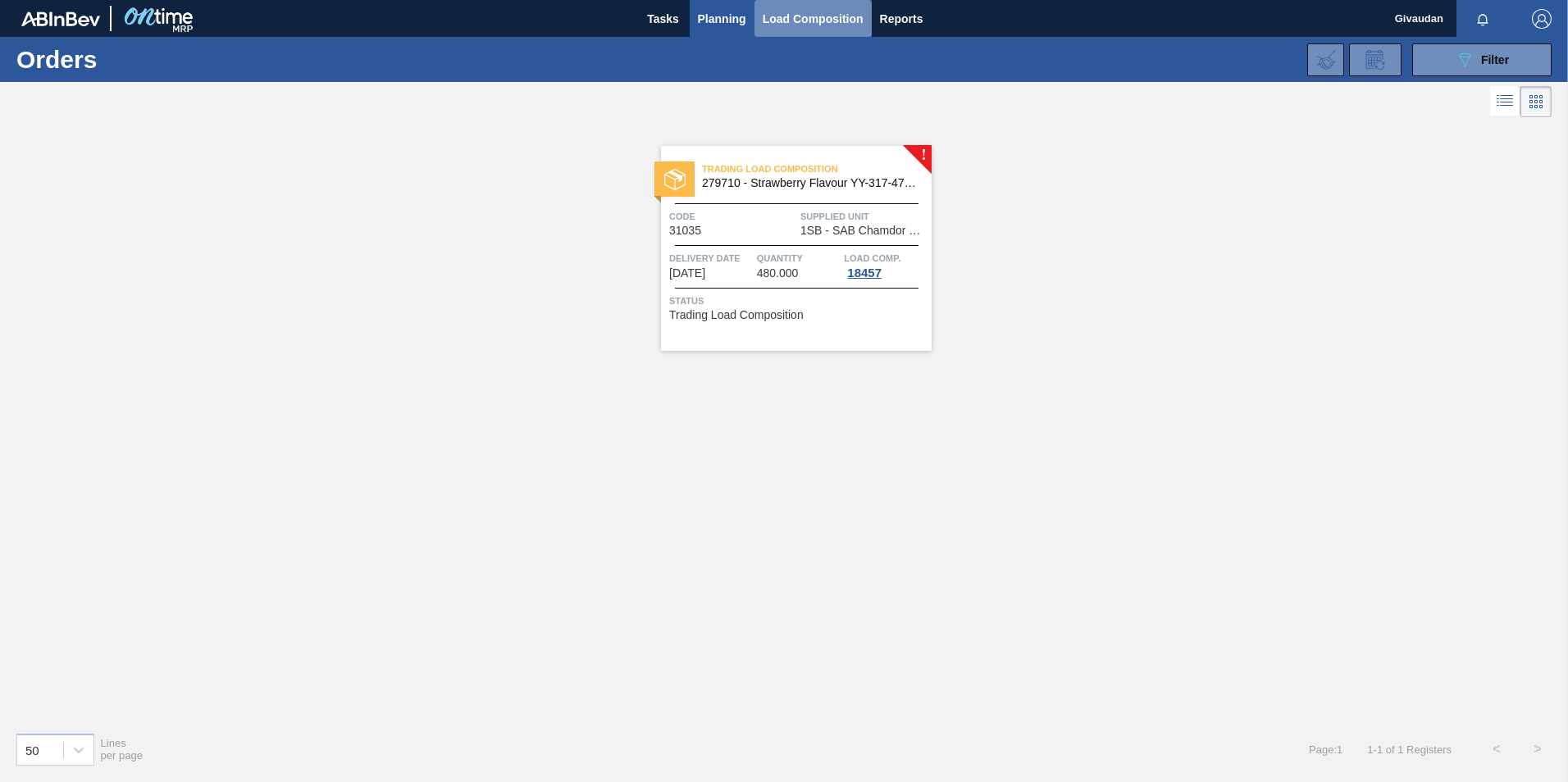
click at [784, 22] on span "Load Composition" at bounding box center [812, 19] width 101 height 20
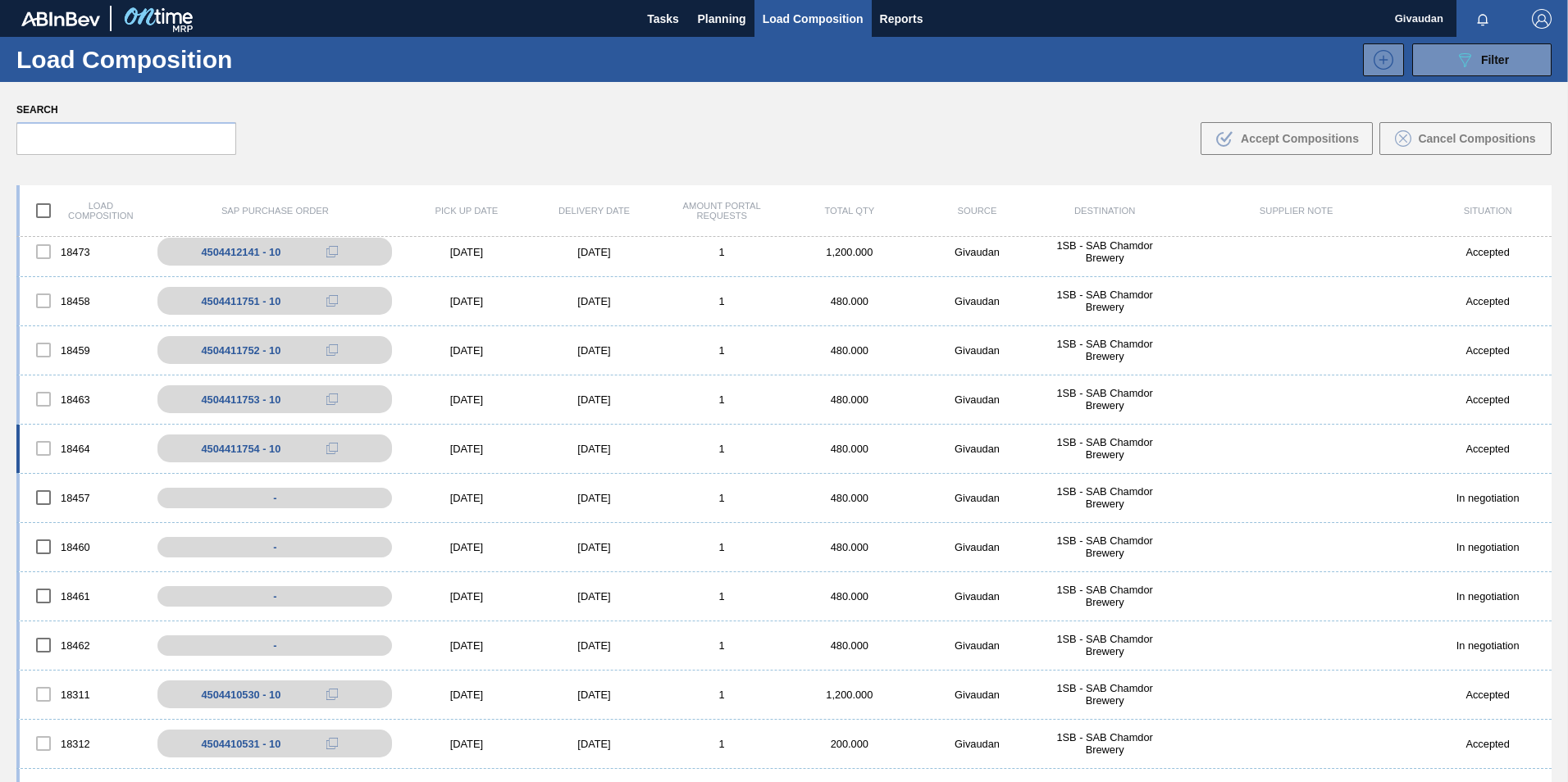
scroll to position [656, 0]
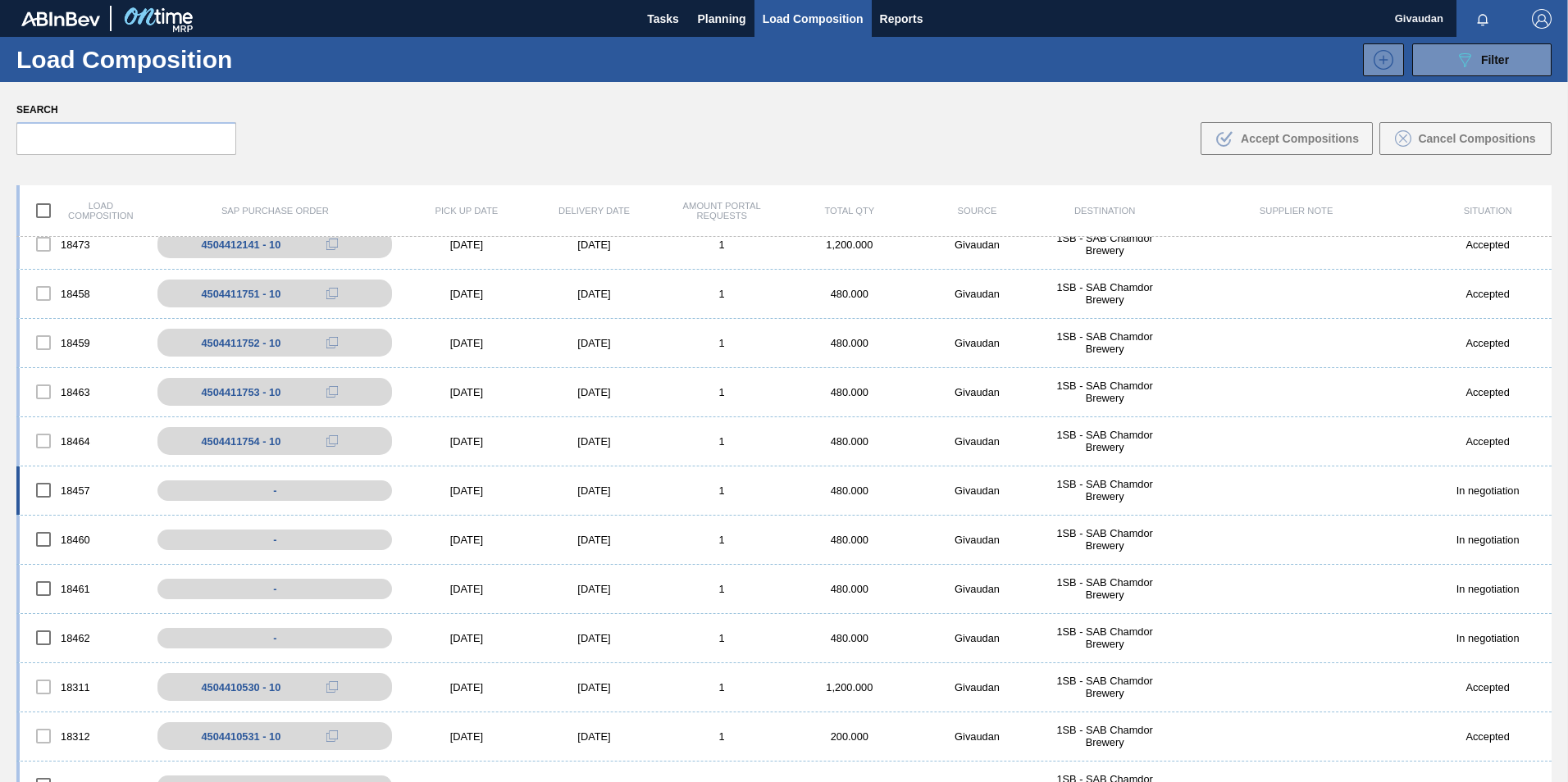
click at [44, 490] on input "checkbox" at bounding box center [43, 490] width 35 height 35
click at [1230, 145] on icon ".b{fill:var(--color-action-default)}" at bounding box center [1224, 139] width 20 height 20
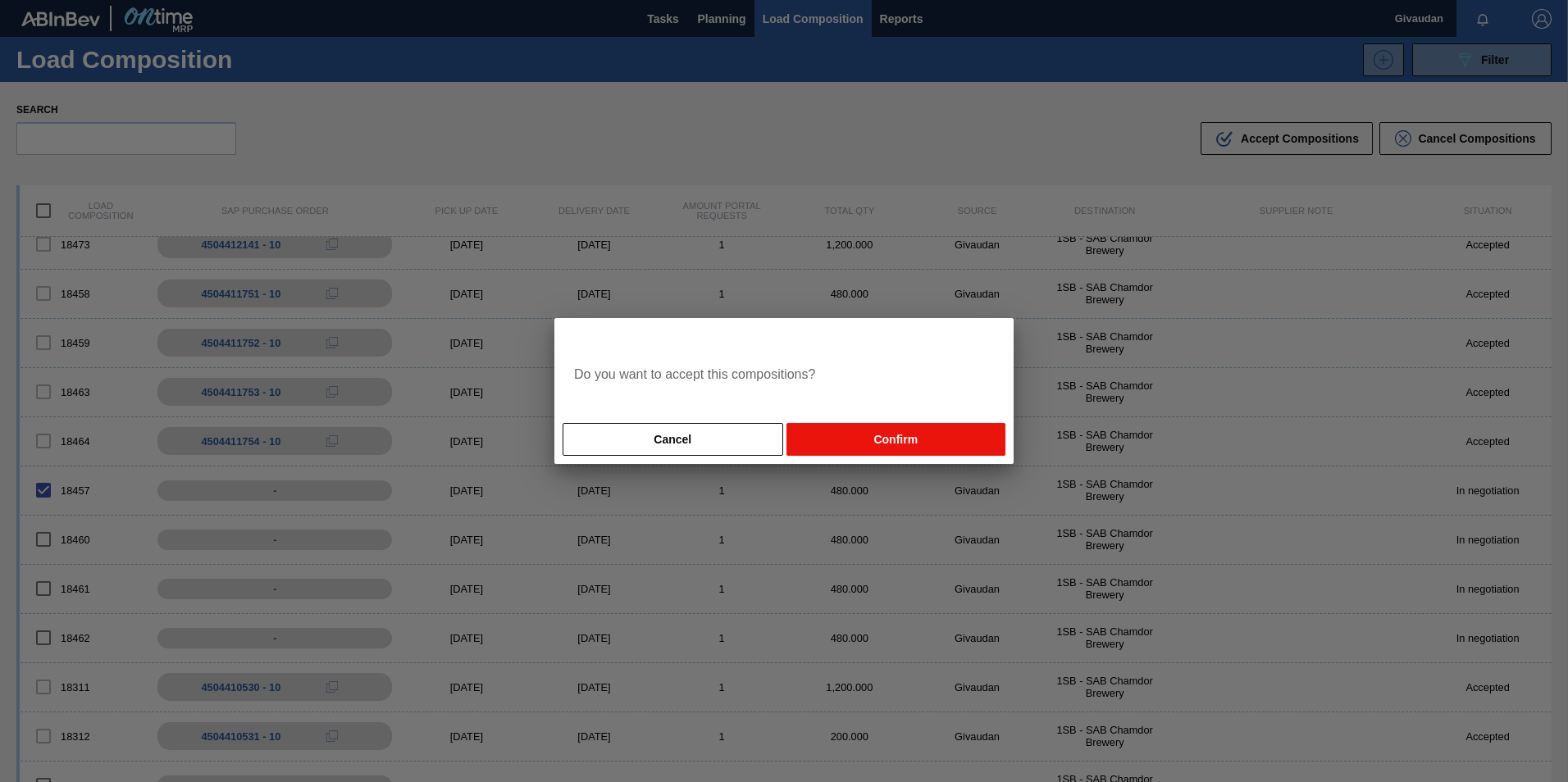
click at [872, 433] on button "Confirm" at bounding box center [895, 439] width 218 height 33
checkbox input "false"
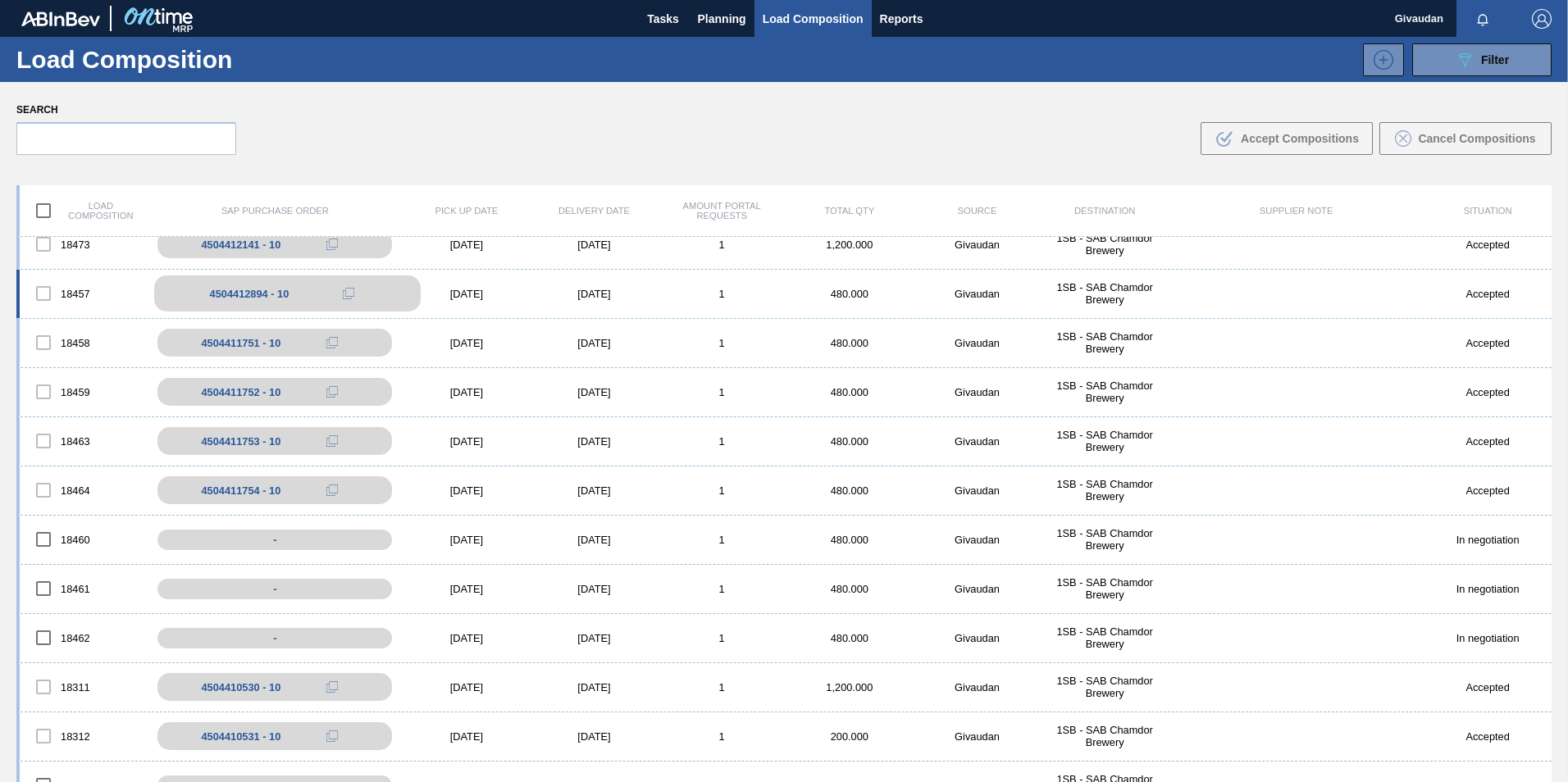
click at [350, 290] on icon at bounding box center [349, 294] width 12 height 12
click at [727, 13] on span "Planning" at bounding box center [721, 19] width 48 height 20
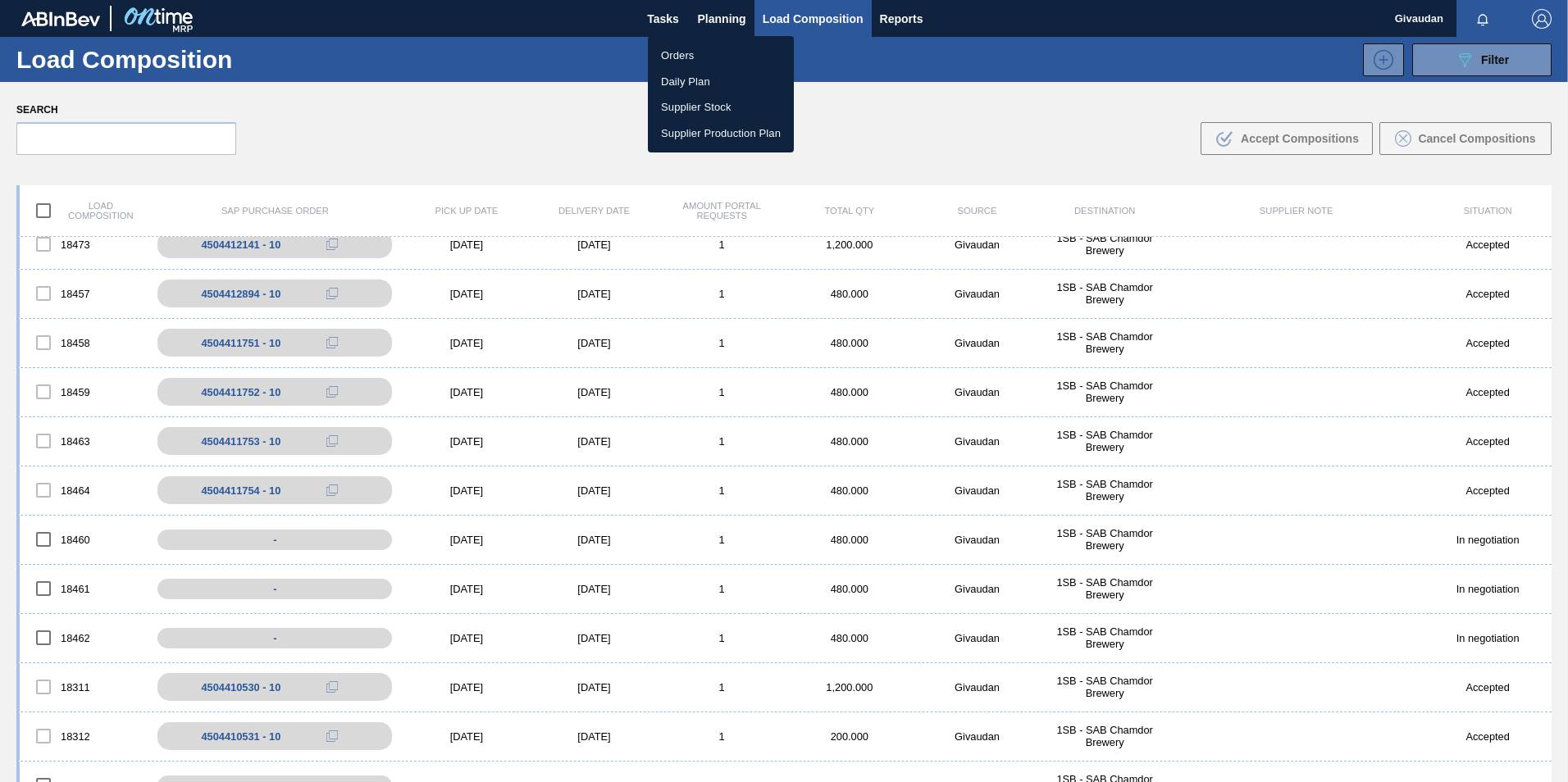
click at [696, 54] on li "Orders" at bounding box center [720, 56] width 146 height 26
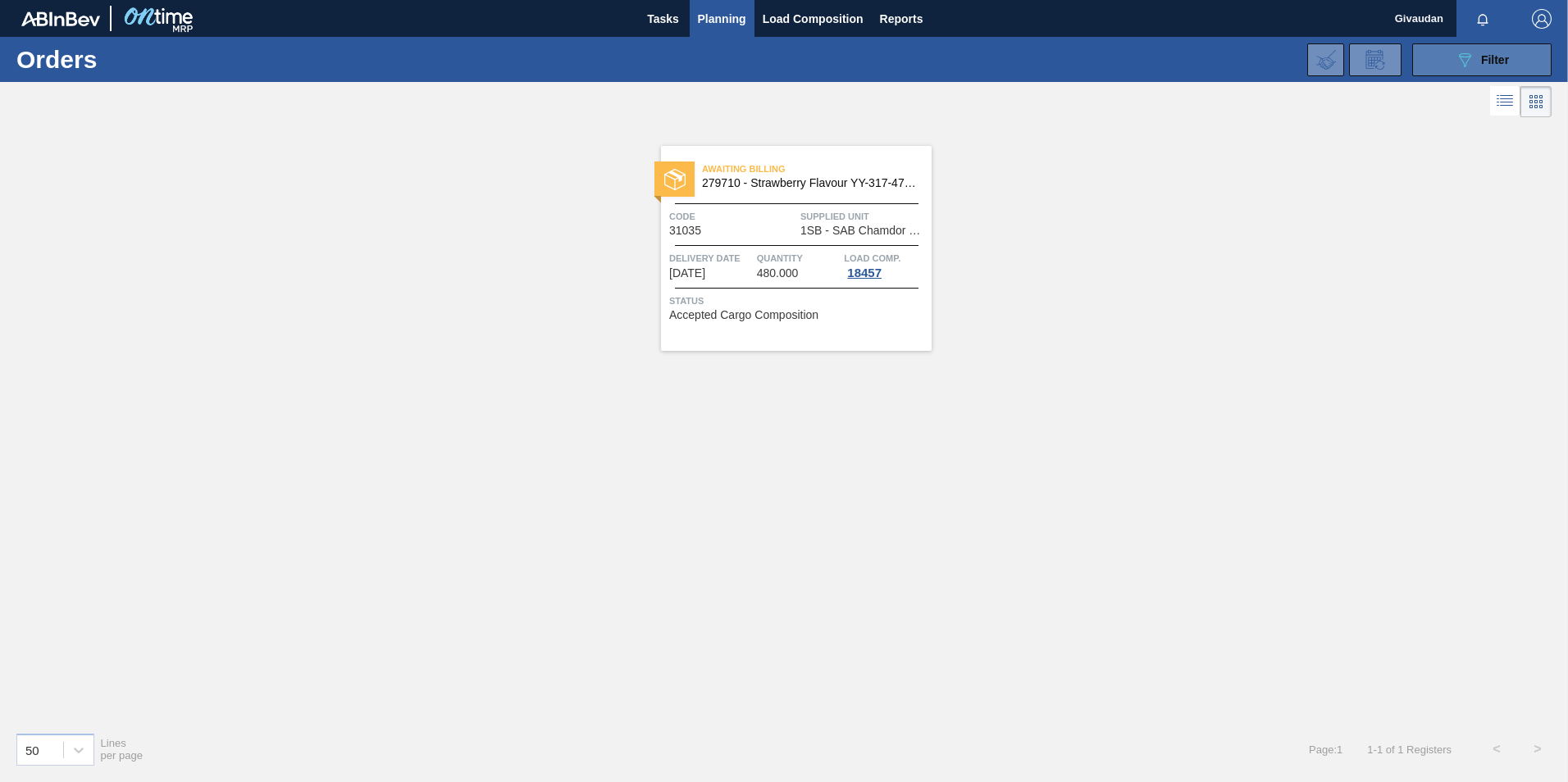
click at [1507, 48] on button "089F7B8B-B2A5-4AFE-B5C0-19BA573D28AC Filter" at bounding box center [1481, 60] width 140 height 33
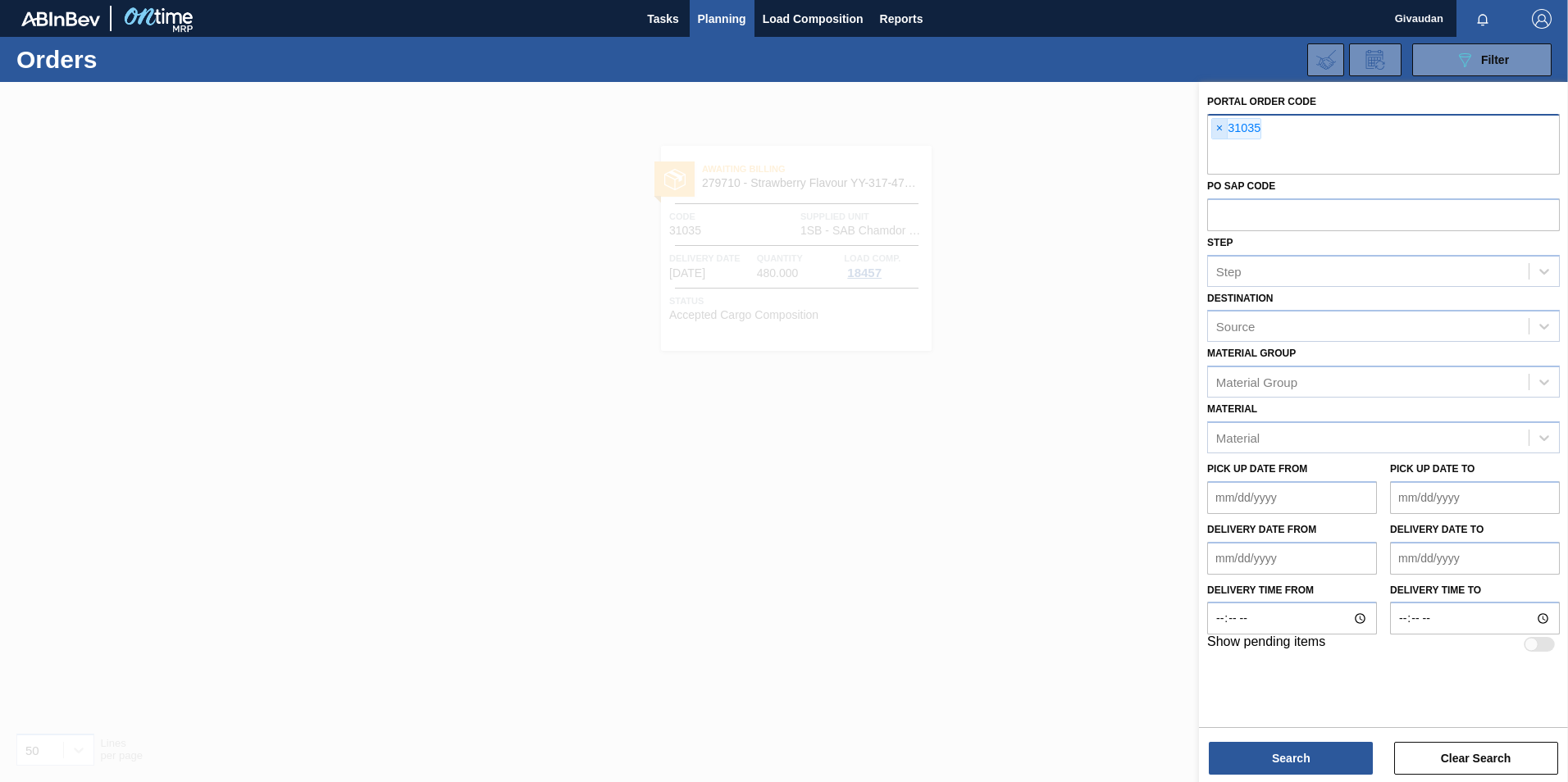
click at [1213, 130] on span "×" at bounding box center [1220, 129] width 16 height 20
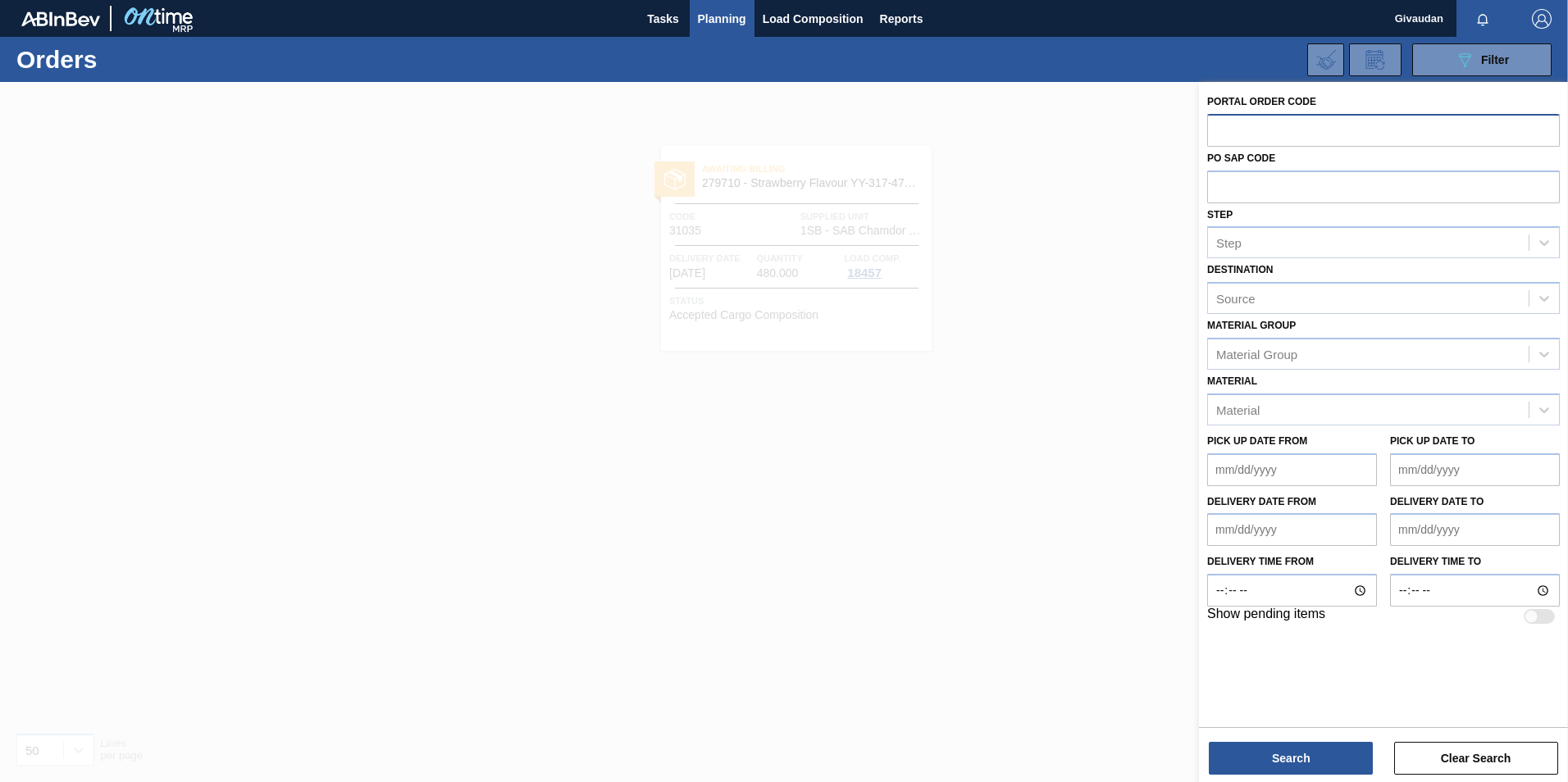
paste input "31036"
type input "31036"
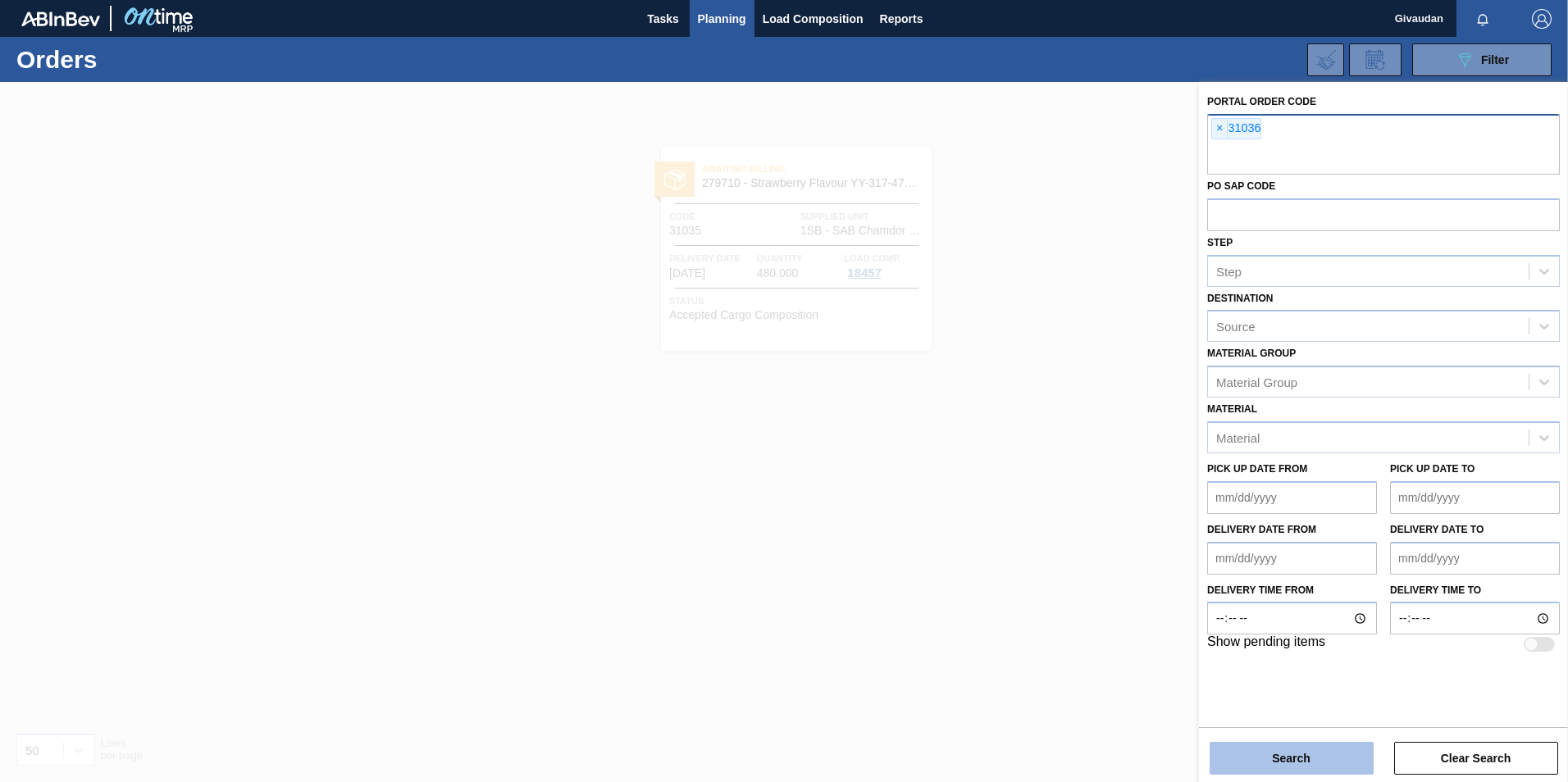
click at [1294, 753] on button "Search" at bounding box center [1291, 758] width 164 height 33
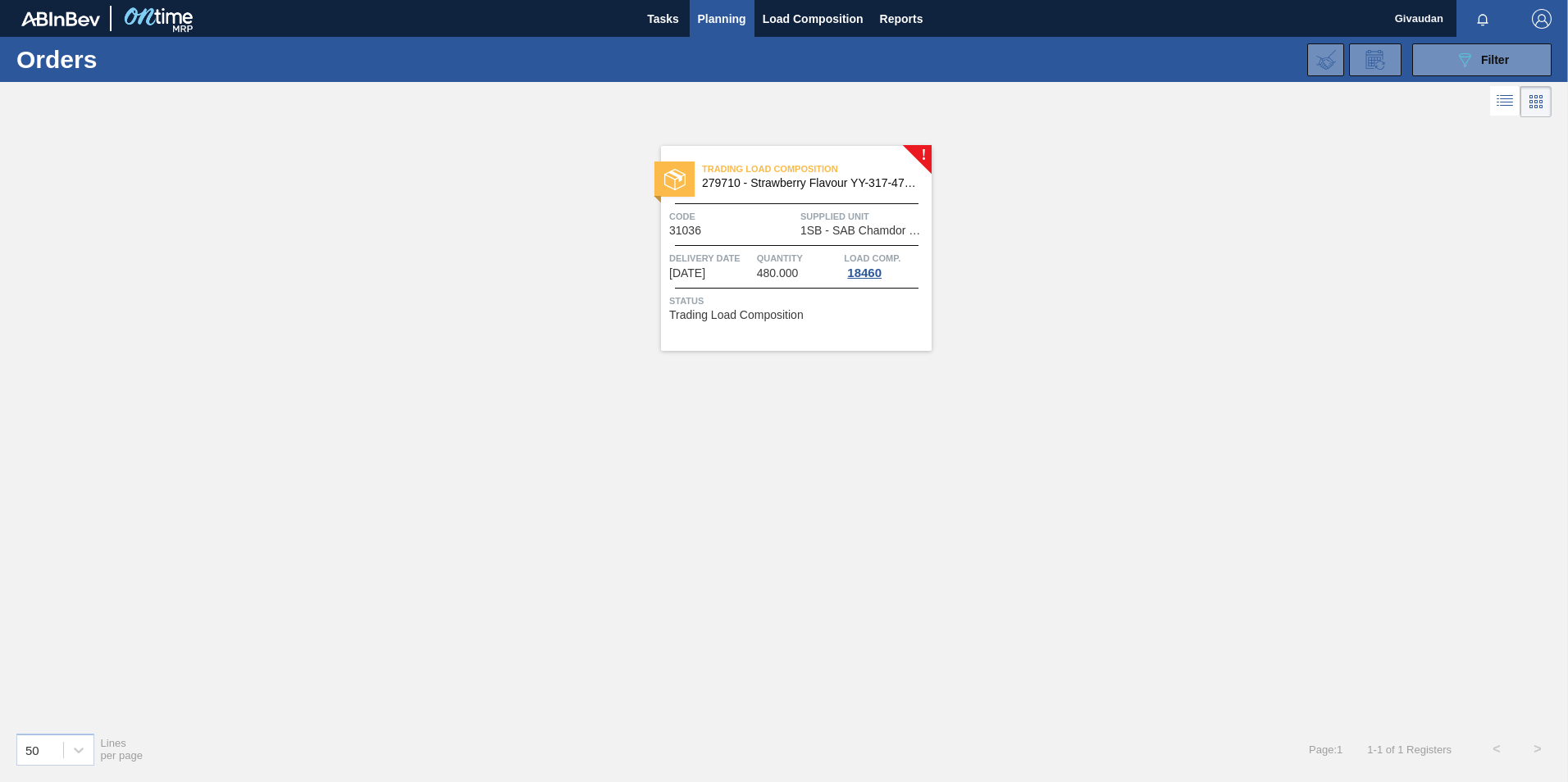
click at [788, 185] on span "279710 - Strawberry Flavour YY-317-475-2" at bounding box center [810, 184] width 216 height 12
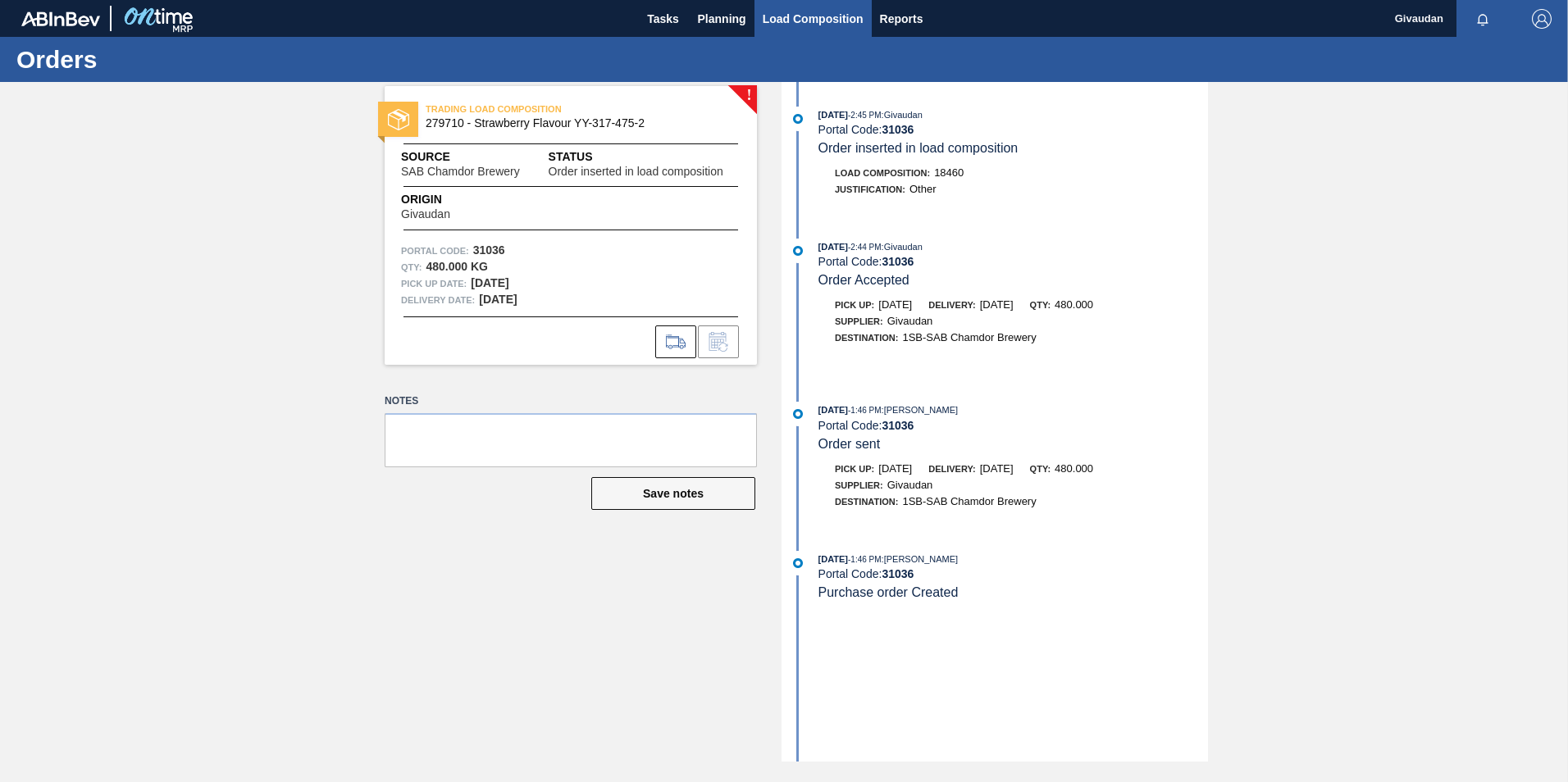
click at [790, 17] on span "Load Composition" at bounding box center [812, 19] width 101 height 20
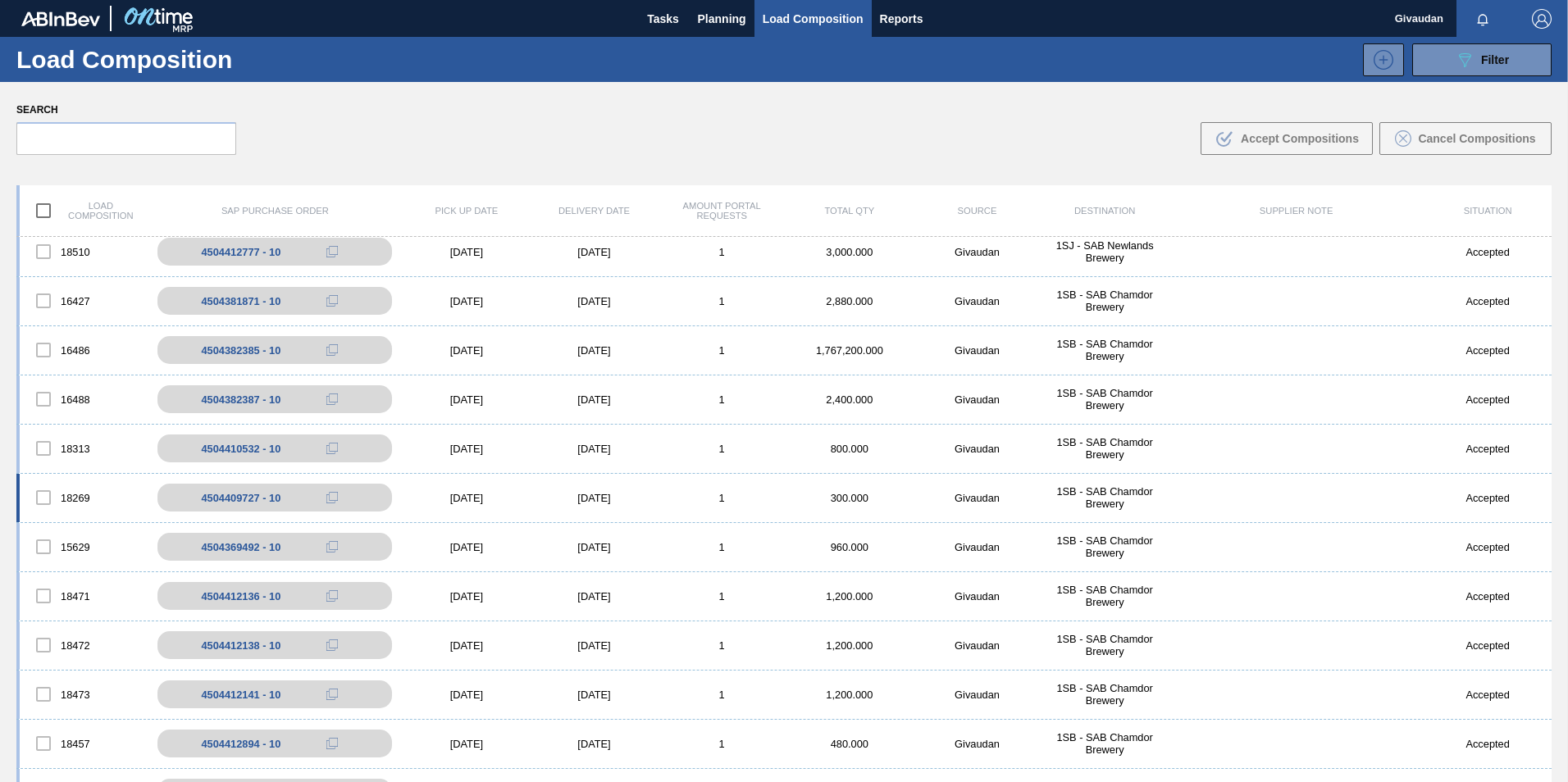
scroll to position [246, 0]
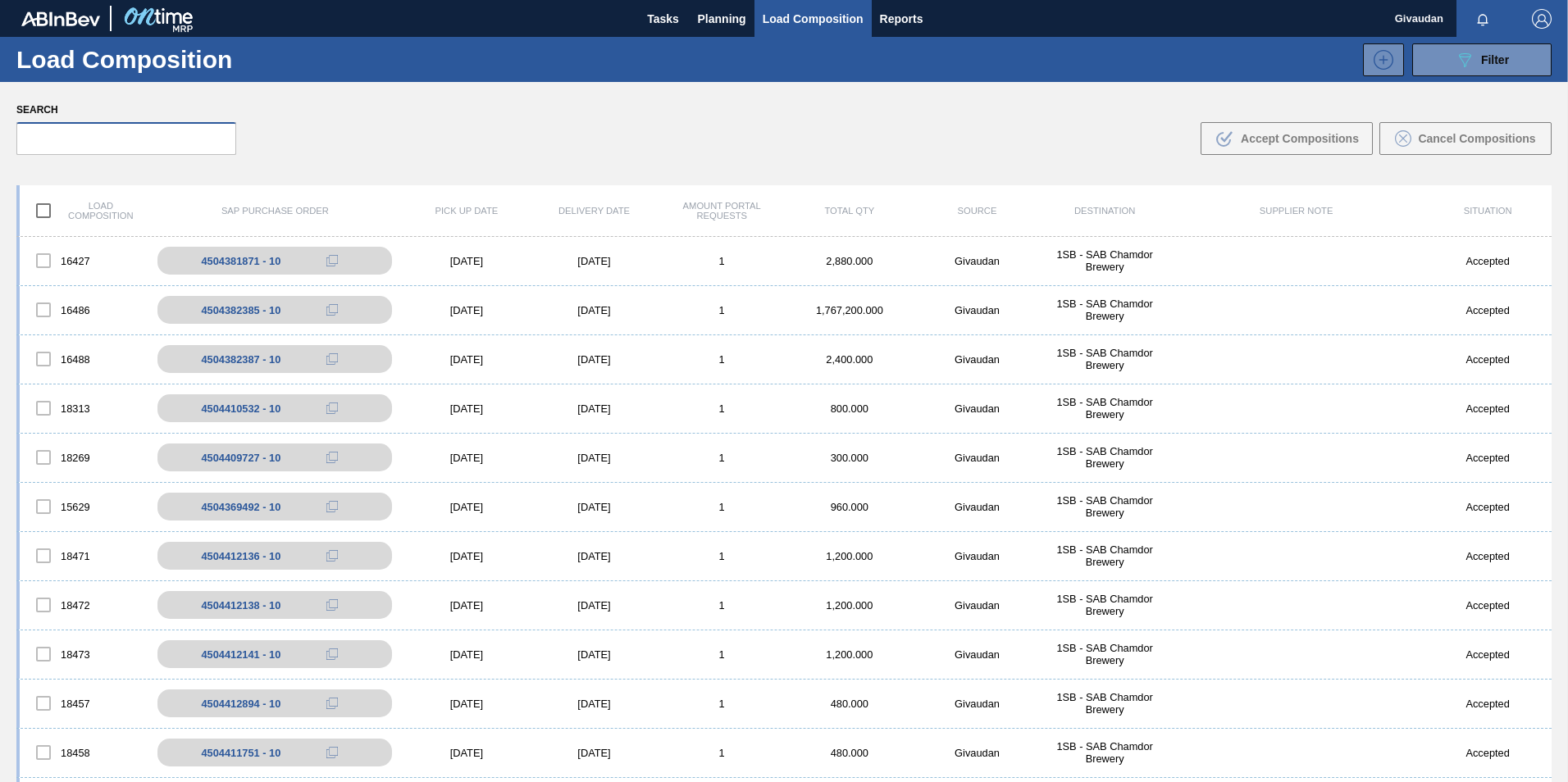
click at [104, 134] on input "text" at bounding box center [126, 138] width 219 height 33
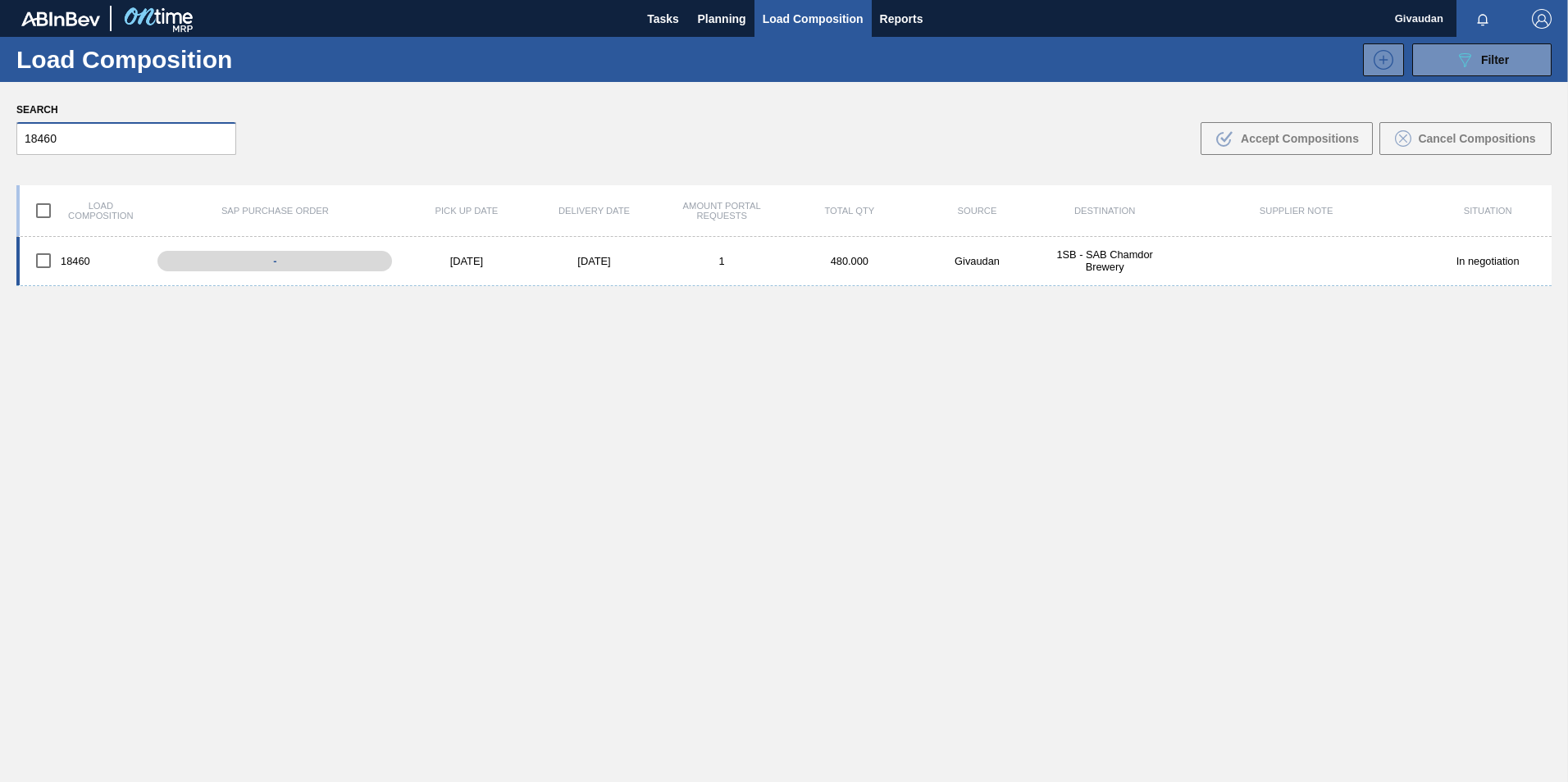
type input "18460"
click at [35, 252] on input "checkbox" at bounding box center [43, 260] width 35 height 35
click at [1290, 138] on span "Accept Compositions" at bounding box center [1300, 138] width 118 height 13
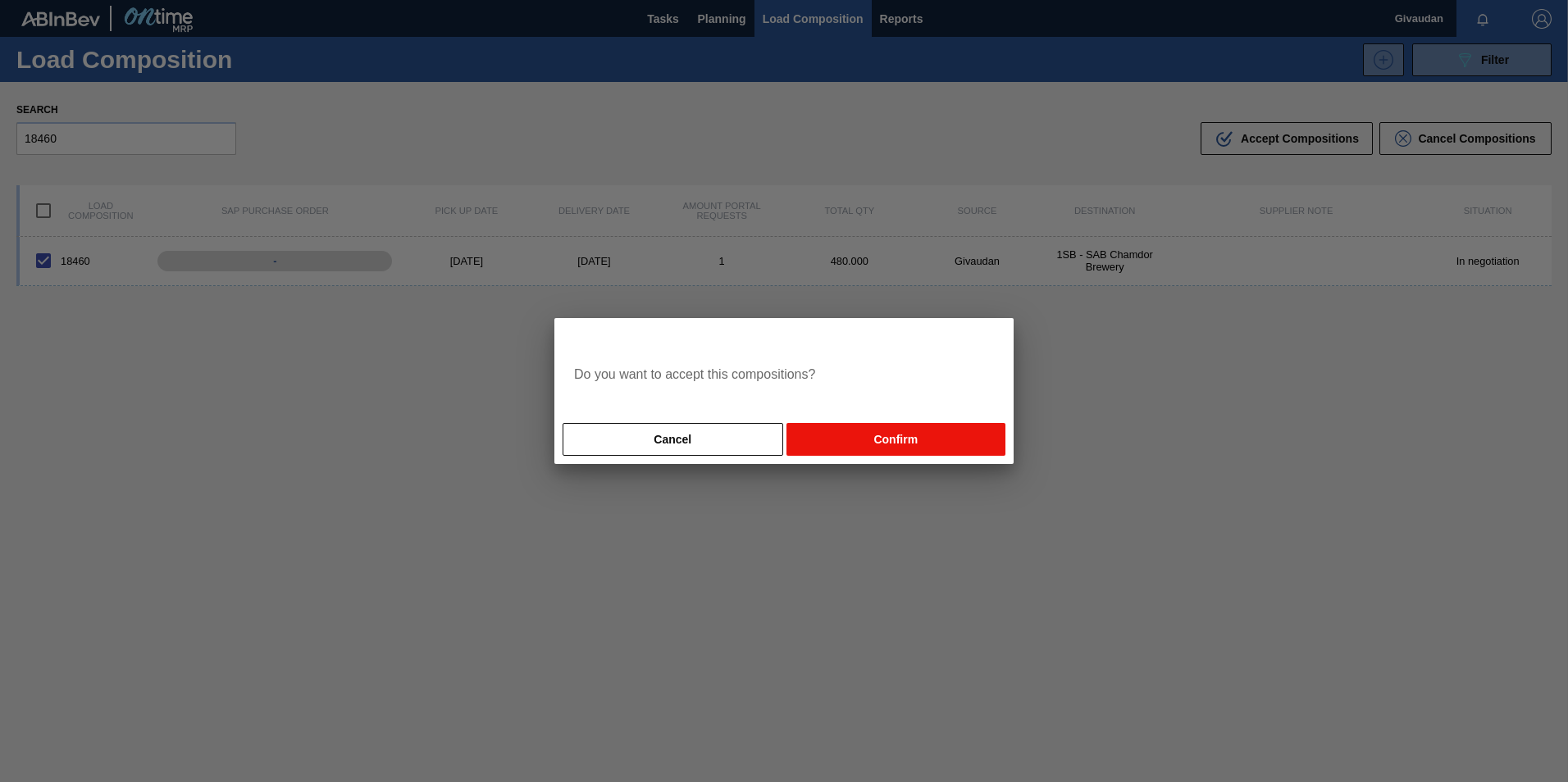
click at [945, 428] on button "Confirm" at bounding box center [895, 439] width 218 height 33
checkbox input "false"
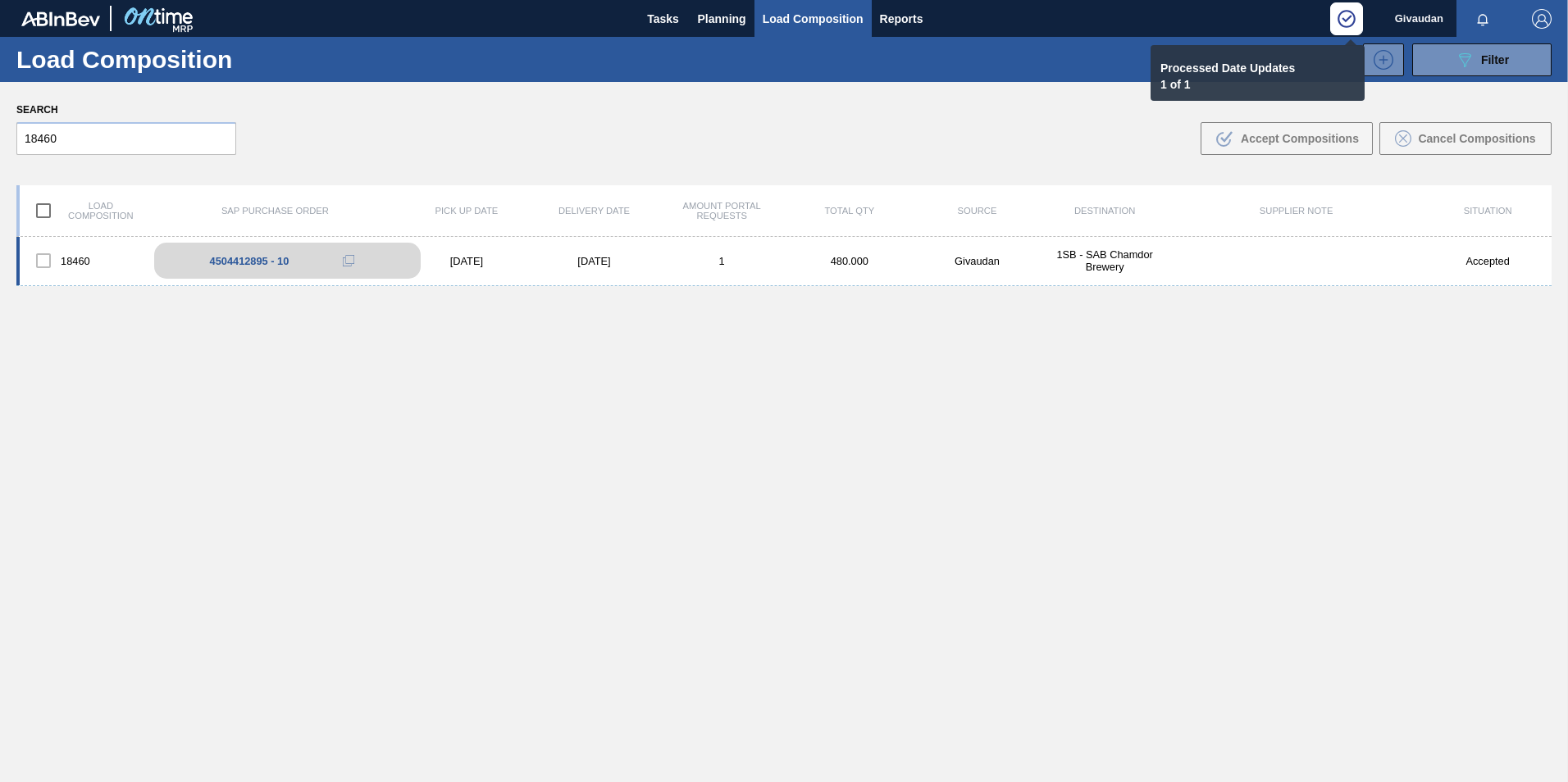
click at [343, 262] on span at bounding box center [349, 261] width 12 height 12
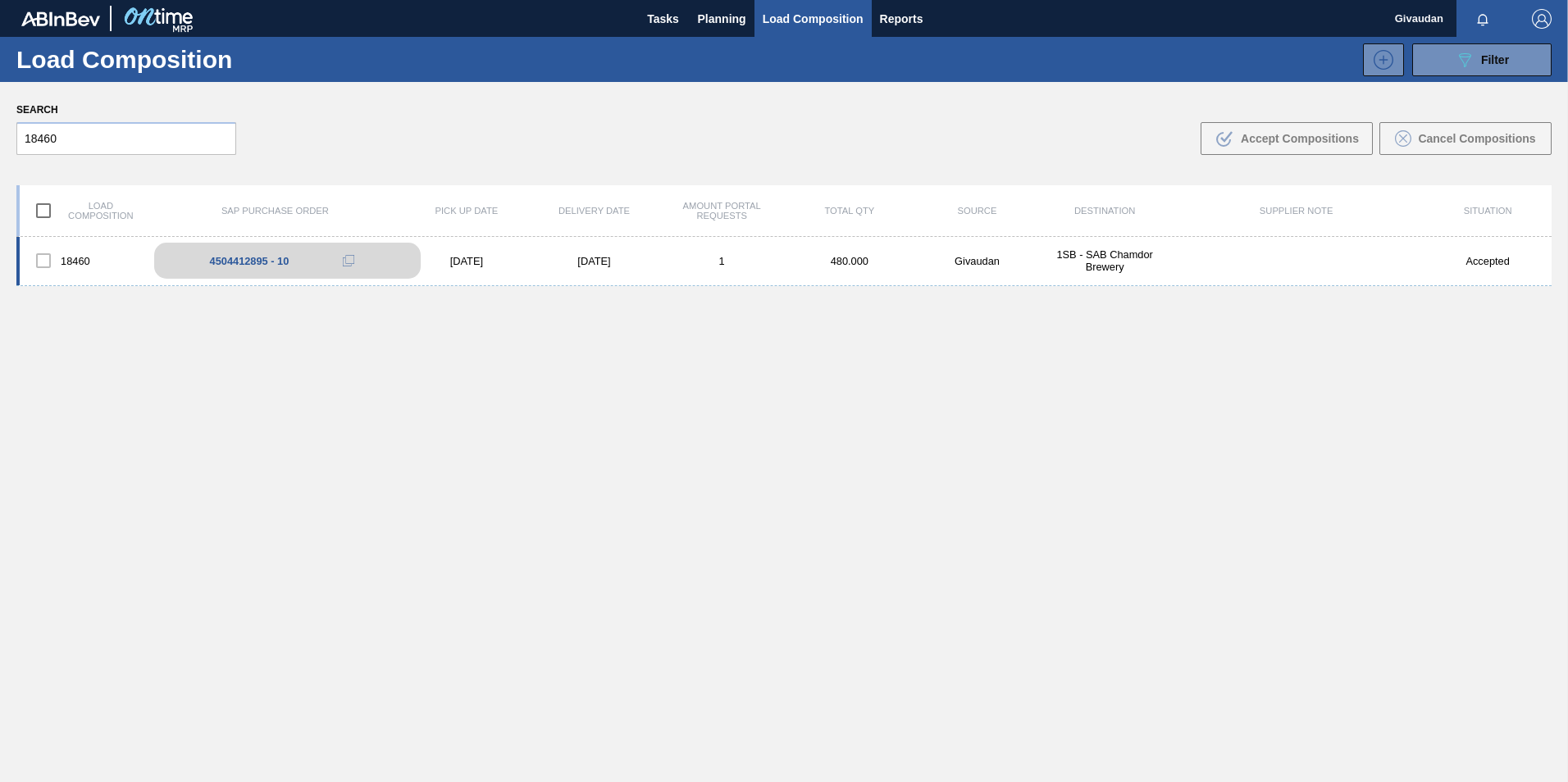
click at [333, 262] on button at bounding box center [348, 261] width 33 height 20
click at [347, 258] on icon at bounding box center [349, 261] width 12 height 12
click at [737, 10] on span "Planning" at bounding box center [721, 19] width 48 height 20
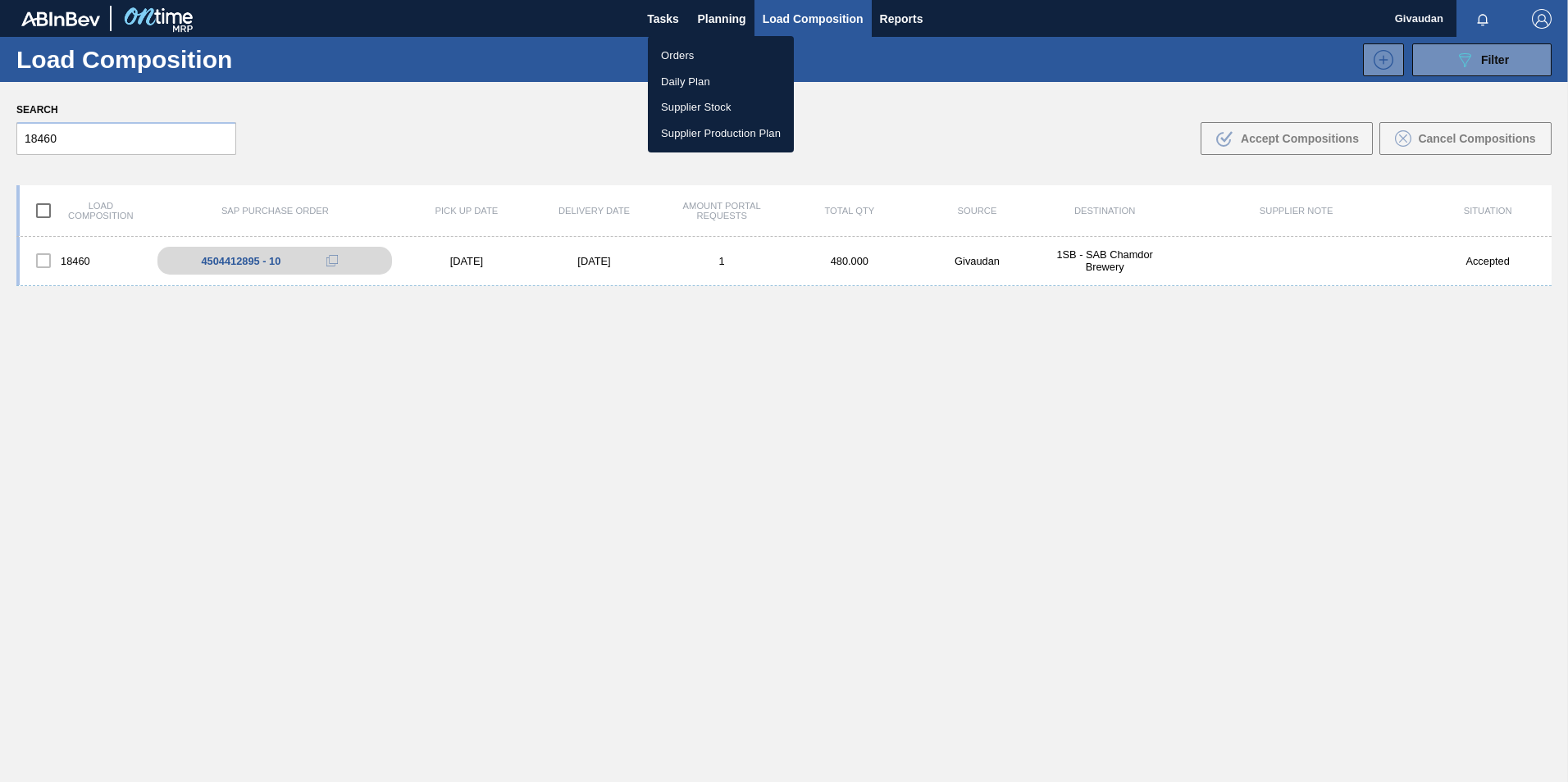
click at [705, 58] on li "Orders" at bounding box center [720, 56] width 146 height 26
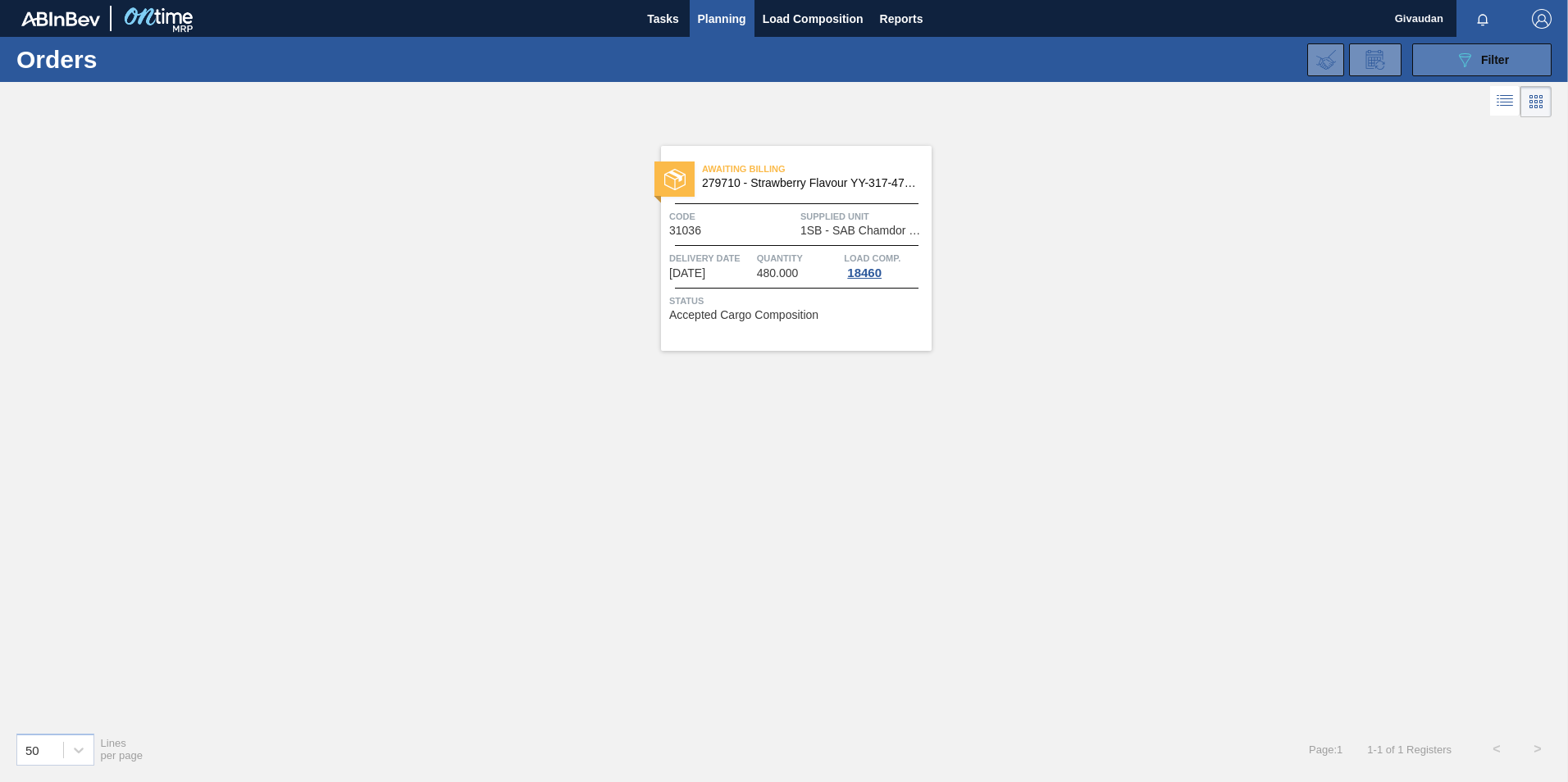
click at [1446, 65] on button "089F7B8B-B2A5-4AFE-B5C0-19BA573D28AC Filter" at bounding box center [1481, 60] width 140 height 33
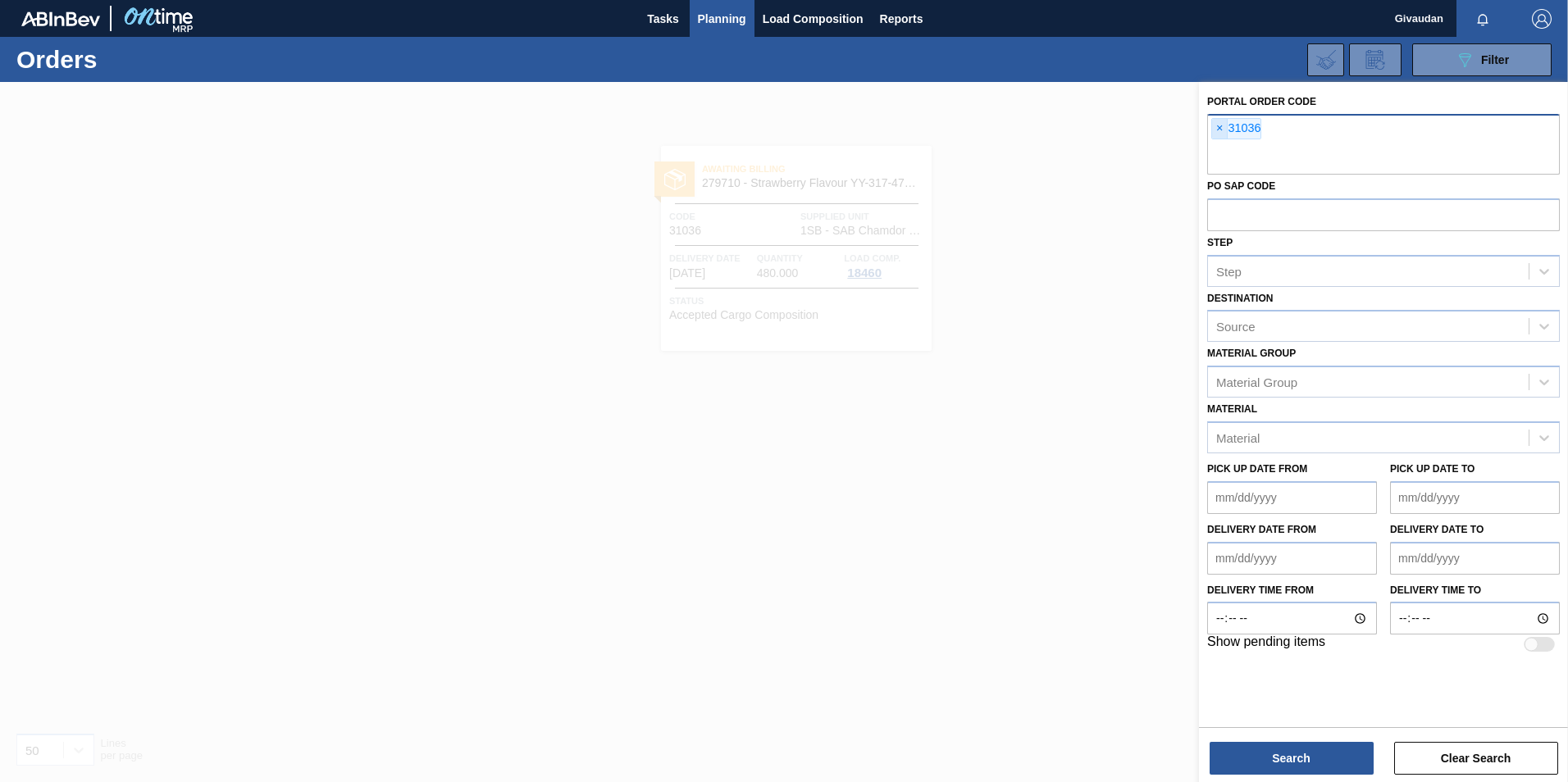
click at [1218, 130] on span "×" at bounding box center [1220, 129] width 16 height 20
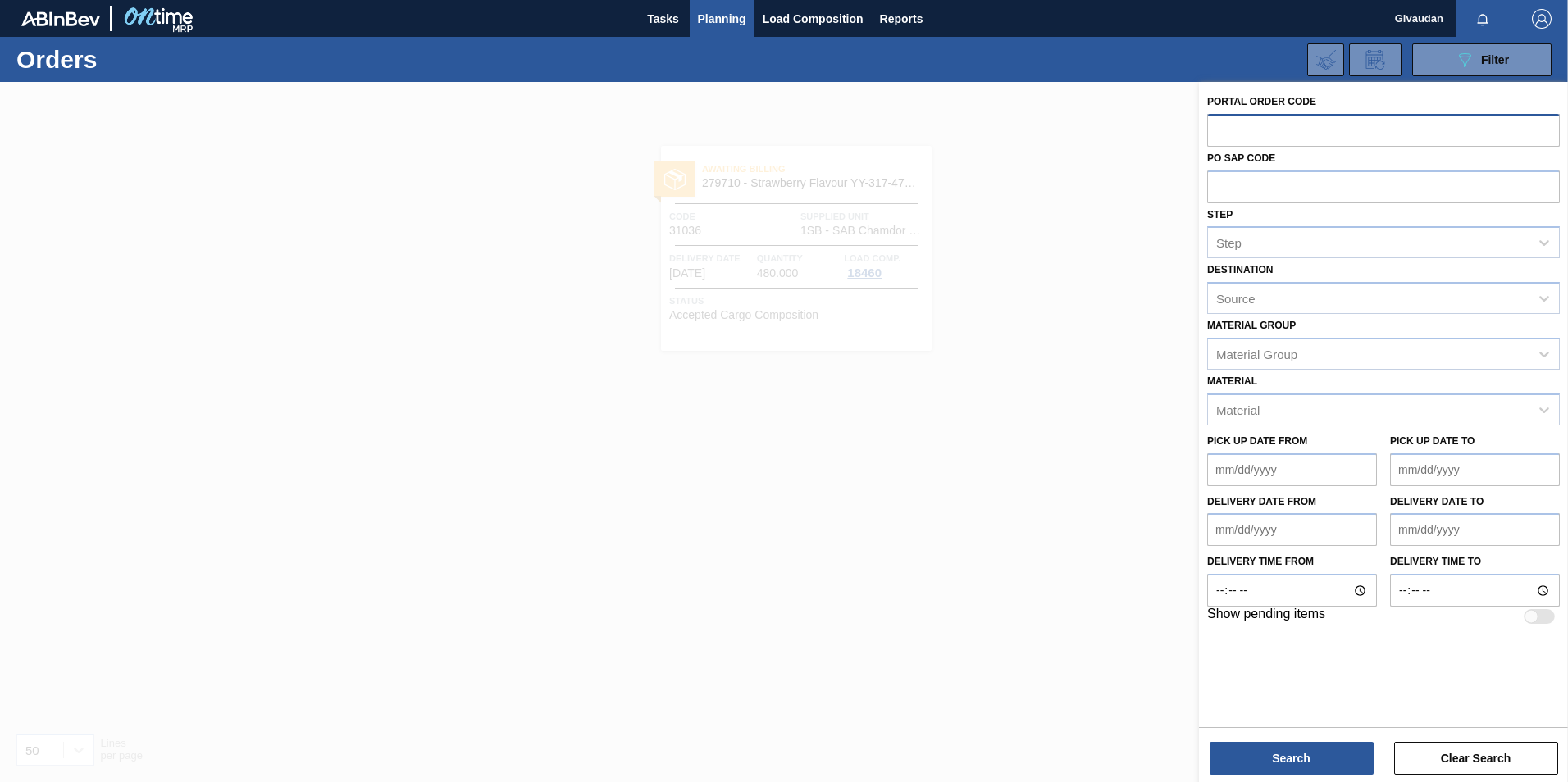
paste input "31037"
type input "31037"
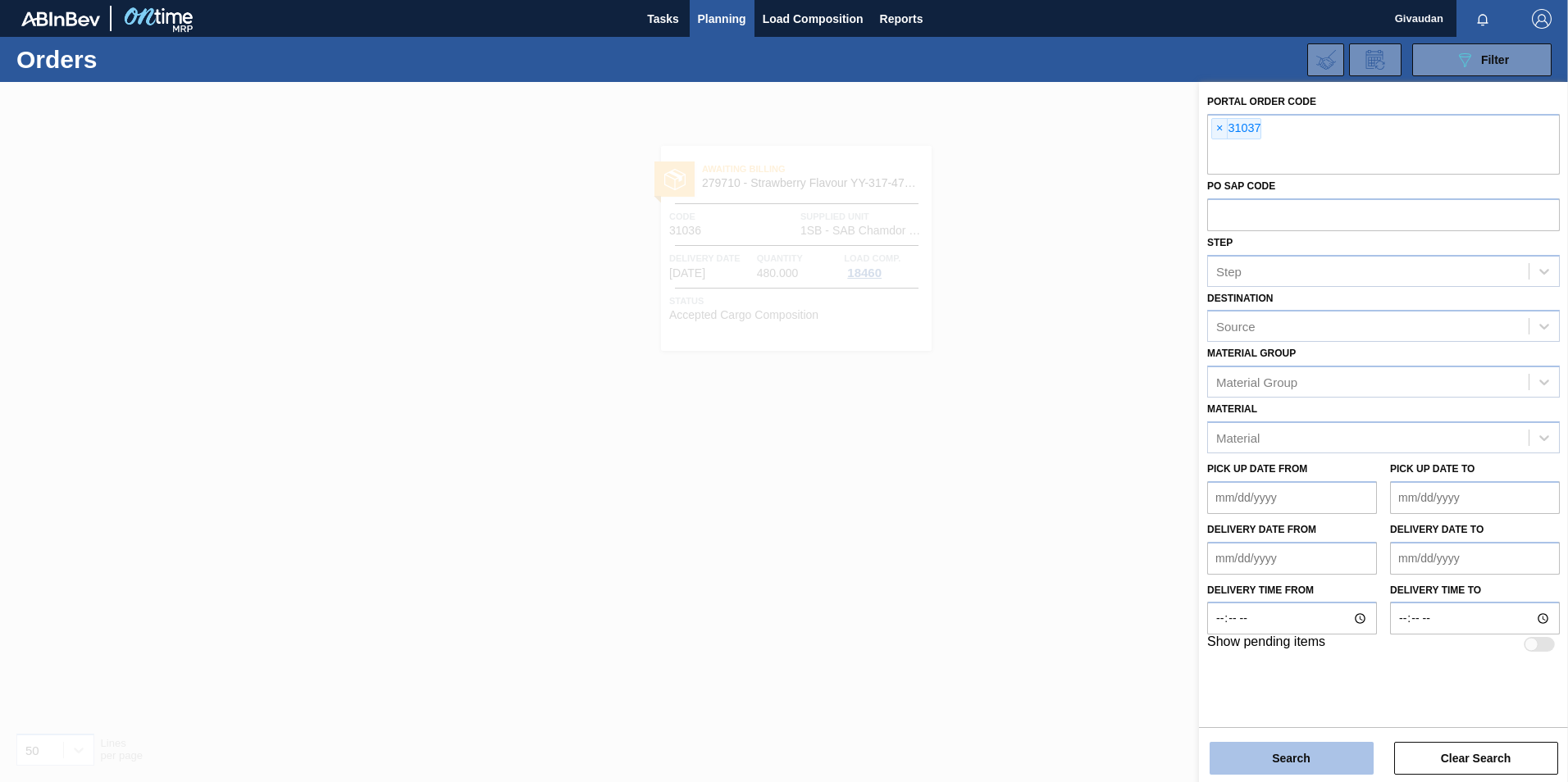
click at [1259, 769] on button "Search" at bounding box center [1291, 758] width 164 height 33
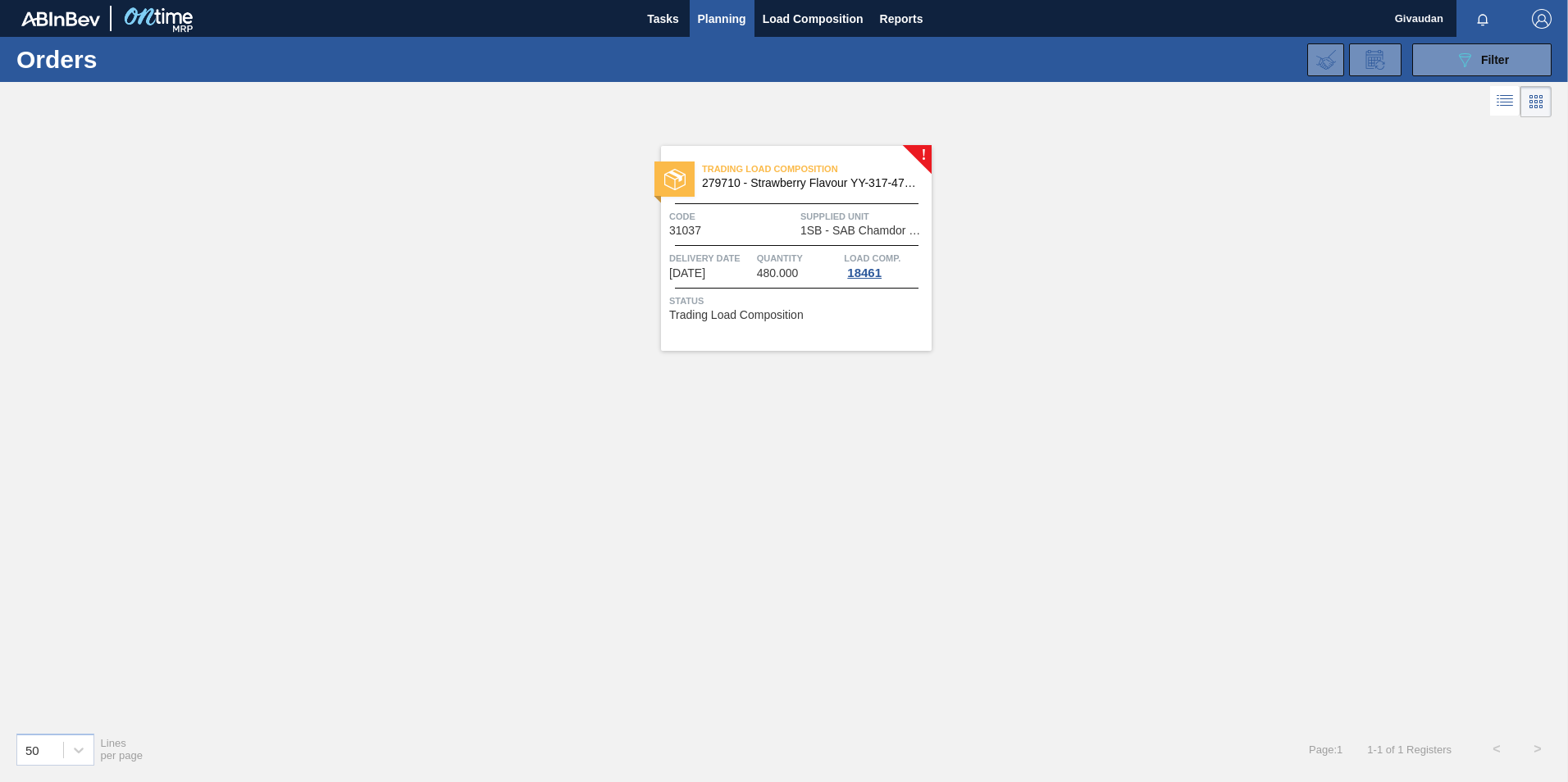
click at [804, 250] on span "Quantity" at bounding box center [799, 258] width 84 height 16
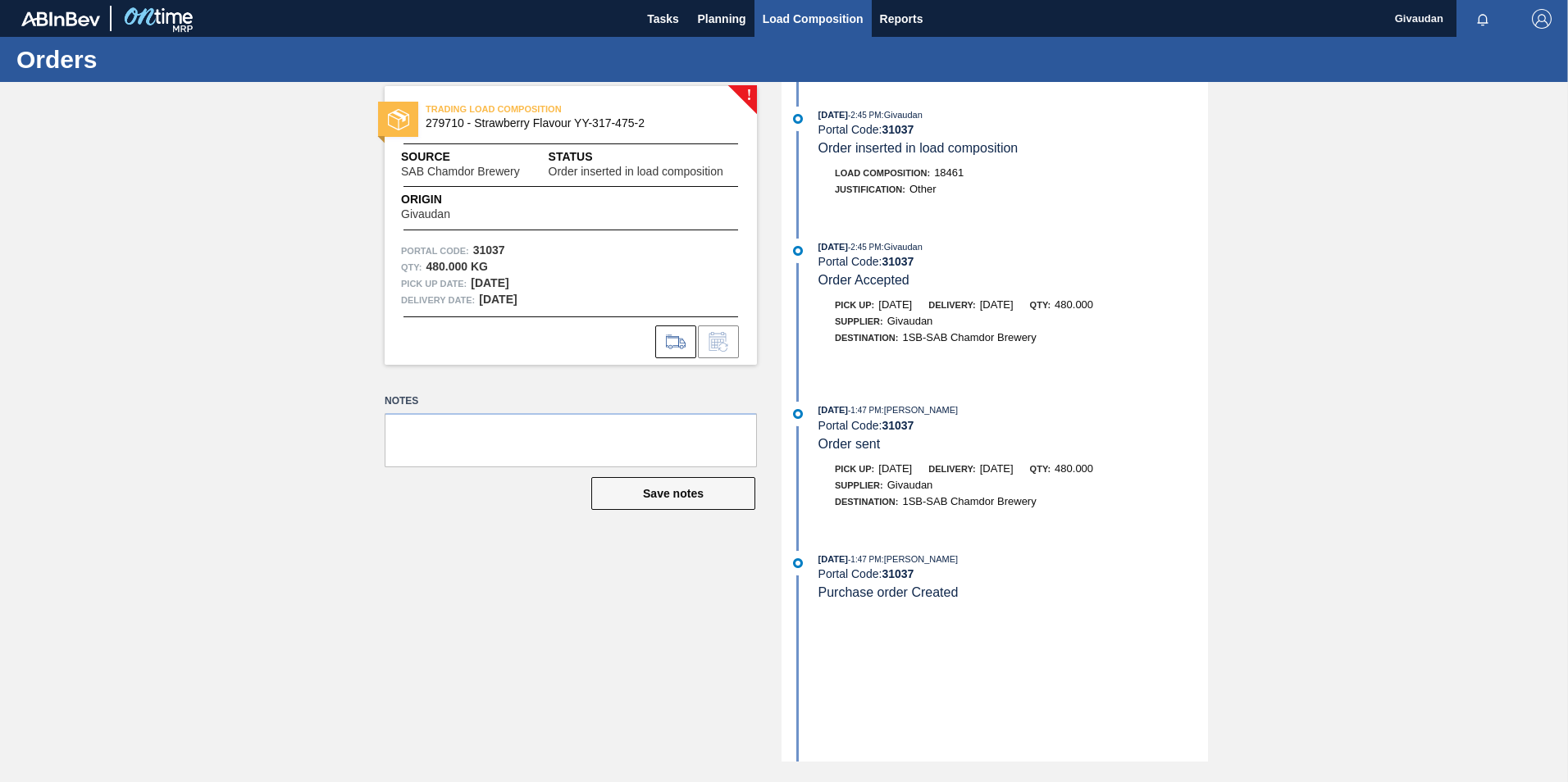
click at [810, 21] on span "Load Composition" at bounding box center [812, 19] width 101 height 20
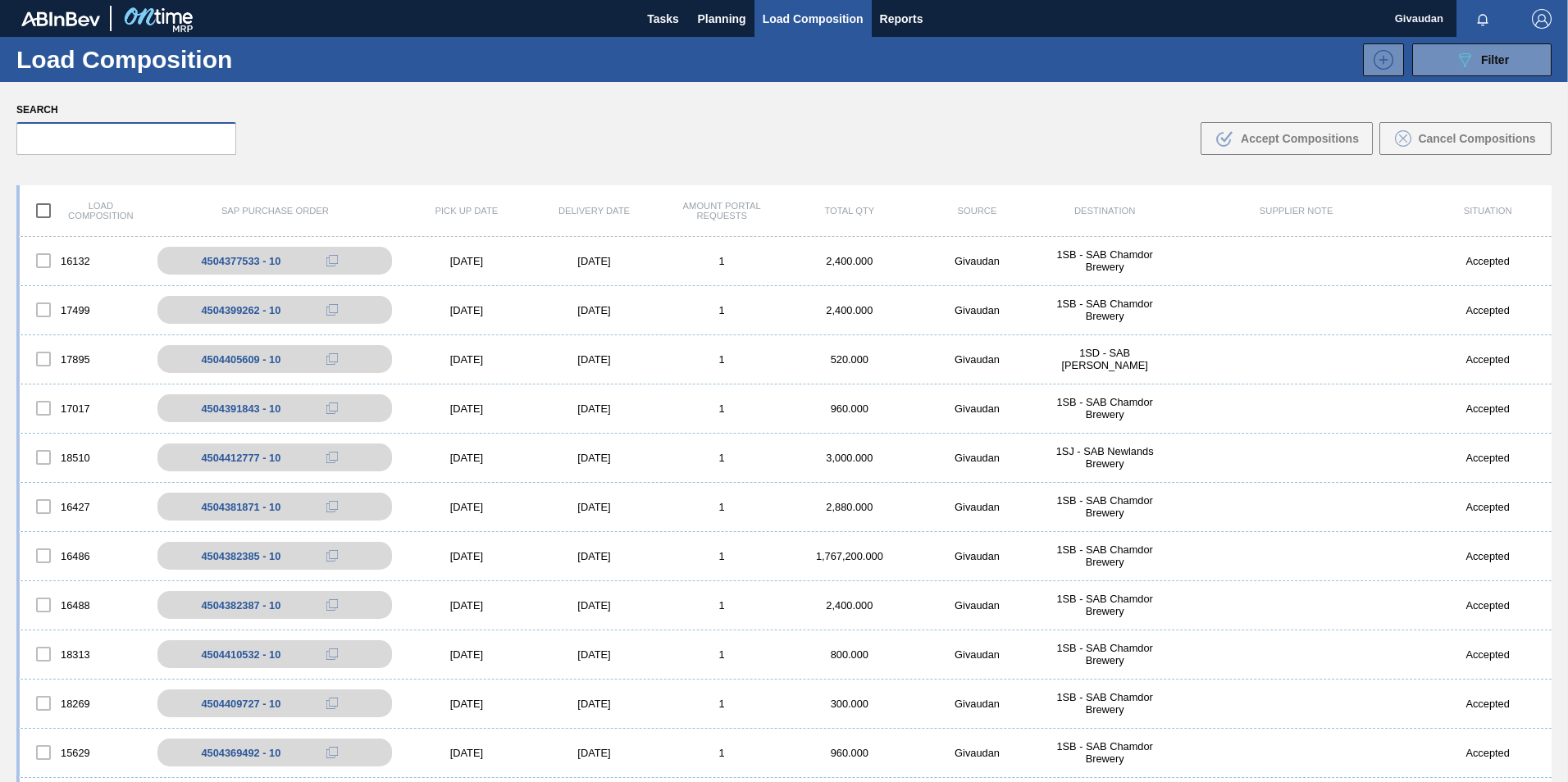
click at [87, 149] on input "text" at bounding box center [126, 138] width 219 height 33
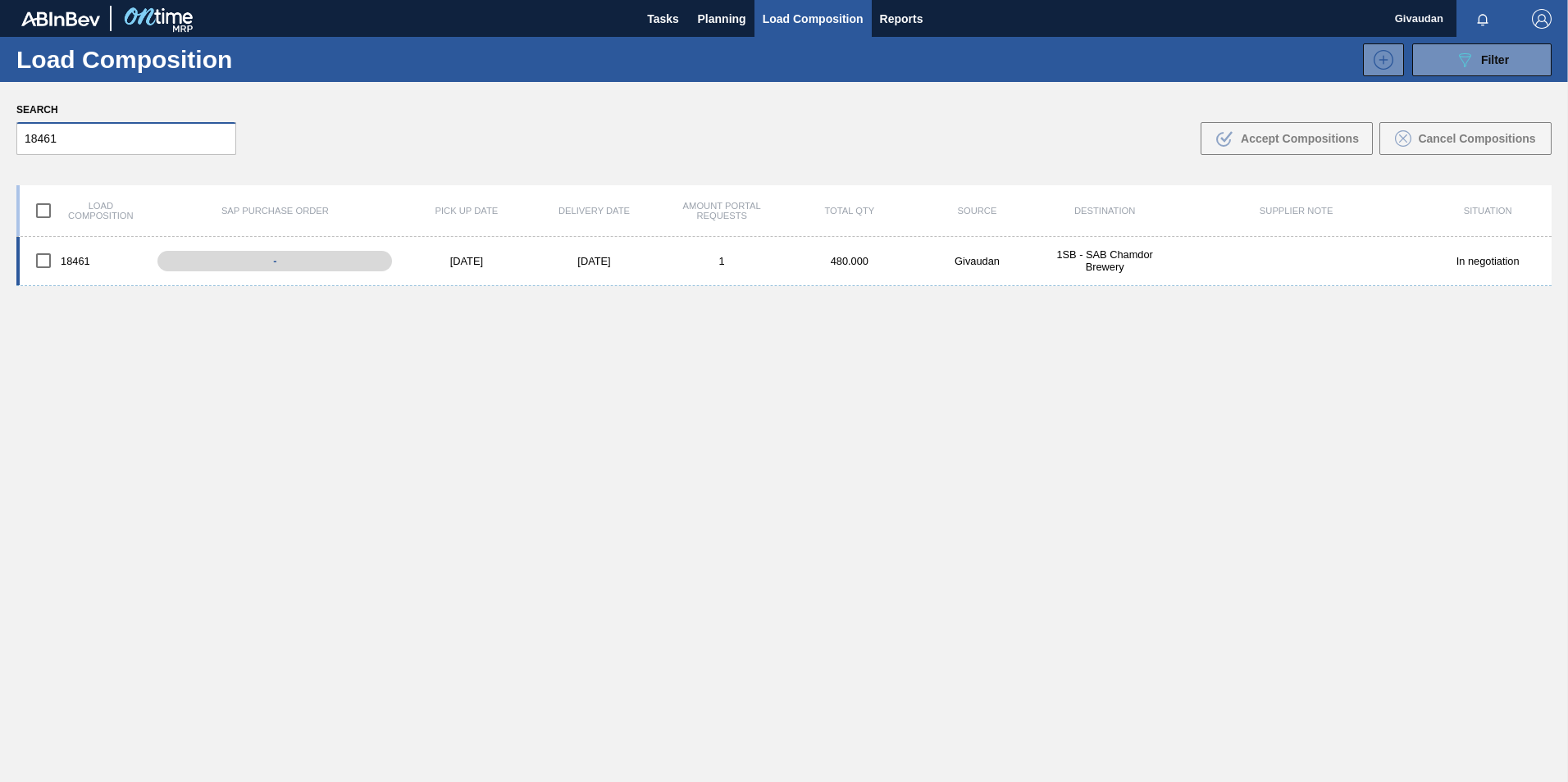
type input "18461"
click at [42, 259] on input "checkbox" at bounding box center [43, 260] width 35 height 35
click at [1232, 132] on icon ".b{fill:var(--color-action-default)}" at bounding box center [1224, 139] width 20 height 20
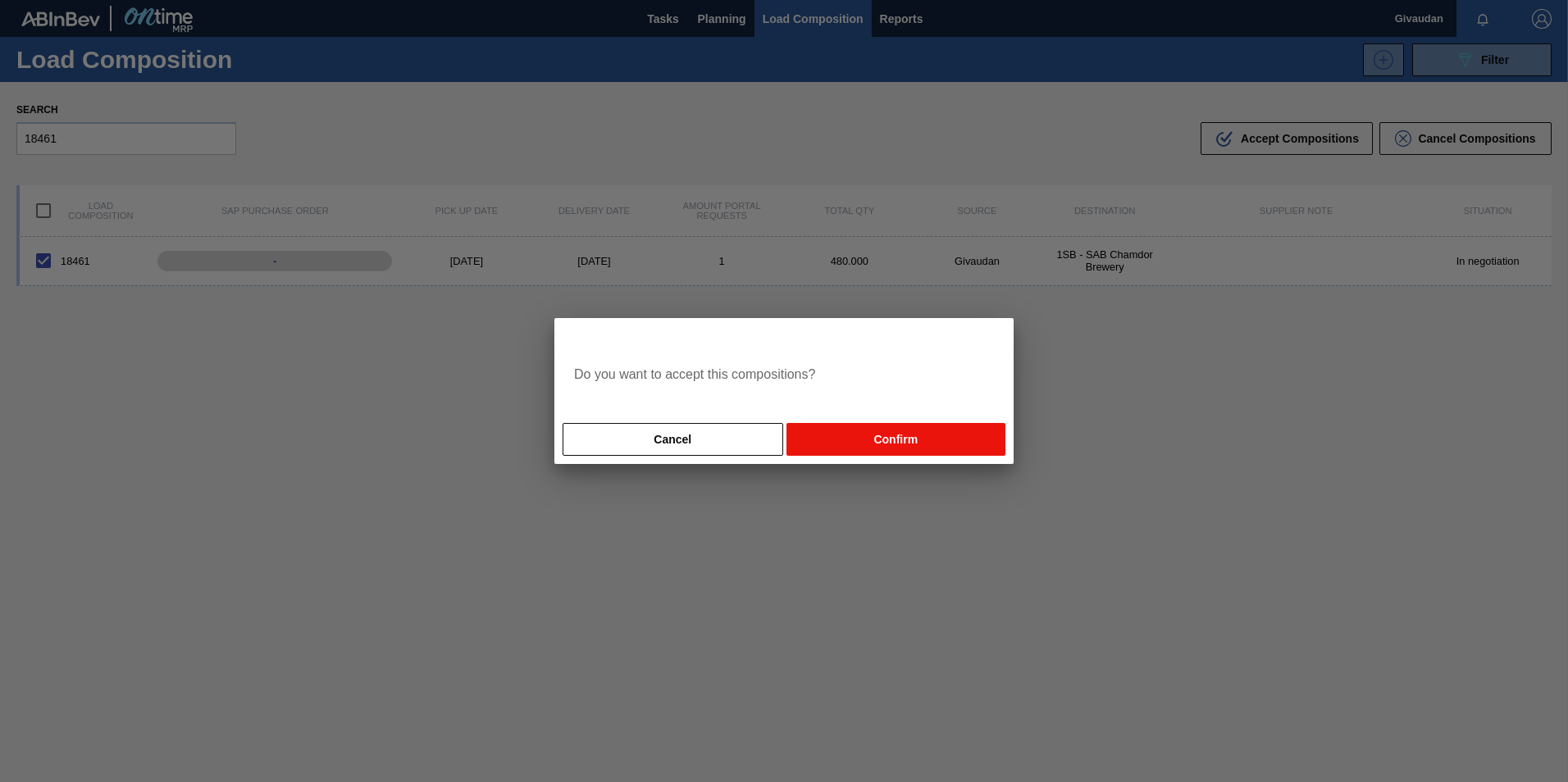
click at [875, 441] on button "Confirm" at bounding box center [895, 439] width 218 height 33
checkbox input "false"
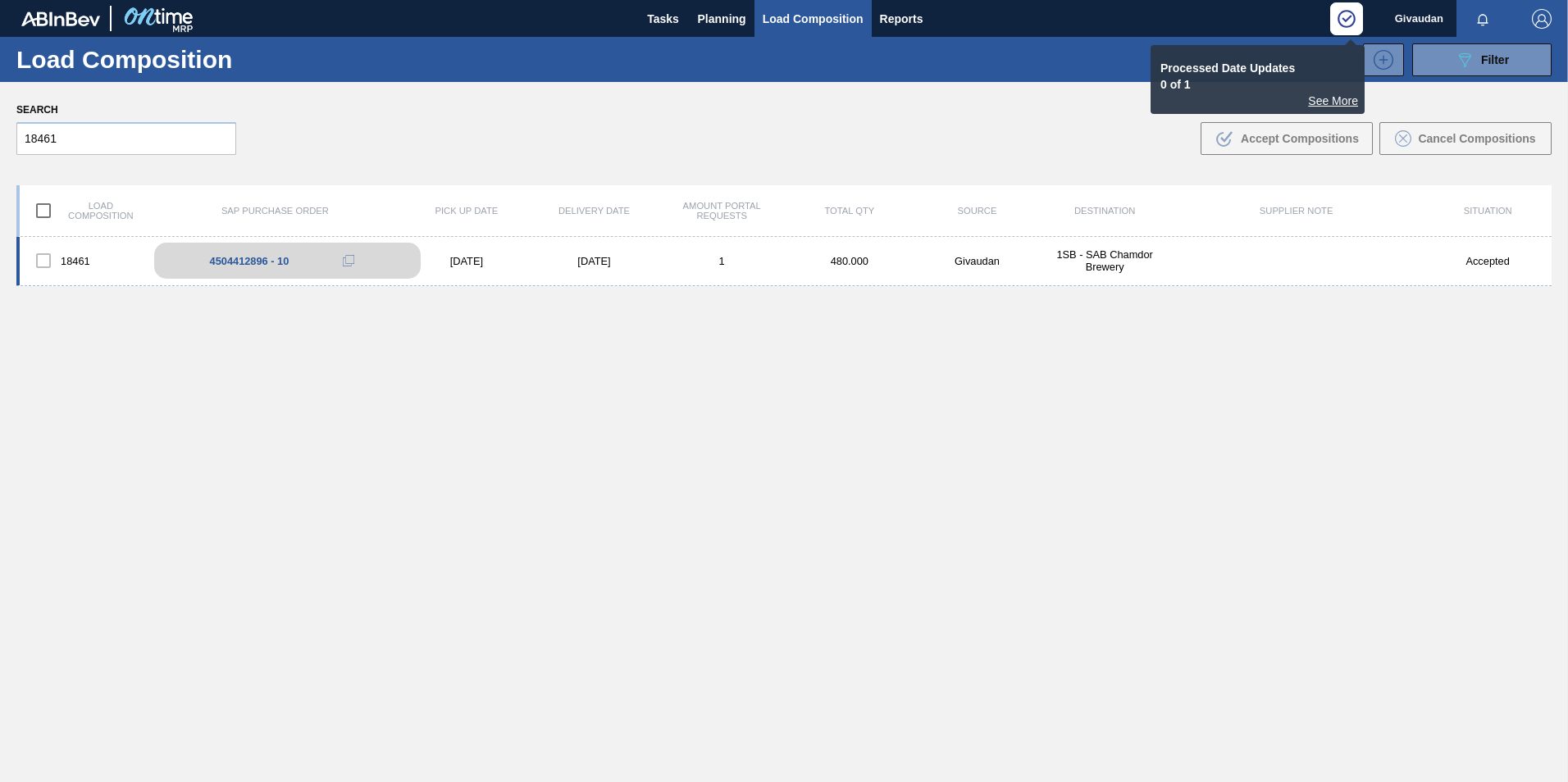
click at [343, 259] on icon at bounding box center [349, 261] width 12 height 12
click at [712, 9] on span "Planning" at bounding box center [721, 19] width 48 height 20
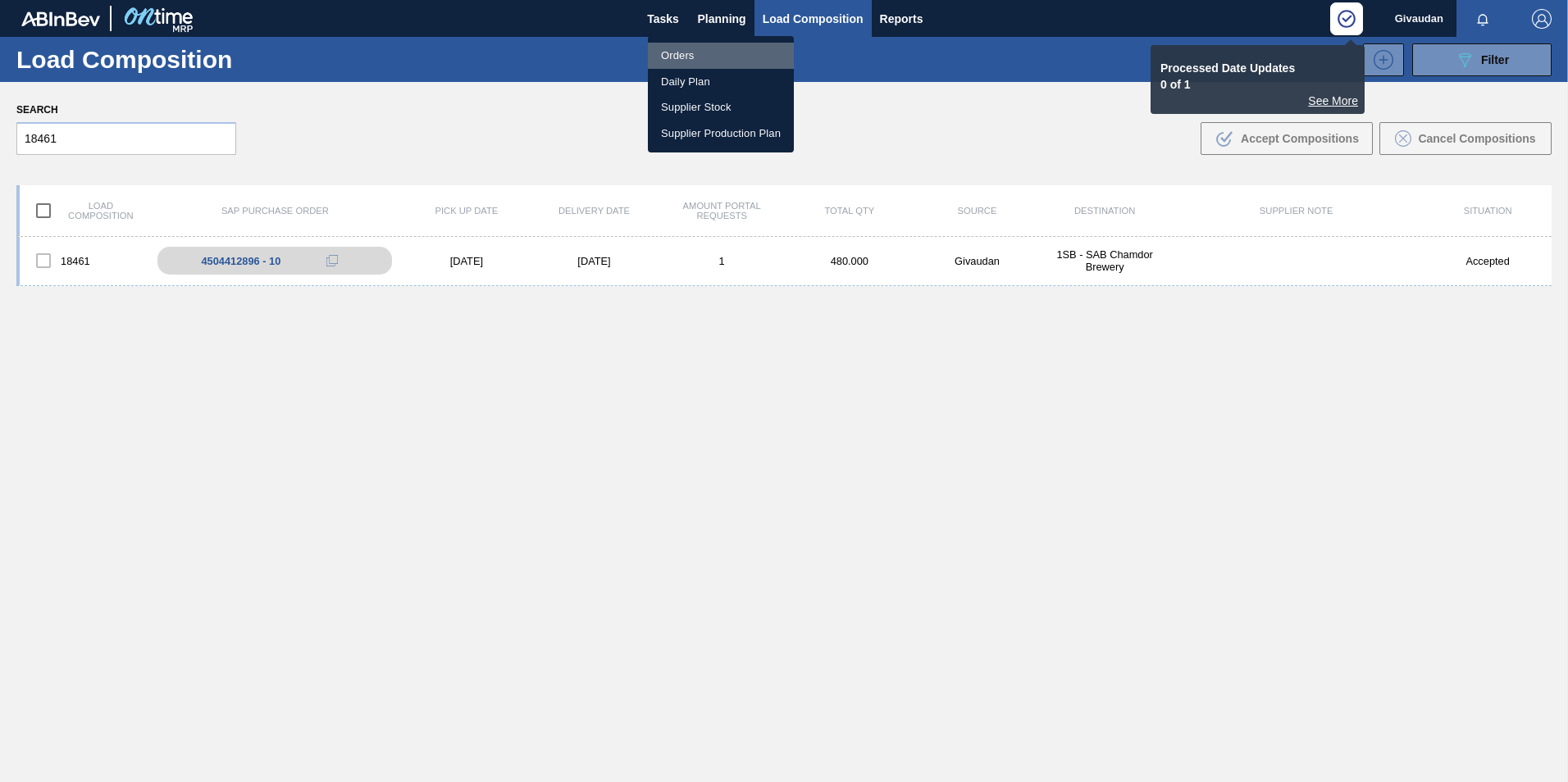
click at [694, 49] on li "Orders" at bounding box center [720, 56] width 146 height 26
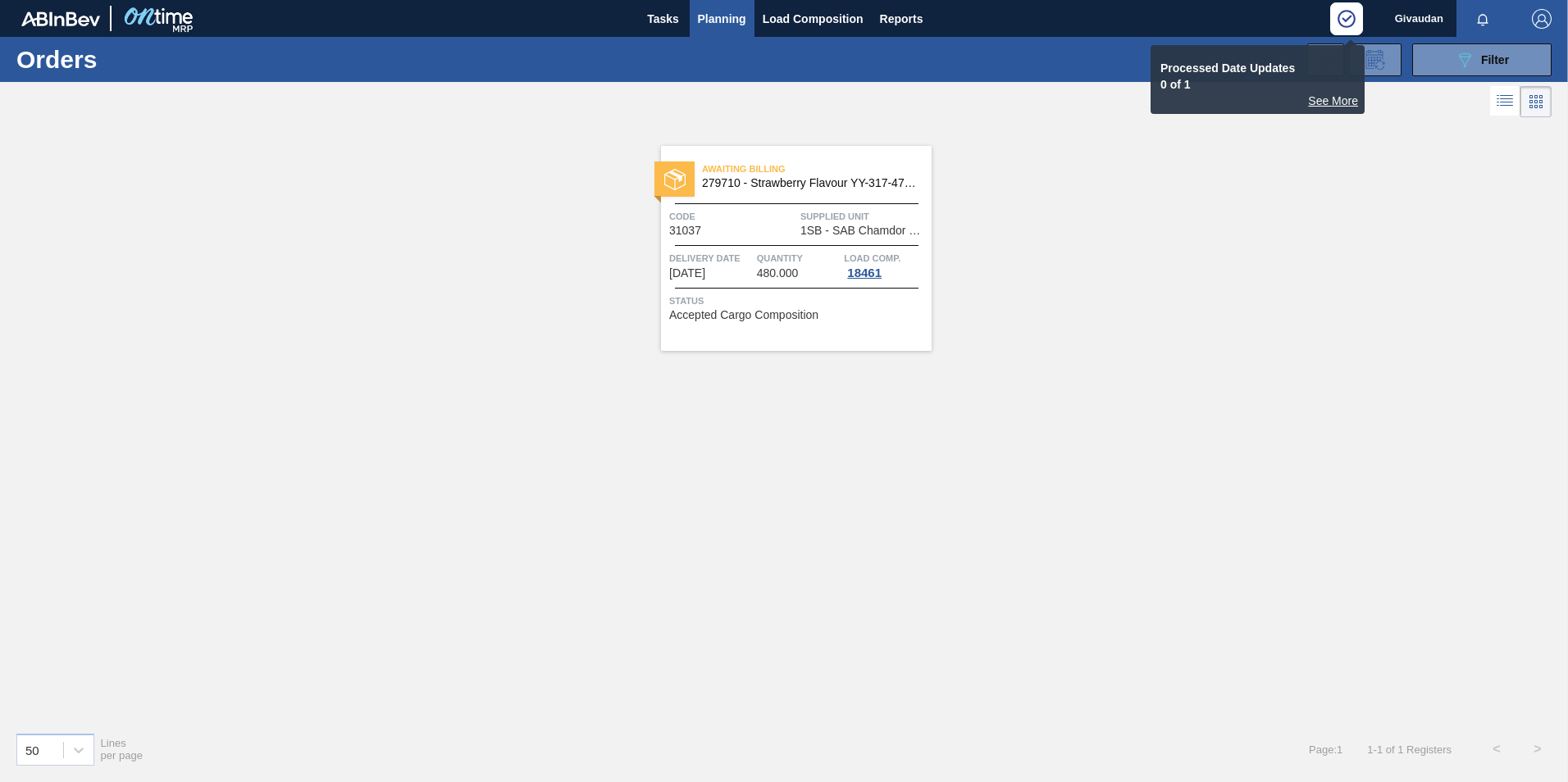
click at [1383, 192] on div "Awaiting Billing 279710 - Strawberry Flavour YY-317-475-2 Code 31037 Supplied U…" at bounding box center [784, 420] width 1568 height 597
click at [1433, 53] on button "089F7B8B-B2A5-4AFE-B5C0-19BA573D28AC Filter" at bounding box center [1481, 60] width 140 height 33
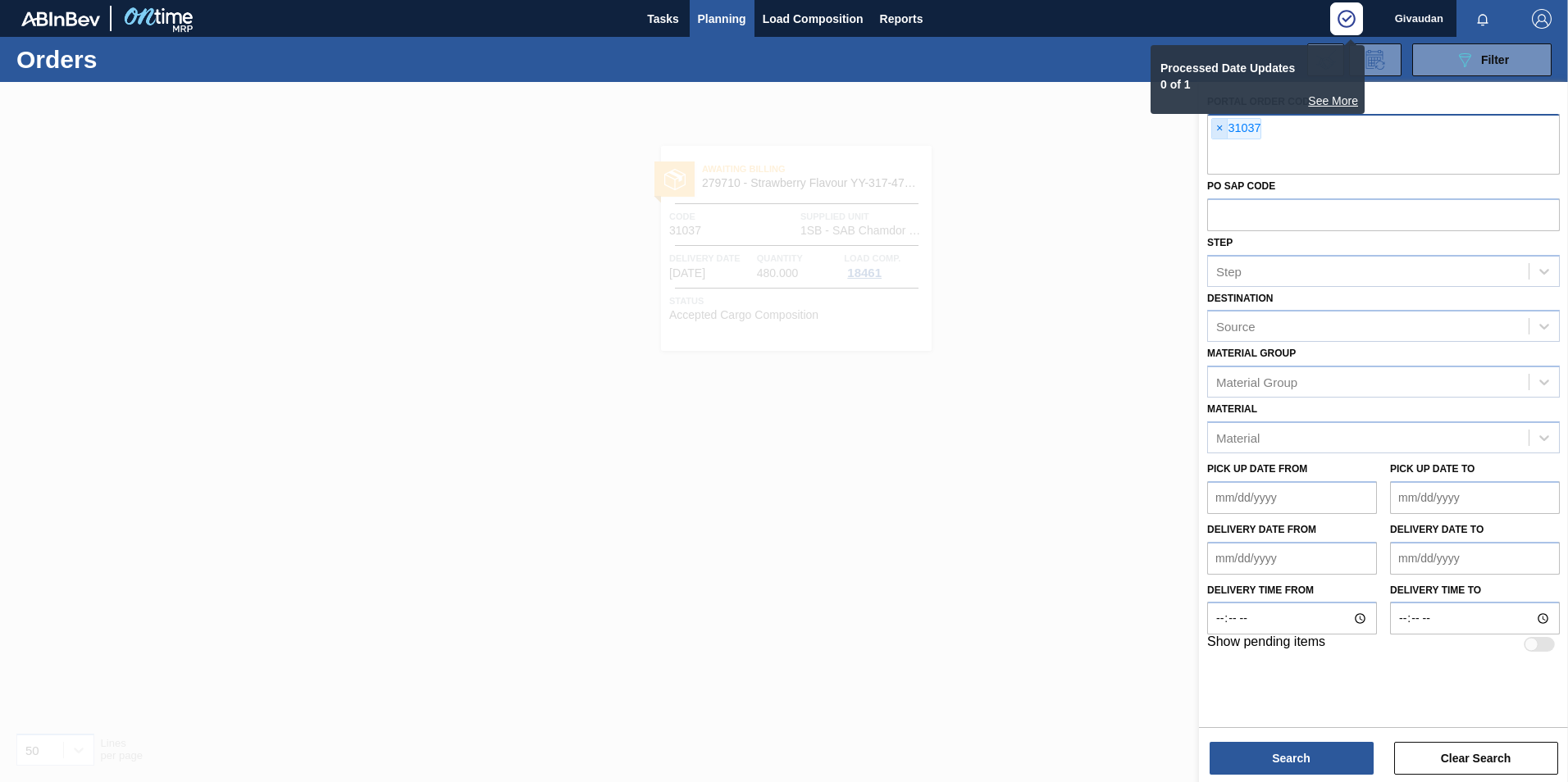
click at [1218, 127] on span "×" at bounding box center [1220, 129] width 16 height 20
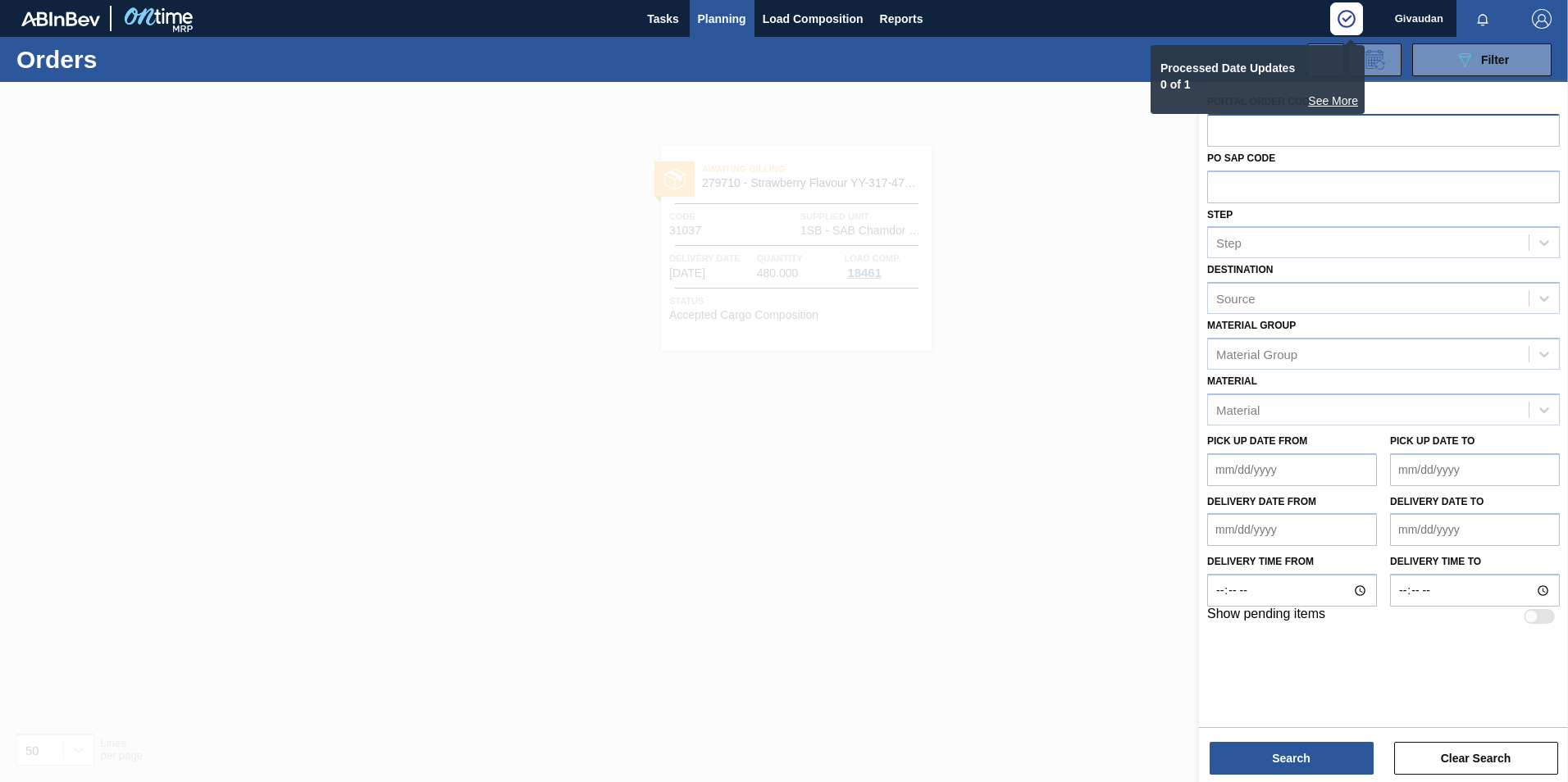
paste input "31038"
type input "31038"
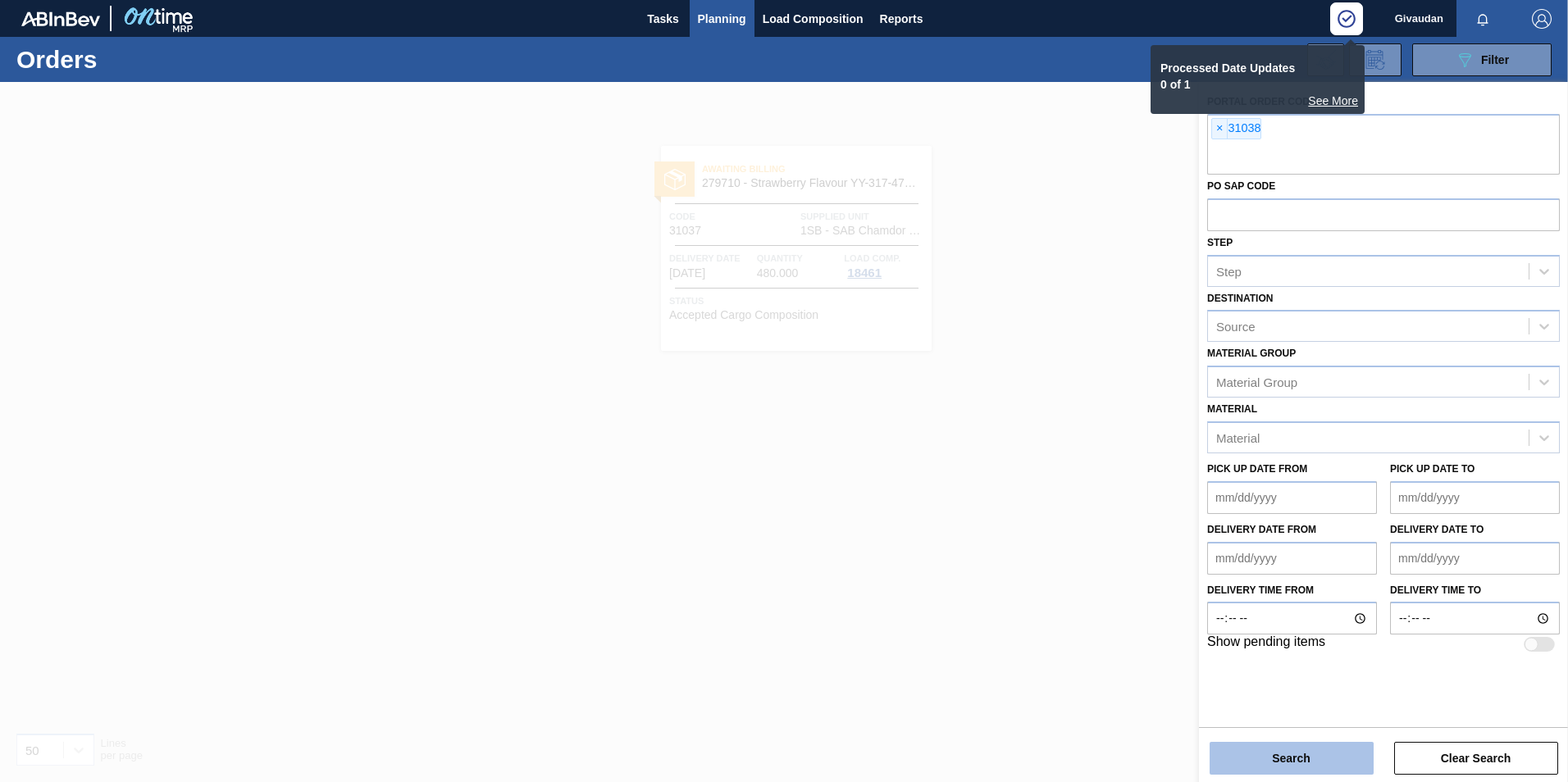
click at [1255, 767] on button "Search" at bounding box center [1291, 758] width 164 height 33
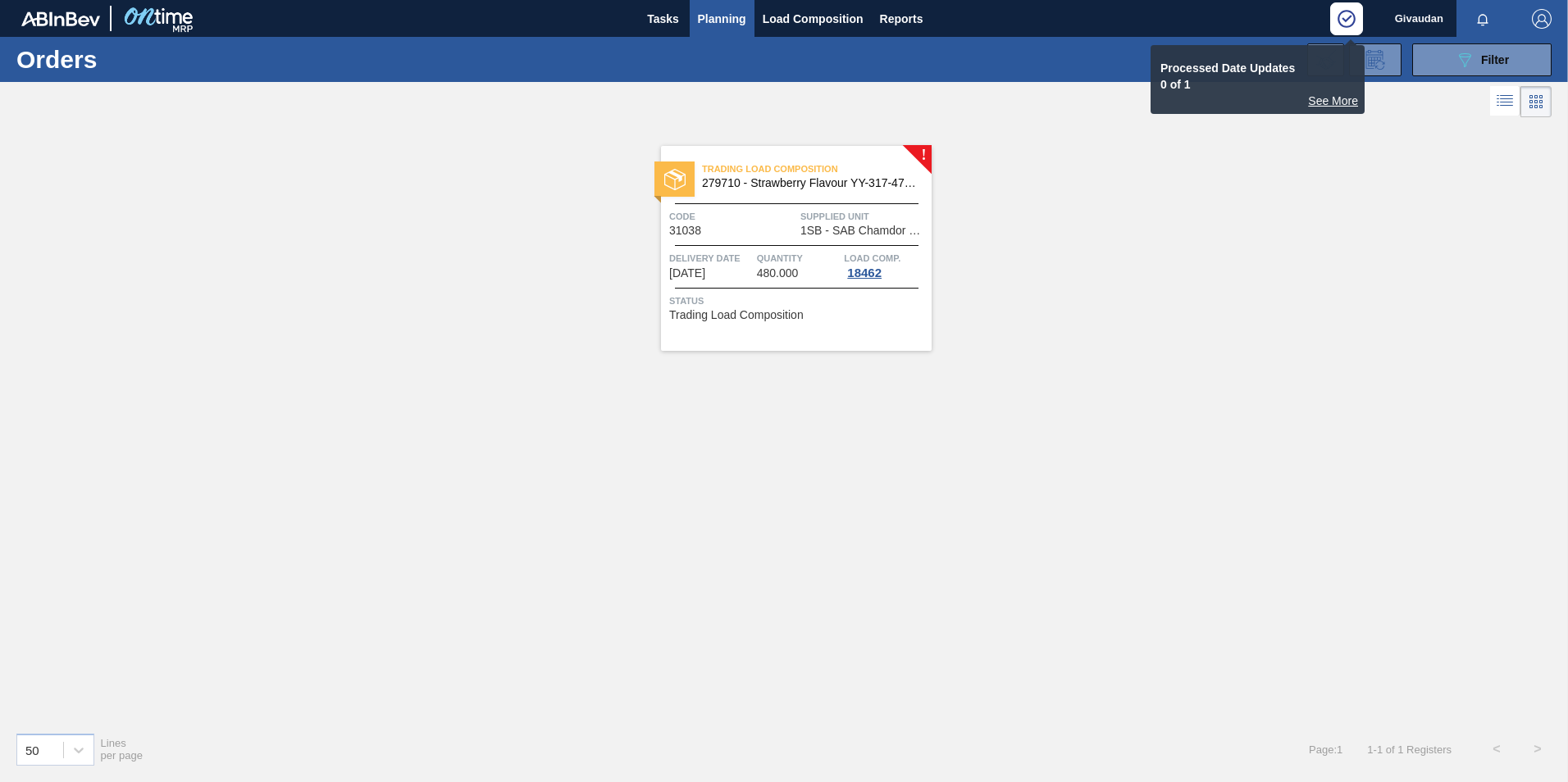
click at [744, 187] on span "279710 - Strawberry Flavour YY-317-475-2" at bounding box center [810, 184] width 216 height 12
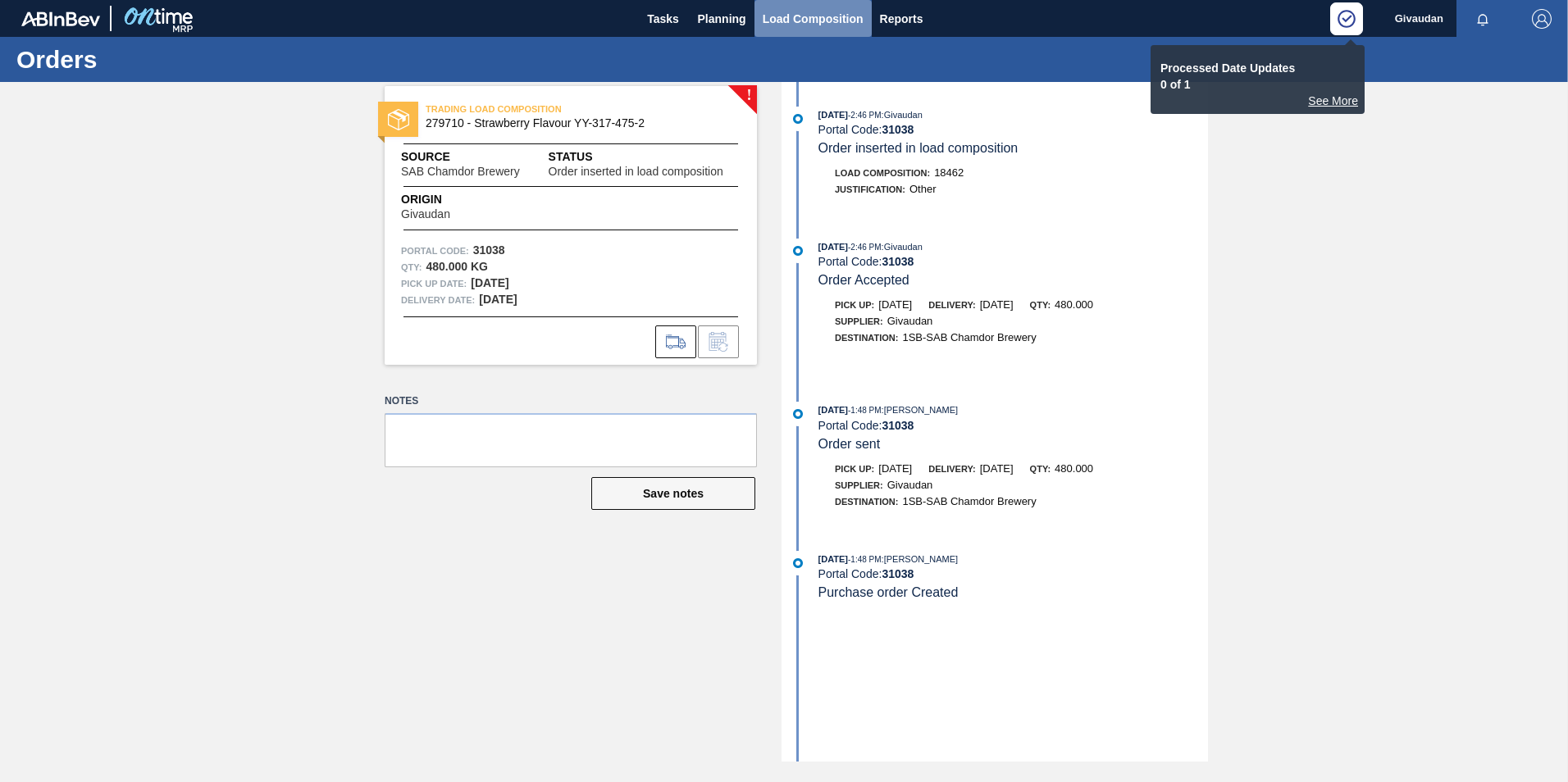
click at [830, 19] on span "Load Composition" at bounding box center [812, 19] width 101 height 20
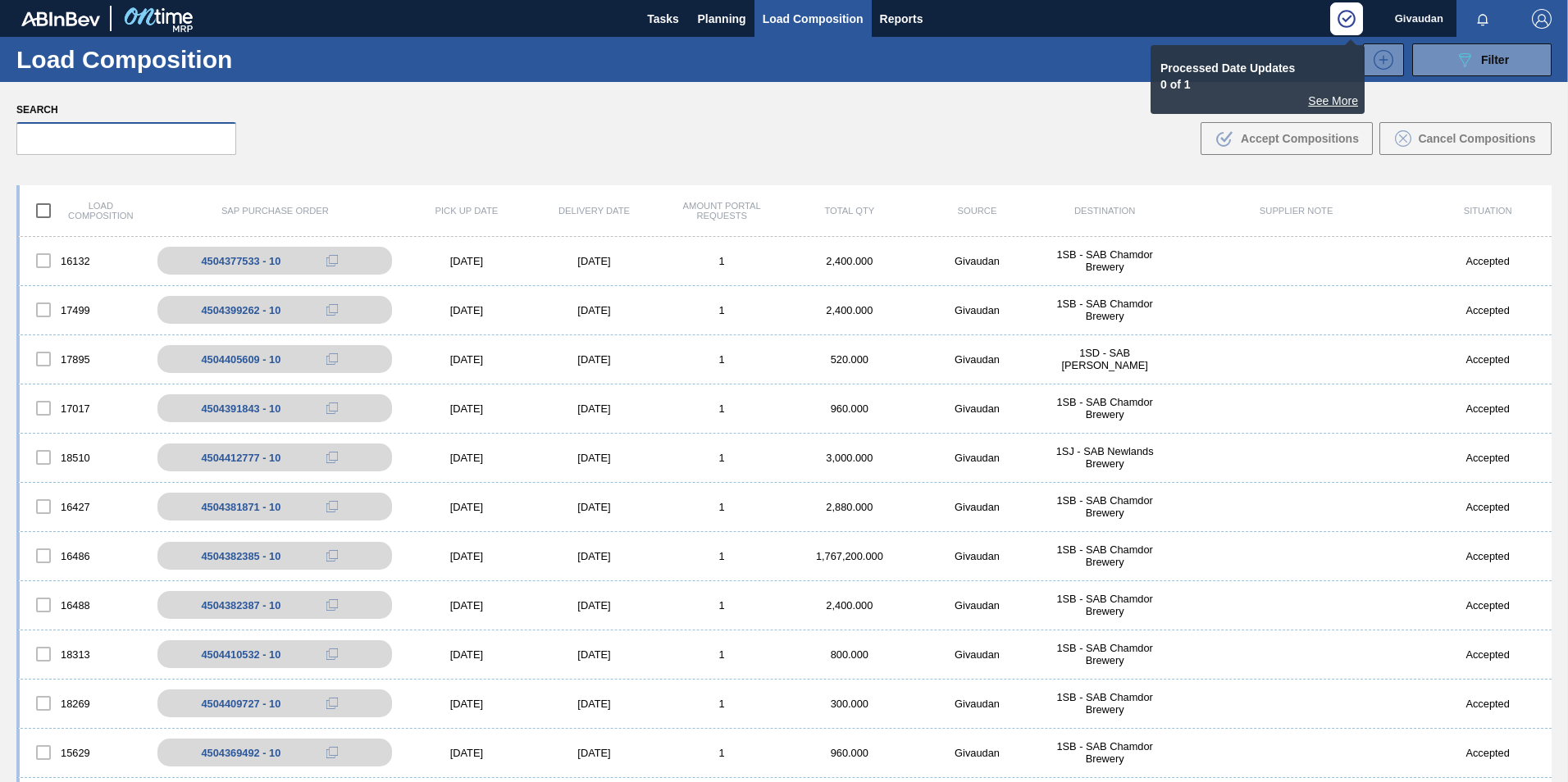
click at [72, 146] on input "text" at bounding box center [126, 138] width 219 height 33
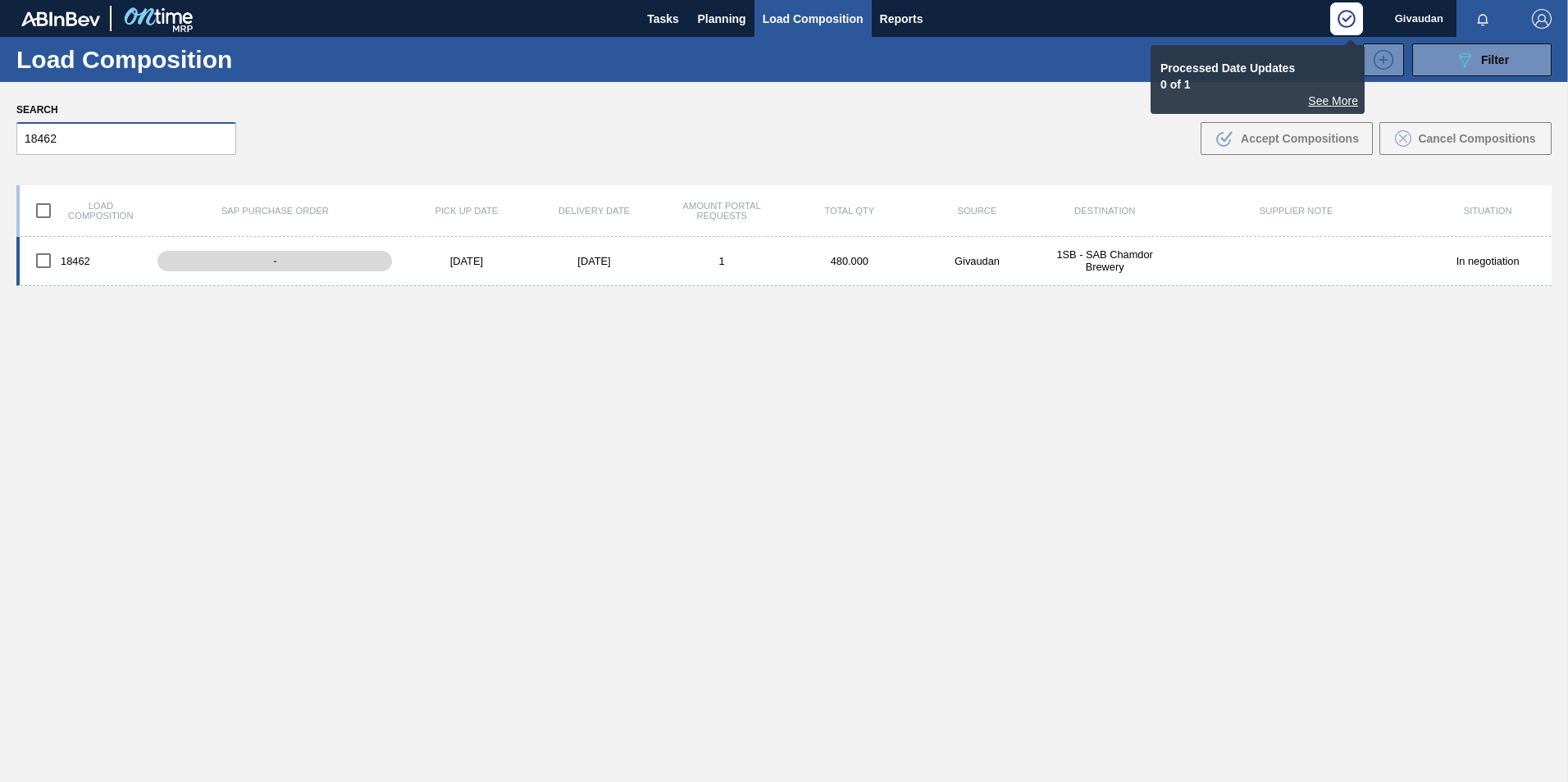
type input "18462"
click at [49, 261] on input "checkbox" at bounding box center [43, 260] width 35 height 35
click at [1254, 141] on span "Accept Compositions" at bounding box center [1300, 138] width 118 height 13
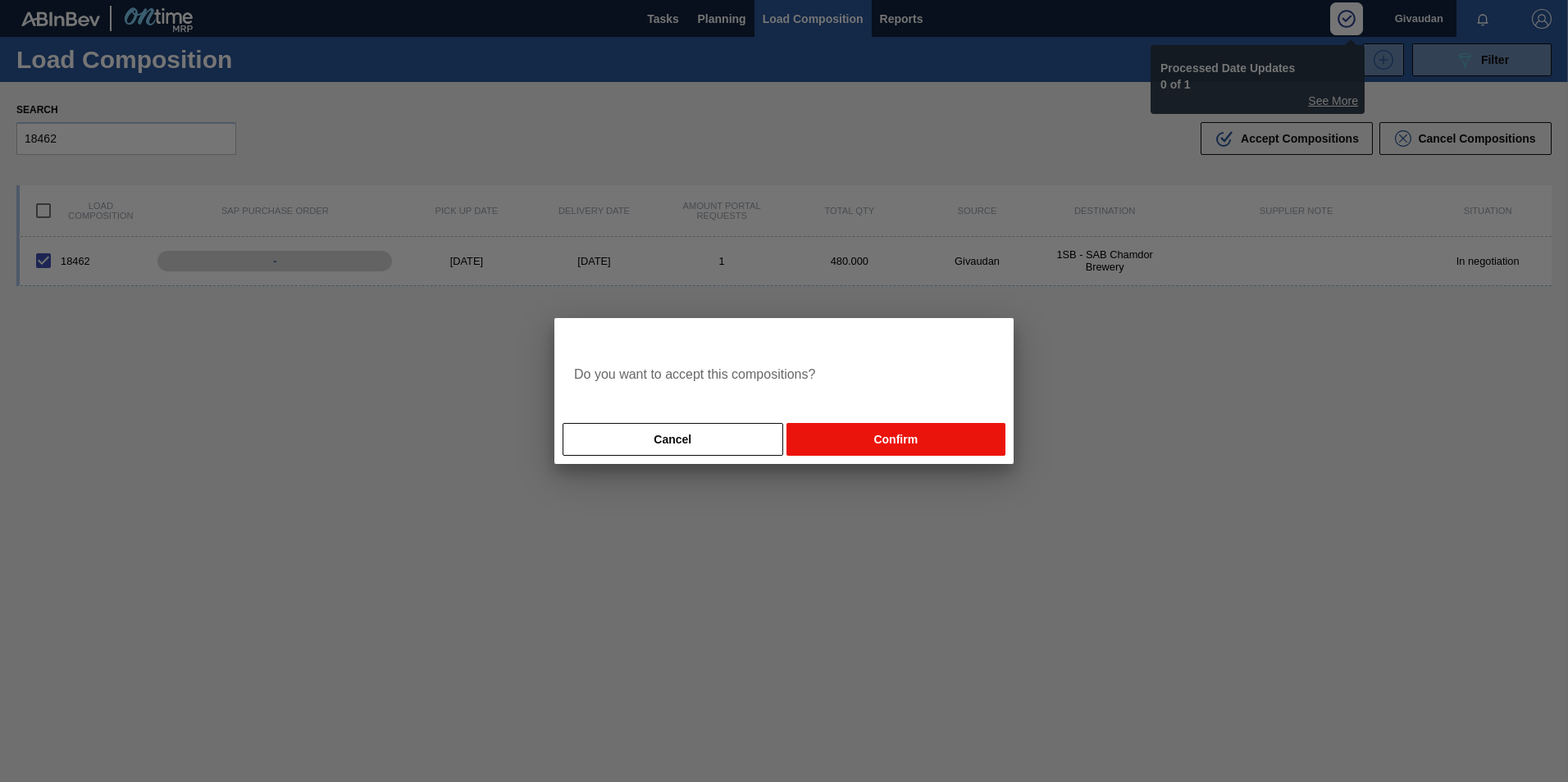
click at [942, 440] on button "Confirm" at bounding box center [895, 439] width 218 height 33
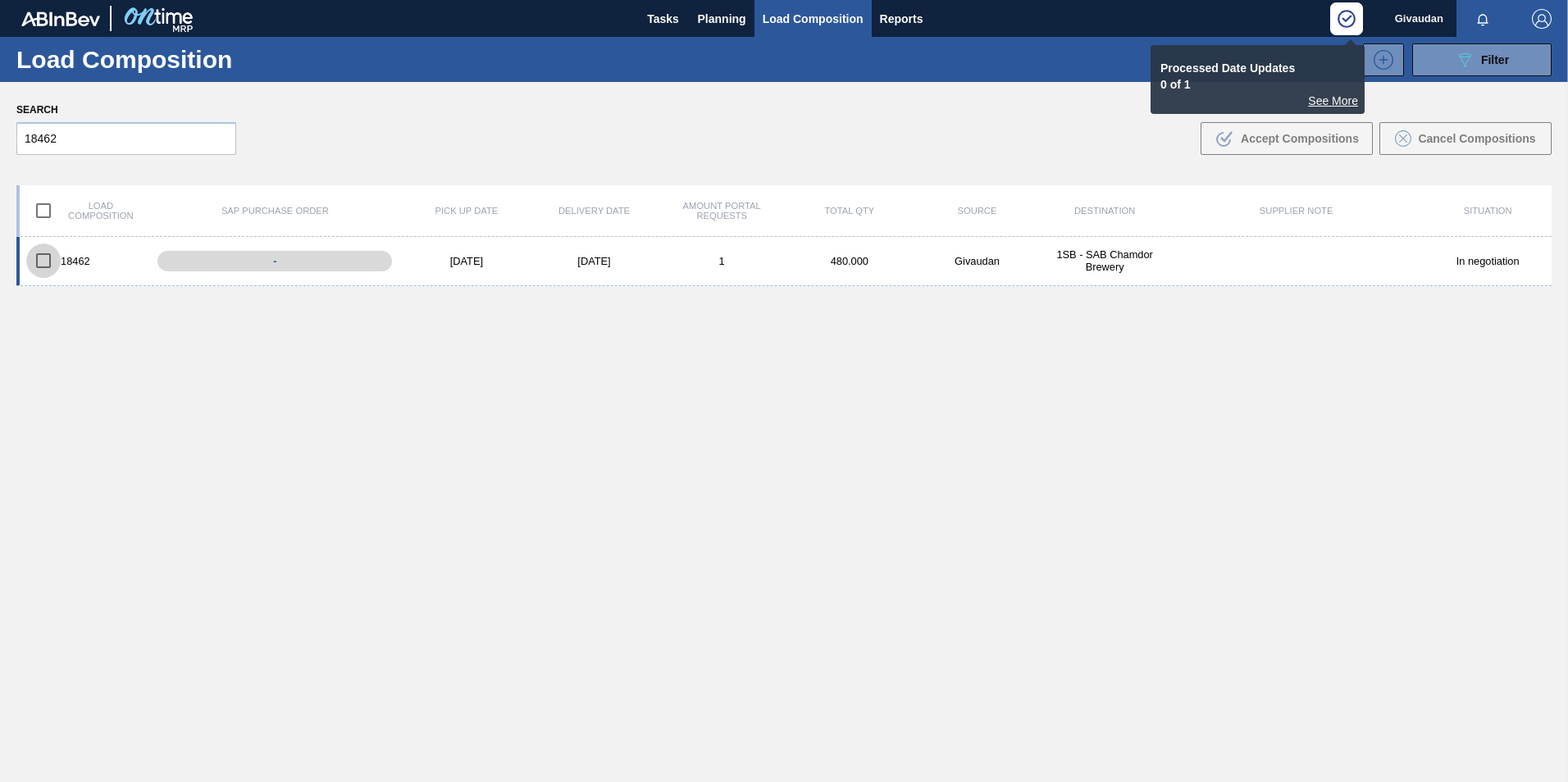
click at [39, 260] on input "checkbox" at bounding box center [43, 260] width 35 height 35
click at [1241, 145] on span "Accept Compositions" at bounding box center [1300, 138] width 118 height 13
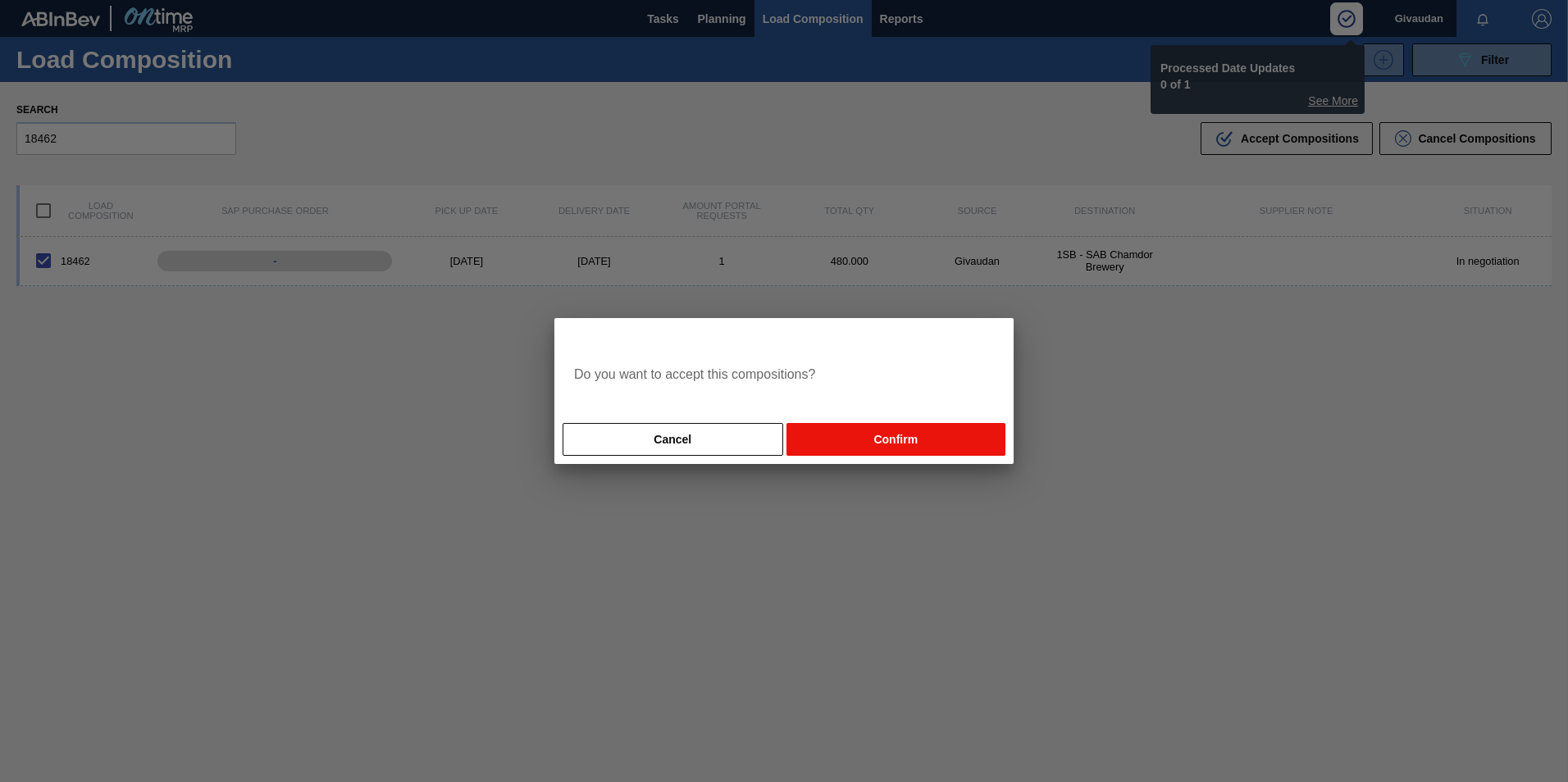
click at [859, 450] on button "Confirm" at bounding box center [895, 439] width 218 height 33
checkbox input "false"
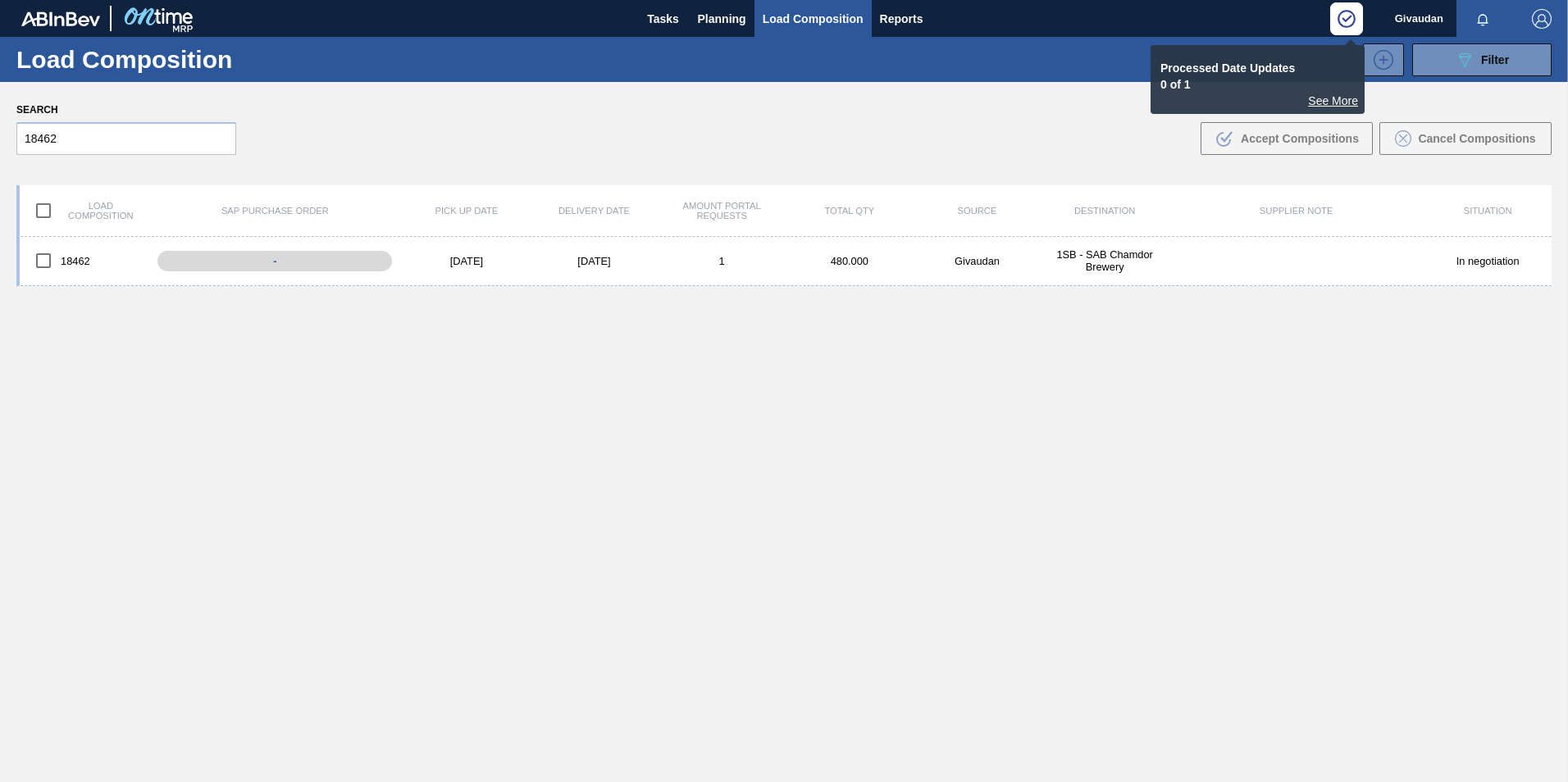
click at [1333, 104] on div "See More" at bounding box center [1257, 101] width 200 height 13
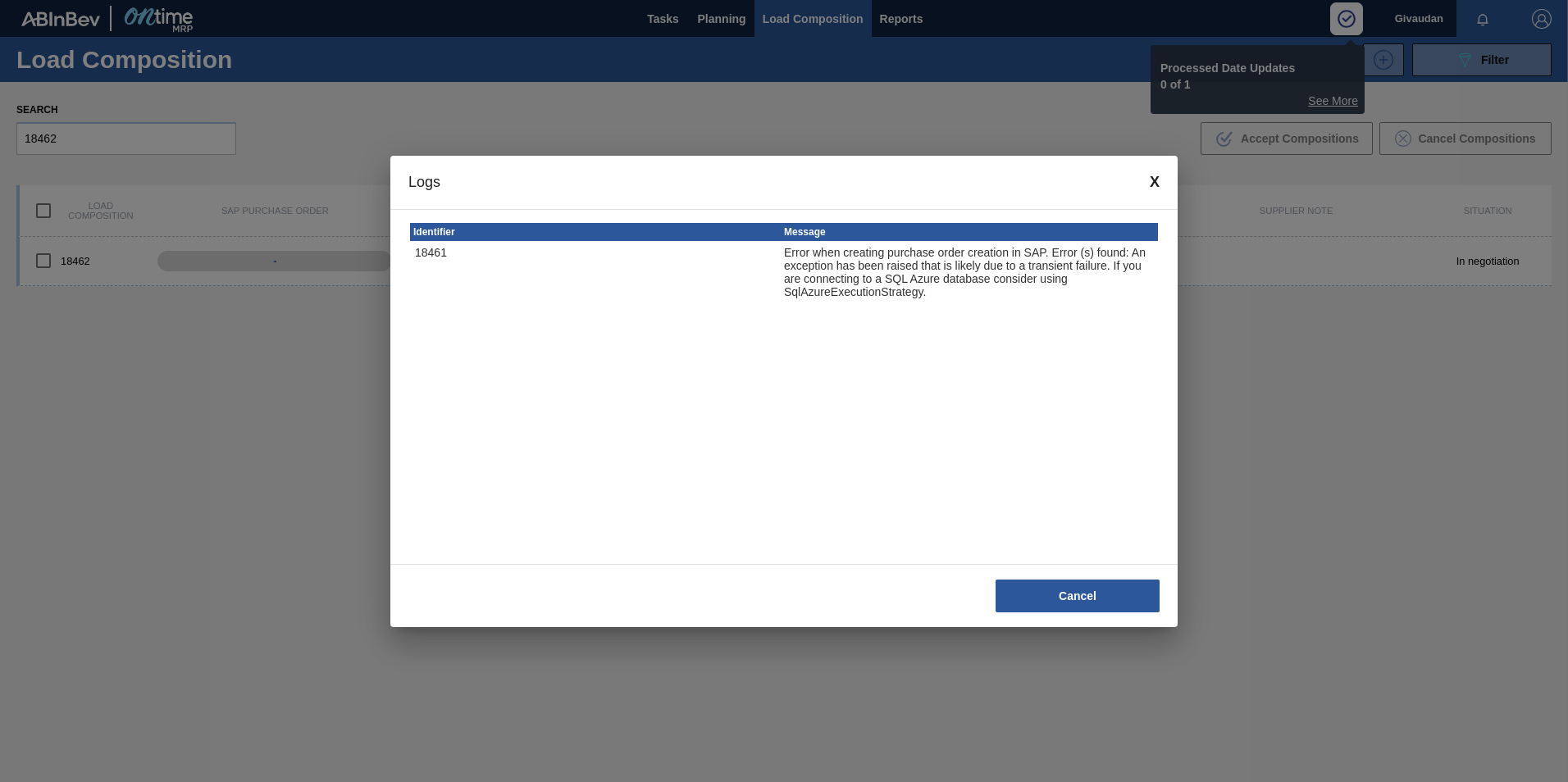
click at [1020, 590] on button "Cancel" at bounding box center [1077, 595] width 164 height 33
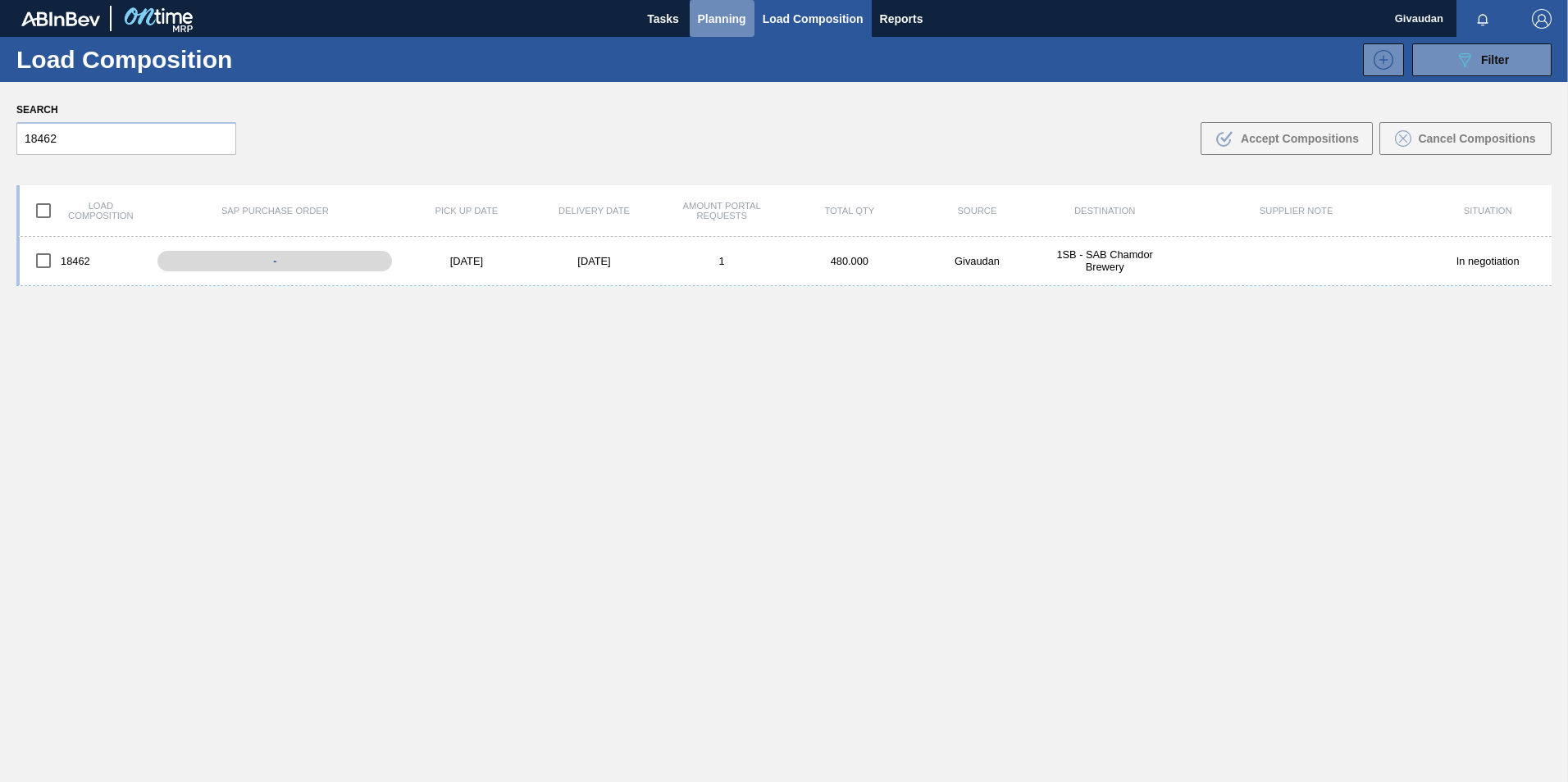
click at [724, 11] on span "Planning" at bounding box center [721, 19] width 48 height 20
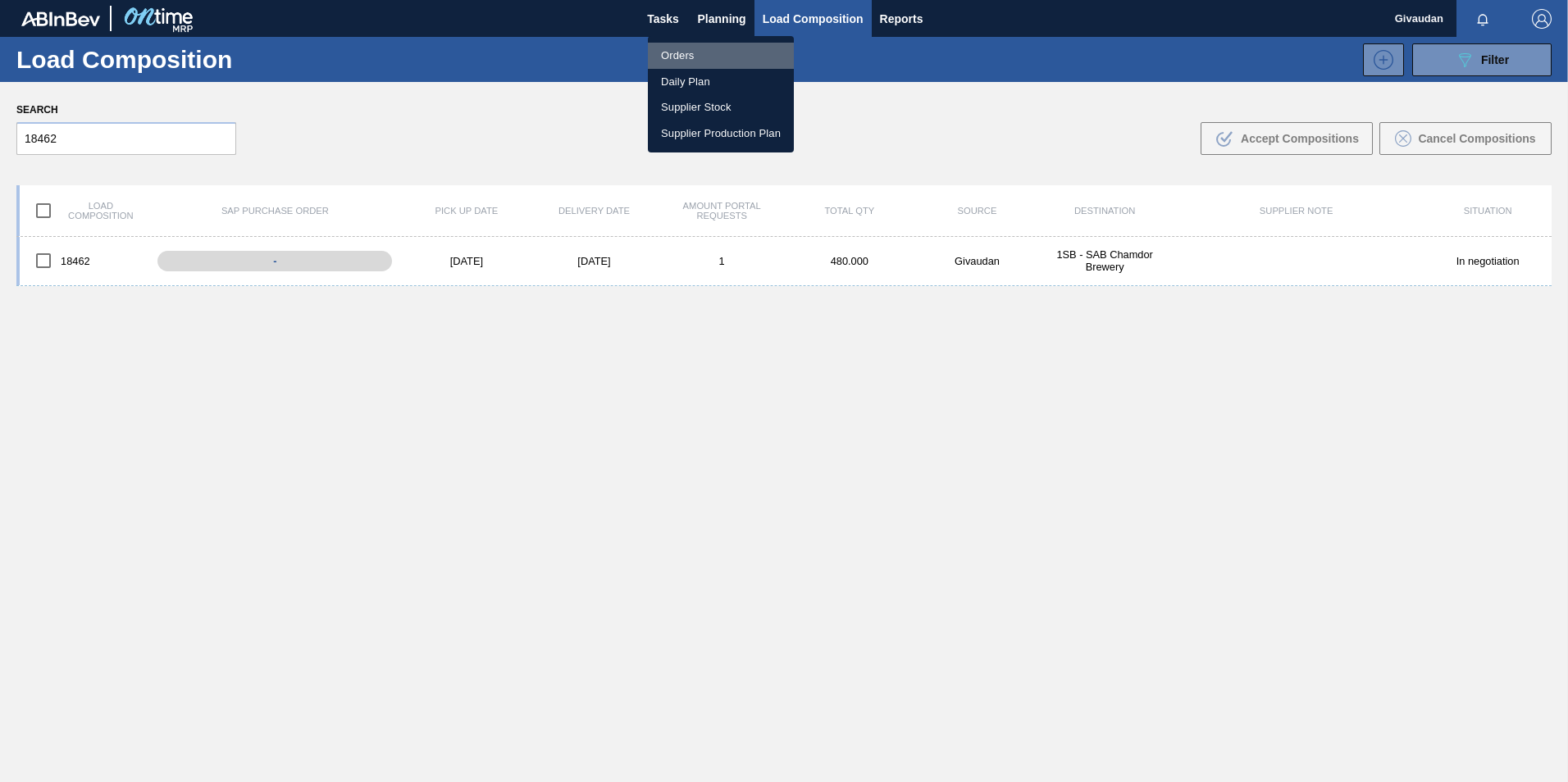
click at [687, 51] on li "Orders" at bounding box center [720, 56] width 146 height 26
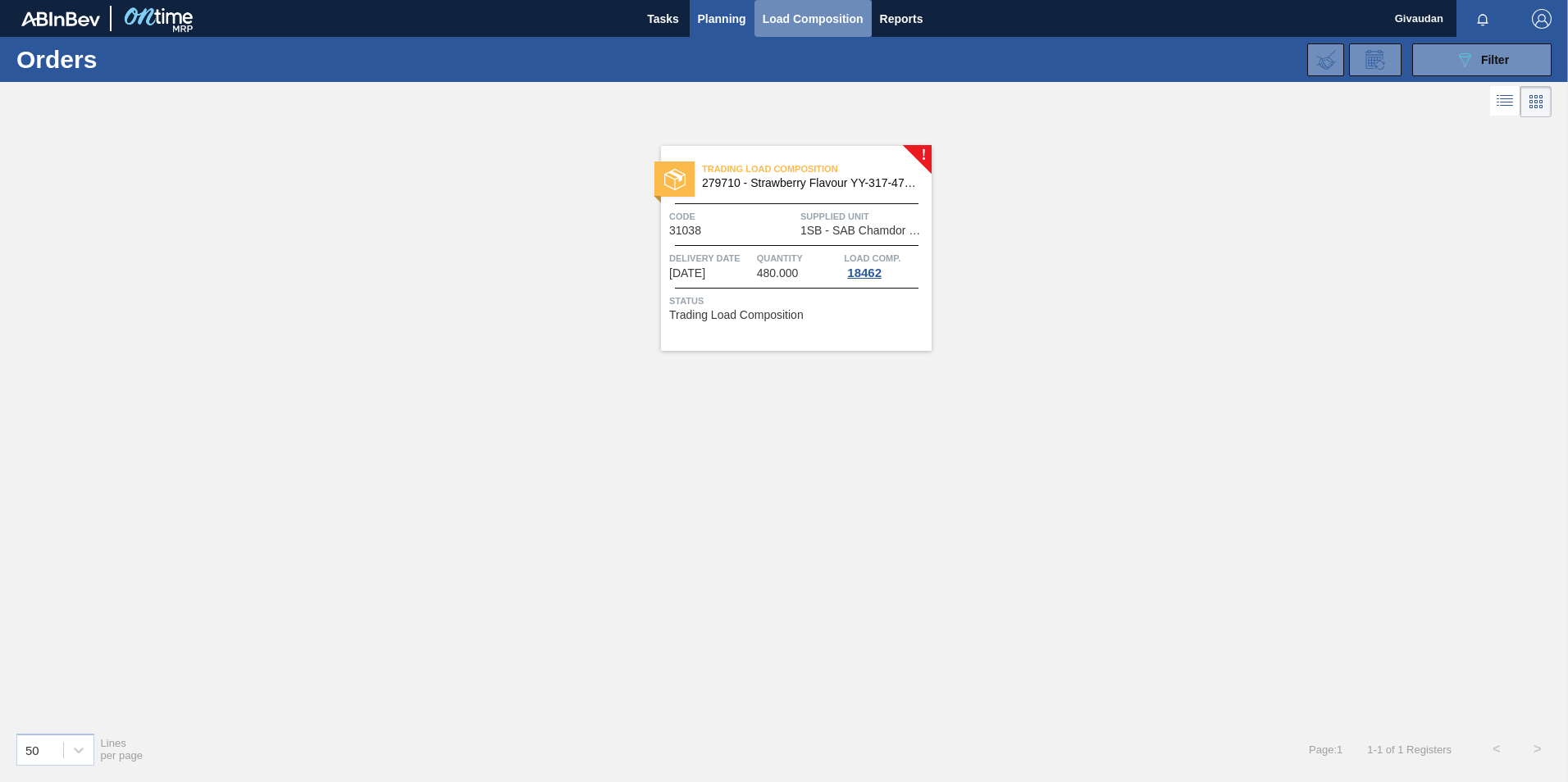
click at [813, 11] on span "Load Composition" at bounding box center [812, 19] width 101 height 20
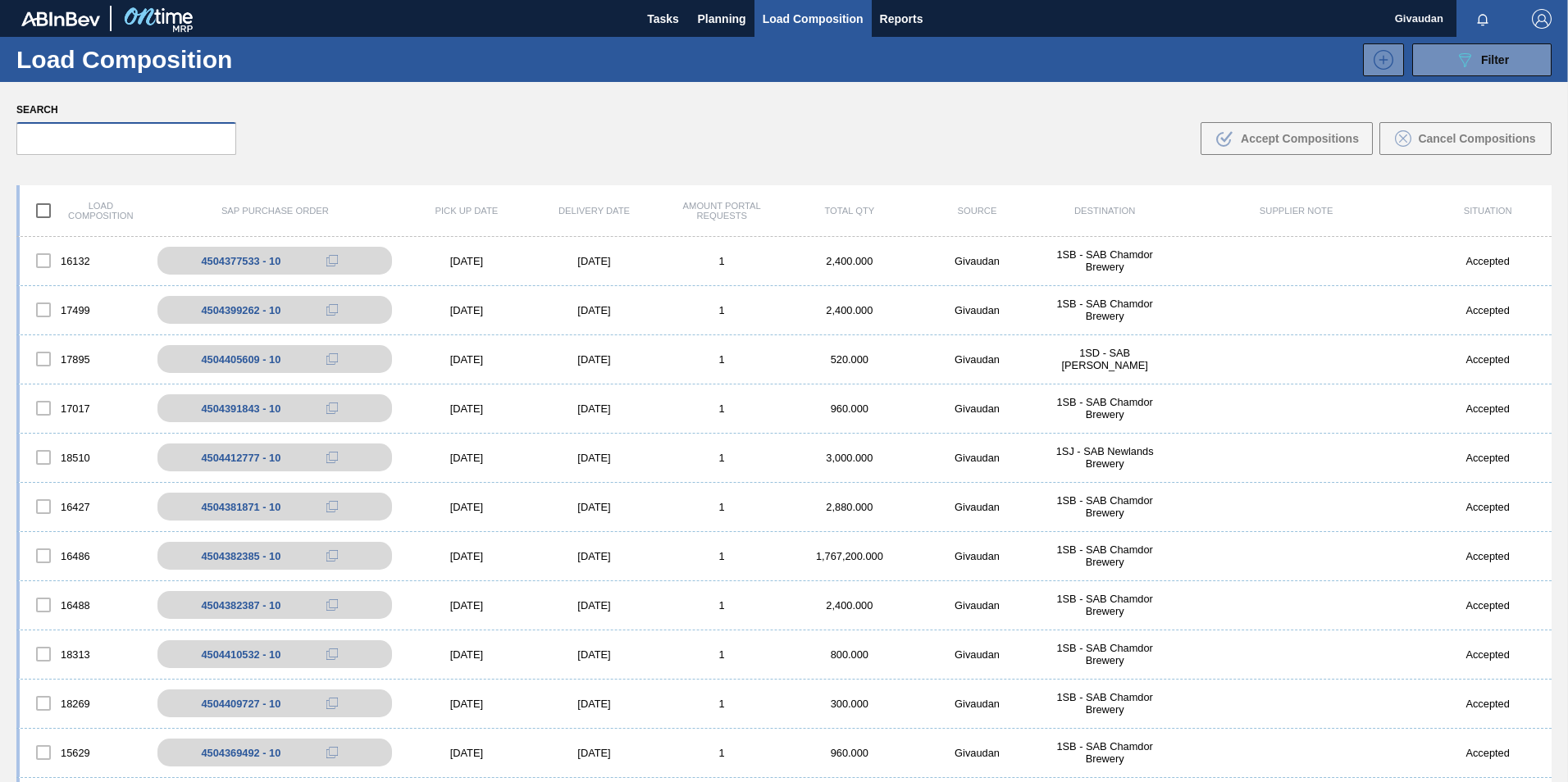
click at [56, 139] on input "text" at bounding box center [126, 138] width 219 height 33
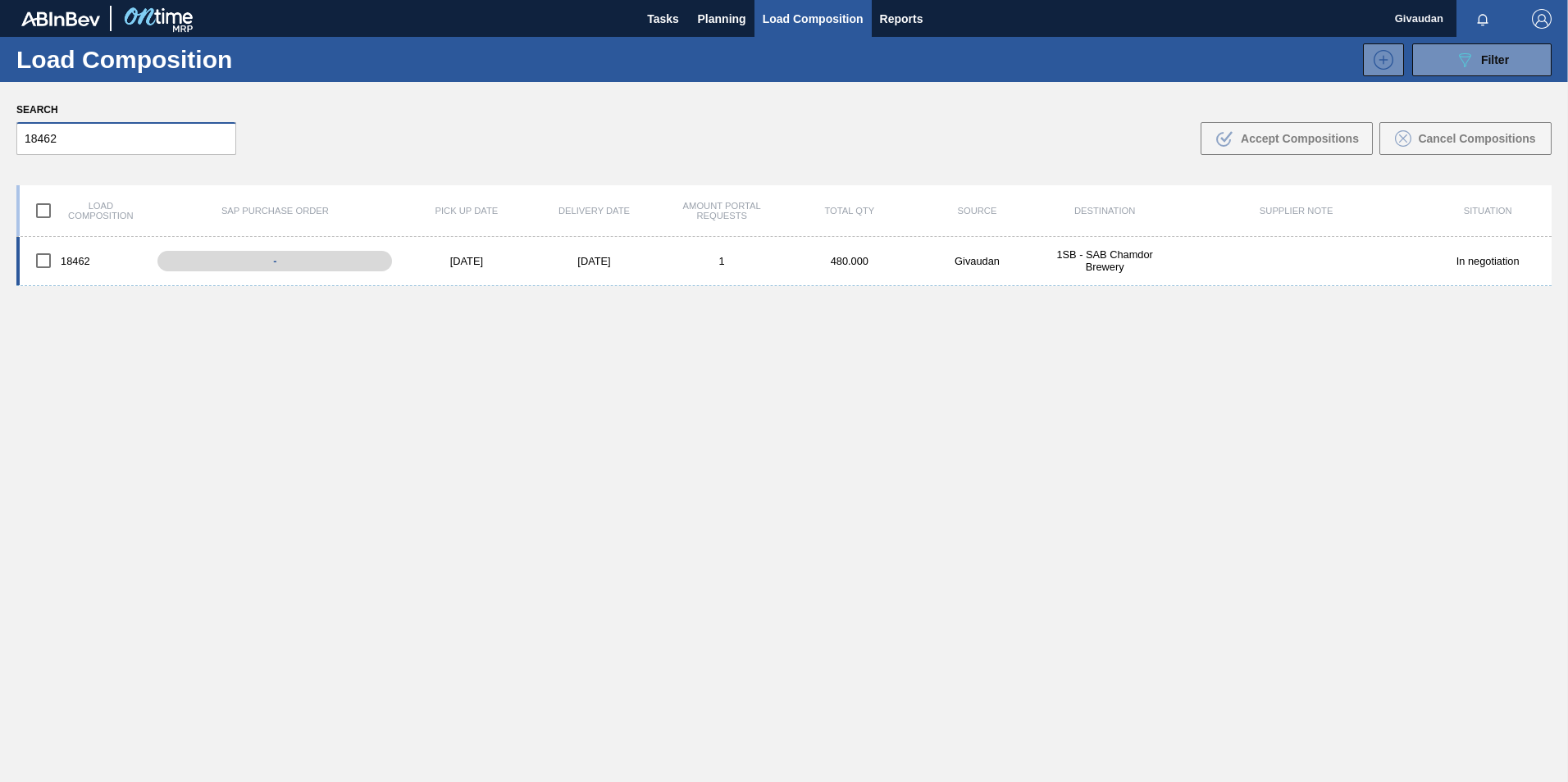
type input "18462"
click at [45, 255] on input "checkbox" at bounding box center [43, 260] width 35 height 35
click at [1242, 143] on span "Accept Compositions" at bounding box center [1300, 138] width 118 height 13
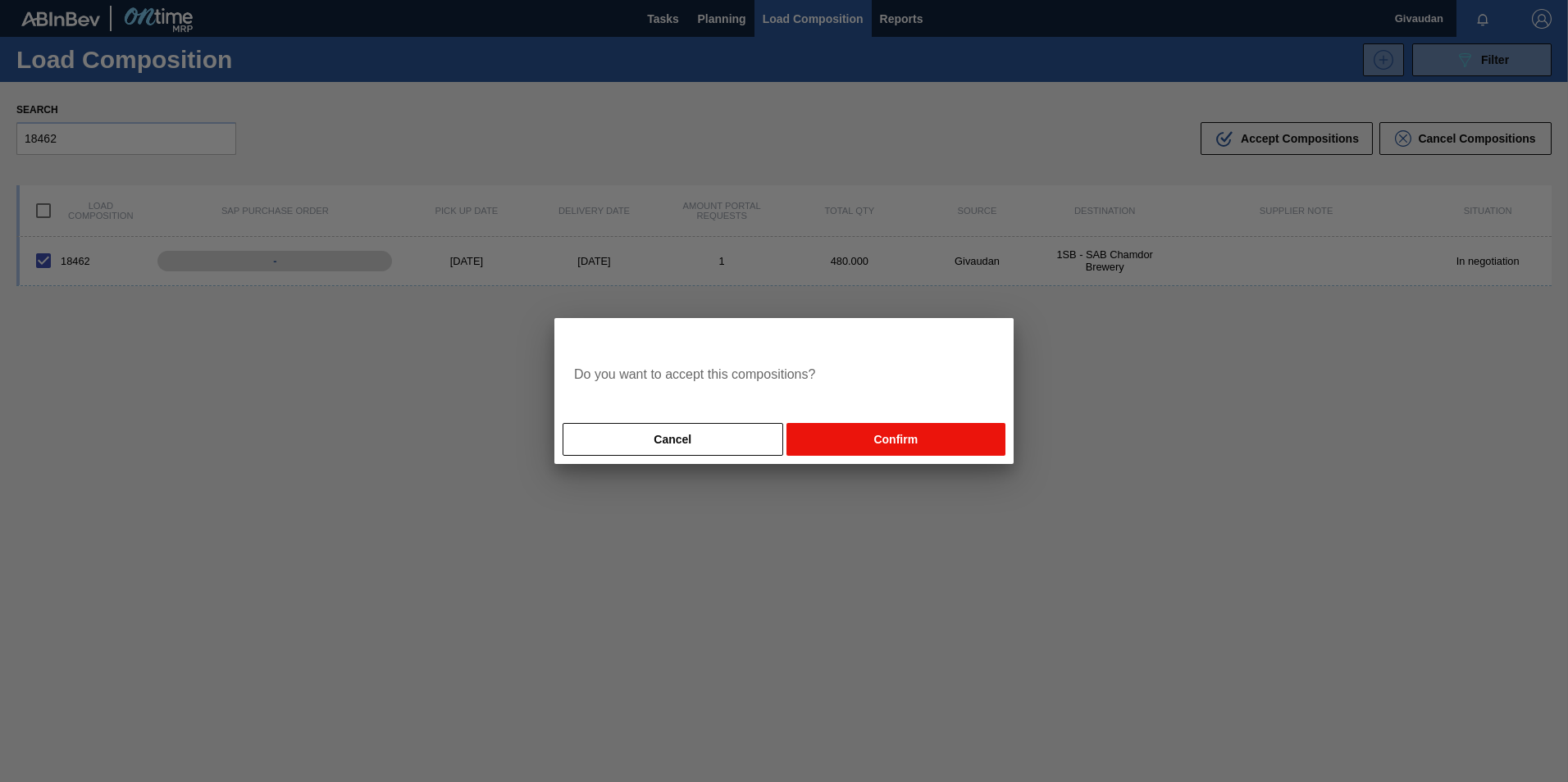
click at [934, 440] on button "Confirm" at bounding box center [895, 439] width 218 height 33
checkbox input "false"
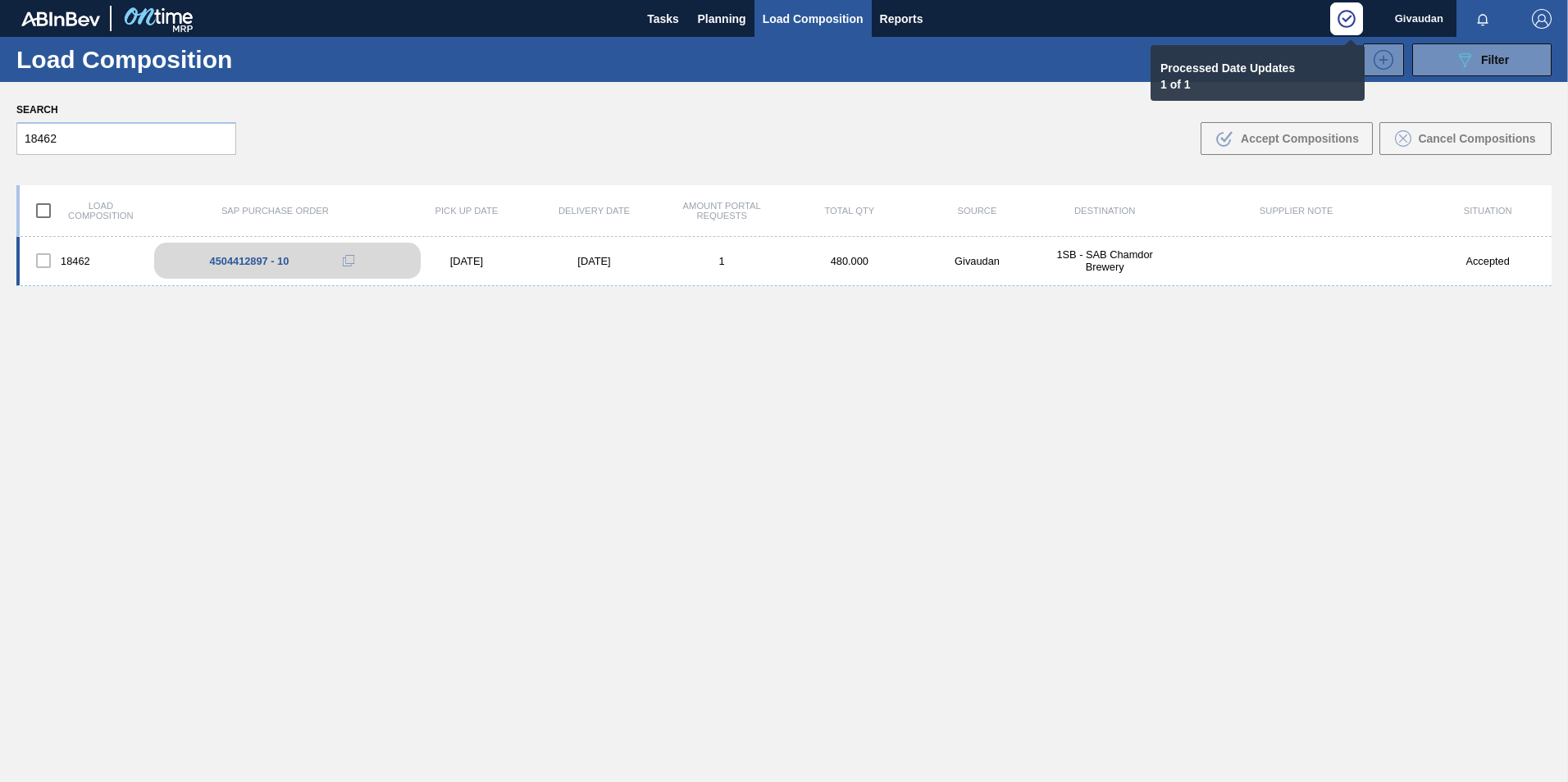
click at [343, 260] on span at bounding box center [349, 261] width 12 height 12
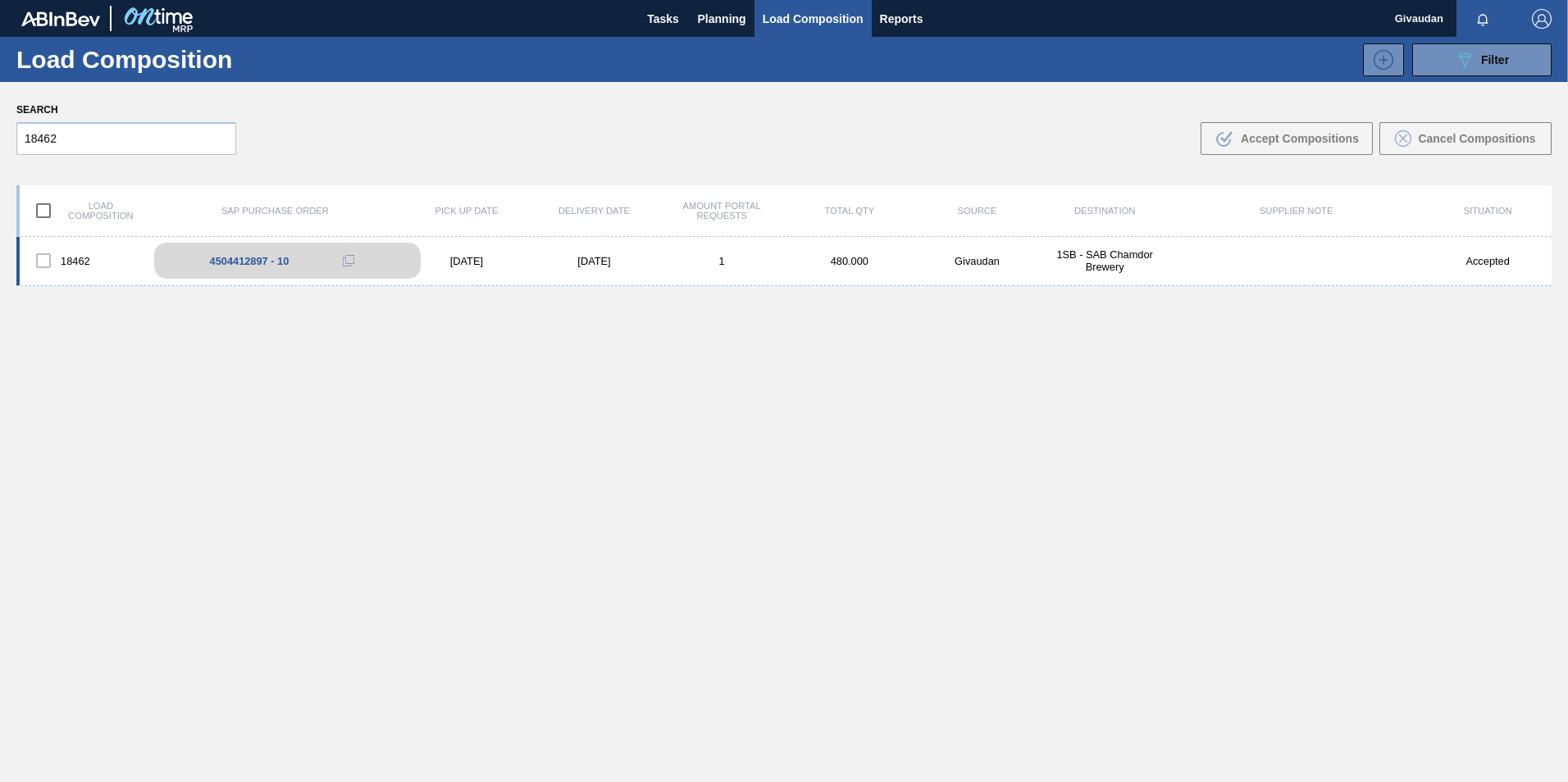
click at [347, 262] on icon at bounding box center [349, 261] width 12 height 12
click at [347, 261] on icon at bounding box center [349, 261] width 12 height 12
click at [710, 20] on span "Planning" at bounding box center [721, 19] width 48 height 20
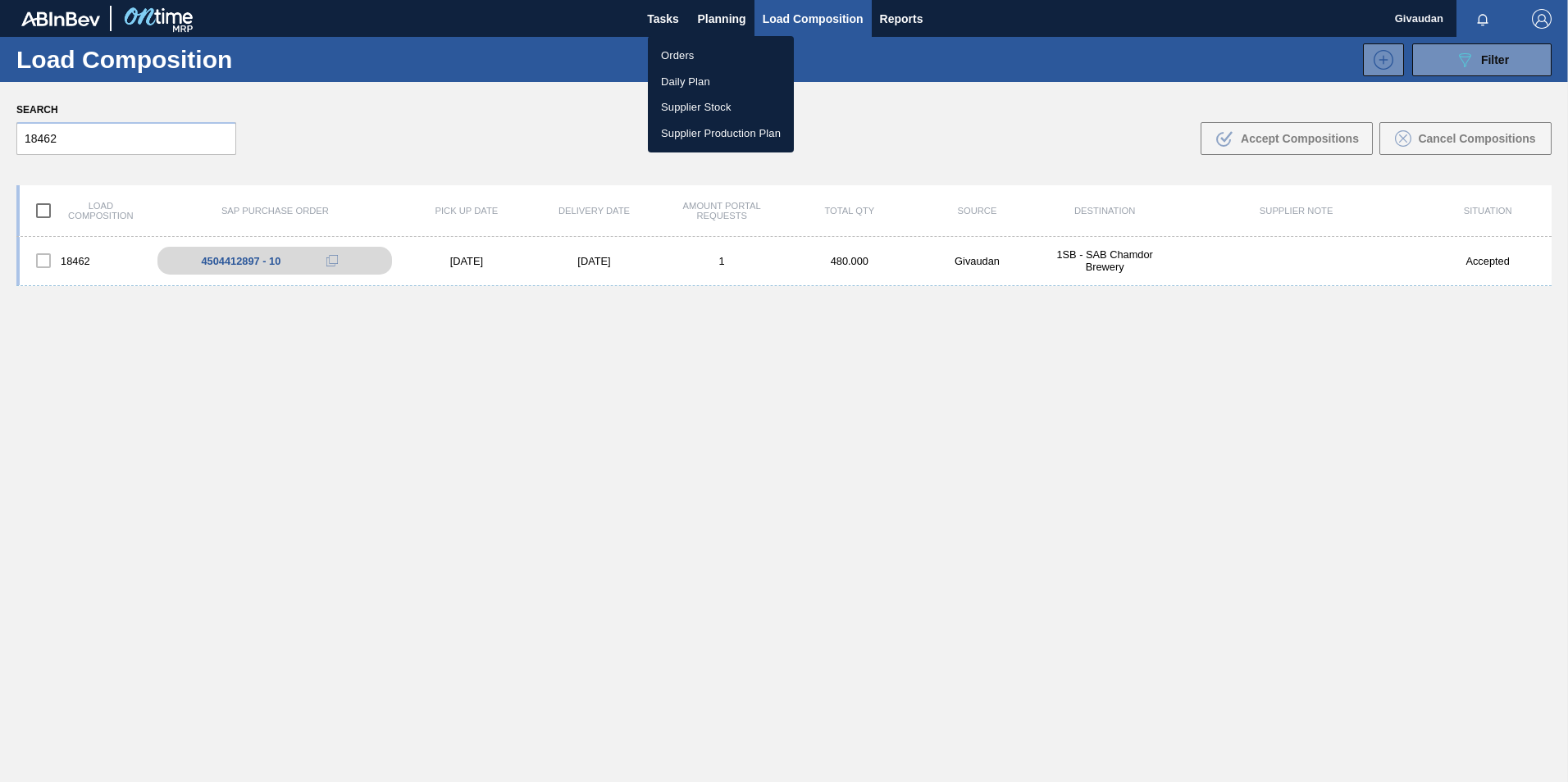
click at [685, 54] on li "Orders" at bounding box center [720, 56] width 146 height 26
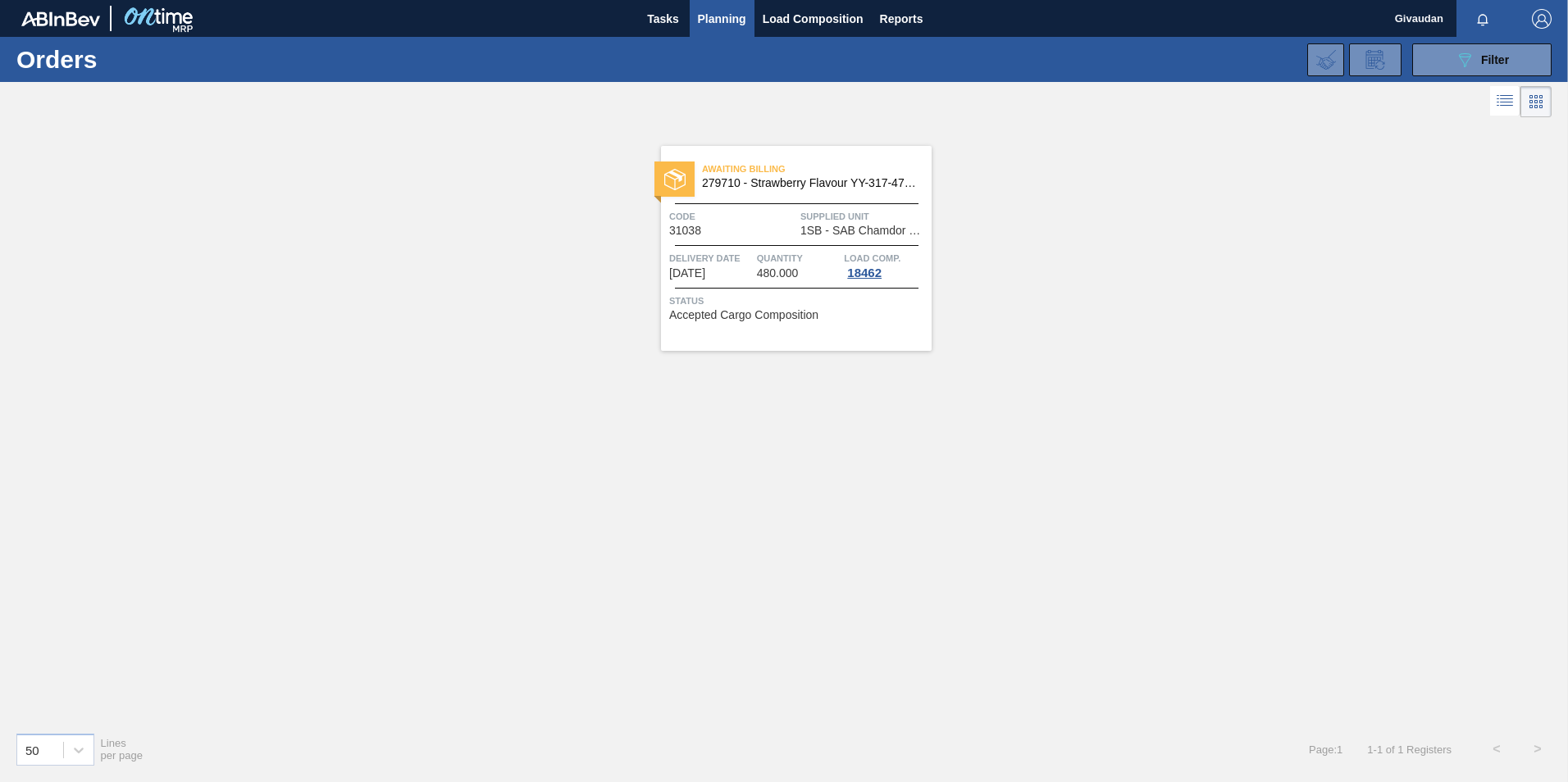
click at [1539, 11] on img "button" at bounding box center [1541, 19] width 20 height 20
click at [1469, 145] on li "Logout" at bounding box center [1475, 147] width 155 height 30
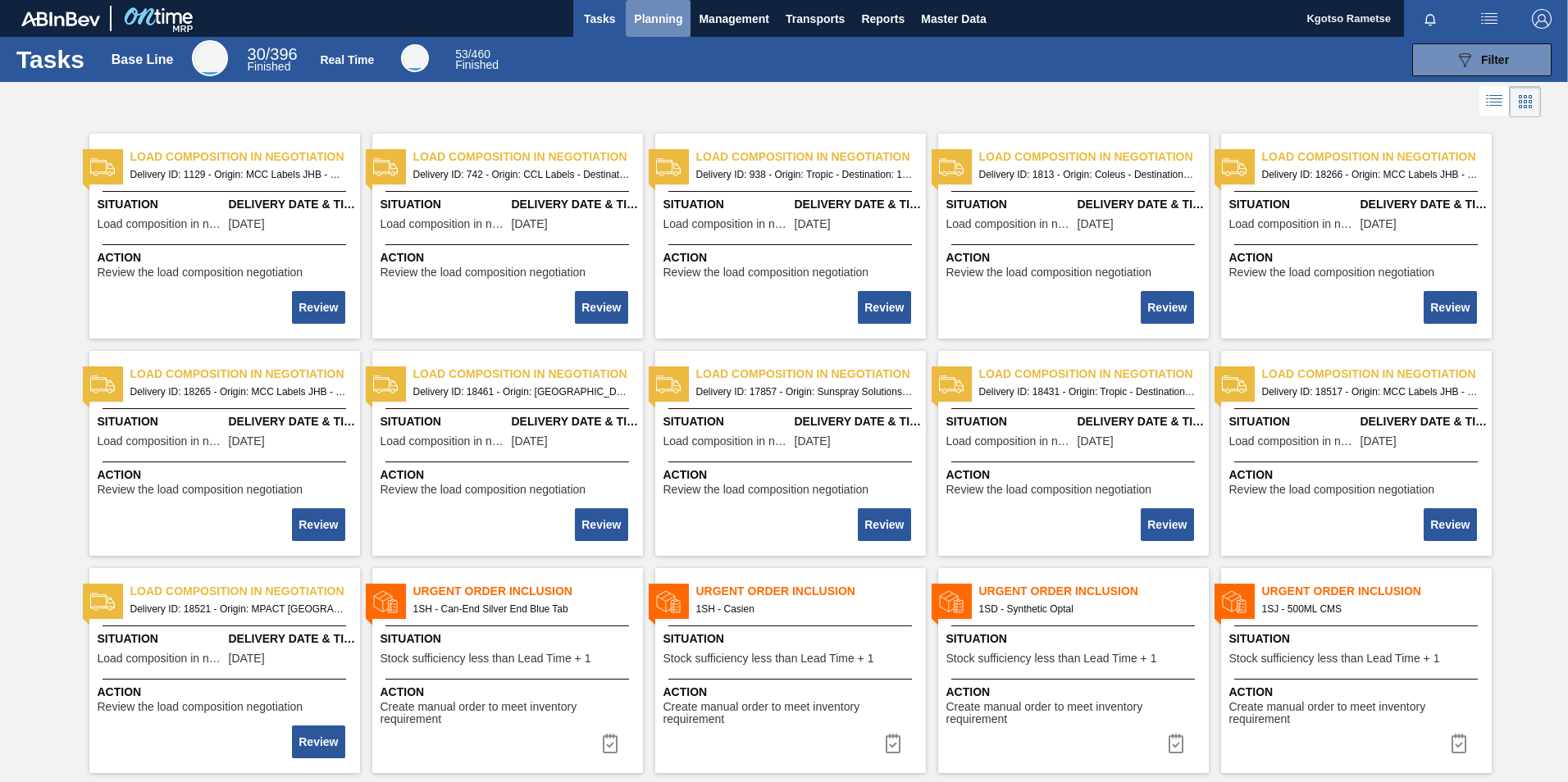
click at [649, 21] on span "Planning" at bounding box center [657, 19] width 48 height 20
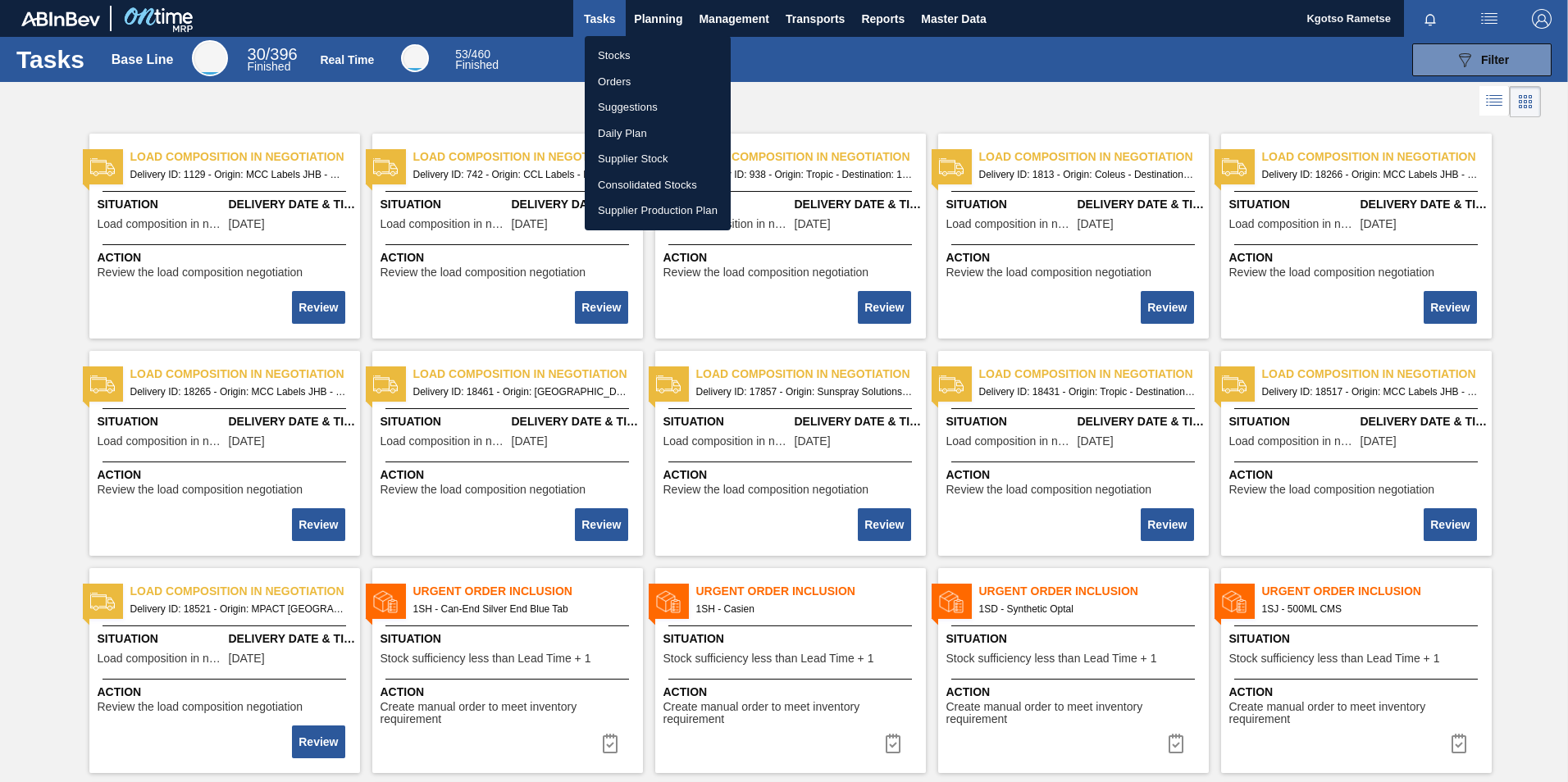
click at [652, 44] on li "Stocks" at bounding box center [657, 56] width 146 height 26
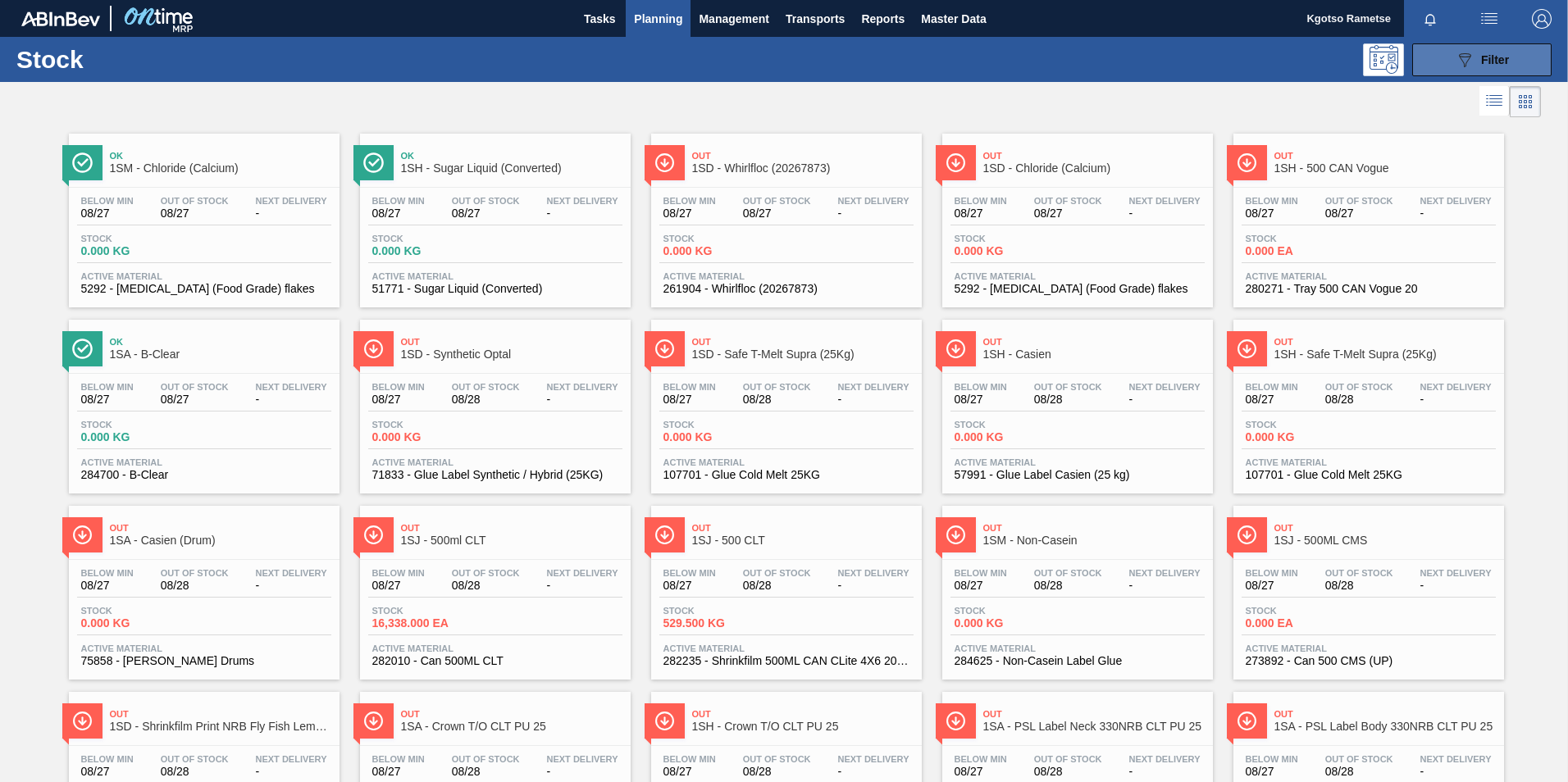
click at [1529, 61] on button "089F7B8B-B2A5-4AFE-B5C0-19BA573D28AC Filter" at bounding box center [1481, 60] width 140 height 33
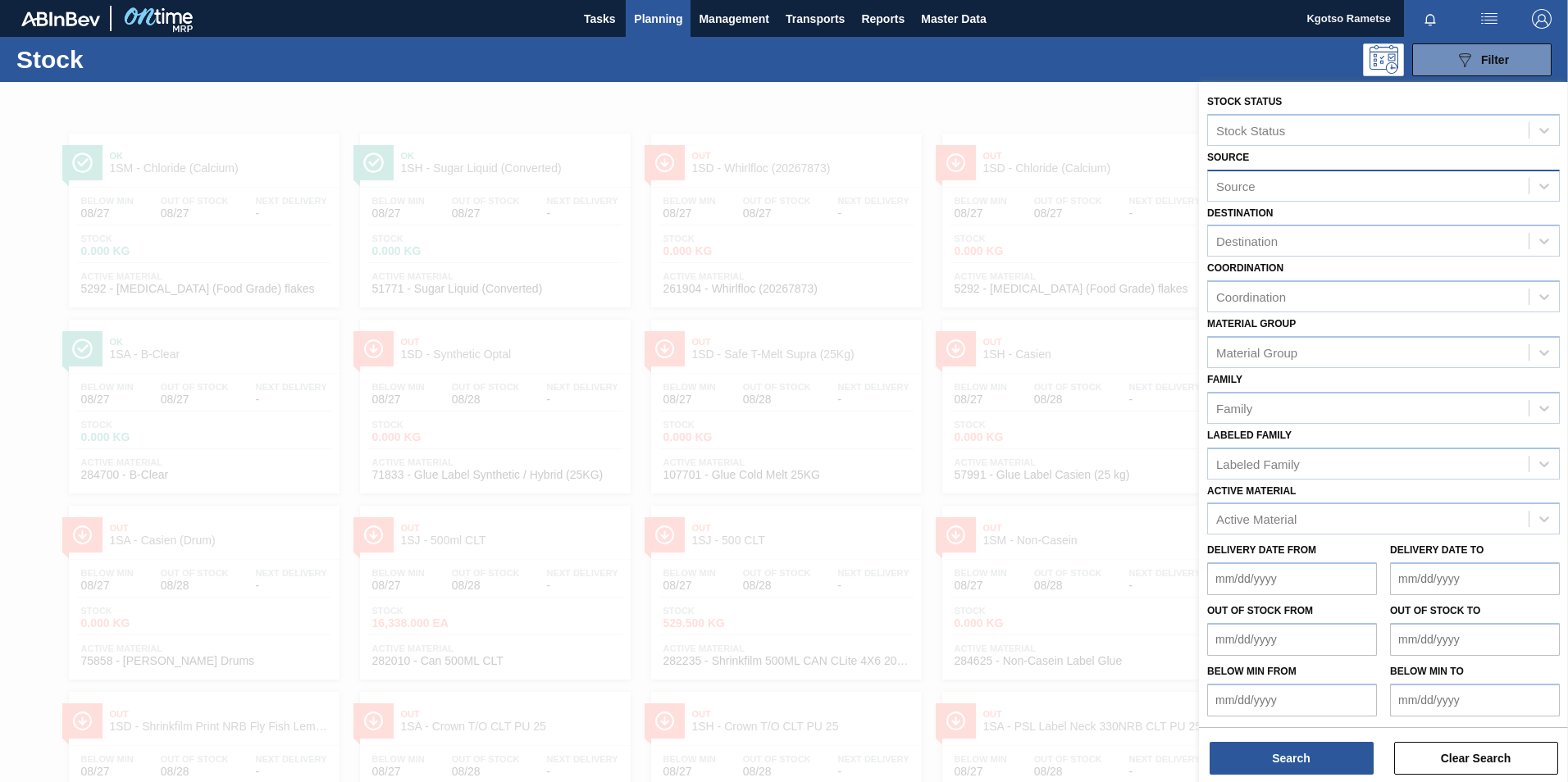
scroll to position [1, 0]
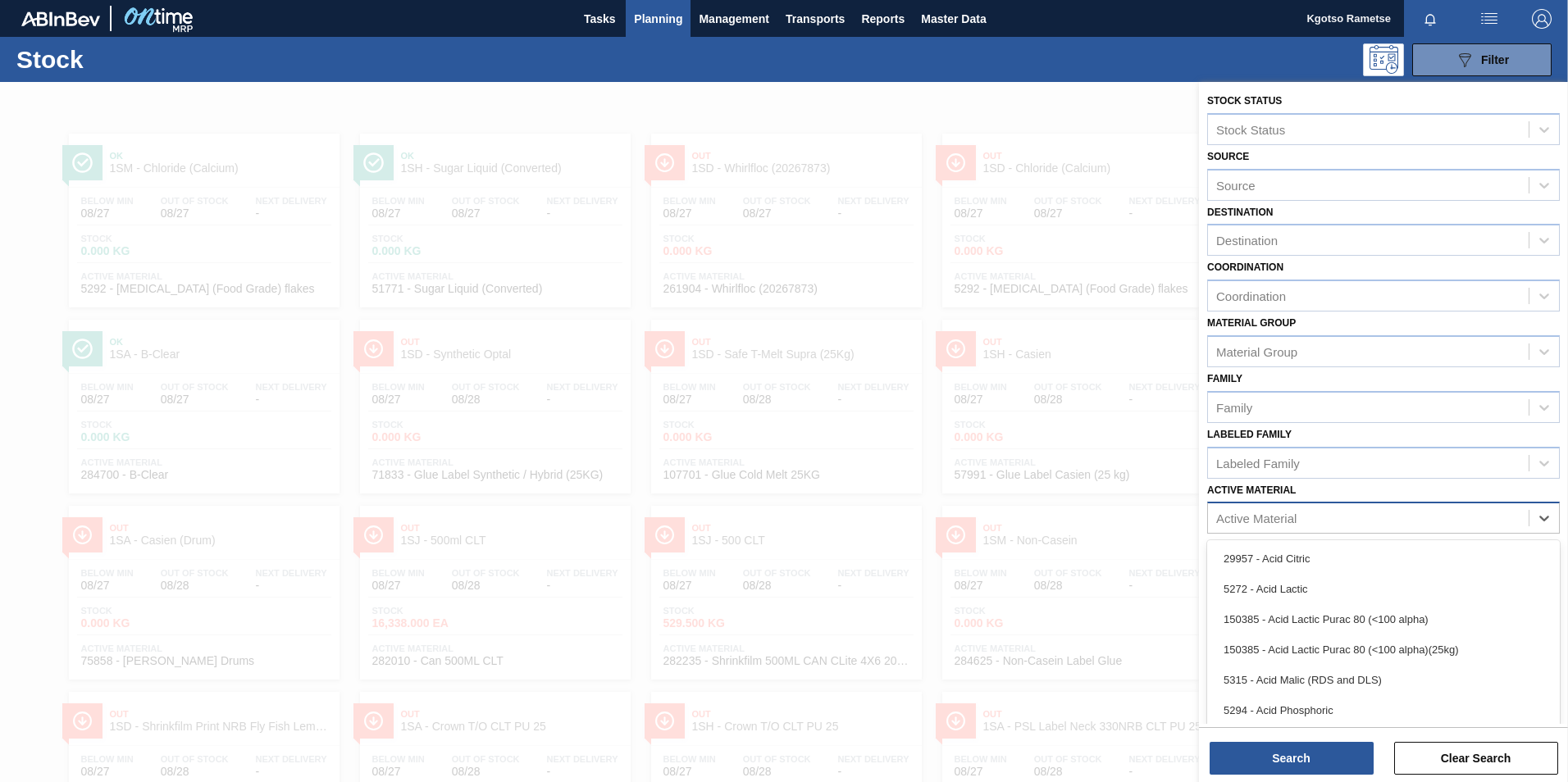
click at [1284, 507] on div "Active Material" at bounding box center [1368, 519] width 320 height 24
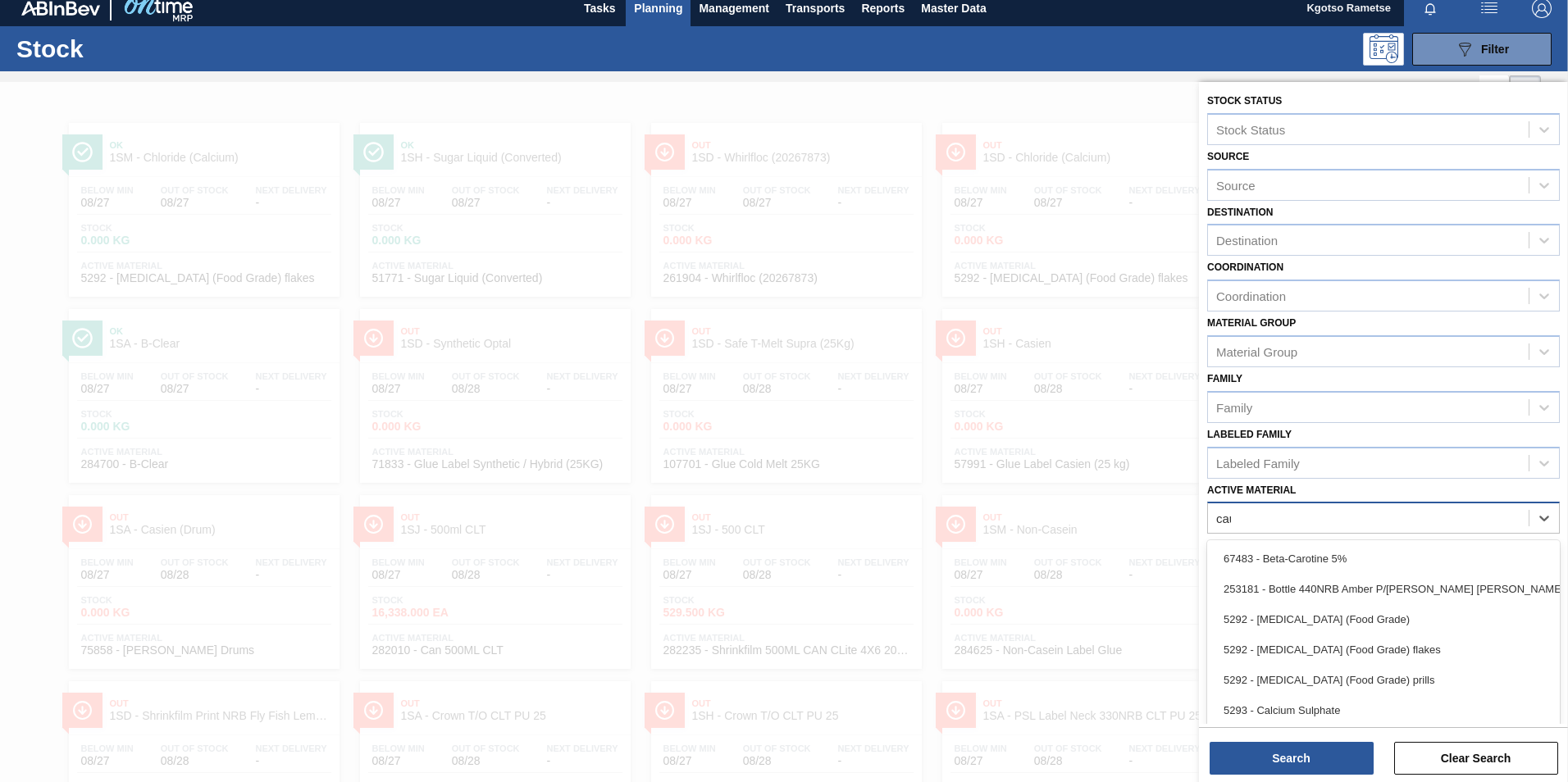
type Material "caus"
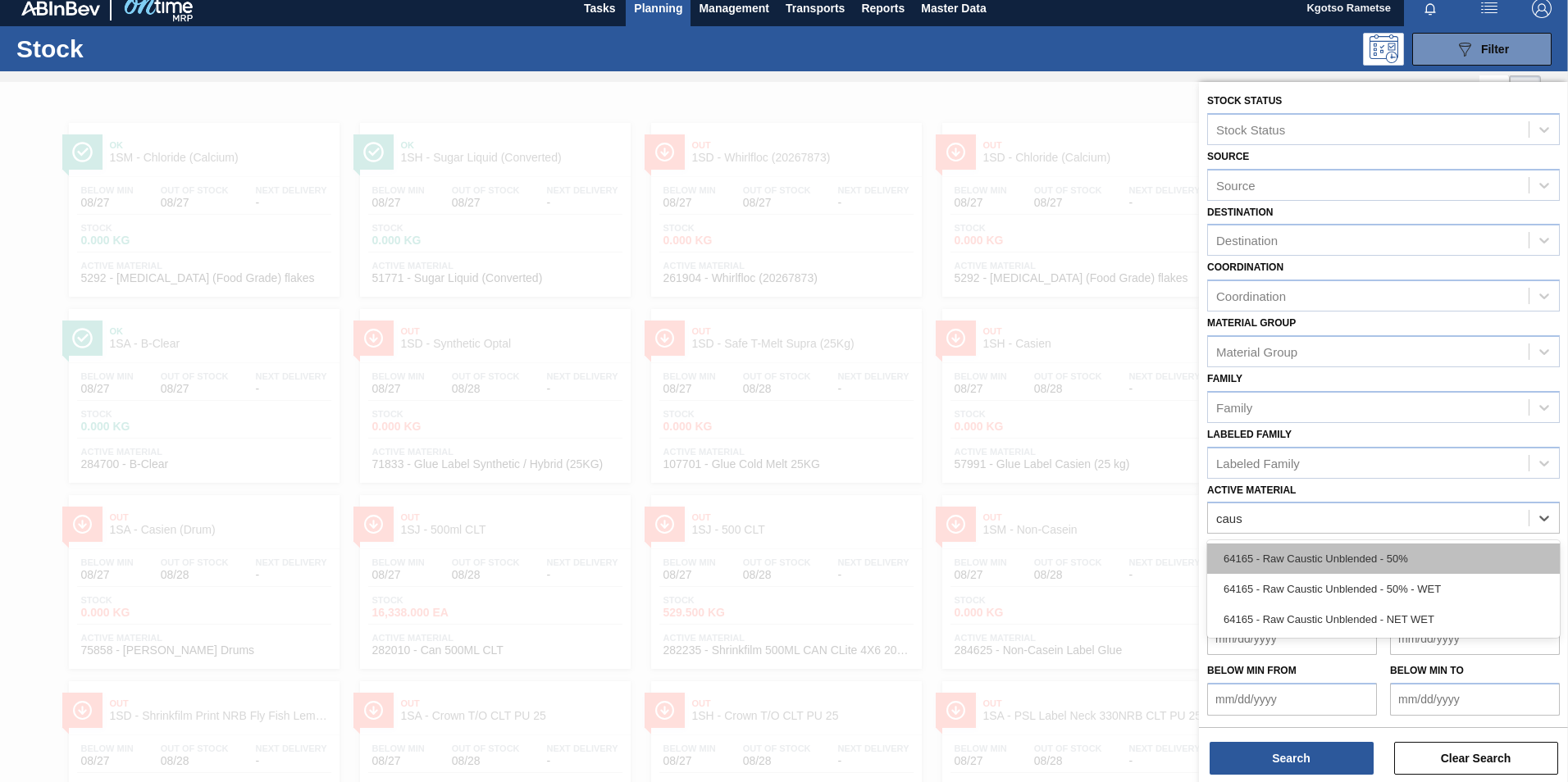
click at [1264, 555] on div "64165 - Raw Caustic Unblended - 50%" at bounding box center [1382, 559] width 352 height 30
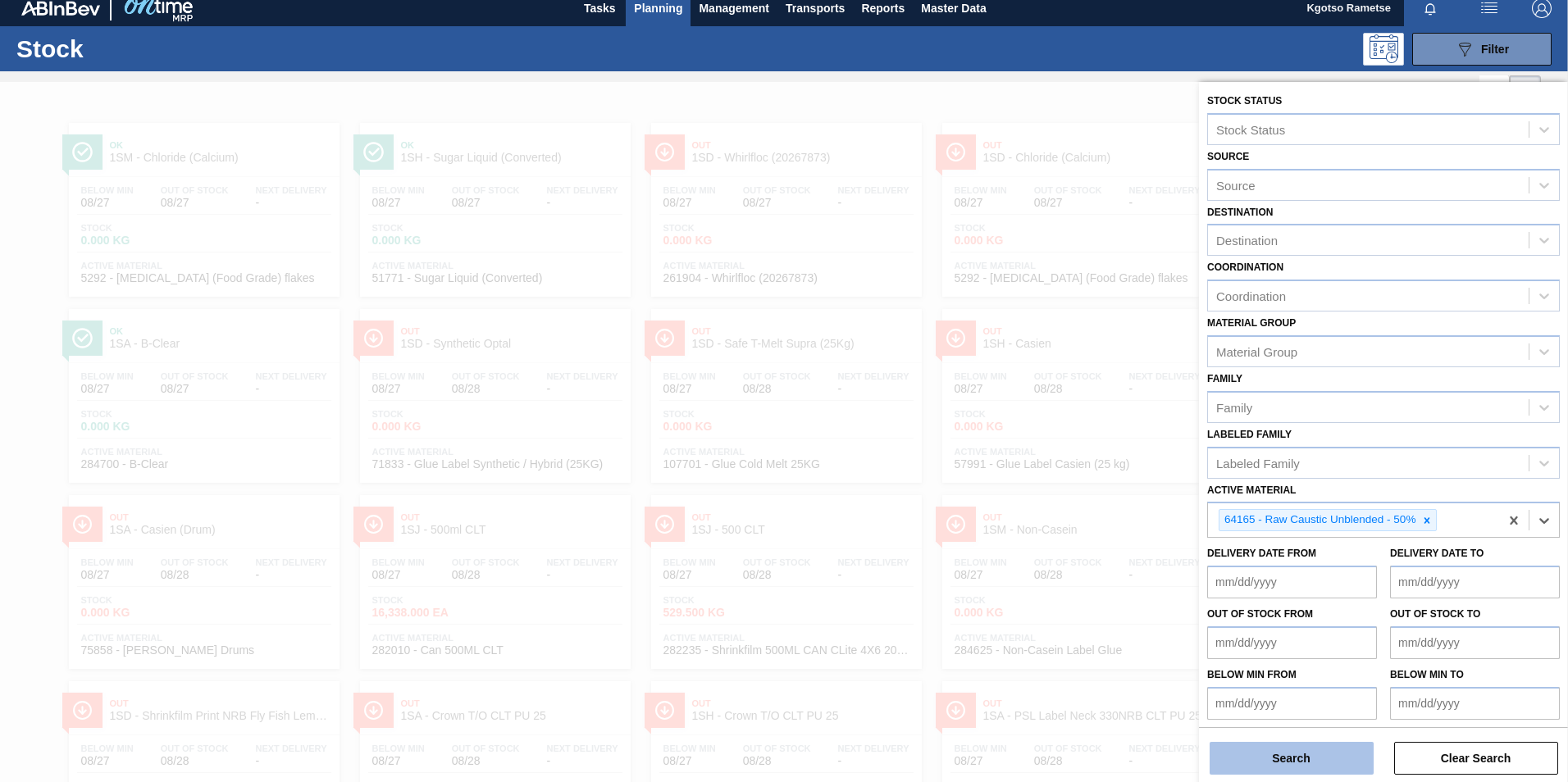
click at [1292, 746] on button "Search" at bounding box center [1291, 758] width 164 height 33
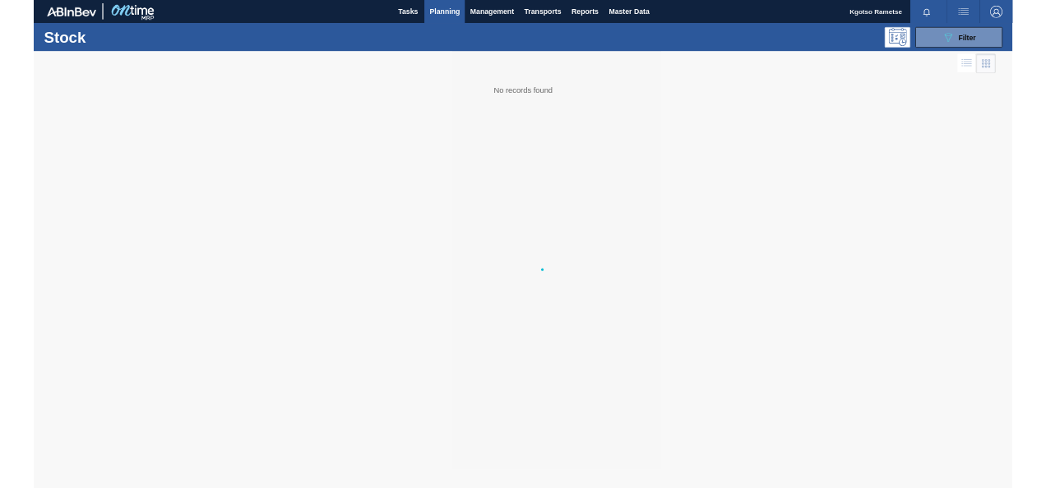
scroll to position [0, 0]
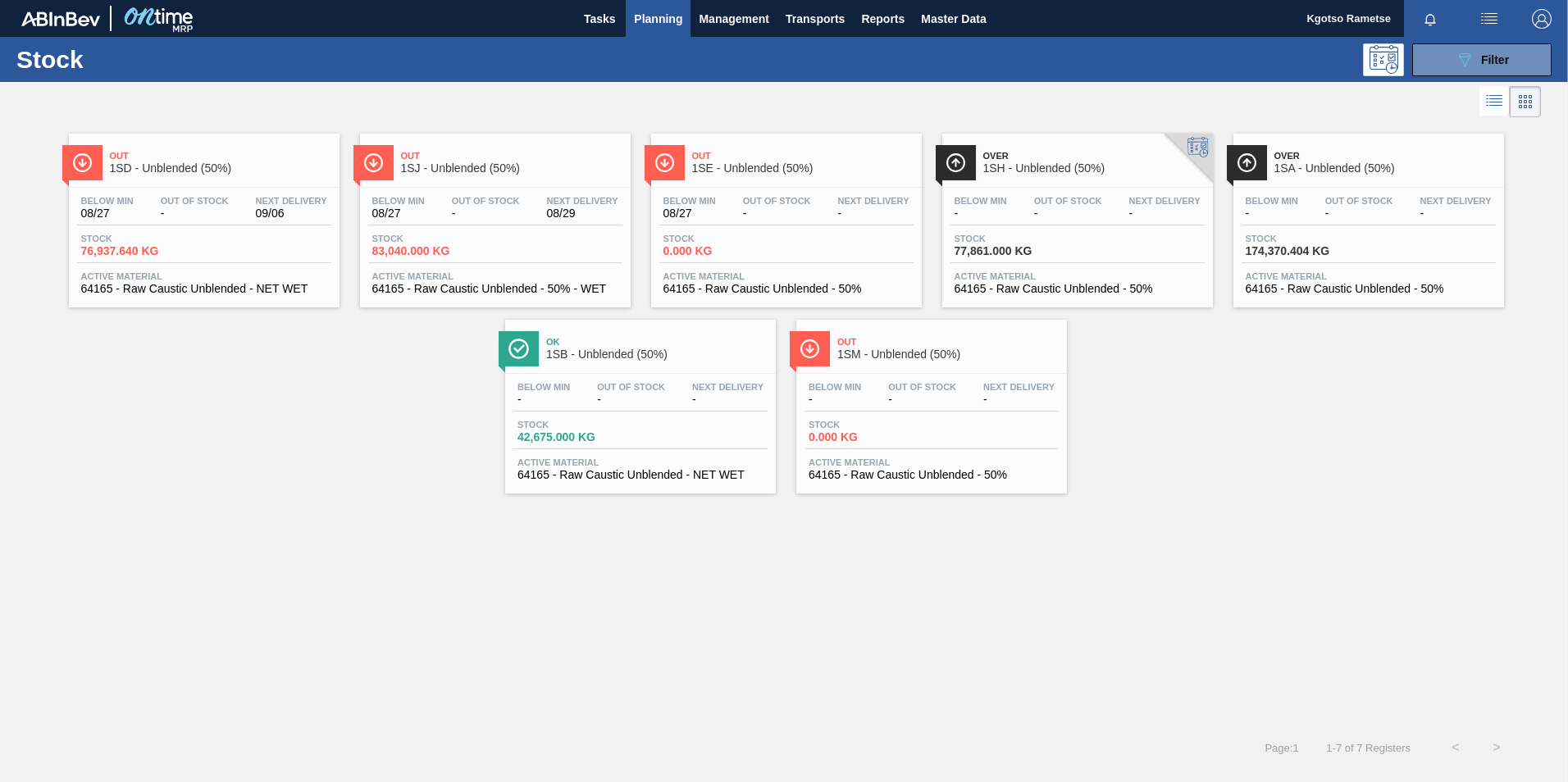
click at [212, 192] on div "Below Min 08/27 Out Of Stock - Next Delivery 09/06 Stock 76,937.640 KG Active M…" at bounding box center [203, 243] width 270 height 112
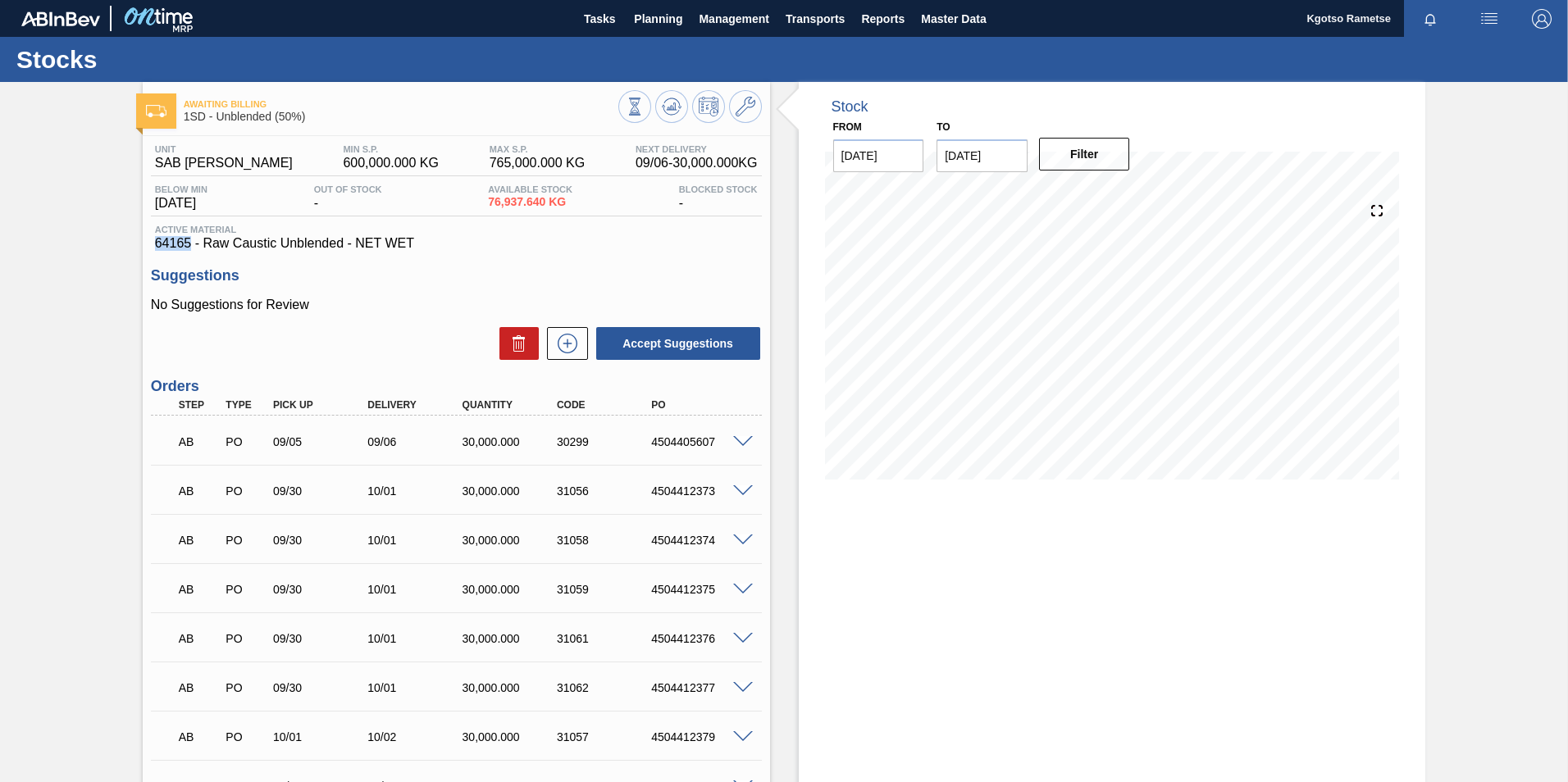
drag, startPoint x: 191, startPoint y: 242, endPoint x: 155, endPoint y: 248, distance: 36.5
click at [155, 248] on span "64165 - Raw Caustic Unblended - NET WET" at bounding box center [456, 243] width 602 height 15
copy span "64165"
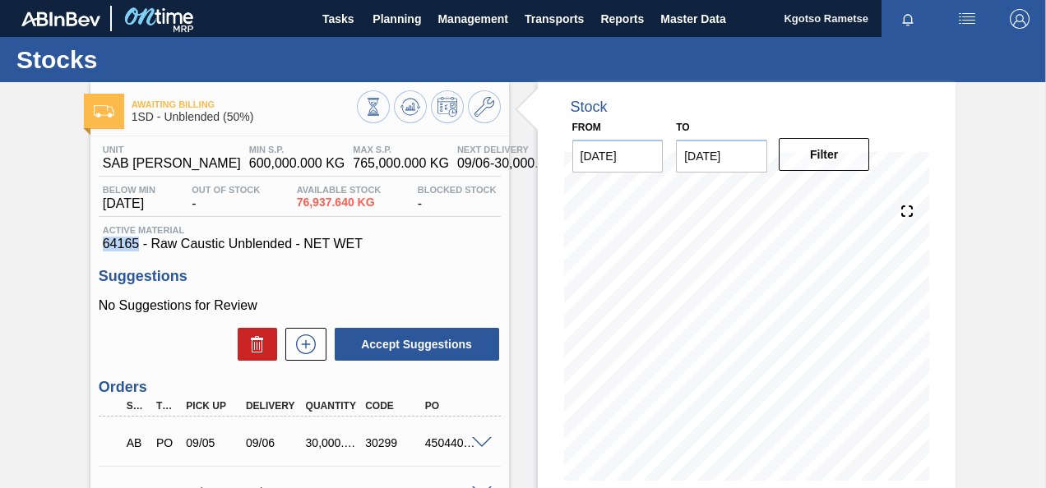
copy span "64165"
click at [413, 9] on span "Planning" at bounding box center [396, 19] width 48 height 20
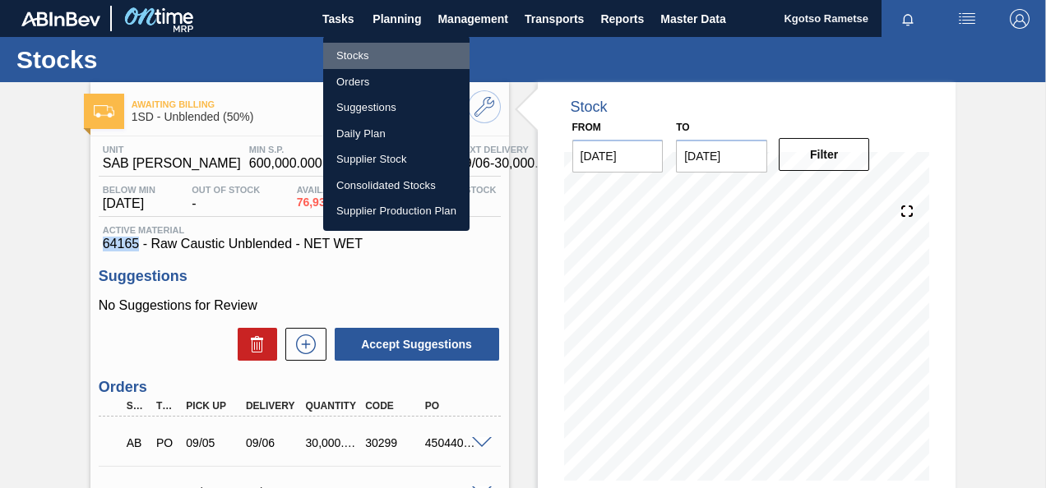
click at [386, 46] on li "Stocks" at bounding box center [396, 56] width 146 height 26
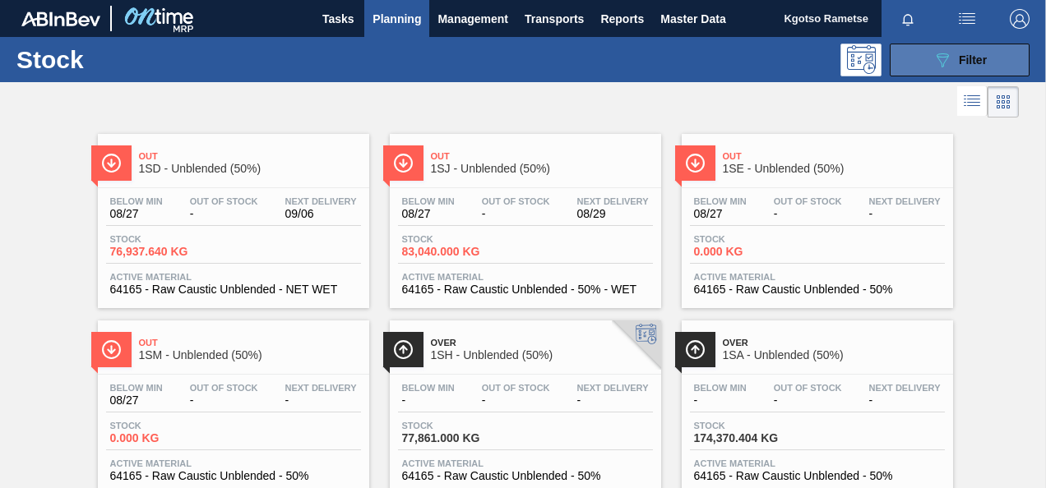
click at [921, 49] on button "089F7B8B-B2A5-4AFE-B5C0-19BA573D28AC Filter" at bounding box center [959, 60] width 140 height 33
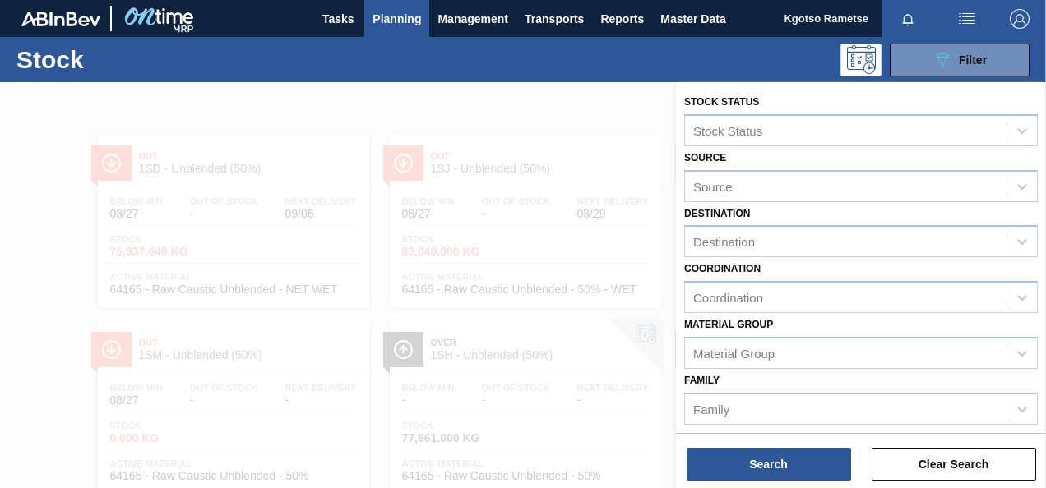
click at [809, 326] on div "Material Group Material Group" at bounding box center [860, 341] width 353 height 56
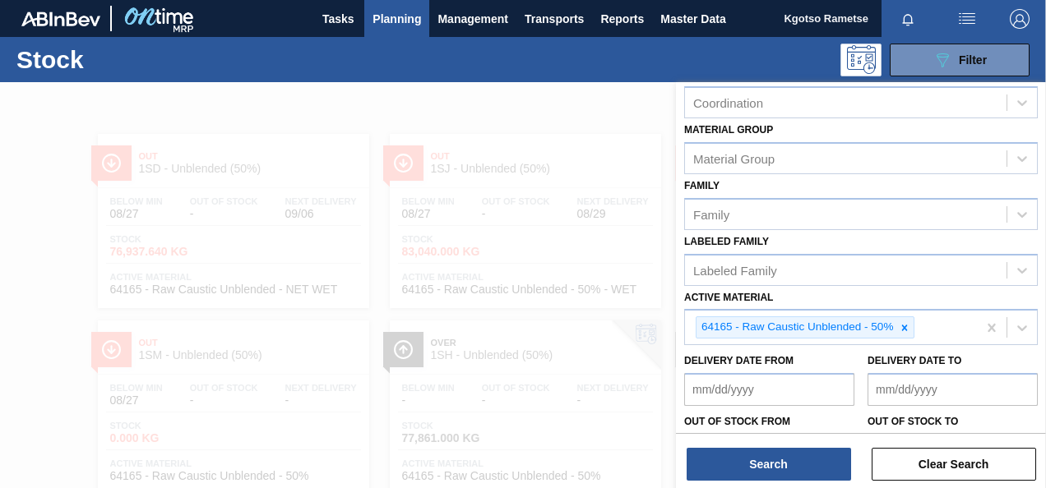
scroll to position [296, 0]
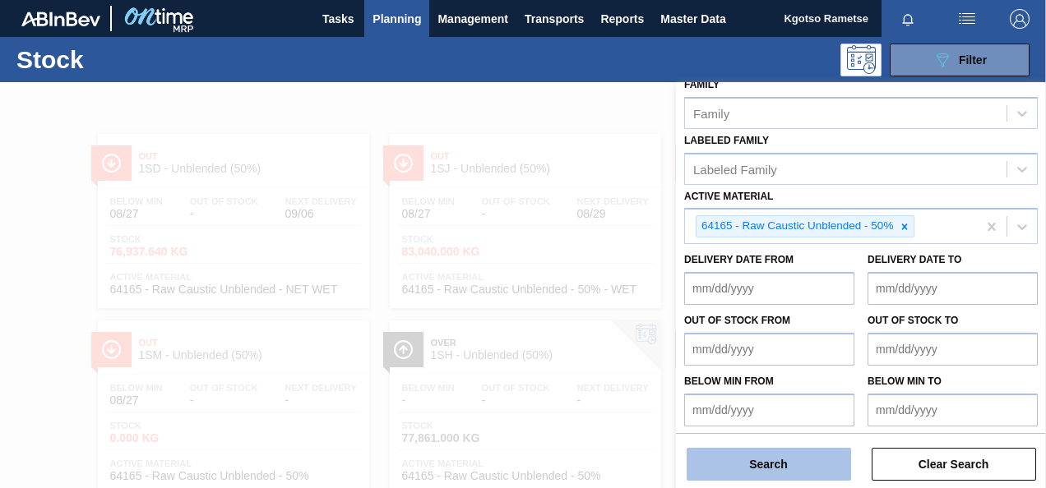
click at [748, 462] on button "Search" at bounding box center [768, 464] width 164 height 33
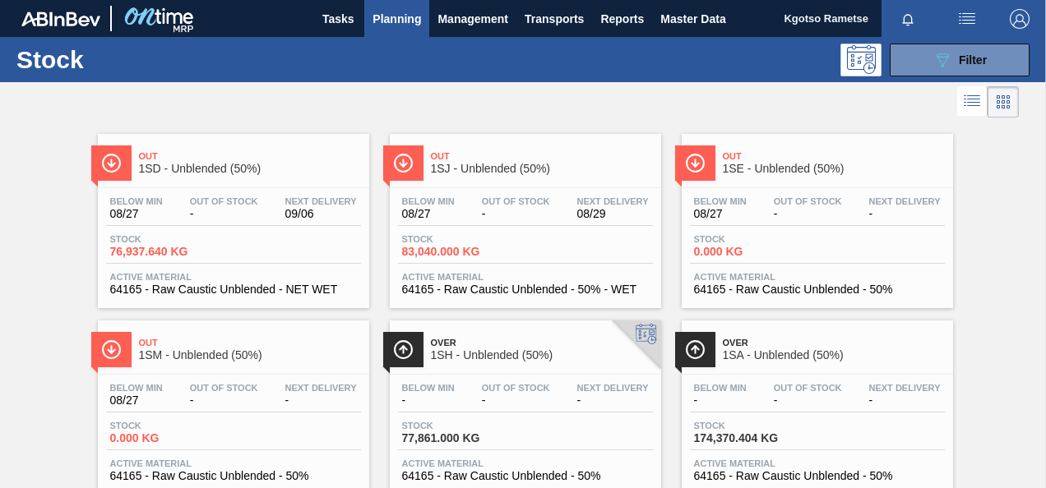
click at [205, 173] on span "1SD - Unblended (50%)" at bounding box center [250, 169] width 222 height 12
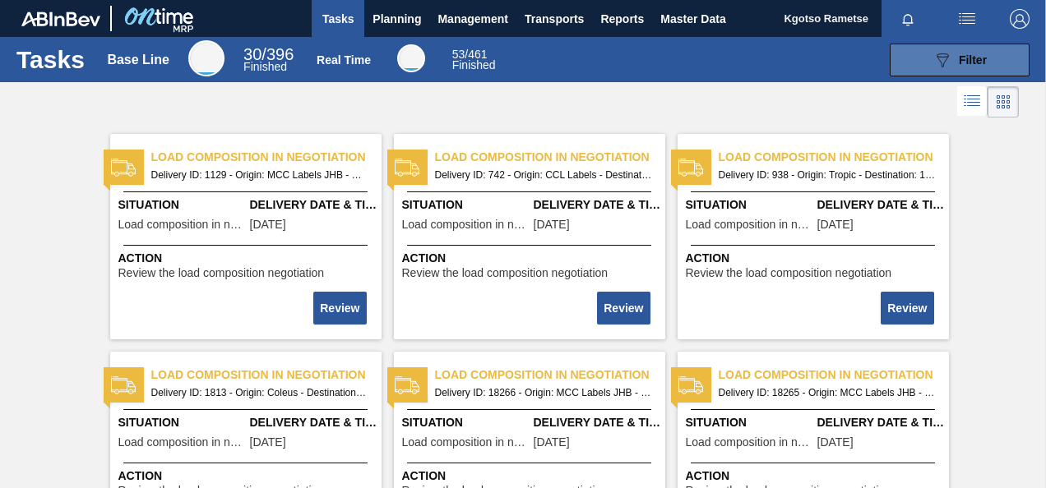
click at [914, 58] on button "089F7B8B-B2A5-4AFE-B5C0-19BA573D28AC Filter" at bounding box center [959, 60] width 140 height 33
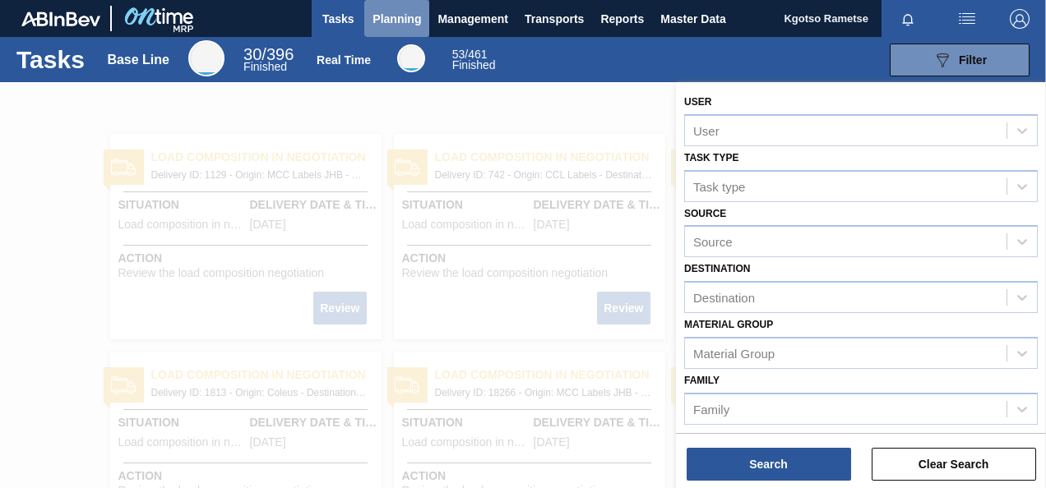
click at [425, 35] on button "Planning" at bounding box center [396, 18] width 65 height 37
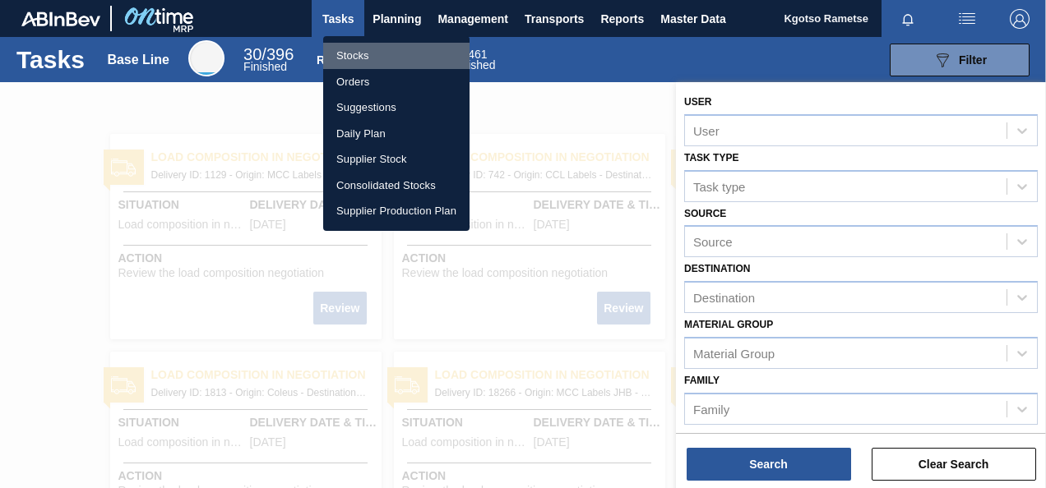
click at [369, 59] on li "Stocks" at bounding box center [396, 56] width 146 height 26
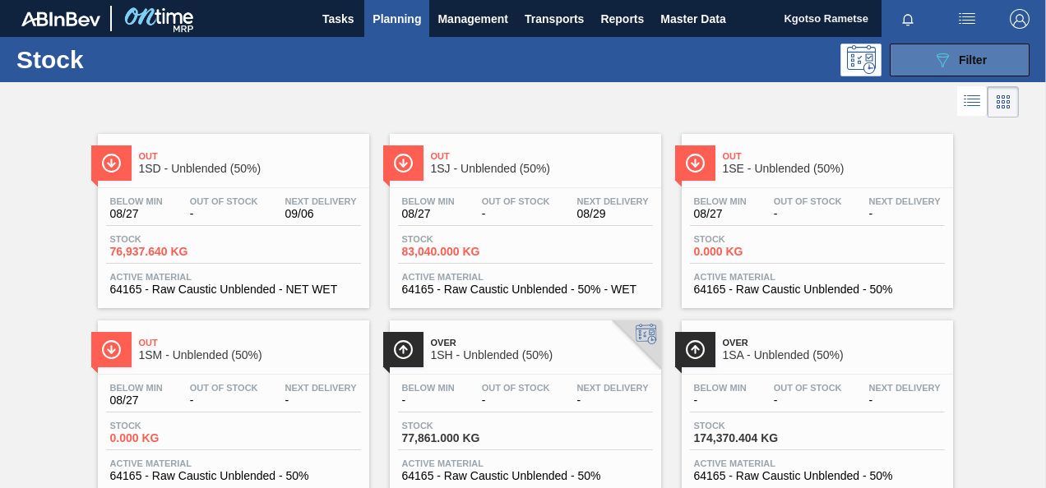
click at [921, 58] on button "089F7B8B-B2A5-4AFE-B5C0-19BA573D28AC Filter" at bounding box center [959, 60] width 140 height 33
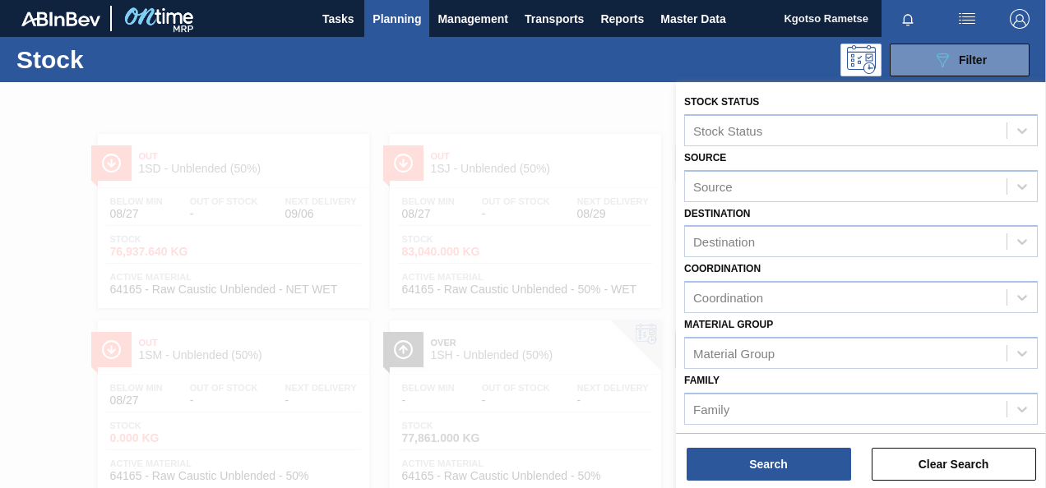
click at [791, 376] on div "Family Family" at bounding box center [860, 397] width 353 height 56
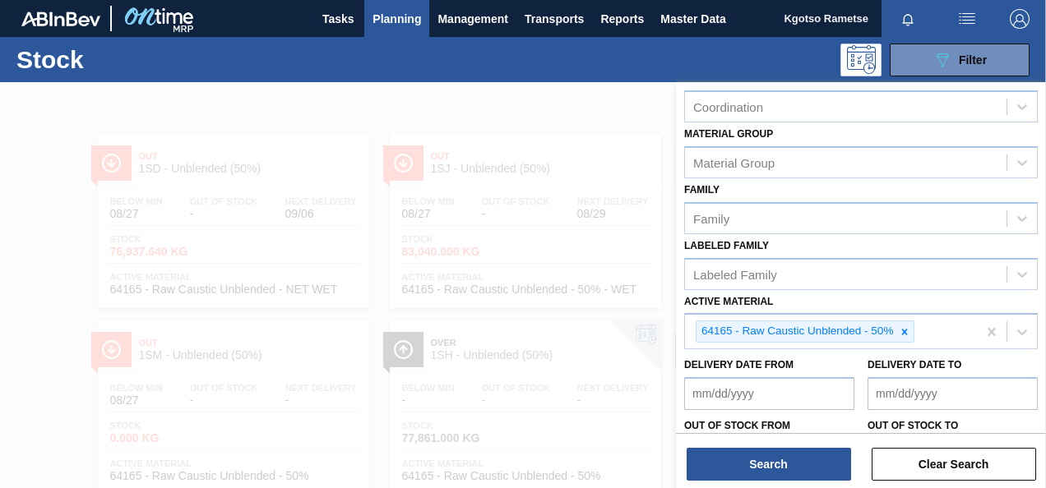
scroll to position [296, 0]
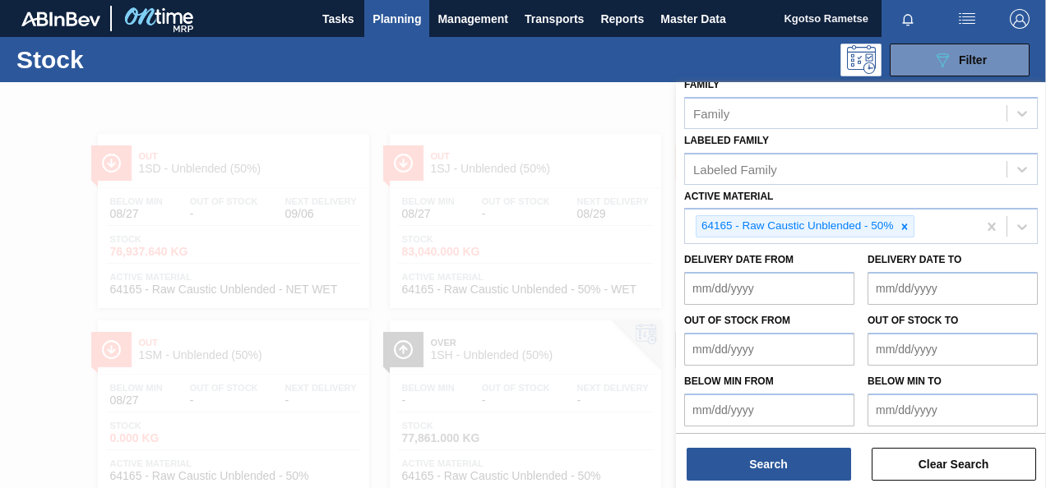
click at [791, 376] on div "Stock Status Stock Status Source Source Destination Destination Coordination Co…" at bounding box center [861, 110] width 370 height 649
click at [897, 225] on div at bounding box center [904, 226] width 18 height 21
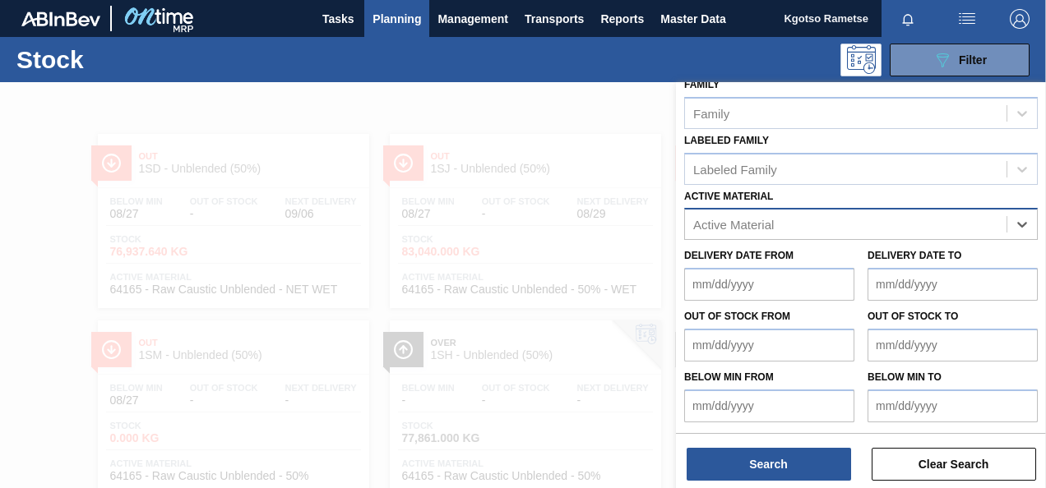
scroll to position [294, 0]
click at [525, 383] on div at bounding box center [523, 326] width 1046 height 488
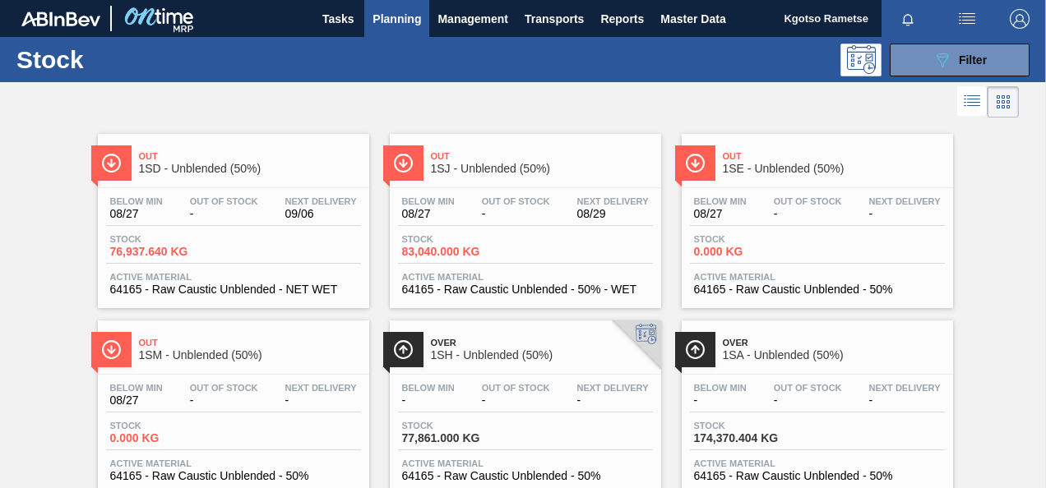
click at [284, 187] on div at bounding box center [233, 187] width 244 height 1
